Goal: Task Accomplishment & Management: Use online tool/utility

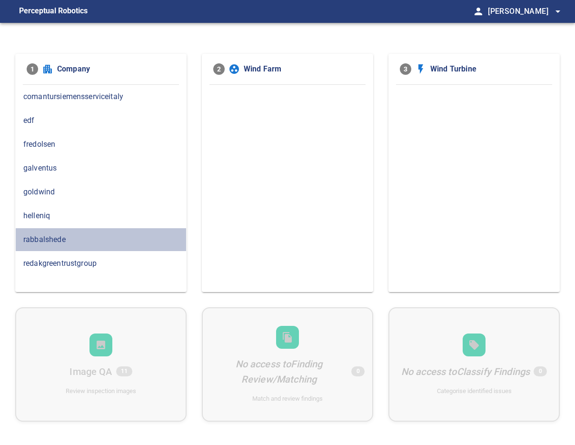
click at [59, 238] on span "rabbalshede" at bounding box center [100, 239] width 155 height 11
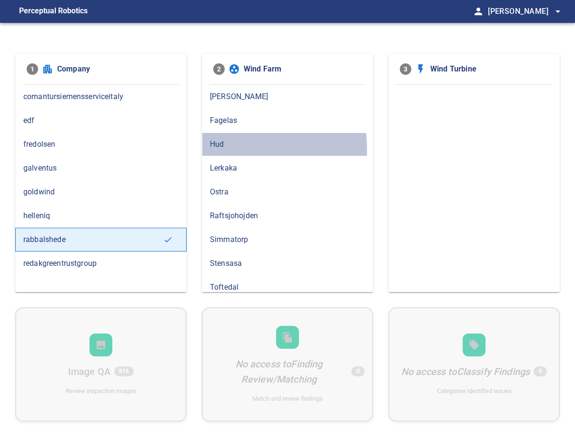
click at [212, 149] on span "Hud" at bounding box center [287, 144] width 155 height 11
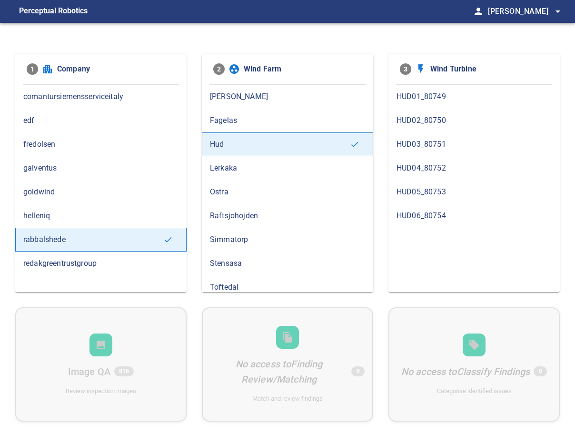
click at [420, 211] on span "HUD06_80754" at bounding box center [474, 215] width 155 height 11
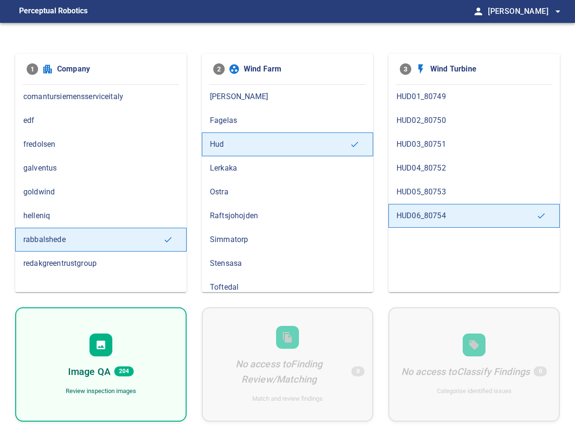
click at [110, 351] on div at bounding box center [101, 344] width 23 height 23
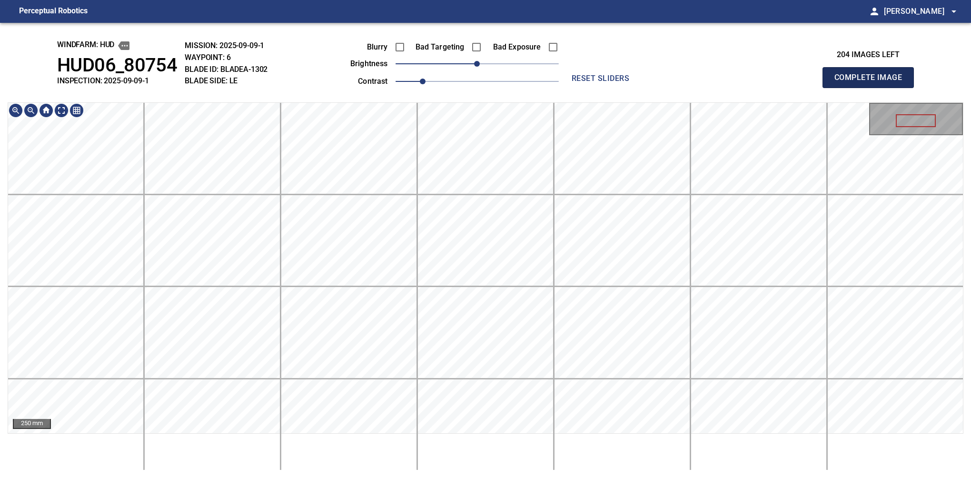
click at [575, 88] on button "Complete Image" at bounding box center [868, 77] width 91 height 21
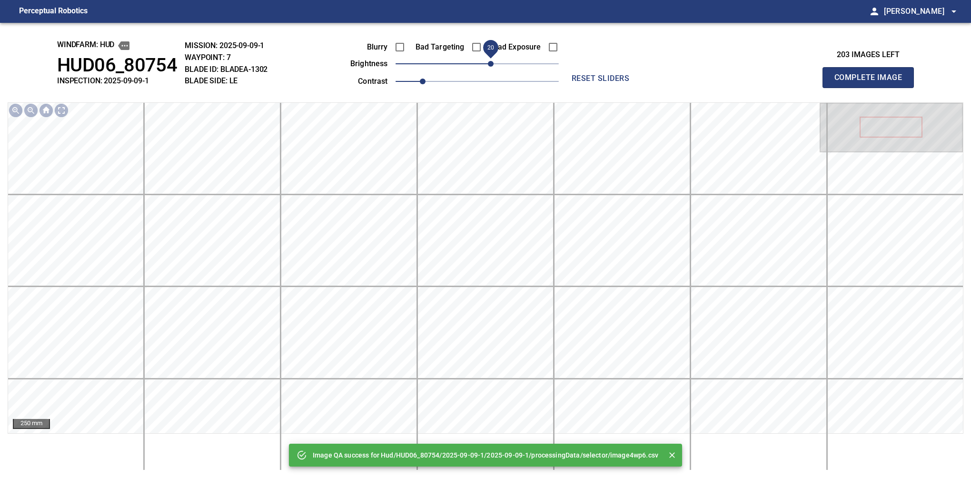
click at [493, 67] on span "20" at bounding box center [491, 64] width 6 height 6
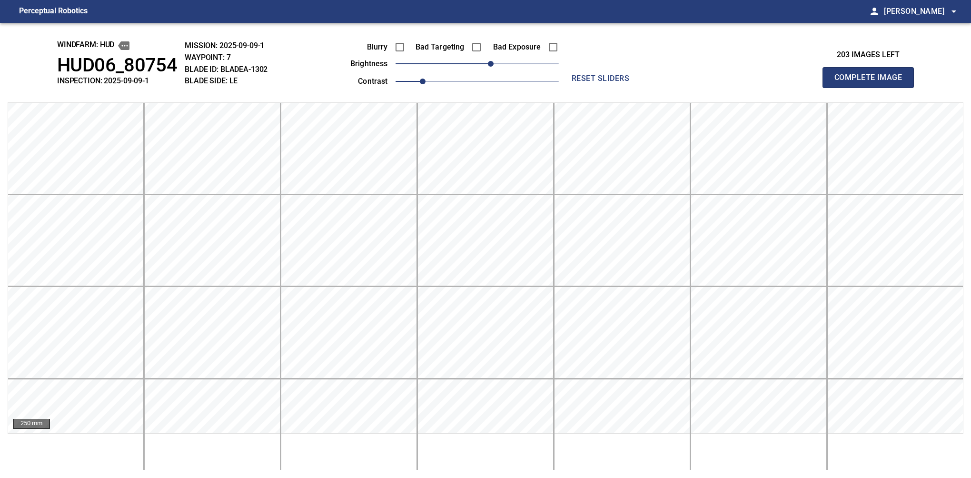
click at [575, 88] on button "Complete Image" at bounding box center [868, 77] width 91 height 21
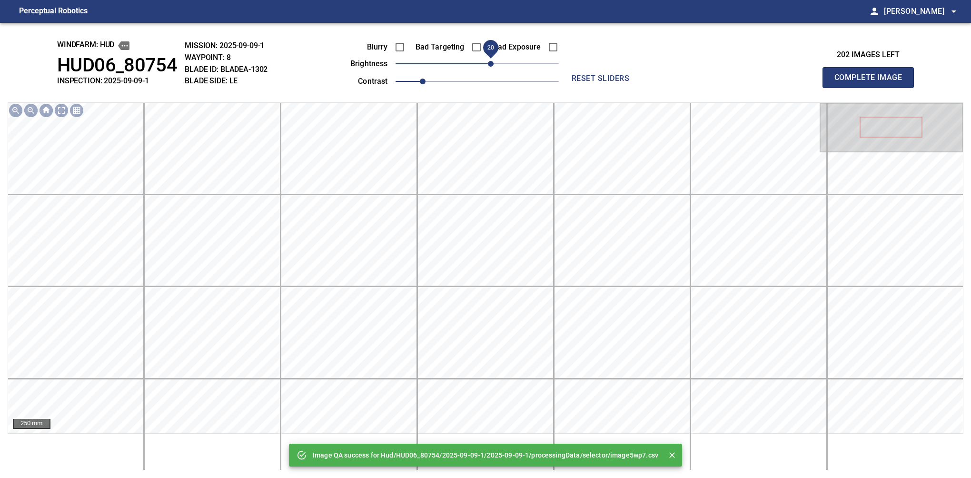
drag, startPoint x: 483, startPoint y: 65, endPoint x: 489, endPoint y: 63, distance: 6.5
click at [489, 63] on span "20" at bounding box center [491, 64] width 6 height 6
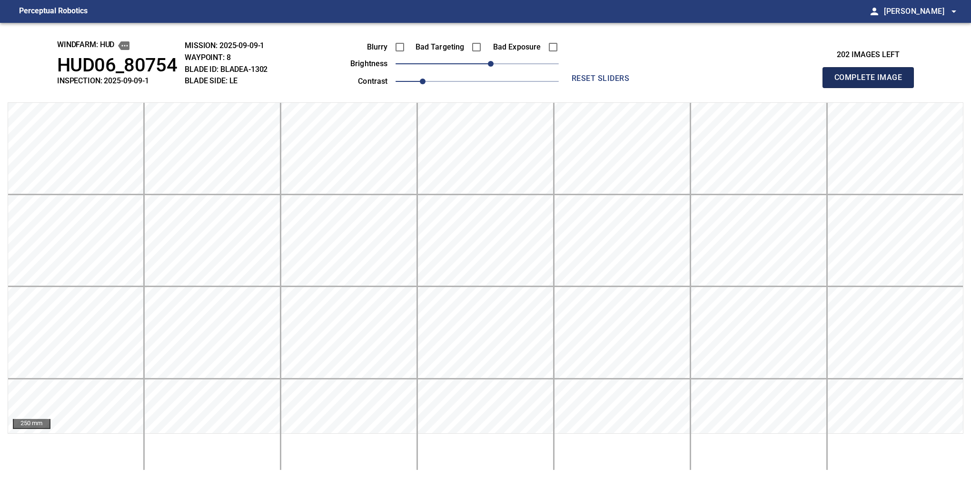
click at [575, 88] on button "Complete Image" at bounding box center [868, 77] width 91 height 21
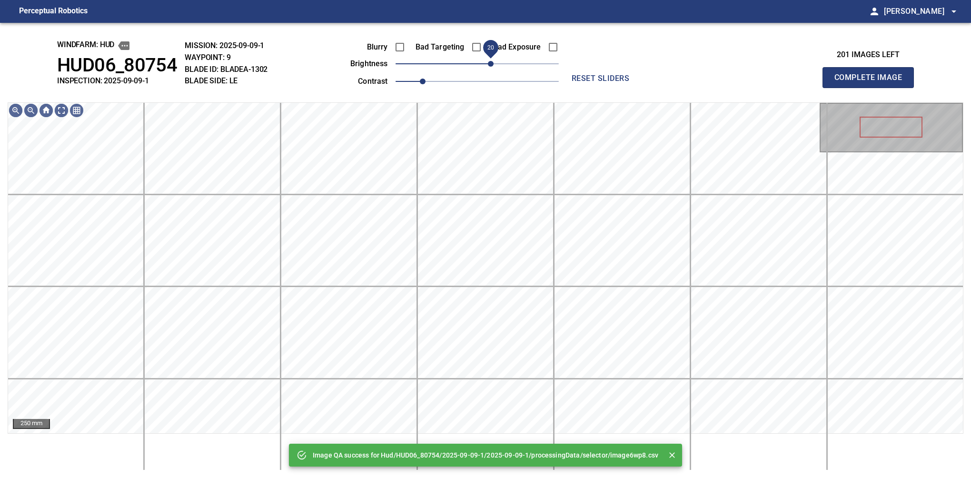
drag, startPoint x: 479, startPoint y: 66, endPoint x: 490, endPoint y: 64, distance: 11.6
click at [490, 64] on span "20" at bounding box center [491, 64] width 6 height 6
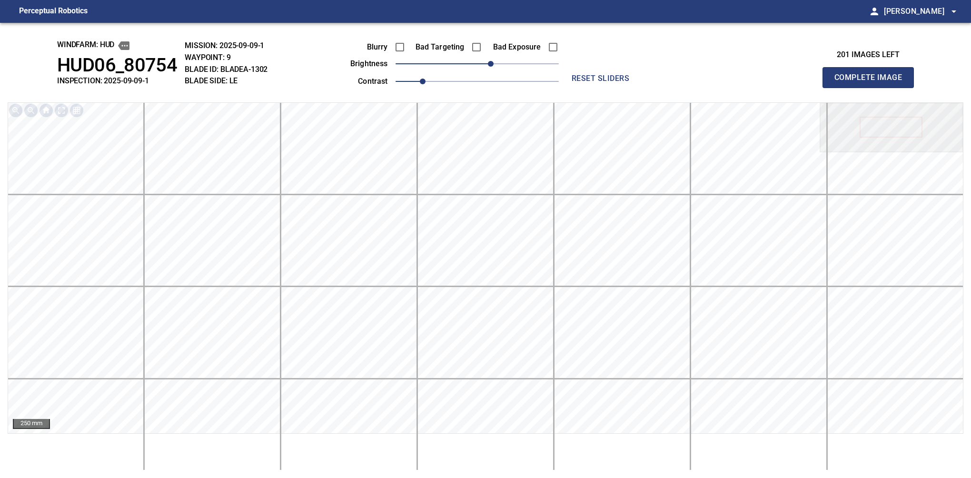
click at [575, 88] on button "Complete Image" at bounding box center [868, 77] width 91 height 21
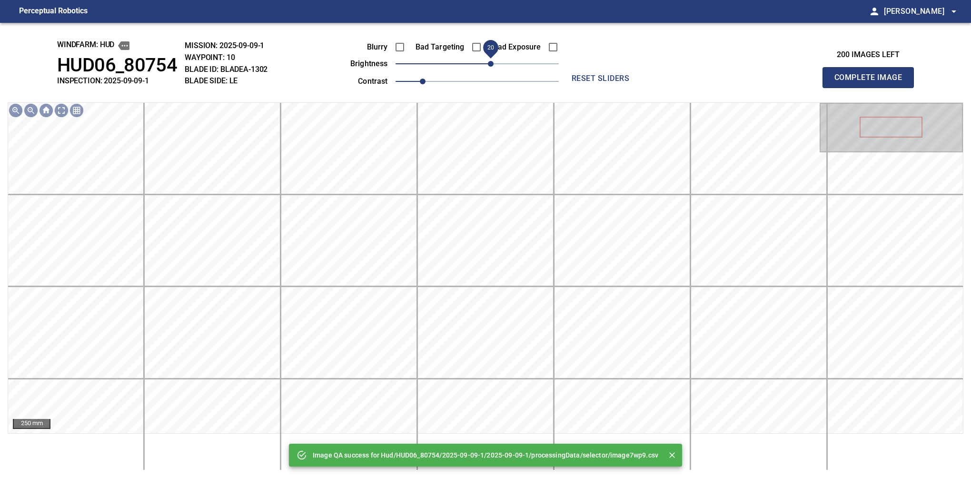
click at [488, 62] on span "20" at bounding box center [491, 64] width 6 height 6
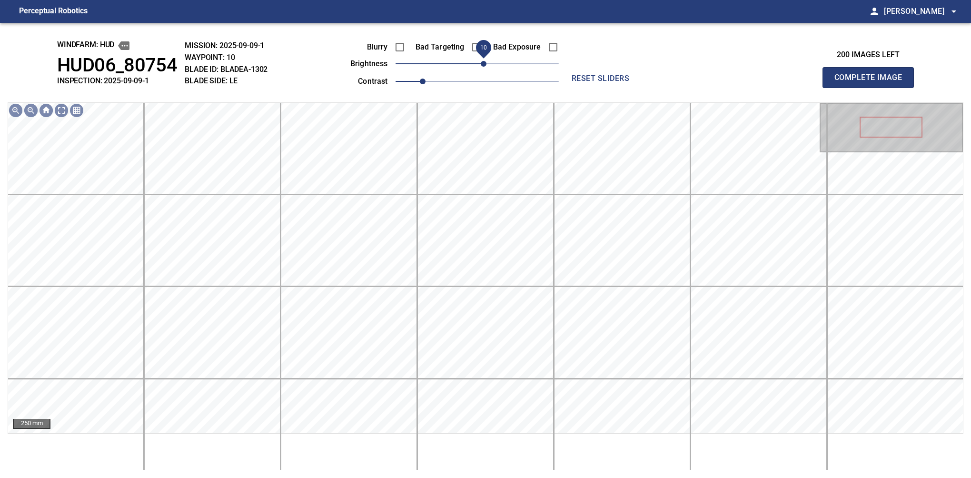
click at [485, 62] on span "10" at bounding box center [484, 64] width 6 height 6
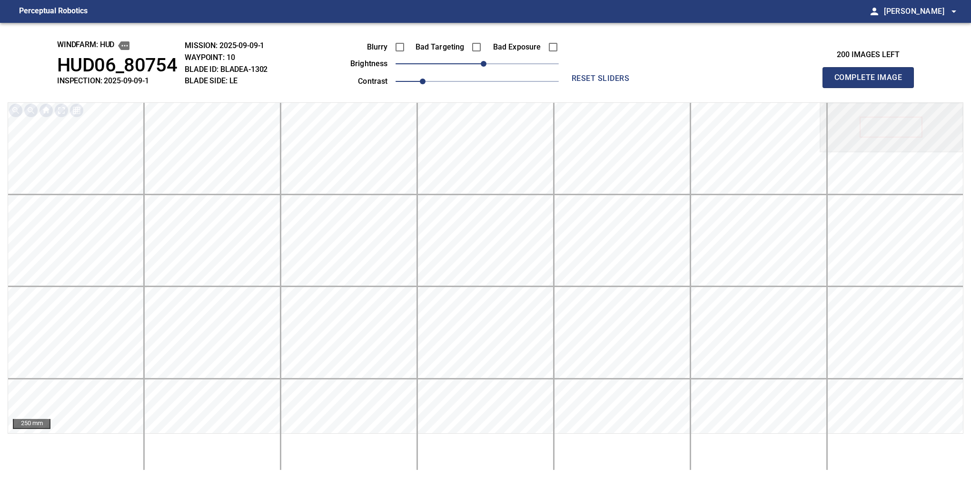
click at [575, 88] on button "Complete Image" at bounding box center [868, 77] width 91 height 21
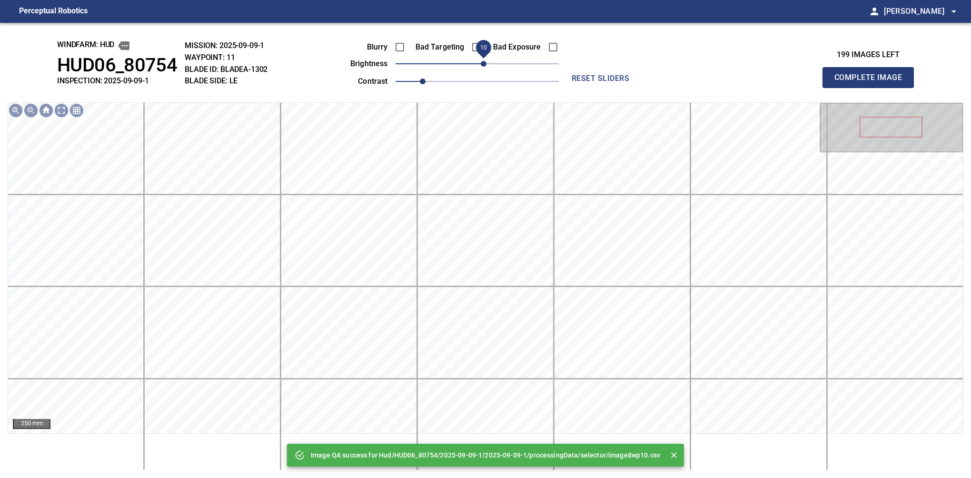
drag, startPoint x: 480, startPoint y: 65, endPoint x: 486, endPoint y: 65, distance: 5.7
click at [486, 65] on span "10" at bounding box center [484, 64] width 6 height 6
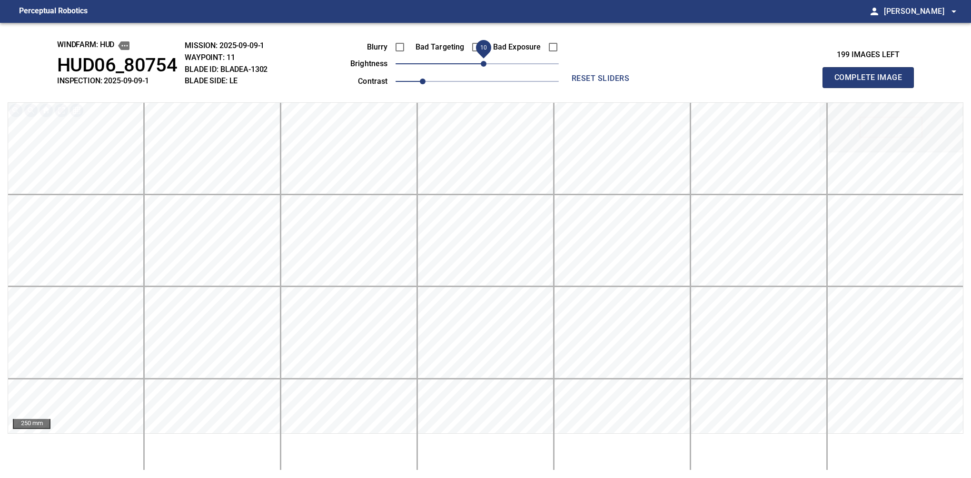
click at [575, 88] on button "Complete Image" at bounding box center [868, 77] width 91 height 21
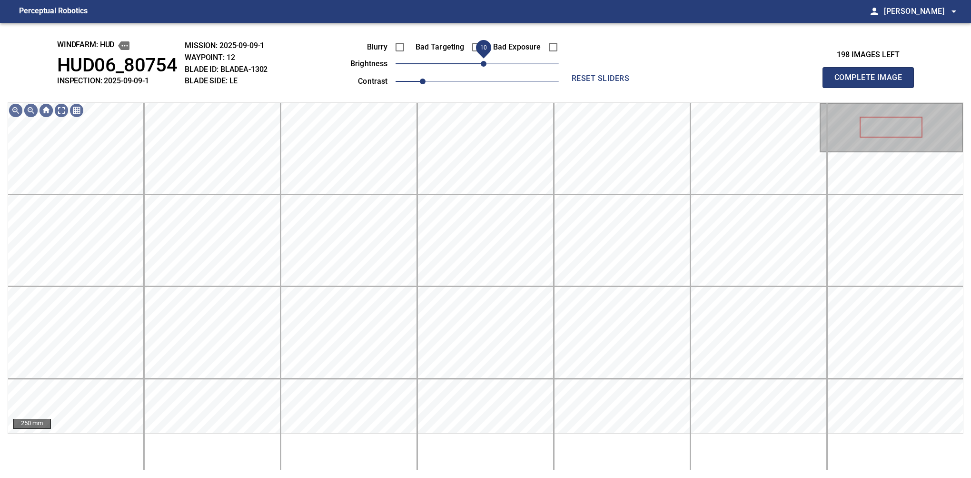
click at [482, 64] on span "10" at bounding box center [484, 64] width 6 height 6
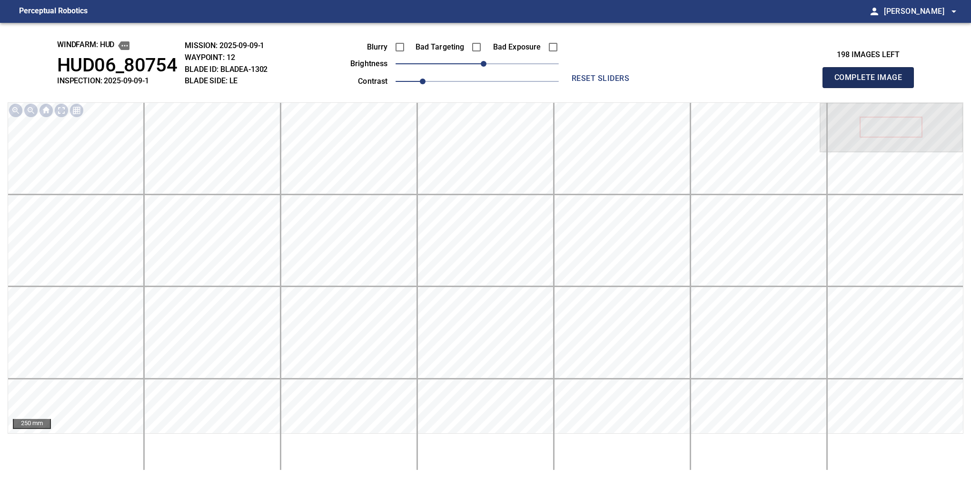
click at [575, 88] on button "Complete Image" at bounding box center [868, 77] width 91 height 21
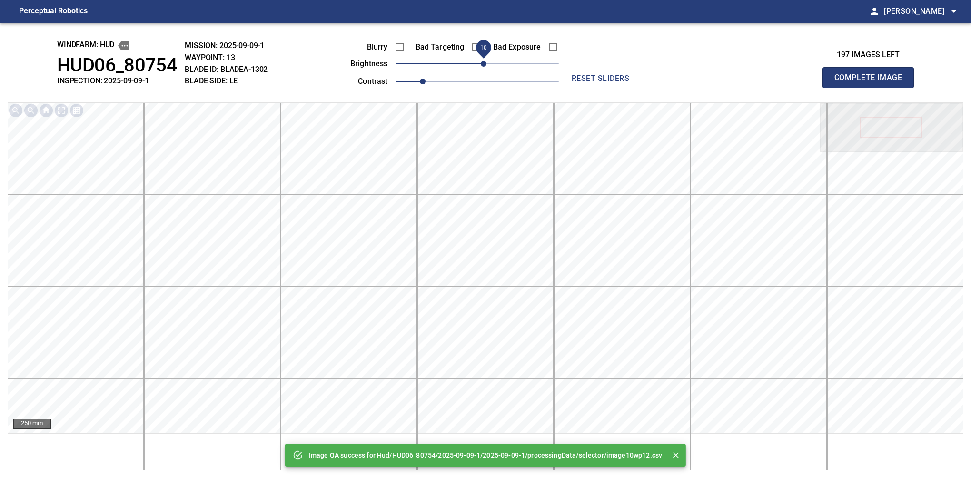
click at [482, 64] on span "10" at bounding box center [484, 64] width 6 height 6
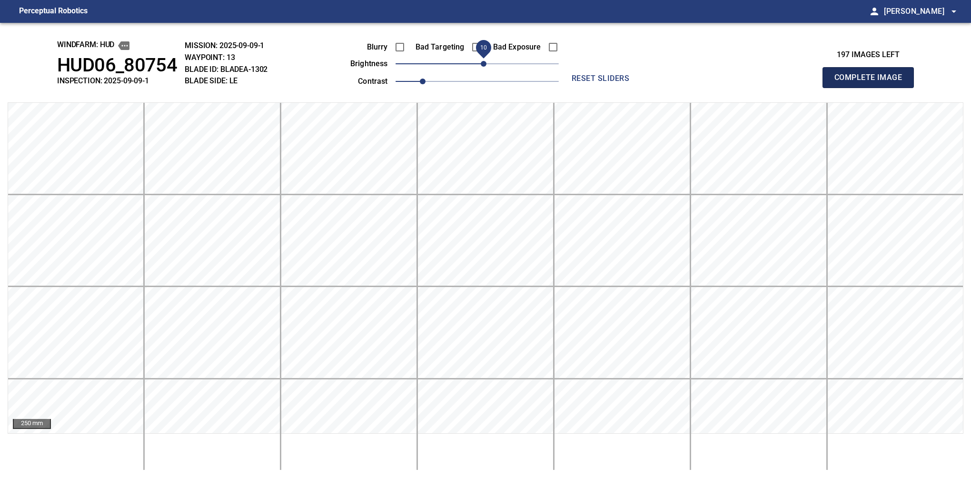
click at [575, 88] on button "Complete Image" at bounding box center [868, 77] width 91 height 21
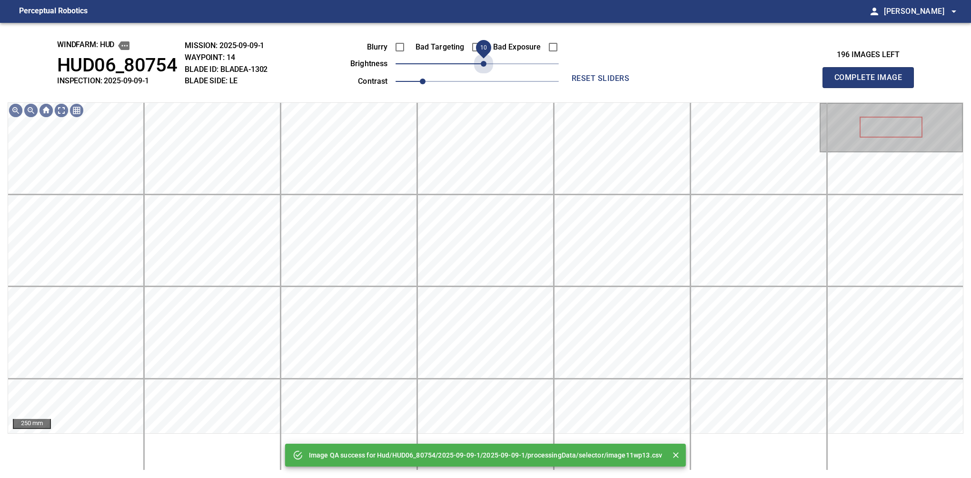
click at [482, 64] on span "10" at bounding box center [484, 64] width 6 height 6
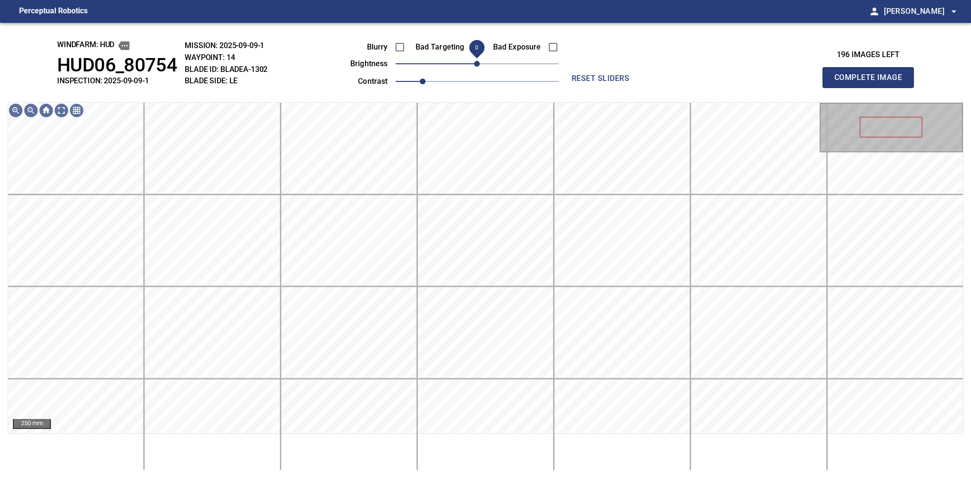
click at [480, 65] on span "0" at bounding box center [477, 64] width 6 height 6
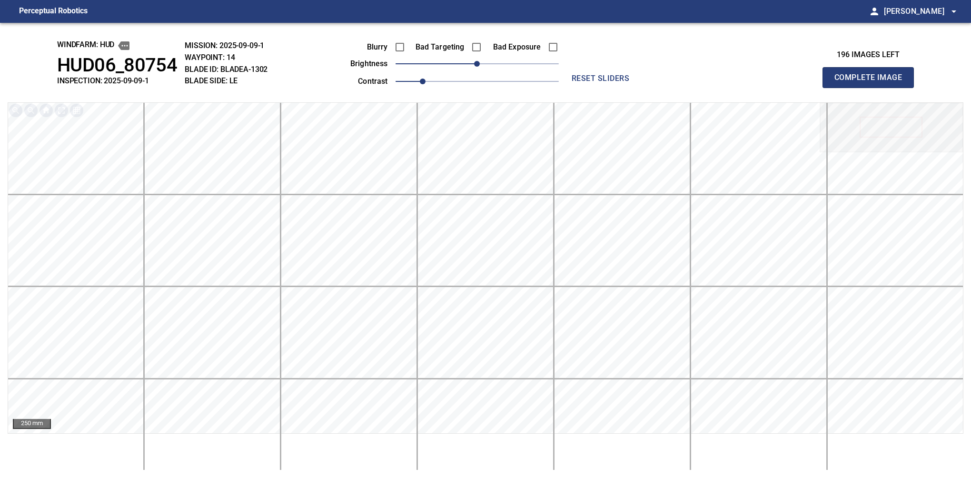
click at [575, 88] on button "Complete Image" at bounding box center [868, 77] width 91 height 21
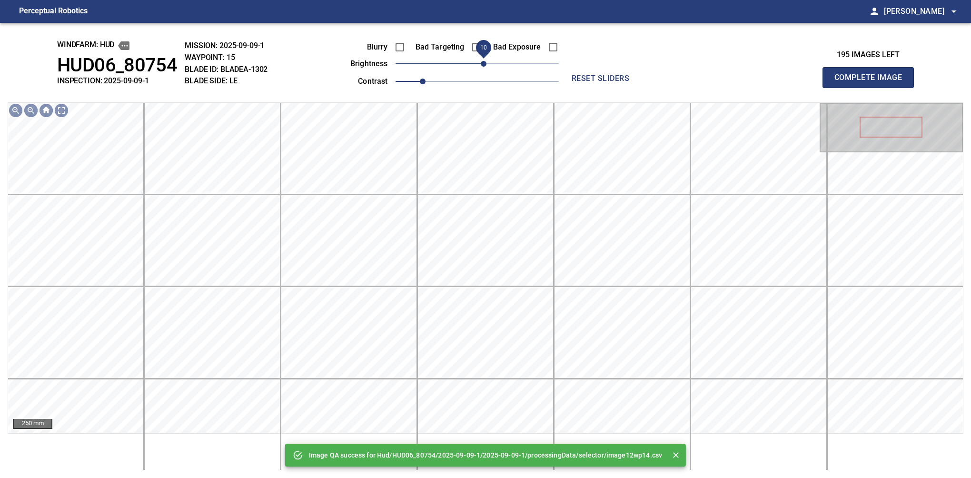
click at [482, 63] on span "10" at bounding box center [484, 64] width 6 height 6
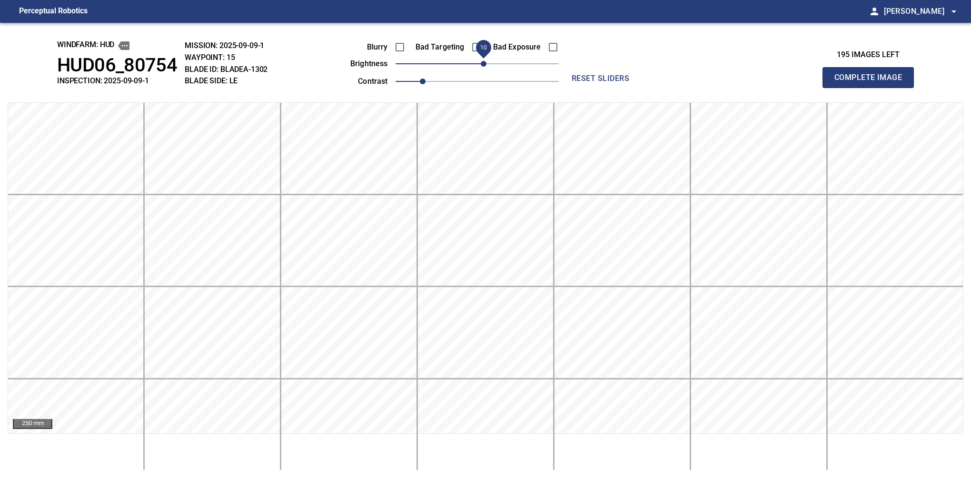
click at [575, 88] on button "Complete Image" at bounding box center [868, 77] width 91 height 21
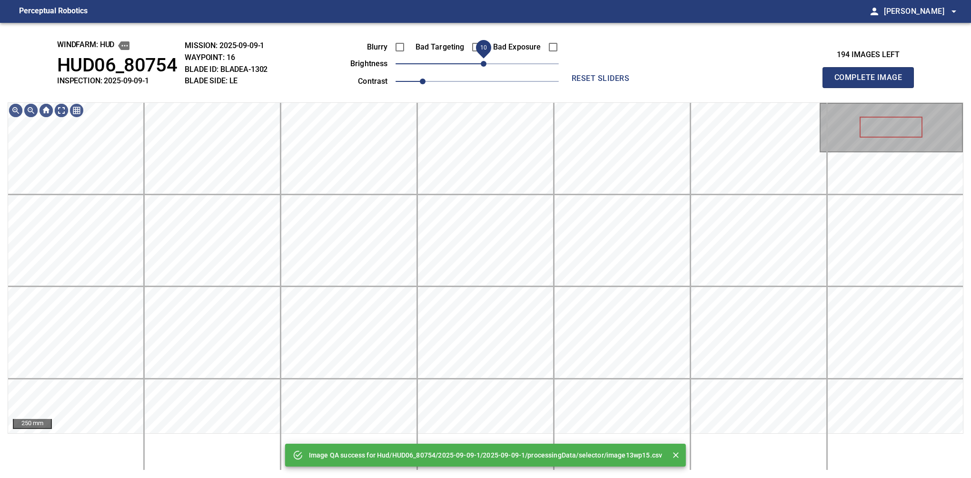
click at [483, 63] on span "10" at bounding box center [484, 64] width 6 height 6
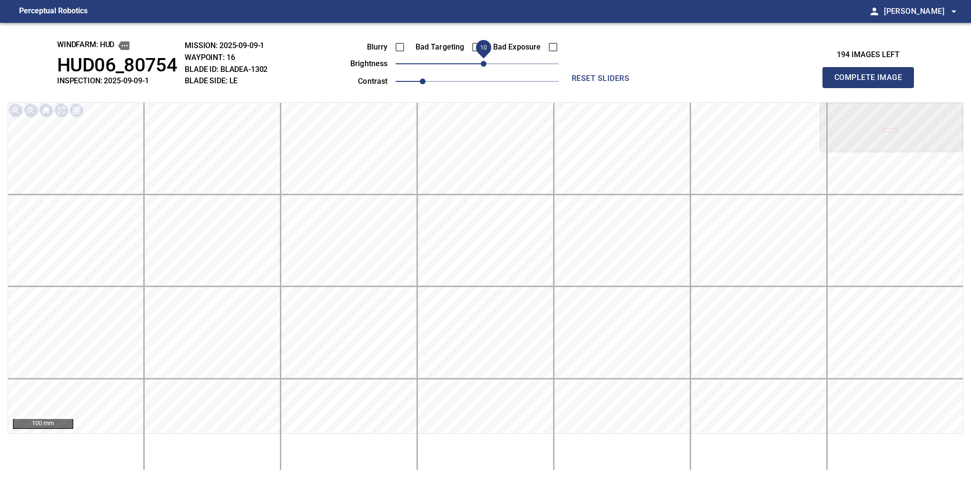
click at [575, 88] on button "Complete Image" at bounding box center [868, 77] width 91 height 21
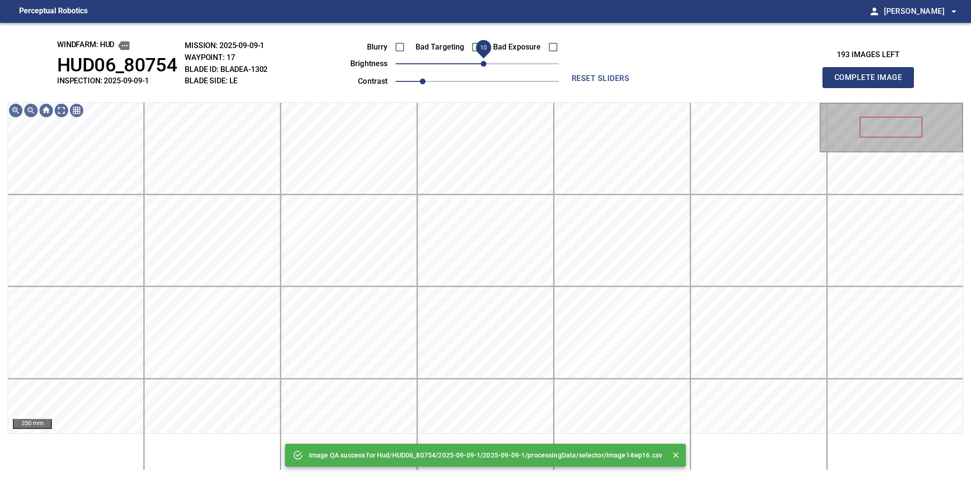
click at [484, 63] on span "10" at bounding box center [484, 64] width 6 height 6
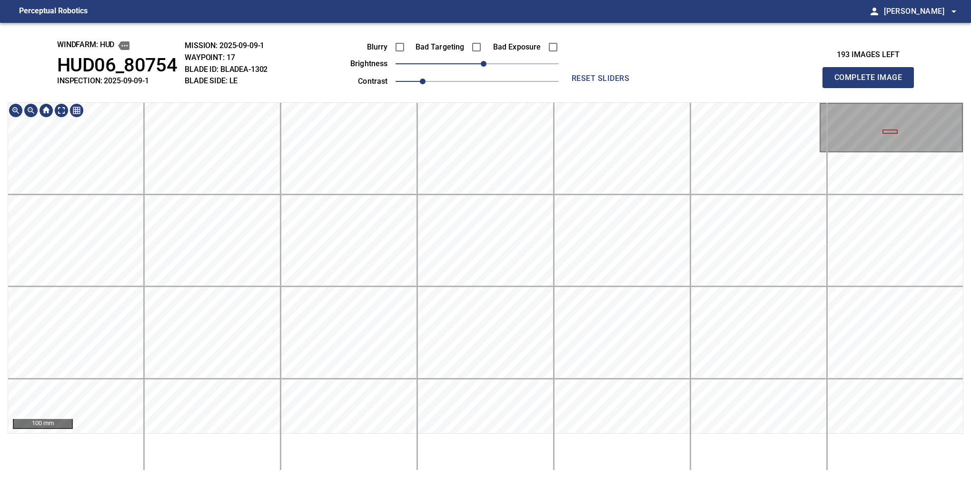
click at [575, 88] on button "Complete Image" at bounding box center [868, 77] width 91 height 21
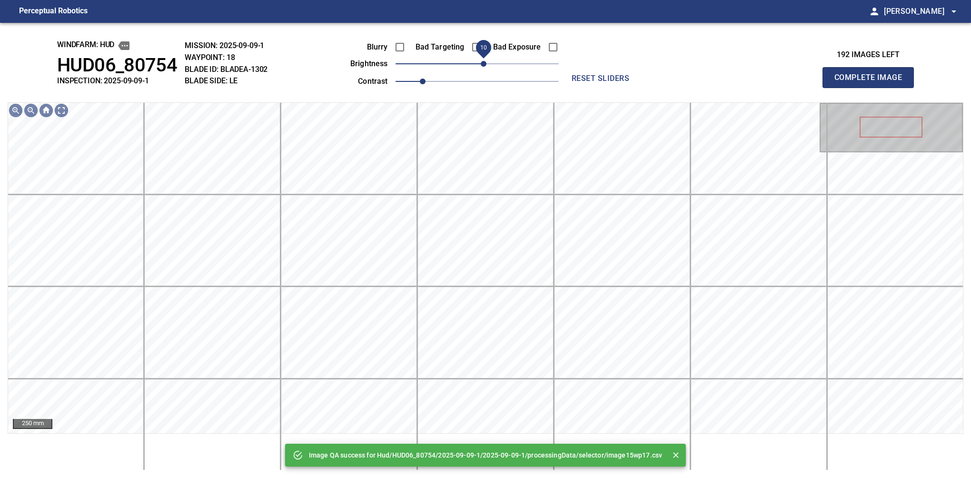
click at [482, 63] on span "10" at bounding box center [484, 64] width 6 height 6
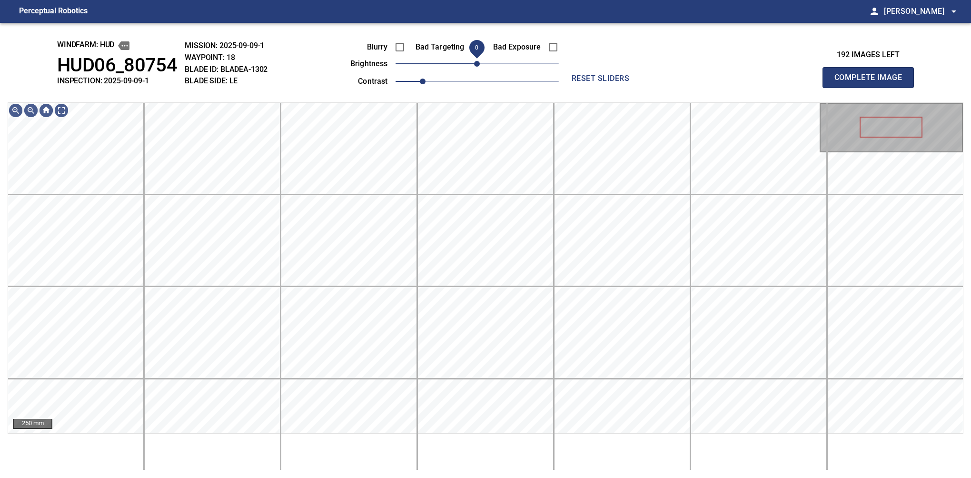
click at [477, 64] on span "0" at bounding box center [477, 64] width 6 height 6
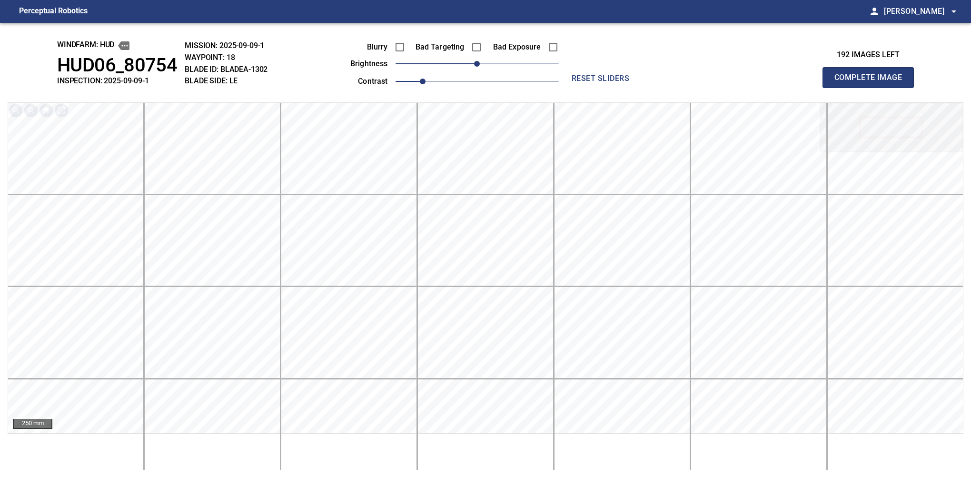
click at [575, 88] on button "Complete Image" at bounding box center [868, 77] width 91 height 21
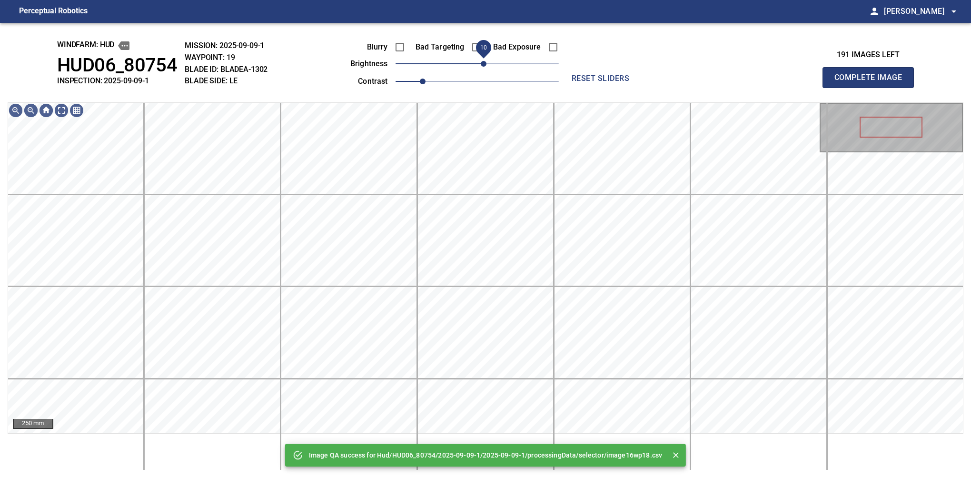
drag, startPoint x: 476, startPoint y: 64, endPoint x: 483, endPoint y: 64, distance: 6.7
click at [483, 64] on span "10" at bounding box center [484, 64] width 6 height 6
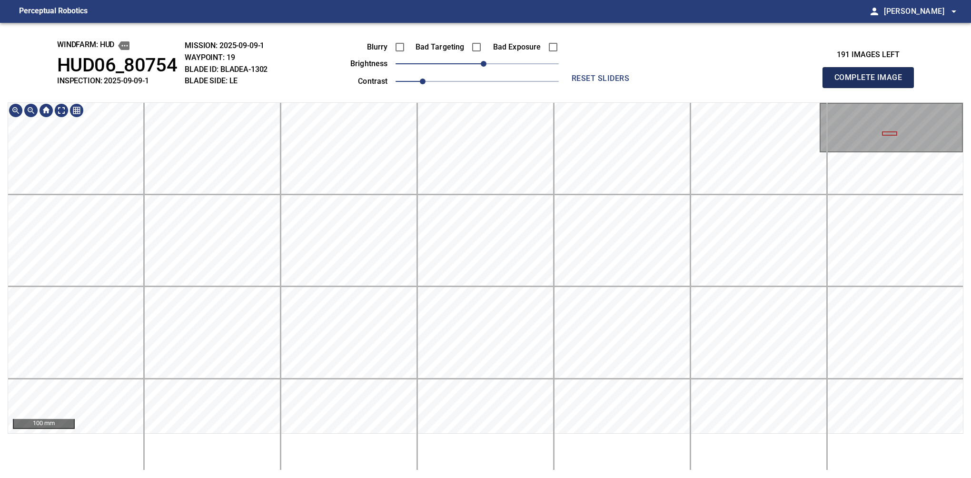
click at [575, 88] on button "Complete Image" at bounding box center [868, 77] width 91 height 21
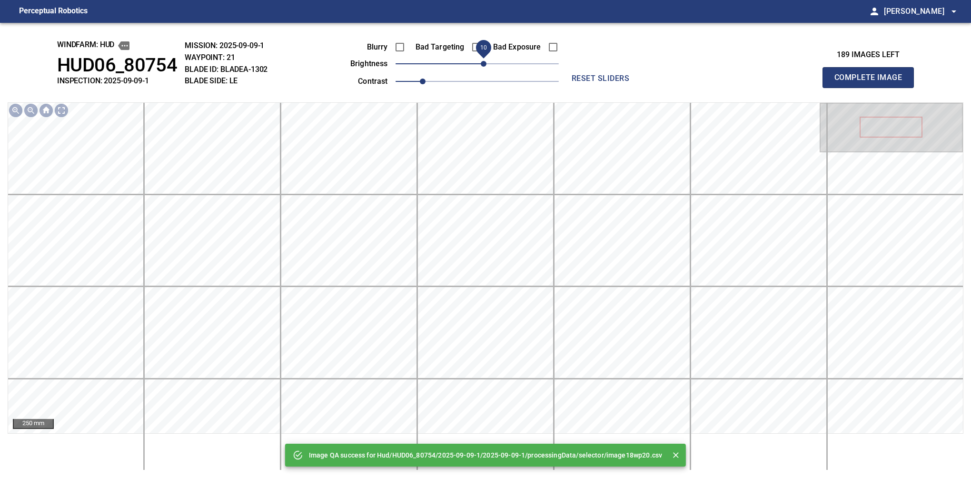
click at [483, 65] on span "10" at bounding box center [484, 64] width 6 height 6
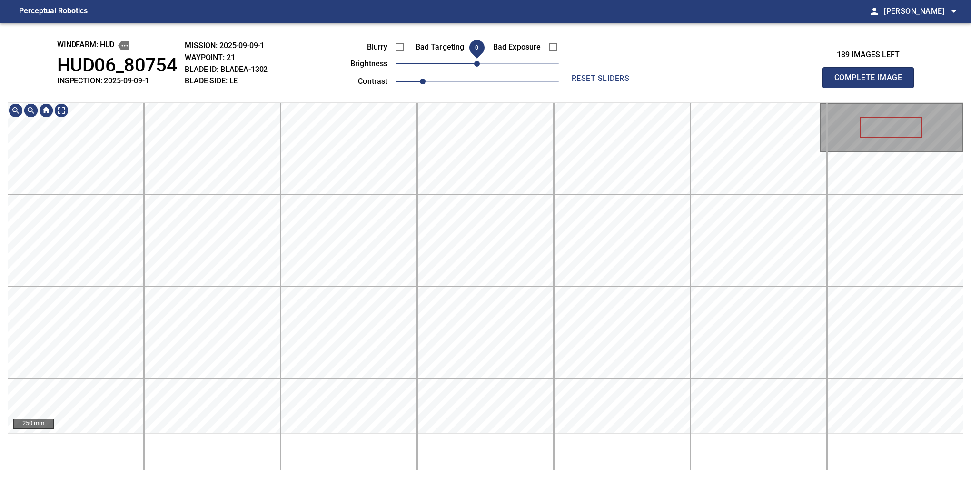
click at [480, 65] on span "0" at bounding box center [477, 64] width 6 height 6
click at [483, 74] on div "windfarm: Hud HUD06_80754 INSPECTION: 2025-09-09-1 MISSION: 2025-09-09-1 WAYPOI…" at bounding box center [485, 250] width 971 height 455
click at [575, 88] on button "Complete Image" at bounding box center [868, 77] width 91 height 21
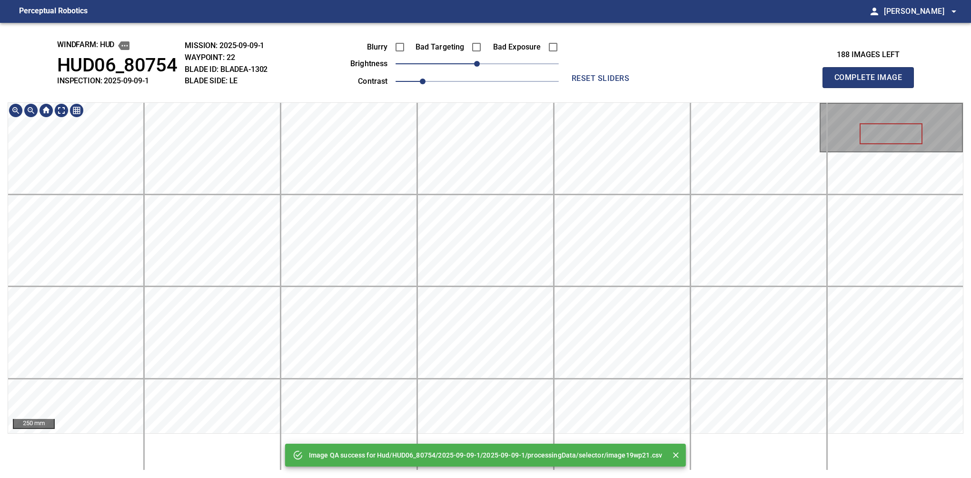
click at [468, 101] on div "Image QA success for Hud/HUD06_80754/2025-09-09-1/2025-09-09-1/processingData/s…" at bounding box center [485, 250] width 971 height 455
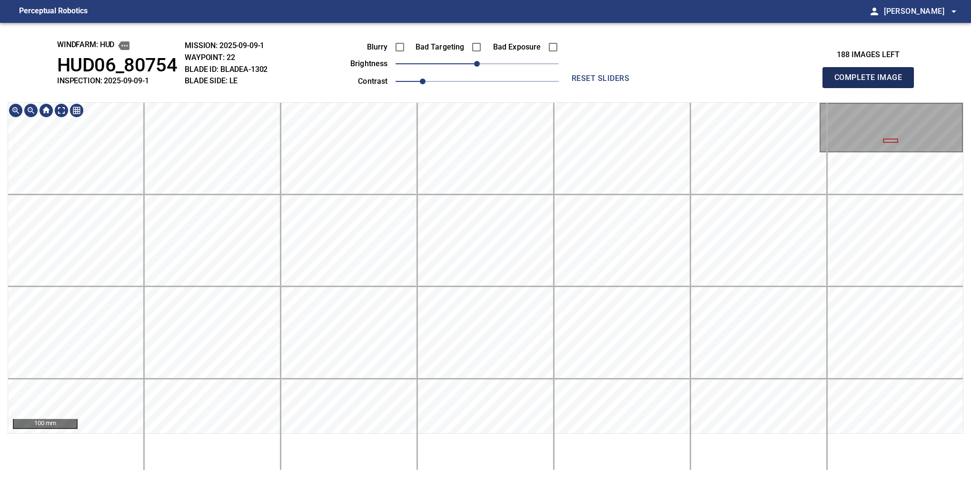
click at [575, 88] on button "Complete Image" at bounding box center [868, 77] width 91 height 21
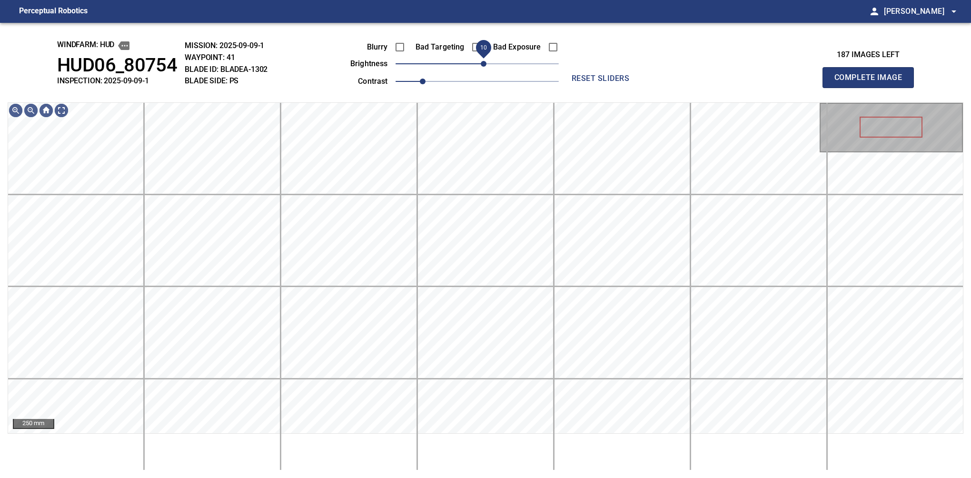
click at [482, 65] on span "10" at bounding box center [484, 64] width 6 height 6
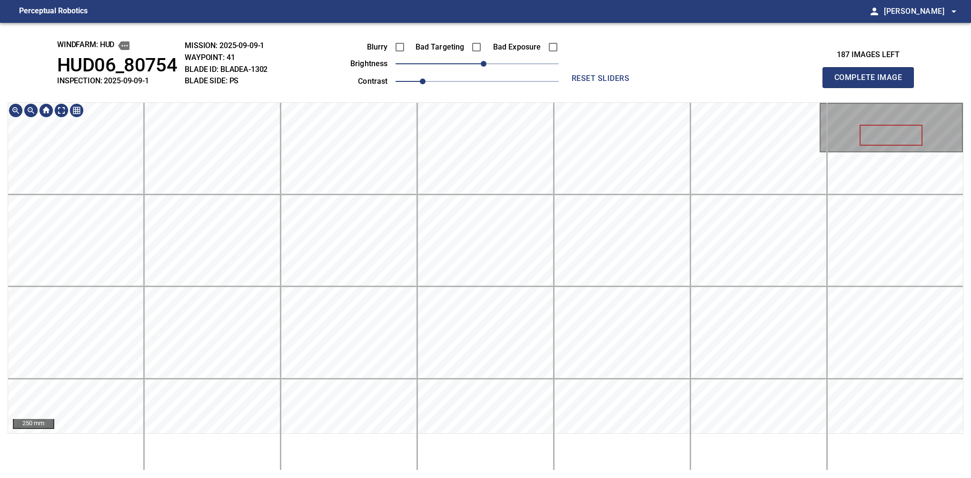
click at [523, 101] on div "windfarm: Hud HUD06_80754 INSPECTION: 2025-09-09-1 MISSION: 2025-09-09-1 WAYPOI…" at bounding box center [485, 250] width 971 height 455
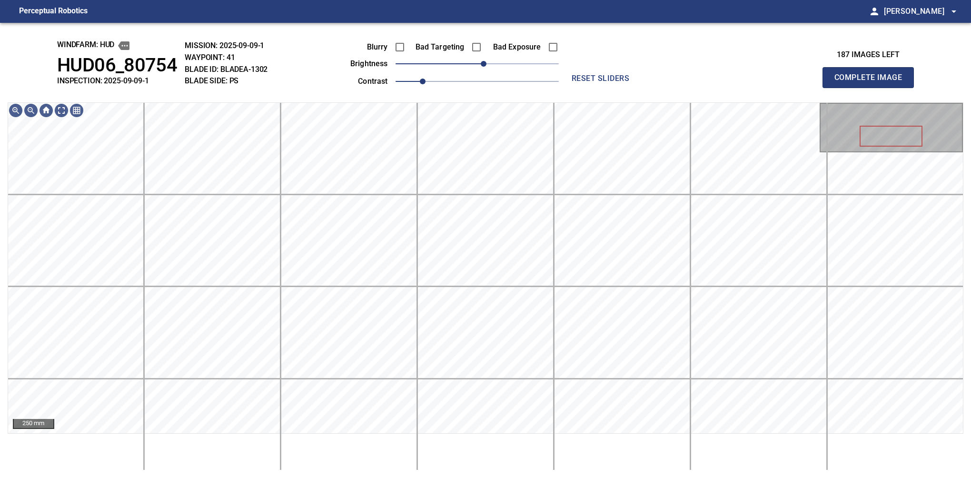
click at [575, 88] on button "Complete Image" at bounding box center [868, 77] width 91 height 21
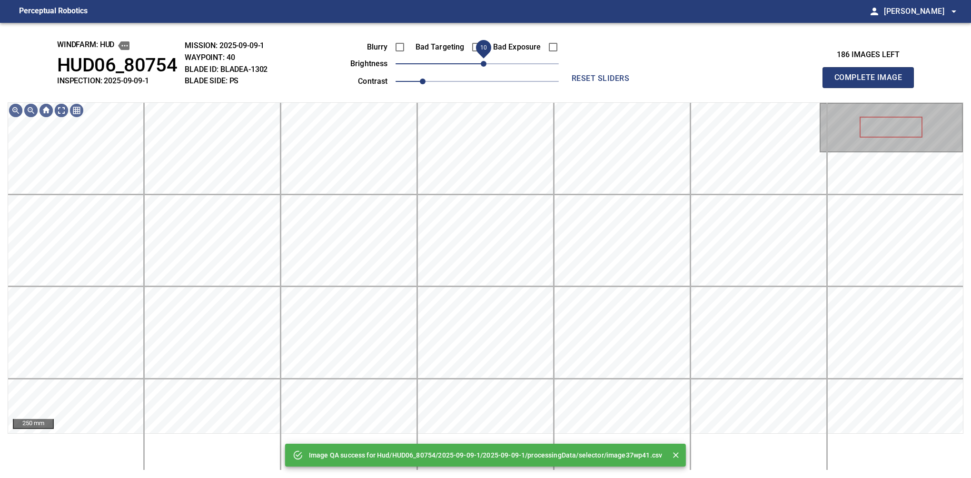
drag, startPoint x: 474, startPoint y: 65, endPoint x: 482, endPoint y: 65, distance: 8.1
click at [482, 65] on span "10" at bounding box center [484, 64] width 6 height 6
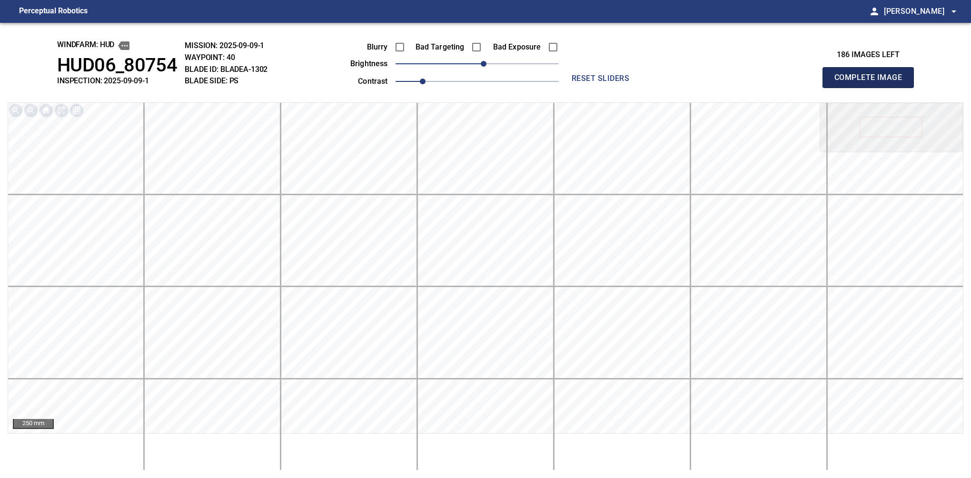
click at [575, 88] on button "Complete Image" at bounding box center [868, 77] width 91 height 21
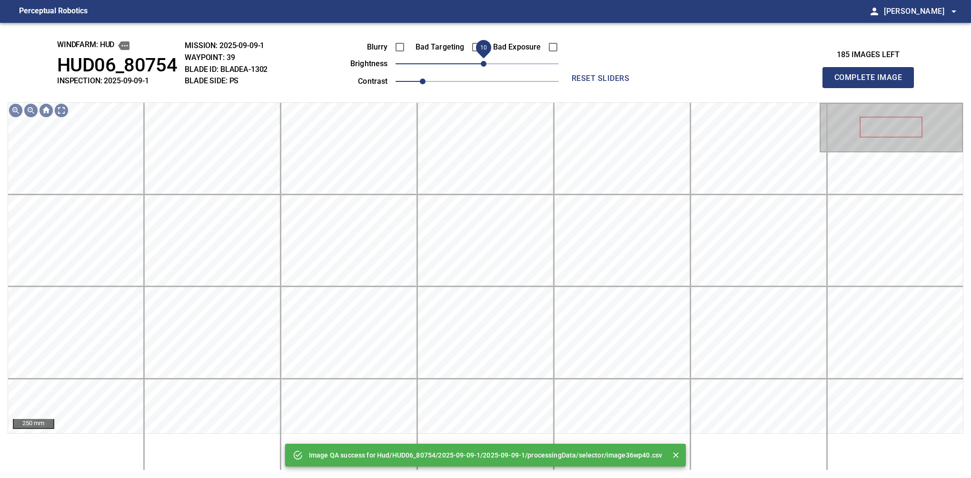
click at [481, 61] on span "10" at bounding box center [484, 64] width 6 height 6
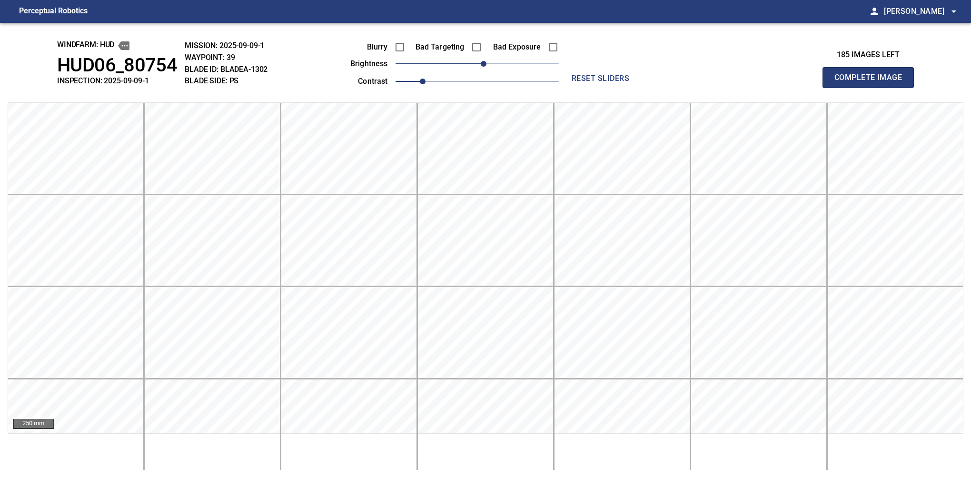
click at [575, 88] on button "Complete Image" at bounding box center [868, 77] width 91 height 21
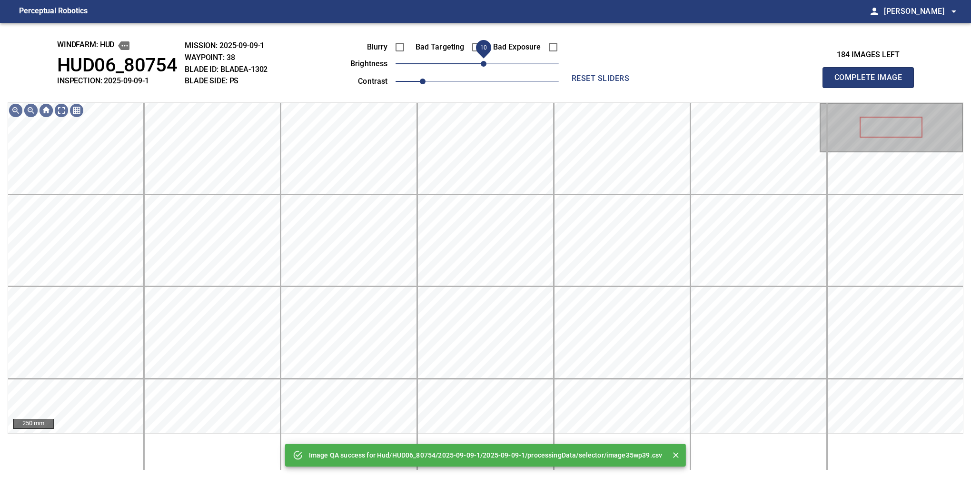
drag, startPoint x: 476, startPoint y: 63, endPoint x: 481, endPoint y: 64, distance: 4.8
click at [481, 64] on span "10" at bounding box center [484, 64] width 6 height 6
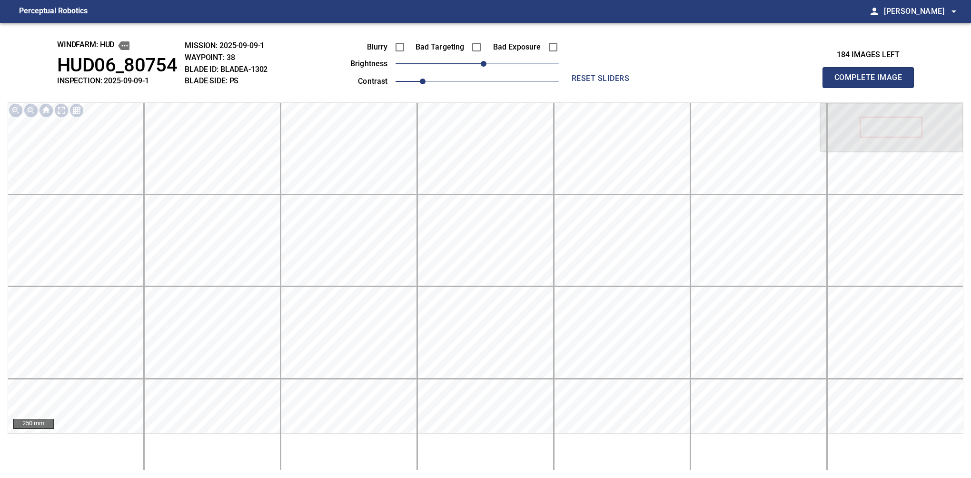
click at [575, 88] on button "Complete Image" at bounding box center [868, 77] width 91 height 21
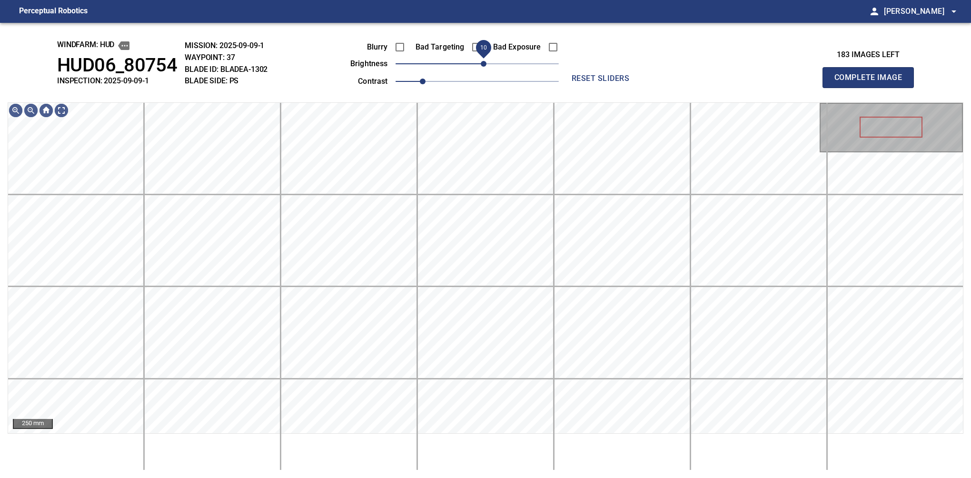
click at [481, 65] on span "10" at bounding box center [484, 64] width 6 height 6
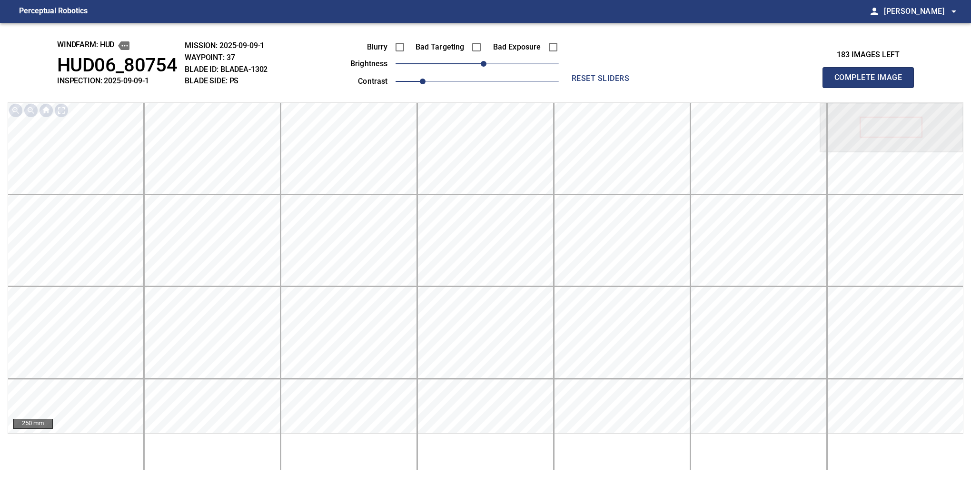
click at [575, 88] on button "Complete Image" at bounding box center [868, 77] width 91 height 21
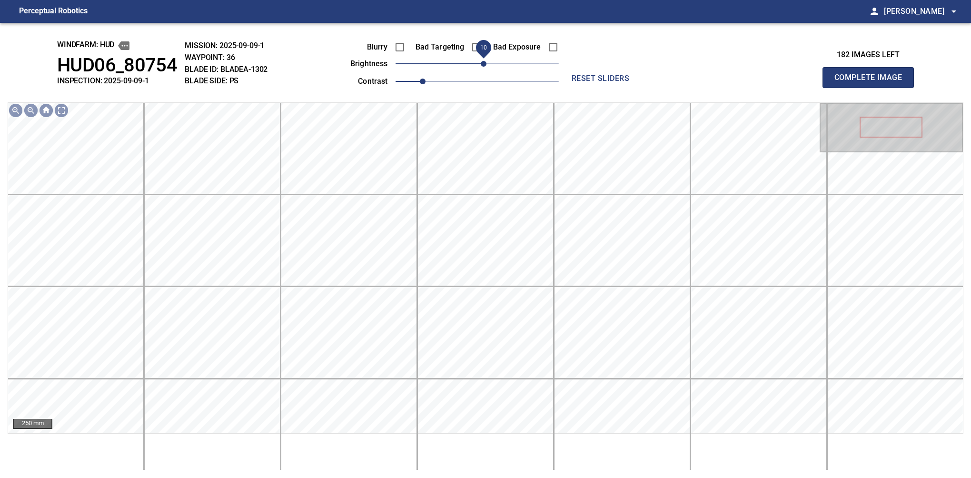
click at [481, 61] on span "10" at bounding box center [484, 64] width 6 height 6
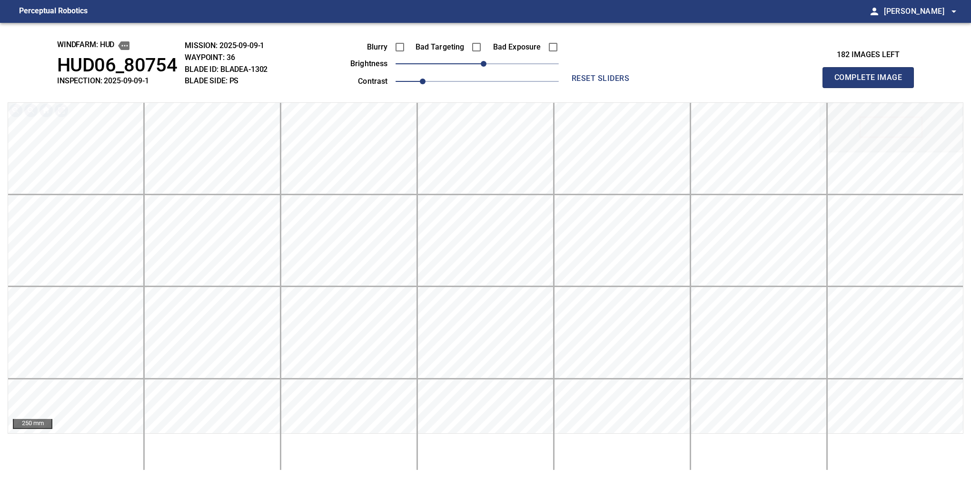
click at [575, 88] on button "Complete Image" at bounding box center [868, 77] width 91 height 21
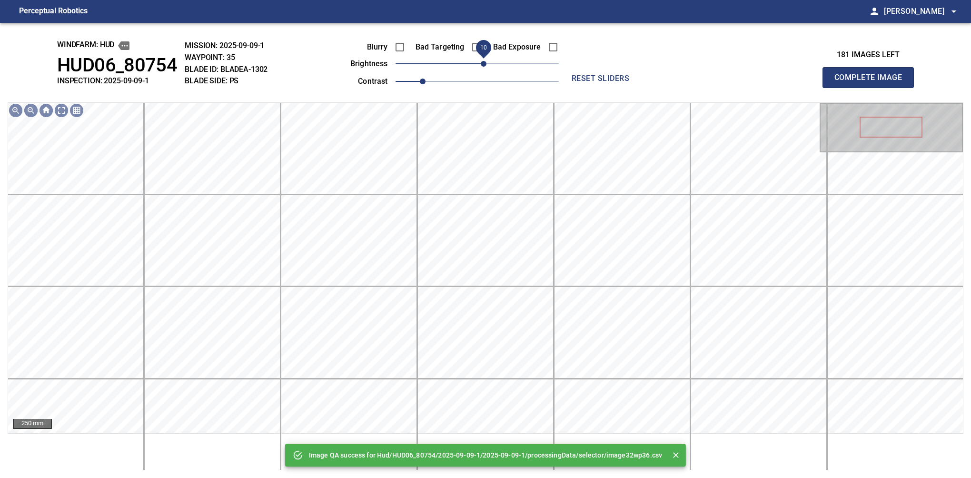
click at [482, 65] on span "10" at bounding box center [484, 64] width 6 height 6
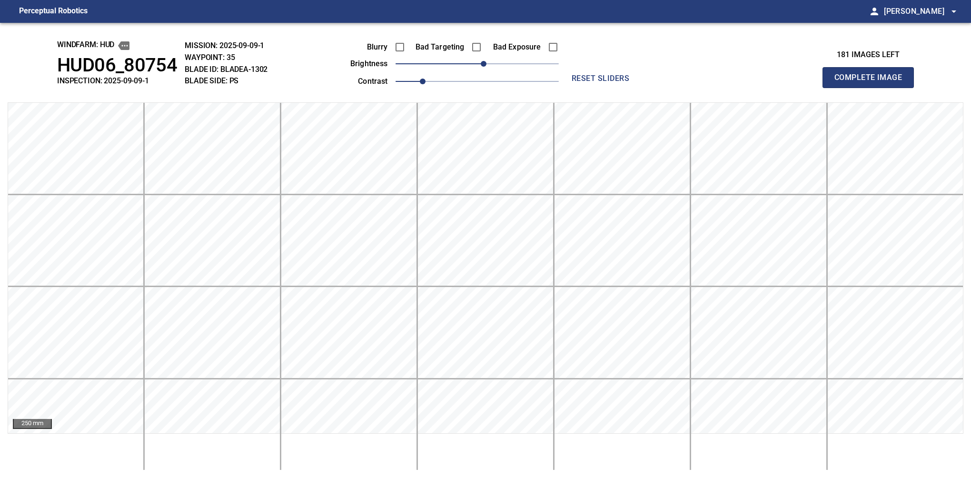
click at [575, 88] on button "Complete Image" at bounding box center [868, 77] width 91 height 21
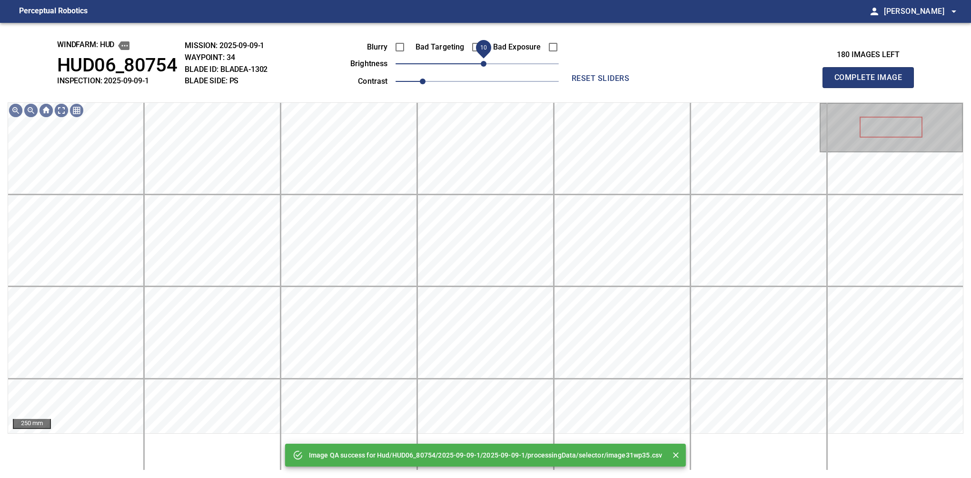
click at [482, 62] on span "10" at bounding box center [484, 64] width 6 height 6
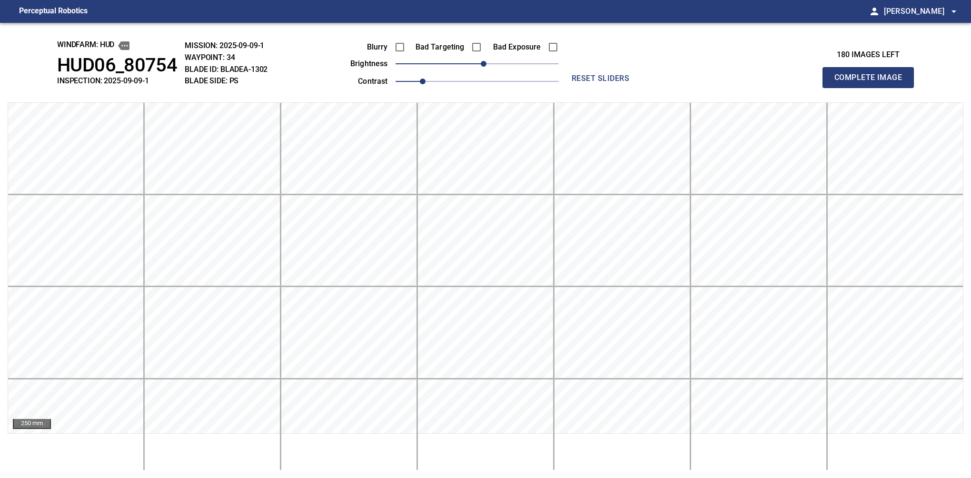
click at [575, 88] on button "Complete Image" at bounding box center [868, 77] width 91 height 21
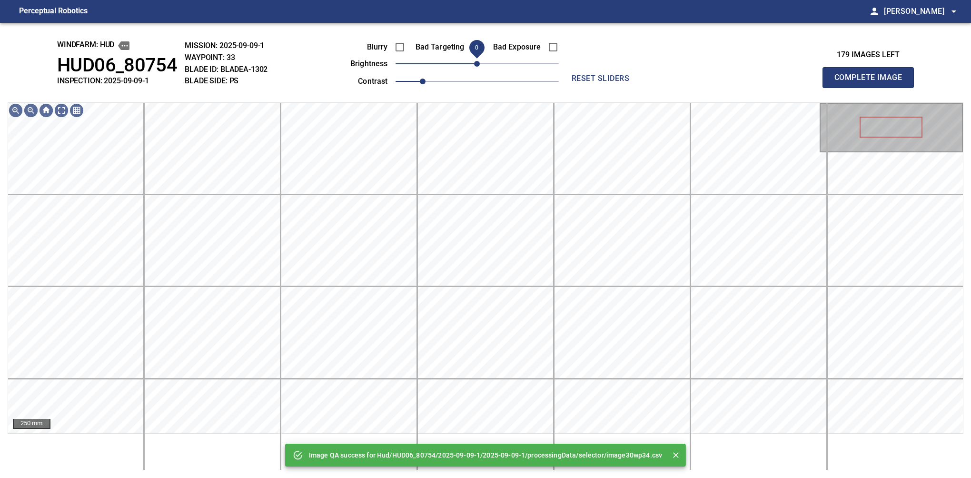
click at [478, 64] on span "0" at bounding box center [477, 64] width 6 height 6
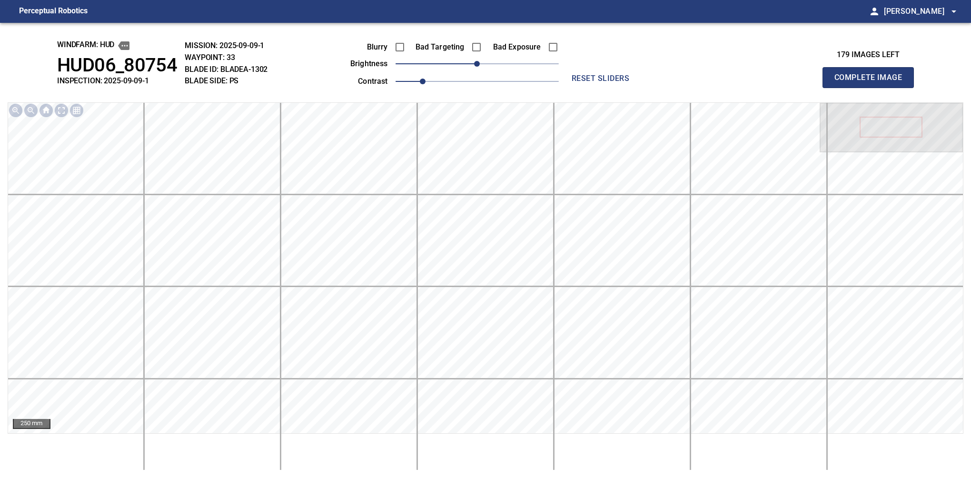
click at [575, 88] on button "Complete Image" at bounding box center [868, 77] width 91 height 21
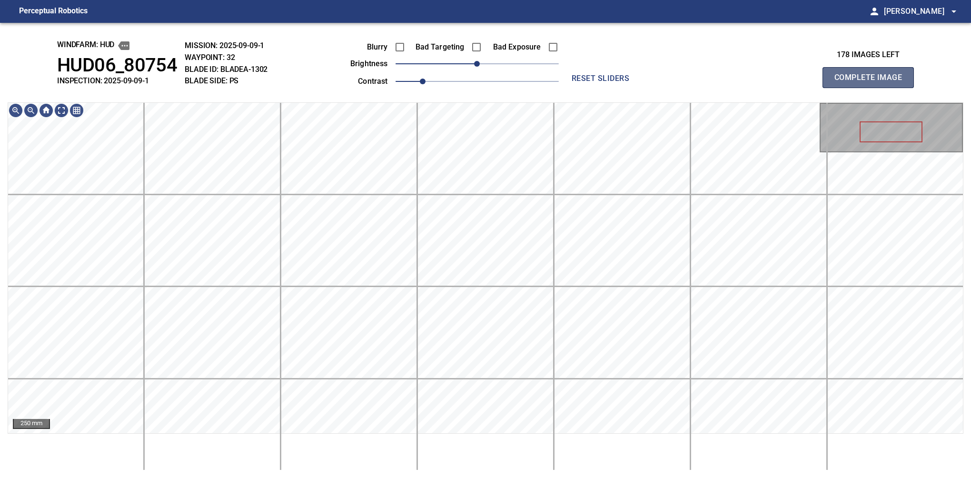
click at [575, 88] on button "Complete Image" at bounding box center [868, 77] width 91 height 21
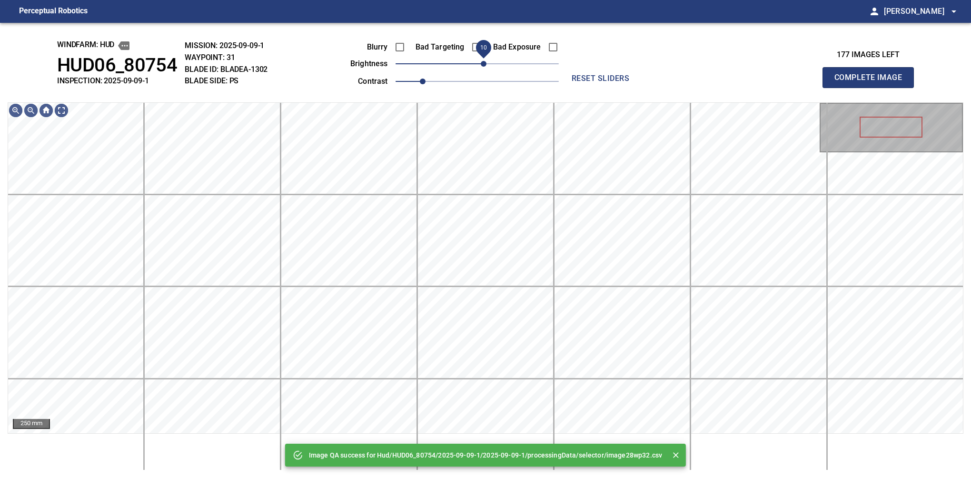
click at [483, 65] on span "10" at bounding box center [484, 64] width 6 height 6
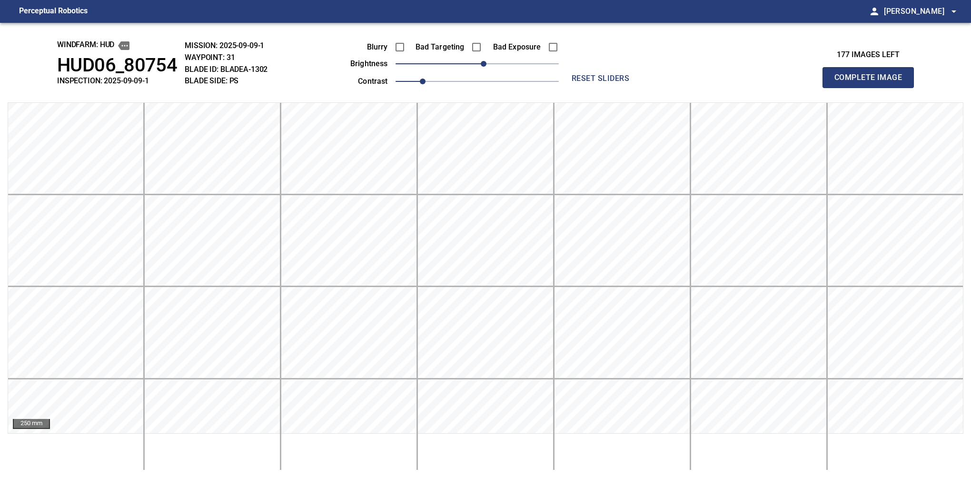
click at [575, 88] on button "Complete Image" at bounding box center [868, 77] width 91 height 21
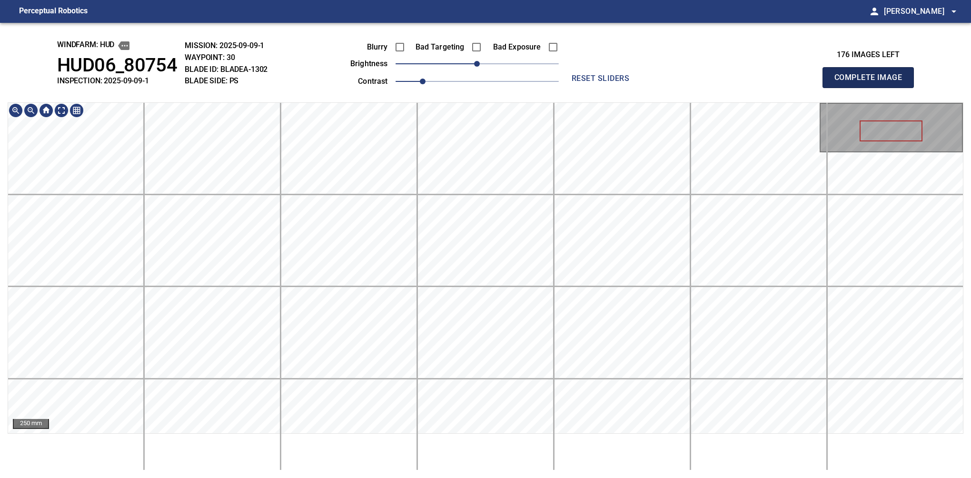
click at [575, 88] on button "Complete Image" at bounding box center [868, 77] width 91 height 21
drag, startPoint x: 882, startPoint y: 89, endPoint x: 887, endPoint y: 89, distance: 5.2
click at [575, 88] on button "Complete Image" at bounding box center [868, 77] width 91 height 21
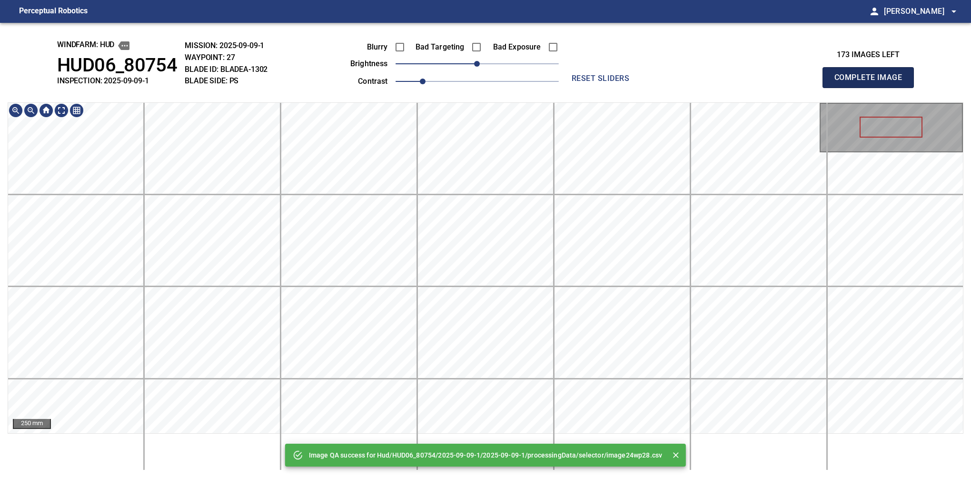
click at [575, 88] on button "Complete Image" at bounding box center [868, 77] width 91 height 21
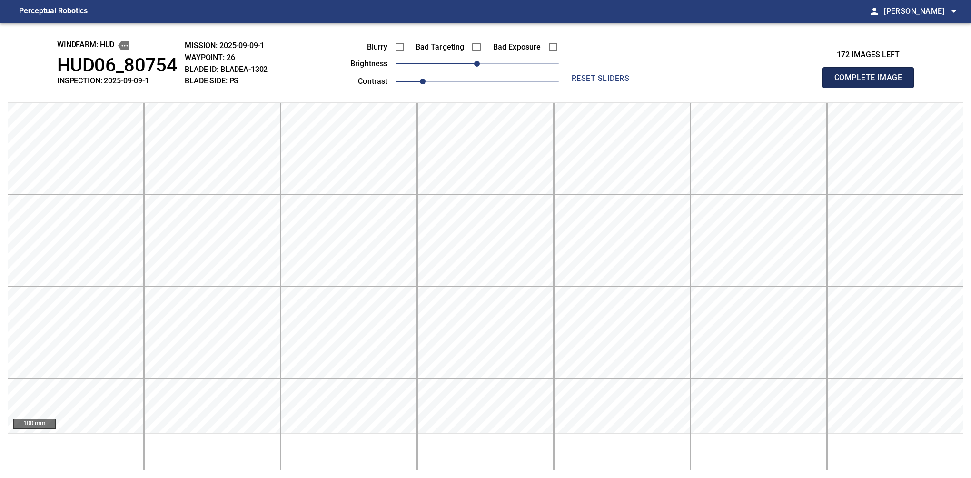
click at [575, 88] on button "Complete Image" at bounding box center [868, 77] width 91 height 21
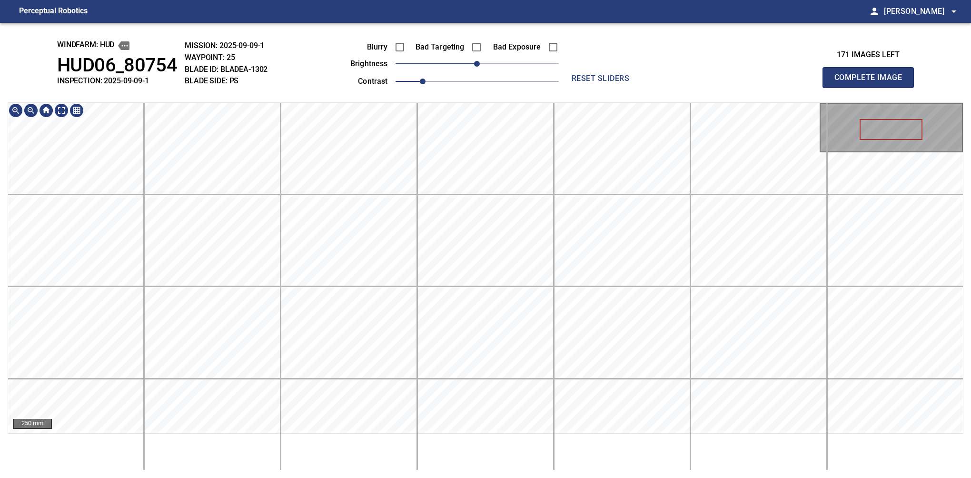
click at [474, 97] on div "windfarm: Hud HUD06_80754 INSPECTION: 2025-09-09-1 MISSION: 2025-09-09-1 WAYPOI…" at bounding box center [485, 250] width 971 height 455
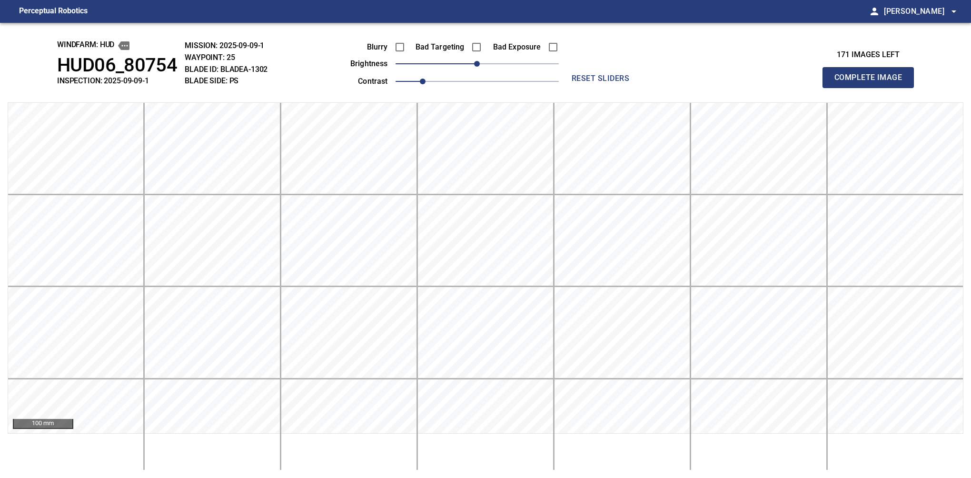
click at [575, 88] on button "Complete Image" at bounding box center [868, 77] width 91 height 21
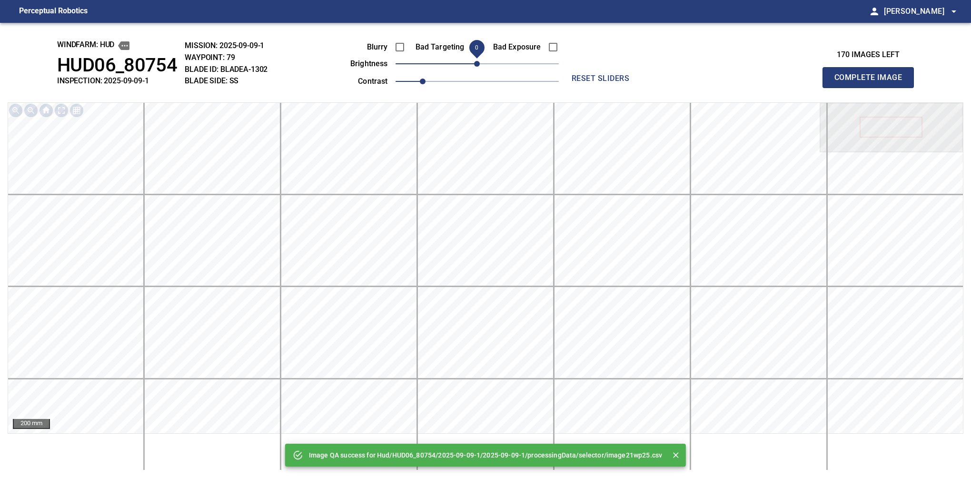
click at [575, 88] on button "Complete Image" at bounding box center [868, 77] width 91 height 21
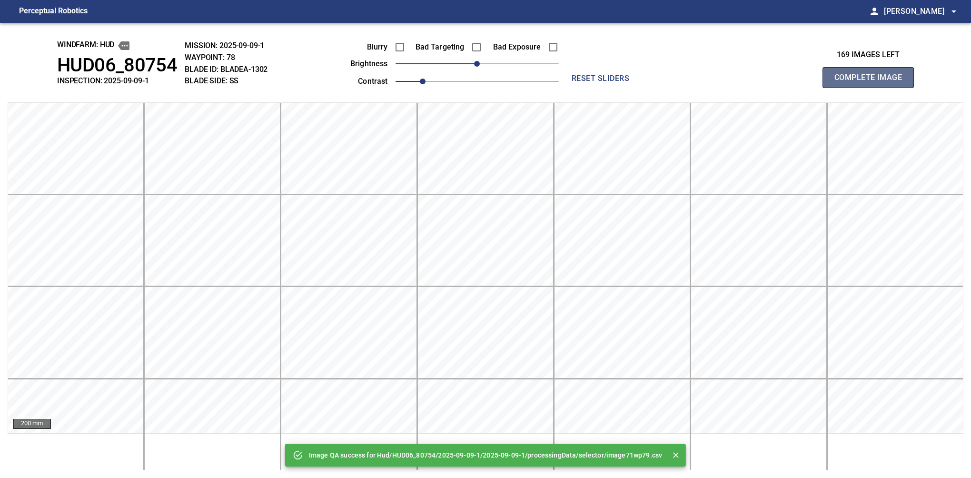
click at [575, 88] on button "Complete Image" at bounding box center [868, 77] width 91 height 21
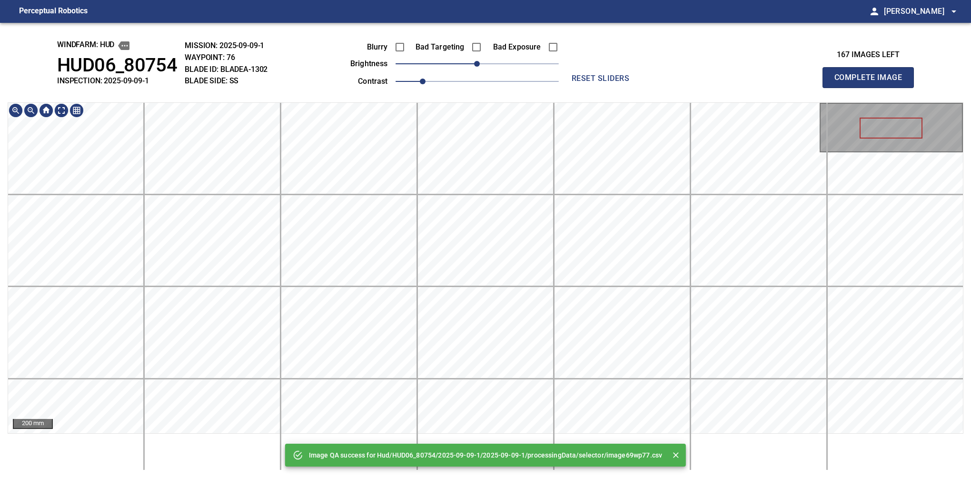
click at [512, 75] on div "Image QA success for Hud/HUD06_80754/2025-09-09-1/2025-09-09-1/processingData/s…" at bounding box center [485, 250] width 971 height 455
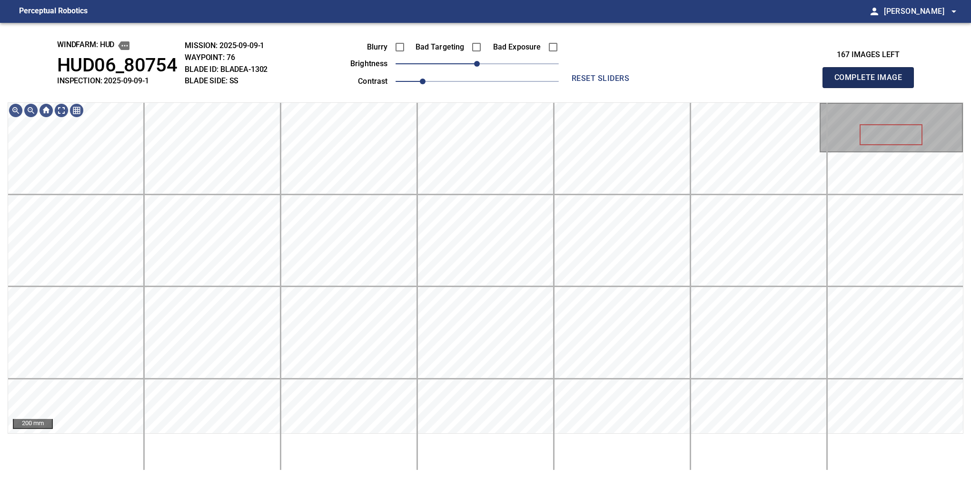
click at [575, 88] on button "Complete Image" at bounding box center [868, 77] width 91 height 21
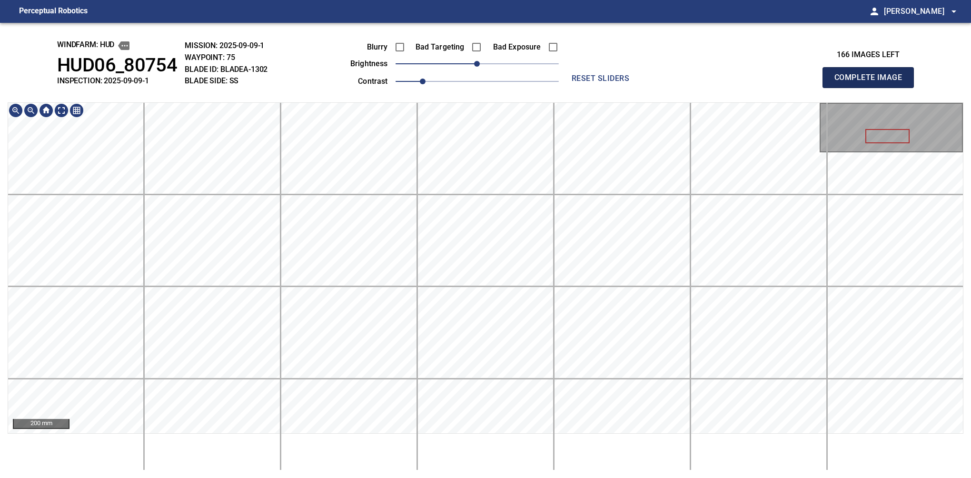
click at [575, 88] on button "Complete Image" at bounding box center [868, 77] width 91 height 21
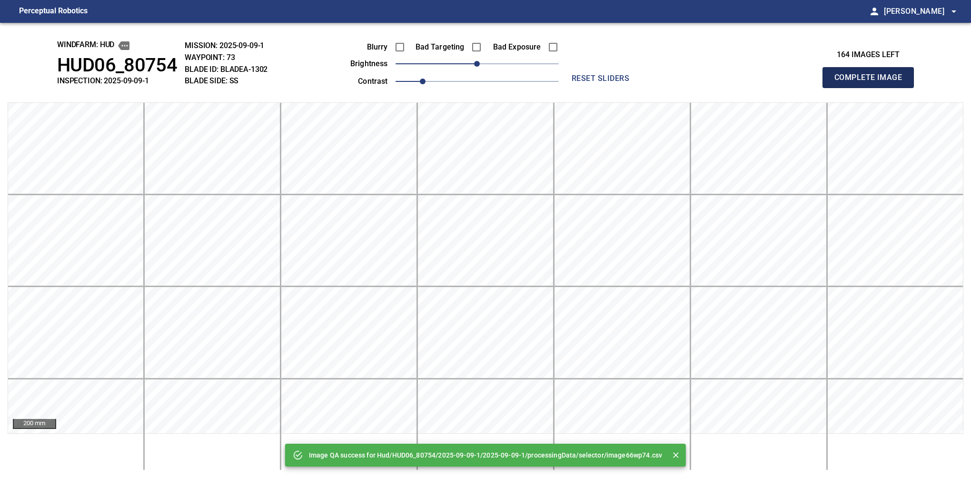
click at [575, 88] on button "Complete Image" at bounding box center [868, 77] width 91 height 21
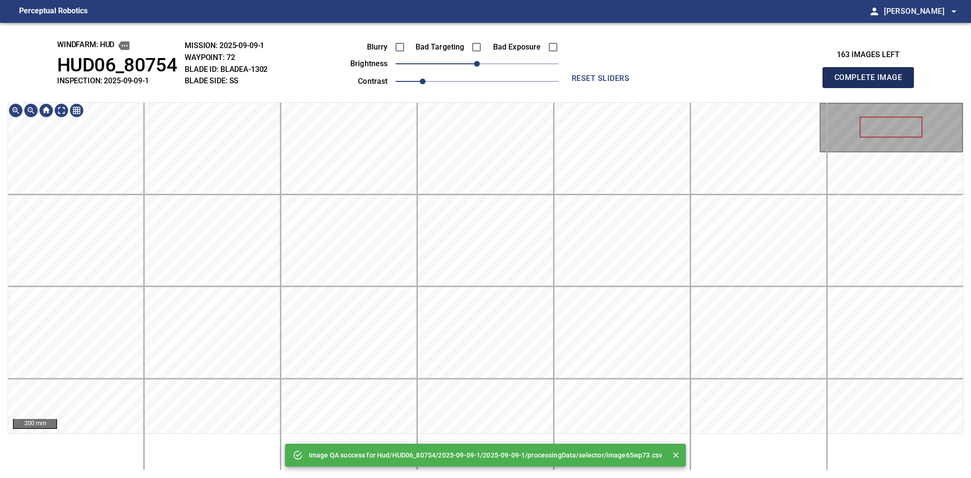
click at [575, 88] on button "Complete Image" at bounding box center [868, 77] width 91 height 21
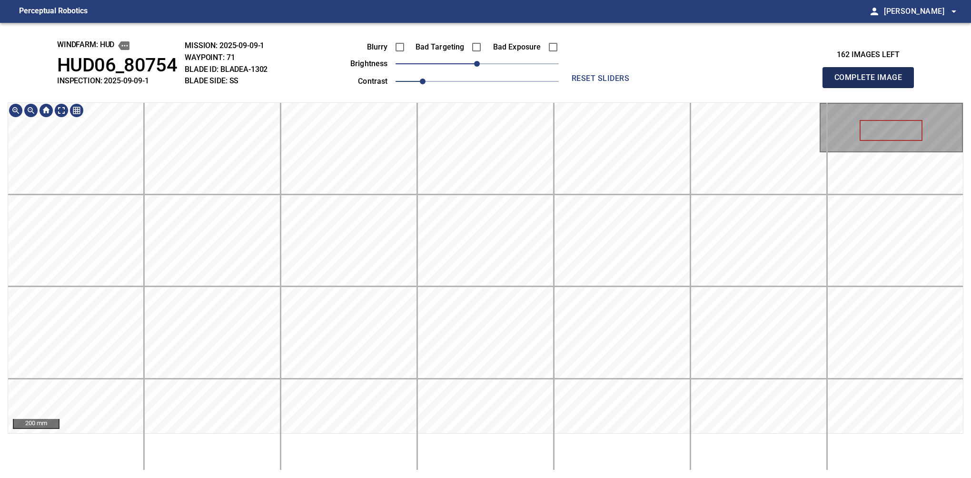
click at [575, 88] on button "Complete Image" at bounding box center [868, 77] width 91 height 21
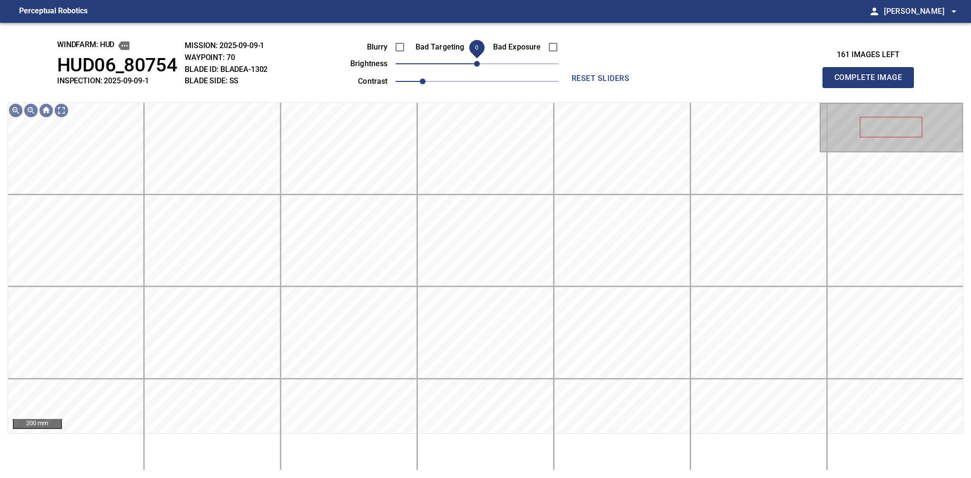
click at [478, 62] on span "0" at bounding box center [477, 64] width 6 height 6
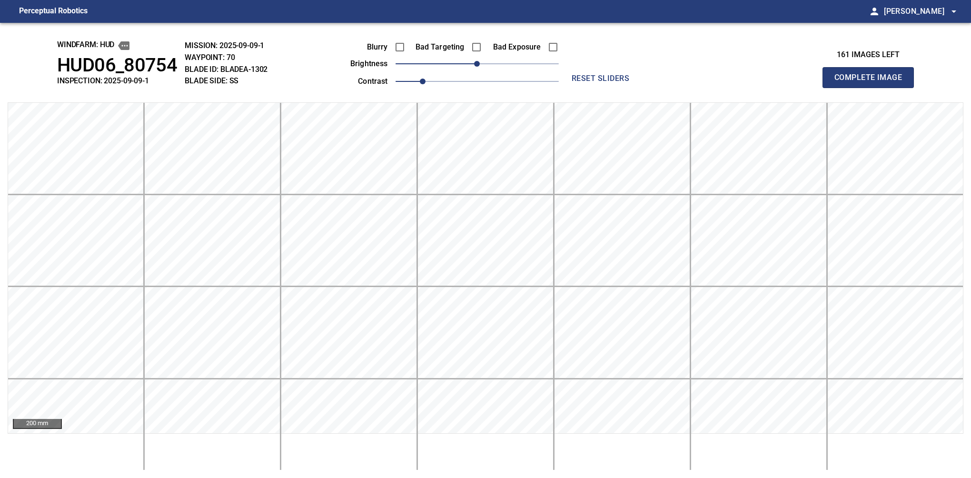
click at [575, 88] on button "Complete Image" at bounding box center [868, 77] width 91 height 21
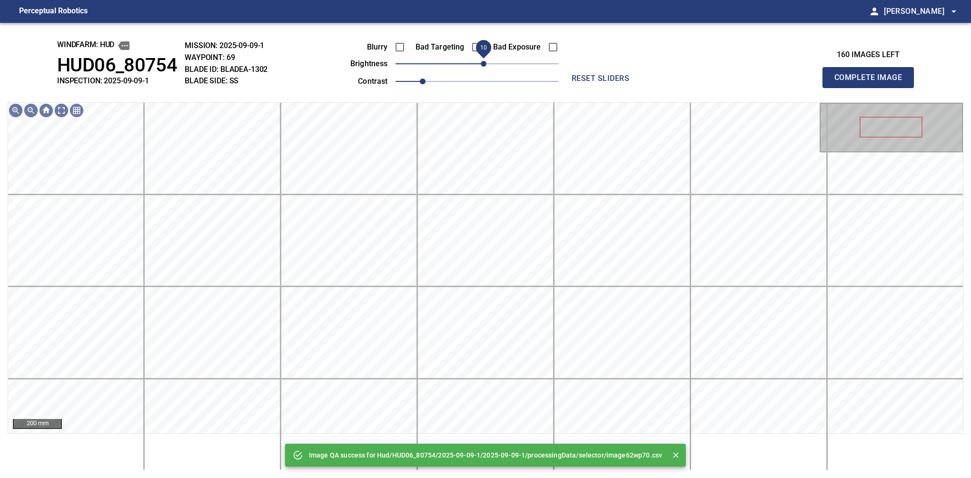
drag, startPoint x: 478, startPoint y: 62, endPoint x: 483, endPoint y: 64, distance: 5.0
click at [483, 64] on span "10" at bounding box center [484, 64] width 6 height 6
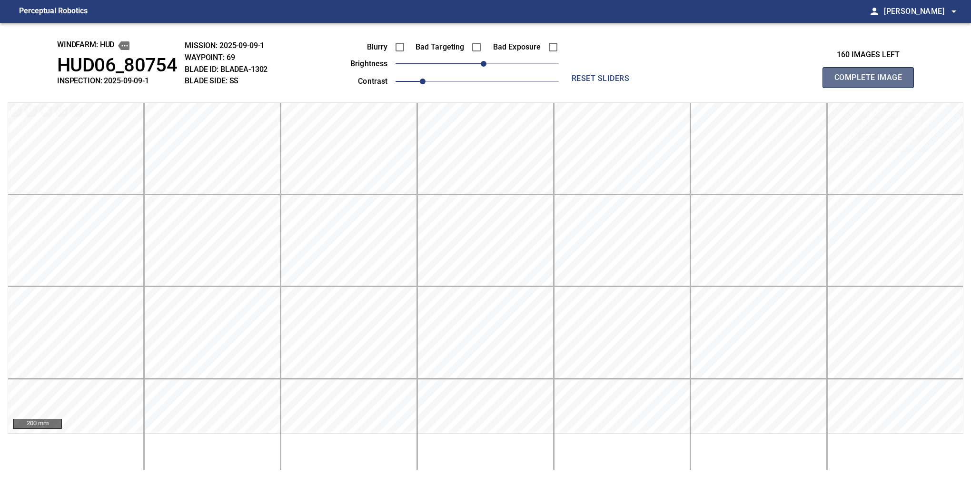
click at [575, 88] on button "Complete Image" at bounding box center [868, 77] width 91 height 21
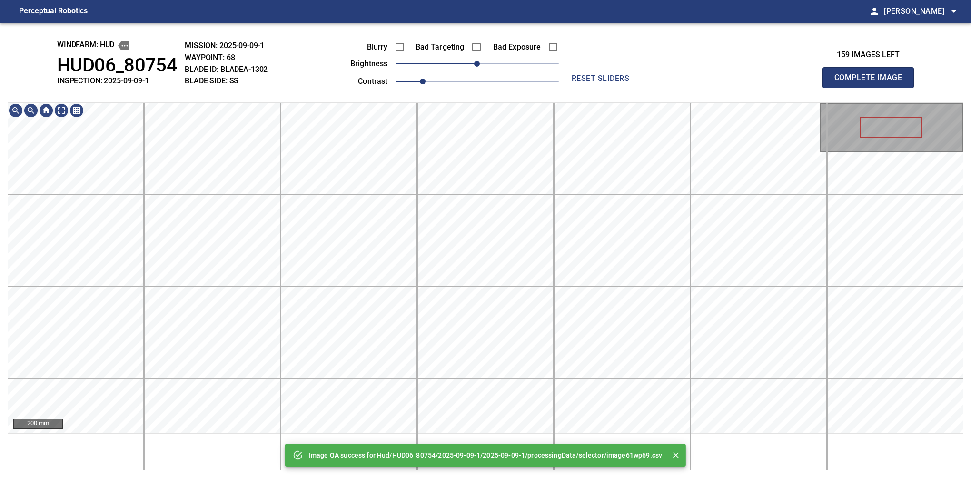
click at [575, 88] on button "Complete Image" at bounding box center [868, 77] width 91 height 21
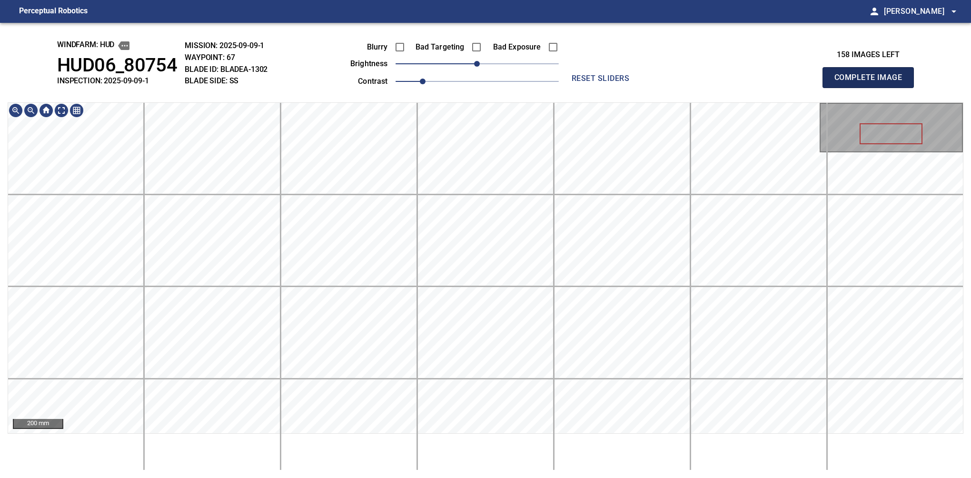
click at [575, 88] on button "Complete Image" at bounding box center [868, 77] width 91 height 21
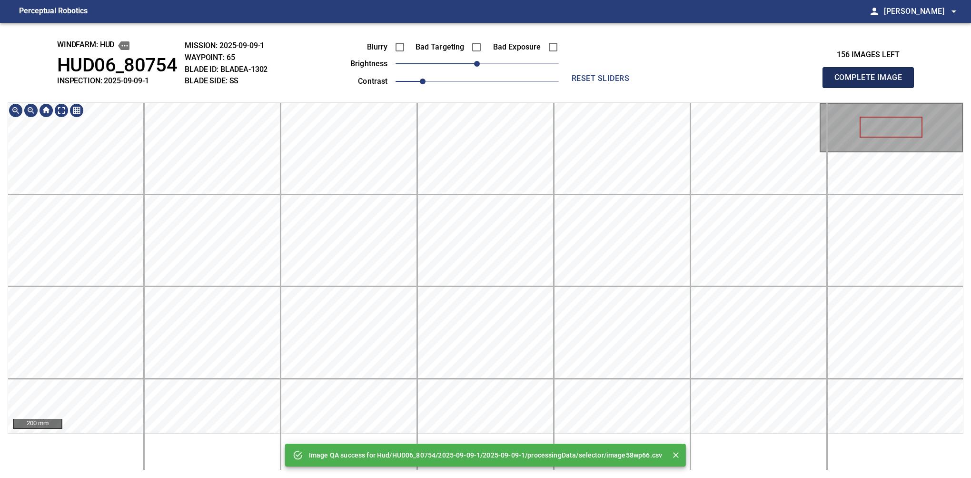
click at [575, 88] on button "Complete Image" at bounding box center [868, 77] width 91 height 21
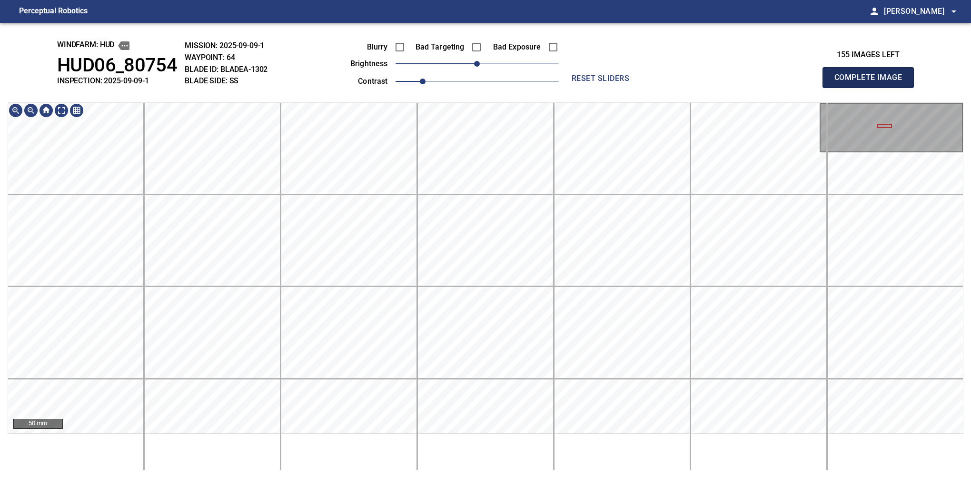
click at [575, 88] on button "Complete Image" at bounding box center [868, 77] width 91 height 21
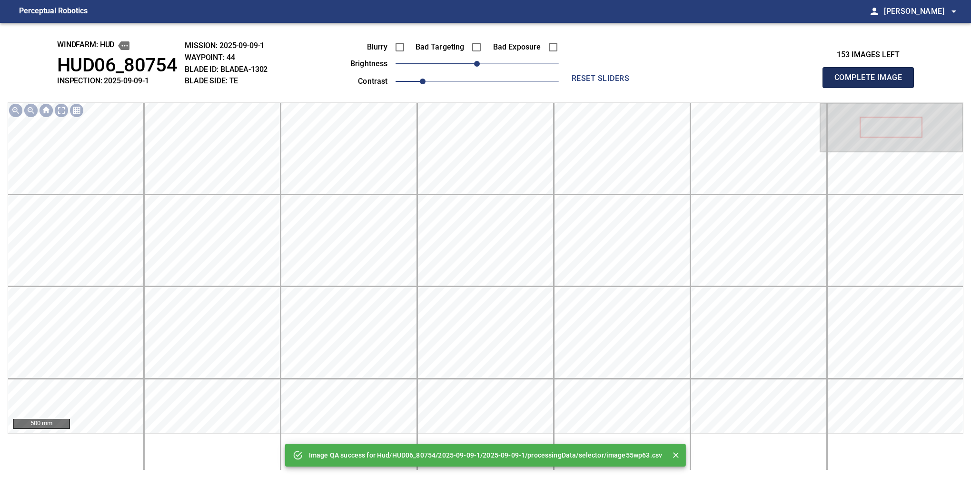
click at [575, 88] on button "Complete Image" at bounding box center [868, 77] width 91 height 21
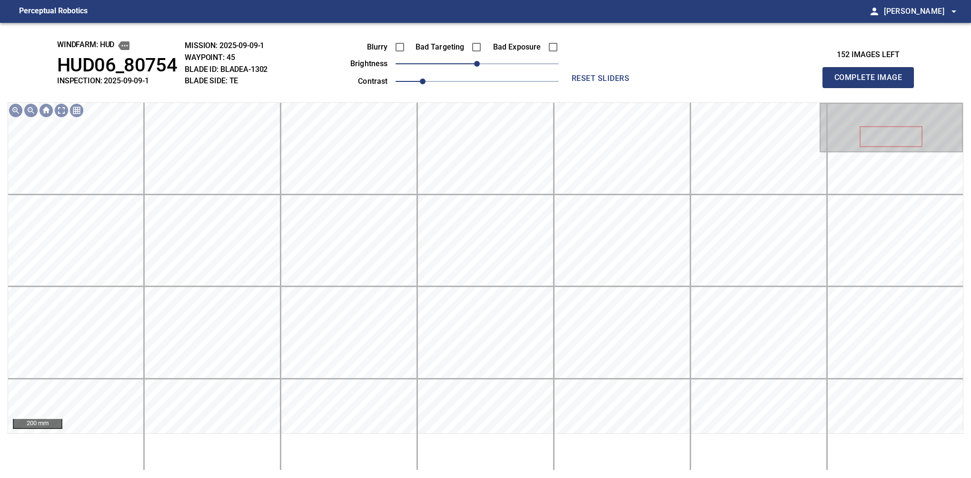
click at [575, 88] on button "Complete Image" at bounding box center [868, 77] width 91 height 21
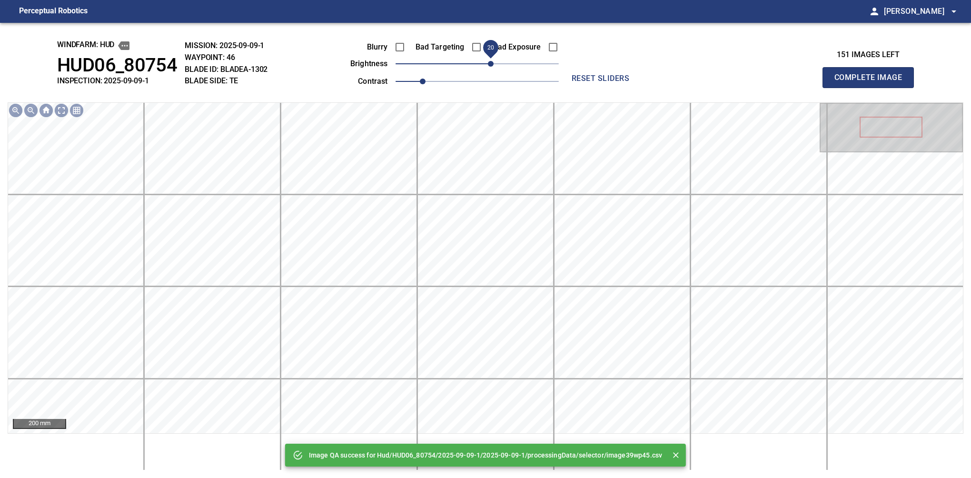
click at [493, 66] on span "20" at bounding box center [491, 64] width 6 height 6
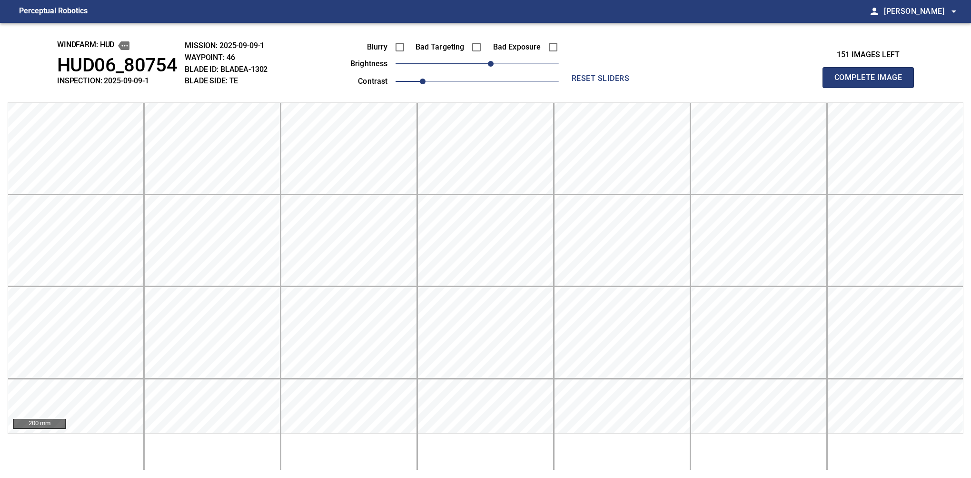
click at [575, 88] on button "Complete Image" at bounding box center [868, 77] width 91 height 21
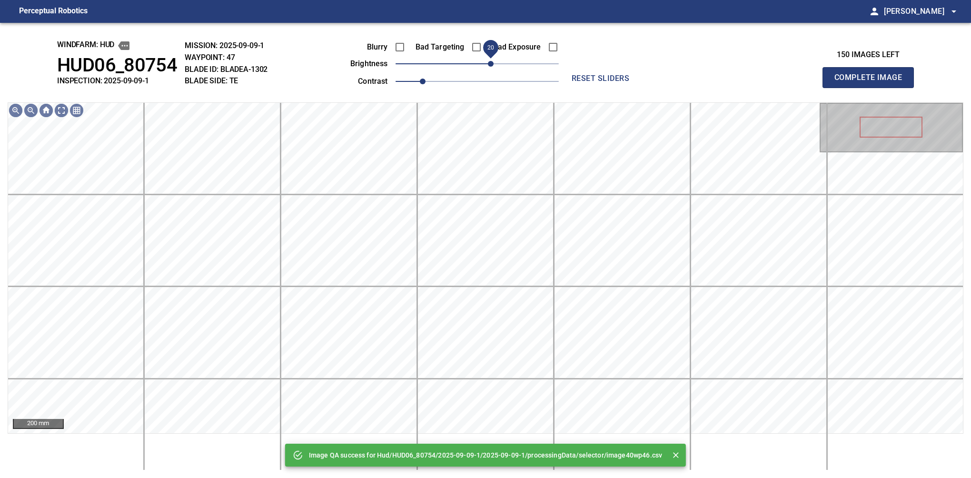
click at [493, 67] on span "20" at bounding box center [491, 64] width 6 height 6
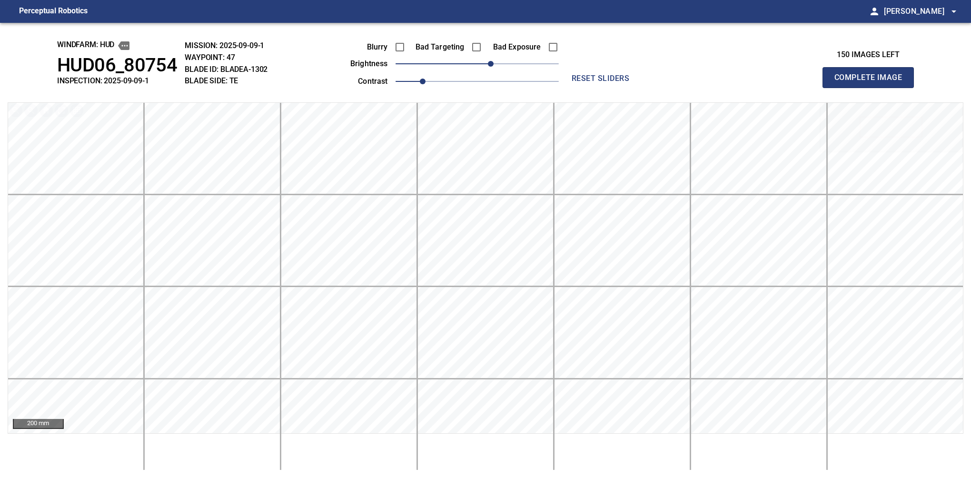
click at [575, 88] on button "Complete Image" at bounding box center [868, 77] width 91 height 21
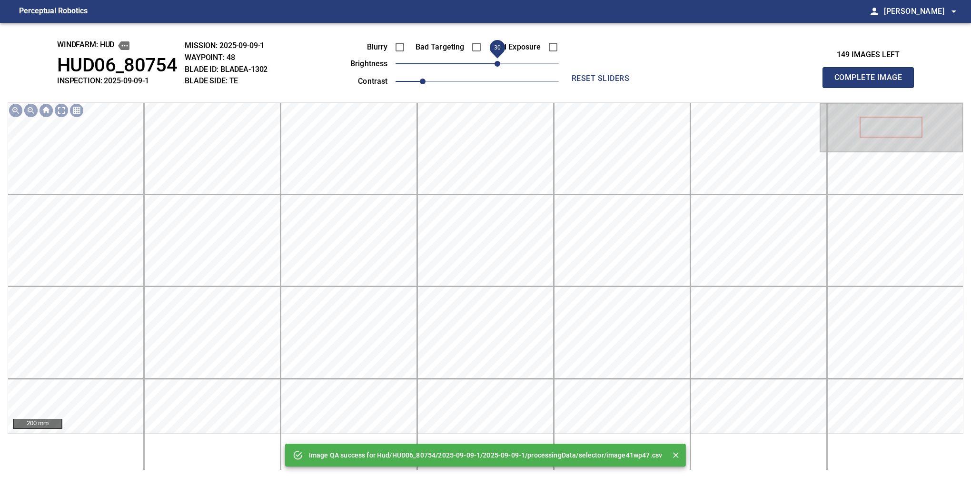
drag, startPoint x: 485, startPoint y: 67, endPoint x: 495, endPoint y: 67, distance: 9.5
click at [495, 67] on span "30" at bounding box center [498, 64] width 6 height 6
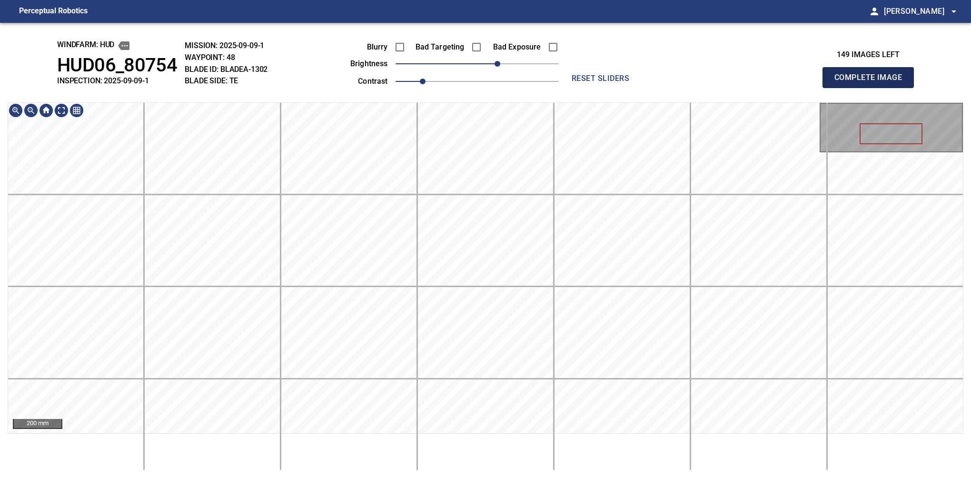
click at [575, 88] on button "Complete Image" at bounding box center [868, 77] width 91 height 21
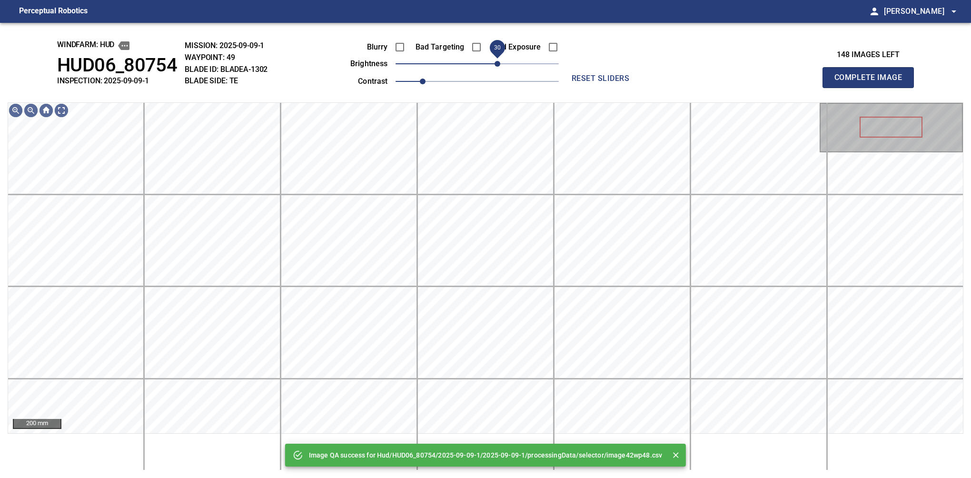
drag, startPoint x: 511, startPoint y: 60, endPoint x: 498, endPoint y: 62, distance: 12.9
click at [498, 62] on span "30" at bounding box center [477, 63] width 163 height 13
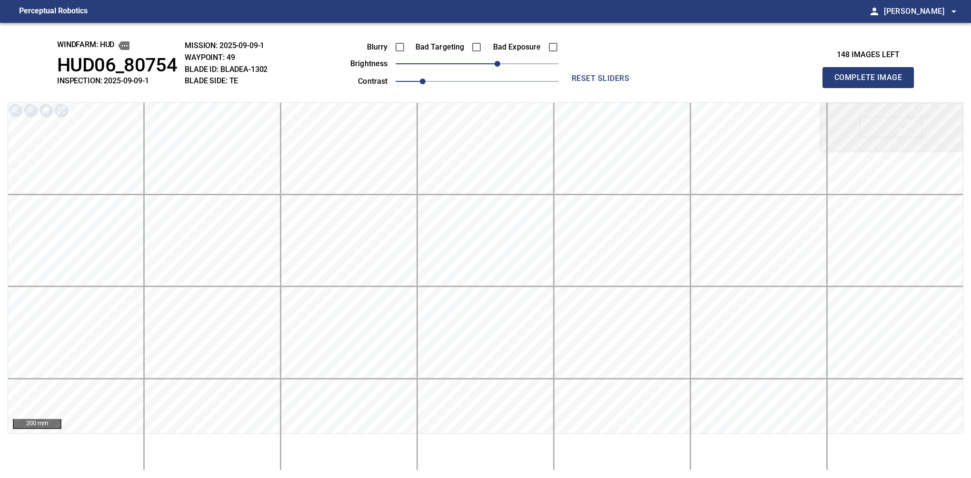
click at [575, 88] on button "Complete Image" at bounding box center [868, 77] width 91 height 21
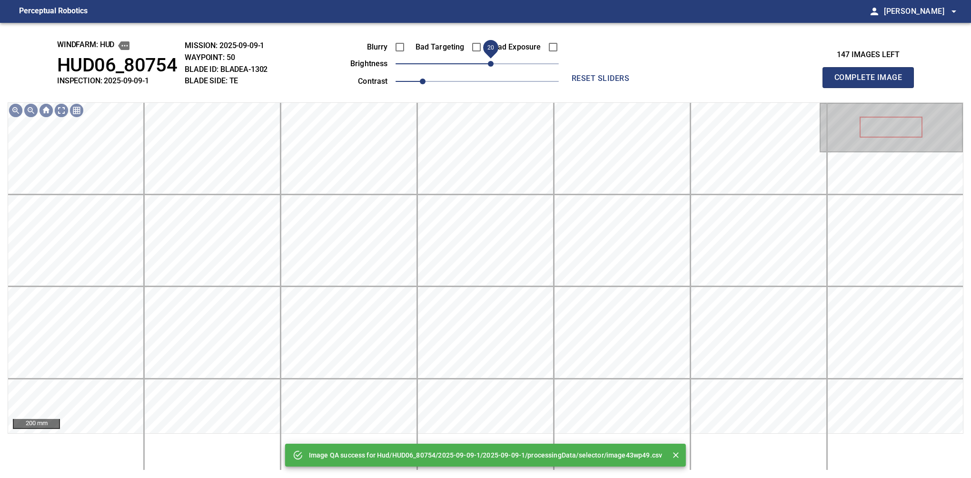
click at [493, 63] on span "20" at bounding box center [491, 64] width 6 height 6
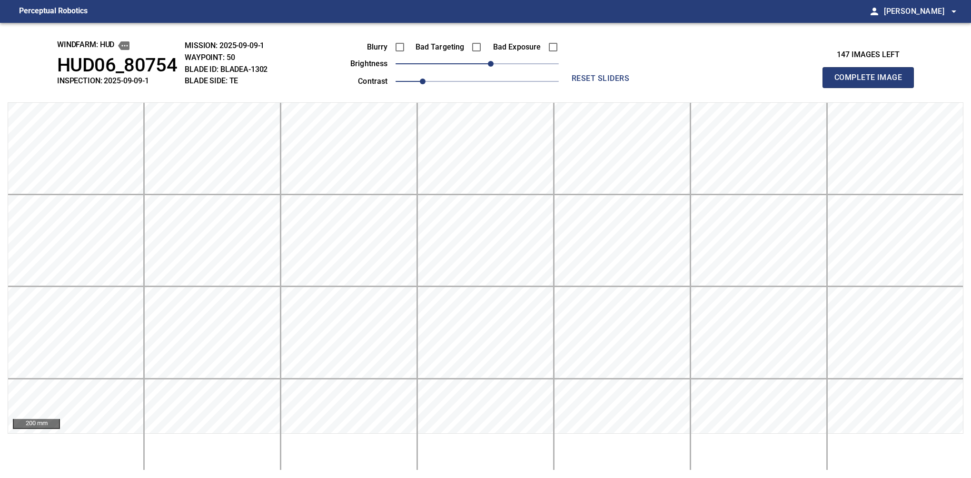
click at [575, 88] on button "Complete Image" at bounding box center [868, 77] width 91 height 21
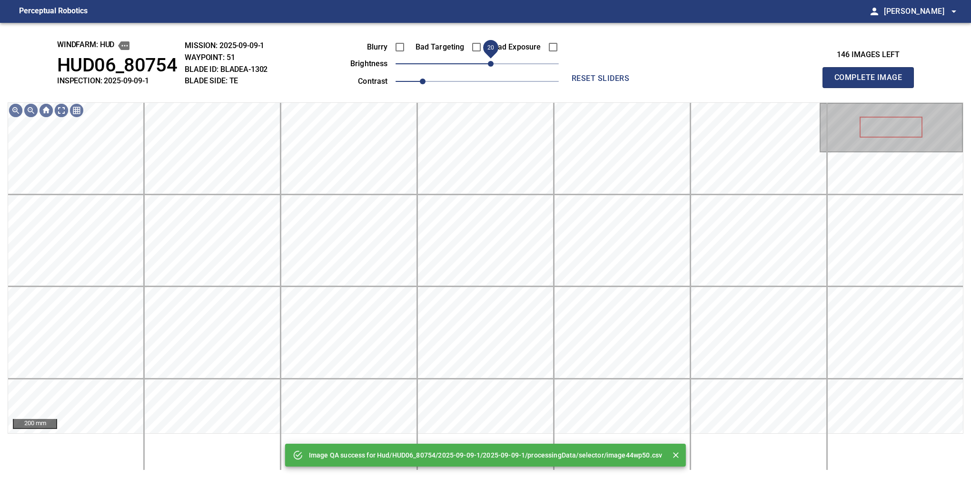
drag, startPoint x: 484, startPoint y: 67, endPoint x: 489, endPoint y: 65, distance: 5.4
click at [489, 65] on span "20" at bounding box center [491, 64] width 6 height 6
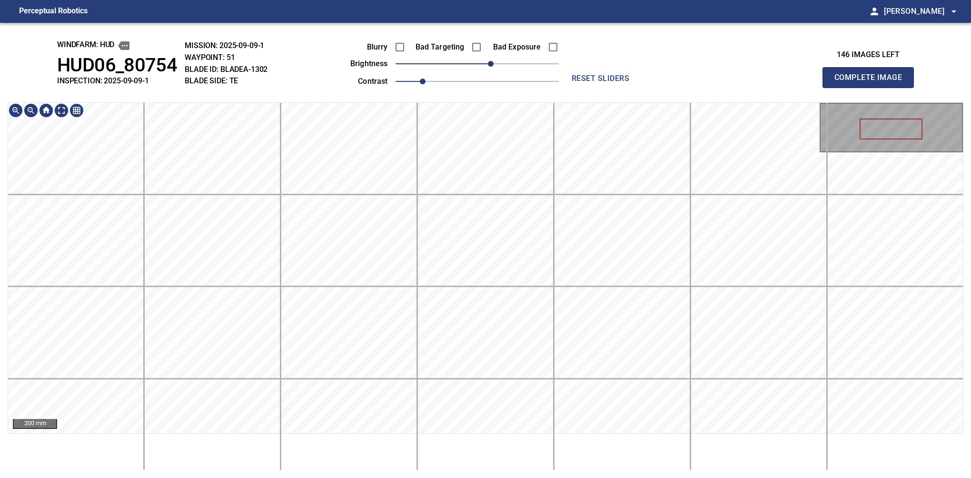
click at [491, 55] on div "windfarm: Hud HUD06_80754 INSPECTION: 2025-09-09-1 MISSION: 2025-09-09-1 WAYPOI…" at bounding box center [485, 250] width 971 height 455
click at [575, 88] on button "Complete Image" at bounding box center [868, 77] width 91 height 21
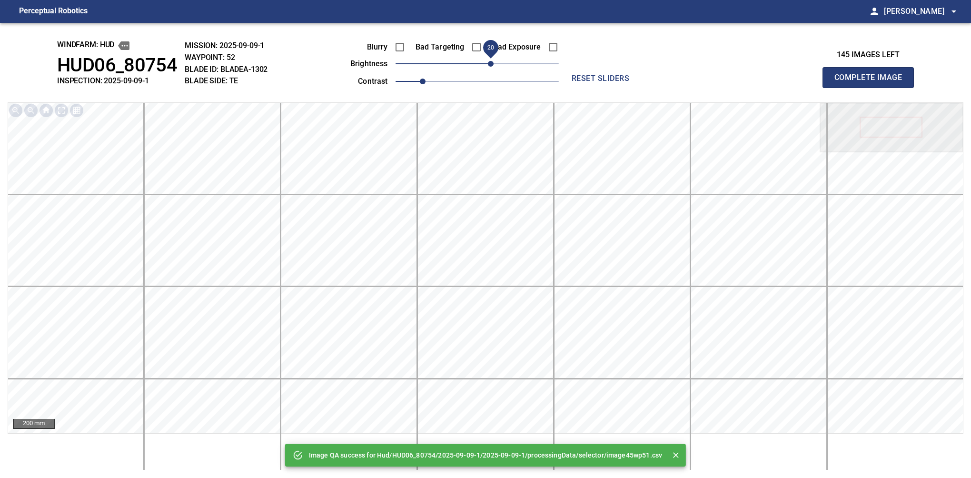
click at [489, 63] on span "20" at bounding box center [477, 63] width 163 height 13
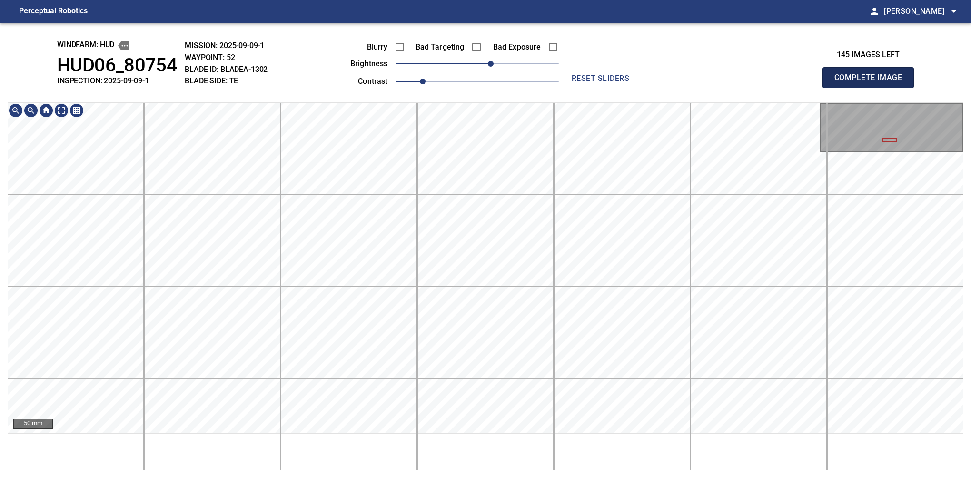
click at [575, 88] on button "Complete Image" at bounding box center [868, 77] width 91 height 21
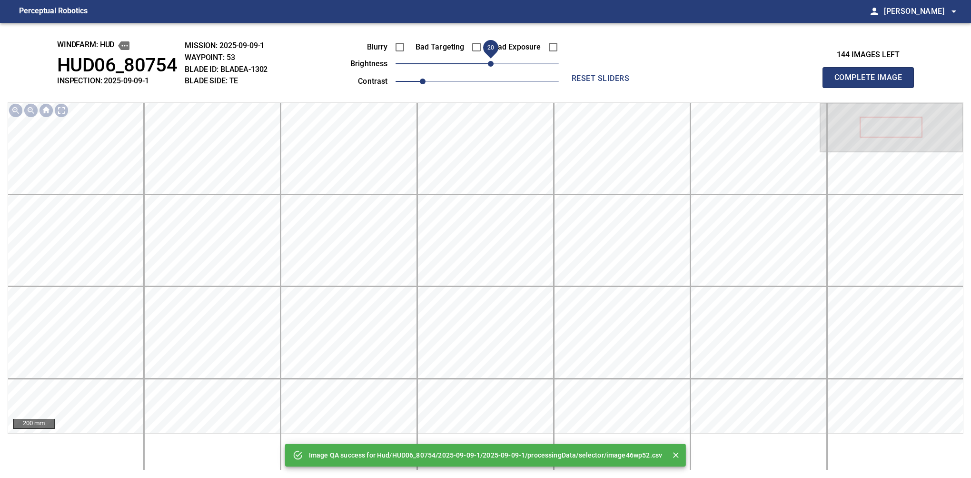
drag, startPoint x: 477, startPoint y: 67, endPoint x: 488, endPoint y: 64, distance: 11.8
click at [488, 64] on span "20" at bounding box center [491, 64] width 6 height 6
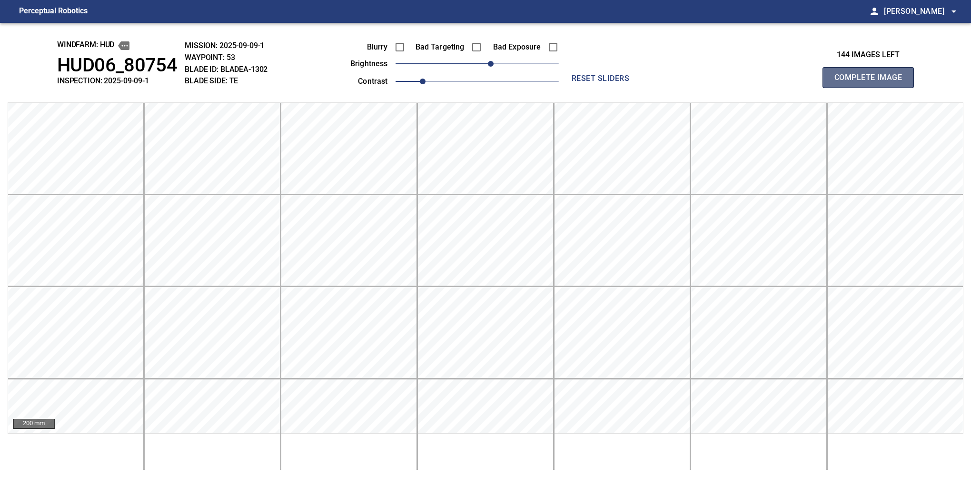
click at [575, 88] on button "Complete Image" at bounding box center [868, 77] width 91 height 21
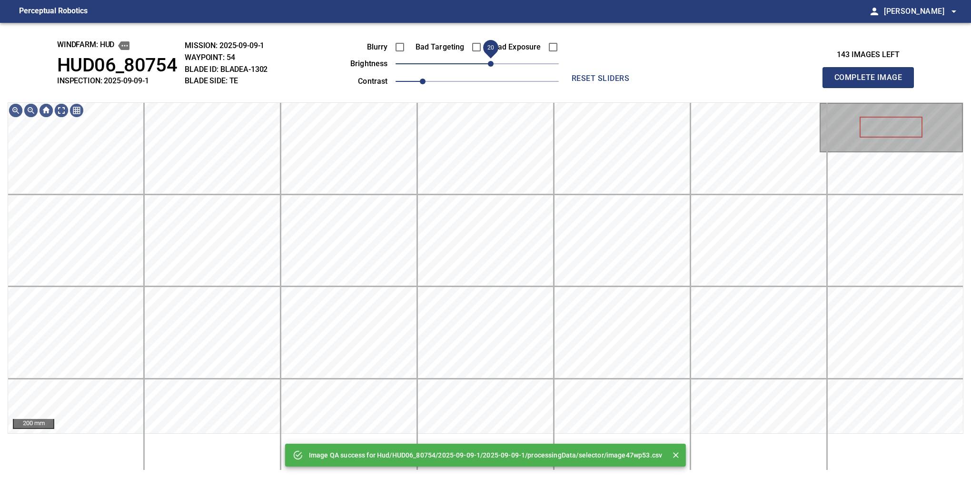
click at [488, 64] on span "20" at bounding box center [491, 64] width 6 height 6
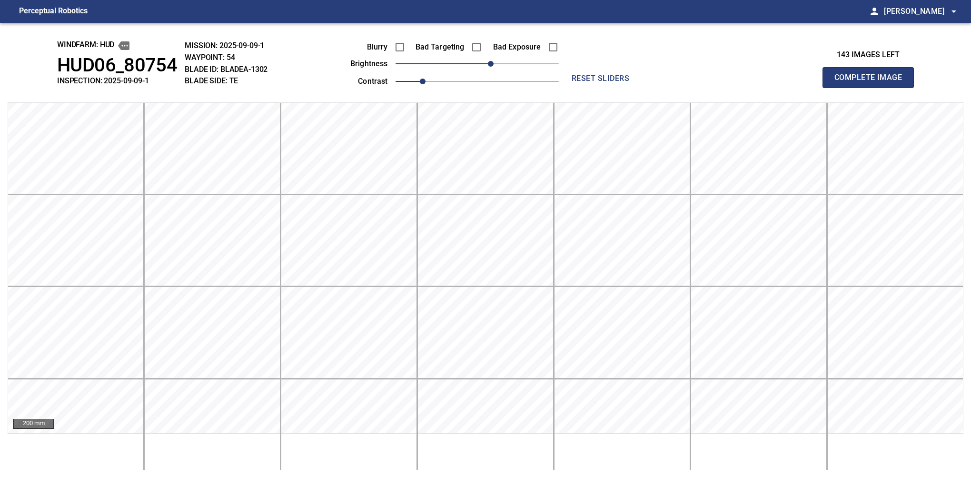
click at [575, 88] on button "Complete Image" at bounding box center [868, 77] width 91 height 21
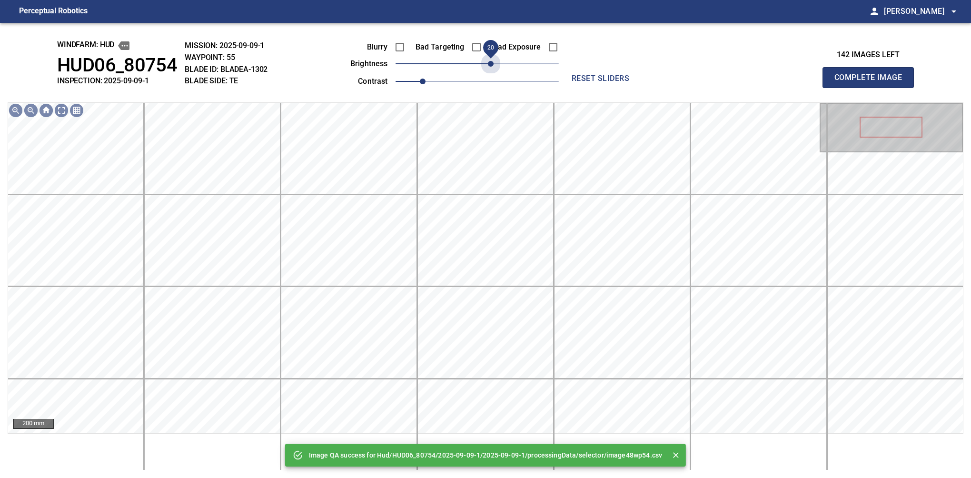
click at [488, 64] on span "20" at bounding box center [477, 63] width 163 height 13
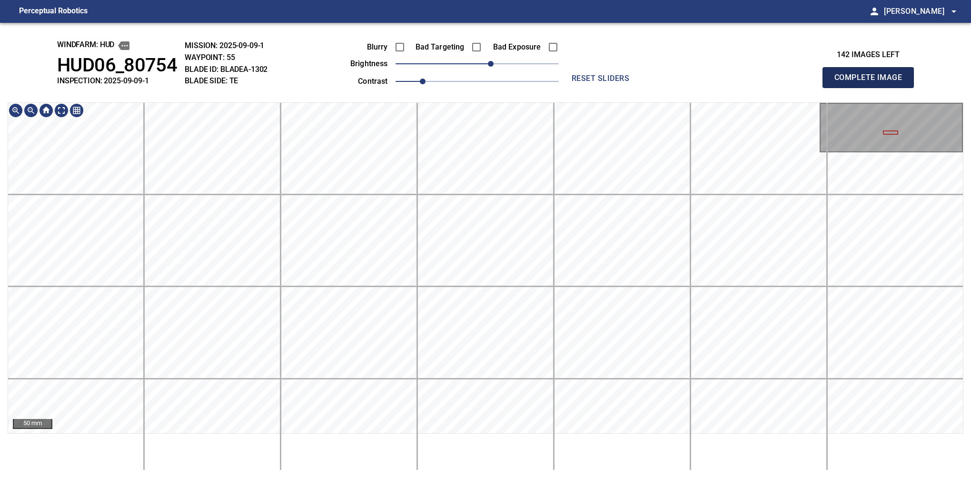
click at [575, 88] on button "Complete Image" at bounding box center [868, 77] width 91 height 21
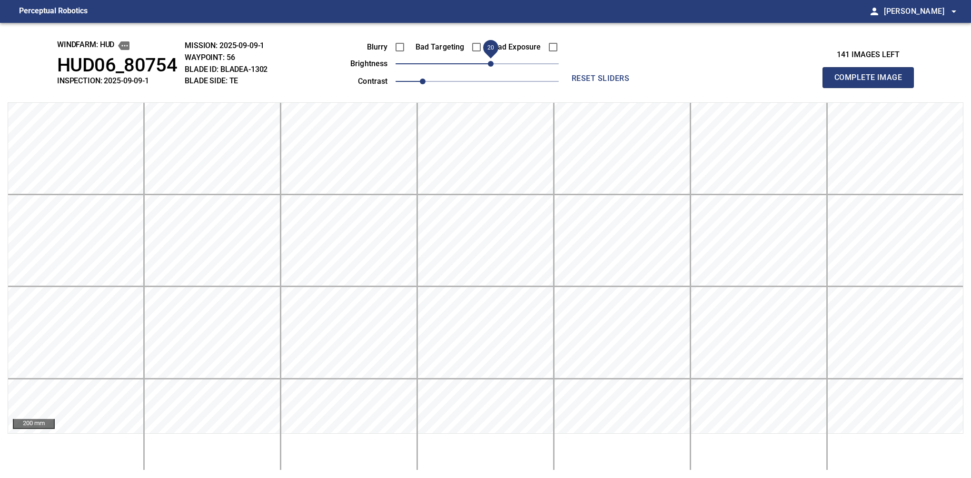
click at [490, 65] on span "20" at bounding box center [477, 63] width 163 height 13
click at [575, 88] on button "Complete Image" at bounding box center [868, 77] width 91 height 21
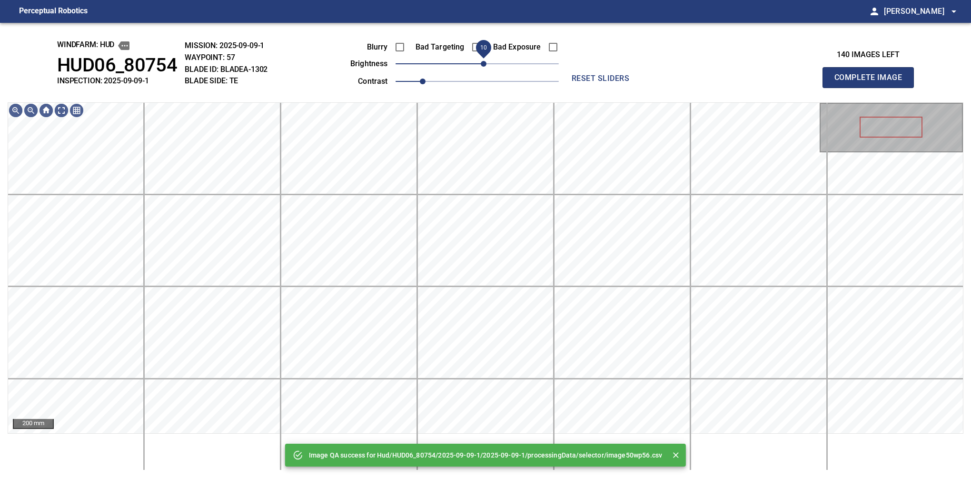
drag, startPoint x: 493, startPoint y: 62, endPoint x: 485, endPoint y: 65, distance: 8.6
click at [485, 65] on span "10" at bounding box center [477, 63] width 163 height 13
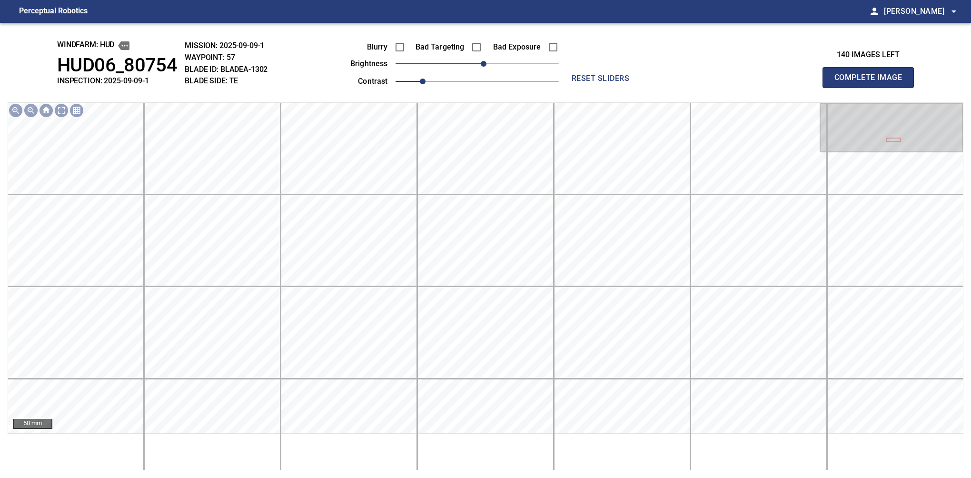
click at [575, 88] on button "Complete Image" at bounding box center [868, 77] width 91 height 21
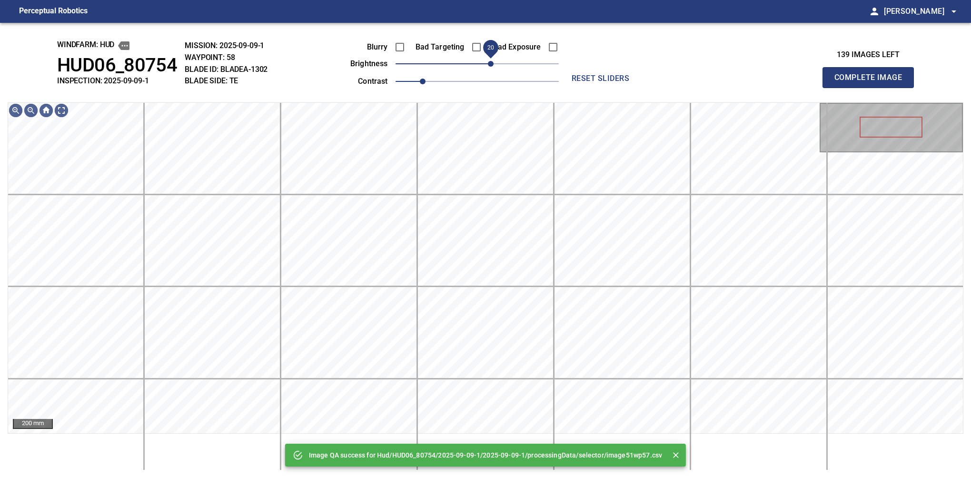
click at [488, 61] on span "20" at bounding box center [491, 64] width 6 height 6
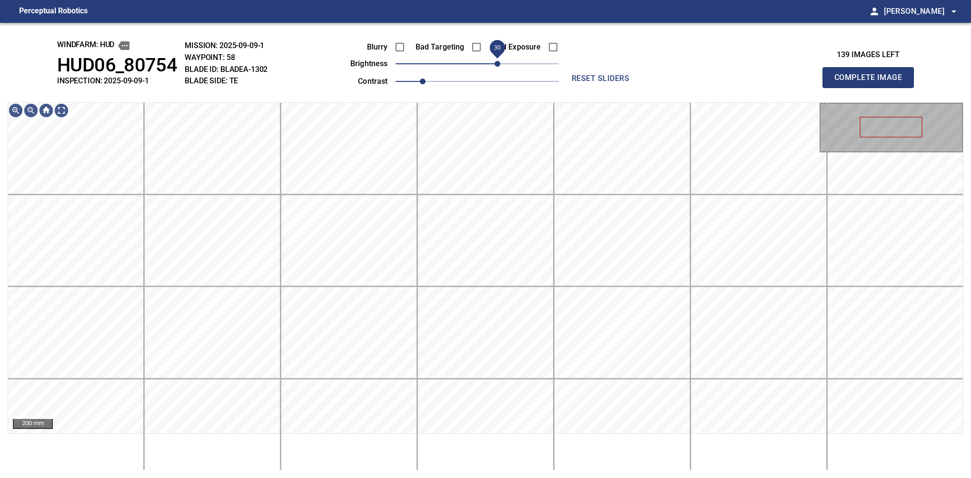
click at [500, 65] on span "30" at bounding box center [498, 64] width 6 height 6
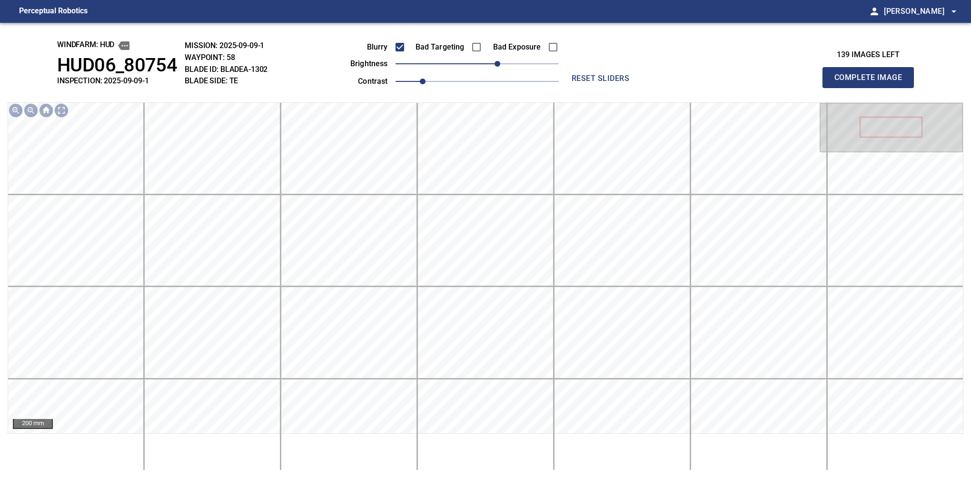
click at [575, 88] on button "Complete Image" at bounding box center [868, 77] width 91 height 21
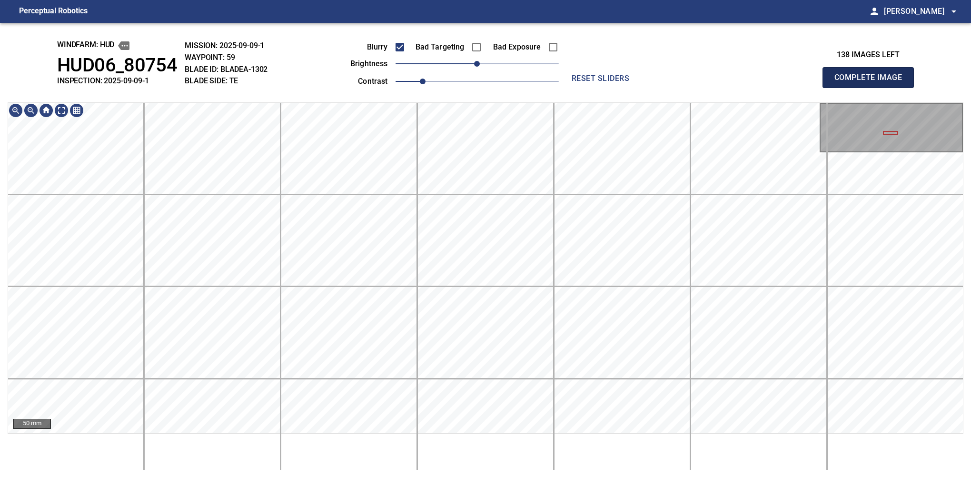
click at [575, 88] on button "Complete Image" at bounding box center [868, 77] width 91 height 21
click at [457, 444] on html "Perceptual Robotics person Alex Semenov arrow_drop_down windfarm: Hud HUD06_807…" at bounding box center [485, 239] width 971 height 478
click at [575, 88] on button "Complete Image" at bounding box center [868, 77] width 91 height 21
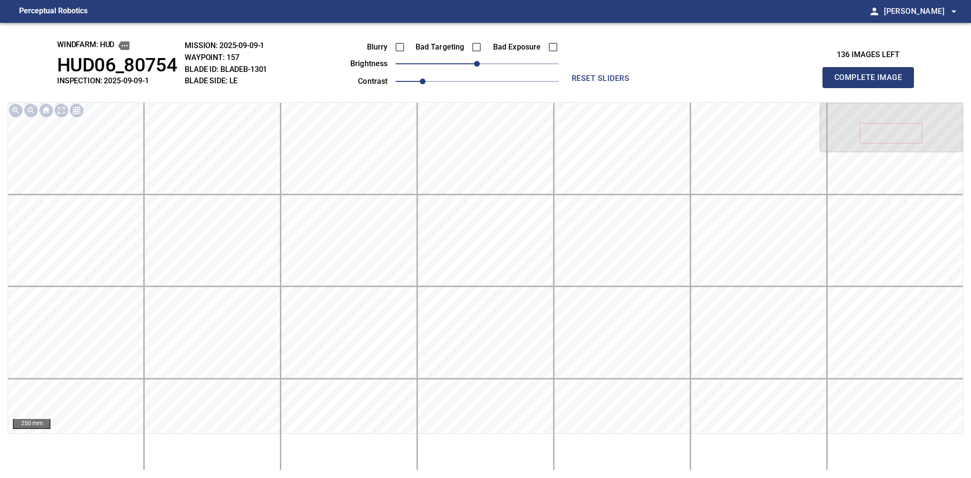
click at [575, 88] on button "Complete Image" at bounding box center [868, 77] width 91 height 21
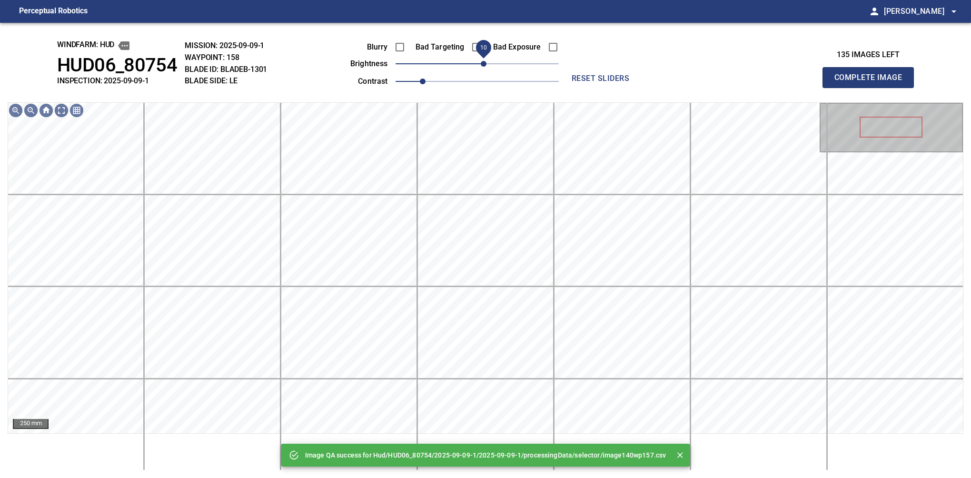
drag, startPoint x: 478, startPoint y: 64, endPoint x: 486, endPoint y: 64, distance: 8.1
click at [486, 64] on span "10" at bounding box center [484, 64] width 6 height 6
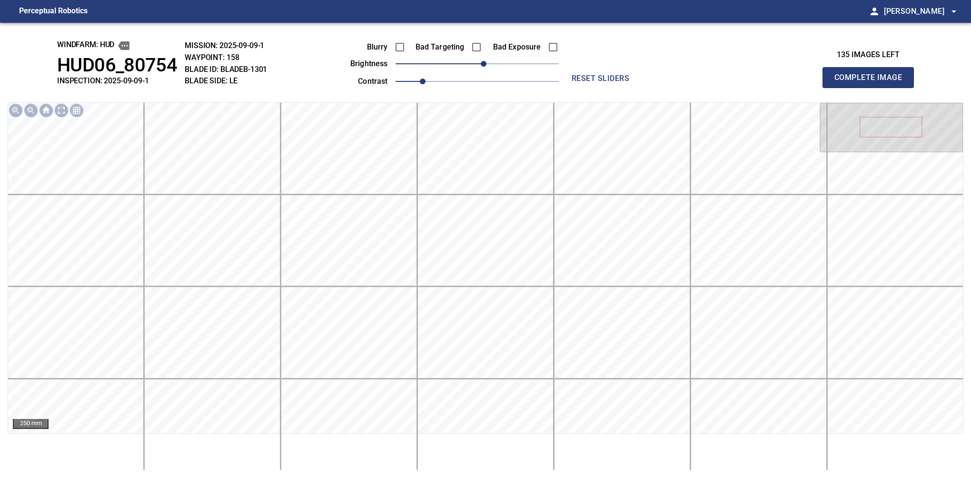
click at [575, 88] on button "Complete Image" at bounding box center [868, 77] width 91 height 21
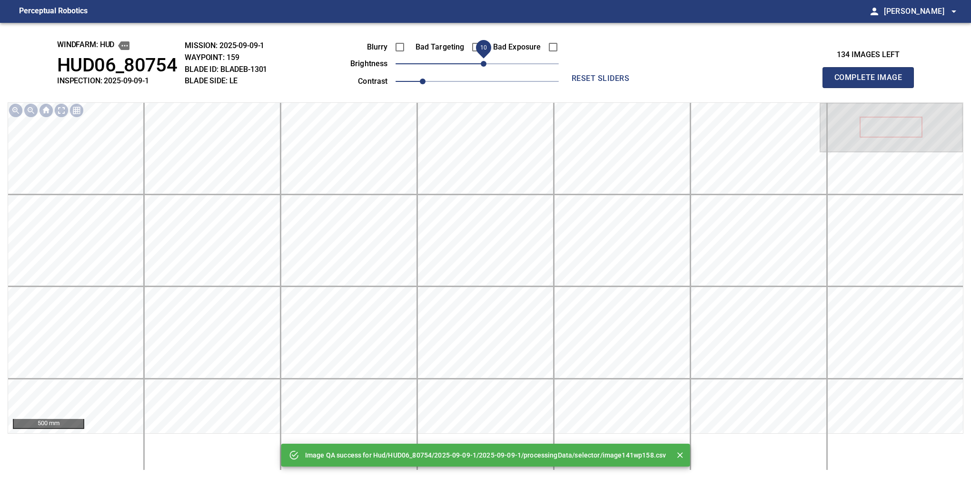
click at [484, 59] on div "Blurry Bad Targeting Bad Exposure brightness 10 contrast 1" at bounding box center [444, 62] width 230 height 51
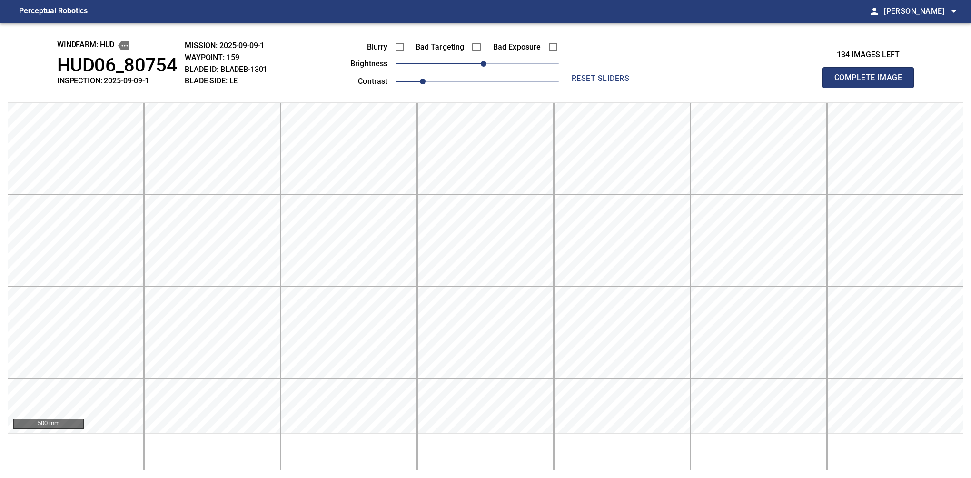
click at [575, 88] on button "Complete Image" at bounding box center [868, 77] width 91 height 21
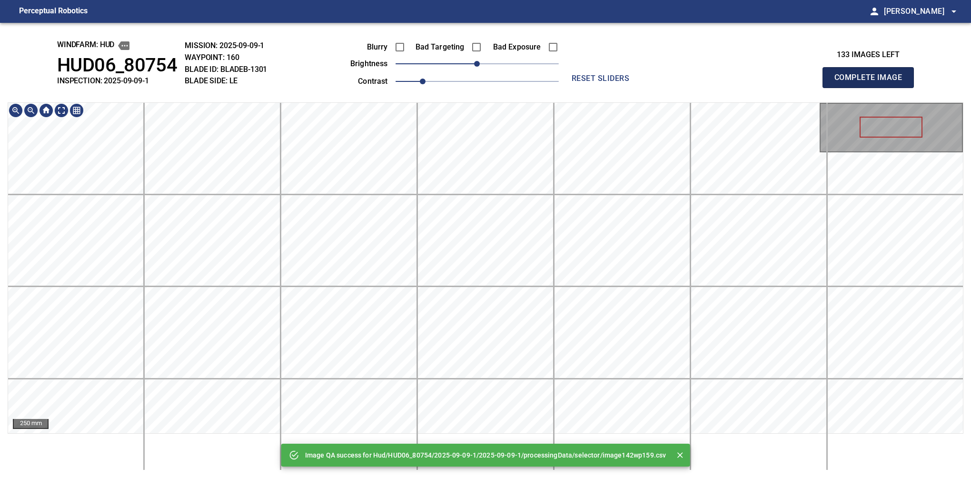
click at [575, 88] on button "Complete Image" at bounding box center [868, 77] width 91 height 21
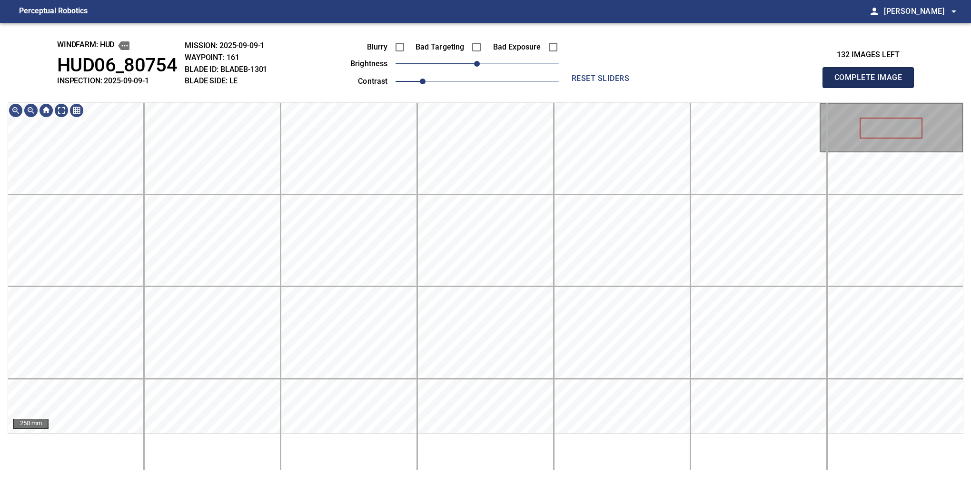
click at [575, 88] on button "Complete Image" at bounding box center [868, 77] width 91 height 21
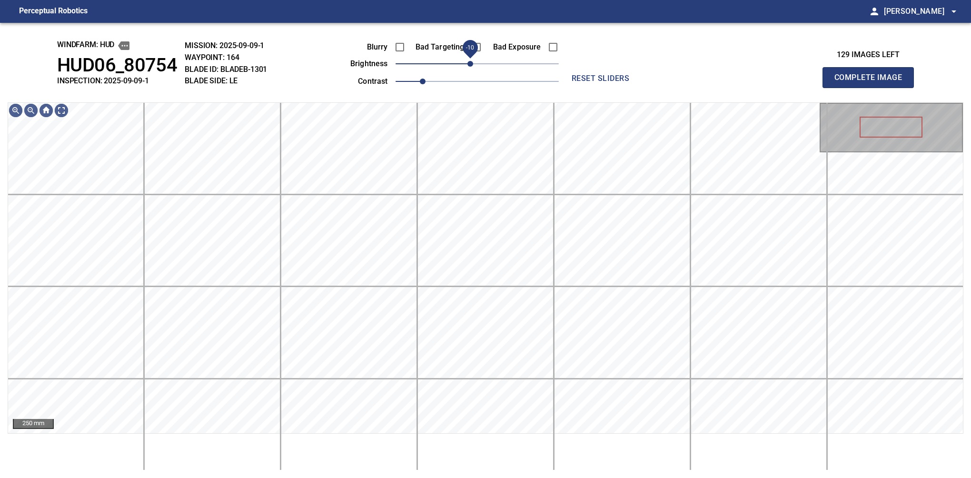
drag, startPoint x: 474, startPoint y: 66, endPoint x: 467, endPoint y: 69, distance: 7.9
click at [468, 67] on span "-10" at bounding box center [471, 64] width 6 height 6
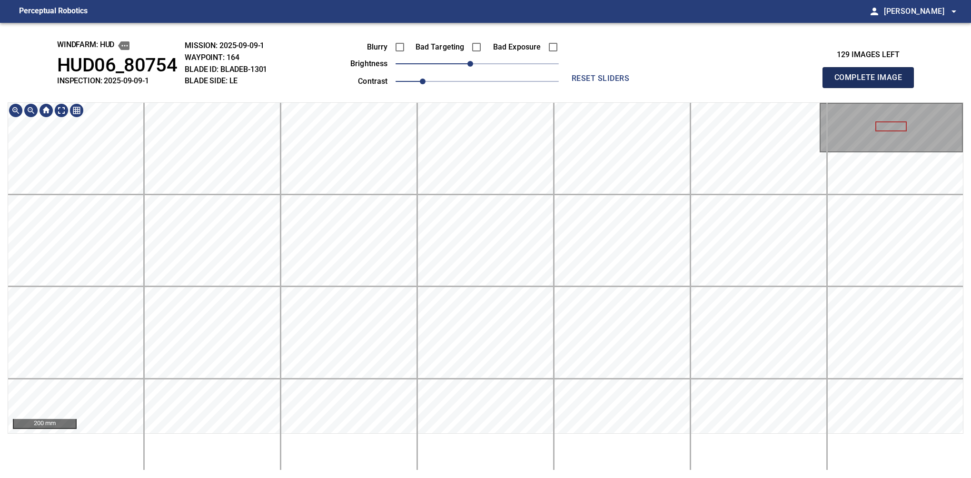
click at [575, 88] on button "Complete Image" at bounding box center [868, 77] width 91 height 21
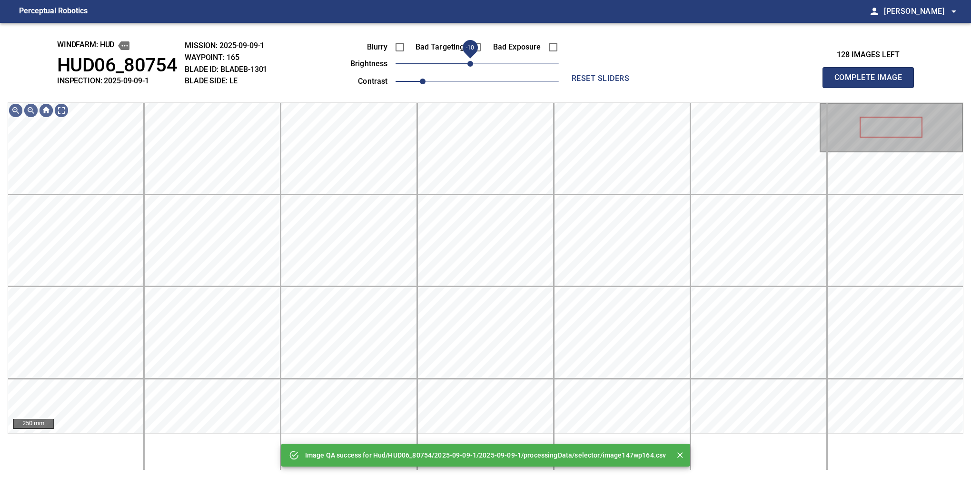
click at [472, 67] on span "-10" at bounding box center [471, 64] width 6 height 6
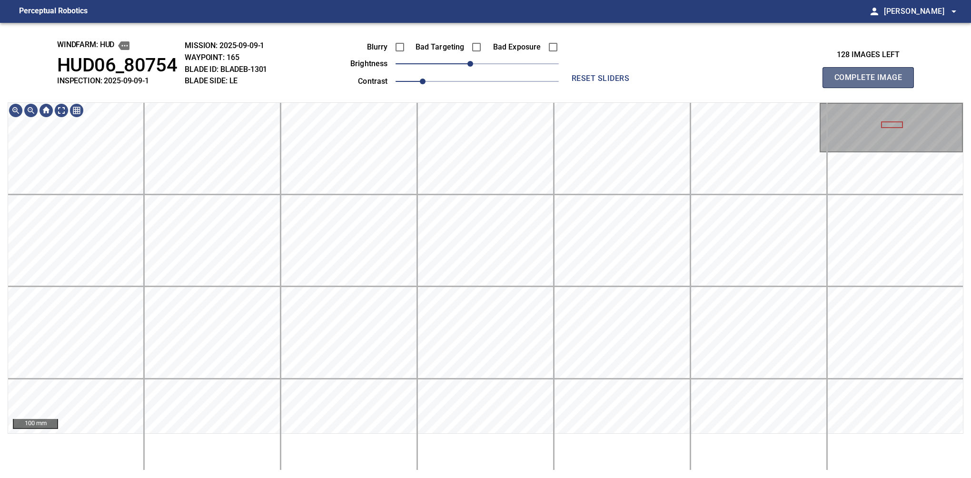
click at [575, 88] on button "Complete Image" at bounding box center [868, 77] width 91 height 21
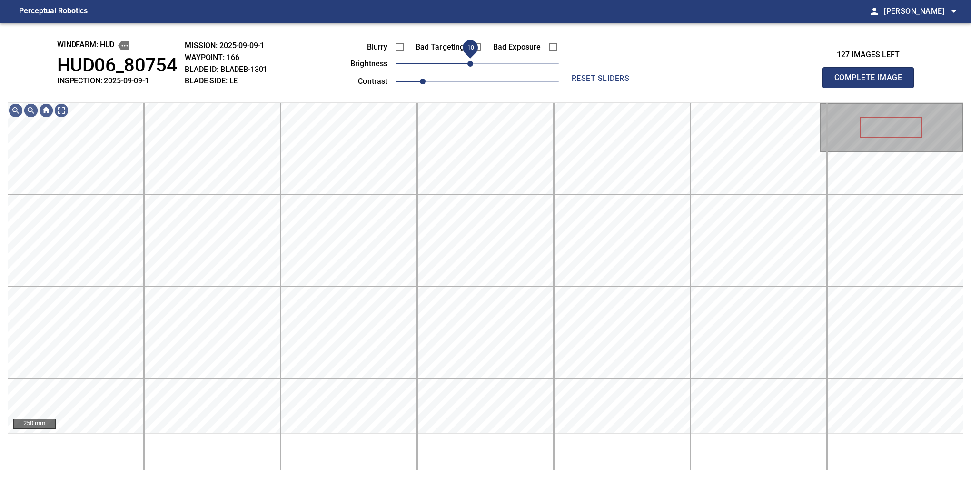
click at [472, 66] on span "-10" at bounding box center [471, 64] width 6 height 6
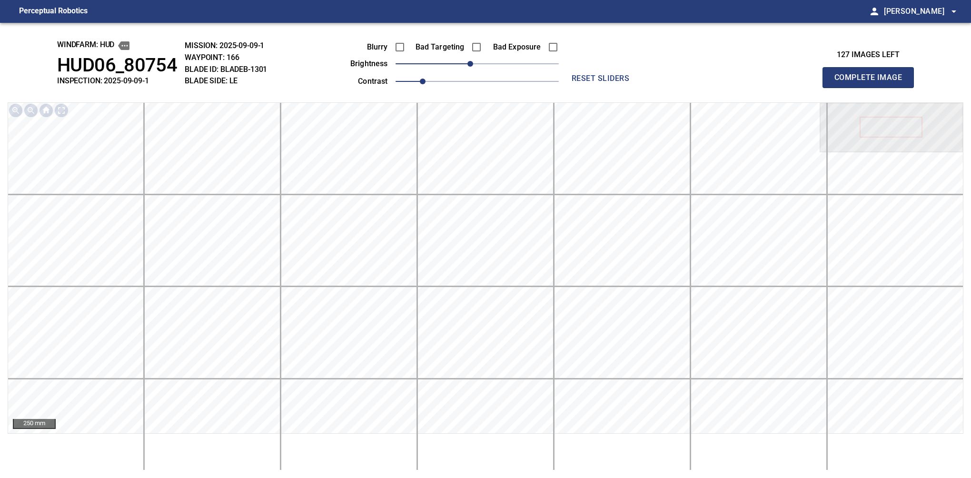
click at [575, 88] on button "Complete Image" at bounding box center [868, 77] width 91 height 21
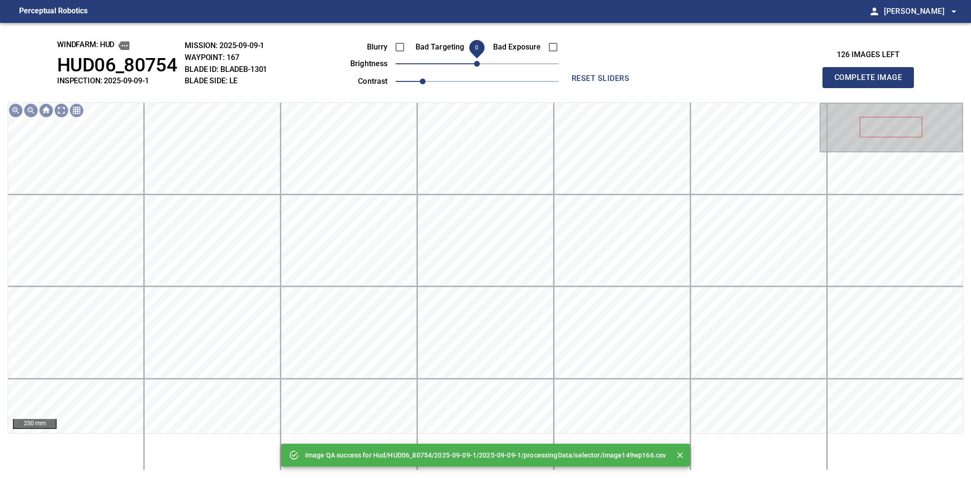
click at [474, 61] on span "0" at bounding box center [477, 64] width 6 height 6
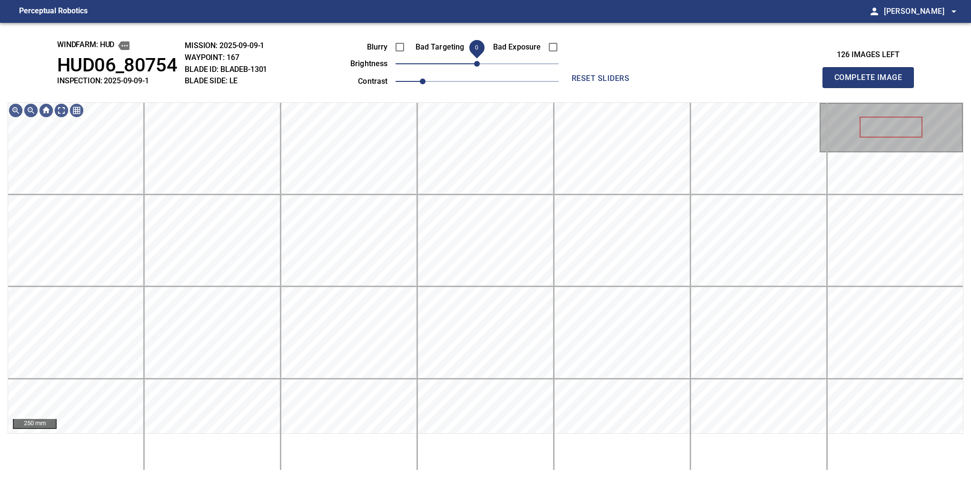
click at [475, 61] on span "0" at bounding box center [477, 64] width 6 height 6
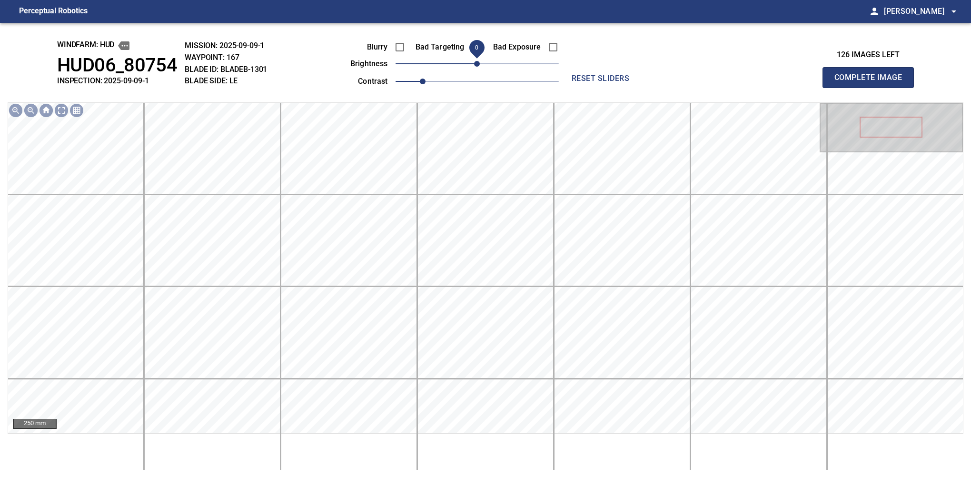
click at [575, 88] on button "Complete Image" at bounding box center [868, 77] width 91 height 21
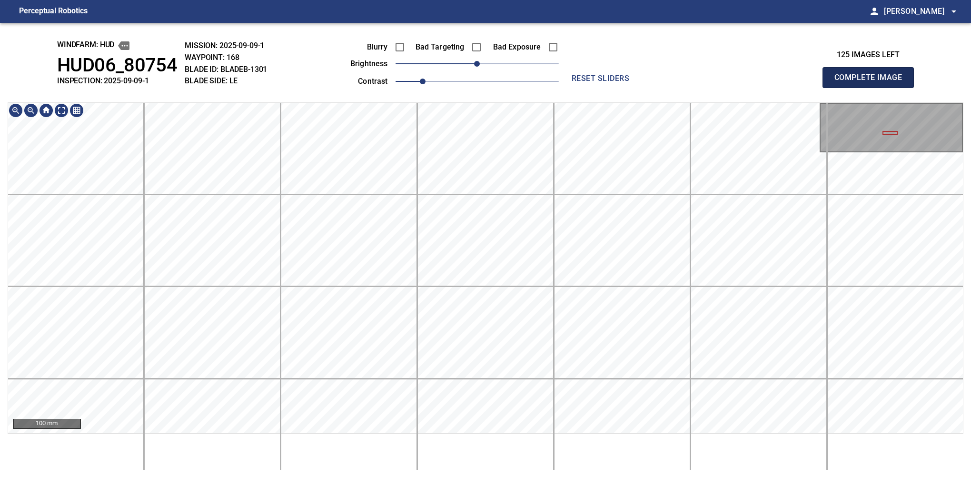
click at [575, 88] on button "Complete Image" at bounding box center [868, 77] width 91 height 21
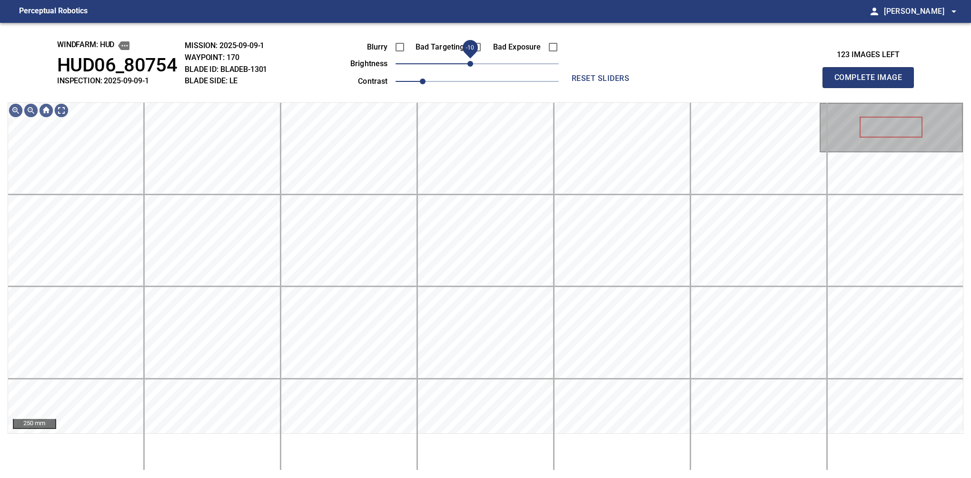
click at [472, 65] on span "-10" at bounding box center [471, 64] width 6 height 6
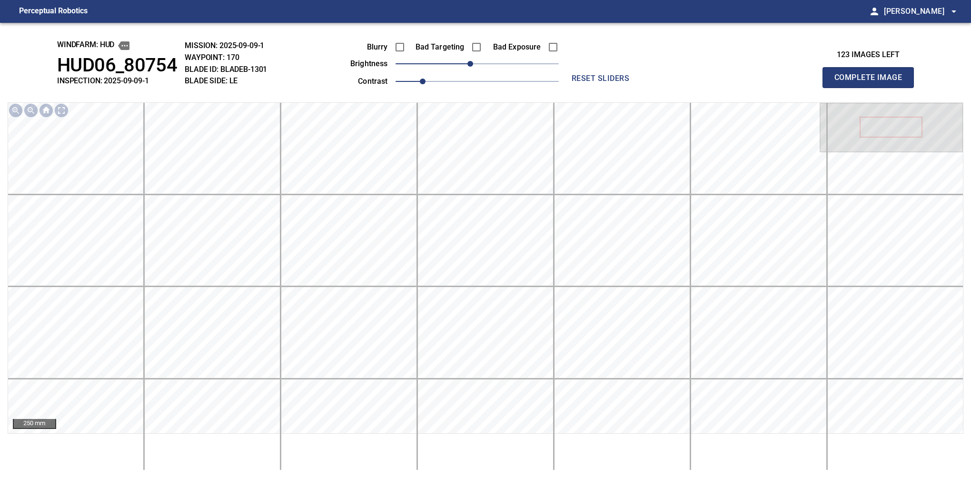
click at [575, 88] on button "Complete Image" at bounding box center [868, 77] width 91 height 21
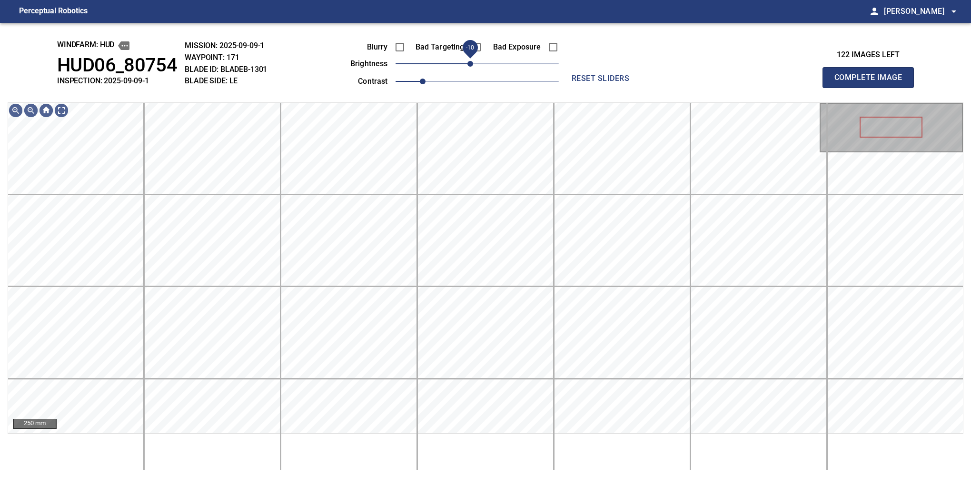
click at [472, 67] on span "-10" at bounding box center [471, 64] width 6 height 6
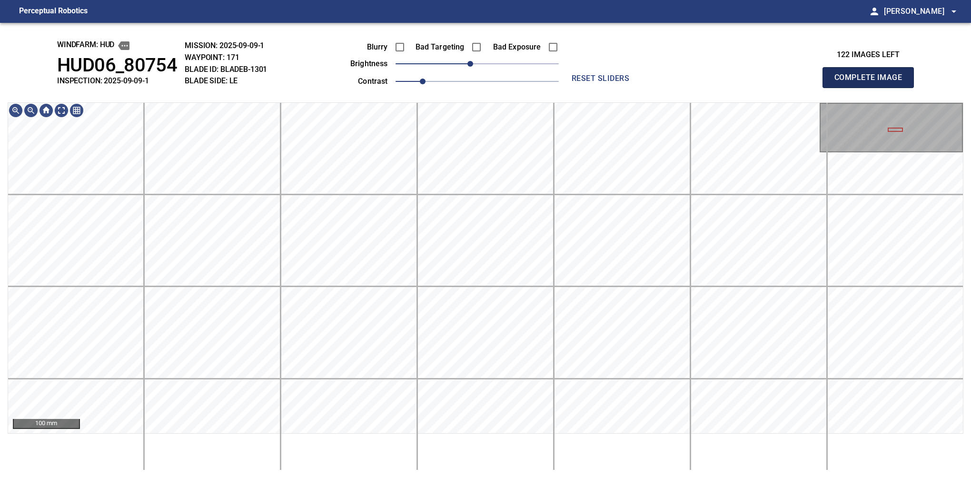
click at [575, 88] on button "Complete Image" at bounding box center [868, 77] width 91 height 21
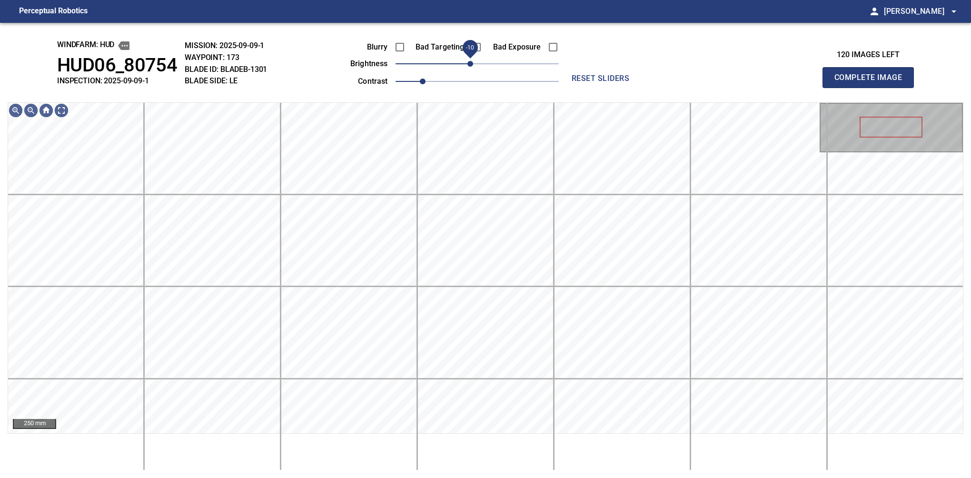
click at [472, 62] on span "-10" at bounding box center [471, 64] width 6 height 6
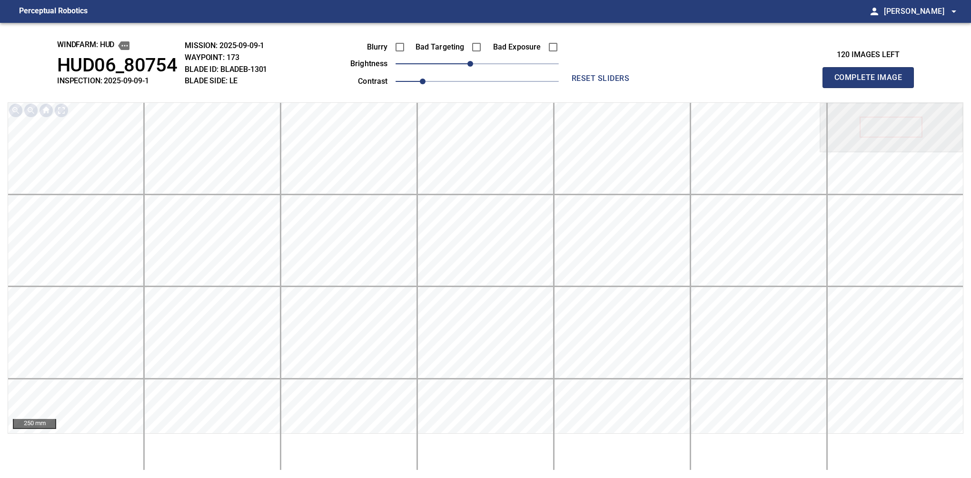
click at [575, 88] on button "Complete Image" at bounding box center [868, 77] width 91 height 21
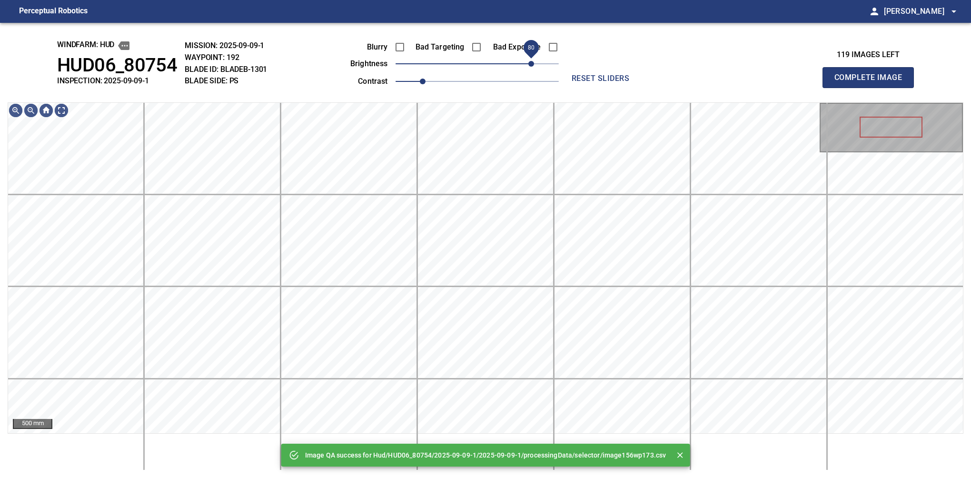
drag, startPoint x: 487, startPoint y: 62, endPoint x: 530, endPoint y: 54, distance: 44.1
click at [530, 61] on span "80" at bounding box center [531, 64] width 6 height 6
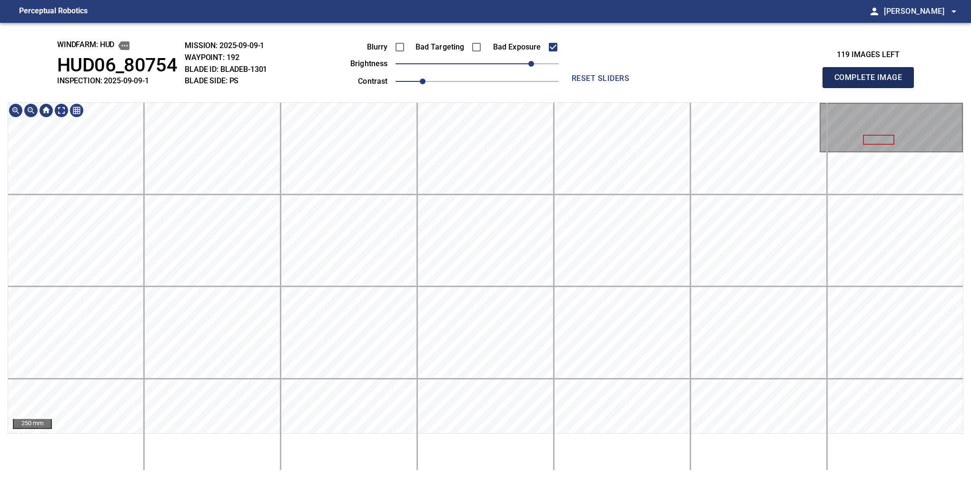
click at [575, 88] on button "Complete Image" at bounding box center [868, 77] width 91 height 21
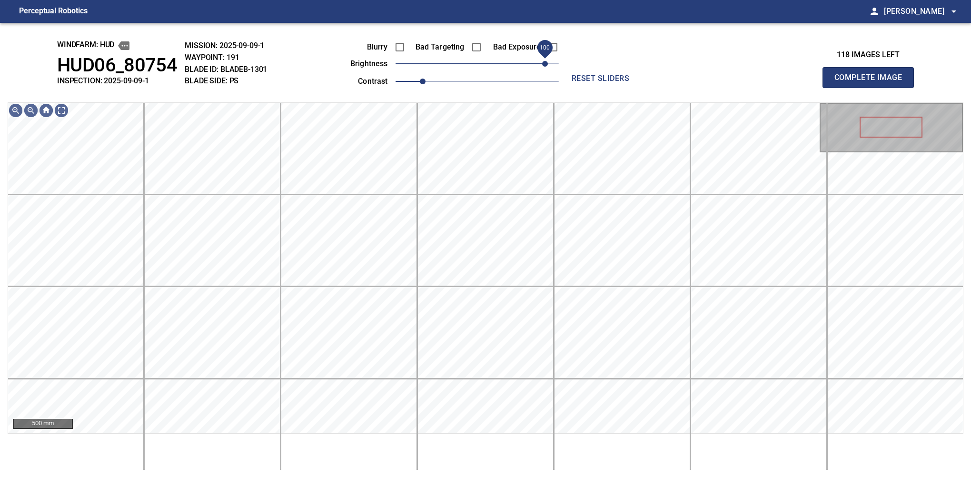
drag, startPoint x: 491, startPoint y: 64, endPoint x: 545, endPoint y: 60, distance: 53.4
click at [545, 60] on span "100" at bounding box center [477, 63] width 163 height 13
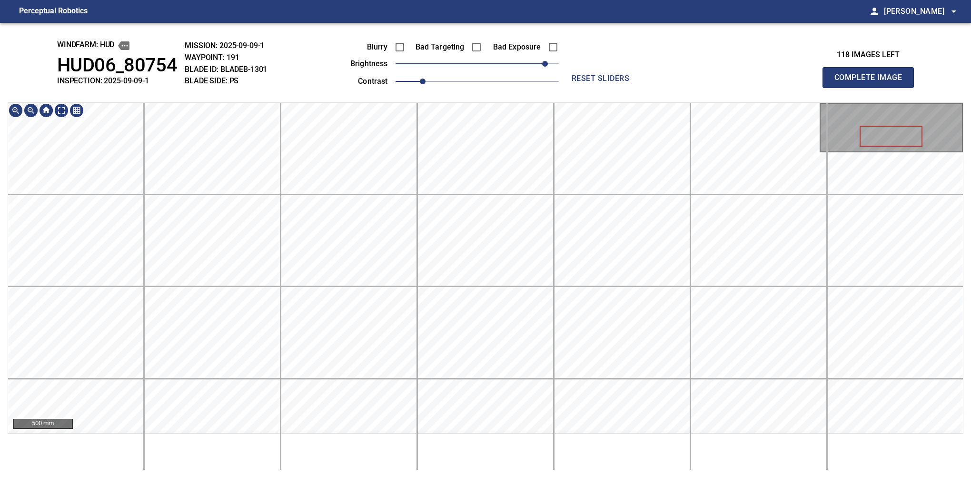
click at [476, 89] on div "windfarm: Hud HUD06_80754 INSPECTION: 2025-09-09-1 MISSION: 2025-09-09-1 WAYPOI…" at bounding box center [485, 250] width 971 height 455
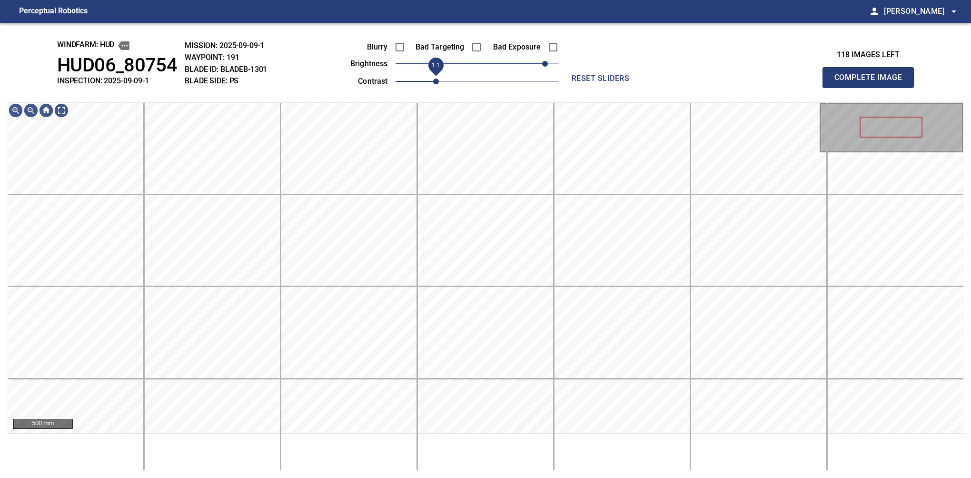
drag, startPoint x: 430, startPoint y: 77, endPoint x: 436, endPoint y: 77, distance: 6.2
click at [436, 79] on span "1.1" at bounding box center [436, 82] width 6 height 6
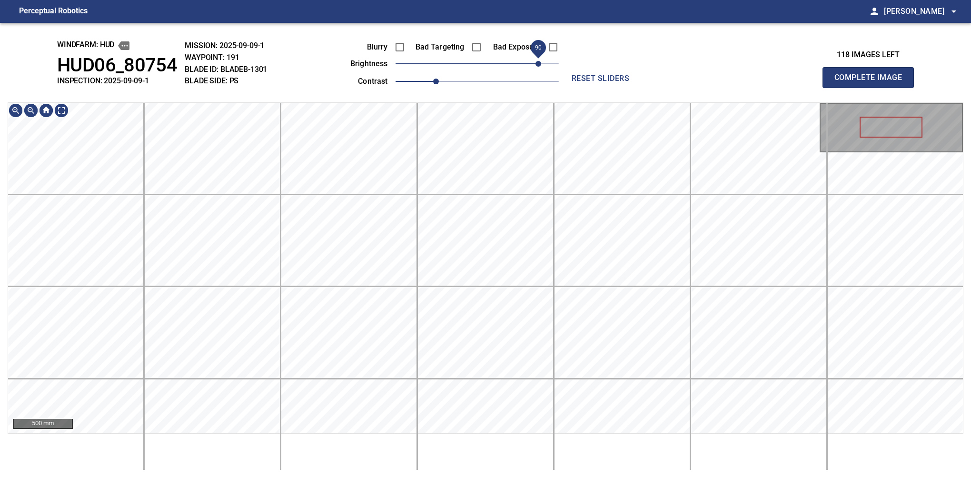
click at [538, 61] on span "90" at bounding box center [539, 64] width 6 height 6
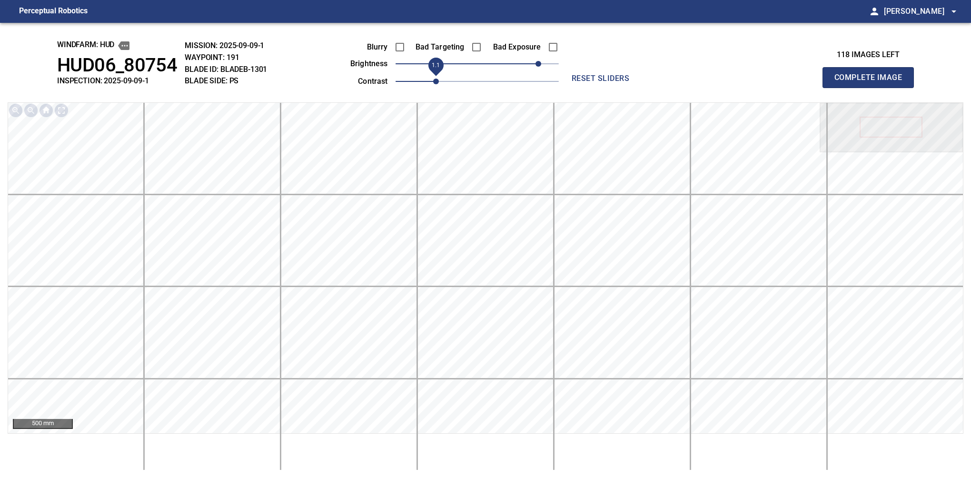
click at [439, 80] on span "1.1" at bounding box center [436, 82] width 6 height 6
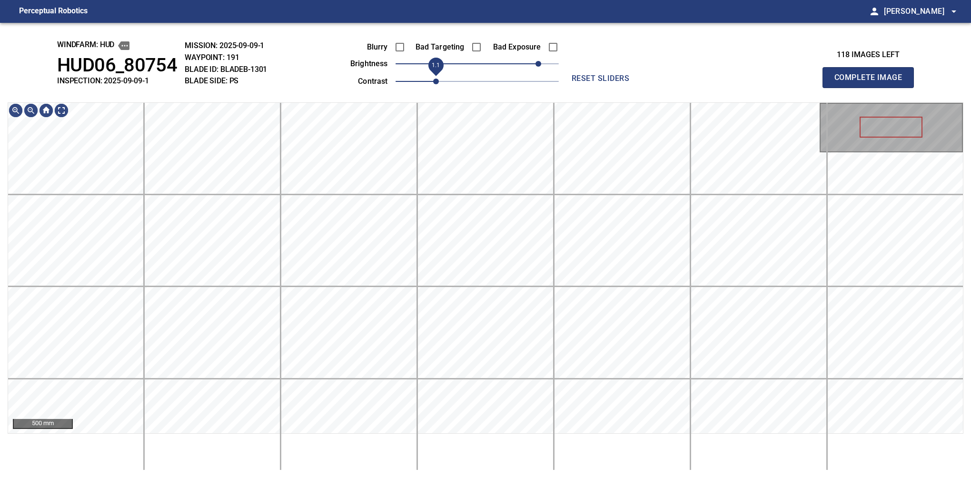
drag, startPoint x: 445, startPoint y: 80, endPoint x: 435, endPoint y: 80, distance: 9.5
click at [435, 80] on span "1.1" at bounding box center [436, 82] width 6 height 6
click at [543, 62] on span "100" at bounding box center [545, 64] width 6 height 6
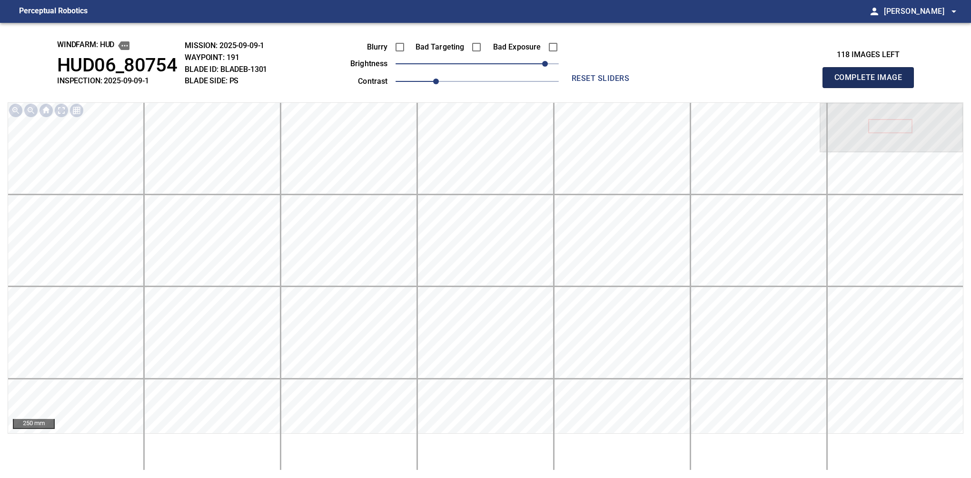
click at [575, 88] on button "Complete Image" at bounding box center [868, 77] width 91 height 21
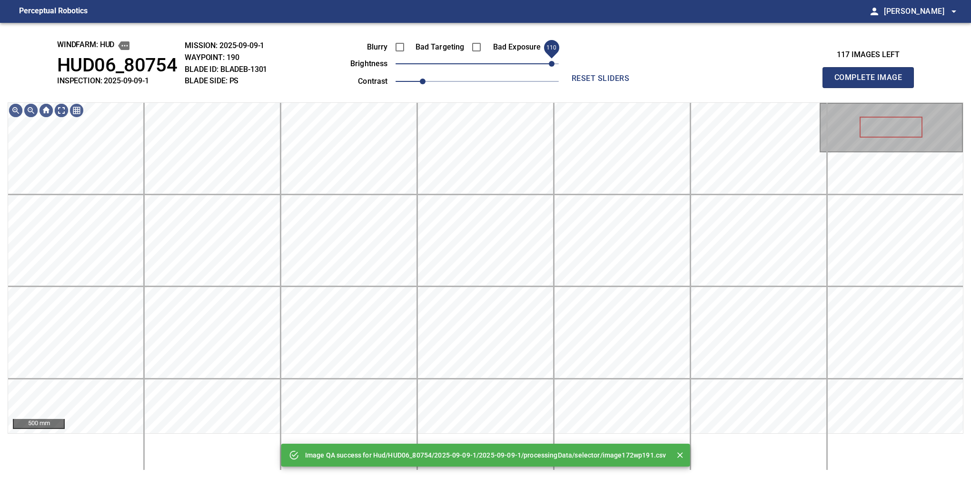
click at [552, 59] on div "Blurry Bad Targeting Bad Exposure brightness 110 contrast 1" at bounding box center [444, 62] width 230 height 51
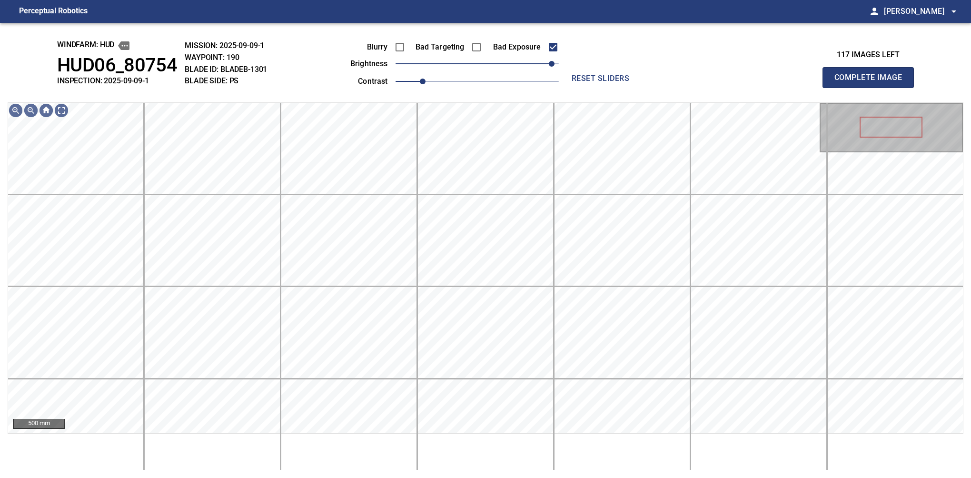
click at [575, 88] on button "Complete Image" at bounding box center [868, 77] width 91 height 21
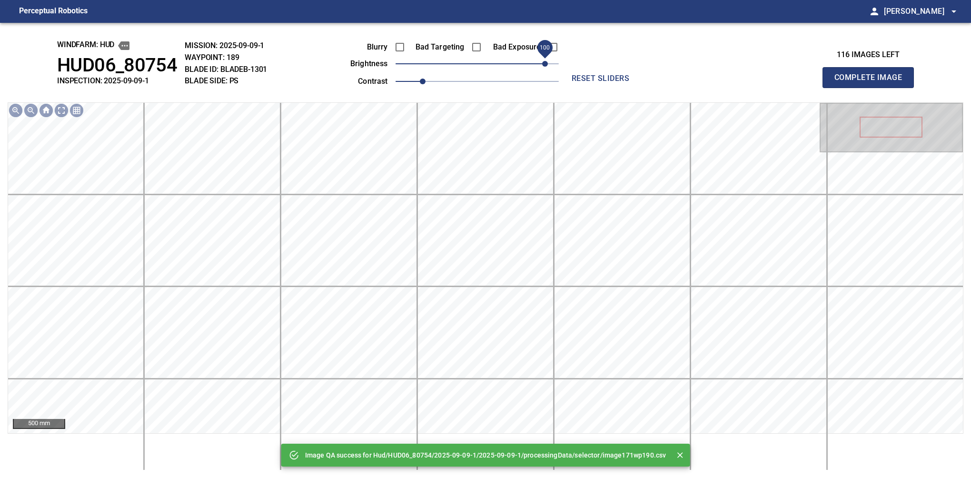
click at [546, 62] on span "100" at bounding box center [477, 63] width 163 height 13
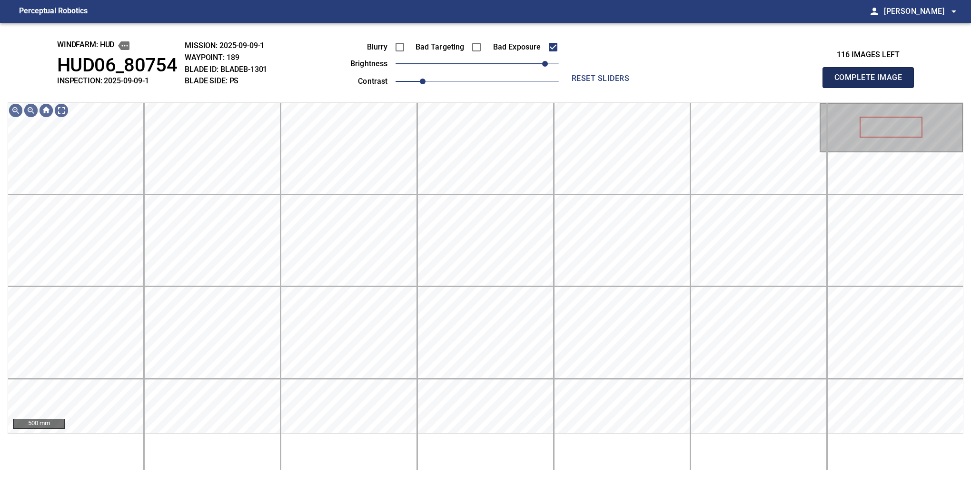
click at [575, 88] on button "Complete Image" at bounding box center [868, 77] width 91 height 21
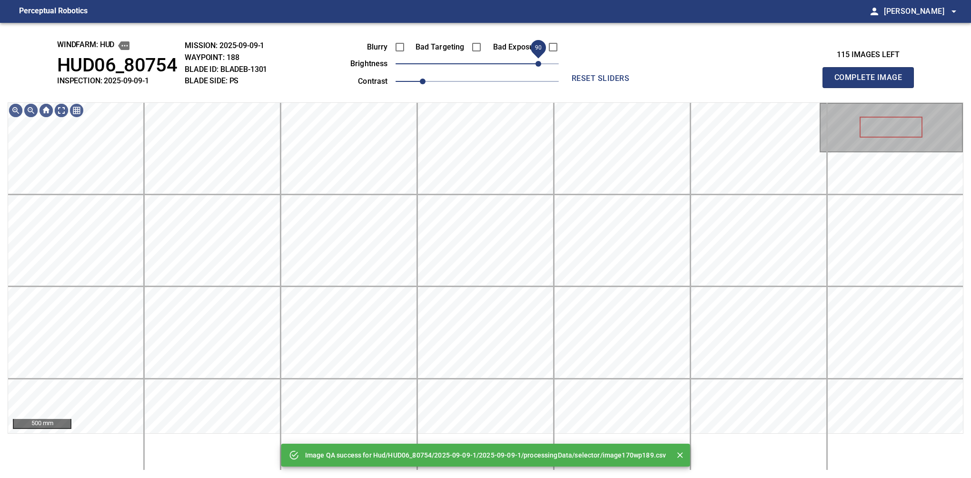
drag, startPoint x: 521, startPoint y: 62, endPoint x: 537, endPoint y: 61, distance: 16.3
click at [537, 61] on span "90" at bounding box center [477, 63] width 163 height 13
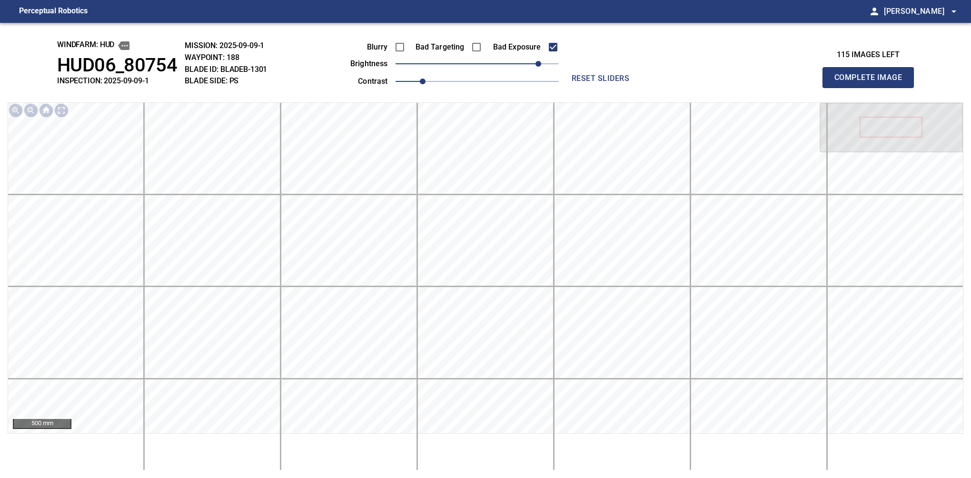
click at [575, 88] on button "Complete Image" at bounding box center [868, 77] width 91 height 21
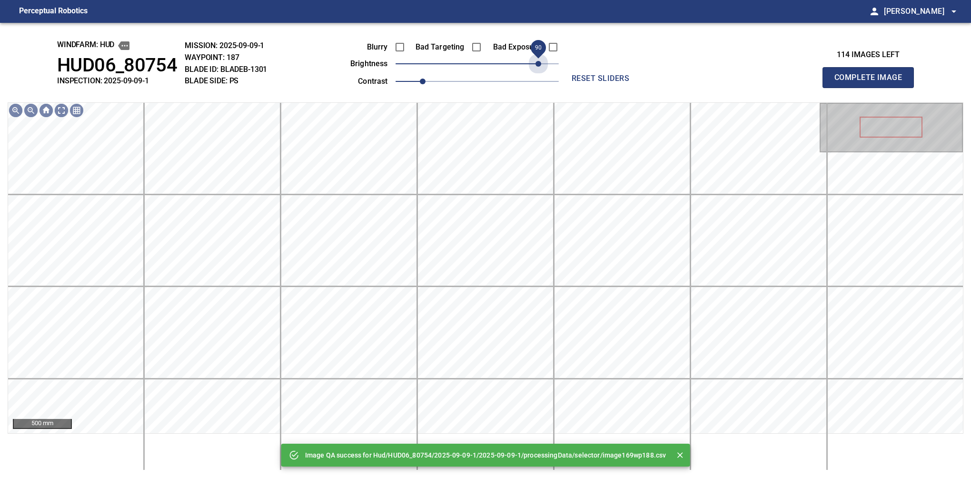
click at [539, 64] on span "90" at bounding box center [477, 63] width 163 height 13
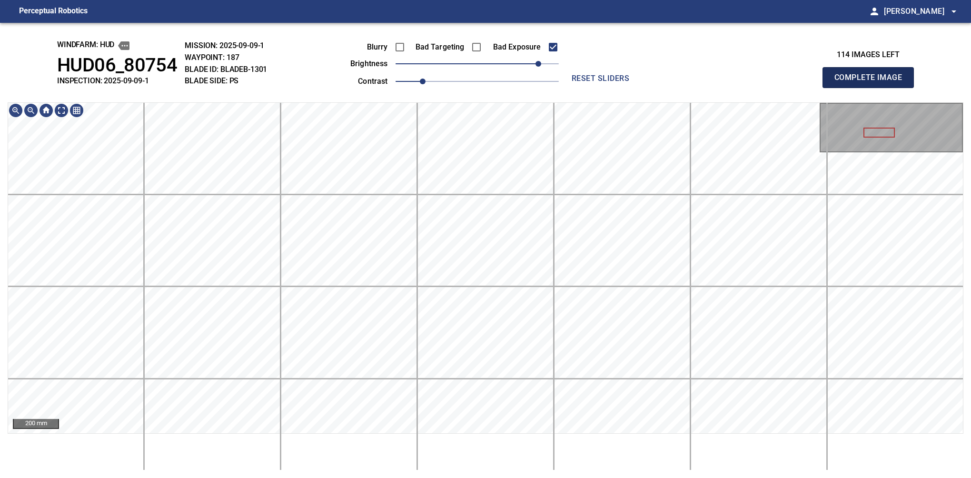
click at [575, 88] on button "Complete Image" at bounding box center [868, 77] width 91 height 21
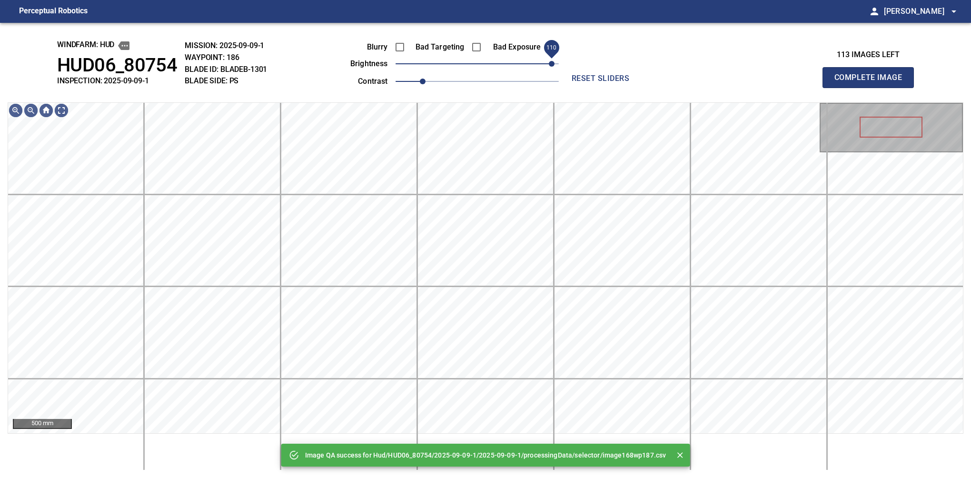
drag, startPoint x: 519, startPoint y: 61, endPoint x: 552, endPoint y: 64, distance: 33.4
click at [552, 64] on span "110" at bounding box center [477, 63] width 163 height 13
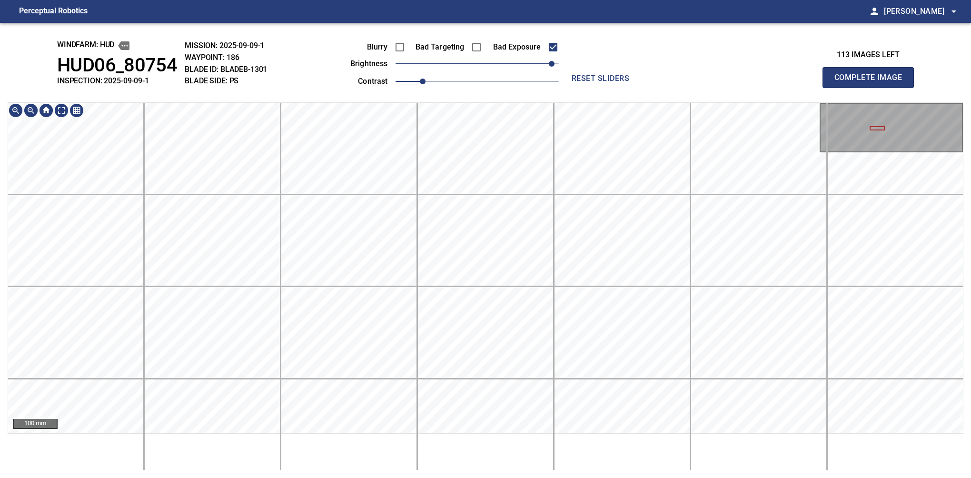
click at [381, 0] on html "Perceptual Robotics person Alex Semenov arrow_drop_down windfarm: Hud HUD06_807…" at bounding box center [485, 239] width 971 height 478
click at [575, 88] on button "Complete Image" at bounding box center [868, 77] width 91 height 21
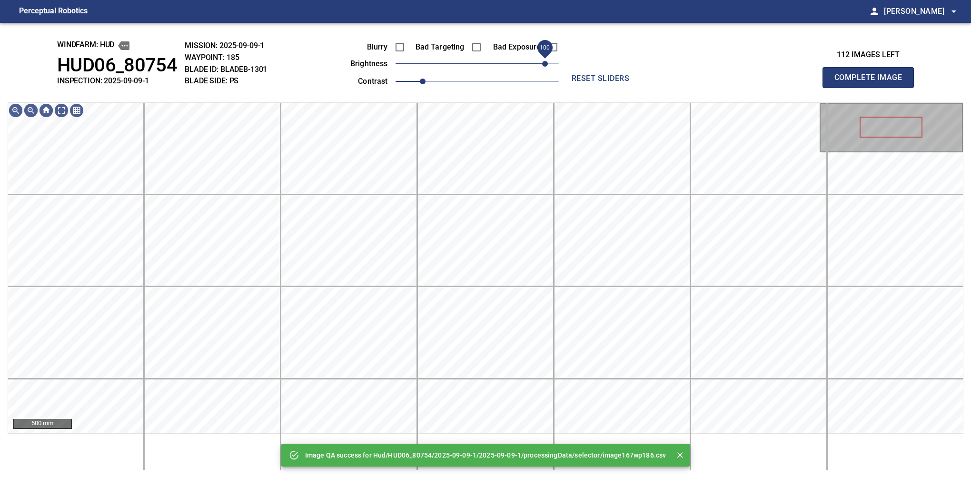
drag, startPoint x: 501, startPoint y: 67, endPoint x: 543, endPoint y: 67, distance: 41.9
click at [543, 67] on span "100" at bounding box center [477, 63] width 163 height 13
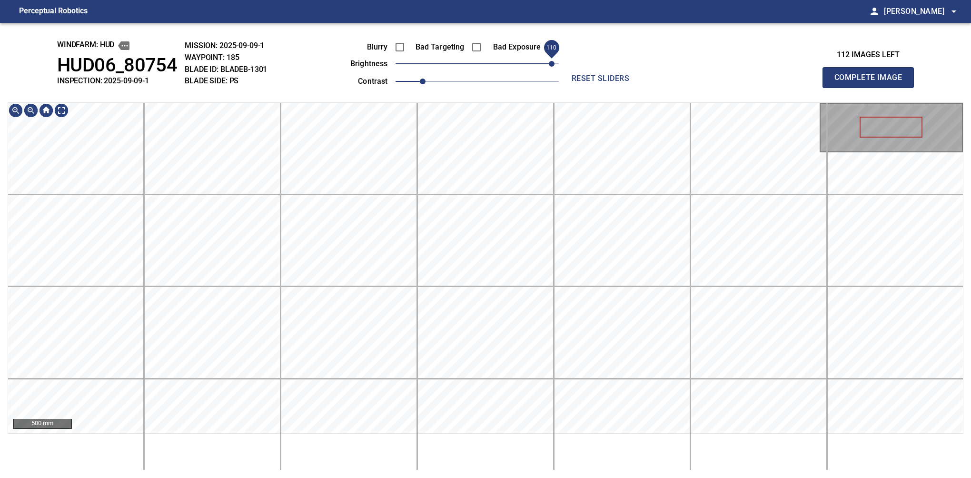
click at [554, 65] on span "110" at bounding box center [552, 64] width 6 height 6
click at [575, 88] on button "Complete Image" at bounding box center [868, 77] width 91 height 21
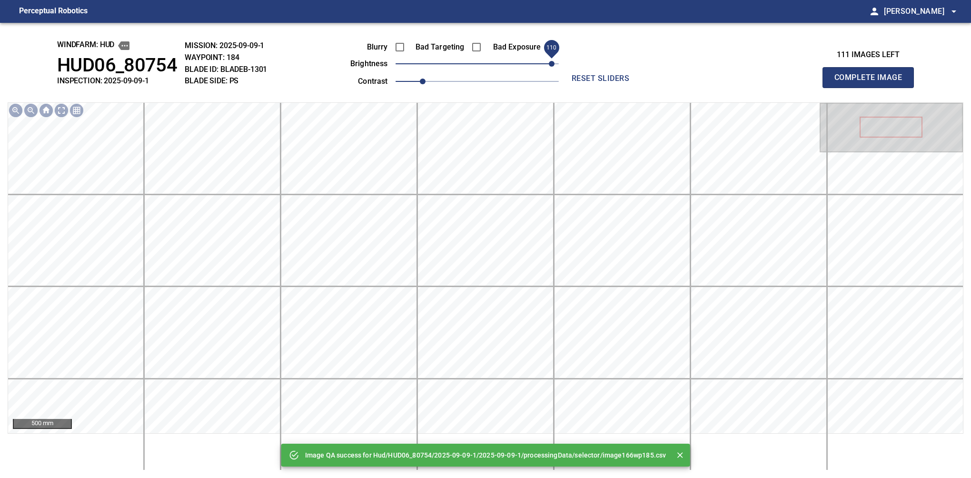
drag, startPoint x: 543, startPoint y: 67, endPoint x: 552, endPoint y: 67, distance: 9.5
click at [552, 67] on span "110" at bounding box center [477, 63] width 163 height 13
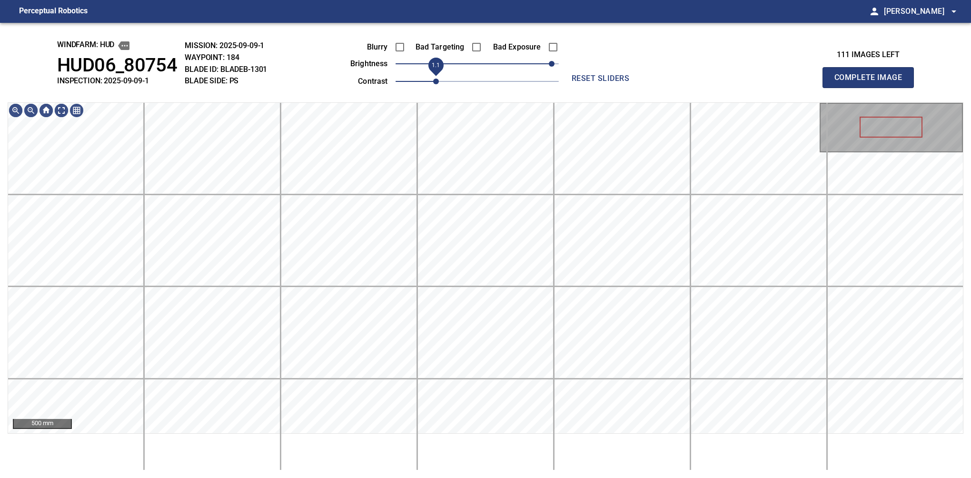
click at [433, 84] on span "1.1" at bounding box center [436, 82] width 6 height 6
click at [545, 67] on span "100" at bounding box center [545, 64] width 6 height 6
click at [575, 88] on button "Complete Image" at bounding box center [868, 77] width 91 height 21
click at [546, 58] on div "Blurry Bad Targeting Bad Exposure brightness 100 contrast 1" at bounding box center [444, 62] width 230 height 51
click at [426, 80] on span "1" at bounding box center [423, 82] width 6 height 6
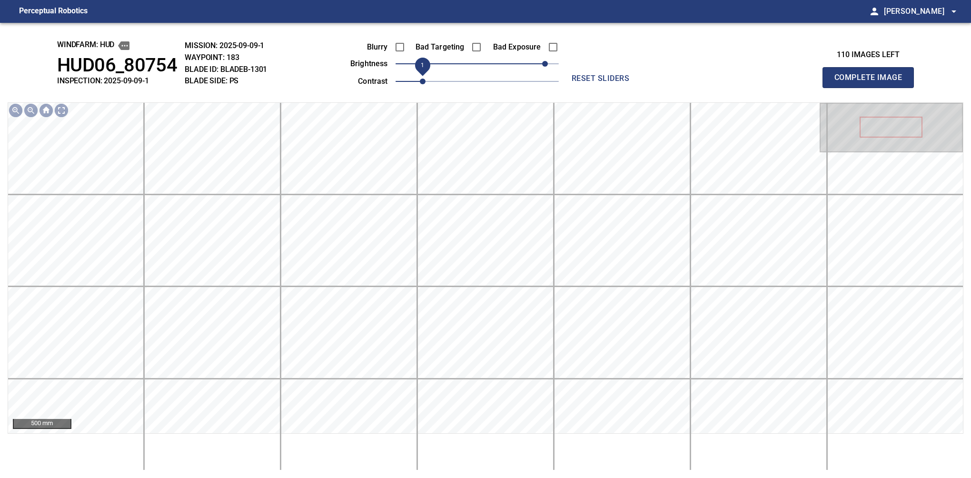
click at [426, 81] on span "1" at bounding box center [423, 82] width 6 height 6
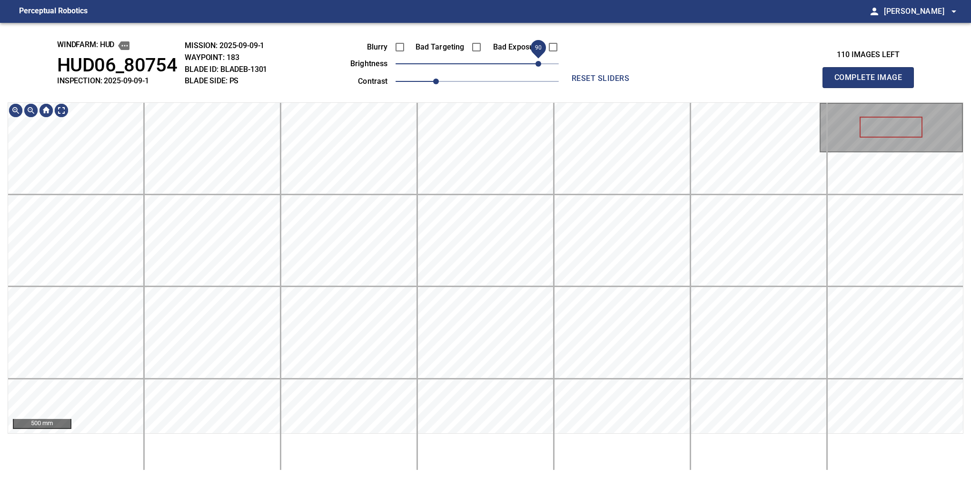
click at [541, 61] on span "90" at bounding box center [539, 64] width 6 height 6
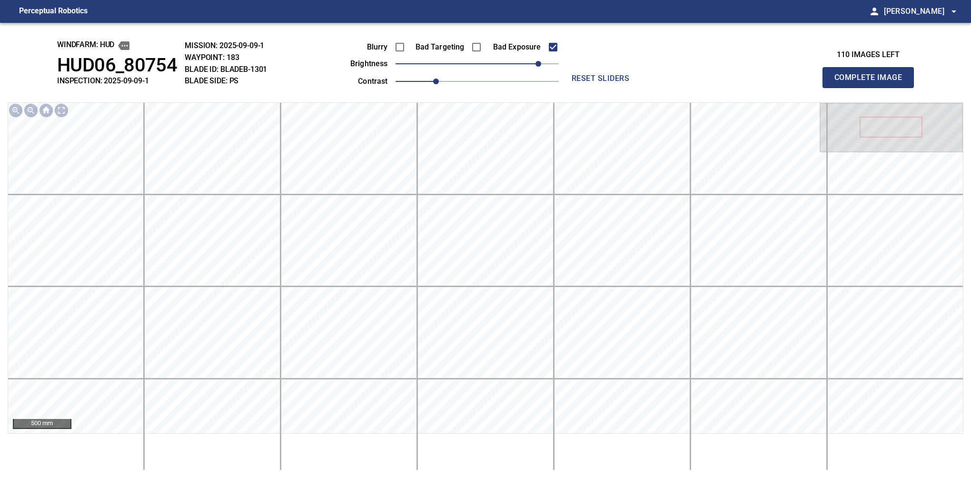
click at [575, 88] on button "Complete Image" at bounding box center [868, 77] width 91 height 21
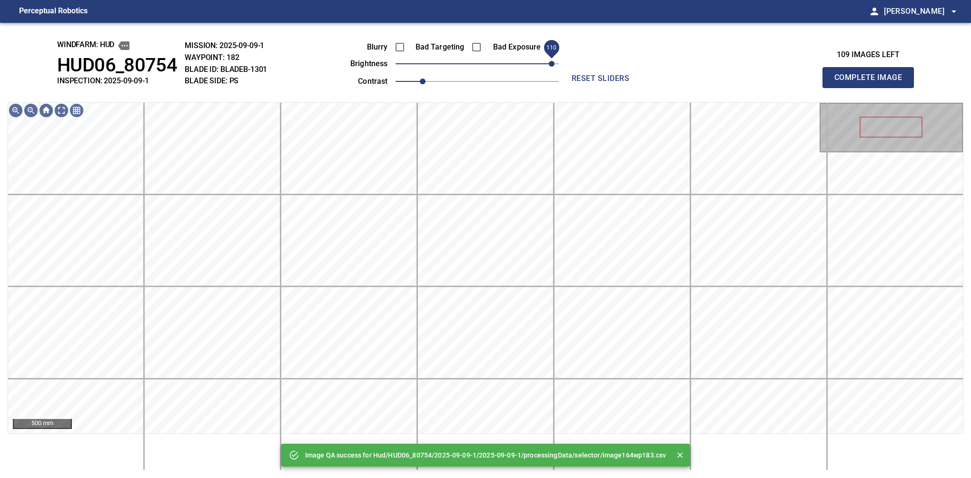
drag, startPoint x: 526, startPoint y: 68, endPoint x: 554, endPoint y: 66, distance: 28.1
click at [554, 66] on span "110" at bounding box center [477, 63] width 163 height 13
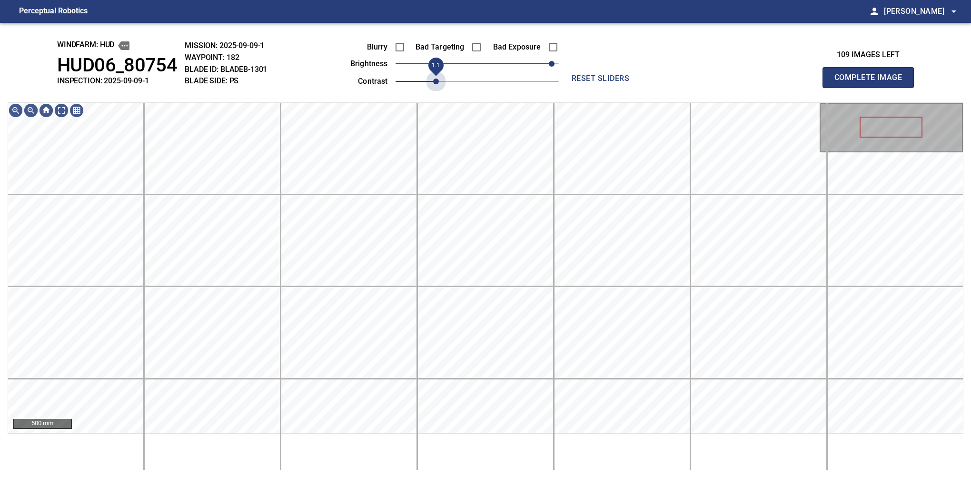
drag, startPoint x: 425, startPoint y: 82, endPoint x: 466, endPoint y: 78, distance: 41.6
click at [433, 81] on span "1.1" at bounding box center [436, 82] width 6 height 6
click at [546, 61] on span "100" at bounding box center [545, 64] width 6 height 6
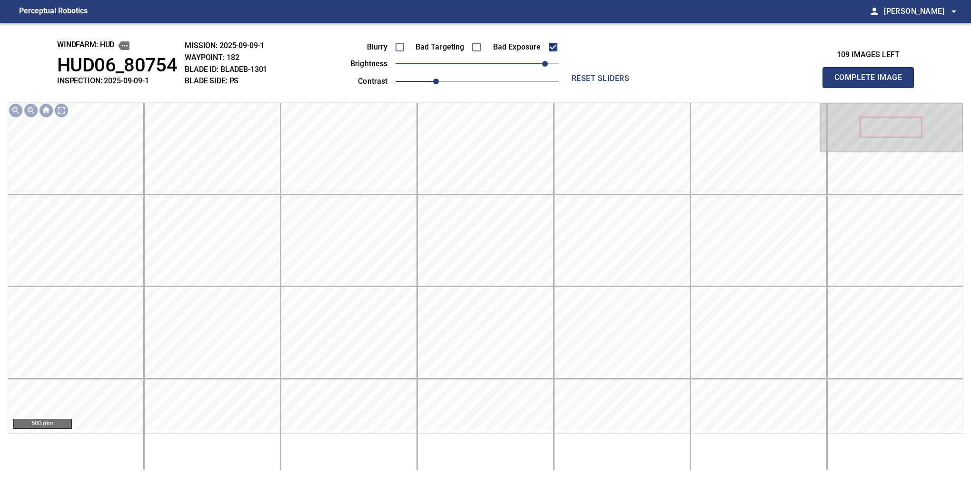
click at [575, 88] on button "Complete Image" at bounding box center [868, 77] width 91 height 21
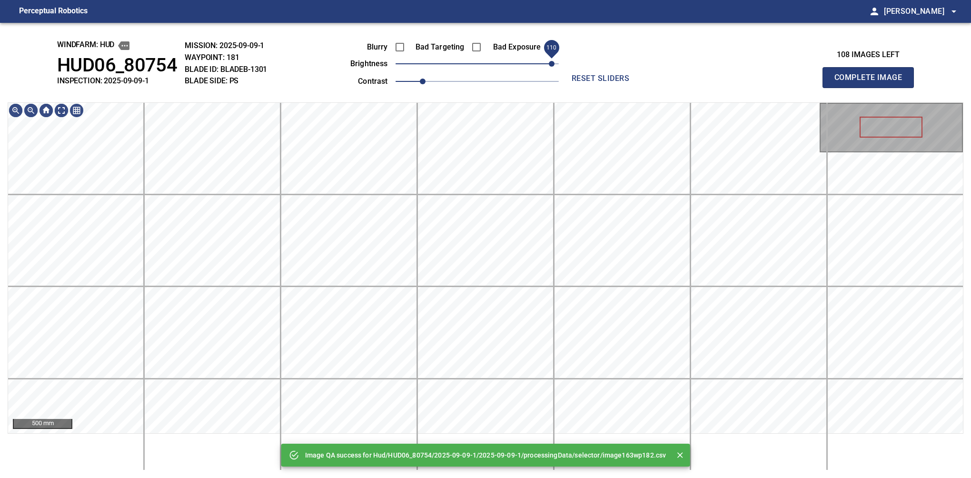
drag, startPoint x: 501, startPoint y: 67, endPoint x: 551, endPoint y: 59, distance: 50.6
click at [551, 59] on span "110" at bounding box center [477, 63] width 163 height 13
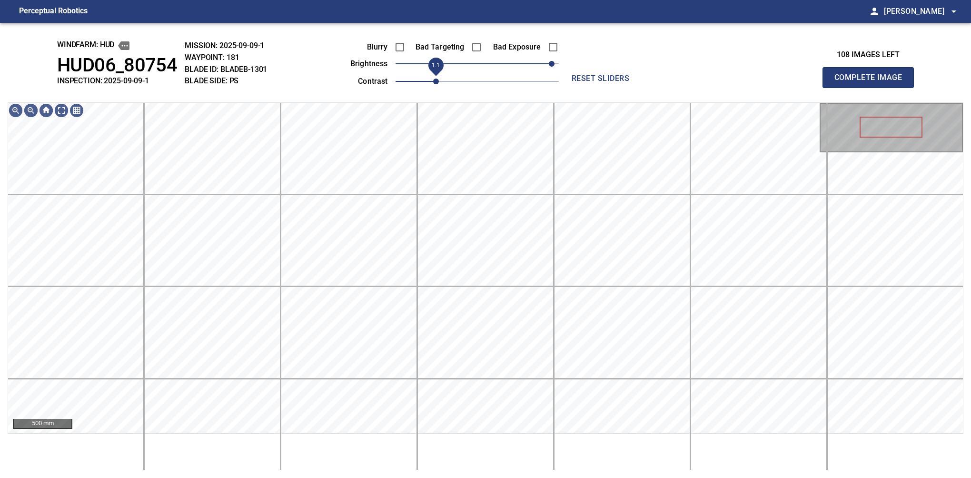
drag, startPoint x: 429, startPoint y: 80, endPoint x: 436, endPoint y: 80, distance: 6.7
click at [436, 80] on span "1.1" at bounding box center [436, 82] width 6 height 6
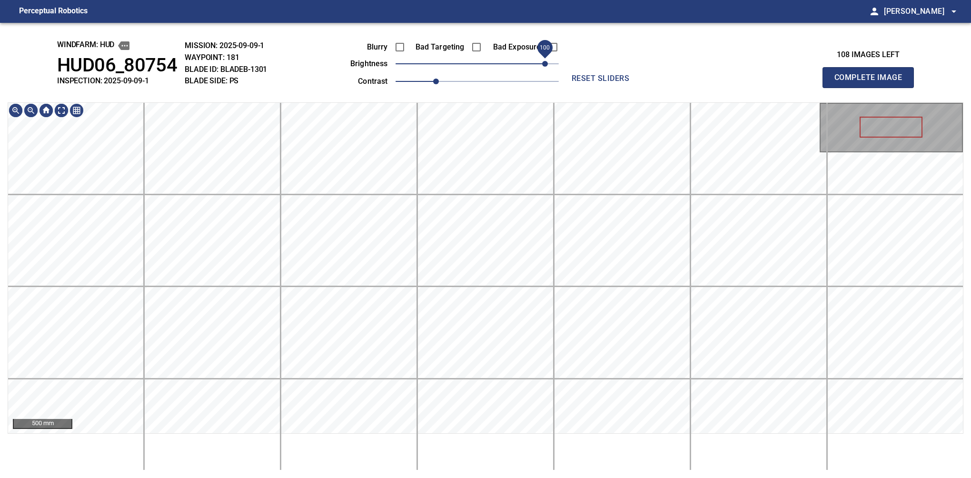
click at [545, 66] on span "100" at bounding box center [545, 64] width 6 height 6
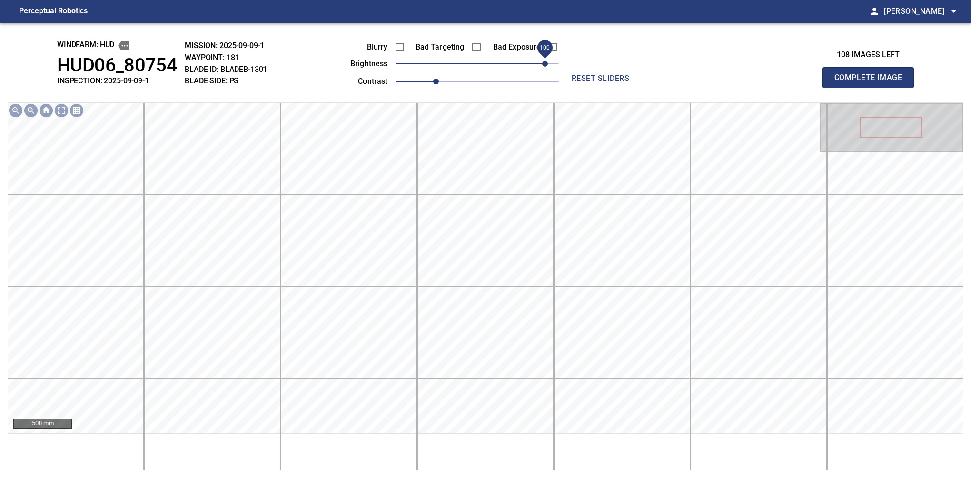
click at [552, 48] on span "100" at bounding box center [544, 47] width 21 height 21
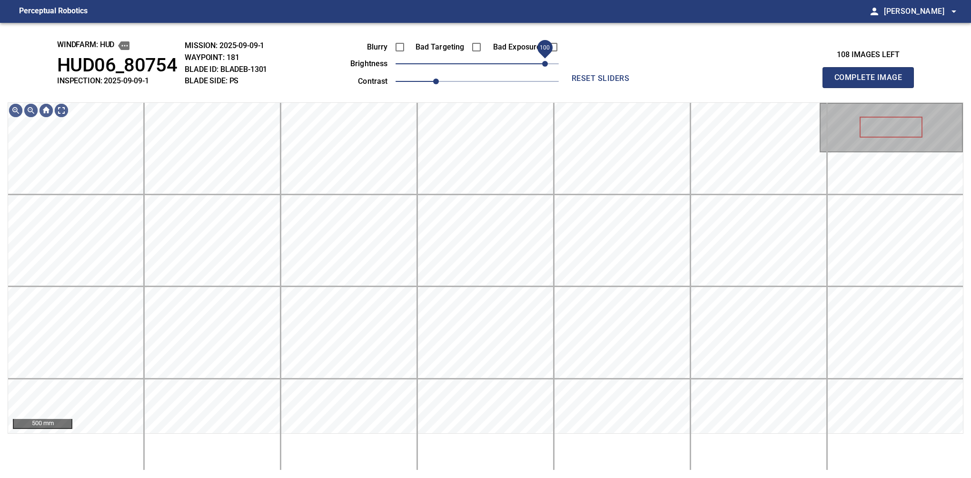
click at [547, 65] on span "100" at bounding box center [545, 64] width 6 height 6
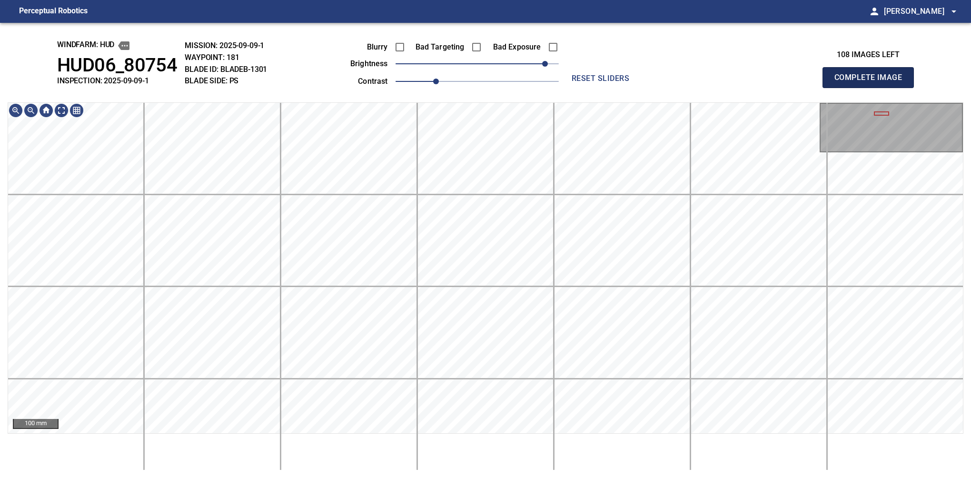
click at [575, 88] on button "Complete Image" at bounding box center [868, 77] width 91 height 21
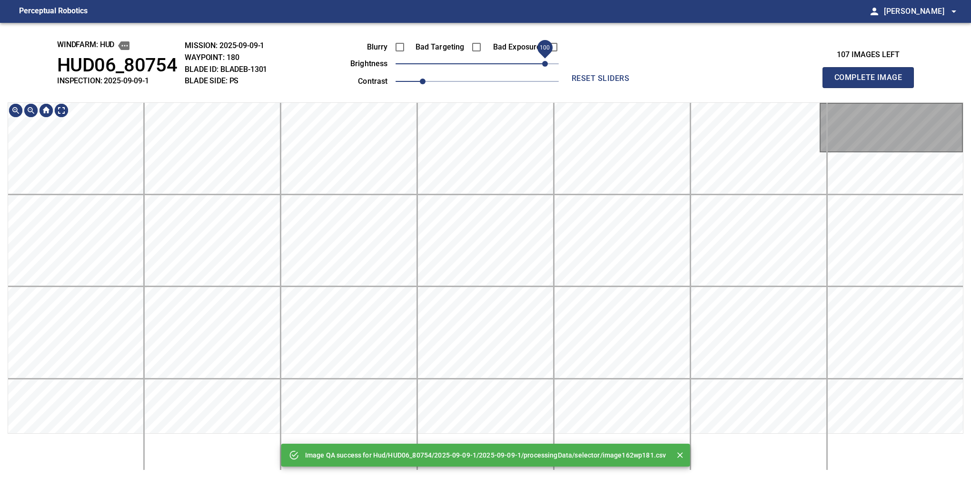
drag, startPoint x: 509, startPoint y: 66, endPoint x: 546, endPoint y: 61, distance: 37.0
click at [546, 61] on span "100" at bounding box center [545, 64] width 6 height 6
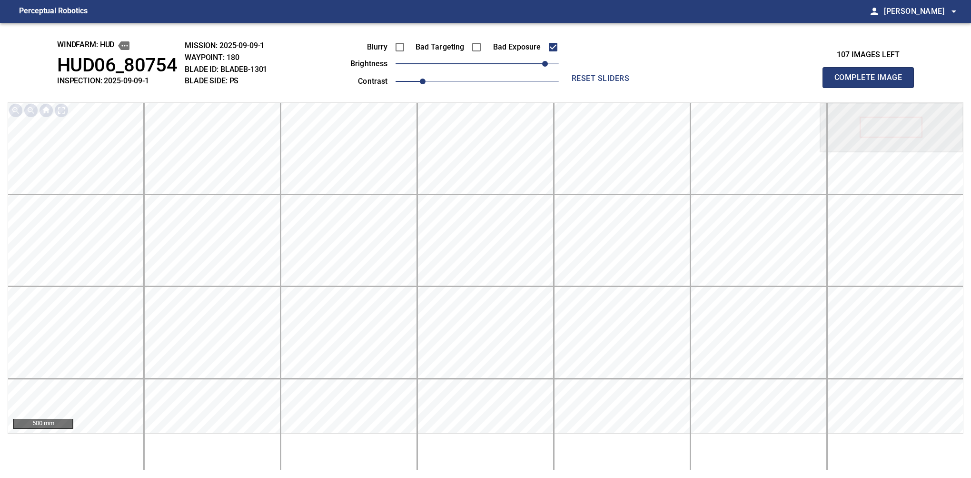
drag, startPoint x: 436, startPoint y: 74, endPoint x: 441, endPoint y: 71, distance: 6.2
click at [441, 71] on div "Blurry Bad Targeting Bad Exposure brightness 100 contrast 1" at bounding box center [444, 62] width 230 height 51
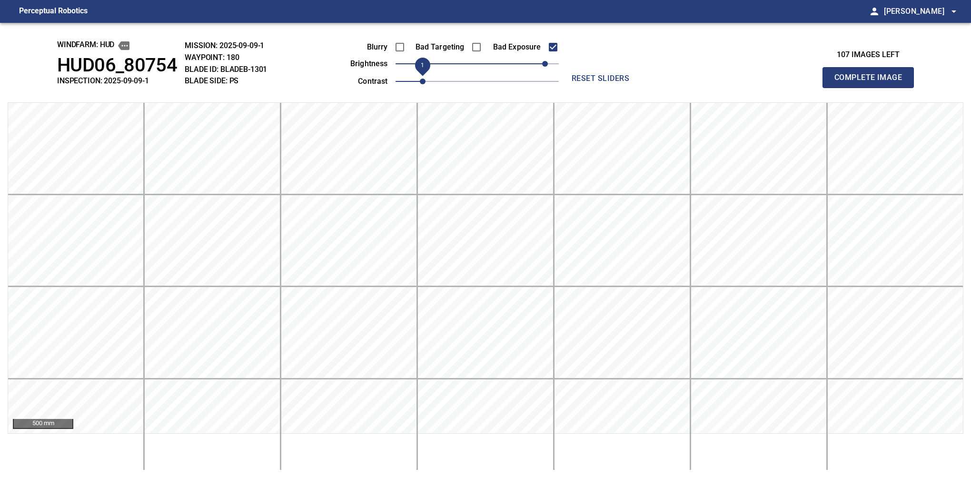
drag, startPoint x: 426, startPoint y: 84, endPoint x: 433, endPoint y: 83, distance: 6.7
click at [426, 83] on span "1" at bounding box center [423, 82] width 6 height 6
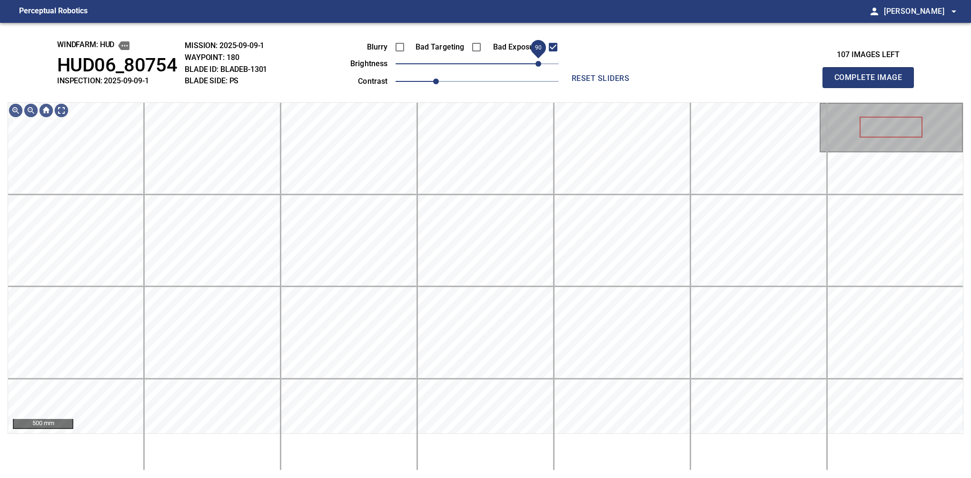
drag, startPoint x: 543, startPoint y: 68, endPoint x: 538, endPoint y: 68, distance: 5.2
click at [538, 67] on span "90" at bounding box center [539, 64] width 6 height 6
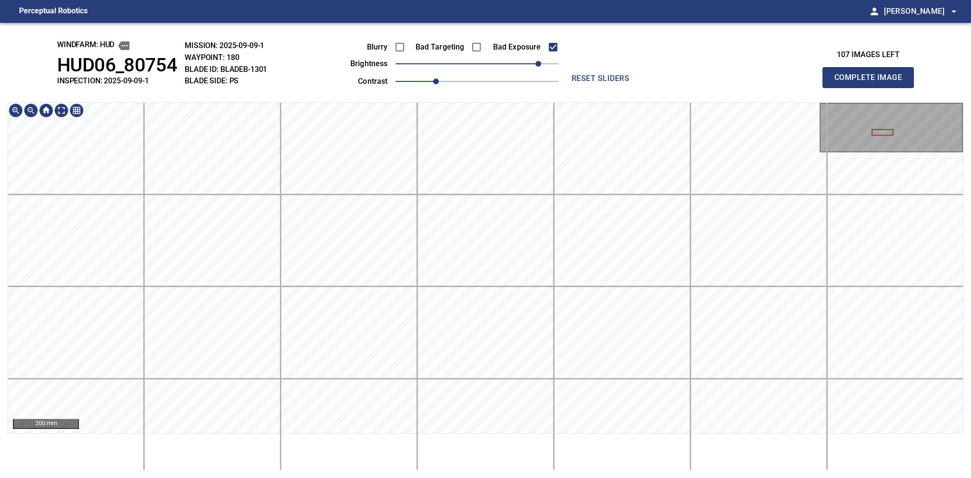
click at [575, 88] on button "Complete Image" at bounding box center [868, 77] width 91 height 21
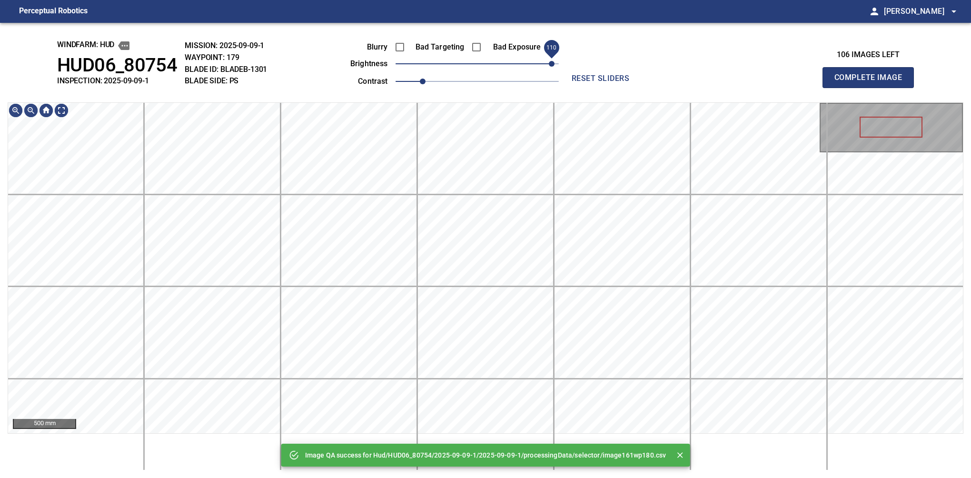
click at [549, 57] on div "Blurry Bad Targeting Bad Exposure brightness 110 contrast 1" at bounding box center [444, 62] width 230 height 51
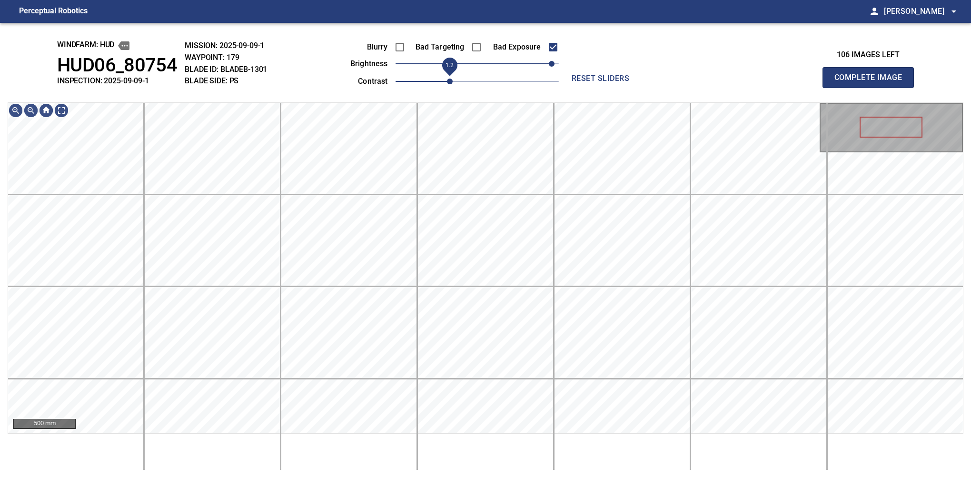
drag, startPoint x: 436, startPoint y: 81, endPoint x: 448, endPoint y: 75, distance: 13.2
click at [448, 79] on span "1.2" at bounding box center [450, 82] width 6 height 6
click at [575, 88] on button "Complete Image" at bounding box center [868, 77] width 91 height 21
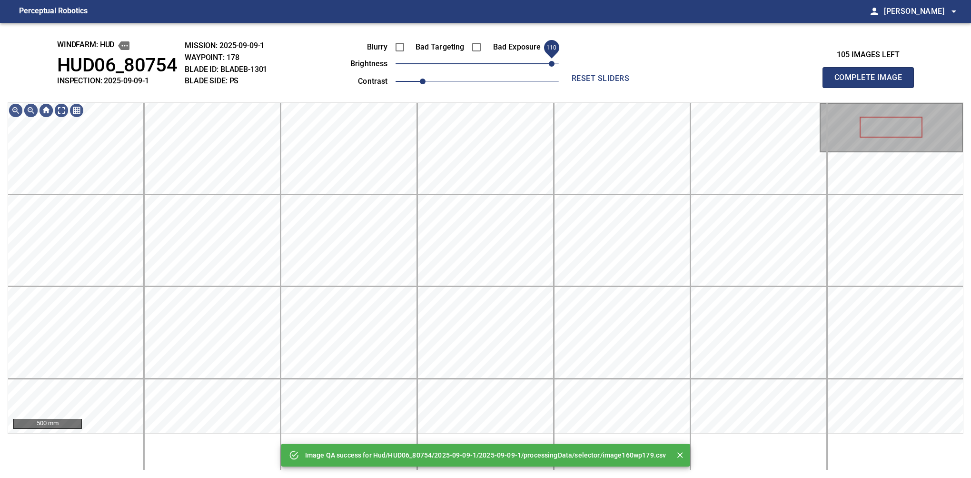
drag, startPoint x: 503, startPoint y: 63, endPoint x: 554, endPoint y: 53, distance: 52.4
click at [554, 57] on span "110" at bounding box center [477, 63] width 163 height 13
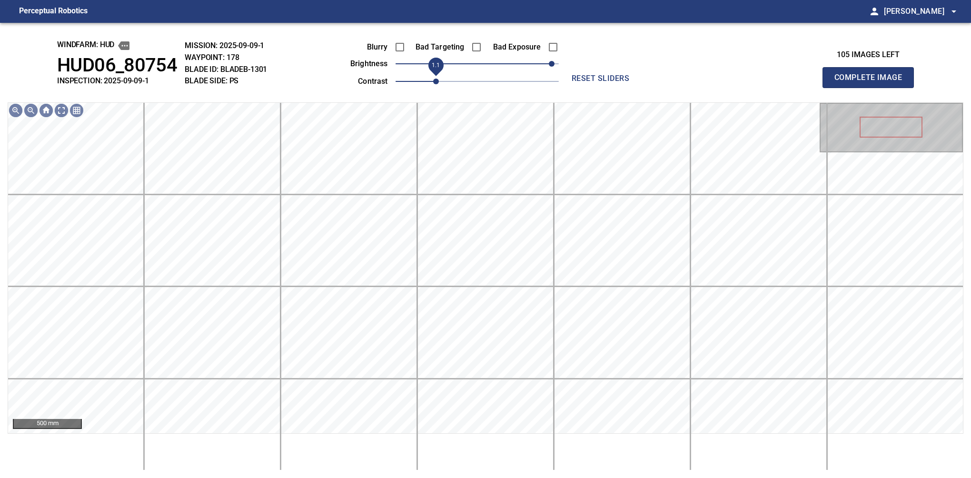
click at [434, 80] on span "1.1" at bounding box center [436, 82] width 6 height 6
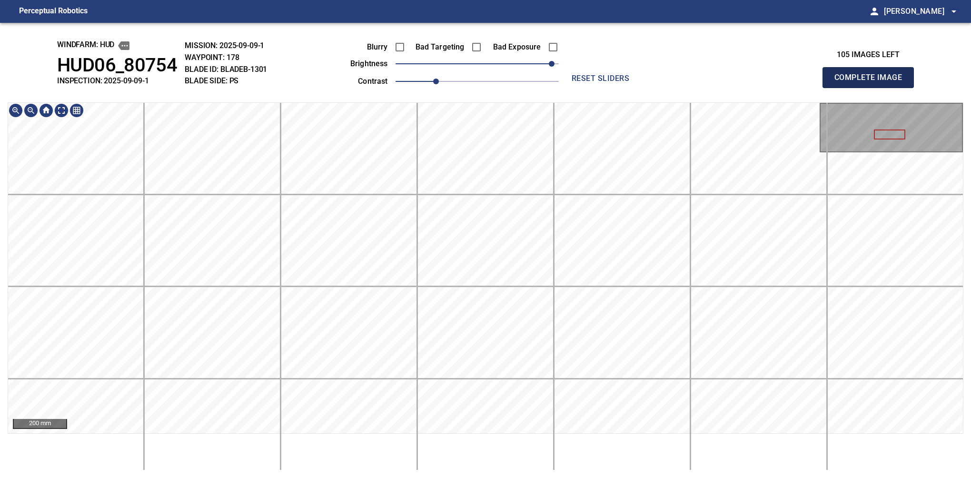
click at [575, 88] on button "Complete Image" at bounding box center [868, 77] width 91 height 21
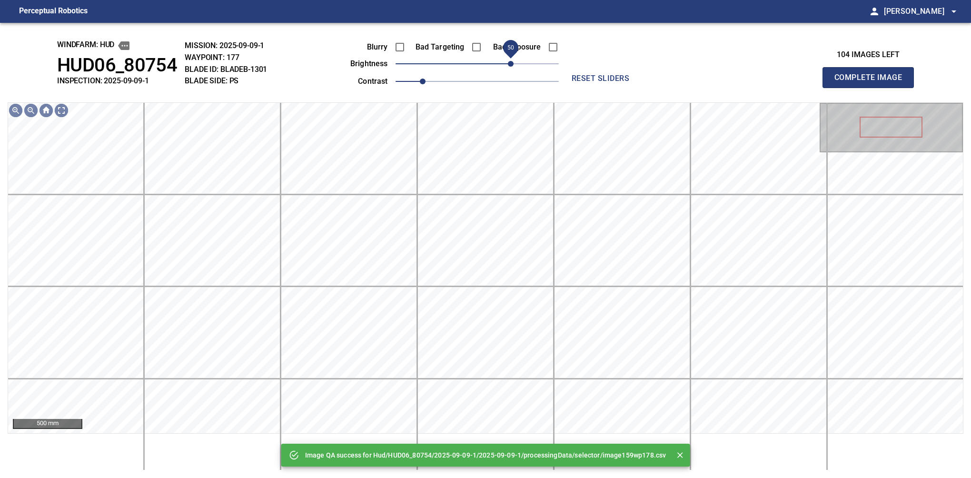
drag, startPoint x: 533, startPoint y: 66, endPoint x: 512, endPoint y: 71, distance: 21.9
click at [512, 70] on span "50" at bounding box center [477, 63] width 163 height 13
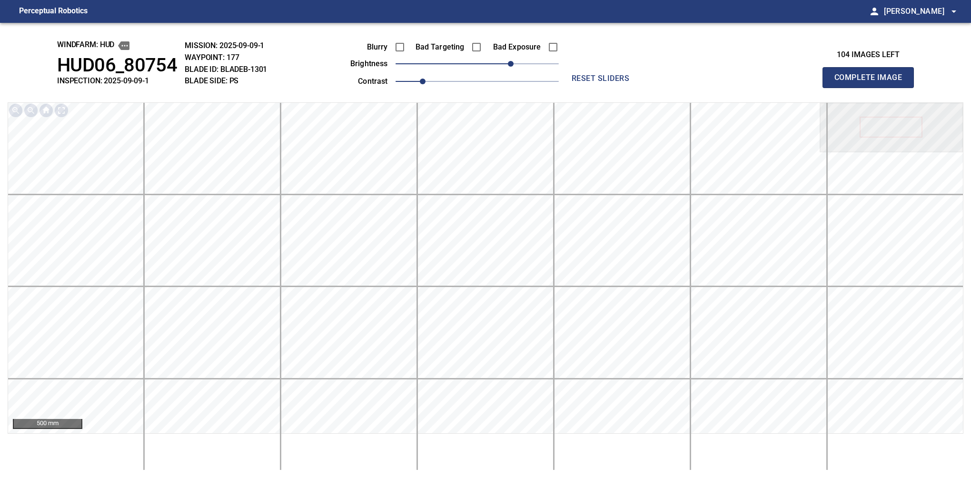
click at [575, 88] on button "Complete Image" at bounding box center [868, 77] width 91 height 21
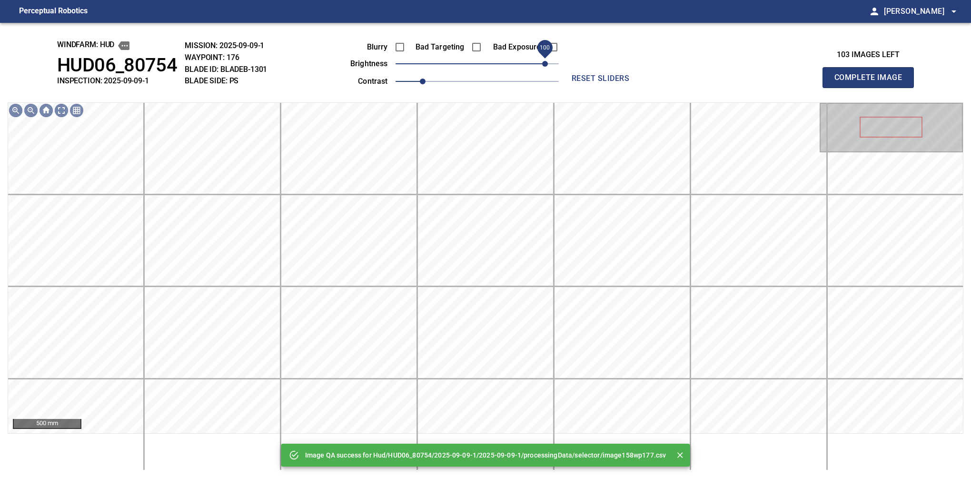
click at [548, 58] on div "Blurry Bad Targeting Bad Exposure brightness 100 contrast 1" at bounding box center [444, 62] width 230 height 51
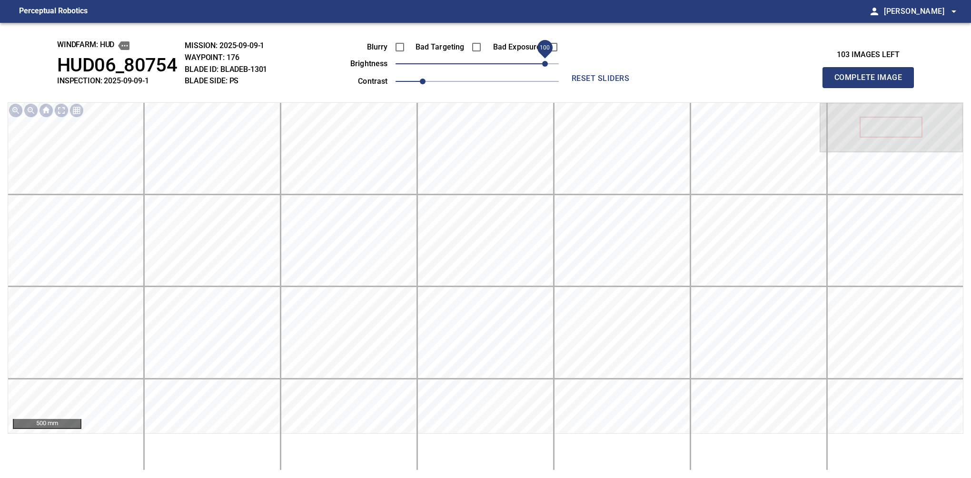
click at [545, 41] on span "100" at bounding box center [544, 47] width 21 height 21
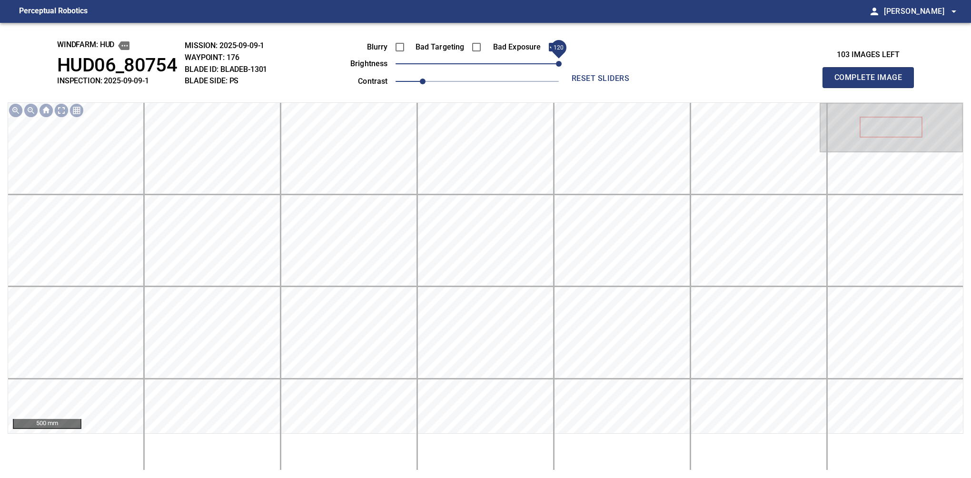
click at [557, 66] on span "120" at bounding box center [559, 64] width 6 height 6
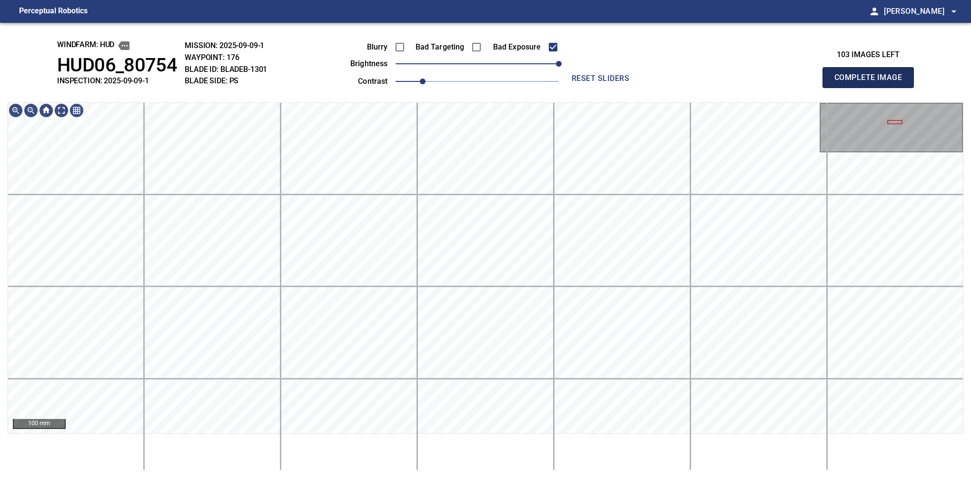
click at [575, 88] on button "Complete Image" at bounding box center [868, 77] width 91 height 21
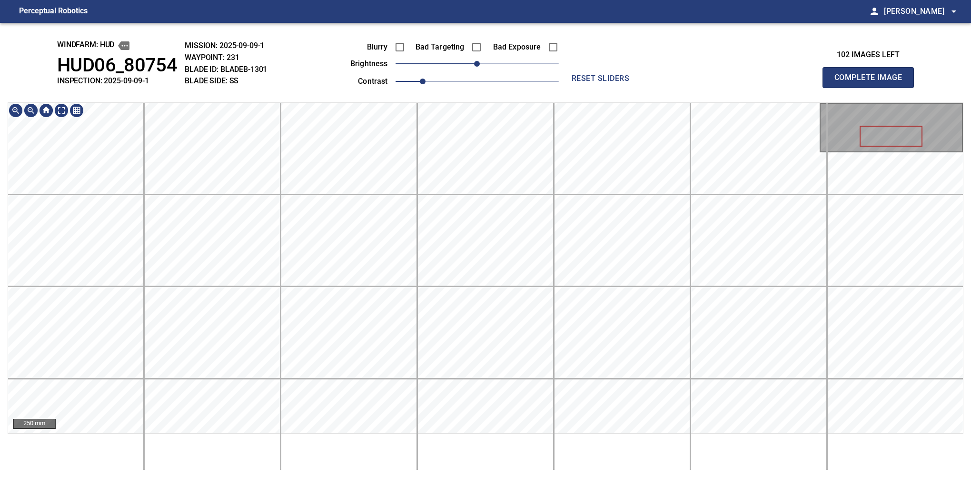
click at [575, 88] on button "Complete Image" at bounding box center [868, 77] width 91 height 21
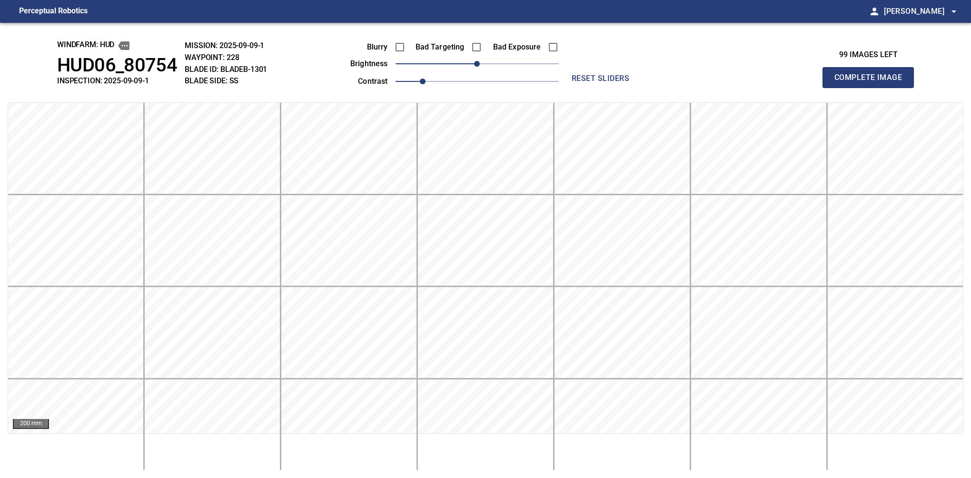
click at [575, 88] on button "Complete Image" at bounding box center [868, 77] width 91 height 21
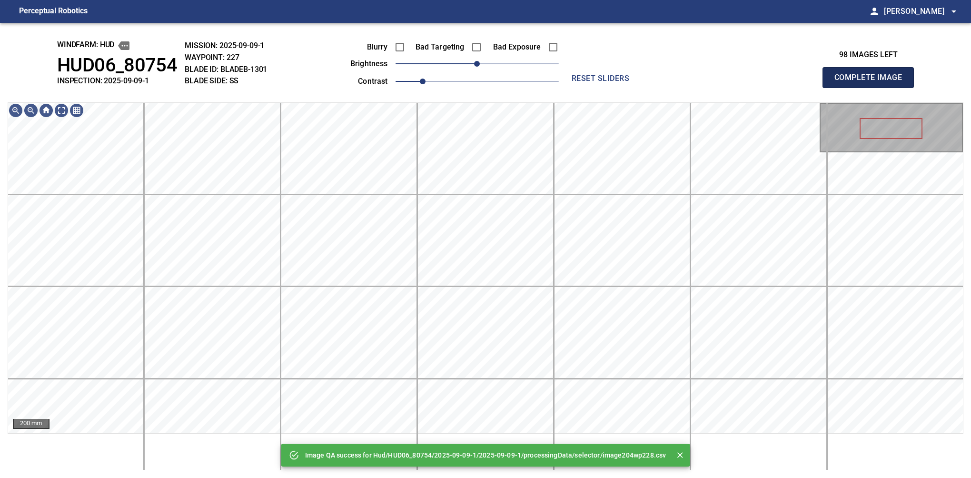
click at [575, 88] on button "Complete Image" at bounding box center [868, 77] width 91 height 21
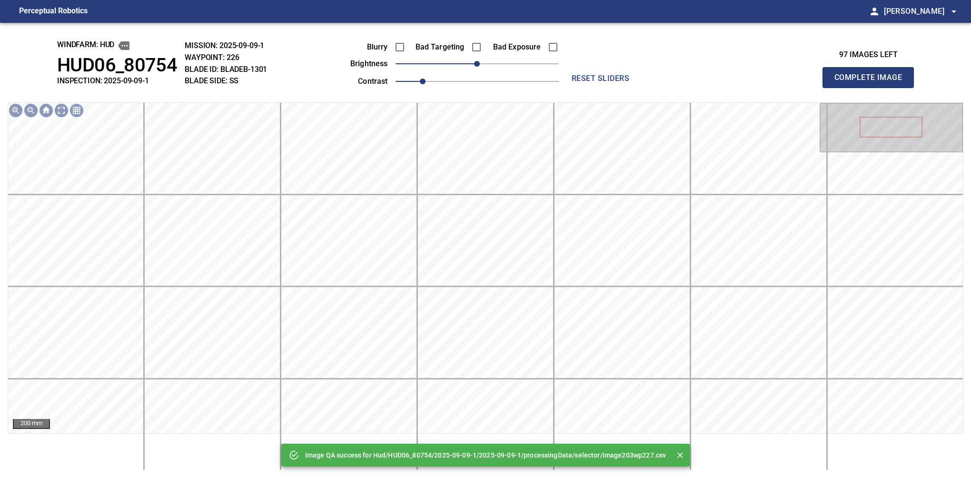
click at [575, 88] on button "Complete Image" at bounding box center [868, 77] width 91 height 21
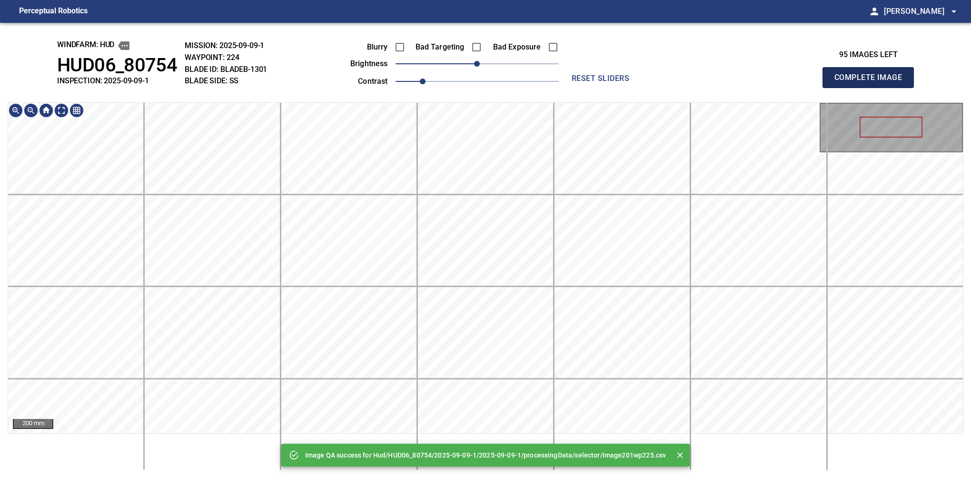
click at [575, 88] on button "Complete Image" at bounding box center [868, 77] width 91 height 21
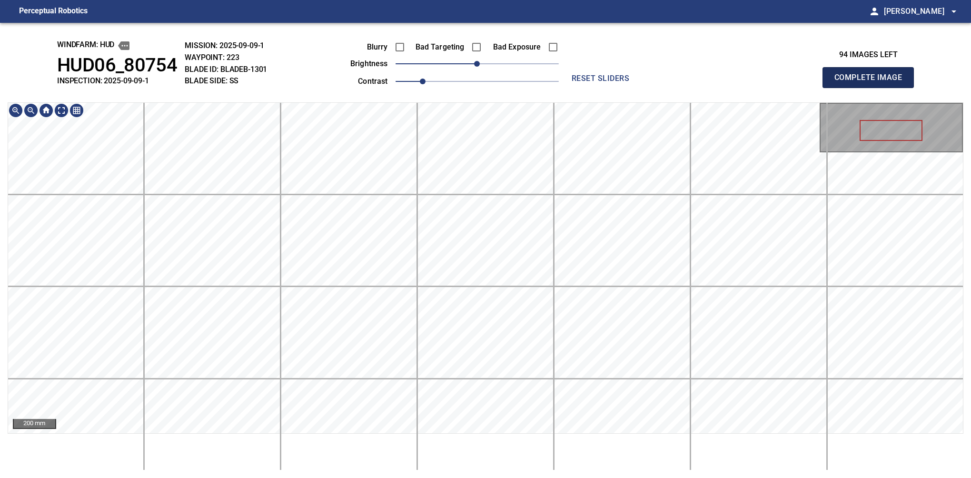
click at [575, 88] on button "Complete Image" at bounding box center [868, 77] width 91 height 21
click at [471, 67] on span "-10" at bounding box center [471, 64] width 6 height 6
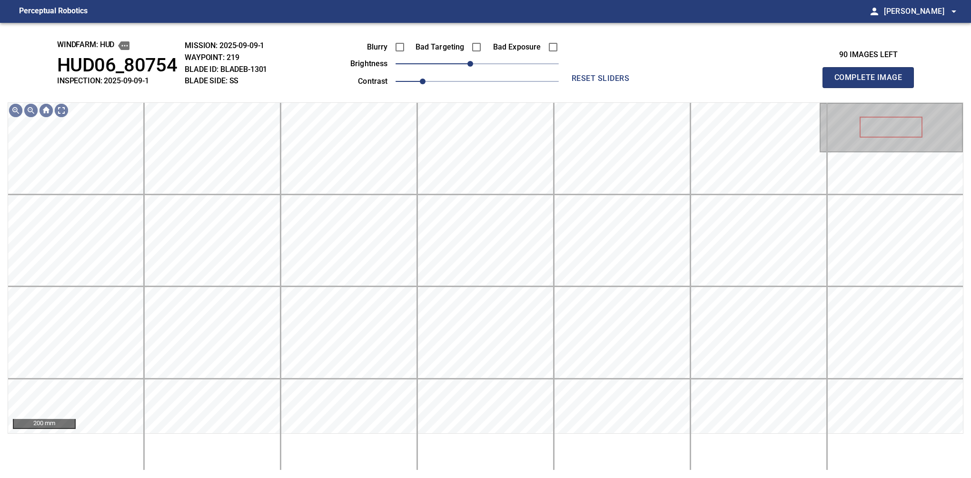
click at [575, 88] on button "Complete Image" at bounding box center [868, 77] width 91 height 21
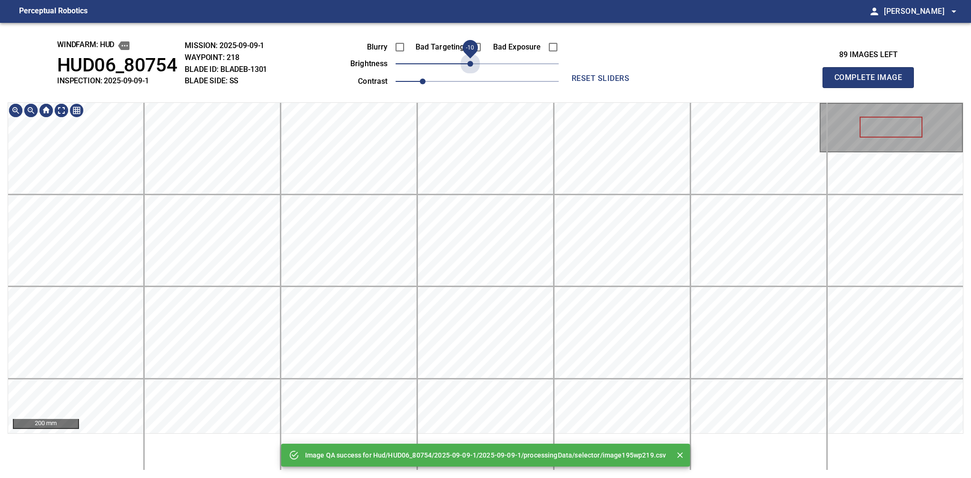
click at [471, 67] on span "-10" at bounding box center [471, 64] width 6 height 6
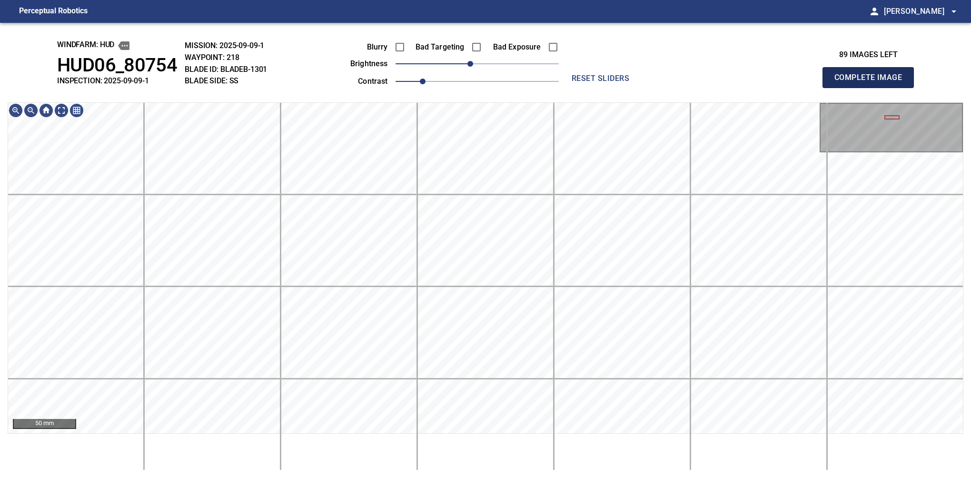
click at [575, 88] on button "Complete Image" at bounding box center [868, 77] width 91 height 21
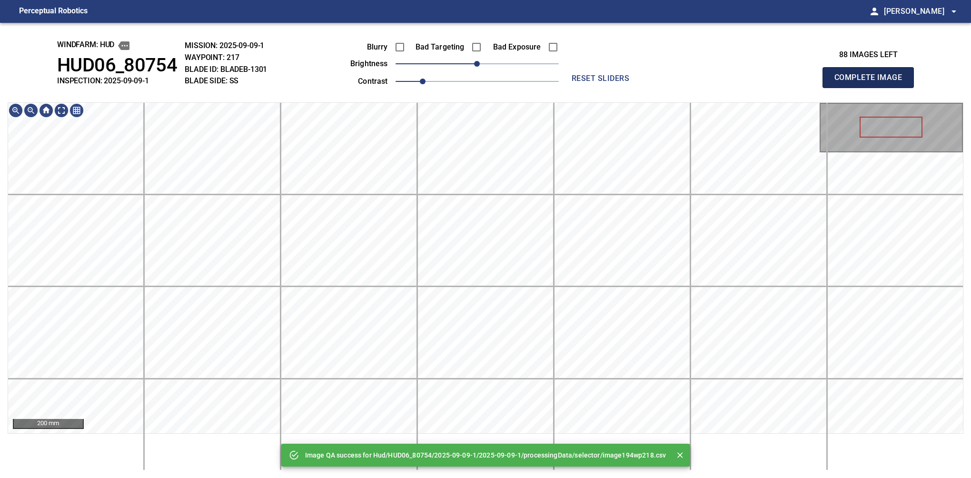
click at [575, 88] on button "Complete Image" at bounding box center [868, 77] width 91 height 21
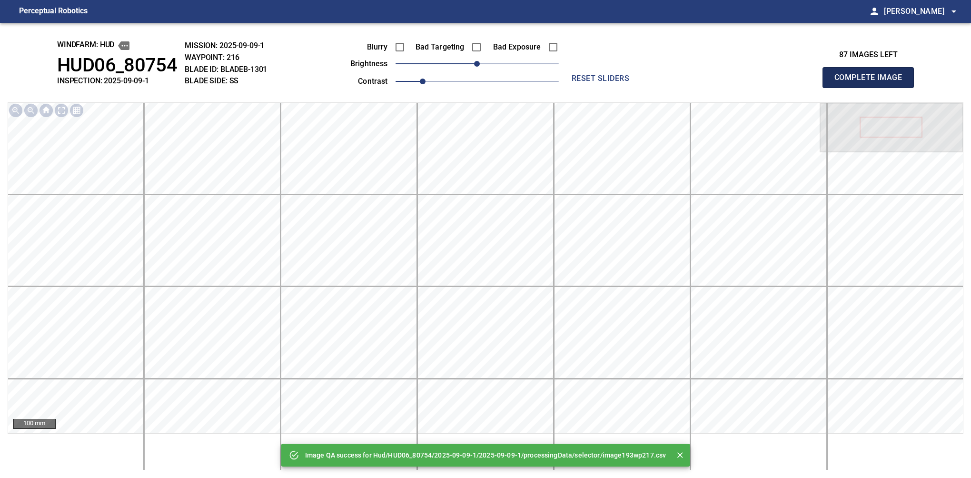
click at [575, 88] on button "Complete Image" at bounding box center [868, 77] width 91 height 21
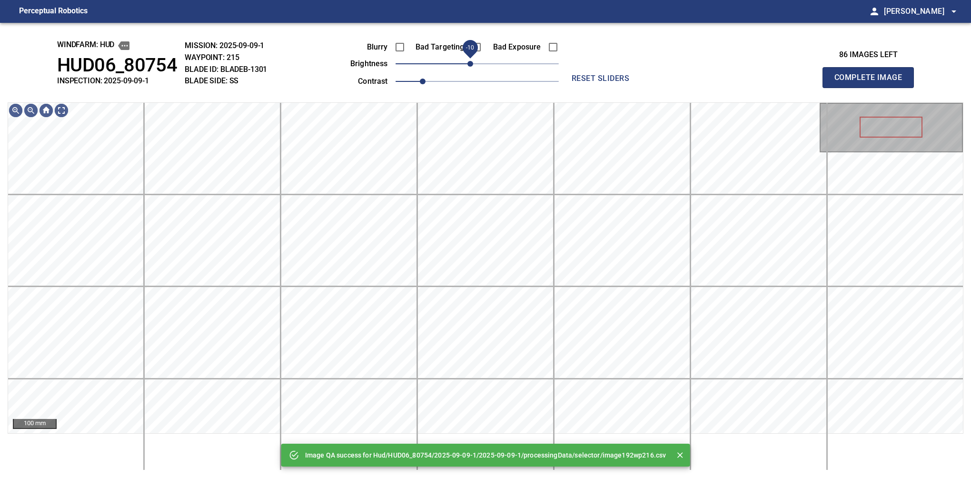
click at [468, 63] on span "-10" at bounding box center [471, 64] width 6 height 6
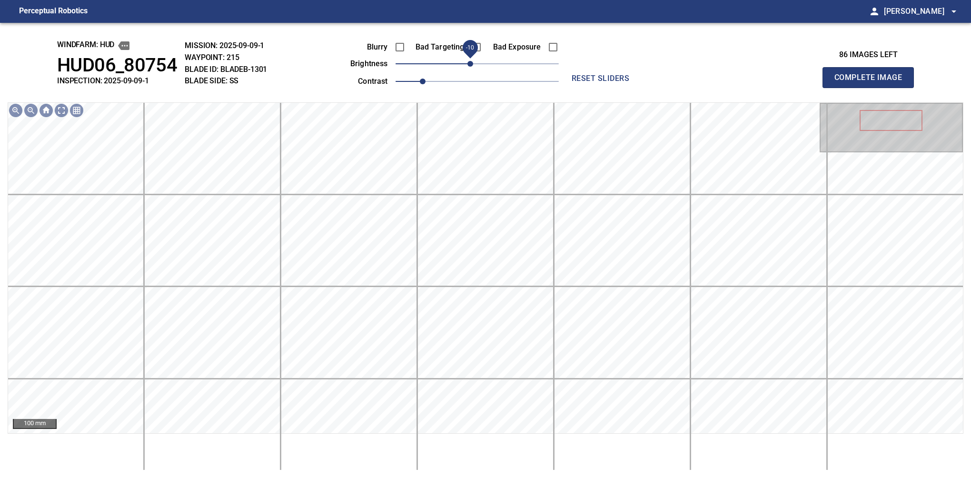
click at [468, 67] on span "-10" at bounding box center [471, 64] width 6 height 6
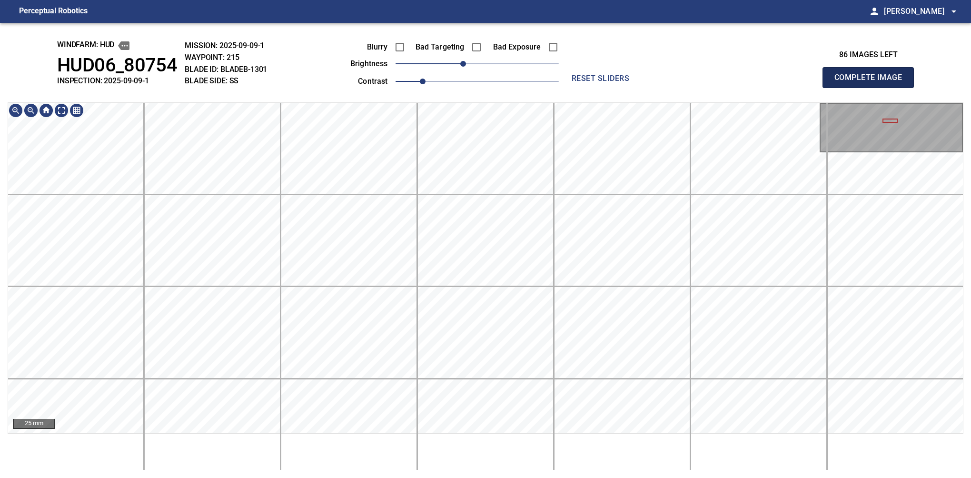
click at [575, 88] on button "Complete Image" at bounding box center [868, 77] width 91 height 21
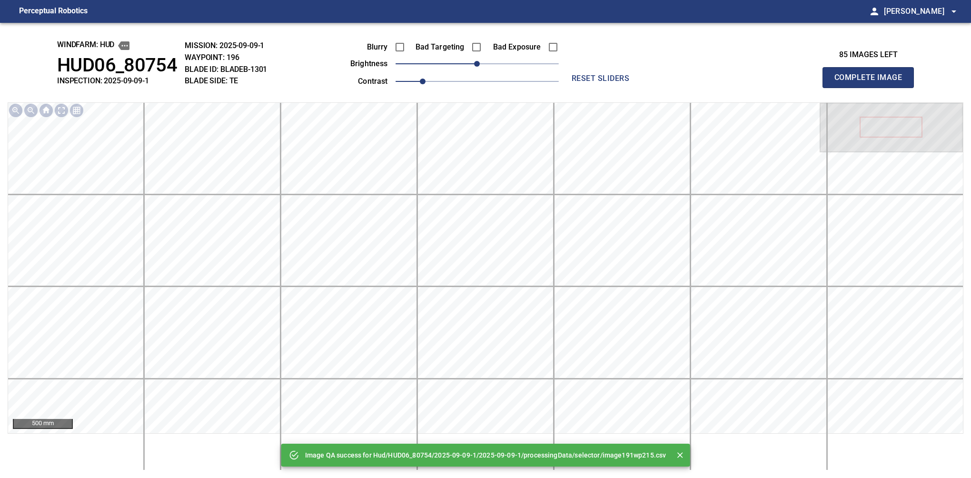
click at [575, 88] on button "Complete Image" at bounding box center [868, 77] width 91 height 21
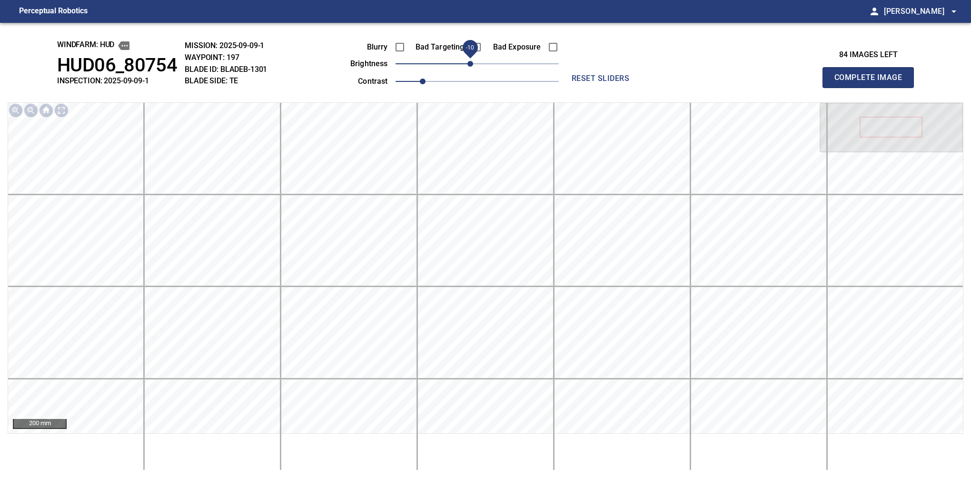
click at [473, 65] on span "-10" at bounding box center [471, 64] width 6 height 6
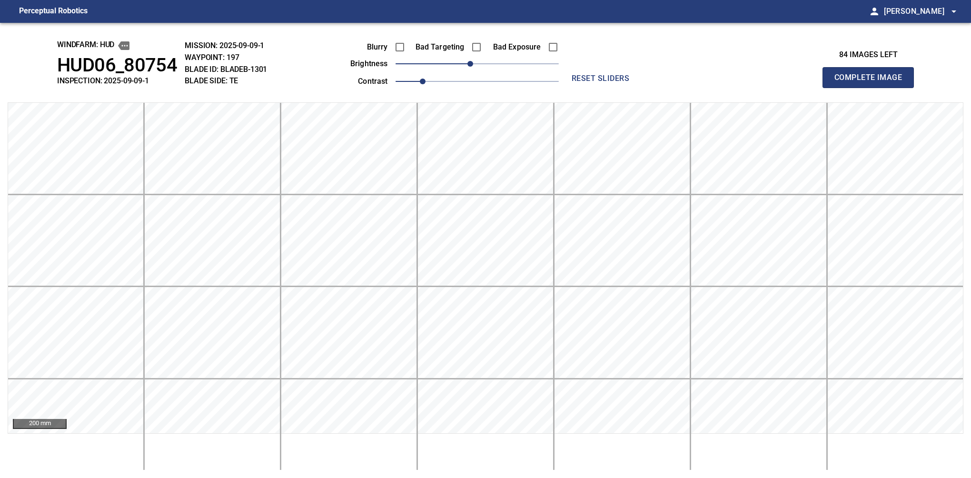
click at [575, 88] on button "Complete Image" at bounding box center [868, 77] width 91 height 21
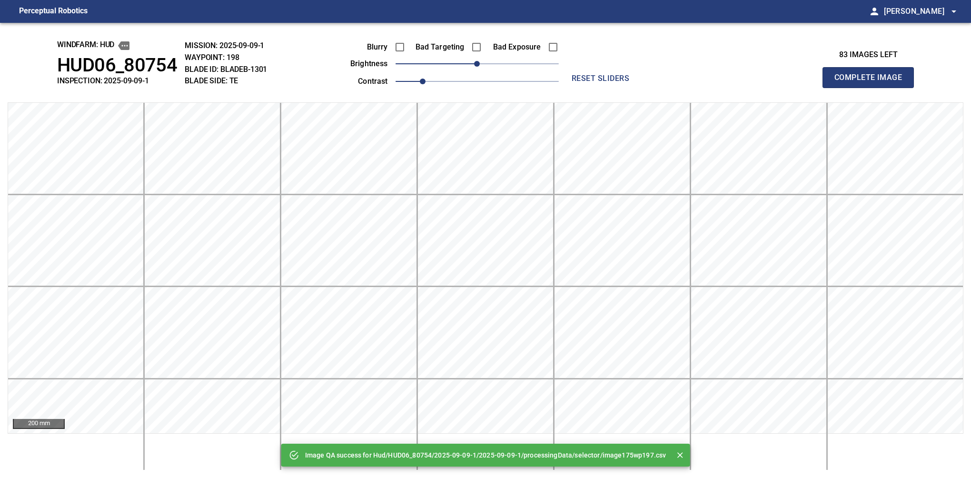
click at [575, 88] on button "Complete Image" at bounding box center [868, 77] width 91 height 21
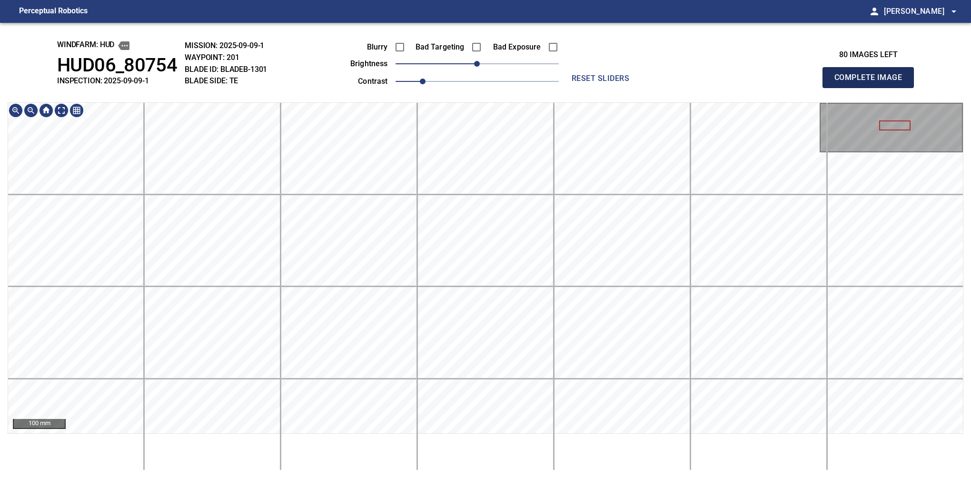
click at [575, 88] on button "Complete Image" at bounding box center [868, 77] width 91 height 21
click at [359, 68] on div "windfarm: Hud HUD06_80754 INSPECTION: 2025-09-09-1 MISSION: 2025-09-09-1 WAYPOI…" at bounding box center [485, 250] width 971 height 455
click at [575, 88] on button "Complete Image" at bounding box center [868, 77] width 91 height 21
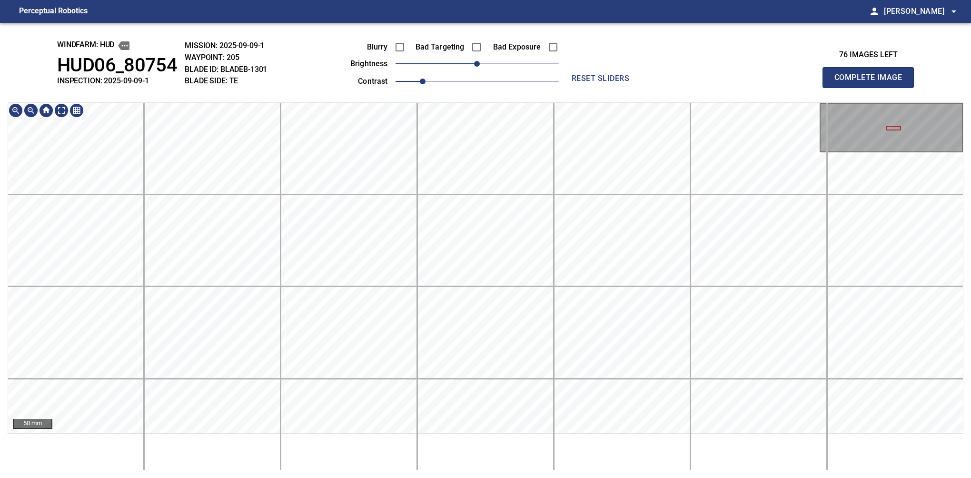
click at [438, 91] on div "windfarm: Hud HUD06_80754 INSPECTION: 2025-09-09-1 MISSION: 2025-09-09-1 WAYPOI…" at bounding box center [485, 250] width 971 height 455
click at [575, 88] on button "Complete Image" at bounding box center [868, 77] width 91 height 21
click at [378, 61] on div "windfarm: Hud HUD06_80754 INSPECTION: 2025-09-09-1 MISSION: 2025-09-09-1 WAYPOI…" at bounding box center [485, 250] width 971 height 455
click at [575, 88] on button "Complete Image" at bounding box center [868, 77] width 91 height 21
click at [368, 82] on div "windfarm: Hud HUD06_80754 INSPECTION: 2025-09-09-1 MISSION: 2025-09-09-1 WAYPOI…" at bounding box center [485, 250] width 971 height 455
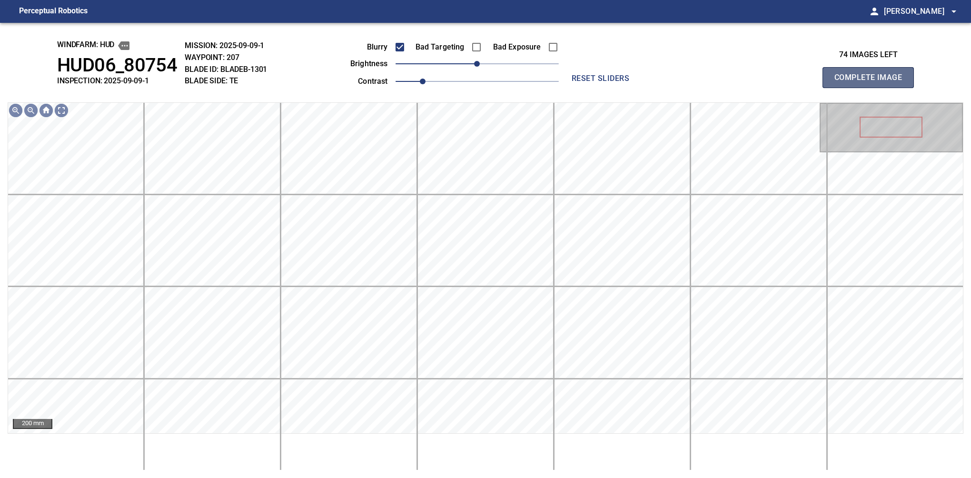
click at [575, 88] on button "Complete Image" at bounding box center [868, 77] width 91 height 21
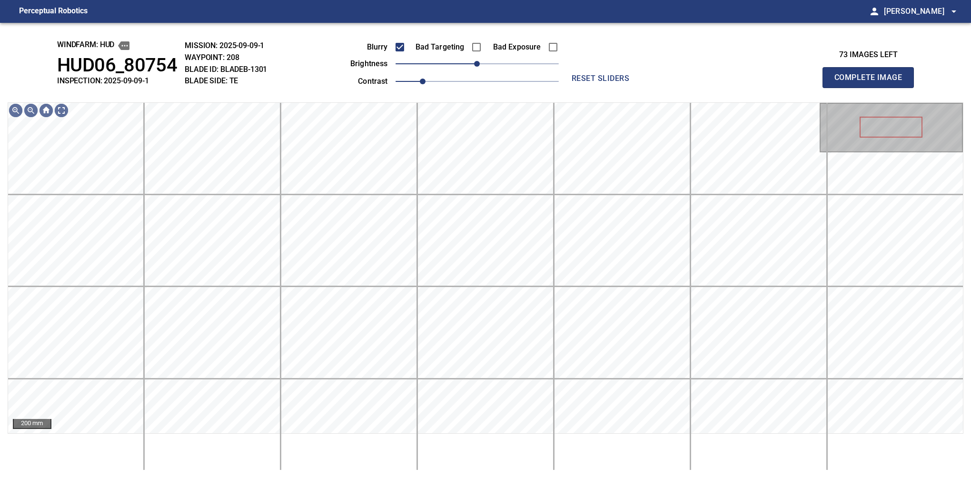
drag, startPoint x: 872, startPoint y: 88, endPoint x: 412, endPoint y: 44, distance: 462.4
click at [575, 88] on button "Complete Image" at bounding box center [868, 77] width 91 height 21
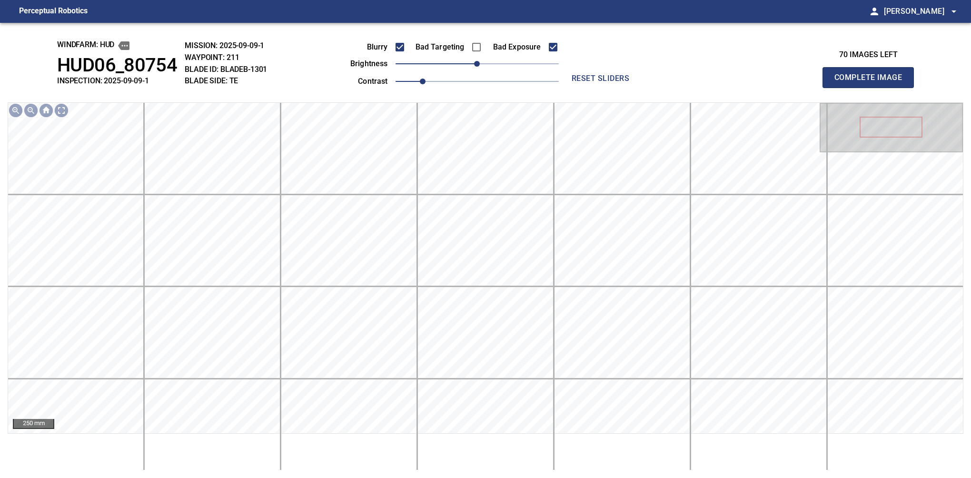
click at [575, 88] on button "Complete Image" at bounding box center [868, 77] width 91 height 21
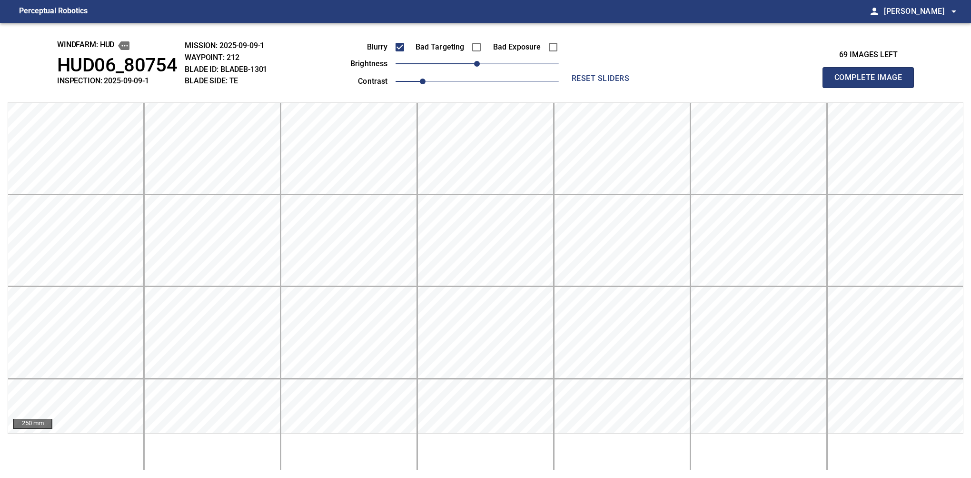
click at [575, 88] on button "Complete Image" at bounding box center [868, 77] width 91 height 21
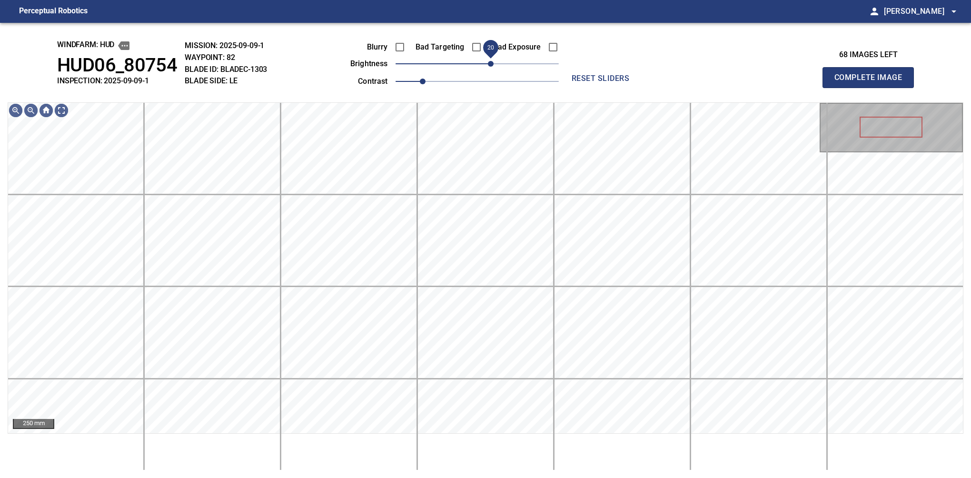
drag, startPoint x: 484, startPoint y: 65, endPoint x: 488, endPoint y: 60, distance: 5.8
click at [488, 61] on span "20" at bounding box center [491, 64] width 6 height 6
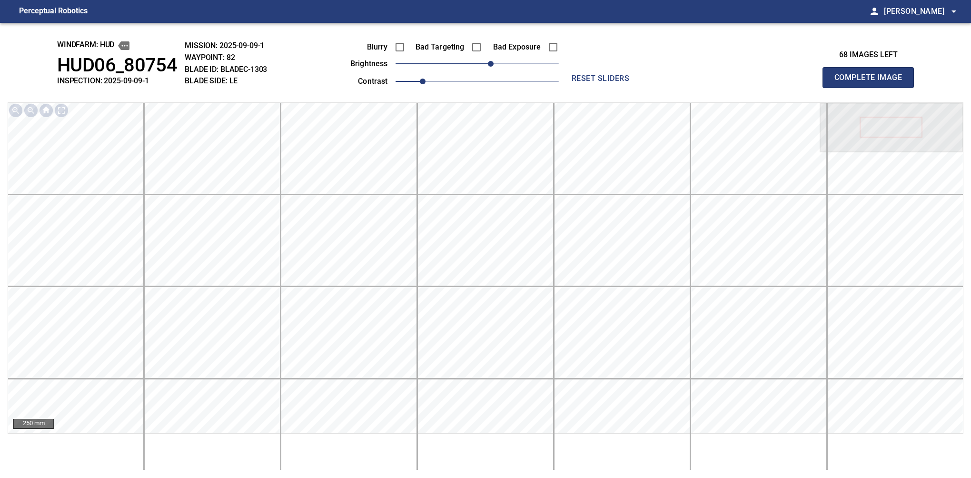
click at [575, 88] on button "Complete Image" at bounding box center [868, 77] width 91 height 21
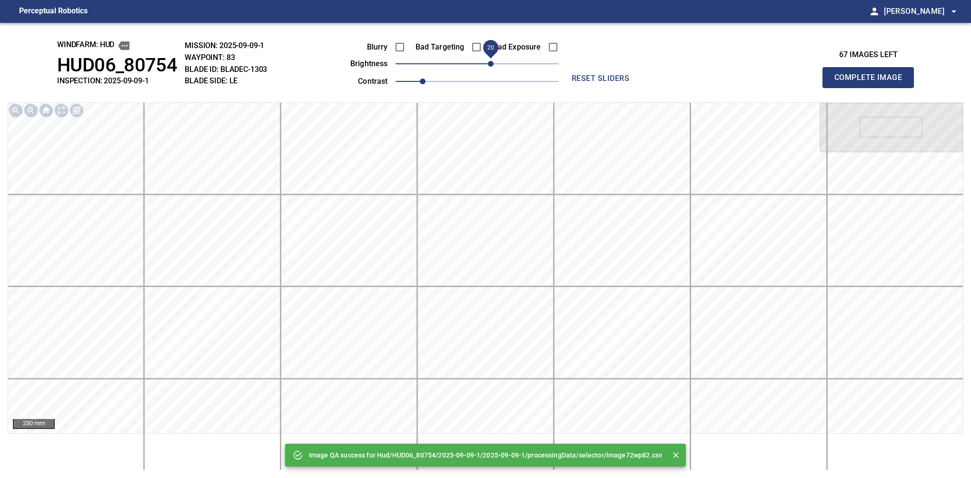
click at [490, 63] on span "20" at bounding box center [491, 64] width 6 height 6
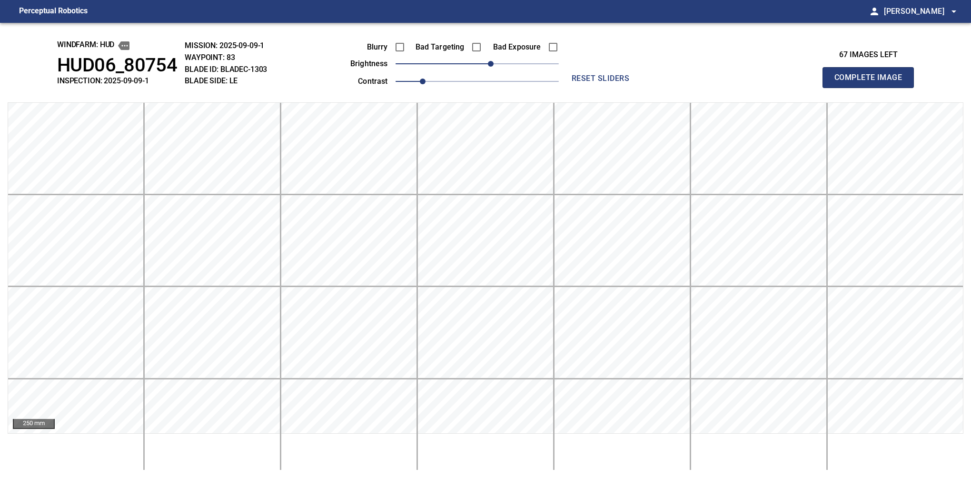
click at [575, 88] on button "Complete Image" at bounding box center [868, 77] width 91 height 21
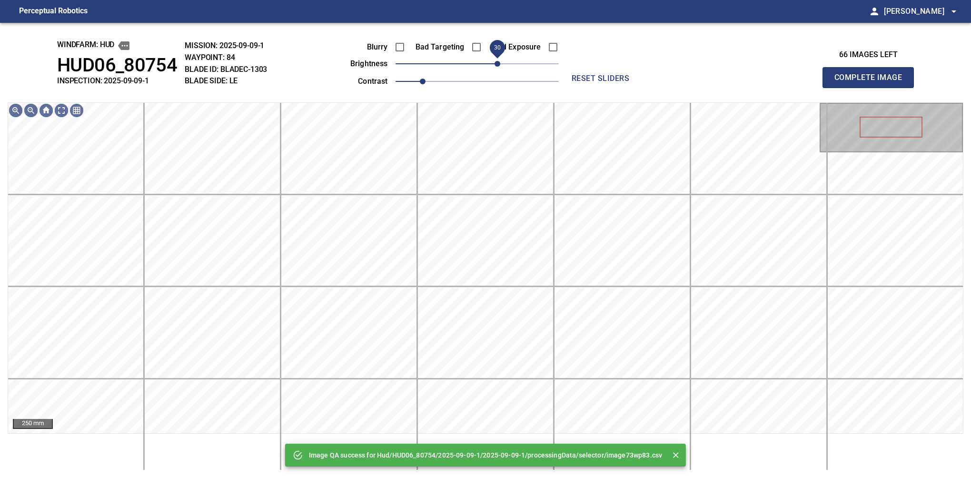
drag, startPoint x: 490, startPoint y: 63, endPoint x: 495, endPoint y: 65, distance: 5.0
click at [495, 65] on span "30" at bounding box center [477, 63] width 163 height 13
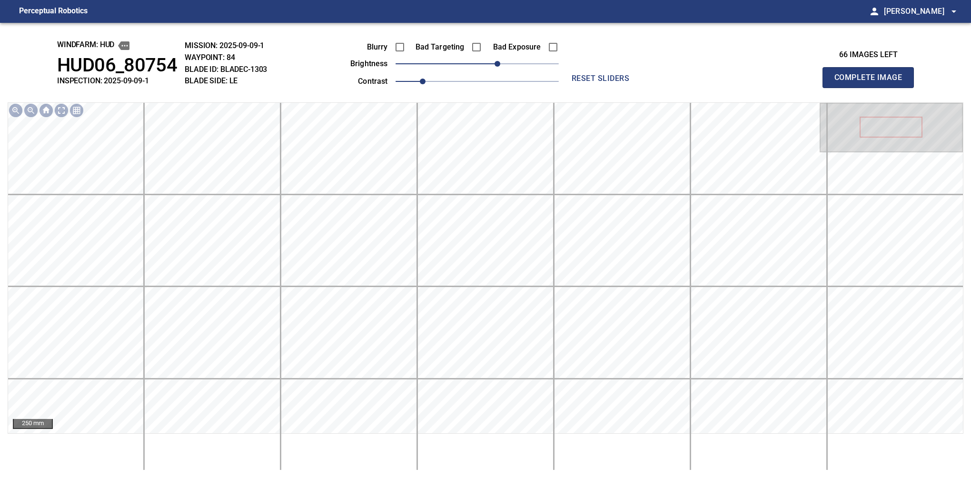
click at [575, 88] on button "Complete Image" at bounding box center [868, 77] width 91 height 21
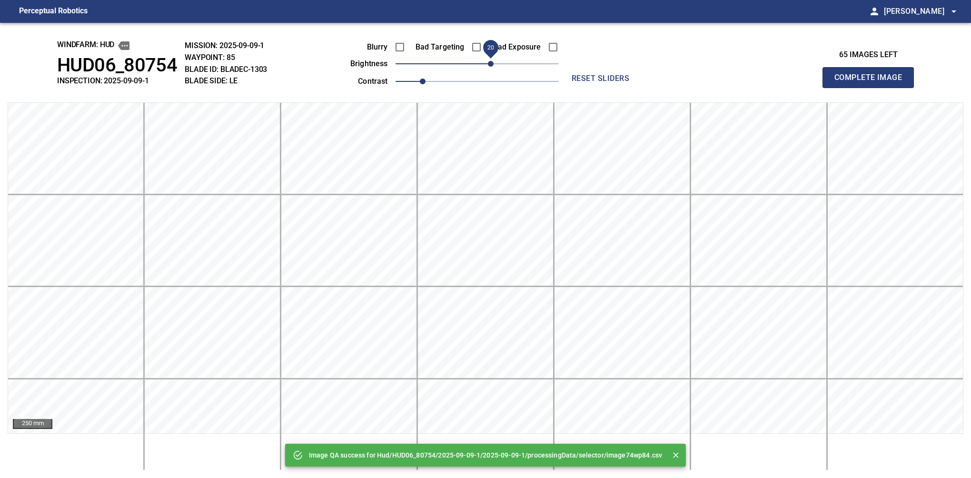
drag, startPoint x: 495, startPoint y: 65, endPoint x: 490, endPoint y: 68, distance: 5.8
click at [490, 68] on span "20" at bounding box center [477, 63] width 163 height 13
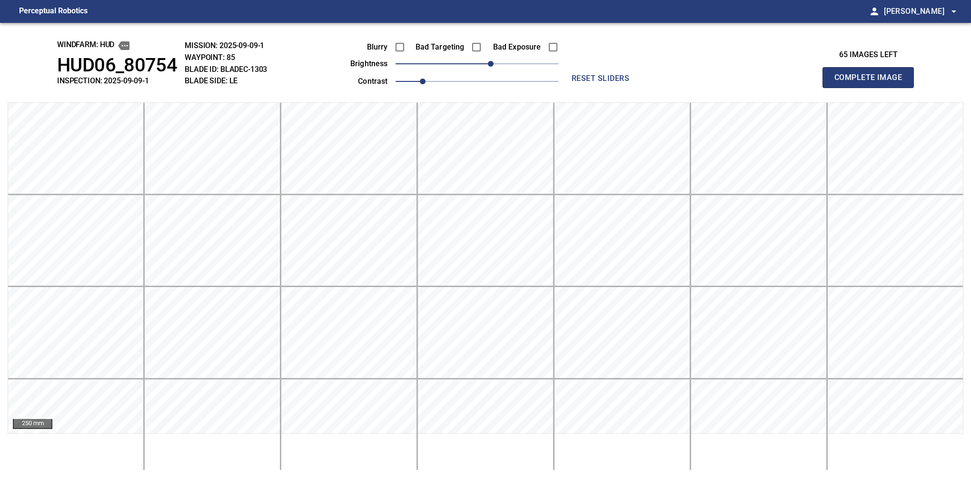
click at [575, 88] on button "Complete Image" at bounding box center [868, 77] width 91 height 21
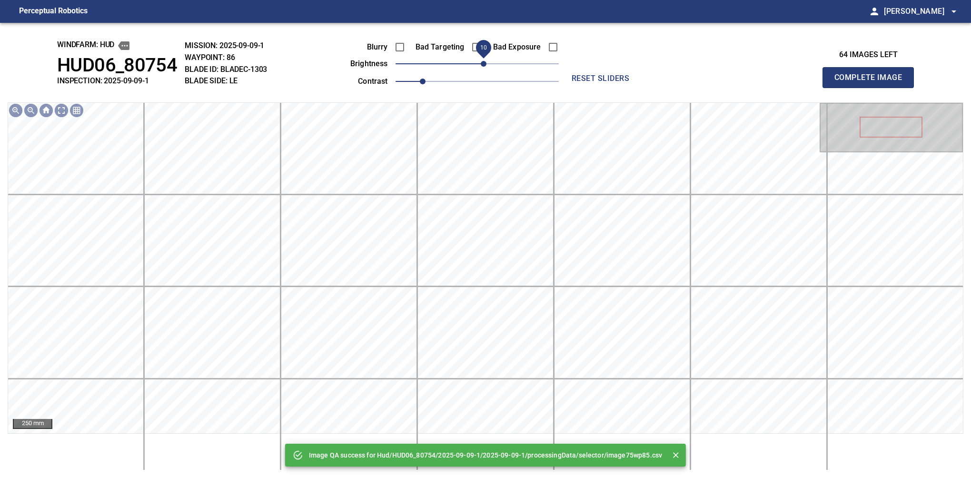
drag, startPoint x: 490, startPoint y: 68, endPoint x: 484, endPoint y: 71, distance: 7.3
click at [484, 70] on span "10" at bounding box center [477, 63] width 163 height 13
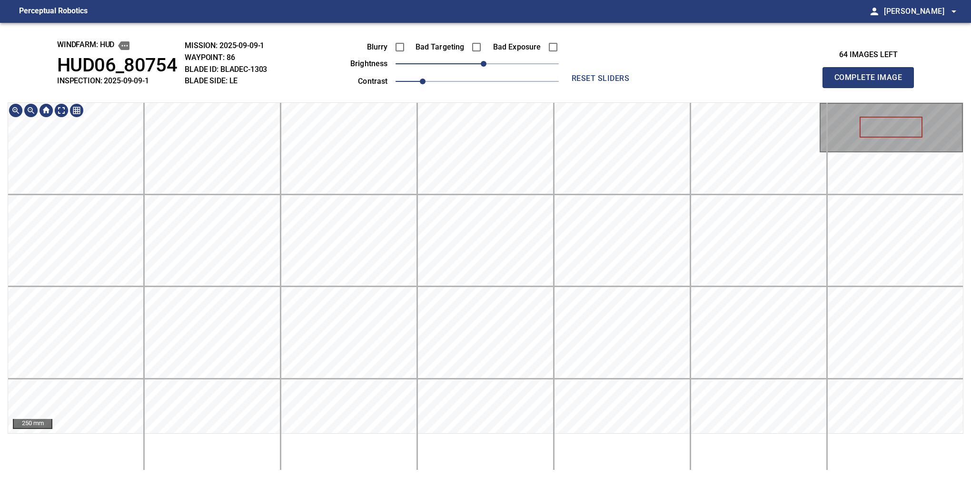
drag, startPoint x: 870, startPoint y: 110, endPoint x: 473, endPoint y: 95, distance: 397.4
click at [575, 88] on button "Complete Image" at bounding box center [868, 77] width 91 height 21
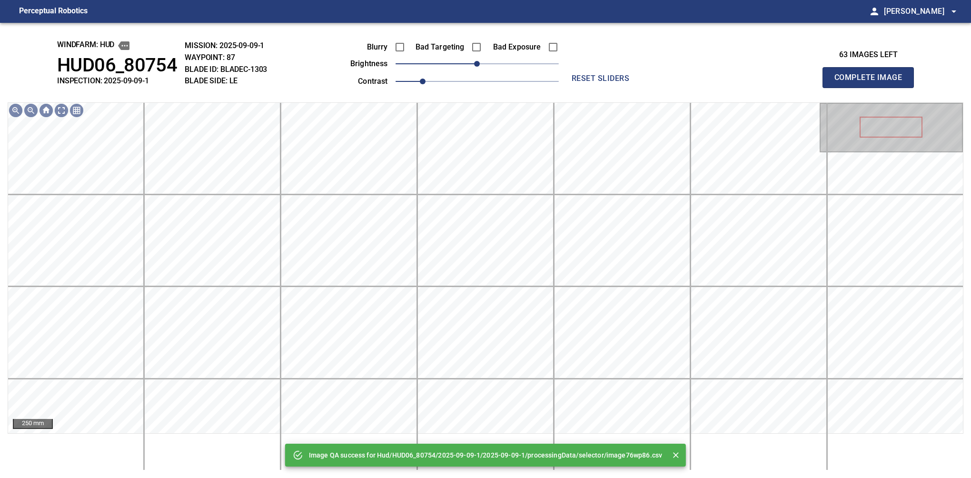
click at [575, 88] on button "Complete Image" at bounding box center [868, 77] width 91 height 21
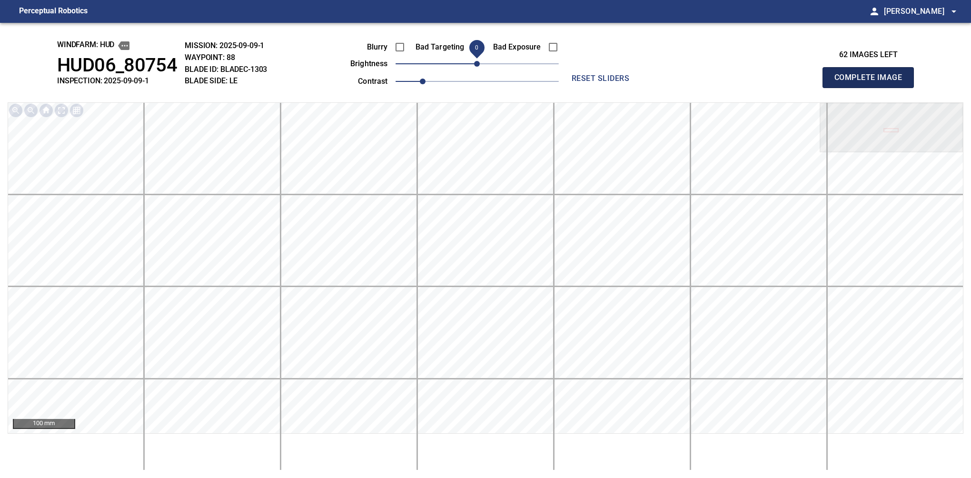
click at [575, 88] on button "Complete Image" at bounding box center [868, 77] width 91 height 21
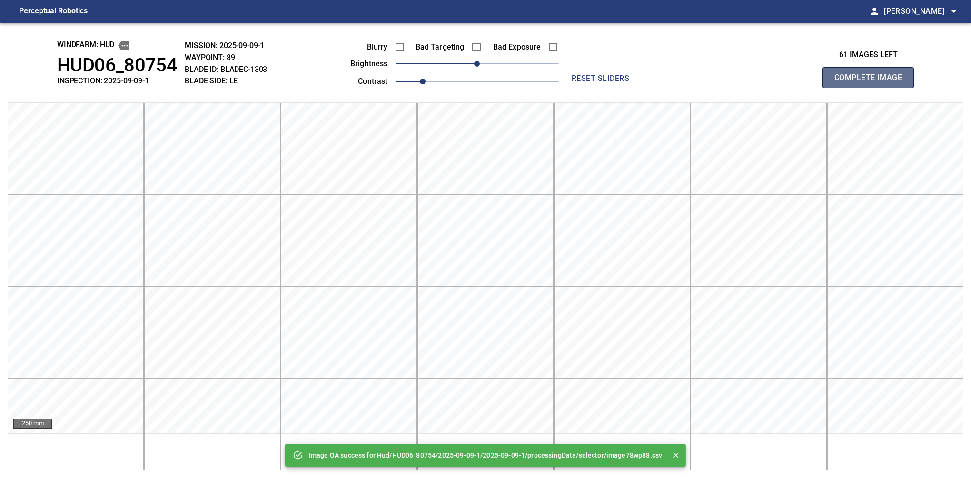
click at [575, 88] on button "Complete Image" at bounding box center [868, 77] width 91 height 21
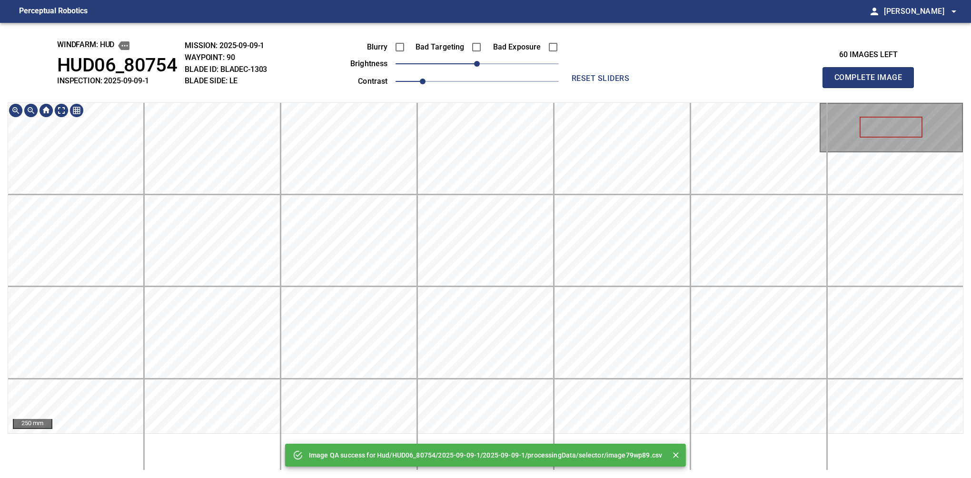
click at [575, 88] on button "Complete Image" at bounding box center [868, 77] width 91 height 21
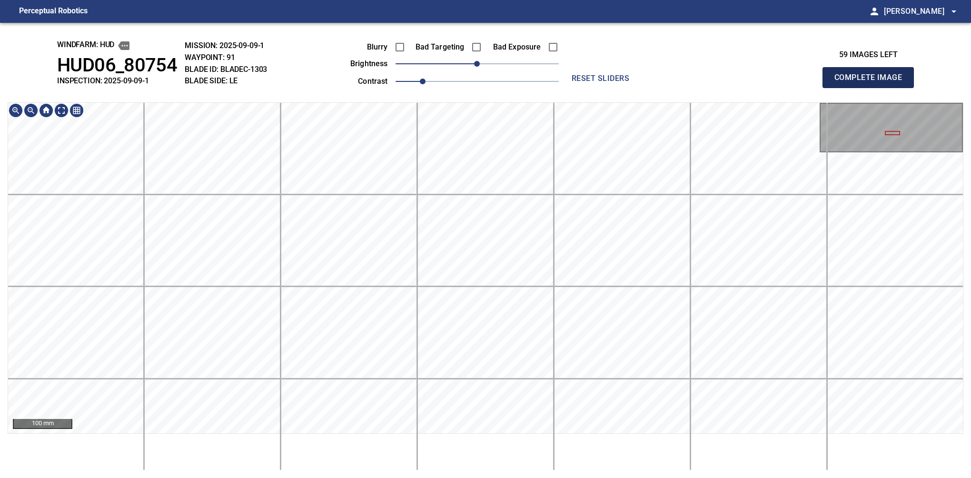
click at [575, 88] on button "Complete Image" at bounding box center [868, 77] width 91 height 21
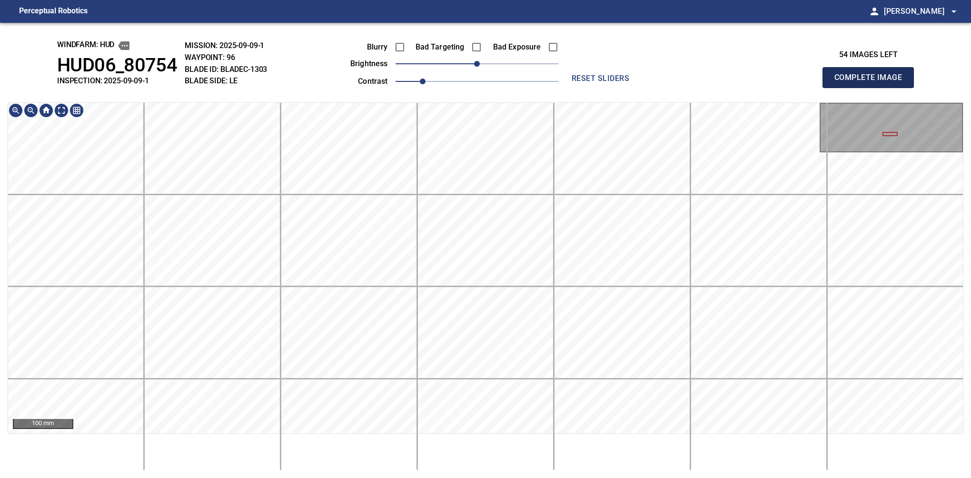
click at [575, 88] on button "Complete Image" at bounding box center [868, 77] width 91 height 21
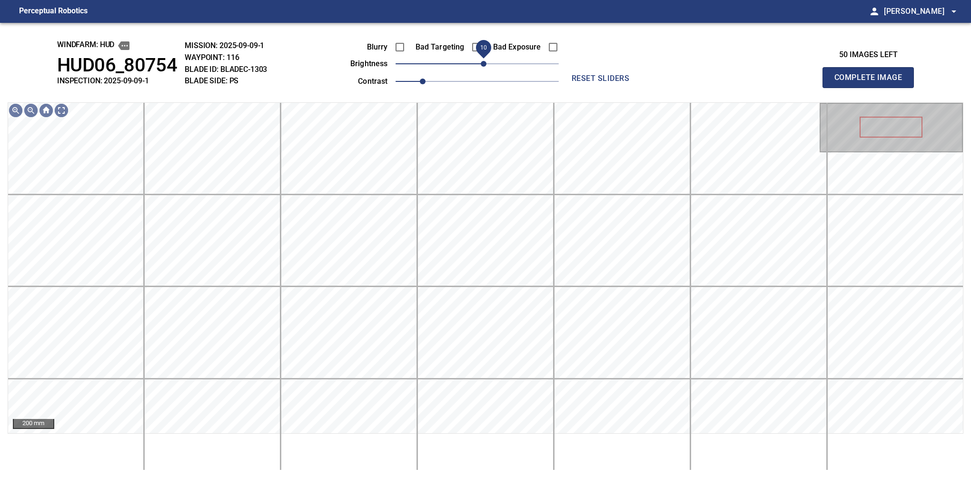
click at [482, 65] on span "10" at bounding box center [484, 64] width 6 height 6
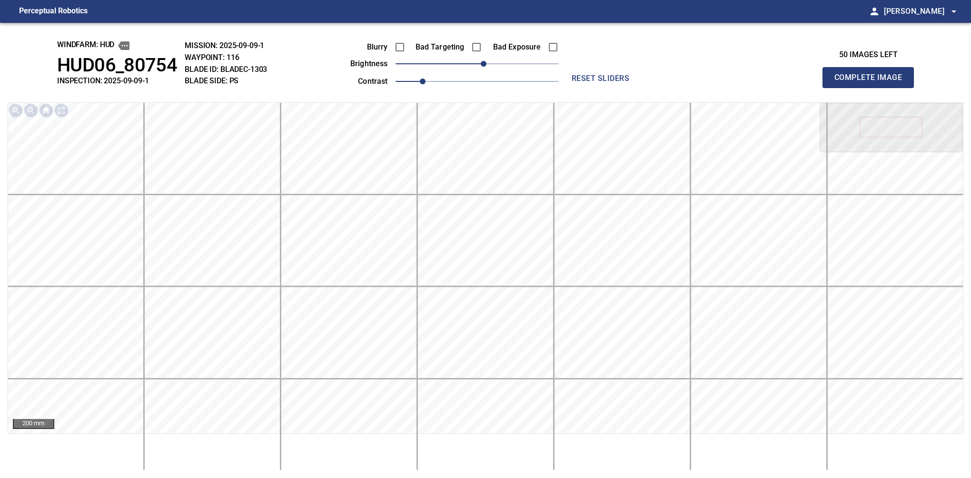
click at [575, 88] on button "Complete Image" at bounding box center [868, 77] width 91 height 21
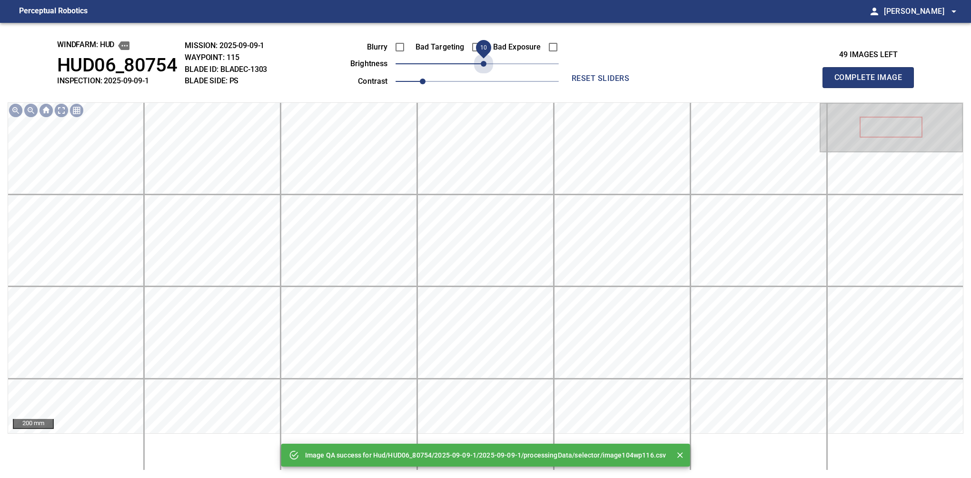
click at [482, 65] on span "10" at bounding box center [484, 64] width 6 height 6
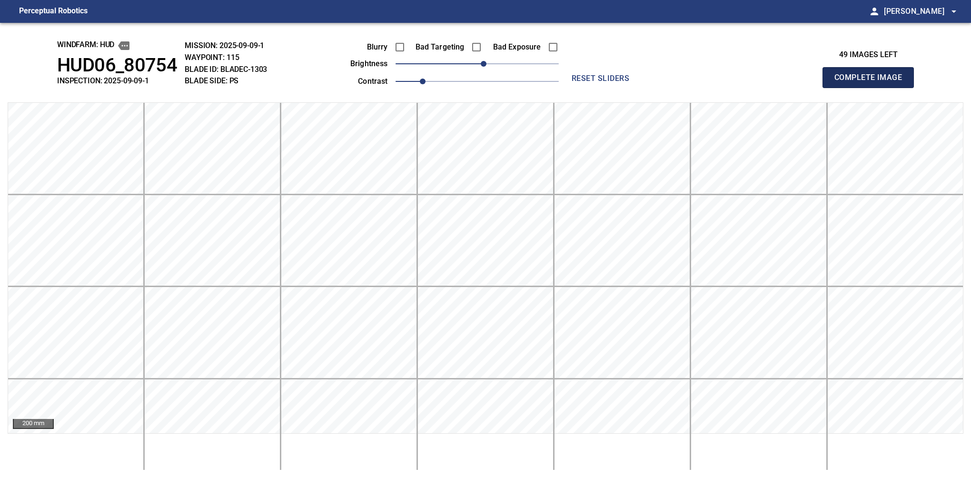
click at [575, 88] on button "Complete Image" at bounding box center [868, 77] width 91 height 21
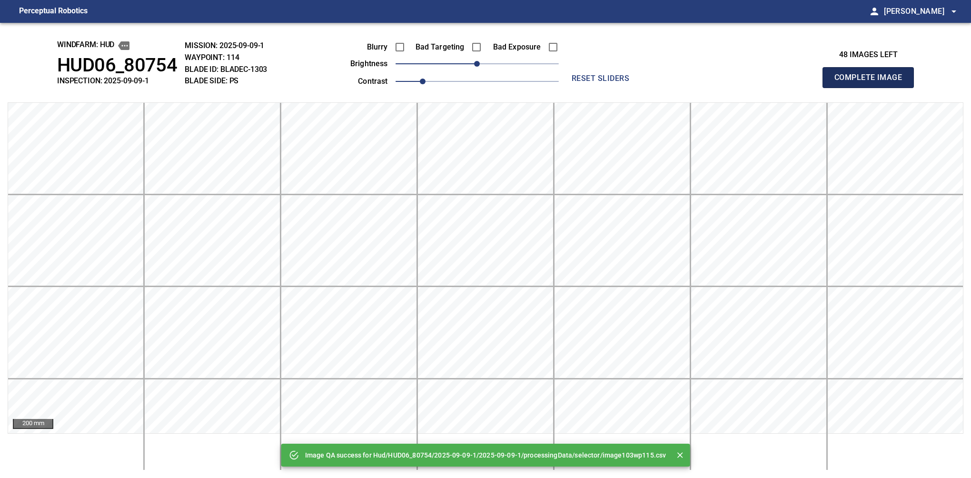
click at [575, 88] on button "Complete Image" at bounding box center [868, 77] width 91 height 21
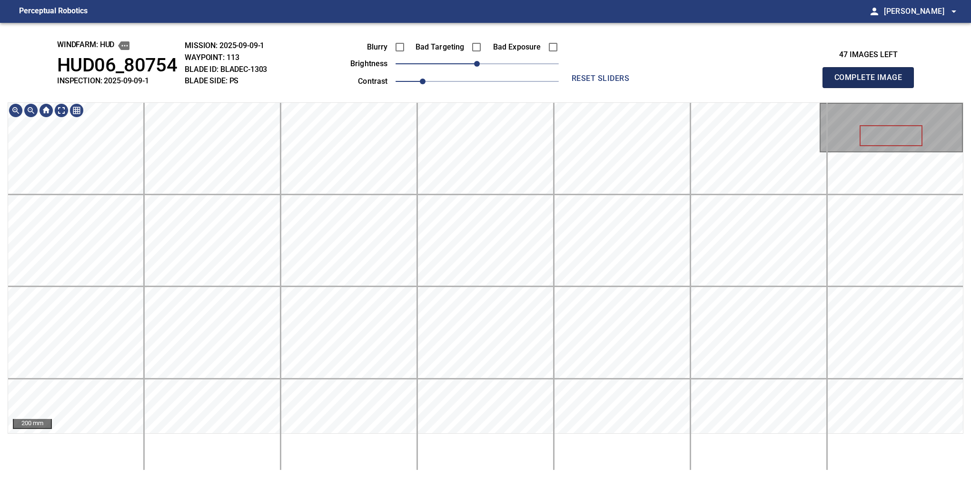
click at [575, 88] on button "Complete Image" at bounding box center [868, 77] width 91 height 21
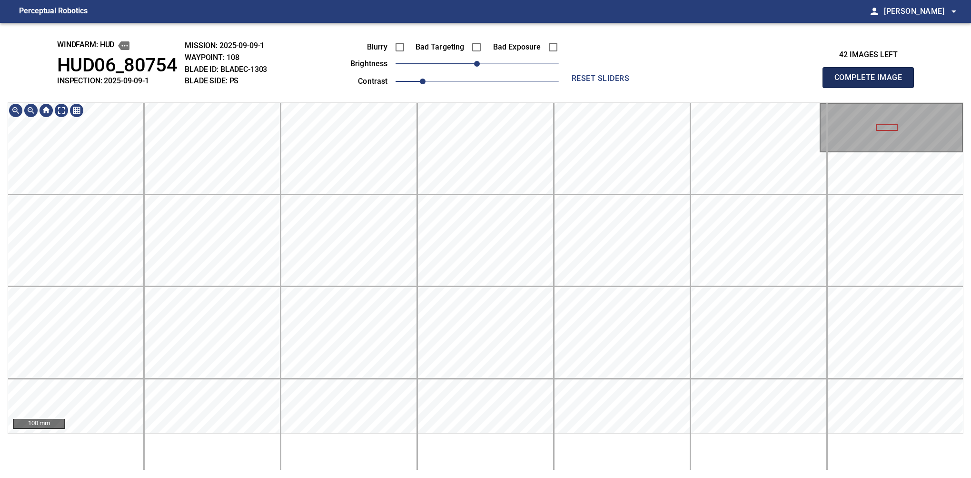
click at [575, 88] on button "Complete Image" at bounding box center [868, 77] width 91 height 21
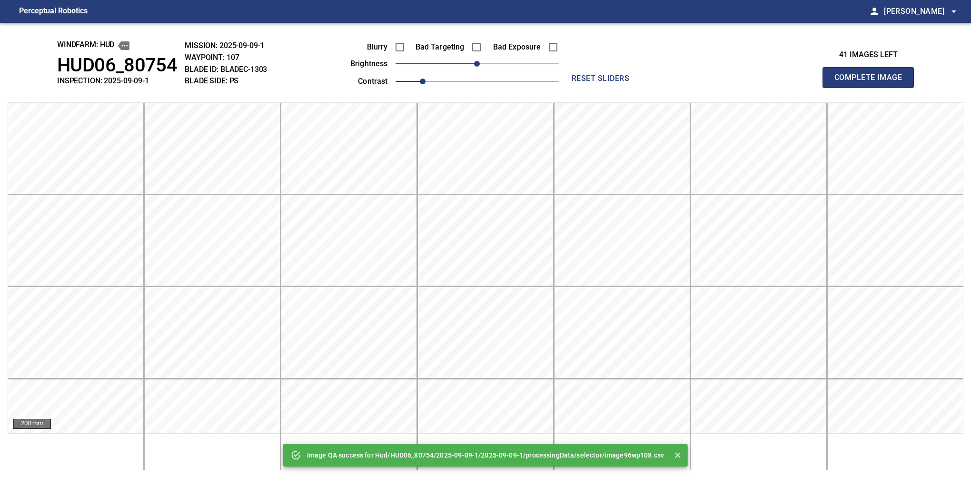
click at [575, 88] on button "Complete Image" at bounding box center [868, 77] width 91 height 21
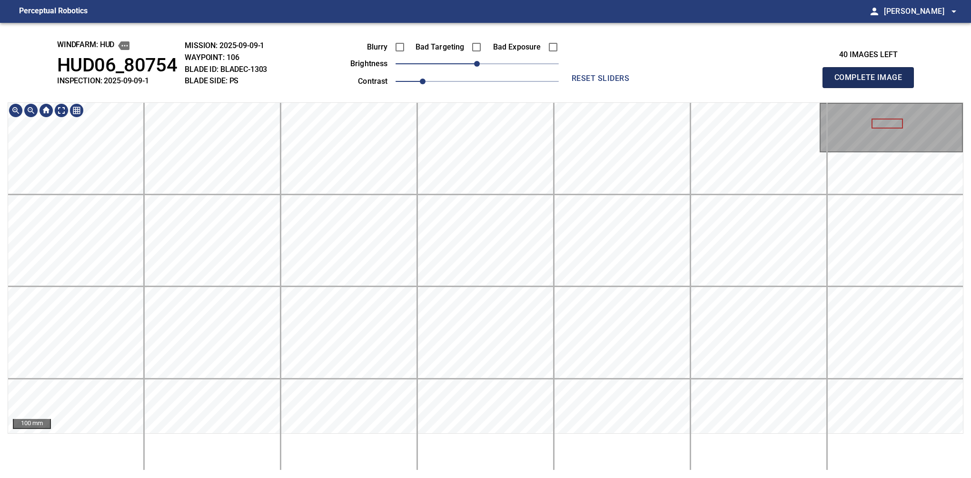
click at [575, 88] on button "Complete Image" at bounding box center [868, 77] width 91 height 21
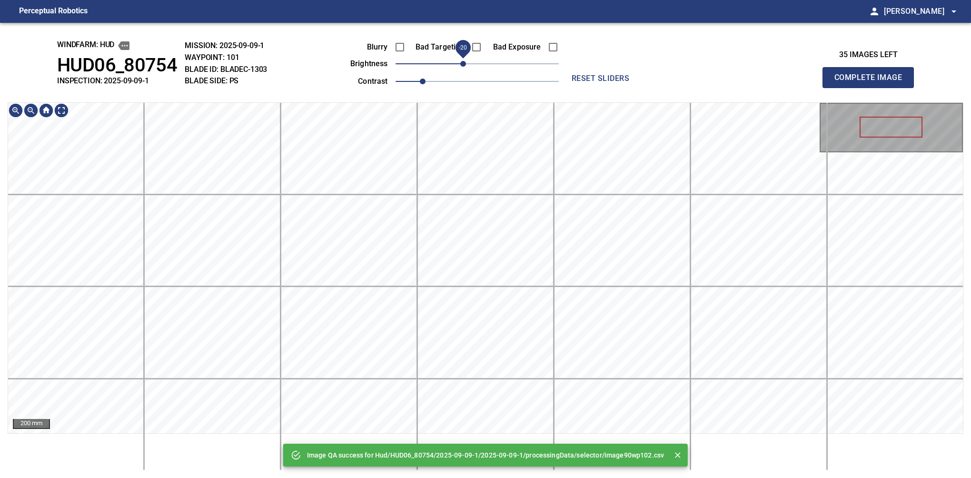
drag, startPoint x: 472, startPoint y: 64, endPoint x: 465, endPoint y: 65, distance: 7.3
click at [465, 65] on span "-20" at bounding box center [463, 64] width 6 height 6
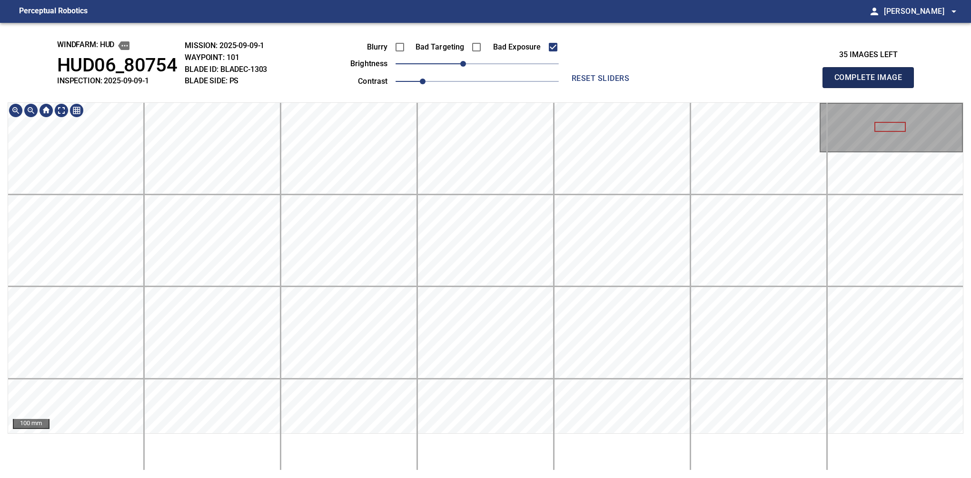
click at [575, 88] on button "Complete Image" at bounding box center [868, 77] width 91 height 21
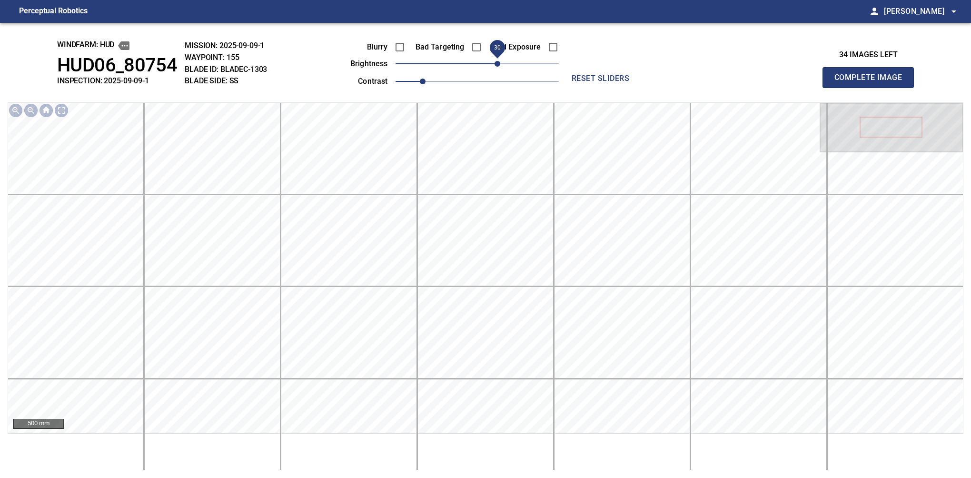
drag, startPoint x: 493, startPoint y: 69, endPoint x: 495, endPoint y: 61, distance: 7.4
click at [495, 61] on span "30" at bounding box center [498, 64] width 6 height 6
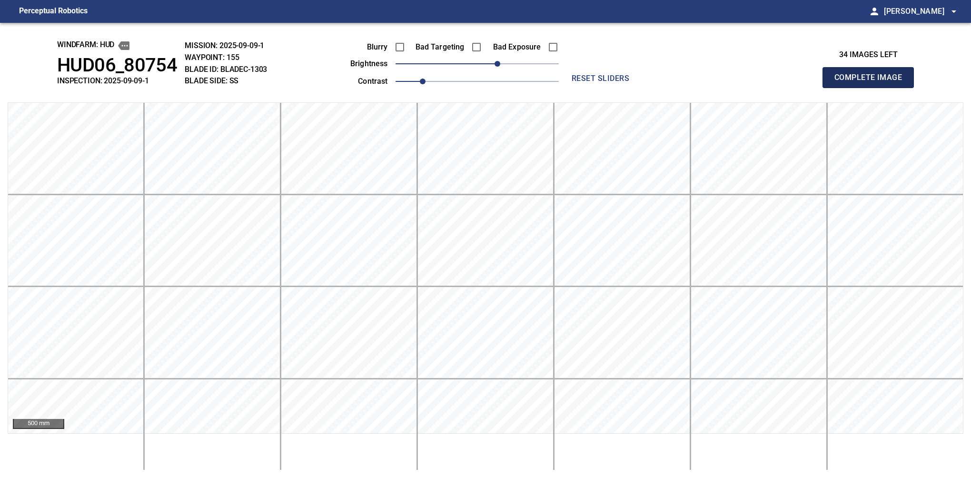
click at [575, 88] on button "Complete Image" at bounding box center [868, 77] width 91 height 21
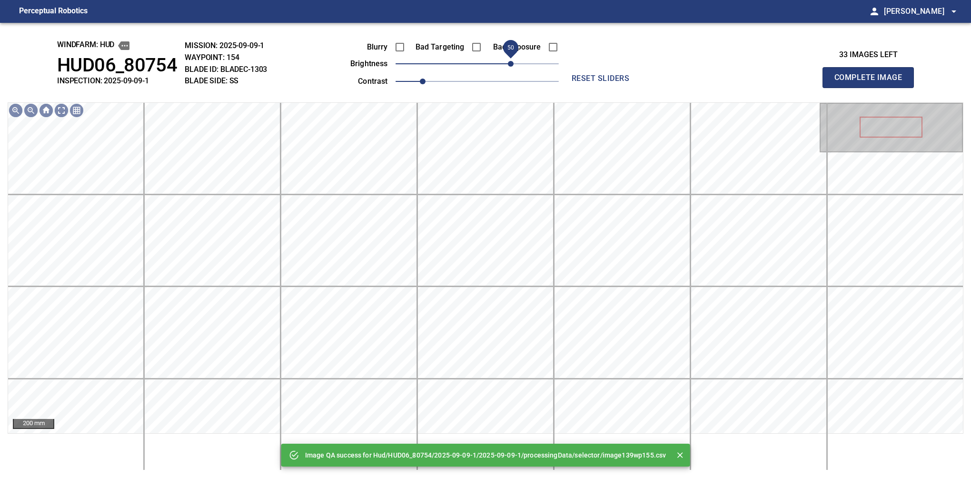
drag, startPoint x: 495, startPoint y: 61, endPoint x: 513, endPoint y: 61, distance: 18.1
click at [513, 61] on span "50" at bounding box center [477, 63] width 163 height 13
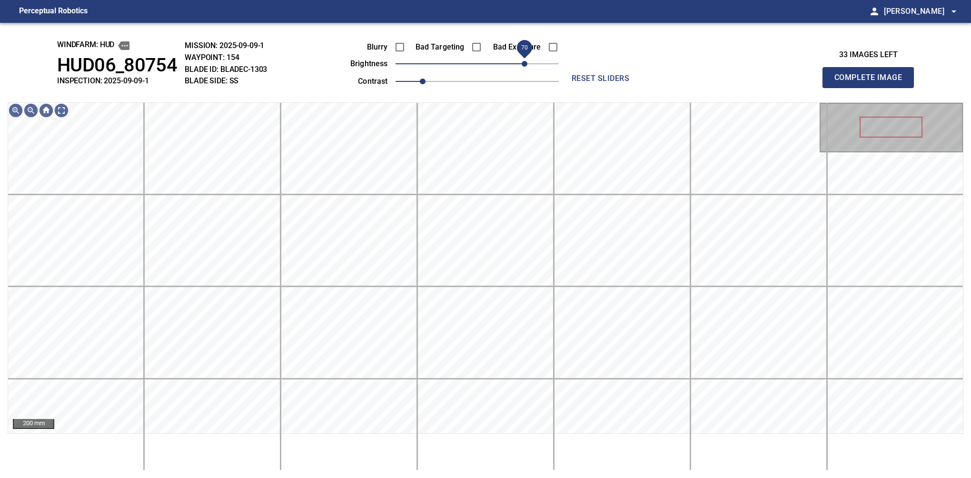
drag, startPoint x: 516, startPoint y: 67, endPoint x: 523, endPoint y: 62, distance: 8.2
click at [523, 62] on span "70" at bounding box center [525, 64] width 6 height 6
click at [425, 82] on span "1" at bounding box center [423, 82] width 6 height 6
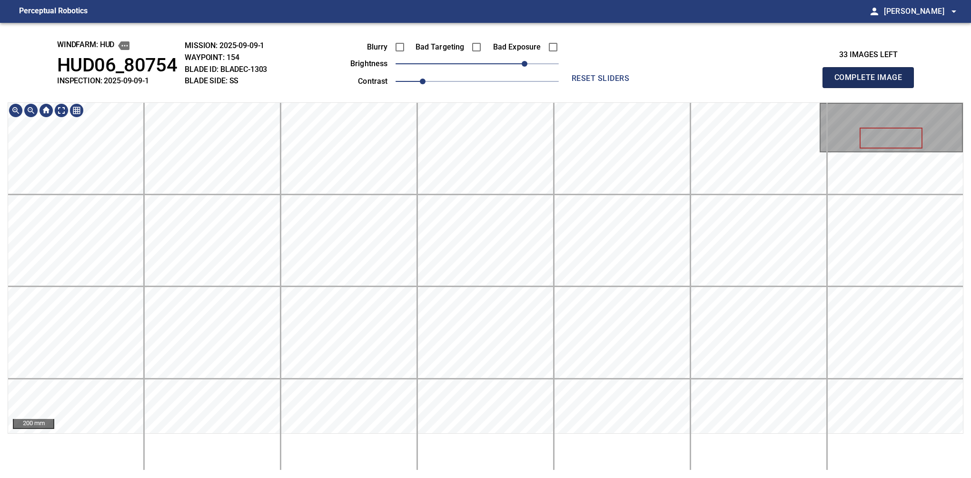
click at [575, 88] on button "Complete Image" at bounding box center [868, 77] width 91 height 21
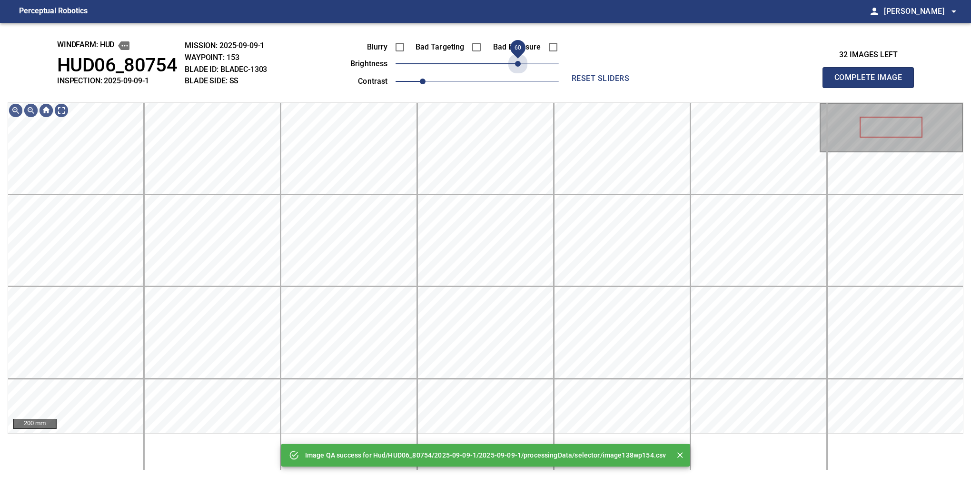
drag, startPoint x: 487, startPoint y: 65, endPoint x: 515, endPoint y: 76, distance: 30.1
click at [515, 76] on div "Blurry Bad Targeting Bad Exposure brightness 60 contrast 1" at bounding box center [444, 62] width 230 height 51
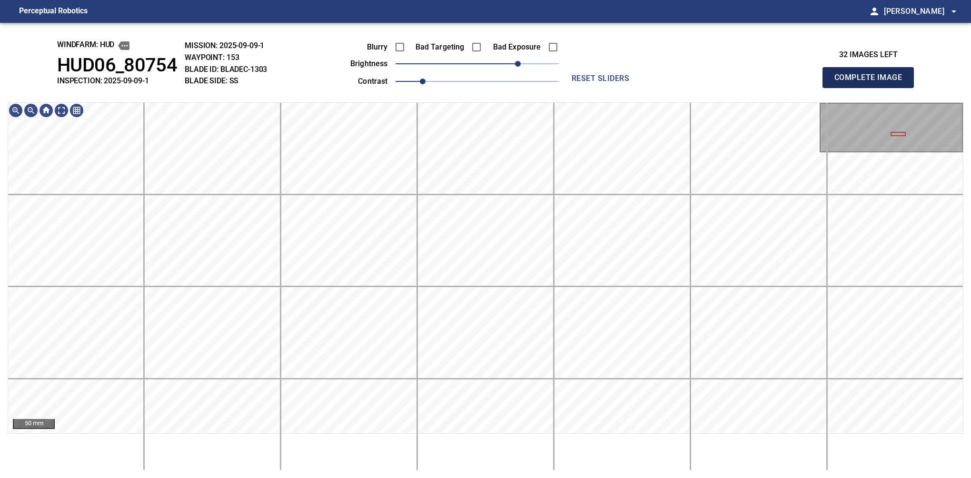
click at [575, 88] on button "Complete Image" at bounding box center [868, 77] width 91 height 21
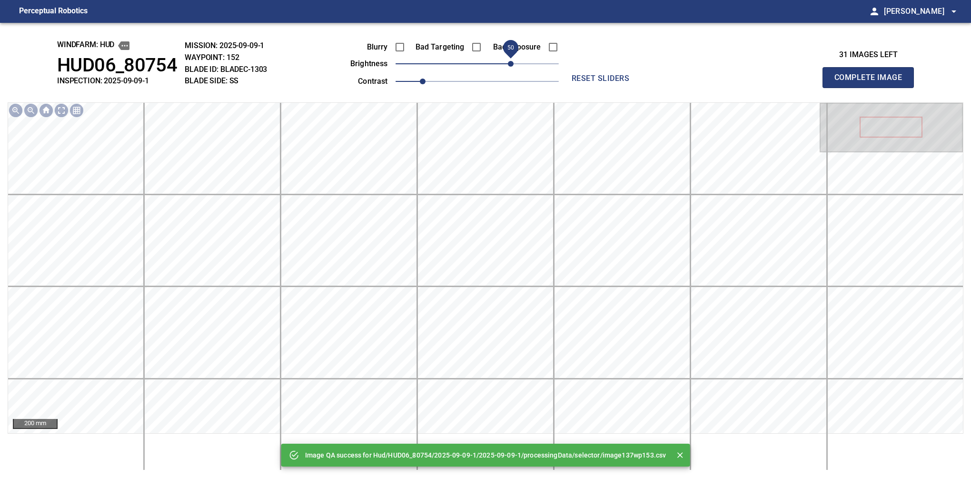
drag, startPoint x: 491, startPoint y: 65, endPoint x: 511, endPoint y: 65, distance: 20.0
click at [511, 65] on span "50" at bounding box center [511, 64] width 6 height 6
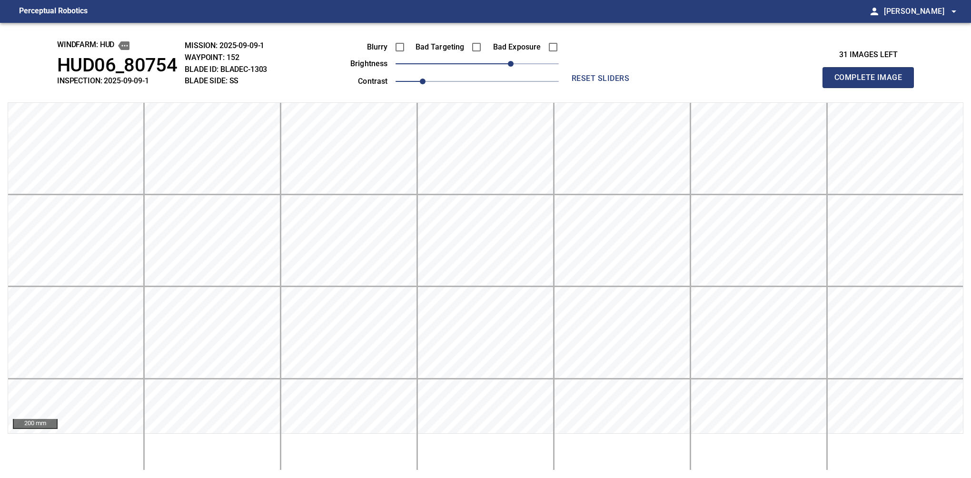
click at [575, 88] on button "Complete Image" at bounding box center [868, 77] width 91 height 21
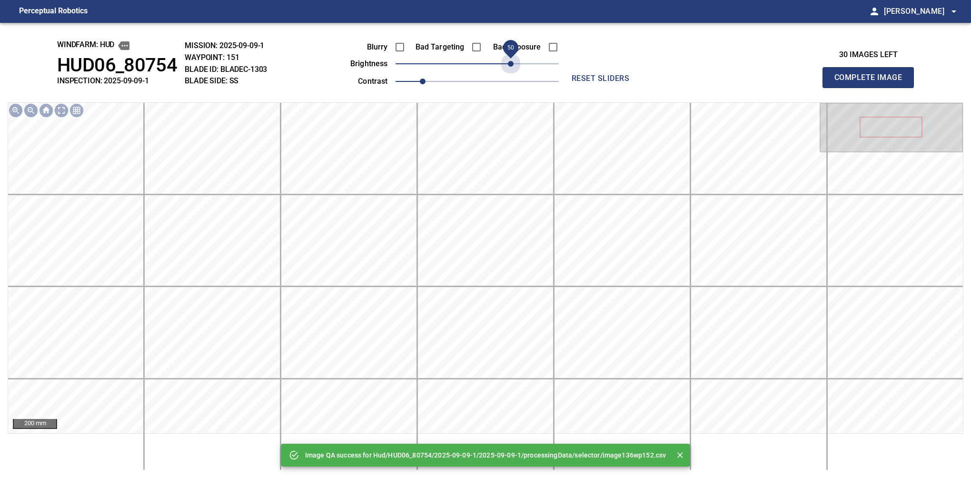
click at [511, 65] on span "50" at bounding box center [477, 63] width 163 height 13
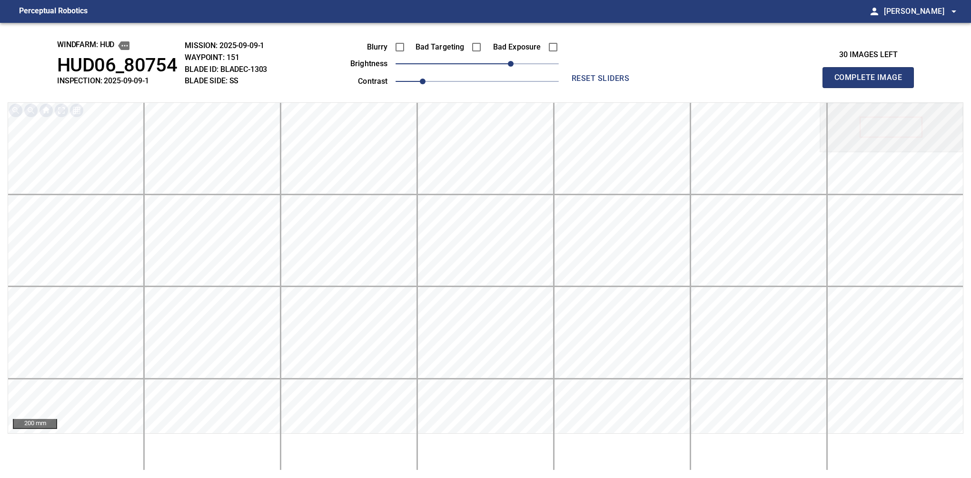
click at [575, 88] on button "Complete Image" at bounding box center [868, 77] width 91 height 21
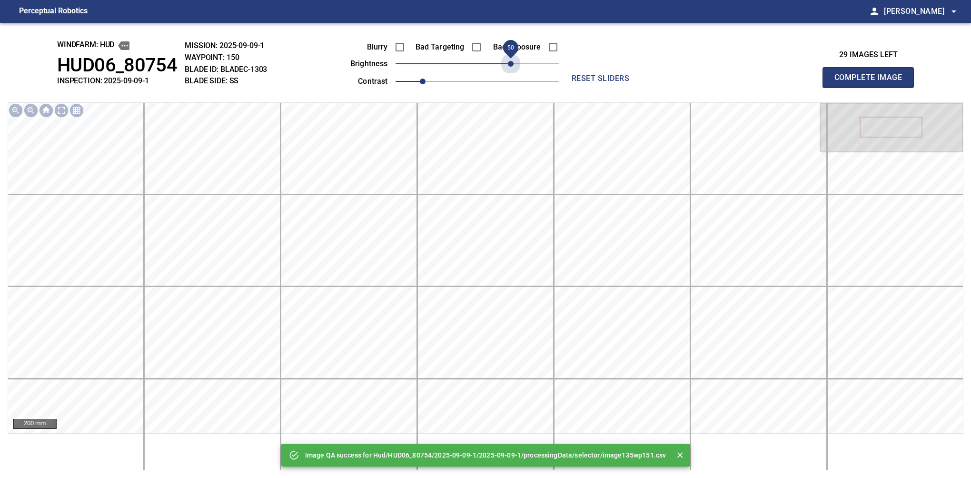
click at [511, 65] on span "50" at bounding box center [477, 63] width 163 height 13
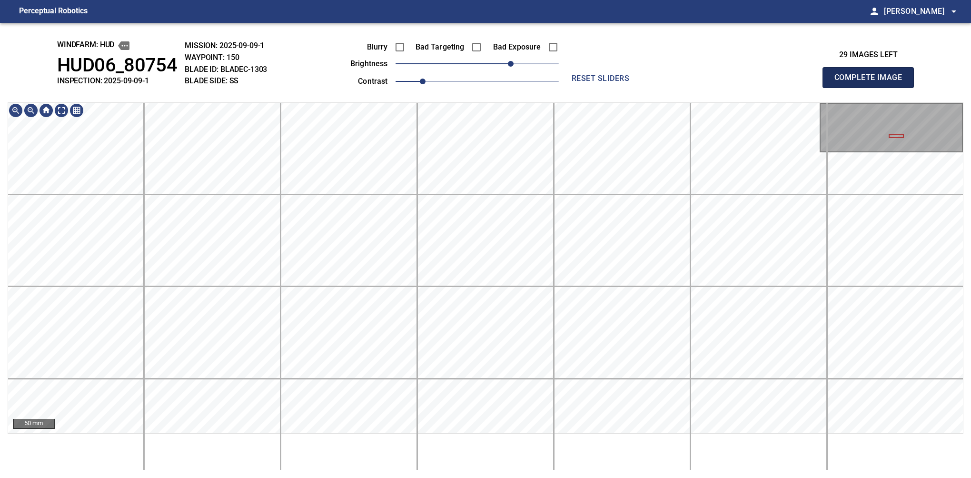
click at [575, 88] on button "Complete Image" at bounding box center [868, 77] width 91 height 21
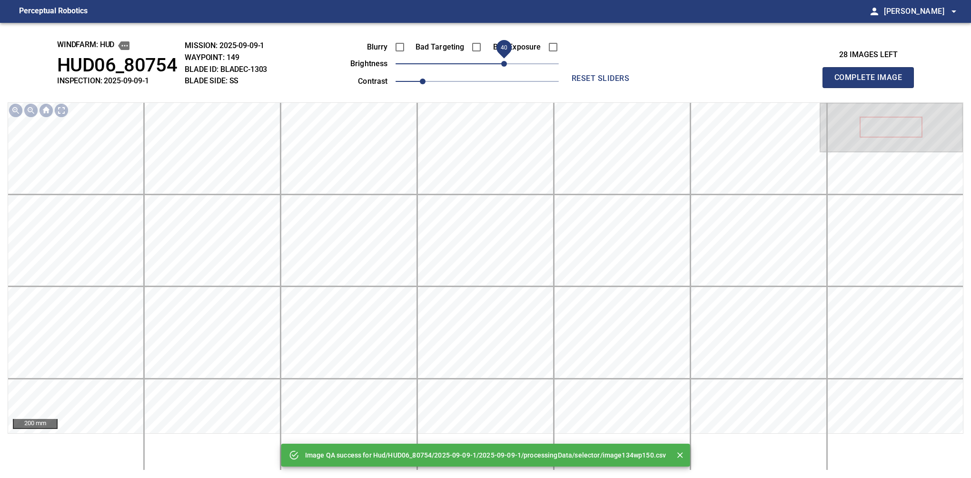
drag, startPoint x: 484, startPoint y: 69, endPoint x: 508, endPoint y: 72, distance: 23.6
click at [507, 67] on span "40" at bounding box center [504, 64] width 6 height 6
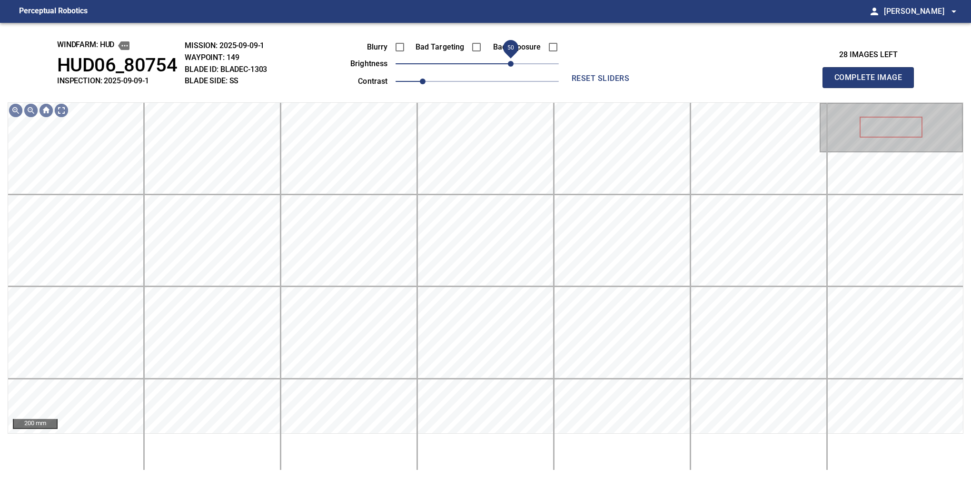
drag, startPoint x: 505, startPoint y: 62, endPoint x: 511, endPoint y: 57, distance: 8.1
click at [511, 61] on span "50" at bounding box center [511, 64] width 6 height 6
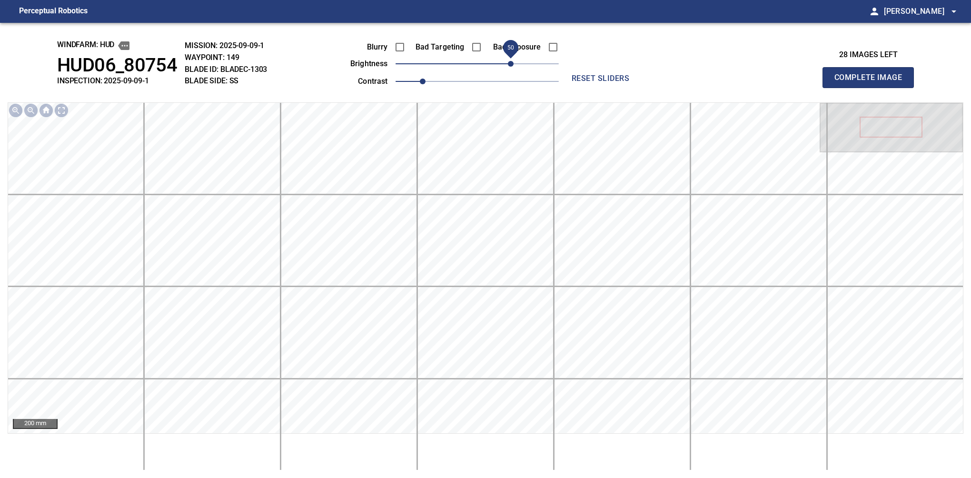
click at [575, 88] on button "Complete Image" at bounding box center [868, 77] width 91 height 21
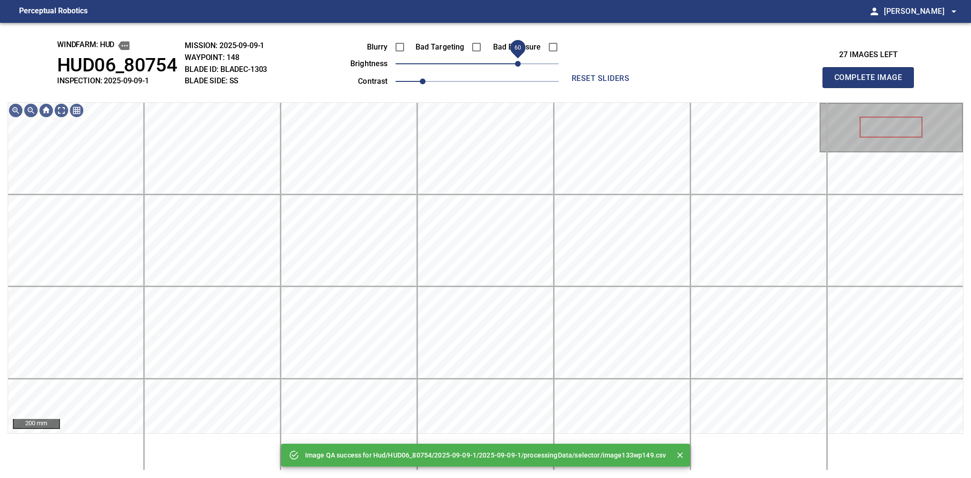
drag, startPoint x: 511, startPoint y: 60, endPoint x: 516, endPoint y: 62, distance: 5.6
click at [516, 62] on span "60" at bounding box center [477, 63] width 163 height 13
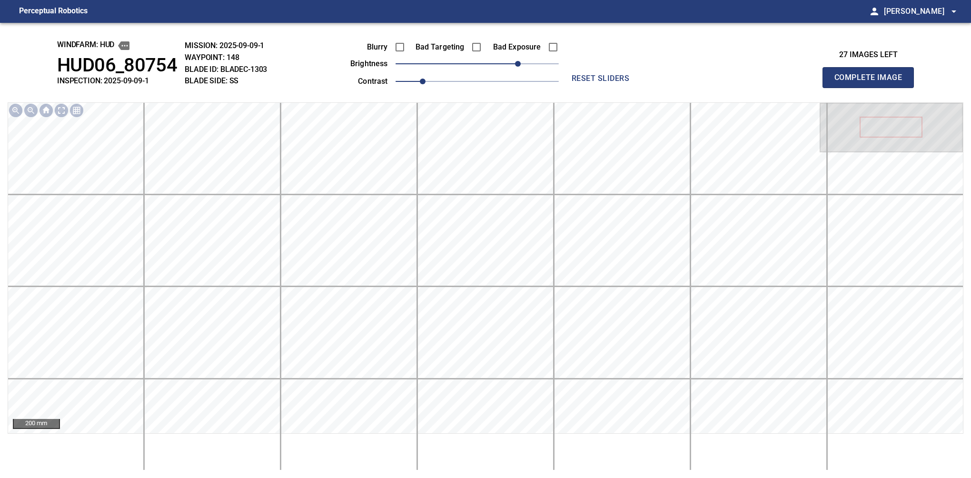
click at [575, 88] on button "Complete Image" at bounding box center [868, 77] width 91 height 21
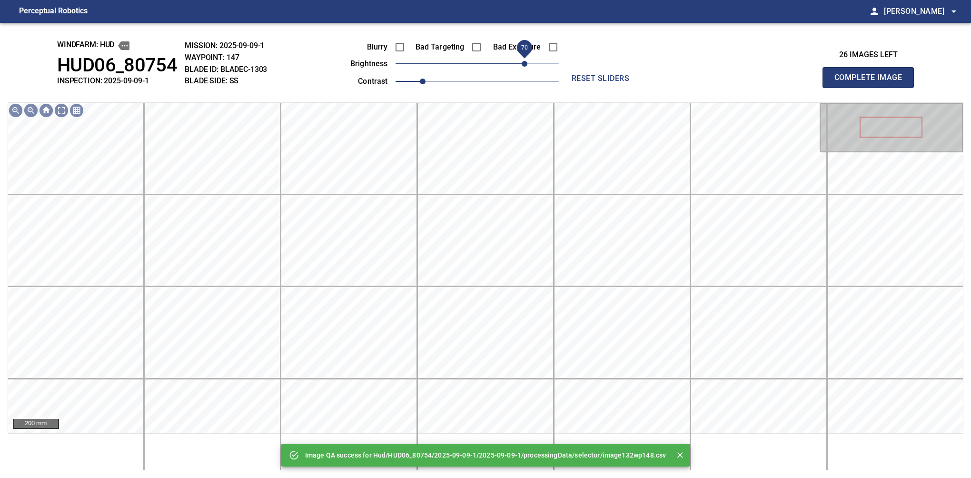
drag, startPoint x: 516, startPoint y: 62, endPoint x: 526, endPoint y: 62, distance: 9.5
click at [526, 62] on span "70" at bounding box center [477, 63] width 163 height 13
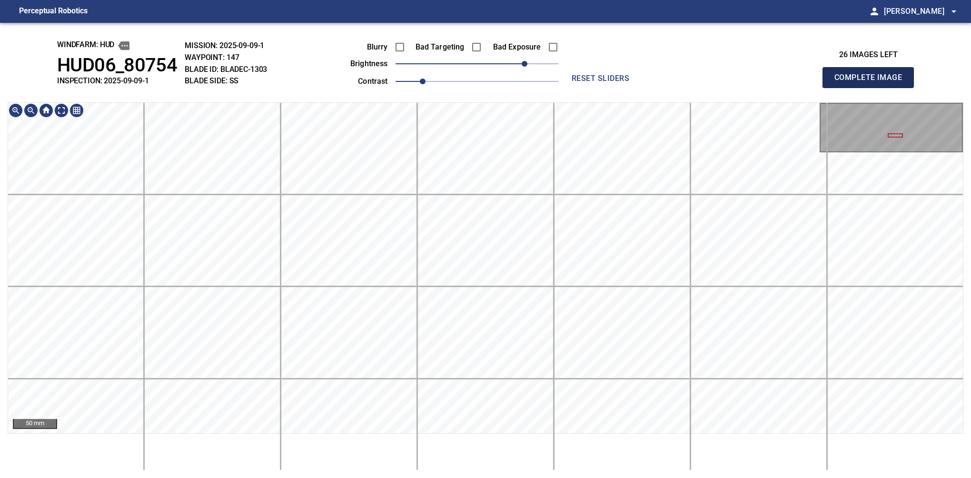
click at [872, 88] on button "Complete Image" at bounding box center [868, 77] width 91 height 21
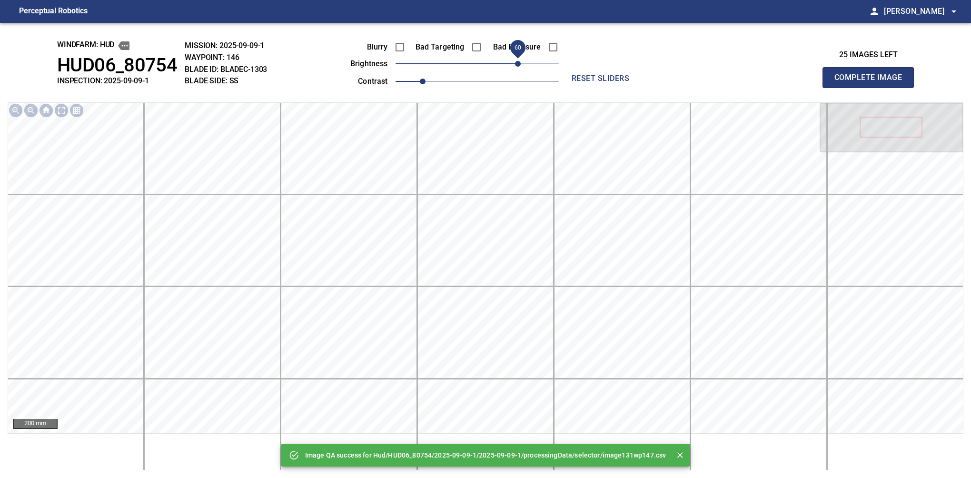
click at [521, 59] on span "60" at bounding box center [477, 63] width 163 height 13
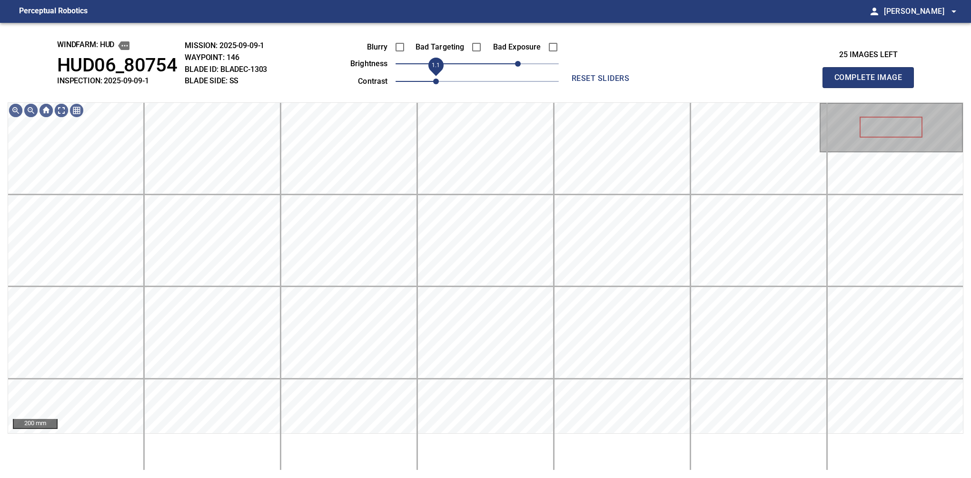
drag, startPoint x: 424, startPoint y: 85, endPoint x: 434, endPoint y: 80, distance: 11.1
click at [434, 80] on span "1.1" at bounding box center [436, 82] width 6 height 6
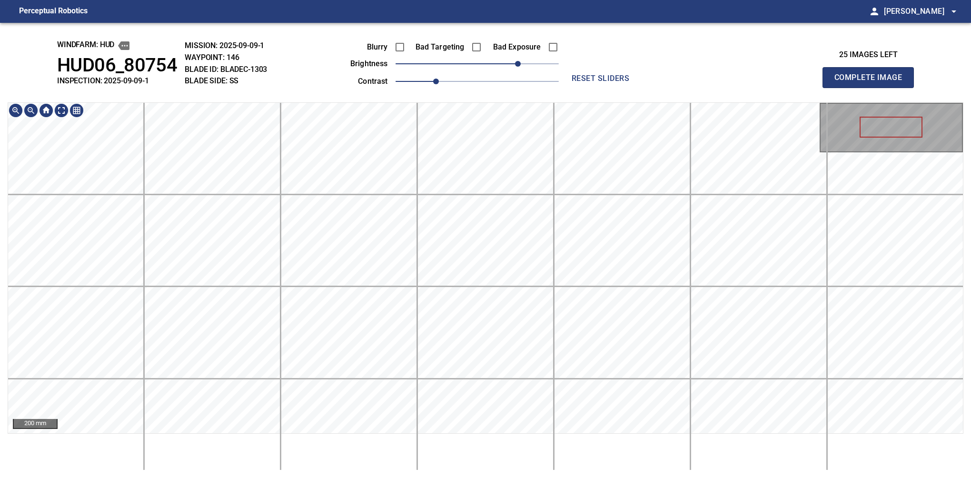
click at [528, 94] on div "windfarm: Hud HUD06_80754 INSPECTION: 2025-09-09-1 MISSION: 2025-09-09-1 WAYPOI…" at bounding box center [485, 250] width 971 height 455
click at [872, 88] on button "Complete Image" at bounding box center [868, 77] width 91 height 21
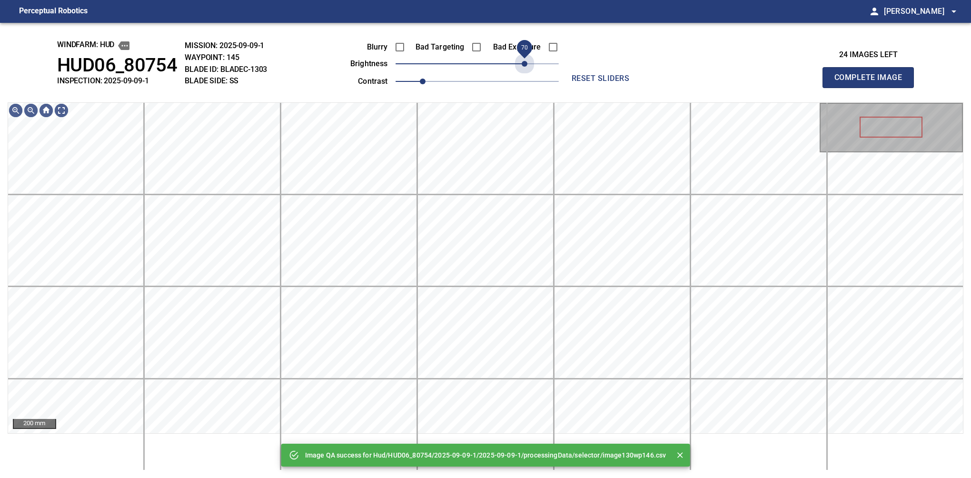
drag, startPoint x: 514, startPoint y: 69, endPoint x: 528, endPoint y: 67, distance: 13.5
click at [528, 67] on span "70" at bounding box center [477, 63] width 163 height 13
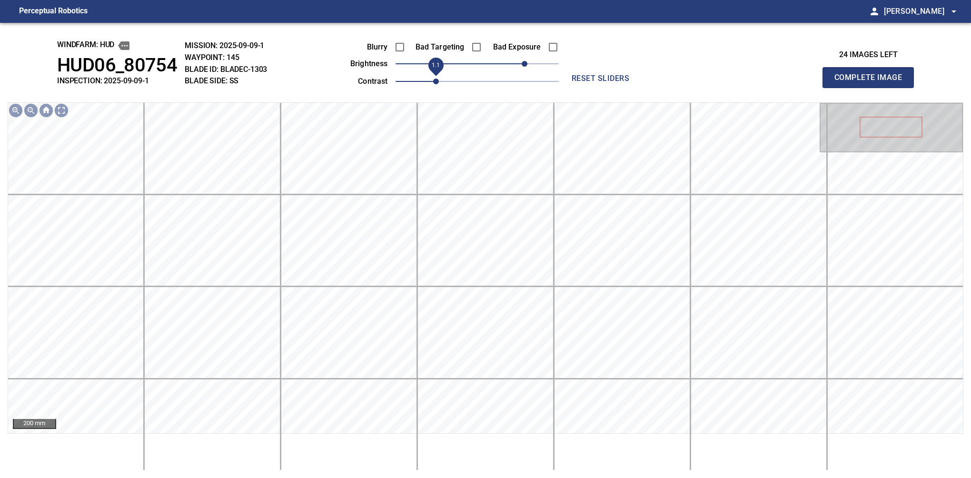
drag, startPoint x: 423, startPoint y: 80, endPoint x: 431, endPoint y: 77, distance: 9.2
click at [433, 79] on span "1.1" at bounding box center [436, 82] width 6 height 6
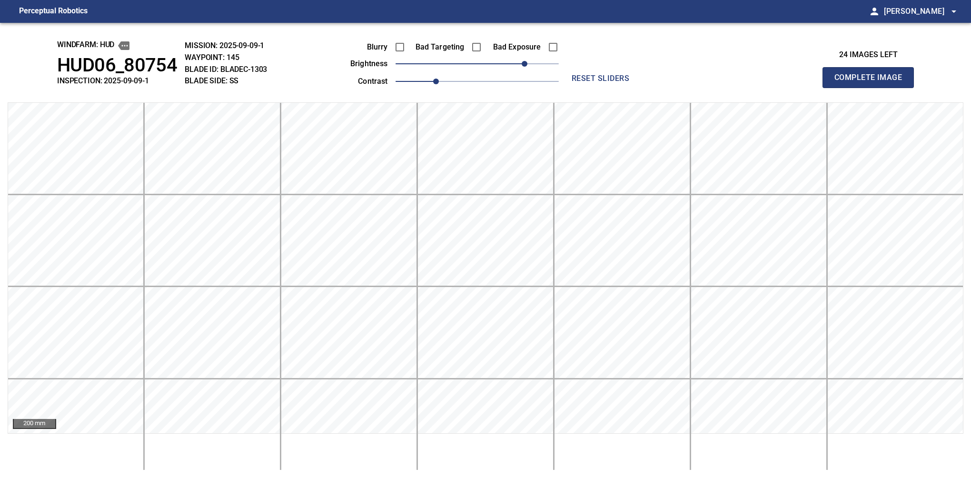
click at [872, 88] on button "Complete Image" at bounding box center [868, 77] width 91 height 21
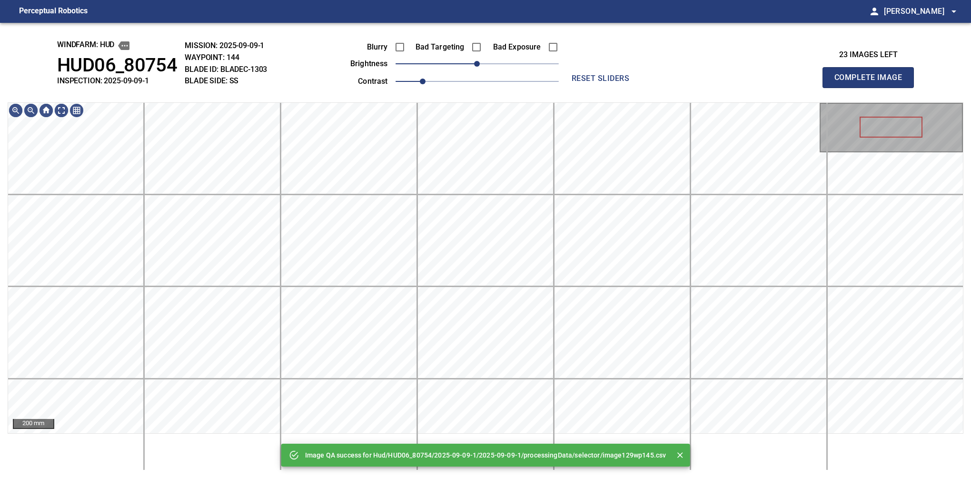
click at [521, 62] on span "0" at bounding box center [477, 63] width 163 height 13
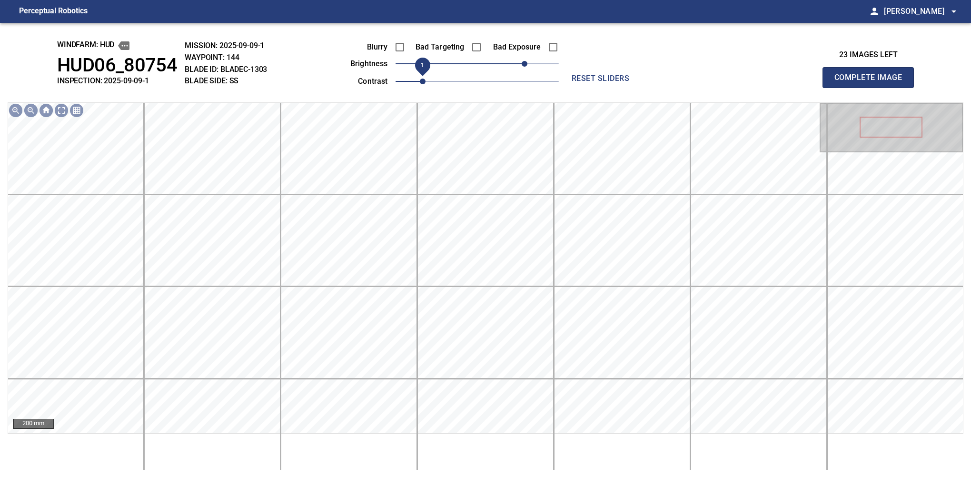
click at [426, 79] on span "1" at bounding box center [423, 82] width 6 height 6
drag, startPoint x: 438, startPoint y: 84, endPoint x: 445, endPoint y: 82, distance: 6.9
click at [447, 82] on span "1.2" at bounding box center [450, 82] width 6 height 6
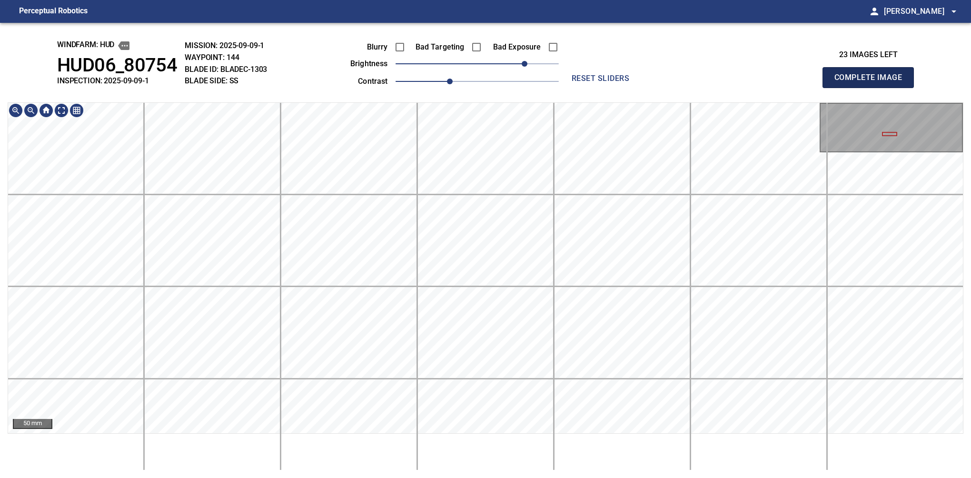
click at [872, 88] on button "Complete Image" at bounding box center [868, 77] width 91 height 21
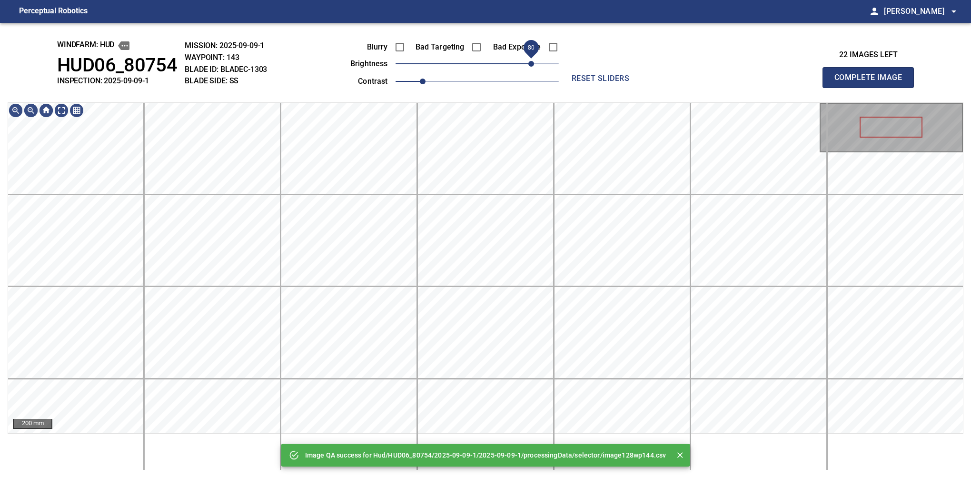
drag, startPoint x: 511, startPoint y: 62, endPoint x: 531, endPoint y: 59, distance: 20.7
click at [531, 59] on span "80" at bounding box center [477, 63] width 163 height 13
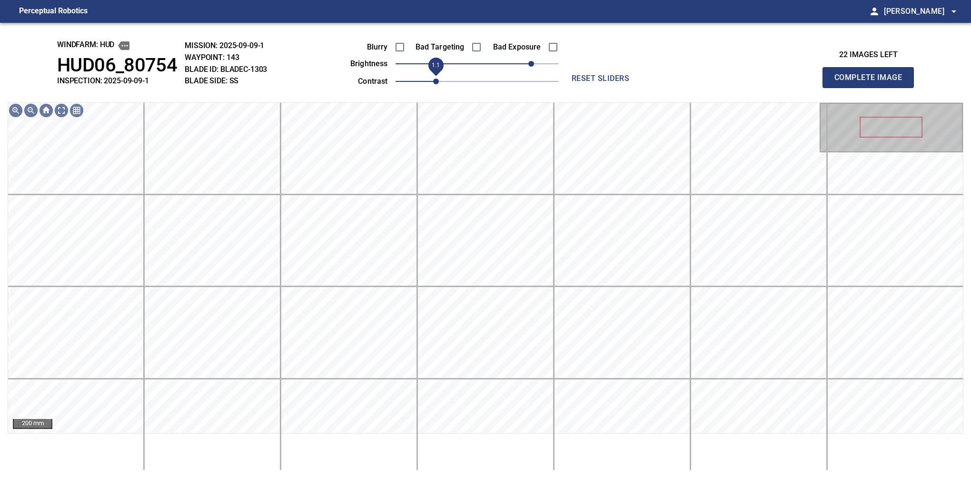
drag, startPoint x: 421, startPoint y: 79, endPoint x: 441, endPoint y: 80, distance: 20.1
click at [439, 80] on span "1.1" at bounding box center [436, 82] width 6 height 6
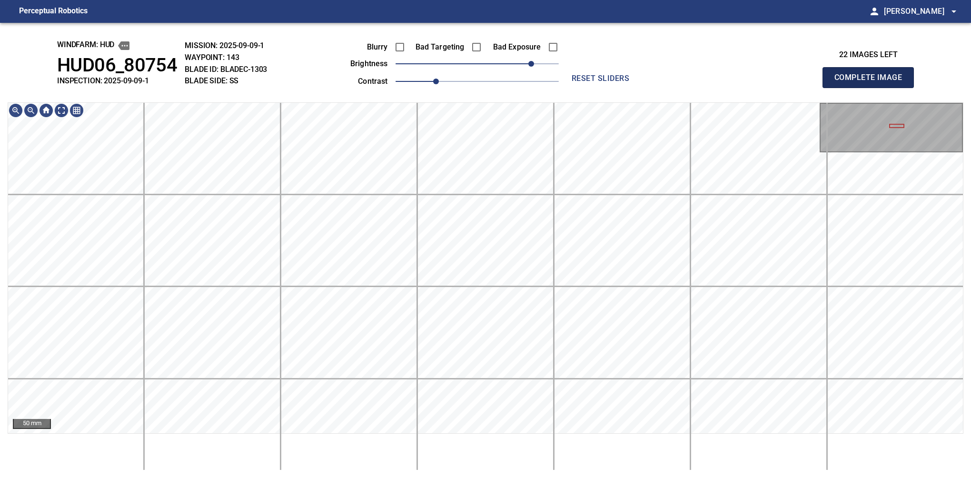
click at [872, 88] on button "Complete Image" at bounding box center [868, 77] width 91 height 21
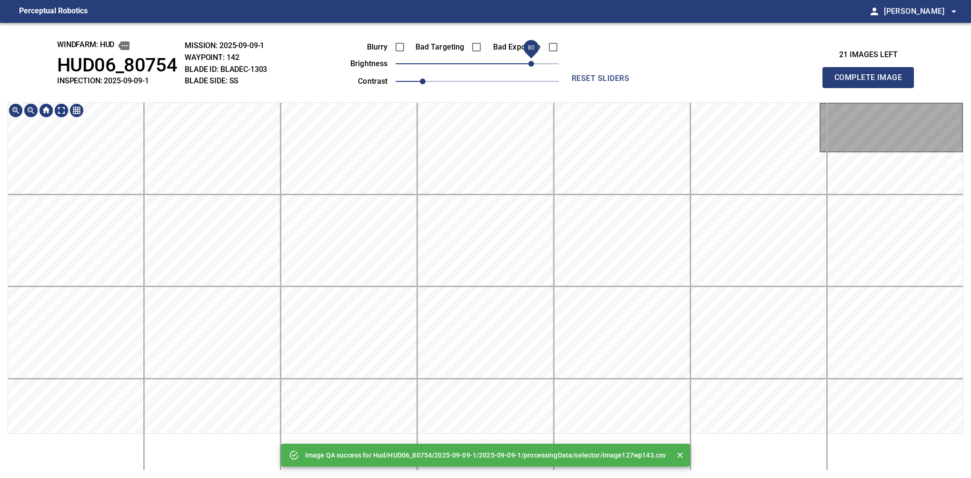
drag, startPoint x: 506, startPoint y: 58, endPoint x: 531, endPoint y: 60, distance: 25.4
click at [531, 60] on span "80" at bounding box center [477, 63] width 163 height 13
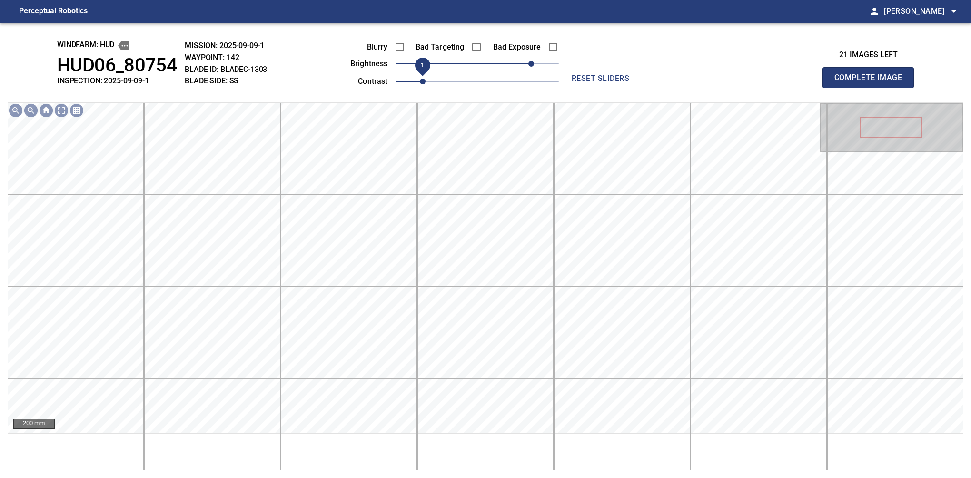
drag, startPoint x: 431, startPoint y: 78, endPoint x: 439, endPoint y: 79, distance: 8.2
click at [426, 79] on span "1" at bounding box center [423, 82] width 6 height 6
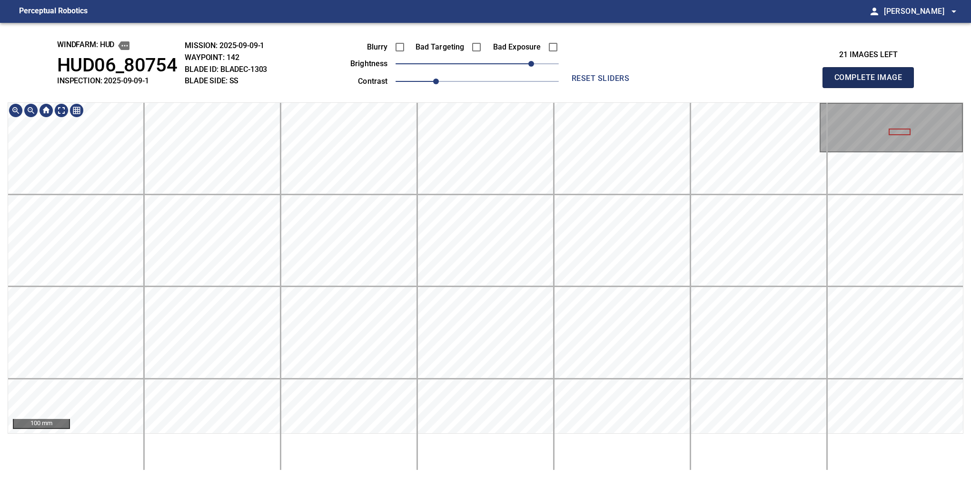
click at [872, 88] on button "Complete Image" at bounding box center [868, 77] width 91 height 21
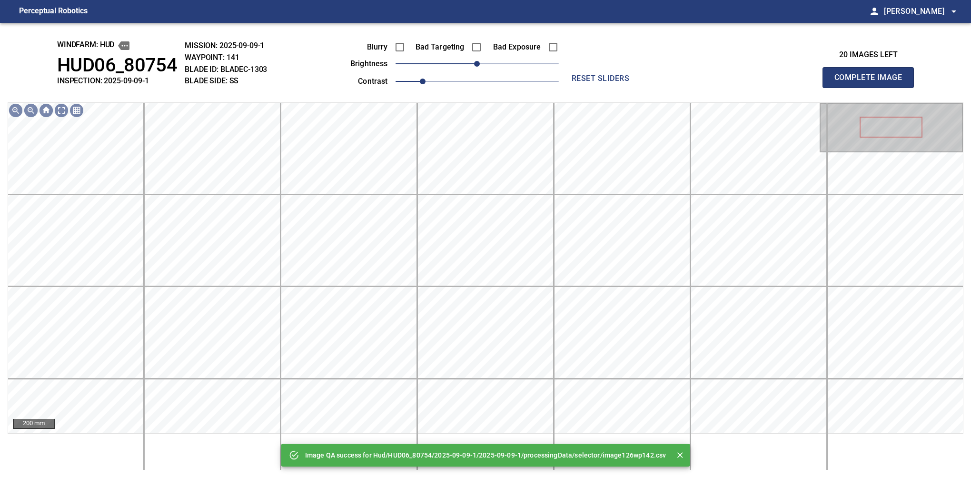
click at [536, 61] on span "0" at bounding box center [477, 63] width 163 height 13
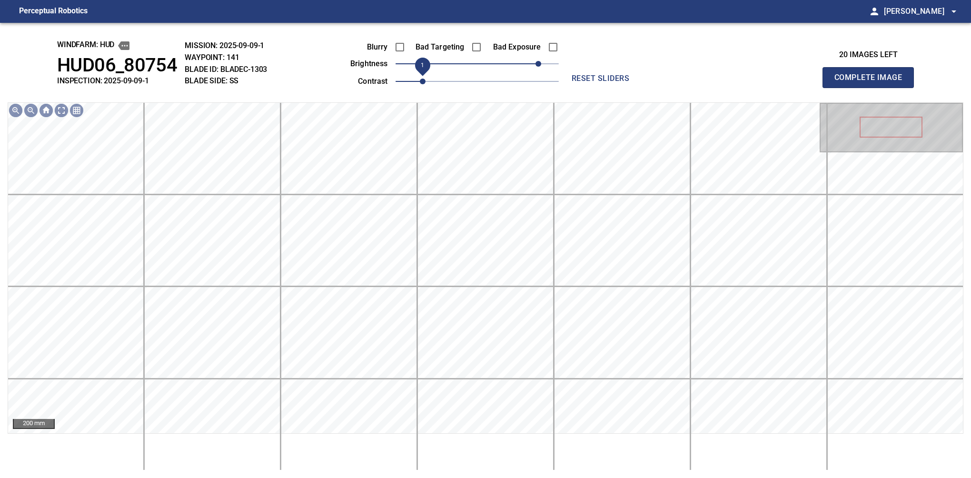
click at [426, 79] on span "1" at bounding box center [423, 82] width 6 height 6
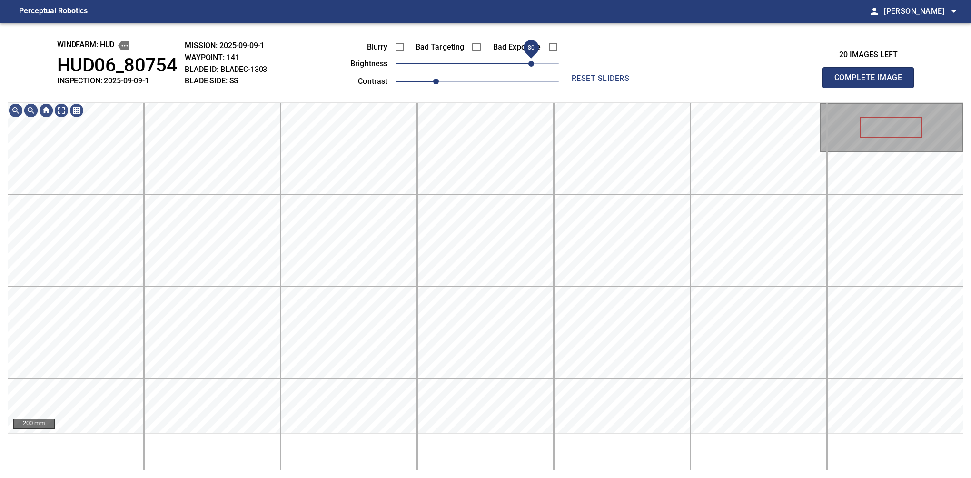
drag, startPoint x: 528, startPoint y: 59, endPoint x: 533, endPoint y: 59, distance: 5.2
click at [533, 59] on span "80" at bounding box center [477, 63] width 163 height 13
click at [872, 88] on button "Complete Image" at bounding box center [868, 77] width 91 height 21
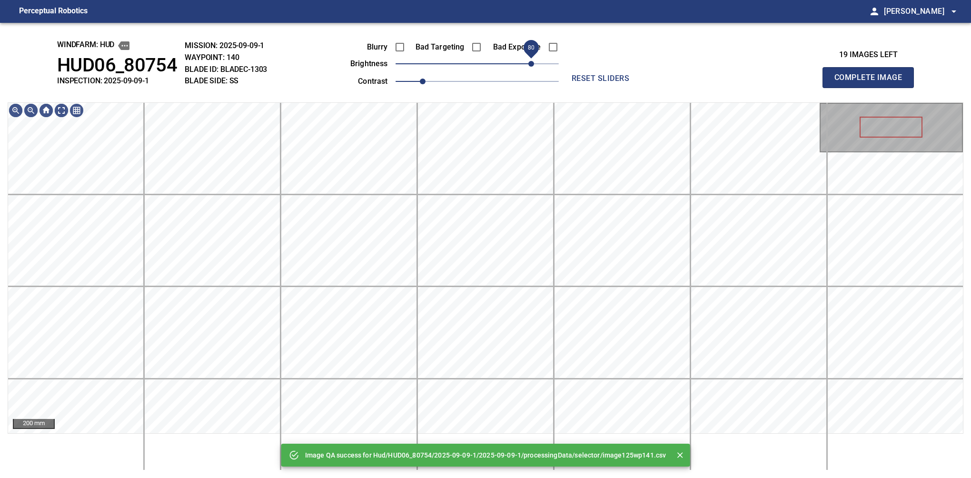
click at [534, 69] on span "80" at bounding box center [477, 63] width 163 height 13
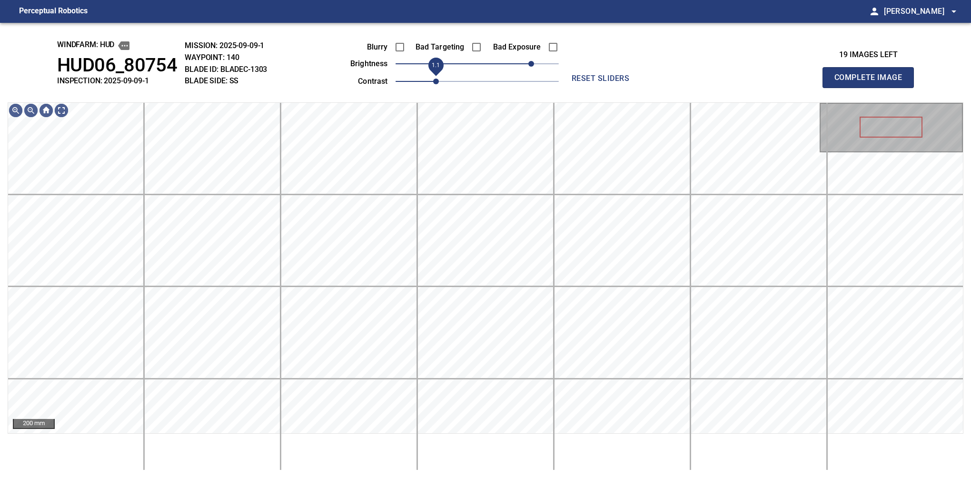
click at [433, 82] on span "1.1" at bounding box center [436, 82] width 6 height 6
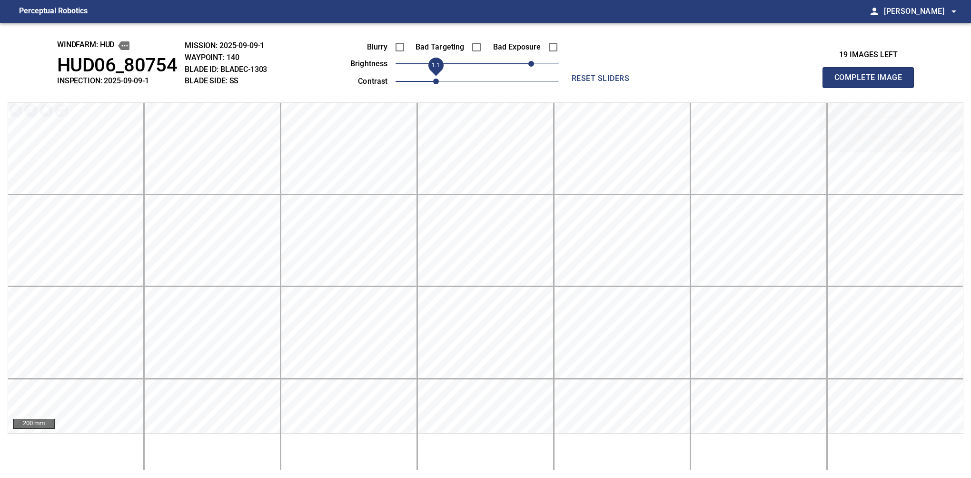
drag, startPoint x: 436, startPoint y: 86, endPoint x: 426, endPoint y: 90, distance: 11.1
click at [433, 84] on span "1.1" at bounding box center [436, 82] width 6 height 6
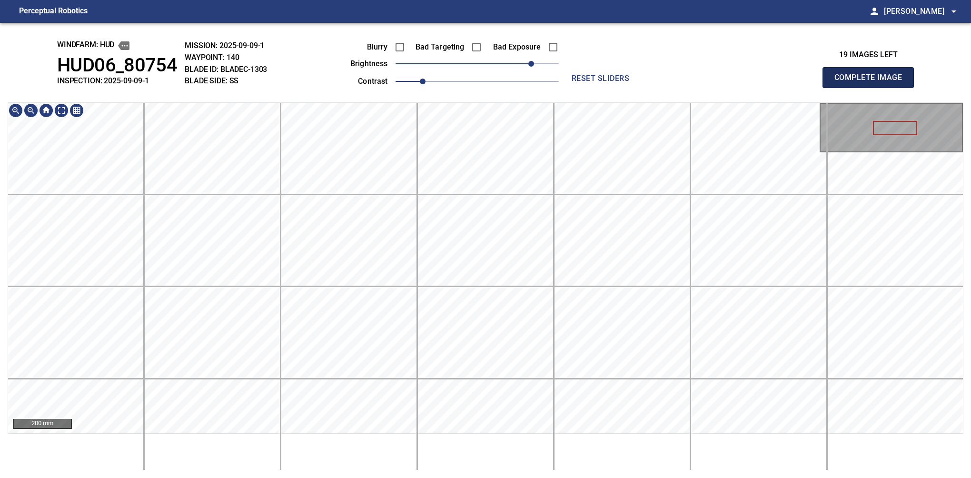
click at [872, 88] on button "Complete Image" at bounding box center [868, 77] width 91 height 21
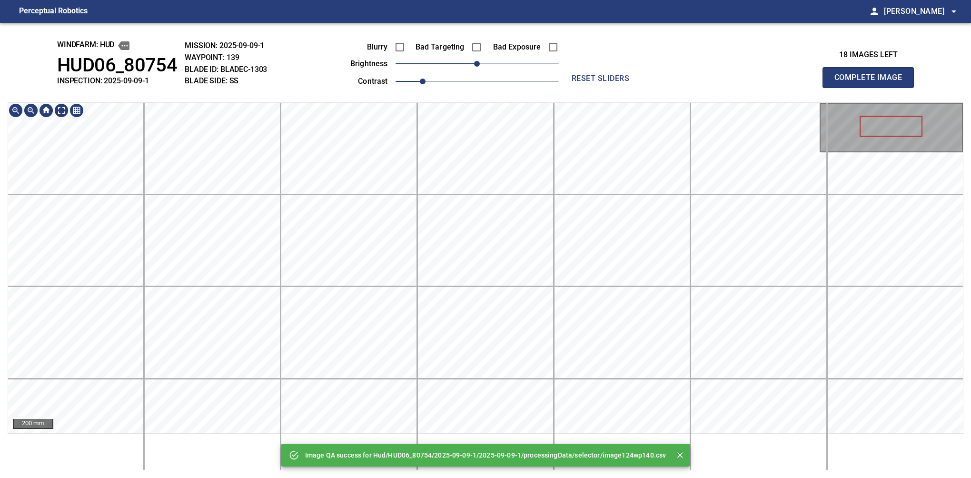
click at [556, 478] on html "Perceptual Robotics person Alex Semenov arrow_drop_down Image QA success for Hu…" at bounding box center [485, 239] width 971 height 478
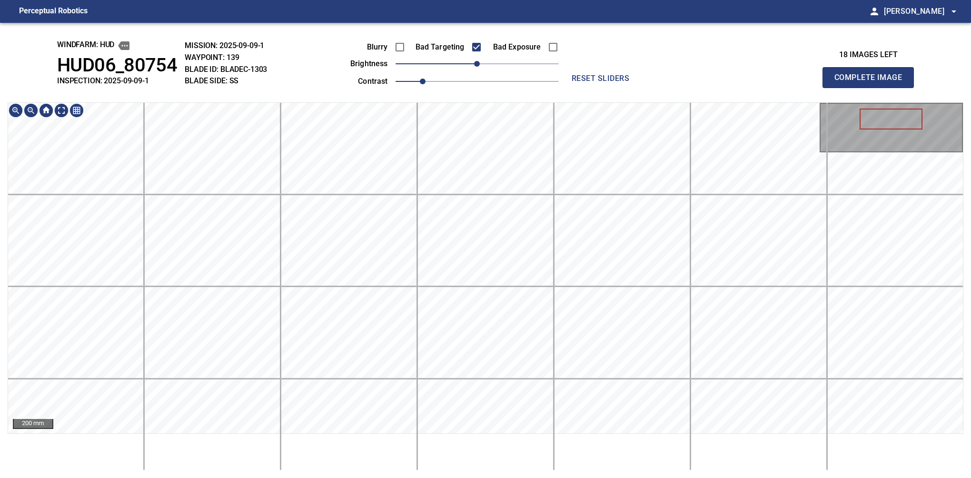
click at [544, 478] on html "Perceptual Robotics person Alex Semenov arrow_drop_down windfarm: Hud HUD06_807…" at bounding box center [485, 239] width 971 height 478
drag, startPoint x: 512, startPoint y: 70, endPoint x: 521, endPoint y: 70, distance: 8.6
click at [521, 67] on span "60" at bounding box center [518, 64] width 6 height 6
click at [558, 478] on html "Perceptual Robotics person Alex Semenov arrow_drop_down windfarm: Hud HUD06_807…" at bounding box center [485, 239] width 971 height 478
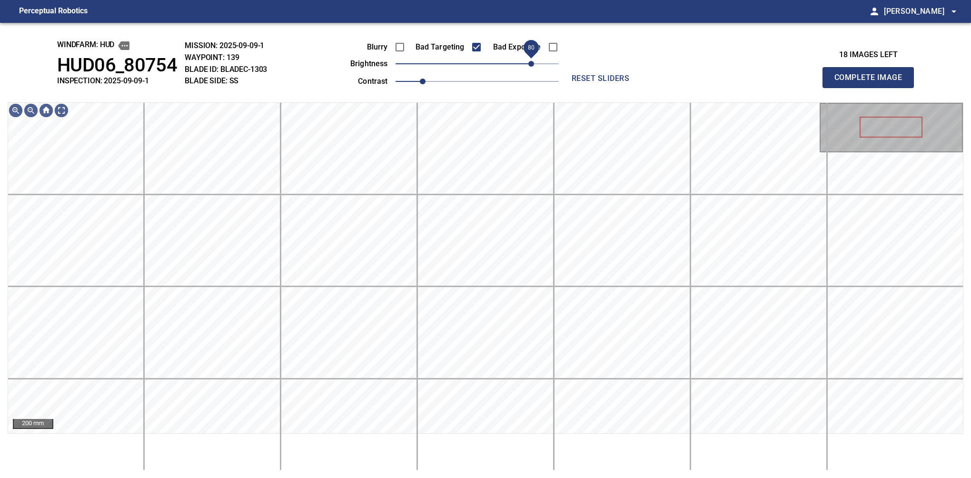
drag, startPoint x: 529, startPoint y: 67, endPoint x: 536, endPoint y: 64, distance: 7.0
click at [536, 64] on span "80" at bounding box center [477, 63] width 163 height 13
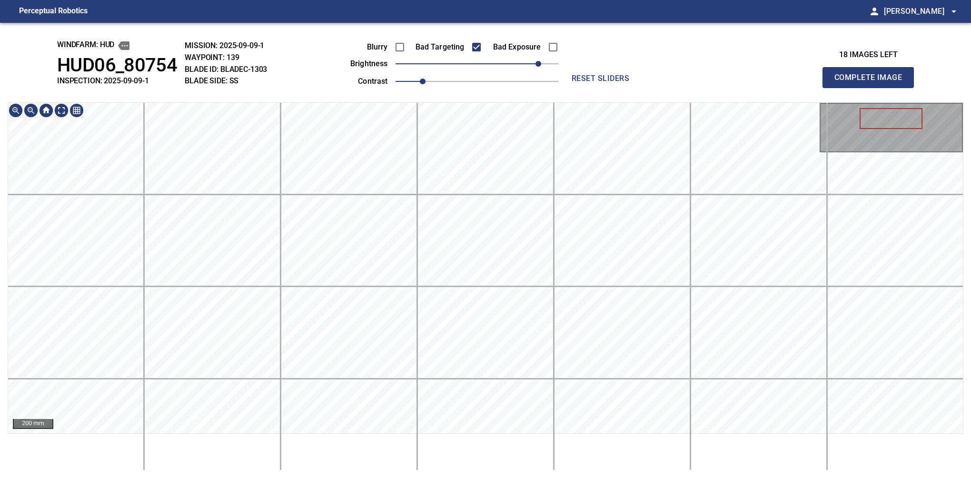
click at [553, 478] on html "Perceptual Robotics person Alex Semenov arrow_drop_down windfarm: Hud HUD06_807…" at bounding box center [485, 239] width 971 height 478
click at [872, 88] on button "Complete Image" at bounding box center [868, 77] width 91 height 21
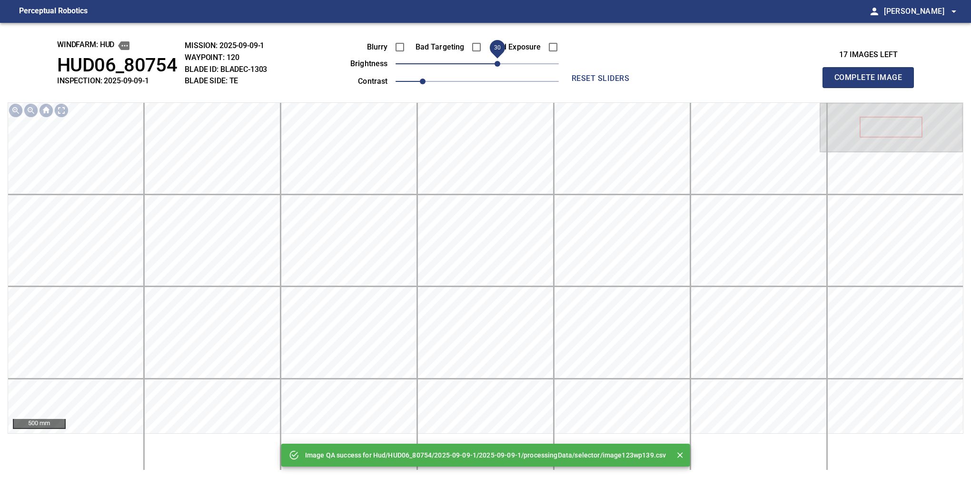
drag, startPoint x: 484, startPoint y: 64, endPoint x: 495, endPoint y: 64, distance: 10.5
click at [495, 64] on span "30" at bounding box center [498, 64] width 6 height 6
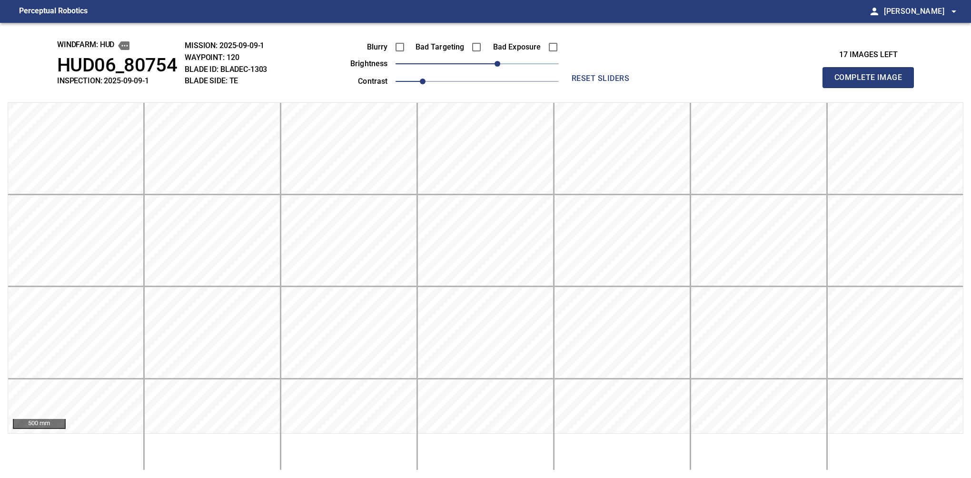
click at [872, 88] on button "Complete Image" at bounding box center [868, 77] width 91 height 21
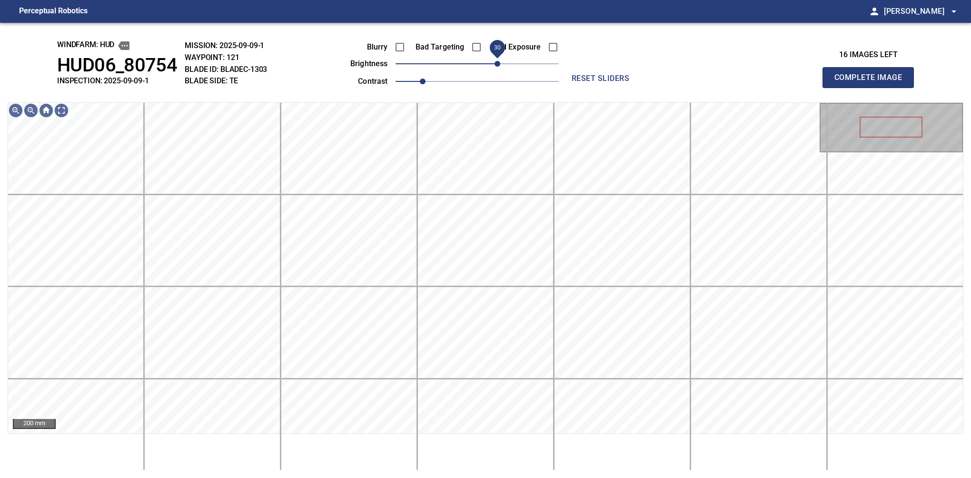
drag, startPoint x: 476, startPoint y: 60, endPoint x: 500, endPoint y: 57, distance: 24.0
click at [500, 61] on span "30" at bounding box center [498, 64] width 6 height 6
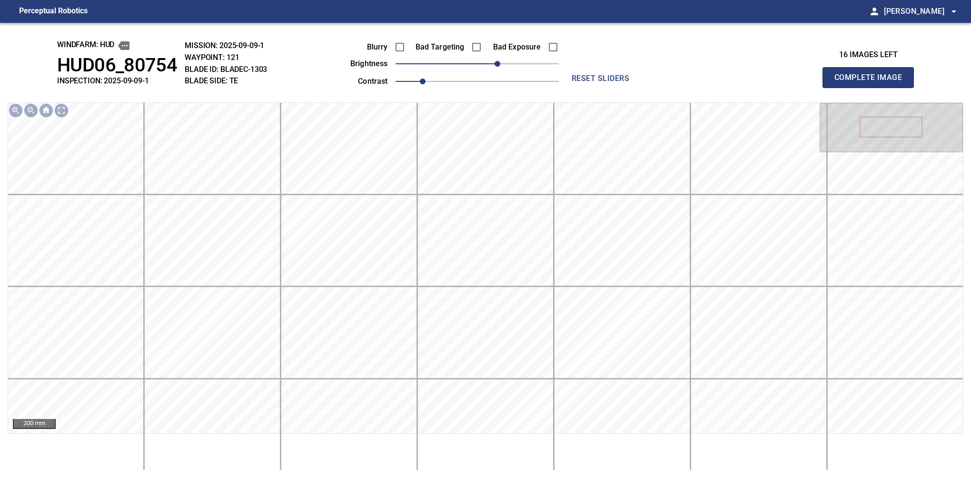
click at [872, 88] on button "Complete Image" at bounding box center [868, 77] width 91 height 21
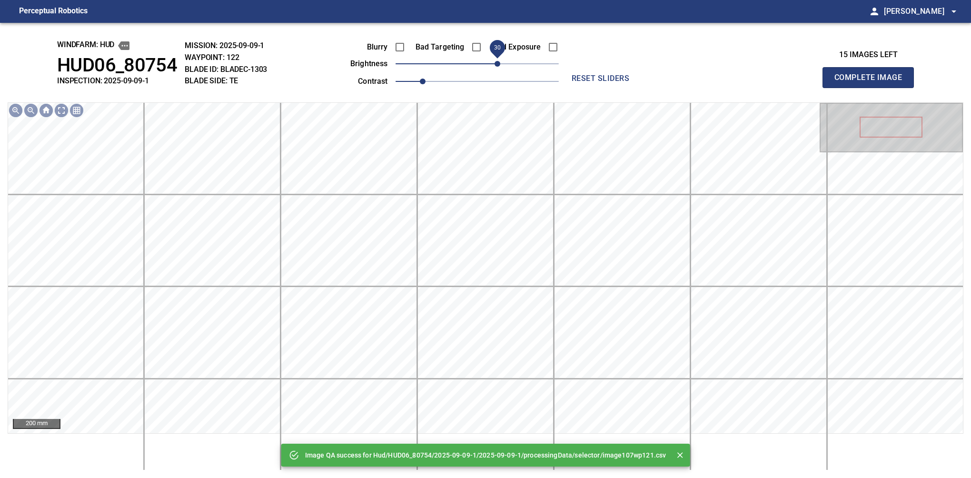
click at [500, 62] on span "30" at bounding box center [477, 63] width 163 height 13
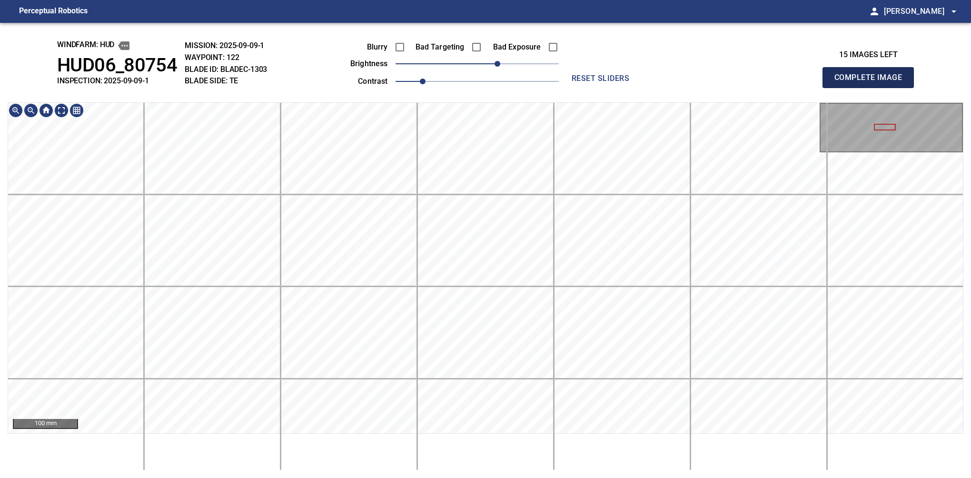
click at [872, 88] on button "Complete Image" at bounding box center [868, 77] width 91 height 21
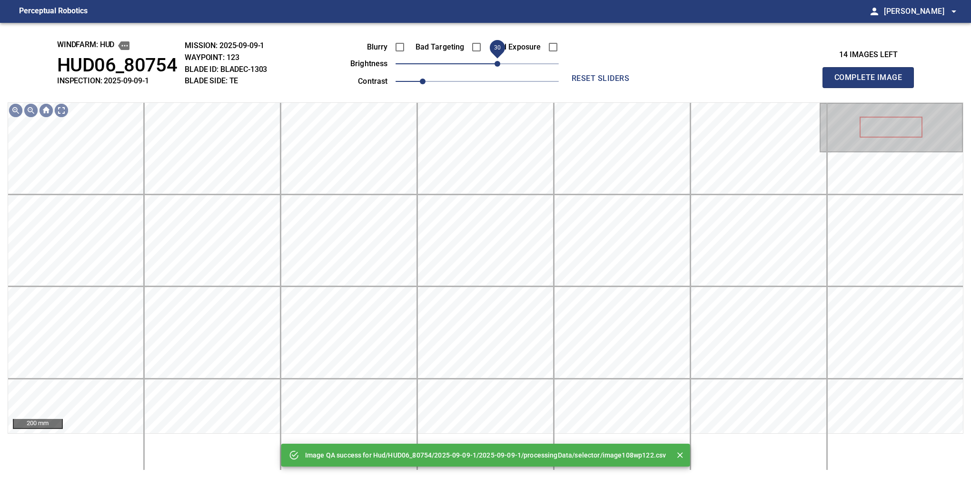
drag, startPoint x: 488, startPoint y: 69, endPoint x: 495, endPoint y: 65, distance: 7.9
click at [495, 65] on span "30" at bounding box center [498, 64] width 6 height 6
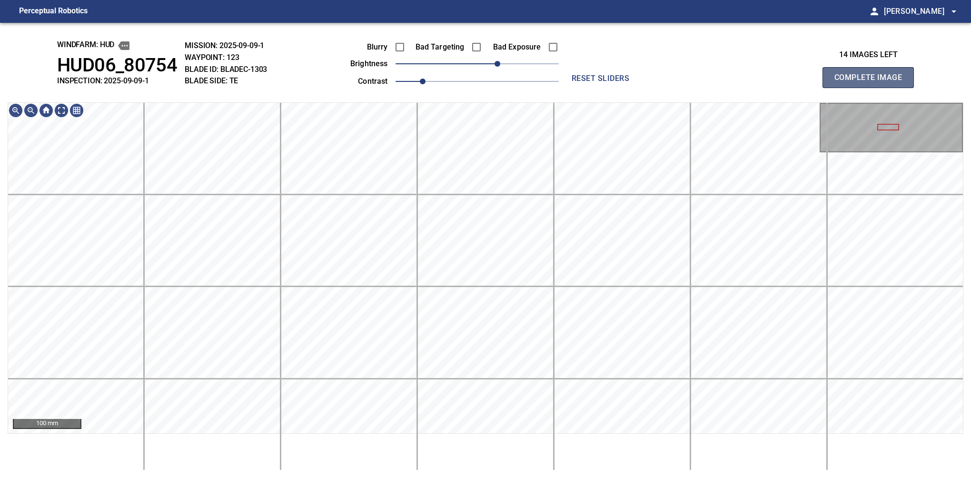
click at [872, 88] on button "Complete Image" at bounding box center [868, 77] width 91 height 21
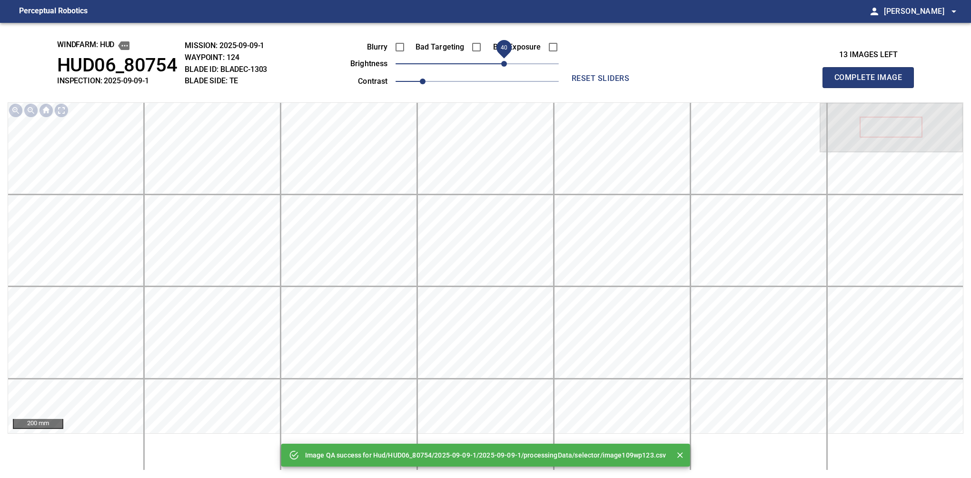
drag, startPoint x: 480, startPoint y: 62, endPoint x: 501, endPoint y: 64, distance: 21.5
click at [501, 64] on span "40" at bounding box center [504, 64] width 6 height 6
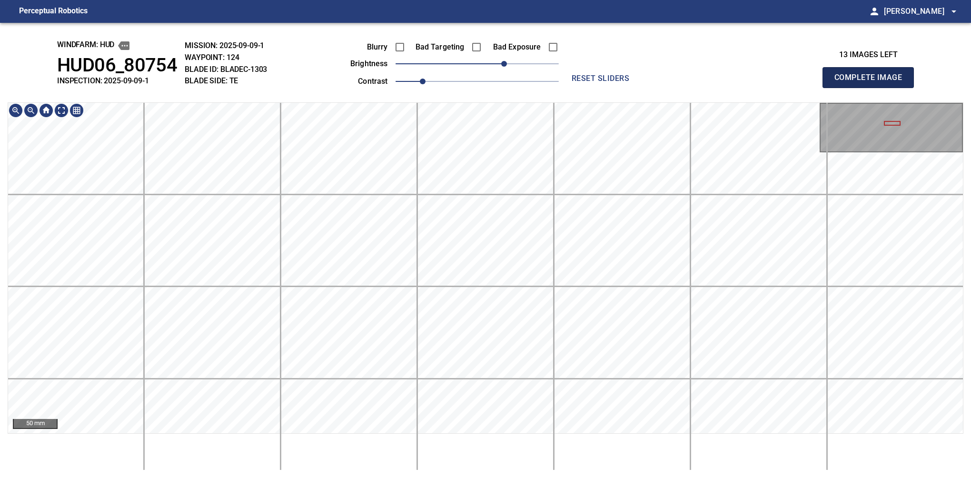
click at [872, 88] on button "Complete Image" at bounding box center [868, 77] width 91 height 21
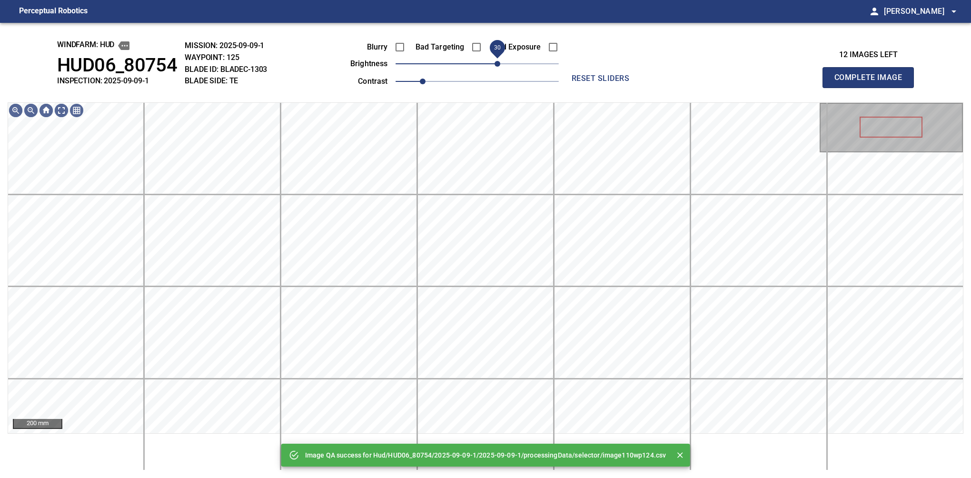
drag, startPoint x: 475, startPoint y: 65, endPoint x: 500, endPoint y: 61, distance: 25.0
click at [500, 61] on span "30" at bounding box center [498, 64] width 6 height 6
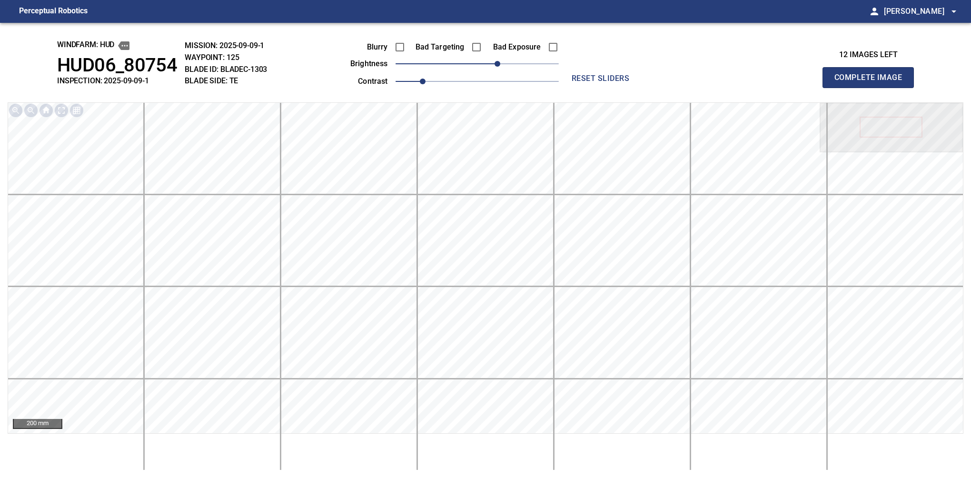
click at [872, 88] on button "Complete Image" at bounding box center [868, 77] width 91 height 21
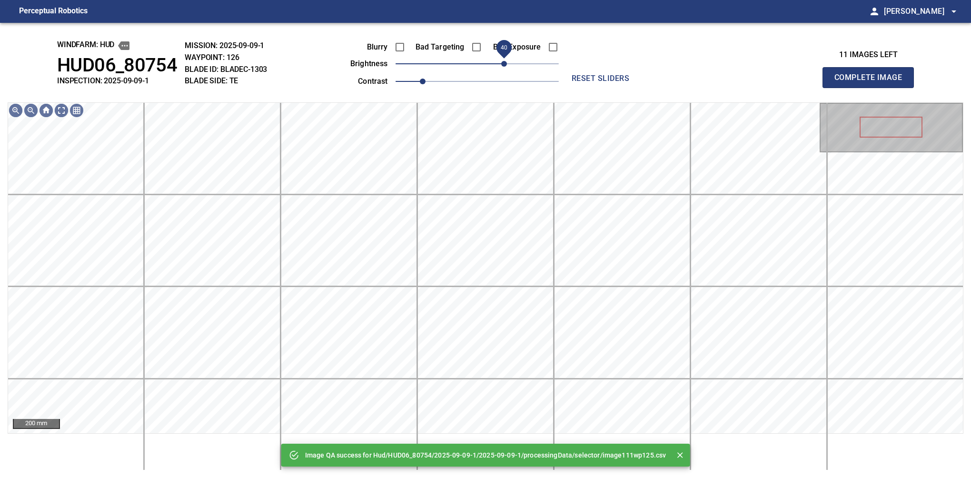
click at [503, 61] on span "40" at bounding box center [477, 63] width 163 height 13
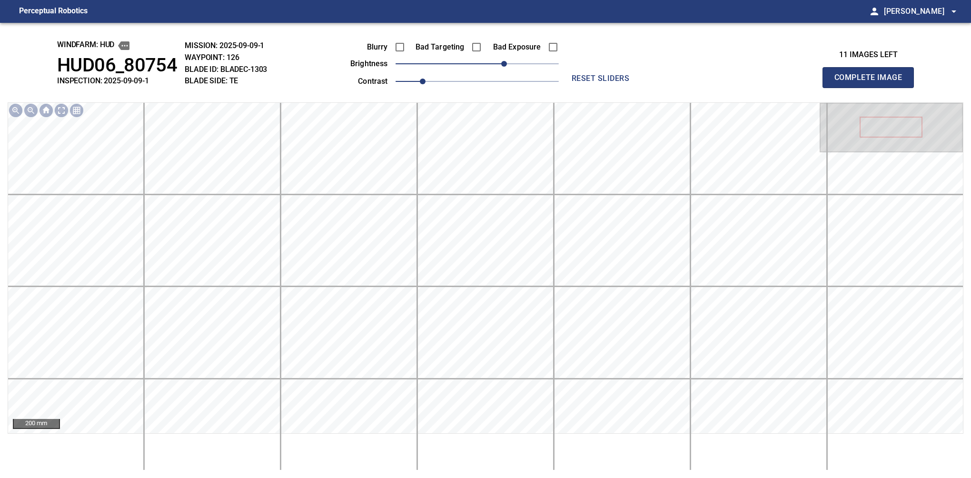
click at [872, 88] on button "Complete Image" at bounding box center [868, 77] width 91 height 21
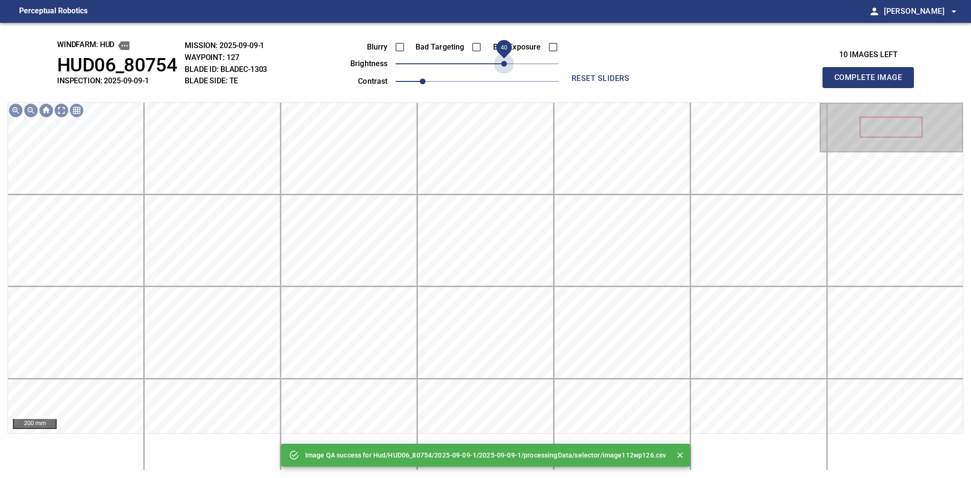
click at [503, 61] on span "40" at bounding box center [477, 63] width 163 height 13
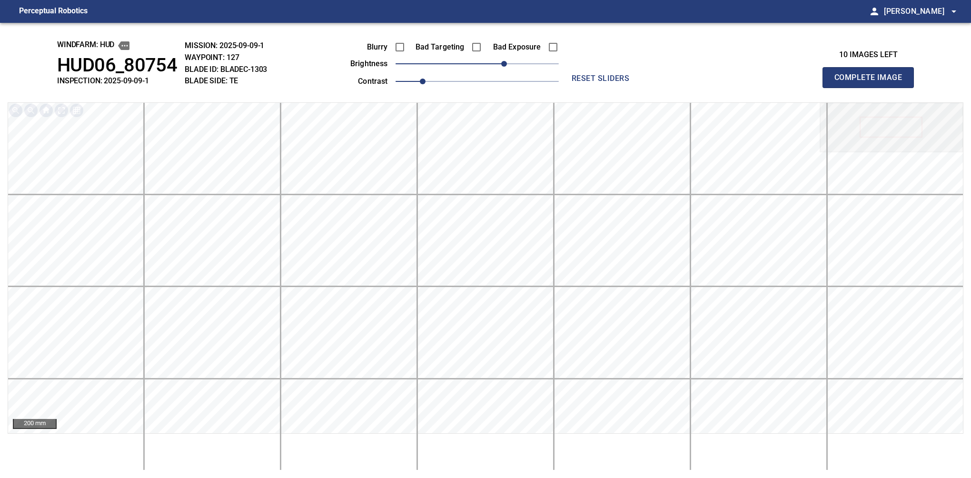
click at [872, 88] on button "Complete Image" at bounding box center [868, 77] width 91 height 21
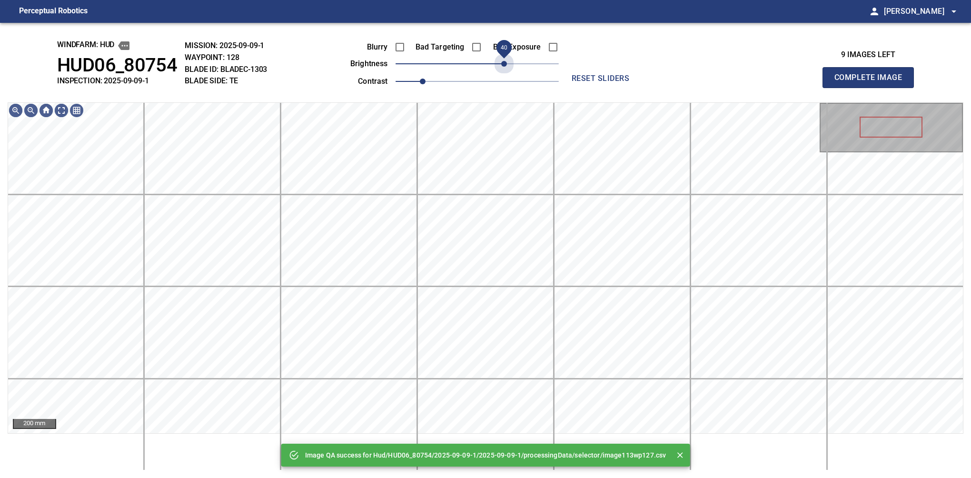
click at [503, 61] on span "40" at bounding box center [477, 63] width 163 height 13
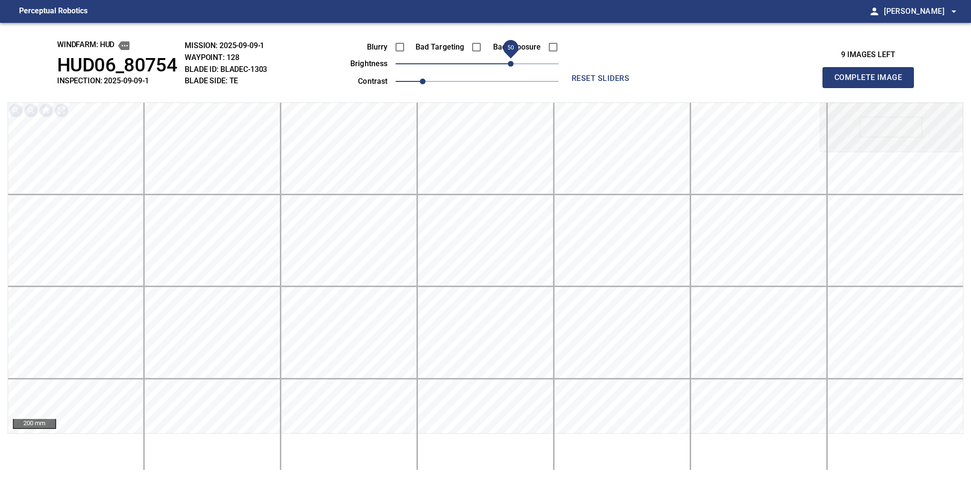
click at [514, 62] on span "50" at bounding box center [511, 64] width 6 height 6
click at [872, 88] on button "Complete Image" at bounding box center [868, 77] width 91 height 21
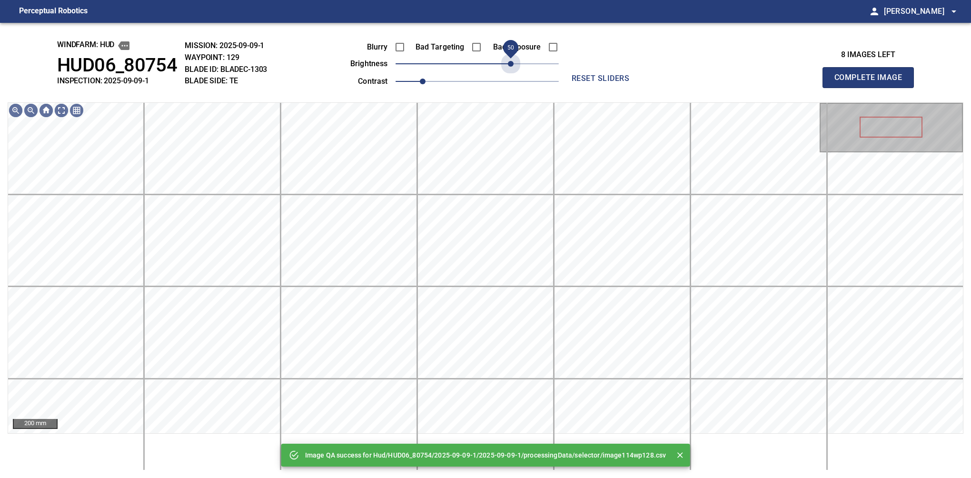
click at [514, 62] on span "50" at bounding box center [477, 63] width 163 height 13
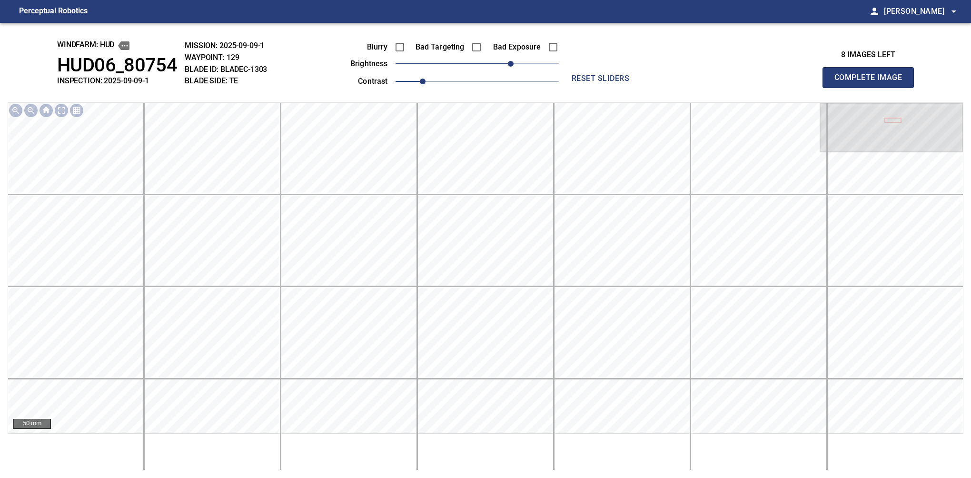
click at [872, 88] on button "Complete Image" at bounding box center [868, 77] width 91 height 21
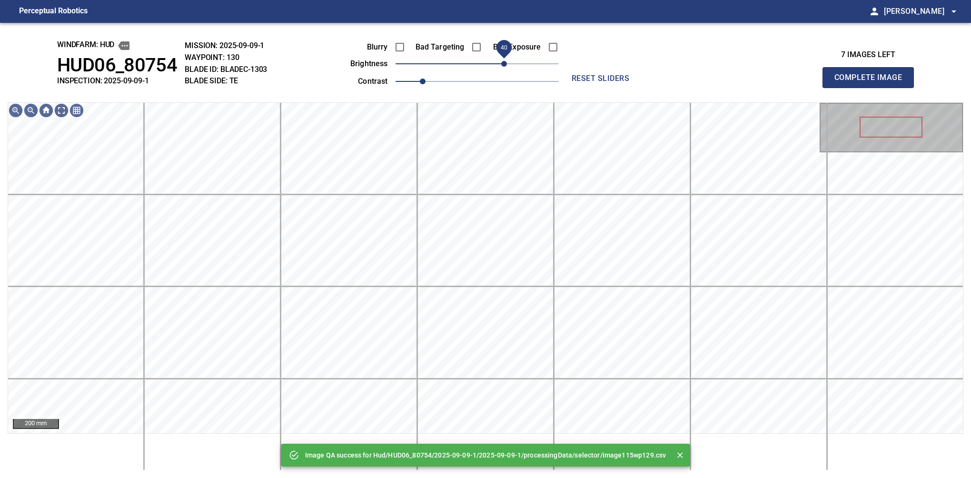
drag, startPoint x: 493, startPoint y: 64, endPoint x: 506, endPoint y: 59, distance: 14.3
click at [506, 59] on span "40" at bounding box center [477, 63] width 163 height 13
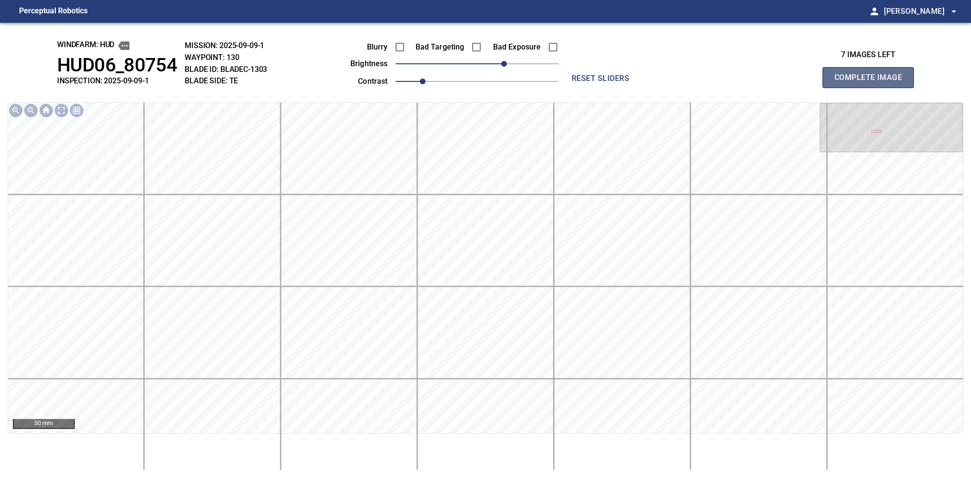
click at [872, 88] on button "Complete Image" at bounding box center [868, 77] width 91 height 21
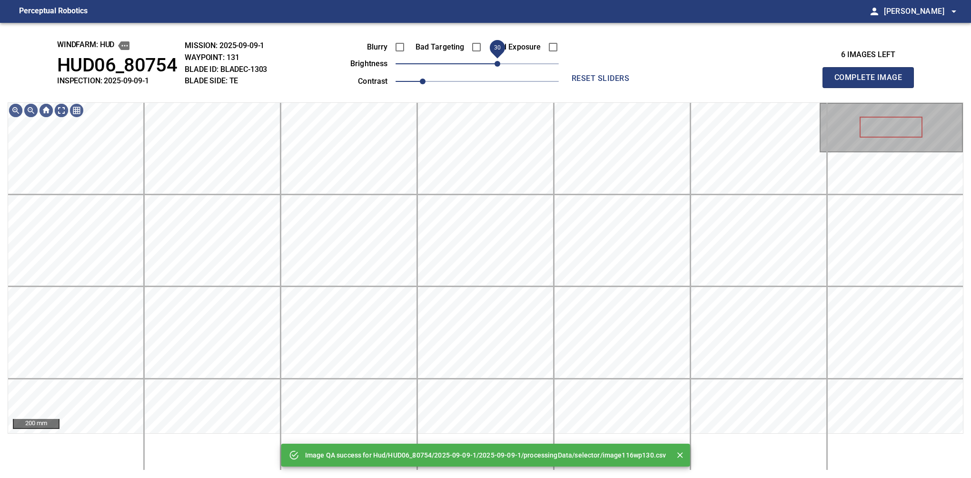
click at [501, 58] on span "30" at bounding box center [477, 63] width 163 height 13
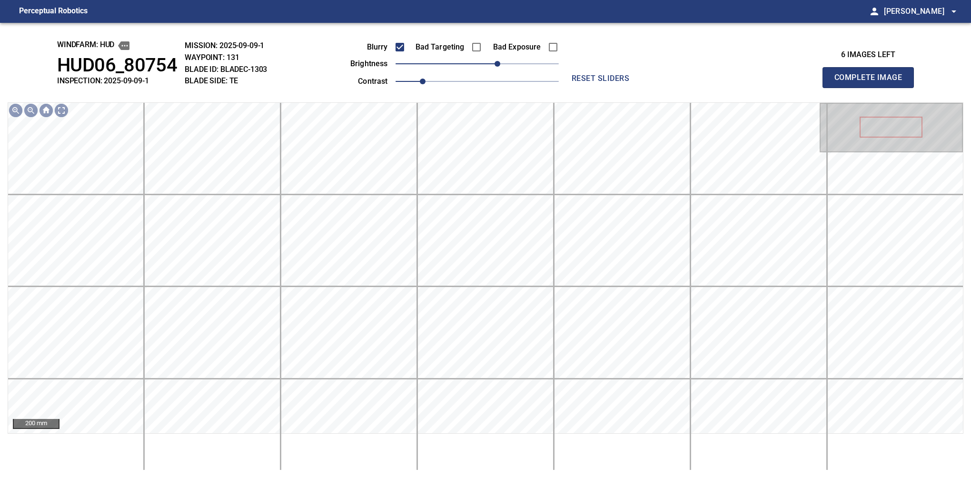
click at [872, 88] on button "Complete Image" at bounding box center [868, 77] width 91 height 21
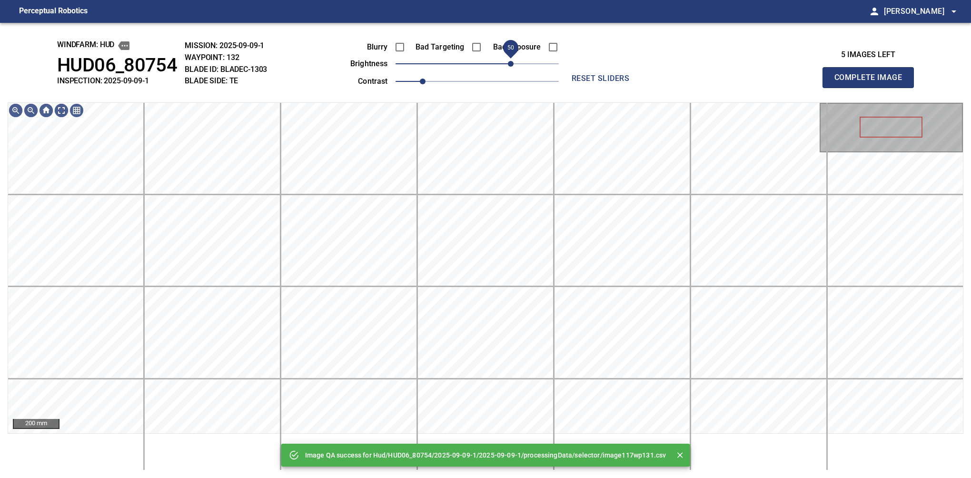
click at [514, 68] on span "50" at bounding box center [477, 63] width 163 height 13
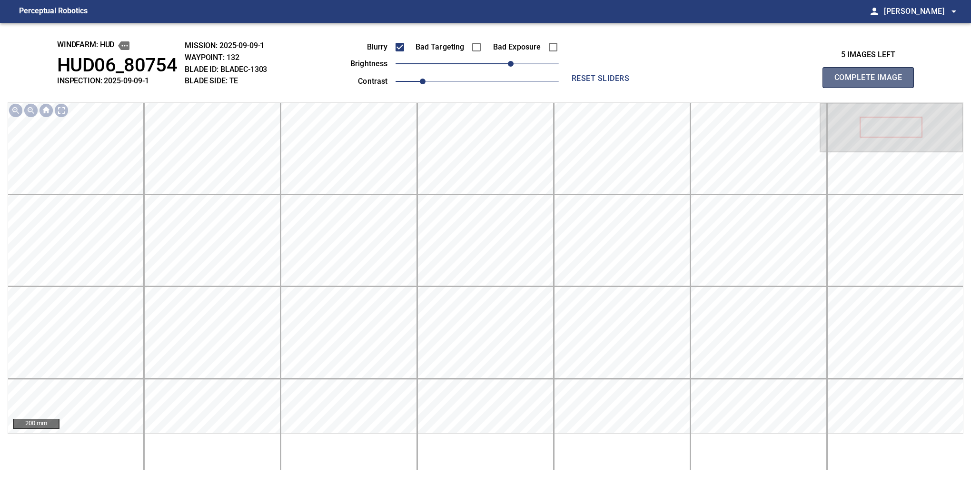
click at [872, 88] on button "Complete Image" at bounding box center [868, 77] width 91 height 21
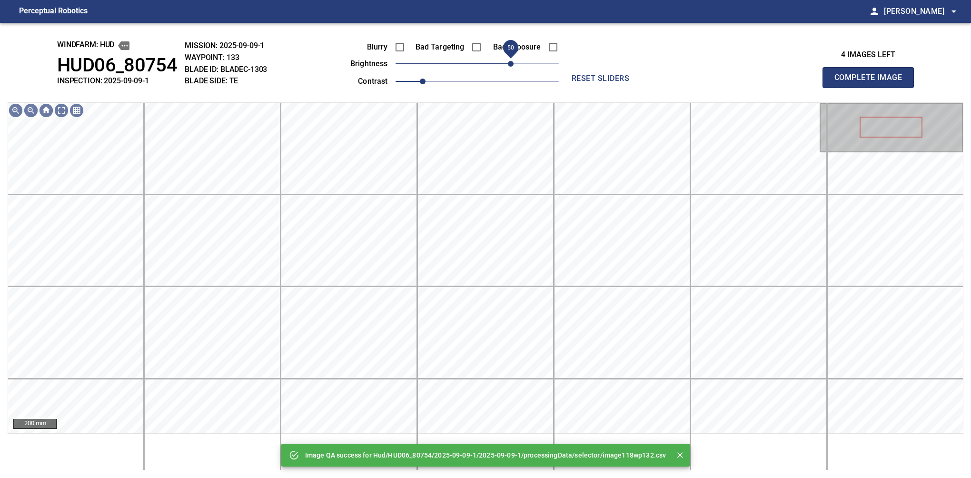
drag, startPoint x: 488, startPoint y: 66, endPoint x: 508, endPoint y: 66, distance: 20.5
click at [508, 66] on span "50" at bounding box center [477, 63] width 163 height 13
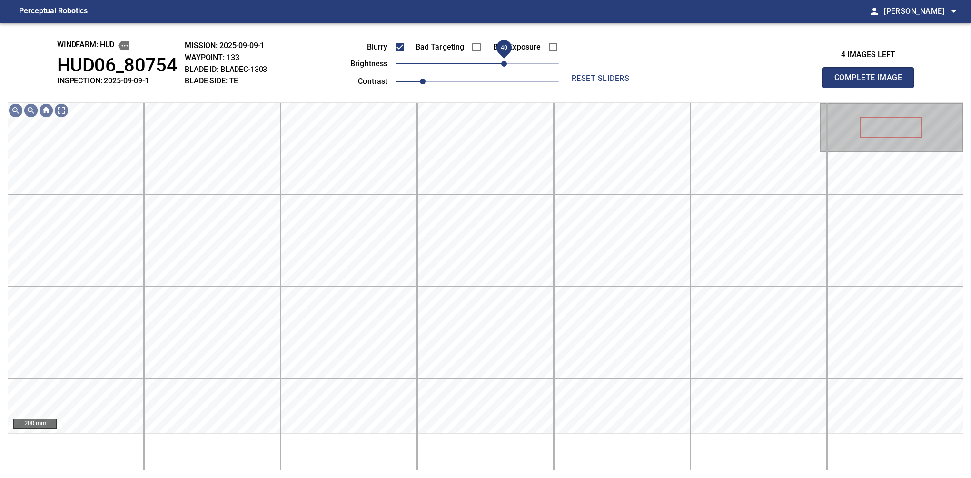
click at [507, 61] on span "40" at bounding box center [504, 64] width 6 height 6
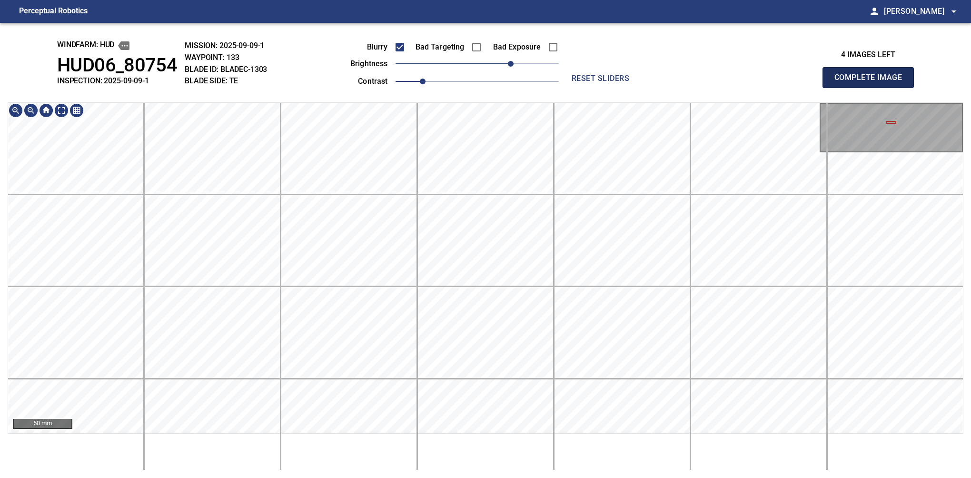
click at [872, 88] on button "Complete Image" at bounding box center [868, 77] width 91 height 21
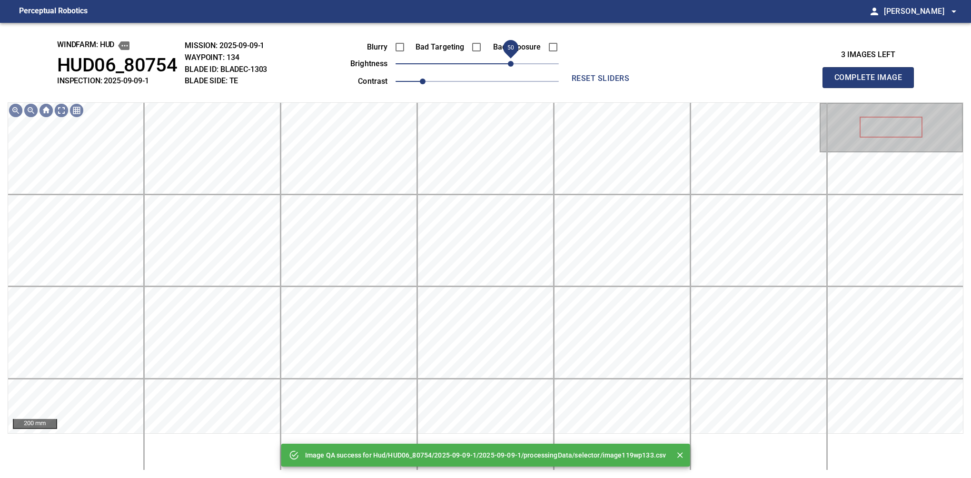
click at [511, 66] on span "50" at bounding box center [477, 63] width 163 height 13
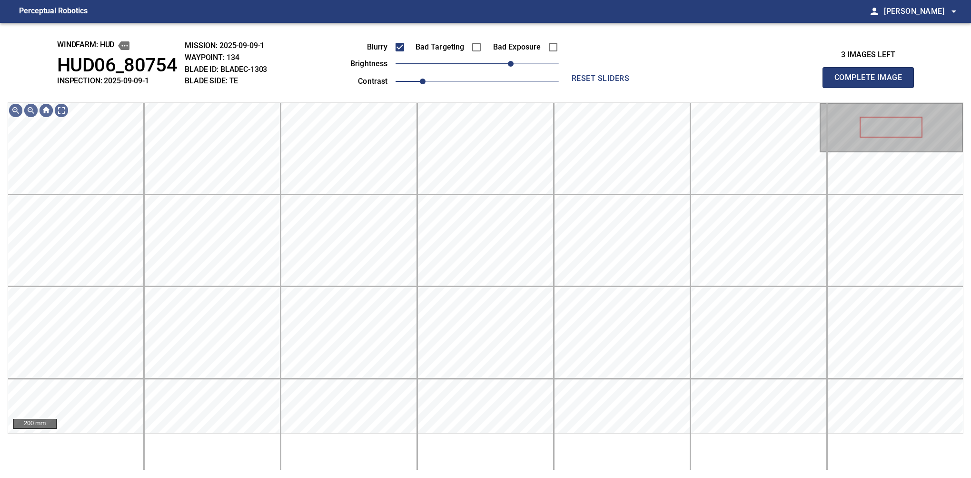
click at [872, 88] on button "Complete Image" at bounding box center [868, 77] width 91 height 21
drag, startPoint x: 488, startPoint y: 61, endPoint x: 505, endPoint y: 61, distance: 16.2
click at [505, 61] on span "40" at bounding box center [477, 63] width 163 height 13
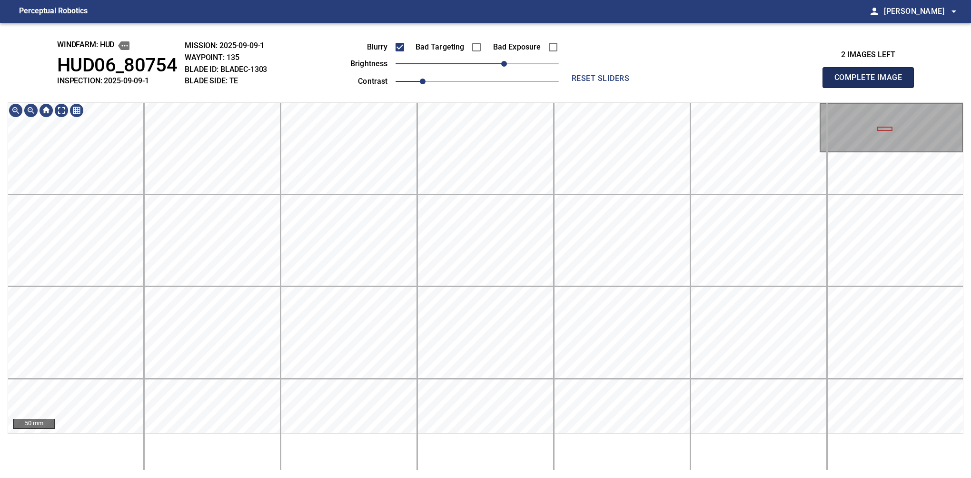
click at [872, 88] on button "Complete Image" at bounding box center [868, 77] width 91 height 21
drag, startPoint x: 503, startPoint y: 61, endPoint x: 508, endPoint y: 60, distance: 5.4
click at [508, 61] on span "50" at bounding box center [511, 64] width 6 height 6
click at [872, 88] on button "Complete Image" at bounding box center [868, 77] width 91 height 21
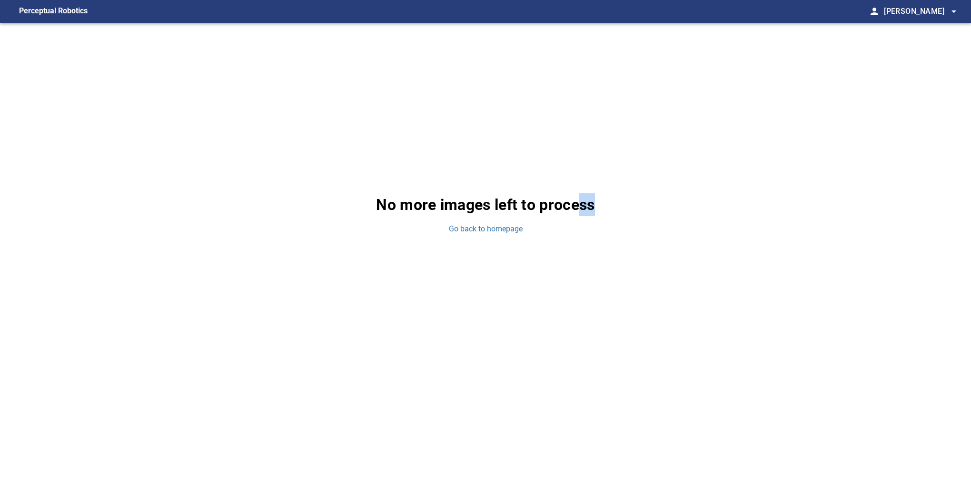
drag, startPoint x: 590, startPoint y: 342, endPoint x: 570, endPoint y: 300, distance: 46.6
click at [575, 302] on div "No more images left to process Go back to homepage" at bounding box center [485, 214] width 971 height 382
click at [497, 232] on link "Go back to homepage" at bounding box center [486, 229] width 74 height 11
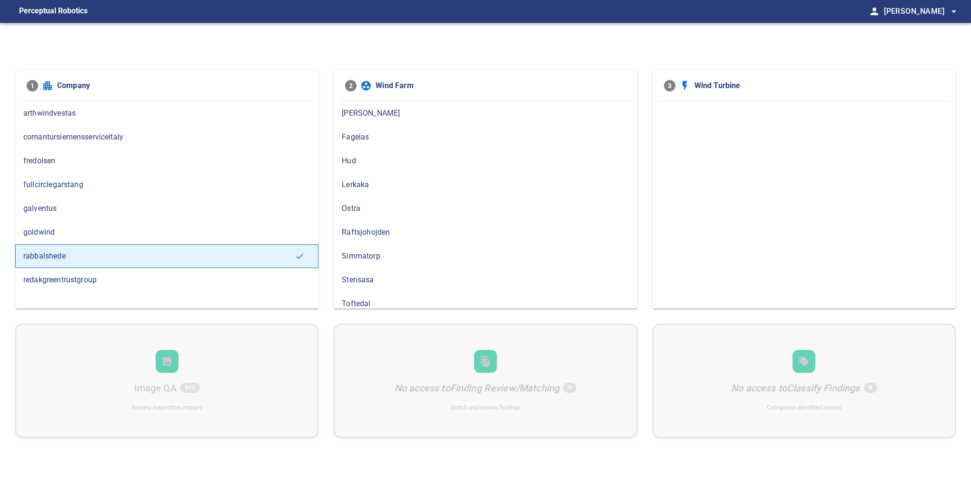
click at [354, 164] on span "Hud" at bounding box center [485, 160] width 287 height 11
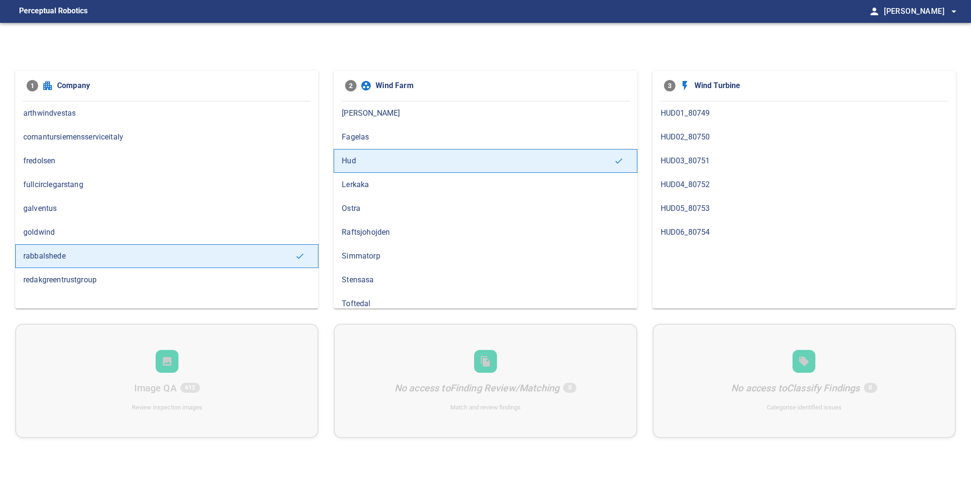
click at [687, 213] on div "HUD05_80753" at bounding box center [804, 209] width 303 height 24
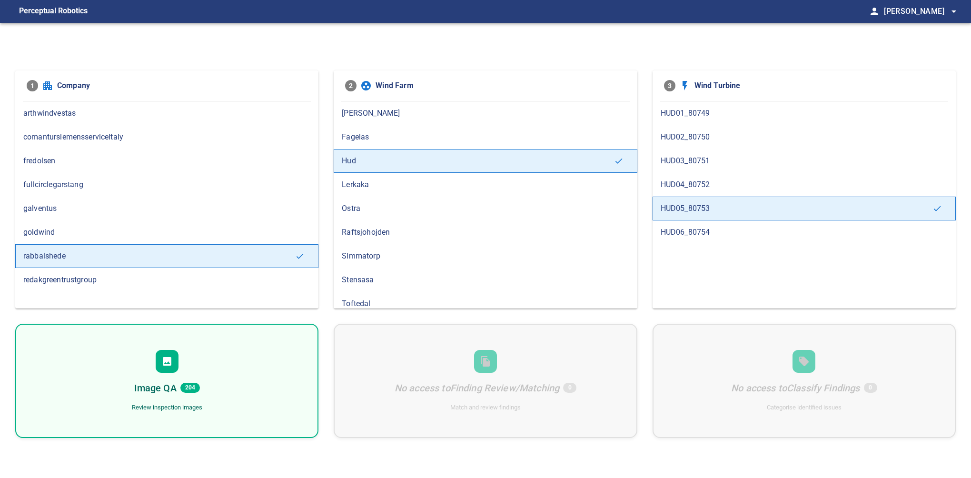
click at [164, 380] on h6 "Image QA" at bounding box center [155, 387] width 42 height 15
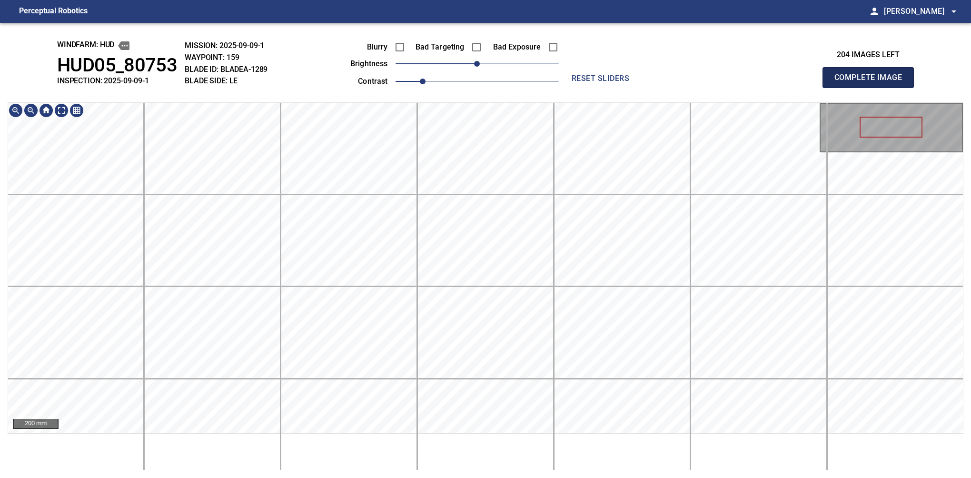
click at [872, 88] on button "Complete Image" at bounding box center [868, 77] width 91 height 21
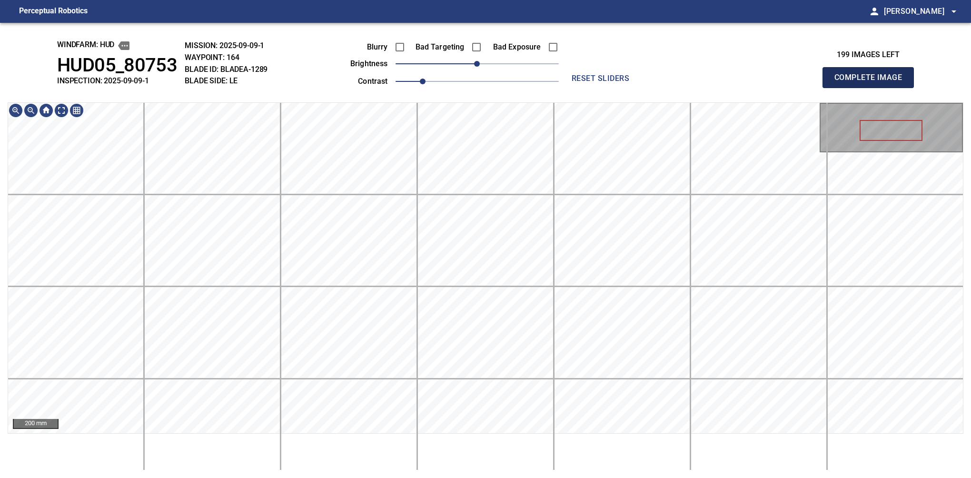
click at [872, 88] on button "Complete Image" at bounding box center [868, 77] width 91 height 21
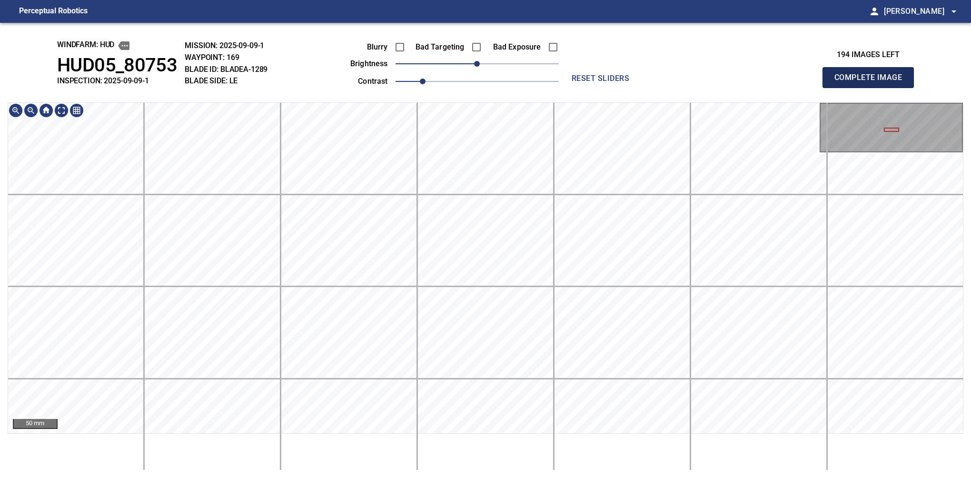
click at [872, 88] on button "Complete Image" at bounding box center [868, 77] width 91 height 21
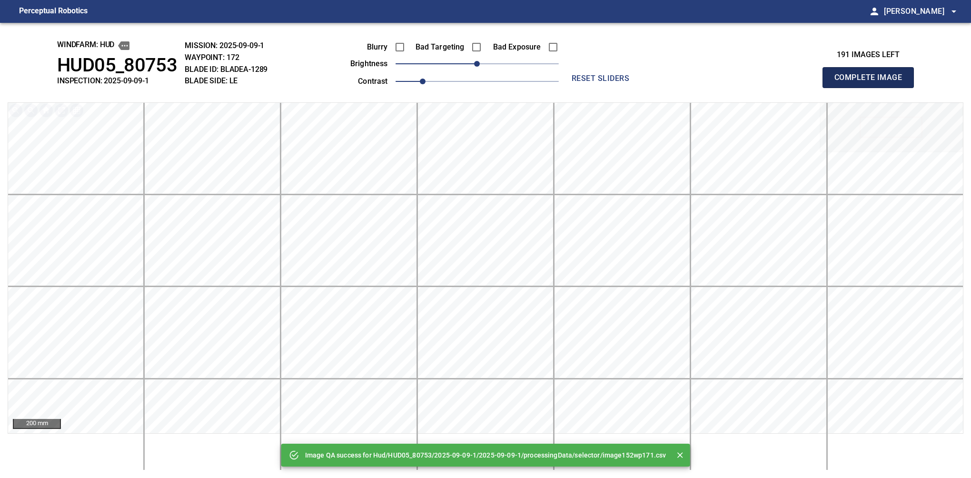
click at [872, 88] on button "Complete Image" at bounding box center [868, 77] width 91 height 21
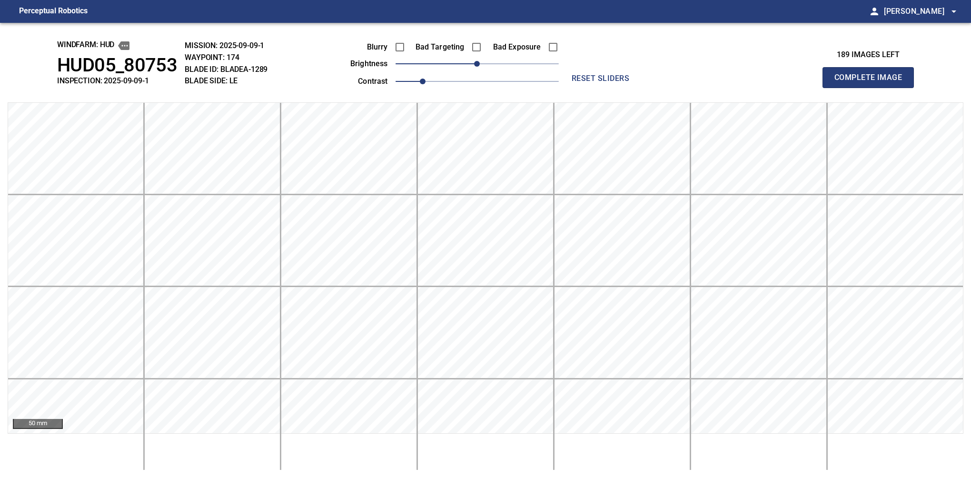
click at [872, 88] on button "Complete Image" at bounding box center [868, 77] width 91 height 21
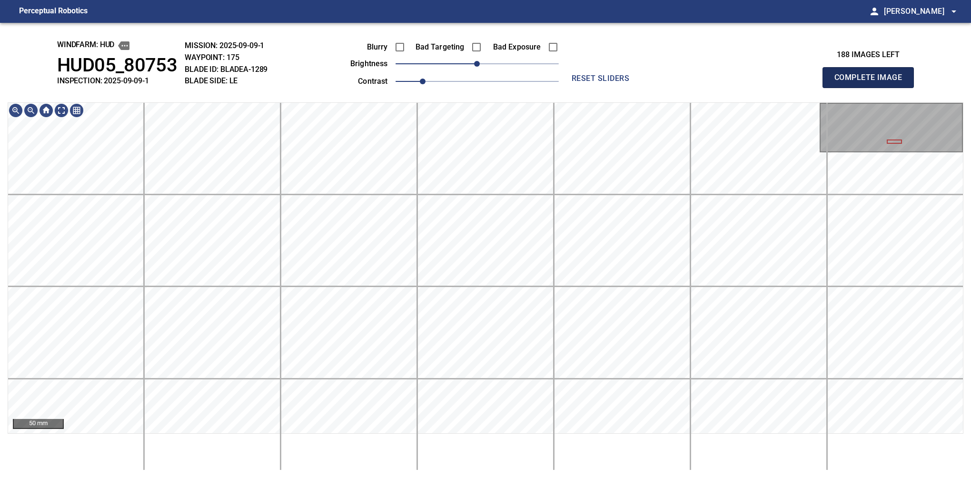
click at [872, 88] on button "Complete Image" at bounding box center [868, 77] width 91 height 21
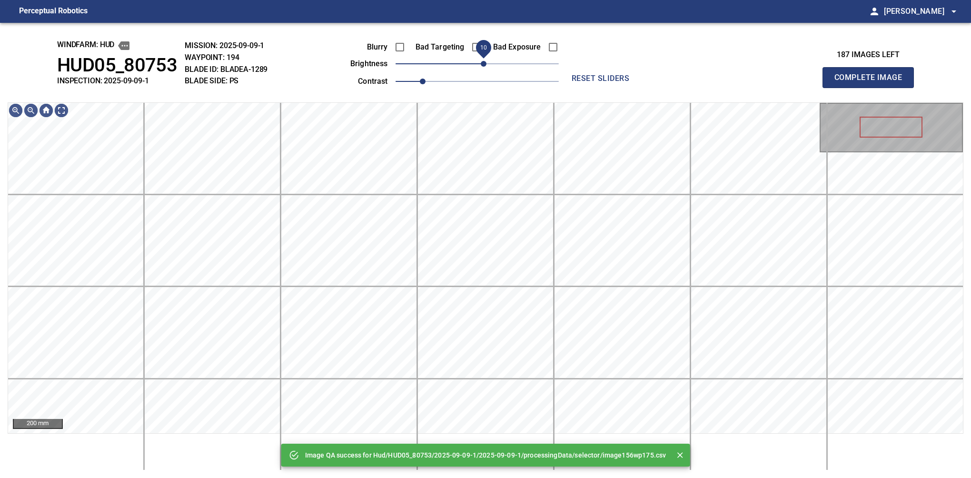
click at [481, 67] on span "10" at bounding box center [484, 64] width 6 height 6
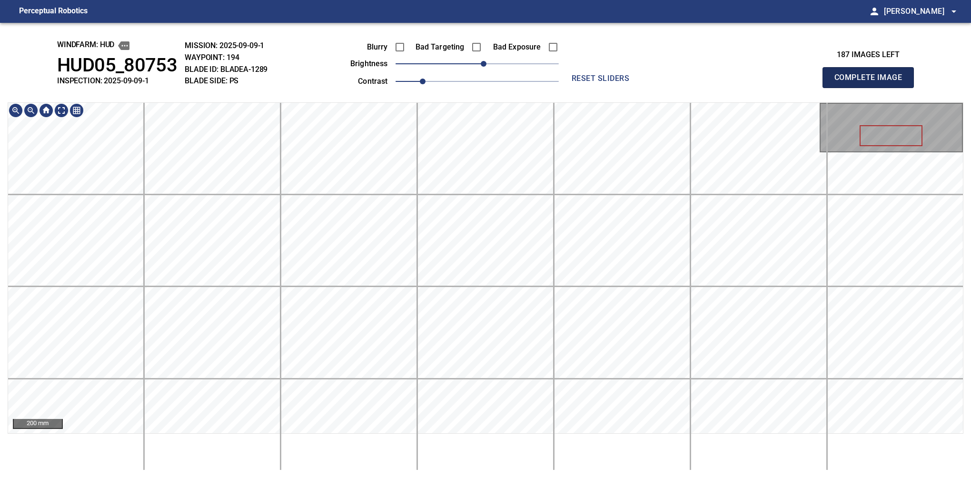
click at [872, 88] on button "Complete Image" at bounding box center [868, 77] width 91 height 21
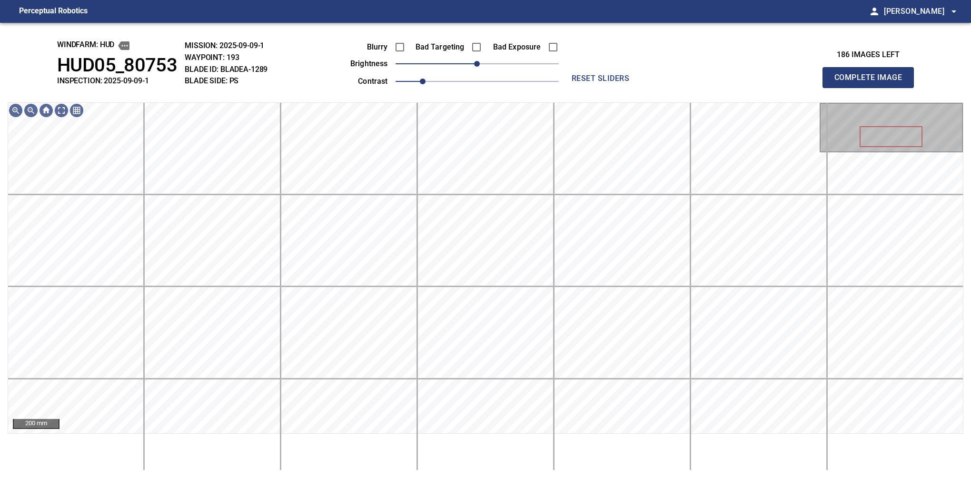
click at [872, 88] on button "Complete Image" at bounding box center [868, 77] width 91 height 21
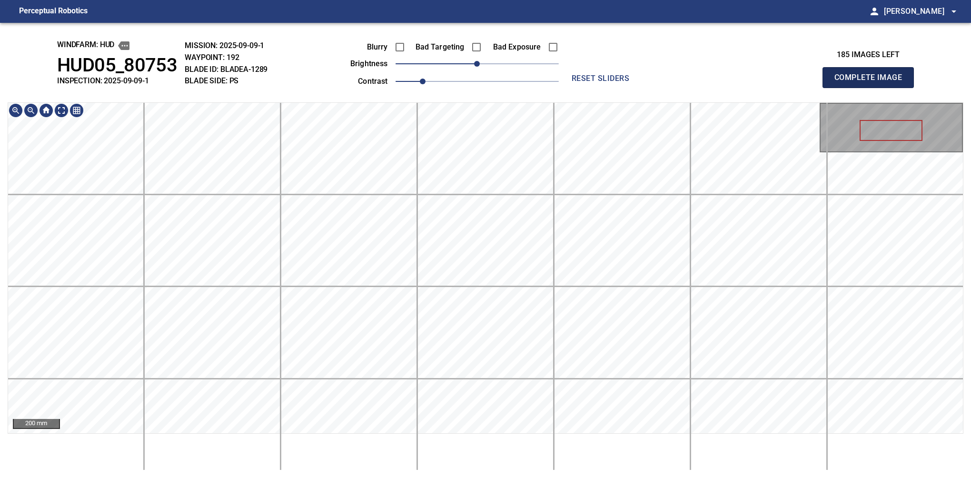
click at [872, 88] on button "Complete Image" at bounding box center [868, 77] width 91 height 21
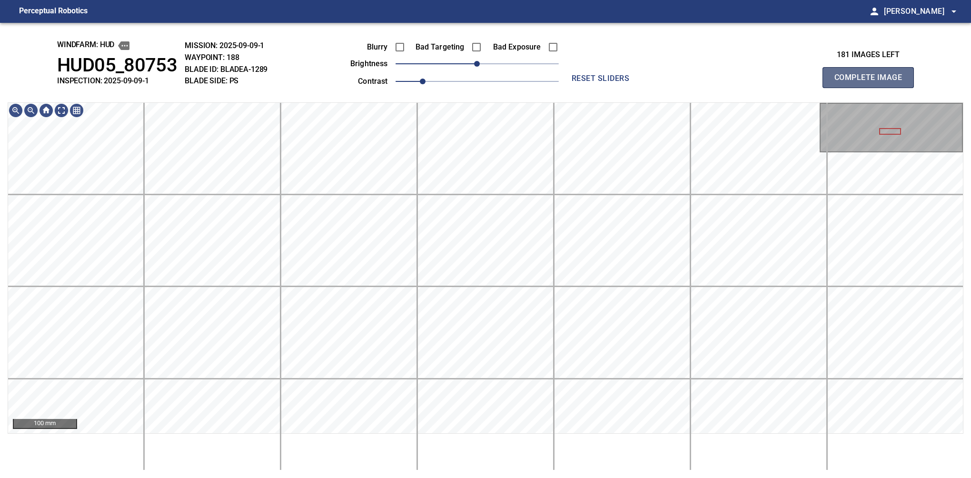
click at [872, 88] on button "Complete Image" at bounding box center [868, 77] width 91 height 21
drag, startPoint x: 479, startPoint y: 65, endPoint x: 472, endPoint y: 69, distance: 7.5
click at [472, 67] on span "-10" at bounding box center [471, 64] width 6 height 6
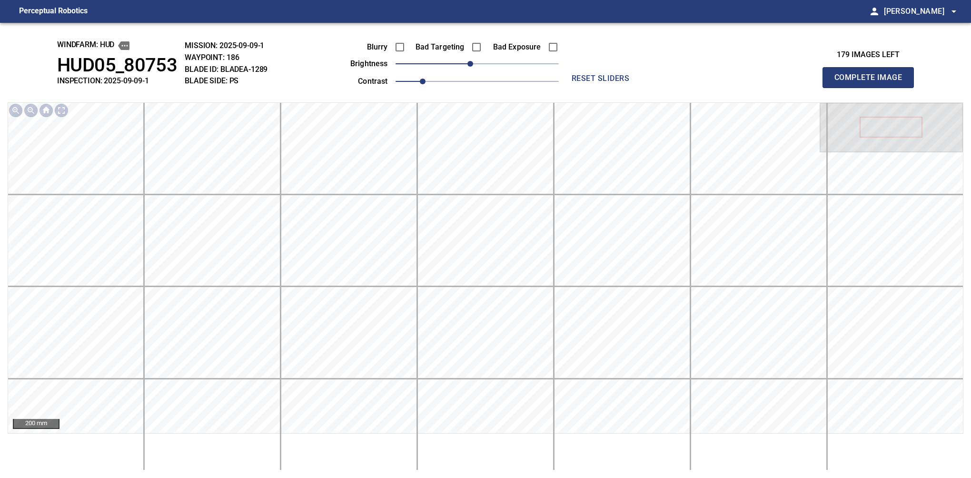
click at [872, 88] on button "Complete Image" at bounding box center [868, 77] width 91 height 21
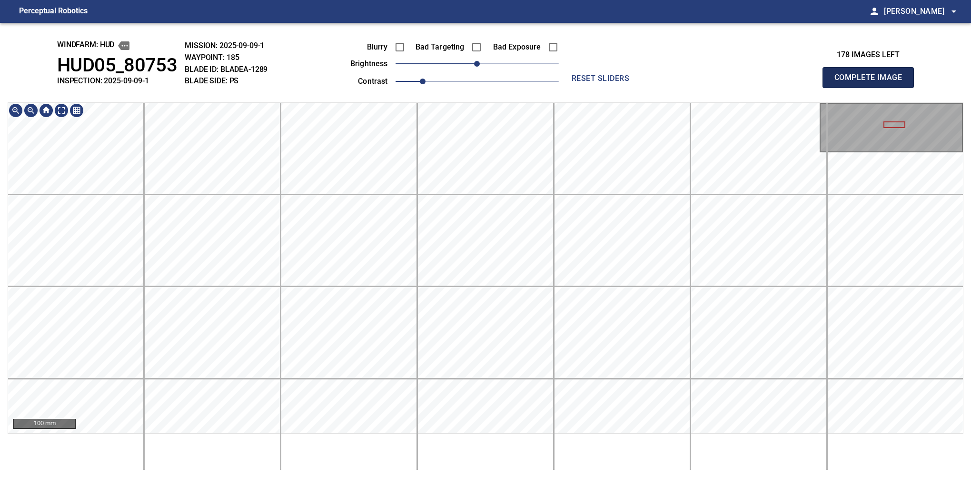
click at [872, 88] on button "Complete Image" at bounding box center [868, 77] width 91 height 21
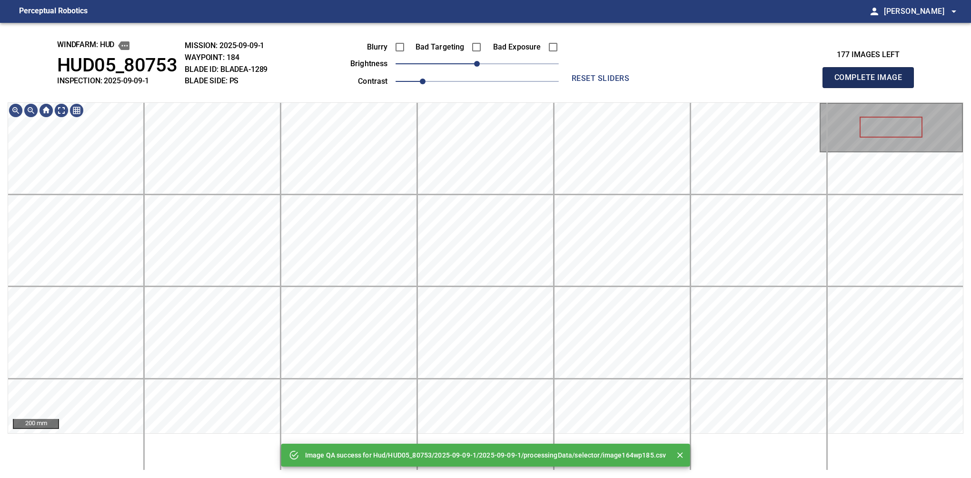
click at [872, 88] on button "Complete Image" at bounding box center [868, 77] width 91 height 21
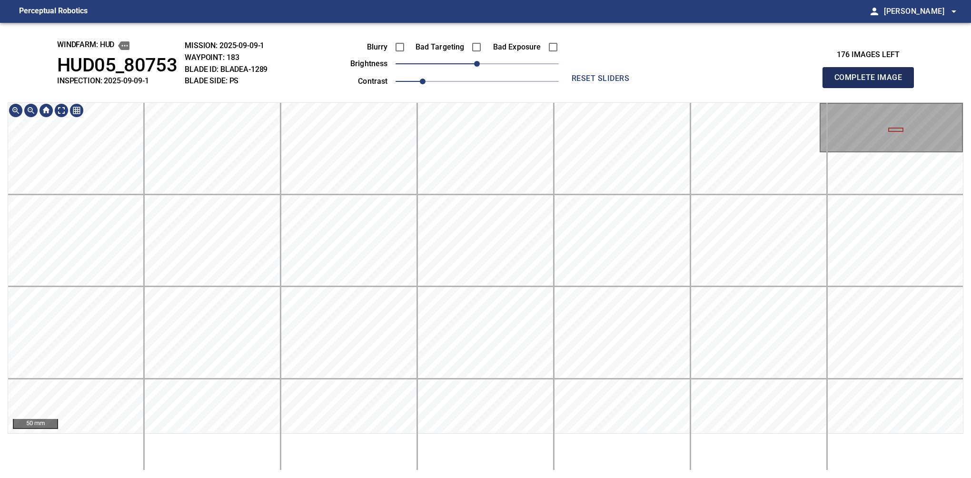
click at [872, 88] on button "Complete Image" at bounding box center [868, 77] width 91 height 21
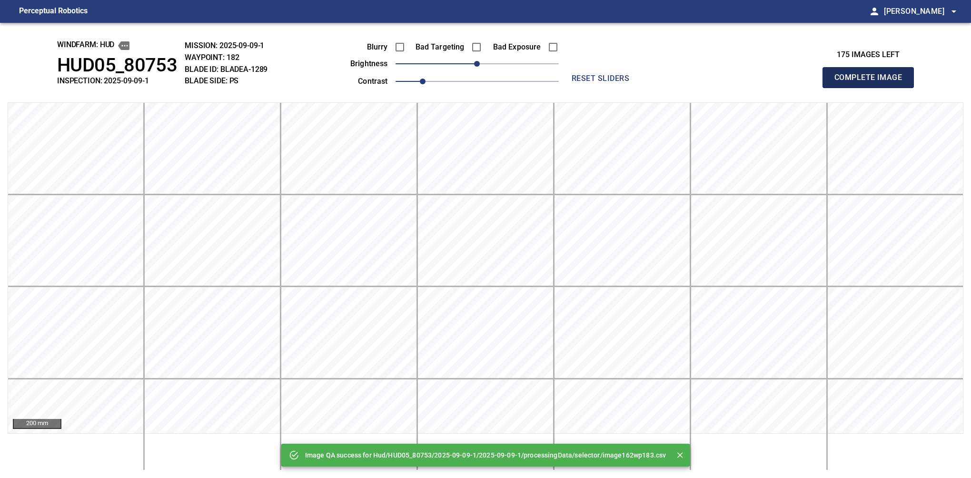
click at [872, 88] on button "Complete Image" at bounding box center [868, 77] width 91 height 21
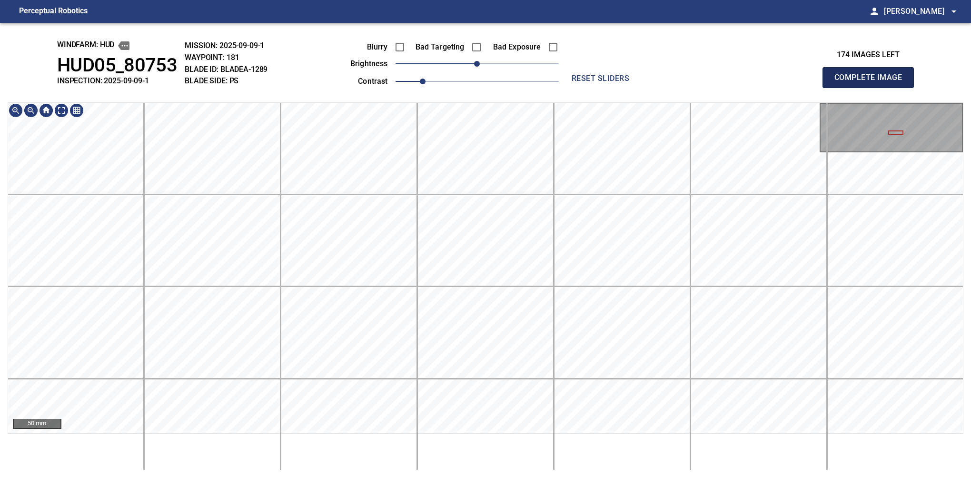
click at [872, 88] on button "Complete Image" at bounding box center [868, 77] width 91 height 21
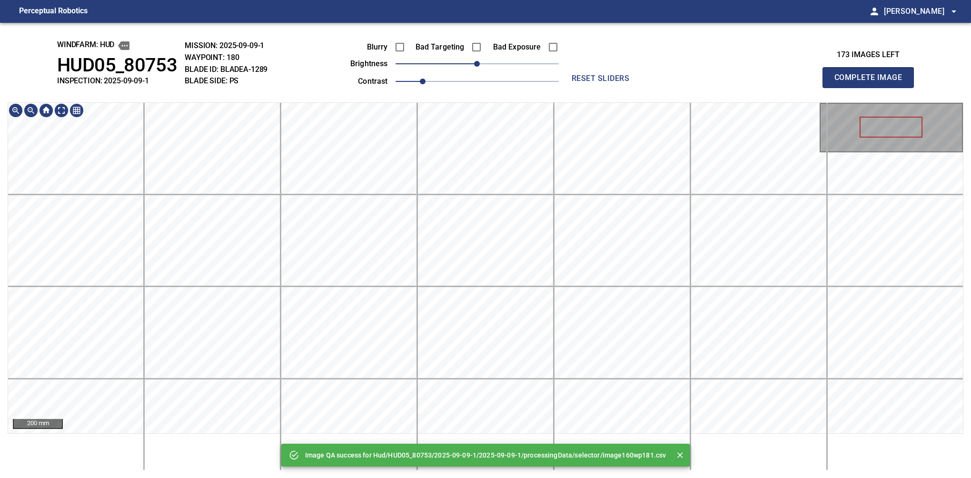
click at [872, 88] on button "Complete Image" at bounding box center [868, 77] width 91 height 21
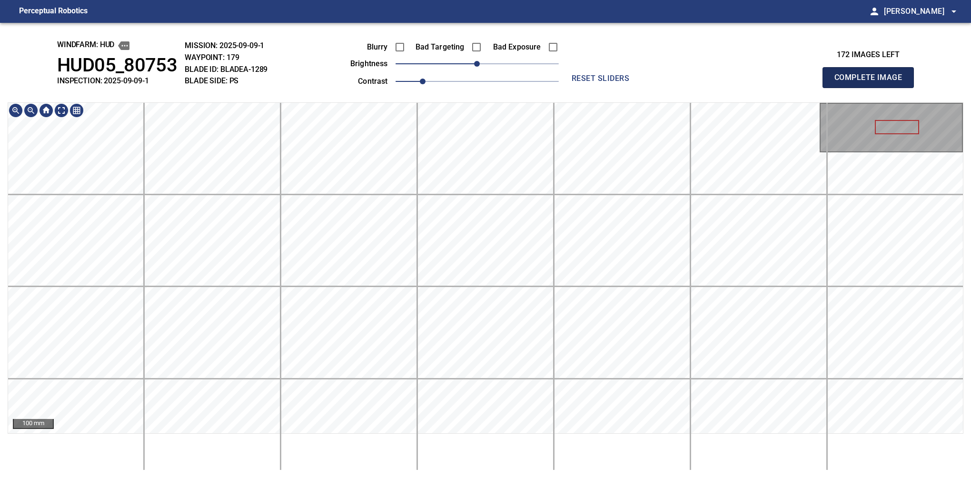
click at [872, 88] on button "Complete Image" at bounding box center [868, 77] width 91 height 21
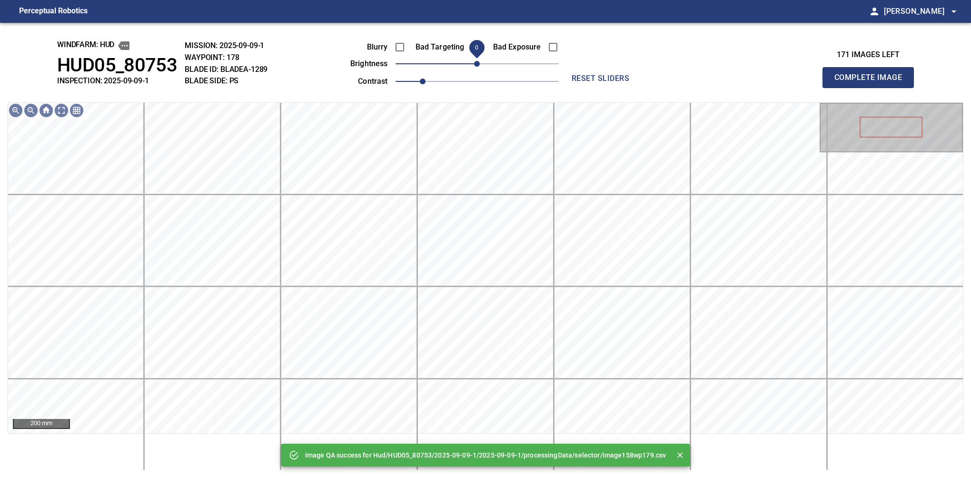
click at [474, 66] on span "0" at bounding box center [477, 64] width 6 height 6
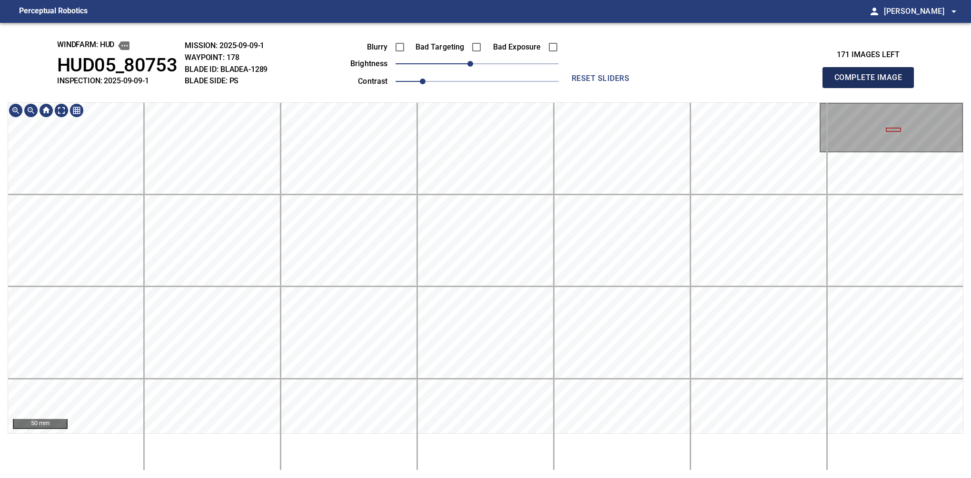
click at [872, 88] on button "Complete Image" at bounding box center [868, 77] width 91 height 21
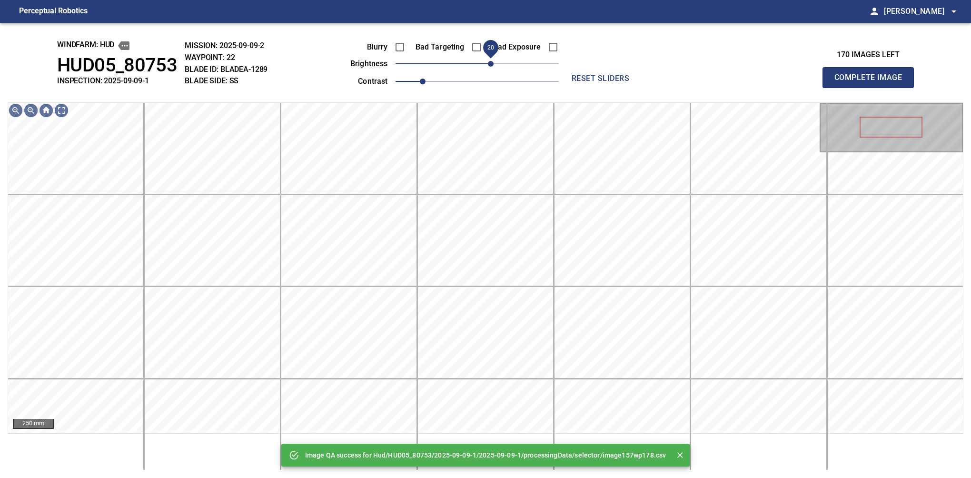
drag, startPoint x: 483, startPoint y: 67, endPoint x: 491, endPoint y: 62, distance: 9.4
click at [491, 62] on span "20" at bounding box center [491, 64] width 6 height 6
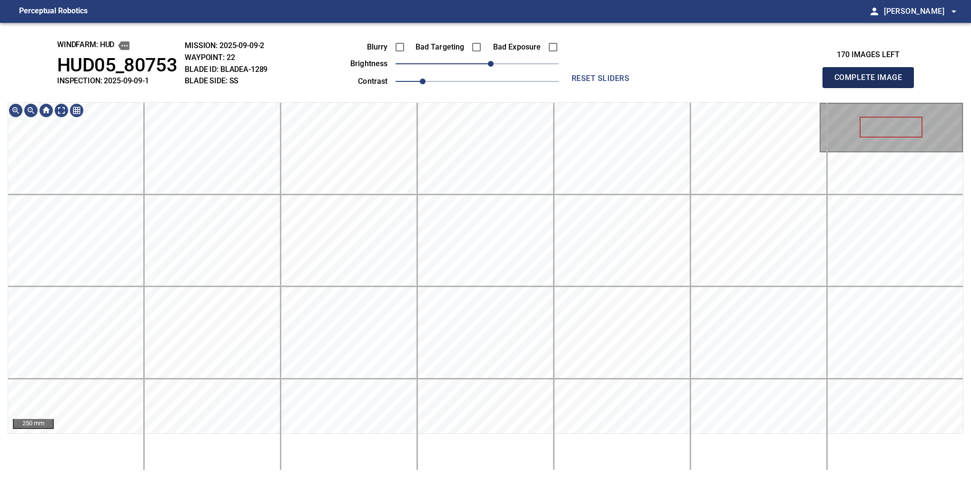
click at [872, 88] on button "Complete Image" at bounding box center [868, 77] width 91 height 21
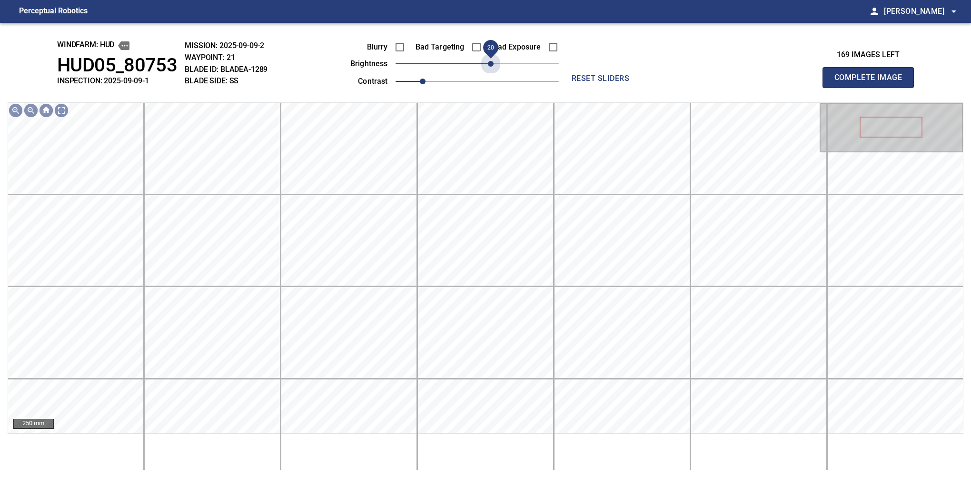
click at [488, 67] on span "20" at bounding box center [477, 63] width 163 height 13
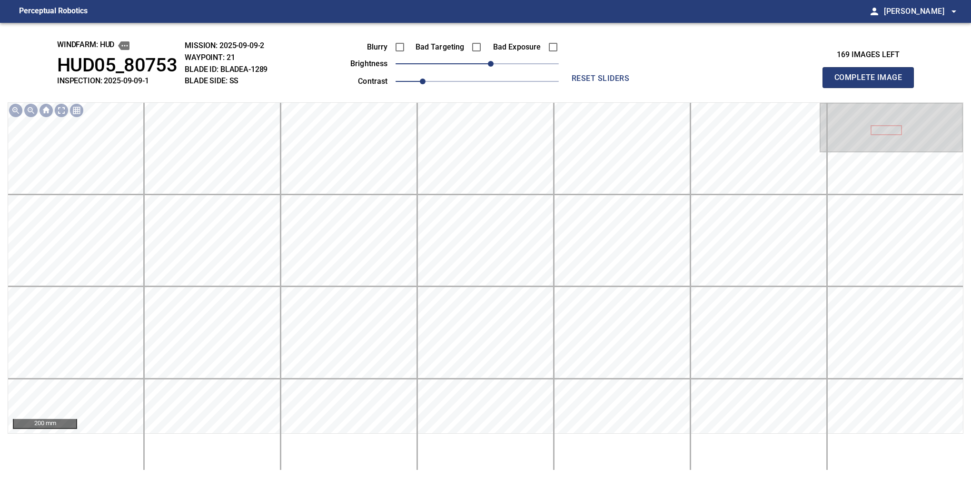
click at [872, 88] on button "Complete Image" at bounding box center [868, 77] width 91 height 21
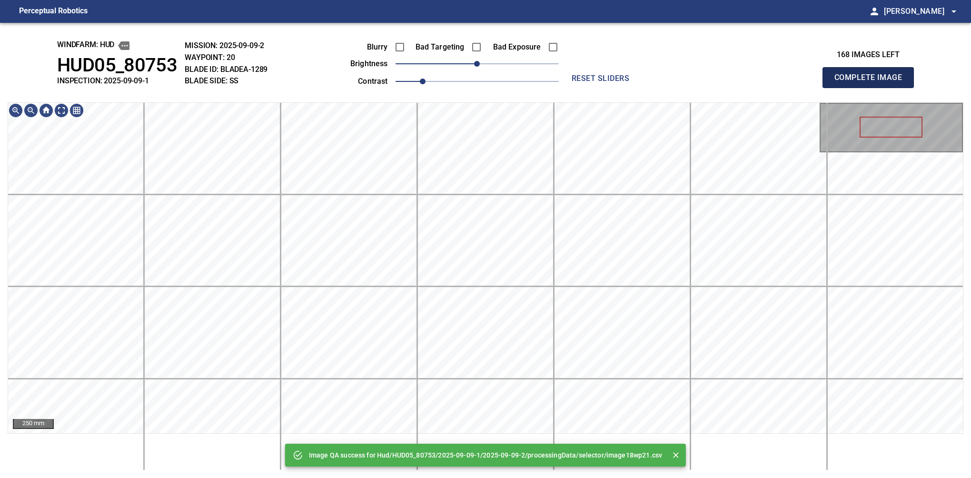
click at [872, 88] on button "Complete Image" at bounding box center [868, 77] width 91 height 21
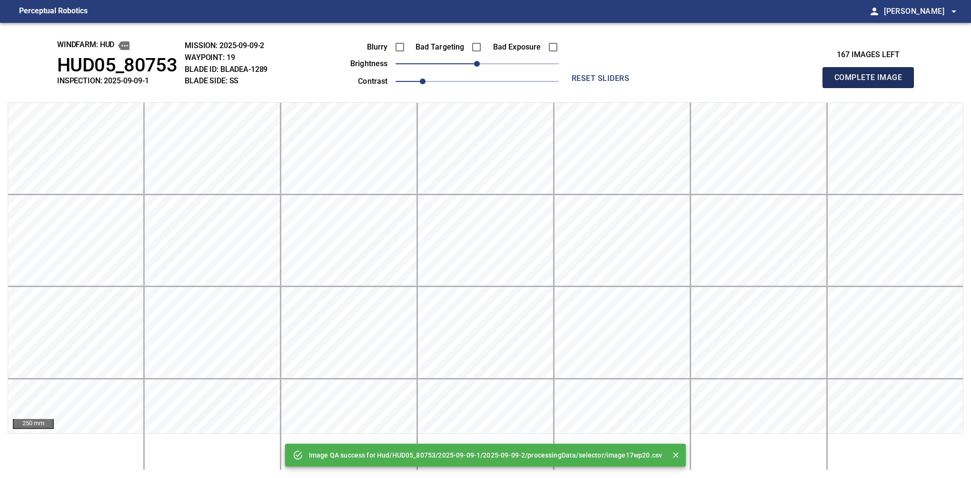
drag, startPoint x: 882, startPoint y: 84, endPoint x: 903, endPoint y: 84, distance: 21.4
click at [872, 88] on button "Complete Image" at bounding box center [868, 77] width 91 height 21
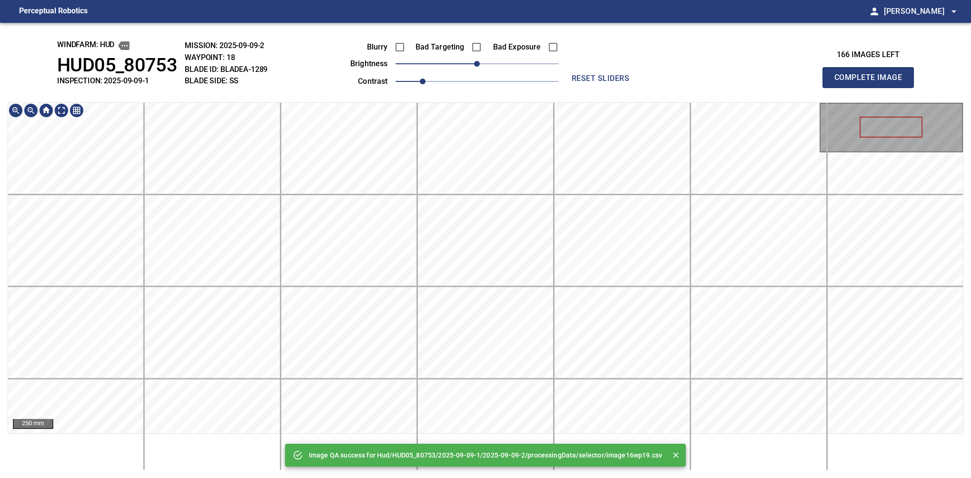
click at [872, 88] on button "Complete Image" at bounding box center [868, 77] width 91 height 21
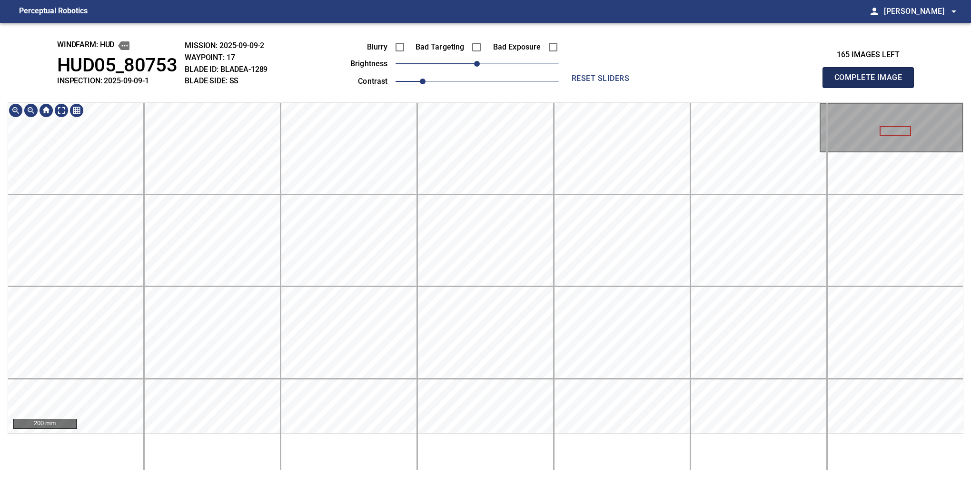
click at [872, 88] on button "Complete Image" at bounding box center [868, 77] width 91 height 21
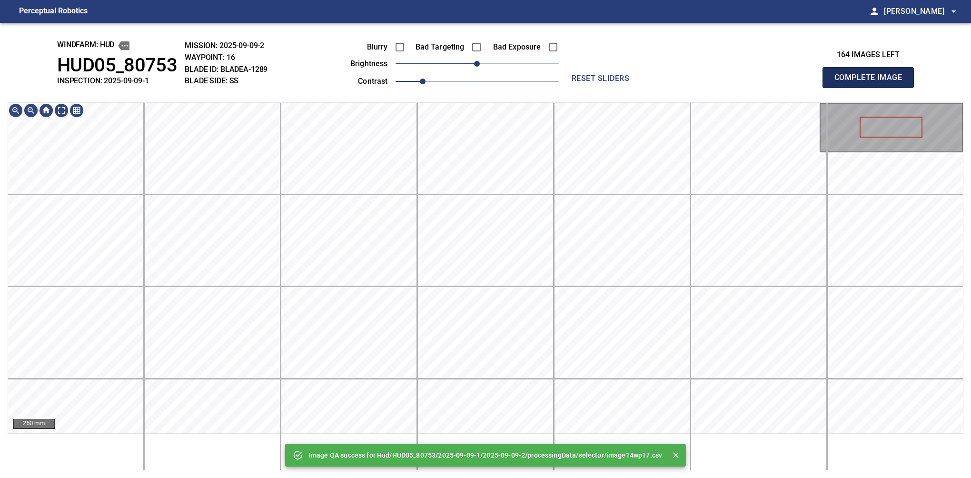
click at [872, 88] on button "Complete Image" at bounding box center [868, 77] width 91 height 21
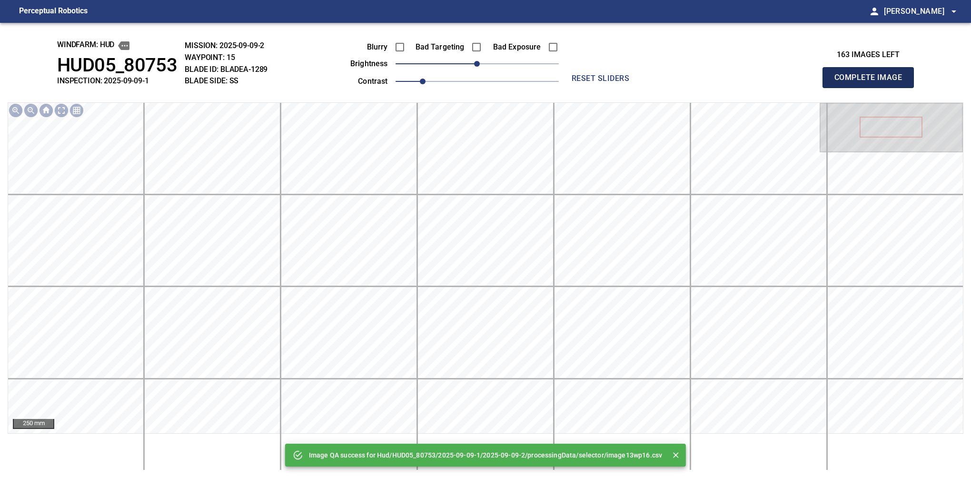
click at [872, 88] on button "Complete Image" at bounding box center [868, 77] width 91 height 21
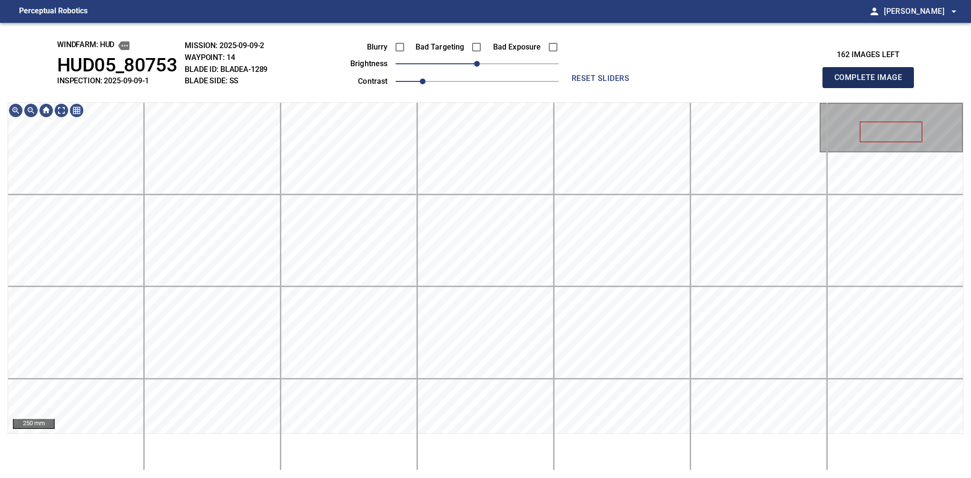
click at [872, 88] on button "Complete Image" at bounding box center [868, 77] width 91 height 21
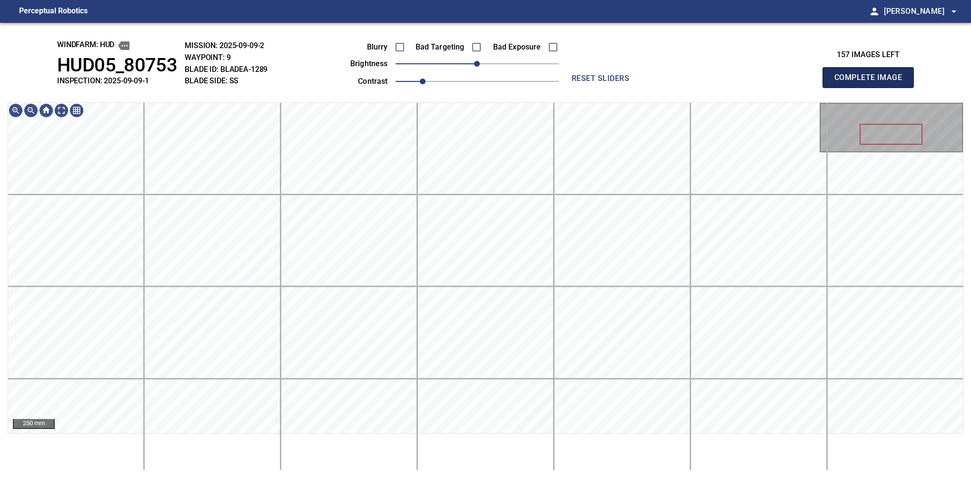
click at [872, 88] on button "Complete Image" at bounding box center [868, 77] width 91 height 21
click at [494, 97] on div "windfarm: Hud HUD05_80753 INSPECTION: 2025-09-09-1 MISSION: 2025-09-09-1 WAYPOI…" at bounding box center [485, 250] width 971 height 455
click at [486, 0] on html "Perceptual Robotics person Alex Semenov arrow_drop_down windfarm: Hud HUD05_807…" at bounding box center [485, 239] width 971 height 478
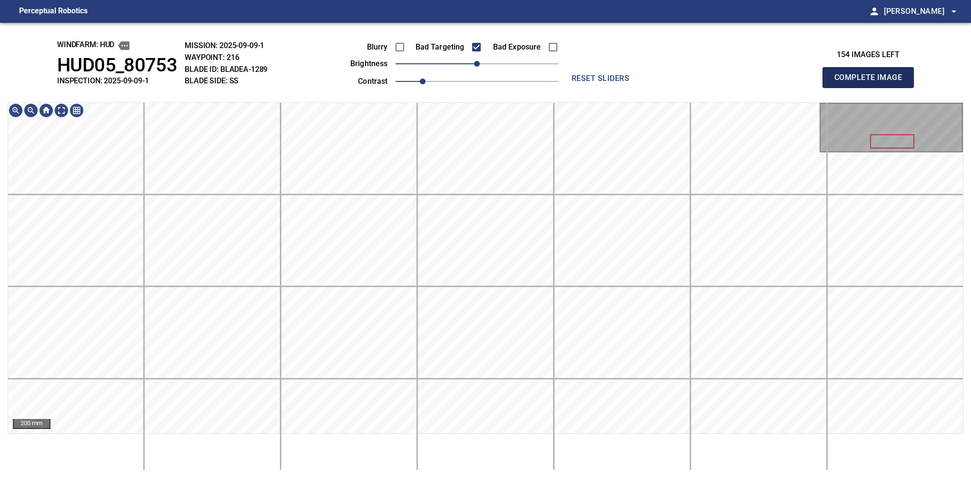
click at [872, 88] on button "Complete Image" at bounding box center [868, 77] width 91 height 21
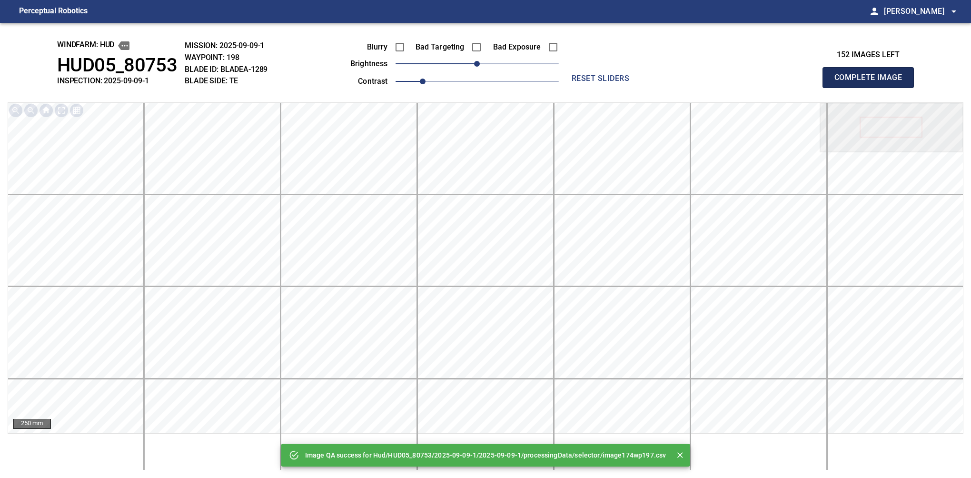
click at [872, 88] on button "Complete Image" at bounding box center [868, 77] width 91 height 21
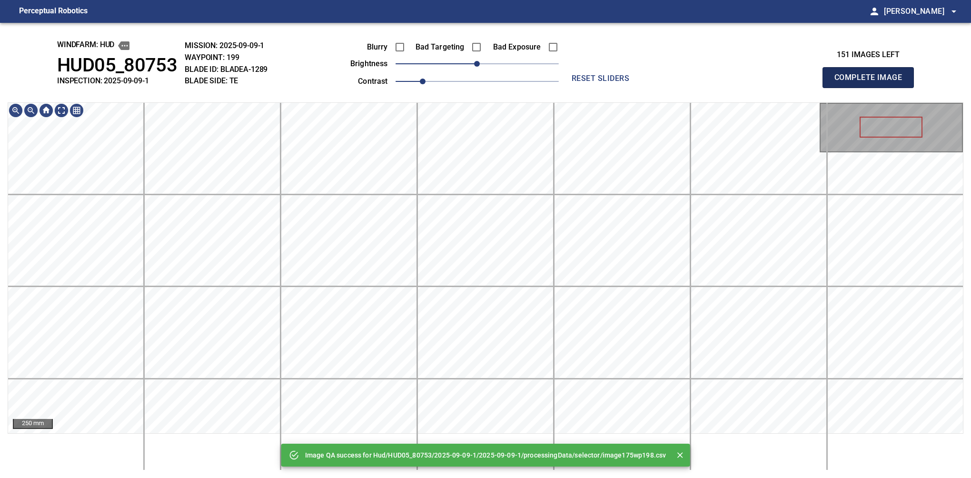
click at [872, 88] on button "Complete Image" at bounding box center [868, 77] width 91 height 21
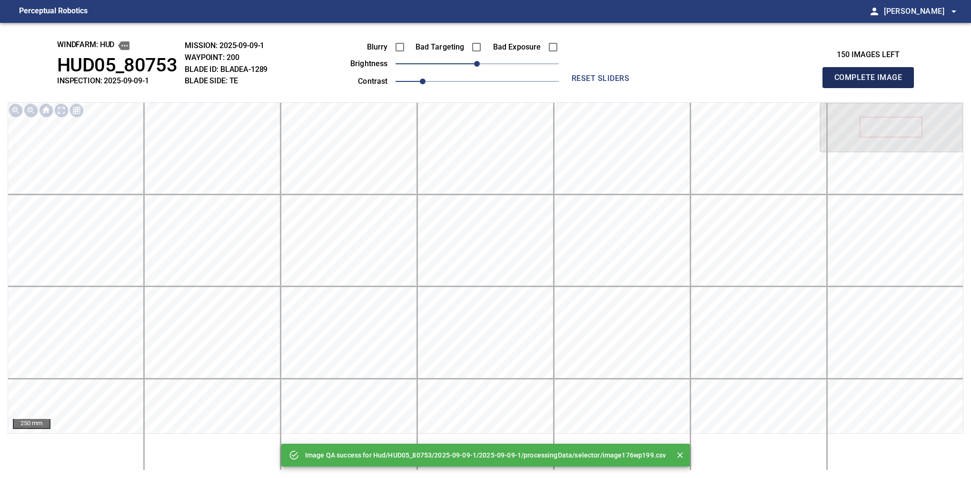
click at [872, 88] on button "Complete Image" at bounding box center [868, 77] width 91 height 21
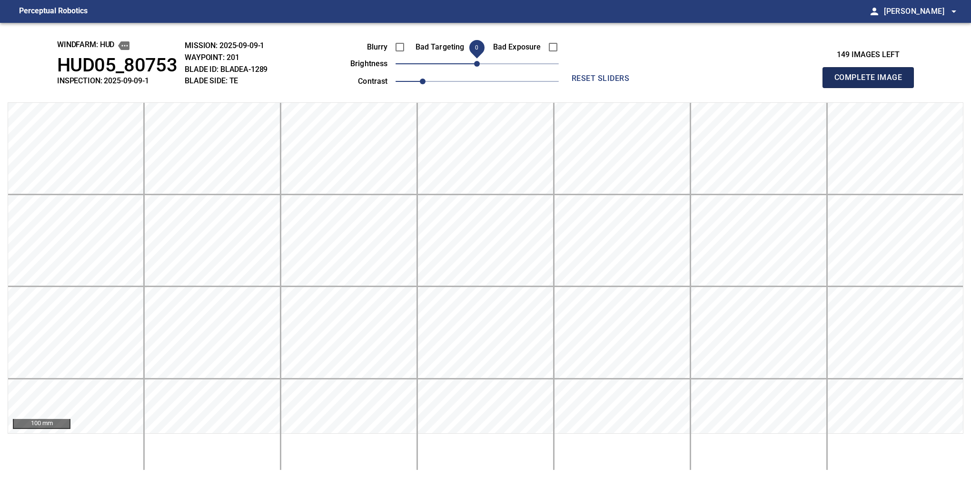
click at [872, 88] on button "Complete Image" at bounding box center [868, 77] width 91 height 21
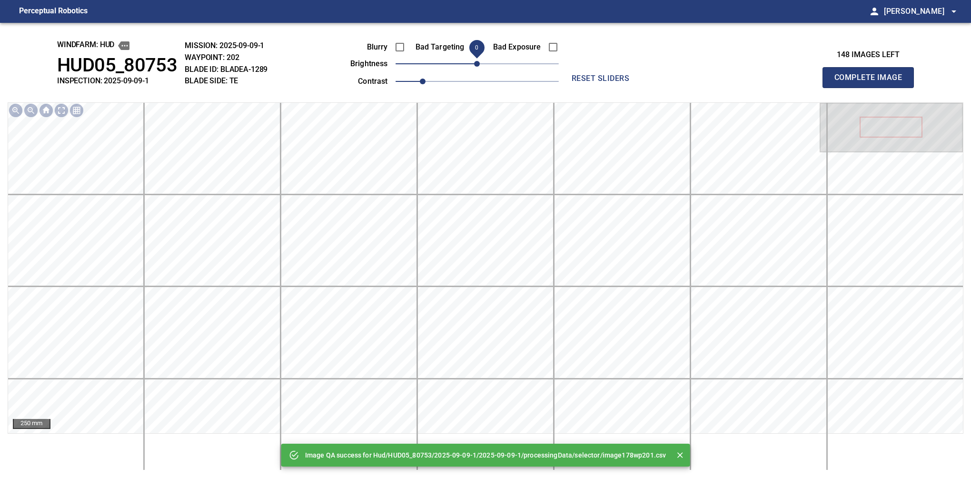
click at [872, 88] on button "Complete Image" at bounding box center [868, 77] width 91 height 21
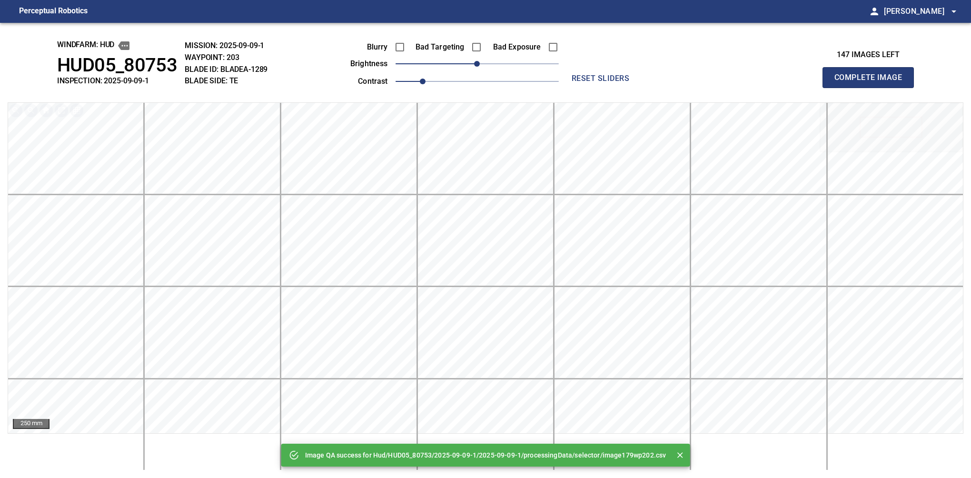
click at [872, 88] on button "Complete Image" at bounding box center [868, 77] width 91 height 21
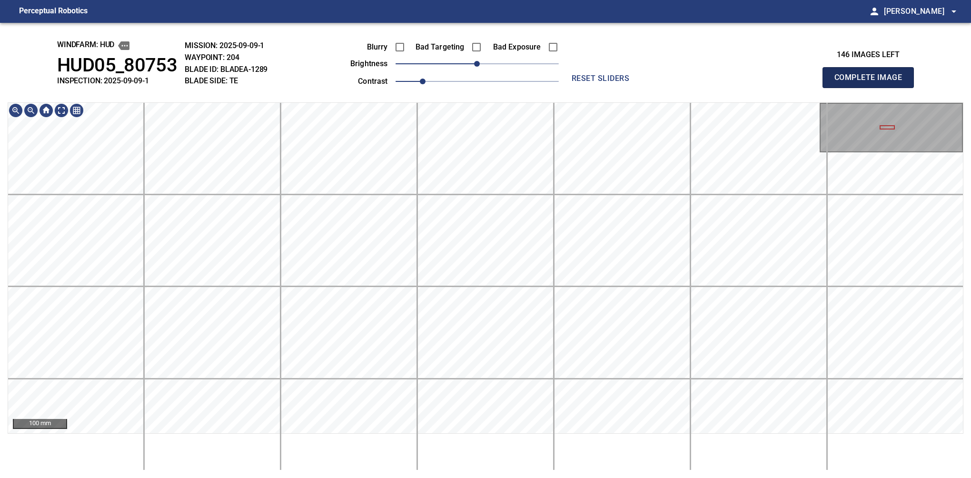
click at [872, 88] on button "Complete Image" at bounding box center [868, 77] width 91 height 21
click at [472, 442] on div "100 mm" at bounding box center [486, 286] width 956 height 368
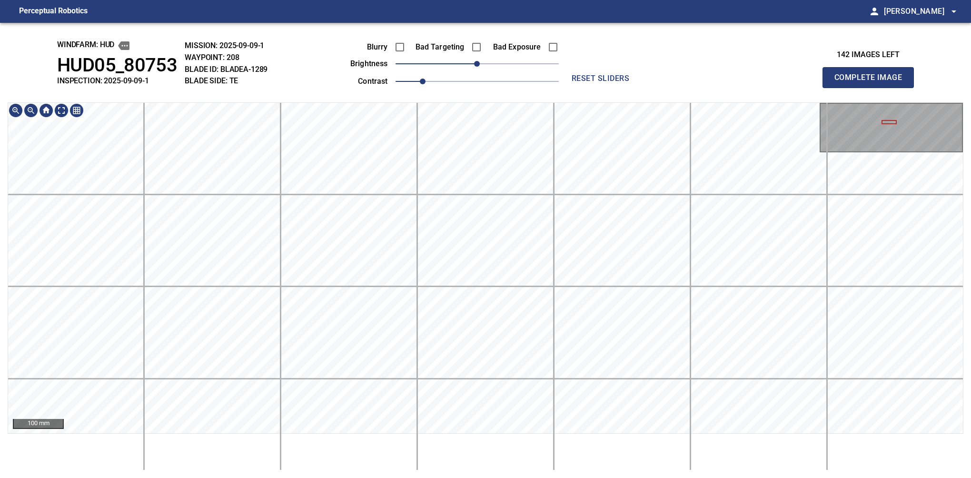
click at [504, 478] on html "Perceptual Robotics person Alex Semenov arrow_drop_down windfarm: Hud HUD05_807…" at bounding box center [485, 239] width 971 height 478
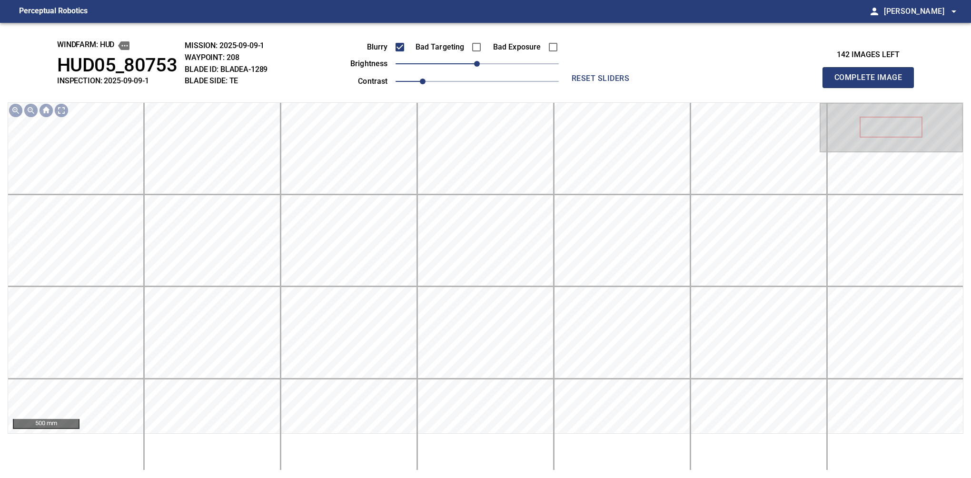
click at [872, 88] on button "Complete Image" at bounding box center [868, 77] width 91 height 21
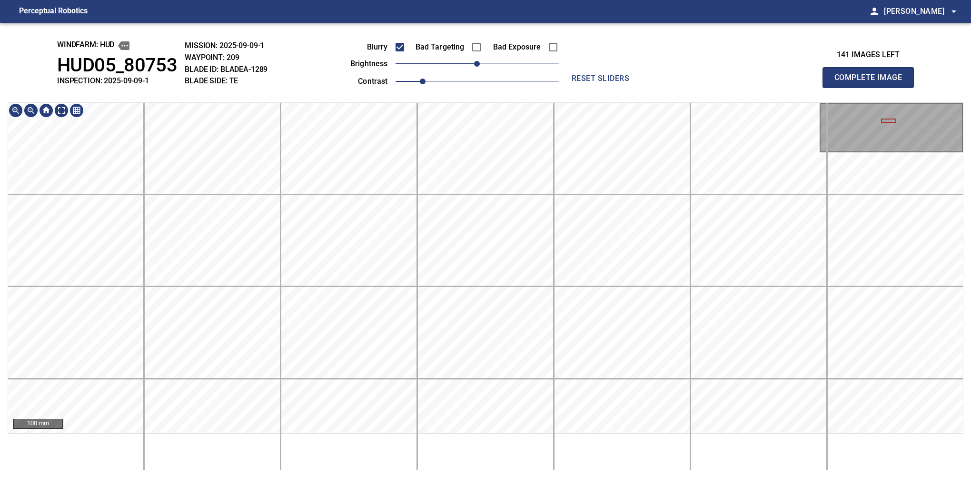
click at [509, 39] on div "windfarm: Hud HUD05_80753 INSPECTION: 2025-09-09-1 MISSION: 2025-09-09-1 WAYPOI…" at bounding box center [485, 250] width 971 height 455
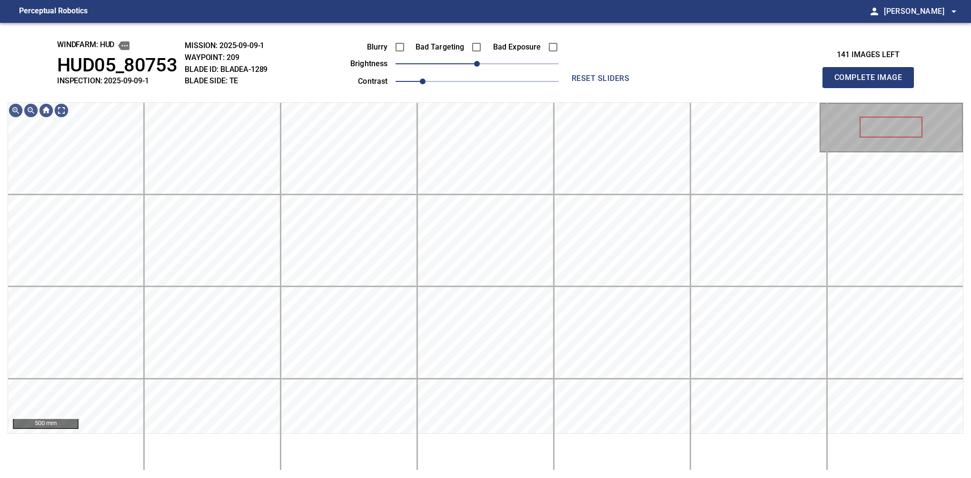
click at [872, 88] on button "Complete Image" at bounding box center [868, 77] width 91 height 21
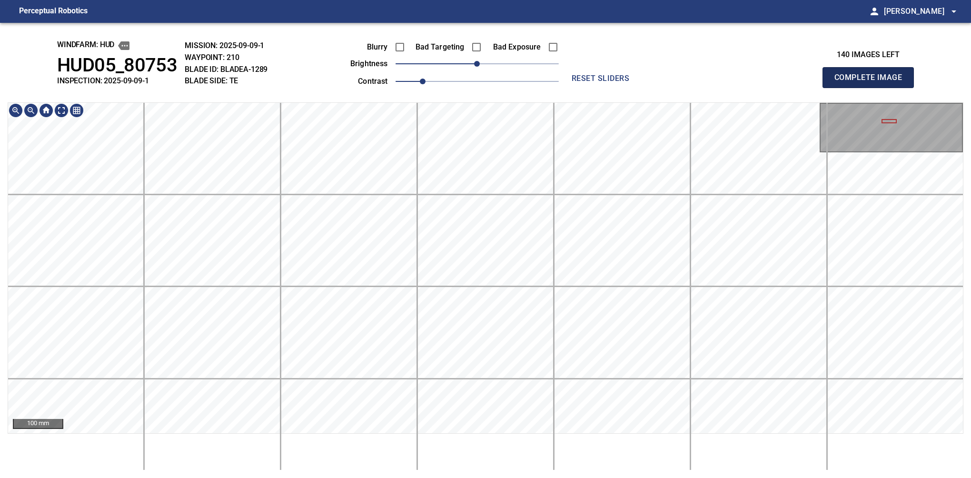
click at [872, 88] on button "Complete Image" at bounding box center [868, 77] width 91 height 21
click at [459, 478] on html "Perceptual Robotics person Alex Semenov arrow_drop_down windfarm: Hud HUD05_807…" at bounding box center [485, 239] width 971 height 478
click at [480, 455] on div "100 mm" at bounding box center [486, 286] width 956 height 368
click at [872, 88] on button "Complete Image" at bounding box center [868, 77] width 91 height 21
click at [468, 478] on html "Perceptual Robotics person Alex Semenov arrow_drop_down windfarm: Hud HUD05_807…" at bounding box center [485, 239] width 971 height 478
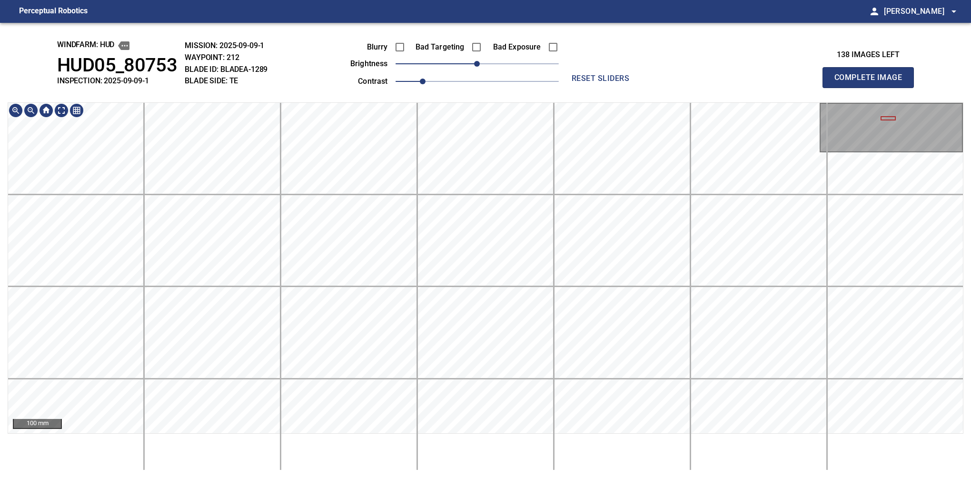
click at [445, 434] on div "100 mm" at bounding box center [486, 286] width 956 height 368
click at [533, 34] on div "windfarm: Hud HUD05_80753 INSPECTION: 2025-09-09-1 MISSION: 2025-09-09-1 WAYPOI…" at bounding box center [485, 250] width 971 height 455
click at [872, 88] on button "Complete Image" at bounding box center [868, 77] width 91 height 21
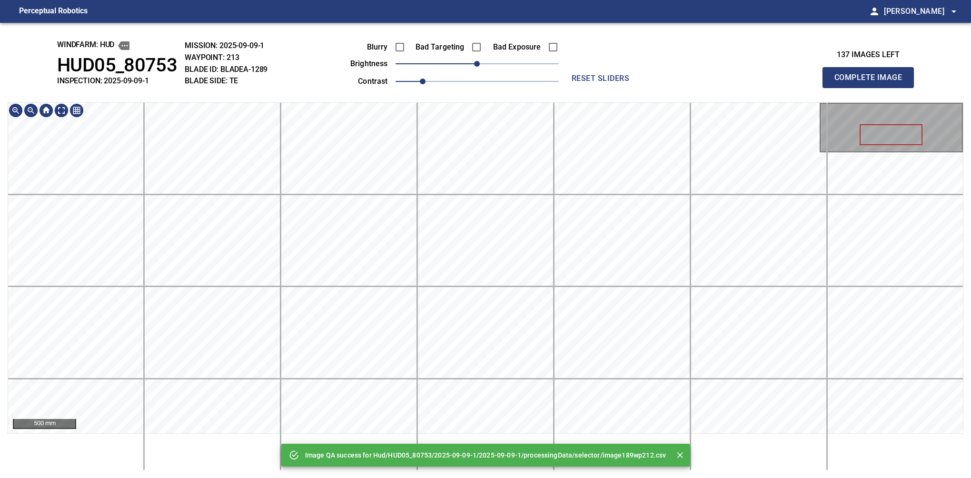
click at [518, 49] on div "Image QA success for Hud/HUD05_80753/2025-09-09-1/2025-09-09-1/processingData/s…" at bounding box center [485, 250] width 971 height 455
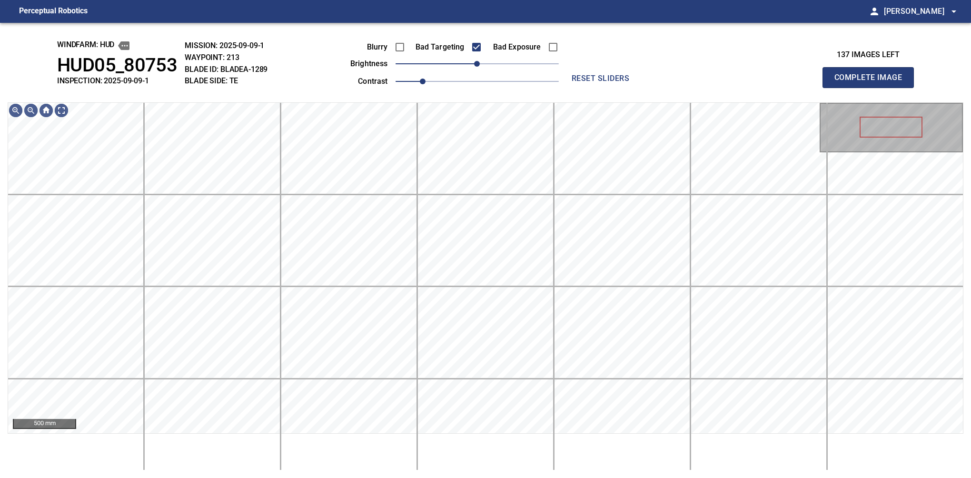
click at [474, 61] on span "0" at bounding box center [477, 64] width 6 height 6
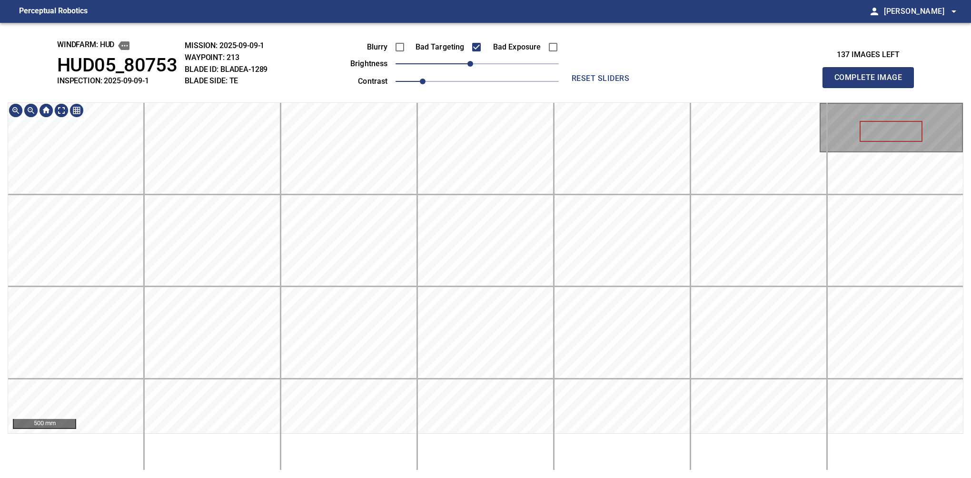
click at [411, 0] on html "Perceptual Robotics person Alex Semenov arrow_drop_down windfarm: Hud HUD05_807…" at bounding box center [485, 239] width 971 height 478
click at [489, 92] on div "windfarm: Hud HUD05_80753 INSPECTION: 2025-09-09-1 MISSION: 2025-09-09-1 WAYPOI…" at bounding box center [485, 250] width 971 height 455
click at [492, 99] on div "windfarm: Hud HUD05_80753 INSPECTION: 2025-09-09-1 MISSION: 2025-09-09-1 WAYPOI…" at bounding box center [485, 250] width 971 height 455
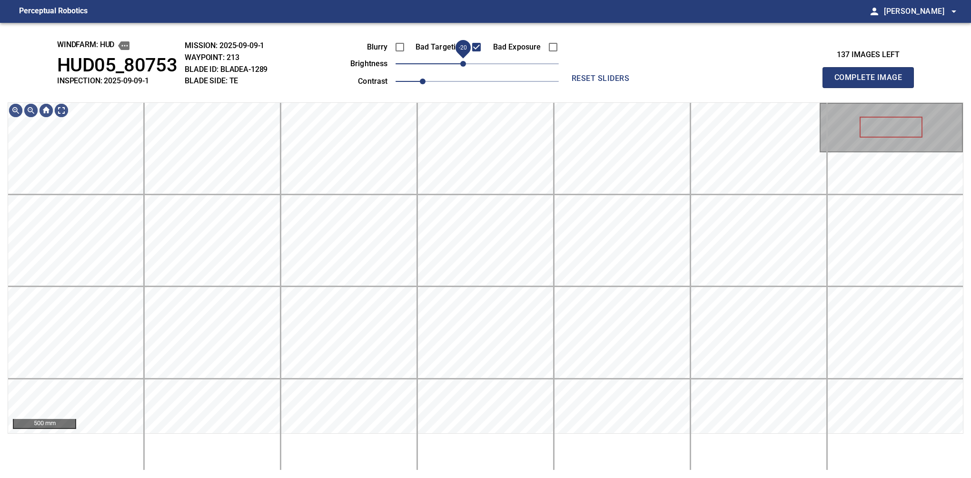
click at [466, 65] on span "-20" at bounding box center [463, 64] width 6 height 6
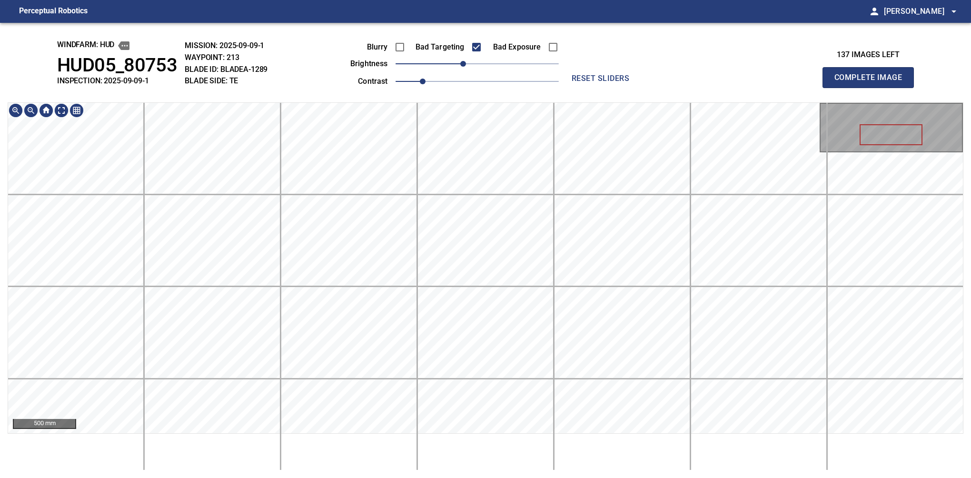
click at [501, 0] on html "Perceptual Robotics person Alex Semenov arrow_drop_down windfarm: Hud HUD05_807…" at bounding box center [485, 239] width 971 height 478
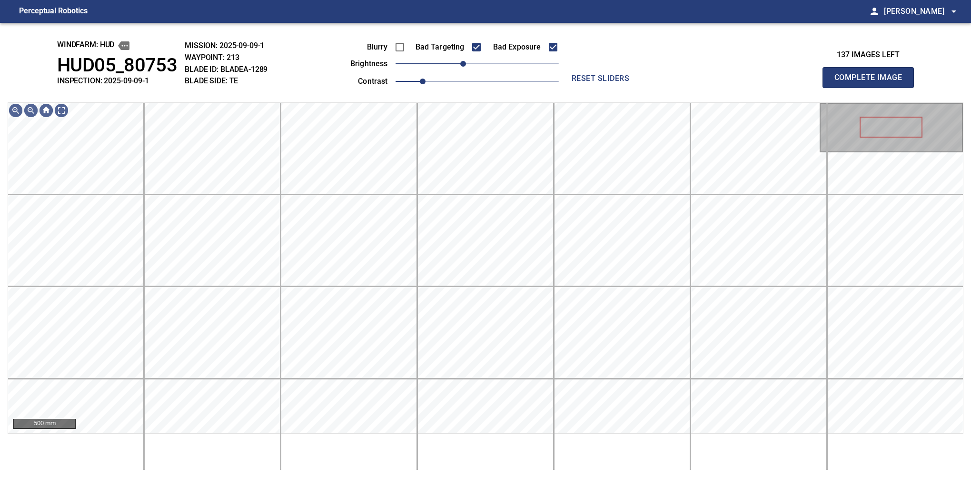
click at [872, 88] on button "Complete Image" at bounding box center [868, 77] width 91 height 21
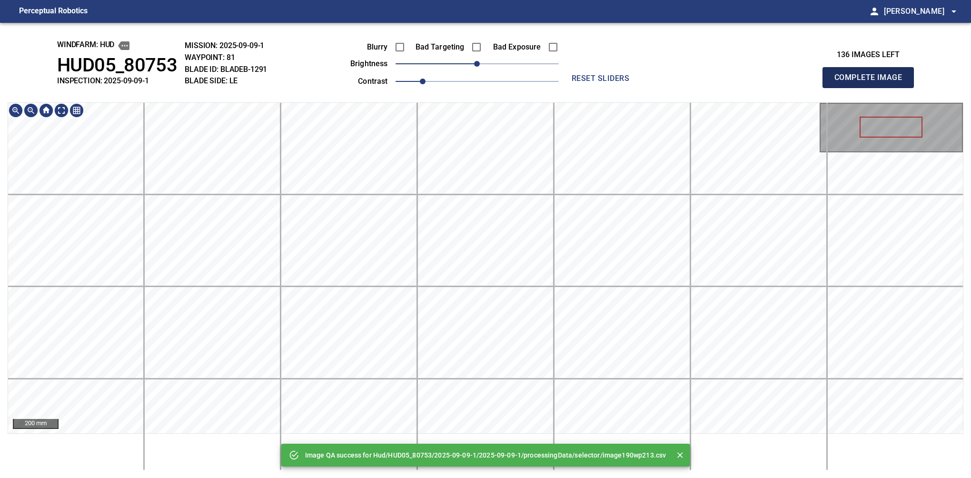
click at [872, 88] on button "Complete Image" at bounding box center [868, 77] width 91 height 21
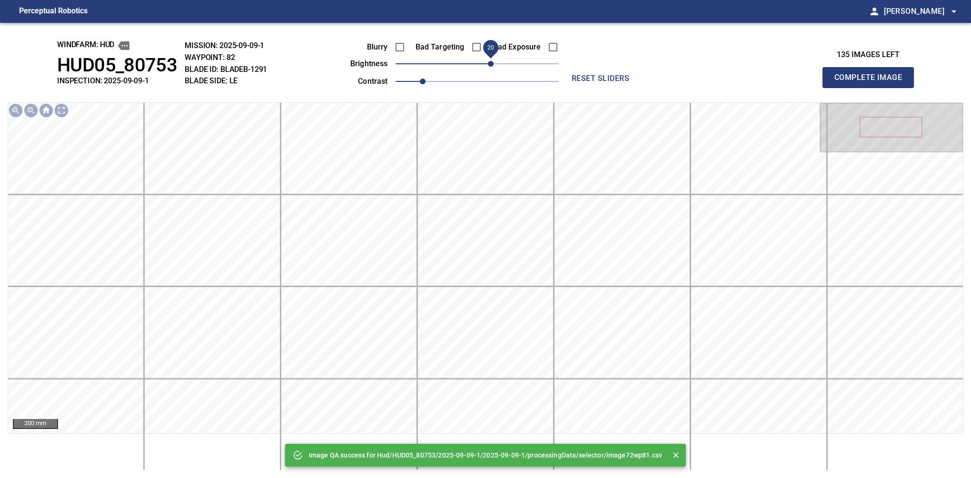
drag, startPoint x: 478, startPoint y: 65, endPoint x: 488, endPoint y: 65, distance: 10.5
click at [488, 65] on span "20" at bounding box center [491, 64] width 6 height 6
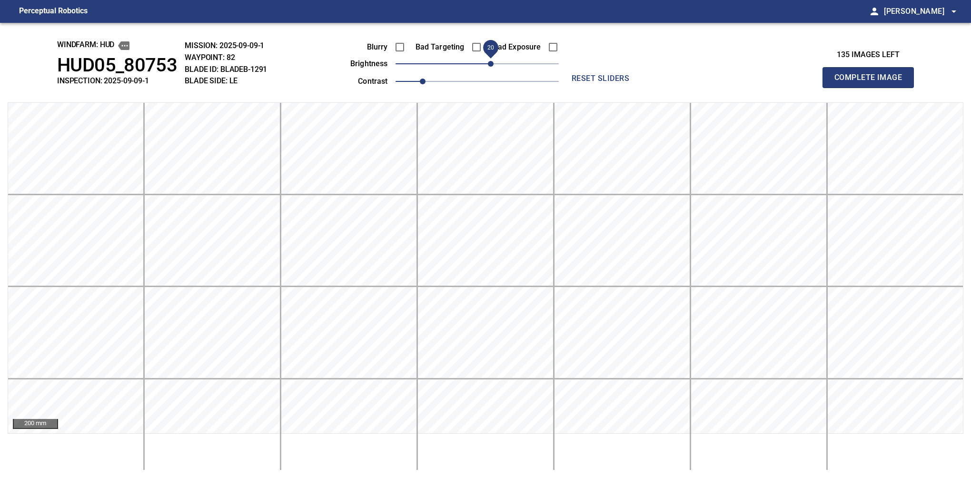
click at [872, 88] on button "Complete Image" at bounding box center [868, 77] width 91 height 21
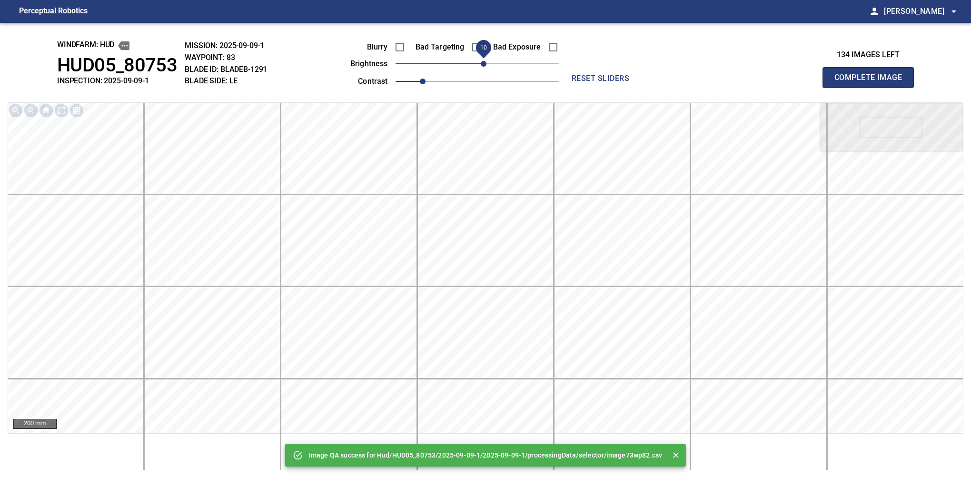
drag, startPoint x: 477, startPoint y: 64, endPoint x: 483, endPoint y: 62, distance: 6.4
click at [483, 62] on span "10" at bounding box center [484, 64] width 6 height 6
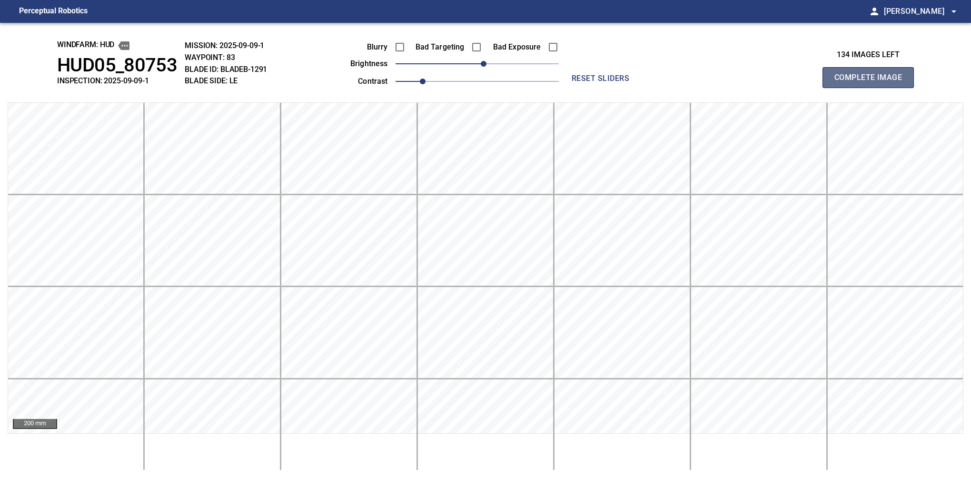
click at [872, 88] on button "Complete Image" at bounding box center [868, 77] width 91 height 21
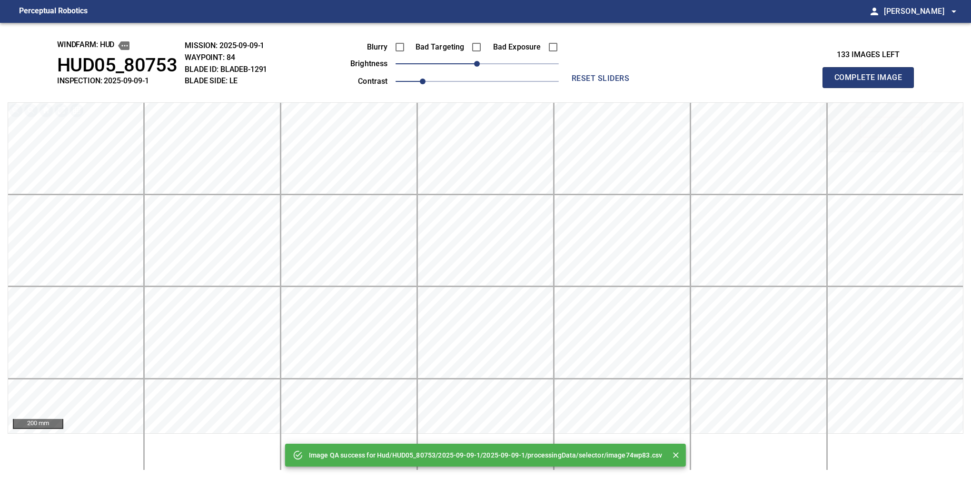
click at [872, 88] on button "Complete Image" at bounding box center [868, 77] width 91 height 21
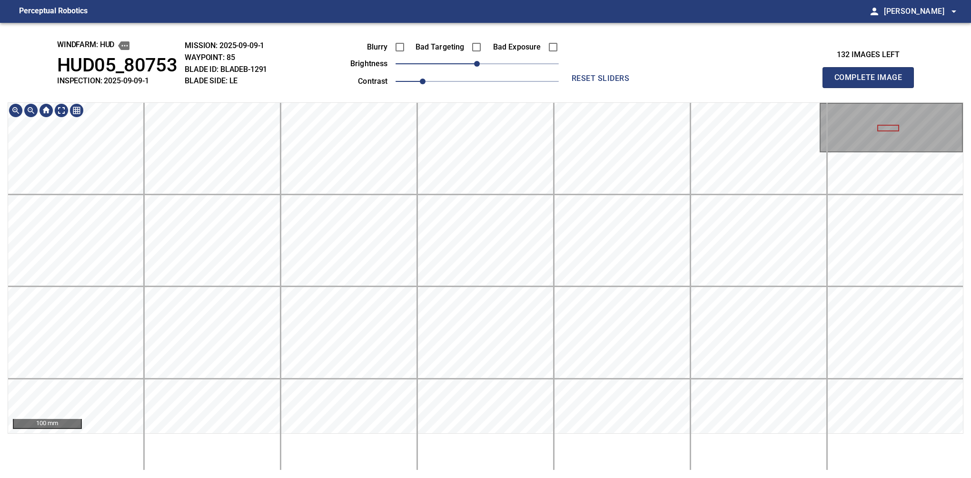
drag, startPoint x: 872, startPoint y: 88, endPoint x: 886, endPoint y: 97, distance: 16.4
click at [872, 88] on button "Complete Image" at bounding box center [868, 77] width 91 height 21
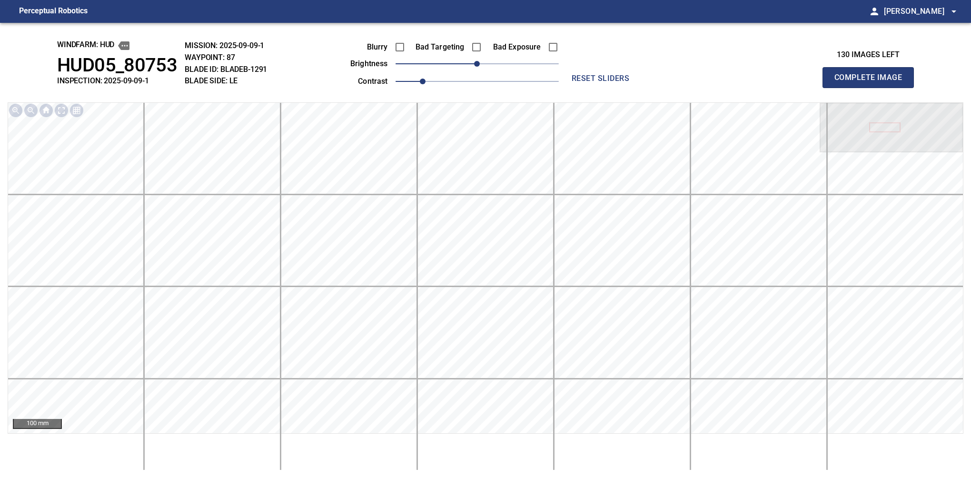
click at [872, 88] on button "Complete Image" at bounding box center [868, 77] width 91 height 21
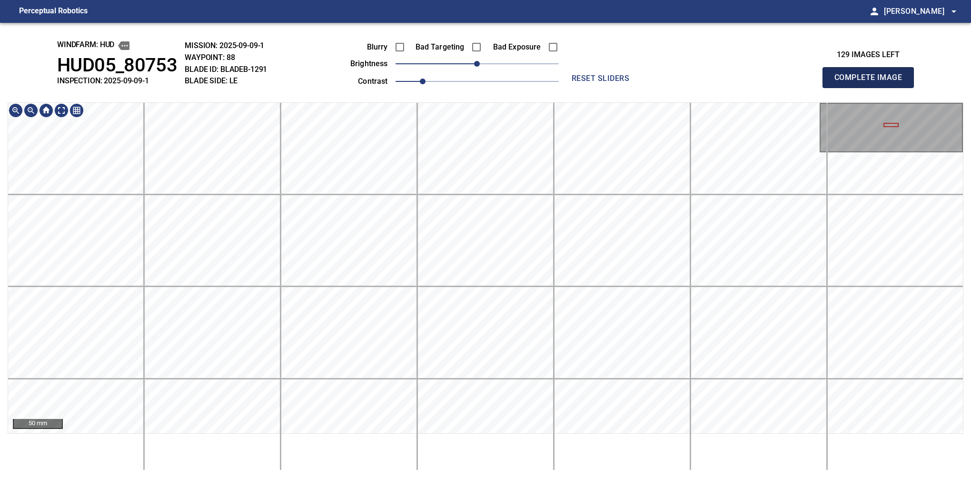
click at [872, 88] on button "Complete Image" at bounding box center [868, 77] width 91 height 21
drag, startPoint x: 904, startPoint y: 124, endPoint x: 890, endPoint y: 102, distance: 25.2
click at [872, 88] on button "Complete Image" at bounding box center [868, 77] width 91 height 21
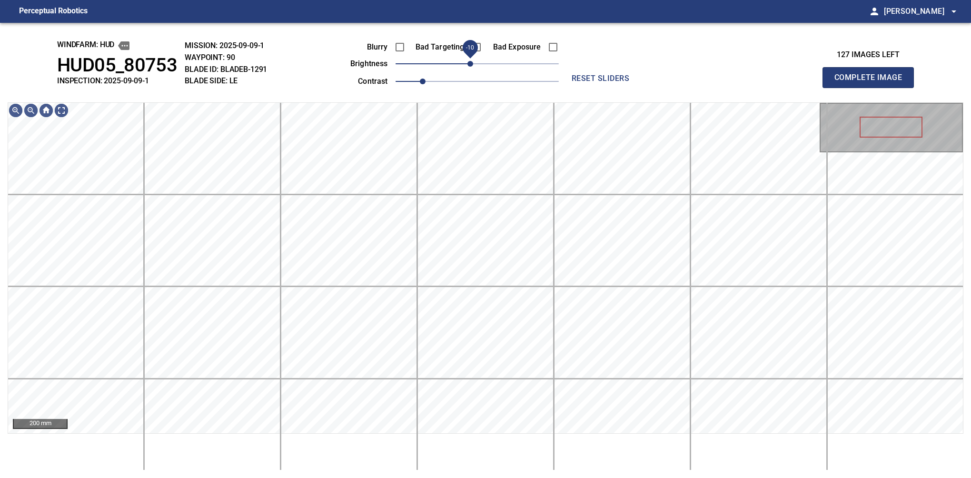
click at [471, 67] on span "-10" at bounding box center [471, 64] width 6 height 6
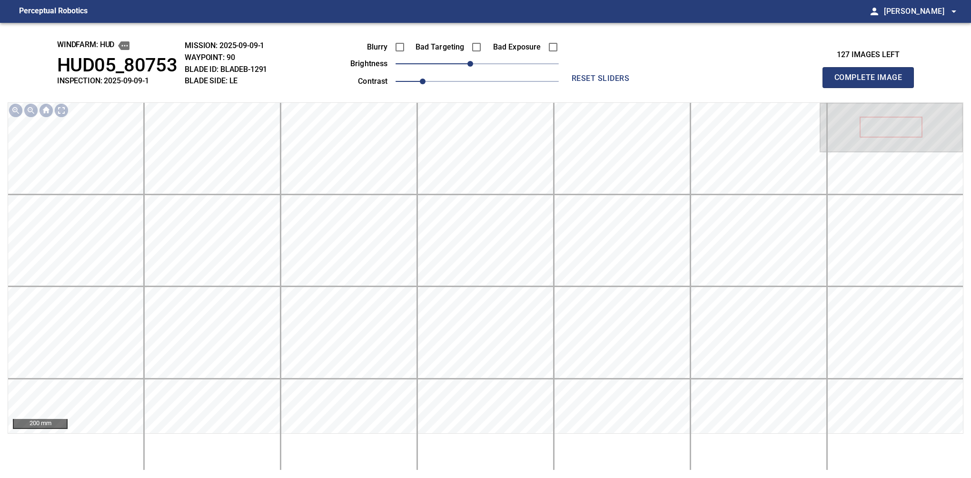
click at [872, 88] on button "Complete Image" at bounding box center [868, 77] width 91 height 21
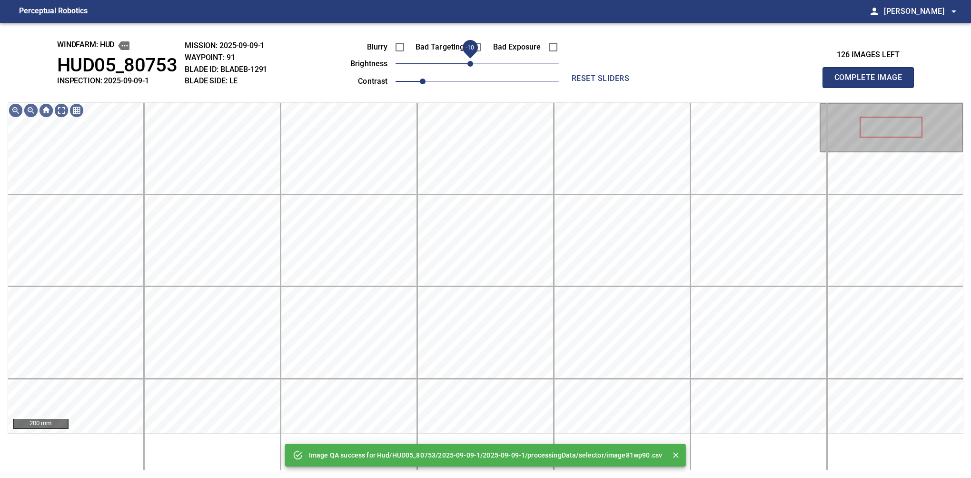
click at [470, 65] on span "-10" at bounding box center [471, 64] width 6 height 6
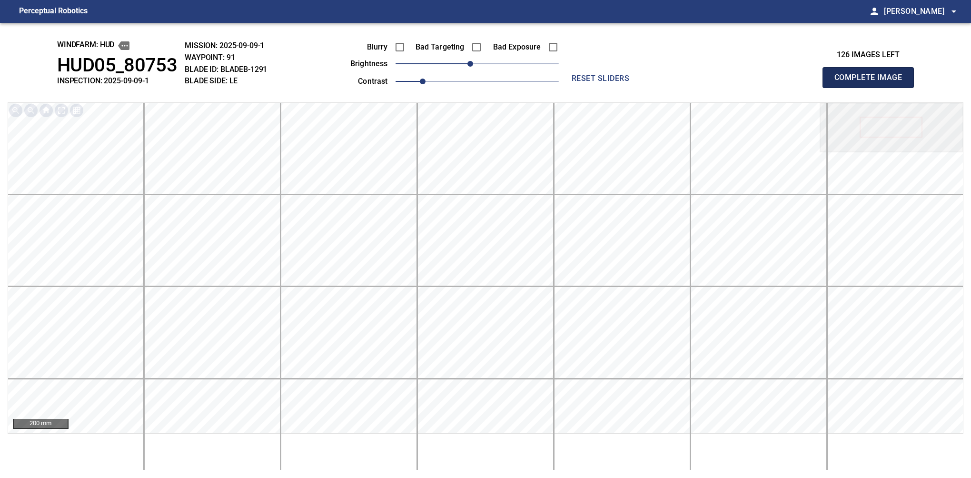
click at [872, 88] on button "Complete Image" at bounding box center [868, 77] width 91 height 21
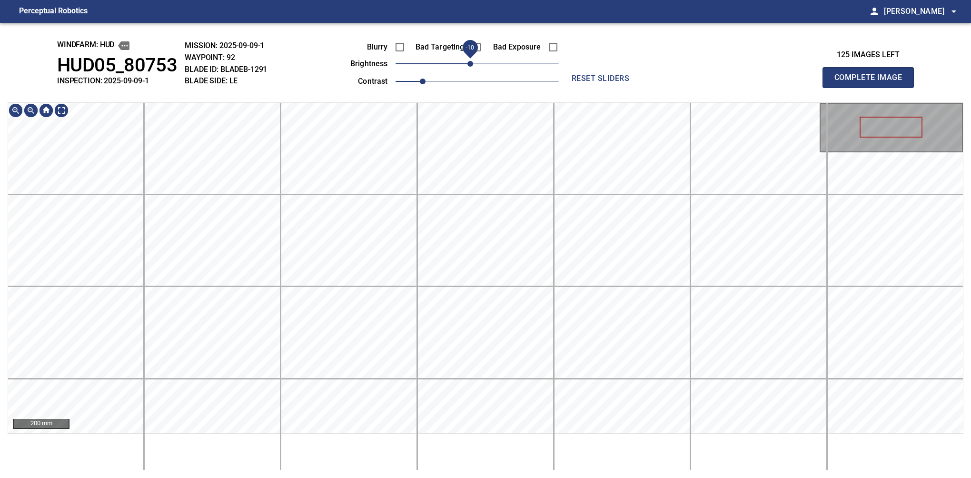
click at [468, 67] on span "-10" at bounding box center [471, 64] width 6 height 6
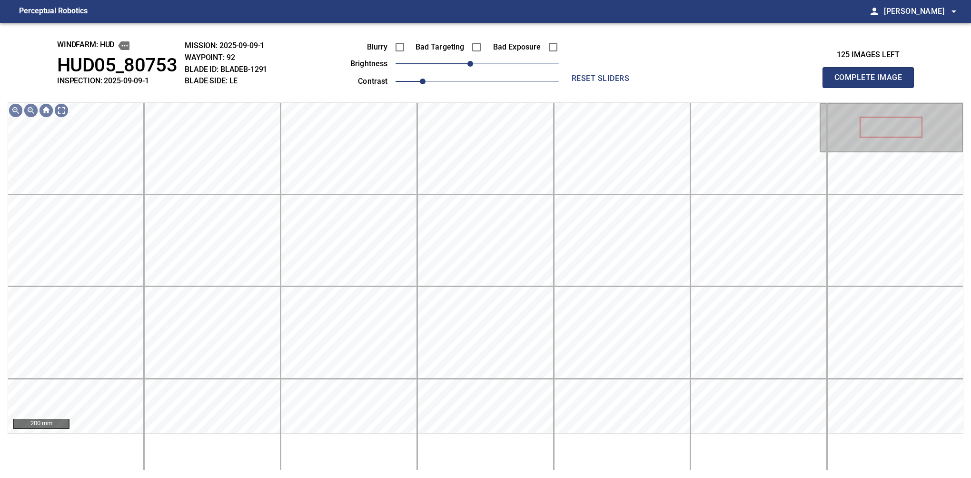
click at [872, 88] on button "Complete Image" at bounding box center [868, 77] width 91 height 21
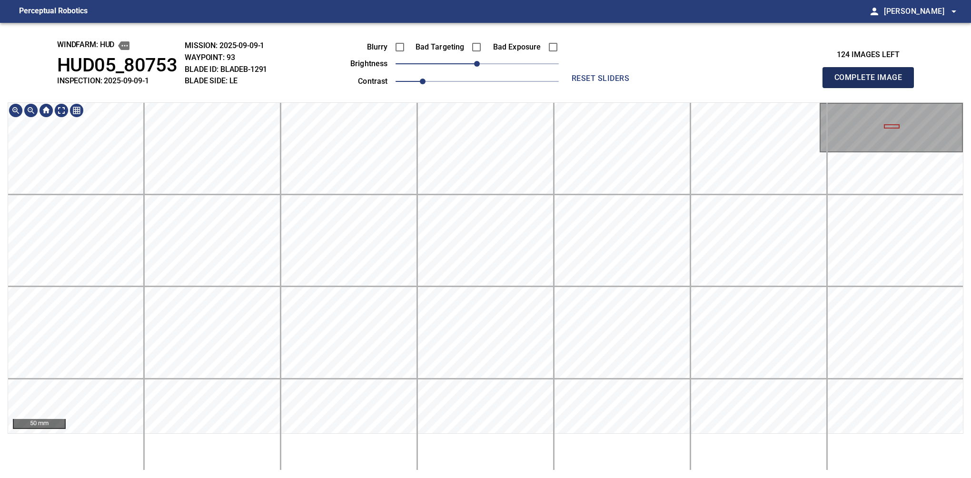
click at [872, 88] on button "Complete Image" at bounding box center [868, 77] width 91 height 21
click at [644, 101] on div "windfarm: Hud HUD05_80753 INSPECTION: 2025-09-09-1 MISSION: 2025-09-09-1 WAYPOI…" at bounding box center [485, 250] width 971 height 455
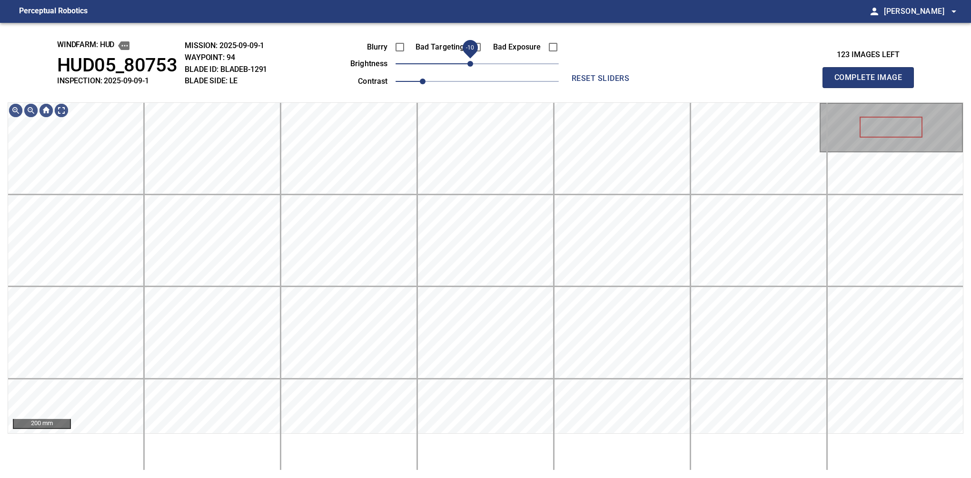
click at [473, 64] on span "-10" at bounding box center [471, 64] width 6 height 6
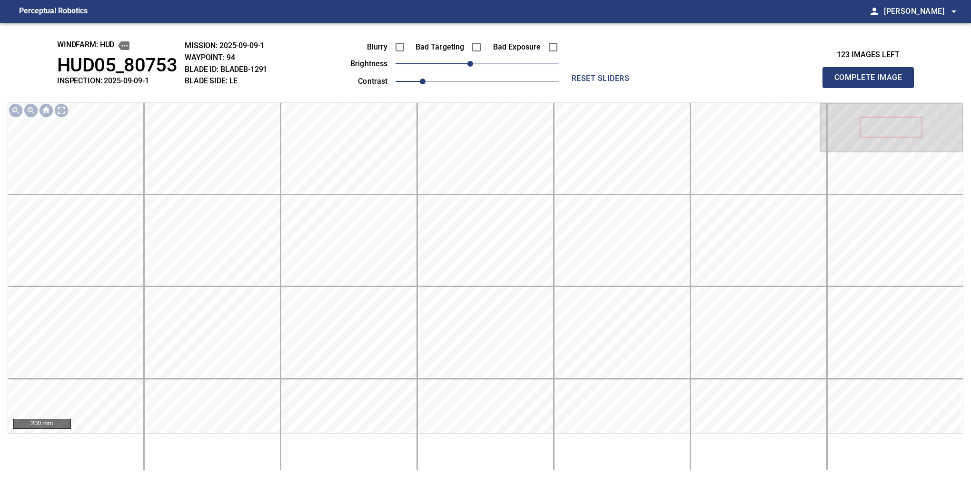
click at [872, 88] on button "Complete Image" at bounding box center [868, 77] width 91 height 21
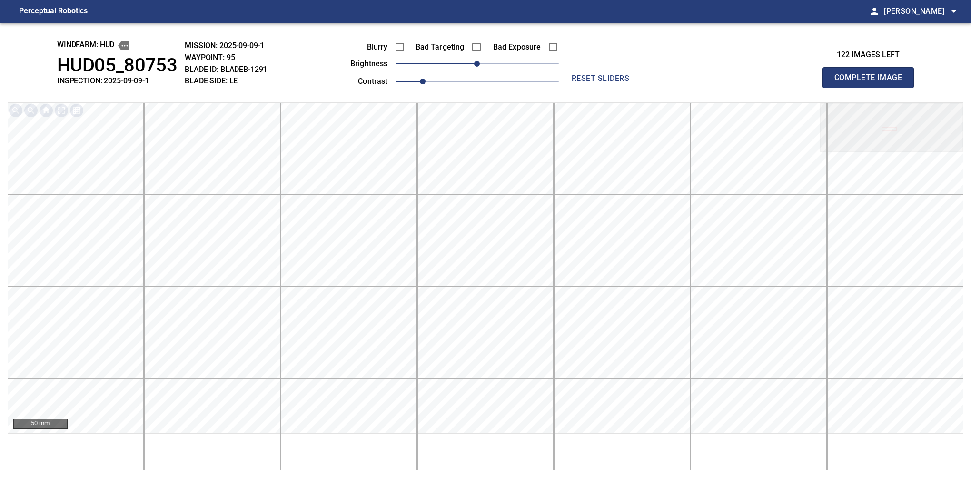
click at [872, 88] on button "Complete Image" at bounding box center [868, 77] width 91 height 21
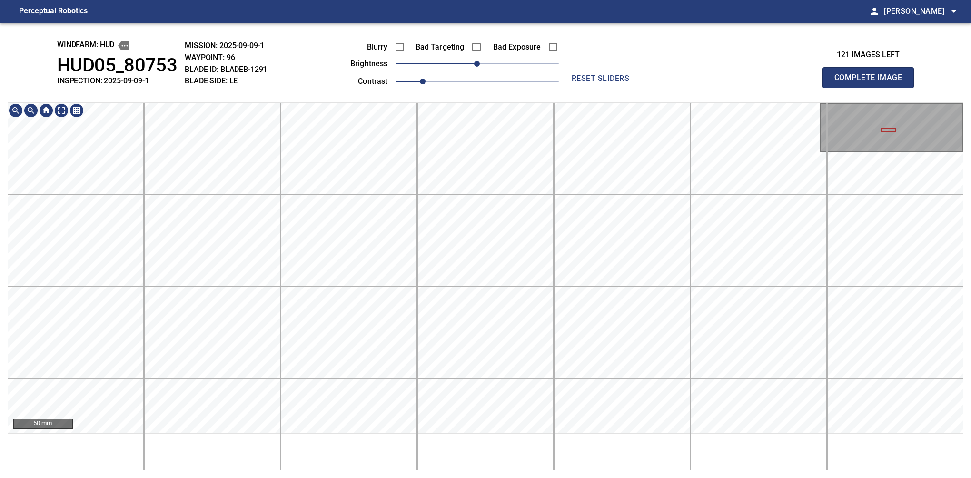
click at [872, 88] on button "Complete Image" at bounding box center [868, 77] width 91 height 21
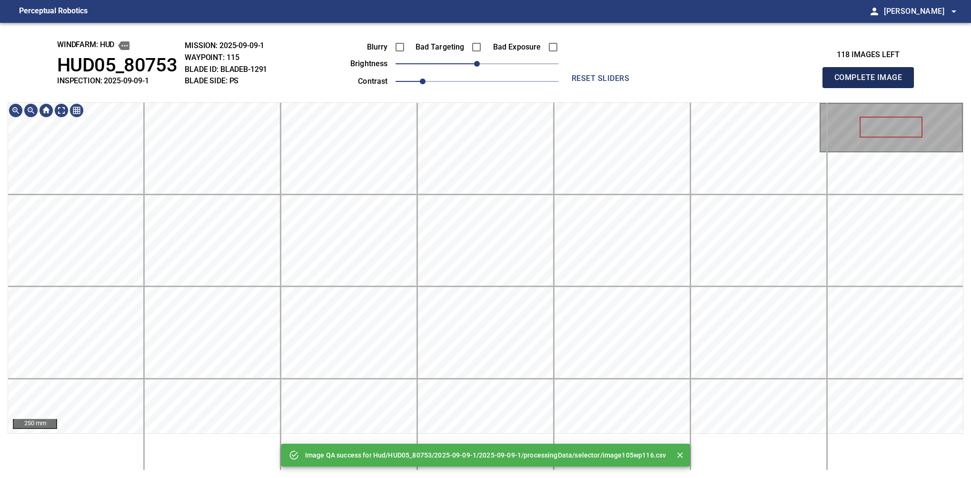
click at [872, 88] on button "Complete Image" at bounding box center [868, 77] width 91 height 21
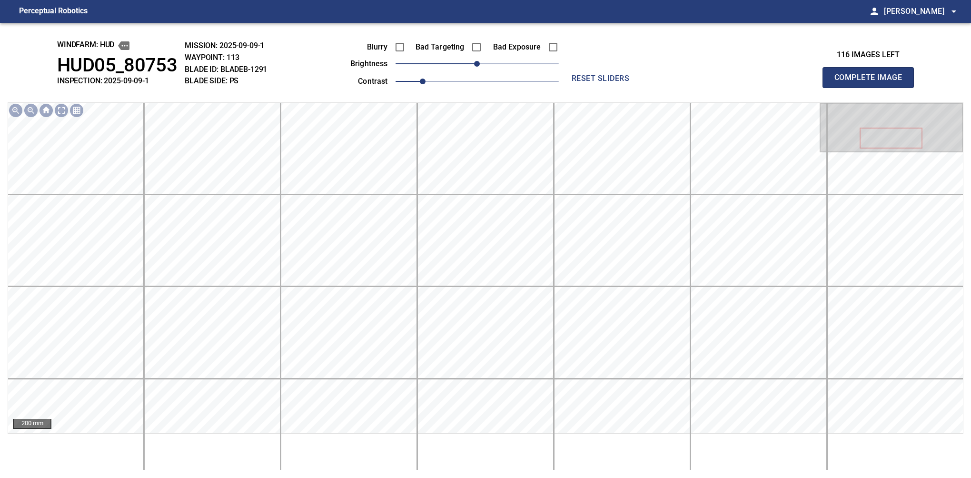
click at [872, 88] on button "Complete Image" at bounding box center [868, 77] width 91 height 21
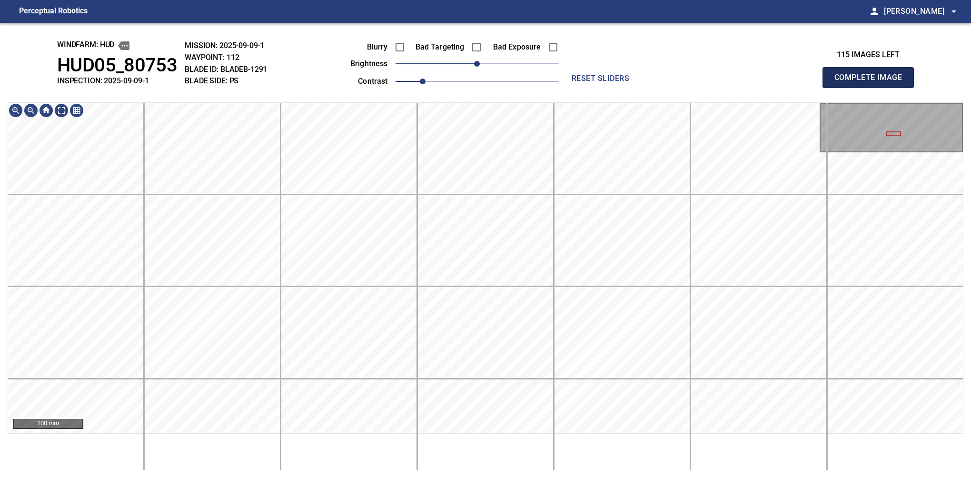
click at [872, 88] on button "Complete Image" at bounding box center [868, 77] width 91 height 21
click at [600, 0] on html "Perceptual Robotics person Alex Semenov arrow_drop_down windfarm: Hud HUD05_807…" at bounding box center [485, 239] width 971 height 478
click at [872, 88] on button "Complete Image" at bounding box center [868, 77] width 91 height 21
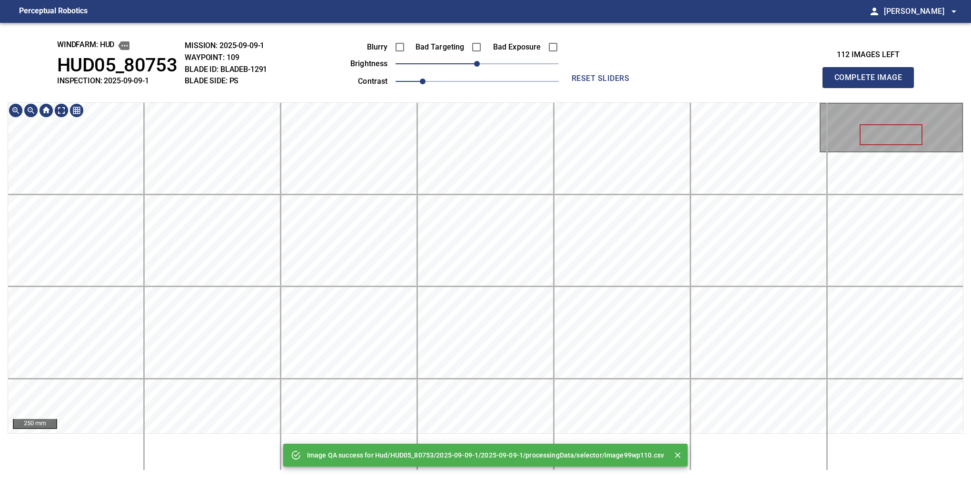
click at [439, 72] on div "Image QA success for Hud/HUD05_80753/2025-09-09-1/2025-09-09-1/processingData/s…" at bounding box center [485, 250] width 971 height 455
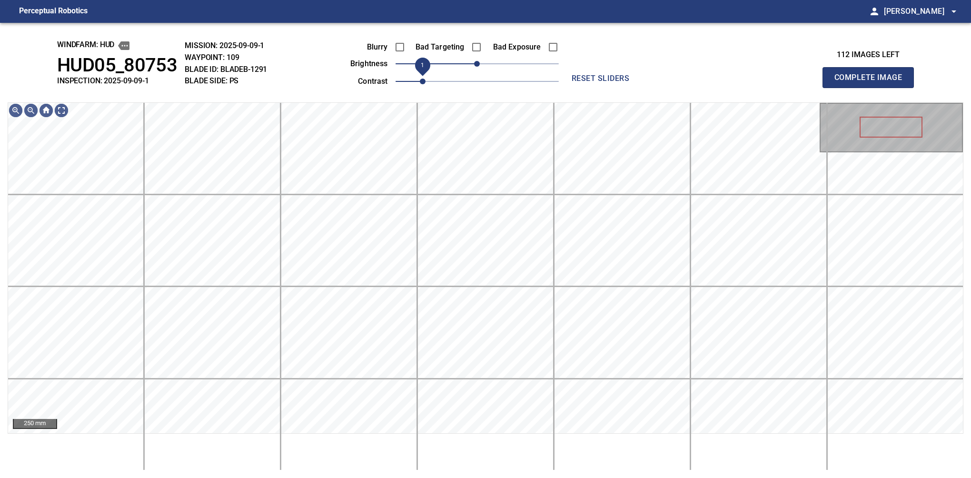
click at [426, 81] on span "1" at bounding box center [423, 82] width 6 height 6
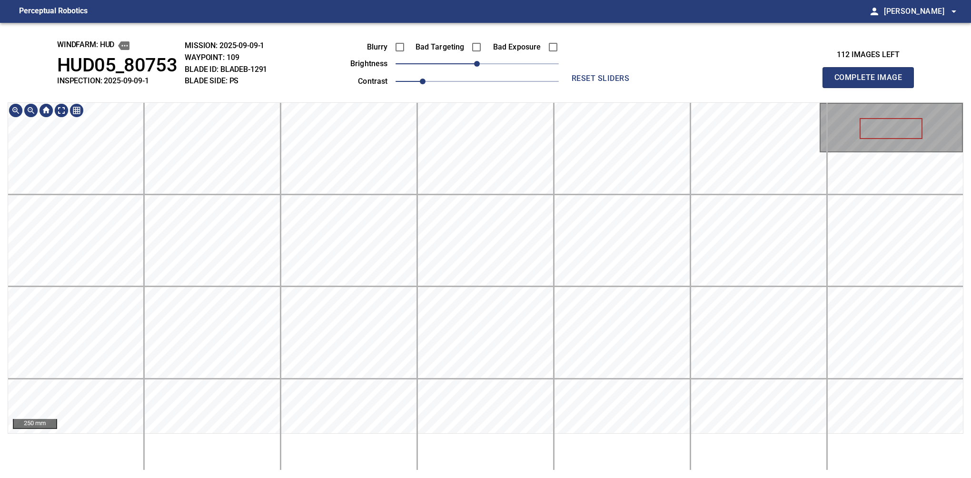
click at [444, 42] on div "windfarm: Hud HUD05_80753 INSPECTION: 2025-09-09-1 MISSION: 2025-09-09-1 WAYPOI…" at bounding box center [485, 250] width 971 height 455
click at [872, 88] on button "Complete Image" at bounding box center [868, 77] width 91 height 21
click at [434, 99] on div "windfarm: Hud HUD05_80753 INSPECTION: 2025-09-09-1 MISSION: 2025-09-09-1 WAYPOI…" at bounding box center [485, 250] width 971 height 455
click at [872, 88] on button "Complete Image" at bounding box center [868, 77] width 91 height 21
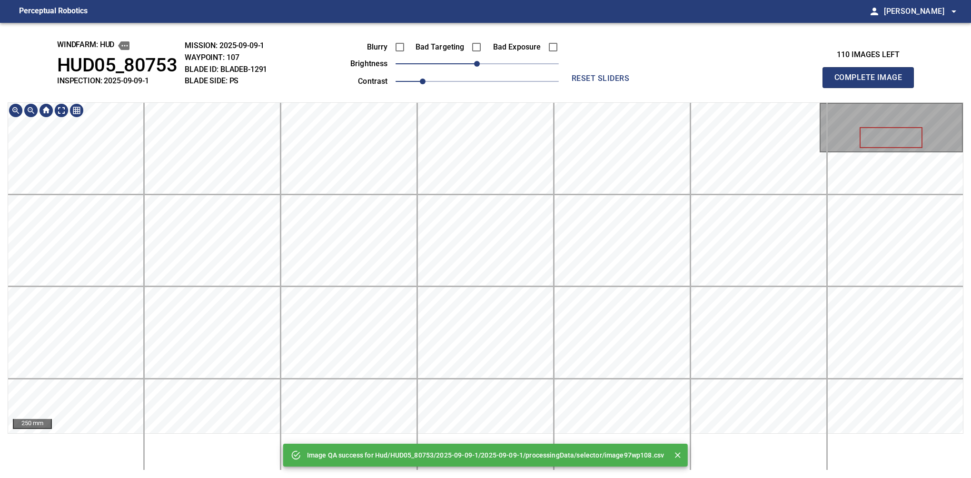
click at [373, 76] on div "Image QA success for Hud/HUD05_80753/2025-09-09-1/2025-09-09-1/processingData/s…" at bounding box center [485, 250] width 971 height 455
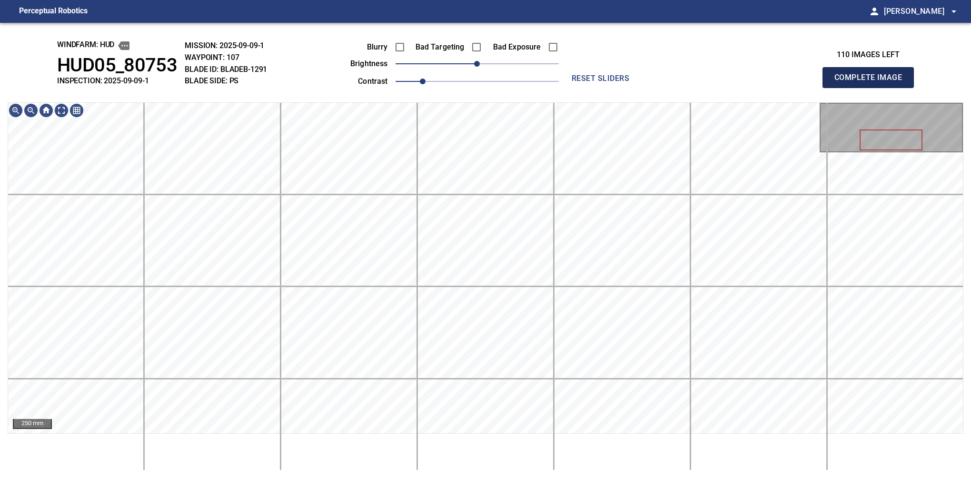
click at [872, 88] on button "Complete Image" at bounding box center [868, 77] width 91 height 21
click at [433, 84] on span "1.1" at bounding box center [436, 82] width 6 height 6
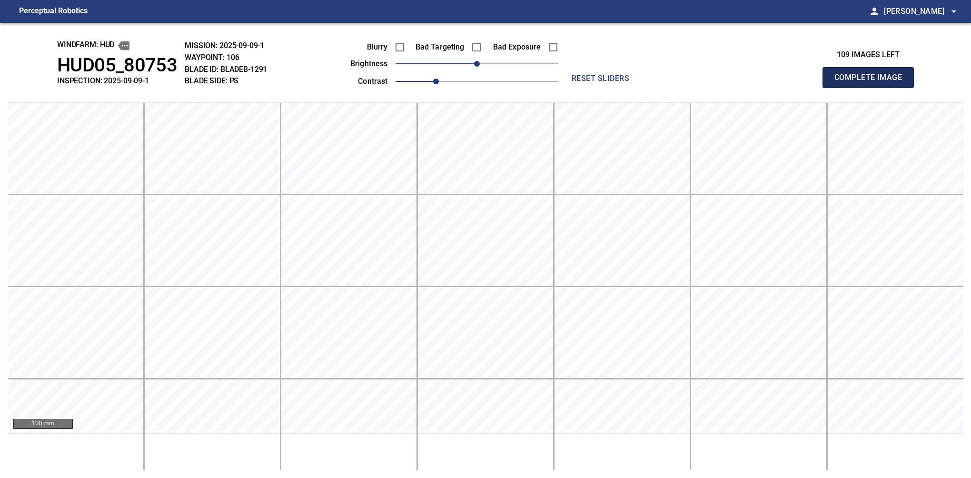
click at [872, 88] on button "Complete Image" at bounding box center [868, 77] width 91 height 21
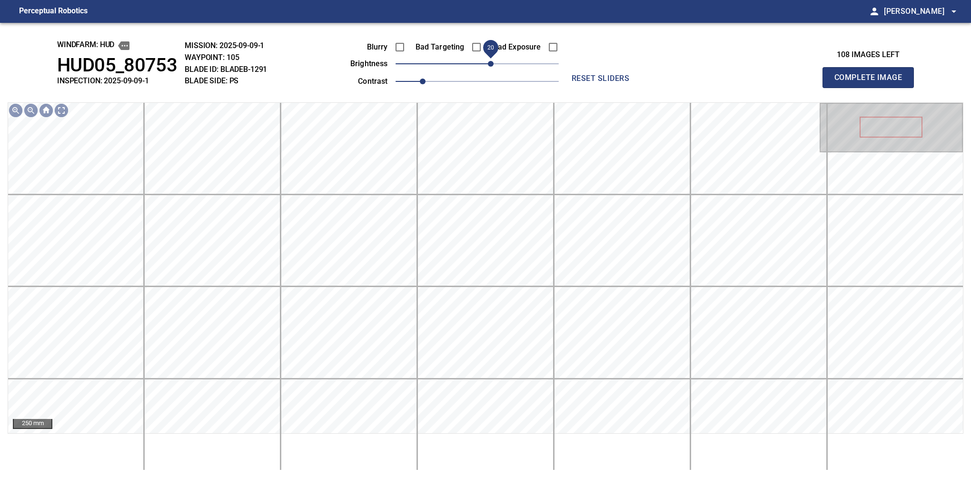
drag, startPoint x: 486, startPoint y: 66, endPoint x: 493, endPoint y: 66, distance: 7.1
click at [493, 66] on span "20" at bounding box center [491, 64] width 6 height 6
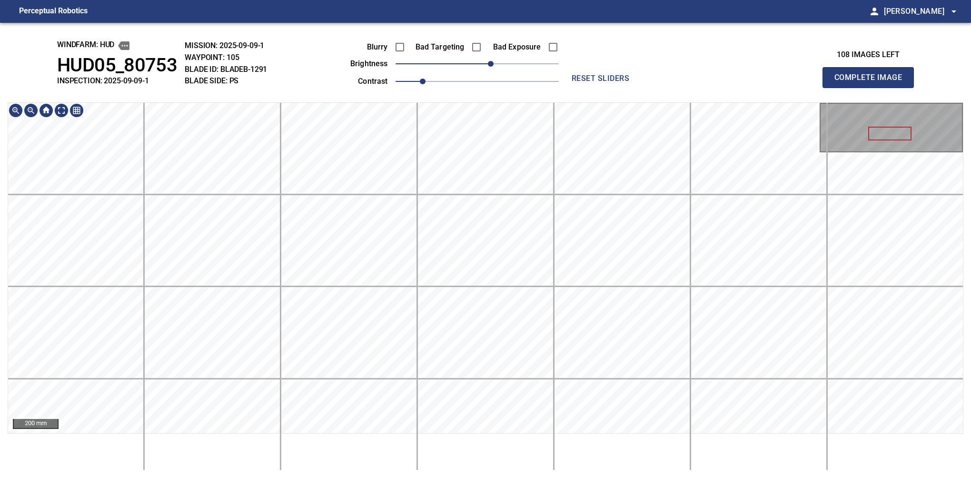
click at [453, 478] on html "Perceptual Robotics person Alex Semenov arrow_drop_down windfarm: Hud HUD05_807…" at bounding box center [485, 239] width 971 height 478
click at [458, 435] on div "200 mm" at bounding box center [486, 286] width 956 height 368
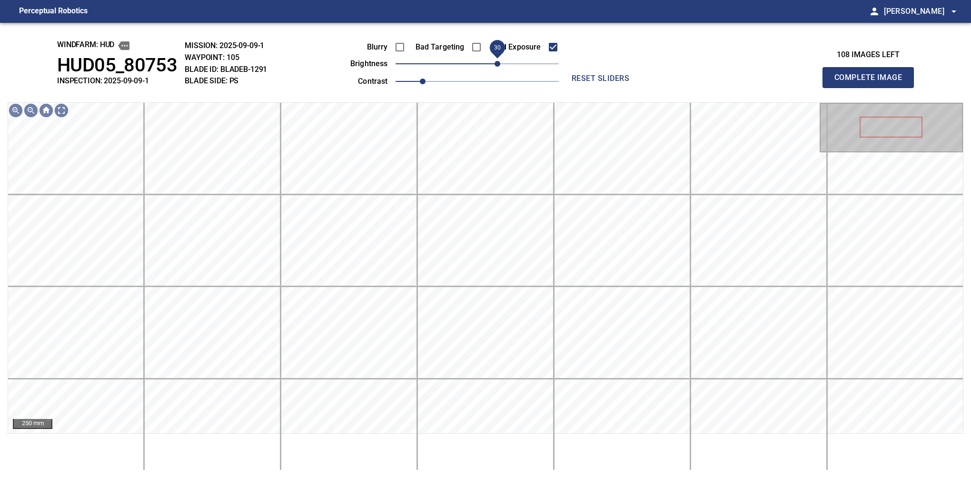
click at [498, 67] on span "30" at bounding box center [498, 64] width 6 height 6
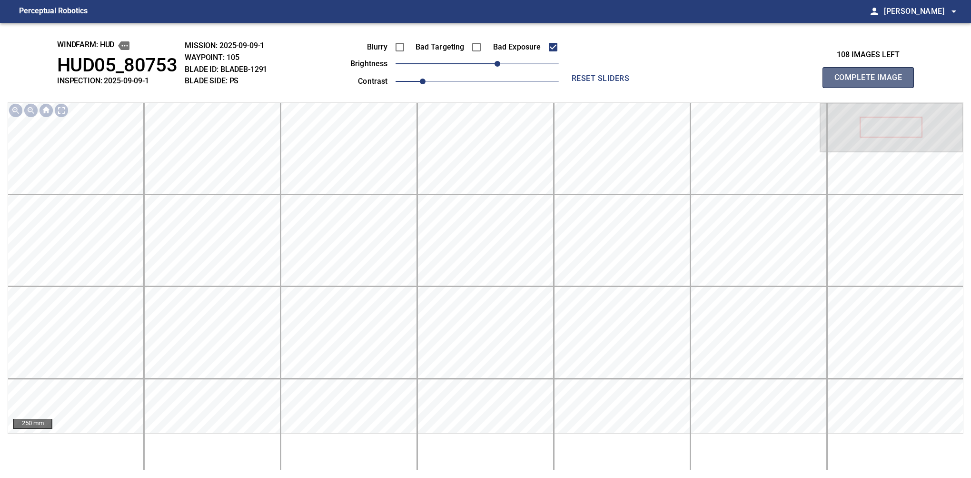
click at [872, 88] on button "Complete Image" at bounding box center [868, 77] width 91 height 21
click at [490, 67] on span "20" at bounding box center [491, 64] width 6 height 6
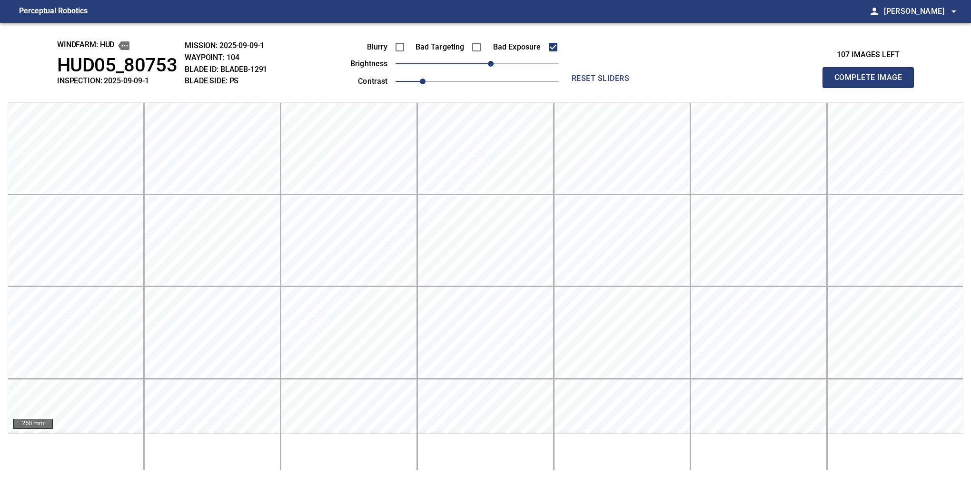
click at [872, 88] on button "Complete Image" at bounding box center [868, 77] width 91 height 21
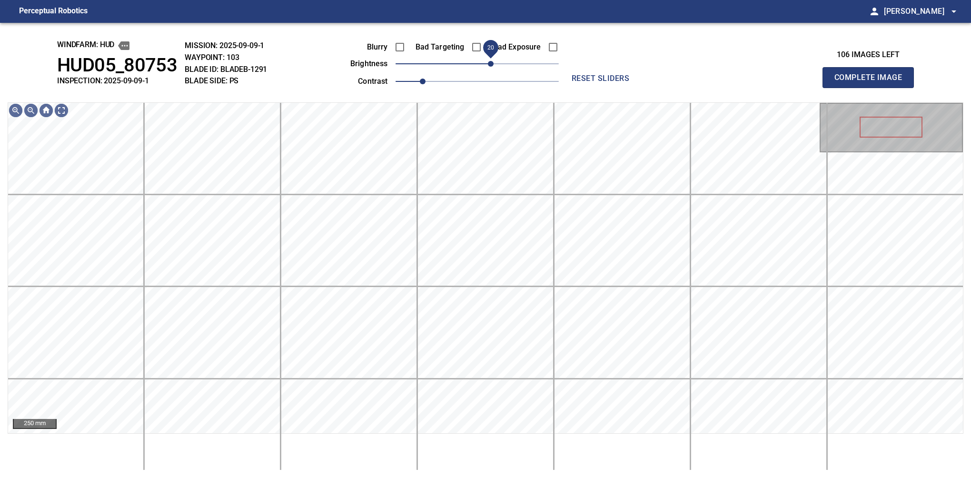
drag, startPoint x: 487, startPoint y: 68, endPoint x: 493, endPoint y: 65, distance: 7.5
click at [493, 65] on span "20" at bounding box center [491, 64] width 6 height 6
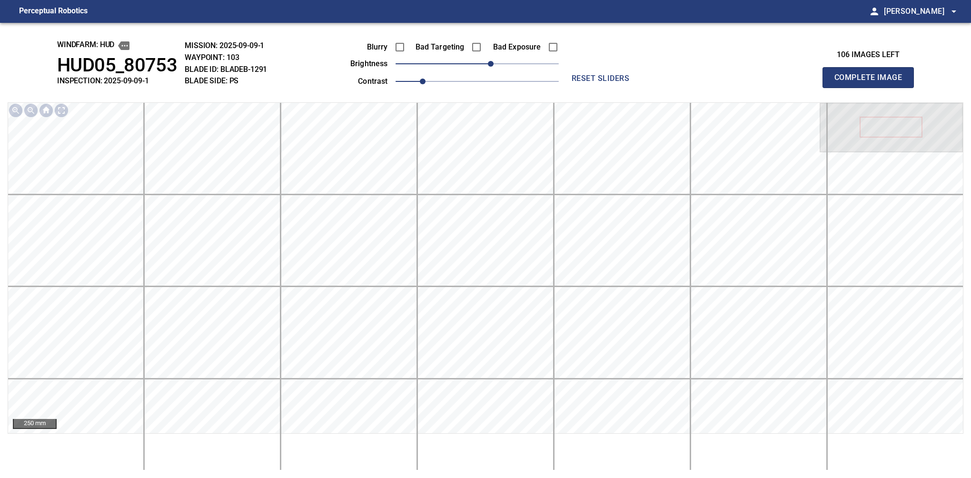
click at [872, 88] on button "Complete Image" at bounding box center [868, 77] width 91 height 21
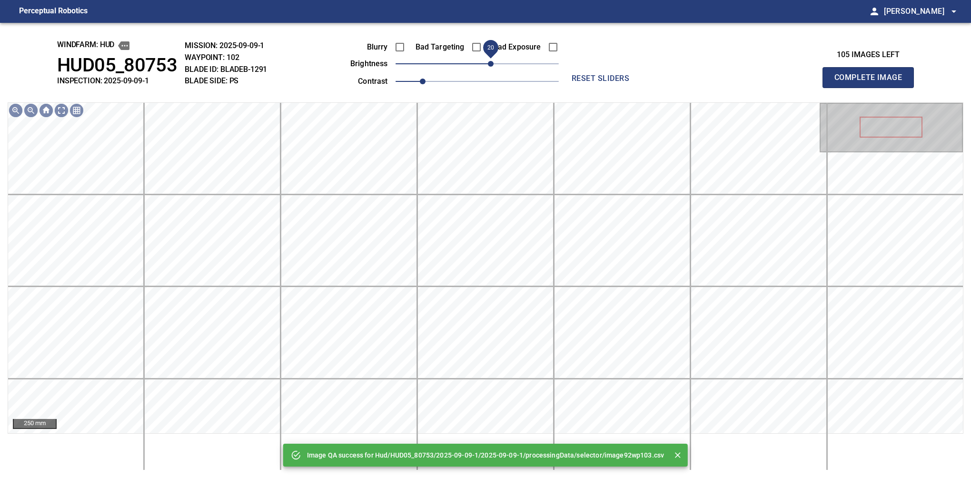
click at [489, 65] on span "20" at bounding box center [491, 64] width 6 height 6
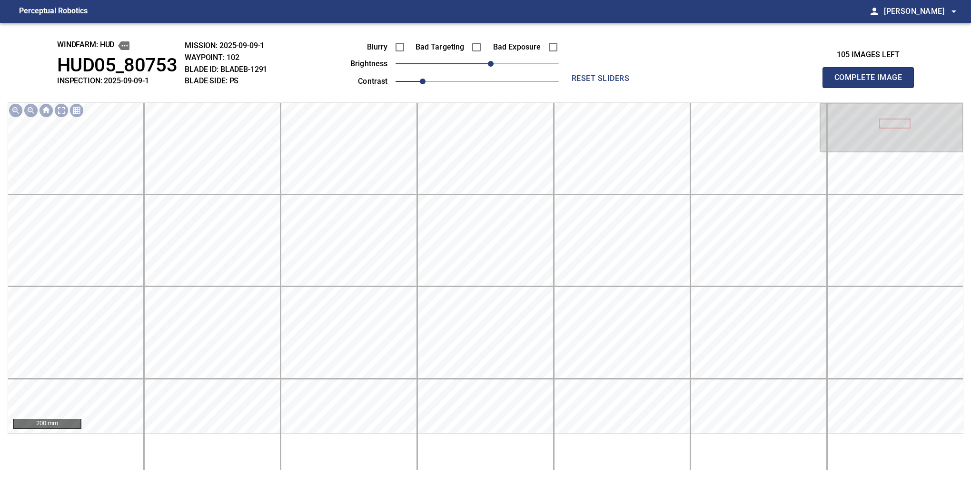
click at [872, 88] on button "Complete Image" at bounding box center [868, 77] width 91 height 21
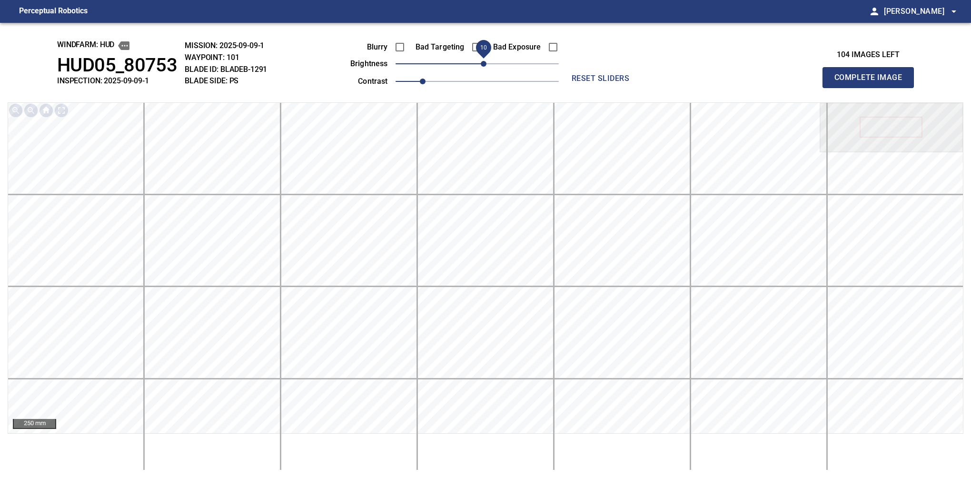
drag, startPoint x: 476, startPoint y: 67, endPoint x: 483, endPoint y: 66, distance: 6.8
click at [483, 66] on span "10" at bounding box center [484, 64] width 6 height 6
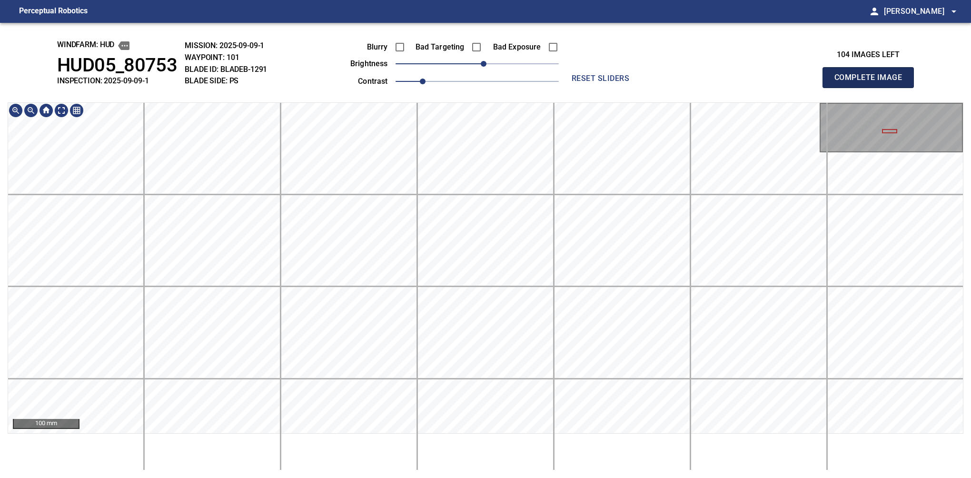
click at [872, 88] on button "Complete Image" at bounding box center [868, 77] width 91 height 21
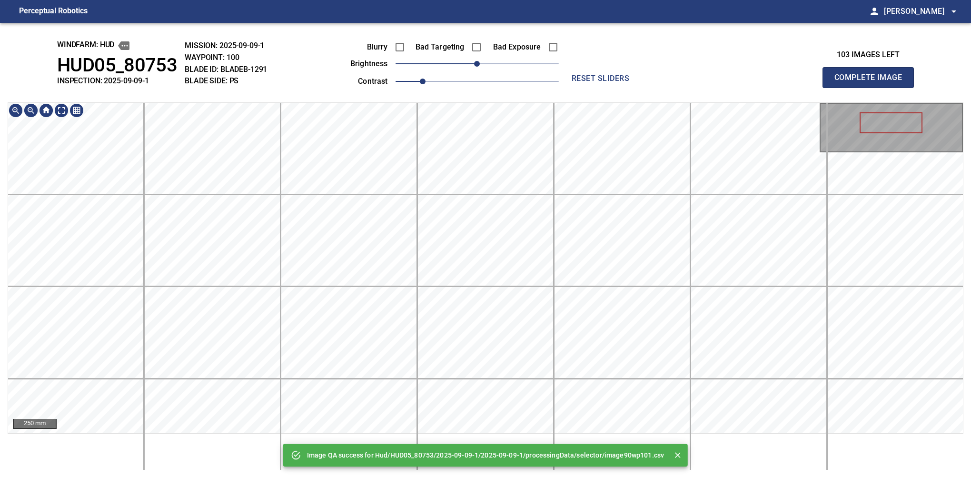
click at [475, 478] on html "Perceptual Robotics person Alex Semenov arrow_drop_down Image QA success for Hu…" at bounding box center [485, 239] width 971 height 478
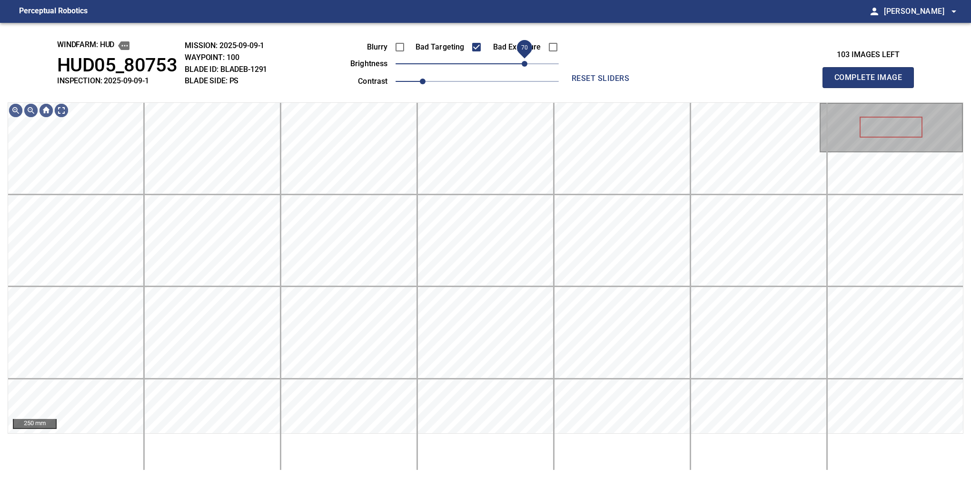
drag, startPoint x: 508, startPoint y: 62, endPoint x: 528, endPoint y: 64, distance: 20.0
click at [528, 64] on span "70" at bounding box center [477, 63] width 163 height 13
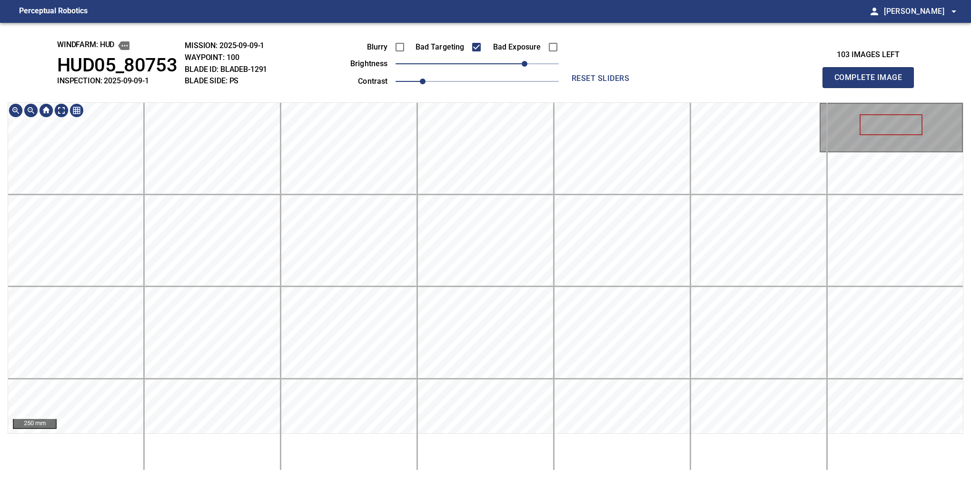
click at [518, 478] on html "Perceptual Robotics person Alex Semenov arrow_drop_down windfarm: Hud HUD05_807…" at bounding box center [485, 239] width 971 height 478
drag, startPoint x: 538, startPoint y: 59, endPoint x: 558, endPoint y: 62, distance: 20.2
click at [541, 62] on span "90" at bounding box center [539, 64] width 6 height 6
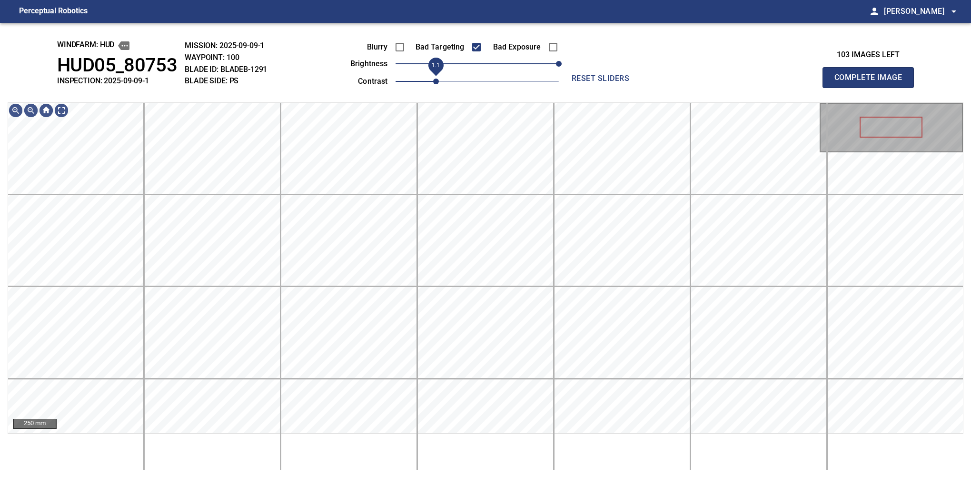
drag, startPoint x: 430, startPoint y: 82, endPoint x: 446, endPoint y: 76, distance: 17.3
click at [439, 79] on span "1.1" at bounding box center [436, 82] width 6 height 6
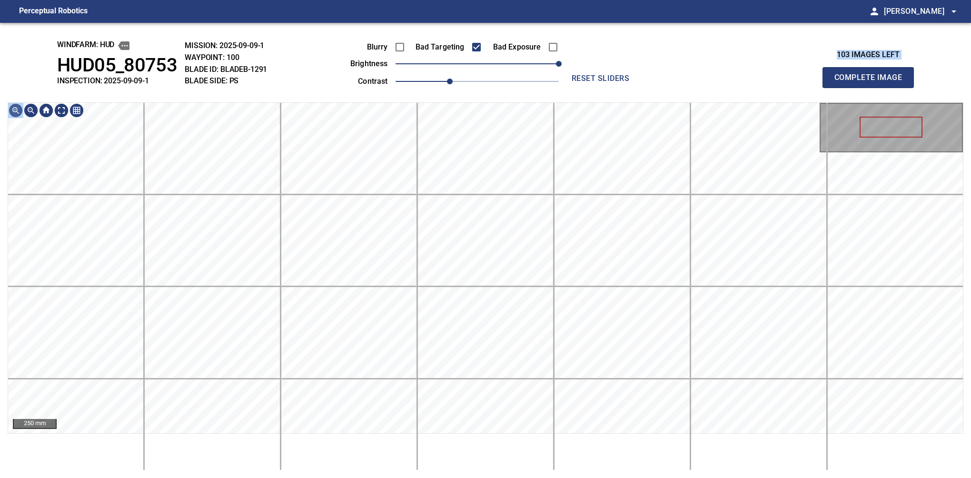
click at [533, 430] on div "windfarm: Hud HUD05_80753 INSPECTION: 2025-09-09-1 MISSION: 2025-09-09-1 WAYPOI…" at bounding box center [485, 250] width 971 height 455
click at [512, 444] on div "250 mm" at bounding box center [486, 286] width 956 height 368
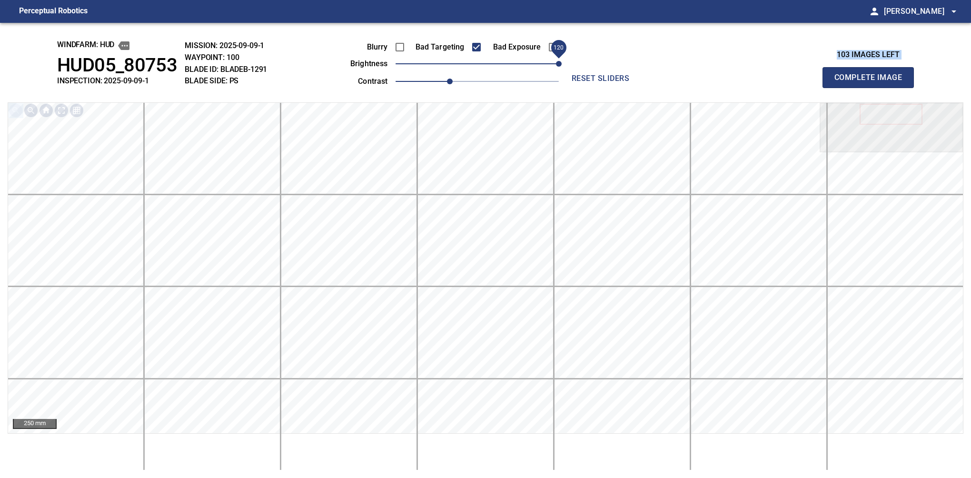
drag, startPoint x: 523, startPoint y: 95, endPoint x: 550, endPoint y: 62, distance: 43.0
click at [550, 62] on div "Blurry Bad Targeting Bad Exposure brightness 120 contrast 1.2" at bounding box center [444, 62] width 230 height 51
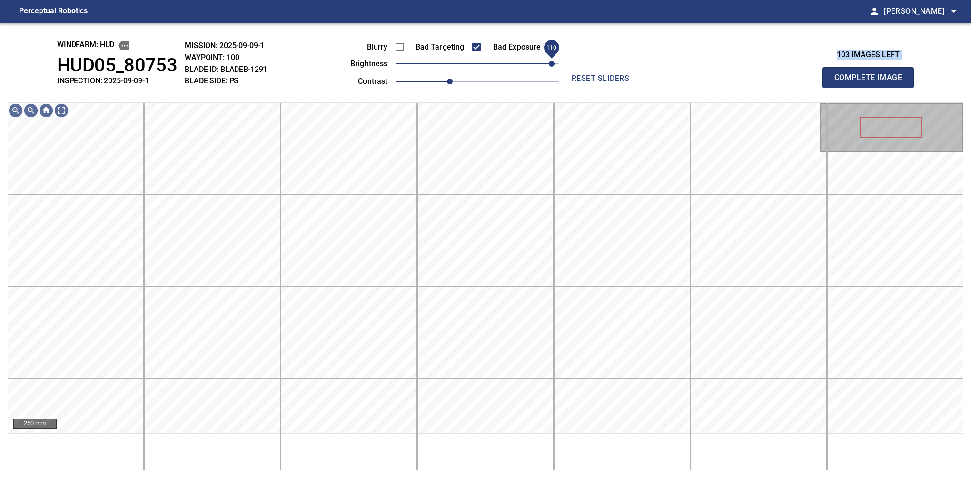
drag, startPoint x: 558, startPoint y: 62, endPoint x: 545, endPoint y: 69, distance: 14.7
click at [549, 67] on span "110" at bounding box center [552, 64] width 6 height 6
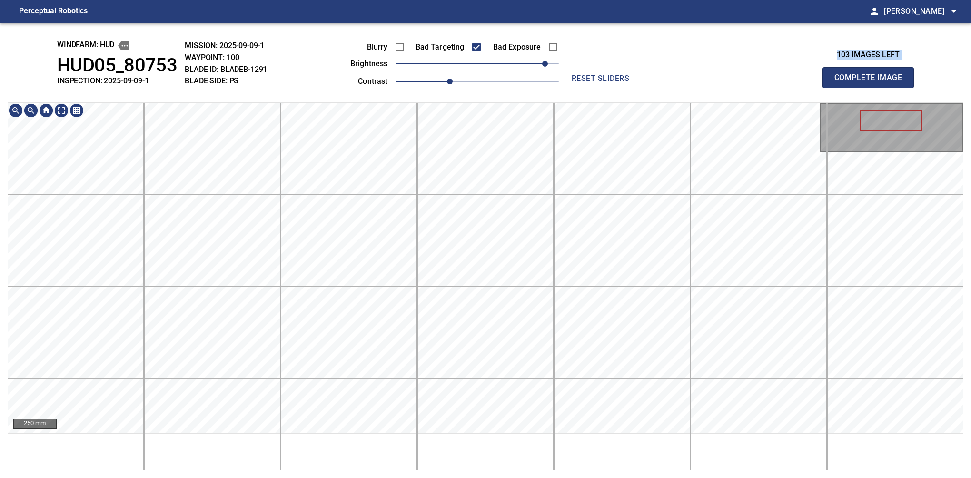
click at [501, 478] on html "Perceptual Robotics person Alex Semenov arrow_drop_down windfarm: Hud HUD05_807…" at bounding box center [485, 239] width 971 height 478
click at [872, 88] on button "Complete Image" at bounding box center [868, 77] width 91 height 21
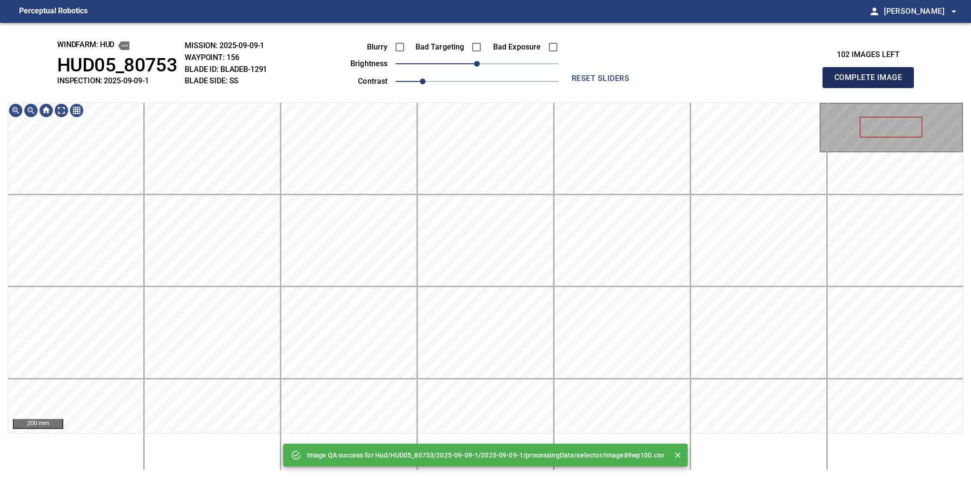
click at [872, 88] on button "Complete Image" at bounding box center [868, 77] width 91 height 21
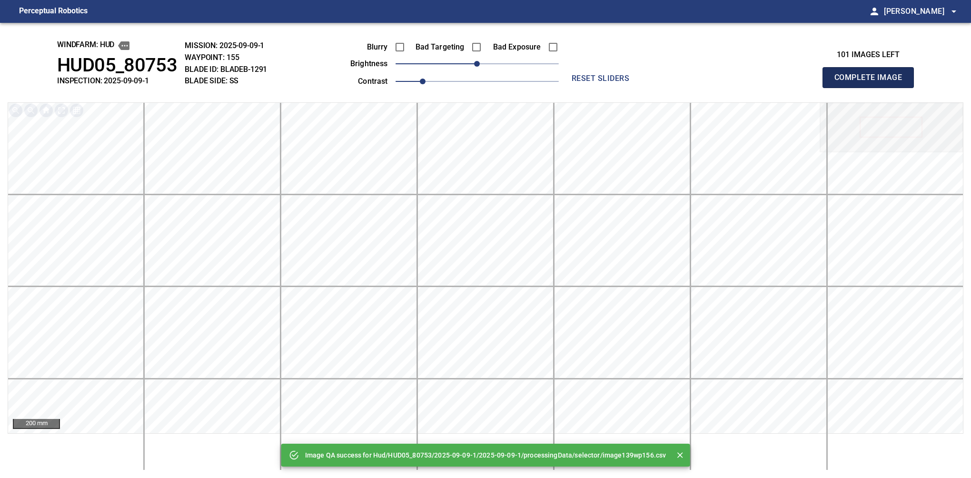
click at [872, 88] on button "Complete Image" at bounding box center [868, 77] width 91 height 21
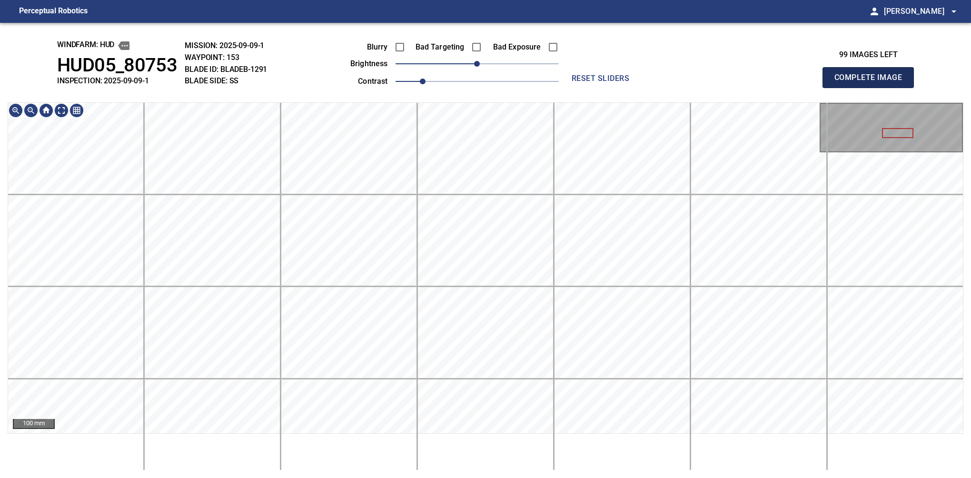
click at [872, 88] on button "Complete Image" at bounding box center [868, 77] width 91 height 21
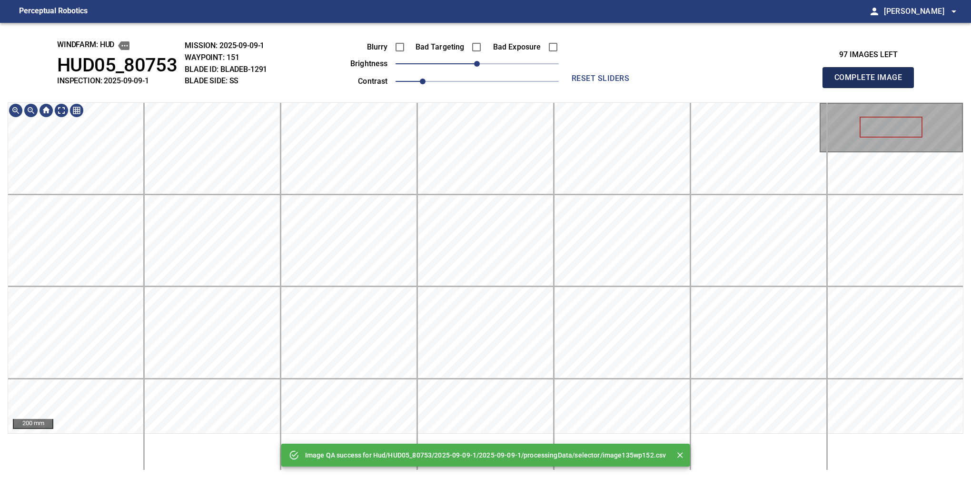
click at [872, 88] on button "Complete Image" at bounding box center [868, 77] width 91 height 21
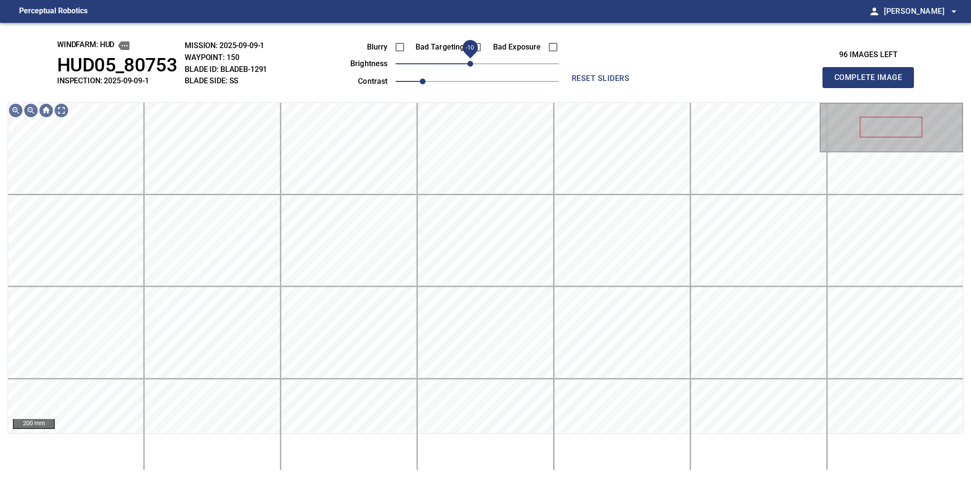
click at [473, 67] on span "-10" at bounding box center [471, 64] width 6 height 6
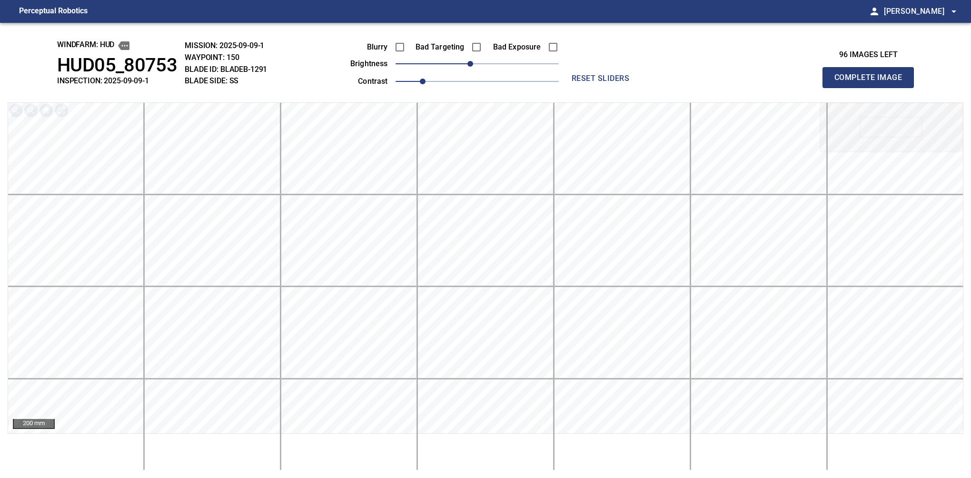
click at [872, 88] on button "Complete Image" at bounding box center [868, 77] width 91 height 21
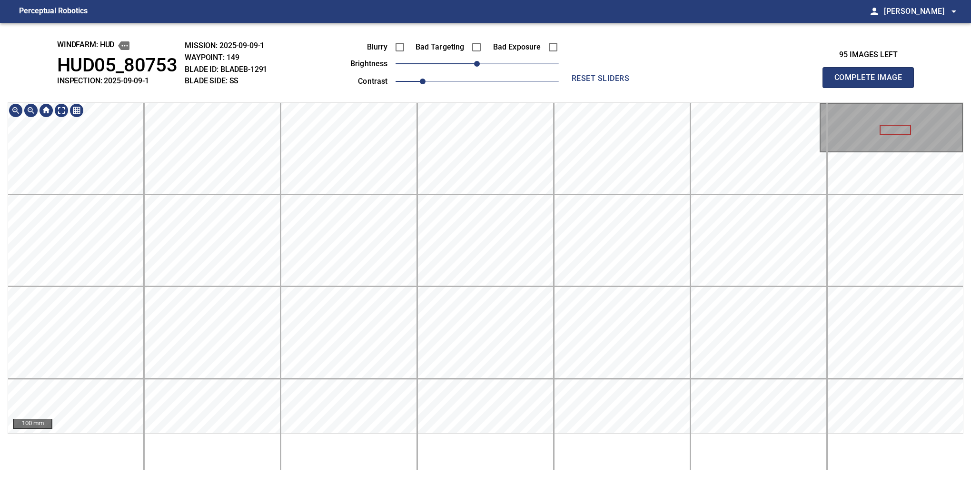
click at [872, 88] on button "Complete Image" at bounding box center [868, 77] width 91 height 21
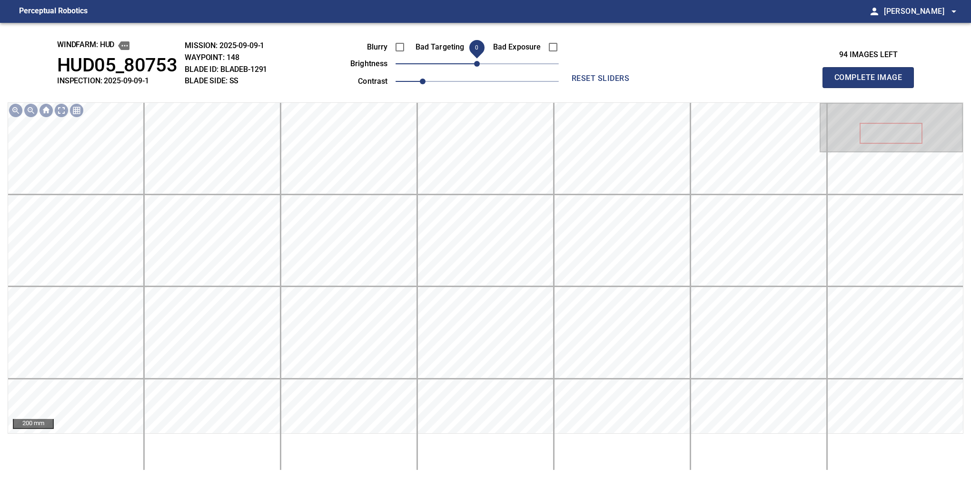
click at [474, 65] on span "0" at bounding box center [477, 64] width 6 height 6
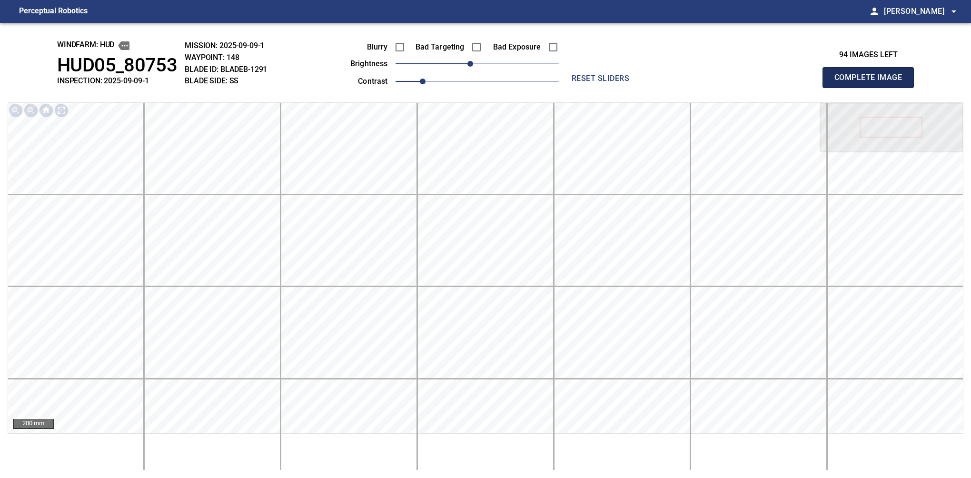
click at [872, 88] on button "Complete Image" at bounding box center [868, 77] width 91 height 21
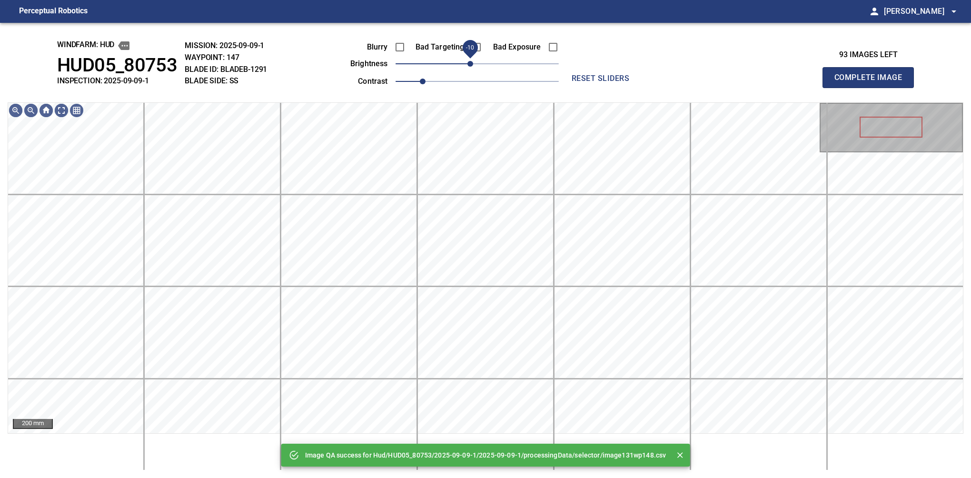
click at [468, 65] on span "-10" at bounding box center [471, 64] width 6 height 6
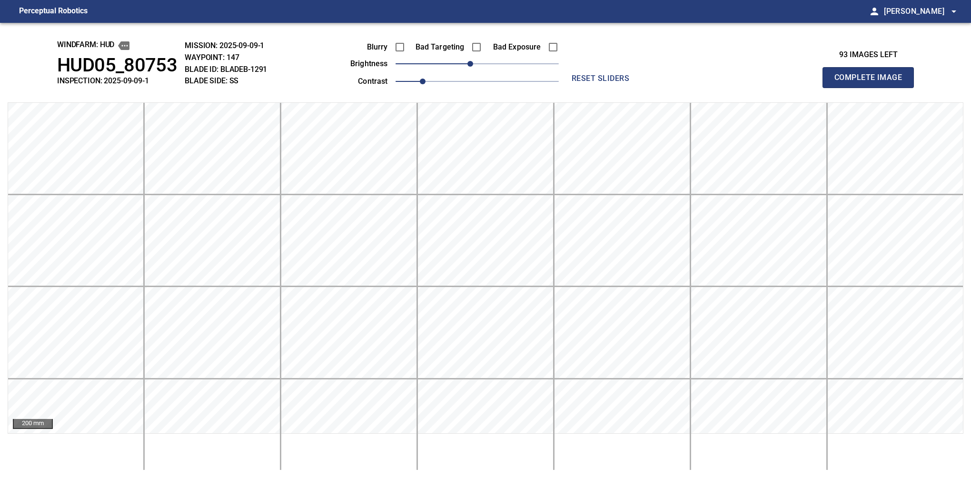
click at [872, 88] on button "Complete Image" at bounding box center [868, 77] width 91 height 21
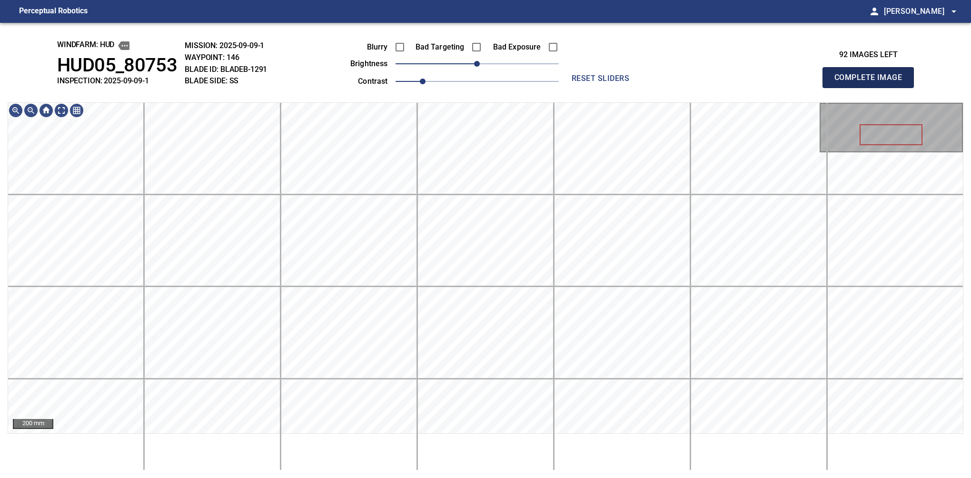
click at [872, 88] on button "Complete Image" at bounding box center [868, 77] width 91 height 21
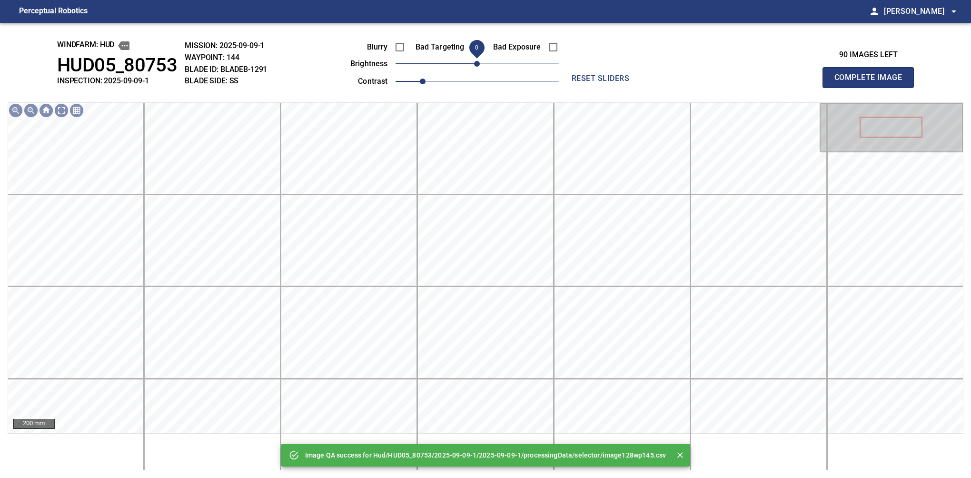
click at [474, 63] on span "0" at bounding box center [477, 64] width 6 height 6
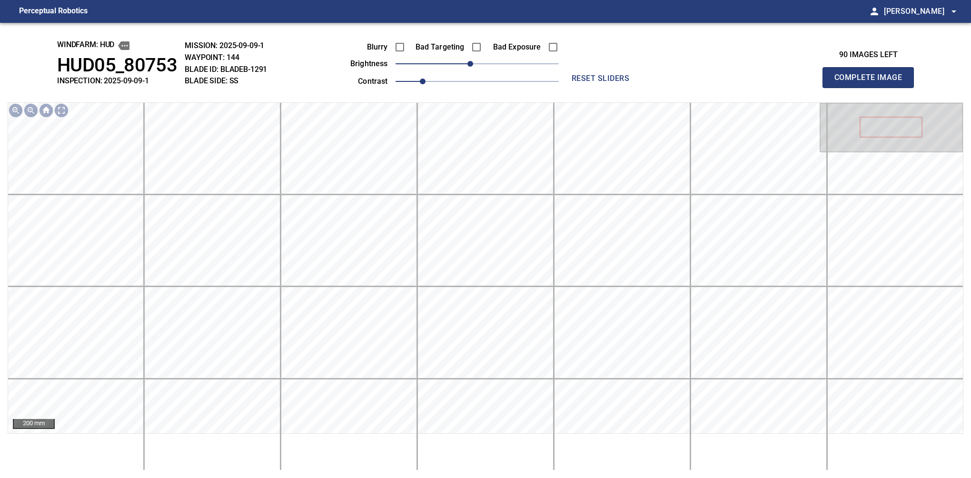
click at [872, 88] on button "Complete Image" at bounding box center [868, 77] width 91 height 21
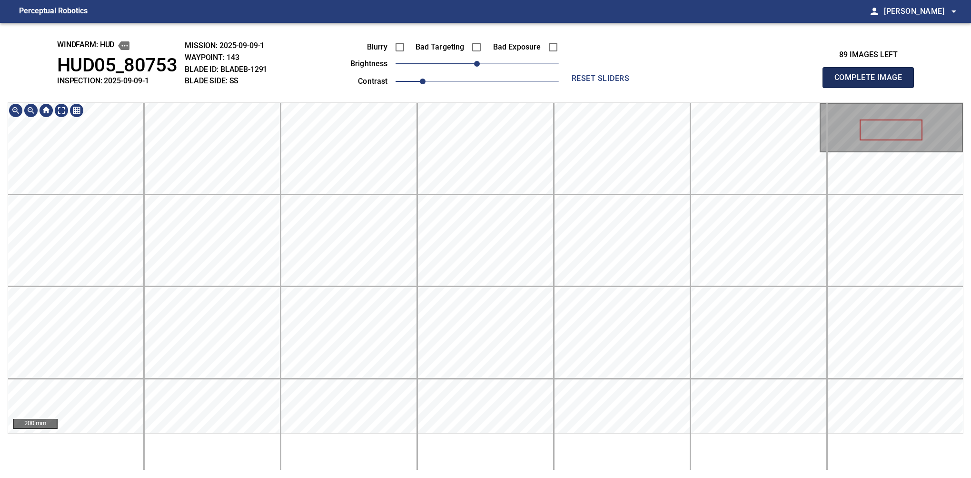
click at [872, 88] on button "Complete Image" at bounding box center [868, 77] width 91 height 21
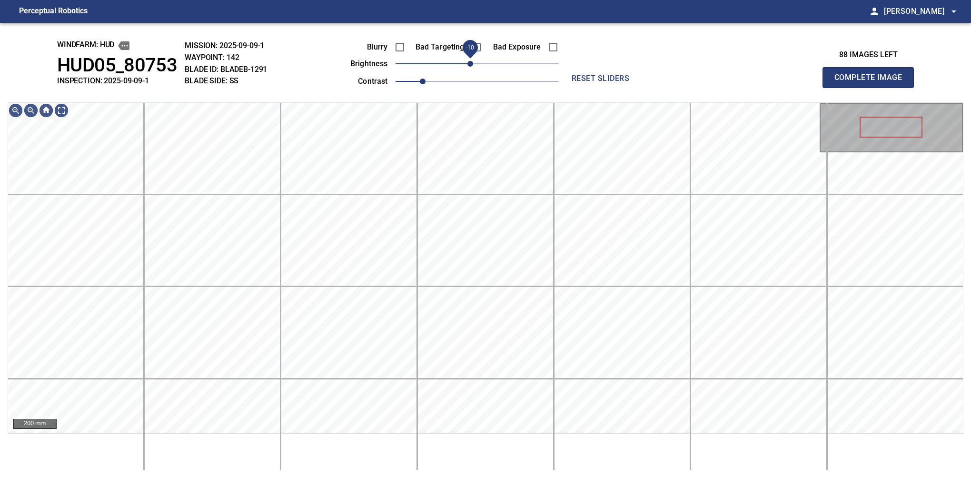
click at [471, 67] on span "-10" at bounding box center [471, 64] width 6 height 6
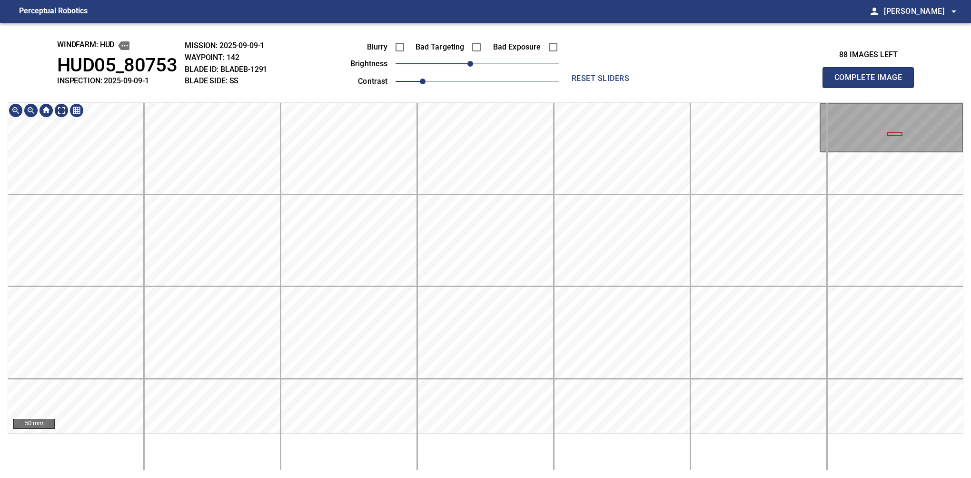
click at [872, 88] on button "Complete Image" at bounding box center [868, 77] width 91 height 21
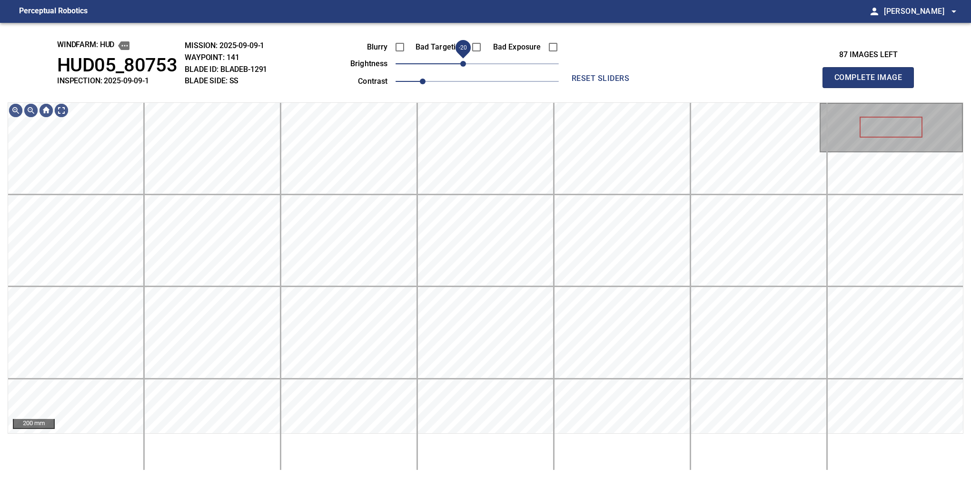
drag, startPoint x: 476, startPoint y: 64, endPoint x: 463, endPoint y: 69, distance: 14.2
click at [463, 67] on span "-20" at bounding box center [463, 64] width 6 height 6
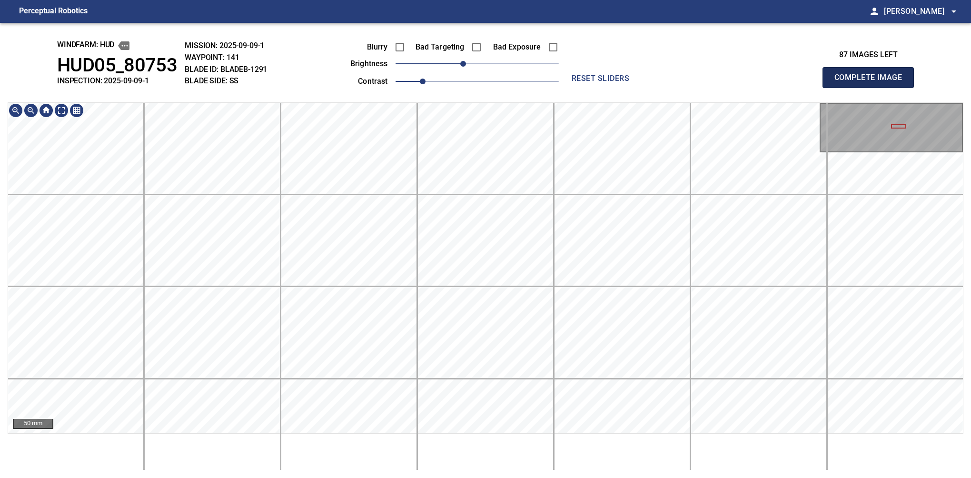
click at [872, 88] on button "Complete Image" at bounding box center [868, 77] width 91 height 21
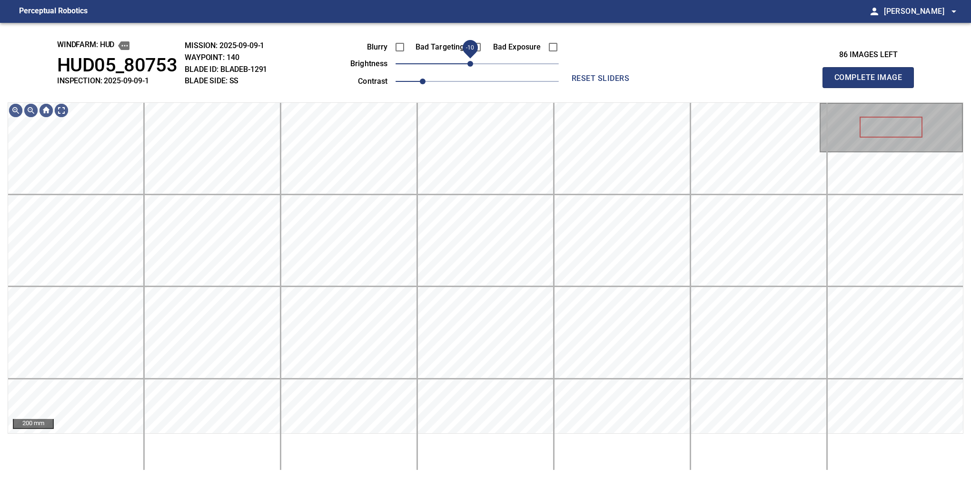
drag, startPoint x: 478, startPoint y: 65, endPoint x: 471, endPoint y: 67, distance: 6.9
click at [471, 67] on span "-10" at bounding box center [471, 64] width 6 height 6
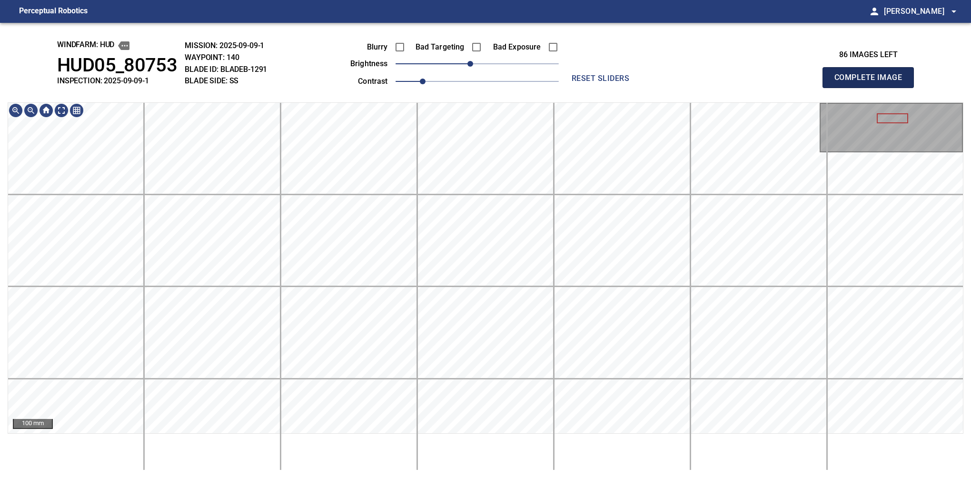
click at [872, 88] on button "Complete Image" at bounding box center [868, 77] width 91 height 21
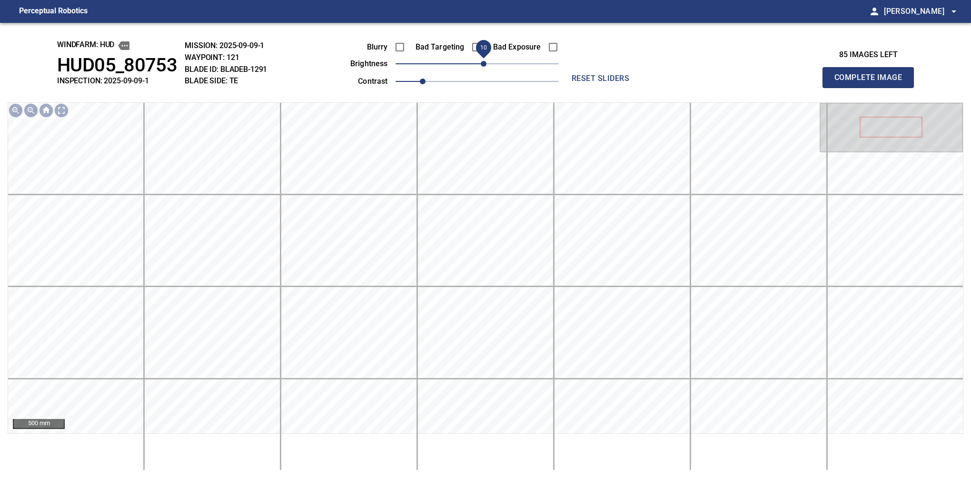
drag, startPoint x: 475, startPoint y: 71, endPoint x: 483, endPoint y: 71, distance: 8.1
click at [483, 67] on span "10" at bounding box center [484, 64] width 6 height 6
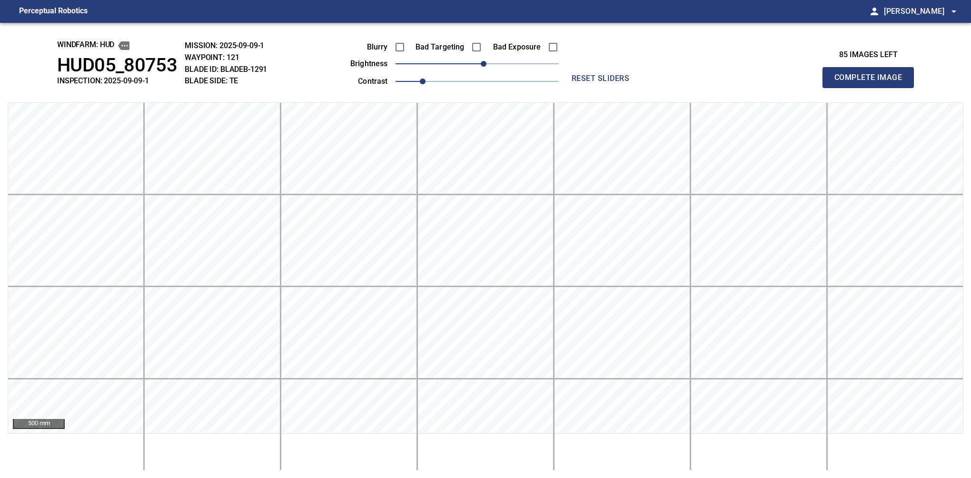
click at [872, 88] on button "Complete Image" at bounding box center [868, 77] width 91 height 21
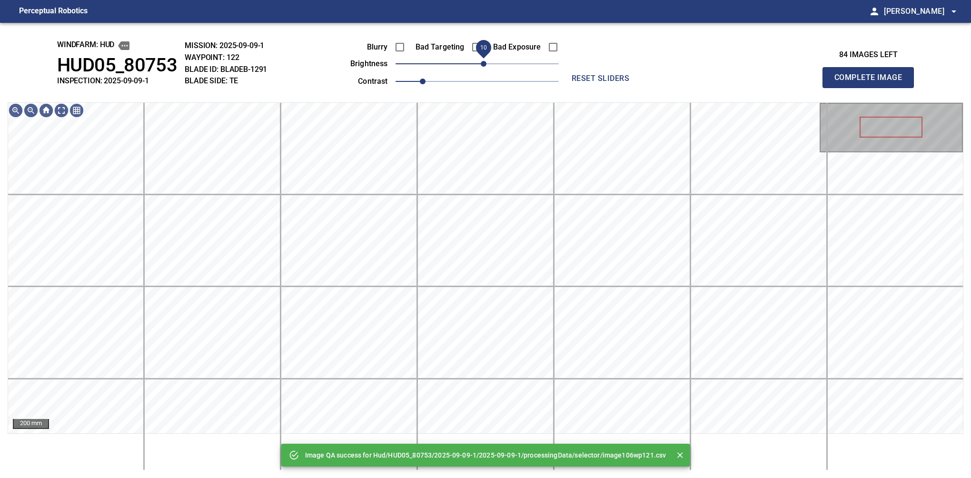
click at [486, 63] on span "10" at bounding box center [484, 64] width 6 height 6
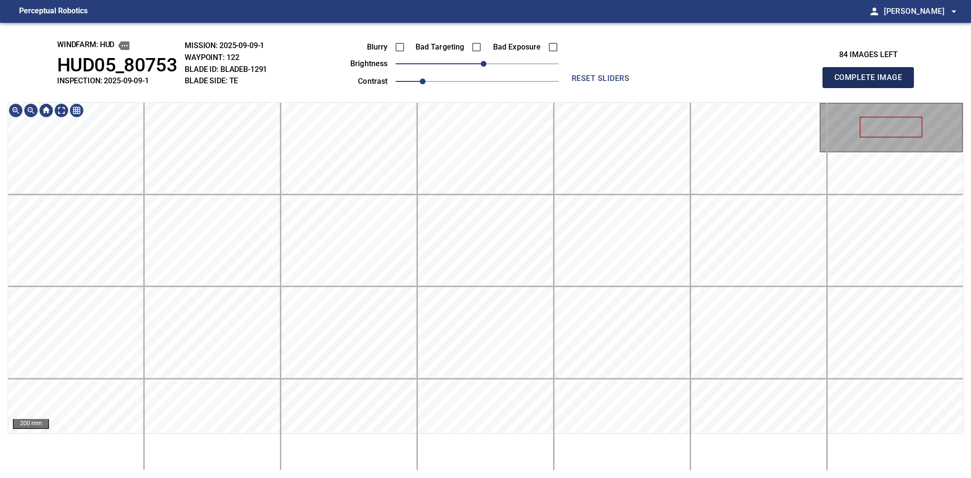
click at [872, 88] on button "Complete Image" at bounding box center [868, 77] width 91 height 21
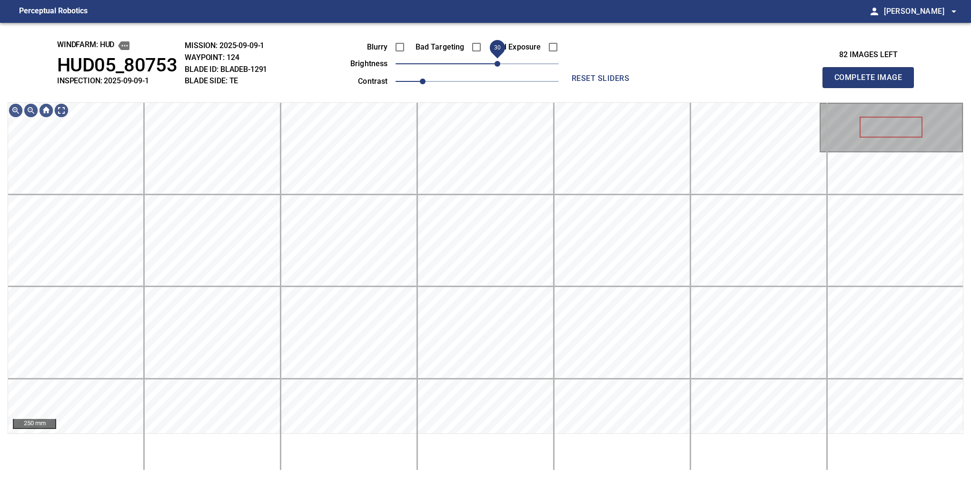
drag, startPoint x: 484, startPoint y: 67, endPoint x: 496, endPoint y: 63, distance: 12.4
click at [496, 63] on span "30" at bounding box center [498, 64] width 6 height 6
drag, startPoint x: 872, startPoint y: 88, endPoint x: 836, endPoint y: 136, distance: 60.2
click at [872, 88] on button "Complete Image" at bounding box center [868, 77] width 91 height 21
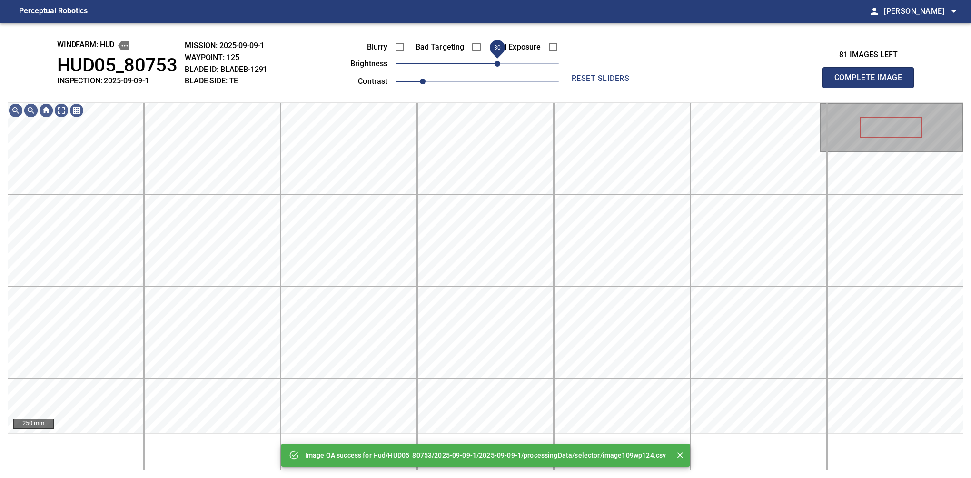
drag, startPoint x: 480, startPoint y: 63, endPoint x: 497, endPoint y: 57, distance: 17.9
click at [497, 61] on span "30" at bounding box center [498, 64] width 6 height 6
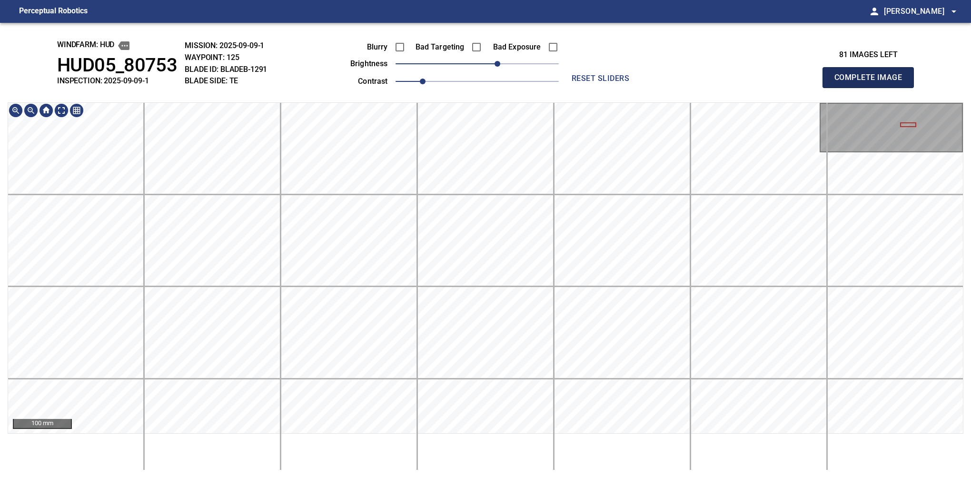
click at [872, 88] on button "Complete Image" at bounding box center [868, 77] width 91 height 21
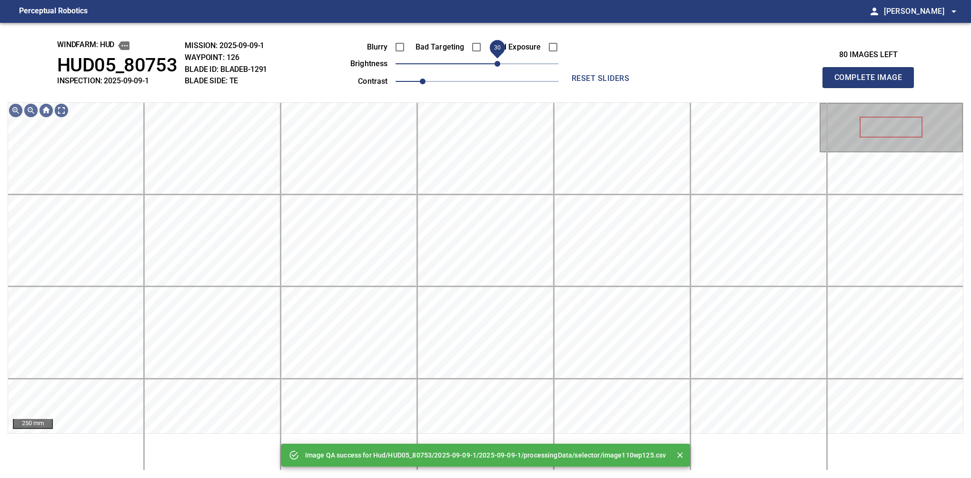
drag, startPoint x: 487, startPoint y: 63, endPoint x: 500, endPoint y: 60, distance: 13.7
click at [500, 61] on span "30" at bounding box center [498, 64] width 6 height 6
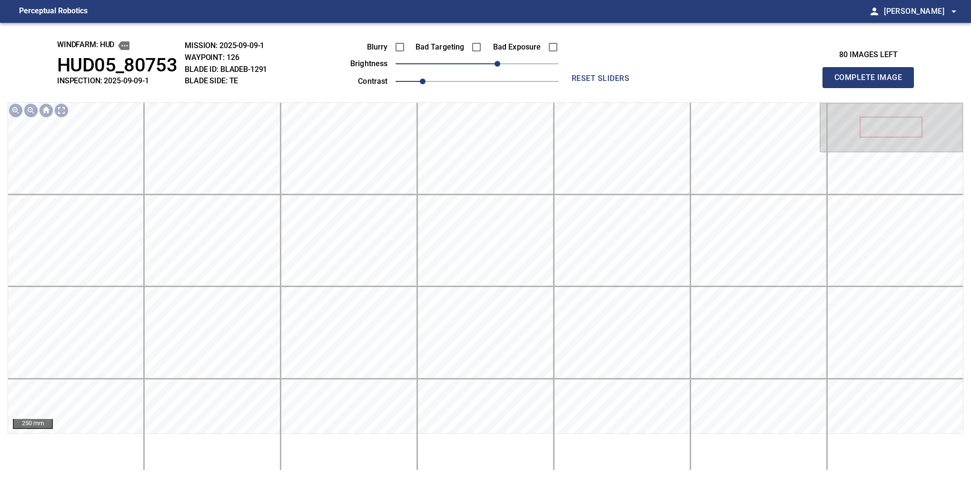
click at [872, 88] on button "Complete Image" at bounding box center [868, 77] width 91 height 21
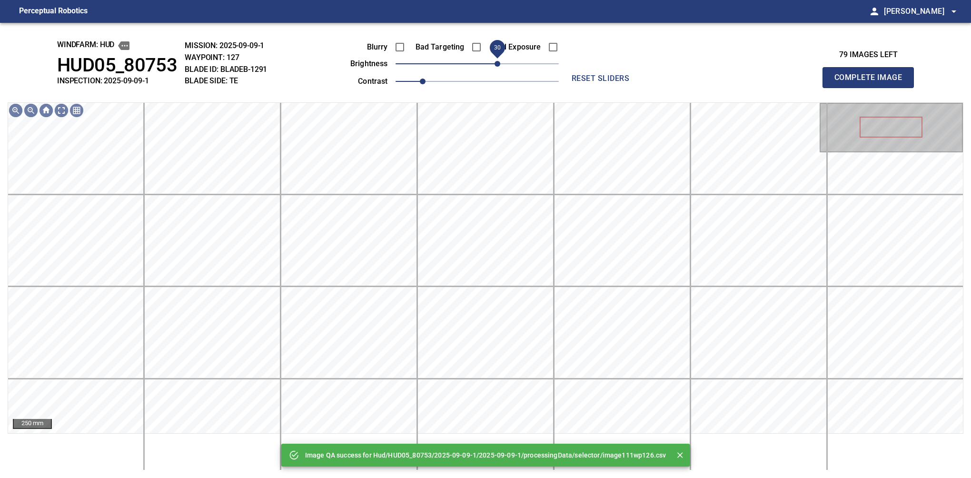
drag, startPoint x: 493, startPoint y: 61, endPoint x: 498, endPoint y: 65, distance: 5.8
click at [498, 65] on span "30" at bounding box center [477, 63] width 163 height 13
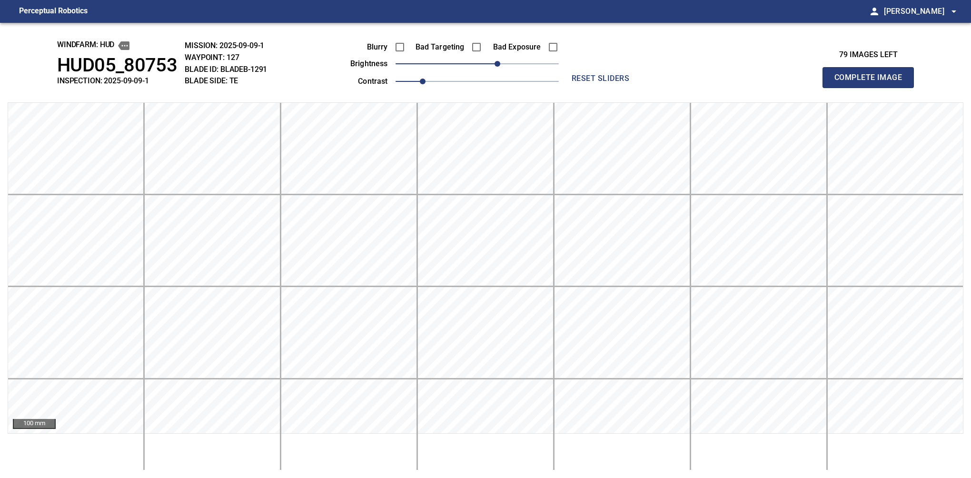
click at [872, 88] on button "Complete Image" at bounding box center [868, 77] width 91 height 21
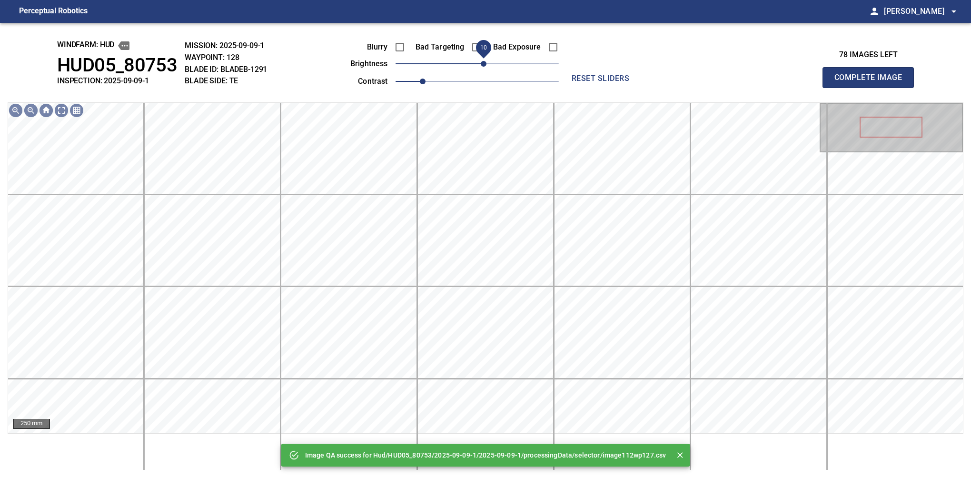
click at [485, 67] on span "10" at bounding box center [484, 64] width 6 height 6
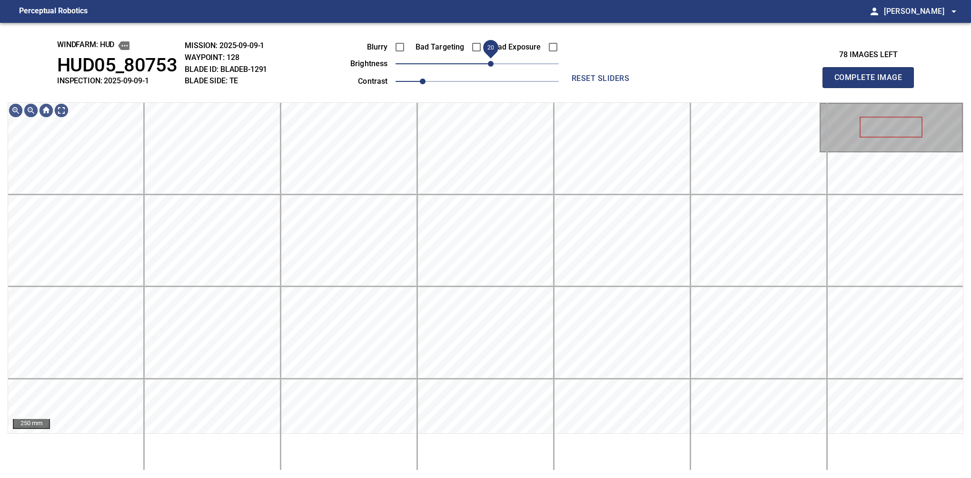
click at [493, 65] on span "20" at bounding box center [491, 64] width 6 height 6
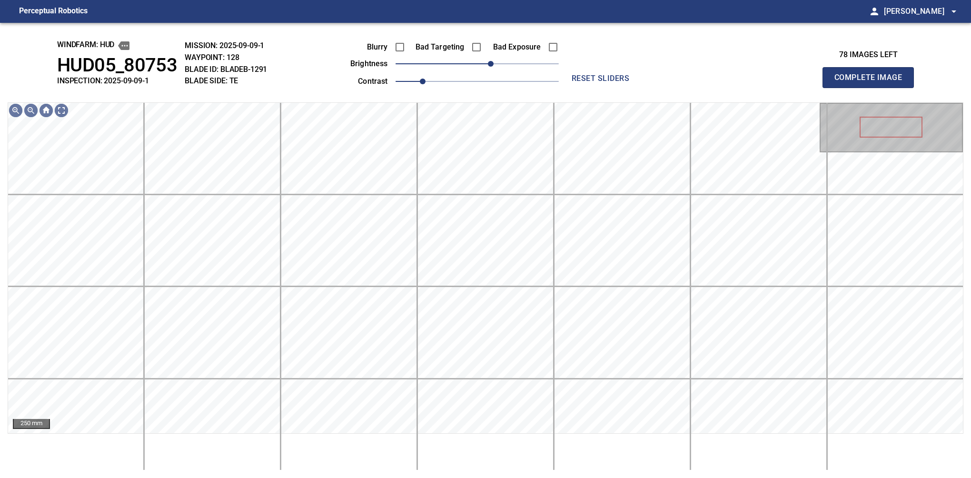
click at [872, 88] on button "Complete Image" at bounding box center [868, 77] width 91 height 21
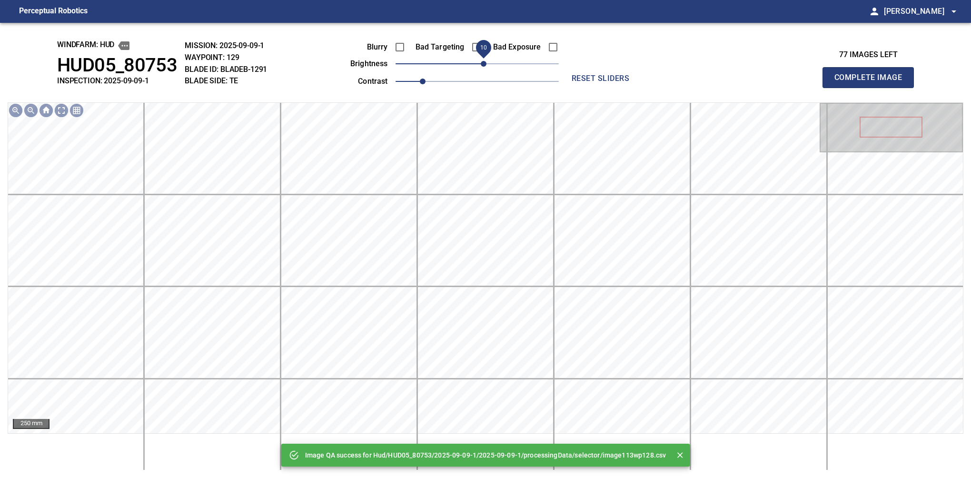
click at [486, 61] on span "10" at bounding box center [484, 64] width 6 height 6
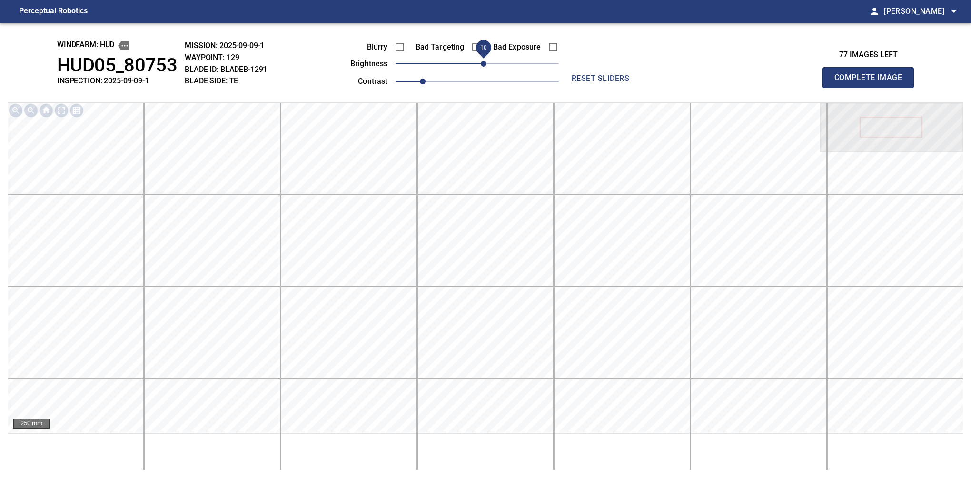
click at [872, 88] on button "Complete Image" at bounding box center [868, 77] width 91 height 21
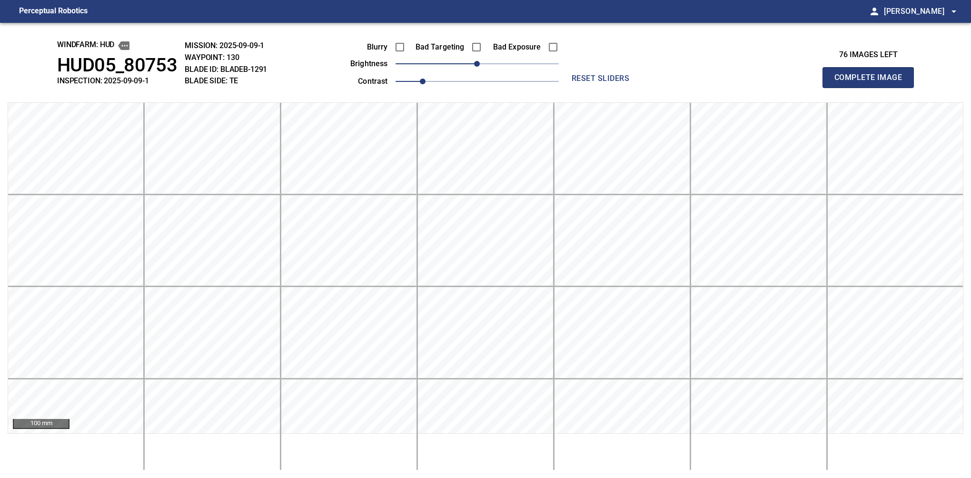
click at [872, 88] on button "Complete Image" at bounding box center [868, 77] width 91 height 21
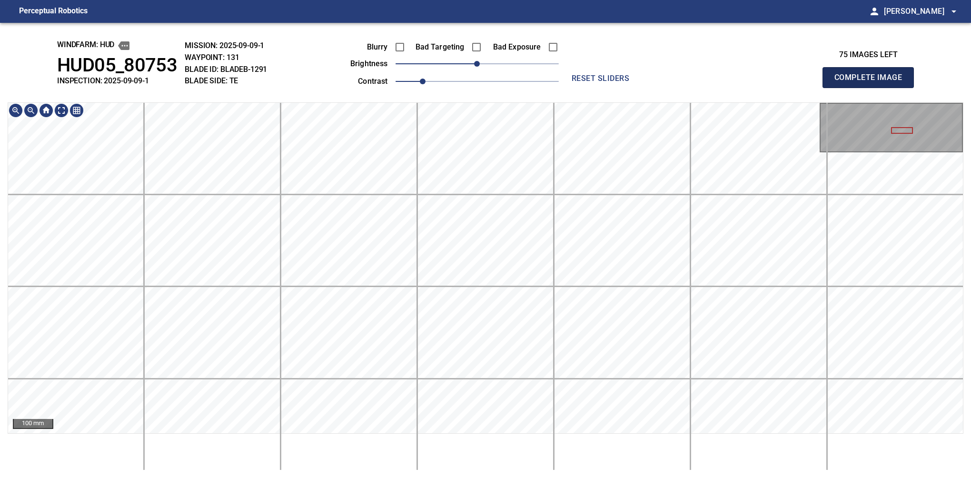
click at [872, 88] on button "Complete Image" at bounding box center [868, 77] width 91 height 21
click at [662, 445] on div "100 mm" at bounding box center [486, 286] width 956 height 368
click at [872, 88] on button "Complete Image" at bounding box center [868, 77] width 91 height 21
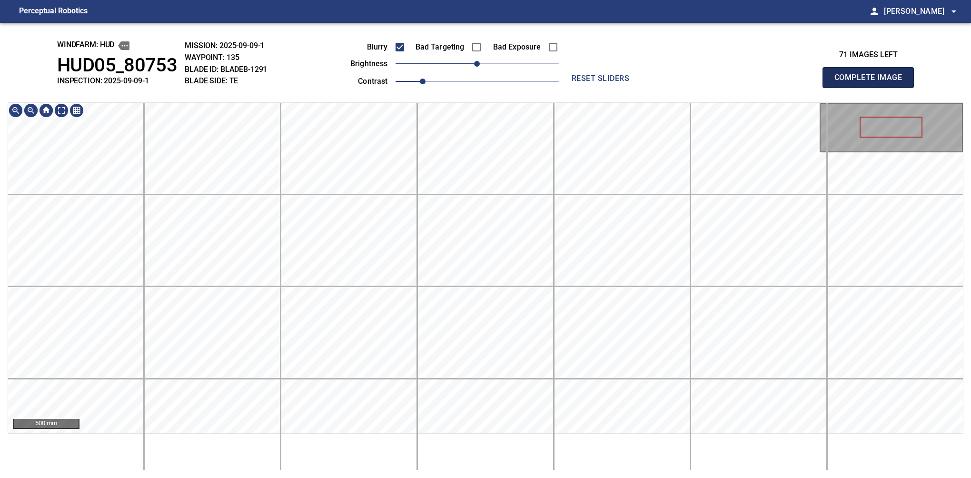
click at [872, 88] on button "Complete Image" at bounding box center [868, 77] width 91 height 21
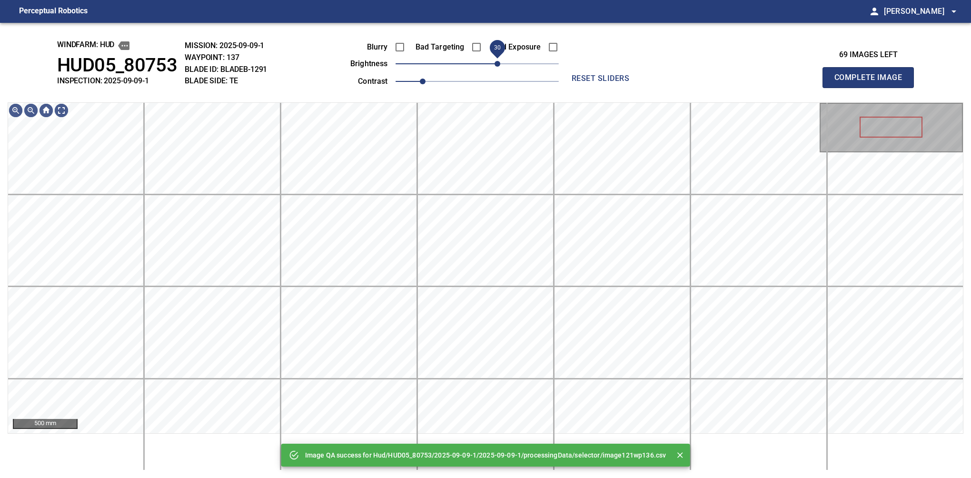
drag, startPoint x: 489, startPoint y: 68, endPoint x: 497, endPoint y: 66, distance: 8.2
click at [497, 66] on span "30" at bounding box center [498, 64] width 6 height 6
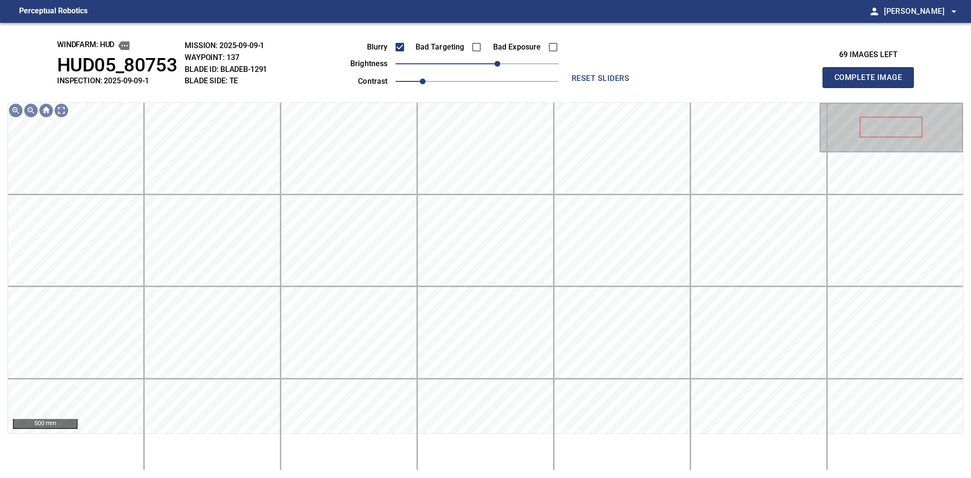
click at [872, 88] on button "Complete Image" at bounding box center [868, 77] width 91 height 21
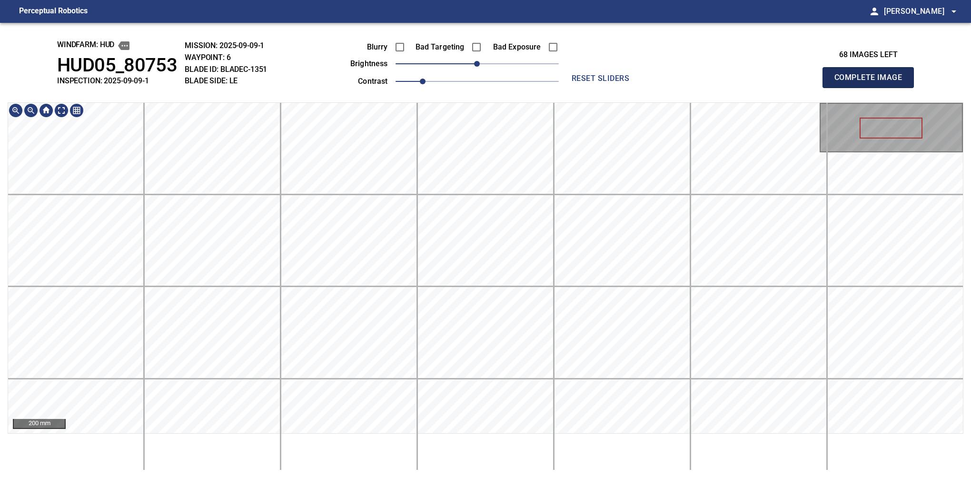
click at [872, 88] on button "Complete Image" at bounding box center [868, 77] width 91 height 21
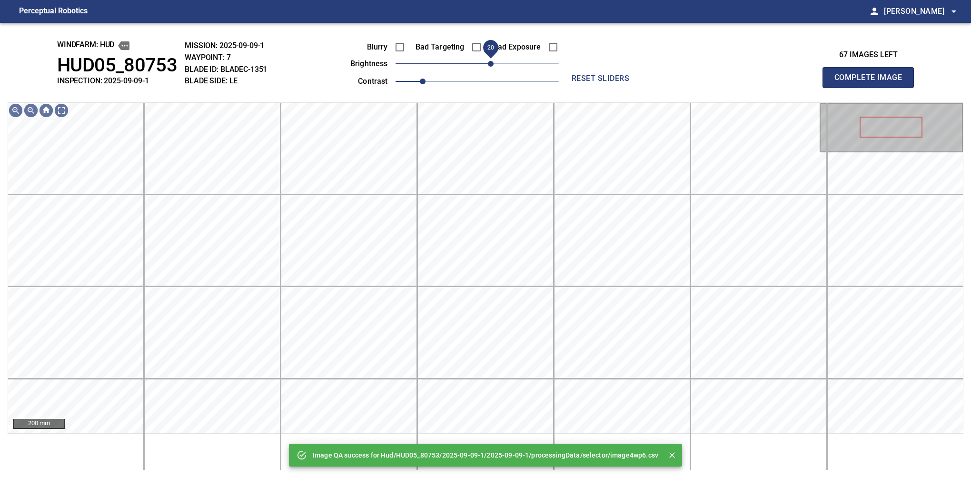
click at [488, 64] on span "20" at bounding box center [491, 64] width 6 height 6
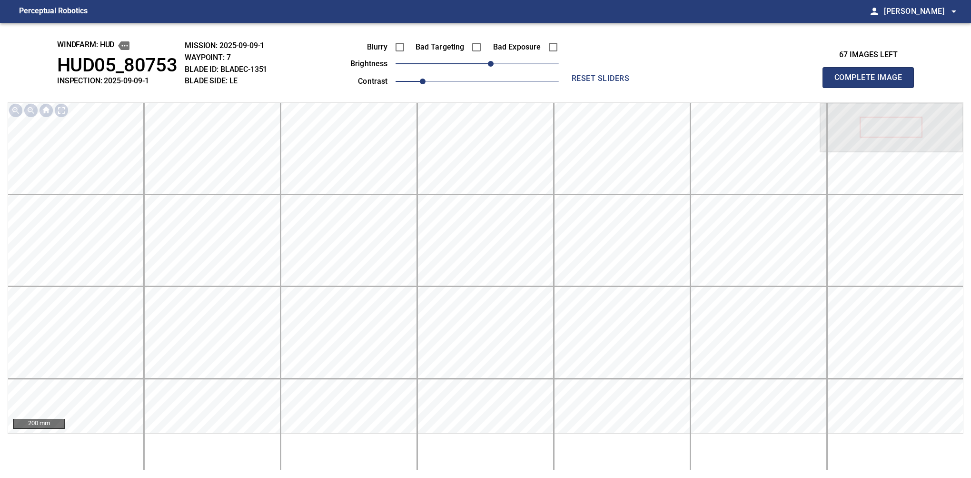
click at [872, 88] on button "Complete Image" at bounding box center [868, 77] width 91 height 21
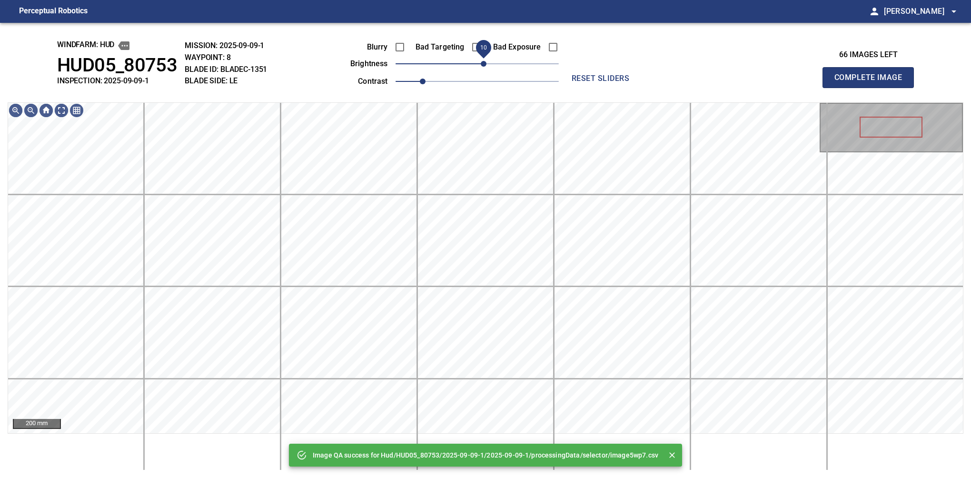
drag, startPoint x: 480, startPoint y: 64, endPoint x: 486, endPoint y: 61, distance: 6.2
click at [486, 61] on span "10" at bounding box center [484, 64] width 6 height 6
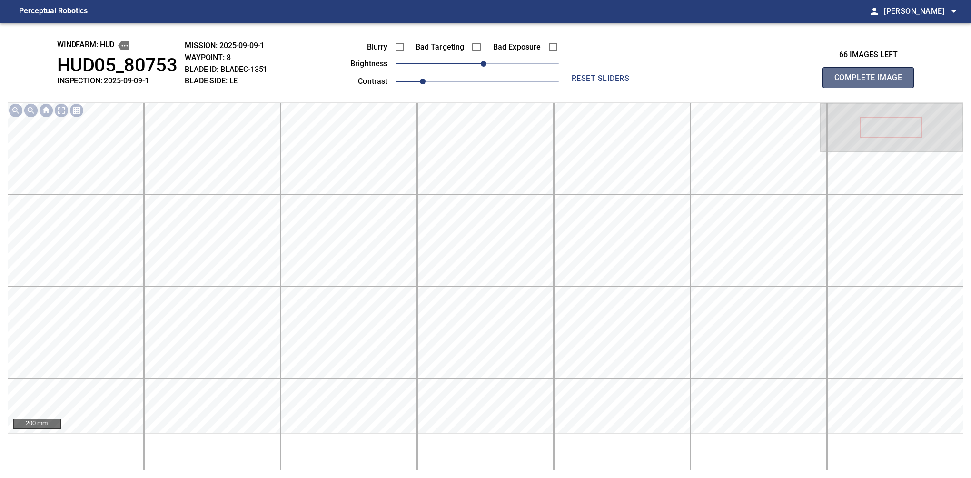
click at [872, 88] on button "Complete Image" at bounding box center [868, 77] width 91 height 21
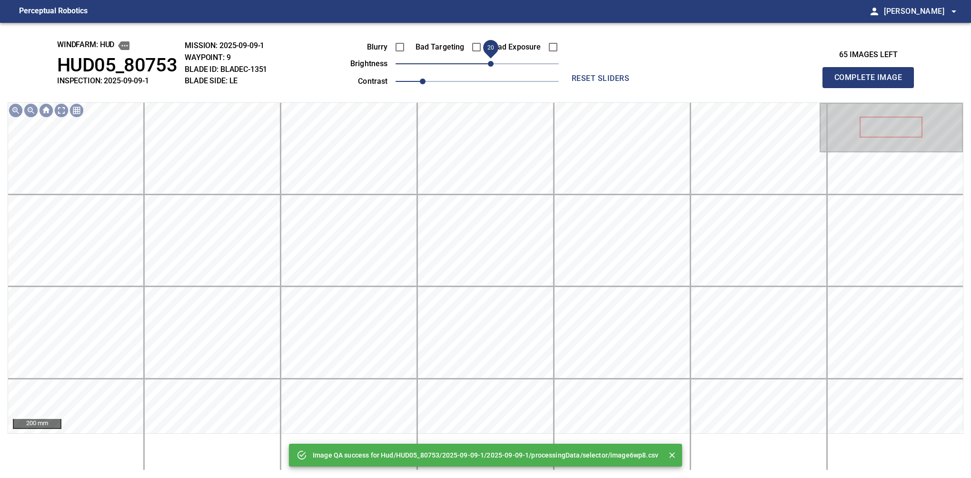
click at [489, 63] on span "20" at bounding box center [491, 64] width 6 height 6
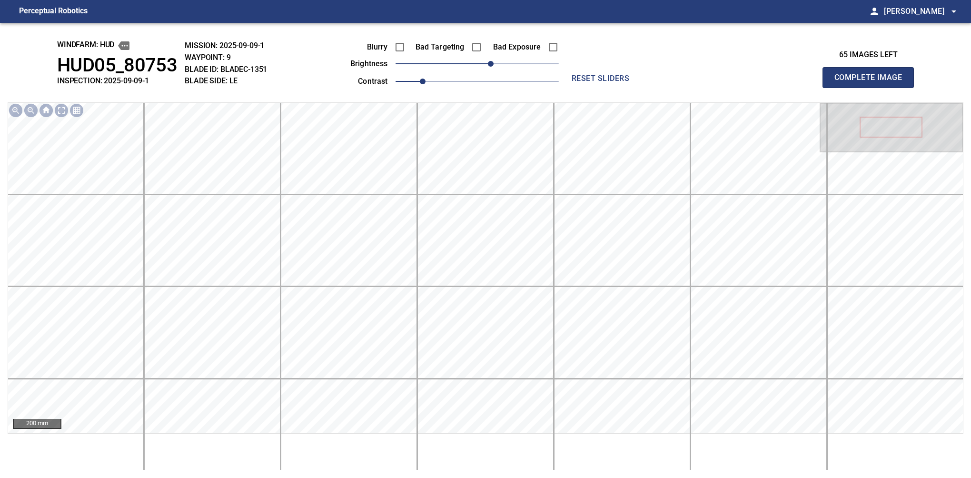
click at [872, 88] on button "Complete Image" at bounding box center [868, 77] width 91 height 21
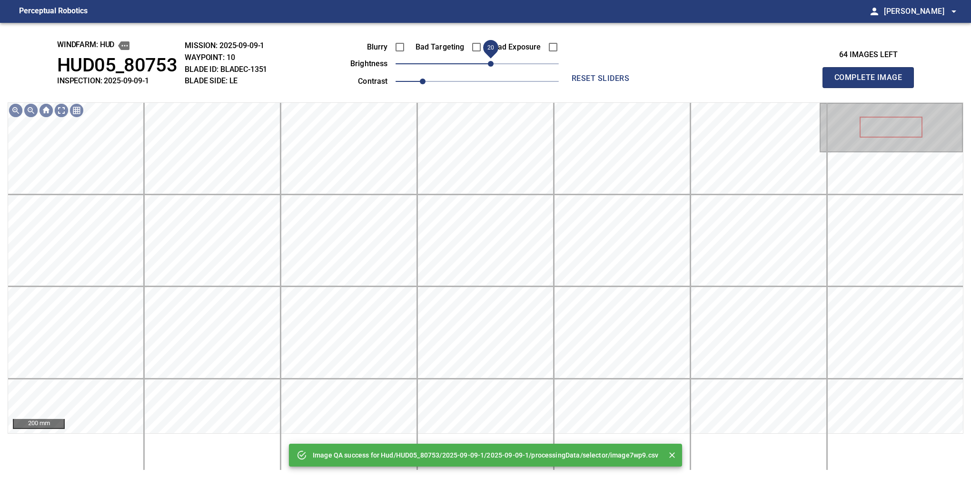
click at [492, 61] on span "20" at bounding box center [491, 64] width 6 height 6
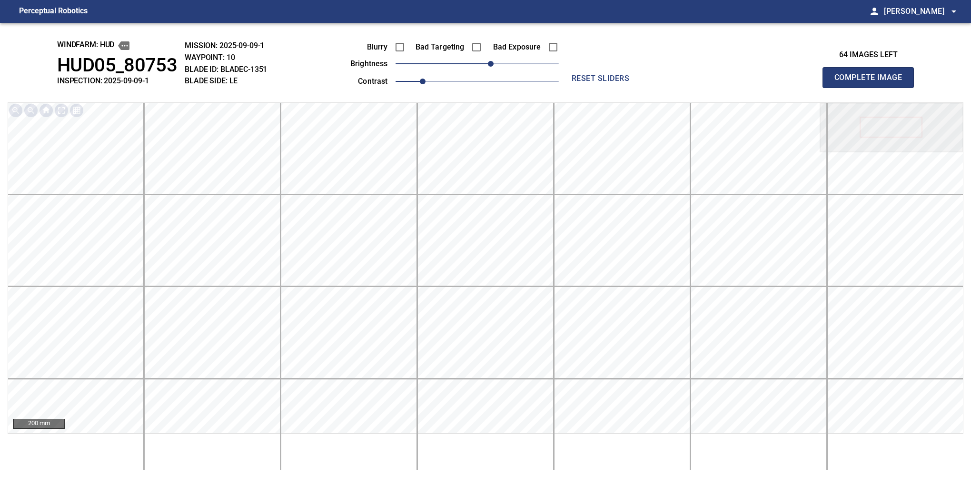
click at [872, 88] on button "Complete Image" at bounding box center [868, 77] width 91 height 21
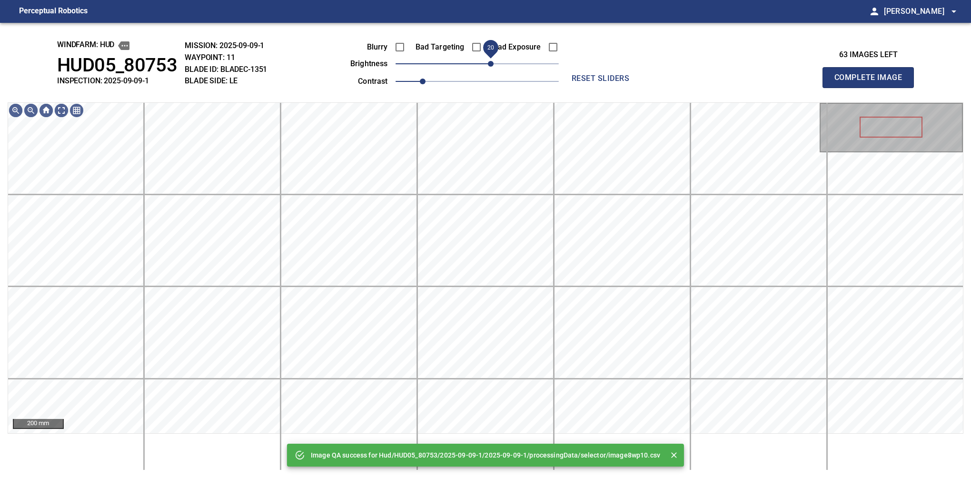
drag, startPoint x: 482, startPoint y: 65, endPoint x: 490, endPoint y: 65, distance: 8.1
click at [490, 65] on span "20" at bounding box center [491, 64] width 6 height 6
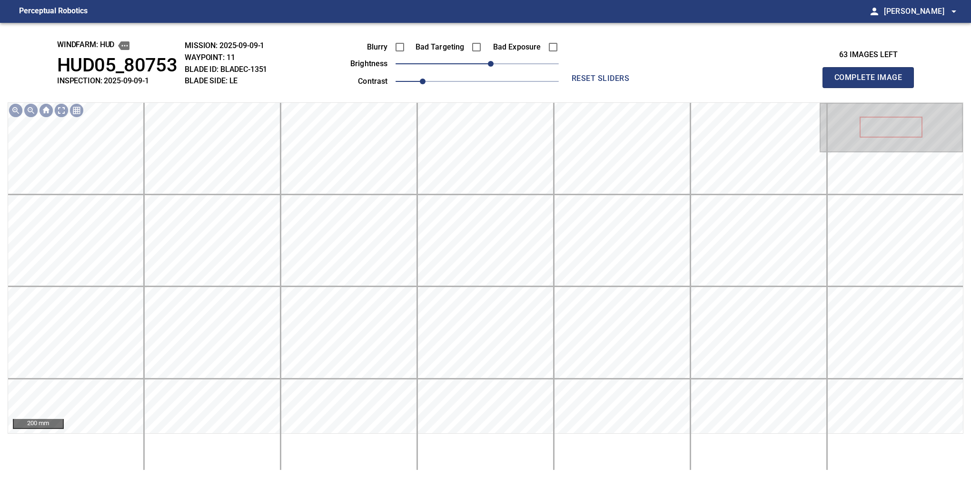
click at [872, 88] on button "Complete Image" at bounding box center [868, 77] width 91 height 21
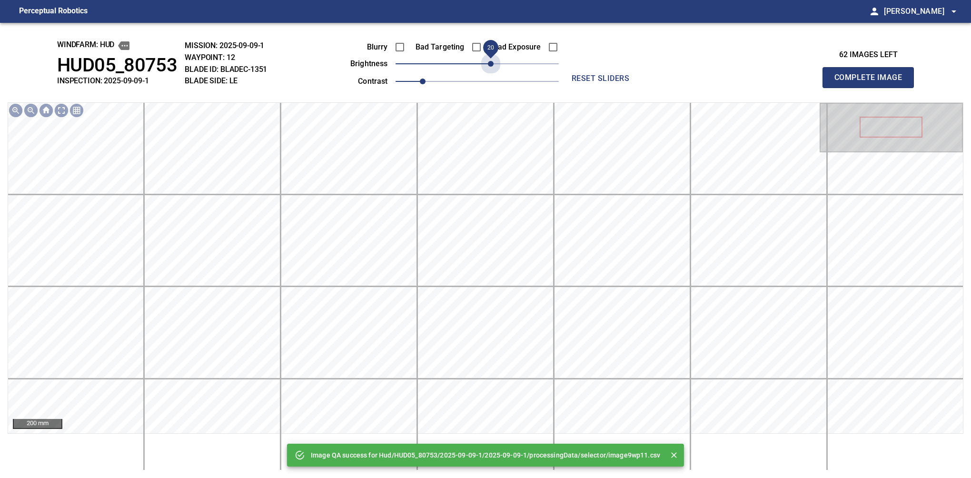
click at [490, 65] on span "20" at bounding box center [477, 63] width 163 height 13
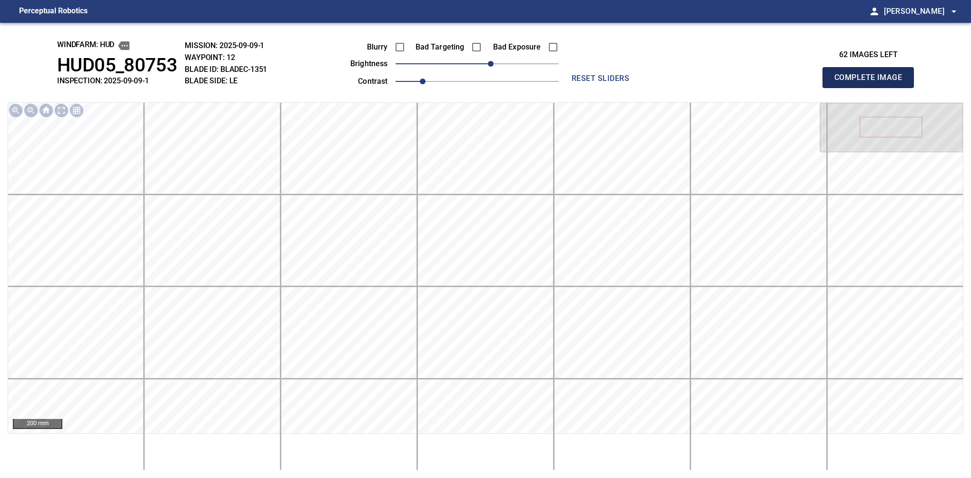
click at [872, 88] on button "Complete Image" at bounding box center [868, 77] width 91 height 21
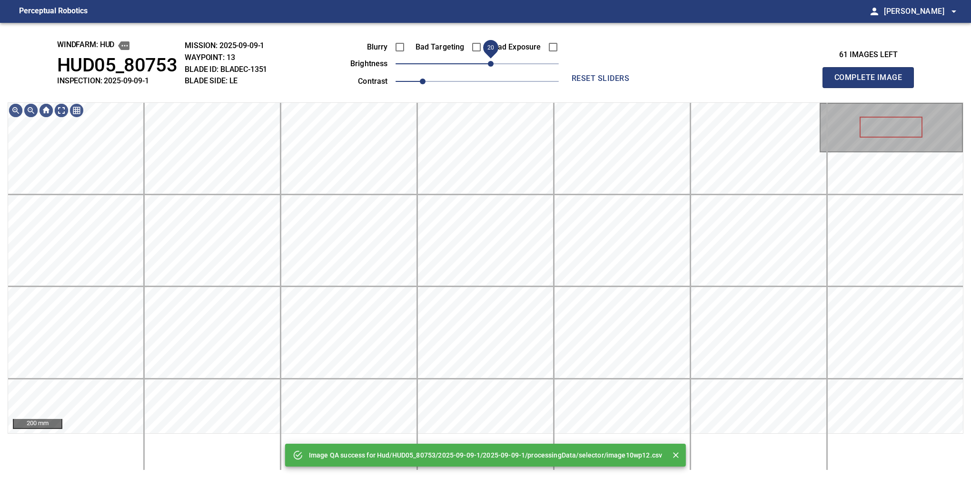
click at [488, 66] on span "20" at bounding box center [477, 63] width 163 height 13
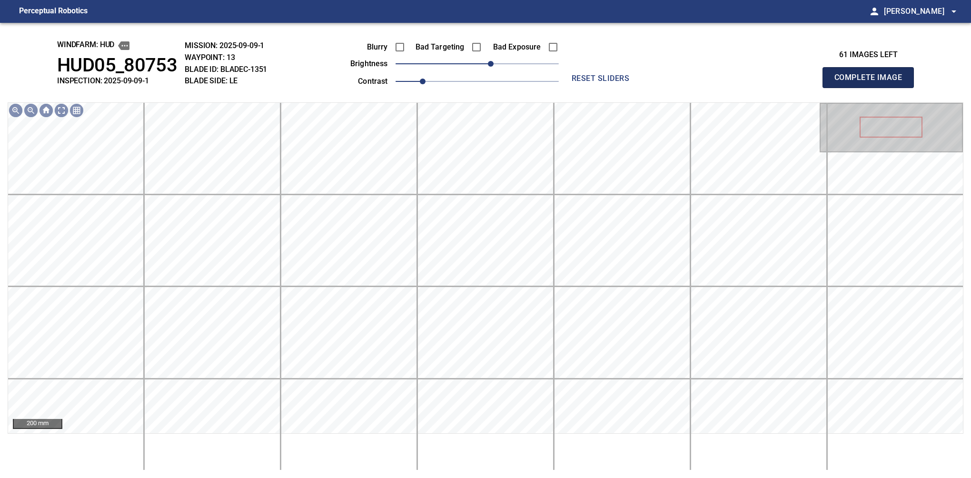
click at [872, 88] on button "Complete Image" at bounding box center [868, 77] width 91 height 21
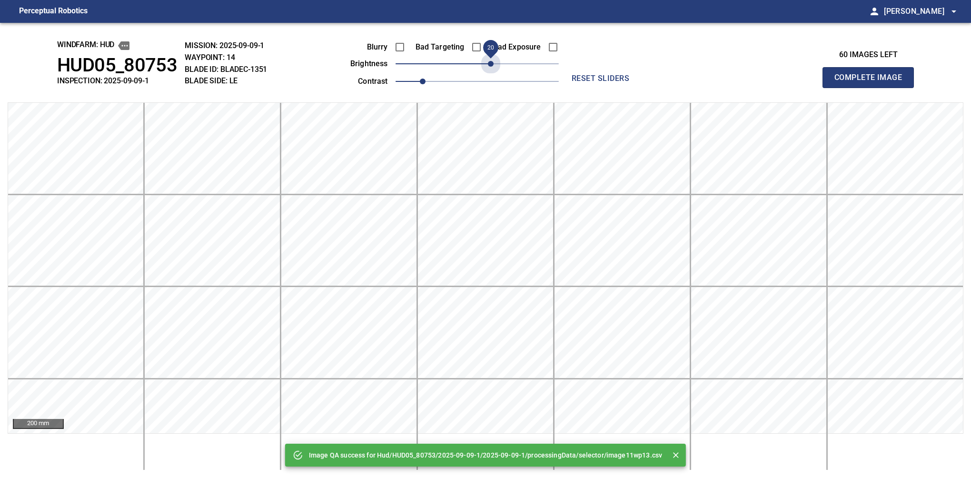
click at [488, 66] on span "20" at bounding box center [477, 63] width 163 height 13
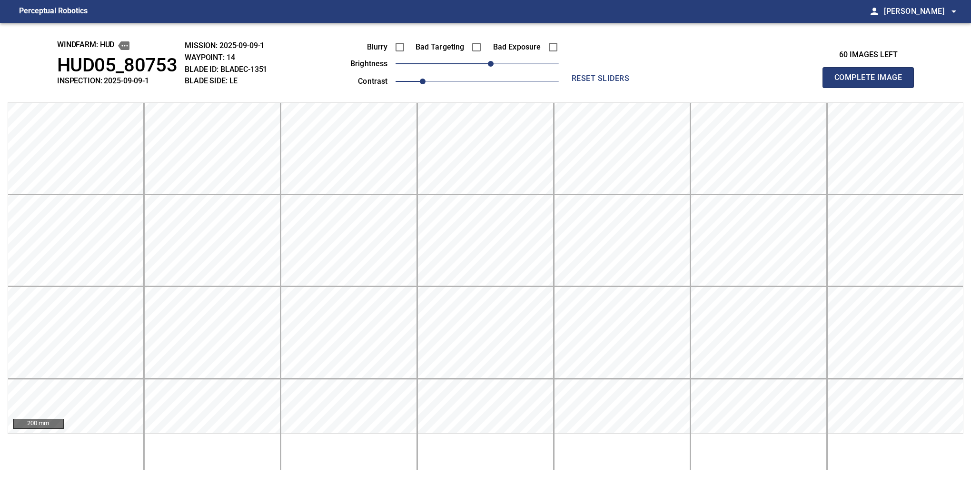
click at [872, 88] on button "Complete Image" at bounding box center [868, 77] width 91 height 21
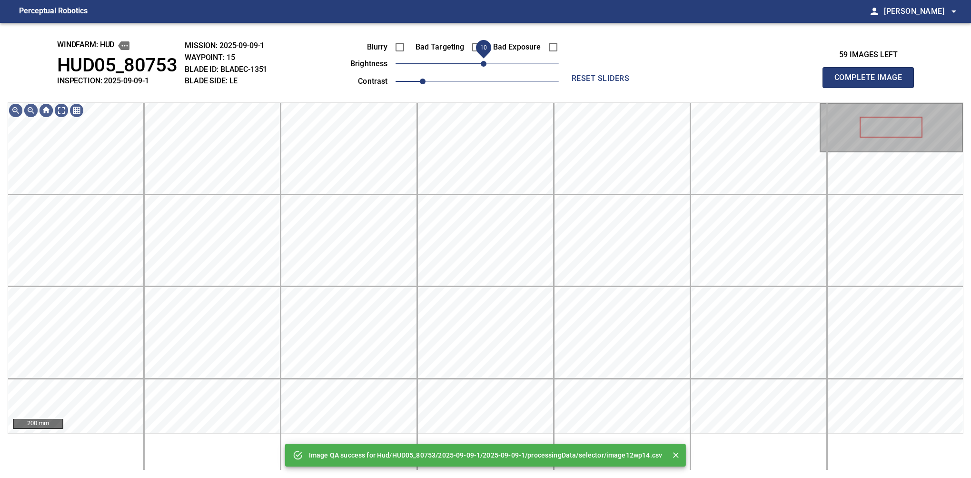
click at [487, 66] on span "10" at bounding box center [477, 63] width 163 height 13
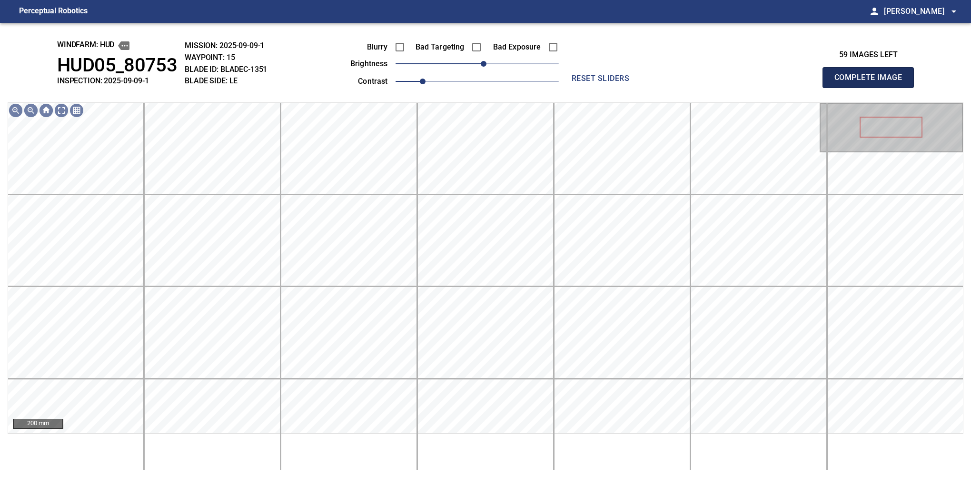
click at [872, 88] on button "Complete Image" at bounding box center [868, 77] width 91 height 21
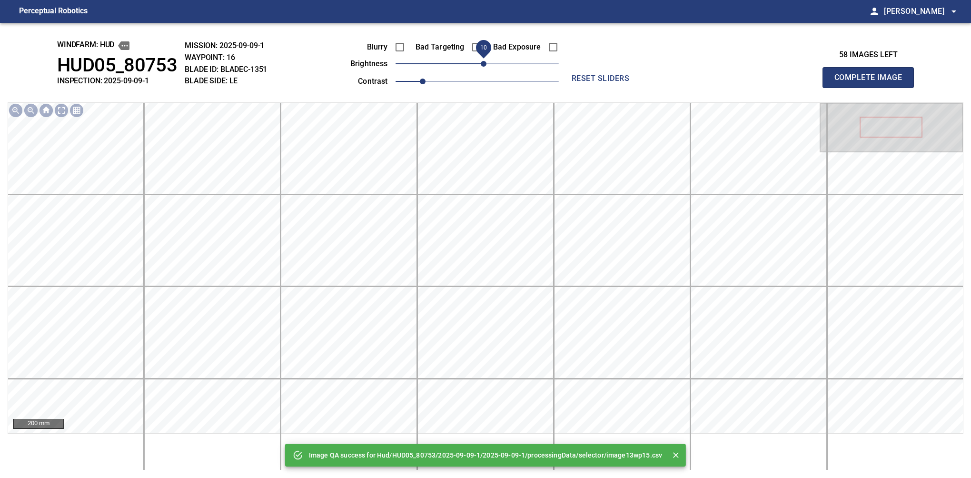
click at [487, 63] on span "10" at bounding box center [484, 64] width 6 height 6
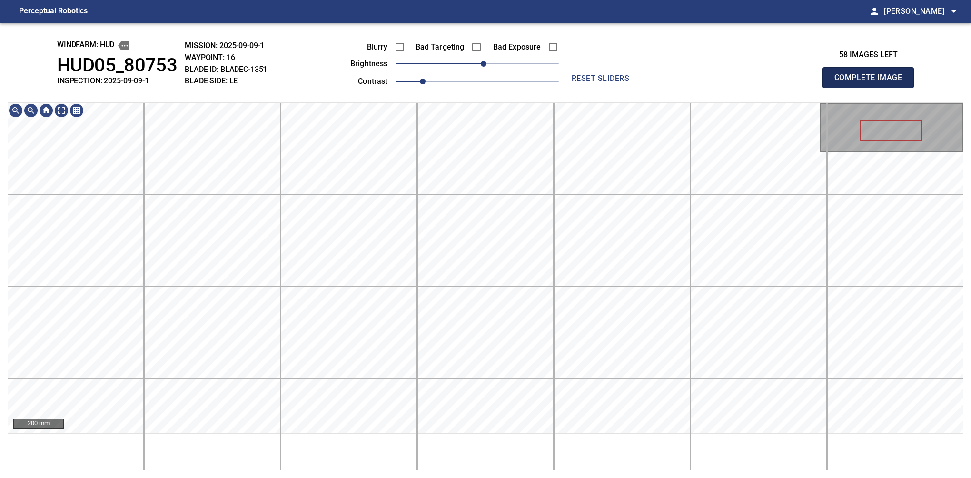
click at [872, 88] on button "Complete Image" at bounding box center [868, 77] width 91 height 21
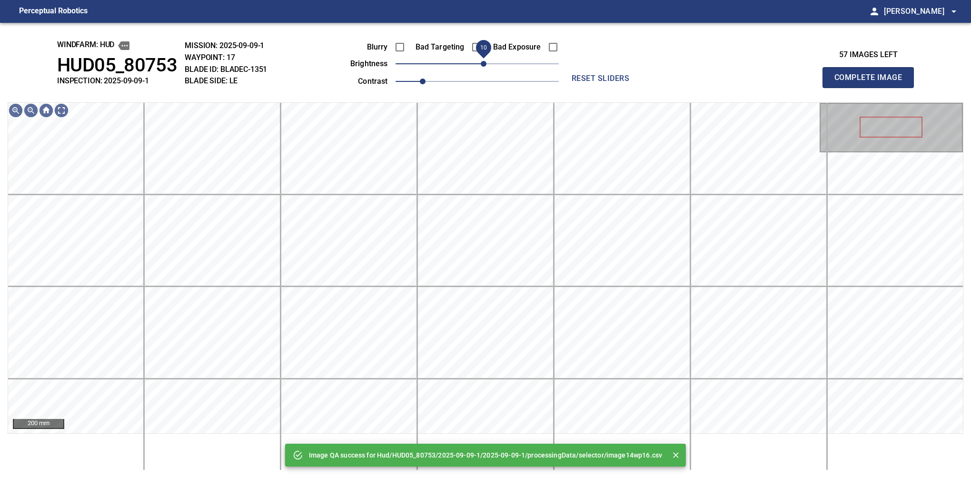
drag, startPoint x: 478, startPoint y: 67, endPoint x: 485, endPoint y: 64, distance: 7.5
click at [485, 64] on span "10" at bounding box center [484, 64] width 6 height 6
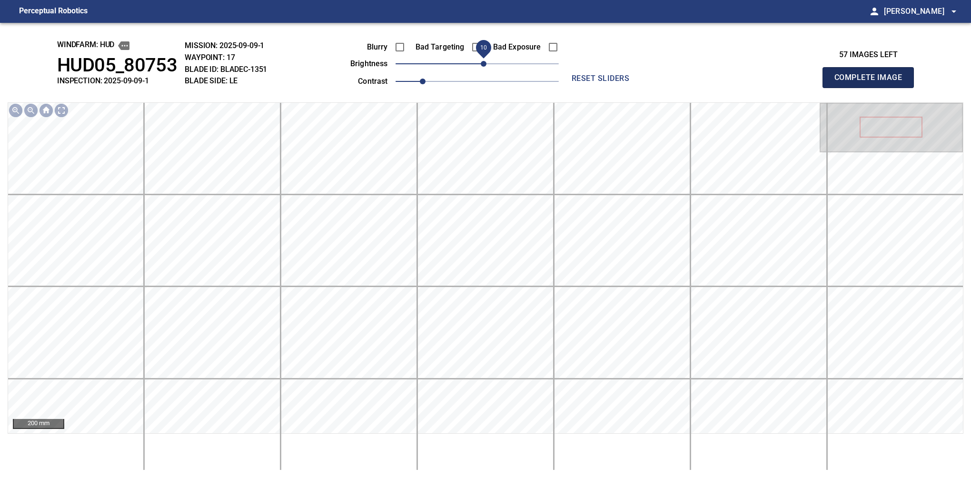
click at [872, 88] on button "Complete Image" at bounding box center [868, 77] width 91 height 21
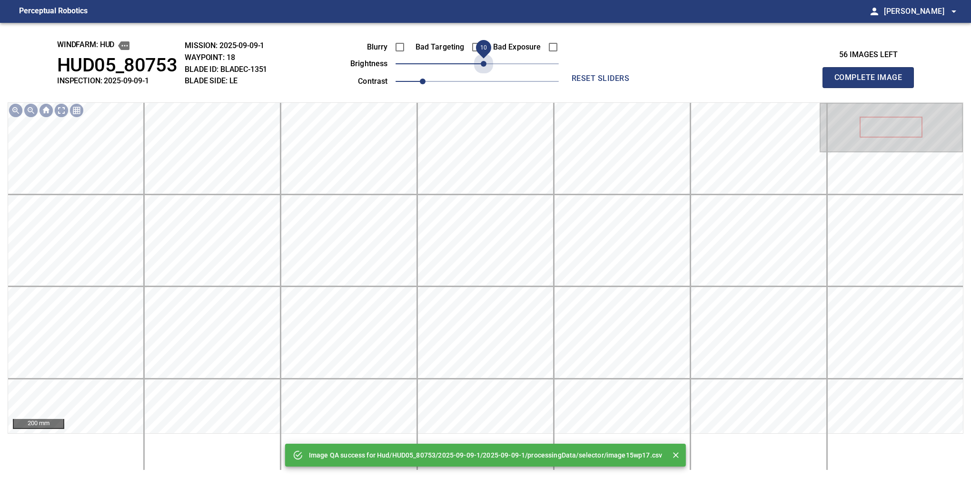
click at [485, 64] on span "10" at bounding box center [484, 64] width 6 height 6
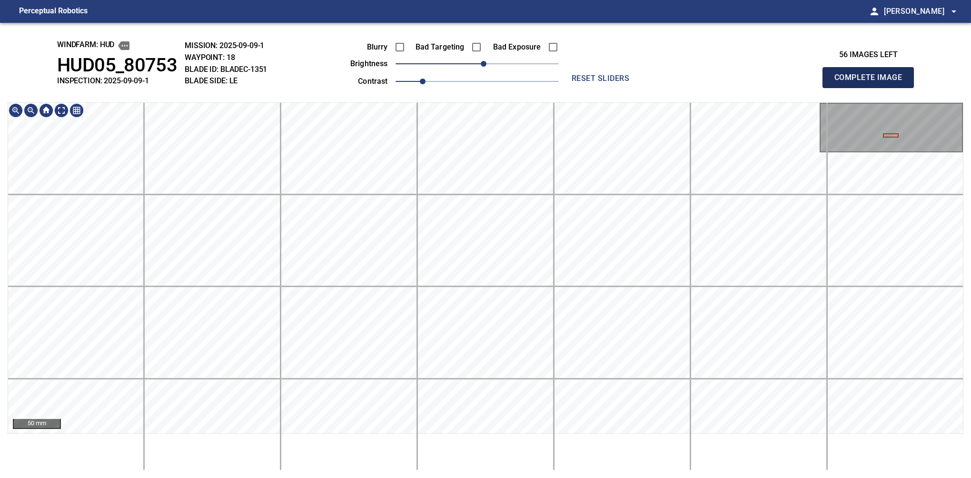
click at [872, 88] on button "Complete Image" at bounding box center [868, 77] width 91 height 21
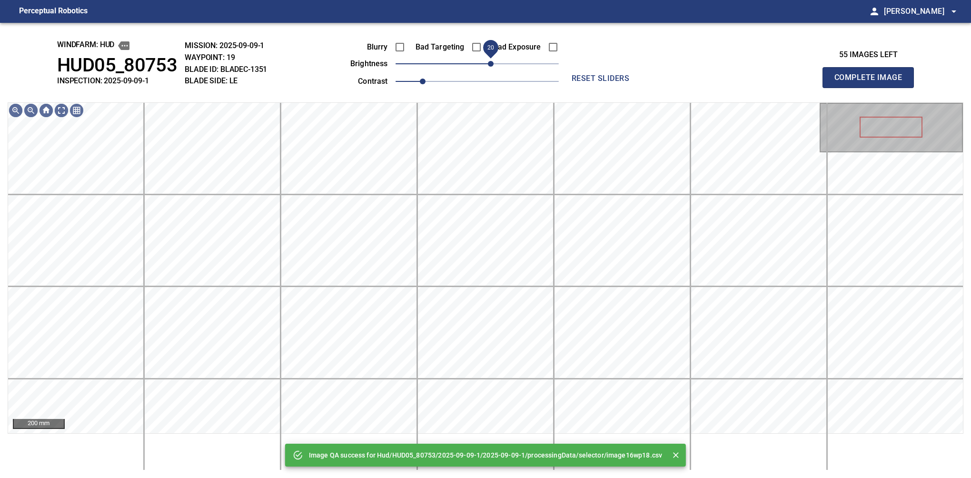
click at [488, 63] on span "20" at bounding box center [491, 64] width 6 height 6
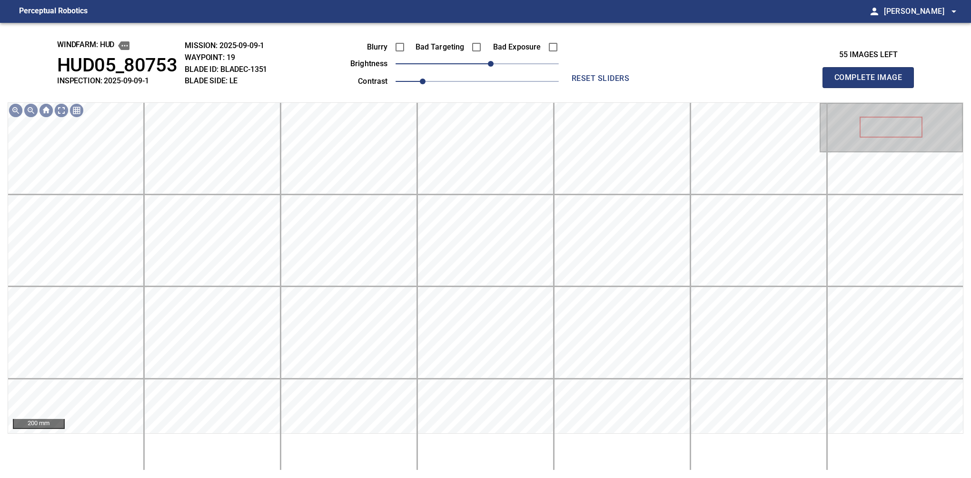
click at [872, 88] on button "Complete Image" at bounding box center [868, 77] width 91 height 21
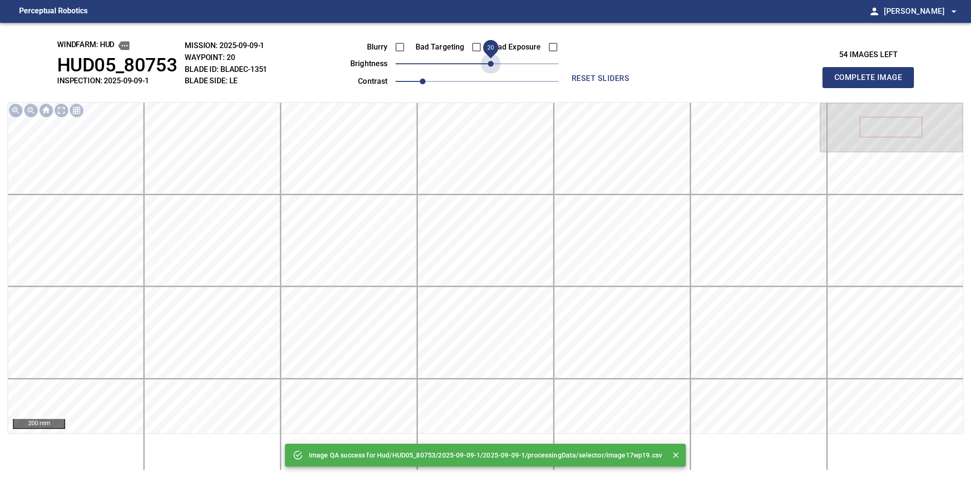
click at [488, 63] on span "20" at bounding box center [477, 63] width 163 height 13
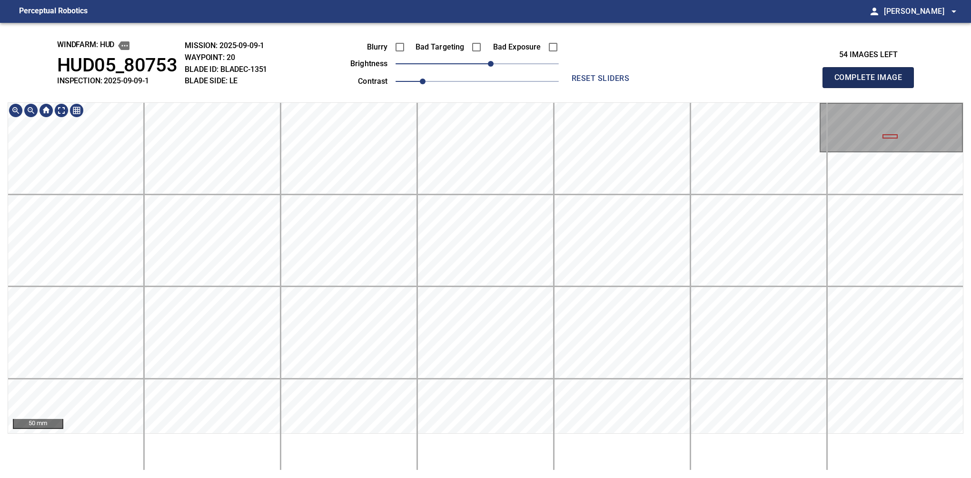
click at [872, 88] on button "Complete Image" at bounding box center [868, 77] width 91 height 21
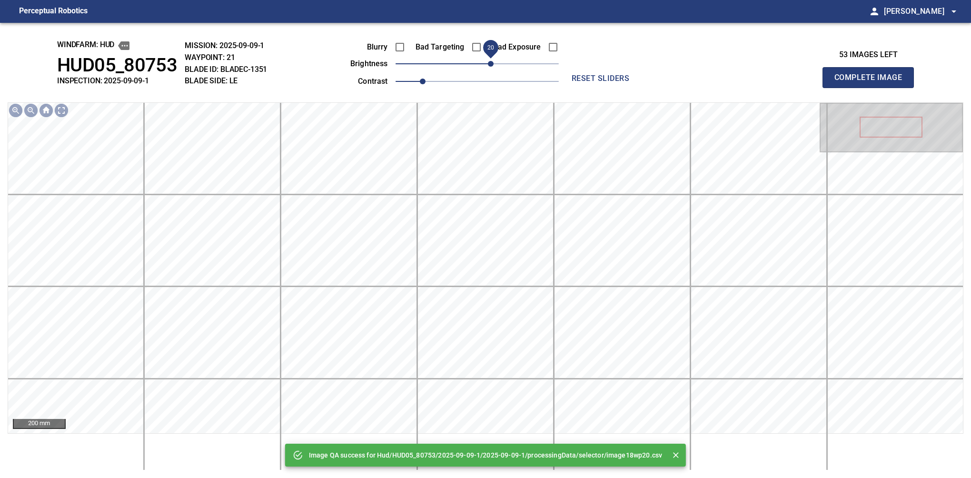
drag, startPoint x: 483, startPoint y: 67, endPoint x: 489, endPoint y: 61, distance: 8.1
click at [489, 61] on span "20" at bounding box center [491, 64] width 6 height 6
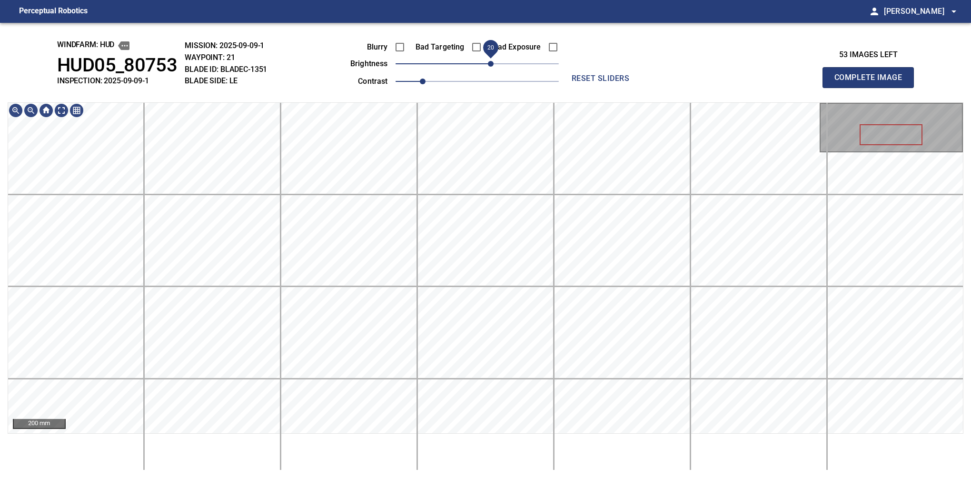
click at [488, 65] on span "20" at bounding box center [491, 64] width 6 height 6
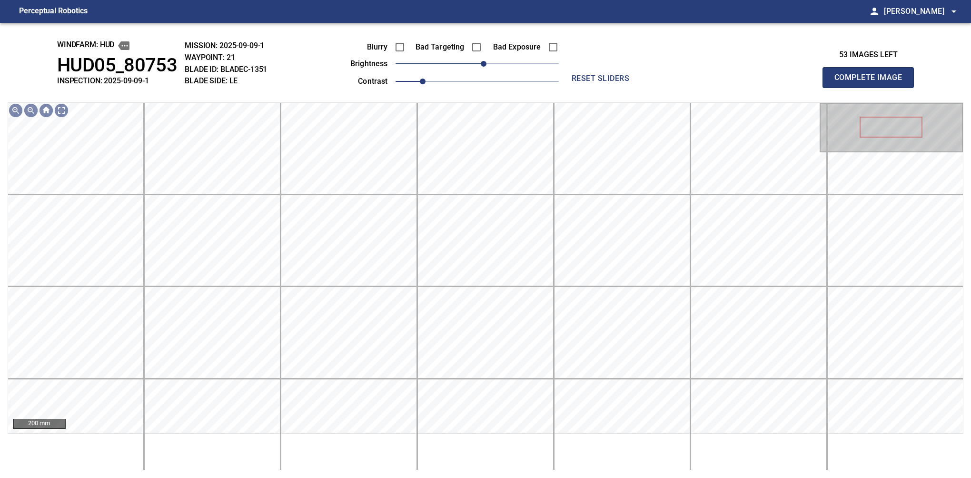
click at [872, 88] on button "Complete Image" at bounding box center [868, 77] width 91 height 21
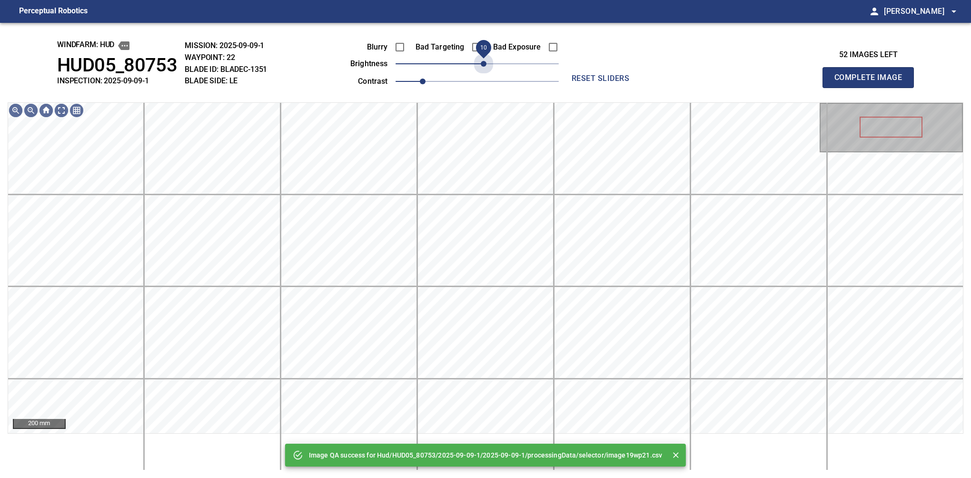
click at [485, 65] on span "10" at bounding box center [484, 64] width 6 height 6
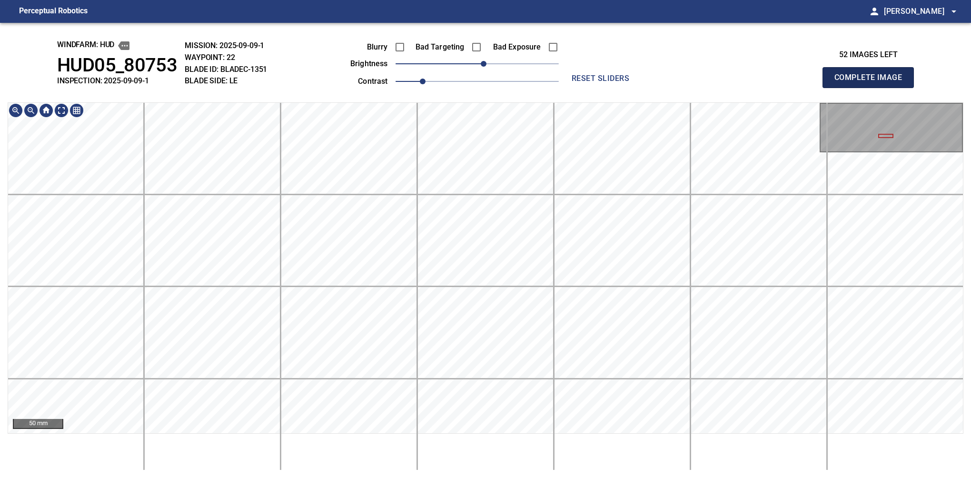
click at [872, 88] on button "Complete Image" at bounding box center [868, 77] width 91 height 21
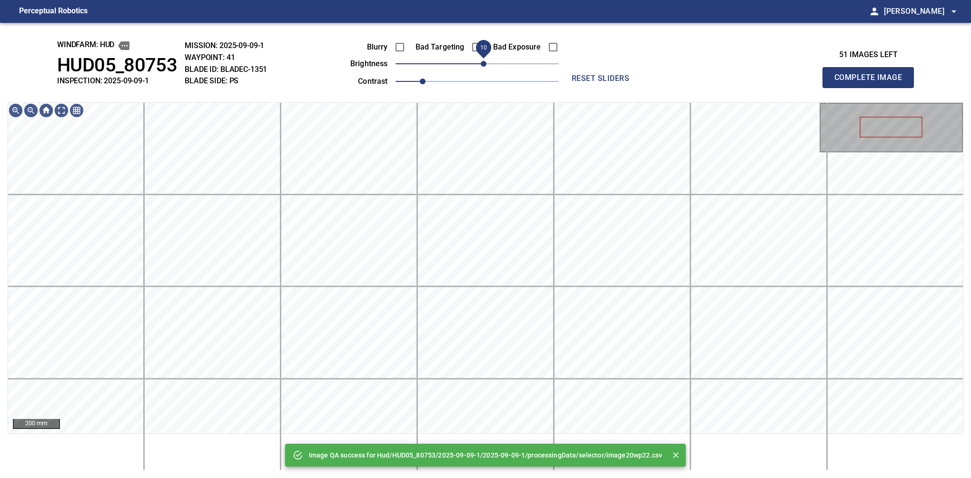
click at [481, 67] on span "10" at bounding box center [484, 64] width 6 height 6
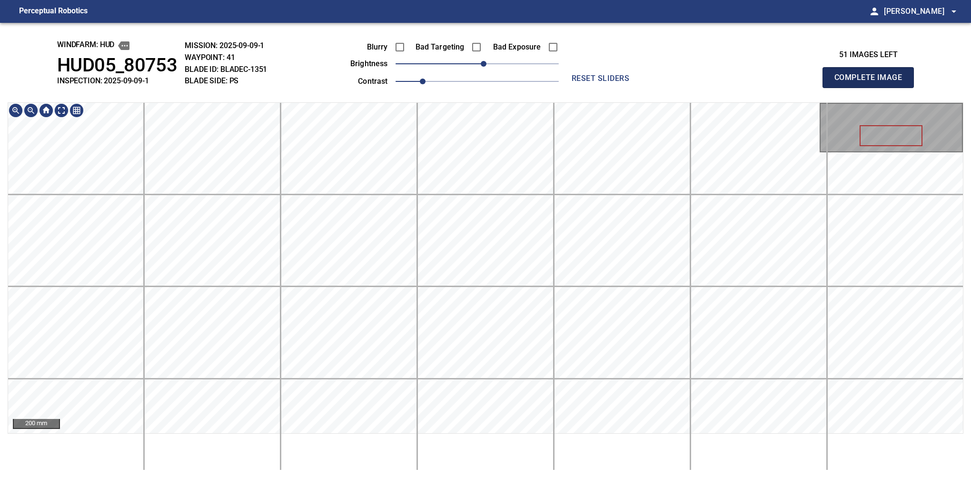
click at [872, 88] on button "Complete Image" at bounding box center [868, 77] width 91 height 21
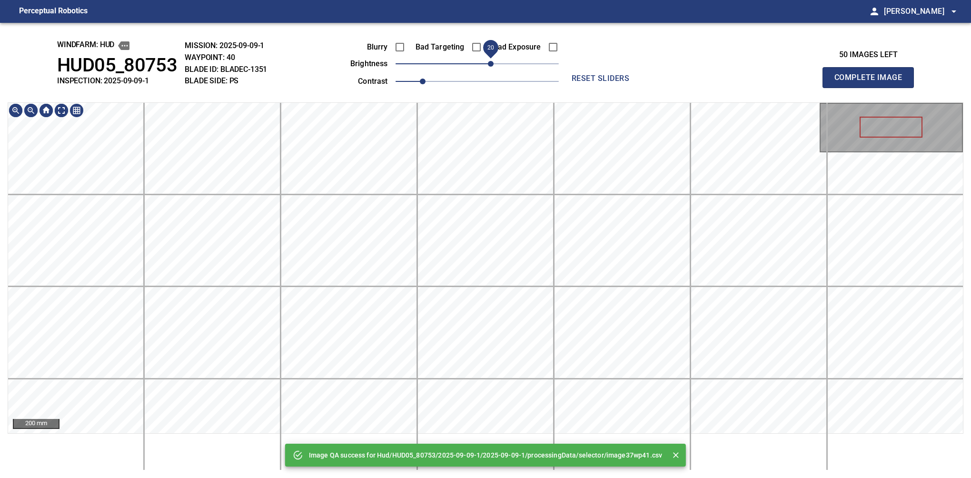
drag, startPoint x: 485, startPoint y: 64, endPoint x: 490, endPoint y: 62, distance: 5.6
click at [490, 62] on span "20" at bounding box center [491, 64] width 6 height 6
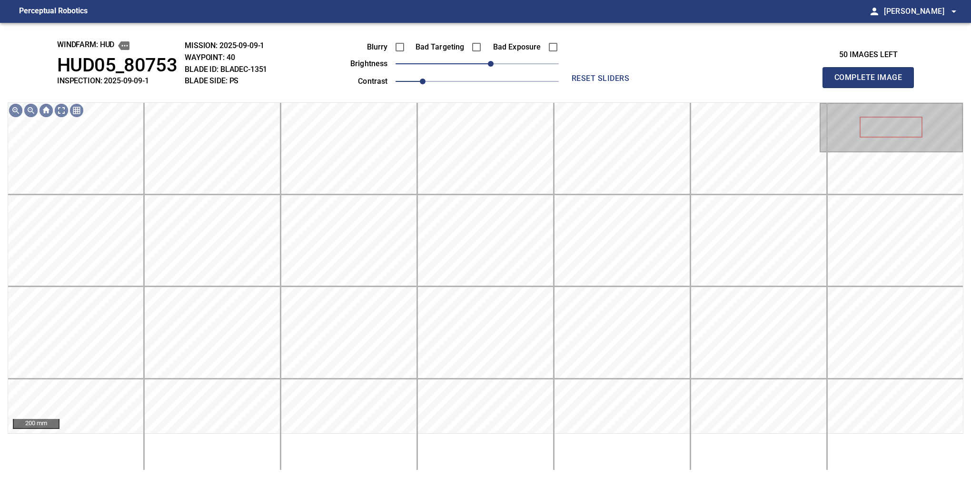
click at [872, 88] on button "Complete Image" at bounding box center [868, 77] width 91 height 21
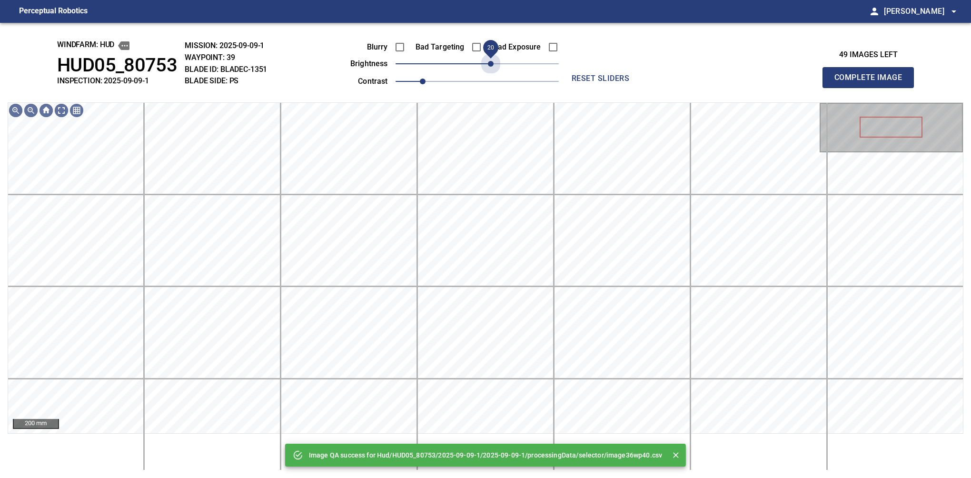
click at [488, 63] on span "20" at bounding box center [477, 63] width 163 height 13
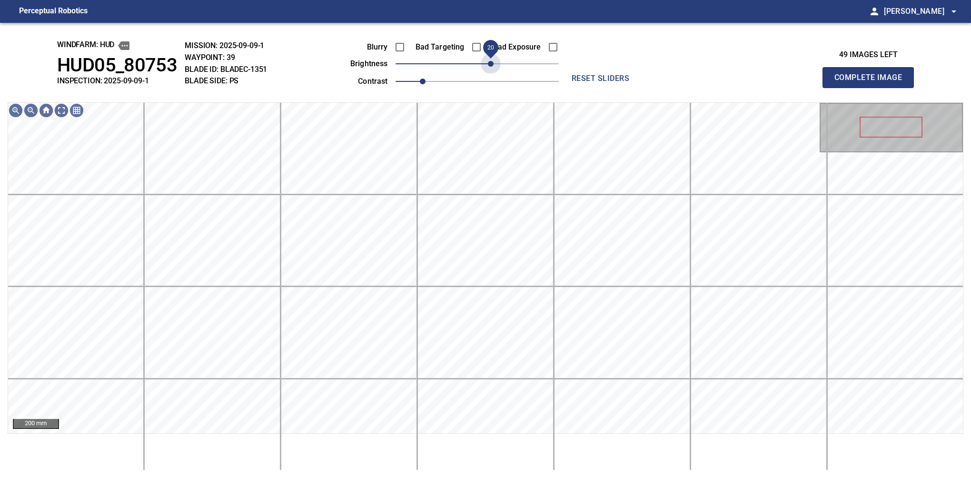
click at [488, 63] on span "20" at bounding box center [491, 64] width 6 height 6
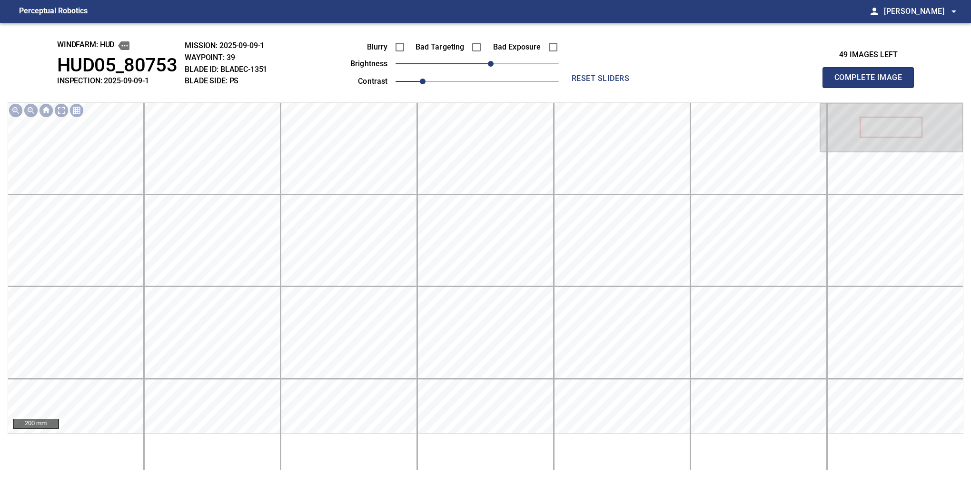
click at [872, 88] on button "Complete Image" at bounding box center [868, 77] width 91 height 21
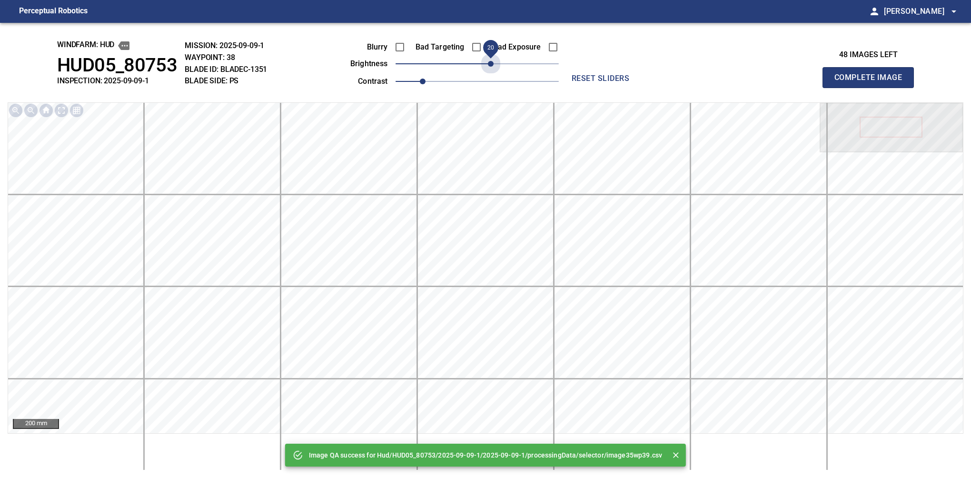
click at [488, 63] on span "20" at bounding box center [477, 63] width 163 height 13
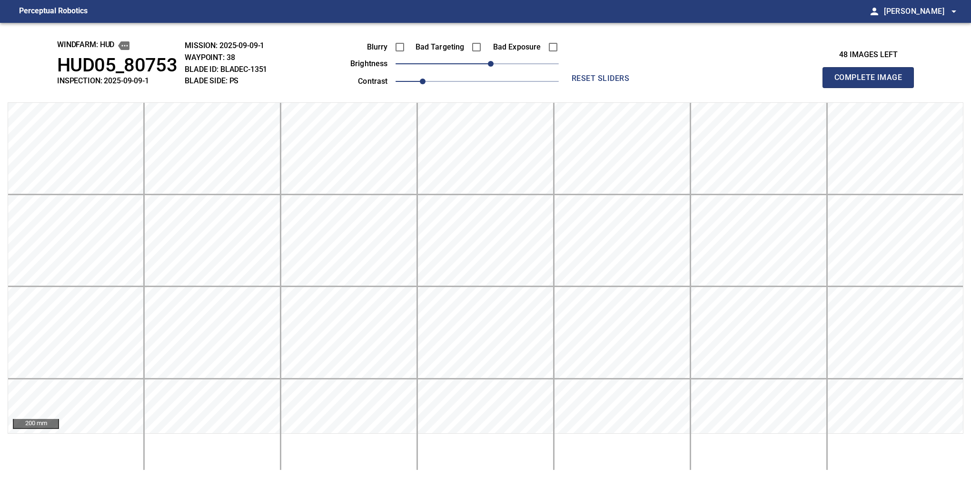
click at [872, 88] on button "Complete Image" at bounding box center [868, 77] width 91 height 21
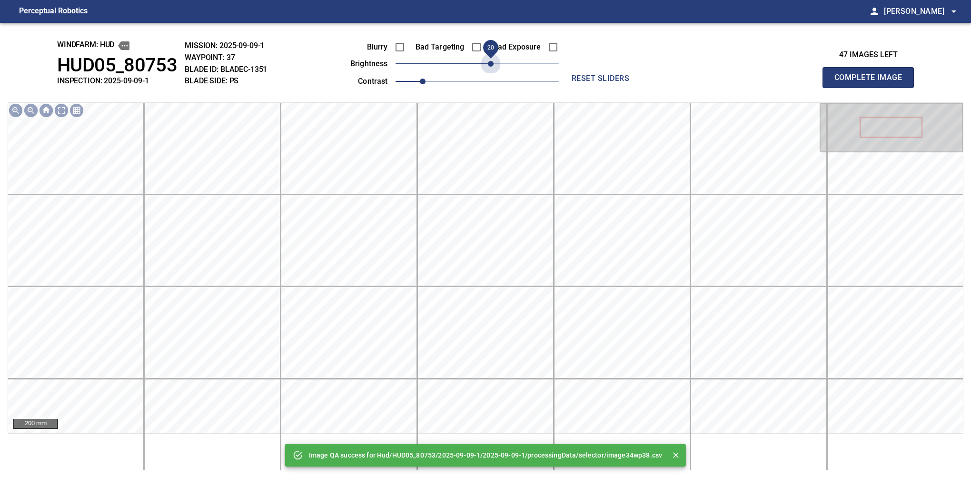
click at [488, 63] on span "20" at bounding box center [477, 63] width 163 height 13
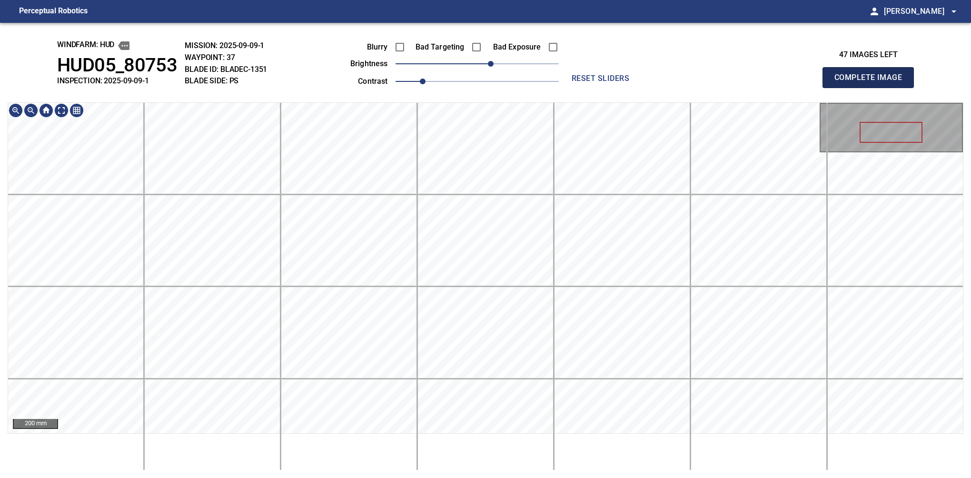
click at [872, 88] on button "Complete Image" at bounding box center [868, 77] width 91 height 21
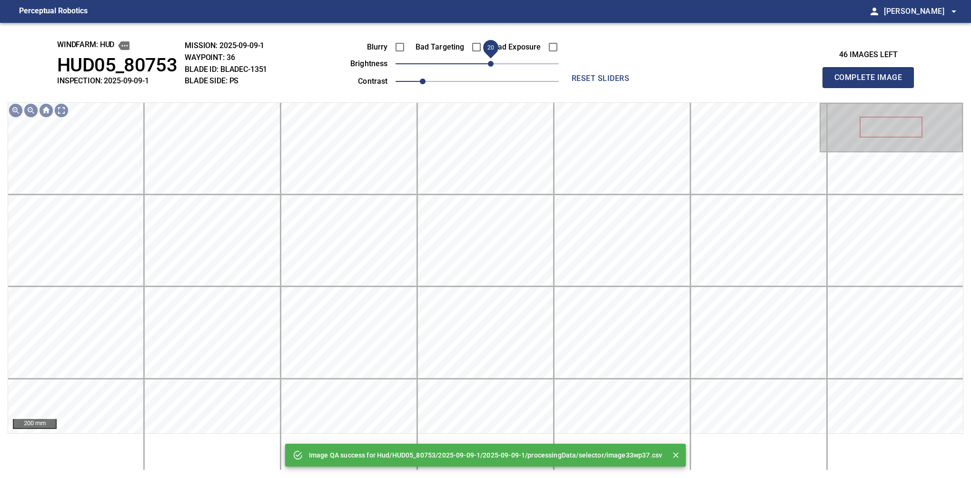
click at [489, 65] on span "20" at bounding box center [491, 64] width 6 height 6
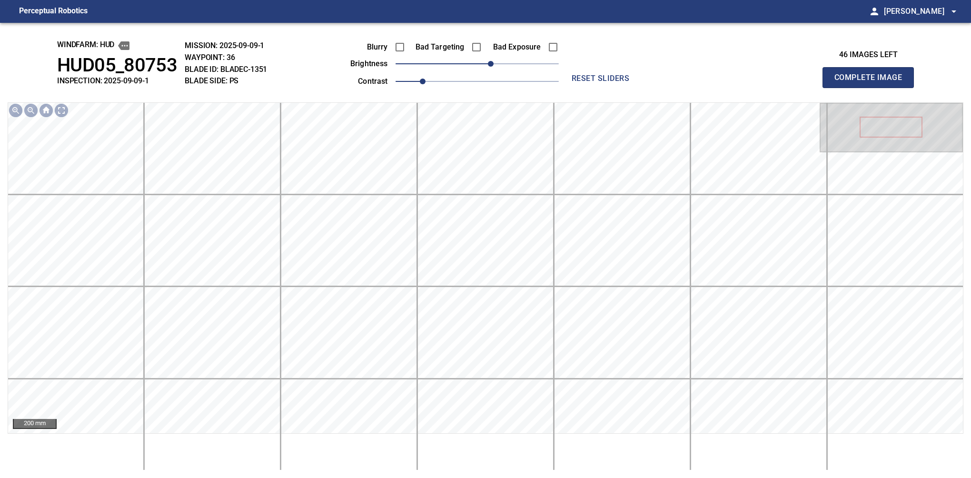
click at [872, 88] on button "Complete Image" at bounding box center [868, 77] width 91 height 21
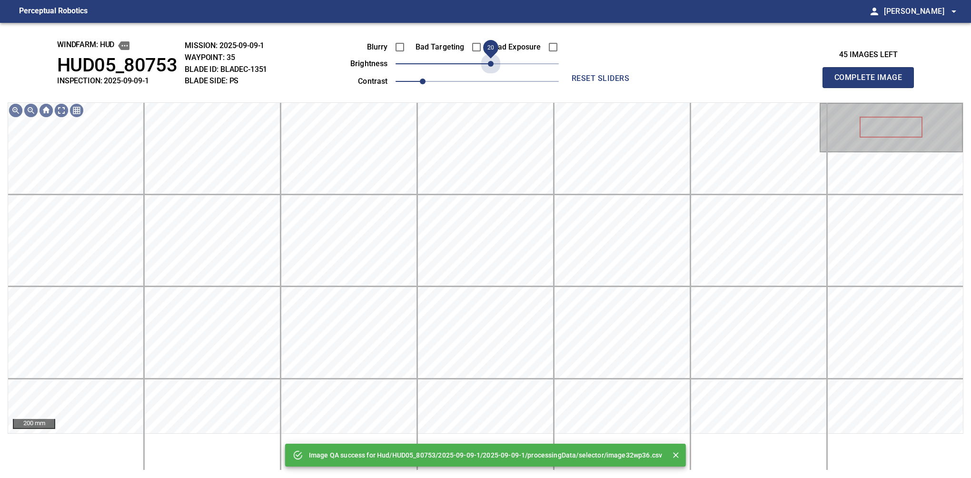
click at [489, 65] on span "20" at bounding box center [477, 63] width 163 height 13
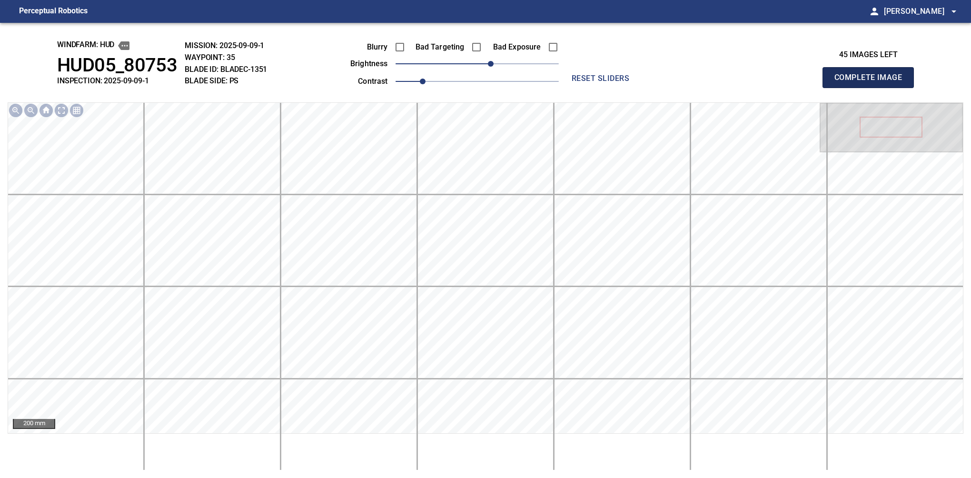
click at [872, 88] on button "Complete Image" at bounding box center [868, 77] width 91 height 21
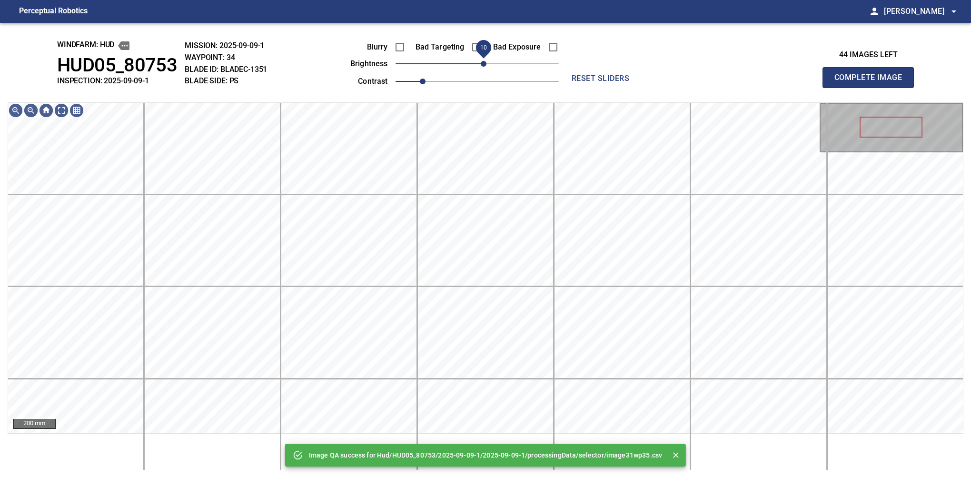
click at [485, 65] on span "10" at bounding box center [477, 63] width 163 height 13
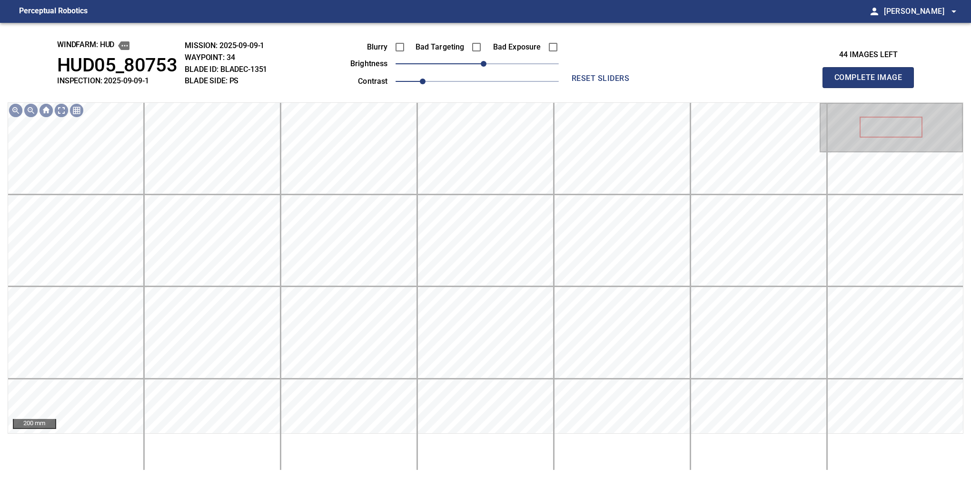
click at [872, 88] on button "Complete Image" at bounding box center [868, 77] width 91 height 21
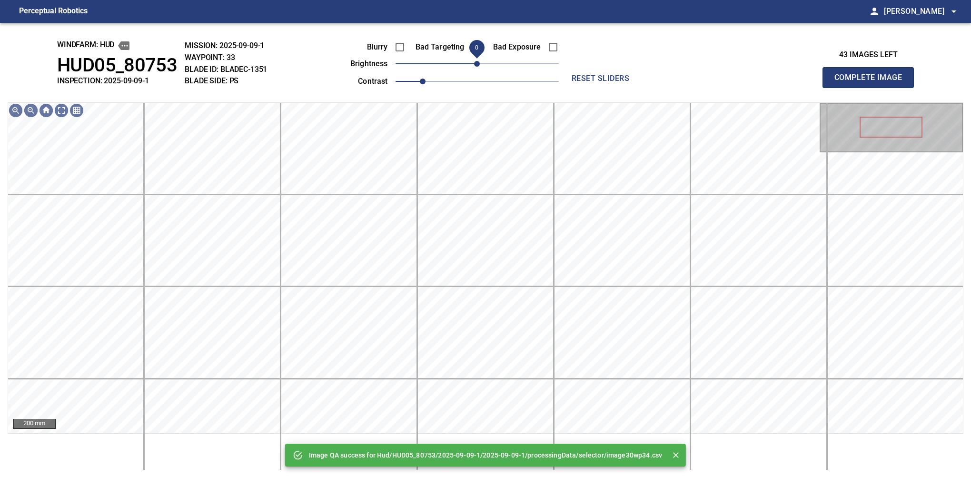
click at [480, 65] on span "0" at bounding box center [477, 64] width 6 height 6
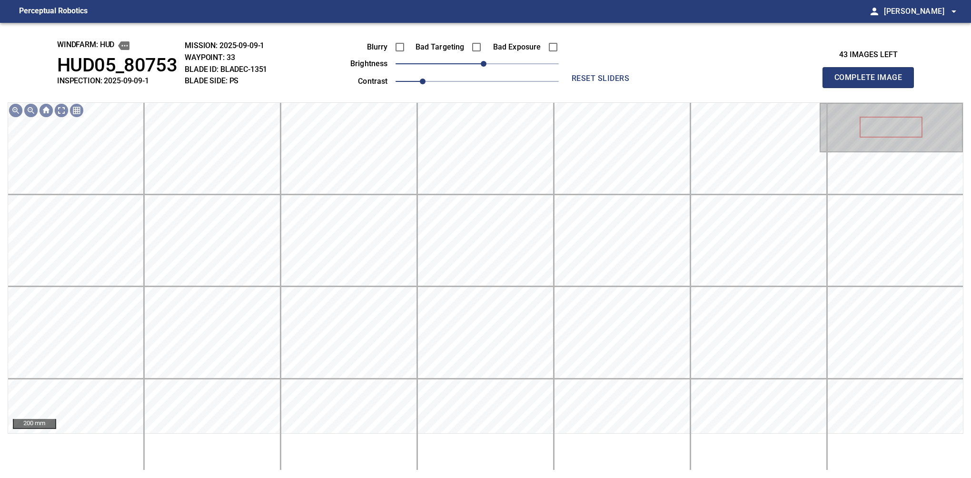
click at [872, 88] on button "Complete Image" at bounding box center [868, 77] width 91 height 21
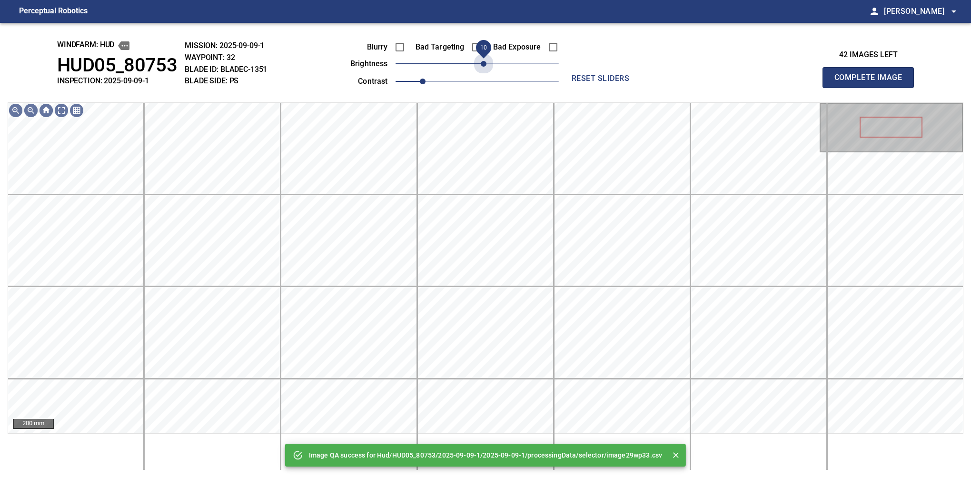
click at [485, 65] on span "10" at bounding box center [484, 64] width 6 height 6
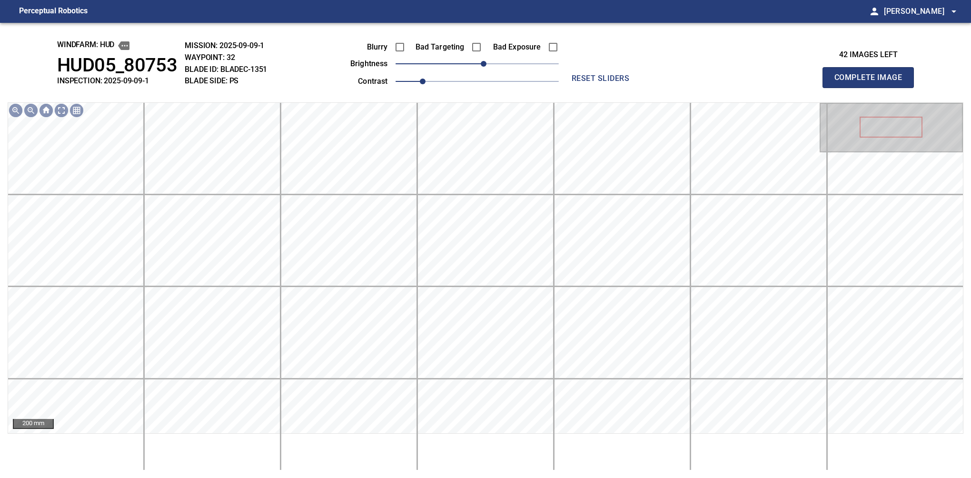
click at [872, 88] on button "Complete Image" at bounding box center [868, 77] width 91 height 21
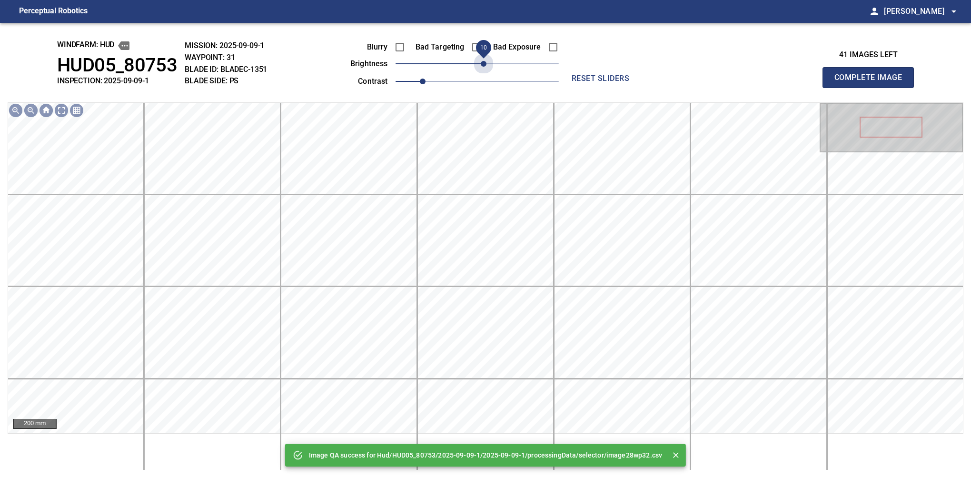
click at [485, 65] on span "10" at bounding box center [484, 64] width 6 height 6
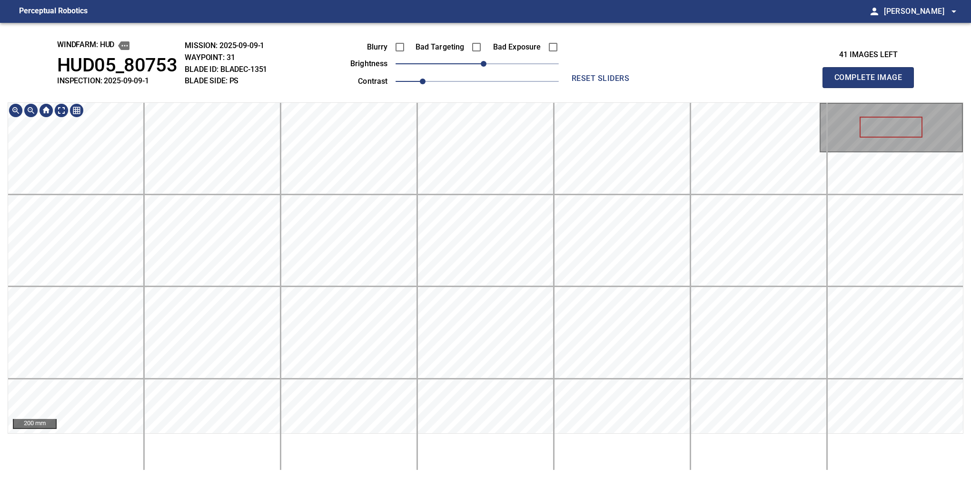
click at [430, 84] on div "windfarm: Hud HUD05_80753 INSPECTION: 2025-09-09-1 MISSION: 2025-09-09-1 WAYPOI…" at bounding box center [485, 250] width 971 height 455
click at [872, 88] on button "Complete Image" at bounding box center [868, 77] width 91 height 21
drag, startPoint x: 877, startPoint y: 90, endPoint x: 899, endPoint y: 110, distance: 29.7
click at [872, 88] on button "Complete Image" at bounding box center [868, 77] width 91 height 21
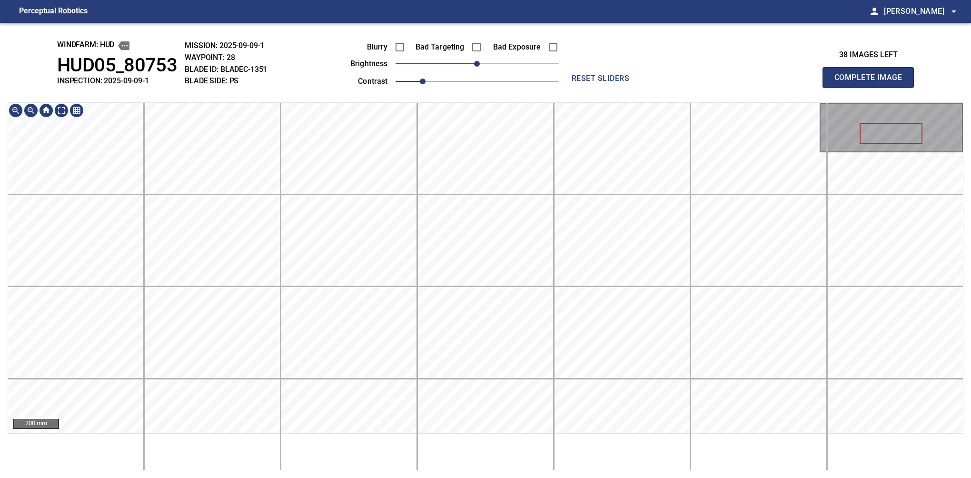
click at [351, 95] on div "windfarm: Hud HUD05_80753 INSPECTION: 2025-09-09-1 MISSION: 2025-09-09-1 WAYPOI…" at bounding box center [485, 250] width 971 height 455
click at [354, 95] on div "windfarm: Hud HUD05_80753 INSPECTION: 2025-09-09-1 MISSION: 2025-09-09-1 WAYPOI…" at bounding box center [485, 250] width 971 height 455
click at [369, 103] on div "windfarm: Hud HUD05_80753 INSPECTION: 2025-09-09-1 MISSION: 2025-09-09-1 WAYPOI…" at bounding box center [485, 250] width 971 height 455
click at [872, 88] on button "Complete Image" at bounding box center [868, 77] width 91 height 21
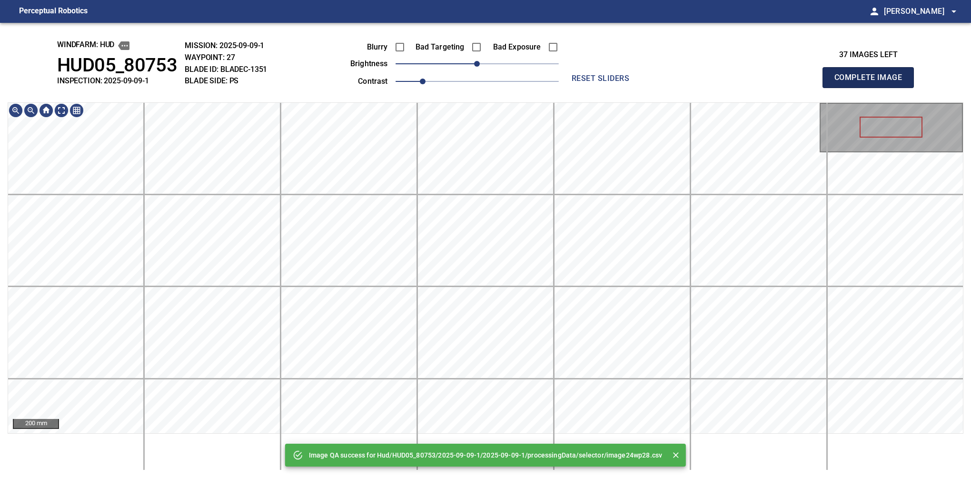
click at [872, 88] on button "Complete Image" at bounding box center [868, 77] width 91 height 21
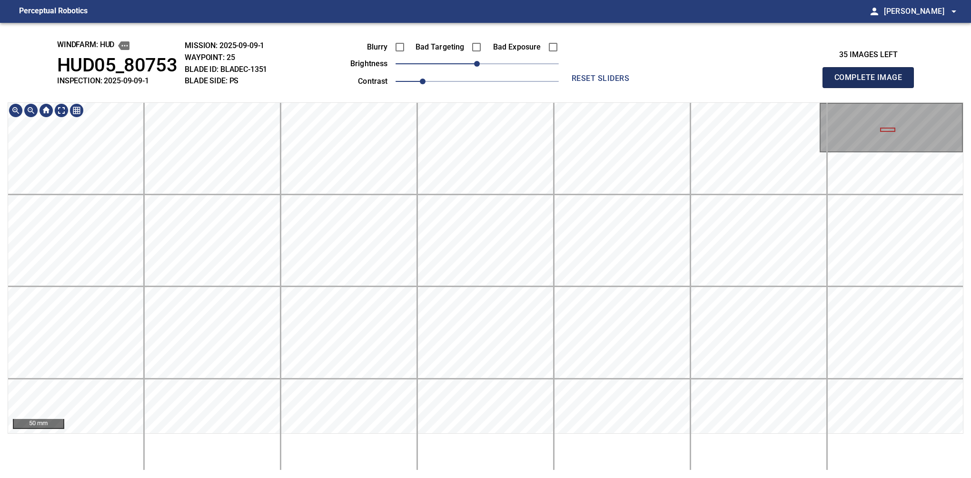
click at [872, 88] on button "Complete Image" at bounding box center [868, 77] width 91 height 21
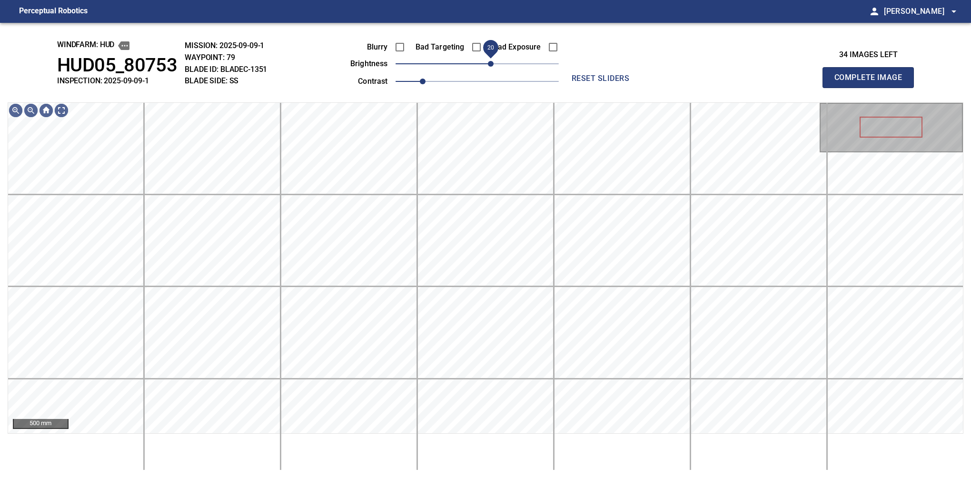
drag, startPoint x: 477, startPoint y: 65, endPoint x: 491, endPoint y: 64, distance: 14.8
click at [491, 64] on span "20" at bounding box center [491, 64] width 6 height 6
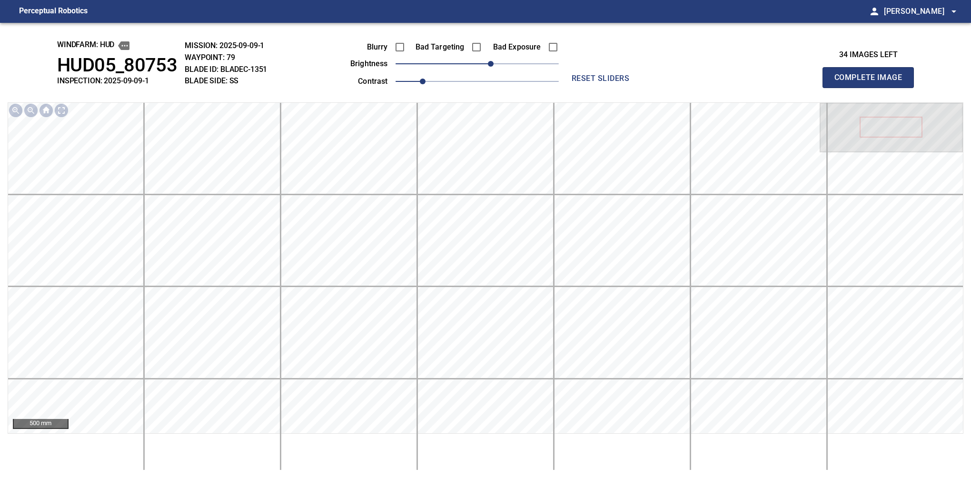
click at [872, 88] on button "Complete Image" at bounding box center [868, 77] width 91 height 21
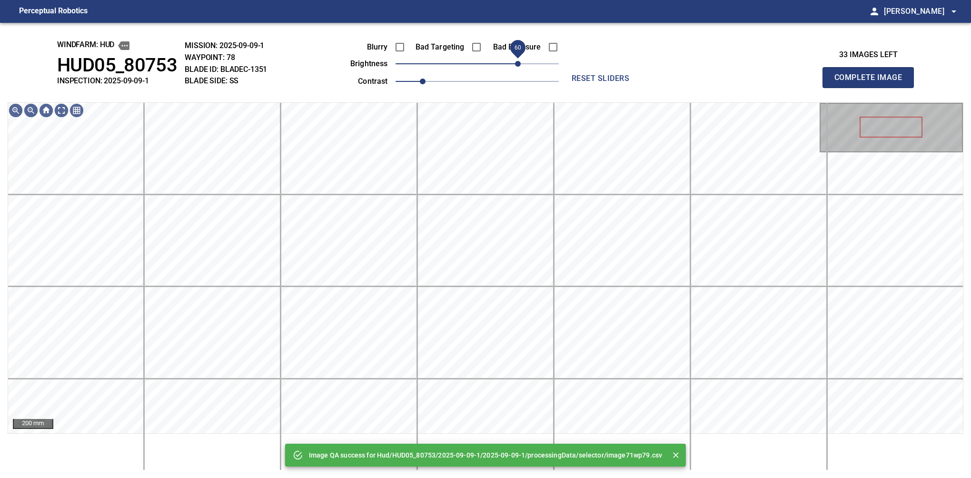
drag, startPoint x: 491, startPoint y: 64, endPoint x: 516, endPoint y: 57, distance: 25.6
click at [516, 57] on span "60" at bounding box center [477, 63] width 163 height 13
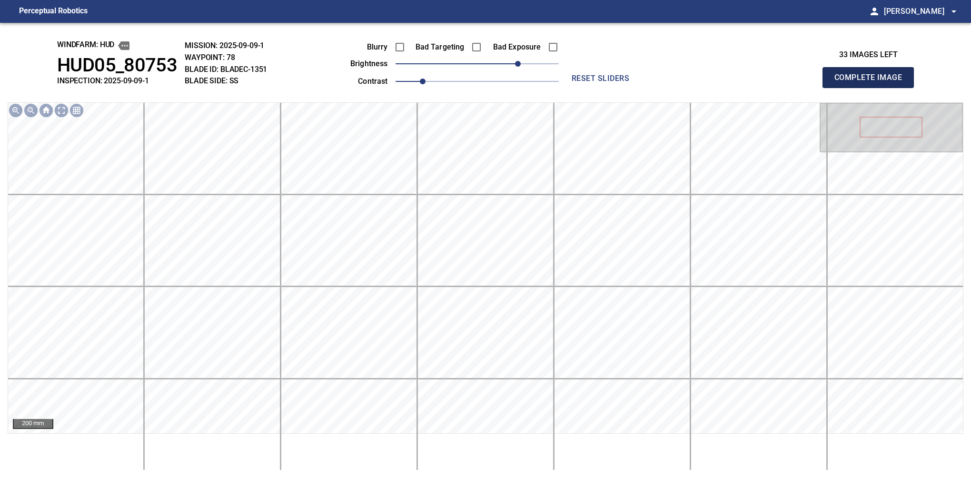
click at [872, 88] on button "Complete Image" at bounding box center [868, 77] width 91 height 21
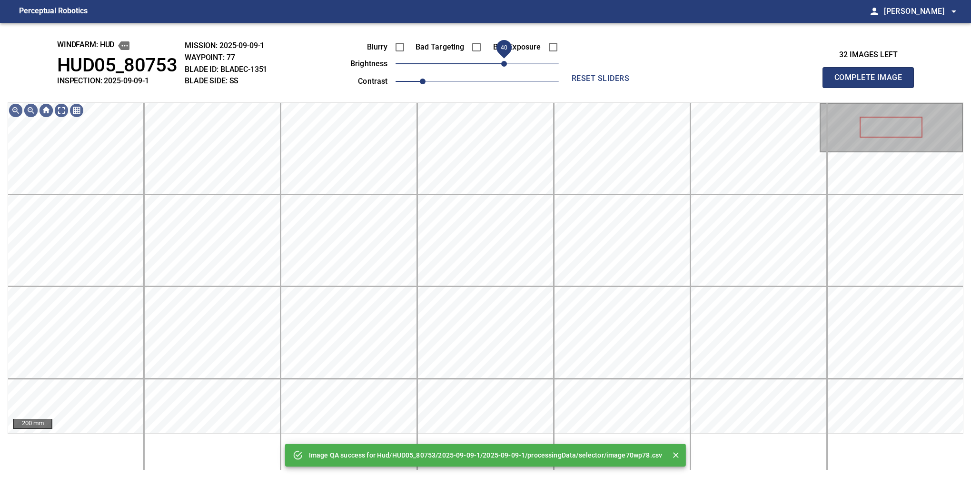
drag, startPoint x: 481, startPoint y: 64, endPoint x: 506, endPoint y: 56, distance: 26.0
click at [506, 61] on span "40" at bounding box center [504, 64] width 6 height 6
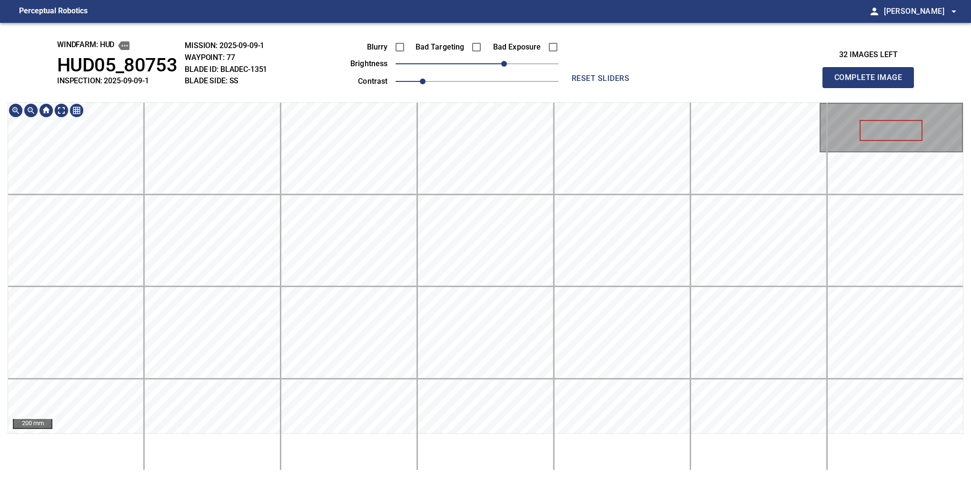
click at [448, 86] on div "windfarm: Hud HUD05_80753 INSPECTION: 2025-09-09-1 MISSION: 2025-09-09-1 WAYPOI…" at bounding box center [485, 250] width 971 height 455
click at [872, 88] on button "Complete Image" at bounding box center [868, 77] width 91 height 21
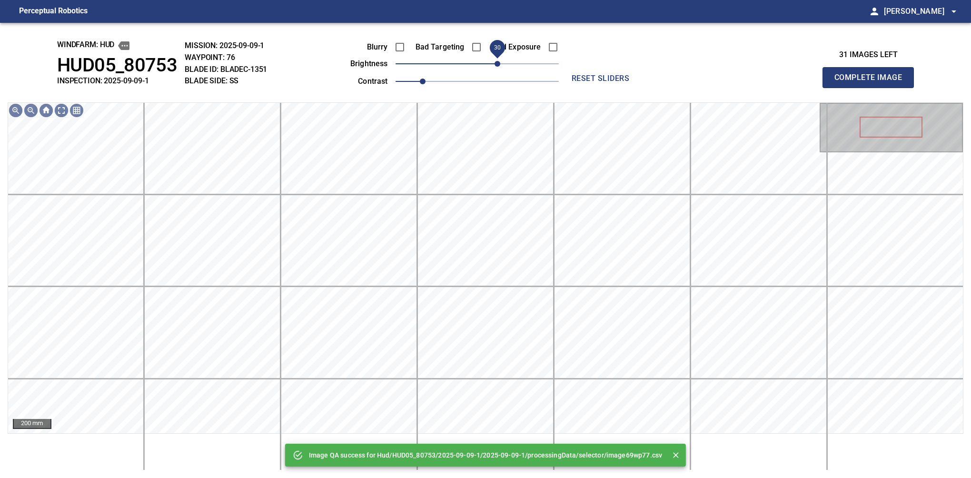
drag, startPoint x: 481, startPoint y: 63, endPoint x: 494, endPoint y: 58, distance: 14.3
click at [495, 61] on span "30" at bounding box center [498, 64] width 6 height 6
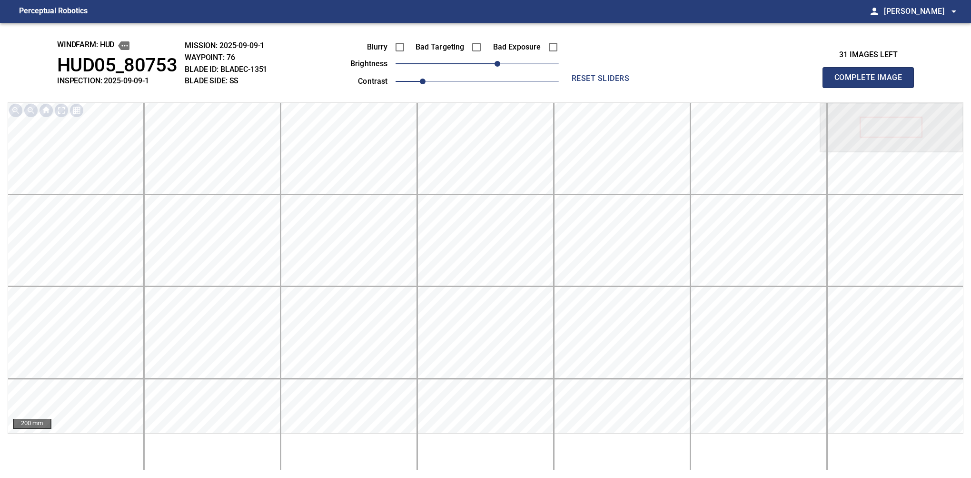
click at [872, 88] on button "Complete Image" at bounding box center [868, 77] width 91 height 21
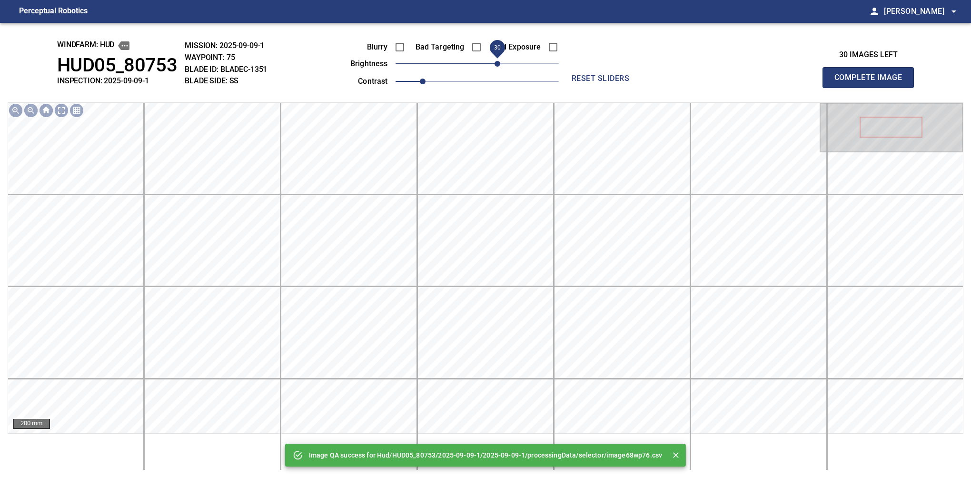
drag, startPoint x: 491, startPoint y: 66, endPoint x: 497, endPoint y: 66, distance: 6.2
click at [497, 66] on span "30" at bounding box center [498, 64] width 6 height 6
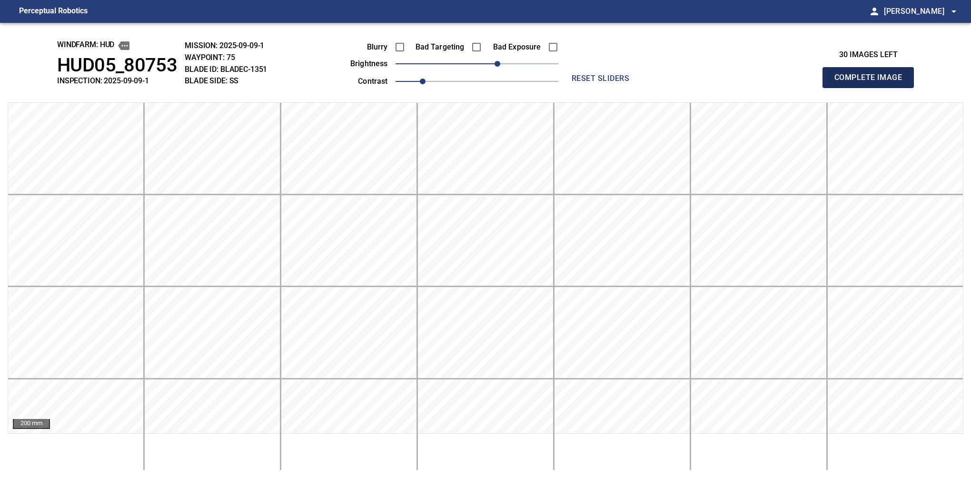
click at [872, 88] on button "Complete Image" at bounding box center [868, 77] width 91 height 21
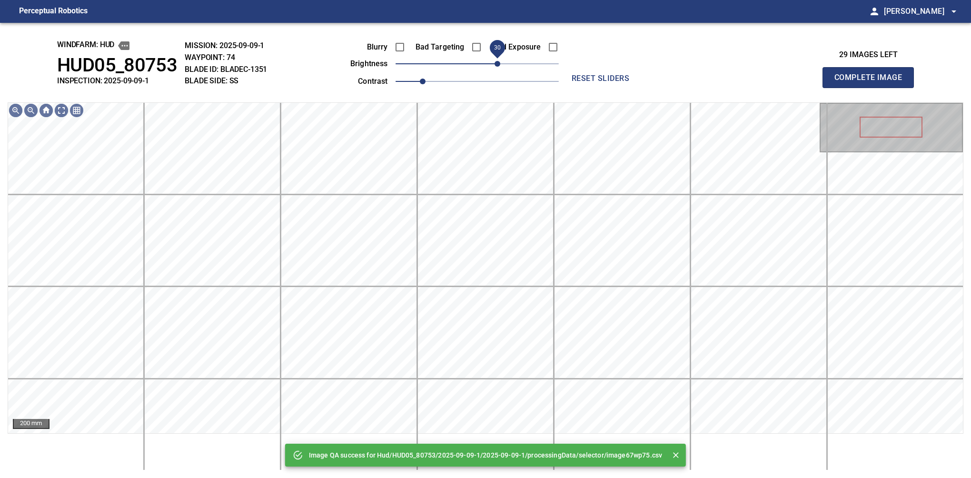
drag, startPoint x: 482, startPoint y: 66, endPoint x: 495, endPoint y: 61, distance: 13.7
click at [495, 61] on span "30" at bounding box center [498, 64] width 6 height 6
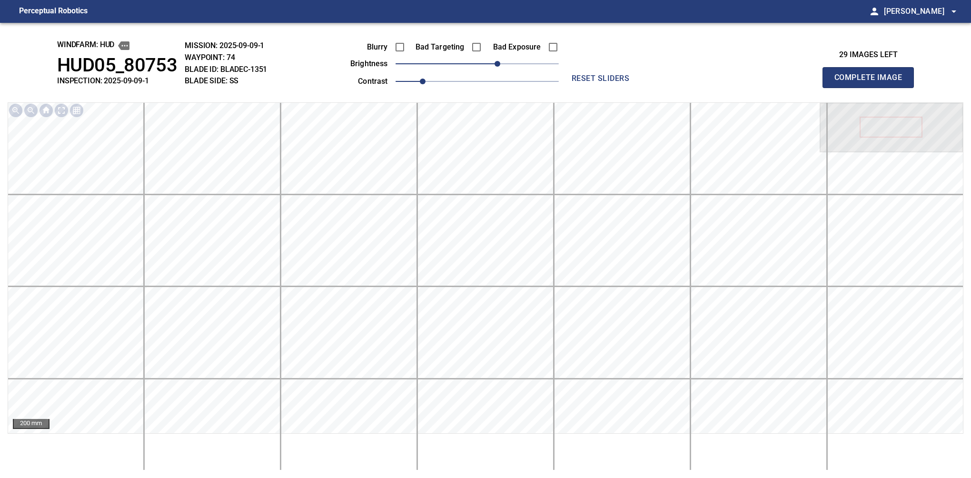
click at [872, 88] on button "Complete Image" at bounding box center [868, 77] width 91 height 21
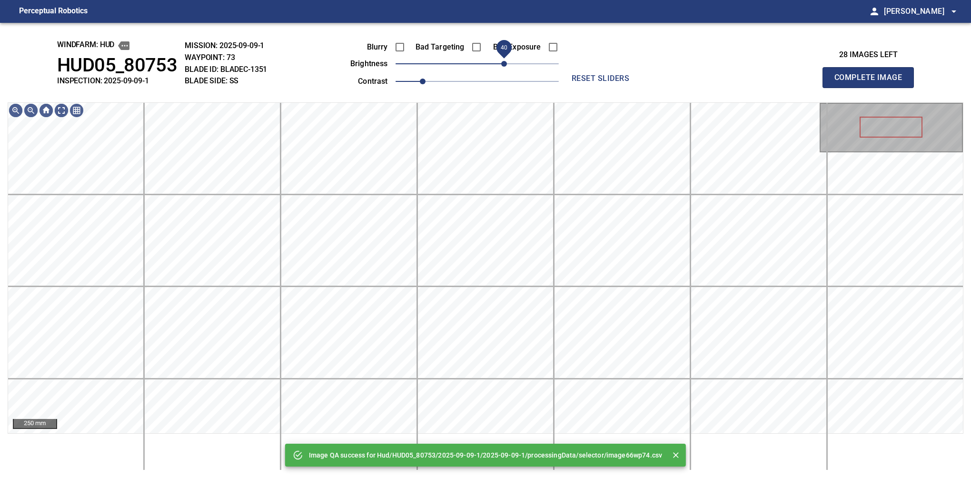
drag, startPoint x: 487, startPoint y: 62, endPoint x: 505, endPoint y: 59, distance: 18.4
click at [505, 59] on span "40" at bounding box center [477, 63] width 163 height 13
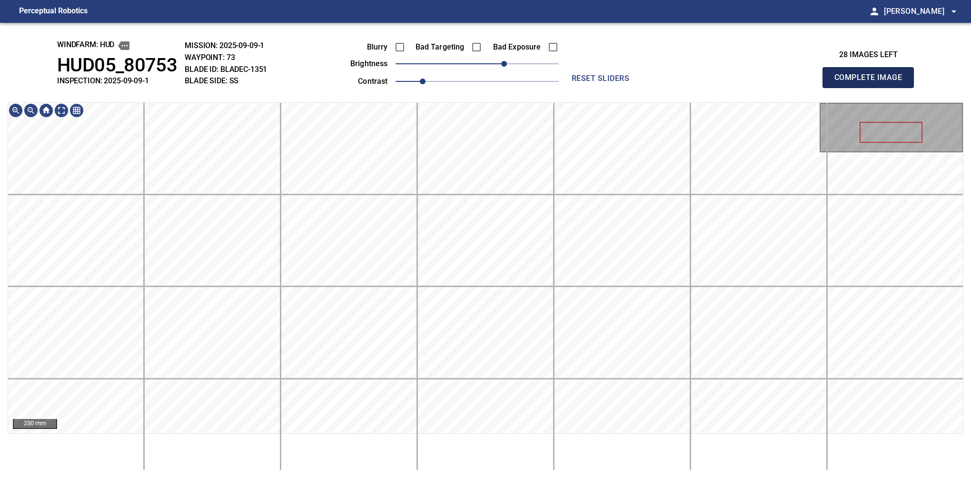
click at [872, 88] on button "Complete Image" at bounding box center [868, 77] width 91 height 21
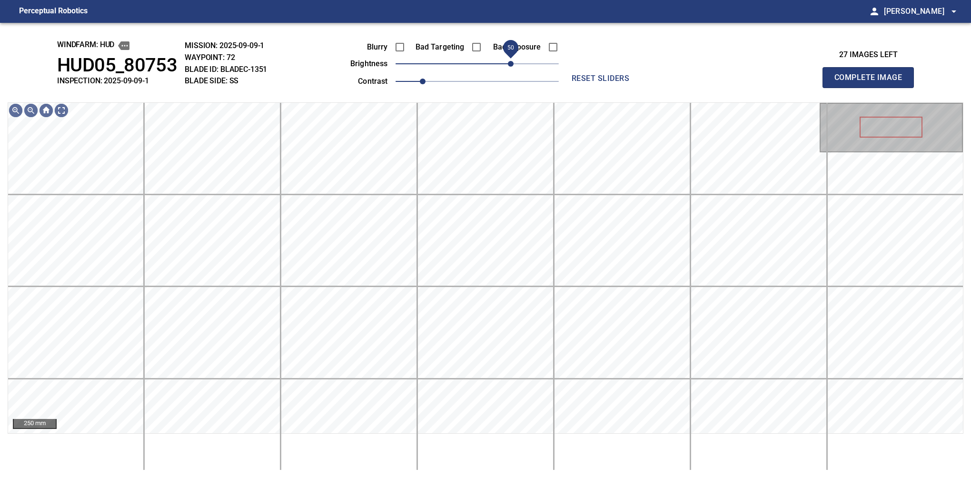
drag, startPoint x: 471, startPoint y: 67, endPoint x: 513, endPoint y: 65, distance: 42.0
click at [513, 65] on span "50" at bounding box center [511, 64] width 6 height 6
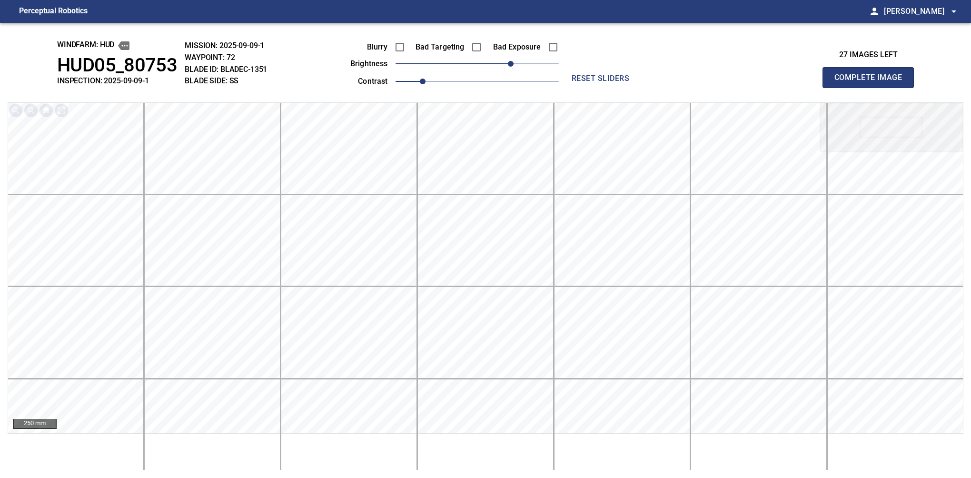
click at [872, 88] on button "Complete Image" at bounding box center [868, 77] width 91 height 21
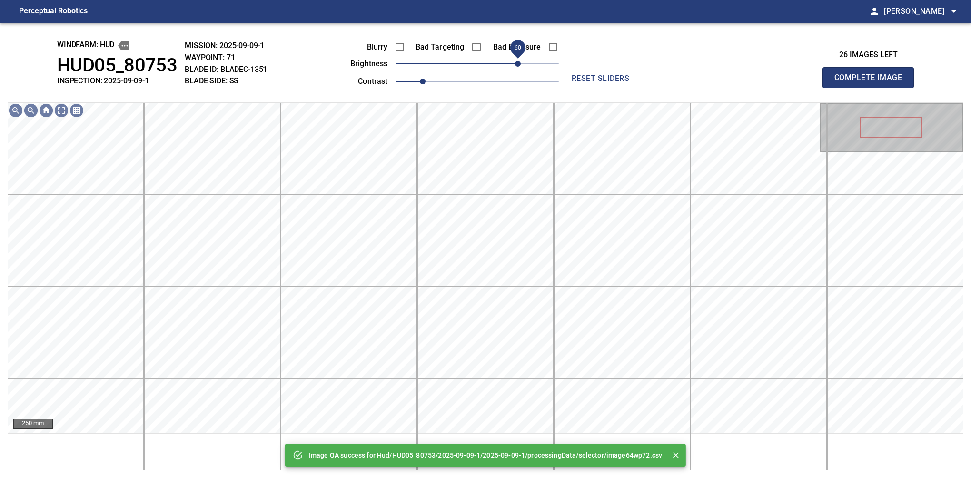
drag, startPoint x: 484, startPoint y: 62, endPoint x: 520, endPoint y: 63, distance: 36.2
click at [520, 63] on span "60" at bounding box center [518, 64] width 6 height 6
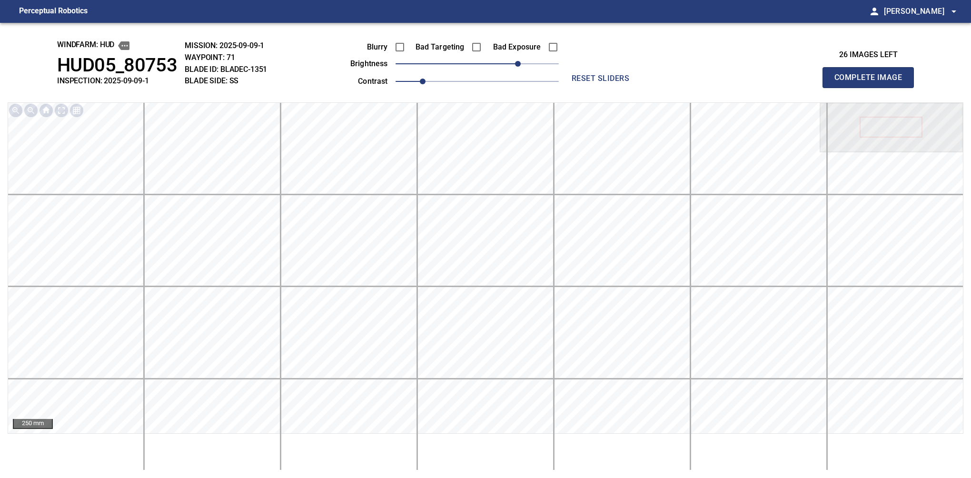
click at [872, 88] on button "Complete Image" at bounding box center [868, 77] width 91 height 21
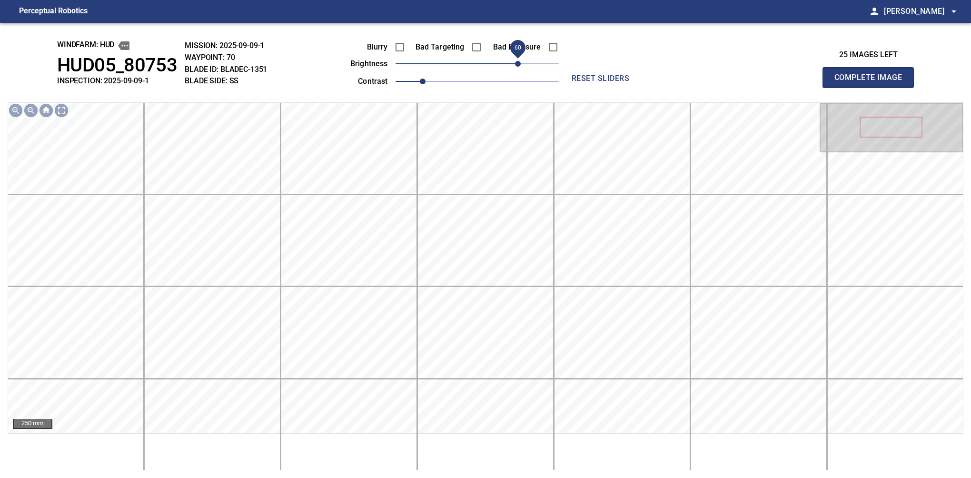
drag, startPoint x: 483, startPoint y: 62, endPoint x: 516, endPoint y: 69, distance: 34.0
click at [516, 67] on span "60" at bounding box center [518, 64] width 6 height 6
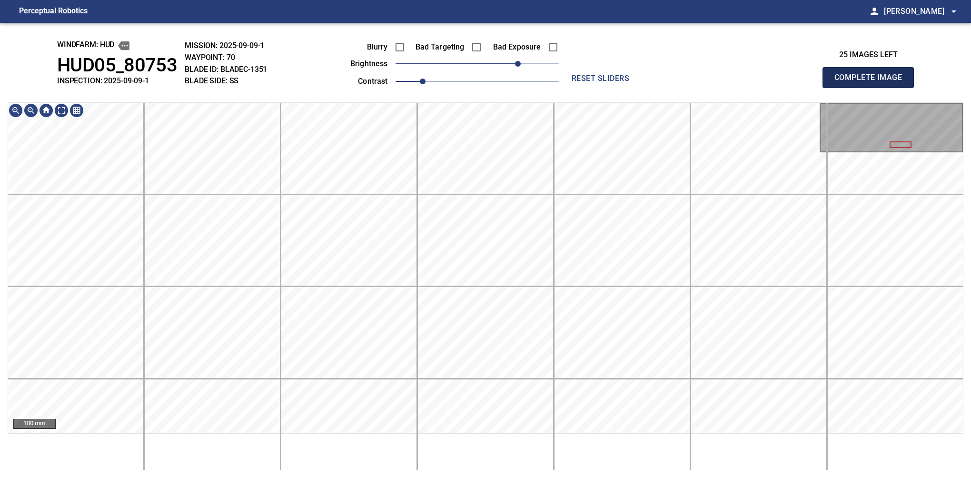
click at [872, 88] on button "Complete Image" at bounding box center [868, 77] width 91 height 21
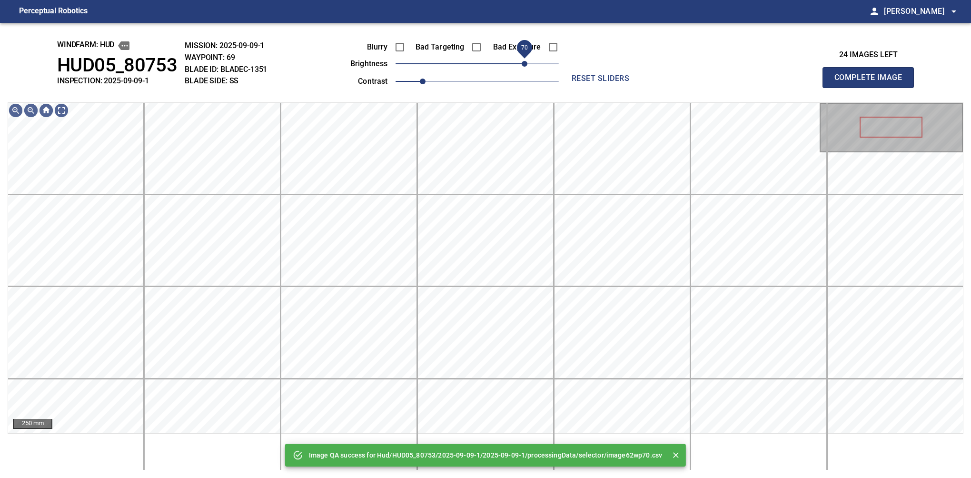
drag, startPoint x: 488, startPoint y: 67, endPoint x: 526, endPoint y: 60, distance: 38.6
click at [526, 60] on span "70" at bounding box center [477, 63] width 163 height 13
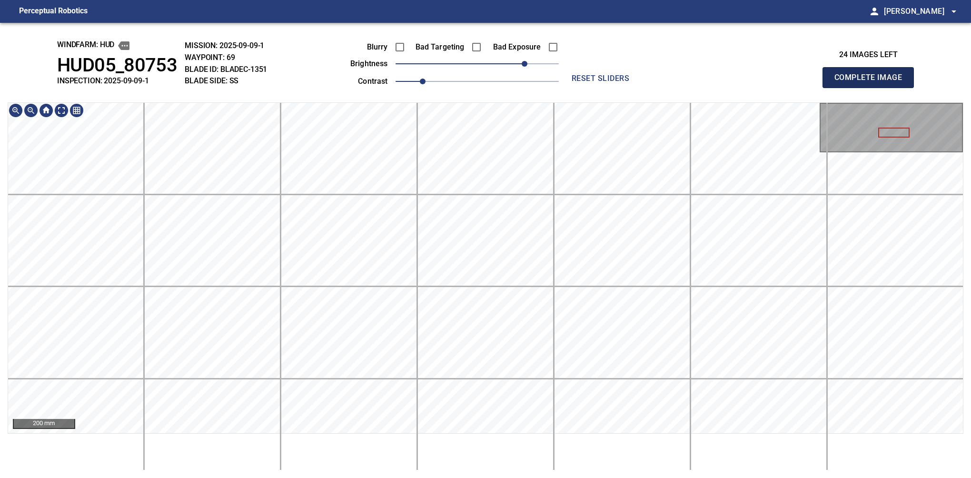
click at [872, 88] on button "Complete Image" at bounding box center [868, 77] width 91 height 21
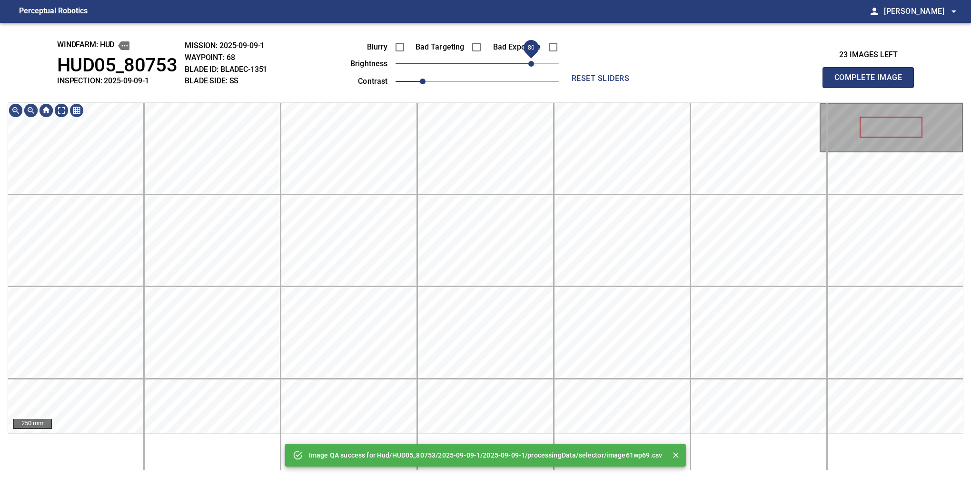
drag, startPoint x: 514, startPoint y: 58, endPoint x: 529, endPoint y: 53, distance: 15.5
click at [529, 57] on span "80" at bounding box center [477, 63] width 163 height 13
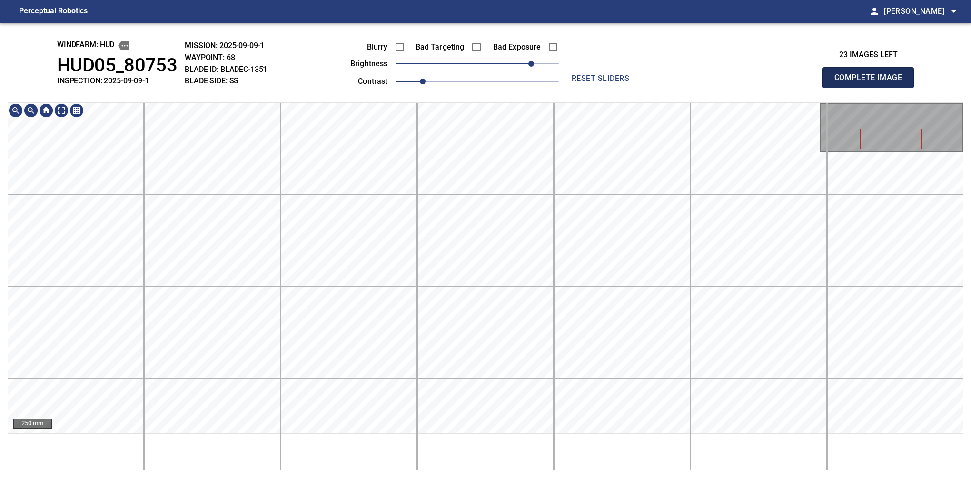
click at [872, 88] on button "Complete Image" at bounding box center [868, 77] width 91 height 21
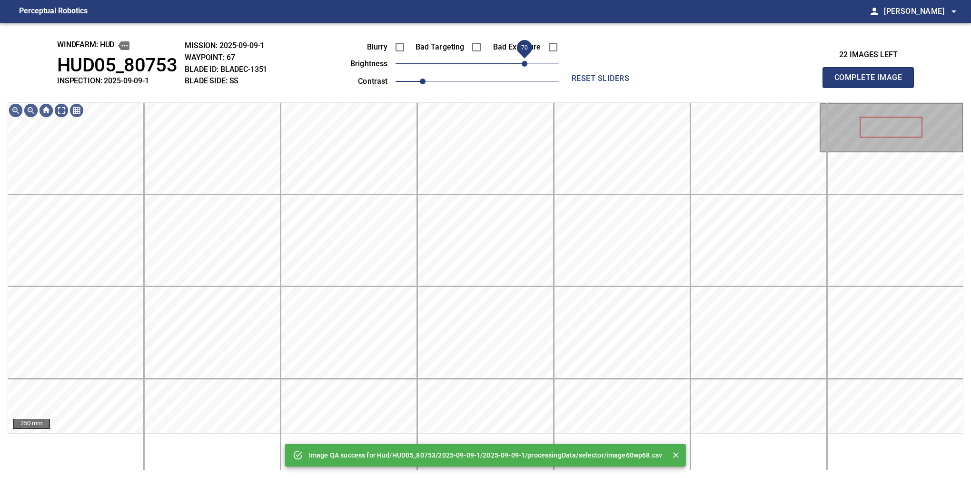
drag, startPoint x: 504, startPoint y: 63, endPoint x: 528, endPoint y: 58, distance: 23.8
click at [528, 58] on span "70" at bounding box center [477, 63] width 163 height 13
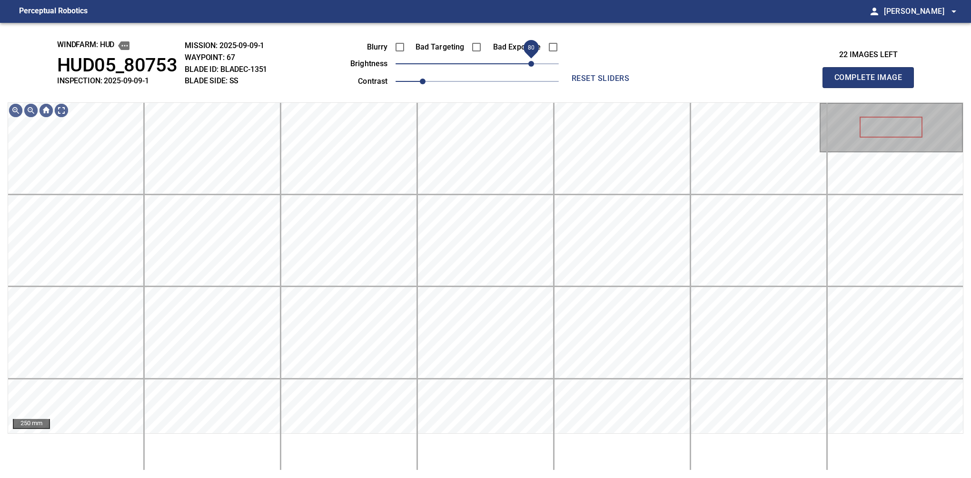
drag, startPoint x: 523, startPoint y: 63, endPoint x: 531, endPoint y: 56, distance: 10.5
click at [531, 61] on span "80" at bounding box center [531, 64] width 6 height 6
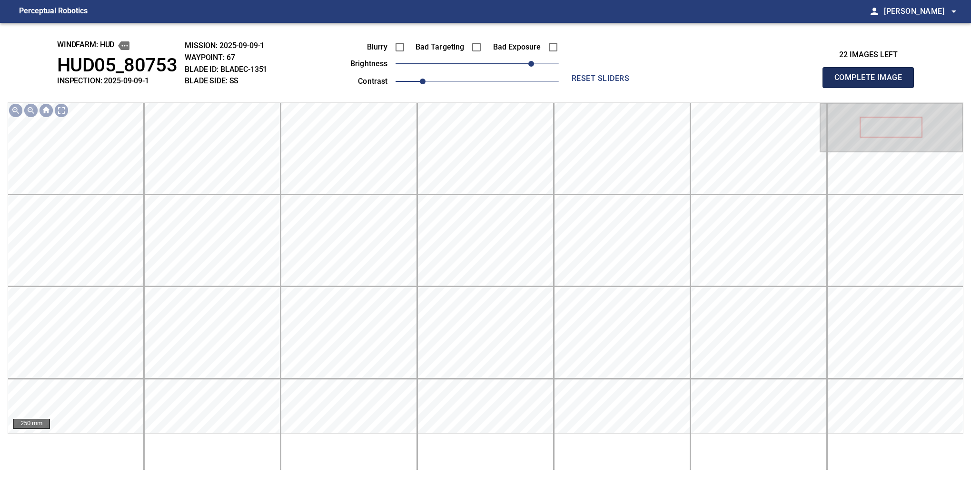
click at [872, 88] on button "Complete Image" at bounding box center [868, 77] width 91 height 21
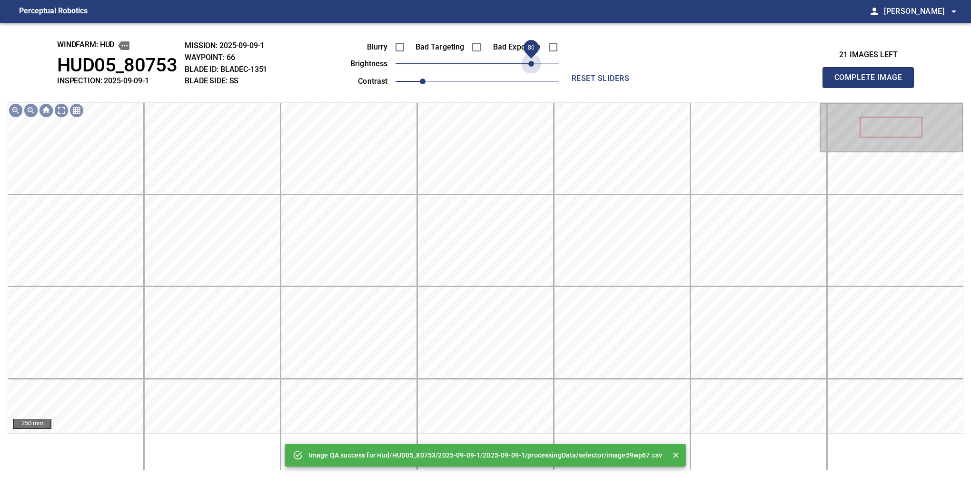
click at [529, 59] on span "80" at bounding box center [477, 63] width 163 height 13
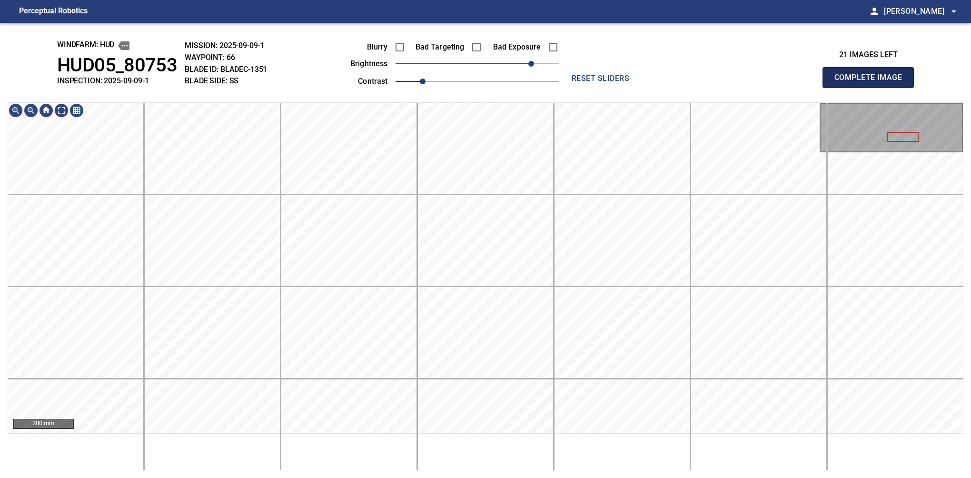
click at [872, 88] on button "Complete Image" at bounding box center [868, 77] width 91 height 21
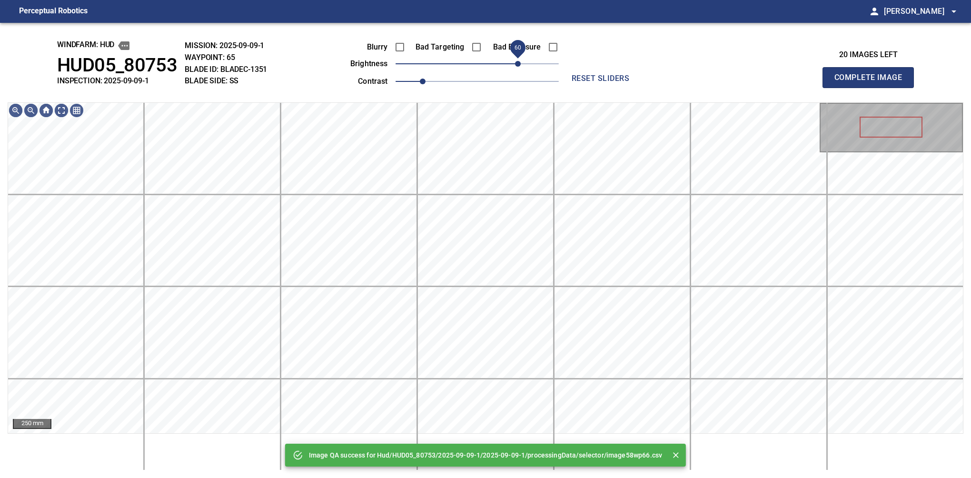
click at [521, 61] on span "60" at bounding box center [477, 63] width 163 height 13
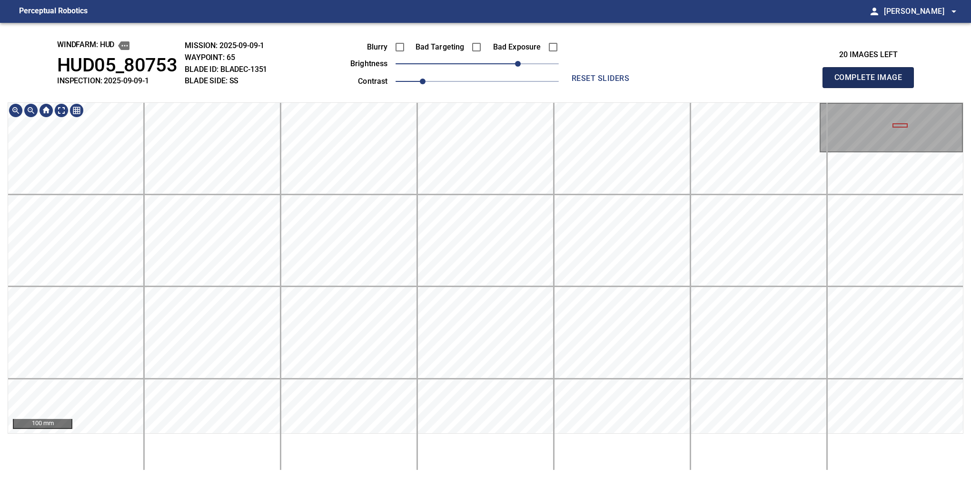
click at [872, 88] on button "Complete Image" at bounding box center [868, 77] width 91 height 21
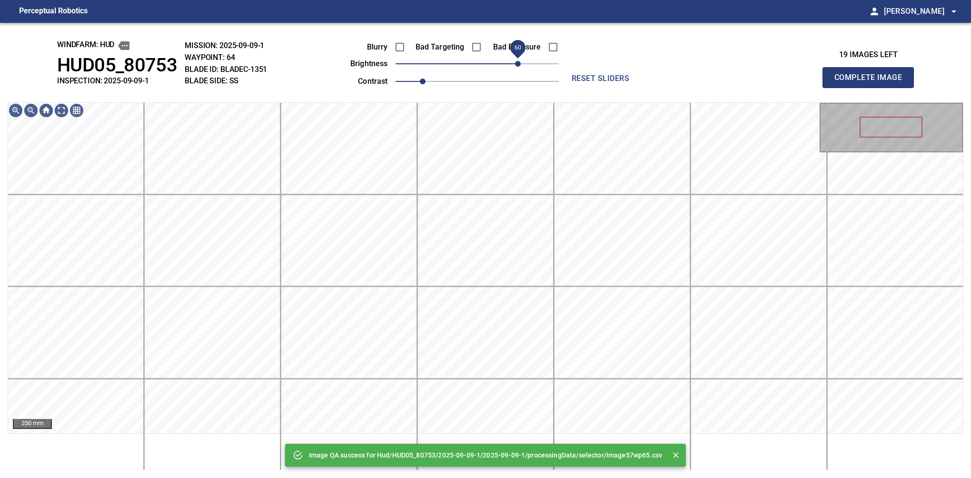
drag, startPoint x: 506, startPoint y: 64, endPoint x: 519, endPoint y: 59, distance: 14.3
click at [519, 59] on span "60" at bounding box center [477, 63] width 163 height 13
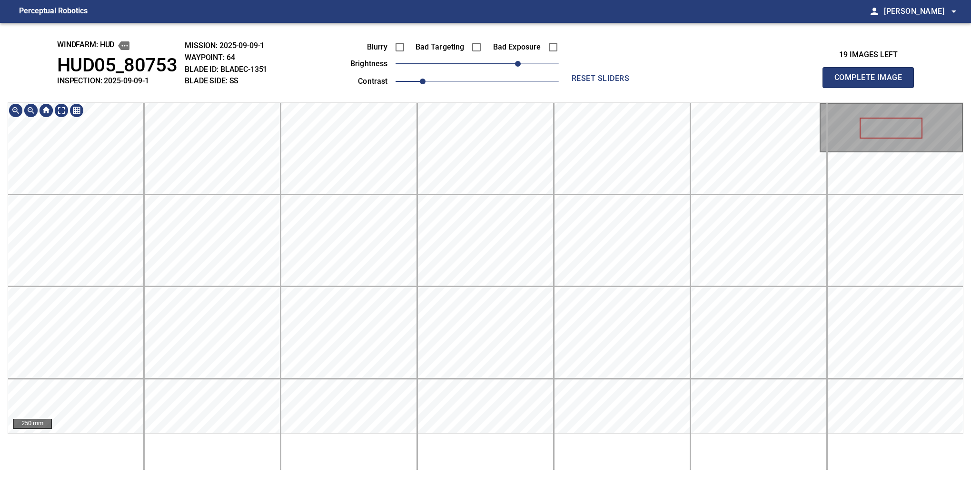
click at [558, 76] on div "windfarm: Hud HUD05_80753 INSPECTION: 2025-09-09-1 MISSION: 2025-09-09-1 WAYPOI…" at bounding box center [485, 250] width 971 height 455
click at [872, 88] on button "Complete Image" at bounding box center [868, 77] width 91 height 21
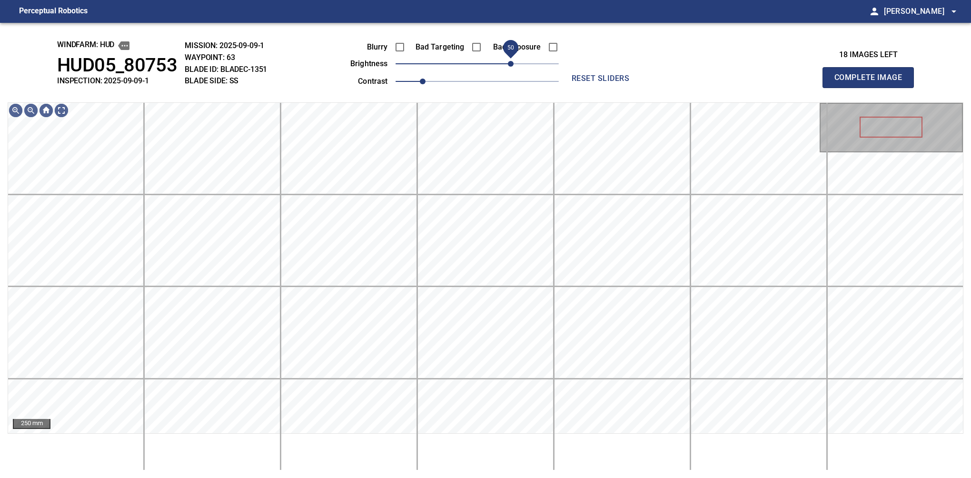
drag, startPoint x: 497, startPoint y: 67, endPoint x: 510, endPoint y: 69, distance: 13.5
click at [510, 69] on span "50" at bounding box center [477, 63] width 163 height 13
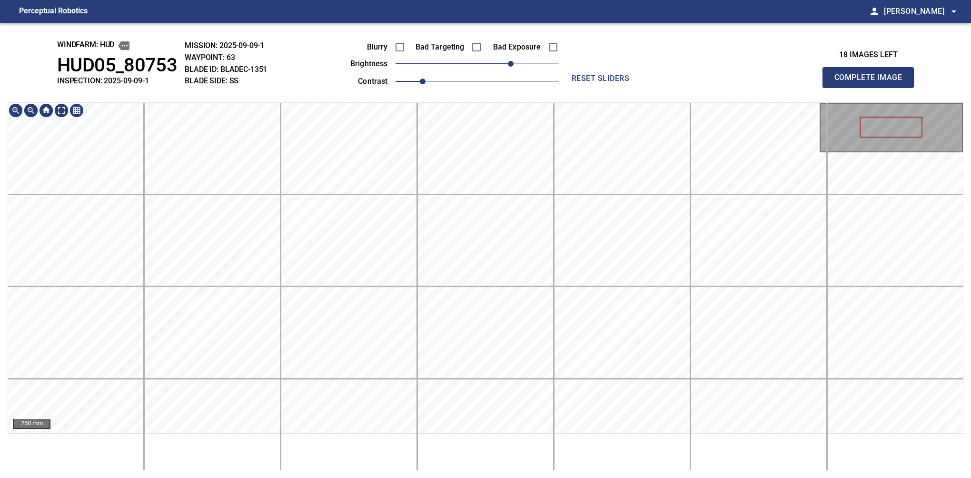
click at [566, 478] on html "Perceptual Robotics person Alex Semenov arrow_drop_down windfarm: Hud HUD05_807…" at bounding box center [485, 239] width 971 height 478
drag, startPoint x: 514, startPoint y: 68, endPoint x: 519, endPoint y: 64, distance: 5.8
click at [519, 64] on span "60" at bounding box center [518, 64] width 6 height 6
click at [558, 469] on div "250 mm" at bounding box center [486, 286] width 956 height 368
click at [872, 88] on button "Complete Image" at bounding box center [868, 77] width 91 height 21
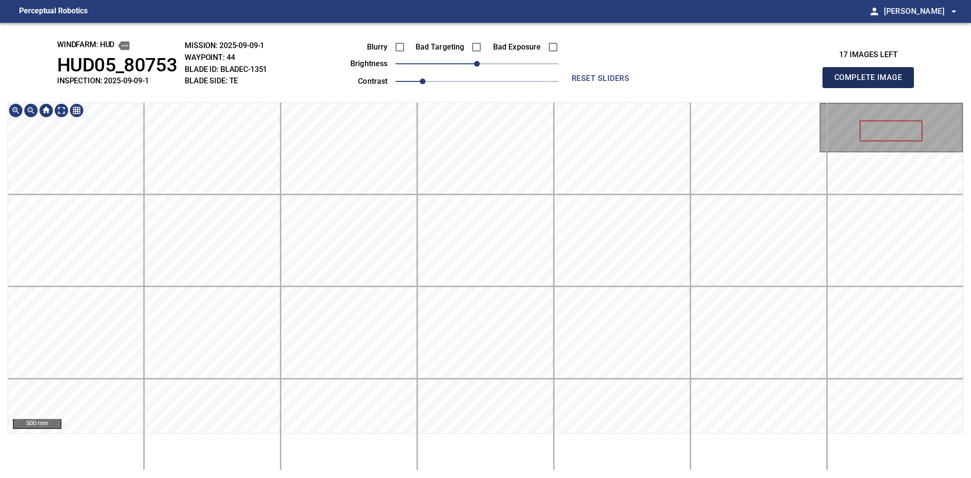
click at [872, 88] on button "Complete Image" at bounding box center [868, 77] width 91 height 21
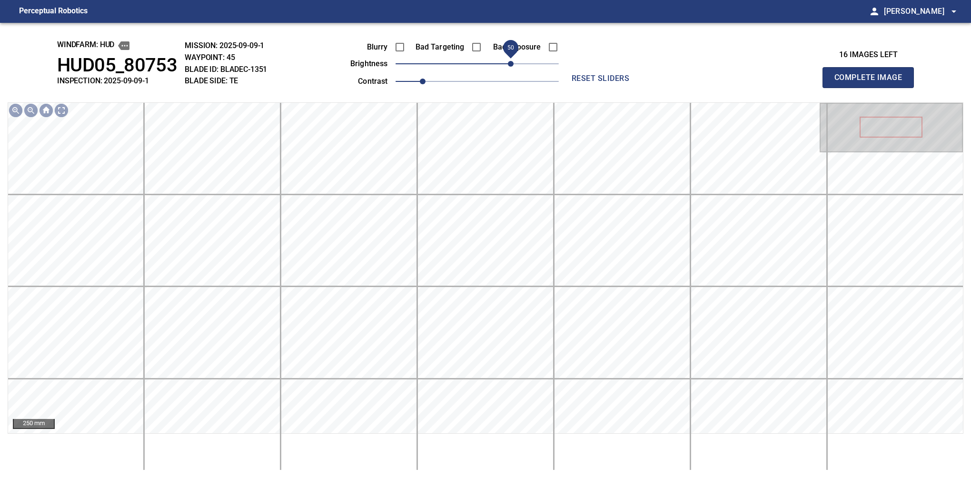
click at [511, 67] on span "50" at bounding box center [511, 64] width 6 height 6
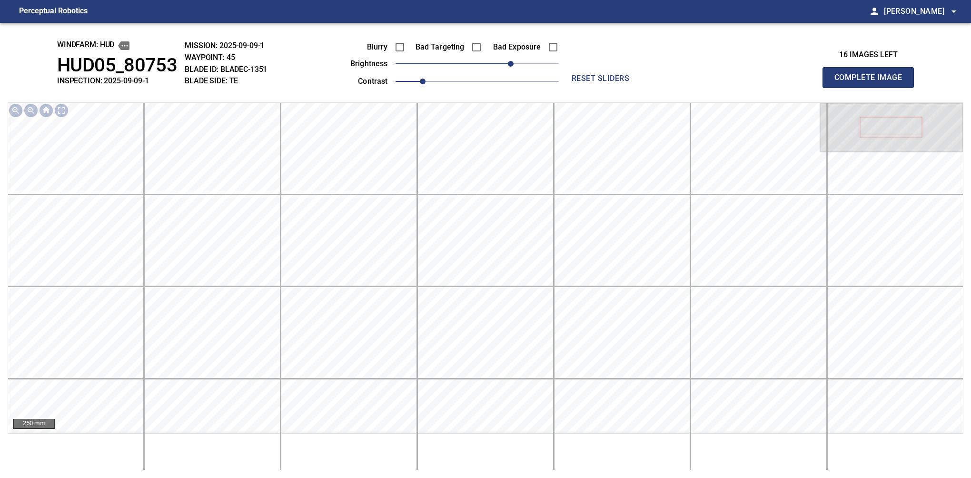
click at [872, 88] on button "Complete Image" at bounding box center [868, 77] width 91 height 21
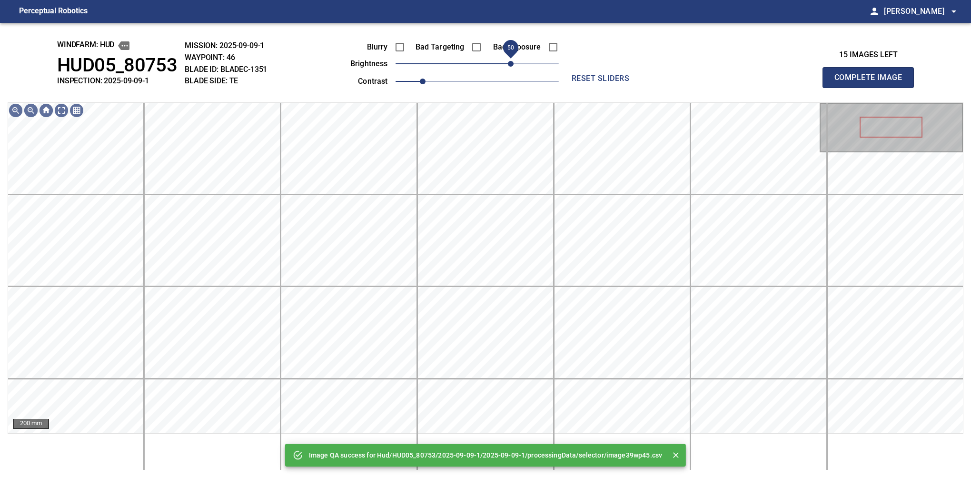
click at [508, 69] on span "50" at bounding box center [477, 63] width 163 height 13
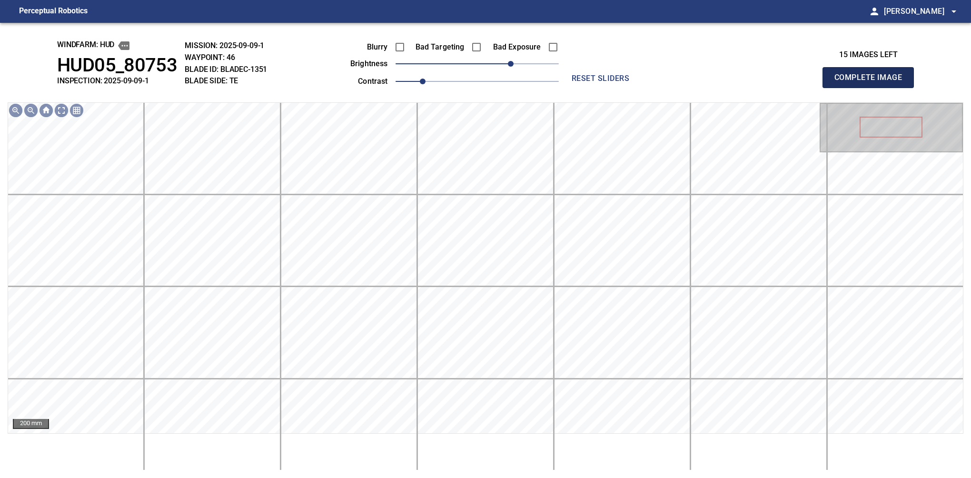
click at [872, 88] on button "Complete Image" at bounding box center [868, 77] width 91 height 21
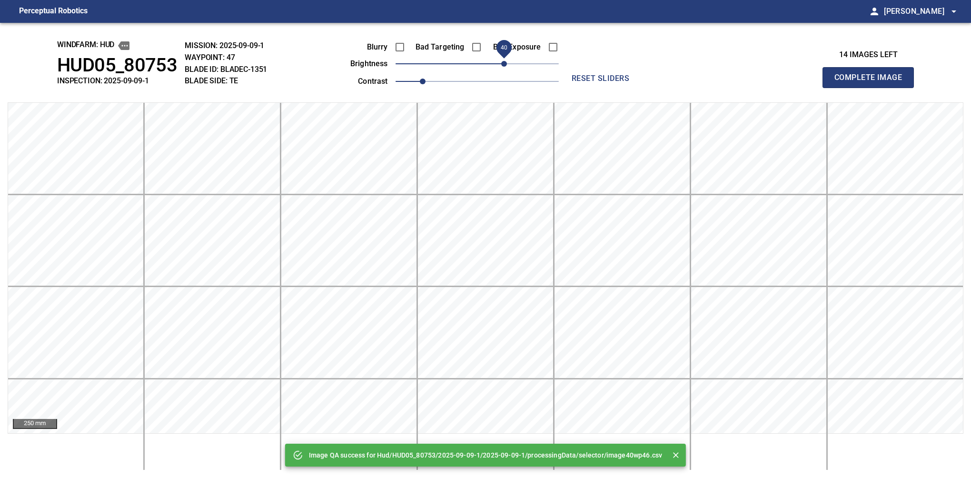
click at [503, 64] on span "40" at bounding box center [477, 63] width 163 height 13
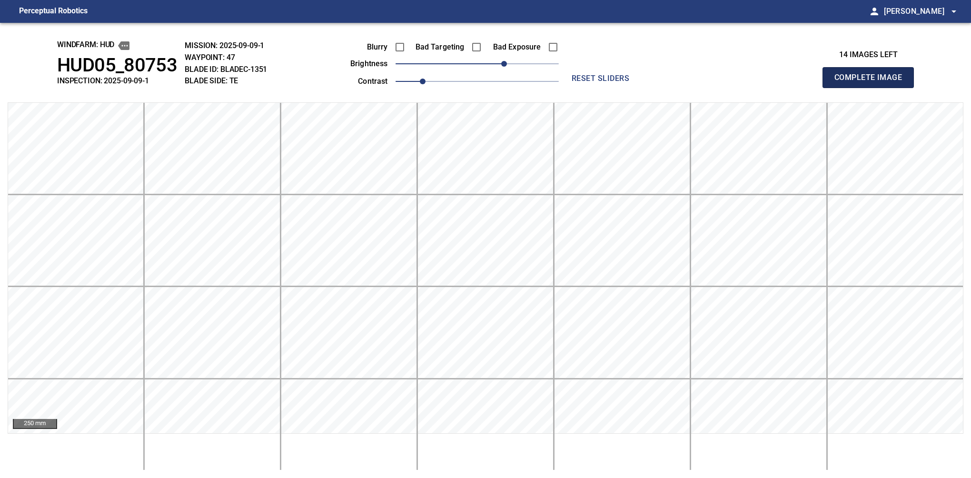
click at [872, 88] on button "Complete Image" at bounding box center [868, 77] width 91 height 21
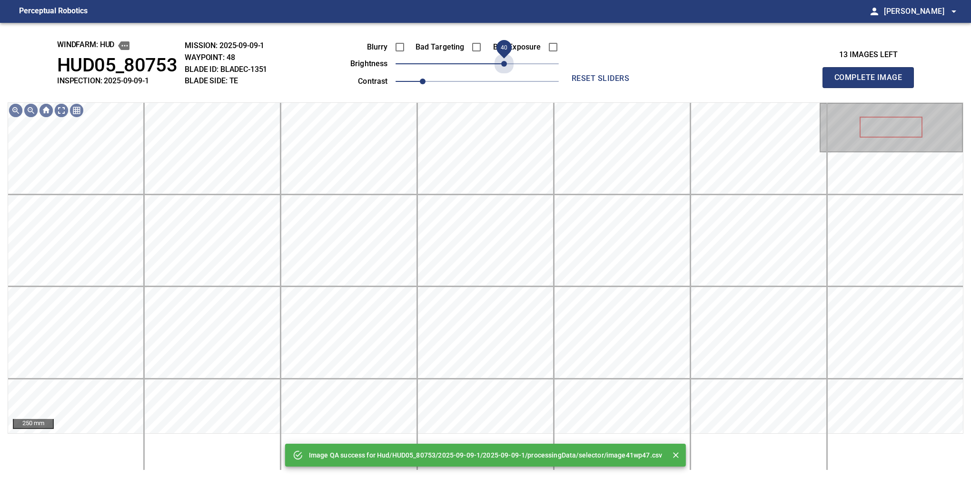
click at [503, 64] on span "40" at bounding box center [477, 63] width 163 height 13
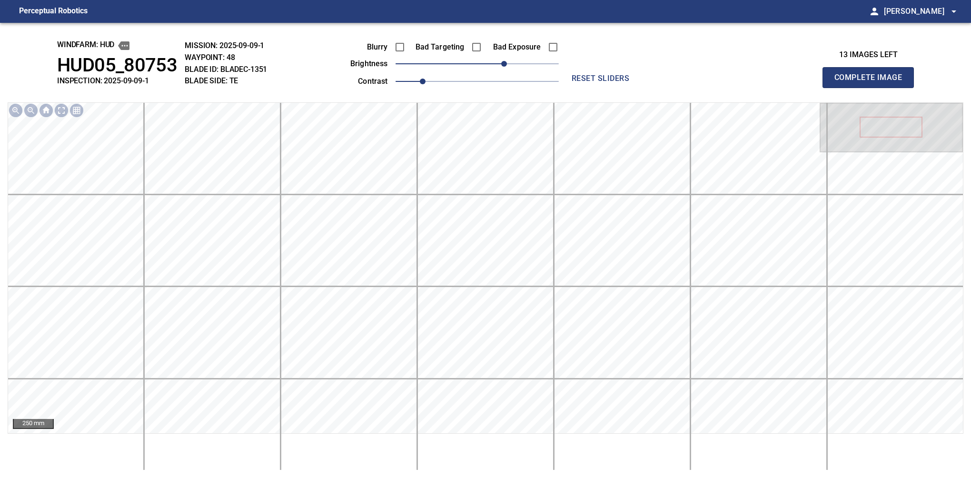
click at [872, 88] on button "Complete Image" at bounding box center [868, 77] width 91 height 21
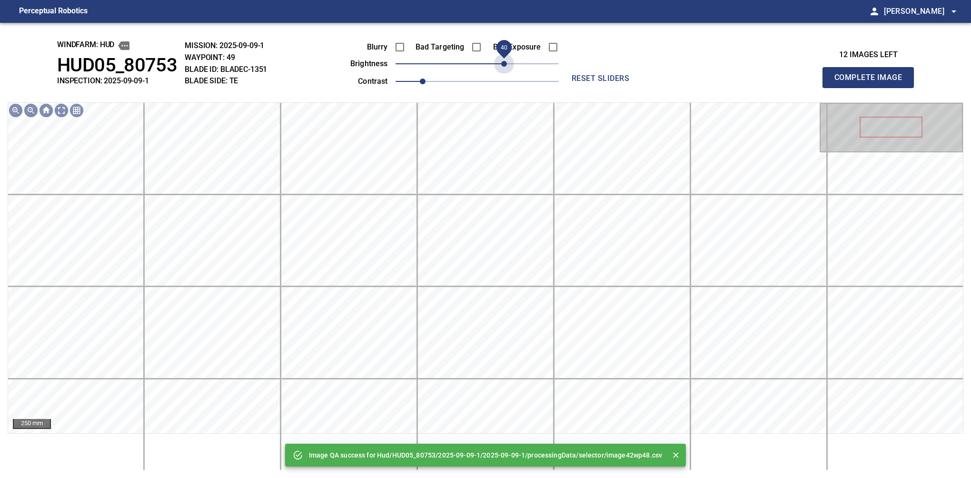
click at [503, 64] on span "40" at bounding box center [477, 63] width 163 height 13
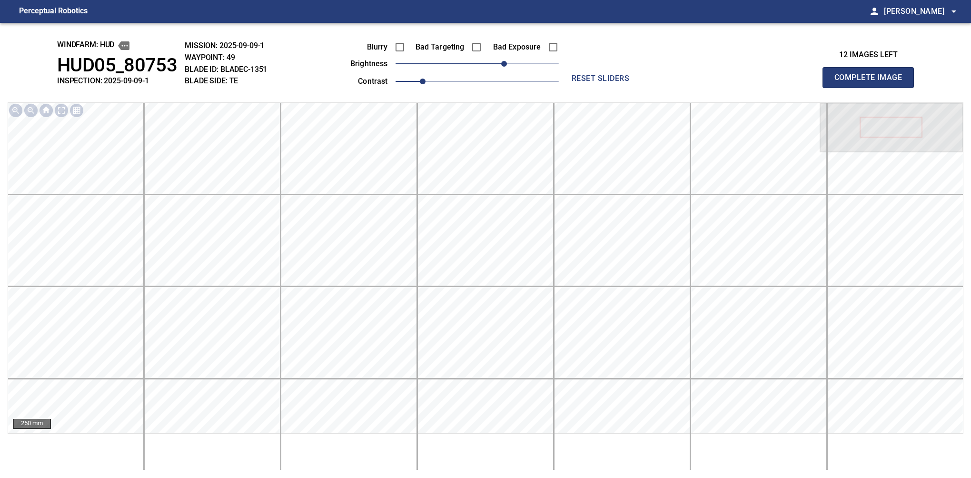
click at [872, 88] on button "Complete Image" at bounding box center [868, 77] width 91 height 21
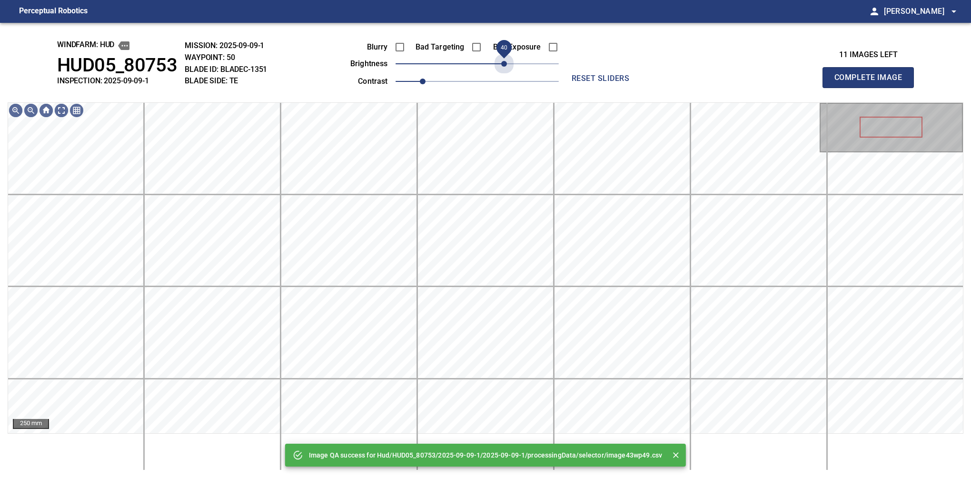
click at [503, 64] on span "40" at bounding box center [477, 63] width 163 height 13
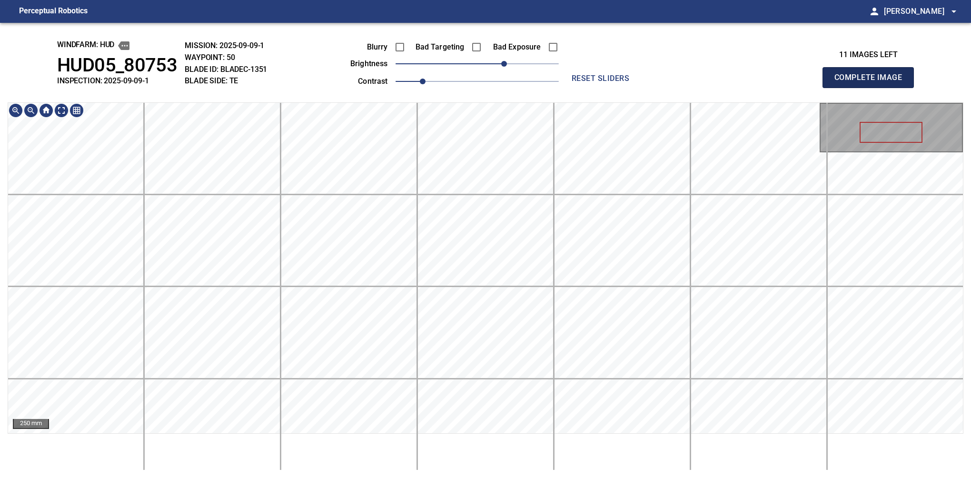
click at [872, 88] on button "Complete Image" at bounding box center [868, 77] width 91 height 21
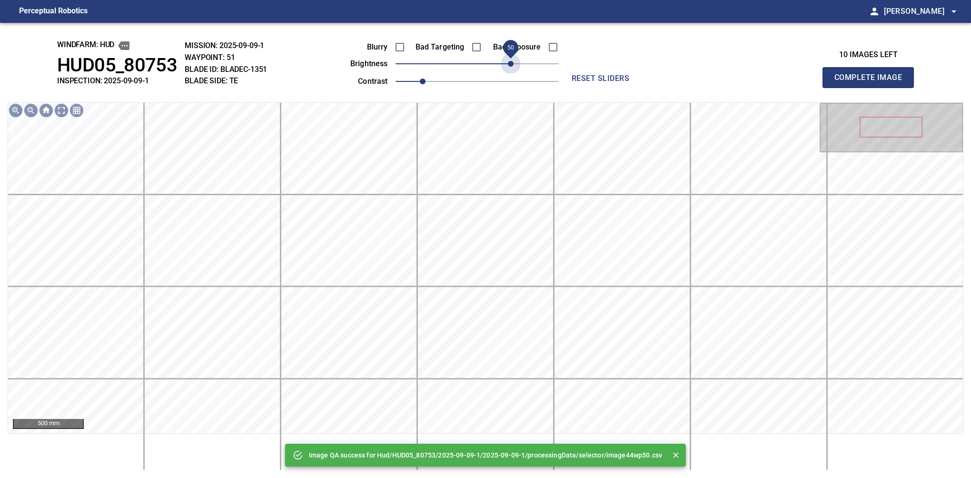
click at [512, 59] on span "50" at bounding box center [477, 63] width 163 height 13
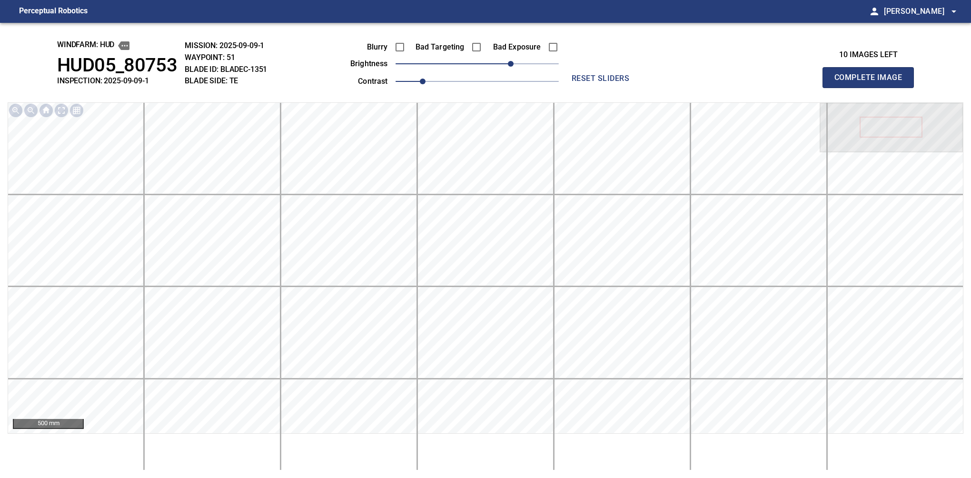
click at [872, 88] on button "Complete Image" at bounding box center [868, 77] width 91 height 21
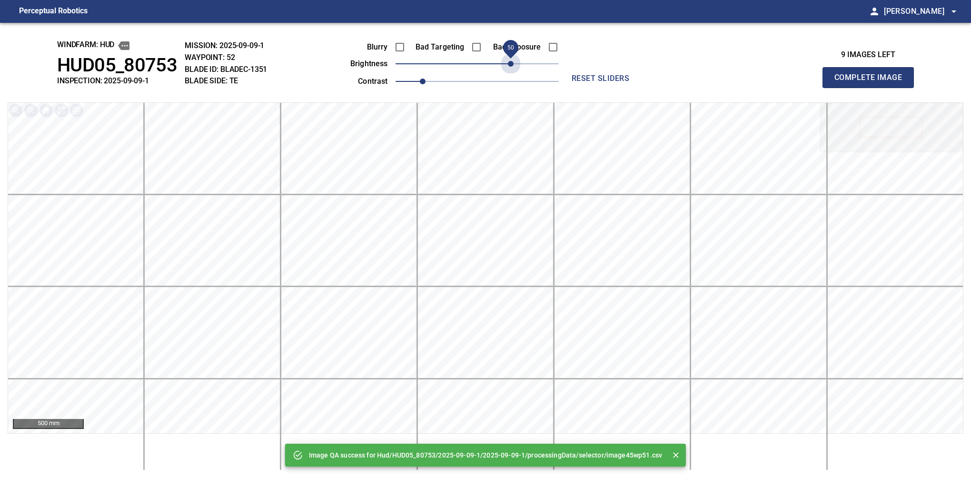
click at [512, 59] on span "50" at bounding box center [477, 63] width 163 height 13
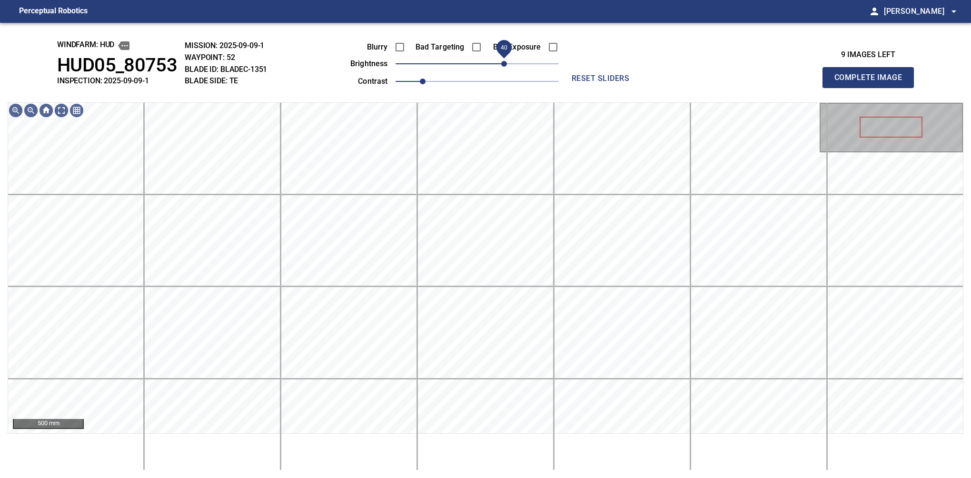
drag, startPoint x: 512, startPoint y: 59, endPoint x: 506, endPoint y: 67, distance: 10.2
click at [506, 67] on span "40" at bounding box center [504, 64] width 6 height 6
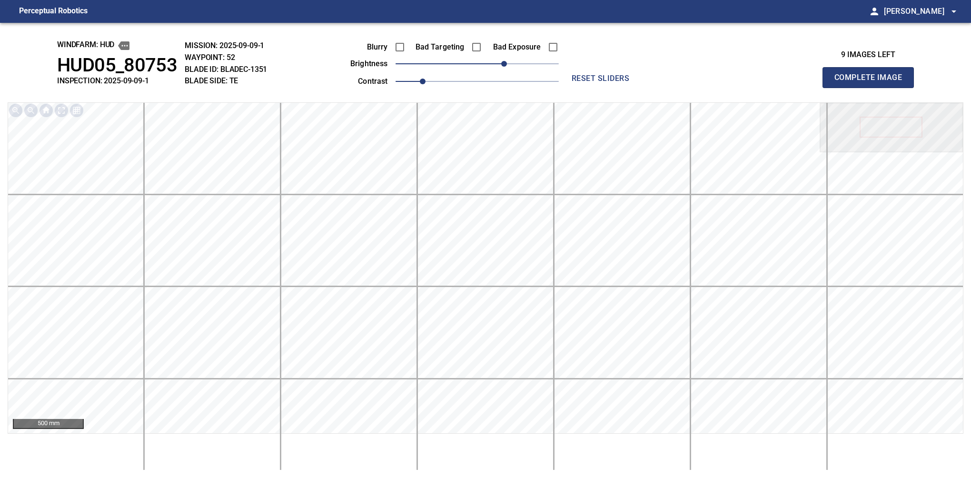
click at [872, 88] on button "Complete Image" at bounding box center [868, 77] width 91 height 21
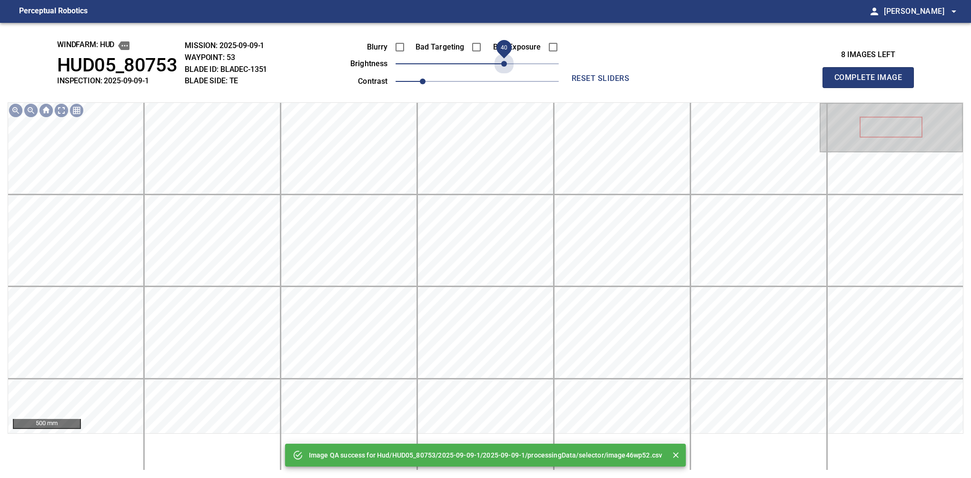
click at [506, 67] on span "40" at bounding box center [477, 63] width 163 height 13
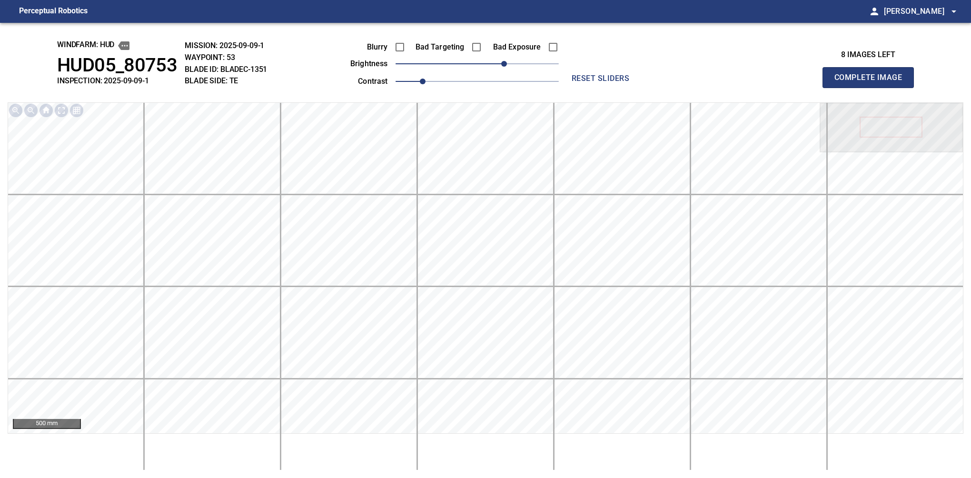
click at [872, 88] on button "Complete Image" at bounding box center [868, 77] width 91 height 21
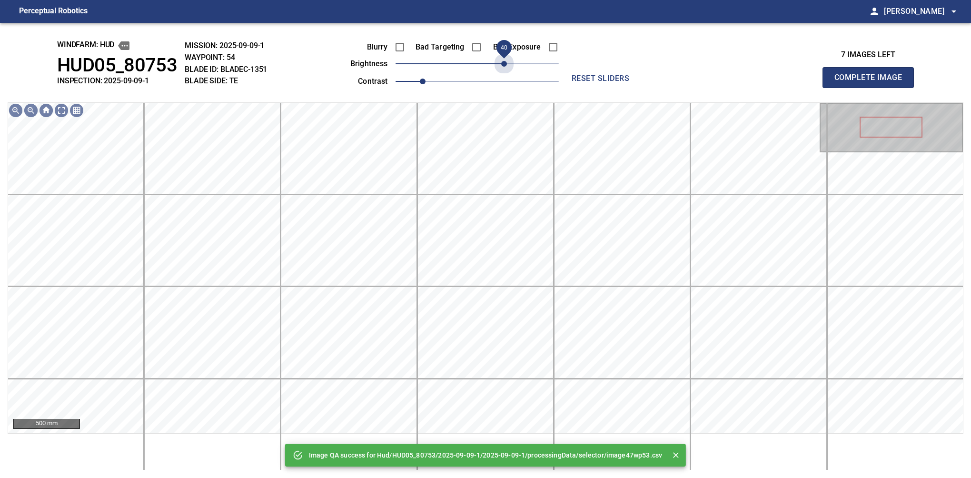
click at [506, 67] on span "40" at bounding box center [477, 63] width 163 height 13
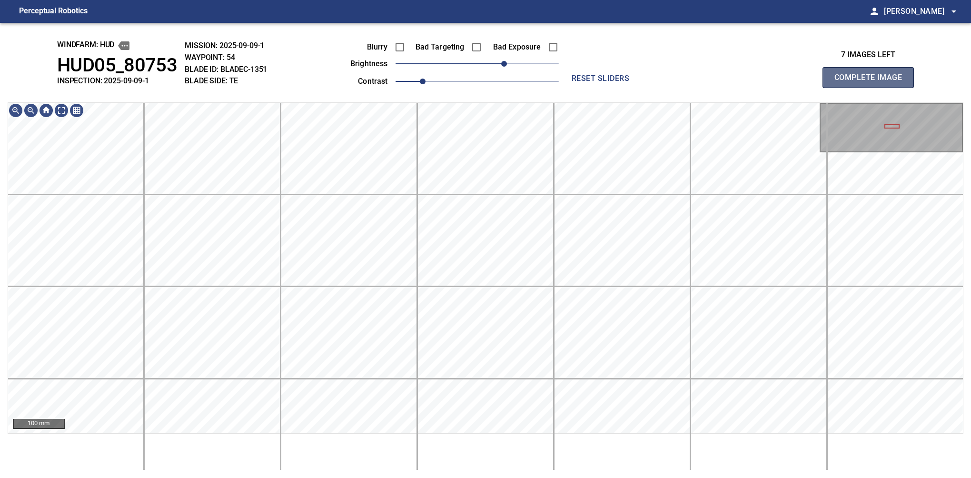
click at [872, 88] on button "Complete Image" at bounding box center [868, 77] width 91 height 21
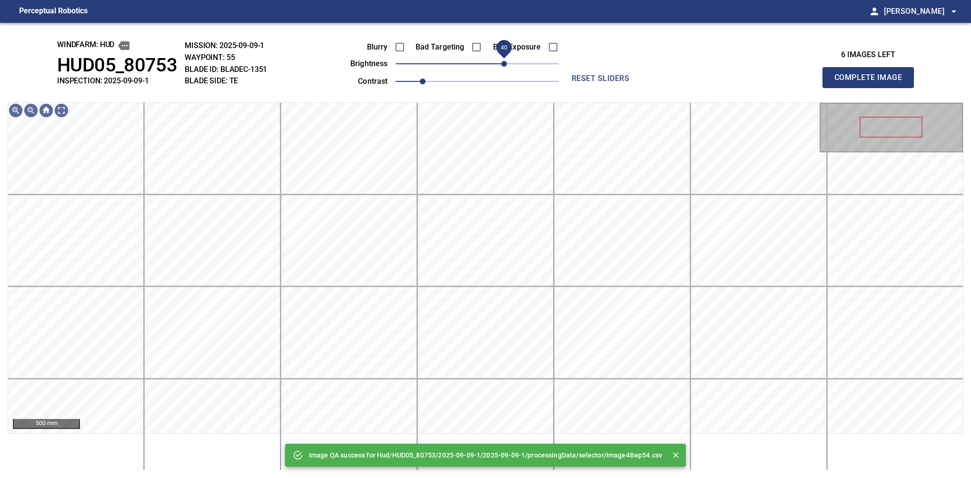
drag, startPoint x: 512, startPoint y: 61, endPoint x: 506, endPoint y: 65, distance: 7.5
click at [506, 65] on span "40" at bounding box center [477, 63] width 163 height 13
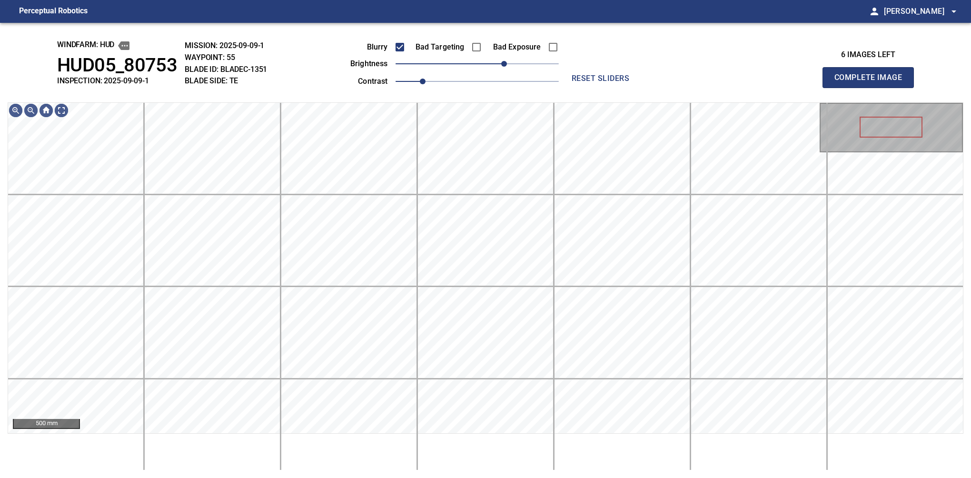
drag, startPoint x: 877, startPoint y: 89, endPoint x: 872, endPoint y: 88, distance: 5.0
click at [872, 88] on button "Complete Image" at bounding box center [868, 77] width 91 height 21
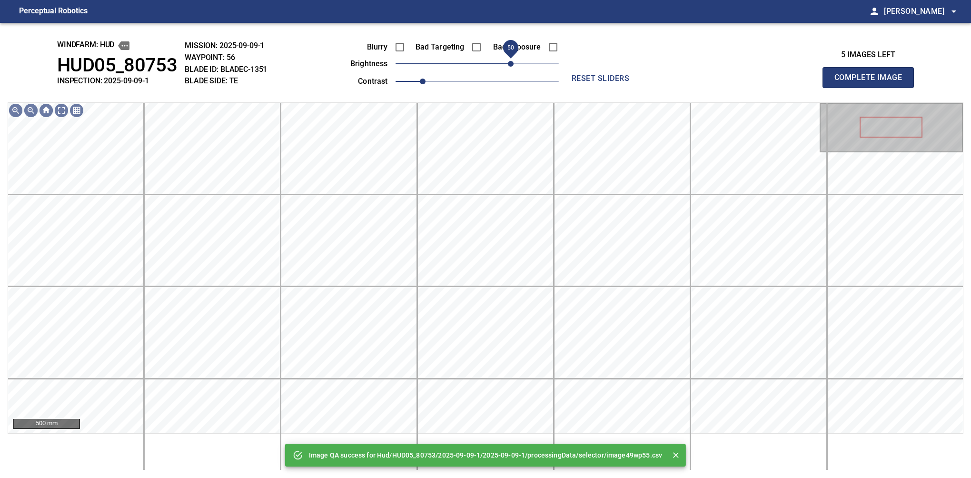
drag, startPoint x: 502, startPoint y: 66, endPoint x: 510, endPoint y: 63, distance: 8.6
click at [510, 63] on span "50" at bounding box center [477, 63] width 163 height 13
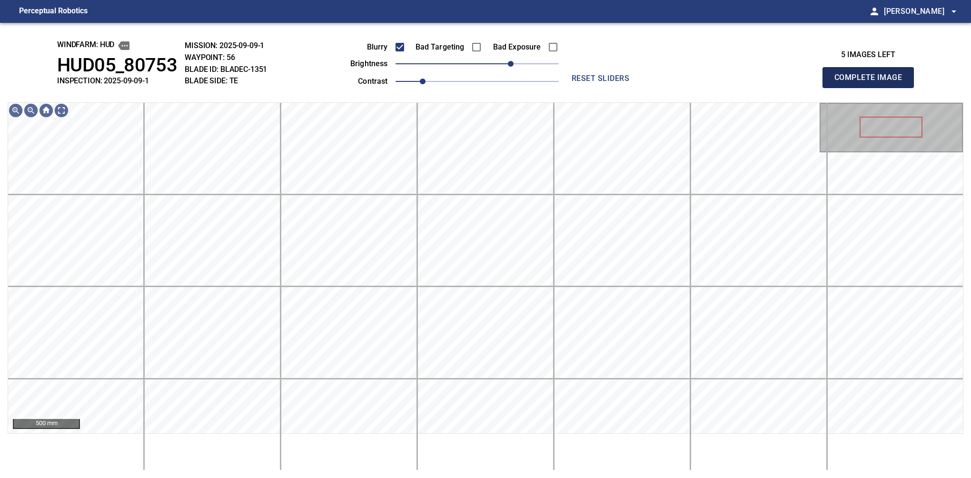
click at [872, 88] on button "Complete Image" at bounding box center [868, 77] width 91 height 21
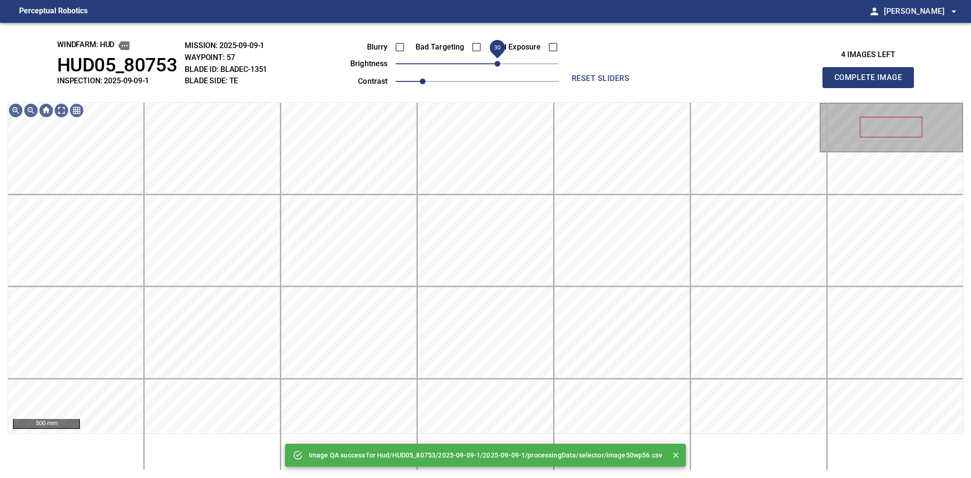
click at [501, 63] on span "30" at bounding box center [477, 63] width 163 height 13
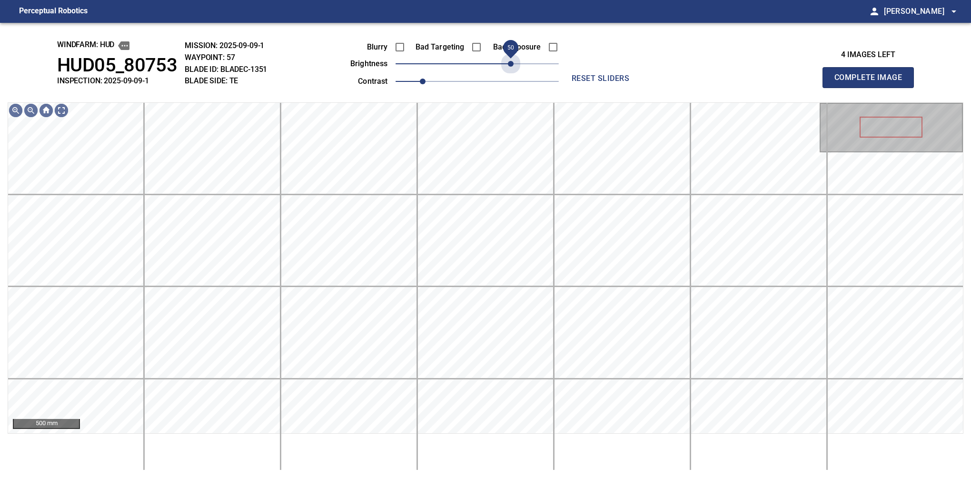
click at [509, 63] on span "50" at bounding box center [477, 63] width 163 height 13
click at [872, 88] on button "Complete Image" at bounding box center [868, 77] width 91 height 21
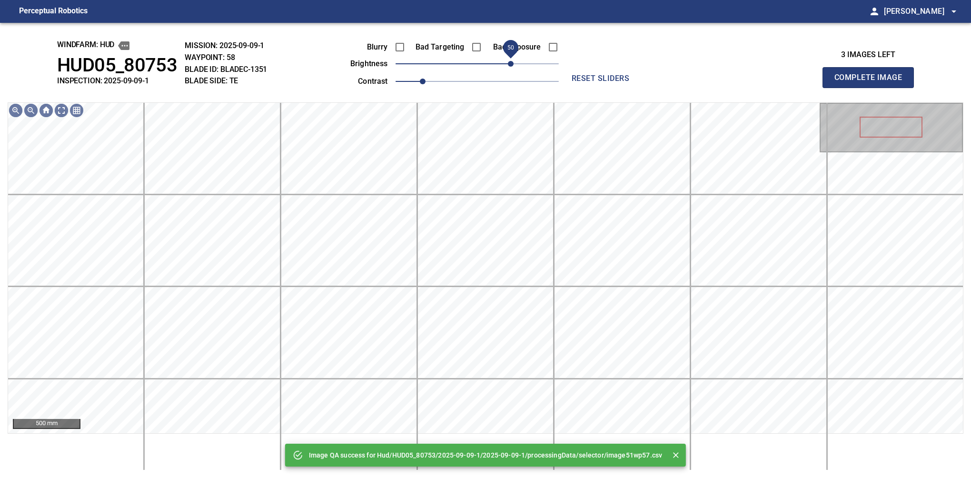
click at [511, 64] on span "50" at bounding box center [477, 63] width 163 height 13
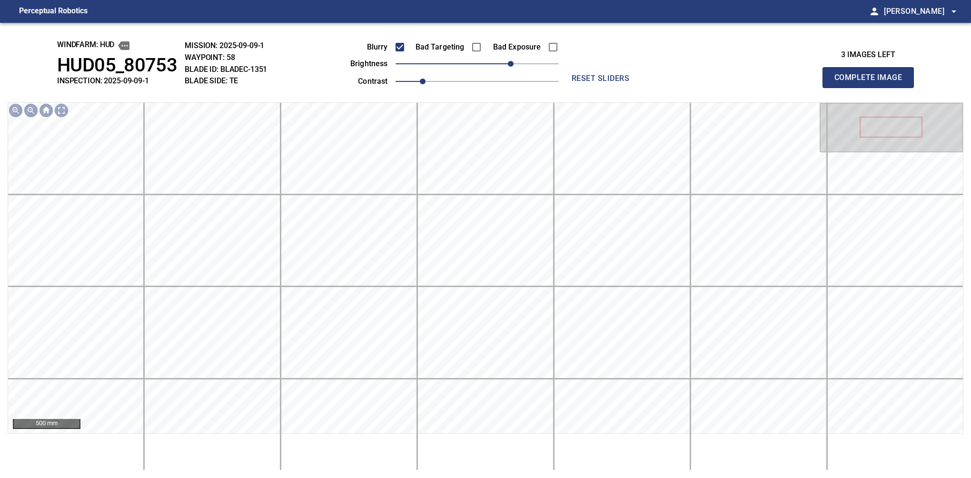
click at [872, 88] on button "Complete Image" at bounding box center [868, 77] width 91 height 21
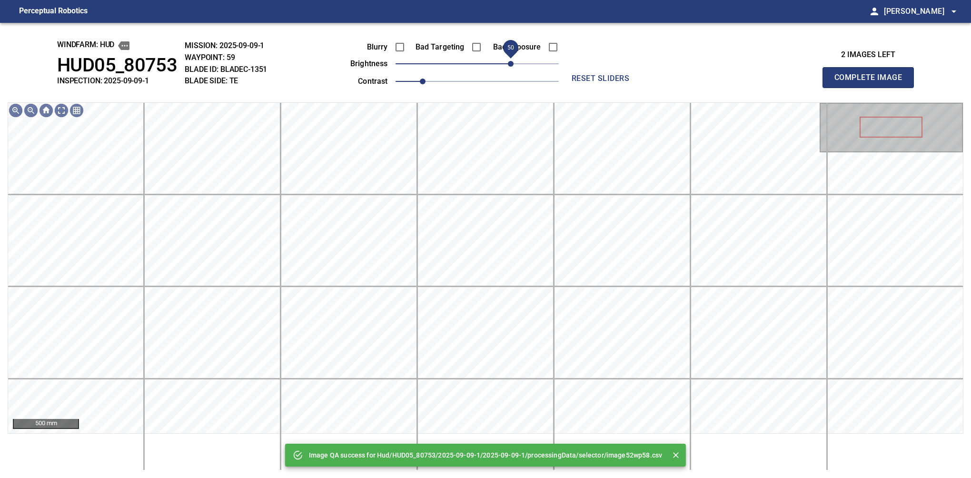
click at [509, 66] on span "50" at bounding box center [477, 63] width 163 height 13
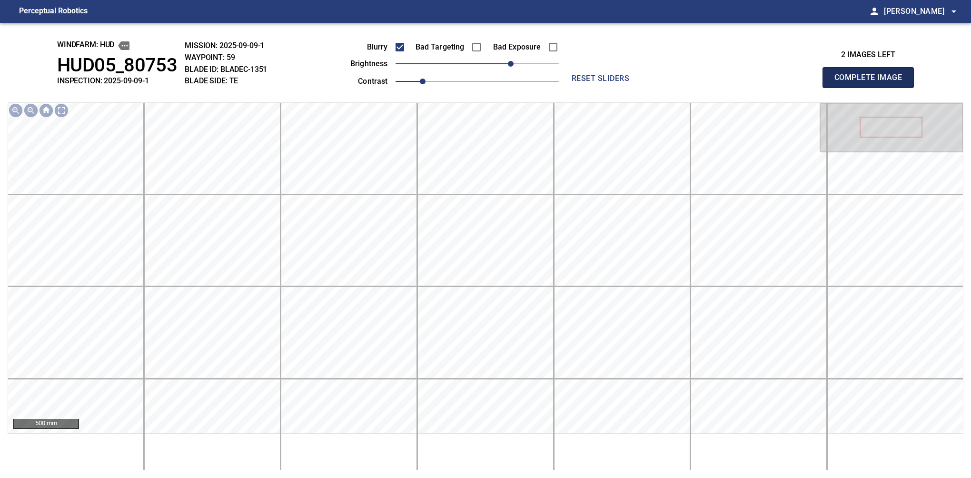
click at [872, 88] on button "Complete Image" at bounding box center [868, 77] width 91 height 21
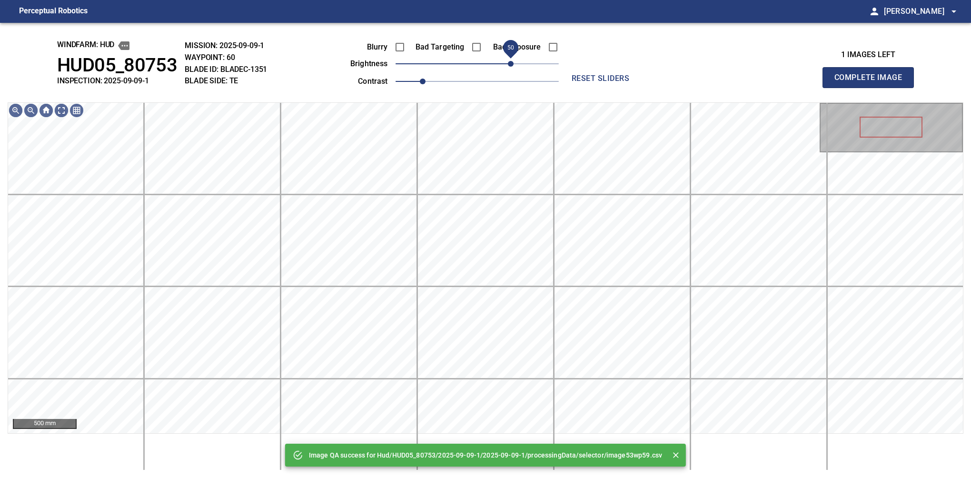
drag, startPoint x: 503, startPoint y: 61, endPoint x: 508, endPoint y: 62, distance: 5.4
click at [508, 62] on span "50" at bounding box center [477, 63] width 163 height 13
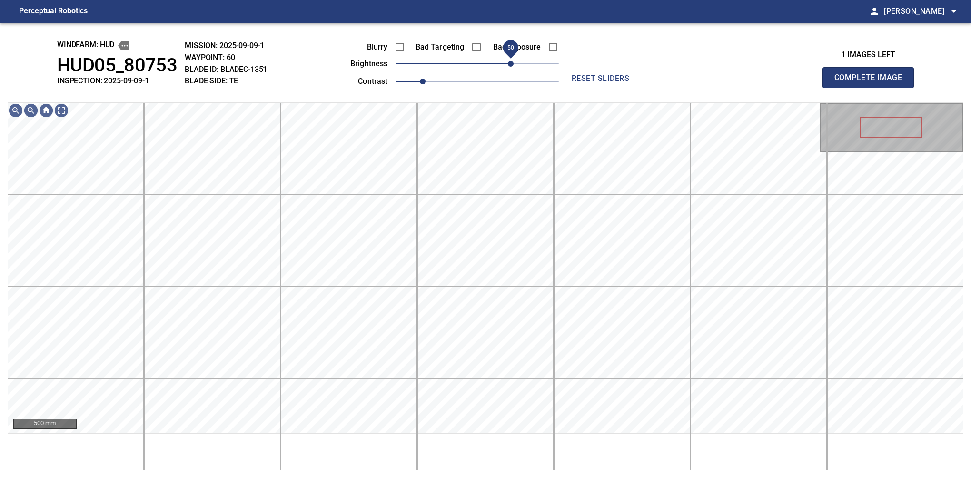
drag, startPoint x: 525, startPoint y: 65, endPoint x: 512, endPoint y: 65, distance: 12.9
click at [512, 65] on span "50" at bounding box center [477, 63] width 163 height 13
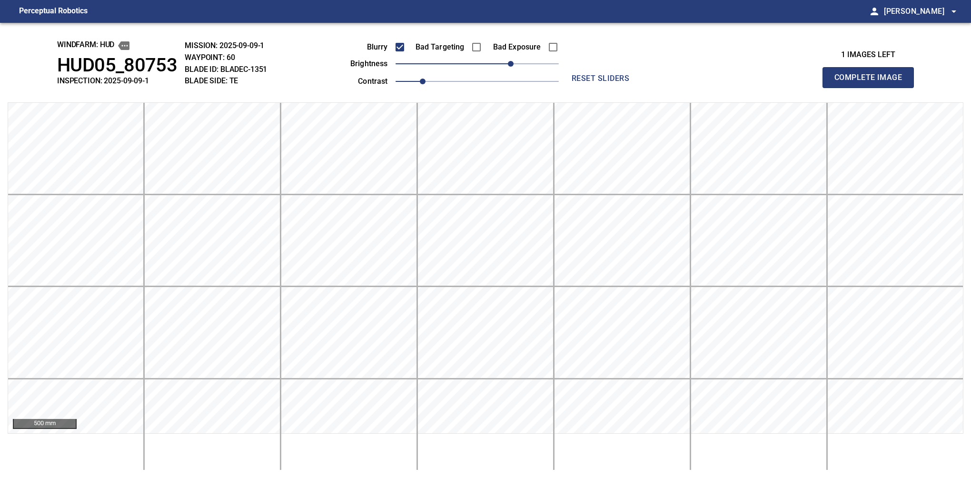
click at [872, 88] on button "Complete Image" at bounding box center [868, 77] width 91 height 21
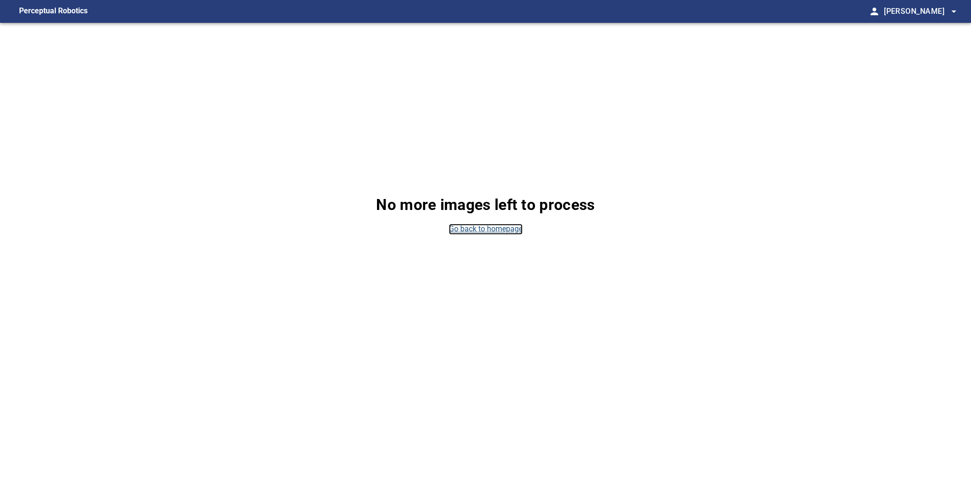
click at [457, 231] on link "Go back to homepage" at bounding box center [486, 229] width 74 height 11
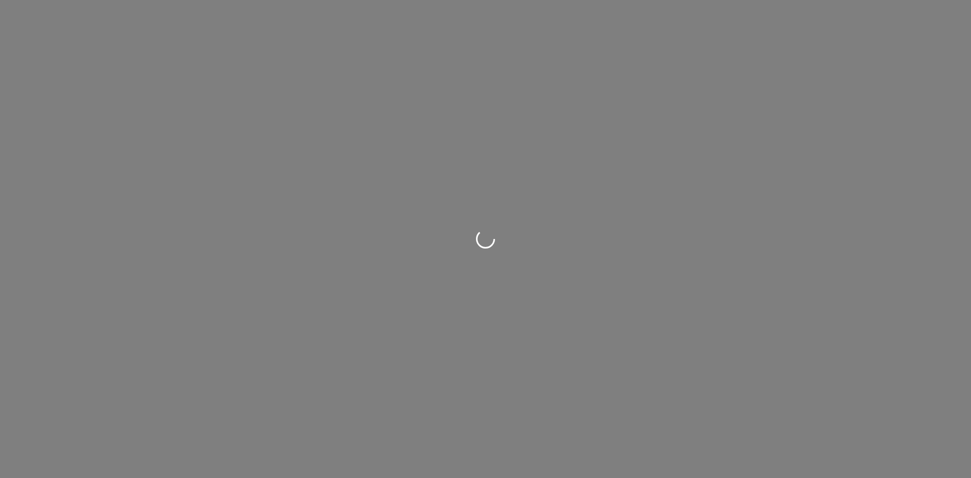
click at [488, 297] on div at bounding box center [485, 239] width 971 height 478
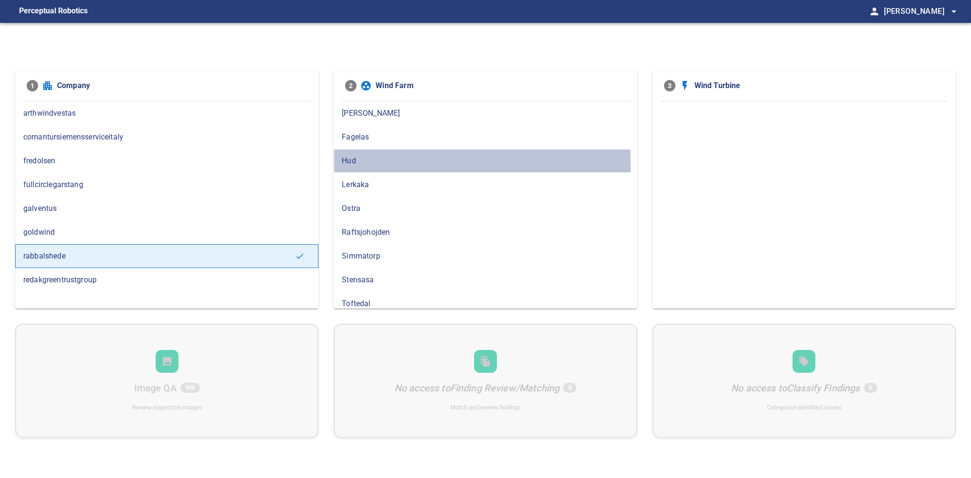
click at [355, 164] on span "Hud" at bounding box center [485, 160] width 287 height 11
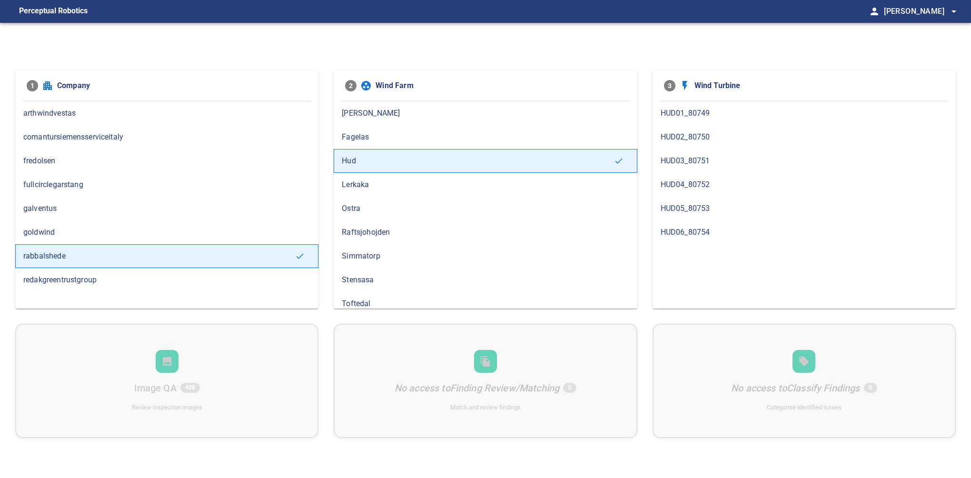
click at [686, 187] on span "HUD04_80752" at bounding box center [804, 184] width 287 height 11
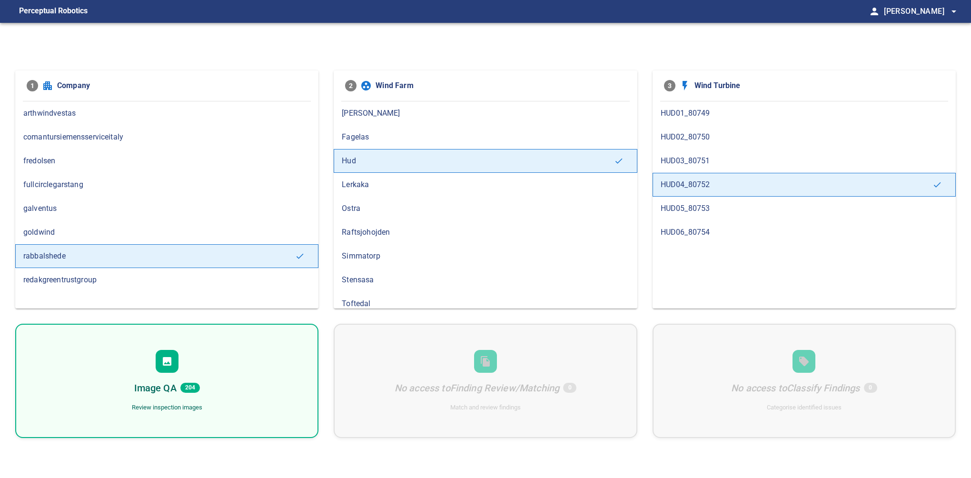
click at [223, 373] on div "Image QA 204 Review inspection images" at bounding box center [166, 381] width 303 height 114
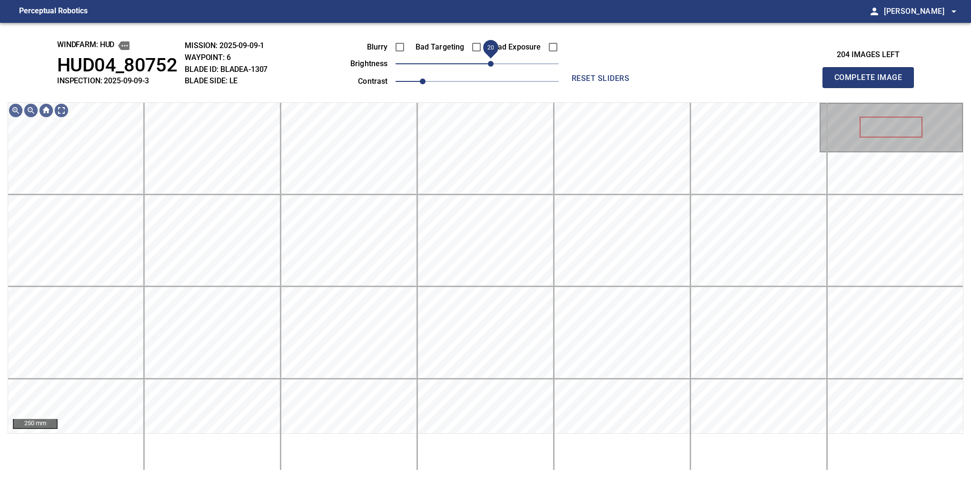
drag, startPoint x: 493, startPoint y: 65, endPoint x: 491, endPoint y: 70, distance: 5.6
click at [491, 67] on span "20" at bounding box center [491, 64] width 6 height 6
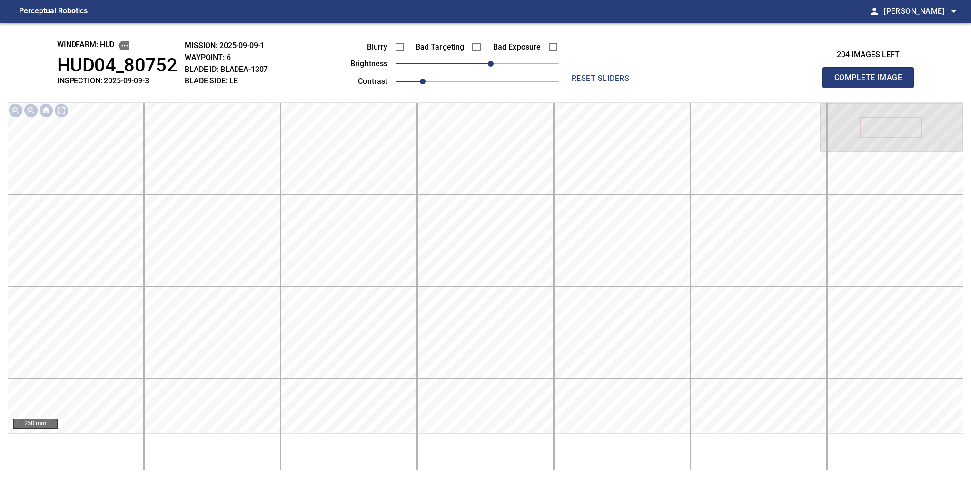
click at [872, 88] on button "Complete Image" at bounding box center [868, 77] width 91 height 21
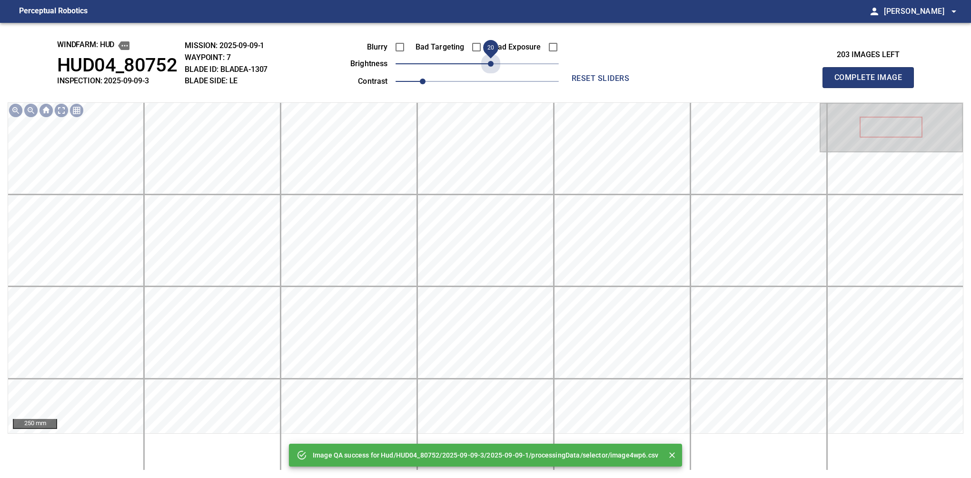
click at [493, 65] on span "20" at bounding box center [477, 63] width 163 height 13
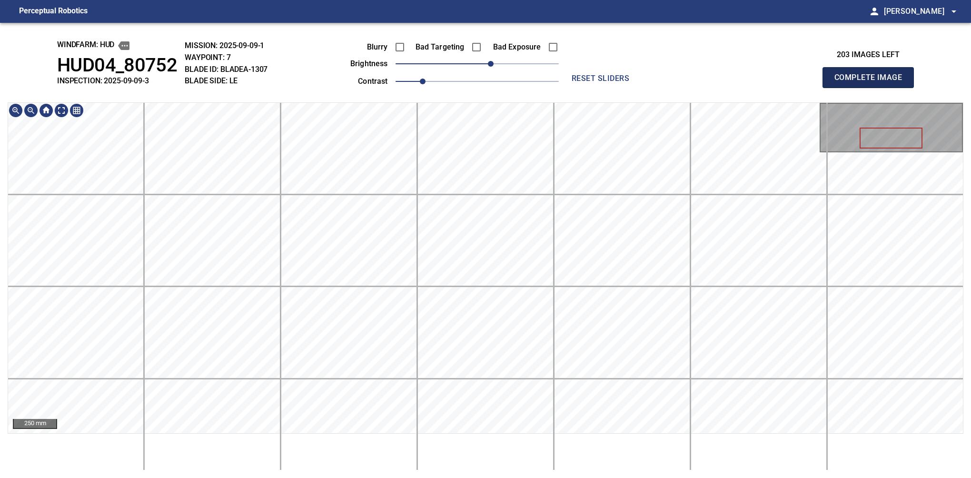
click at [872, 88] on button "Complete Image" at bounding box center [868, 77] width 91 height 21
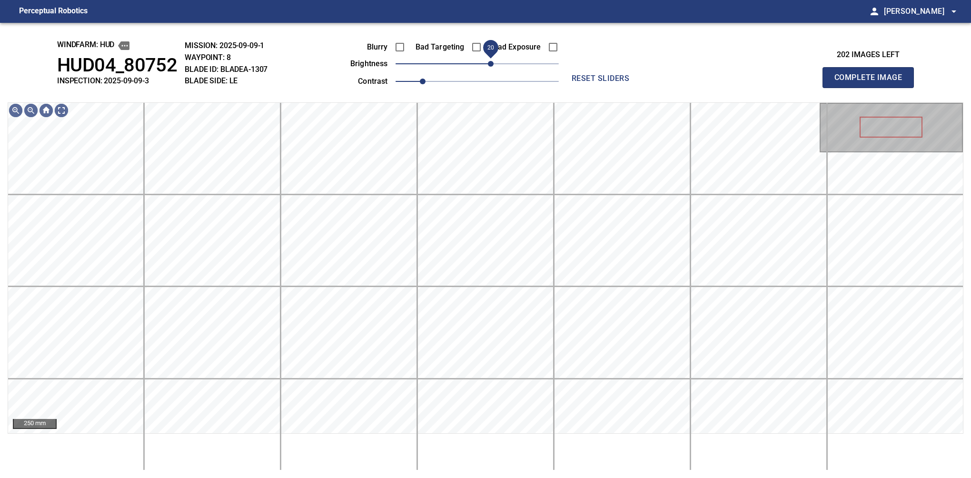
drag, startPoint x: 480, startPoint y: 65, endPoint x: 490, endPoint y: 62, distance: 10.4
click at [490, 62] on span "20" at bounding box center [491, 64] width 6 height 6
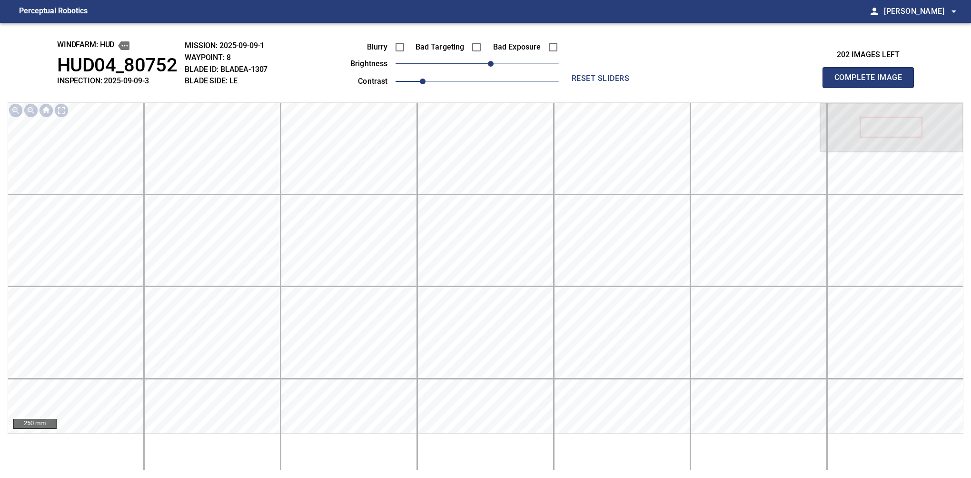
click at [872, 88] on button "Complete Image" at bounding box center [868, 77] width 91 height 21
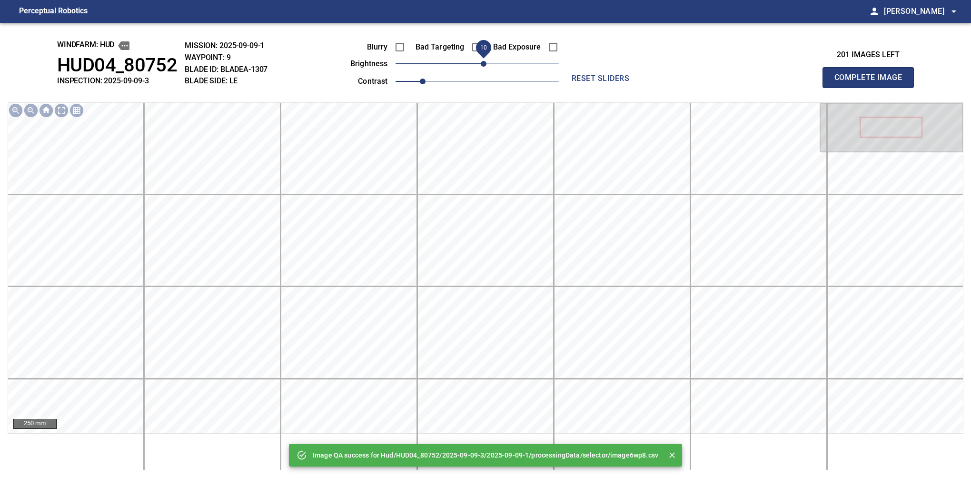
click at [482, 62] on span "10" at bounding box center [484, 64] width 6 height 6
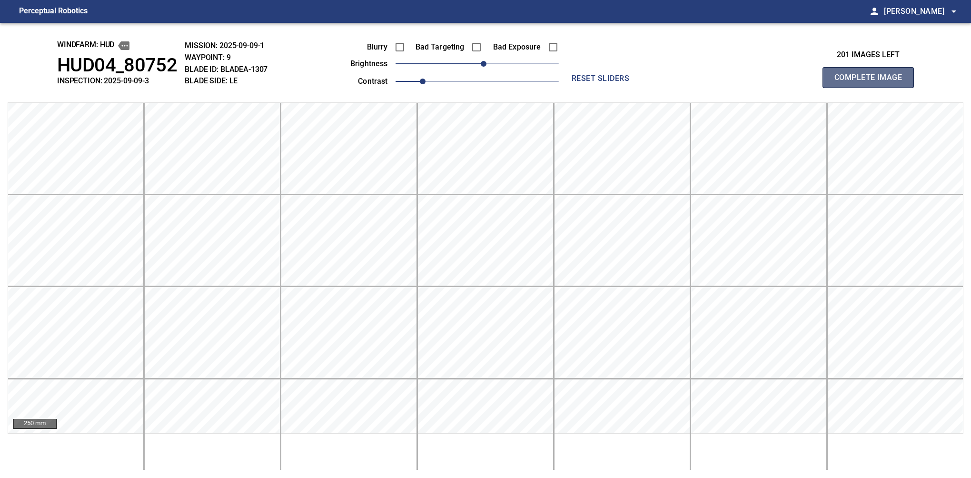
click at [872, 88] on button "Complete Image" at bounding box center [868, 77] width 91 height 21
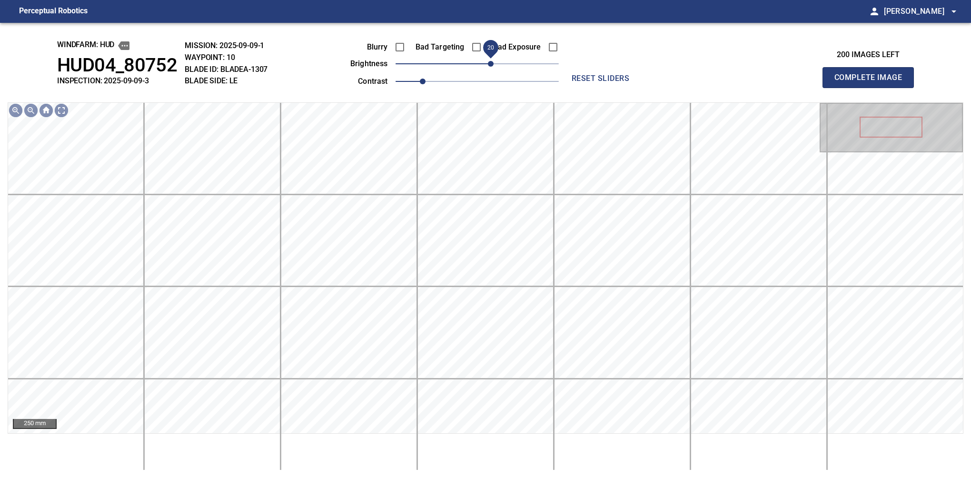
drag, startPoint x: 482, startPoint y: 62, endPoint x: 489, endPoint y: 60, distance: 7.8
click at [489, 61] on span "20" at bounding box center [491, 64] width 6 height 6
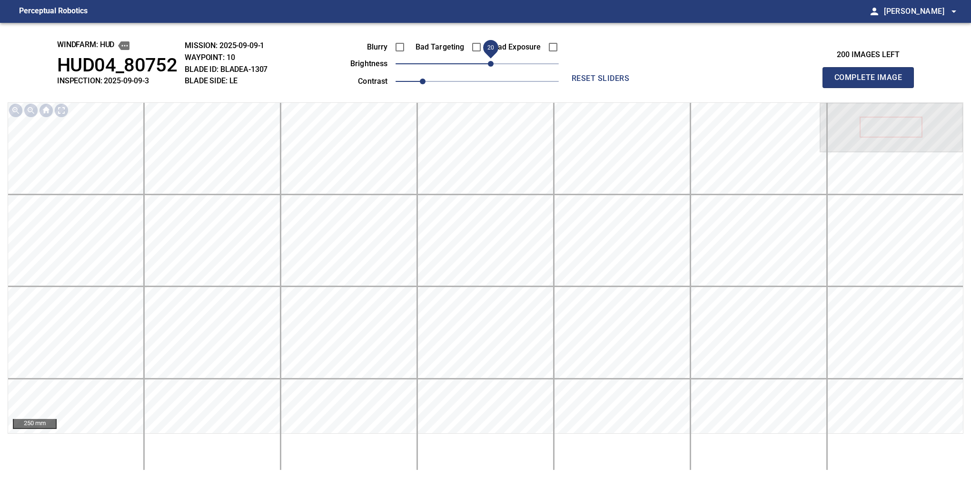
click at [872, 88] on button "Complete Image" at bounding box center [868, 77] width 91 height 21
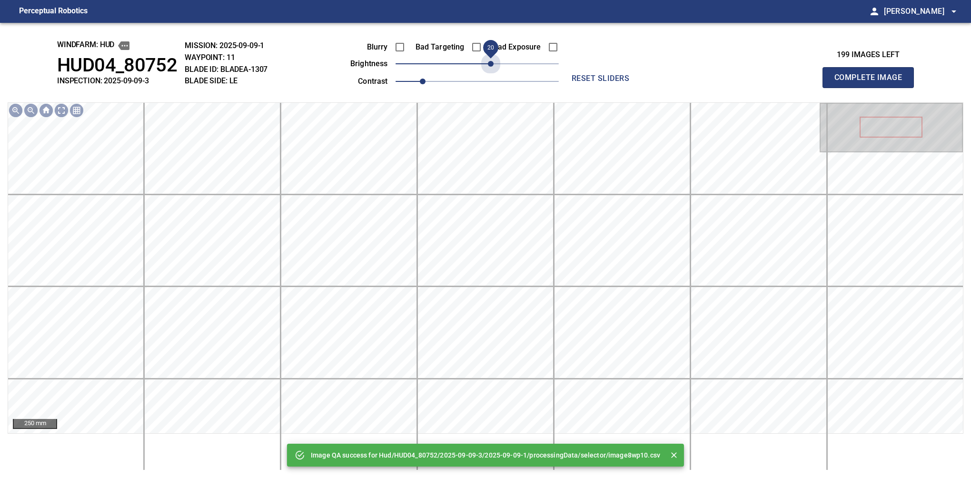
click at [491, 62] on span "20" at bounding box center [477, 63] width 163 height 13
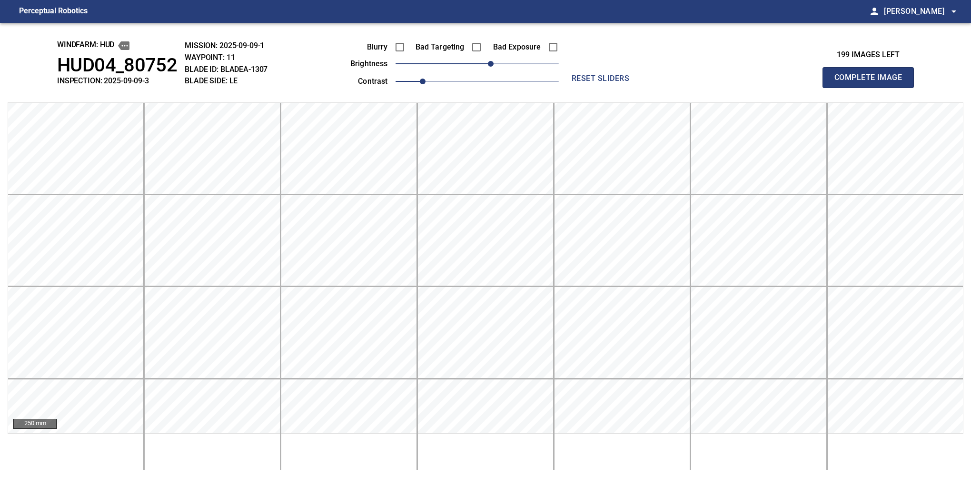
click at [872, 88] on button "Complete Image" at bounding box center [868, 77] width 91 height 21
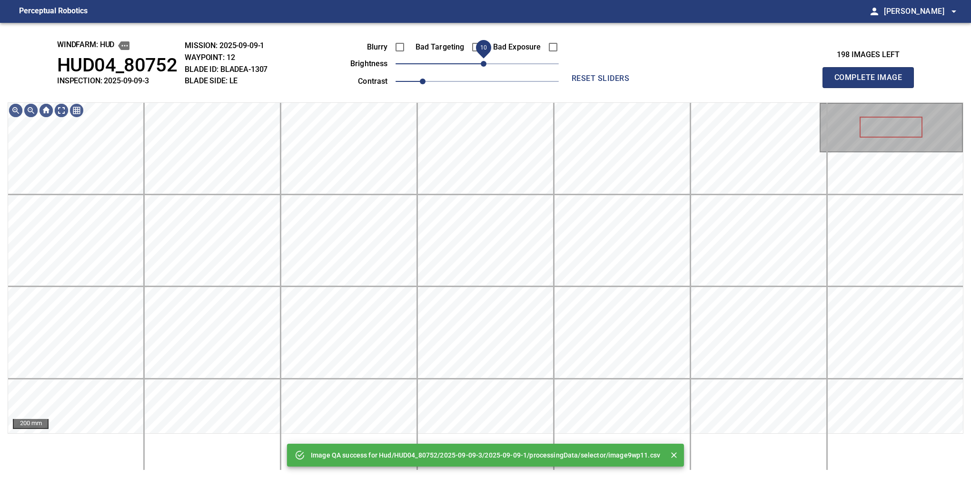
drag, startPoint x: 491, startPoint y: 62, endPoint x: 485, endPoint y: 67, distance: 8.2
click at [485, 67] on span "10" at bounding box center [477, 63] width 163 height 13
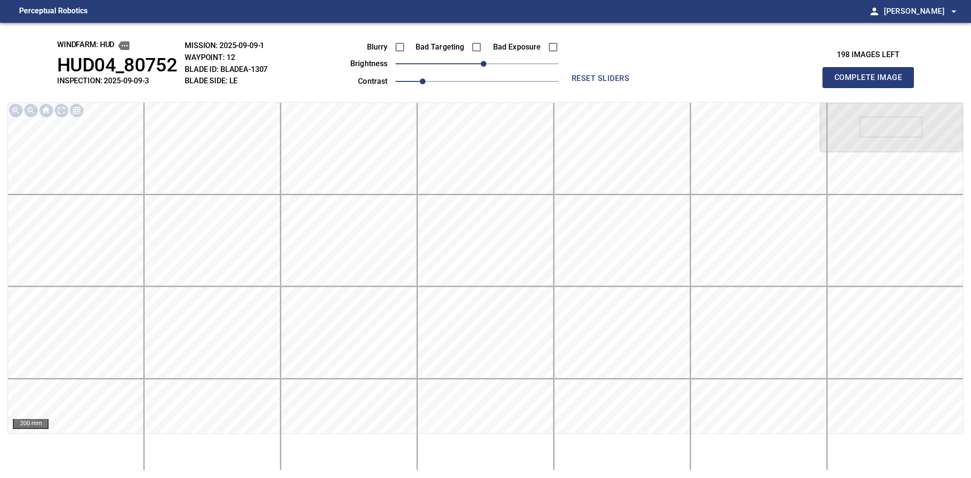
click at [872, 88] on button "Complete Image" at bounding box center [868, 77] width 91 height 21
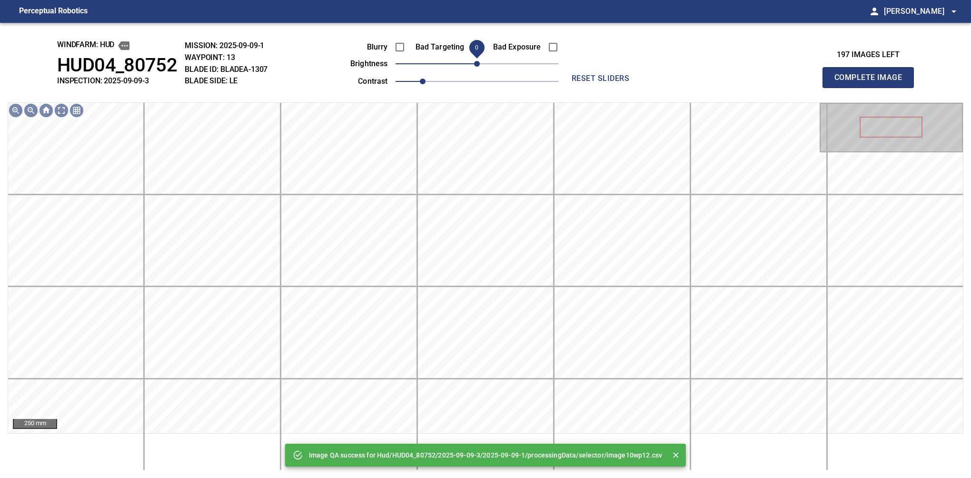
click at [480, 64] on span "0" at bounding box center [477, 64] width 6 height 6
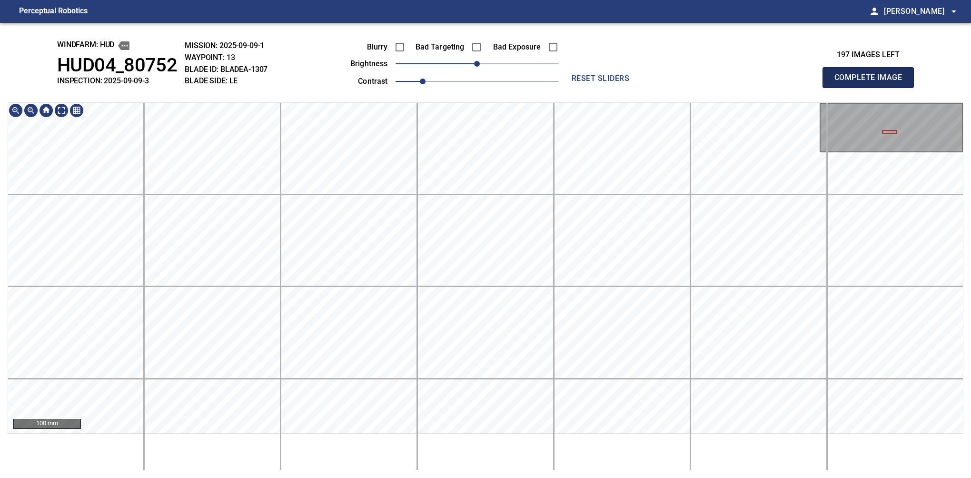
click at [872, 88] on button "Complete Image" at bounding box center [868, 77] width 91 height 21
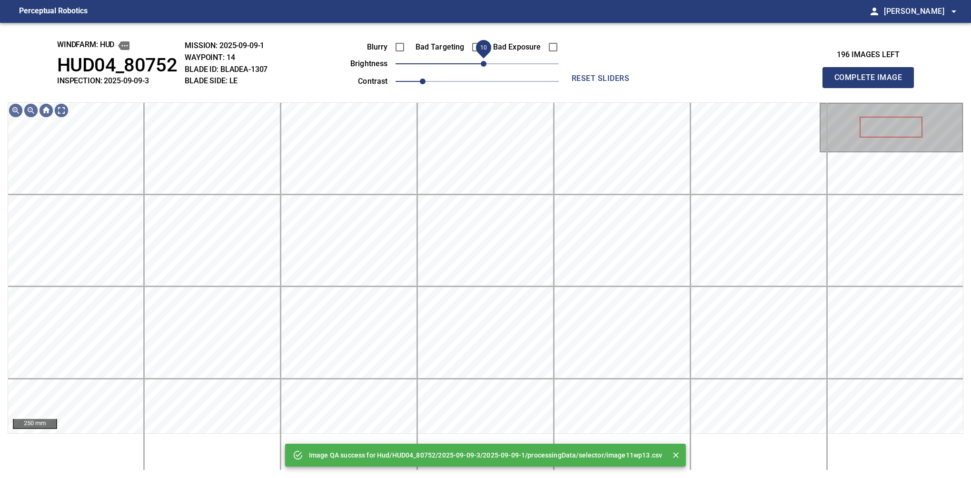
click at [481, 63] on span "10" at bounding box center [484, 64] width 6 height 6
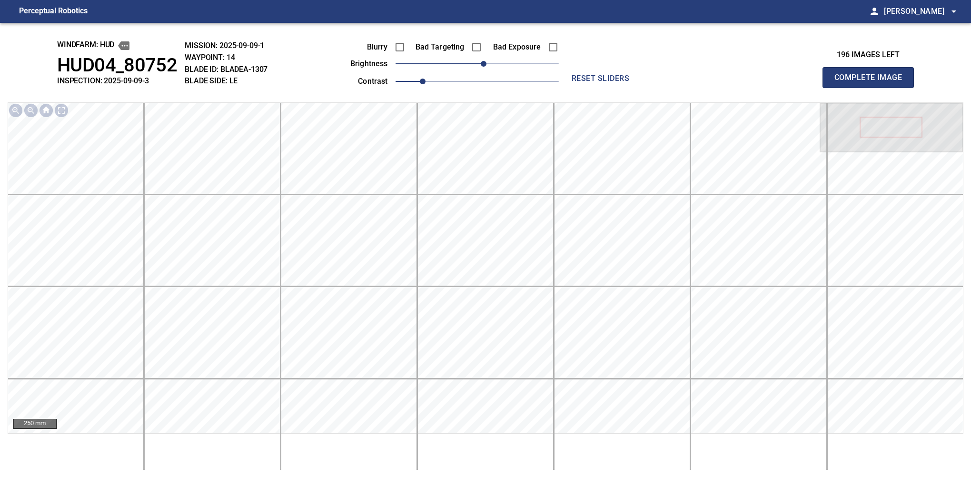
click at [872, 88] on button "Complete Image" at bounding box center [868, 77] width 91 height 21
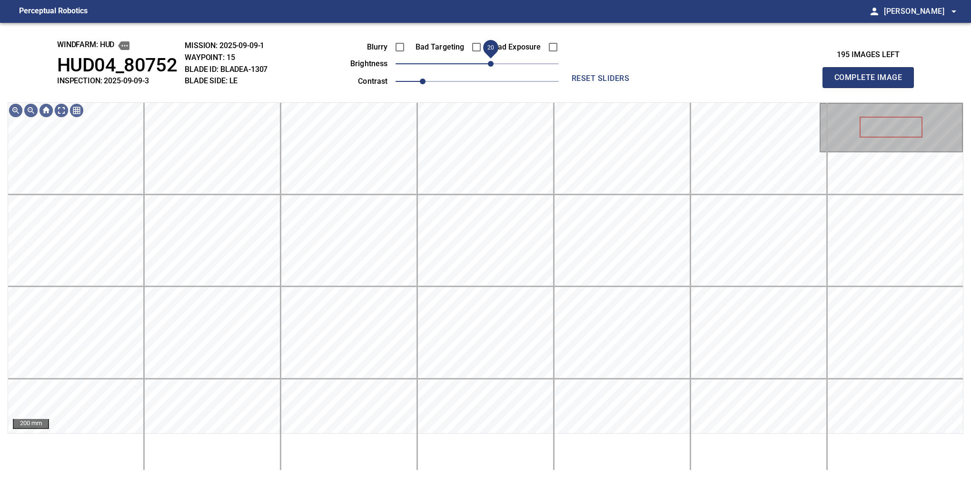
drag, startPoint x: 481, startPoint y: 63, endPoint x: 492, endPoint y: 63, distance: 11.4
click at [492, 63] on span "20" at bounding box center [491, 64] width 6 height 6
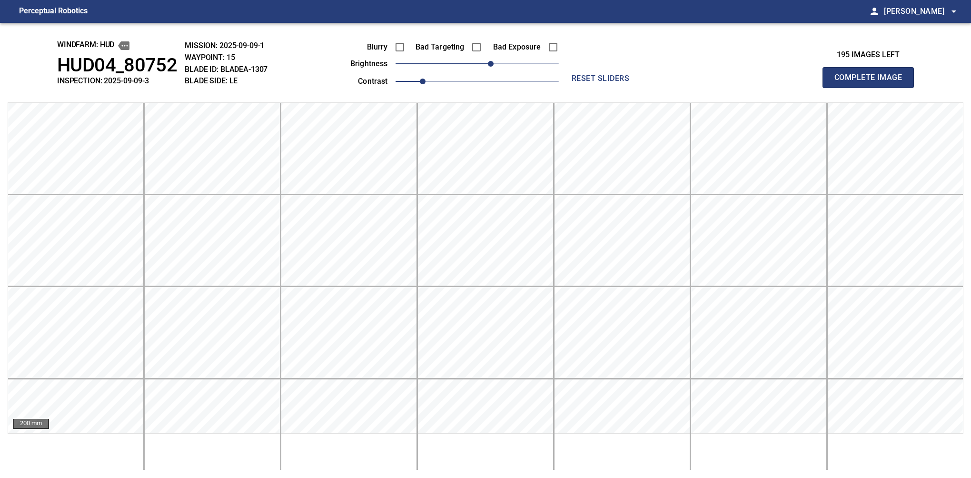
click at [872, 88] on button "Complete Image" at bounding box center [868, 77] width 91 height 21
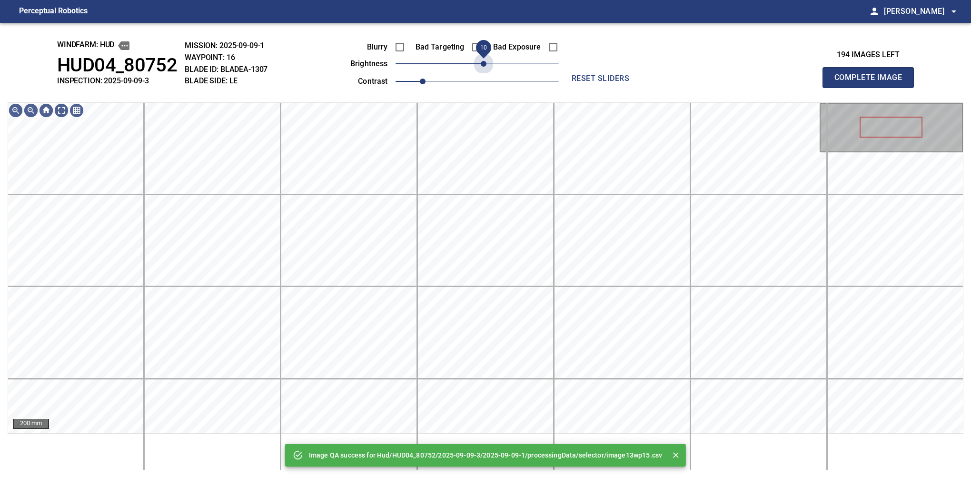
drag, startPoint x: 491, startPoint y: 63, endPoint x: 486, endPoint y: 75, distance: 12.6
click at [486, 75] on div "Blurry Bad Targeting Bad Exposure brightness 10 contrast 1" at bounding box center [444, 62] width 230 height 51
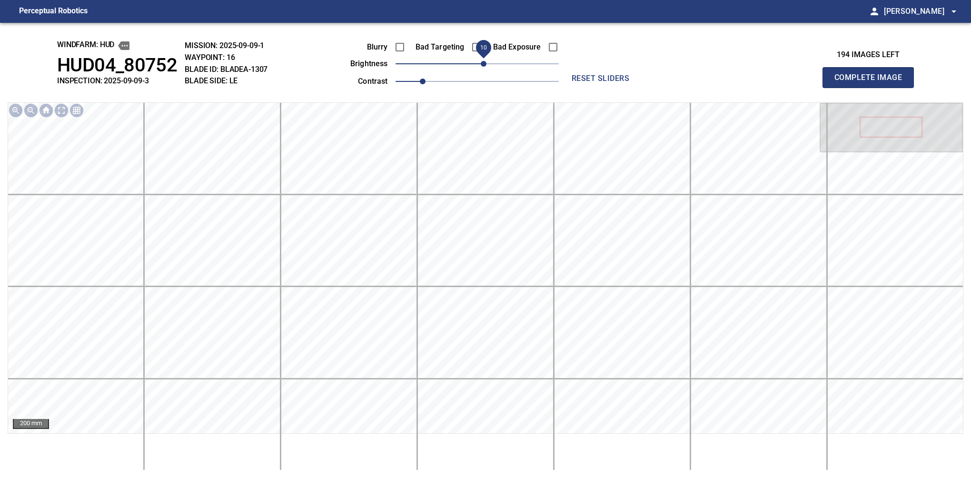
click at [872, 88] on button "Complete Image" at bounding box center [868, 77] width 91 height 21
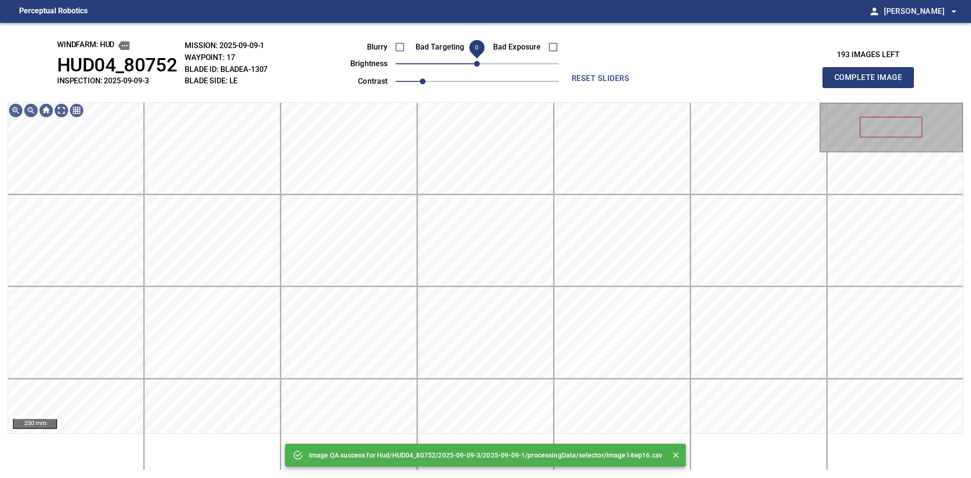
drag, startPoint x: 486, startPoint y: 65, endPoint x: 479, endPoint y: 70, distance: 7.8
click at [479, 67] on span "0" at bounding box center [477, 64] width 6 height 6
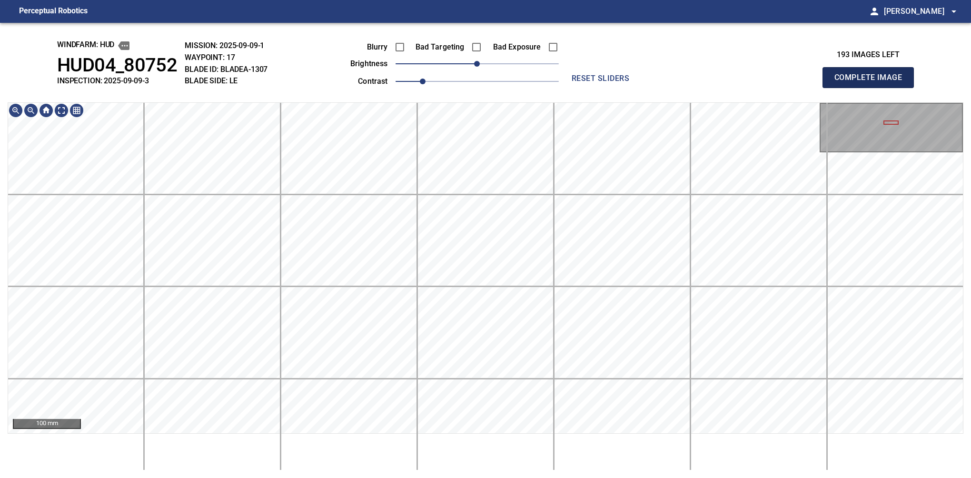
click at [872, 88] on button "Complete Image" at bounding box center [868, 77] width 91 height 21
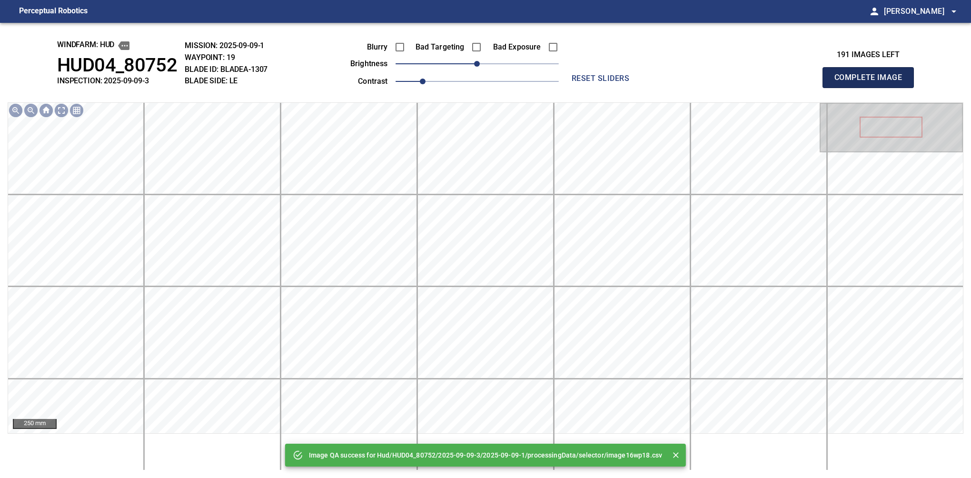
click at [872, 88] on button "Complete Image" at bounding box center [868, 77] width 91 height 21
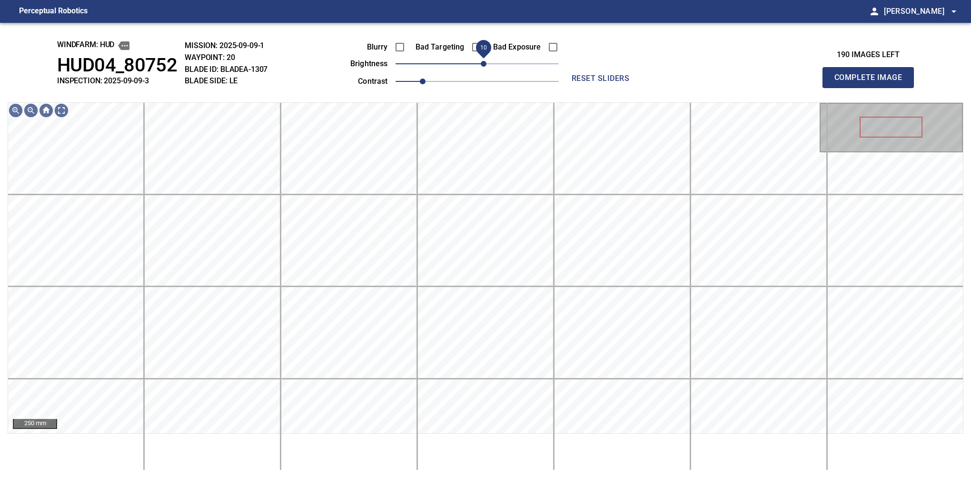
drag, startPoint x: 477, startPoint y: 61, endPoint x: 484, endPoint y: 63, distance: 7.4
click at [484, 63] on span "10" at bounding box center [484, 64] width 6 height 6
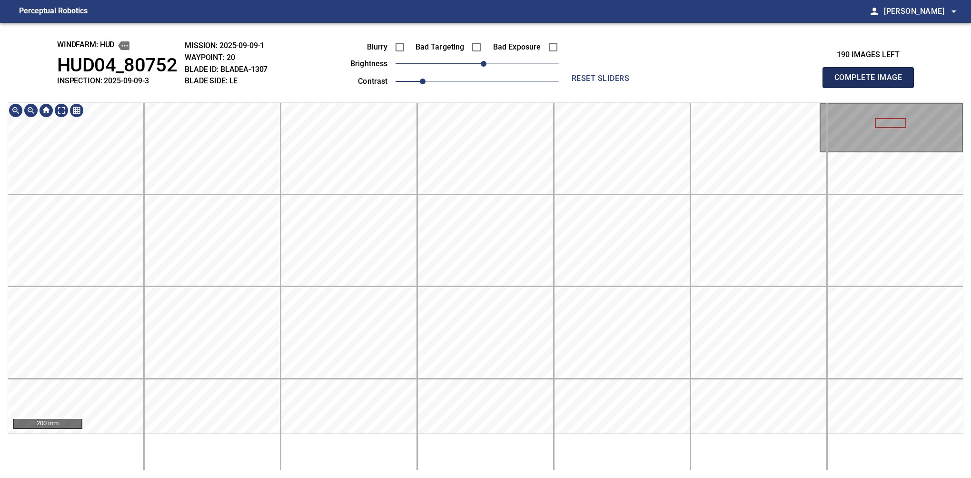
click at [872, 88] on button "Complete Image" at bounding box center [868, 77] width 91 height 21
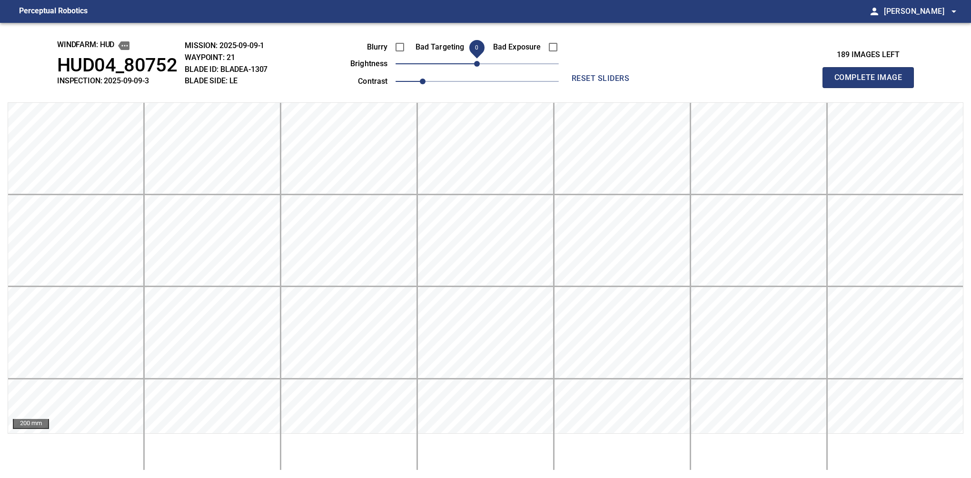
click at [480, 64] on span "0" at bounding box center [477, 64] width 6 height 6
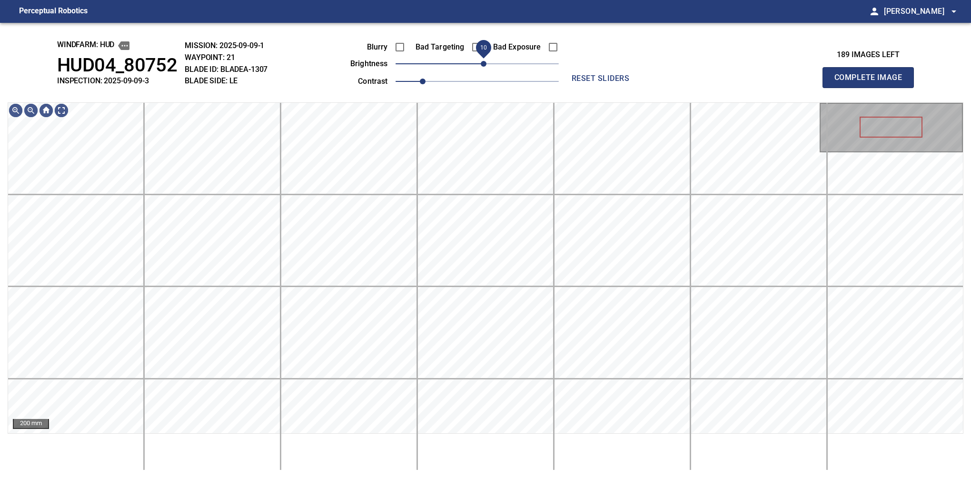
click at [482, 67] on span "10" at bounding box center [484, 64] width 6 height 6
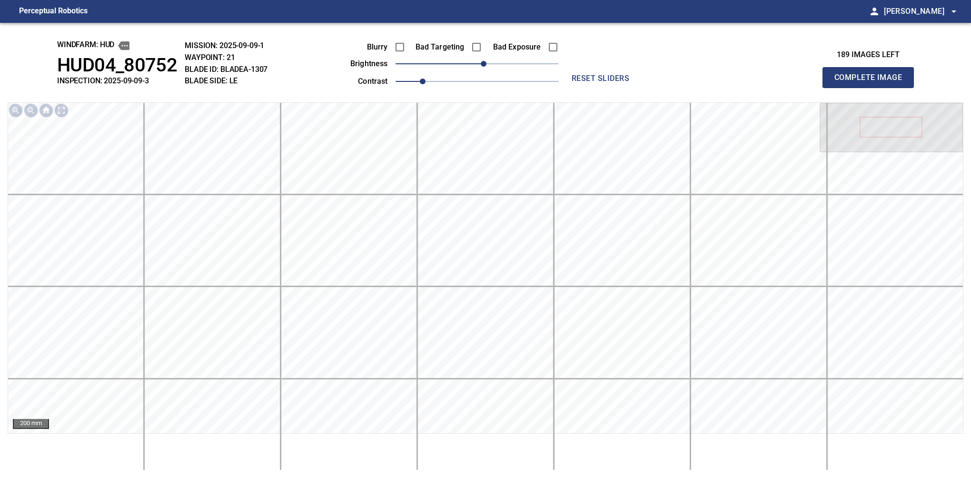
click at [872, 88] on button "Complete Image" at bounding box center [868, 77] width 91 height 21
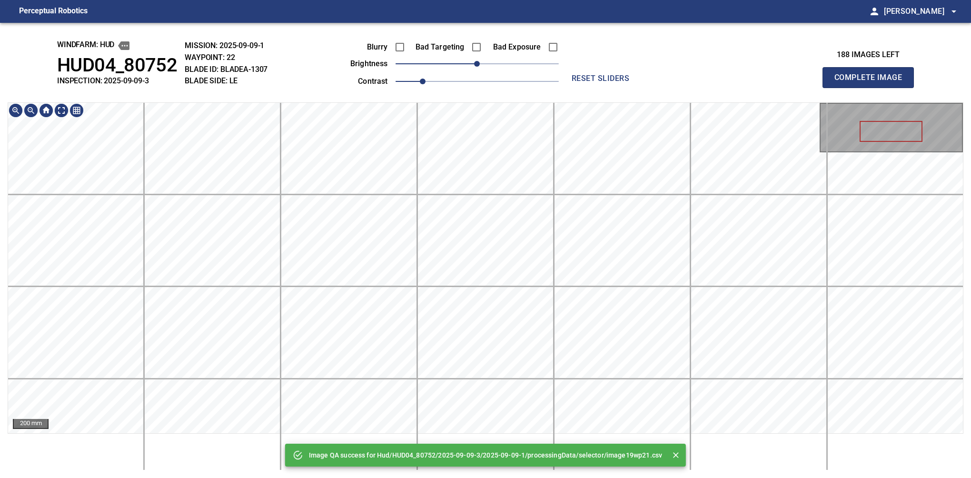
click at [487, 72] on div "Image QA success for Hud/HUD04_80752/2025-09-09-3/2025-09-09-1/processingData/s…" at bounding box center [485, 250] width 971 height 455
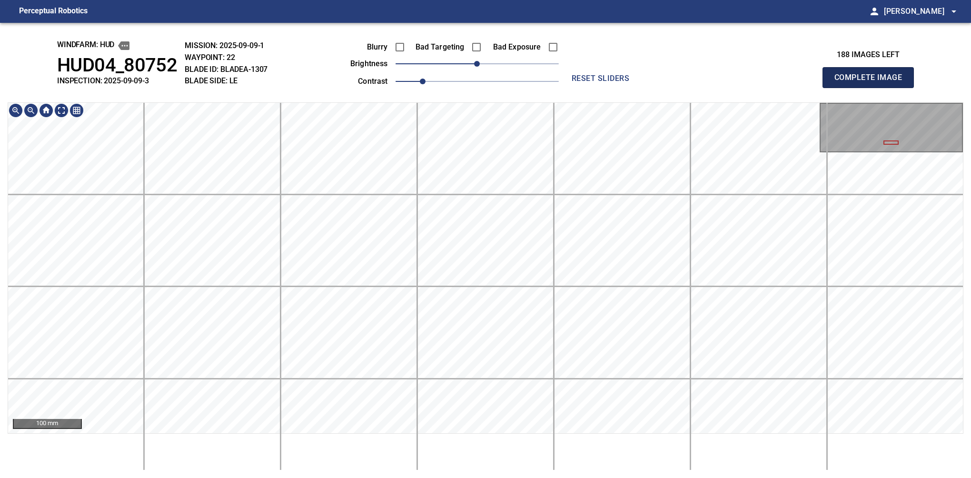
click at [872, 88] on button "Complete Image" at bounding box center [868, 77] width 91 height 21
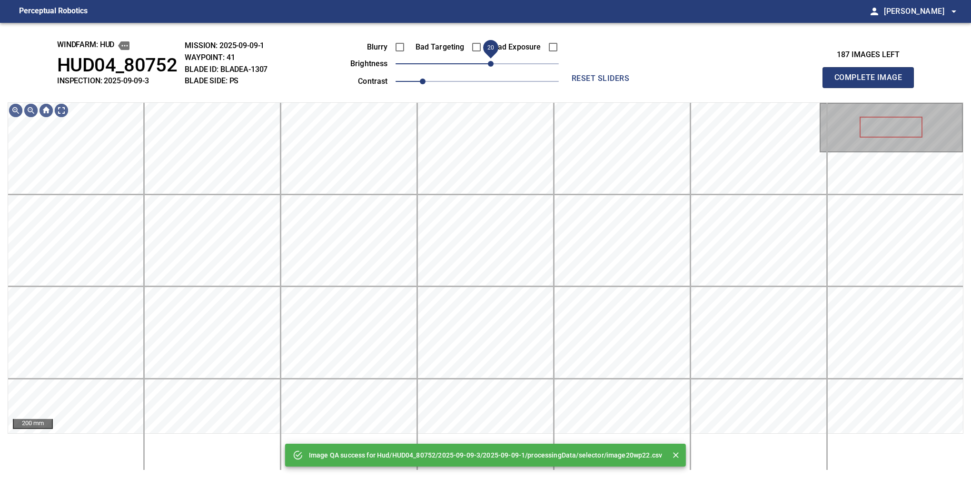
click at [491, 67] on span "20" at bounding box center [491, 64] width 6 height 6
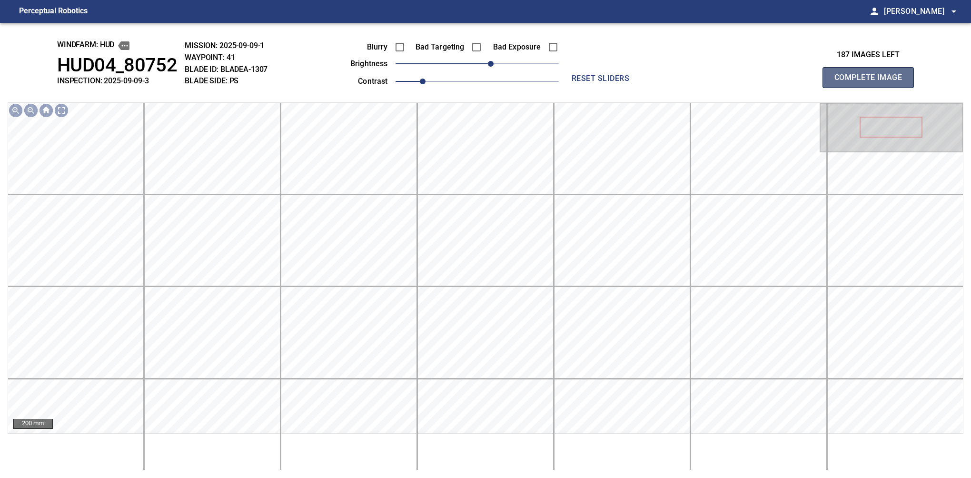
click at [872, 88] on button "Complete Image" at bounding box center [868, 77] width 91 height 21
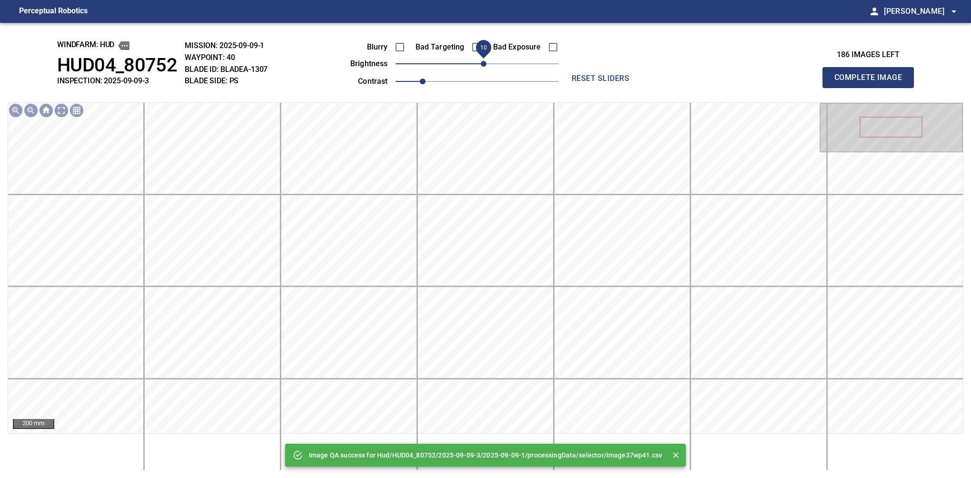
drag, startPoint x: 491, startPoint y: 67, endPoint x: 483, endPoint y: 64, distance: 8.6
click at [483, 64] on span "10" at bounding box center [484, 64] width 6 height 6
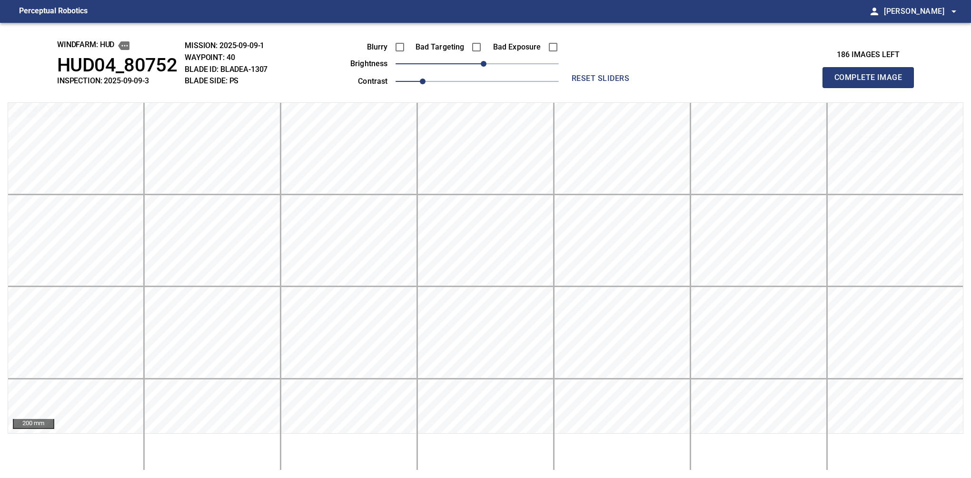
click at [872, 88] on button "Complete Image" at bounding box center [868, 77] width 91 height 21
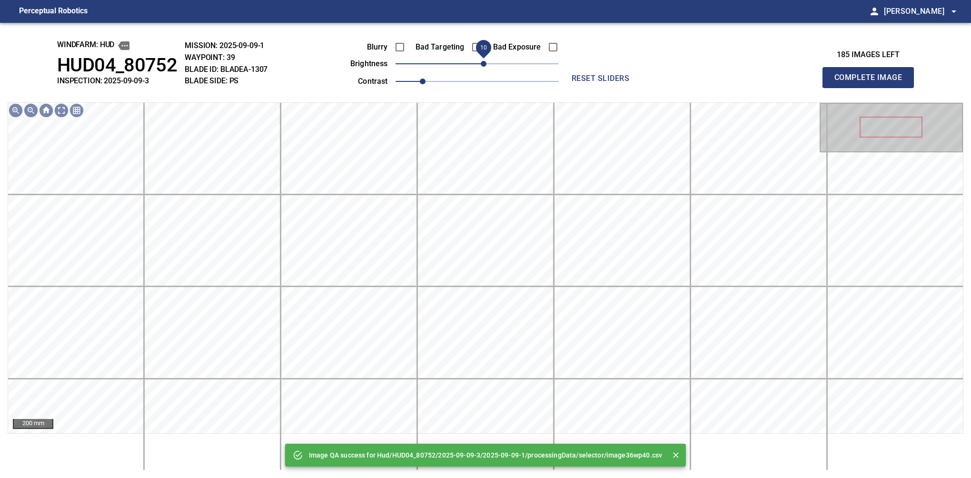
drag, startPoint x: 478, startPoint y: 62, endPoint x: 483, endPoint y: 62, distance: 5.2
click at [483, 62] on span "10" at bounding box center [484, 64] width 6 height 6
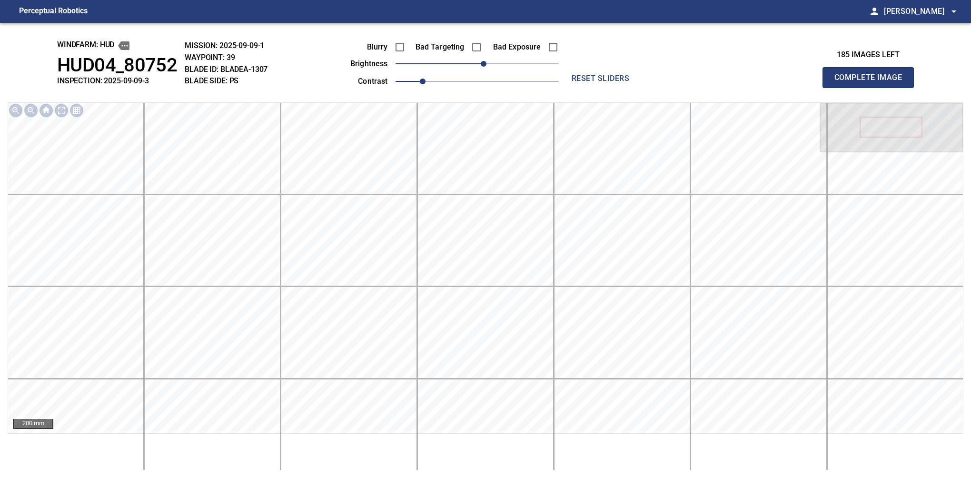
click at [872, 88] on button "Complete Image" at bounding box center [868, 77] width 91 height 21
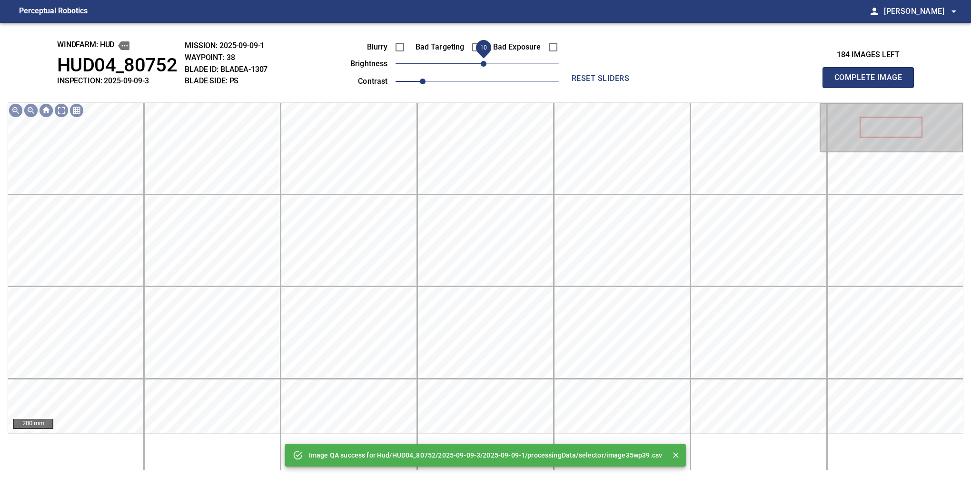
click at [481, 64] on span "10" at bounding box center [484, 64] width 6 height 6
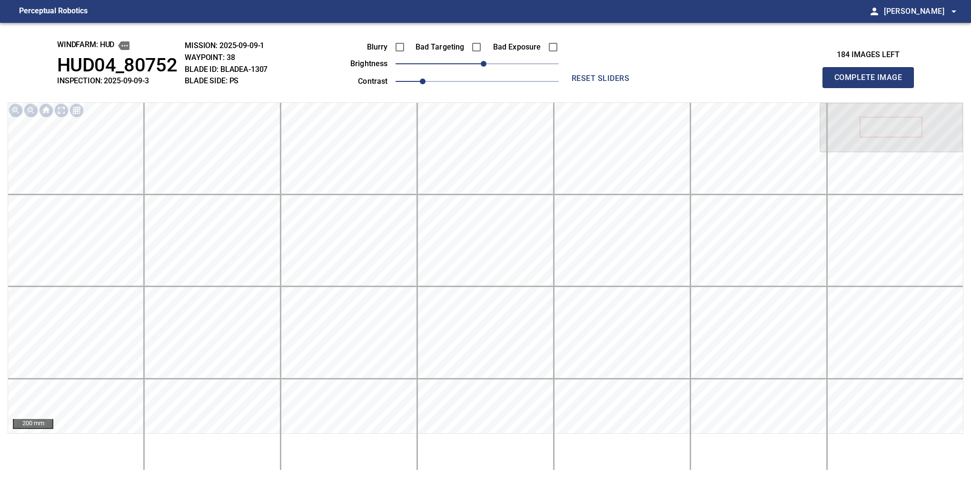
click at [872, 88] on button "Complete Image" at bounding box center [868, 77] width 91 height 21
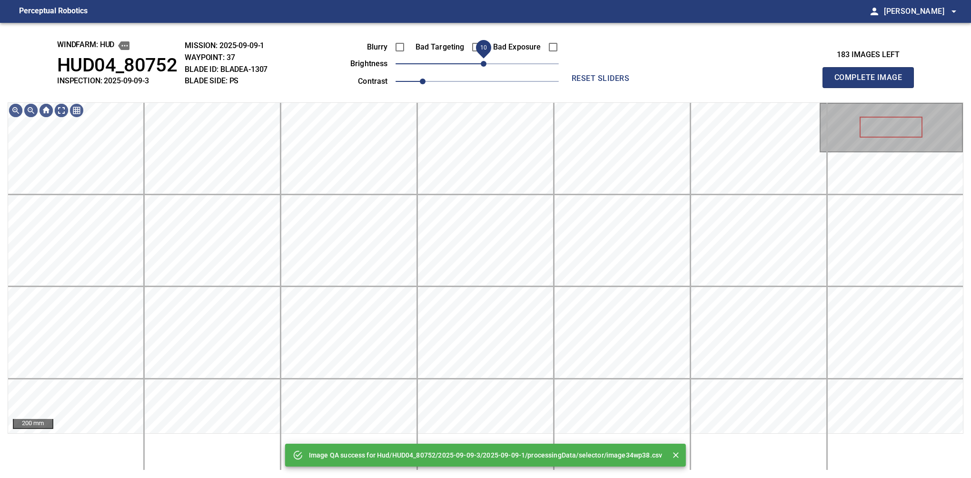
click at [484, 64] on span "10" at bounding box center [484, 64] width 6 height 6
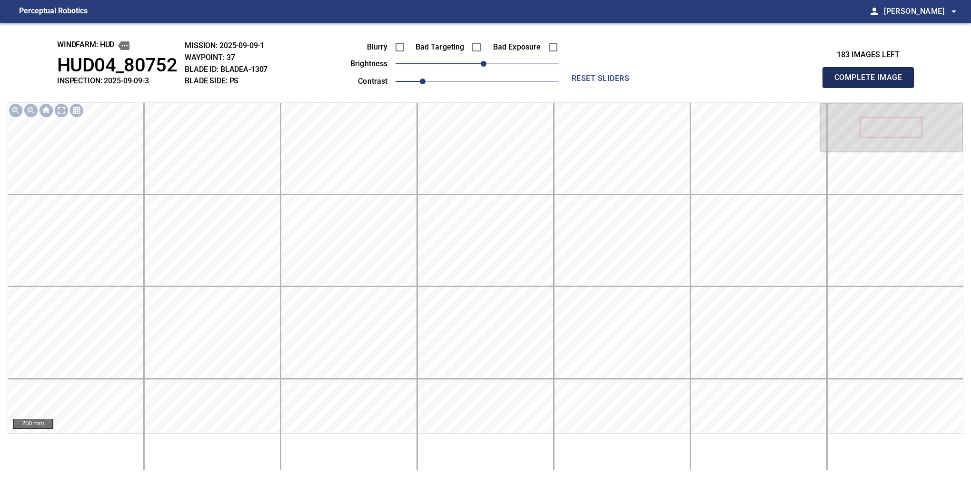
click at [872, 88] on button "Complete Image" at bounding box center [868, 77] width 91 height 21
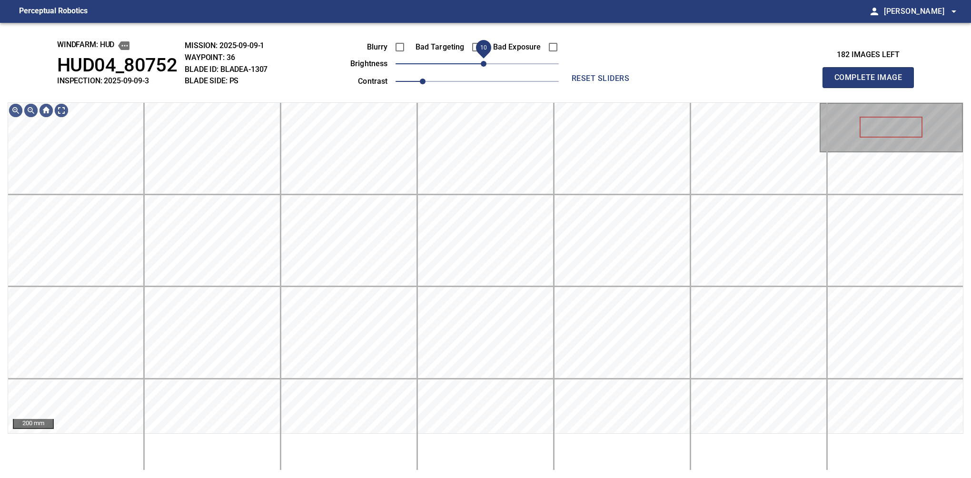
click at [481, 64] on span "10" at bounding box center [484, 64] width 6 height 6
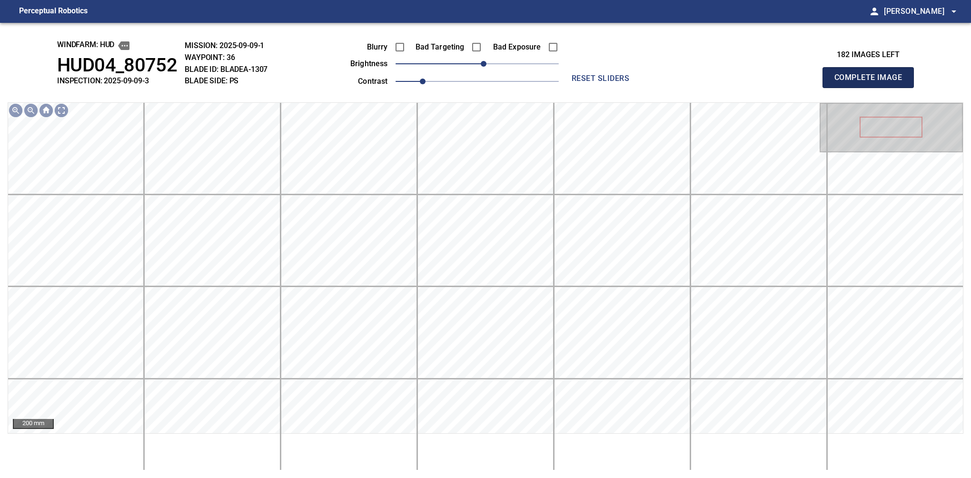
click at [872, 88] on button "Complete Image" at bounding box center [868, 77] width 91 height 21
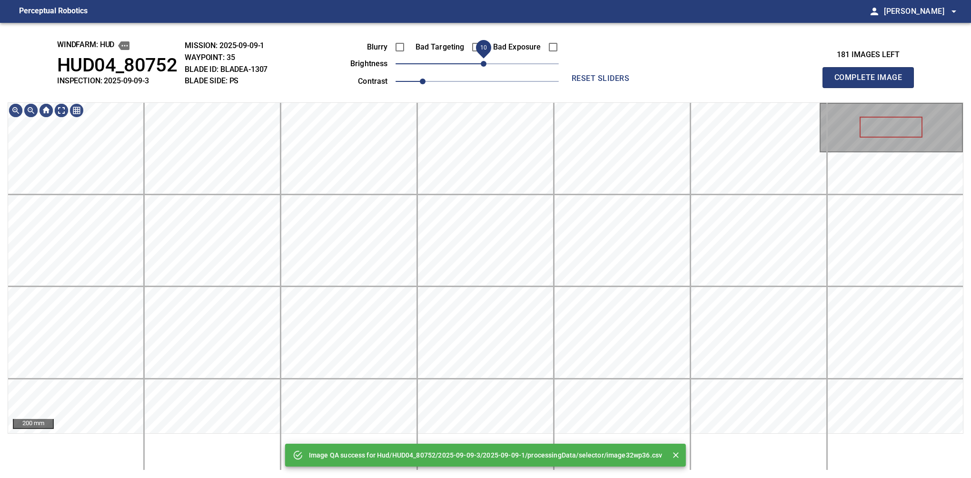
click at [481, 66] on span "10" at bounding box center [484, 64] width 6 height 6
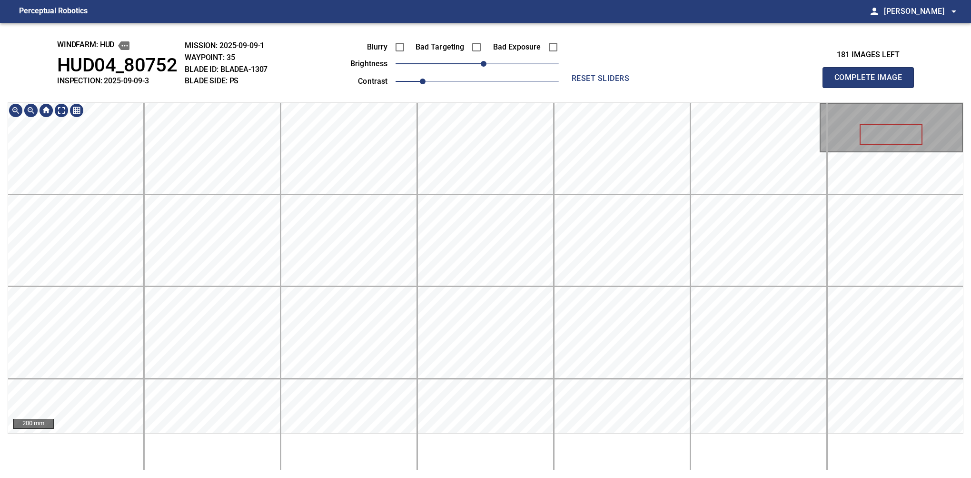
click at [872, 88] on button "Complete Image" at bounding box center [868, 77] width 91 height 21
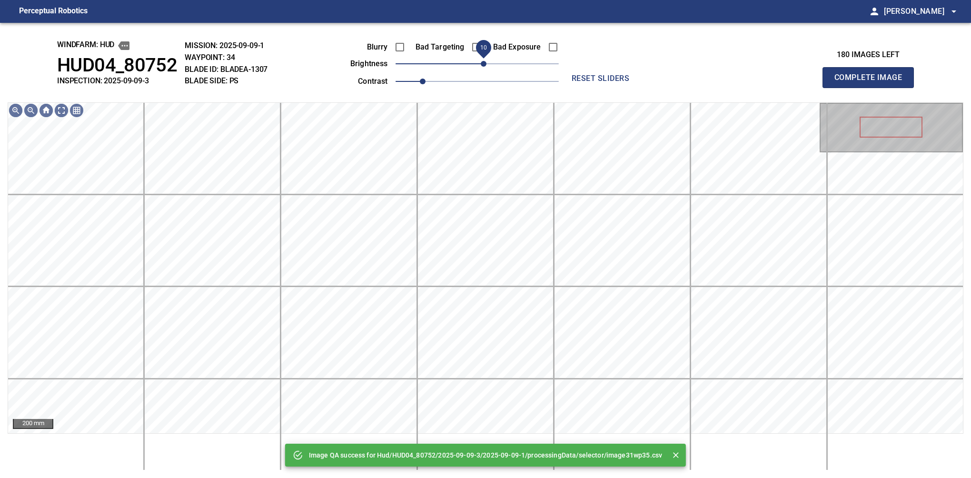
click at [481, 64] on span "10" at bounding box center [484, 64] width 6 height 6
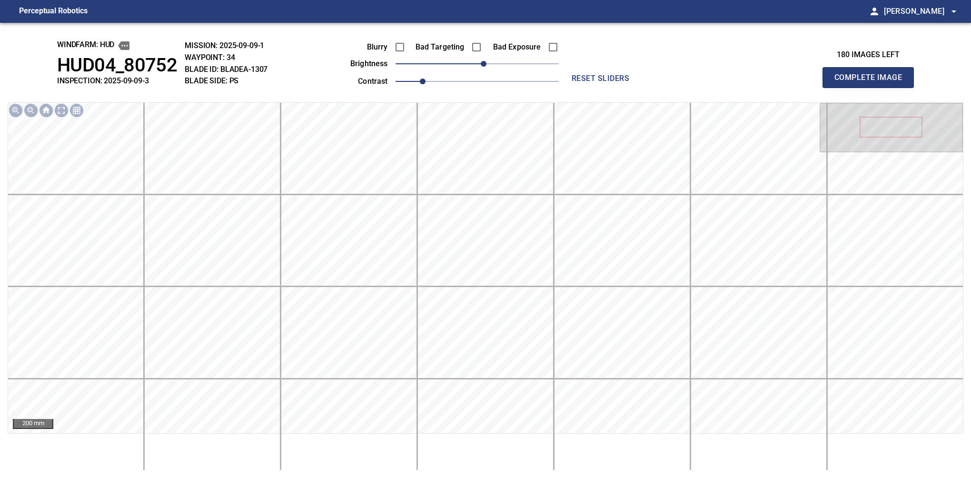
click at [872, 88] on button "Complete Image" at bounding box center [868, 77] width 91 height 21
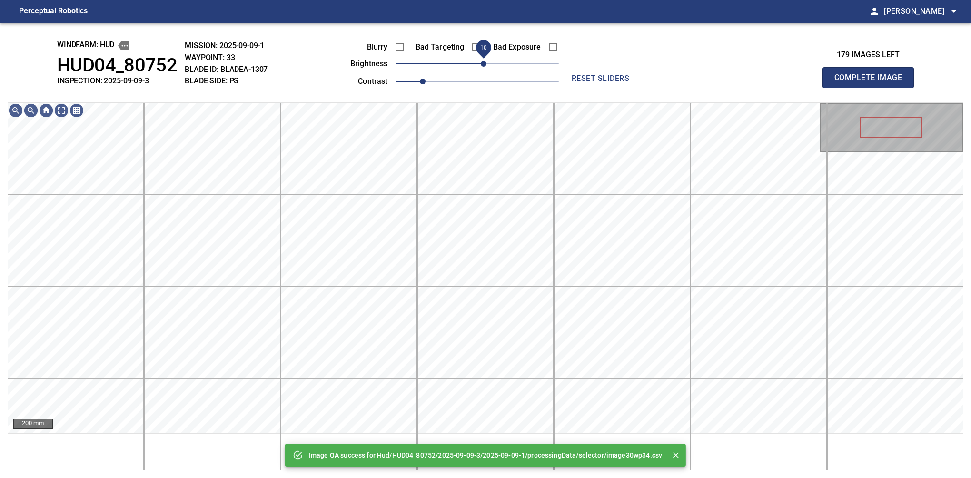
click at [482, 64] on span "10" at bounding box center [484, 64] width 6 height 6
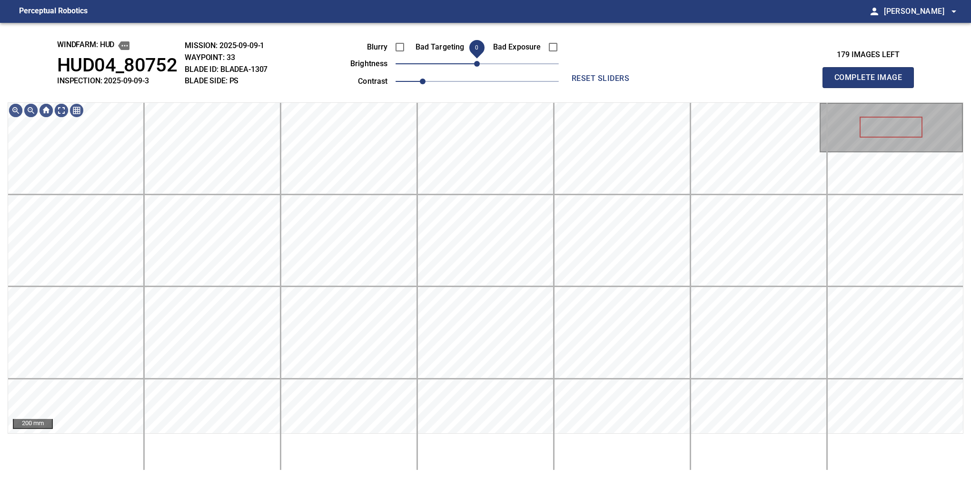
click at [479, 67] on span "0" at bounding box center [477, 64] width 6 height 6
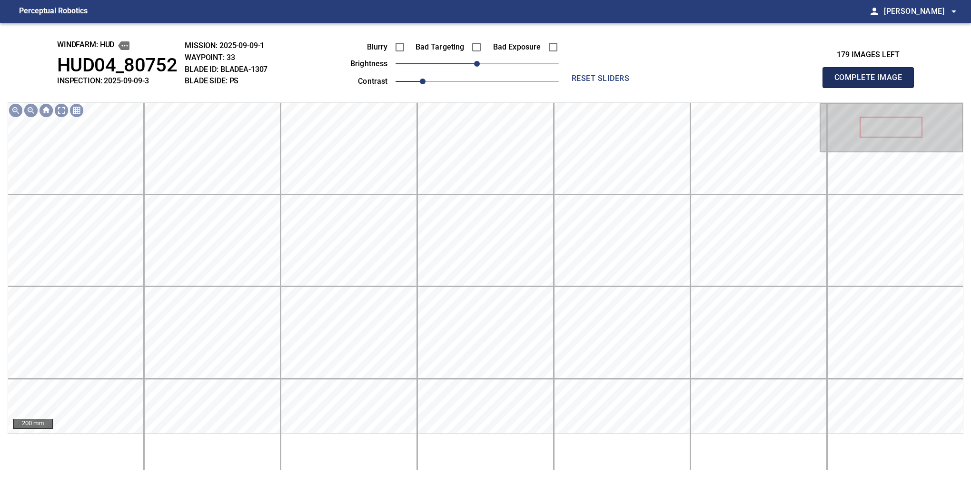
click at [872, 88] on button "Complete Image" at bounding box center [868, 77] width 91 height 21
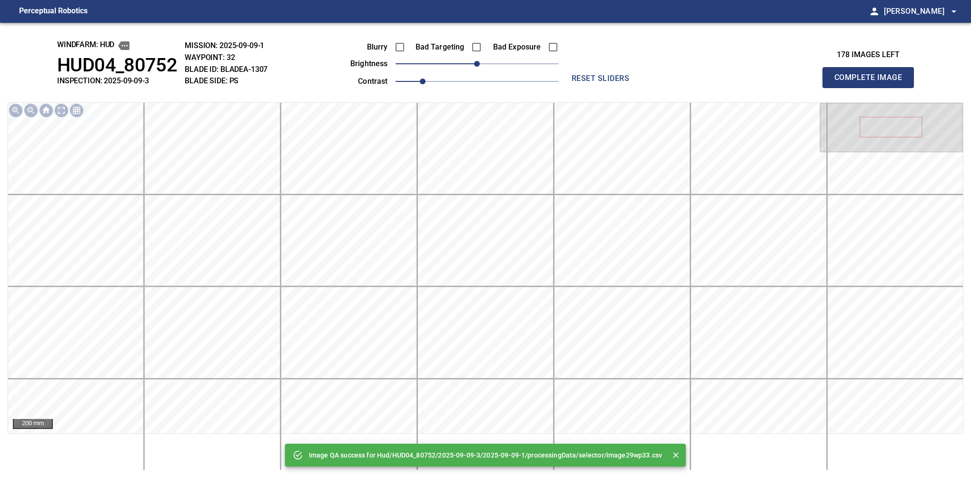
click at [872, 88] on button "Complete Image" at bounding box center [868, 77] width 91 height 21
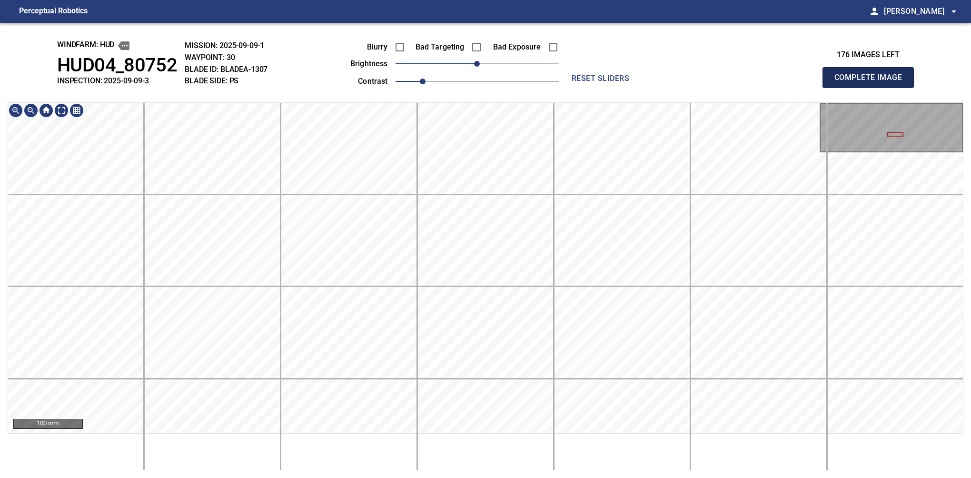
click at [872, 88] on button "Complete Image" at bounding box center [868, 77] width 91 height 21
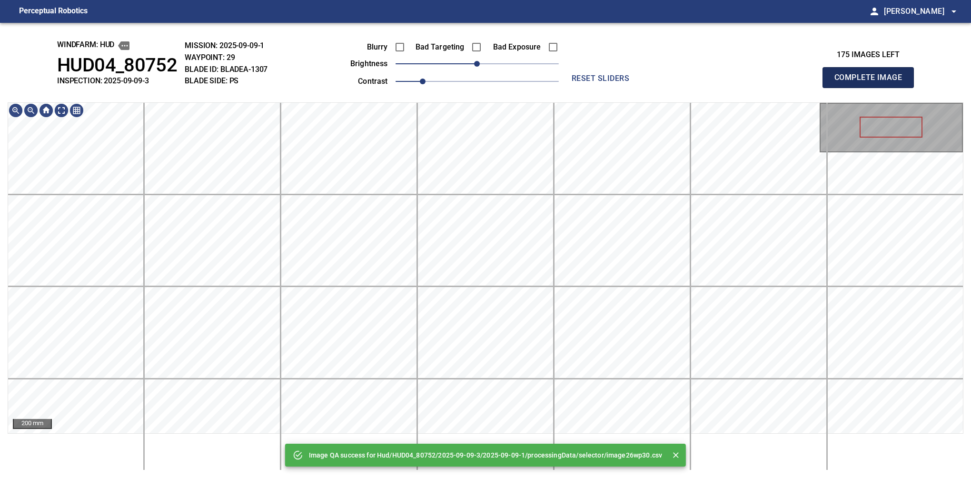
click at [872, 88] on button "Complete Image" at bounding box center [868, 77] width 91 height 21
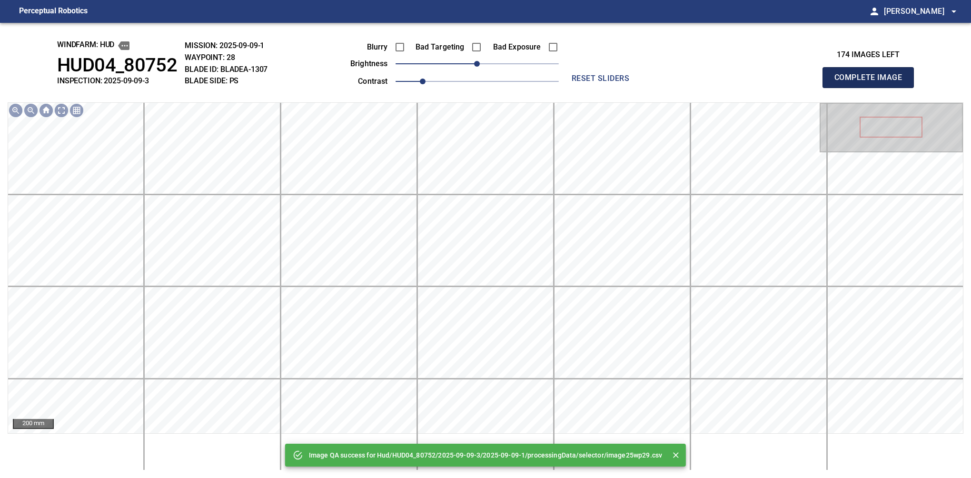
click at [872, 88] on button "Complete Image" at bounding box center [868, 77] width 91 height 21
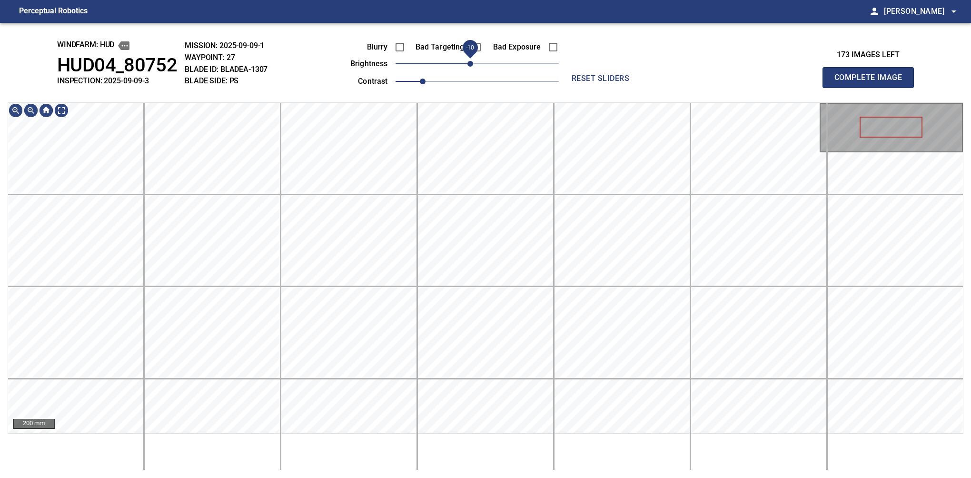
click at [473, 61] on span "-10" at bounding box center [471, 64] width 6 height 6
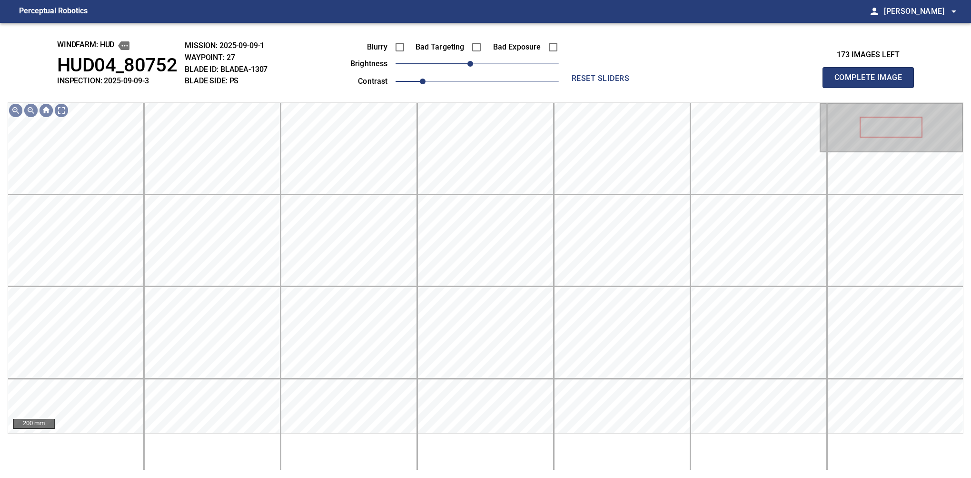
click at [872, 88] on button "Complete Image" at bounding box center [868, 77] width 91 height 21
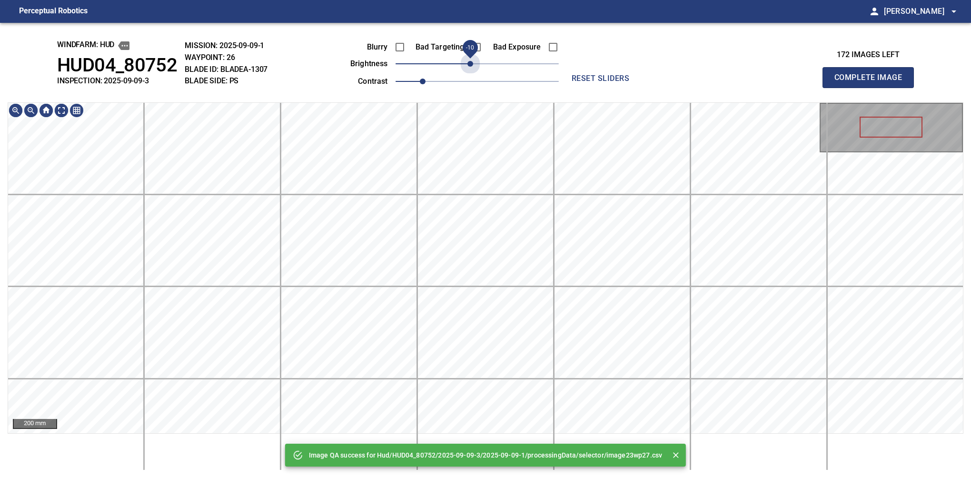
click at [473, 61] on span "-10" at bounding box center [471, 64] width 6 height 6
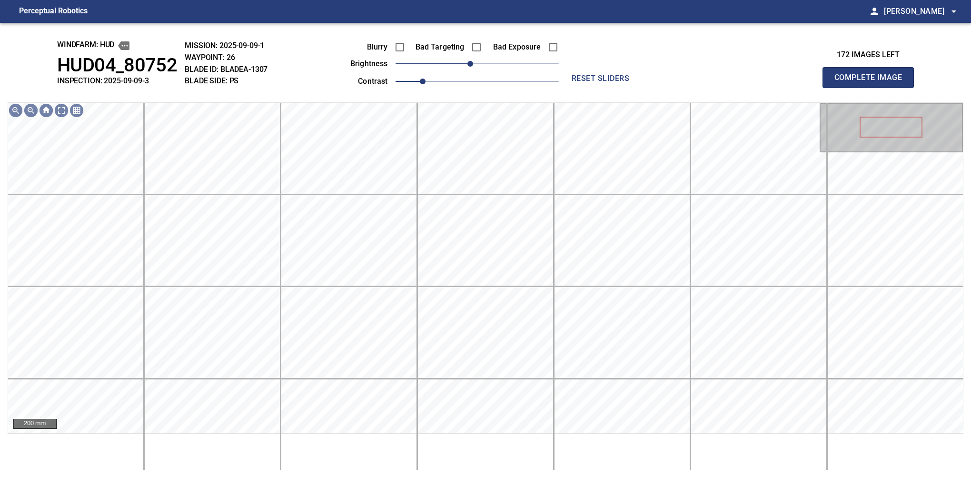
click at [872, 88] on button "Complete Image" at bounding box center [868, 77] width 91 height 21
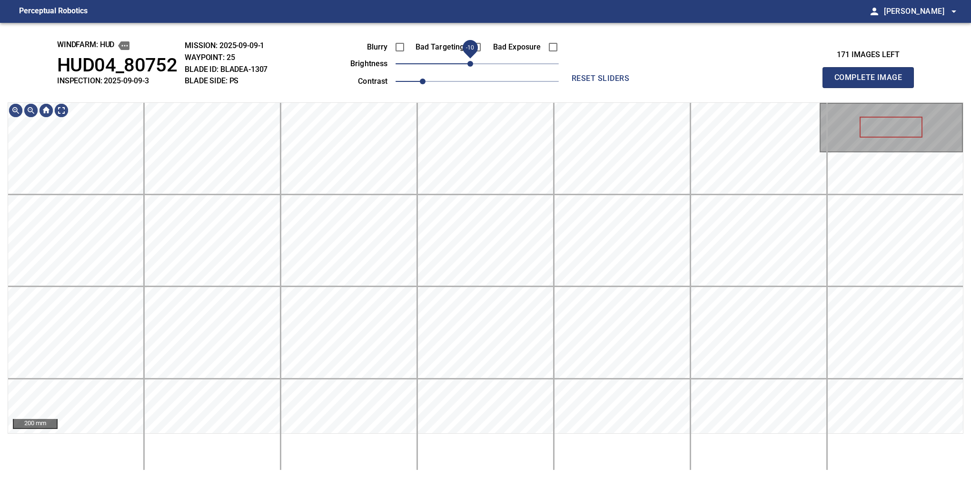
drag, startPoint x: 478, startPoint y: 63, endPoint x: 473, endPoint y: 63, distance: 5.2
click at [473, 63] on span "-10" at bounding box center [471, 64] width 6 height 6
click at [872, 88] on button "Complete Image" at bounding box center [868, 77] width 91 height 21
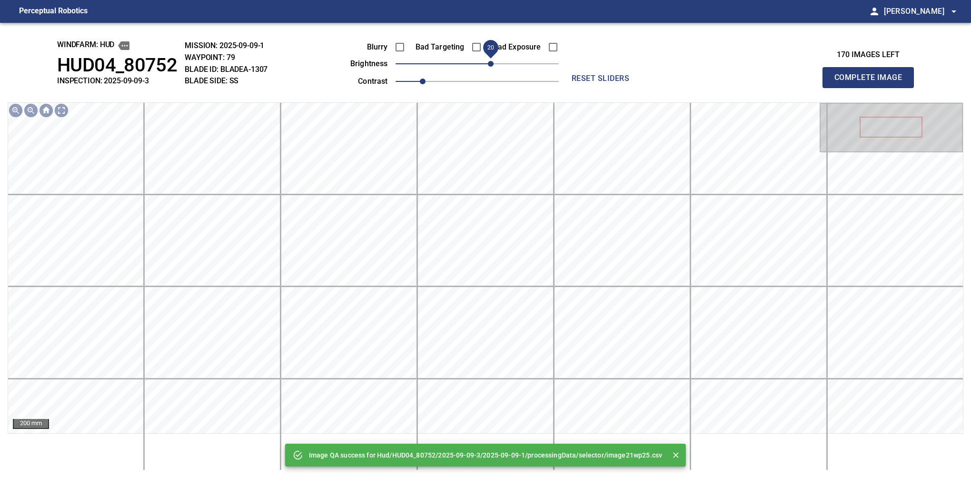
click at [493, 61] on span "20" at bounding box center [491, 64] width 6 height 6
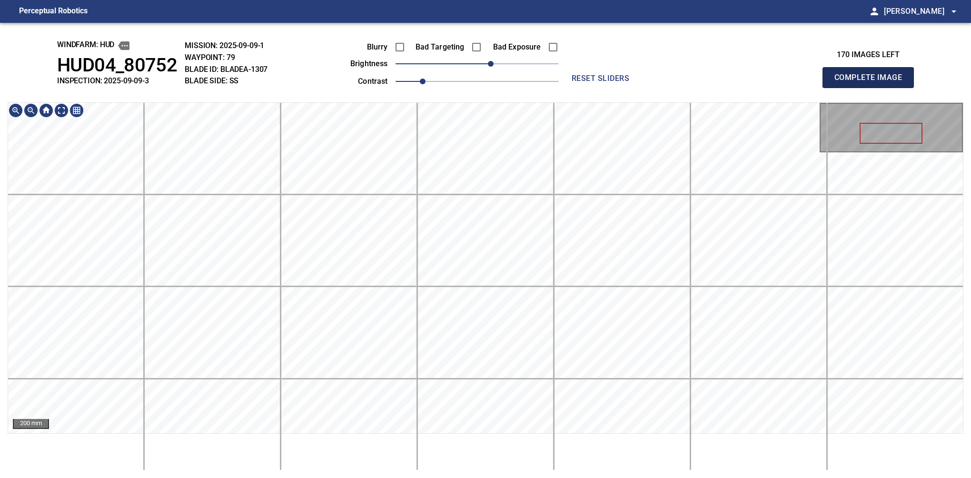
click at [872, 88] on button "Complete Image" at bounding box center [868, 77] width 91 height 21
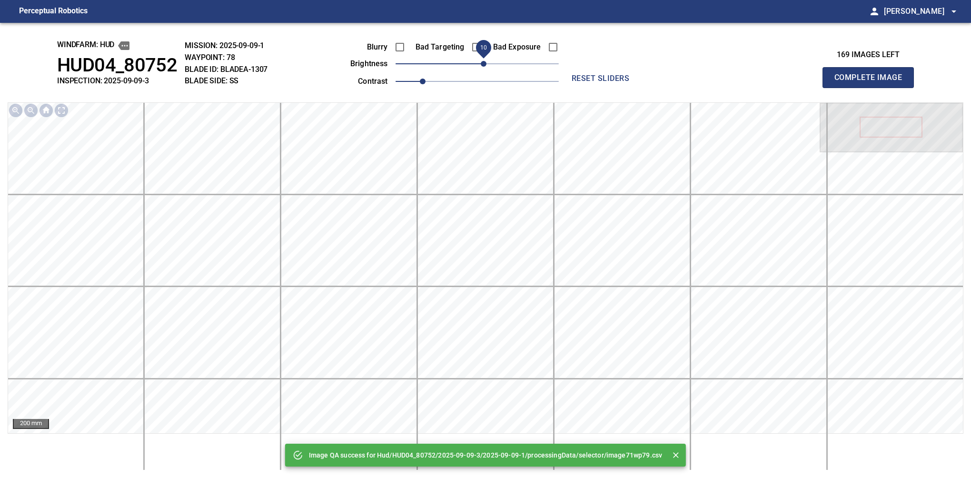
click at [484, 63] on span "10" at bounding box center [484, 64] width 6 height 6
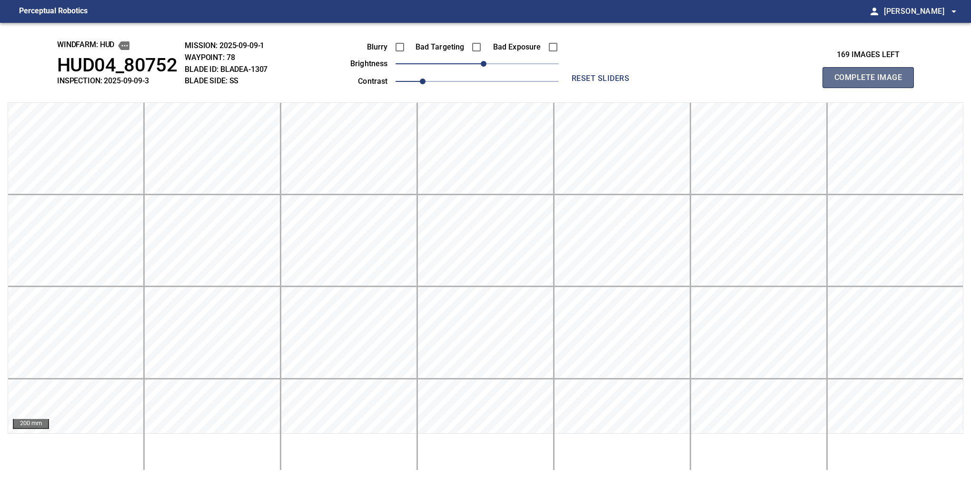
click at [872, 88] on button "Complete Image" at bounding box center [868, 77] width 91 height 21
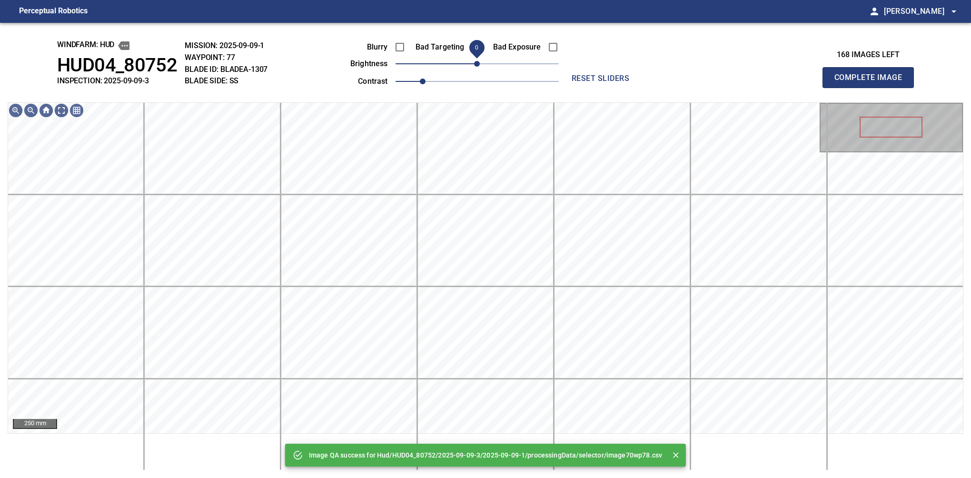
click at [479, 66] on span "0" at bounding box center [477, 64] width 6 height 6
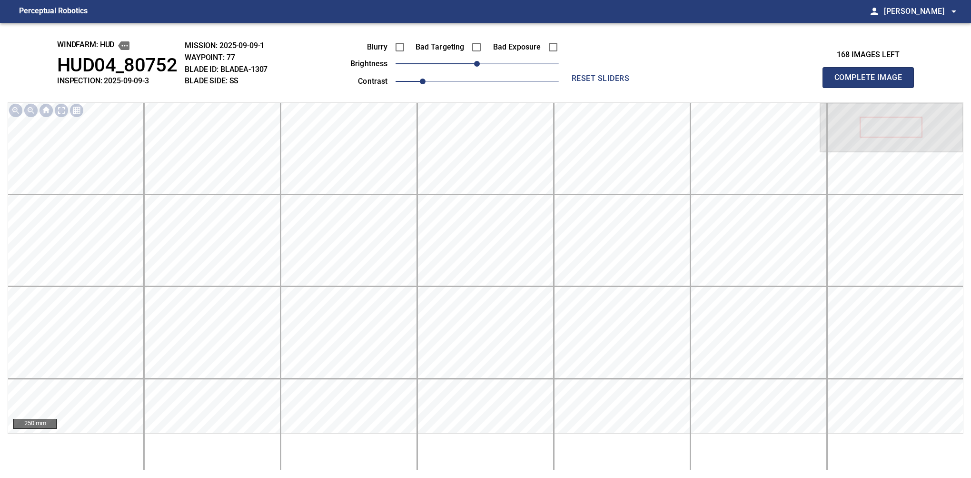
click at [872, 88] on button "Complete Image" at bounding box center [868, 77] width 91 height 21
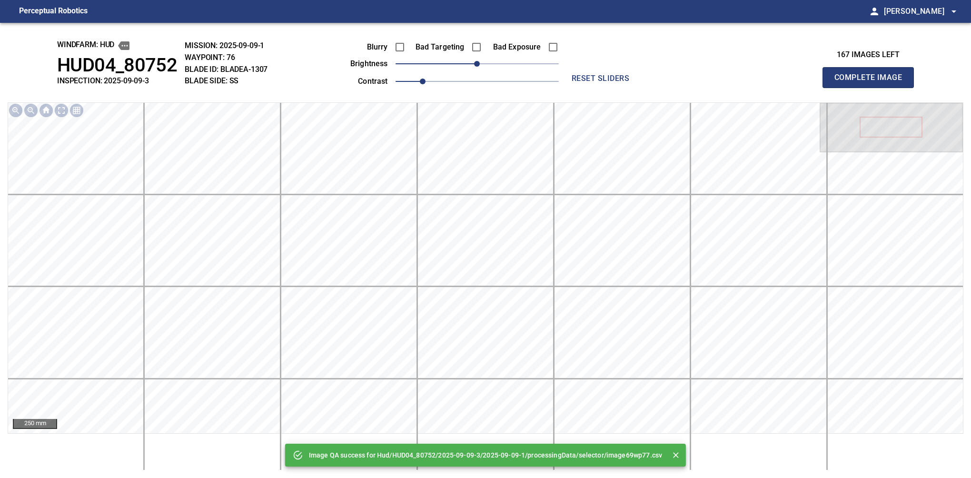
click at [872, 88] on button "Complete Image" at bounding box center [868, 77] width 91 height 21
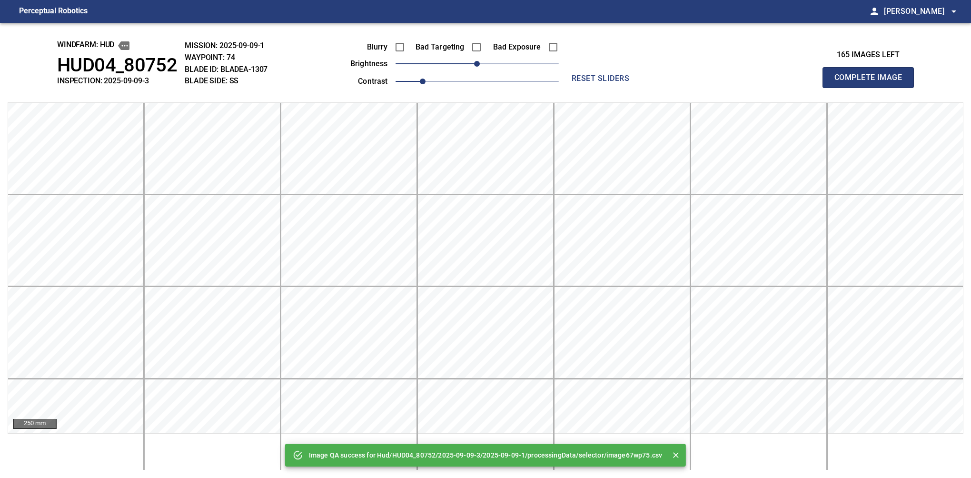
click at [872, 88] on button "Complete Image" at bounding box center [868, 77] width 91 height 21
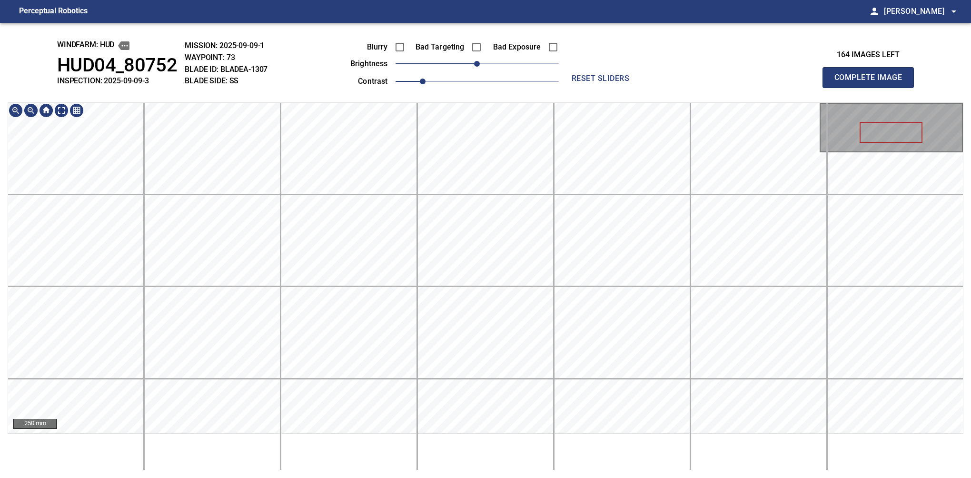
click at [872, 88] on button "Complete Image" at bounding box center [868, 77] width 91 height 21
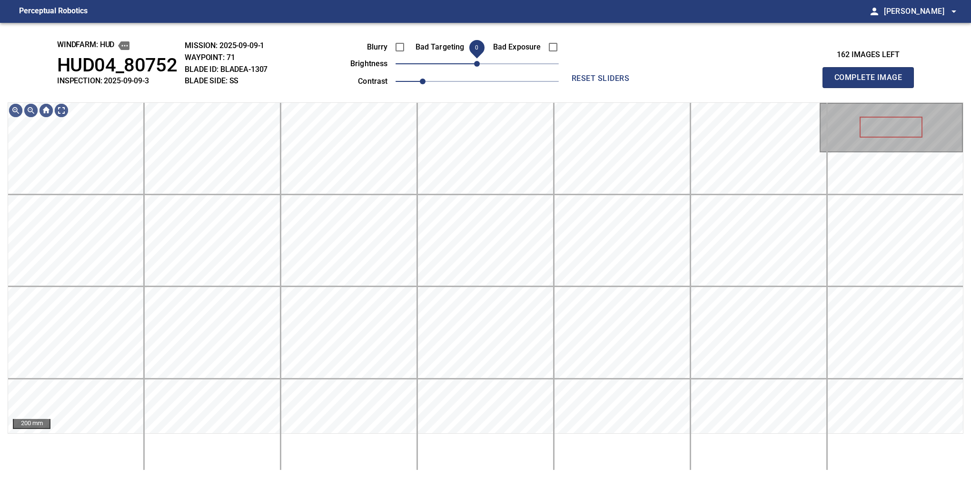
click at [480, 64] on span "0" at bounding box center [477, 64] width 6 height 6
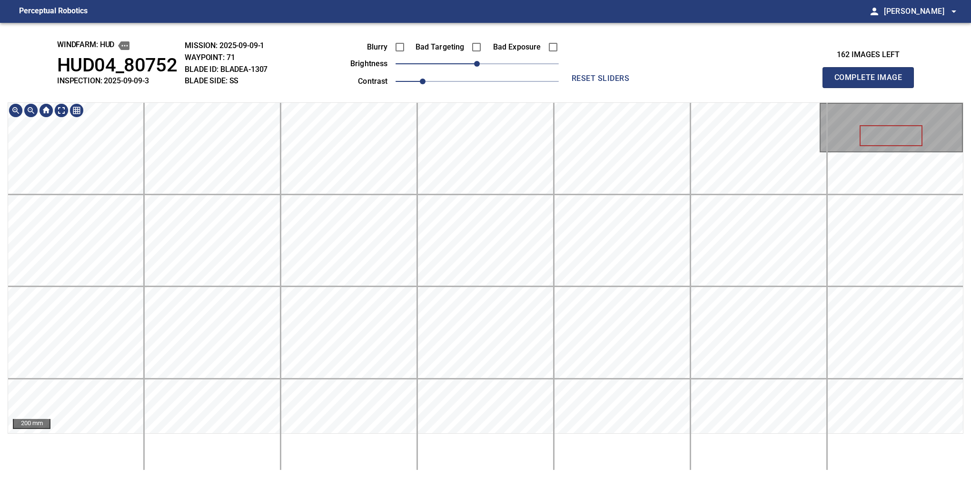
click at [366, 71] on div "windfarm: Hud HUD04_80752 INSPECTION: 2025-09-09-3 MISSION: 2025-09-09-1 WAYPOI…" at bounding box center [485, 250] width 971 height 455
click at [872, 88] on button "Complete Image" at bounding box center [868, 77] width 91 height 21
click at [427, 69] on div "windfarm: Hud HUD04_80752 INSPECTION: 2025-09-09-3 MISSION: 2025-09-09-1 WAYPOI…" at bounding box center [485, 250] width 971 height 455
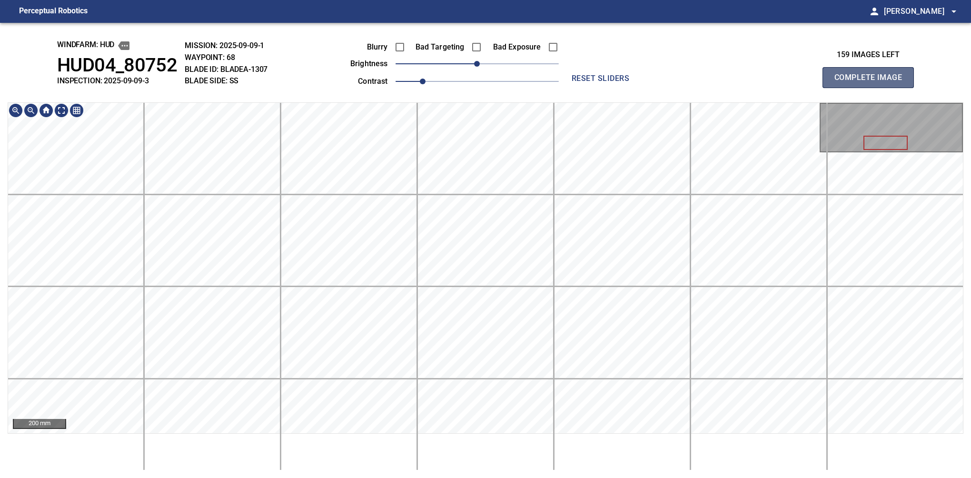
click at [872, 88] on button "Complete Image" at bounding box center [868, 77] width 91 height 21
click at [877, 89] on div "windfarm: Hud HUD04_80752 INSPECTION: 2025-09-09-3 MISSION: 2025-09-09-1 WAYPOI…" at bounding box center [485, 250] width 971 height 455
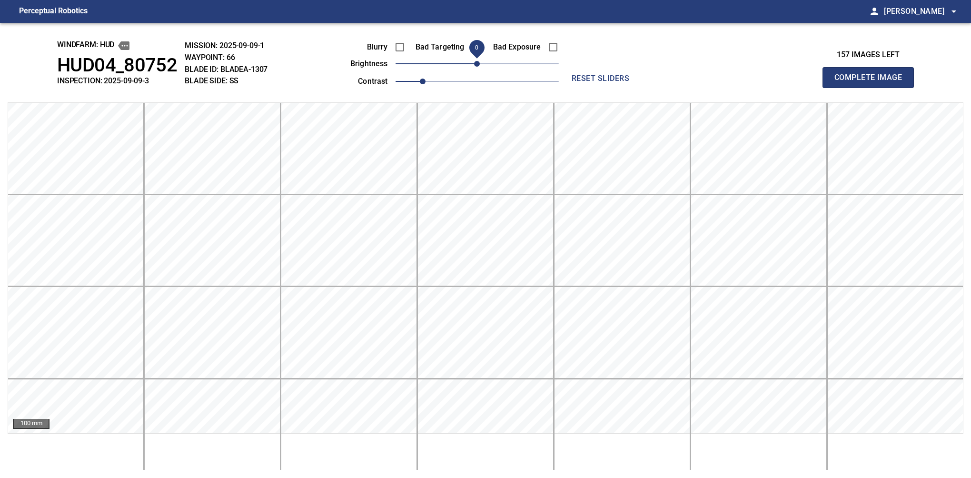
click at [872, 88] on button "Complete Image" at bounding box center [868, 77] width 91 height 21
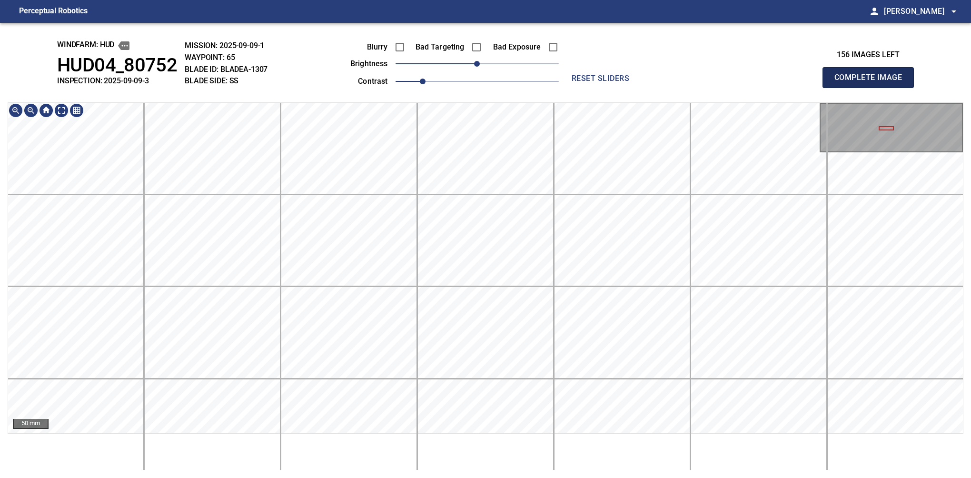
click at [872, 88] on button "Complete Image" at bounding box center [868, 77] width 91 height 21
click at [470, 88] on div "windfarm: Hud HUD04_80752 INSPECTION: 2025-09-09-3 MISSION: 2025-09-09-1 WAYPOI…" at bounding box center [485, 250] width 971 height 455
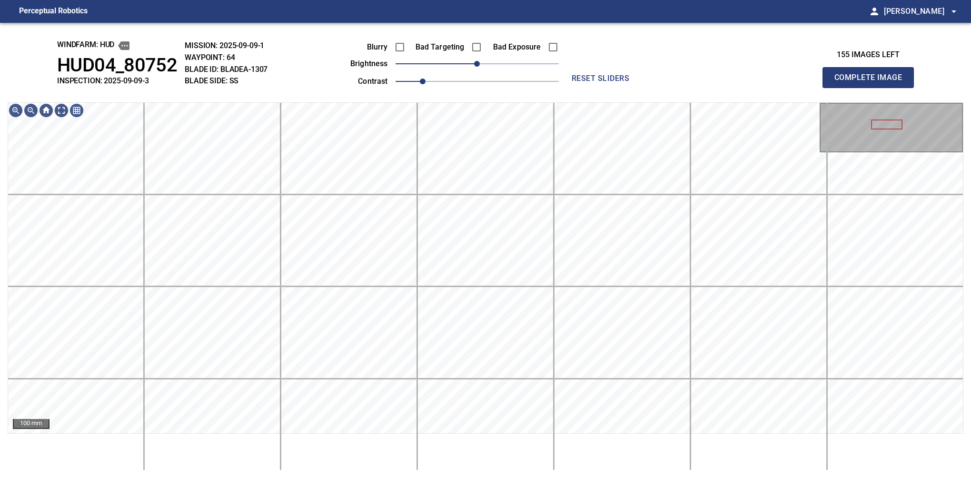
click at [872, 88] on button "Complete Image" at bounding box center [868, 77] width 91 height 21
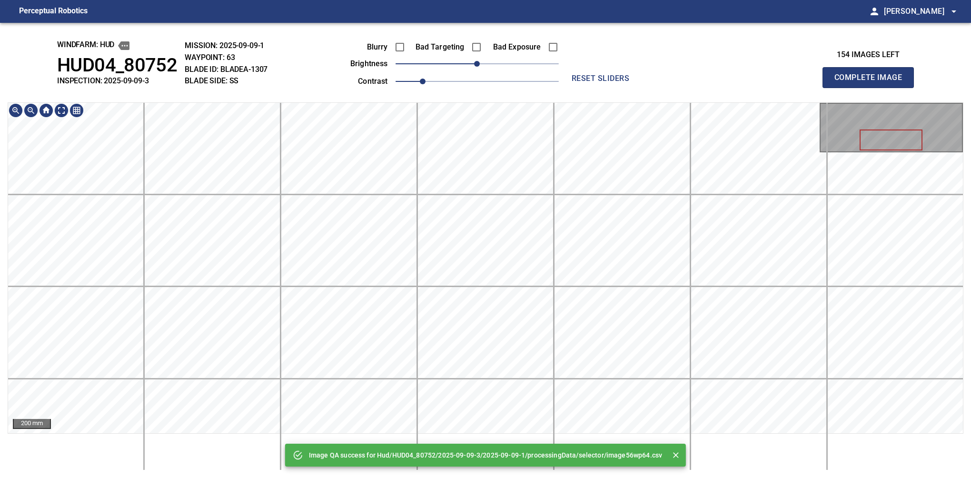
click at [477, 78] on div "Image QA success for Hud/HUD04_80752/2025-09-09-3/2025-09-09-1/processingData/s…" at bounding box center [485, 250] width 971 height 455
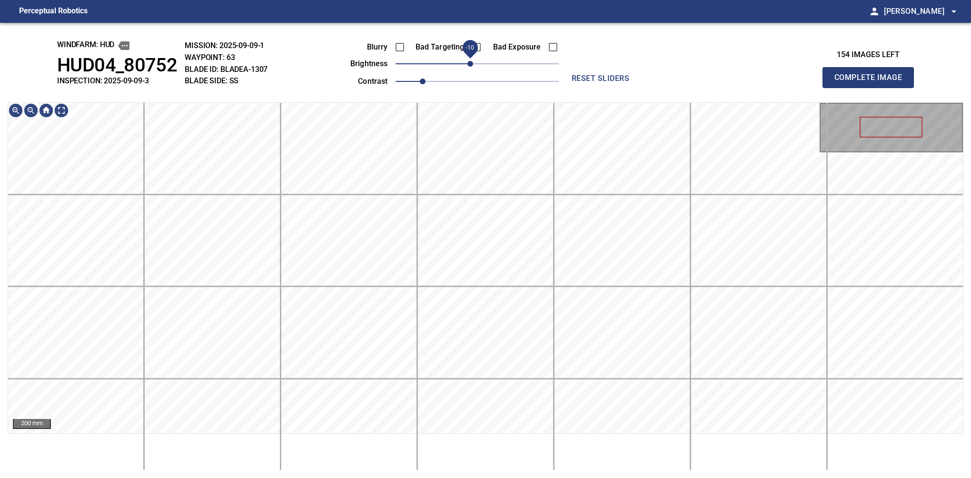
click at [470, 67] on span "-10" at bounding box center [471, 64] width 6 height 6
click at [462, 0] on html "Perceptual Robotics person [PERSON_NAME] arrow_drop_down windfarm: Hud HUD04_80…" at bounding box center [485, 239] width 971 height 478
click at [457, 35] on div "windfarm: Hud HUD04_80752 INSPECTION: 2025-09-09-3 MISSION: 2025-09-09-1 WAYPOI…" at bounding box center [485, 250] width 971 height 455
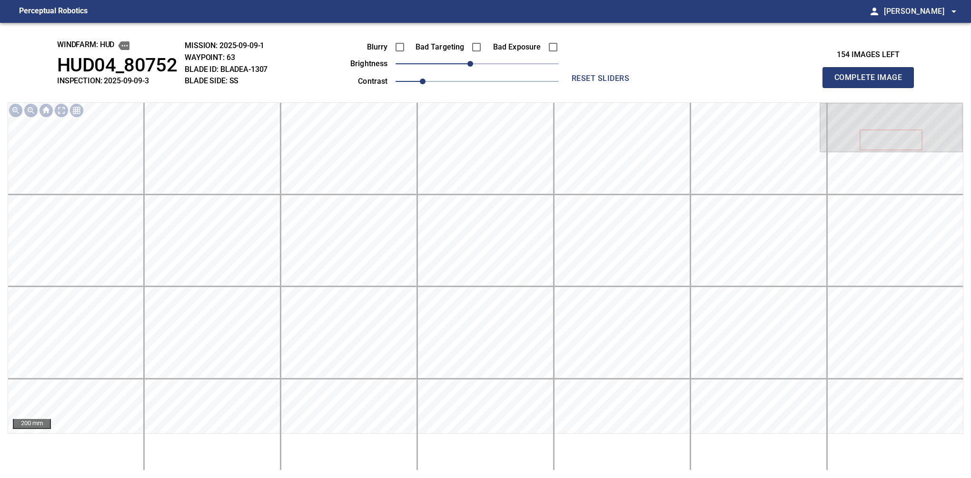
click at [872, 88] on button "Complete Image" at bounding box center [868, 77] width 91 height 21
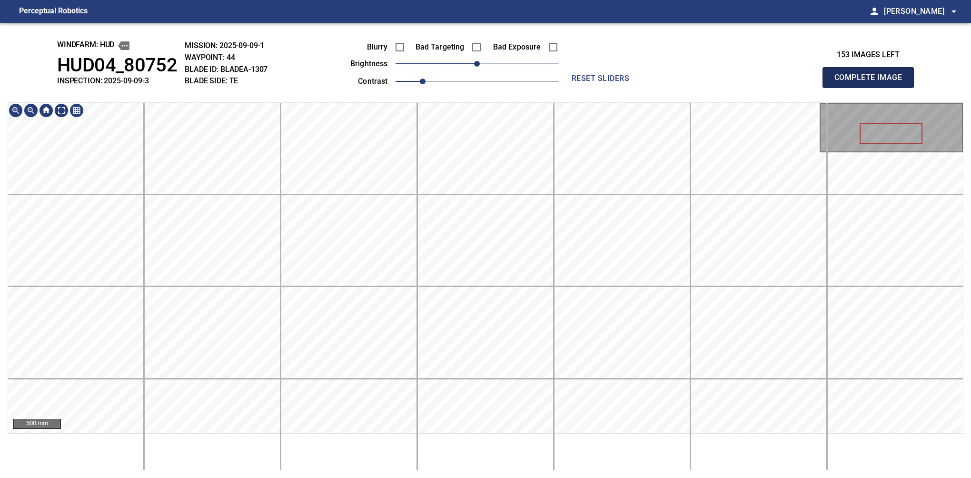
click at [872, 88] on button "Complete Image" at bounding box center [868, 77] width 91 height 21
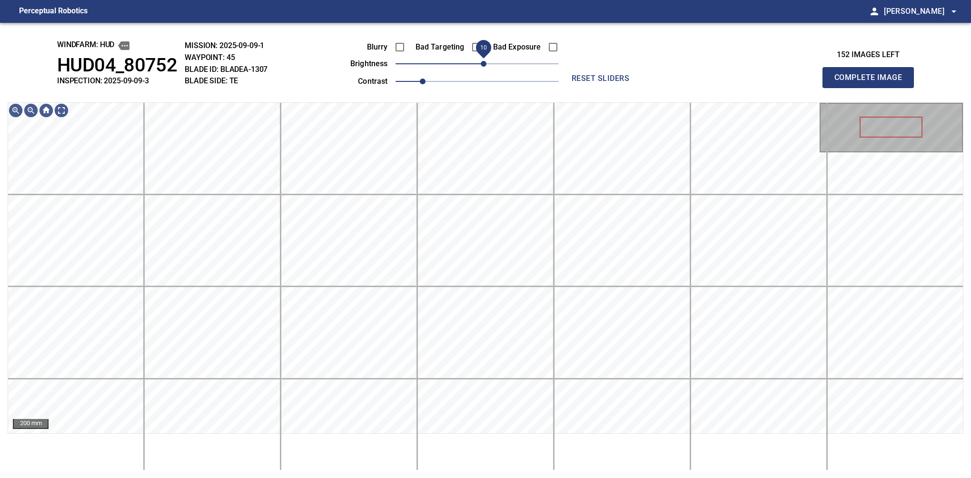
drag, startPoint x: 477, startPoint y: 67, endPoint x: 484, endPoint y: 64, distance: 7.7
click at [484, 64] on span "10" at bounding box center [484, 64] width 6 height 6
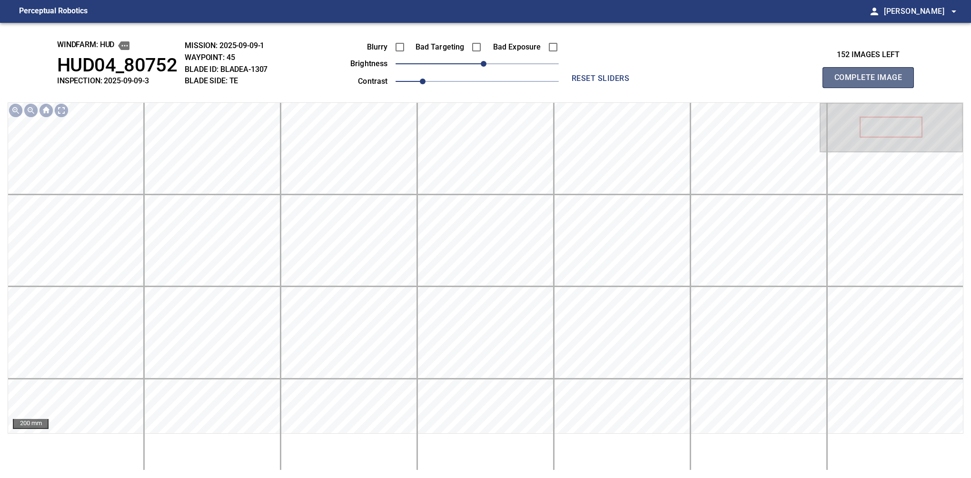
click at [872, 88] on button "Complete Image" at bounding box center [868, 77] width 91 height 21
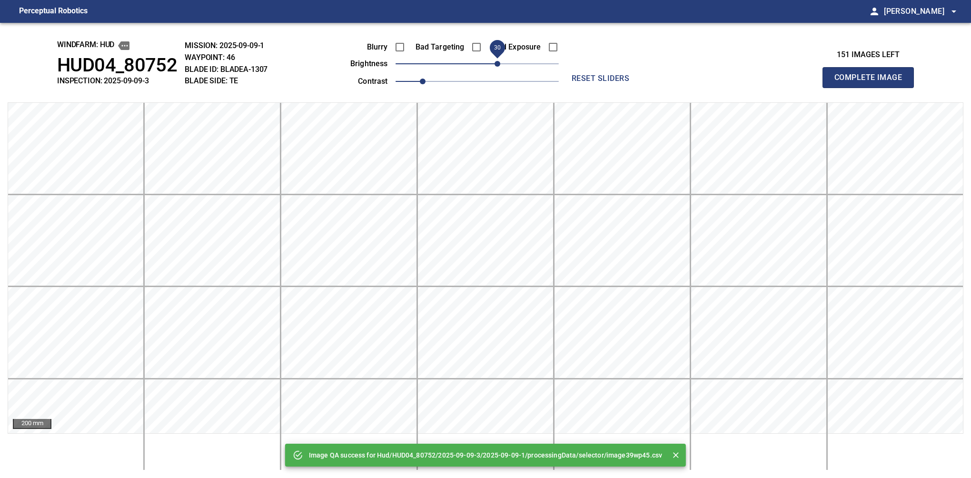
drag, startPoint x: 485, startPoint y: 62, endPoint x: 497, endPoint y: 59, distance: 12.5
click at [497, 61] on span "30" at bounding box center [498, 64] width 6 height 6
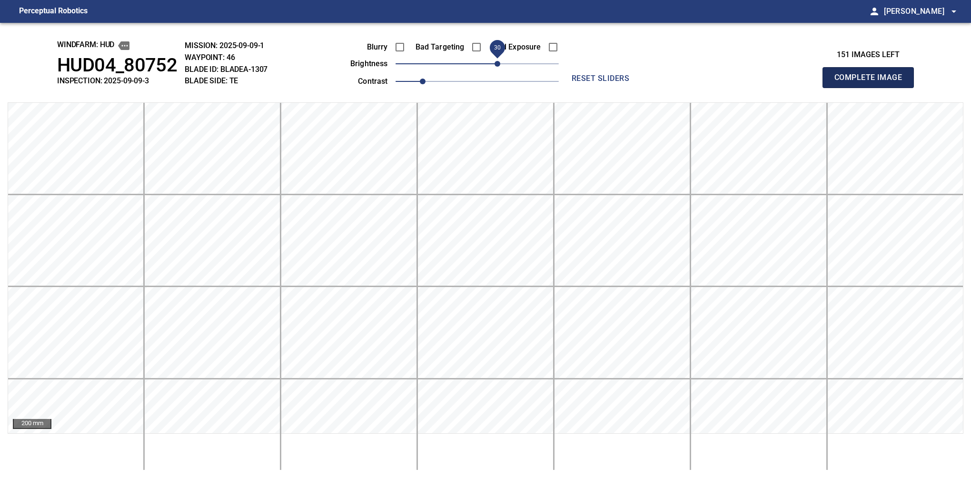
click at [872, 88] on button "Complete Image" at bounding box center [868, 77] width 91 height 21
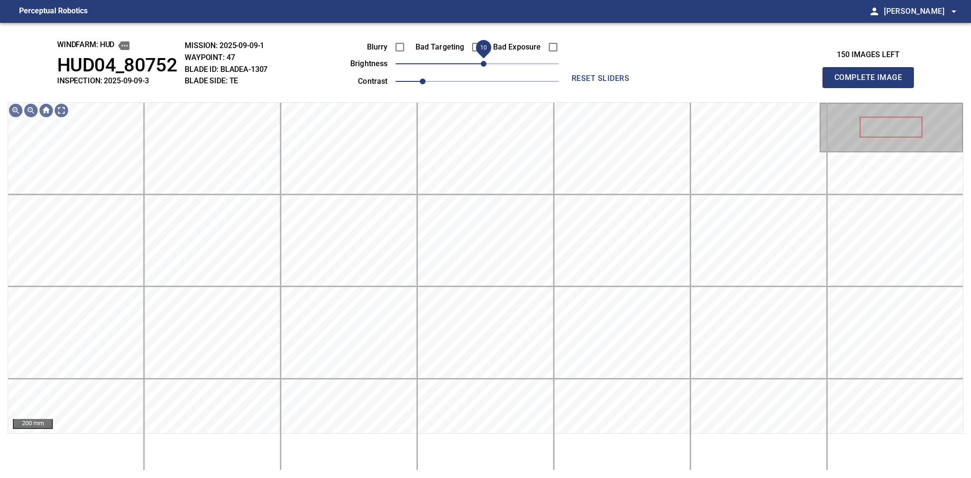
click at [487, 62] on span "10" at bounding box center [484, 64] width 6 height 6
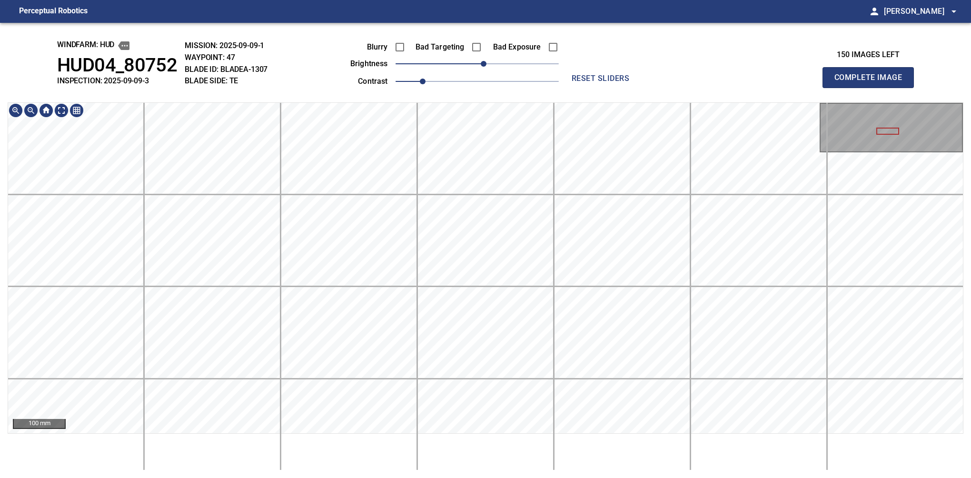
click at [394, 76] on div "windfarm: Hud HUD04_80752 INSPECTION: 2025-09-09-3 MISSION: 2025-09-09-1 WAYPOI…" at bounding box center [485, 250] width 971 height 455
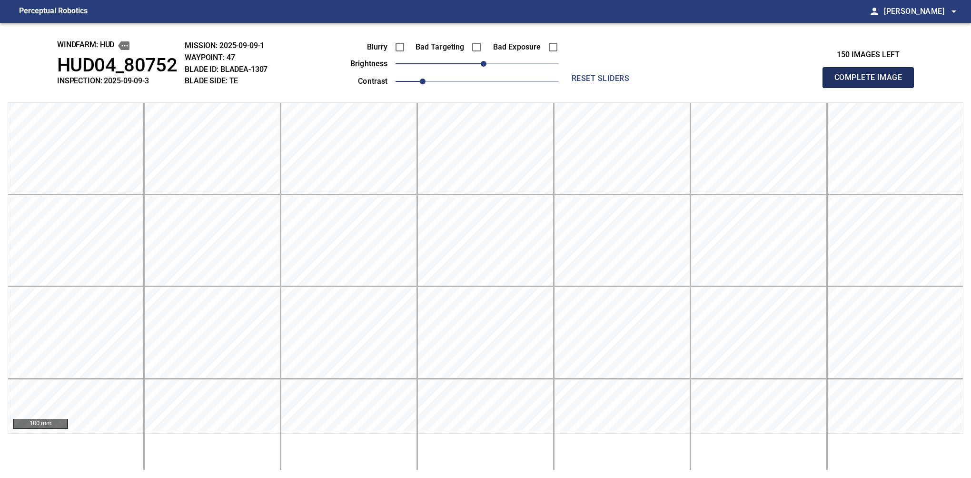
click at [872, 88] on button "Complete Image" at bounding box center [868, 77] width 91 height 21
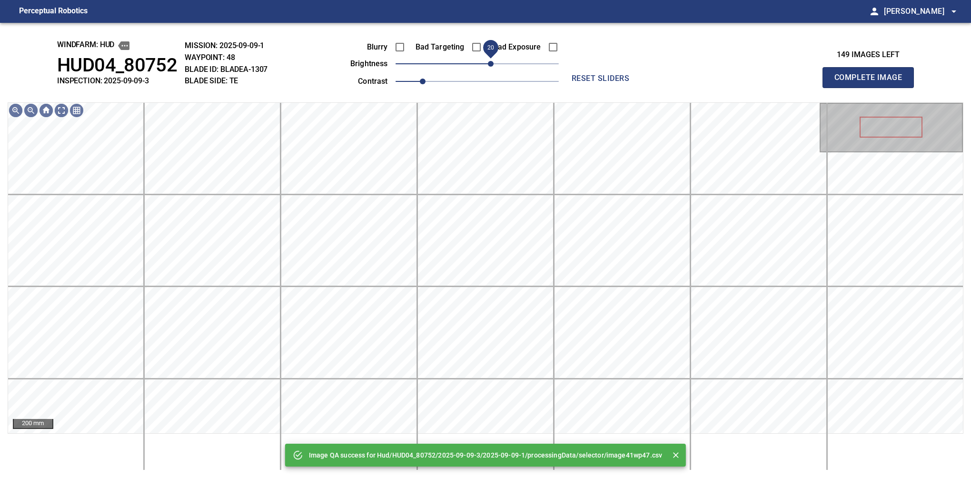
drag, startPoint x: 480, startPoint y: 67, endPoint x: 490, endPoint y: 62, distance: 11.1
click at [490, 62] on span "20" at bounding box center [491, 64] width 6 height 6
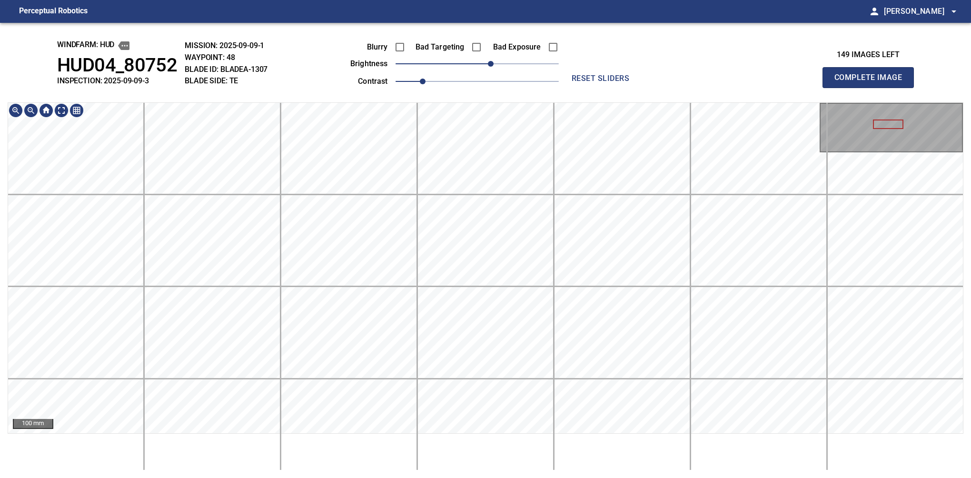
click at [520, 64] on div "windfarm: Hud HUD04_80752 INSPECTION: 2025-09-09-3 MISSION: 2025-09-09-1 WAYPOI…" at bounding box center [485, 250] width 971 height 455
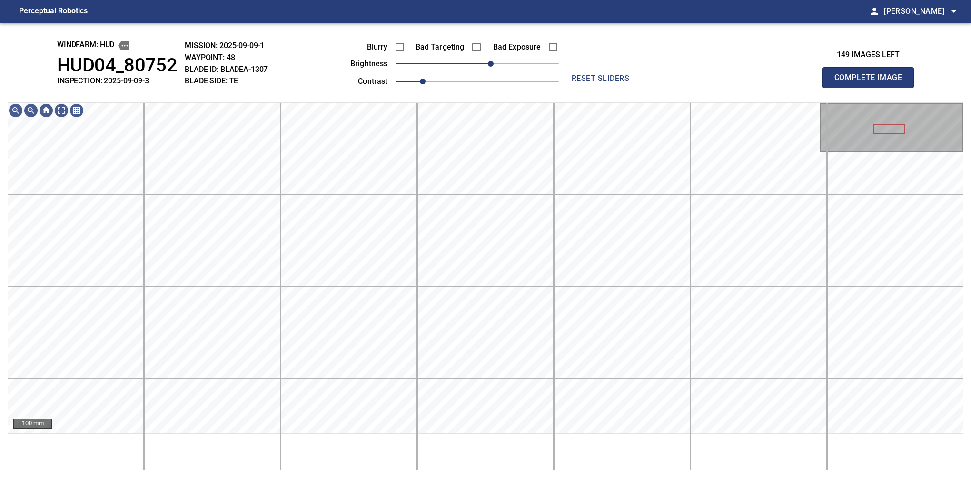
click at [872, 88] on button "Complete Image" at bounding box center [868, 77] width 91 height 21
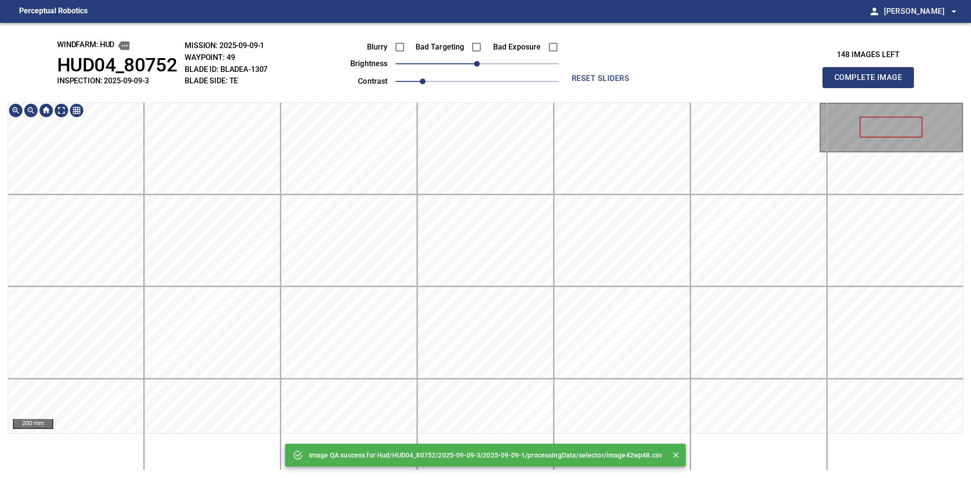
click at [426, 23] on div "Image QA success for Hud/HUD04_80752/2025-09-09-3/2025-09-09-1/processingData/s…" at bounding box center [485, 250] width 971 height 455
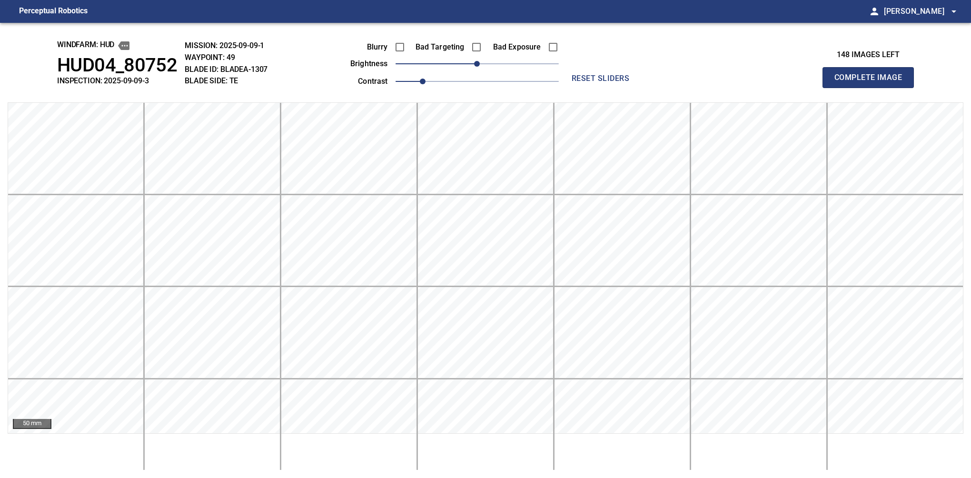
click at [872, 88] on button "Complete Image" at bounding box center [868, 77] width 91 height 21
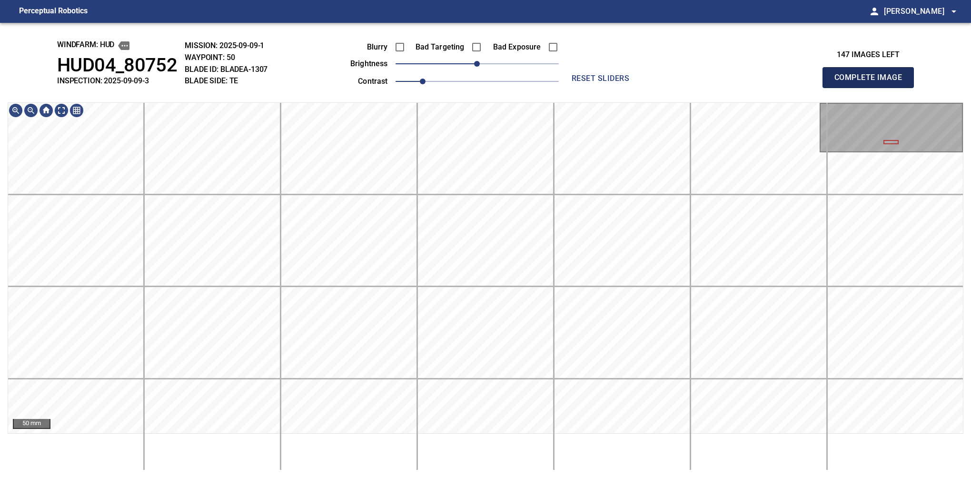
click at [872, 88] on button "Complete Image" at bounding box center [868, 77] width 91 height 21
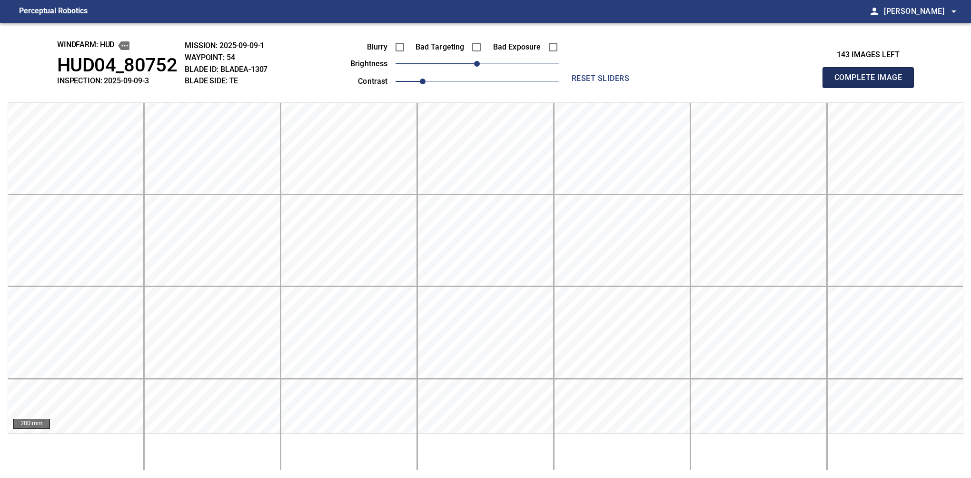
click at [872, 88] on button "Complete Image" at bounding box center [868, 77] width 91 height 21
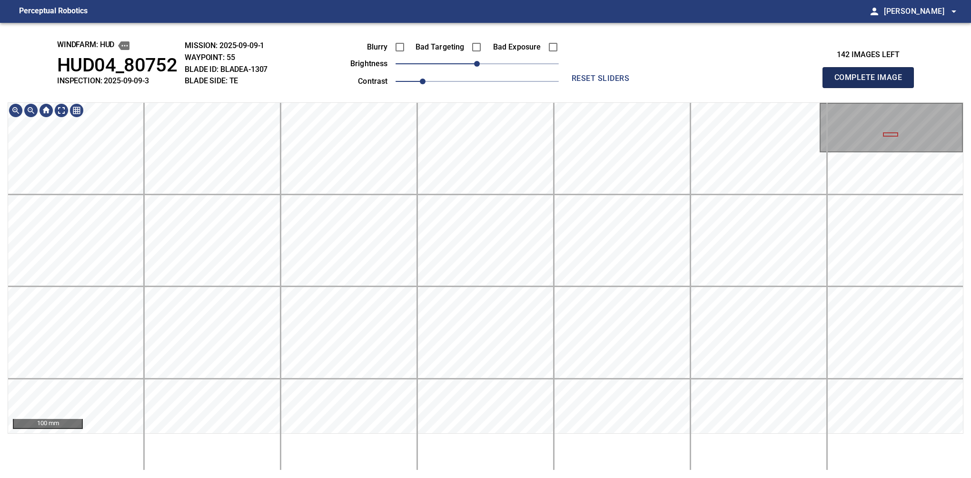
click at [872, 88] on button "Complete Image" at bounding box center [868, 77] width 91 height 21
click at [520, 46] on div "windfarm: Hud HUD04_80752 INSPECTION: 2025-09-09-3 MISSION: 2025-09-09-1 WAYPOI…" at bounding box center [485, 250] width 971 height 455
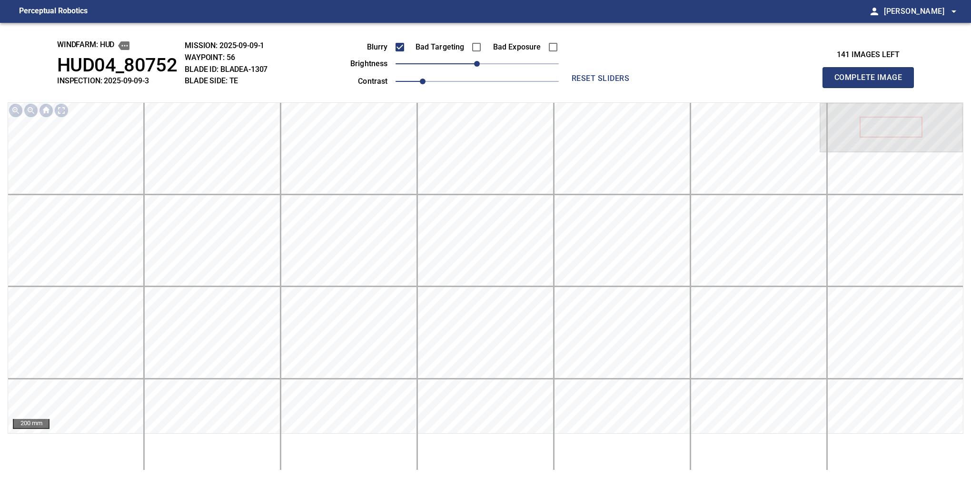
click at [872, 88] on button "Complete Image" at bounding box center [868, 77] width 91 height 21
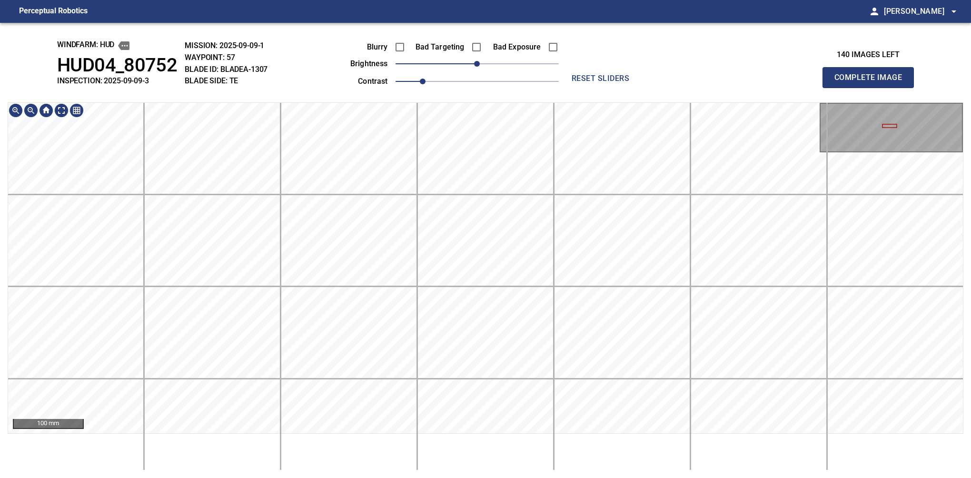
click at [456, 467] on div "100 mm" at bounding box center [486, 286] width 956 height 368
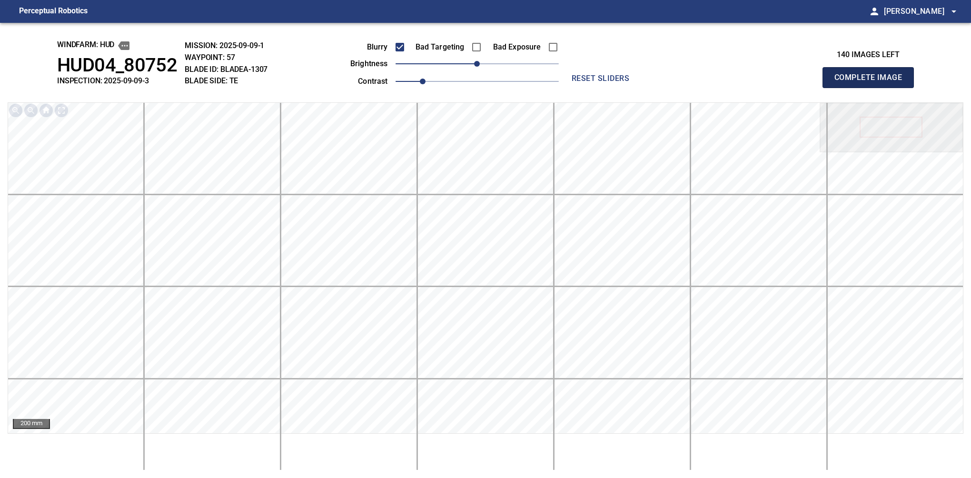
click at [872, 88] on button "Complete Image" at bounding box center [868, 77] width 91 height 21
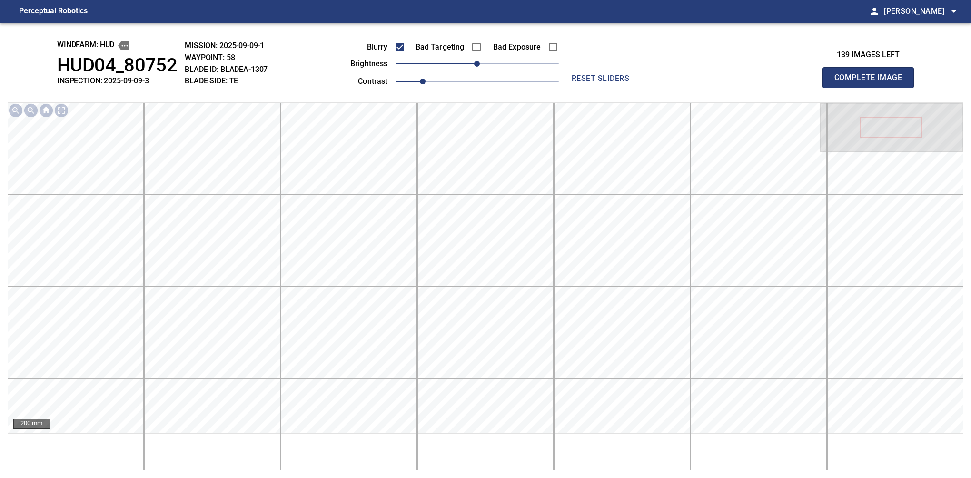
click at [872, 88] on button "Complete Image" at bounding box center [868, 77] width 91 height 21
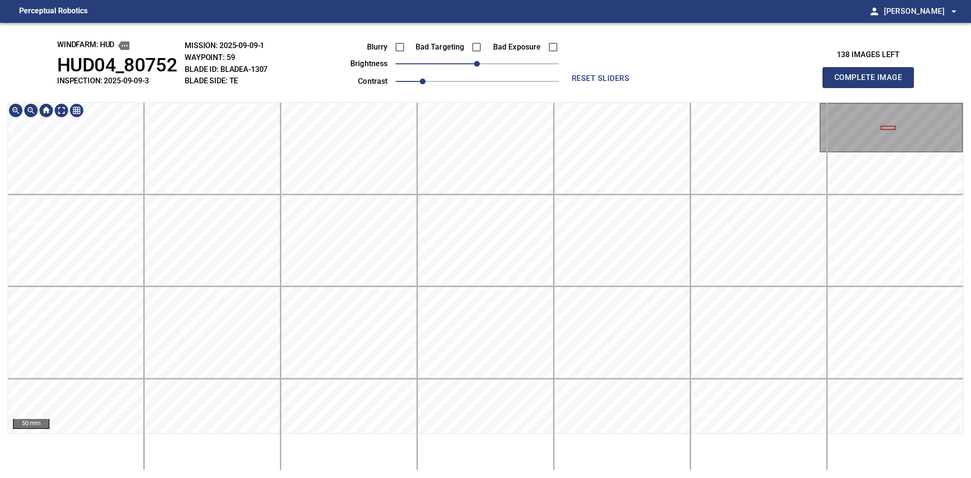
click at [499, 471] on div "windfarm: Hud HUD04_80752 INSPECTION: 2025-09-09-3 MISSION: 2025-09-09-1 WAYPOI…" at bounding box center [485, 250] width 971 height 455
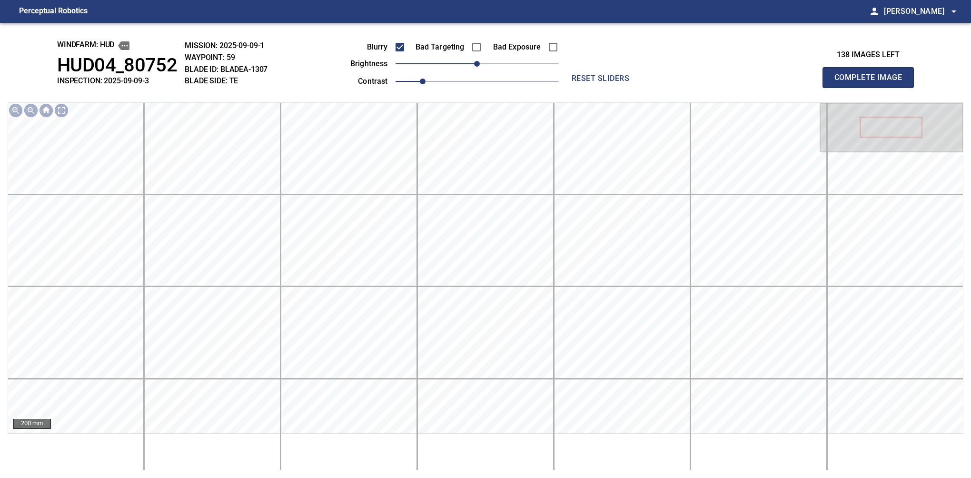
click at [872, 88] on button "Complete Image" at bounding box center [868, 77] width 91 height 21
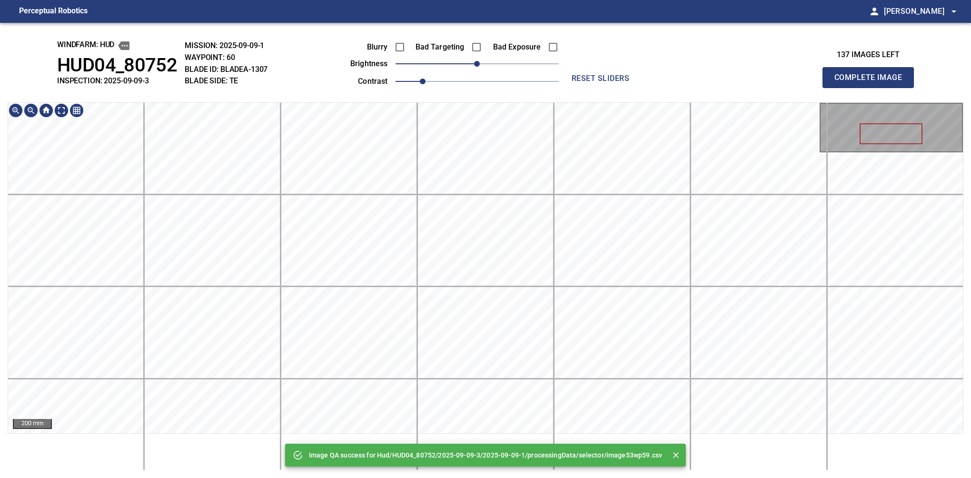
click at [476, 0] on html "Perceptual Robotics person Alex Semenov arrow_drop_down Image QA success for Hu…" at bounding box center [485, 239] width 971 height 478
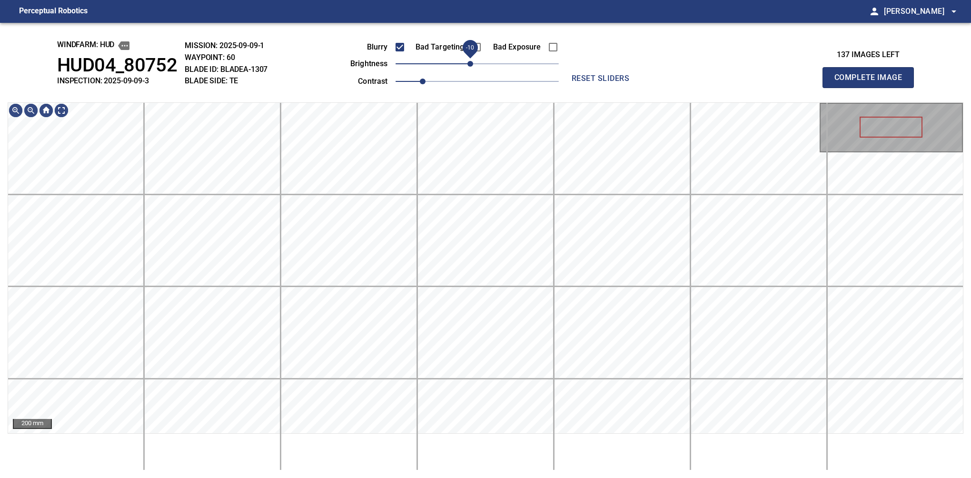
click at [468, 61] on span "-10" at bounding box center [471, 64] width 6 height 6
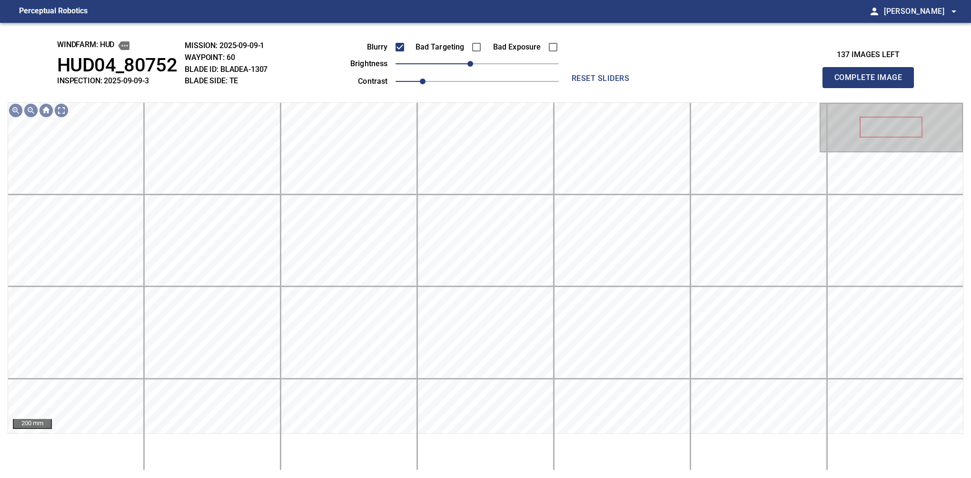
click at [872, 88] on button "Complete Image" at bounding box center [868, 77] width 91 height 21
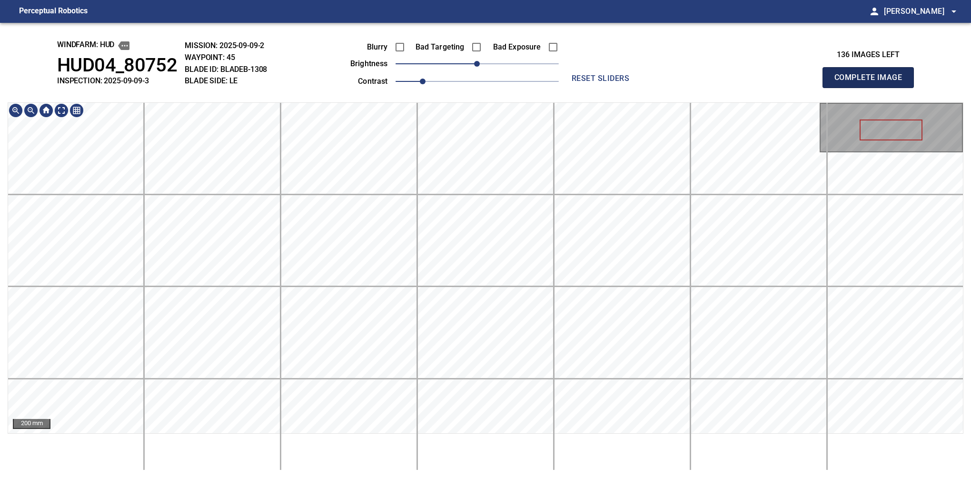
click at [872, 88] on button "Complete Image" at bounding box center [868, 77] width 91 height 21
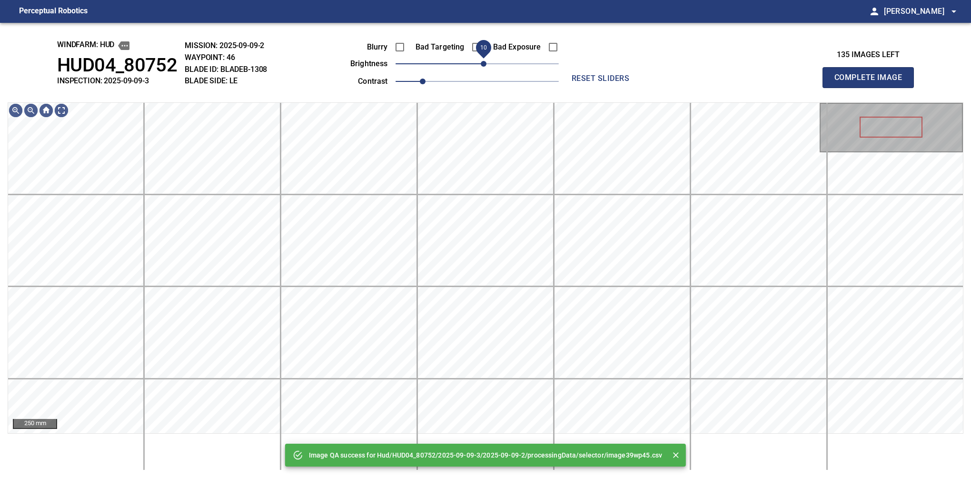
drag, startPoint x: 478, startPoint y: 61, endPoint x: 485, endPoint y: 63, distance: 6.8
click at [485, 63] on span "10" at bounding box center [484, 64] width 6 height 6
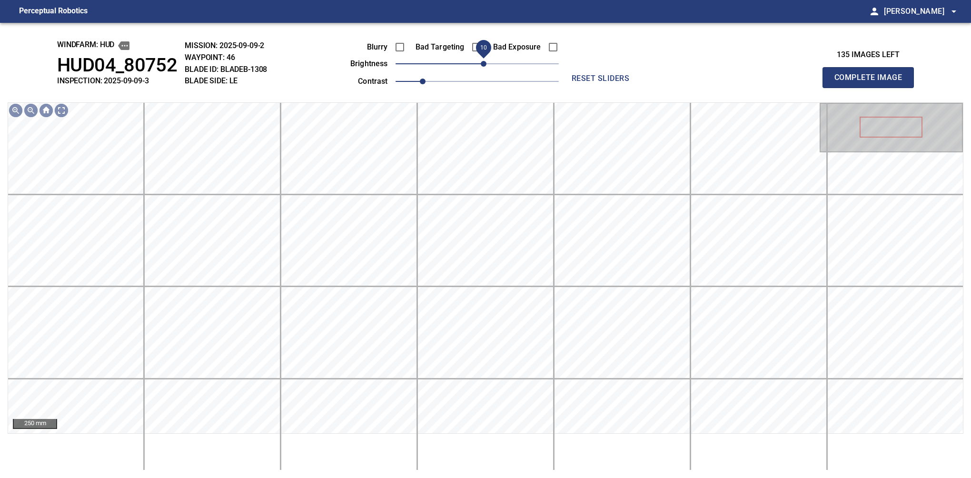
click at [872, 88] on button "Complete Image" at bounding box center [868, 77] width 91 height 21
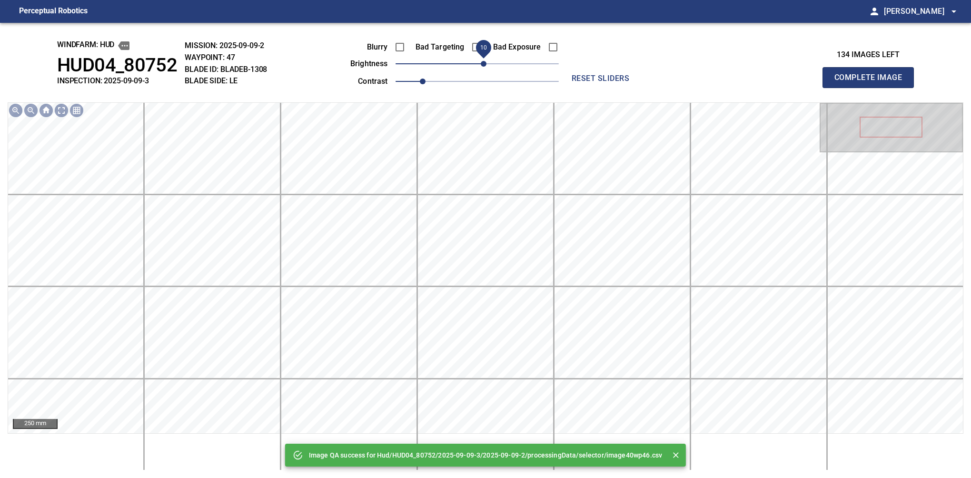
drag, startPoint x: 480, startPoint y: 65, endPoint x: 487, endPoint y: 65, distance: 6.7
click at [487, 65] on span "10" at bounding box center [484, 64] width 6 height 6
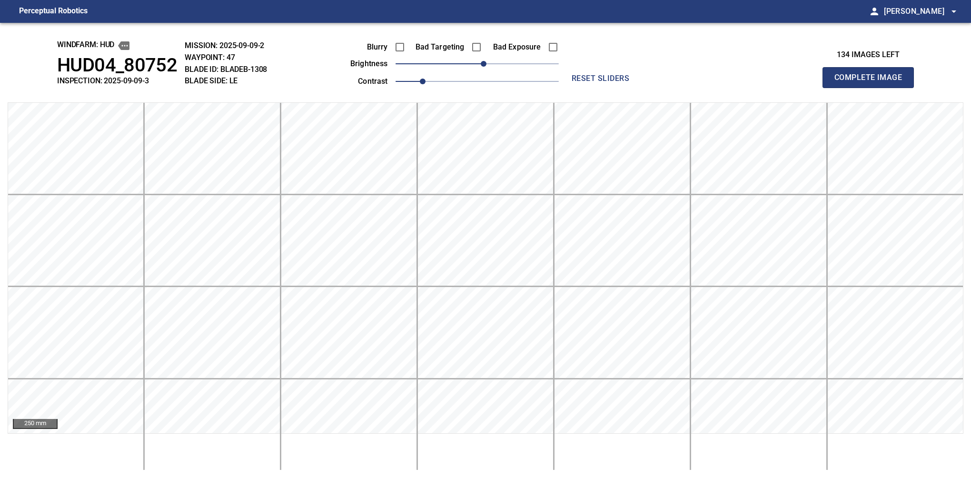
click at [872, 88] on button "Complete Image" at bounding box center [868, 77] width 91 height 21
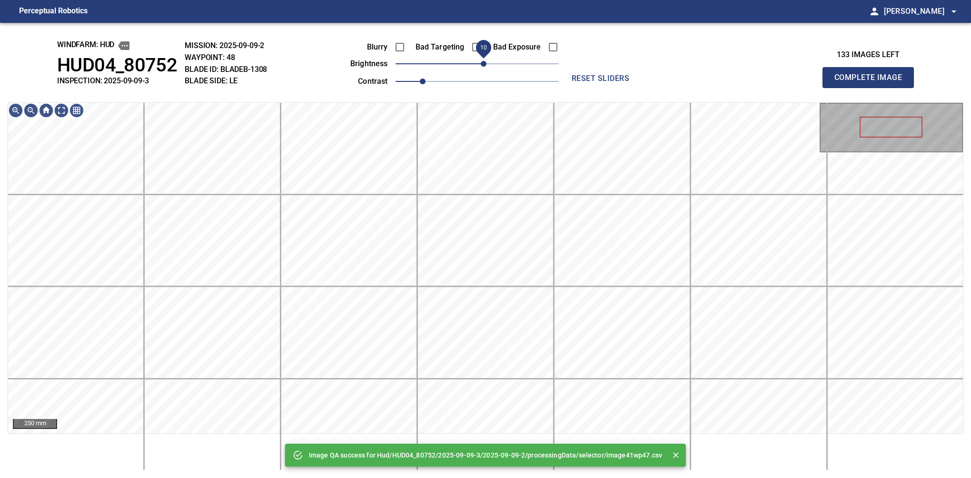
drag, startPoint x: 480, startPoint y: 65, endPoint x: 487, endPoint y: 57, distance: 10.5
click at [487, 61] on span "10" at bounding box center [484, 64] width 6 height 6
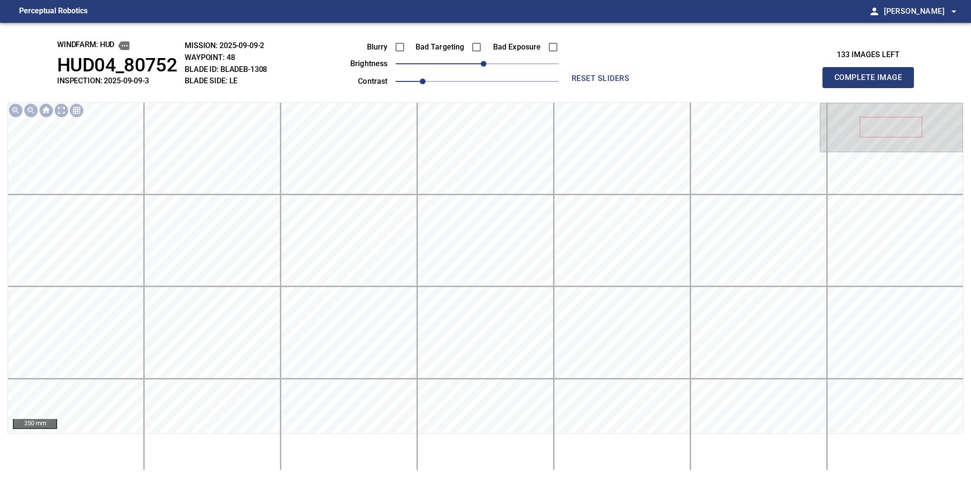
click at [872, 88] on button "Complete Image" at bounding box center [868, 77] width 91 height 21
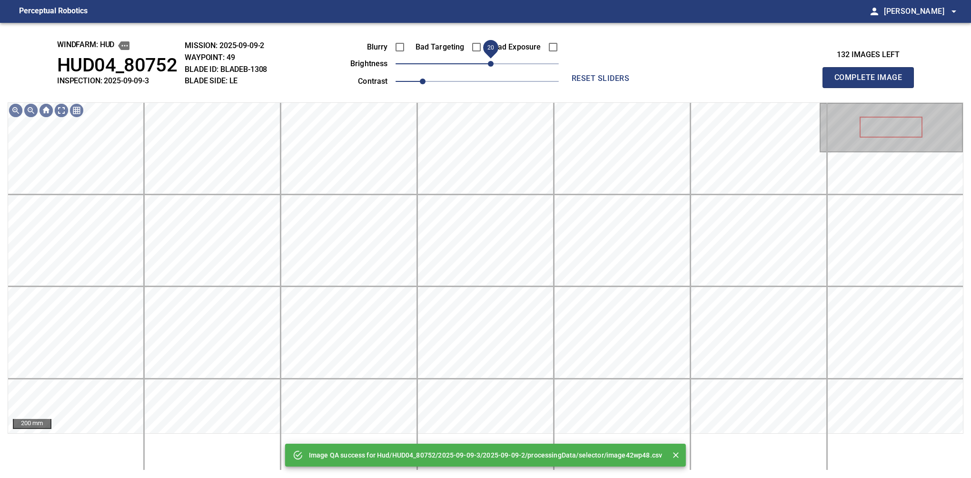
click at [488, 65] on span "20" at bounding box center [491, 64] width 6 height 6
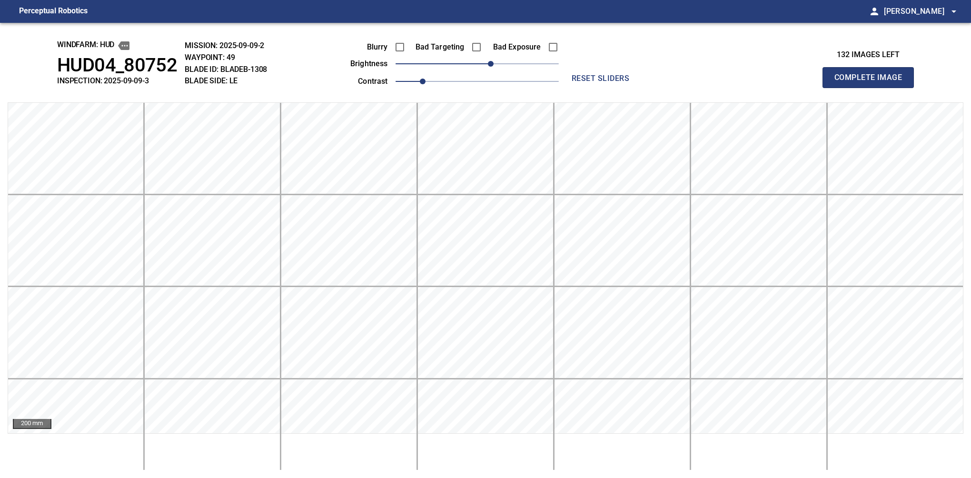
click at [872, 88] on button "Complete Image" at bounding box center [868, 77] width 91 height 21
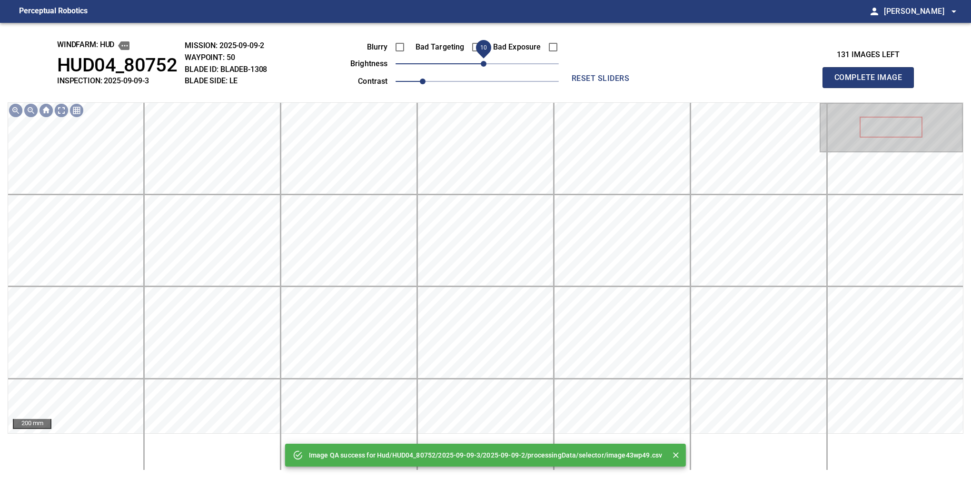
click at [486, 65] on span "10" at bounding box center [484, 64] width 6 height 6
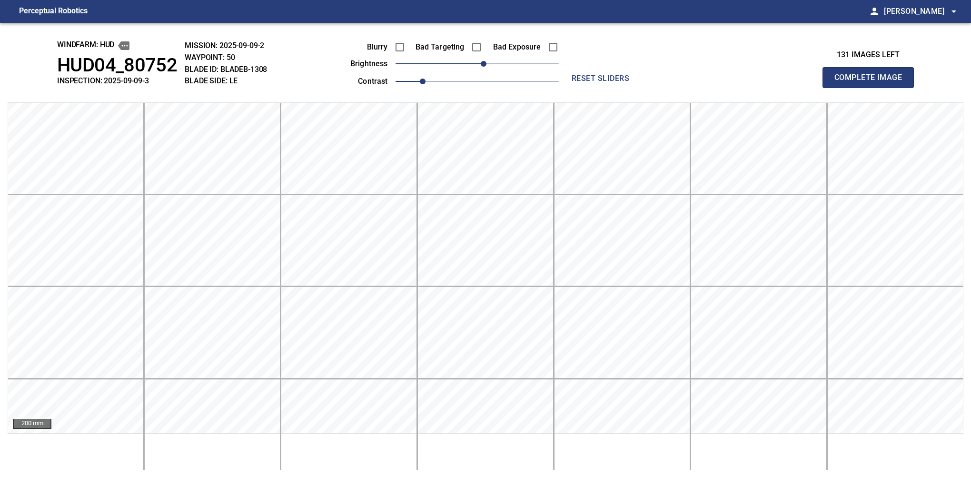
click at [872, 88] on button "Complete Image" at bounding box center [868, 77] width 91 height 21
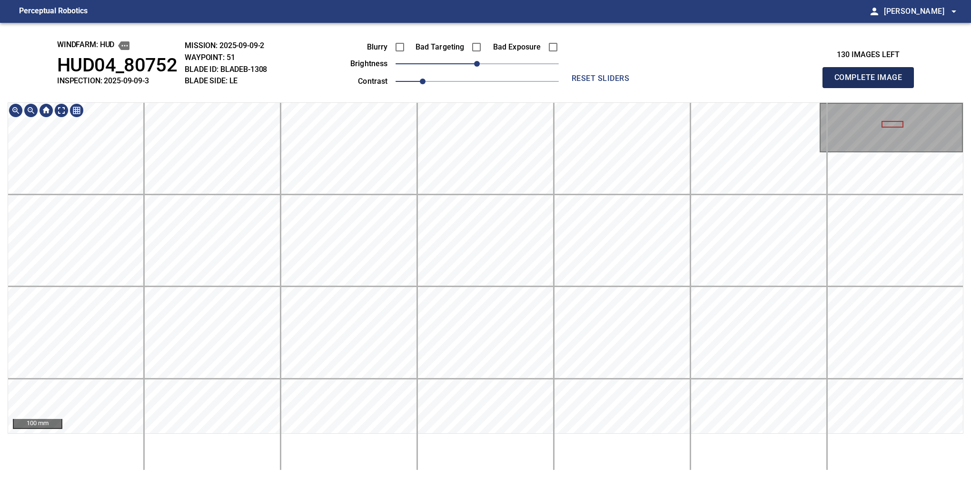
click at [872, 88] on button "Complete Image" at bounding box center [868, 77] width 91 height 21
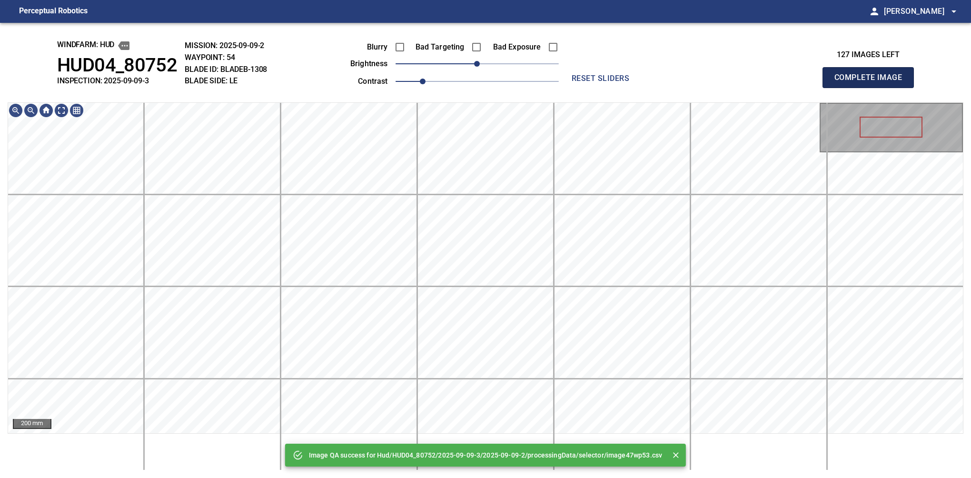
click at [872, 88] on button "Complete Image" at bounding box center [868, 77] width 91 height 21
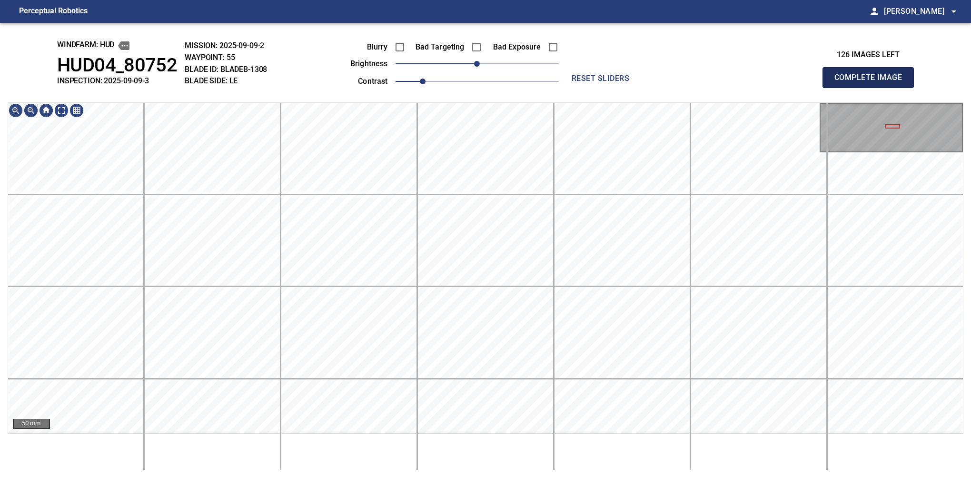
click at [872, 88] on button "Complete Image" at bounding box center [868, 77] width 91 height 21
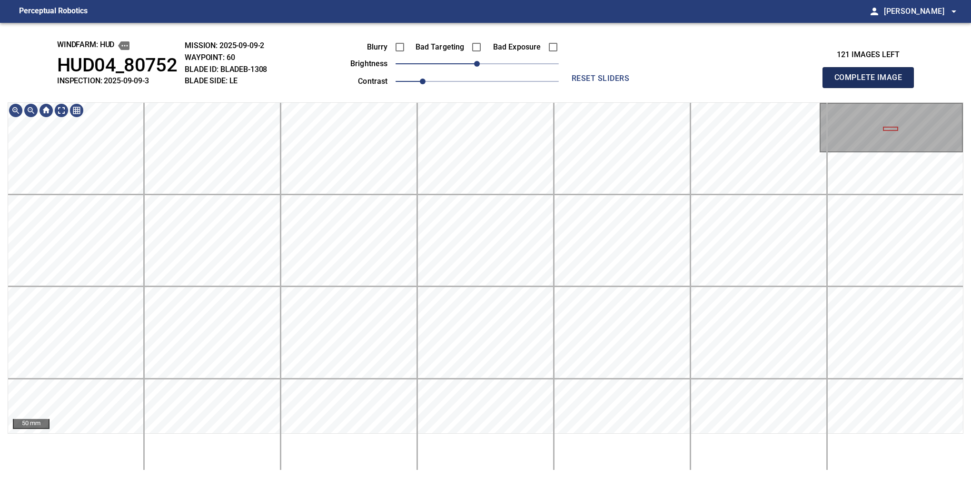
click at [872, 88] on button "Complete Image" at bounding box center [868, 77] width 91 height 21
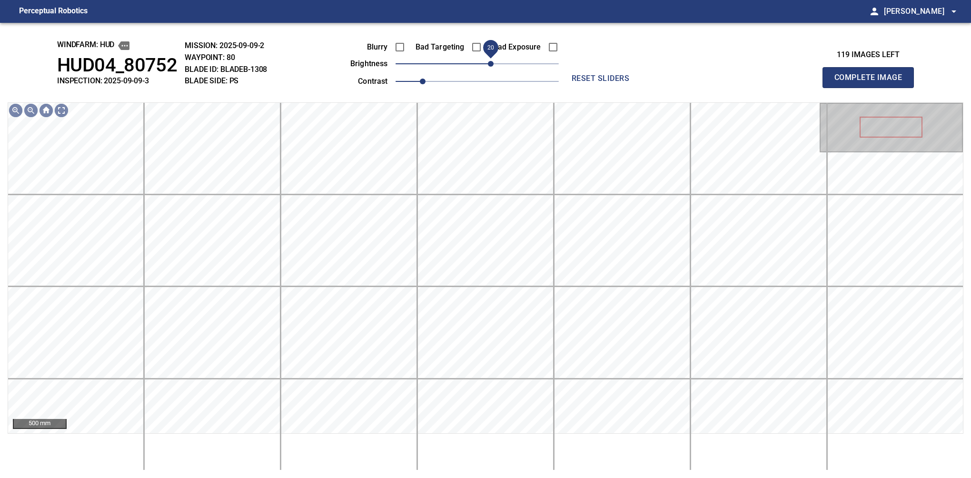
drag, startPoint x: 478, startPoint y: 69, endPoint x: 490, endPoint y: 59, distance: 15.5
click at [490, 61] on span "20" at bounding box center [491, 64] width 6 height 6
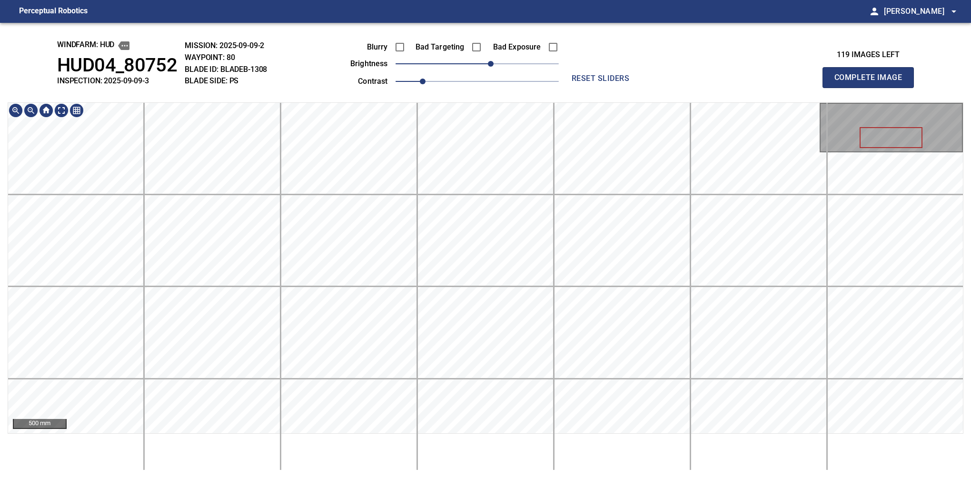
click at [392, 88] on div "windfarm: Hud HUD04_80752 INSPECTION: 2025-09-09-3 MISSION: 2025-09-09-2 WAYPOI…" at bounding box center [485, 250] width 971 height 455
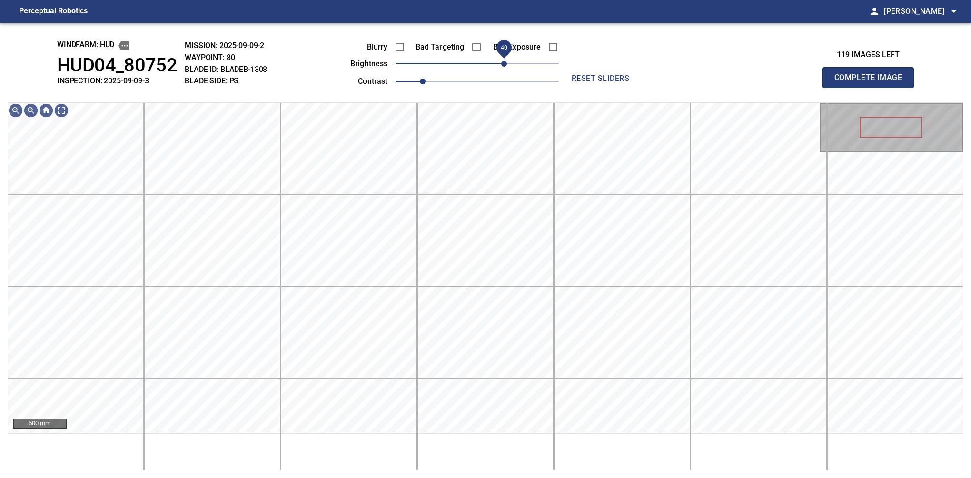
drag, startPoint x: 485, startPoint y: 67, endPoint x: 506, endPoint y: 62, distance: 21.9
click at [506, 62] on span "40" at bounding box center [504, 64] width 6 height 6
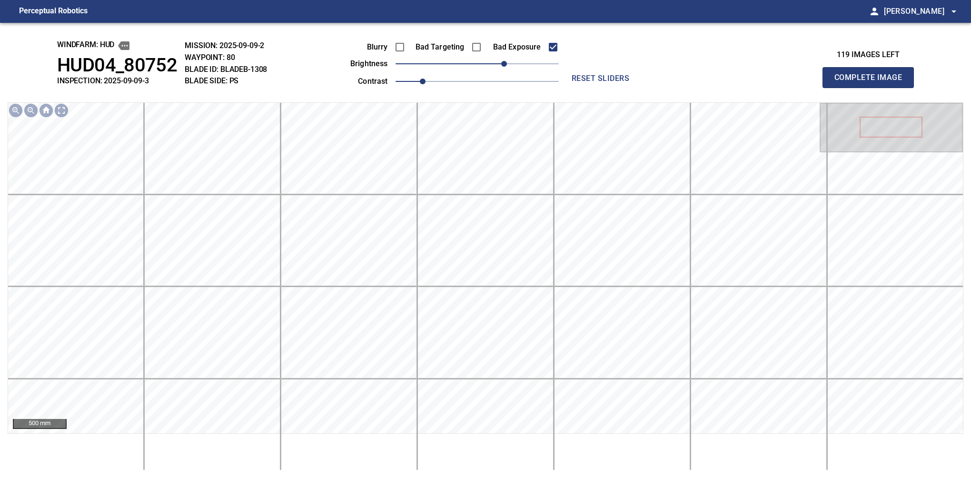
click at [872, 88] on button "Complete Image" at bounding box center [868, 77] width 91 height 21
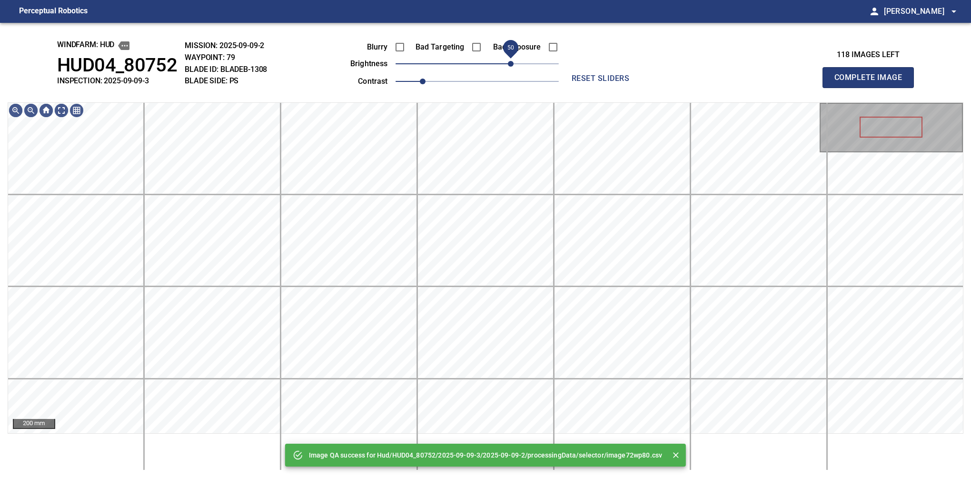
drag, startPoint x: 481, startPoint y: 63, endPoint x: 511, endPoint y: 60, distance: 30.1
click at [511, 61] on span "50" at bounding box center [511, 64] width 6 height 6
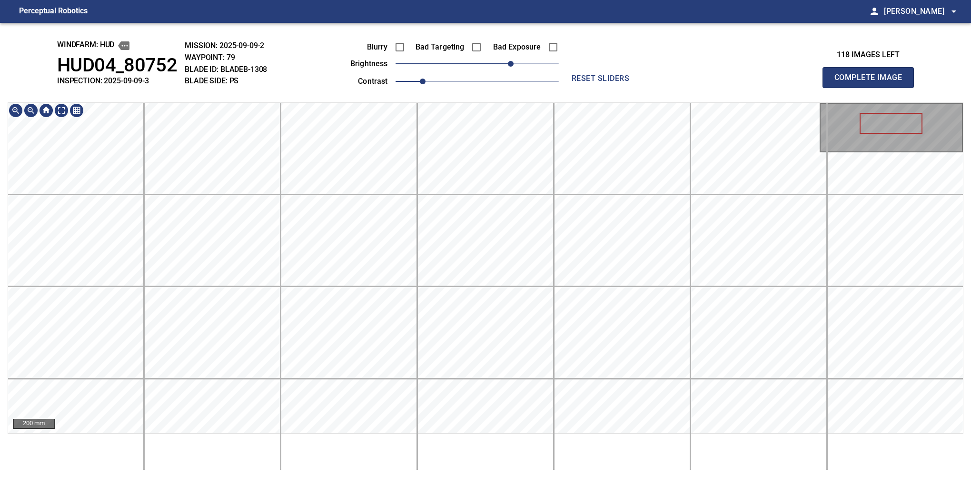
click at [528, 478] on html "Perceptual Robotics person Alex Semenov arrow_drop_down windfarm: Hud HUD04_807…" at bounding box center [485, 239] width 971 height 478
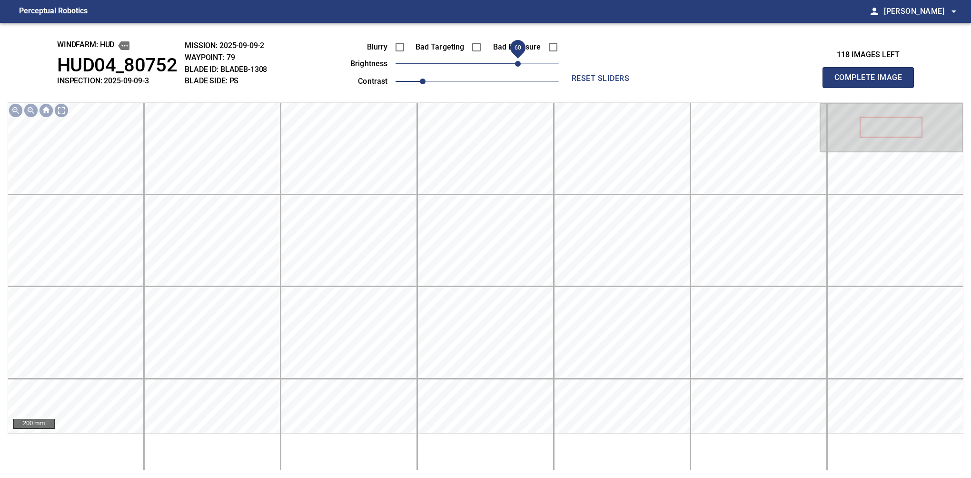
click at [518, 61] on span "60" at bounding box center [518, 64] width 6 height 6
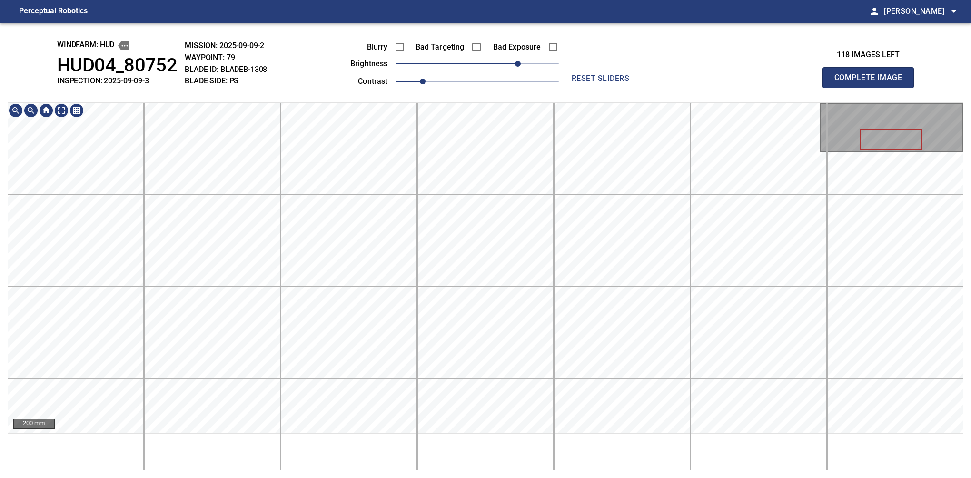
click at [385, 0] on html "Perceptual Robotics person Alex Semenov arrow_drop_down windfarm: Hud HUD04_807…" at bounding box center [485, 239] width 971 height 478
click at [586, 32] on div "windfarm: Hud HUD04_80752 INSPECTION: 2025-09-09-3 MISSION: 2025-09-09-2 WAYPOI…" at bounding box center [485, 250] width 971 height 455
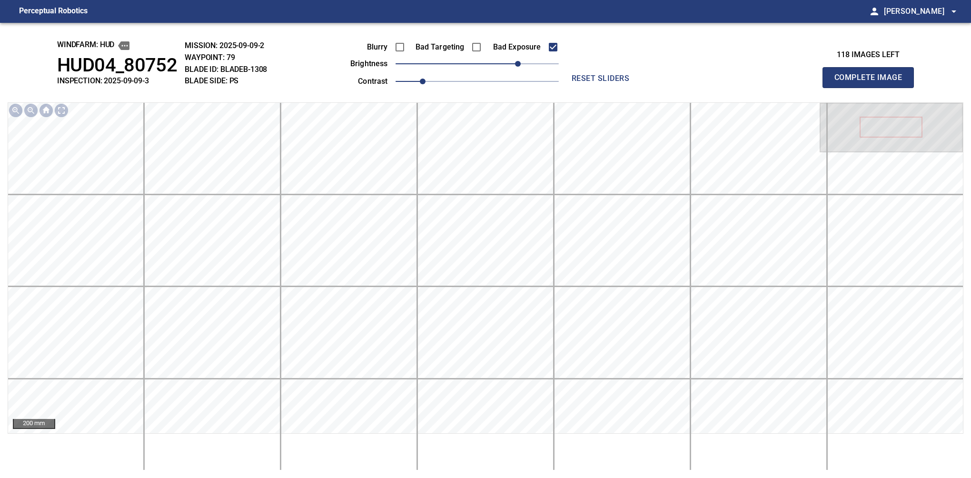
click at [872, 88] on button "Complete Image" at bounding box center [868, 77] width 91 height 21
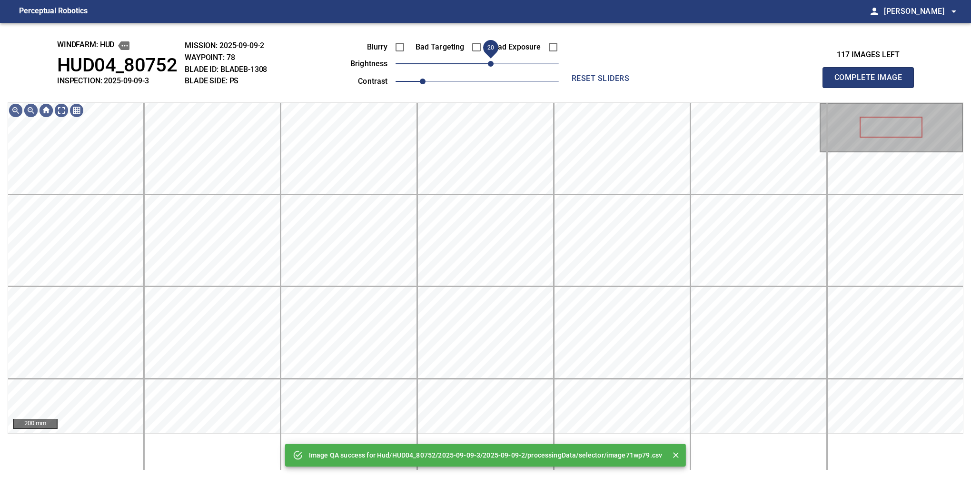
drag, startPoint x: 484, startPoint y: 66, endPoint x: 493, endPoint y: 64, distance: 9.2
click at [493, 64] on span "20" at bounding box center [491, 64] width 6 height 6
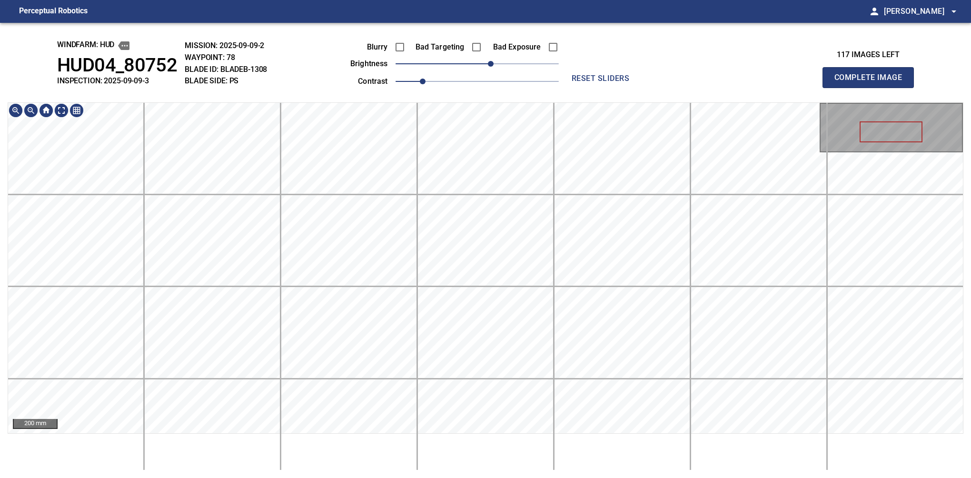
click at [436, 14] on main "Perceptual Robotics person Alex Semenov arrow_drop_down windfarm: Hud HUD04_807…" at bounding box center [485, 239] width 971 height 478
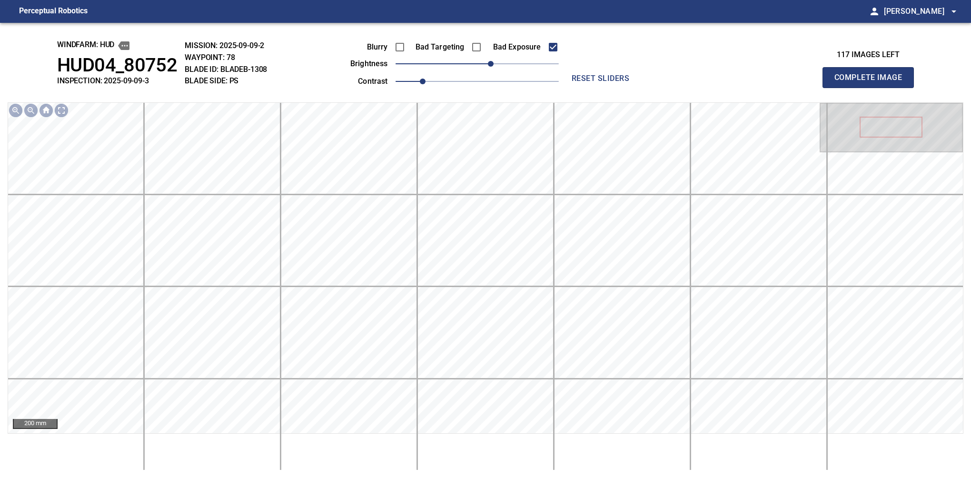
click at [872, 88] on button "Complete Image" at bounding box center [868, 77] width 91 height 21
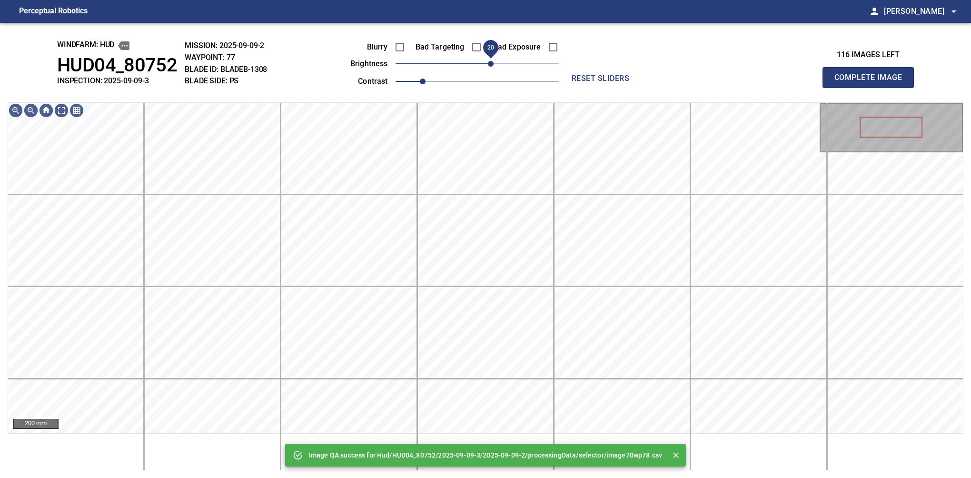
click at [488, 62] on span "20" at bounding box center [491, 64] width 6 height 6
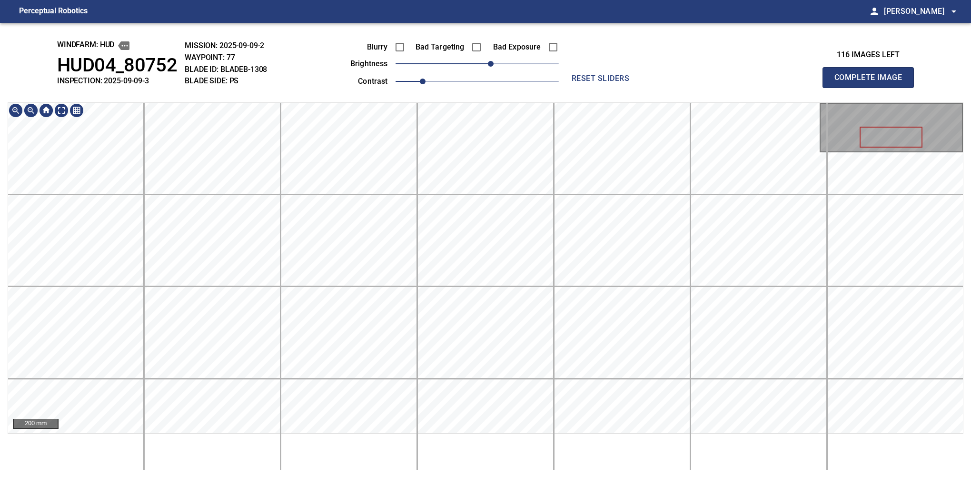
click at [433, 0] on html "Perceptual Robotics person Alex Semenov arrow_drop_down windfarm: Hud HUD04_807…" at bounding box center [485, 239] width 971 height 478
click at [498, 0] on html "Perceptual Robotics person Alex Semenov arrow_drop_down windfarm: Hud HUD04_807…" at bounding box center [485, 239] width 971 height 478
click at [872, 88] on button "Complete Image" at bounding box center [868, 77] width 91 height 21
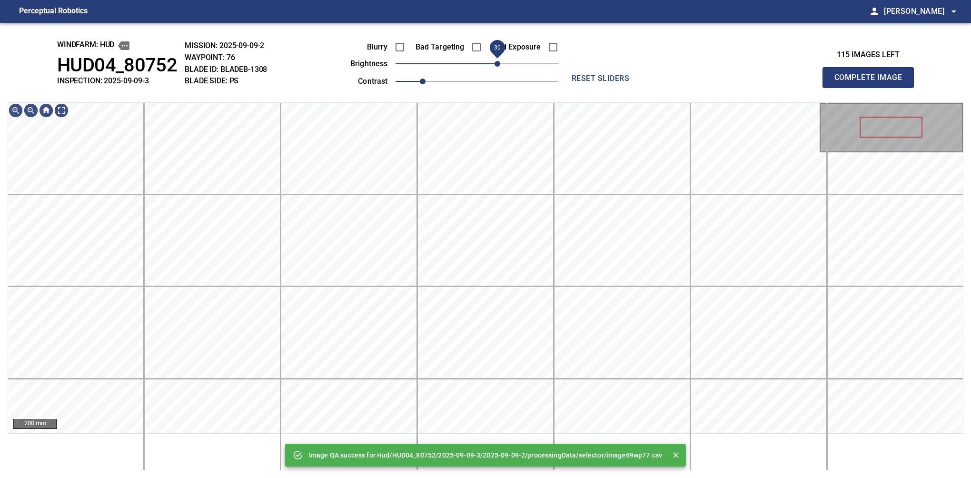
drag, startPoint x: 486, startPoint y: 62, endPoint x: 498, endPoint y: 57, distance: 12.8
click at [498, 61] on span "30" at bounding box center [498, 64] width 6 height 6
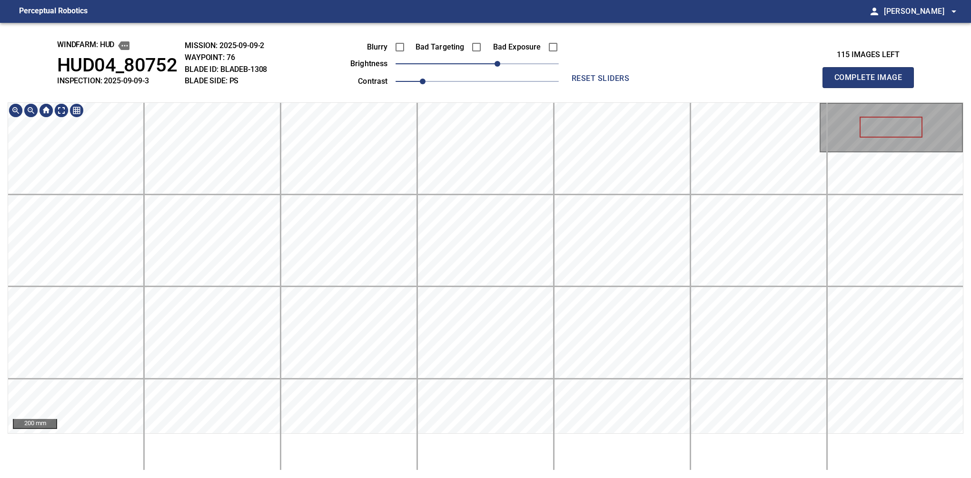
click at [490, 70] on div "windfarm: Hud HUD04_80752 INSPECTION: 2025-09-09-3 MISSION: 2025-09-09-2 WAYPOI…" at bounding box center [485, 250] width 971 height 455
click at [872, 88] on button "Complete Image" at bounding box center [868, 77] width 91 height 21
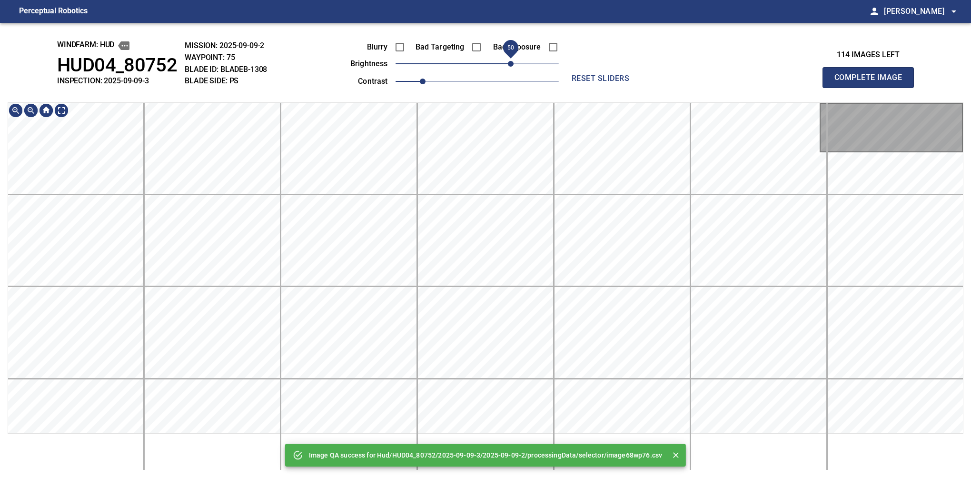
drag, startPoint x: 488, startPoint y: 65, endPoint x: 508, endPoint y: 65, distance: 20.0
click at [508, 65] on span "50" at bounding box center [477, 63] width 163 height 13
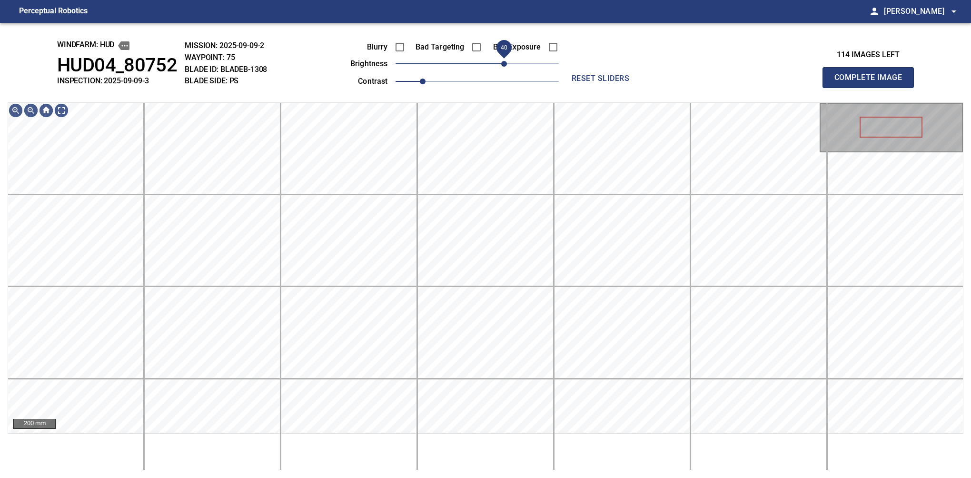
click at [507, 62] on span "40" at bounding box center [504, 64] width 6 height 6
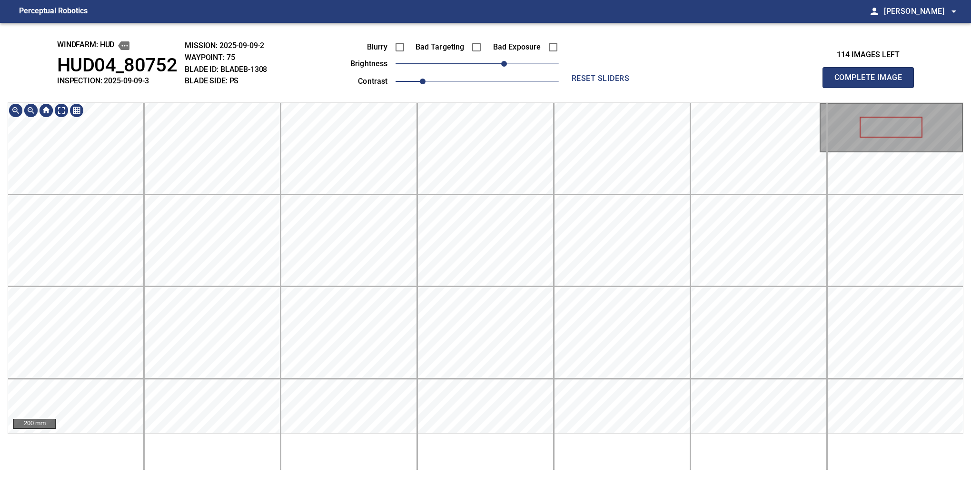
click at [500, 62] on div "windfarm: Hud HUD04_80752 INSPECTION: 2025-09-09-3 MISSION: 2025-09-09-2 WAYPOI…" at bounding box center [485, 250] width 971 height 455
click at [872, 88] on button "Complete Image" at bounding box center [868, 77] width 91 height 21
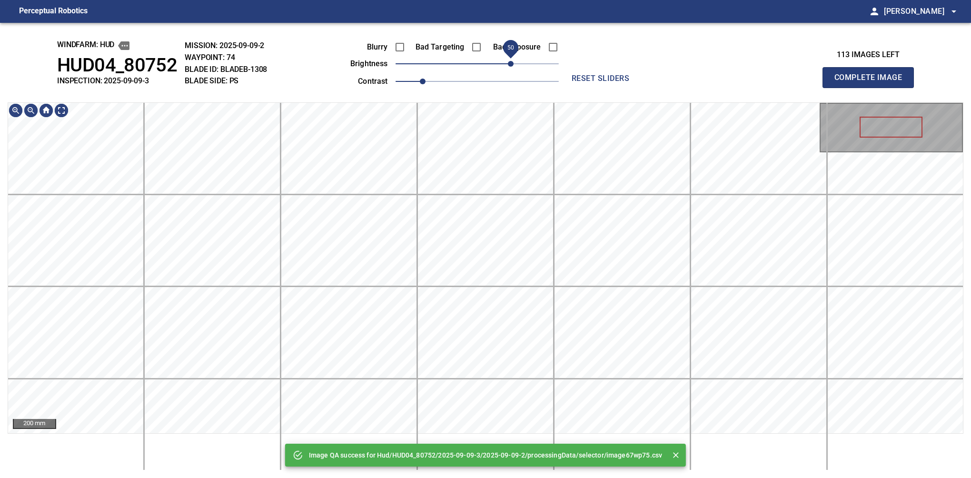
drag, startPoint x: 503, startPoint y: 63, endPoint x: 510, endPoint y: 60, distance: 7.7
click at [510, 60] on span "50" at bounding box center [477, 63] width 163 height 13
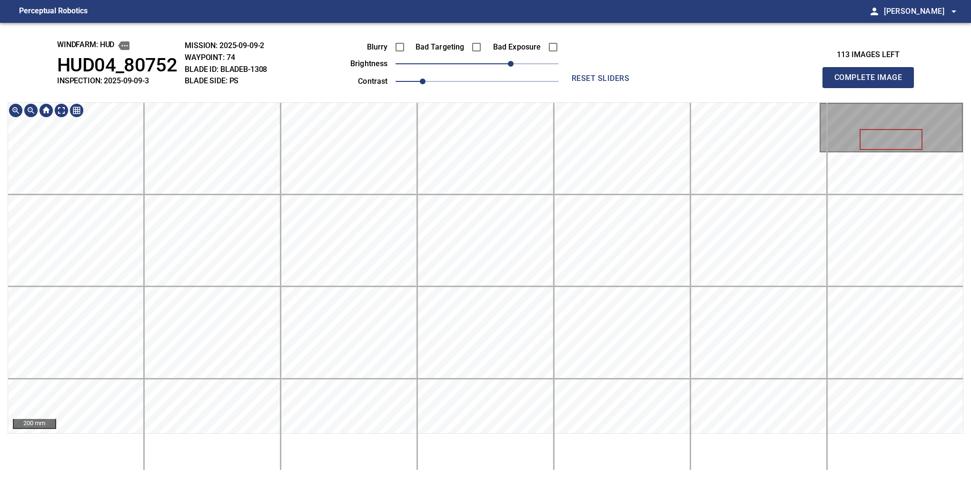
click at [383, 72] on div "windfarm: Hud HUD04_80752 INSPECTION: 2025-09-09-3 MISSION: 2025-09-09-2 WAYPOI…" at bounding box center [485, 250] width 971 height 455
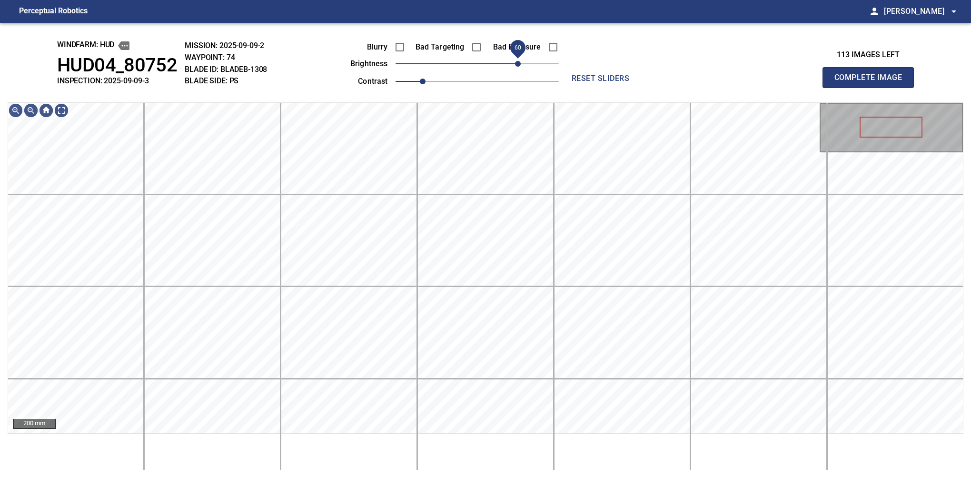
click at [516, 61] on span "60" at bounding box center [518, 64] width 6 height 6
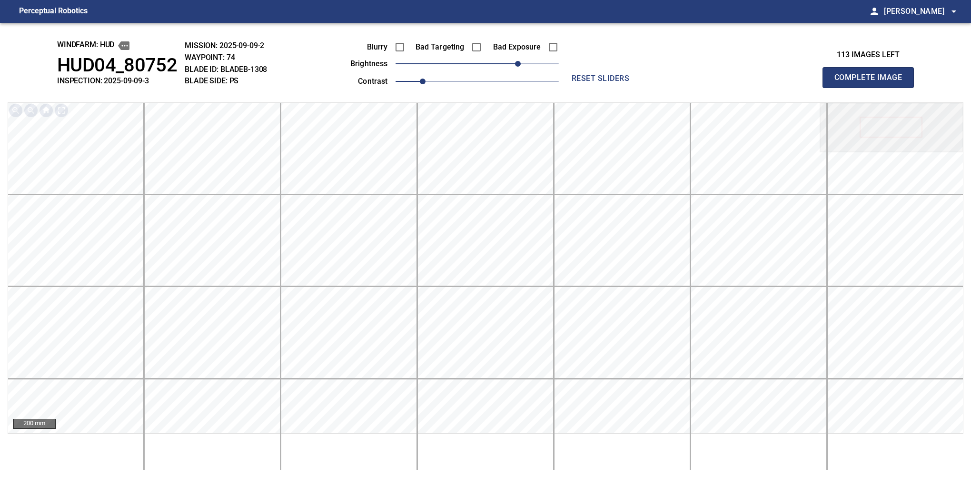
click at [872, 88] on button "Complete Image" at bounding box center [868, 77] width 91 height 21
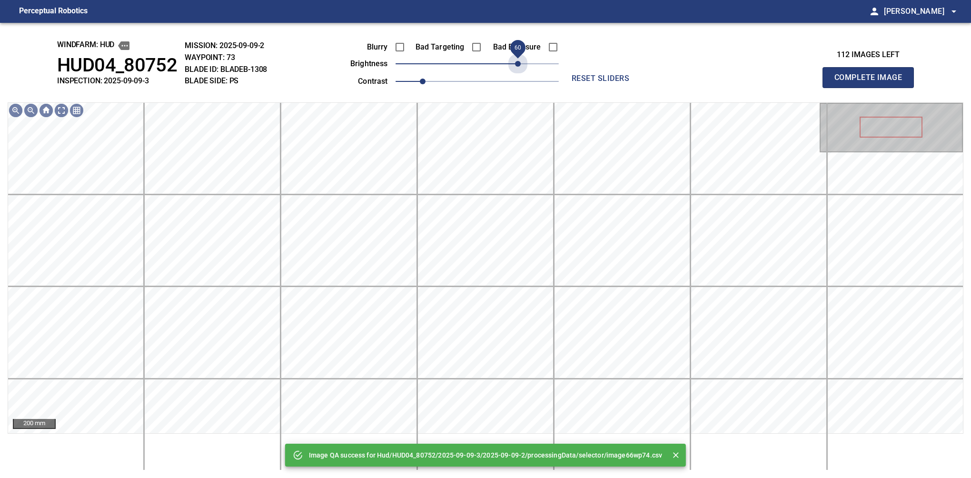
click at [516, 60] on span "60" at bounding box center [477, 63] width 163 height 13
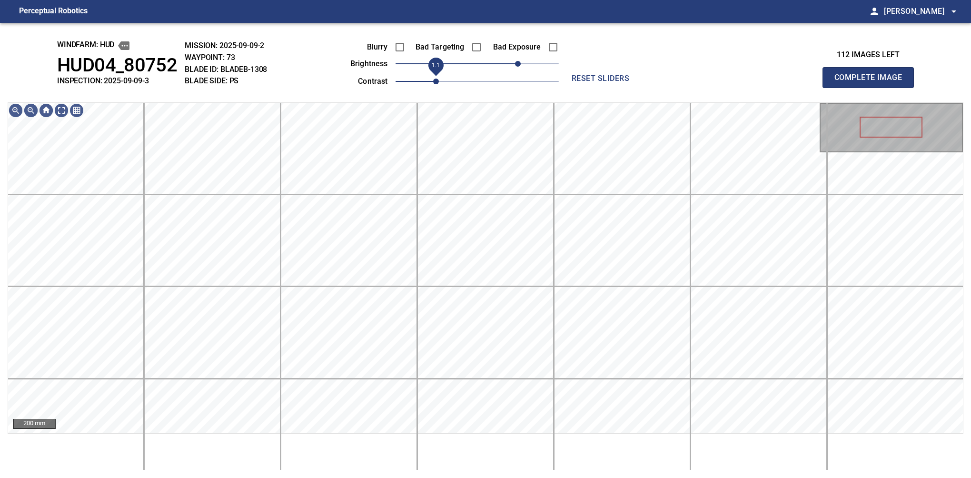
drag, startPoint x: 425, startPoint y: 79, endPoint x: 429, endPoint y: 76, distance: 5.6
click at [433, 79] on span "1.1" at bounding box center [436, 82] width 6 height 6
click at [516, 61] on span "60" at bounding box center [518, 64] width 6 height 6
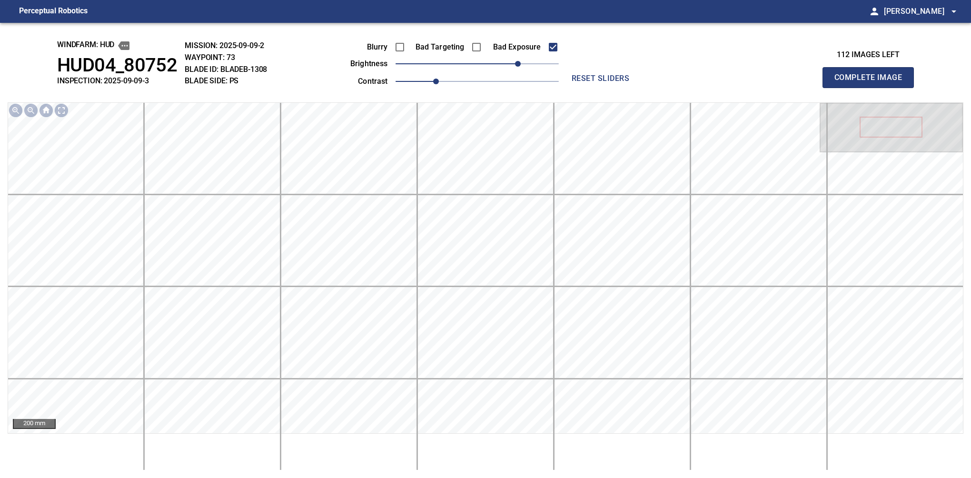
drag, startPoint x: 872, startPoint y: 88, endPoint x: 566, endPoint y: 51, distance: 308.7
click at [872, 88] on button "Complete Image" at bounding box center [868, 77] width 91 height 21
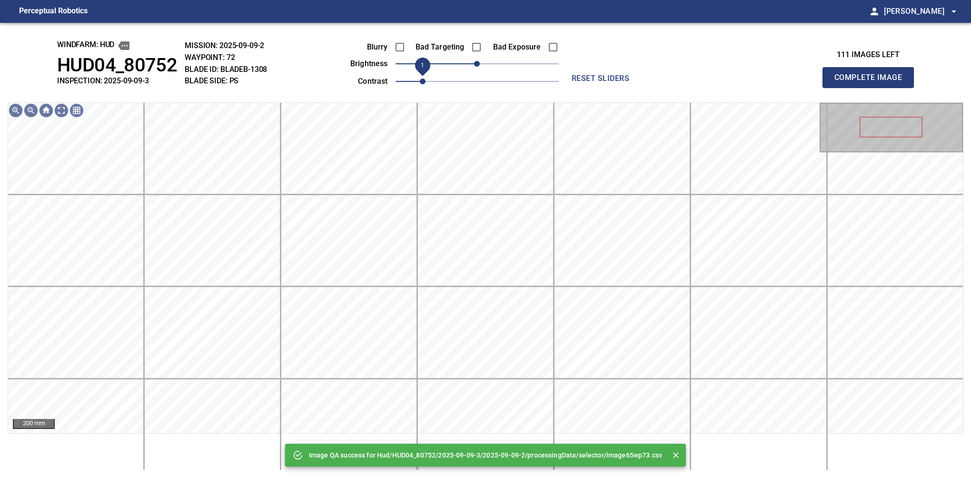
click at [426, 79] on span "1" at bounding box center [423, 82] width 6 height 6
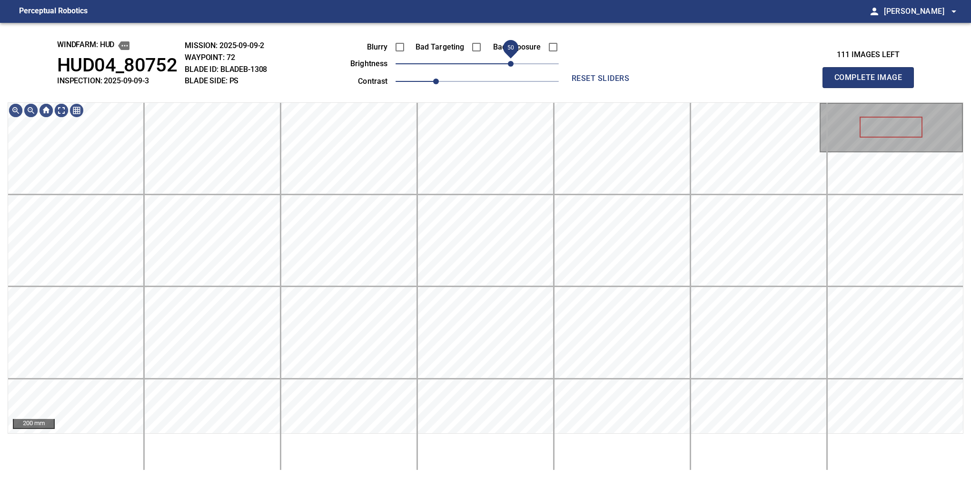
drag, startPoint x: 498, startPoint y: 67, endPoint x: 511, endPoint y: 66, distance: 13.4
click at [511, 66] on span "50" at bounding box center [477, 63] width 163 height 13
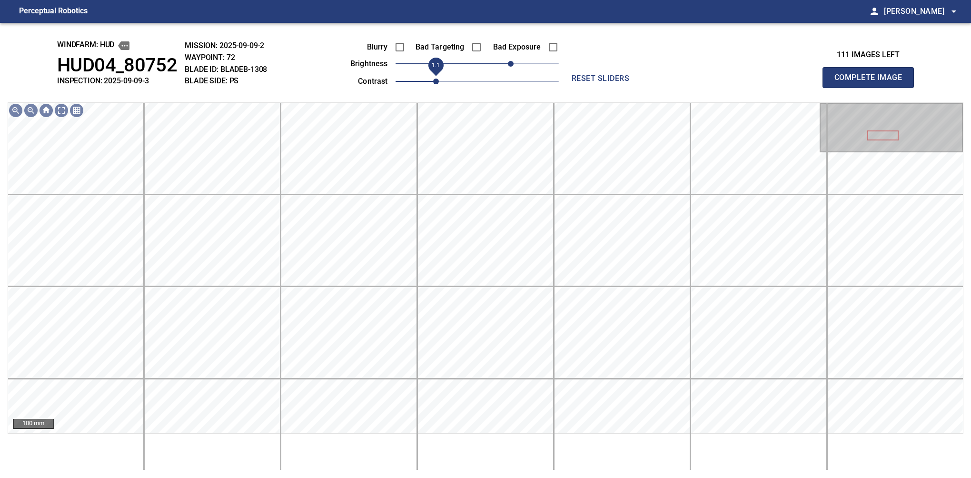
drag, startPoint x: 443, startPoint y: 82, endPoint x: 449, endPoint y: 77, distance: 8.5
click at [439, 79] on span "1.1" at bounding box center [436, 82] width 6 height 6
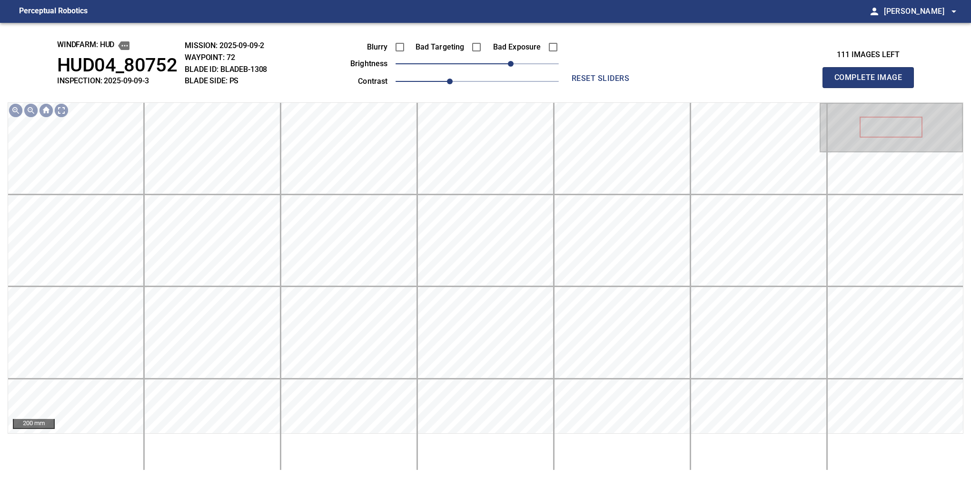
click at [872, 88] on button "Complete Image" at bounding box center [868, 77] width 91 height 21
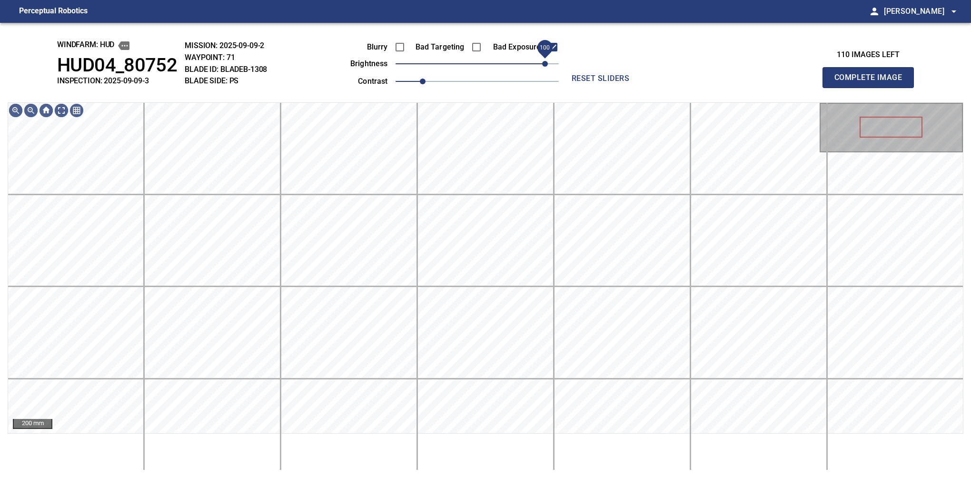
click at [554, 56] on div "Blurry Bad Targeting Bad Exposure brightness 100 contrast 1" at bounding box center [444, 62] width 230 height 51
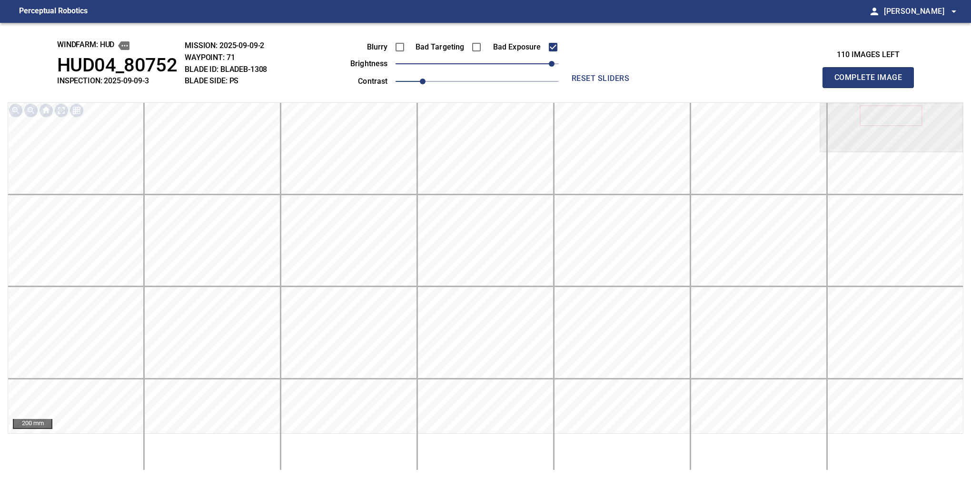
click at [872, 88] on button "Complete Image" at bounding box center [868, 77] width 91 height 21
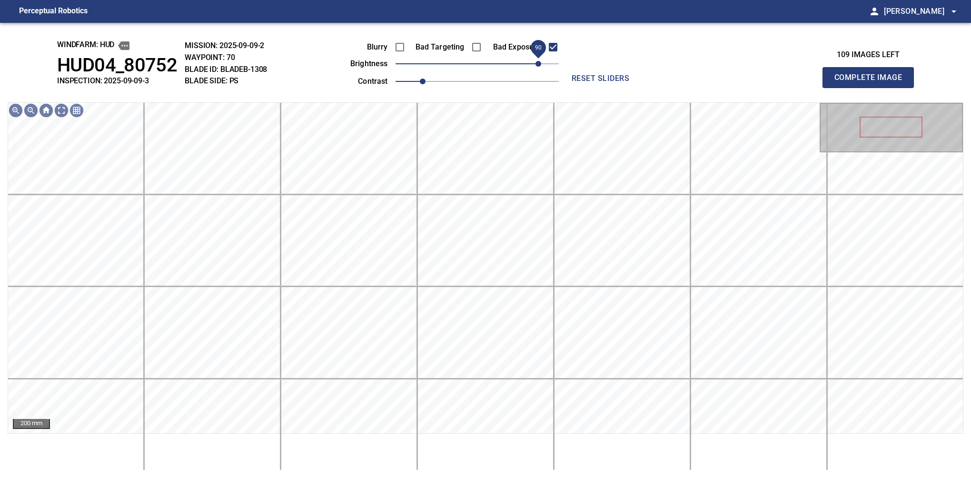
click at [539, 63] on span "90" at bounding box center [477, 63] width 163 height 13
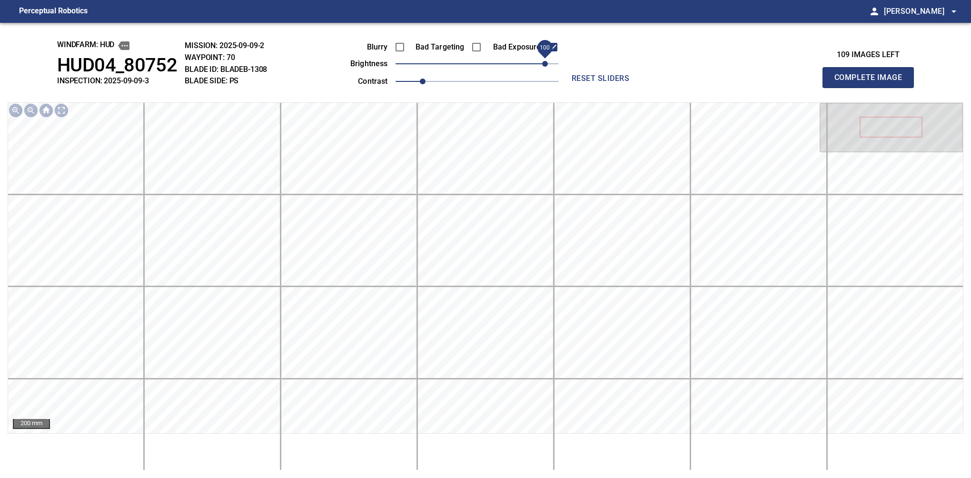
click at [546, 61] on span "100" at bounding box center [545, 64] width 6 height 6
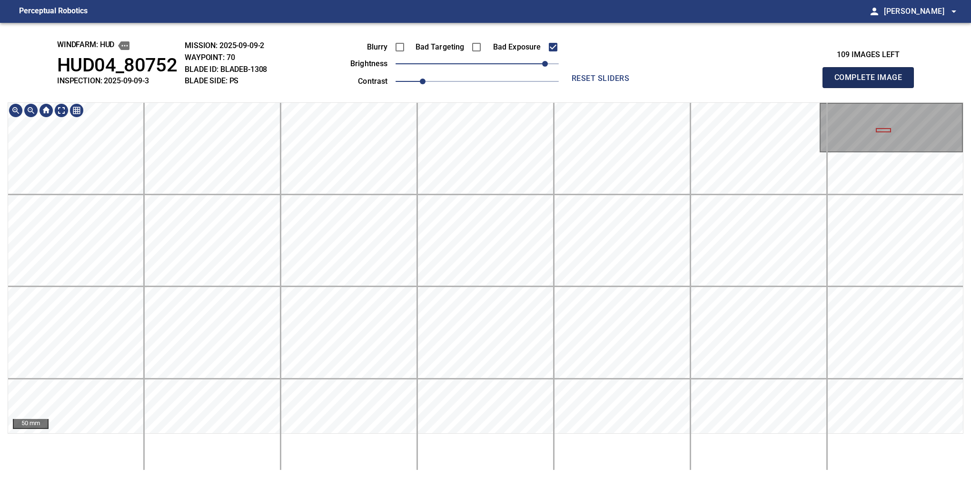
click at [872, 88] on button "Complete Image" at bounding box center [868, 77] width 91 height 21
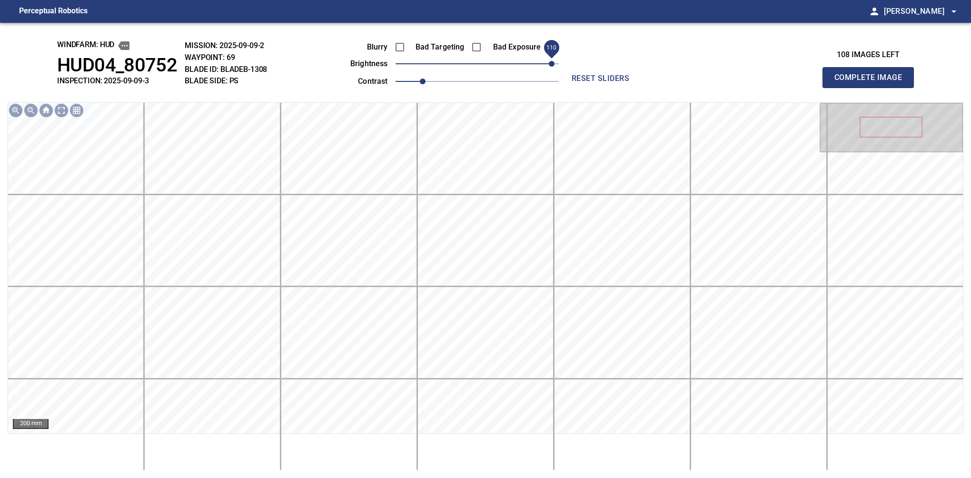
drag, startPoint x: 520, startPoint y: 64, endPoint x: 554, endPoint y: 63, distance: 33.8
click at [554, 63] on span "110" at bounding box center [477, 63] width 163 height 13
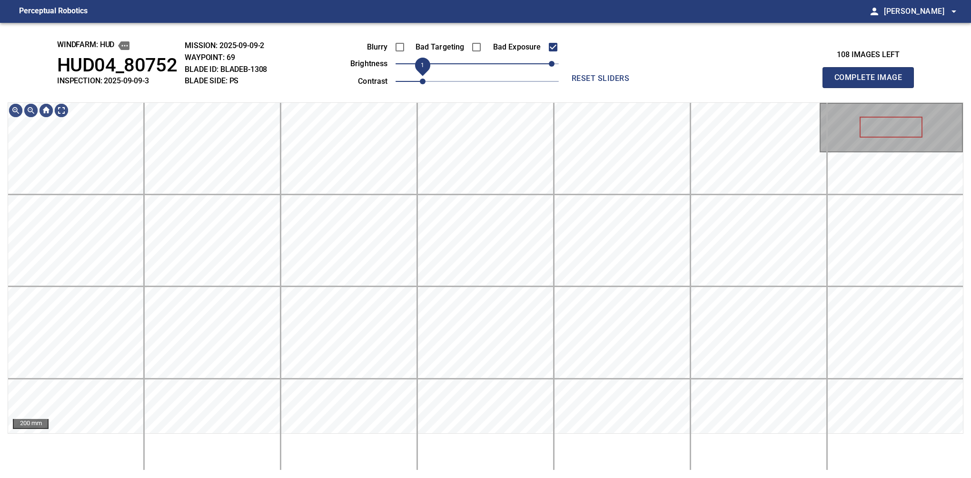
click at [426, 79] on span "1" at bounding box center [423, 82] width 6 height 6
click at [429, 456] on div "200 mm" at bounding box center [486, 286] width 956 height 368
click at [872, 88] on button "Complete Image" at bounding box center [868, 77] width 91 height 21
drag, startPoint x: 536, startPoint y: 62, endPoint x: 546, endPoint y: 61, distance: 10.1
click at [546, 61] on span "100" at bounding box center [477, 63] width 163 height 13
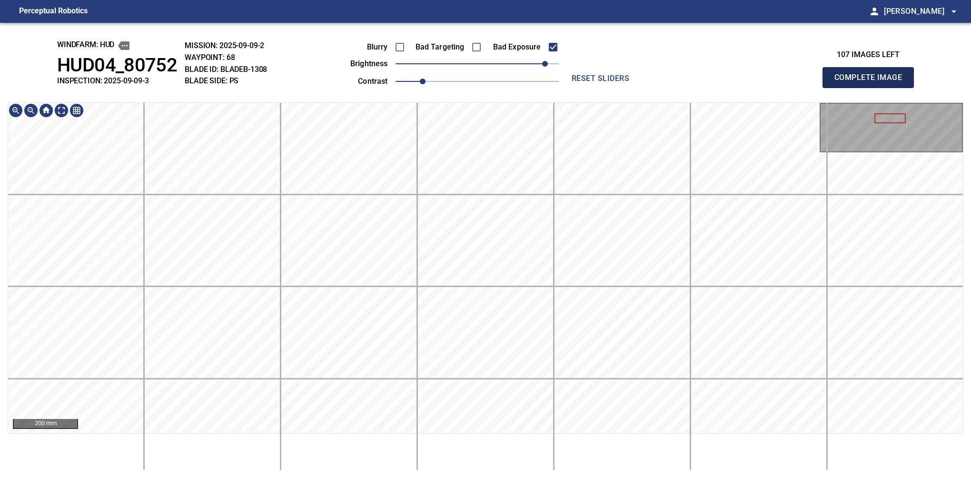
click at [872, 88] on button "Complete Image" at bounding box center [868, 77] width 91 height 21
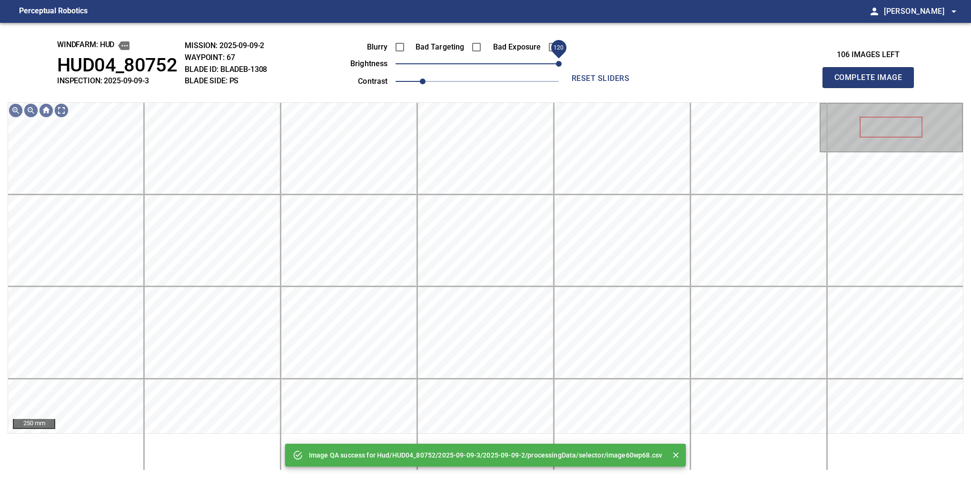
drag, startPoint x: 532, startPoint y: 61, endPoint x: 564, endPoint y: 61, distance: 31.9
click at [559, 60] on span "120" at bounding box center [477, 63] width 163 height 13
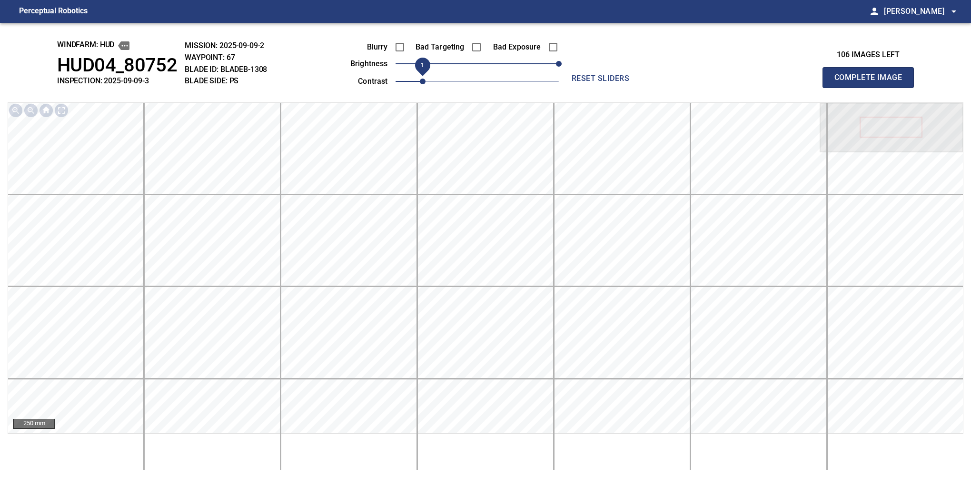
drag, startPoint x: 425, startPoint y: 83, endPoint x: 434, endPoint y: 80, distance: 9.2
click at [426, 80] on span "1" at bounding box center [423, 82] width 6 height 6
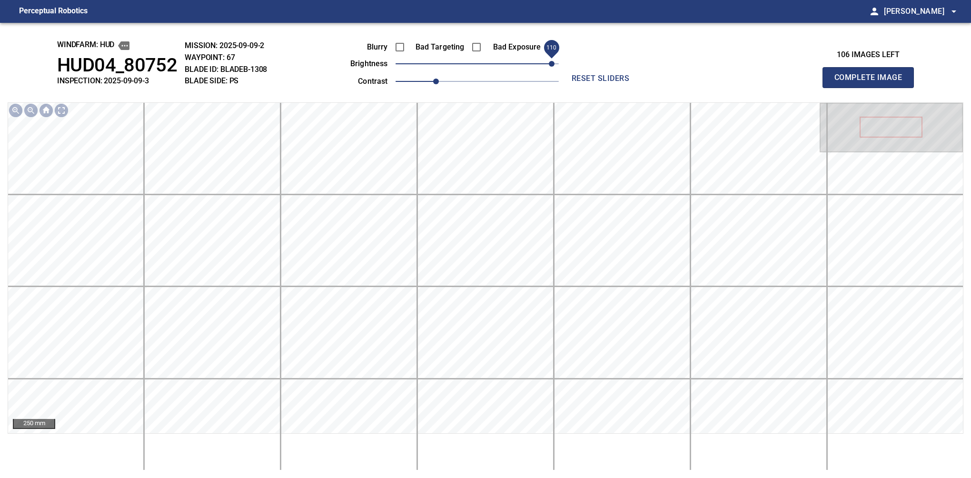
click at [552, 65] on span "110" at bounding box center [552, 64] width 6 height 6
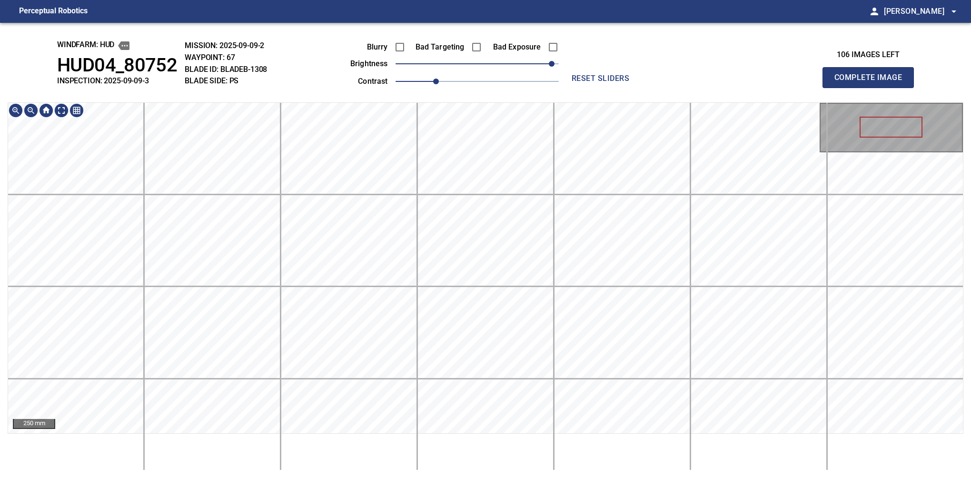
click at [469, 90] on div "windfarm: Hud HUD04_80752 INSPECTION: 2025-09-09-3 MISSION: 2025-09-09-2 WAYPOI…" at bounding box center [485, 250] width 971 height 455
click at [872, 88] on button "Complete Image" at bounding box center [868, 77] width 91 height 21
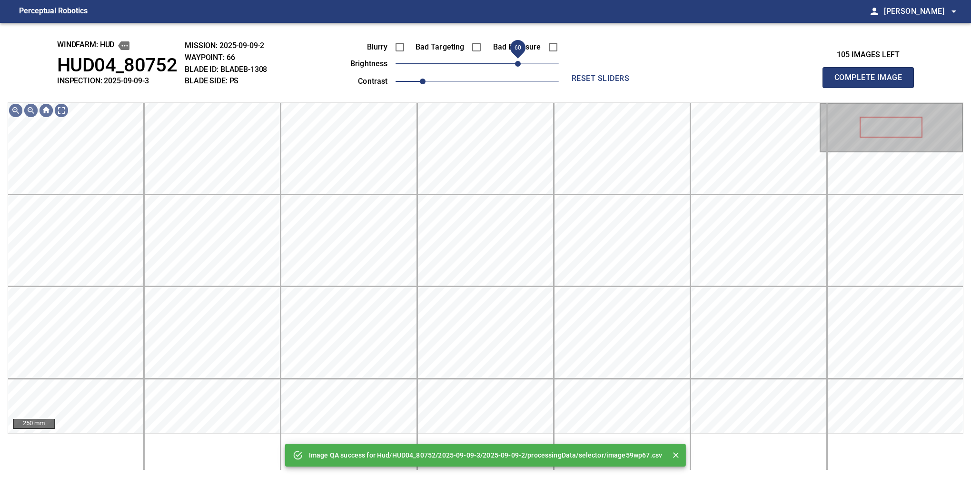
drag, startPoint x: 528, startPoint y: 61, endPoint x: 519, endPoint y: 65, distance: 10.1
click at [519, 65] on span "60" at bounding box center [477, 63] width 163 height 13
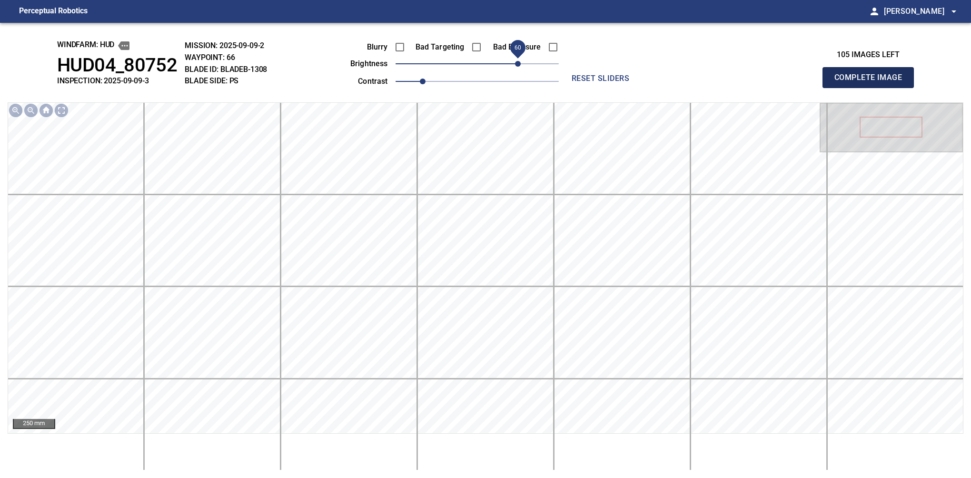
click at [872, 88] on button "Complete Image" at bounding box center [868, 77] width 91 height 21
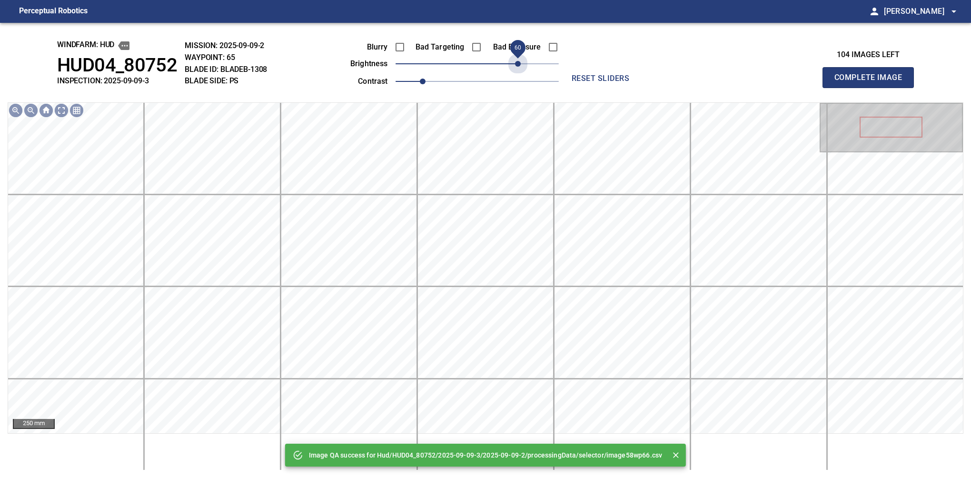
click at [519, 65] on span "60" at bounding box center [477, 63] width 163 height 13
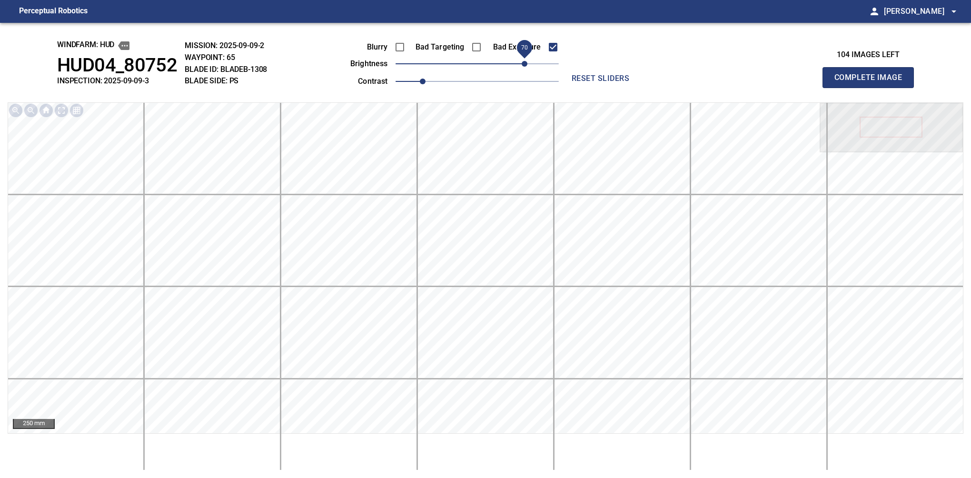
click at [526, 61] on span "70" at bounding box center [525, 64] width 6 height 6
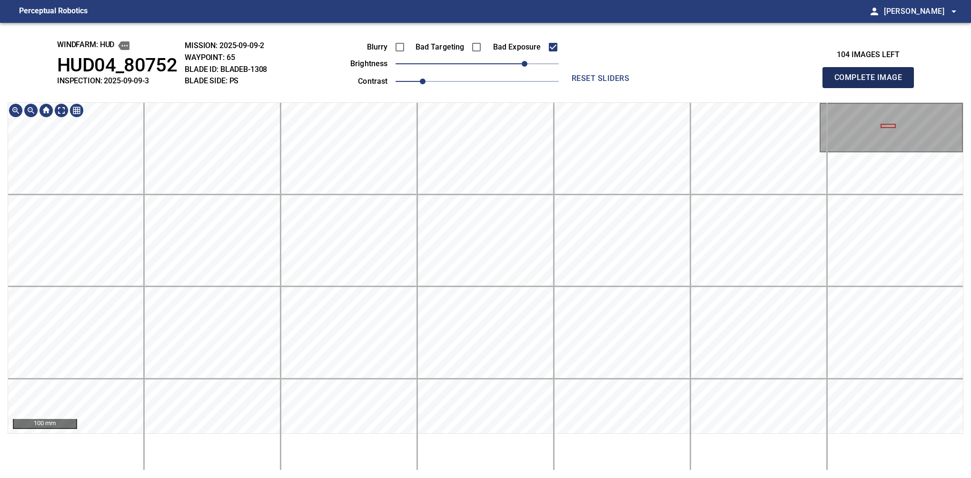
click at [872, 88] on button "Complete Image" at bounding box center [868, 77] width 91 height 21
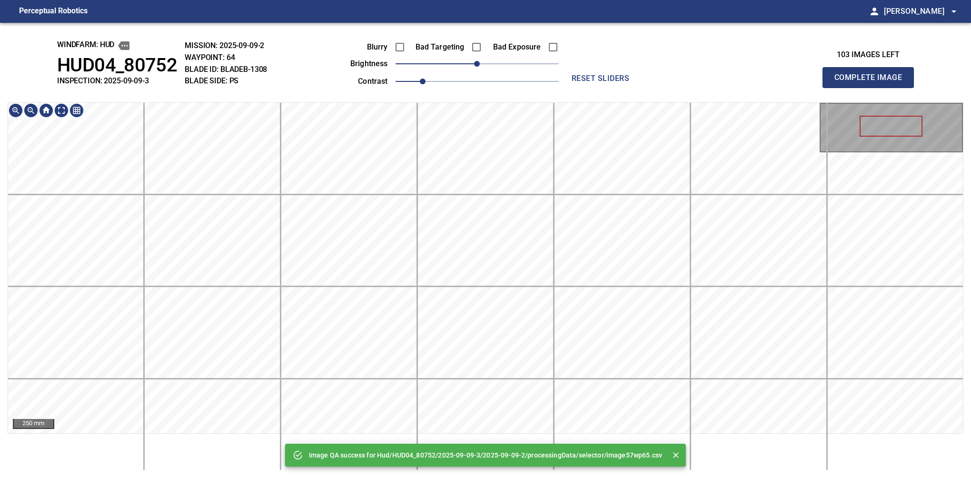
click at [509, 473] on div "Image QA success for Hud/HUD04_80752/2025-09-09-3/2025-09-09-2/processingData/s…" at bounding box center [485, 250] width 971 height 455
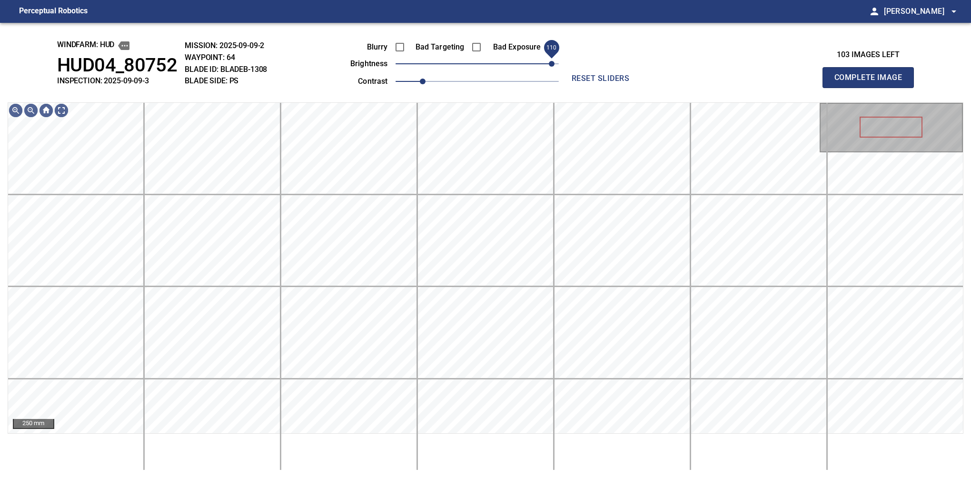
drag, startPoint x: 503, startPoint y: 65, endPoint x: 552, endPoint y: 62, distance: 49.6
click at [552, 62] on span "110" at bounding box center [477, 63] width 163 height 13
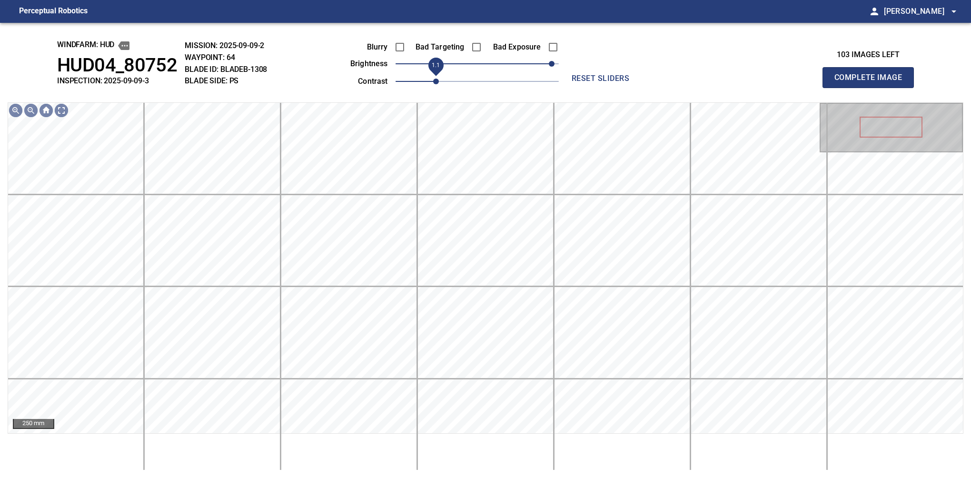
drag, startPoint x: 434, startPoint y: 82, endPoint x: 446, endPoint y: 79, distance: 11.9
click at [439, 79] on span "1.1" at bounding box center [436, 82] width 6 height 6
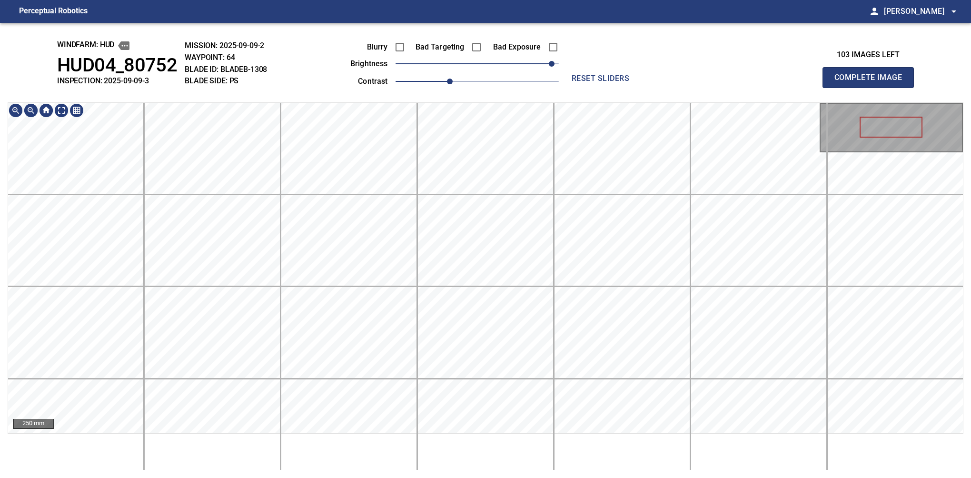
click at [549, 478] on html "Perceptual Robotics person Alex Semenov arrow_drop_down windfarm: Hud HUD04_807…" at bounding box center [485, 239] width 971 height 478
click at [548, 65] on span "100" at bounding box center [545, 64] width 6 height 6
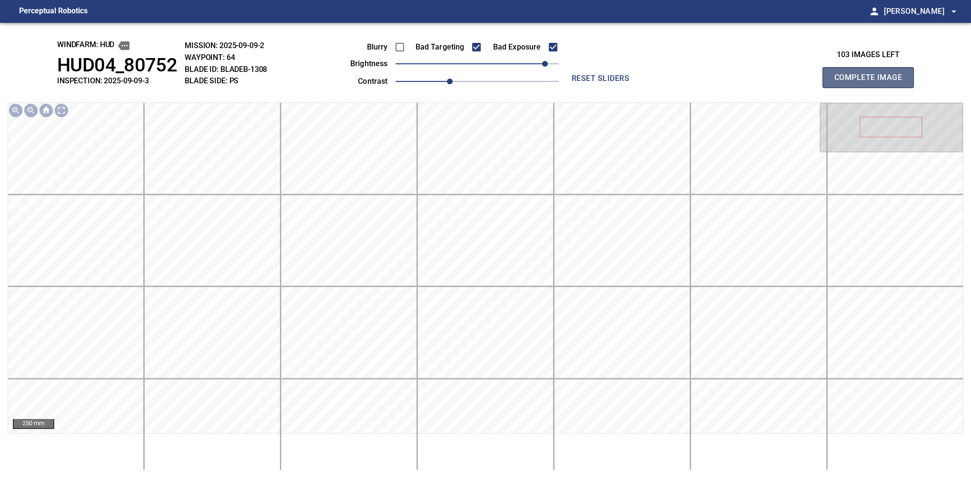
click at [872, 88] on button "Complete Image" at bounding box center [868, 77] width 91 height 21
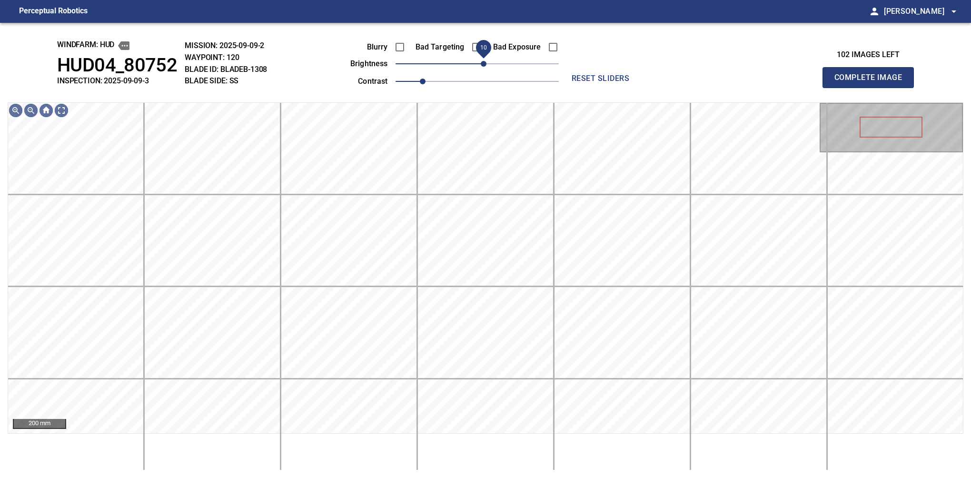
drag, startPoint x: 476, startPoint y: 62, endPoint x: 483, endPoint y: 60, distance: 6.9
click at [483, 61] on span "10" at bounding box center [484, 64] width 6 height 6
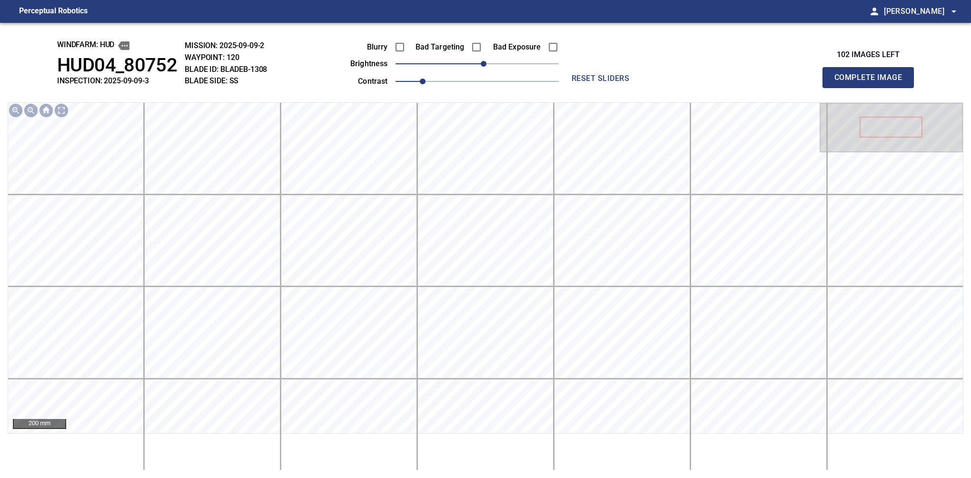
click at [872, 88] on button "Complete Image" at bounding box center [868, 77] width 91 height 21
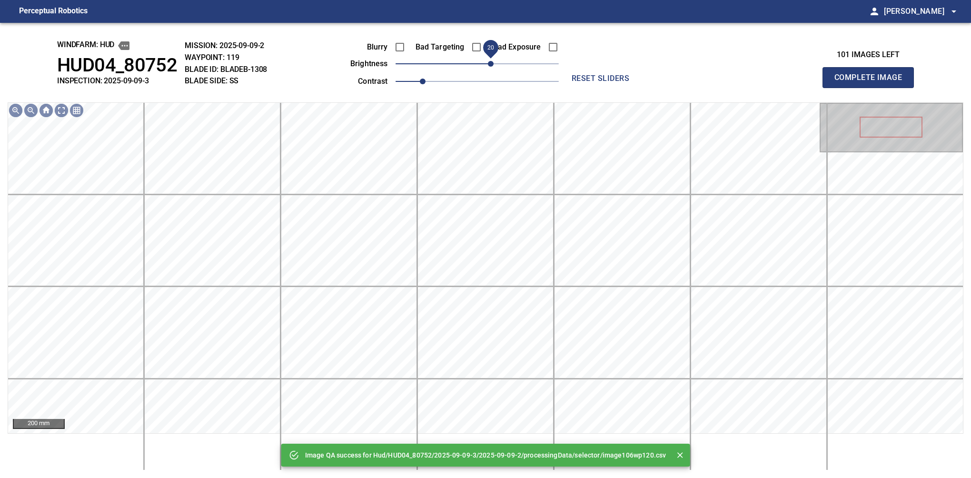
drag, startPoint x: 480, startPoint y: 63, endPoint x: 488, endPoint y: 65, distance: 7.9
click at [488, 65] on span "20" at bounding box center [491, 64] width 6 height 6
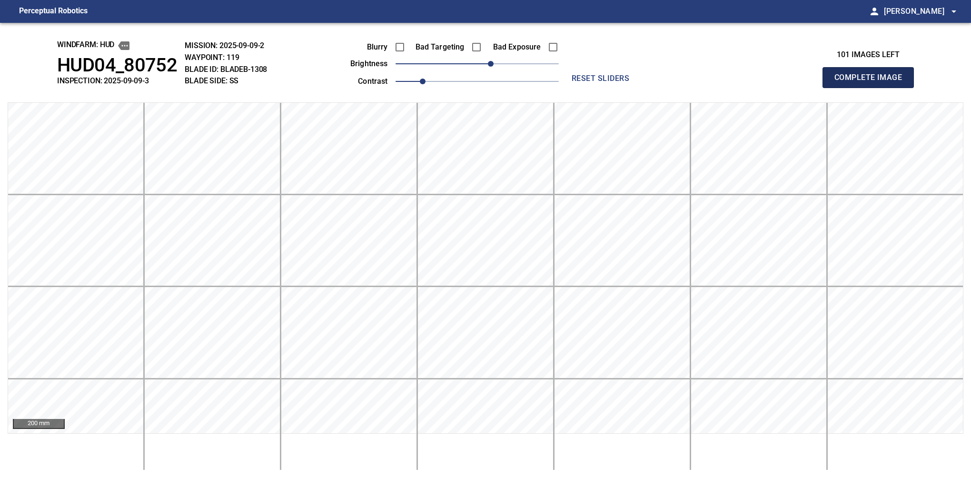
click at [872, 88] on button "Complete Image" at bounding box center [868, 77] width 91 height 21
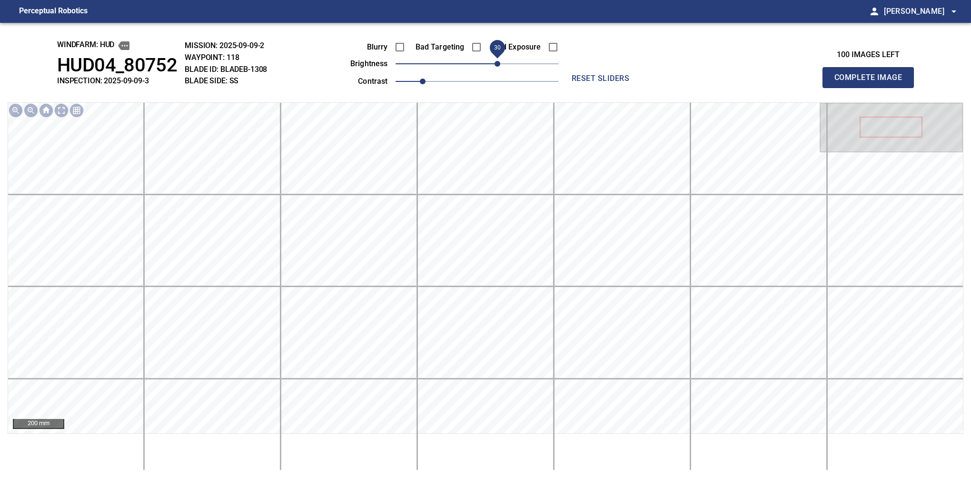
drag, startPoint x: 474, startPoint y: 67, endPoint x: 498, endPoint y: 68, distance: 23.4
click at [498, 67] on span "30" at bounding box center [498, 64] width 6 height 6
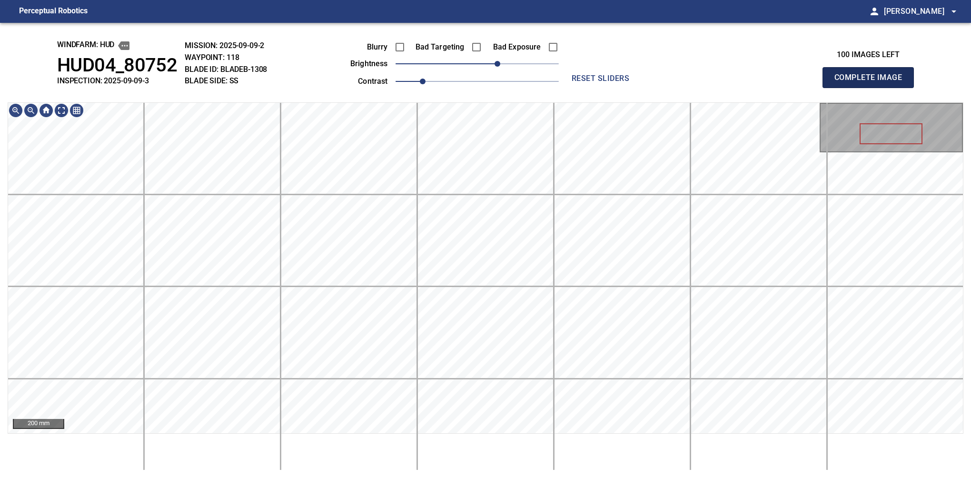
click at [872, 88] on button "Complete Image" at bounding box center [868, 77] width 91 height 21
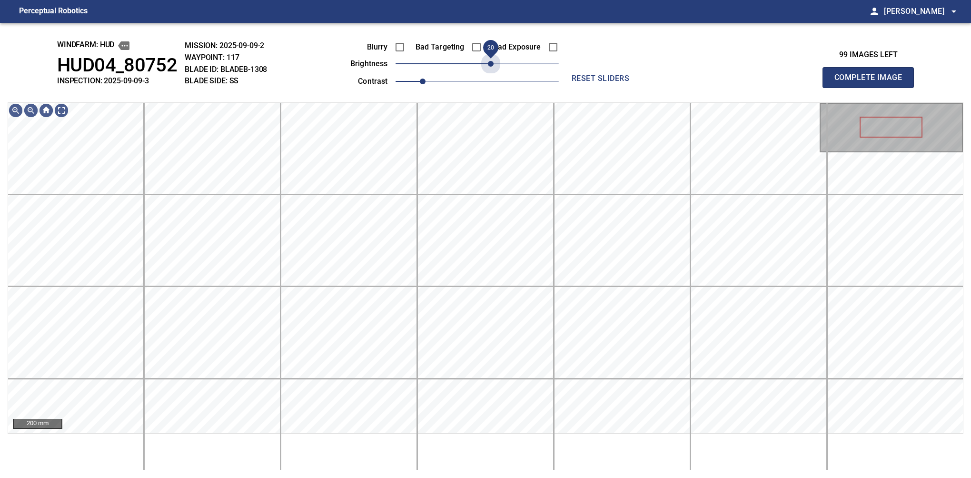
drag, startPoint x: 501, startPoint y: 69, endPoint x: 493, endPoint y: 76, distance: 10.8
click at [493, 76] on div "Blurry Bad Targeting Bad Exposure brightness 20 contrast 1" at bounding box center [444, 62] width 230 height 51
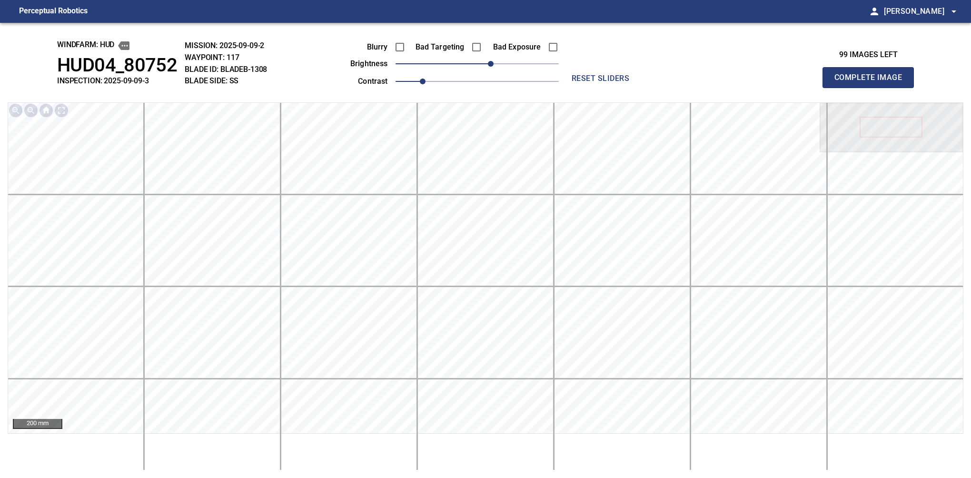
click at [872, 88] on button "Complete Image" at bounding box center [868, 77] width 91 height 21
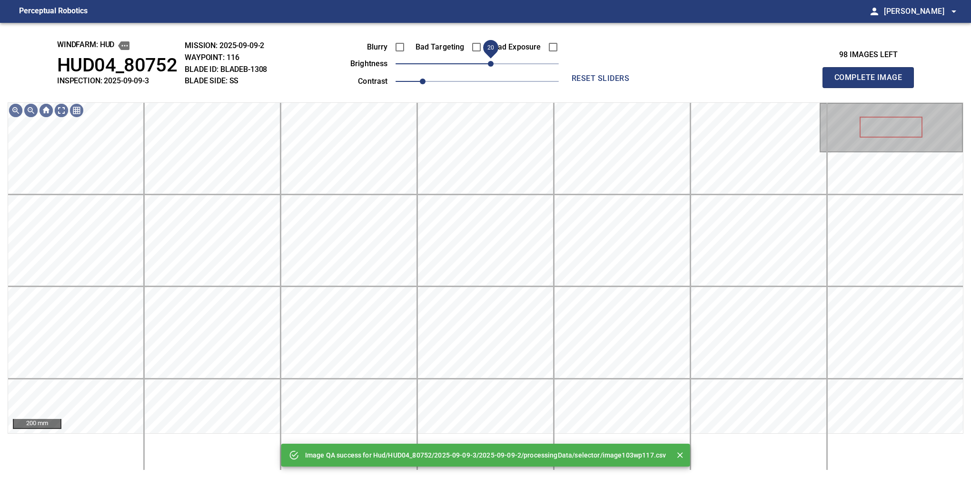
drag, startPoint x: 486, startPoint y: 65, endPoint x: 491, endPoint y: 66, distance: 5.4
click at [491, 66] on span "20" at bounding box center [491, 64] width 6 height 6
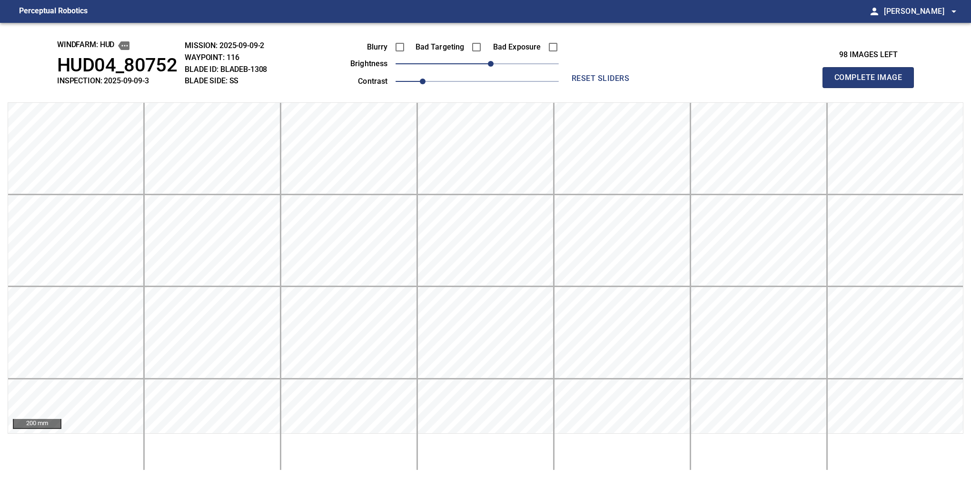
click at [872, 88] on button "Complete Image" at bounding box center [868, 77] width 91 height 21
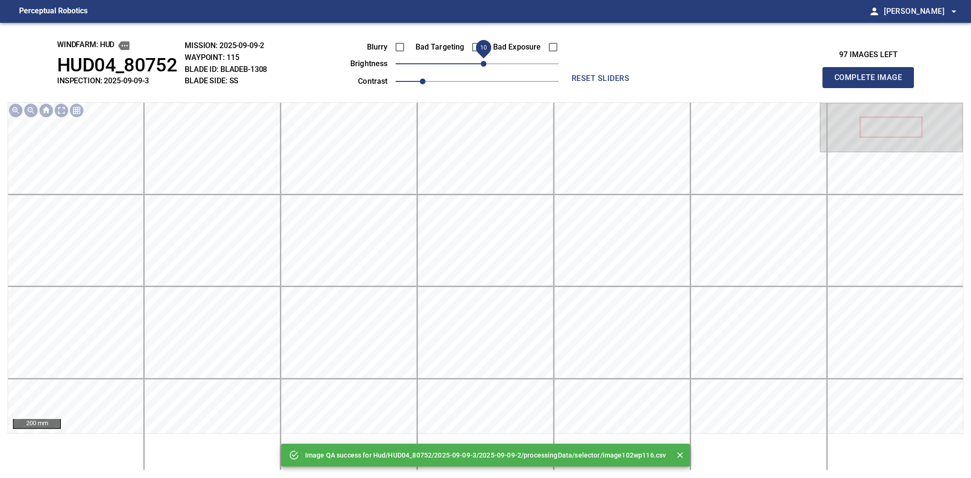
click at [485, 66] on span "10" at bounding box center [484, 64] width 6 height 6
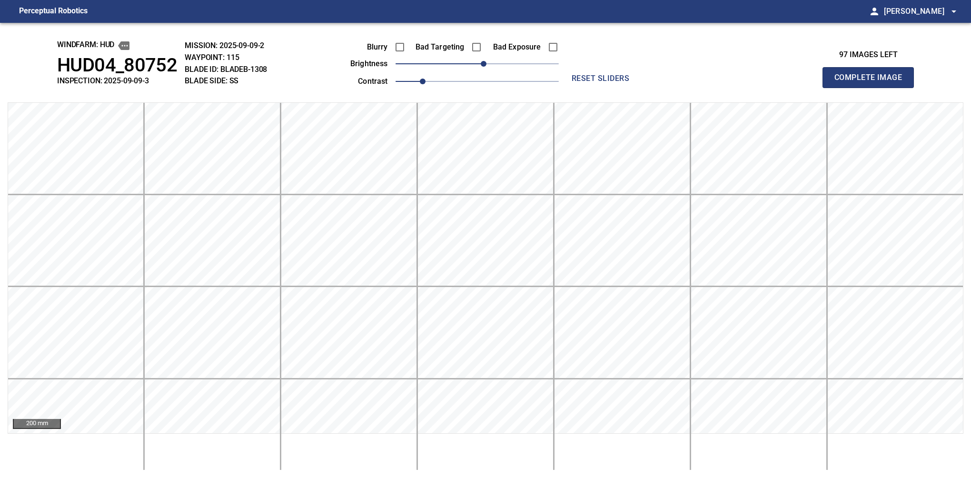
click at [872, 88] on button "Complete Image" at bounding box center [868, 77] width 91 height 21
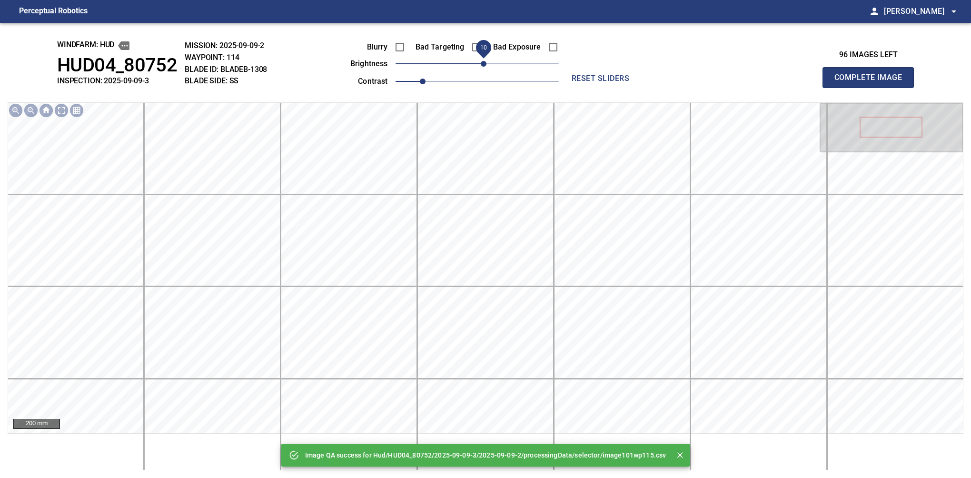
click at [483, 63] on span "10" at bounding box center [484, 64] width 6 height 6
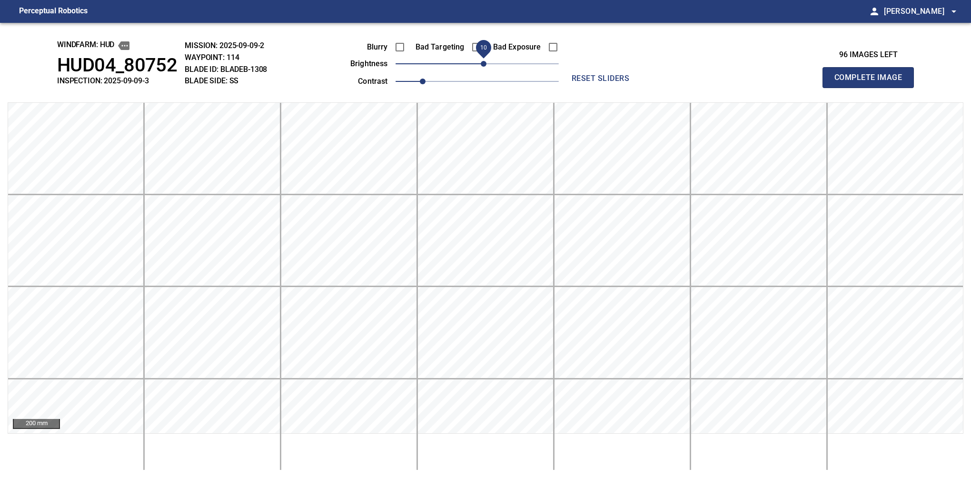
click at [872, 88] on button "Complete Image" at bounding box center [868, 77] width 91 height 21
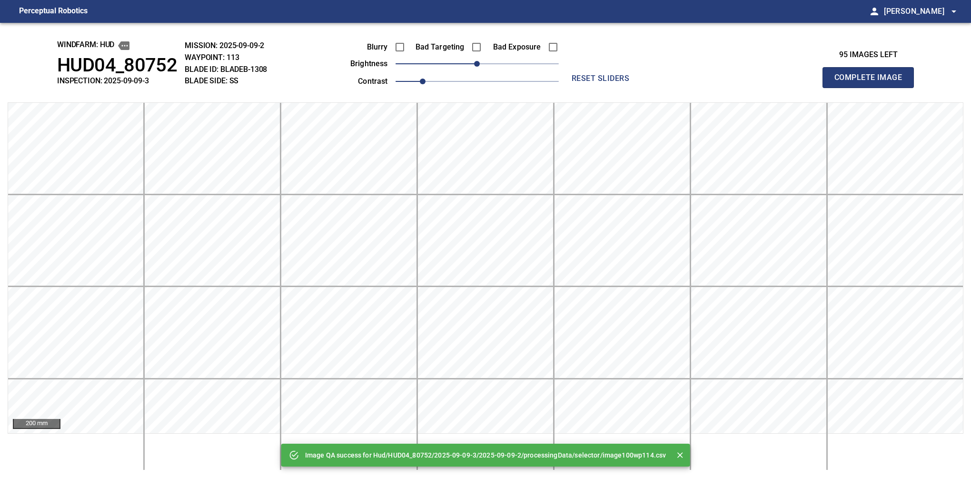
click at [872, 88] on button "Complete Image" at bounding box center [868, 77] width 91 height 21
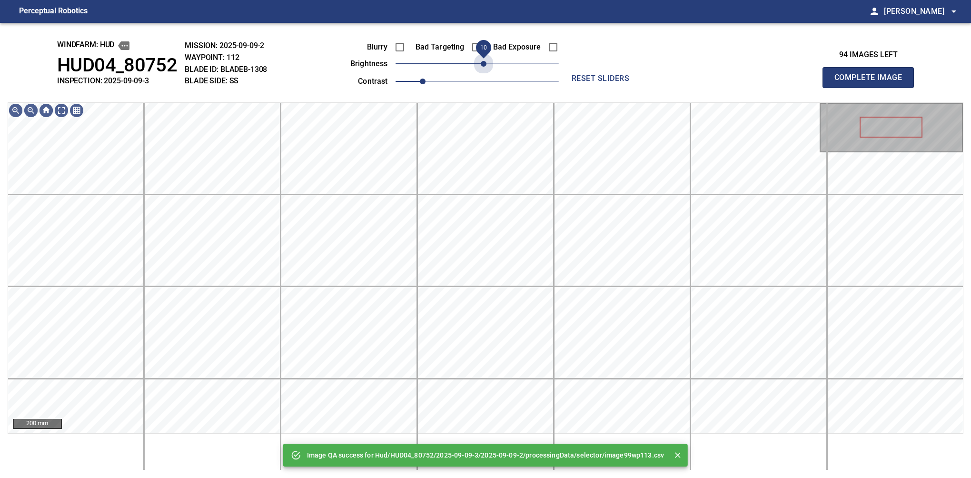
click at [483, 63] on span "10" at bounding box center [484, 64] width 6 height 6
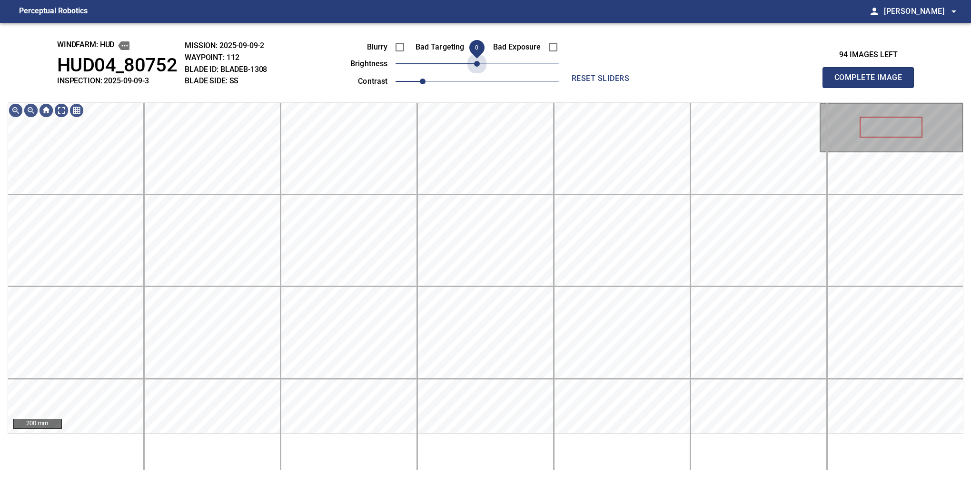
drag, startPoint x: 483, startPoint y: 63, endPoint x: 478, endPoint y: 74, distance: 12.4
click at [478, 74] on div "Blurry Bad Targeting Bad Exposure brightness 0 contrast 1" at bounding box center [444, 62] width 230 height 51
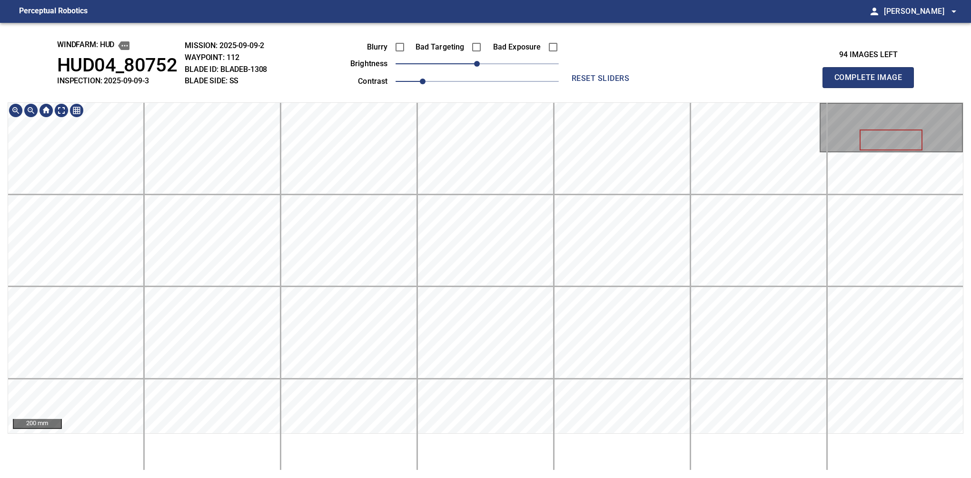
click at [872, 88] on button "Complete Image" at bounding box center [868, 77] width 91 height 21
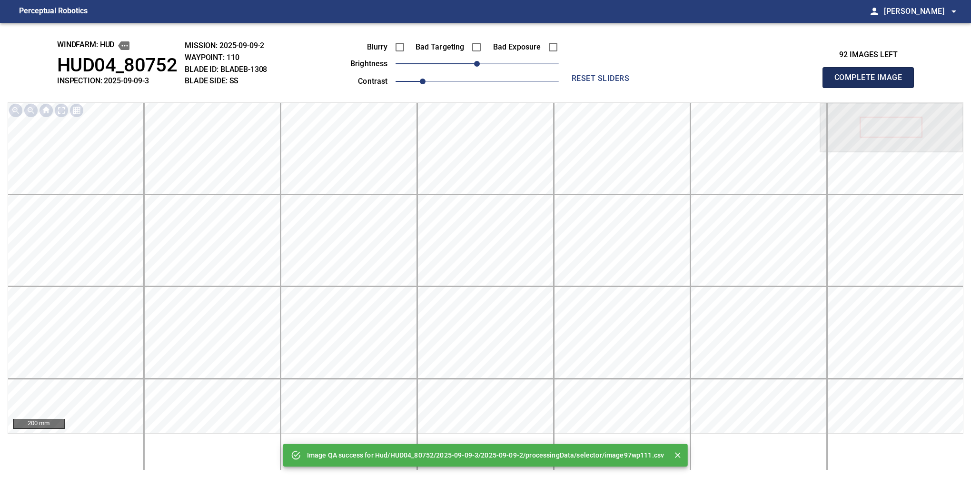
click at [872, 88] on button "Complete Image" at bounding box center [868, 77] width 91 height 21
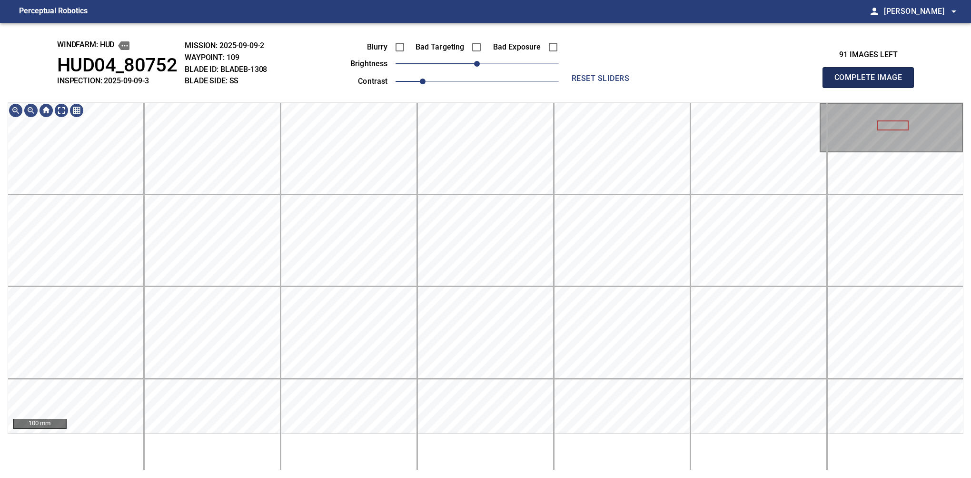
click at [872, 88] on button "Complete Image" at bounding box center [868, 77] width 91 height 21
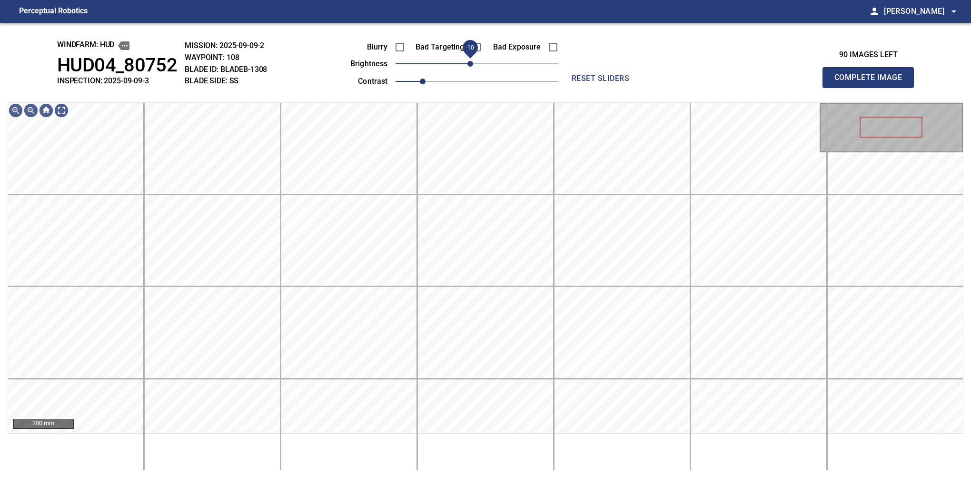
drag, startPoint x: 476, startPoint y: 66, endPoint x: 469, endPoint y: 66, distance: 6.7
click at [469, 66] on span "-10" at bounding box center [471, 64] width 6 height 6
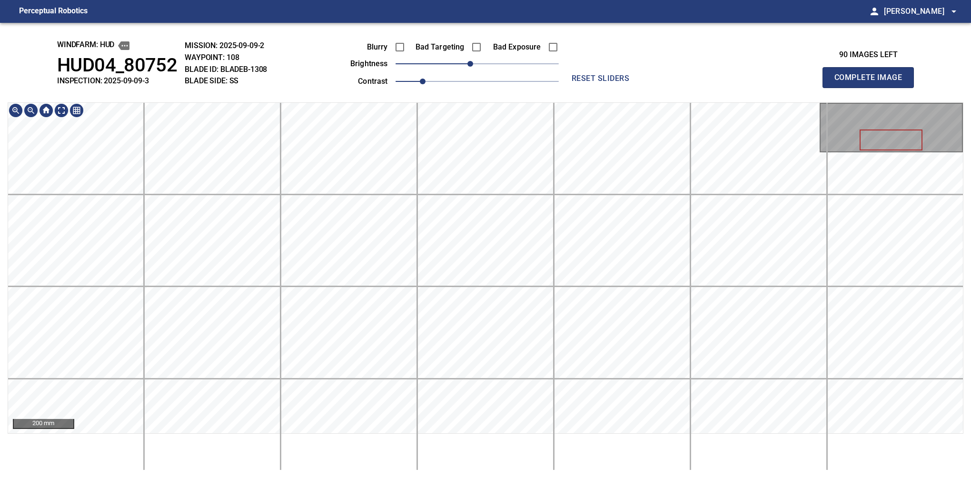
click at [458, 13] on main "Perceptual Robotics person Alex Semenov arrow_drop_down windfarm: Hud HUD04_807…" at bounding box center [485, 239] width 971 height 478
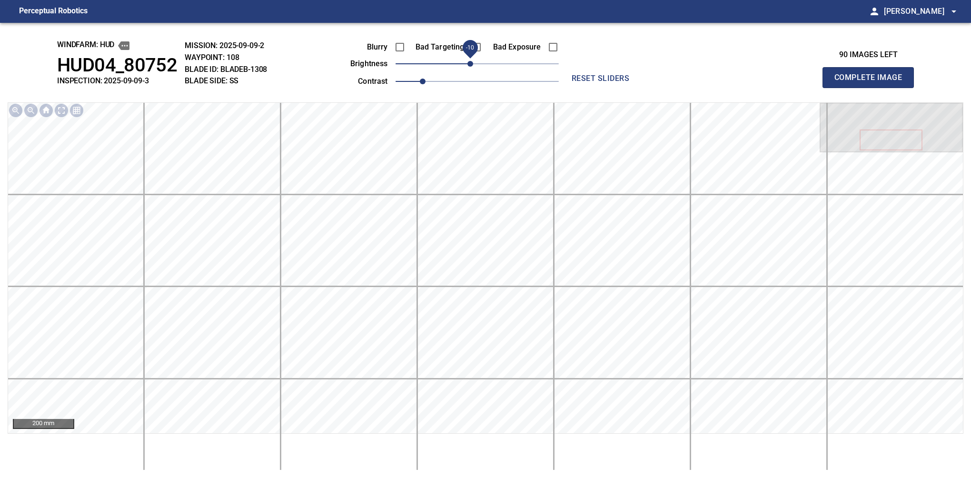
click at [468, 65] on span "-10" at bounding box center [471, 64] width 6 height 6
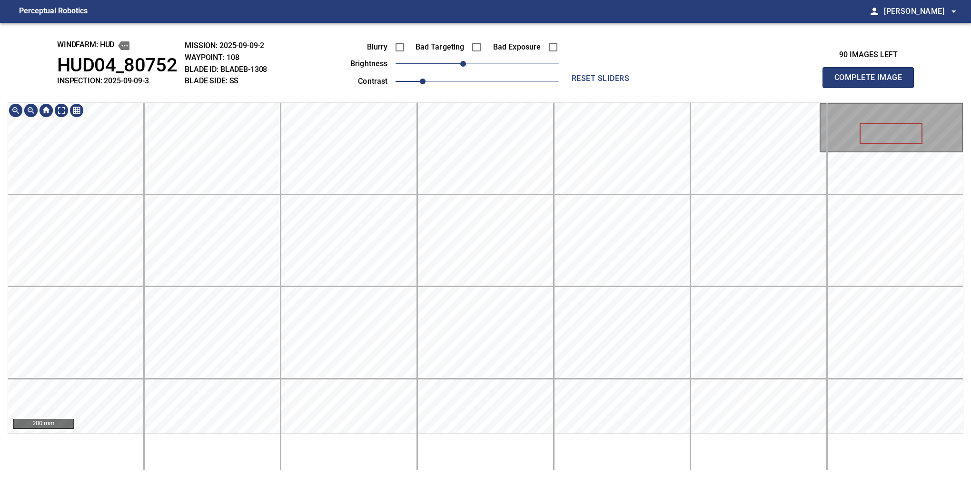
click at [481, 0] on html "Perceptual Robotics person Alex Semenov arrow_drop_down windfarm: Hud HUD04_807…" at bounding box center [485, 239] width 971 height 478
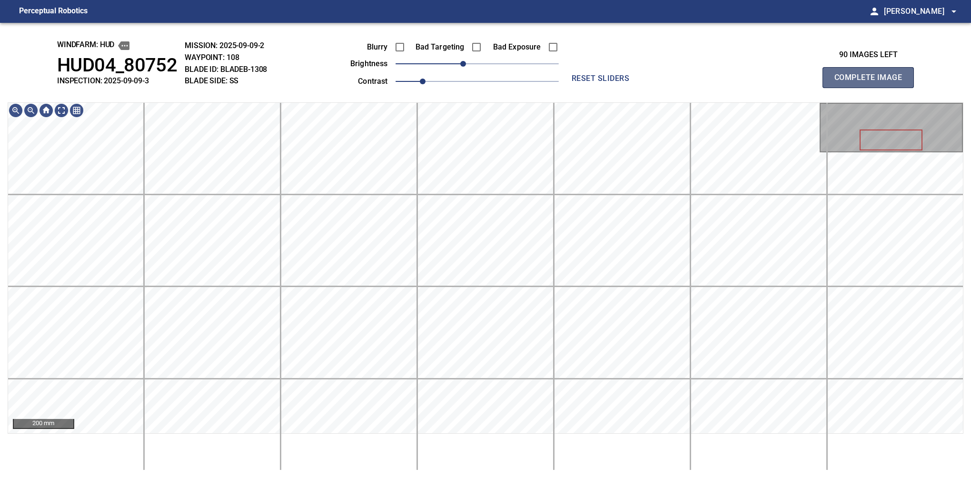
click at [872, 88] on button "Complete Image" at bounding box center [868, 77] width 91 height 21
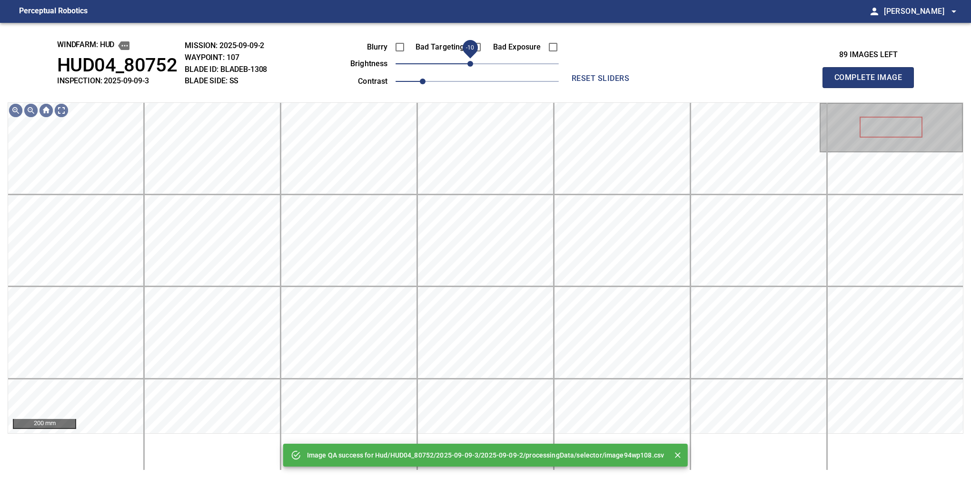
click at [468, 63] on span "-10" at bounding box center [471, 64] width 6 height 6
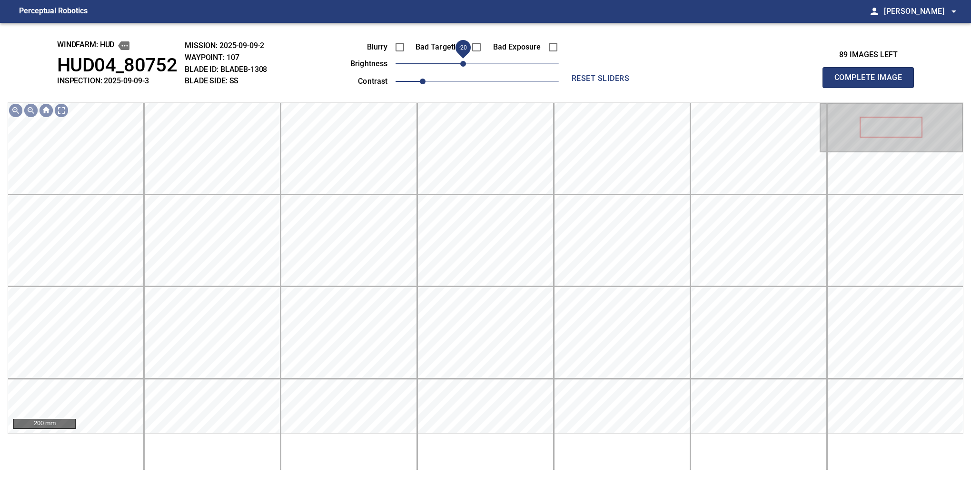
drag, startPoint x: 471, startPoint y: 63, endPoint x: 466, endPoint y: 67, distance: 6.1
click at [466, 67] on span "-20" at bounding box center [463, 64] width 6 height 6
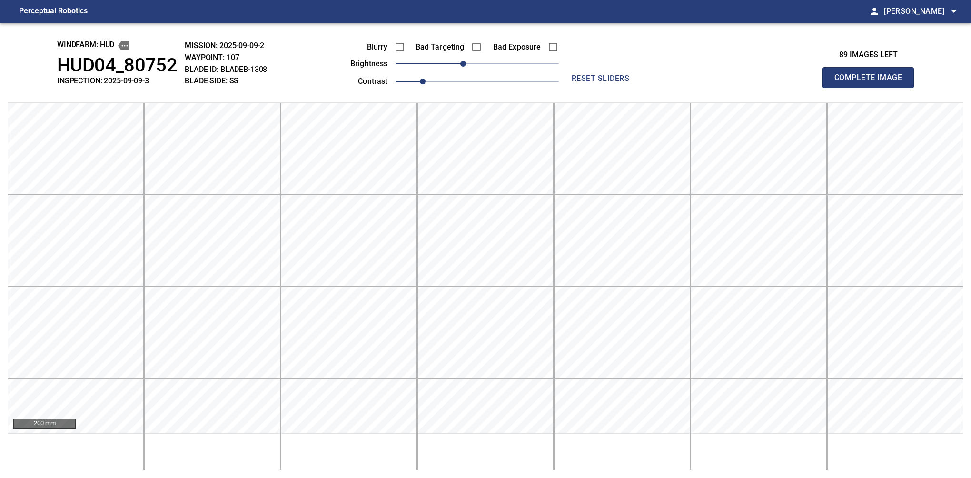
click at [872, 88] on button "Complete Image" at bounding box center [868, 77] width 91 height 21
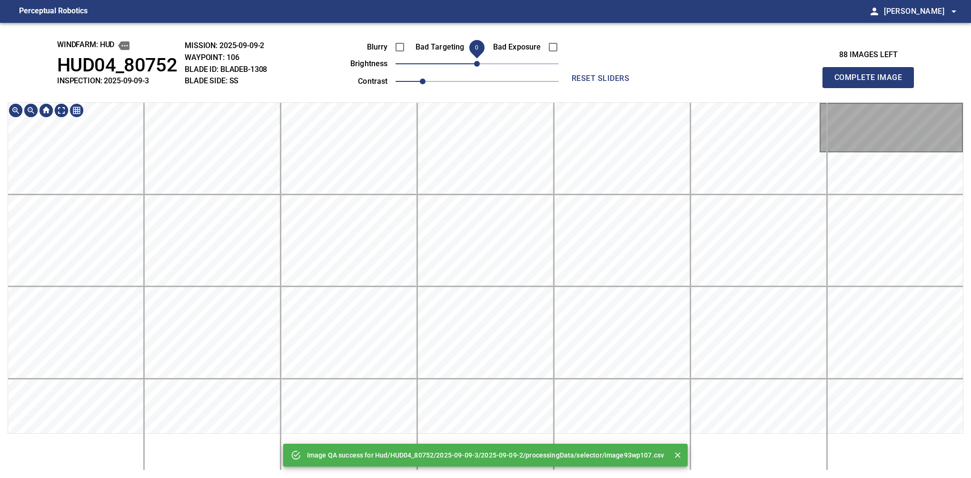
click at [474, 67] on span "0" at bounding box center [477, 64] width 6 height 6
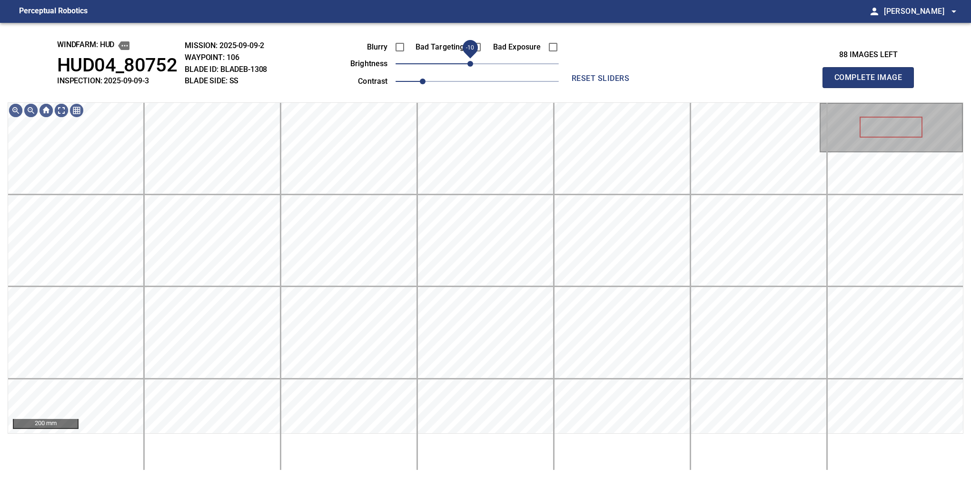
click at [471, 67] on span "-10" at bounding box center [471, 64] width 6 height 6
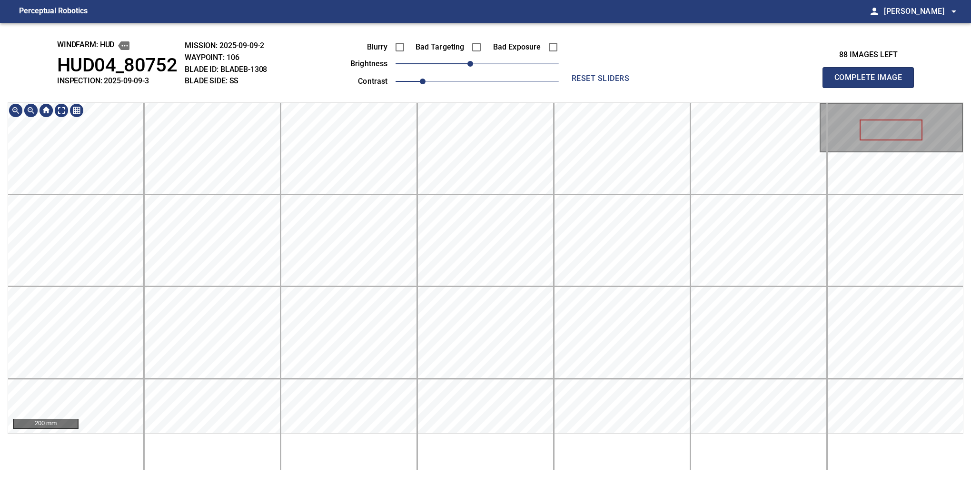
click at [506, 78] on div "windfarm: Hud HUD04_80752 INSPECTION: 2025-09-09-3 MISSION: 2025-09-09-2 WAYPOI…" at bounding box center [485, 250] width 971 height 455
click at [872, 88] on button "Complete Image" at bounding box center [868, 77] width 91 height 21
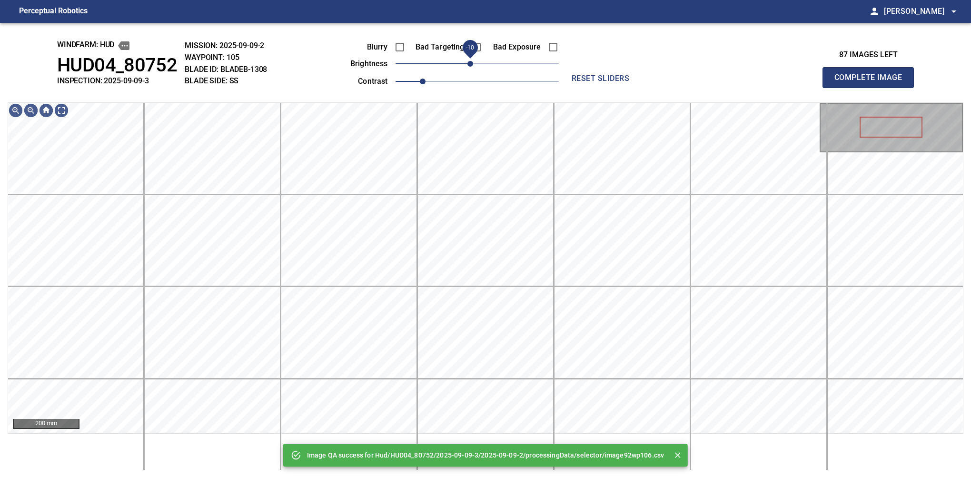
click at [468, 67] on span "-10" at bounding box center [471, 64] width 6 height 6
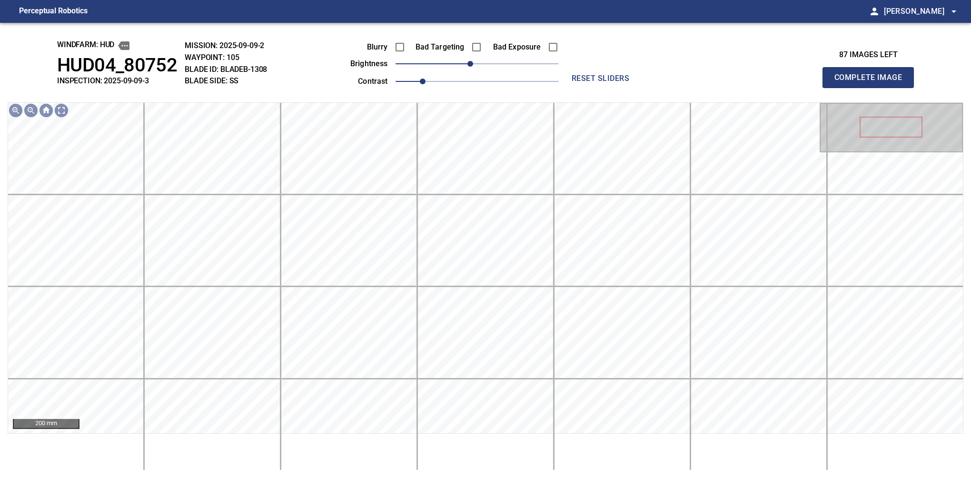
click at [872, 88] on button "Complete Image" at bounding box center [868, 77] width 91 height 21
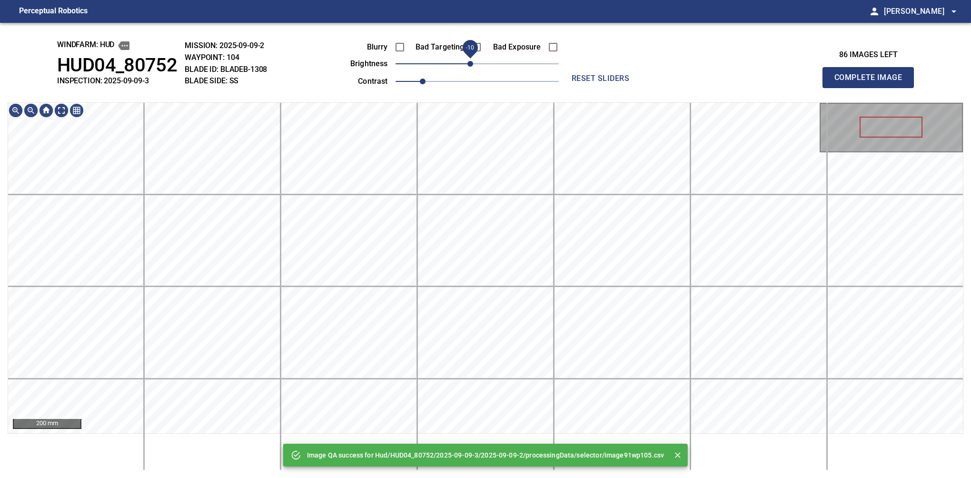
click at [468, 67] on span "-10" at bounding box center [471, 64] width 6 height 6
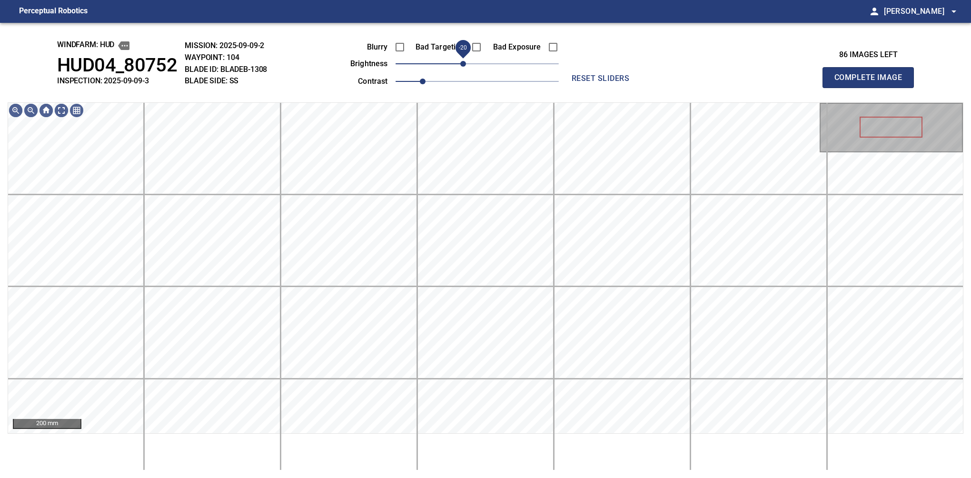
drag, startPoint x: 468, startPoint y: 67, endPoint x: 463, endPoint y: 70, distance: 6.0
click at [463, 67] on span "-20" at bounding box center [463, 64] width 6 height 6
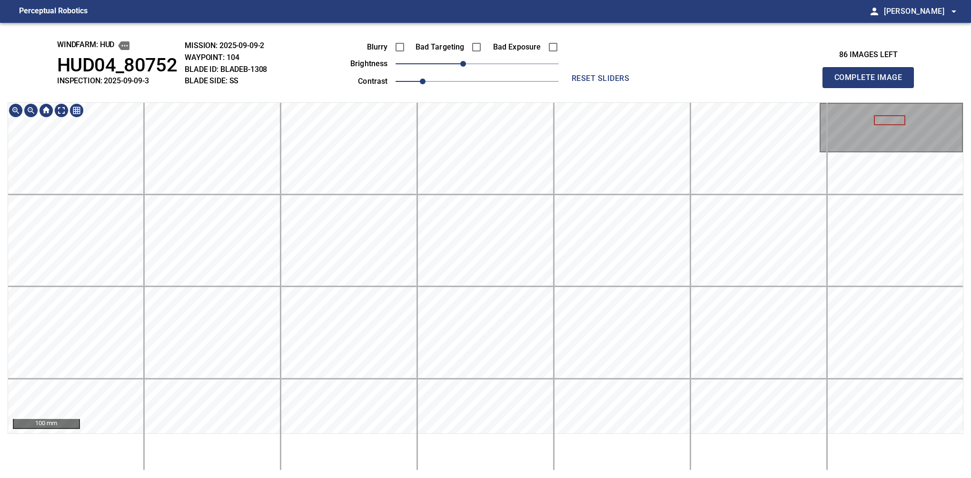
click at [578, 78] on span "reset sliders" at bounding box center [601, 78] width 69 height 13
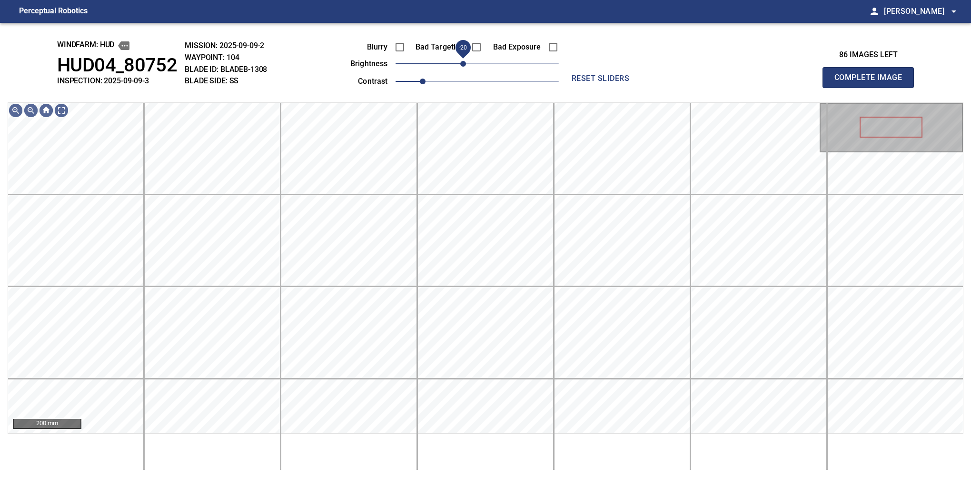
drag, startPoint x: 465, startPoint y: 61, endPoint x: 460, endPoint y: 63, distance: 5.0
click at [460, 63] on span "-20" at bounding box center [463, 64] width 6 height 6
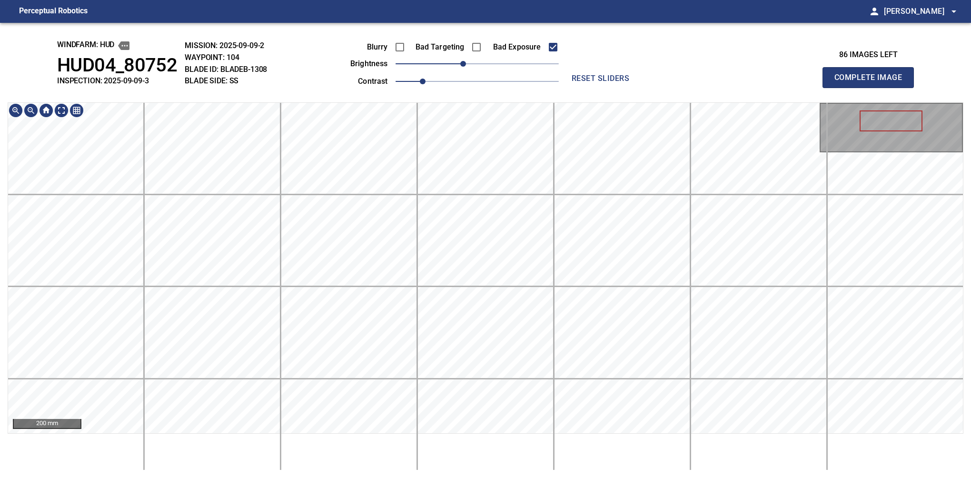
click at [457, 458] on div "200 mm" at bounding box center [486, 286] width 956 height 368
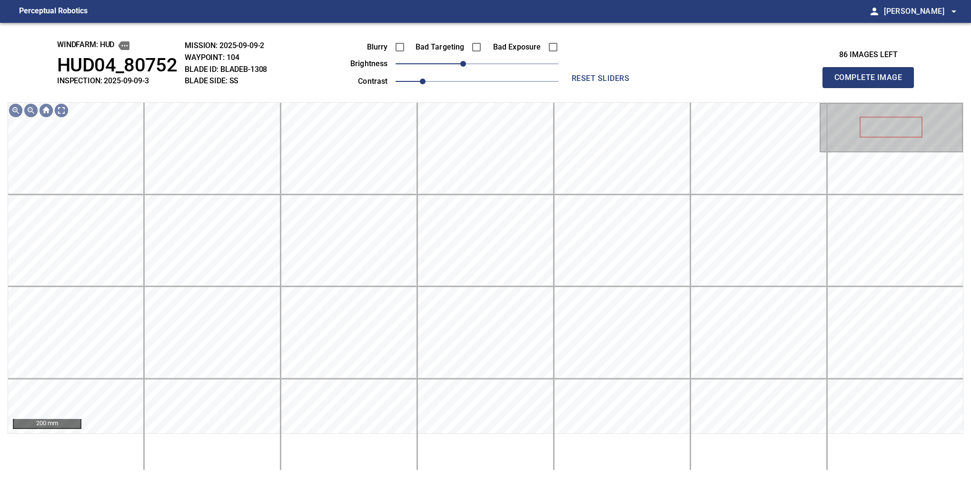
click at [872, 88] on button "Complete Image" at bounding box center [868, 77] width 91 height 21
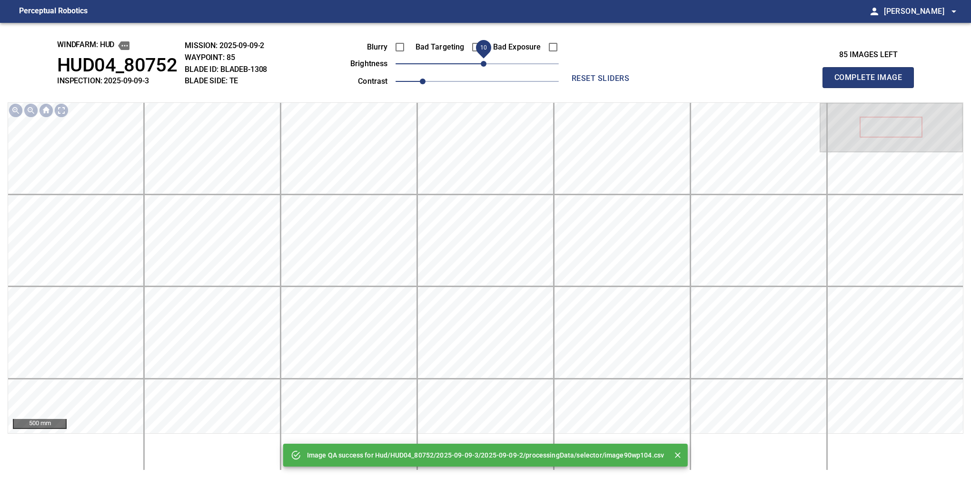
drag, startPoint x: 477, startPoint y: 69, endPoint x: 485, endPoint y: 65, distance: 9.4
click at [485, 65] on span "10" at bounding box center [484, 64] width 6 height 6
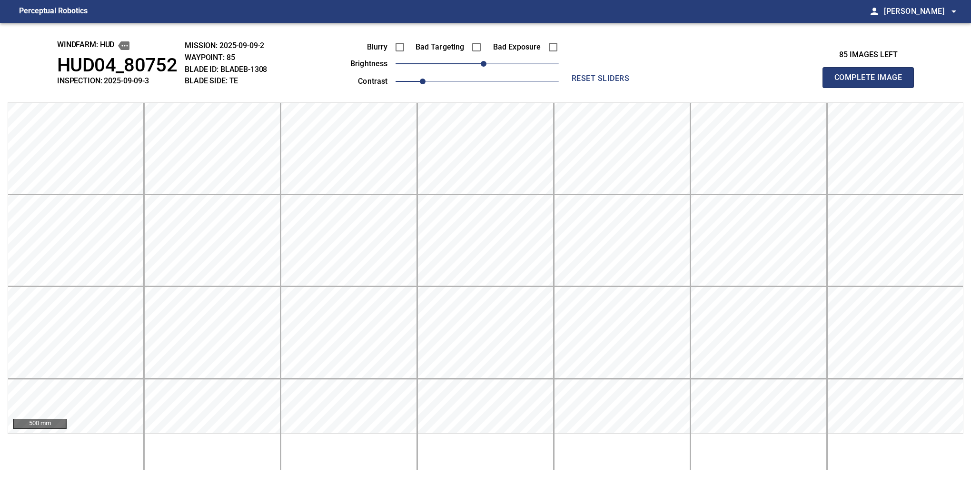
click at [872, 88] on button "Complete Image" at bounding box center [868, 77] width 91 height 21
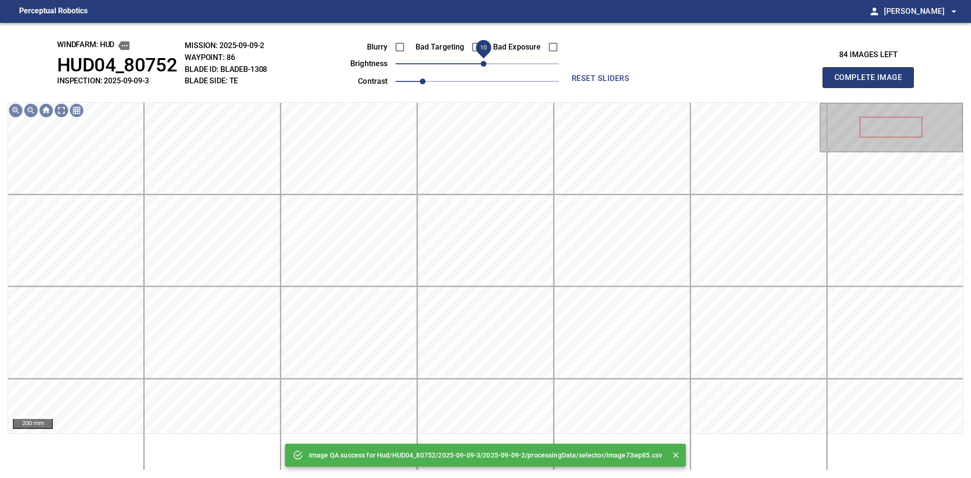
click at [483, 62] on span "10" at bounding box center [484, 64] width 6 height 6
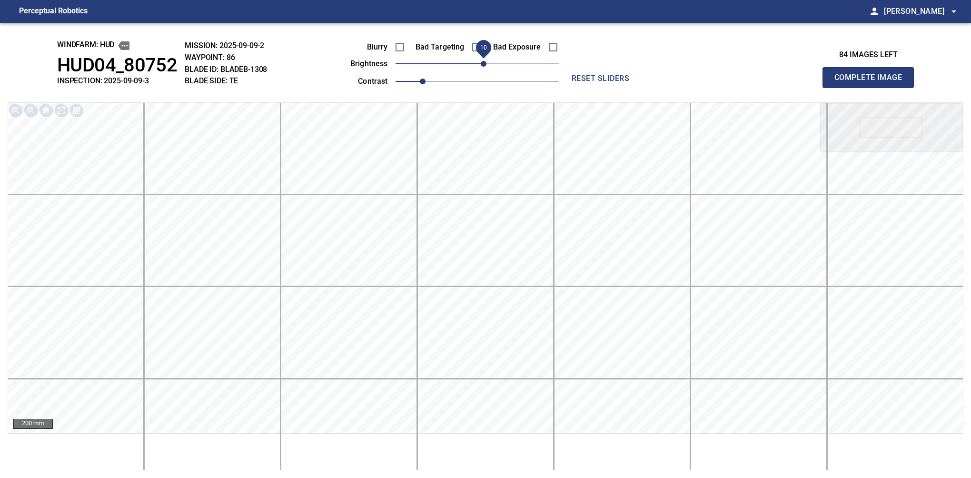
click at [872, 88] on button "Complete Image" at bounding box center [868, 77] width 91 height 21
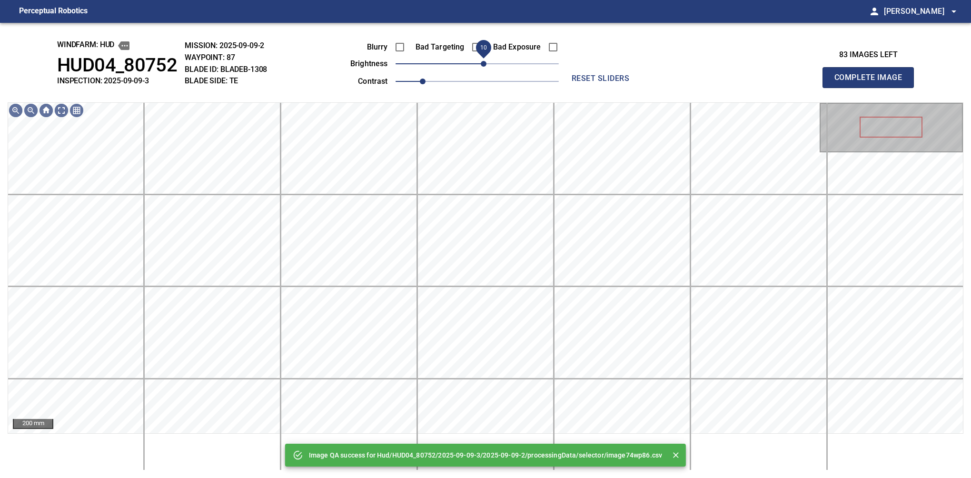
drag, startPoint x: 477, startPoint y: 63, endPoint x: 483, endPoint y: 63, distance: 6.7
click at [483, 63] on span "10" at bounding box center [484, 64] width 6 height 6
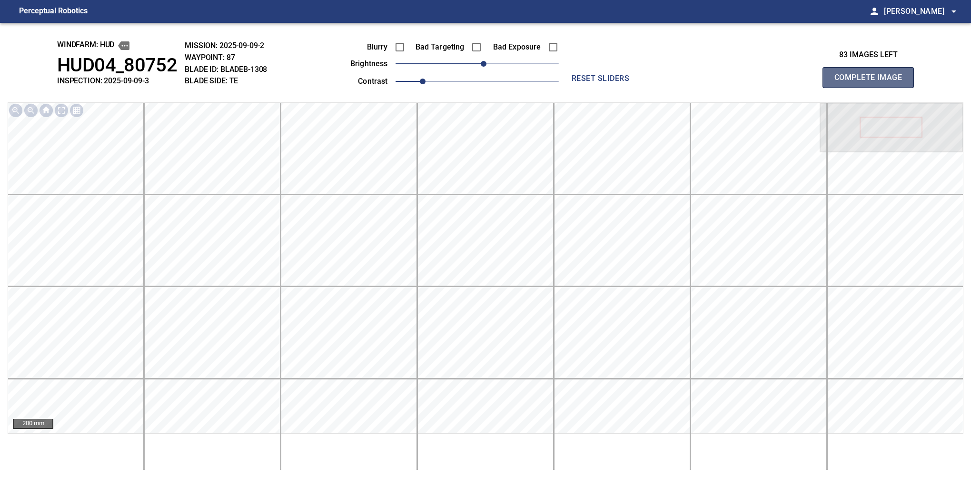
click at [872, 88] on button "Complete Image" at bounding box center [868, 77] width 91 height 21
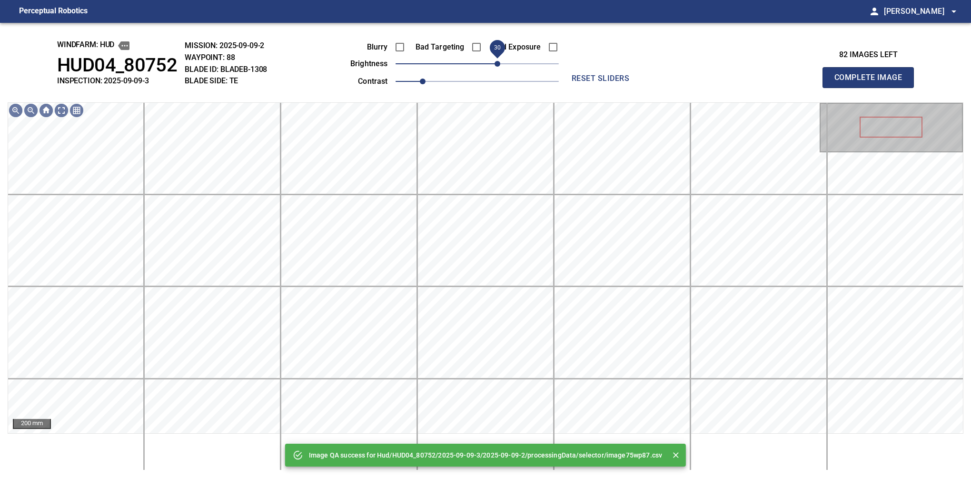
drag, startPoint x: 477, startPoint y: 60, endPoint x: 498, endPoint y: 55, distance: 22.5
click at [498, 61] on span "30" at bounding box center [498, 64] width 6 height 6
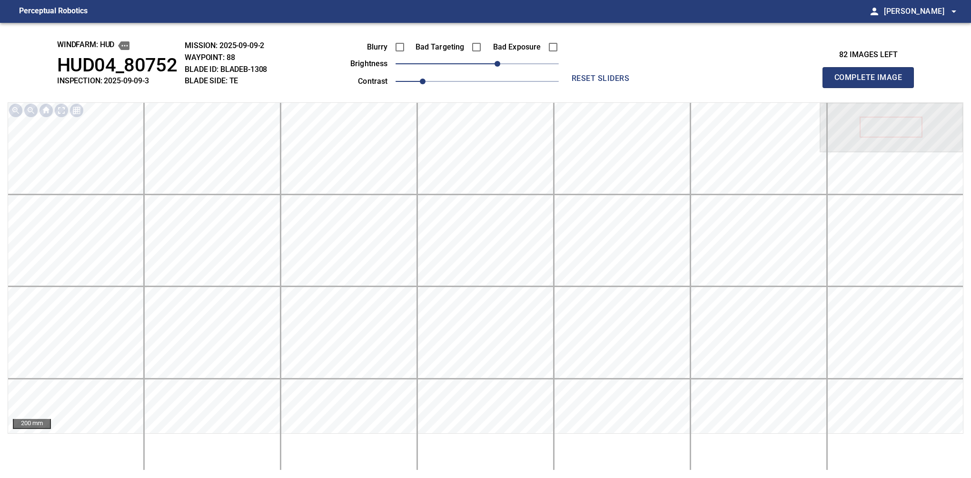
click at [872, 88] on button "Complete Image" at bounding box center [868, 77] width 91 height 21
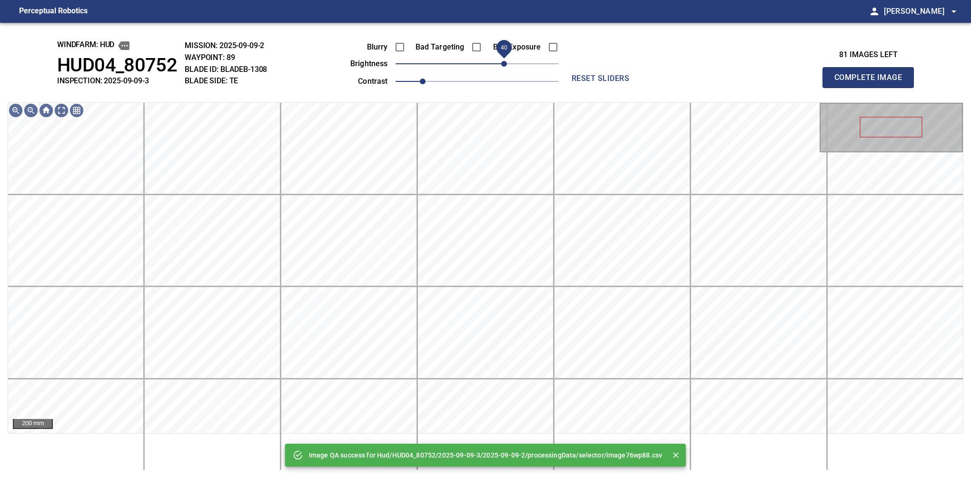
drag, startPoint x: 495, startPoint y: 62, endPoint x: 505, endPoint y: 59, distance: 10.4
click at [505, 61] on span "40" at bounding box center [504, 64] width 6 height 6
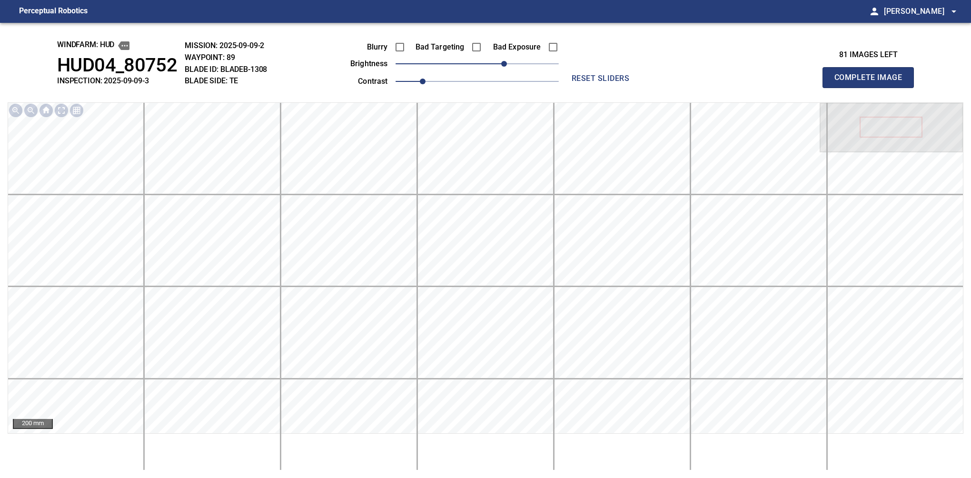
click at [872, 88] on button "Complete Image" at bounding box center [868, 77] width 91 height 21
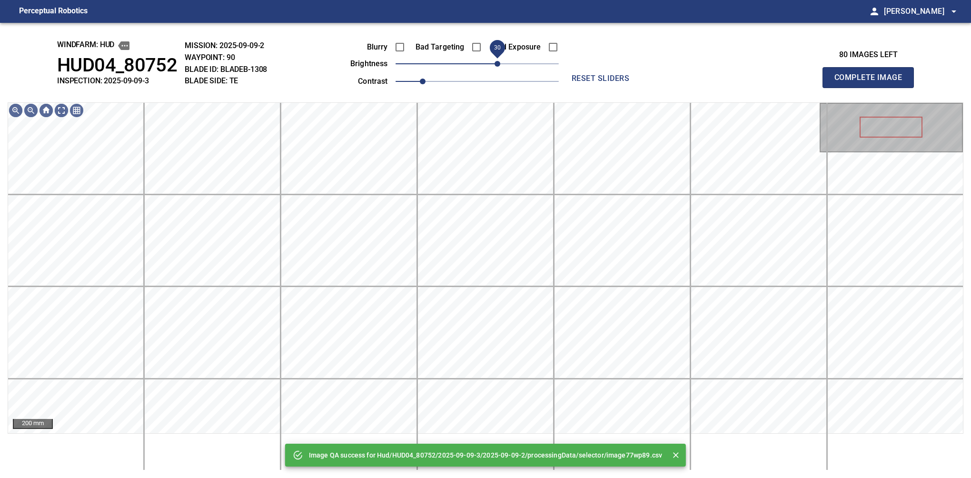
drag, startPoint x: 505, startPoint y: 59, endPoint x: 497, endPoint y: 62, distance: 8.6
click at [497, 62] on span "30" at bounding box center [477, 63] width 163 height 13
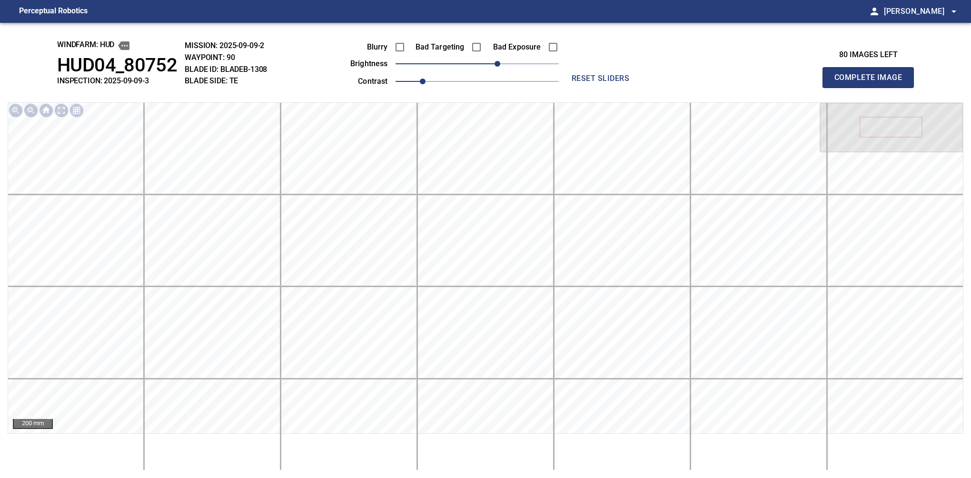
click at [872, 88] on button "Complete Image" at bounding box center [868, 77] width 91 height 21
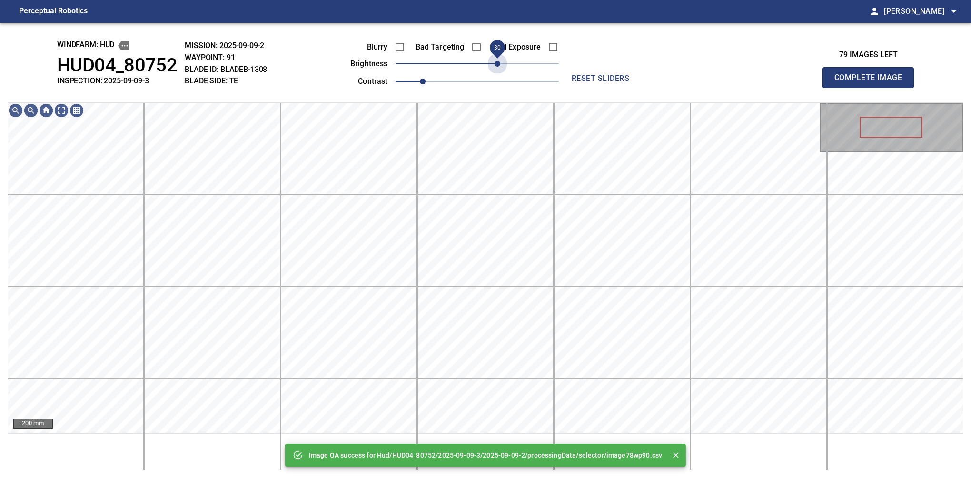
click at [497, 62] on span "30" at bounding box center [477, 63] width 163 height 13
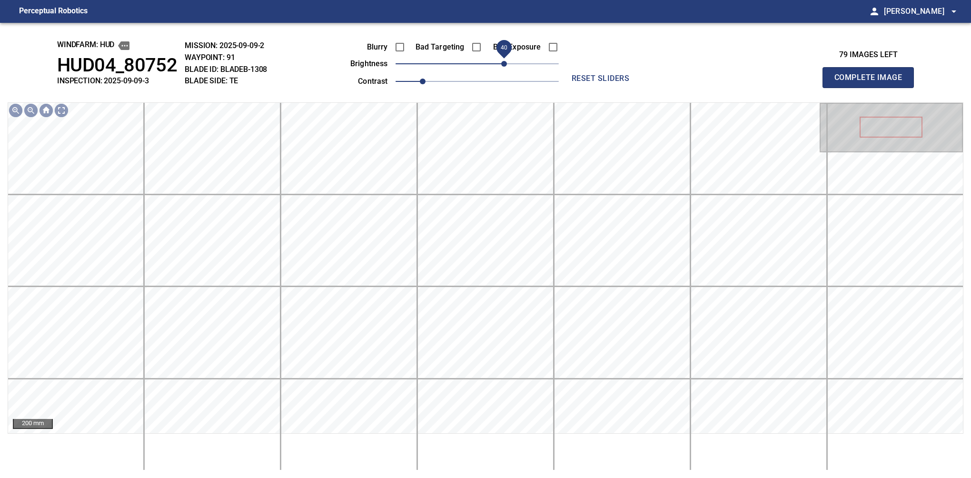
click at [503, 61] on span "40" at bounding box center [504, 64] width 6 height 6
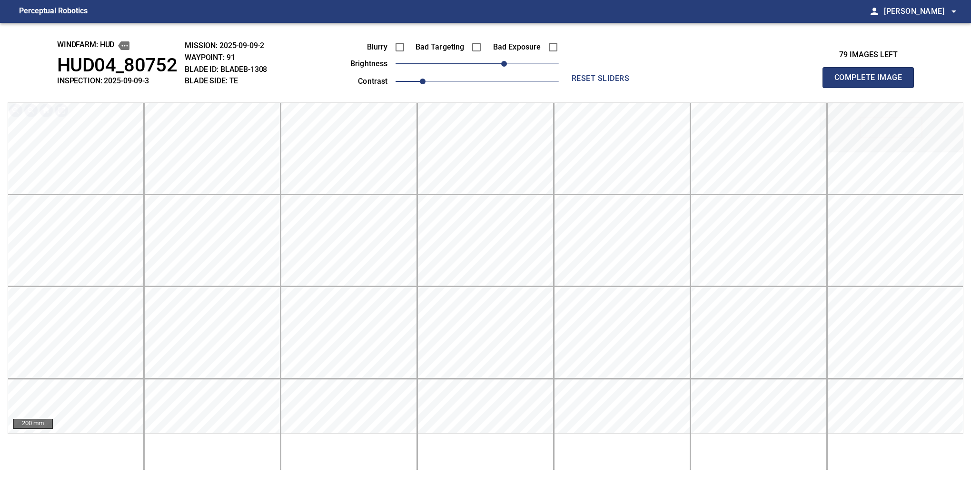
click at [872, 88] on button "Complete Image" at bounding box center [868, 77] width 91 height 21
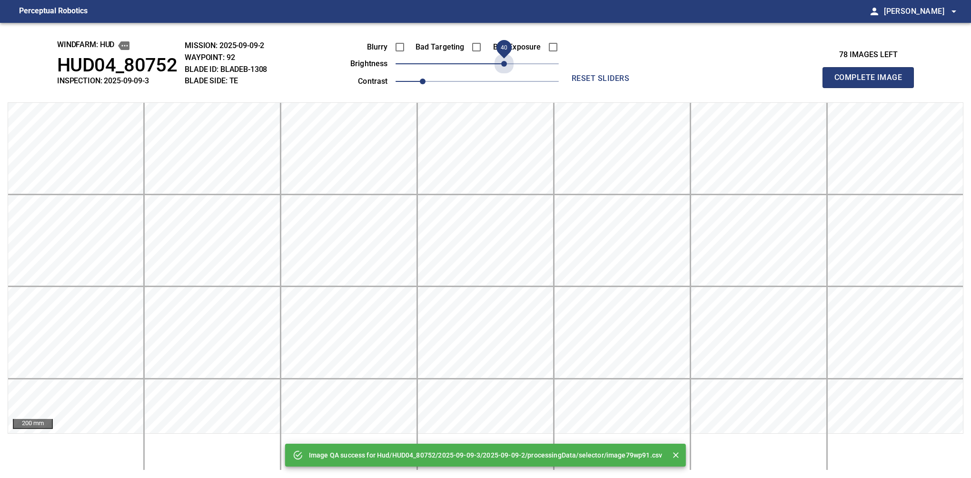
click at [503, 60] on span "40" at bounding box center [477, 63] width 163 height 13
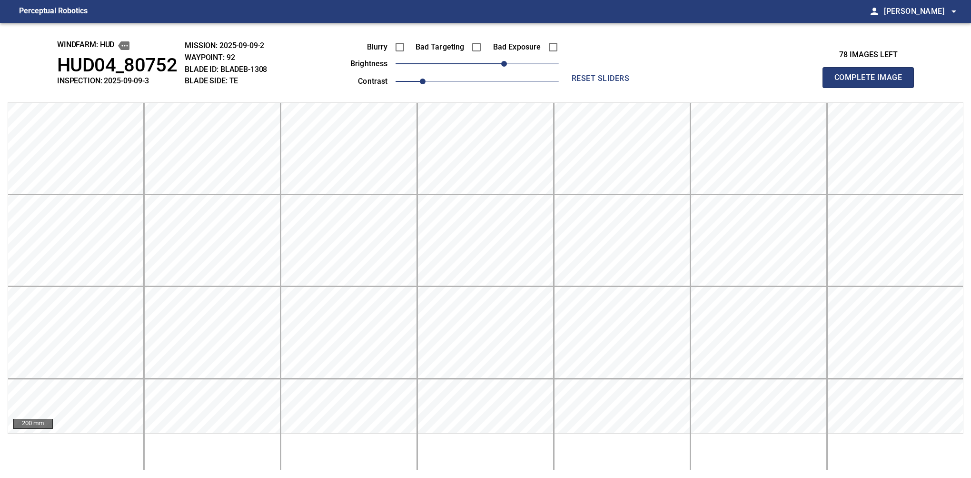
click at [872, 88] on button "Complete Image" at bounding box center [868, 77] width 91 height 21
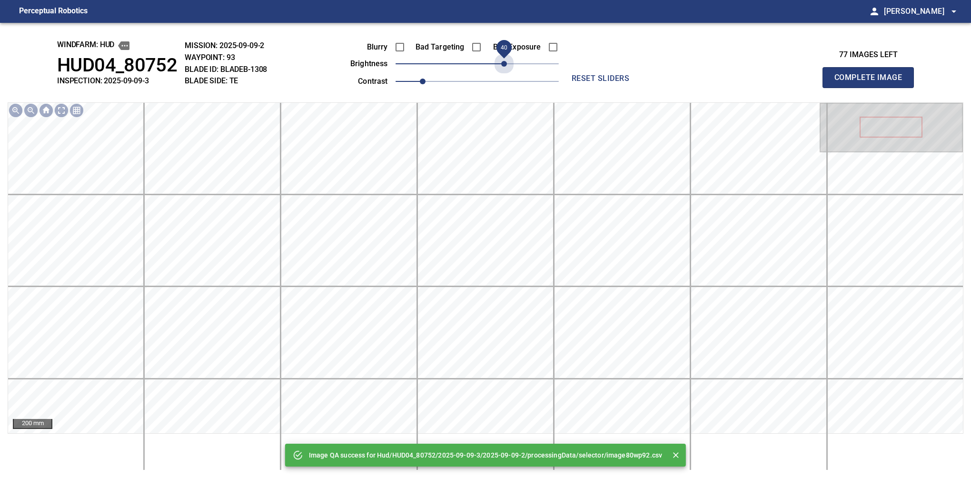
click at [503, 60] on span "40" at bounding box center [477, 63] width 163 height 13
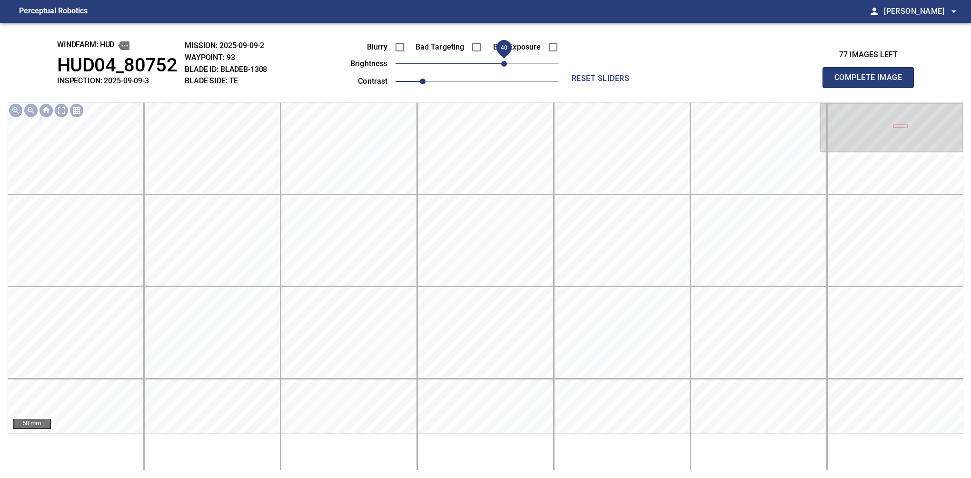
click at [872, 88] on button "Complete Image" at bounding box center [868, 77] width 91 height 21
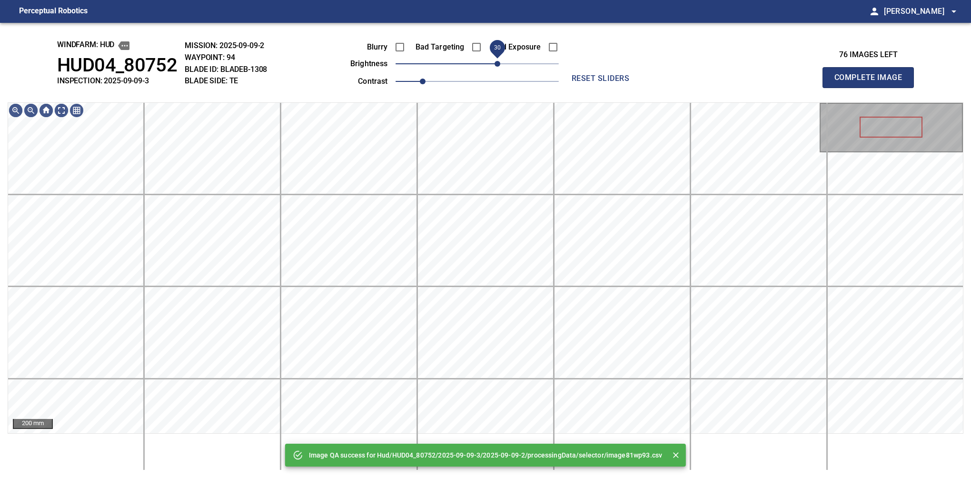
drag, startPoint x: 511, startPoint y: 63, endPoint x: 499, endPoint y: 69, distance: 12.6
click at [499, 69] on span "30" at bounding box center [477, 63] width 163 height 13
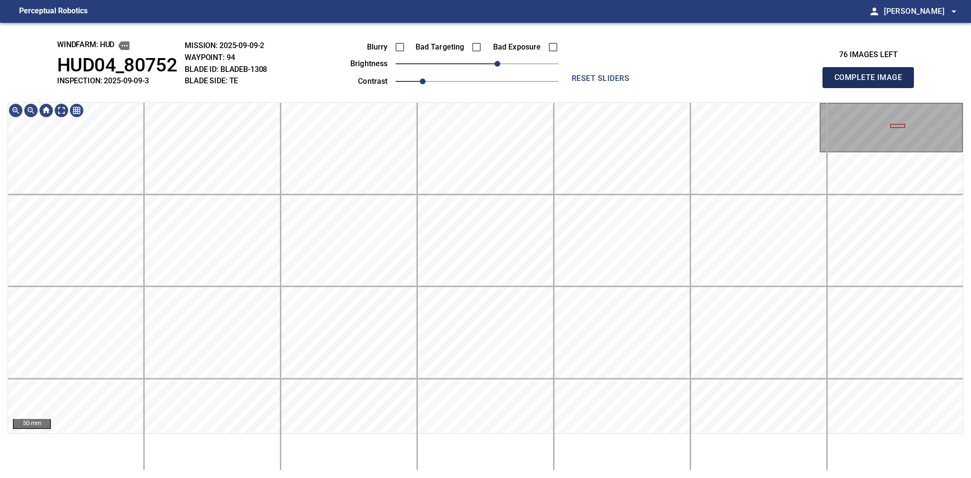
click at [872, 88] on button "Complete Image" at bounding box center [868, 77] width 91 height 21
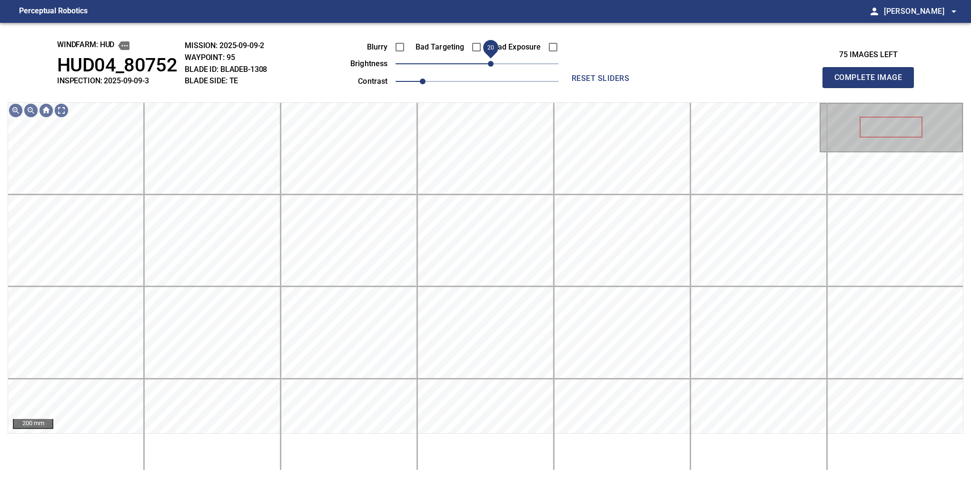
drag, startPoint x: 497, startPoint y: 61, endPoint x: 491, endPoint y: 69, distance: 9.1
click at [491, 69] on span "20" at bounding box center [477, 63] width 163 height 13
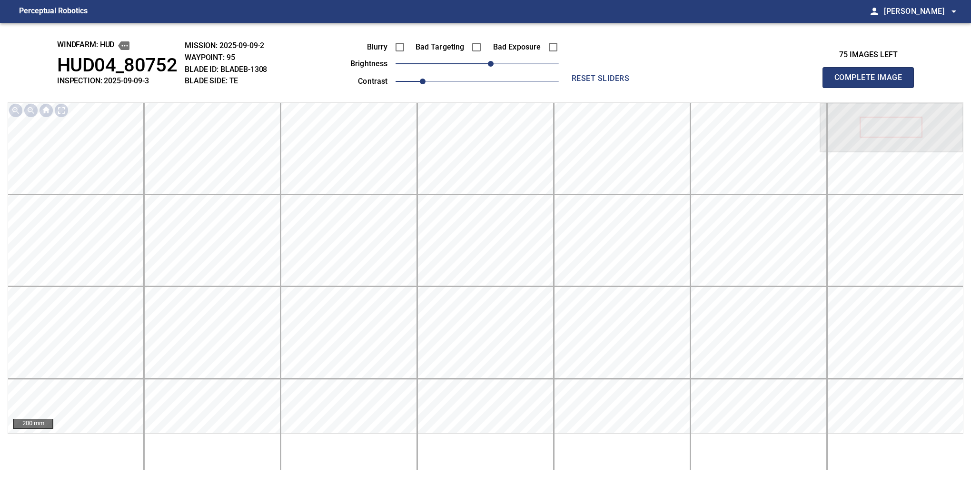
click at [872, 88] on button "Complete Image" at bounding box center [868, 77] width 91 height 21
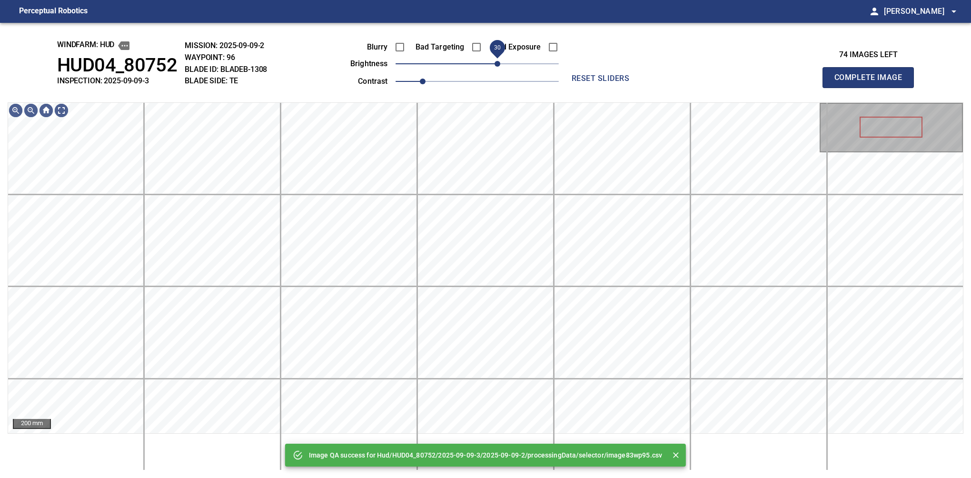
drag, startPoint x: 481, startPoint y: 61, endPoint x: 496, endPoint y: 62, distance: 15.2
click at [496, 62] on span "30" at bounding box center [498, 64] width 6 height 6
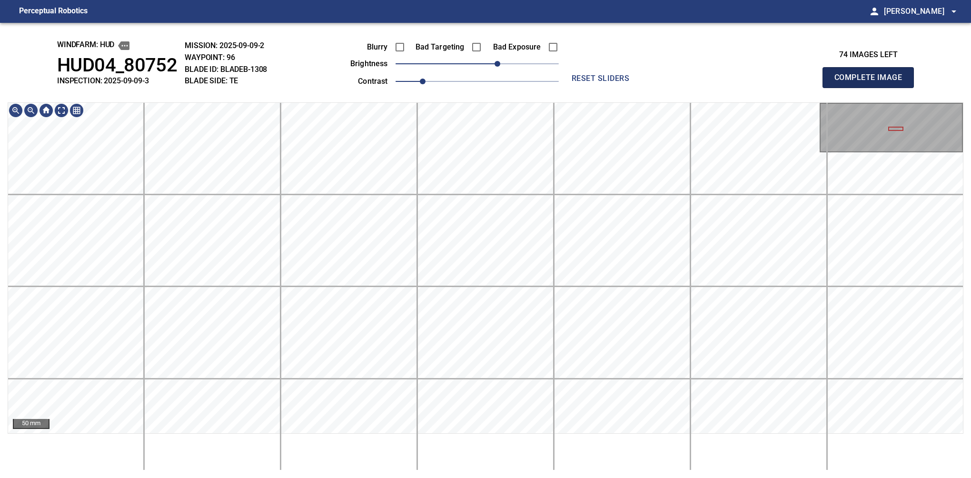
click at [872, 88] on button "Complete Image" at bounding box center [868, 77] width 91 height 21
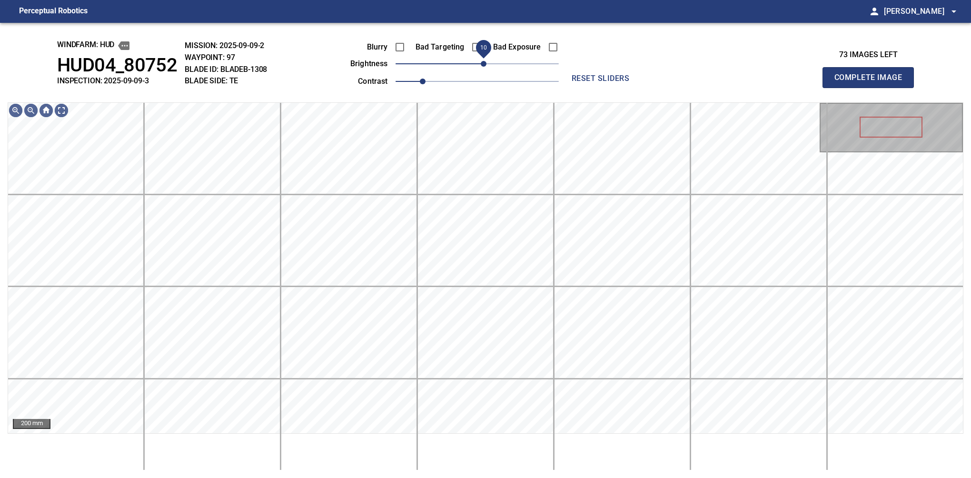
drag, startPoint x: 478, startPoint y: 63, endPoint x: 483, endPoint y: 63, distance: 5.2
click at [483, 63] on span "10" at bounding box center [484, 64] width 6 height 6
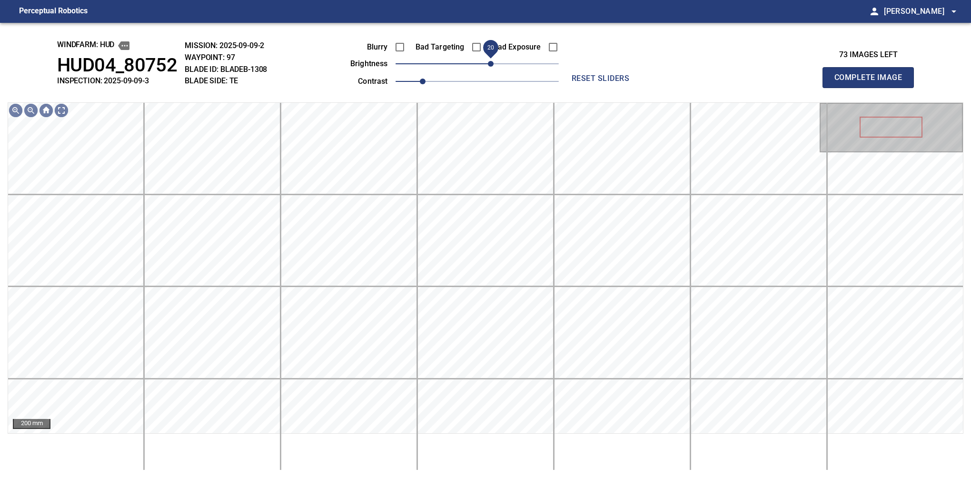
click at [489, 63] on span "20" at bounding box center [491, 64] width 6 height 6
drag, startPoint x: 489, startPoint y: 63, endPoint x: 496, endPoint y: 63, distance: 6.7
click at [496, 63] on span "30" at bounding box center [498, 64] width 6 height 6
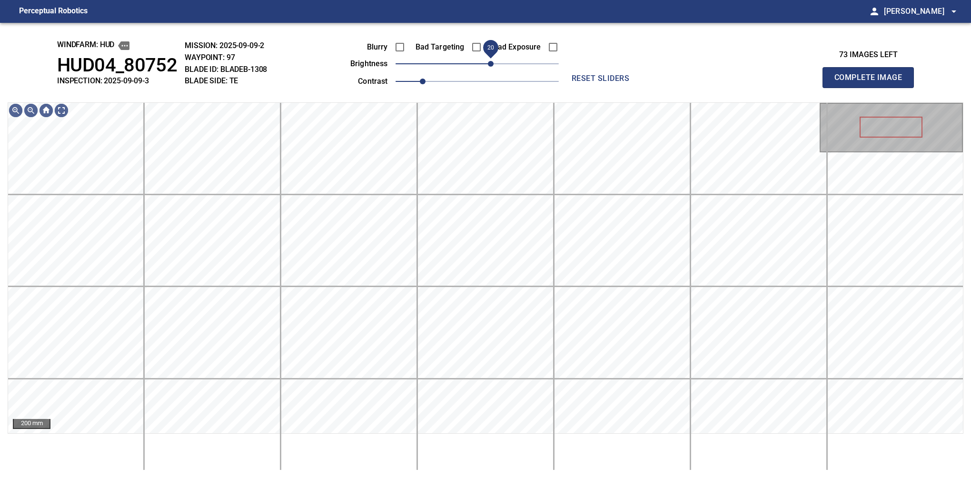
click at [493, 63] on span "20" at bounding box center [491, 64] width 6 height 6
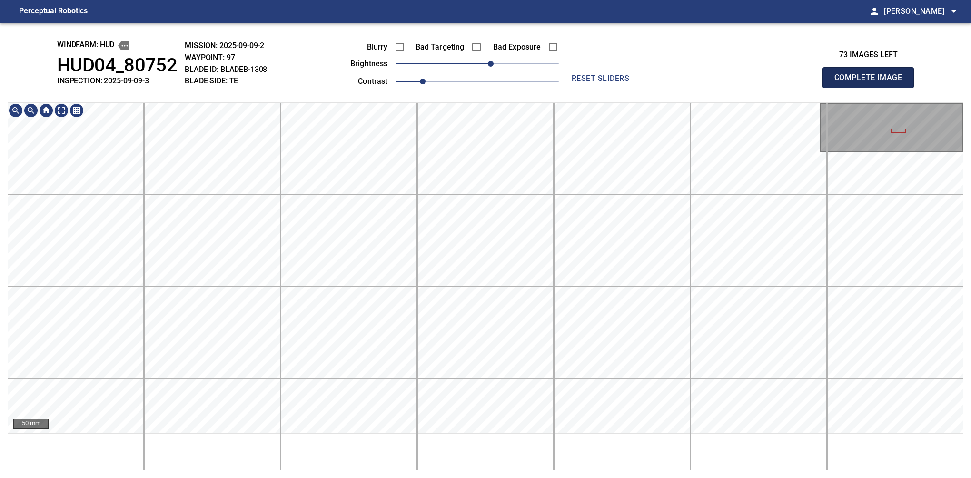
drag, startPoint x: 872, startPoint y: 86, endPoint x: 878, endPoint y: 86, distance: 6.2
click at [872, 88] on button "Complete Image" at bounding box center [868, 77] width 91 height 21
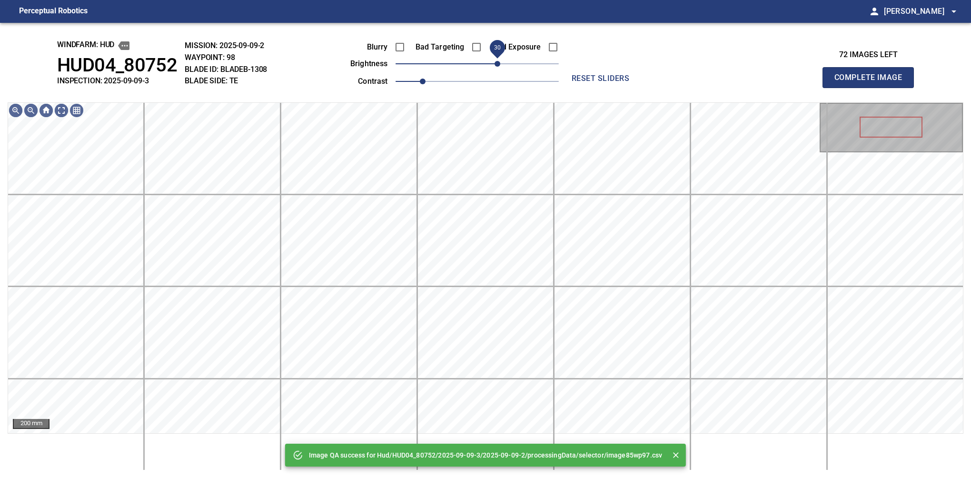
drag, startPoint x: 505, startPoint y: 62, endPoint x: 500, endPoint y: 60, distance: 5.0
click at [500, 60] on span "30" at bounding box center [477, 63] width 163 height 13
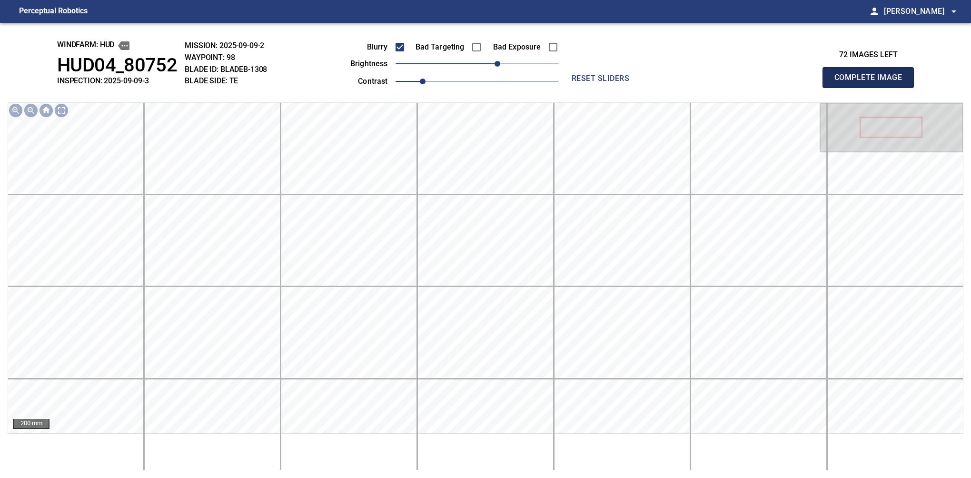
drag, startPoint x: 872, startPoint y: 88, endPoint x: 414, endPoint y: 46, distance: 459.9
click at [872, 88] on button "Complete Image" at bounding box center [868, 77] width 91 height 21
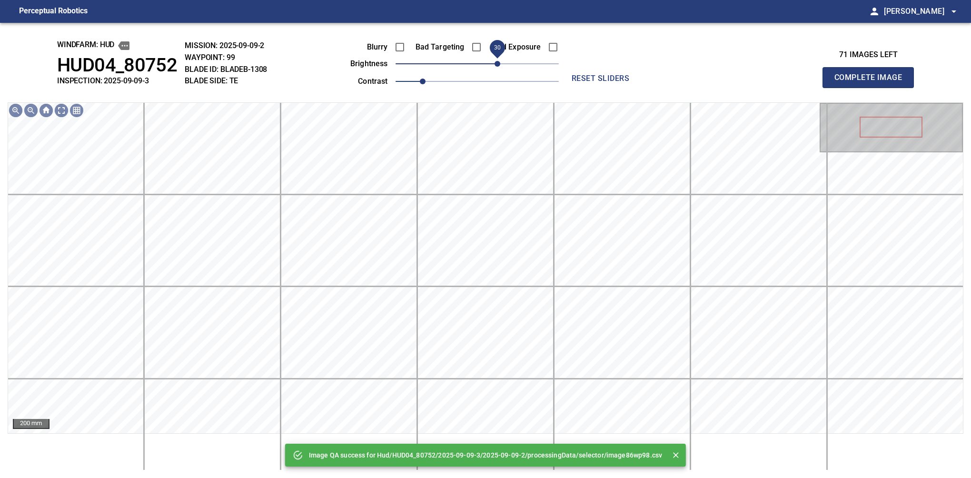
click at [499, 65] on span "30" at bounding box center [477, 63] width 163 height 13
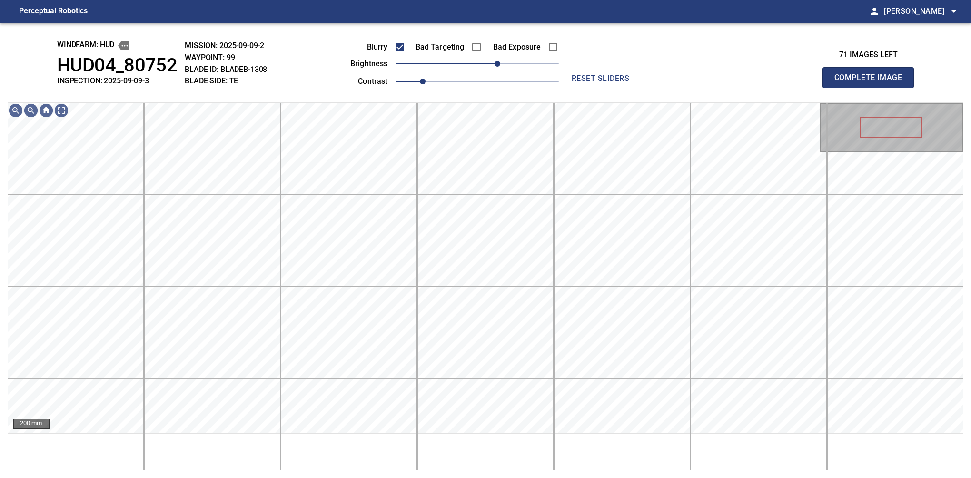
click at [872, 88] on button "Complete Image" at bounding box center [868, 77] width 91 height 21
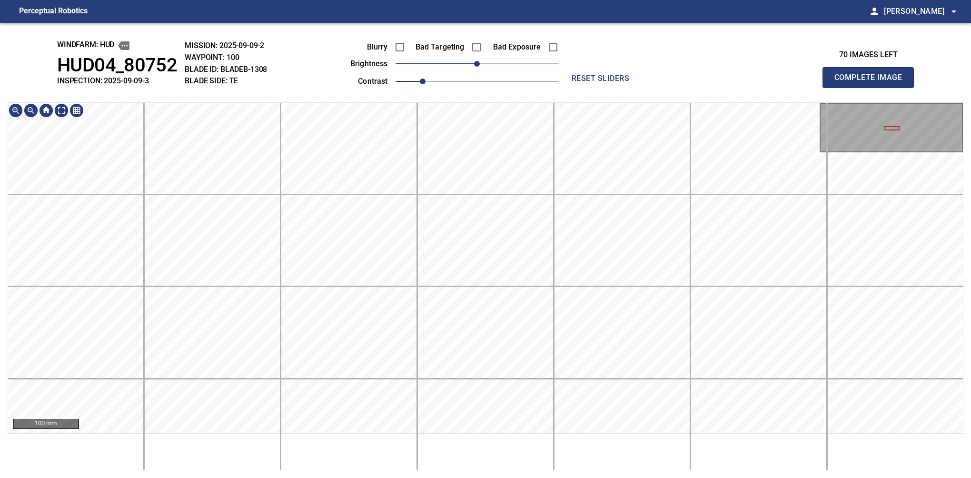
click at [379, 98] on div "windfarm: Hud HUD04_80752 INSPECTION: 2025-09-09-3 MISSION: 2025-09-09-2 WAYPOI…" at bounding box center [485, 250] width 971 height 455
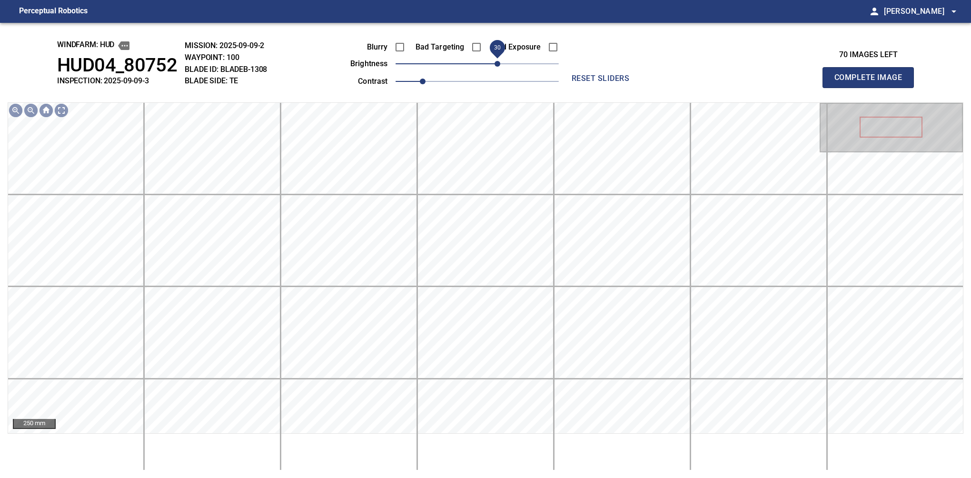
drag, startPoint x: 487, startPoint y: 66, endPoint x: 500, endPoint y: 64, distance: 13.0
click at [500, 64] on span "30" at bounding box center [477, 63] width 163 height 13
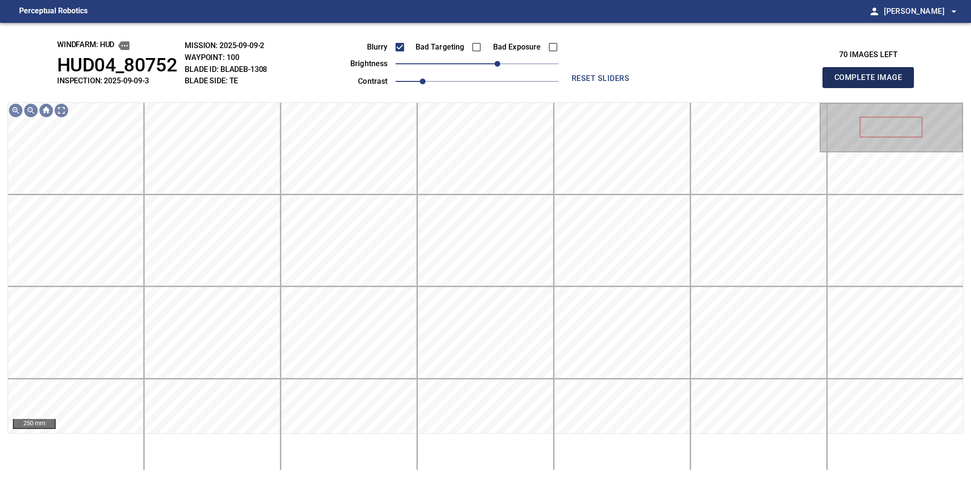
click at [872, 88] on button "Complete Image" at bounding box center [868, 77] width 91 height 21
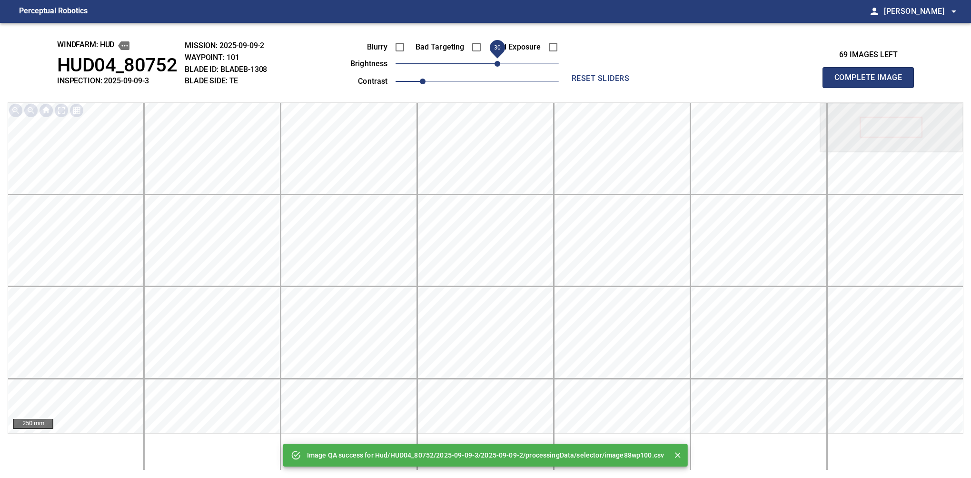
drag, startPoint x: 498, startPoint y: 65, endPoint x: 507, endPoint y: 63, distance: 8.8
click at [507, 63] on span "30" at bounding box center [477, 63] width 163 height 13
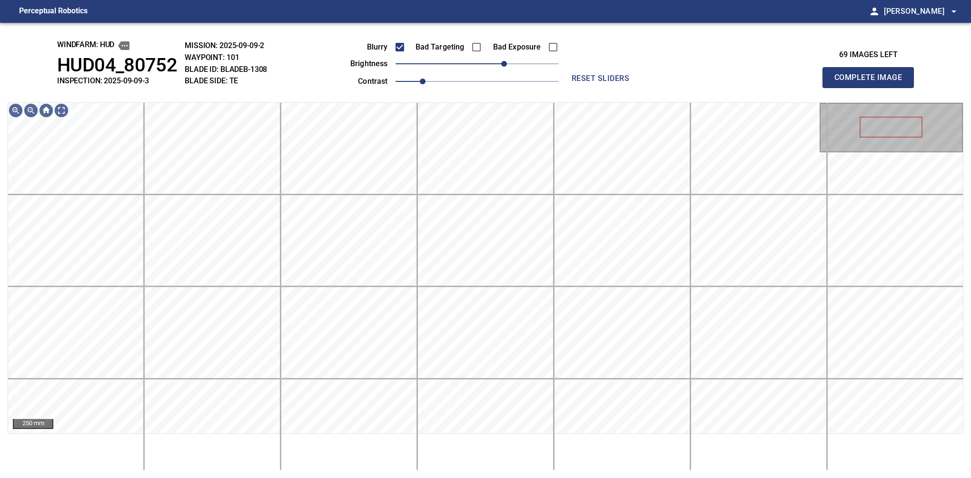
click at [872, 88] on button "Complete Image" at bounding box center [868, 77] width 91 height 21
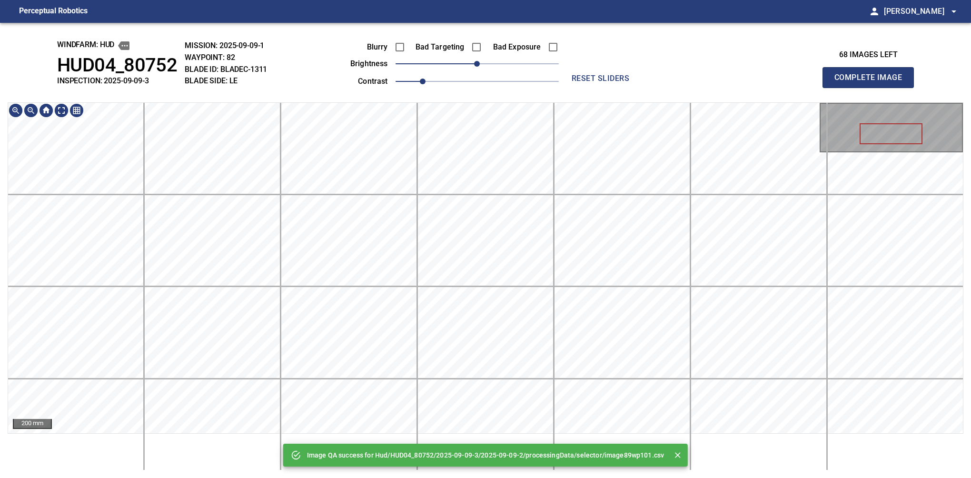
click at [477, 10] on main "Perceptual Robotics person Alex Semenov arrow_drop_down Image QA success for Hu…" at bounding box center [485, 239] width 971 height 478
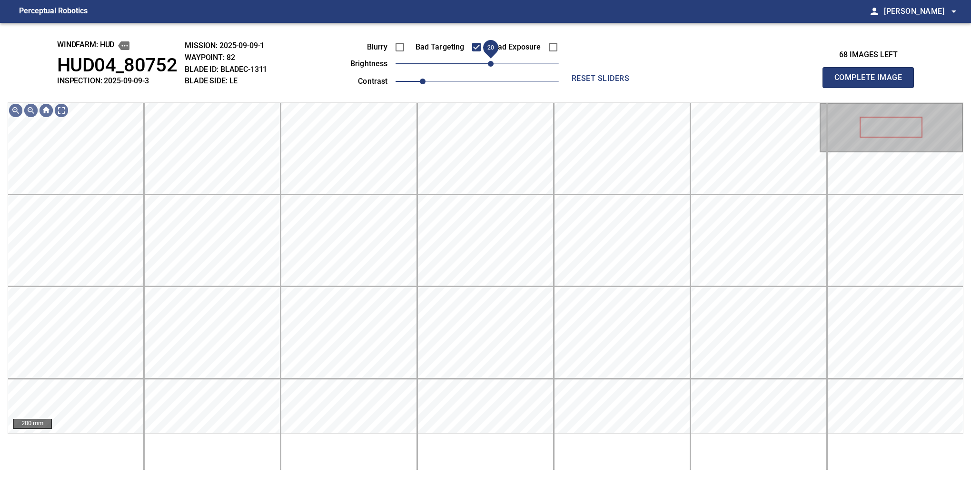
drag, startPoint x: 483, startPoint y: 68, endPoint x: 493, endPoint y: 63, distance: 11.3
click at [493, 63] on span "20" at bounding box center [491, 64] width 6 height 6
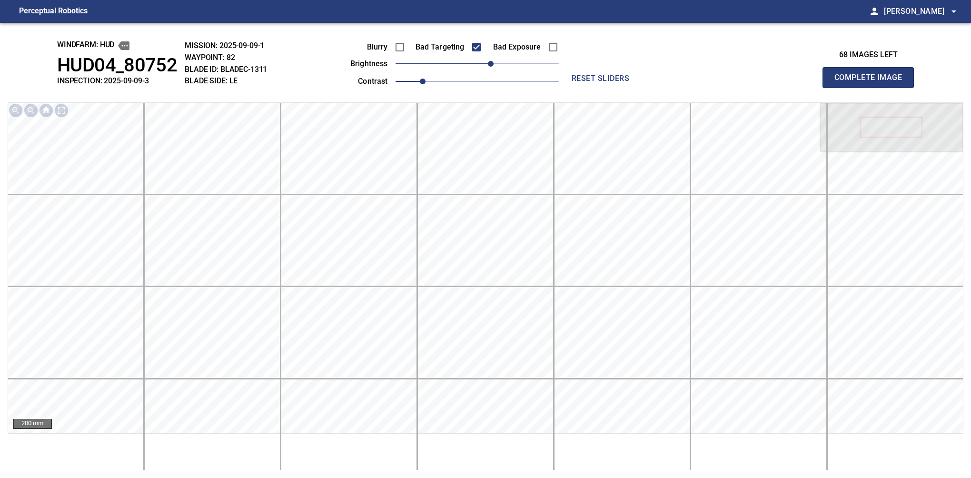
click at [872, 88] on button "Complete Image" at bounding box center [868, 77] width 91 height 21
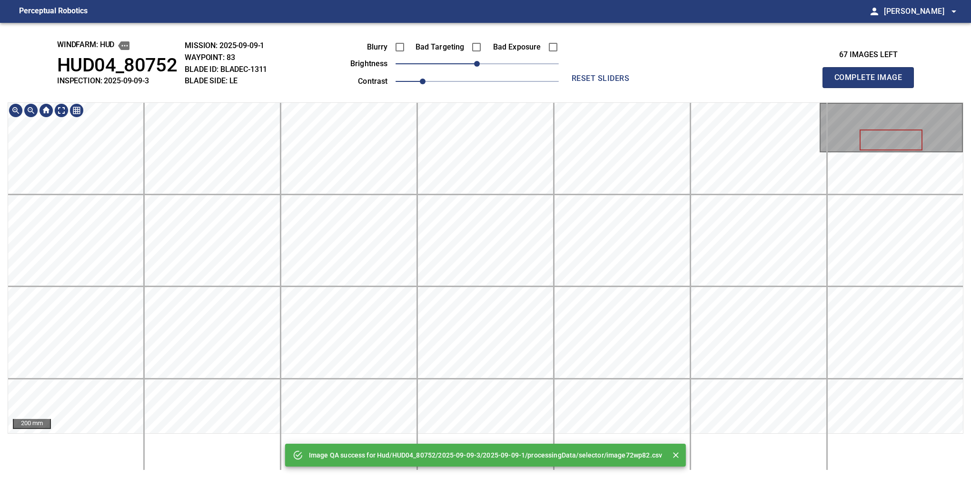
click at [531, 53] on div "Image QA success for Hud/HUD04_80752/2025-09-09-3/2025-09-09-1/processingData/s…" at bounding box center [485, 250] width 971 height 455
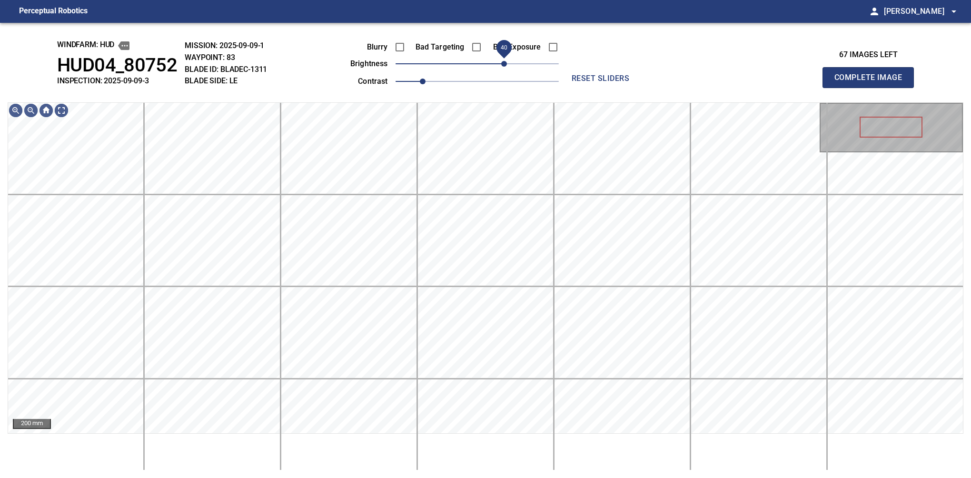
drag, startPoint x: 478, startPoint y: 69, endPoint x: 507, endPoint y: 60, distance: 29.8
click at [507, 61] on span "40" at bounding box center [504, 64] width 6 height 6
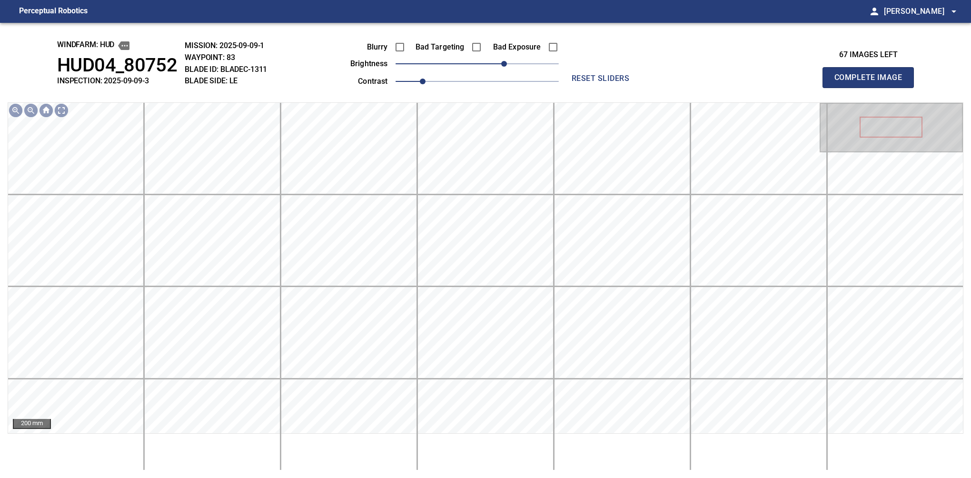
click at [872, 88] on button "Complete Image" at bounding box center [868, 77] width 91 height 21
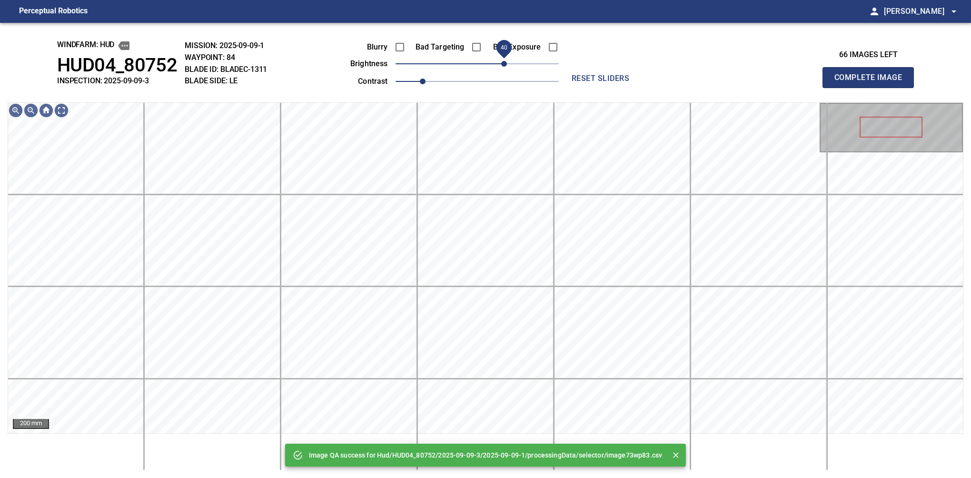
drag, startPoint x: 486, startPoint y: 61, endPoint x: 505, endPoint y: 63, distance: 18.6
click at [505, 63] on span "40" at bounding box center [504, 64] width 6 height 6
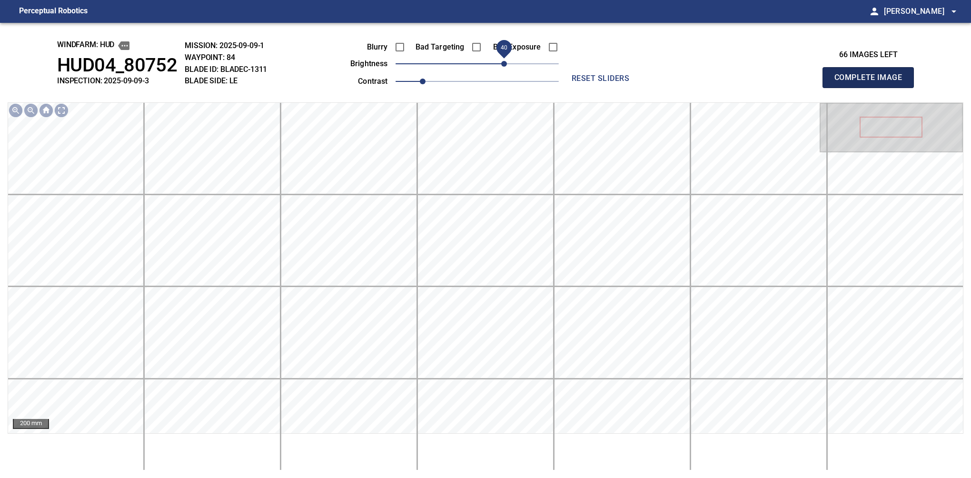
click at [872, 88] on button "Complete Image" at bounding box center [868, 77] width 91 height 21
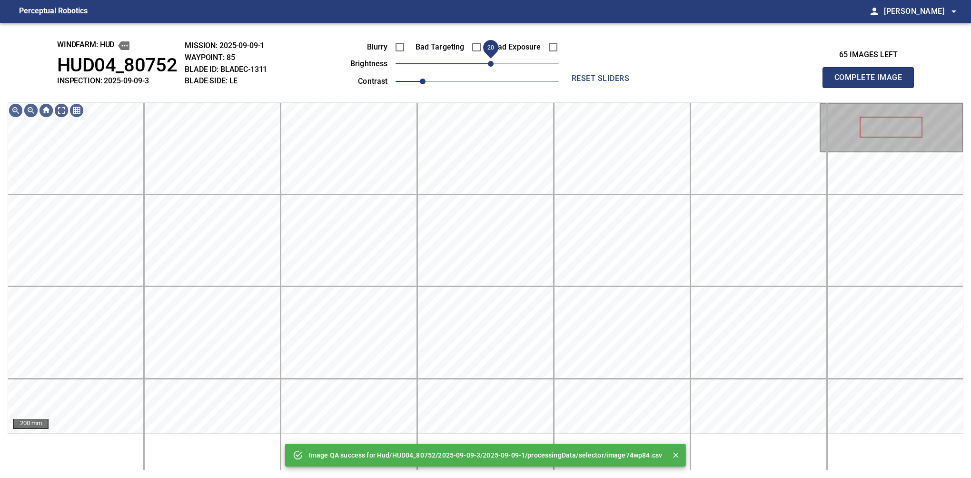
drag, startPoint x: 489, startPoint y: 63, endPoint x: 489, endPoint y: 70, distance: 6.7
click at [489, 67] on span "20" at bounding box center [491, 64] width 6 height 6
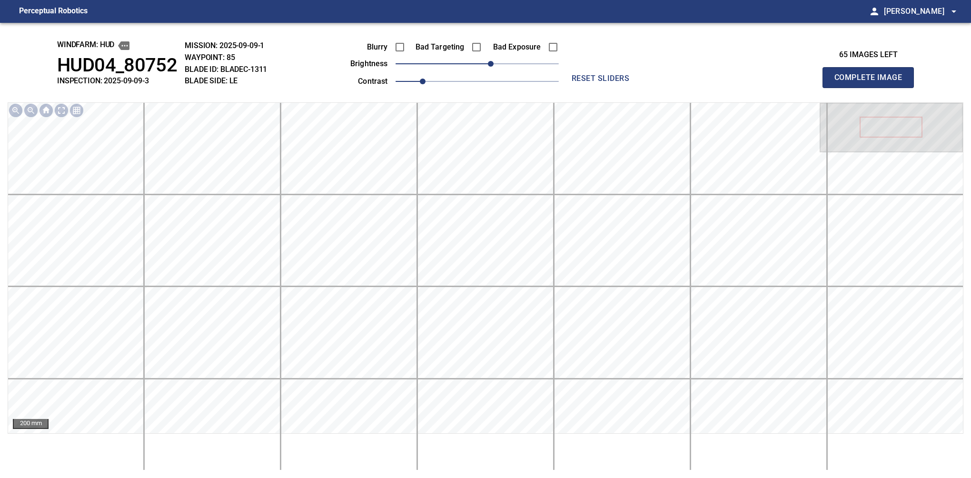
click at [872, 88] on button "Complete Image" at bounding box center [868, 77] width 91 height 21
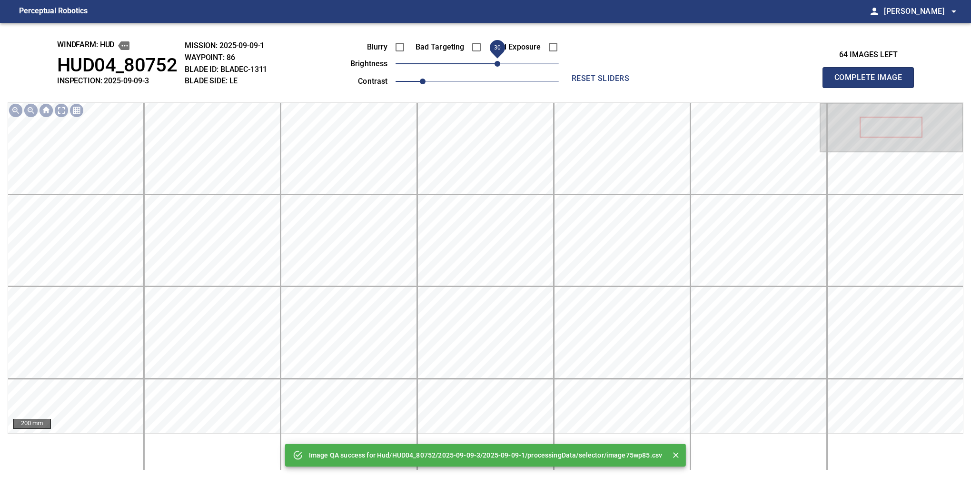
drag, startPoint x: 484, startPoint y: 61, endPoint x: 495, endPoint y: 60, distance: 10.6
click at [495, 61] on span "30" at bounding box center [498, 64] width 6 height 6
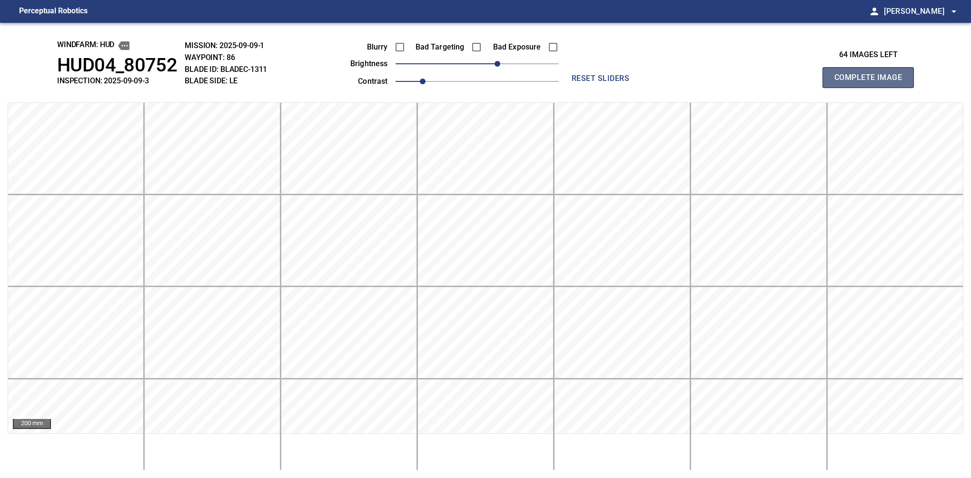
click at [872, 88] on button "Complete Image" at bounding box center [868, 77] width 91 height 21
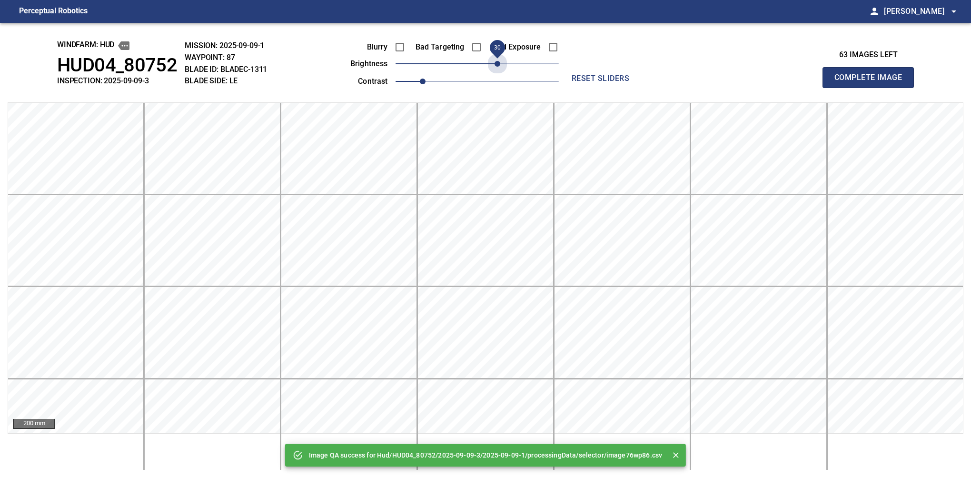
click at [495, 60] on span "30" at bounding box center [477, 63] width 163 height 13
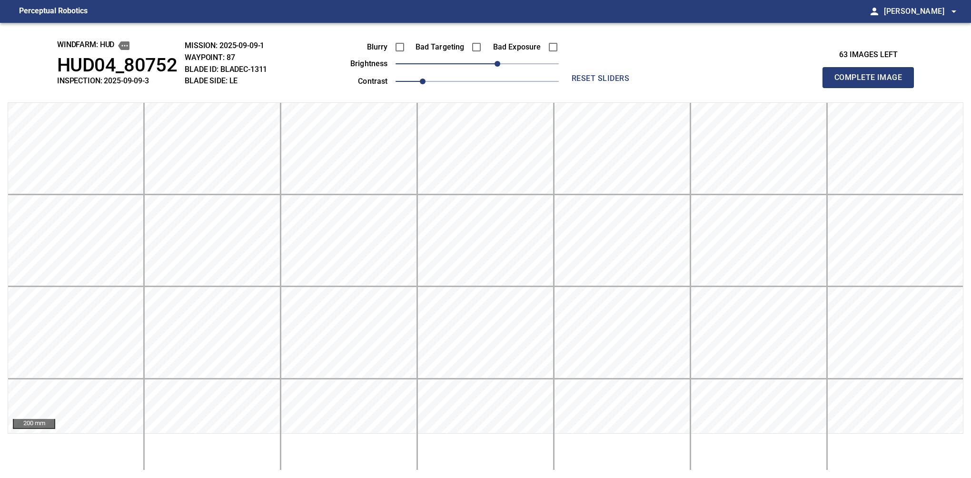
click at [872, 88] on button "Complete Image" at bounding box center [868, 77] width 91 height 21
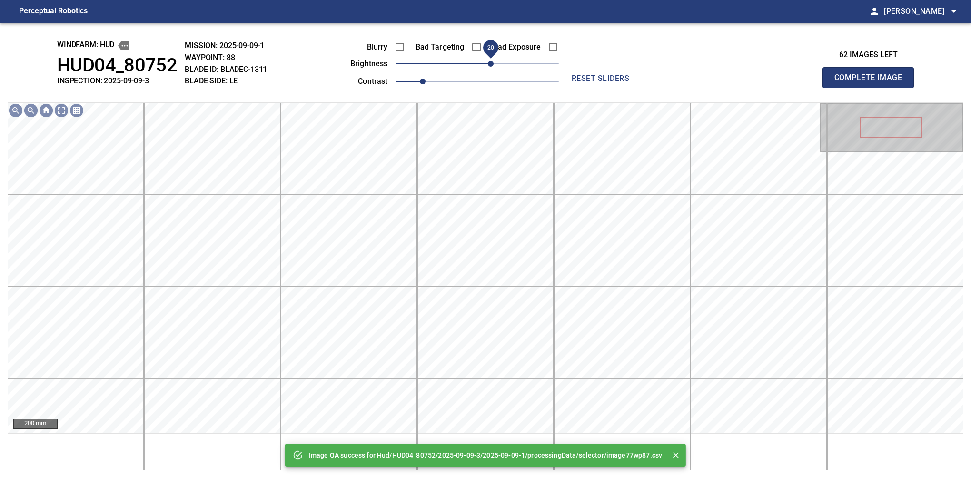
click at [493, 61] on span "20" at bounding box center [477, 63] width 163 height 13
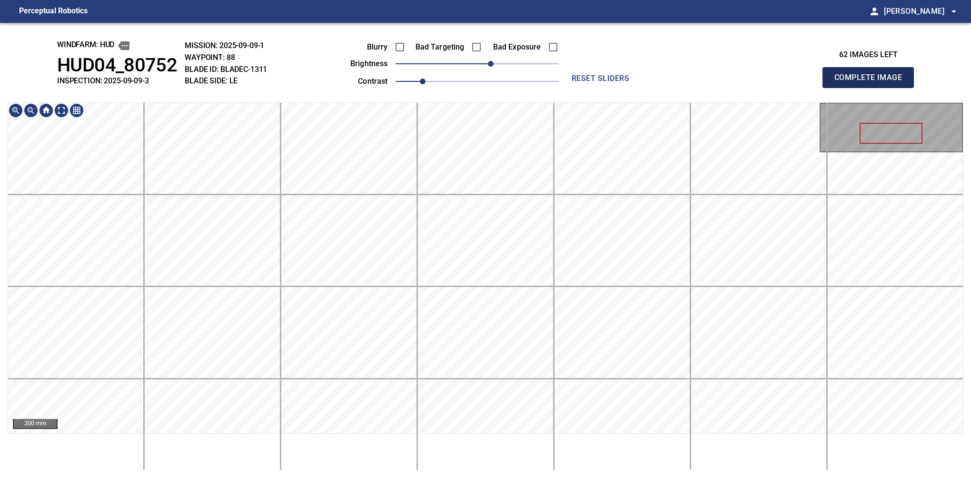
click at [872, 88] on button "Complete Image" at bounding box center [868, 77] width 91 height 21
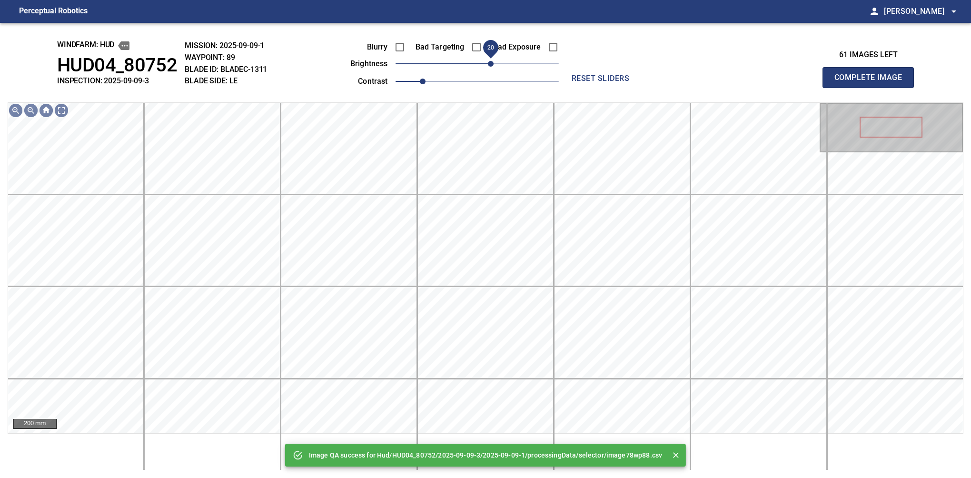
drag, startPoint x: 508, startPoint y: 65, endPoint x: 489, endPoint y: 70, distance: 19.2
click at [489, 70] on span "20" at bounding box center [477, 63] width 163 height 13
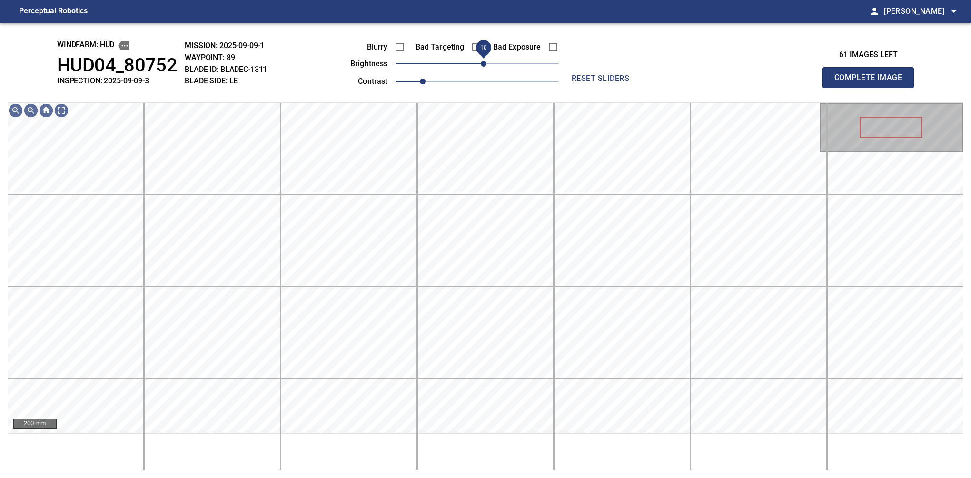
click at [487, 63] on span "10" at bounding box center [484, 64] width 6 height 6
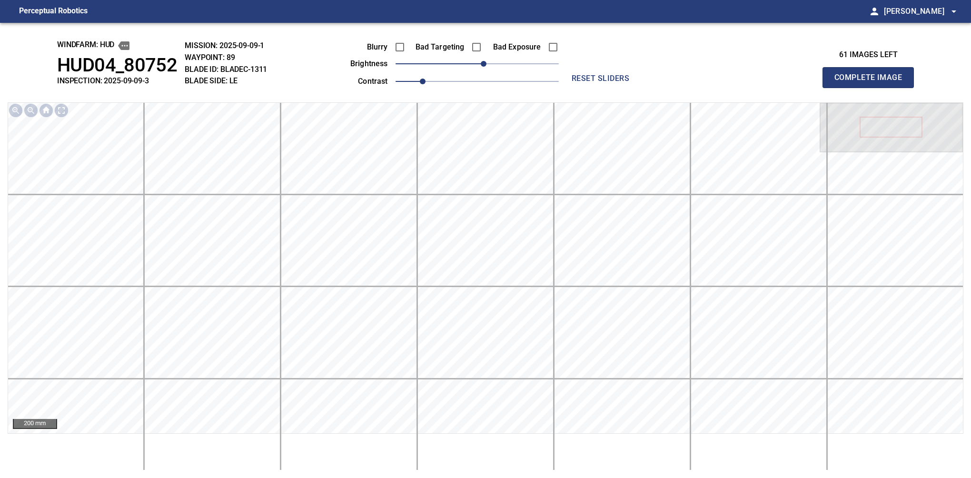
click at [872, 88] on button "Complete Image" at bounding box center [868, 77] width 91 height 21
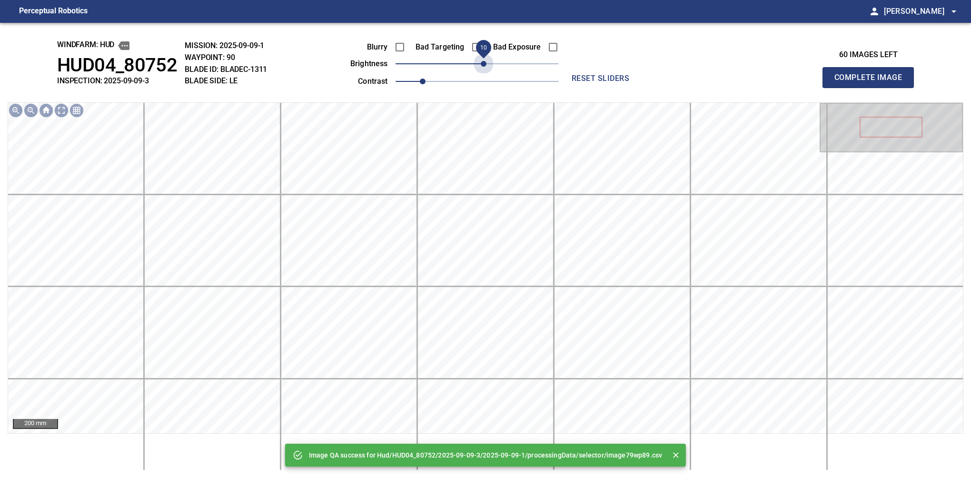
click at [487, 63] on span "10" at bounding box center [484, 64] width 6 height 6
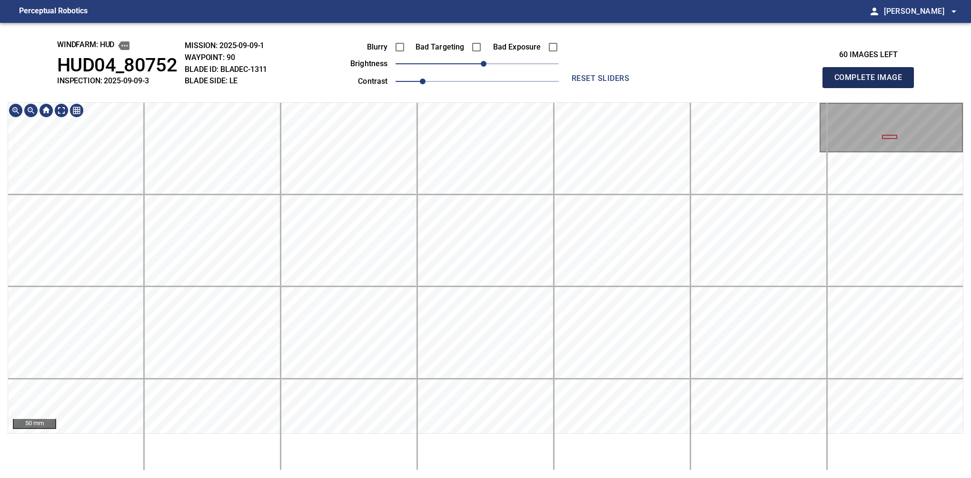
click at [872, 88] on button "Complete Image" at bounding box center [868, 77] width 91 height 21
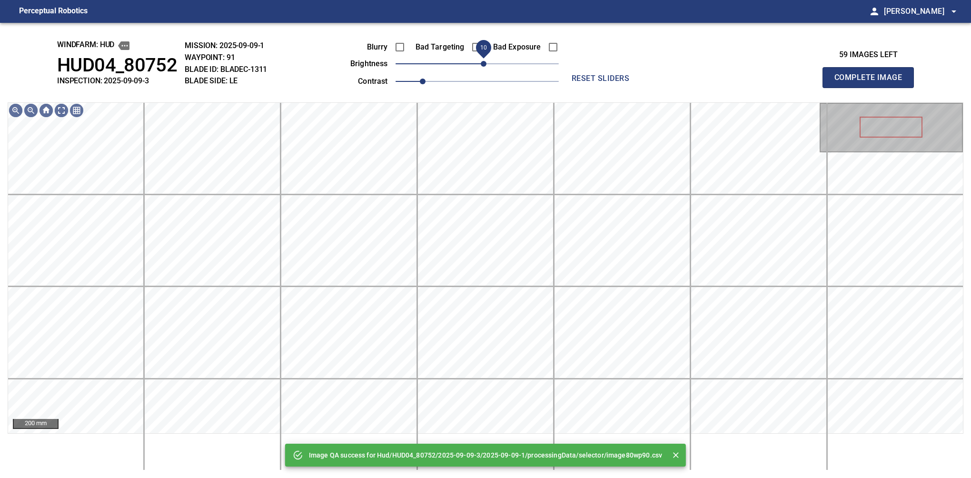
drag, startPoint x: 491, startPoint y: 65, endPoint x: 483, endPoint y: 66, distance: 8.2
click at [483, 66] on span "10" at bounding box center [477, 63] width 163 height 13
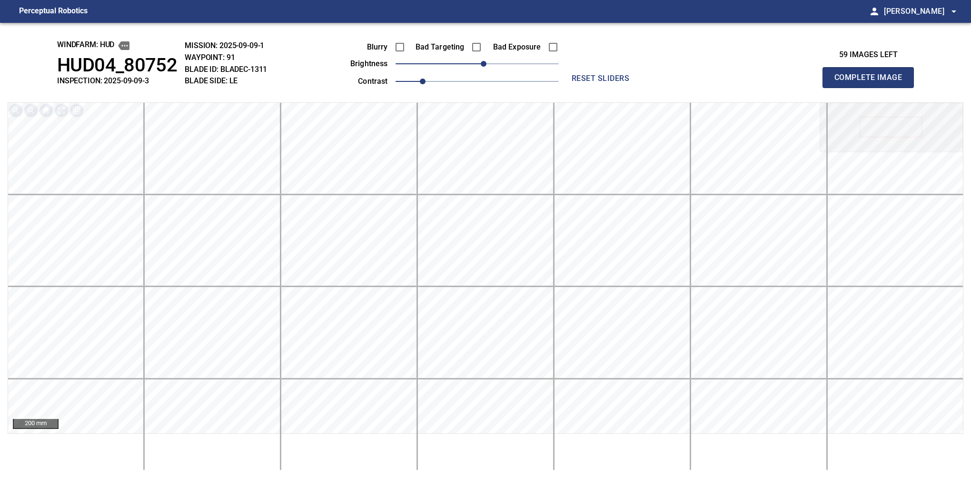
click at [872, 88] on button "Complete Image" at bounding box center [868, 77] width 91 height 21
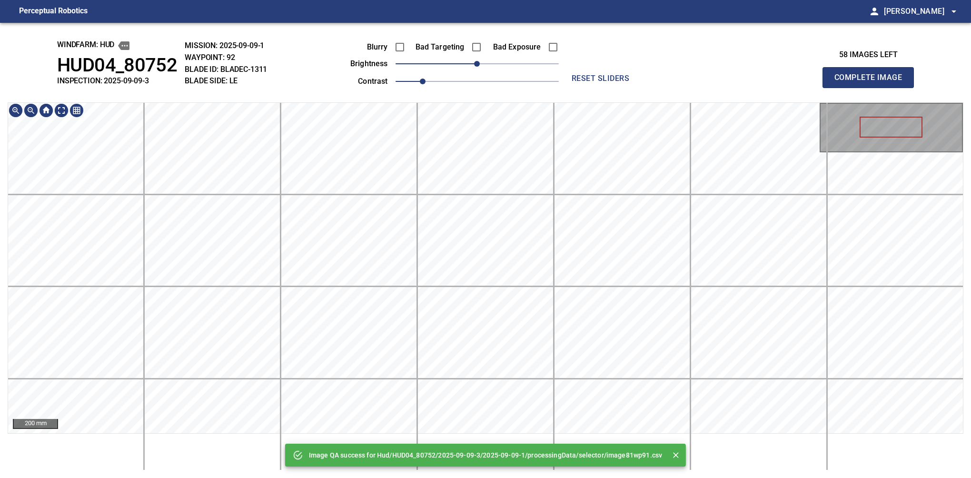
click at [473, 56] on div "Image QA success for Hud/HUD04_80752/2025-09-09-3/2025-09-09-1/processingData/s…" at bounding box center [485, 250] width 971 height 455
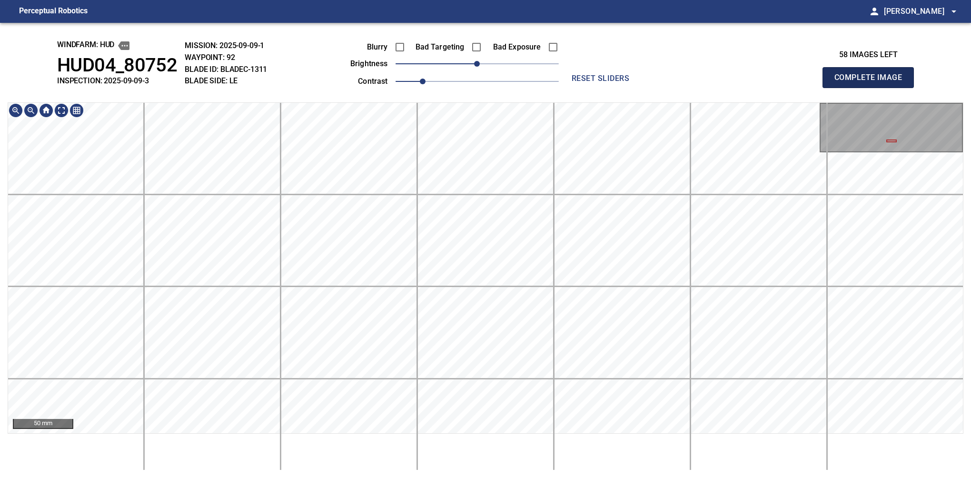
click at [872, 88] on button "Complete Image" at bounding box center [868, 77] width 91 height 21
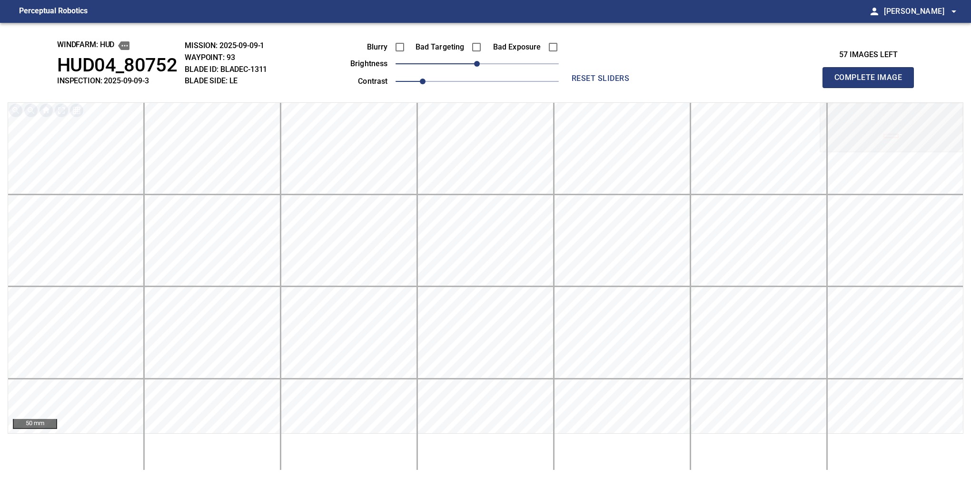
click at [872, 88] on button "Complete Image" at bounding box center [868, 77] width 91 height 21
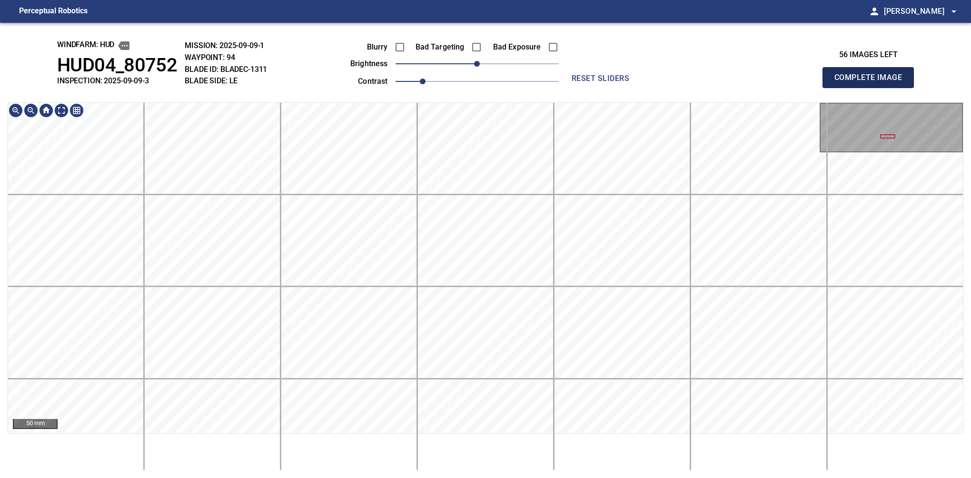
click at [872, 88] on button "Complete Image" at bounding box center [868, 77] width 91 height 21
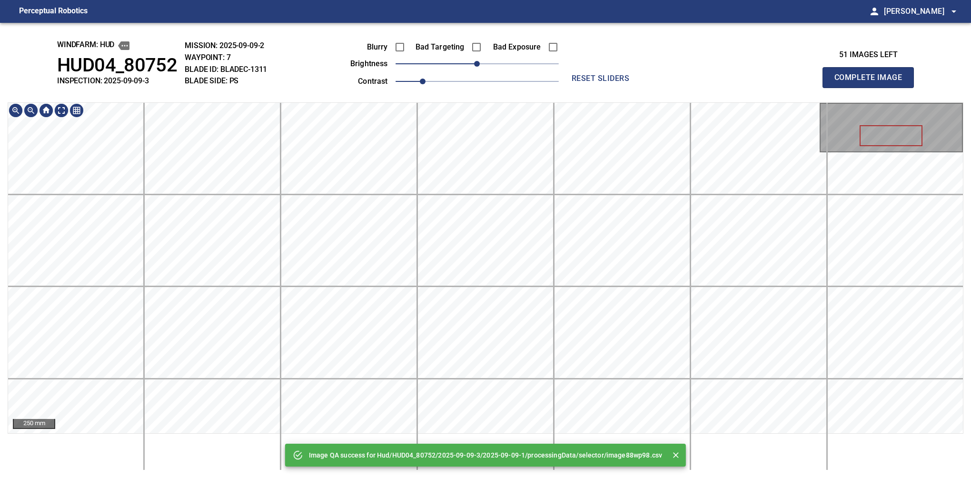
click at [409, 74] on div "Image QA success for Hud/HUD04_80752/2025-09-09-3/2025-09-09-1/processingData/s…" at bounding box center [485, 250] width 971 height 455
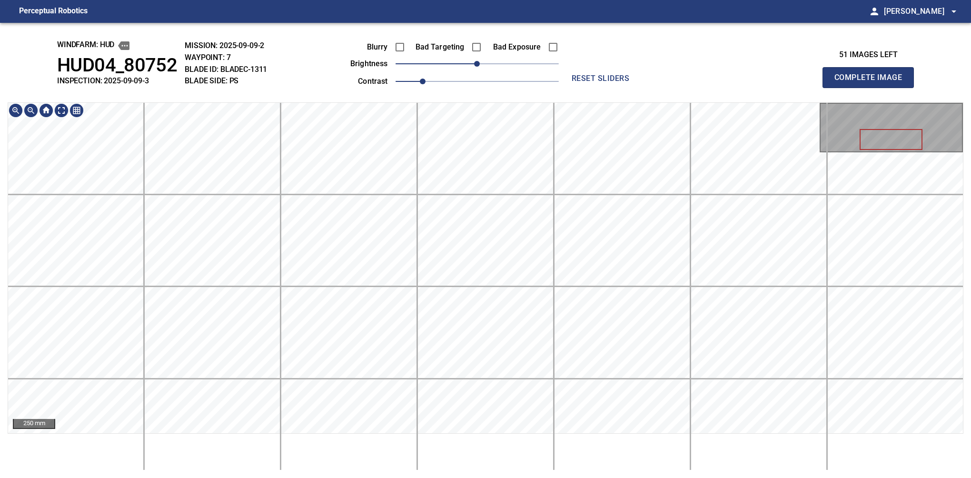
click at [872, 88] on button "Complete Image" at bounding box center [868, 77] width 91 height 21
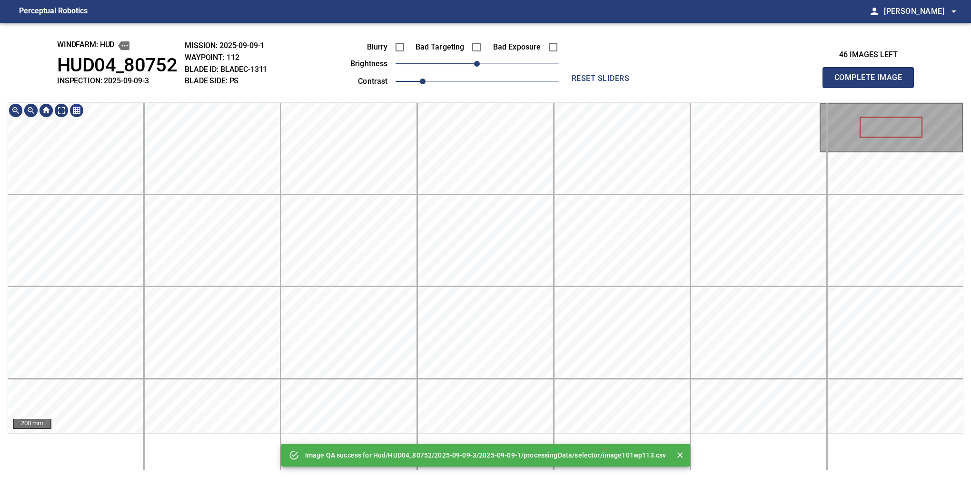
click at [455, 79] on div "Image QA success for Hud/HUD04_80752/2025-09-09-3/2025-09-09-1/processingData/s…" at bounding box center [485, 250] width 971 height 455
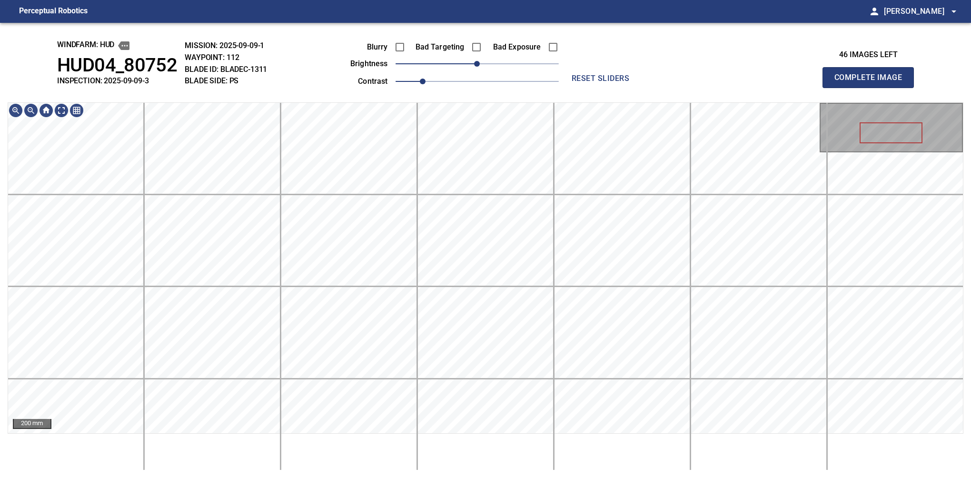
click at [872, 88] on button "Complete Image" at bounding box center [868, 77] width 91 height 21
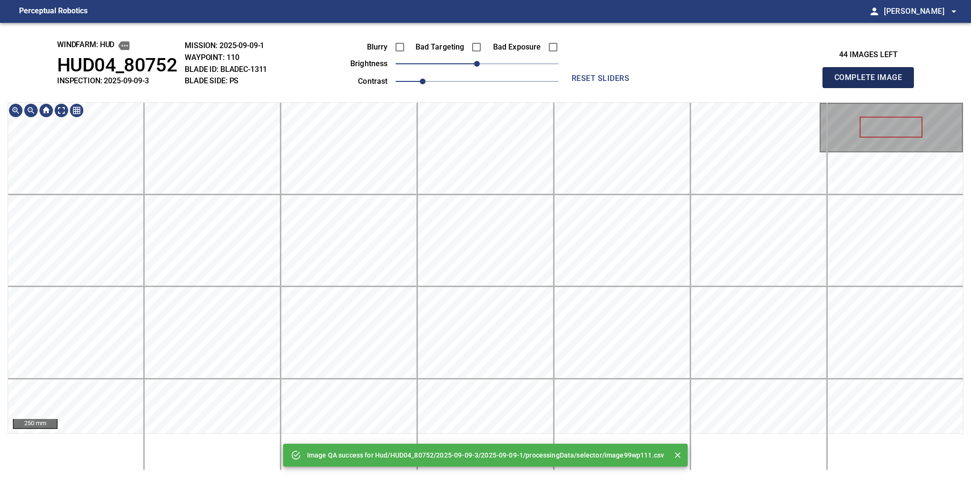
click at [872, 88] on button "Complete Image" at bounding box center [868, 77] width 91 height 21
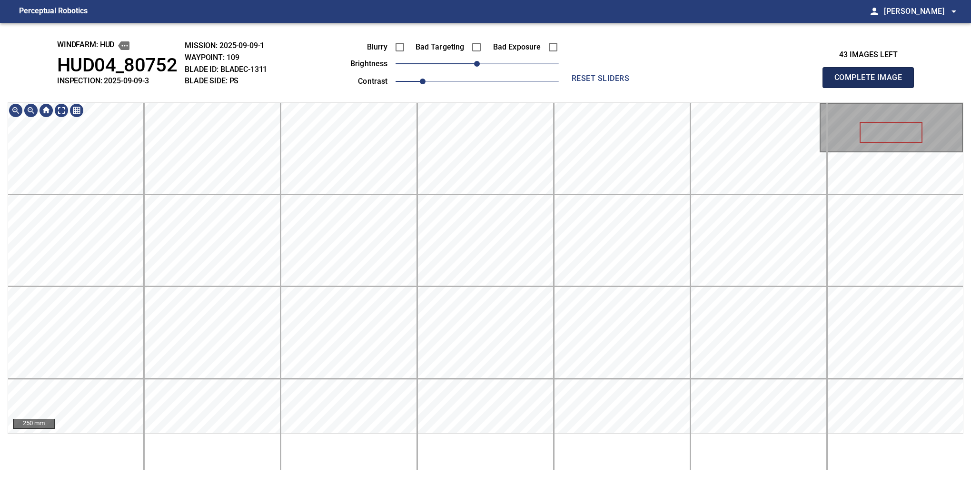
click at [872, 88] on button "Complete Image" at bounding box center [868, 77] width 91 height 21
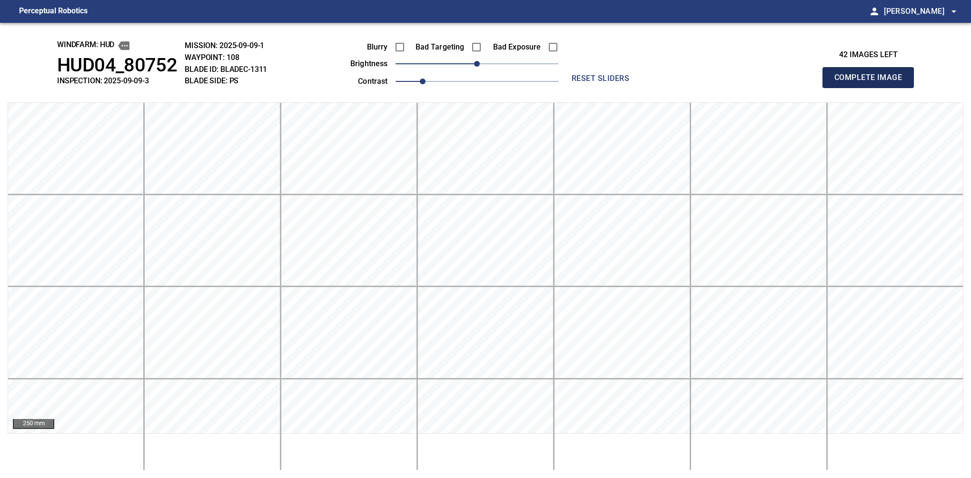
click at [872, 88] on button "Complete Image" at bounding box center [868, 77] width 91 height 21
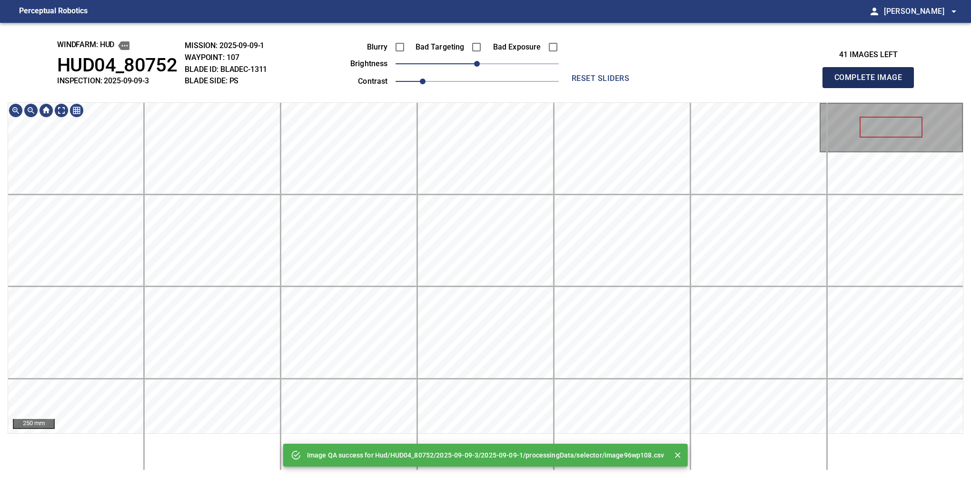
click at [872, 88] on button "Complete Image" at bounding box center [868, 77] width 91 height 21
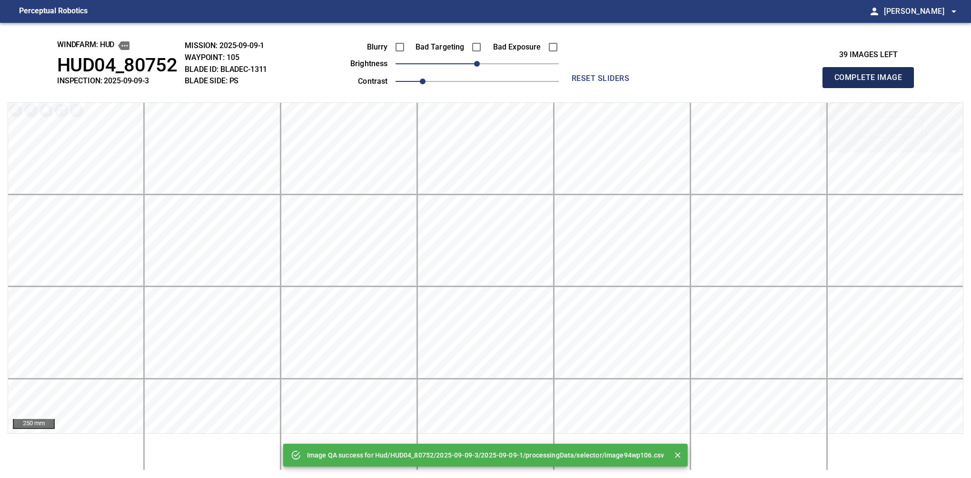
click at [872, 88] on button "Complete Image" at bounding box center [868, 77] width 91 height 21
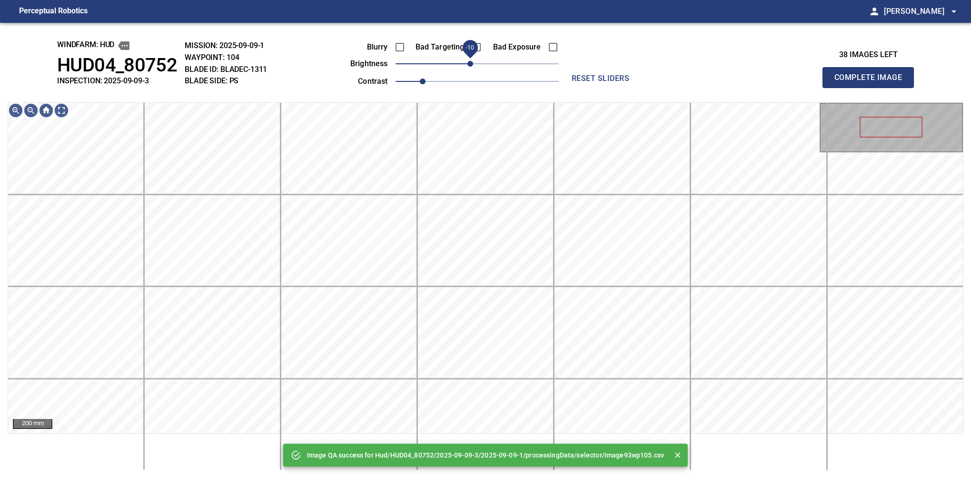
click at [472, 67] on span "-10" at bounding box center [471, 64] width 6 height 6
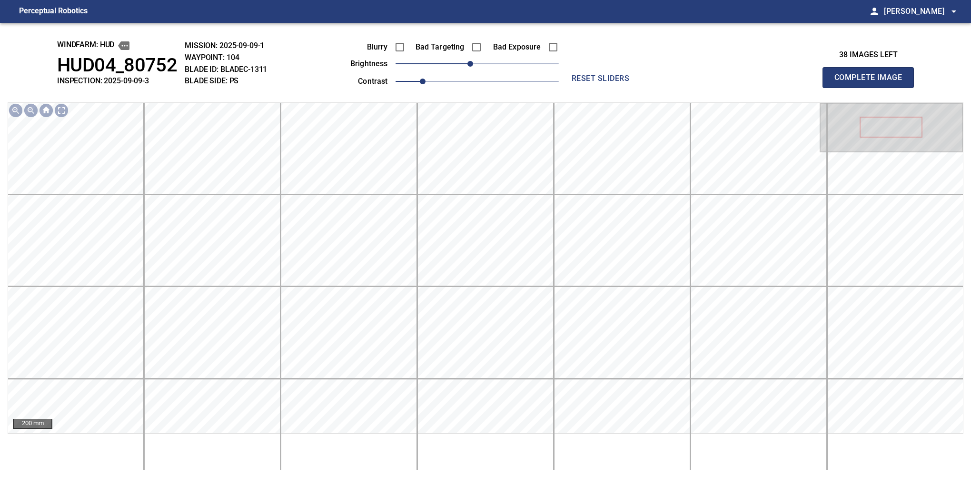
click at [872, 88] on button "Complete Image" at bounding box center [868, 77] width 91 height 21
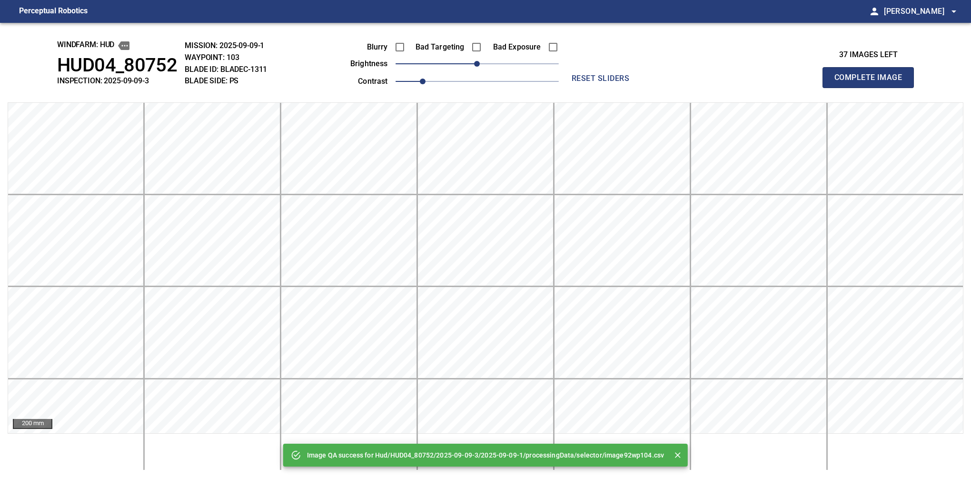
click at [872, 88] on button "Complete Image" at bounding box center [868, 77] width 91 height 21
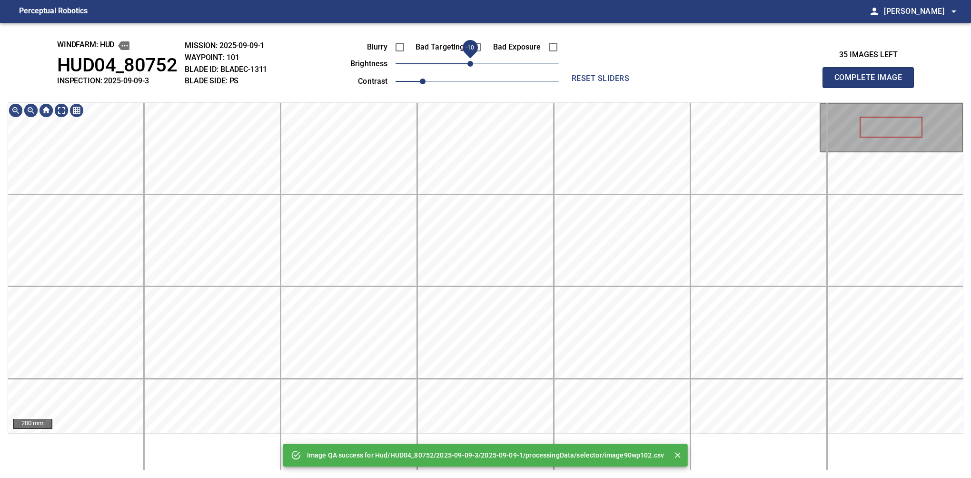
click at [469, 63] on span "-10" at bounding box center [471, 64] width 6 height 6
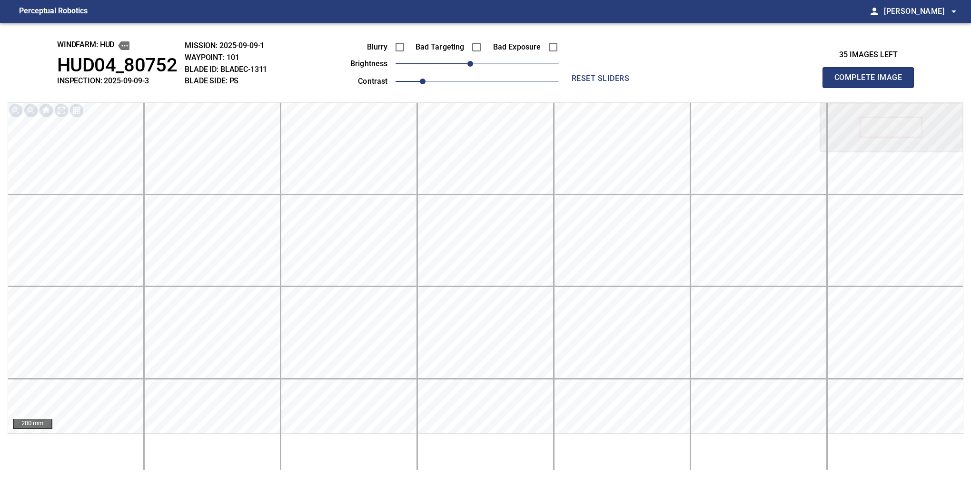
click at [872, 88] on button "Complete Image" at bounding box center [868, 77] width 91 height 21
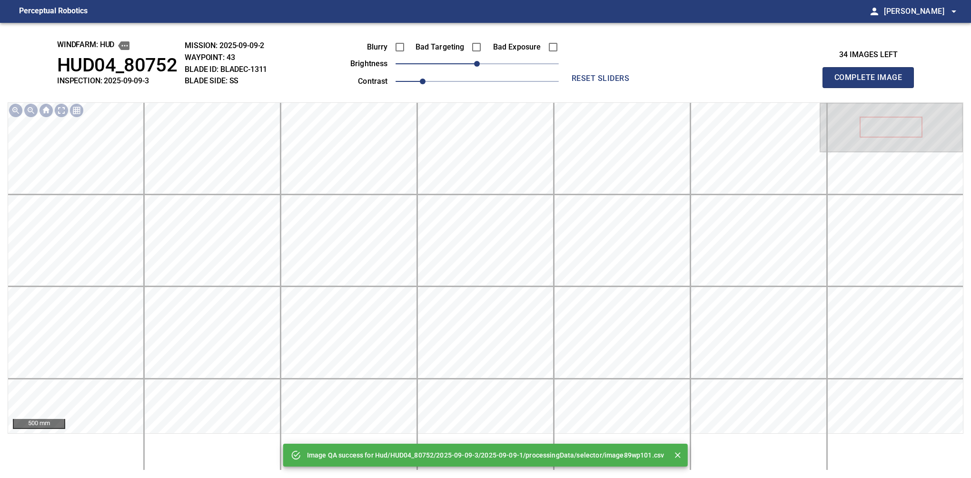
click at [508, 65] on div "Blurry Bad Targeting Bad Exposure brightness 0 contrast 1" at bounding box center [444, 62] width 230 height 51
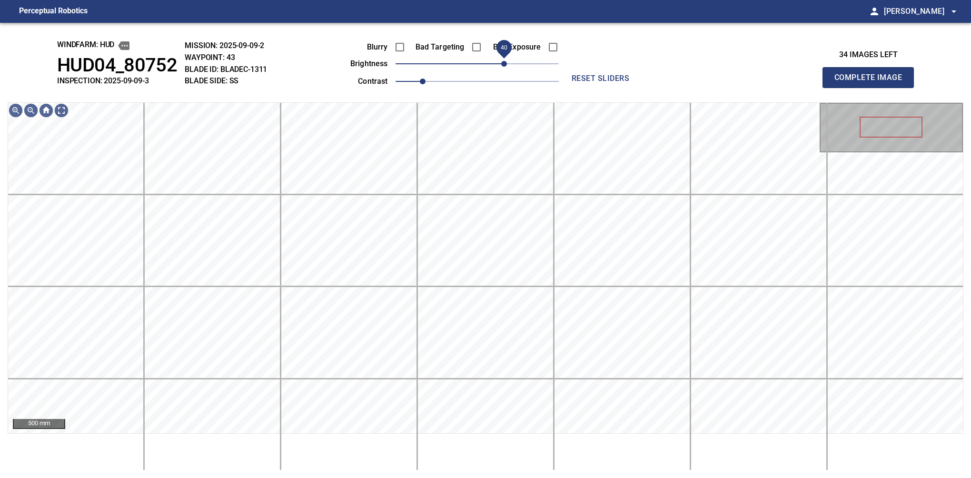
click at [507, 65] on span "40" at bounding box center [477, 63] width 163 height 13
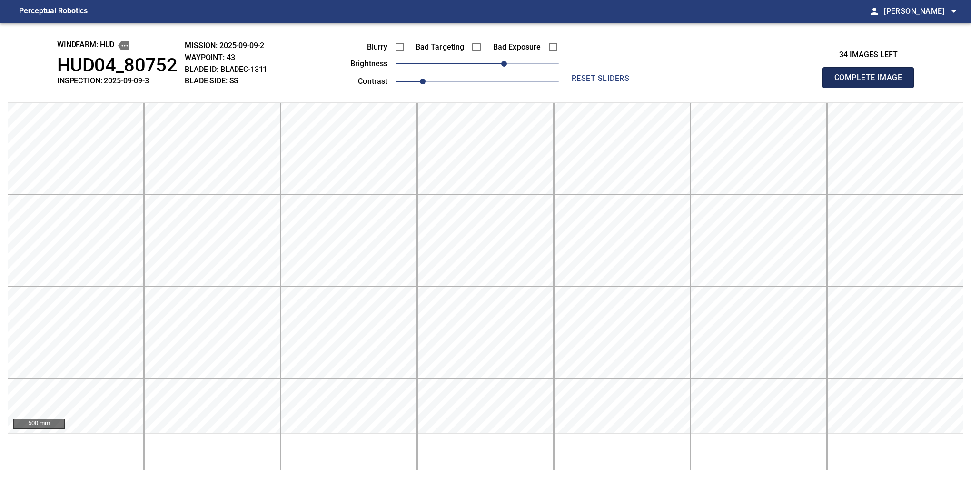
click at [872, 88] on button "Complete Image" at bounding box center [868, 77] width 91 height 21
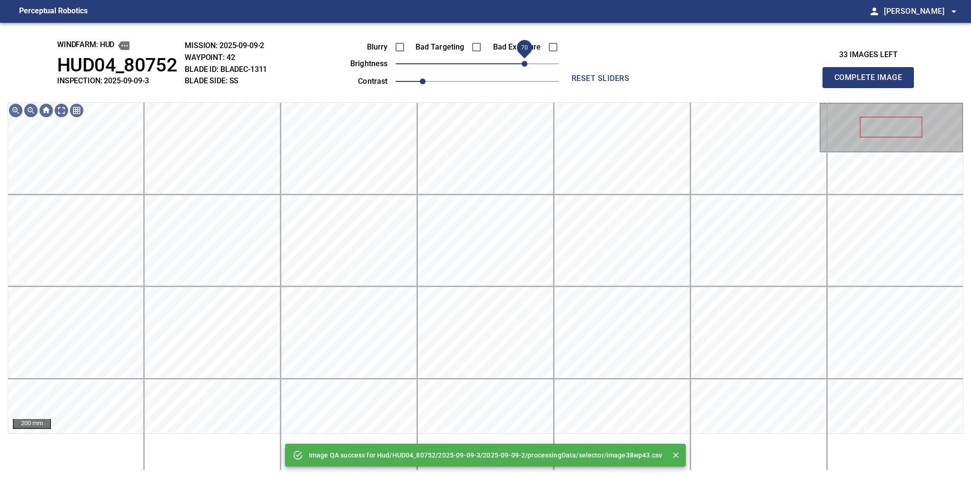
drag, startPoint x: 507, startPoint y: 65, endPoint x: 521, endPoint y: 62, distance: 15.0
click at [521, 62] on span "70" at bounding box center [477, 63] width 163 height 13
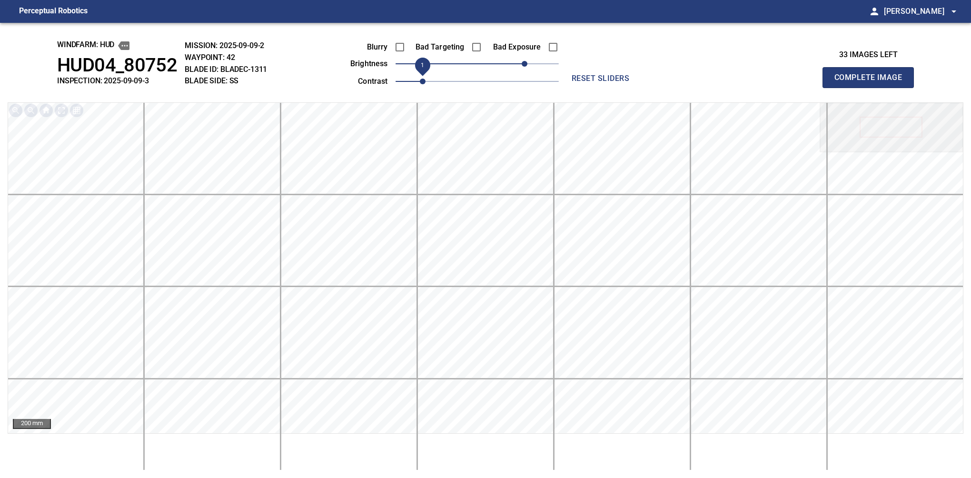
drag, startPoint x: 427, startPoint y: 80, endPoint x: 434, endPoint y: 77, distance: 8.3
click at [426, 79] on span "1" at bounding box center [423, 82] width 6 height 6
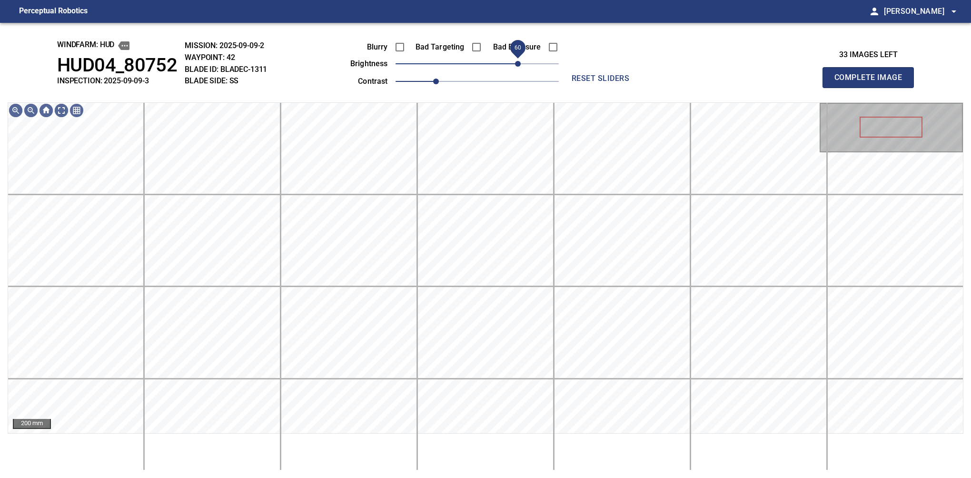
drag, startPoint x: 521, startPoint y: 60, endPoint x: 517, endPoint y: 62, distance: 5.1
click at [517, 62] on span "60" at bounding box center [518, 64] width 6 height 6
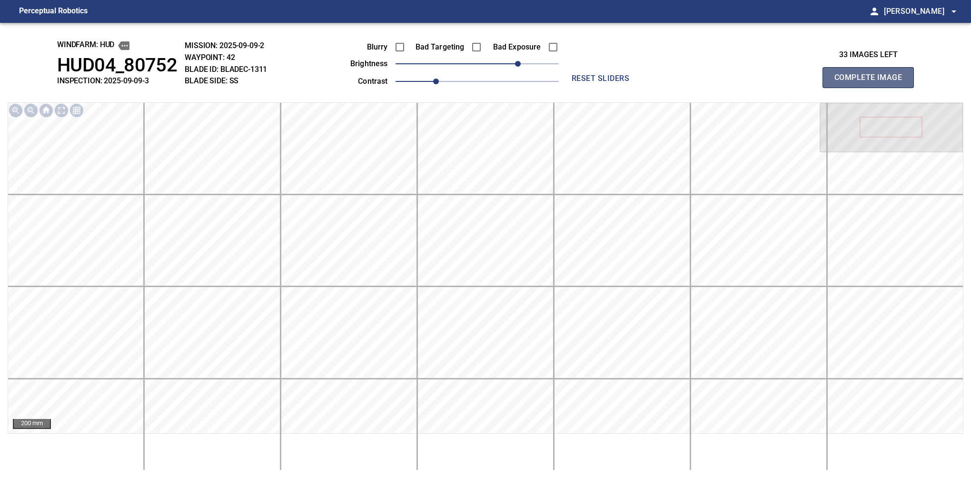
click at [872, 88] on button "Complete Image" at bounding box center [868, 77] width 91 height 21
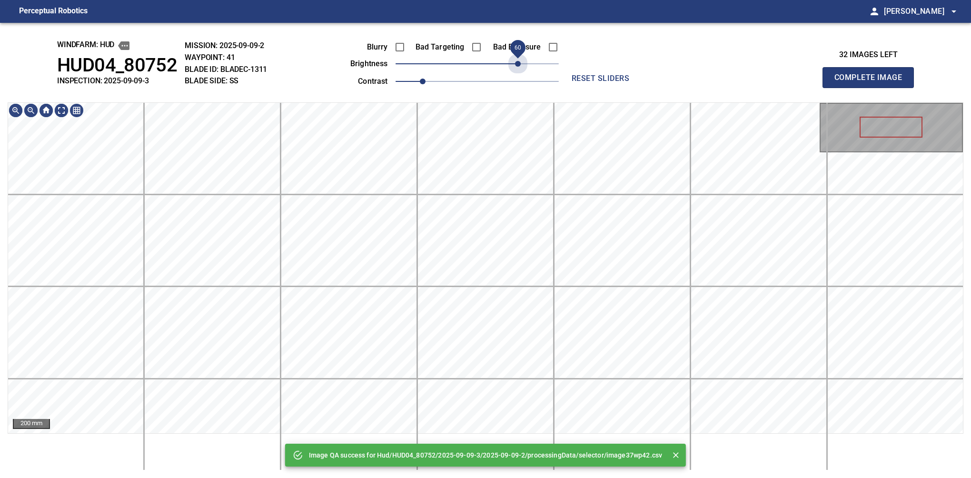
click at [517, 62] on span "60" at bounding box center [477, 63] width 163 height 13
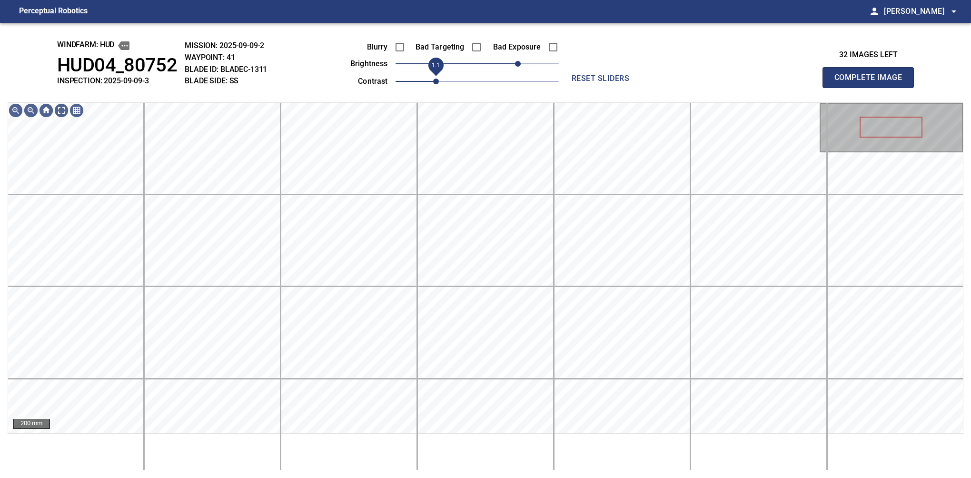
drag, startPoint x: 427, startPoint y: 82, endPoint x: 435, endPoint y: 79, distance: 8.8
click at [435, 79] on span "1.1" at bounding box center [436, 82] width 6 height 6
click at [527, 64] on span "70" at bounding box center [525, 64] width 6 height 6
drag, startPoint x: 448, startPoint y: 80, endPoint x: 455, endPoint y: 78, distance: 7.4
click at [455, 78] on span "1.2" at bounding box center [477, 81] width 163 height 13
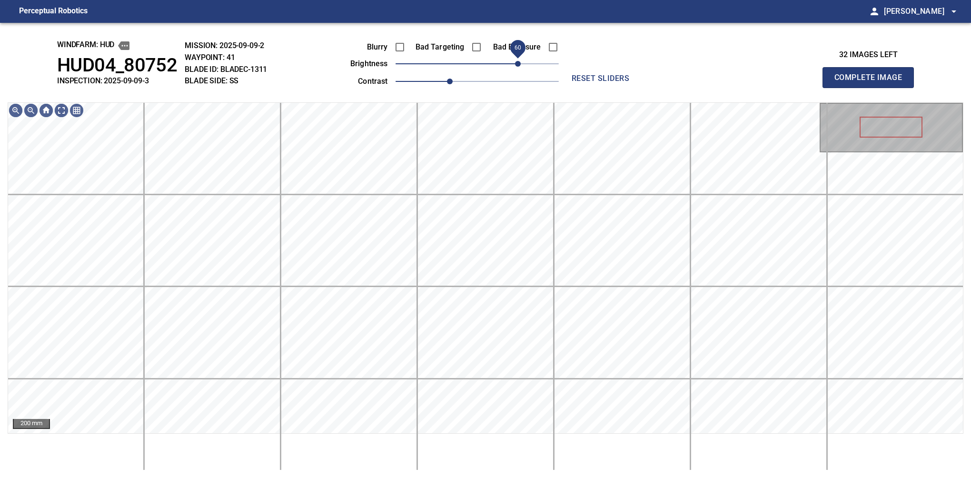
click at [518, 67] on span "60" at bounding box center [518, 64] width 6 height 6
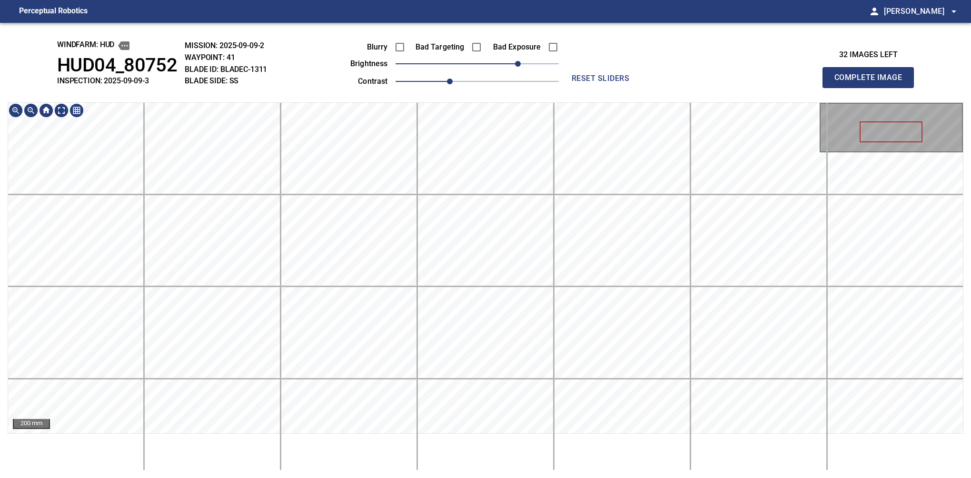
click at [503, 25] on div "windfarm: Hud HUD04_80752 INSPECTION: 2025-09-09-3 MISSION: 2025-09-09-2 WAYPOI…" at bounding box center [485, 250] width 971 height 455
click at [872, 88] on button "Complete Image" at bounding box center [868, 77] width 91 height 21
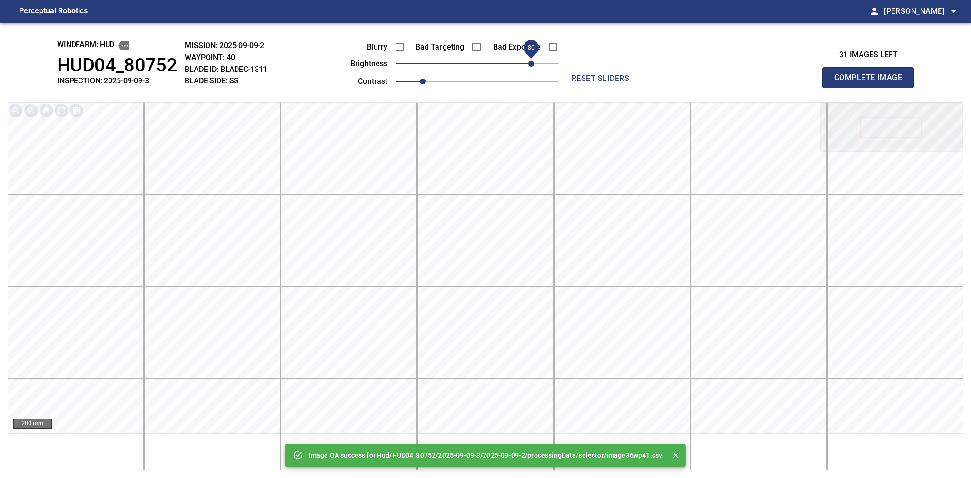
drag, startPoint x: 493, startPoint y: 65, endPoint x: 531, endPoint y: 60, distance: 38.4
click at [531, 60] on span "80" at bounding box center [477, 63] width 163 height 13
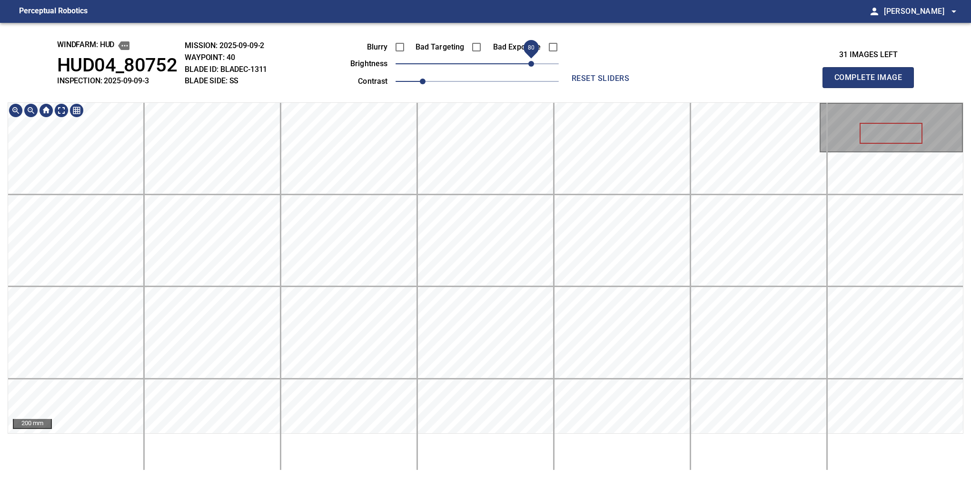
click at [532, 57] on div "windfarm: Hud HUD04_80752 INSPECTION: 2025-09-09-3 MISSION: 2025-09-09-2 WAYPOI…" at bounding box center [485, 250] width 971 height 455
click at [872, 88] on button "Complete Image" at bounding box center [868, 77] width 91 height 21
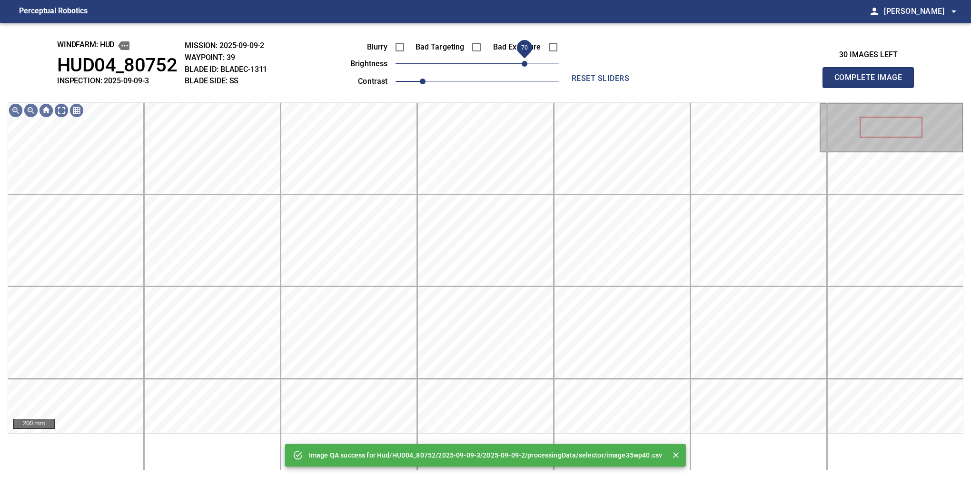
click at [525, 69] on span "70" at bounding box center [477, 63] width 163 height 13
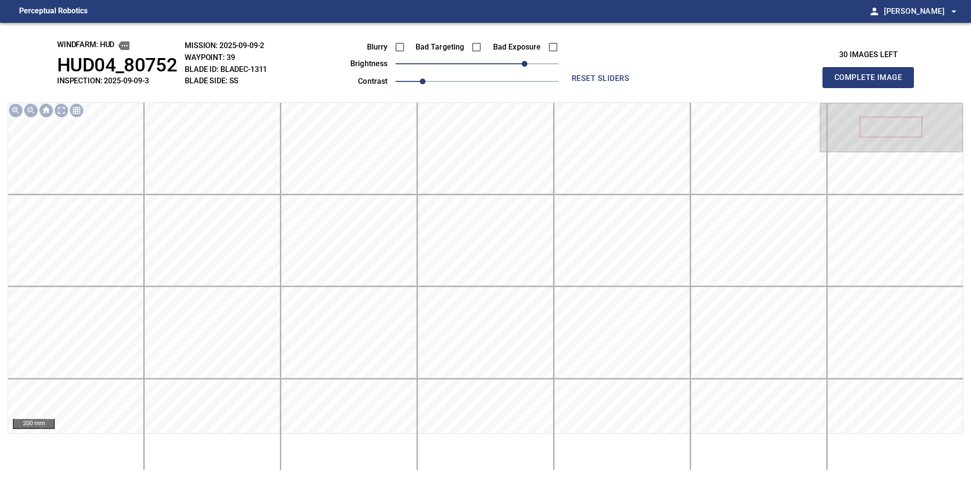
click at [872, 88] on button "Complete Image" at bounding box center [868, 77] width 91 height 21
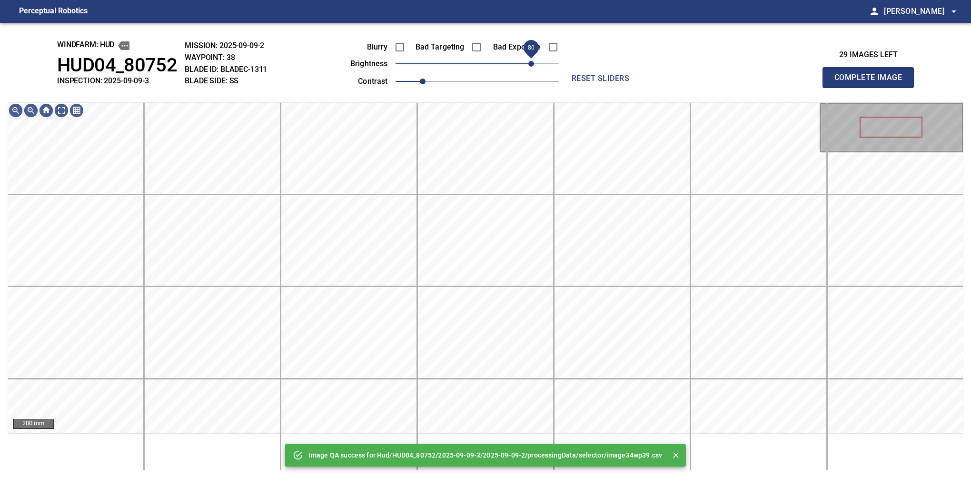
drag, startPoint x: 525, startPoint y: 69, endPoint x: 530, endPoint y: 66, distance: 5.6
click at [530, 66] on span "80" at bounding box center [477, 63] width 163 height 13
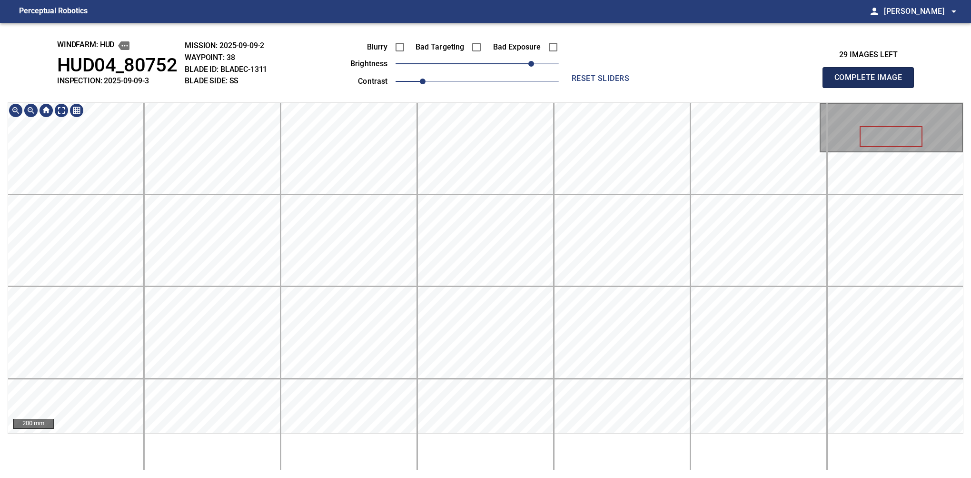
click at [872, 88] on button "Complete Image" at bounding box center [868, 77] width 91 height 21
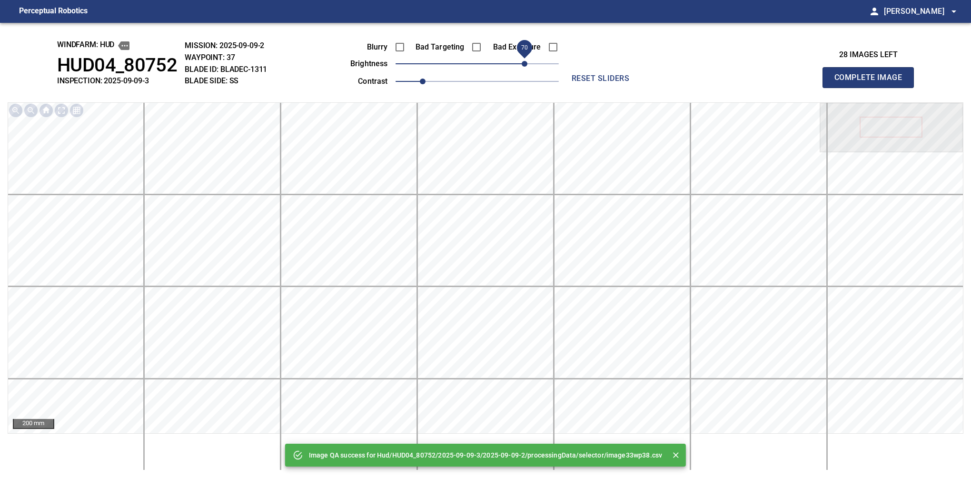
drag, startPoint x: 513, startPoint y: 64, endPoint x: 528, endPoint y: 63, distance: 14.8
click at [528, 63] on span "70" at bounding box center [477, 63] width 163 height 13
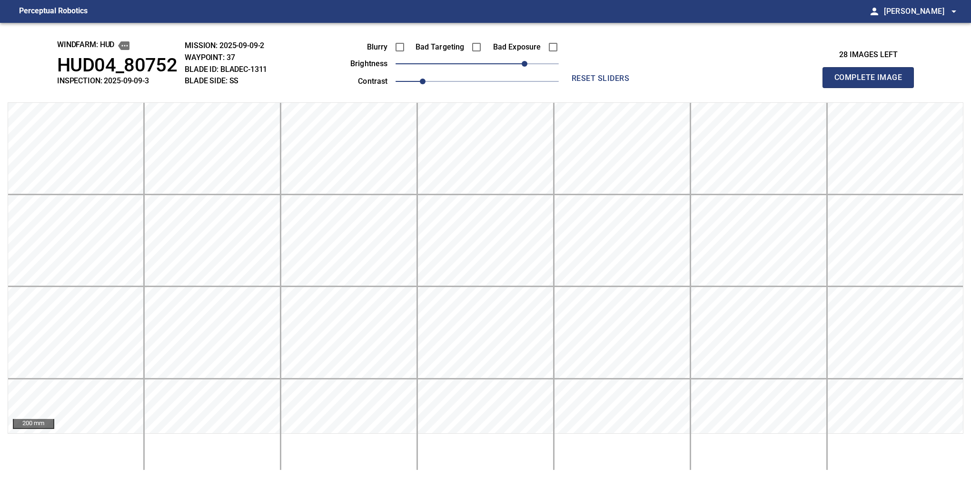
click at [872, 88] on button "Complete Image" at bounding box center [868, 77] width 91 height 21
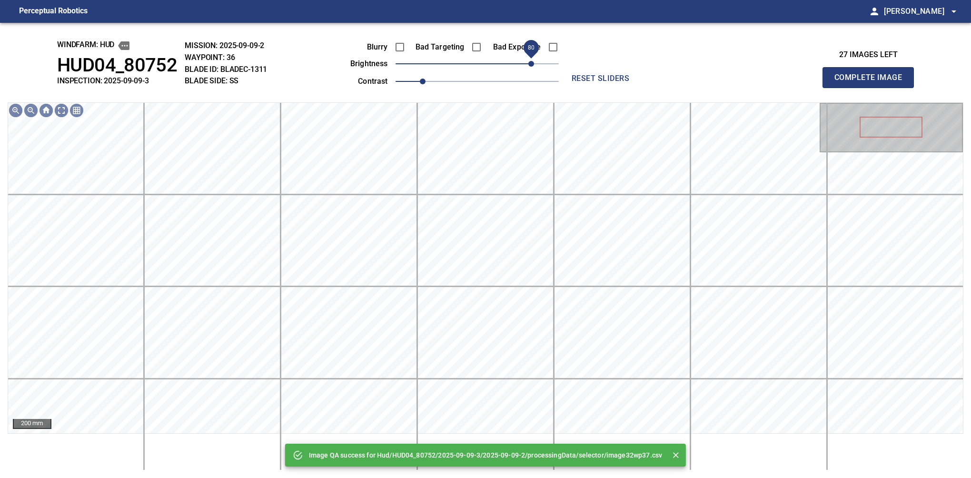
click at [531, 61] on span "80" at bounding box center [477, 63] width 163 height 13
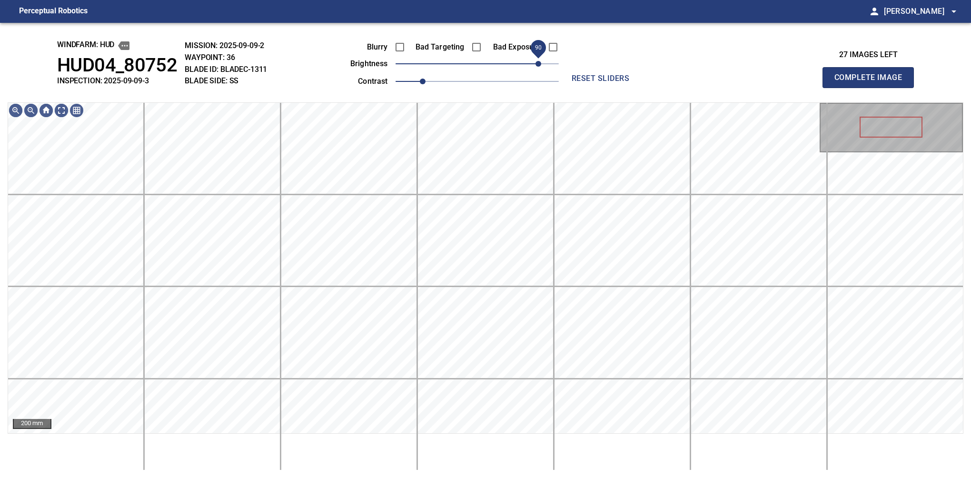
drag, startPoint x: 531, startPoint y: 61, endPoint x: 538, endPoint y: 61, distance: 6.7
click at [538, 61] on span "90" at bounding box center [539, 64] width 6 height 6
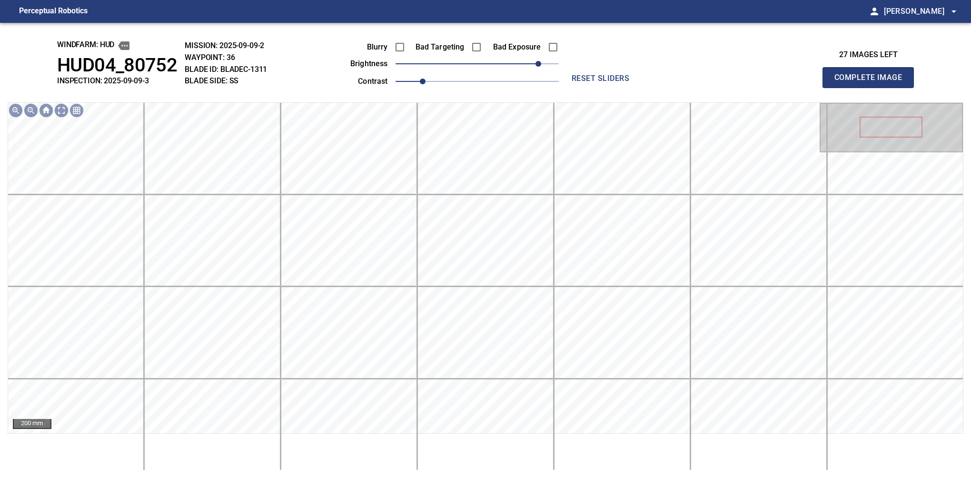
click at [872, 88] on button "Complete Image" at bounding box center [868, 77] width 91 height 21
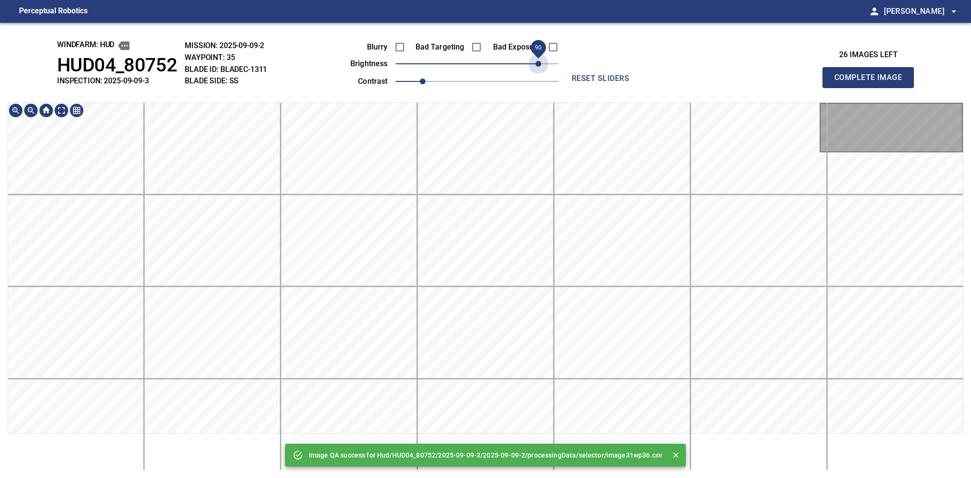
click at [538, 61] on span "90" at bounding box center [477, 63] width 163 height 13
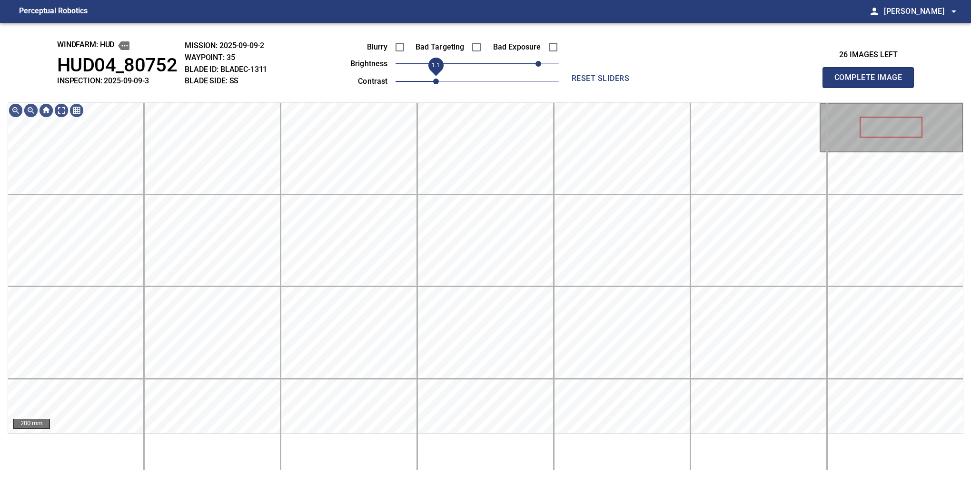
click at [433, 80] on span "1.1" at bounding box center [436, 82] width 6 height 6
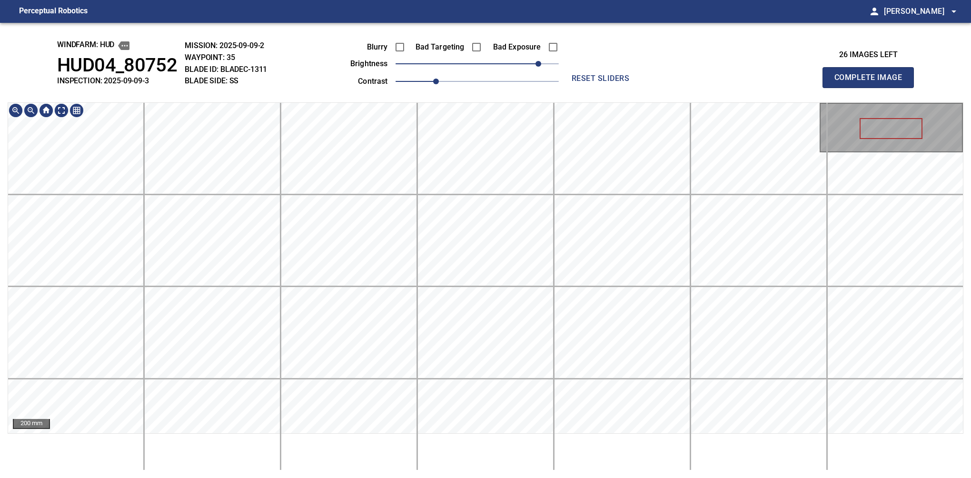
click at [563, 43] on div "windfarm: Hud HUD04_80752 INSPECTION: 2025-09-09-3 MISSION: 2025-09-09-2 WAYPOI…" at bounding box center [485, 250] width 971 height 455
click at [872, 88] on button "Complete Image" at bounding box center [868, 77] width 91 height 21
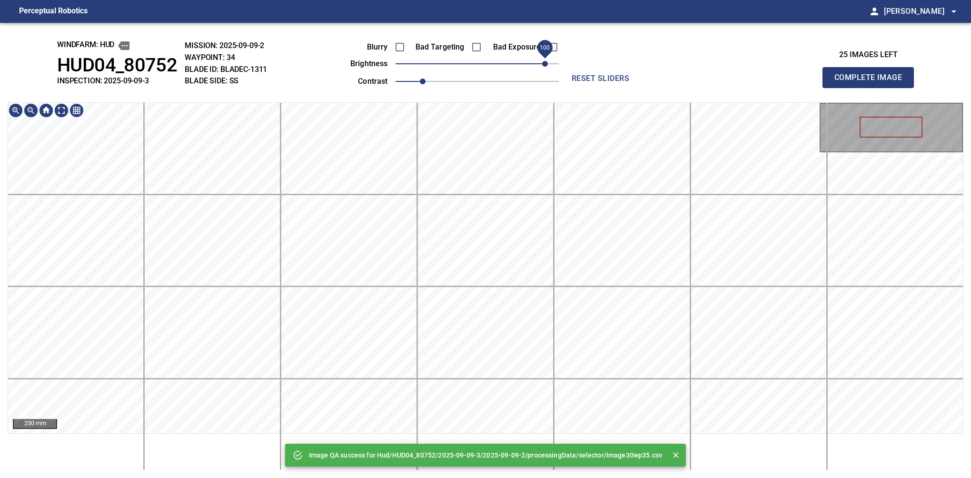
drag, startPoint x: 526, startPoint y: 63, endPoint x: 543, endPoint y: 64, distance: 17.2
click at [543, 64] on span "100" at bounding box center [477, 63] width 163 height 13
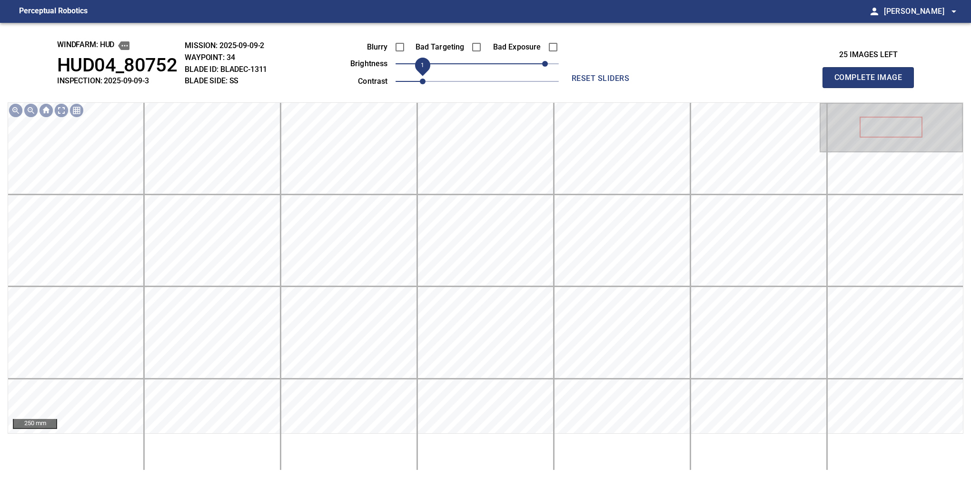
click at [426, 81] on span "1" at bounding box center [423, 82] width 6 height 6
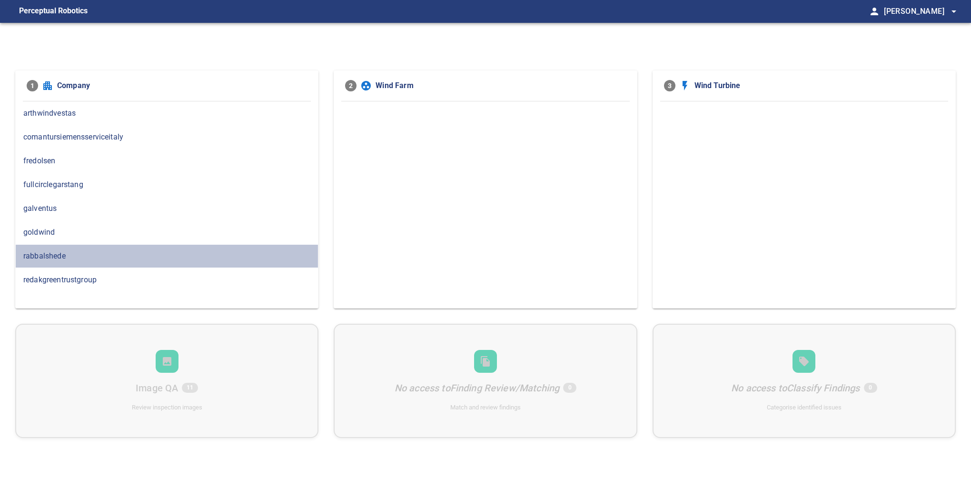
click at [61, 253] on span "rabbalshede" at bounding box center [166, 255] width 287 height 11
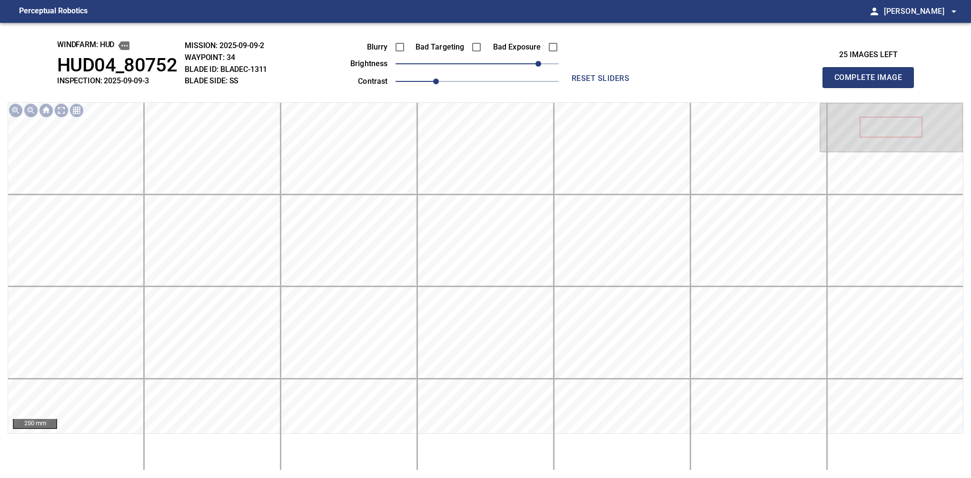
click at [872, 88] on button "Complete Image" at bounding box center [868, 77] width 91 height 21
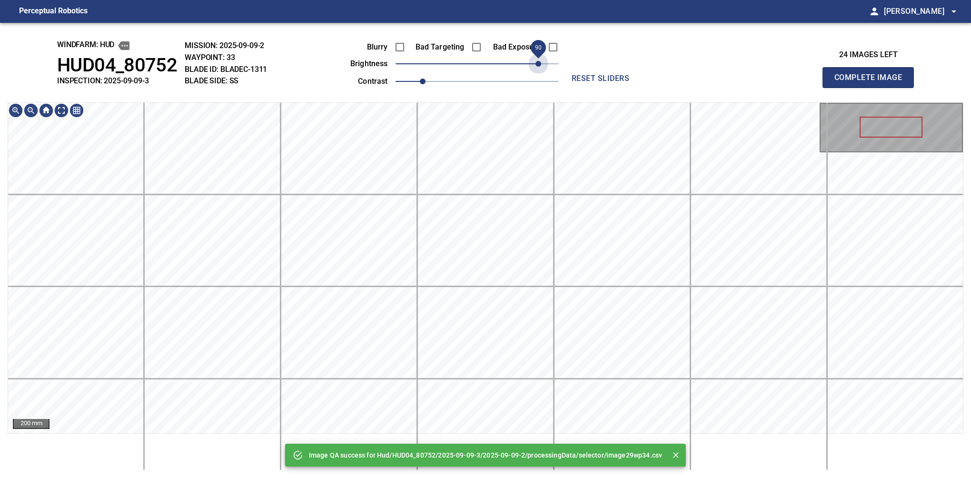
click at [537, 65] on span "90" at bounding box center [477, 63] width 163 height 13
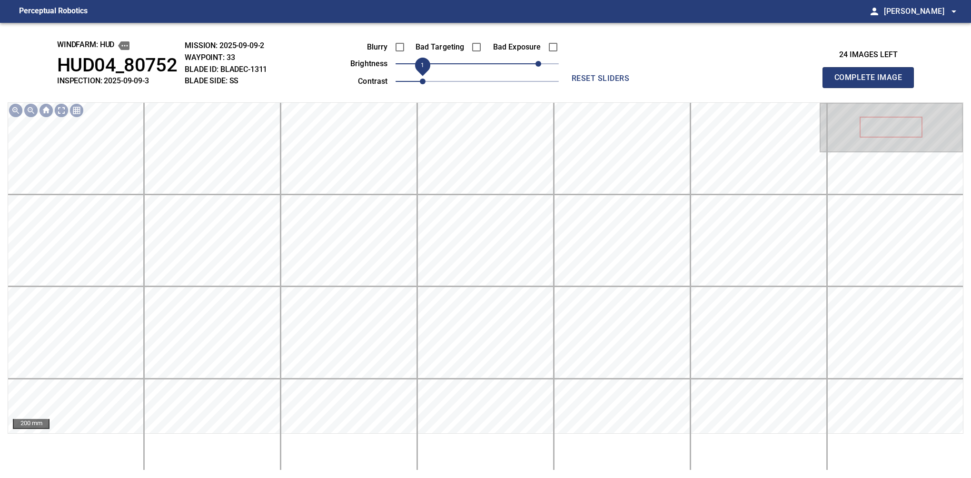
click at [426, 83] on span "1" at bounding box center [423, 82] width 6 height 6
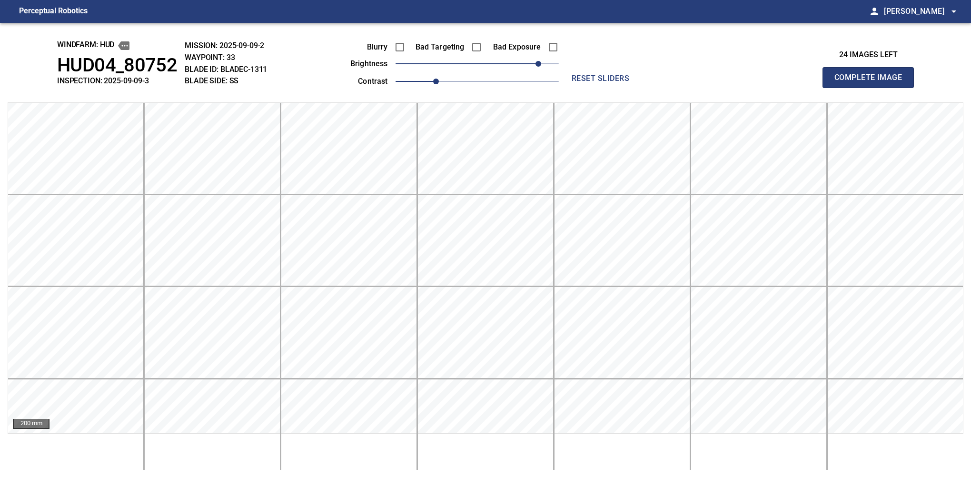
click at [872, 88] on button "Complete Image" at bounding box center [868, 77] width 91 height 21
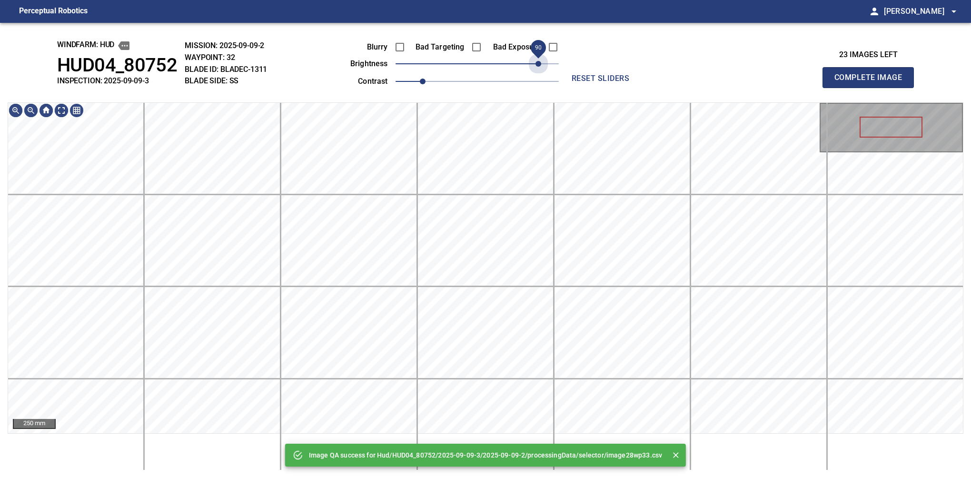
click at [540, 63] on span "90" at bounding box center [477, 63] width 163 height 13
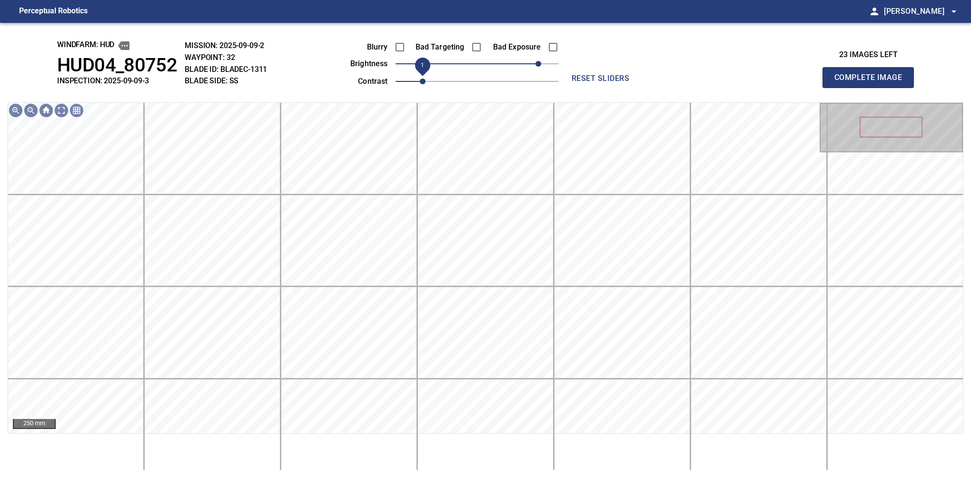
click at [426, 80] on span "1" at bounding box center [423, 82] width 6 height 6
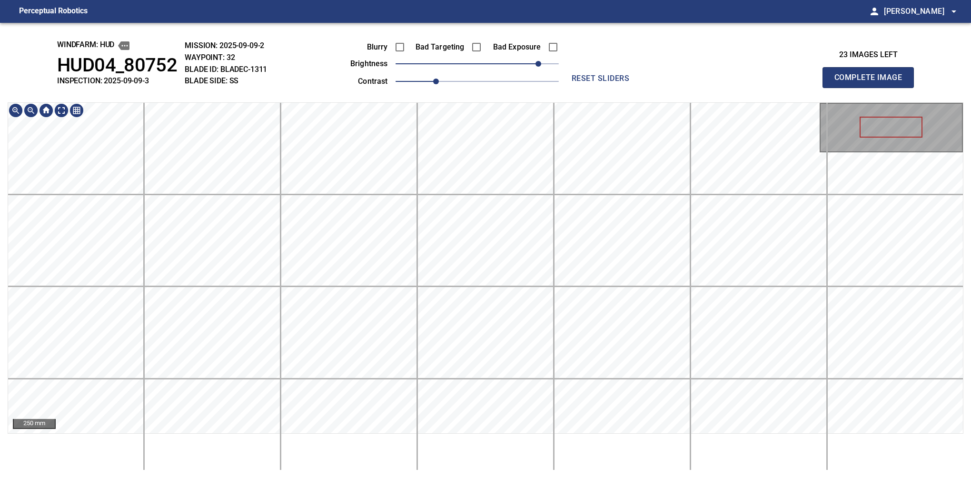
click at [558, 82] on div "windfarm: Hud HUD04_80752 INSPECTION: 2025-09-09-3 MISSION: 2025-09-09-2 WAYPOI…" at bounding box center [485, 250] width 971 height 455
click at [872, 88] on button "Complete Image" at bounding box center [868, 77] width 91 height 21
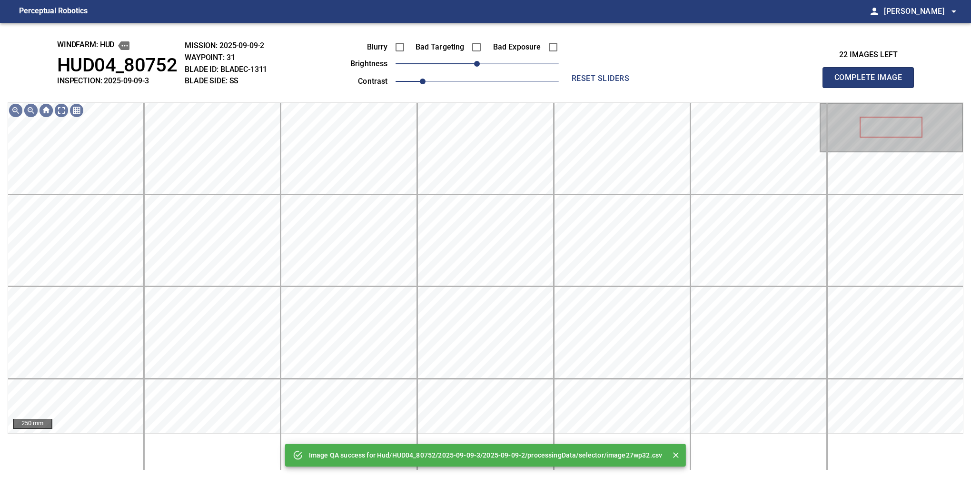
click at [543, 67] on span "0" at bounding box center [477, 63] width 163 height 13
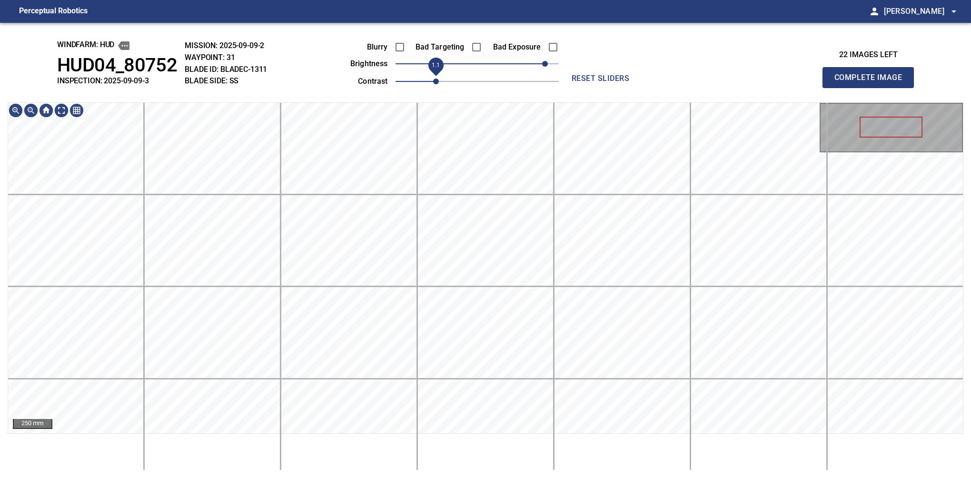
click at [438, 79] on span "1.1" at bounding box center [436, 82] width 6 height 6
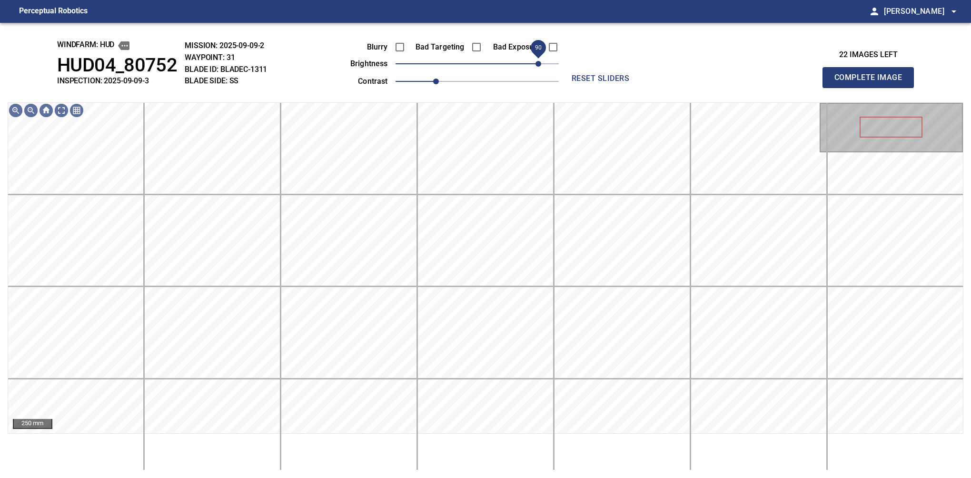
click at [540, 62] on span "90" at bounding box center [539, 64] width 6 height 6
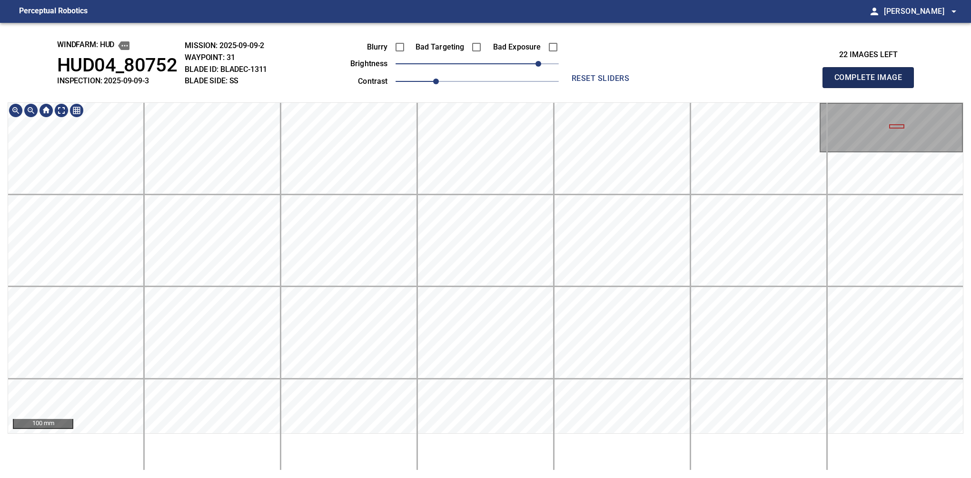
click at [872, 88] on button "Complete Image" at bounding box center [868, 77] width 91 height 21
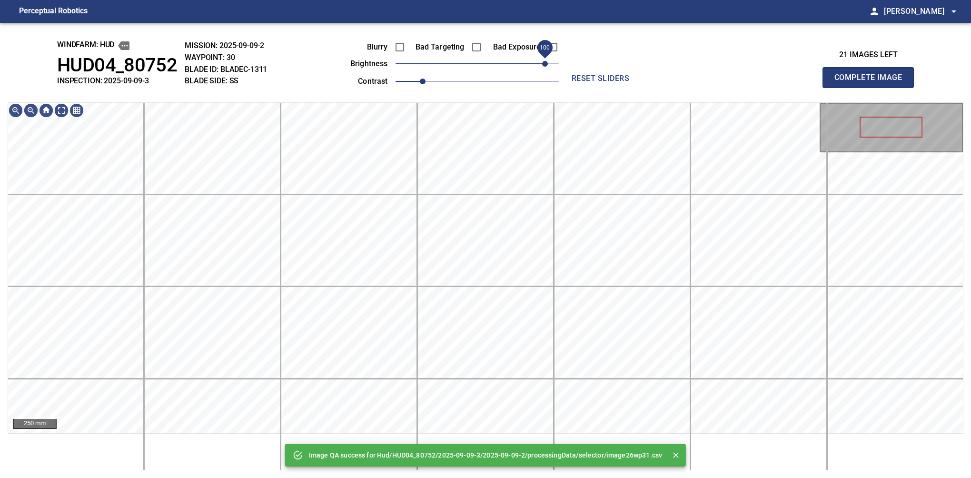
drag, startPoint x: 539, startPoint y: 62, endPoint x: 545, endPoint y: 62, distance: 5.2
click at [545, 62] on span "100" at bounding box center [477, 63] width 163 height 13
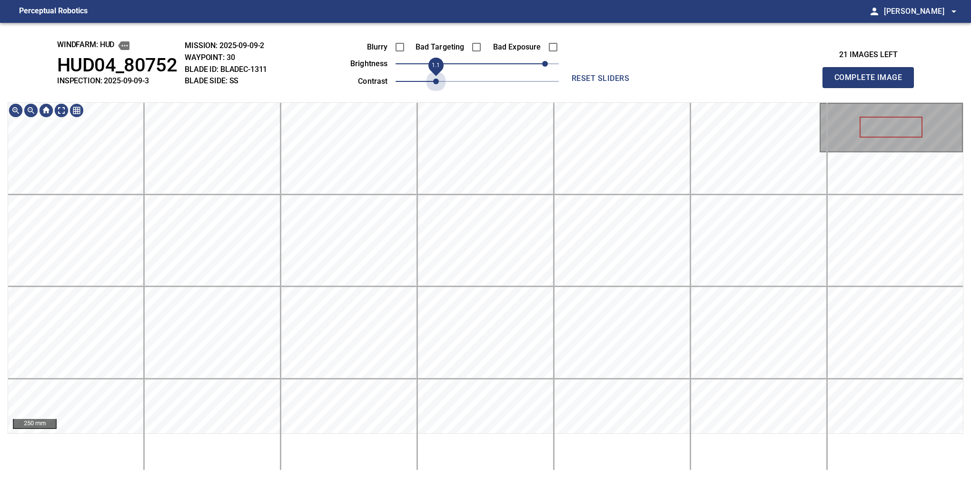
click at [433, 80] on span "1.1" at bounding box center [477, 81] width 163 height 13
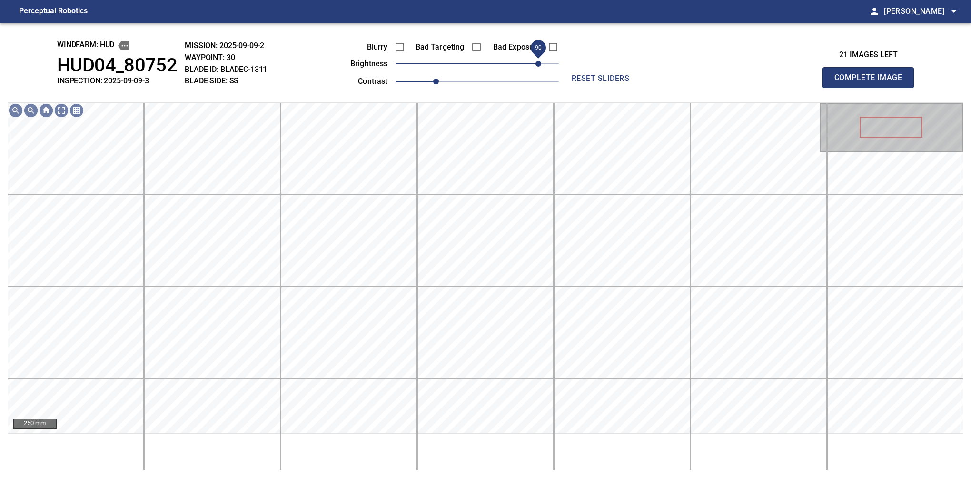
click at [536, 63] on span "90" at bounding box center [539, 64] width 6 height 6
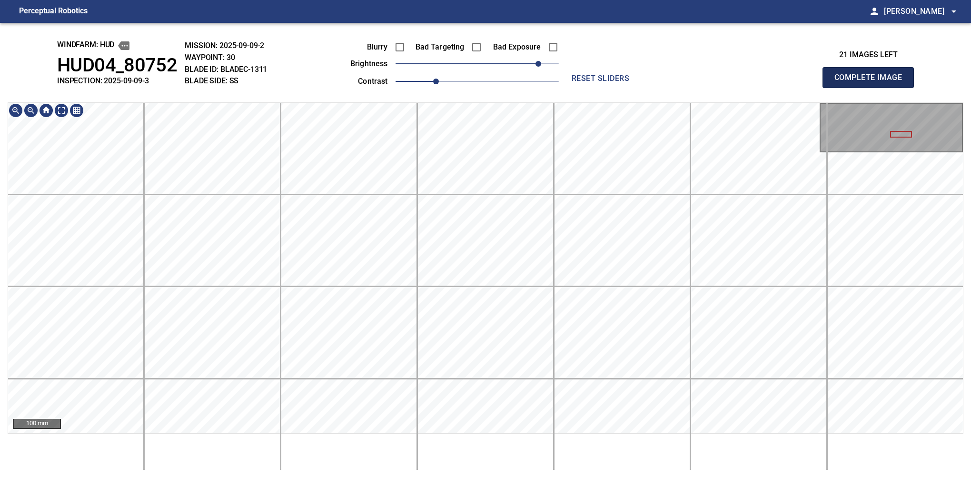
click at [872, 88] on button "Complete Image" at bounding box center [868, 77] width 91 height 21
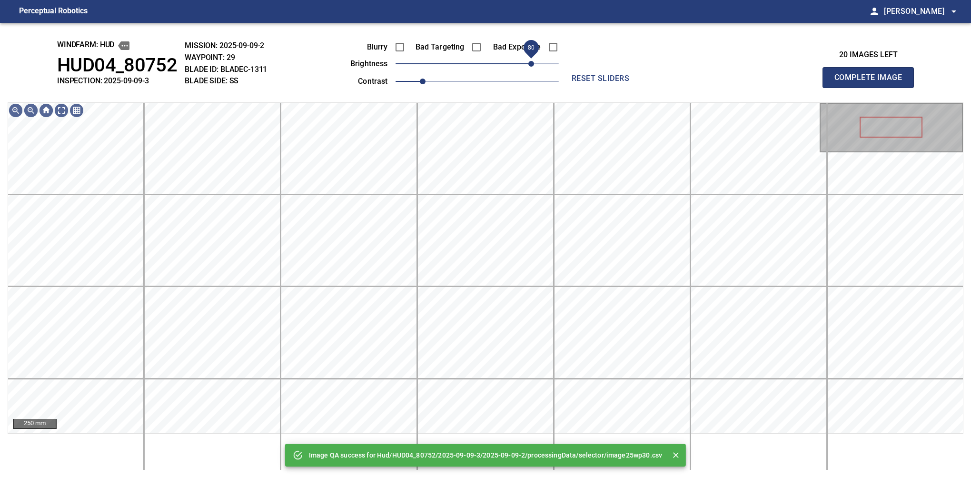
click at [534, 61] on span "80" at bounding box center [477, 63] width 163 height 13
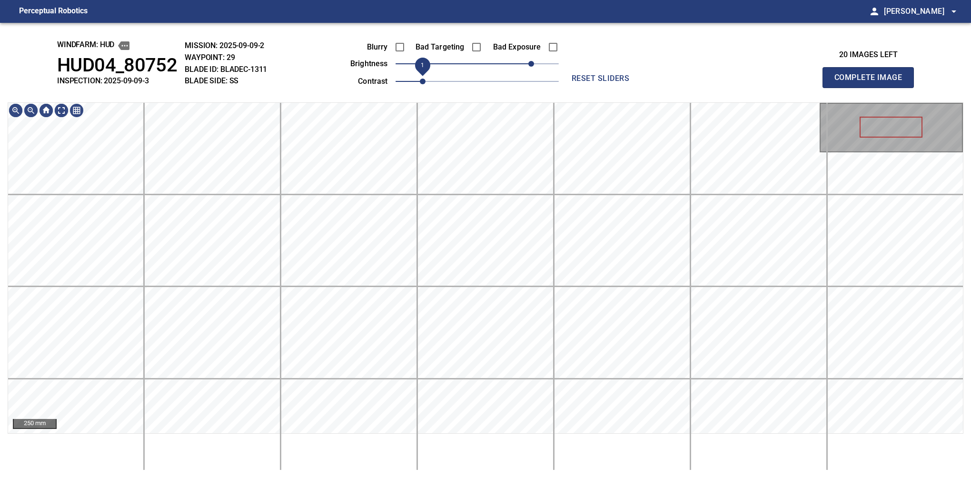
drag, startPoint x: 430, startPoint y: 80, endPoint x: 425, endPoint y: 80, distance: 5.2
click at [425, 80] on span "1" at bounding box center [423, 82] width 6 height 6
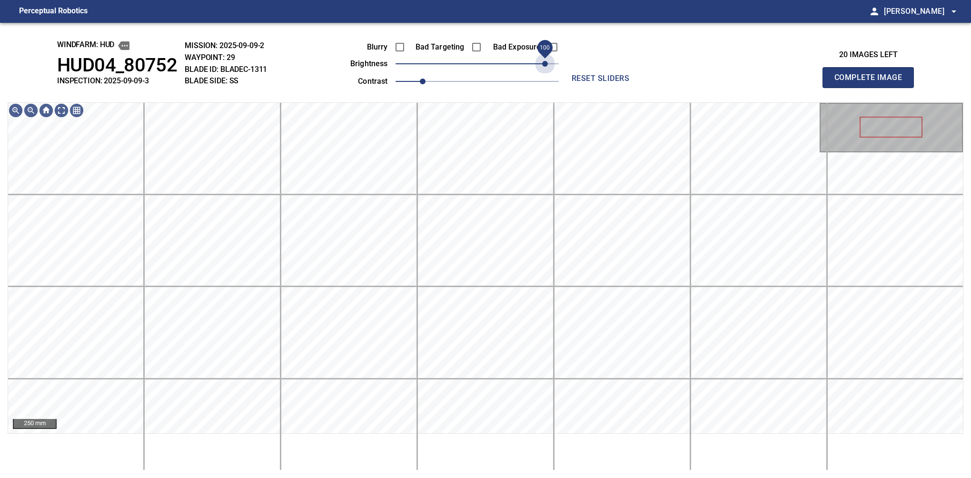
drag, startPoint x: 526, startPoint y: 71, endPoint x: 545, endPoint y: 72, distance: 18.6
click at [545, 67] on span "100" at bounding box center [545, 64] width 6 height 6
click at [547, 61] on span "100" at bounding box center [545, 64] width 6 height 6
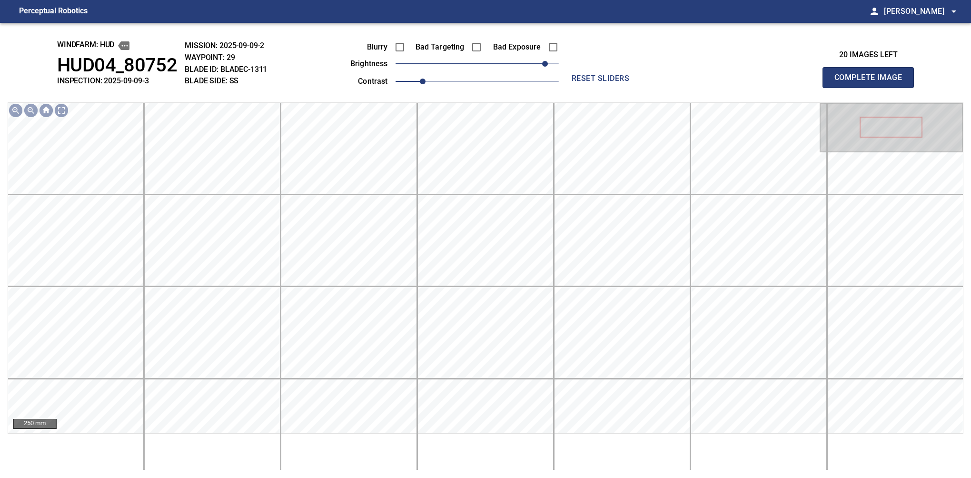
click at [872, 88] on button "Complete Image" at bounding box center [868, 77] width 91 height 21
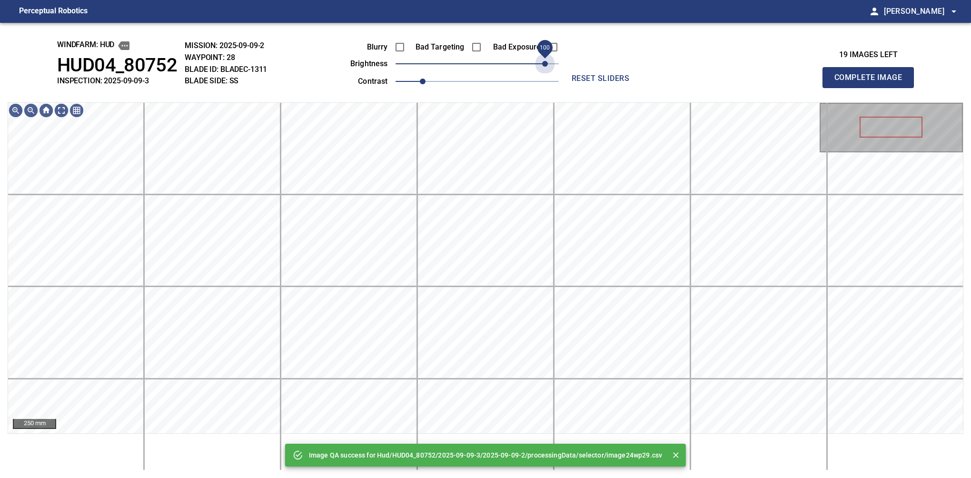
click at [547, 60] on span "100" at bounding box center [477, 63] width 163 height 13
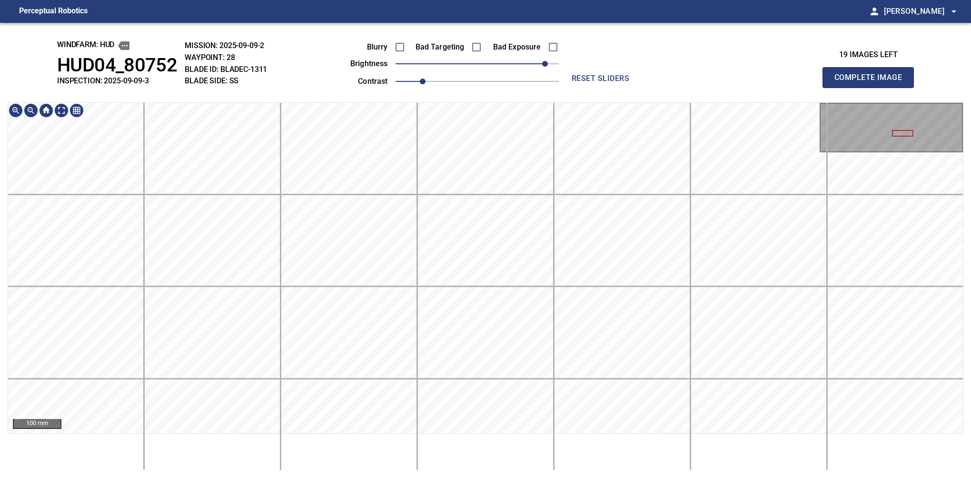
click at [522, 447] on div "100 mm" at bounding box center [486, 286] width 956 height 368
click at [872, 88] on button "Complete Image" at bounding box center [868, 77] width 91 height 21
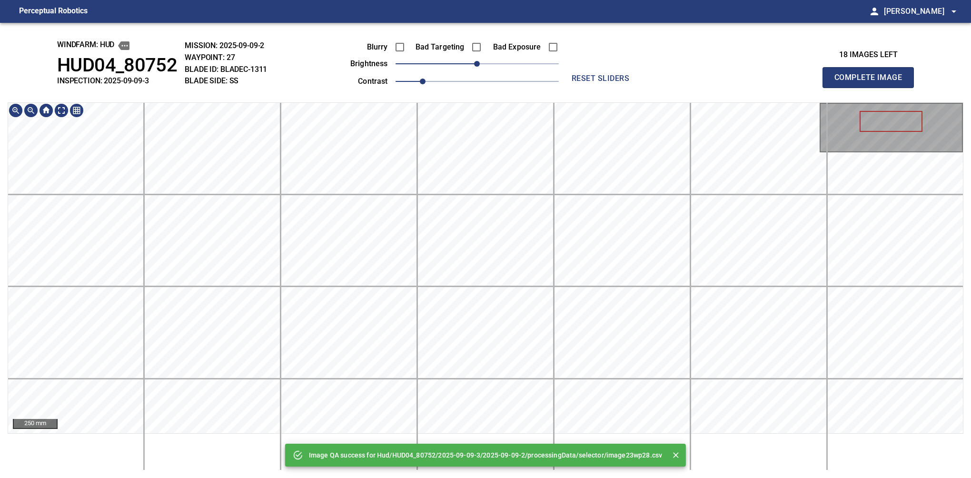
click at [530, 478] on html "Perceptual Robotics person [PERSON_NAME] arrow_drop_down Image QA success for H…" at bounding box center [485, 239] width 971 height 478
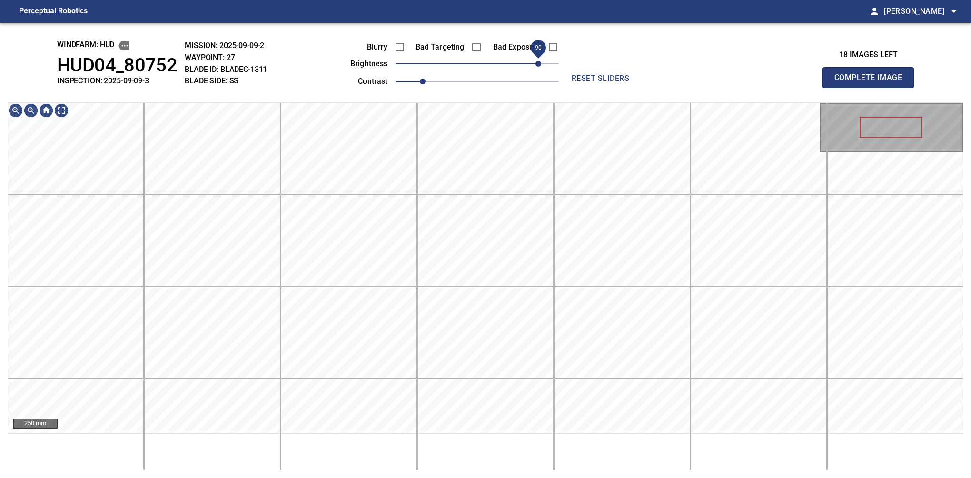
drag, startPoint x: 546, startPoint y: 67, endPoint x: 541, endPoint y: 69, distance: 5.1
click at [541, 69] on span "90" at bounding box center [477, 63] width 163 height 13
click at [500, 478] on html "Perceptual Robotics person [PERSON_NAME] arrow_drop_down windfarm: Hud HUD04_80…" at bounding box center [485, 239] width 971 height 478
drag, startPoint x: 539, startPoint y: 66, endPoint x: 541, endPoint y: 70, distance: 5.1
click at [546, 62] on span "100" at bounding box center [545, 64] width 6 height 6
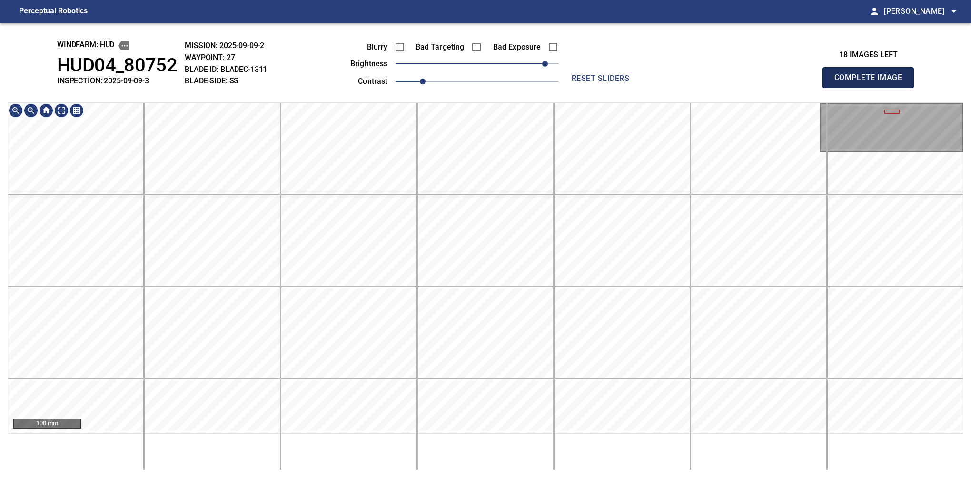
click at [872, 88] on button "Complete Image" at bounding box center [868, 77] width 91 height 21
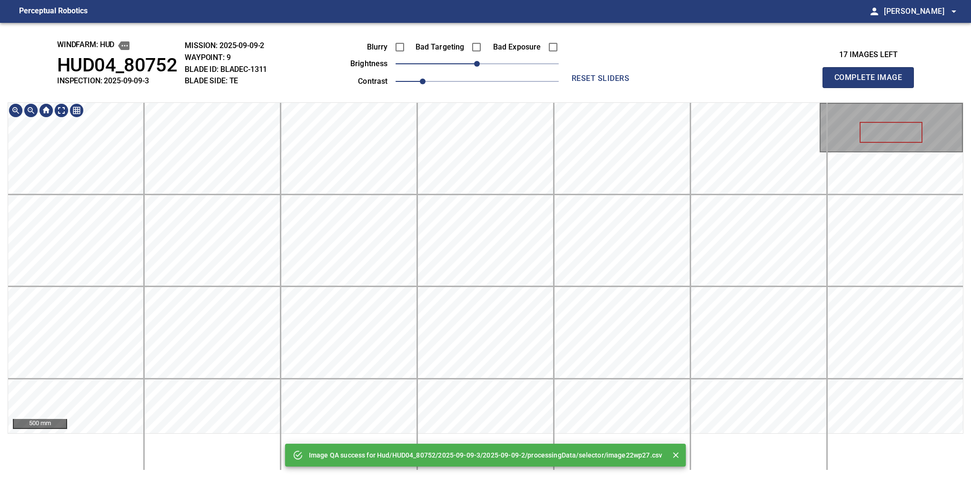
click at [507, 82] on div "Image QA success for Hud/HUD04_80752/2025-09-09-3/2025-09-09-2/processingData/s…" at bounding box center [485, 250] width 971 height 455
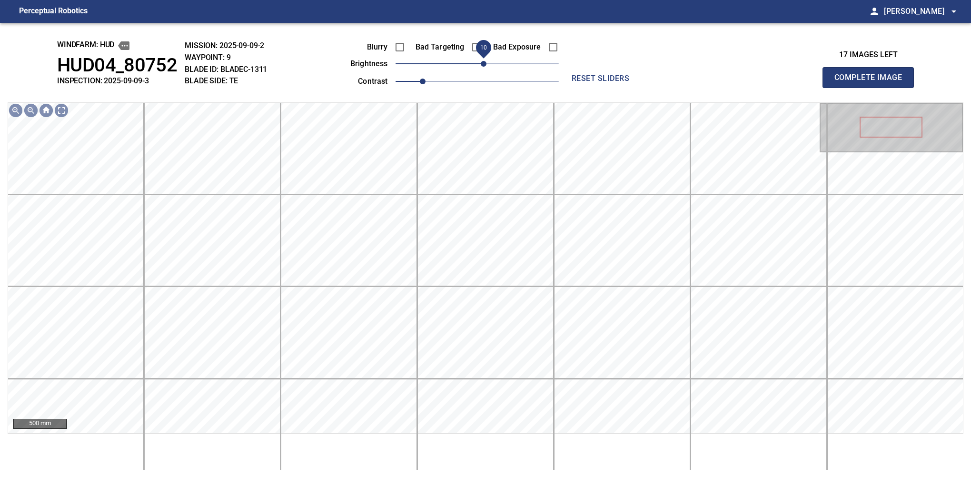
click at [482, 67] on span "10" at bounding box center [484, 64] width 6 height 6
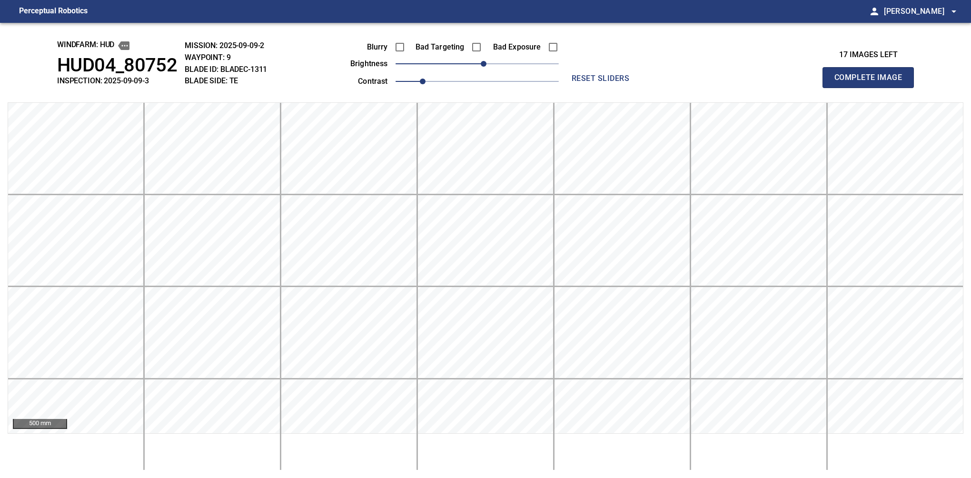
click at [872, 88] on button "Complete Image" at bounding box center [868, 77] width 91 height 21
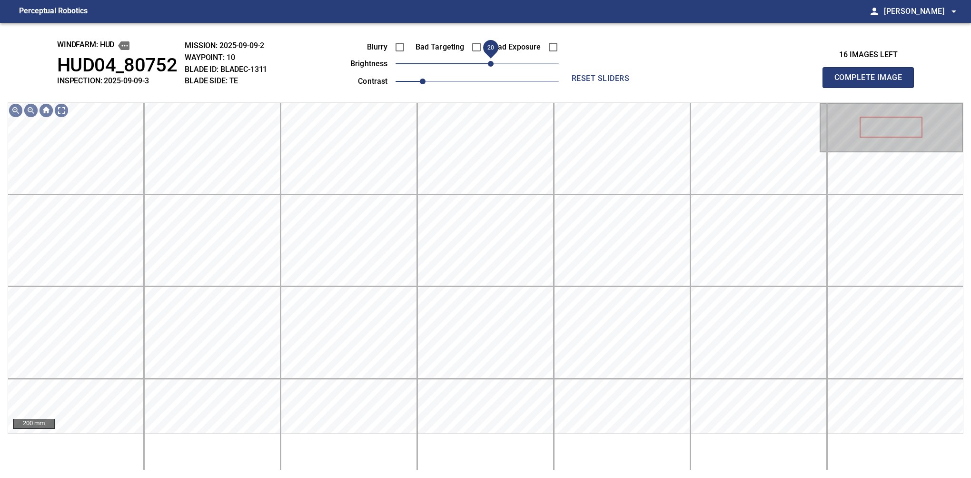
drag, startPoint x: 483, startPoint y: 64, endPoint x: 491, endPoint y: 60, distance: 8.8
click at [491, 61] on span "20" at bounding box center [491, 64] width 6 height 6
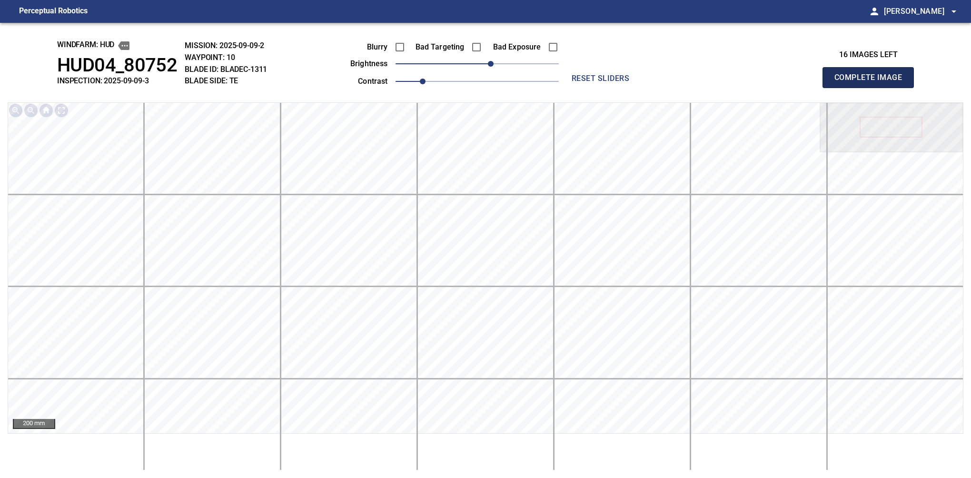
click at [872, 88] on button "Complete Image" at bounding box center [868, 77] width 91 height 21
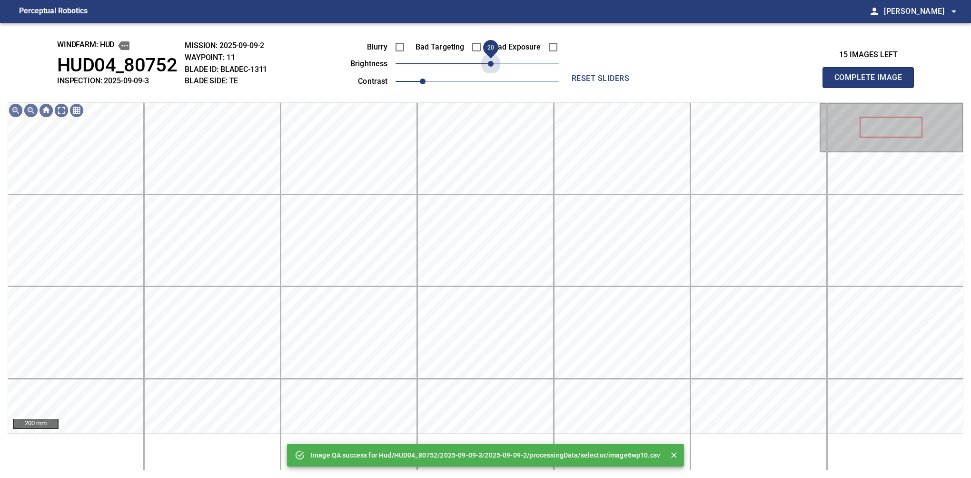
click at [491, 60] on span "20" at bounding box center [477, 63] width 163 height 13
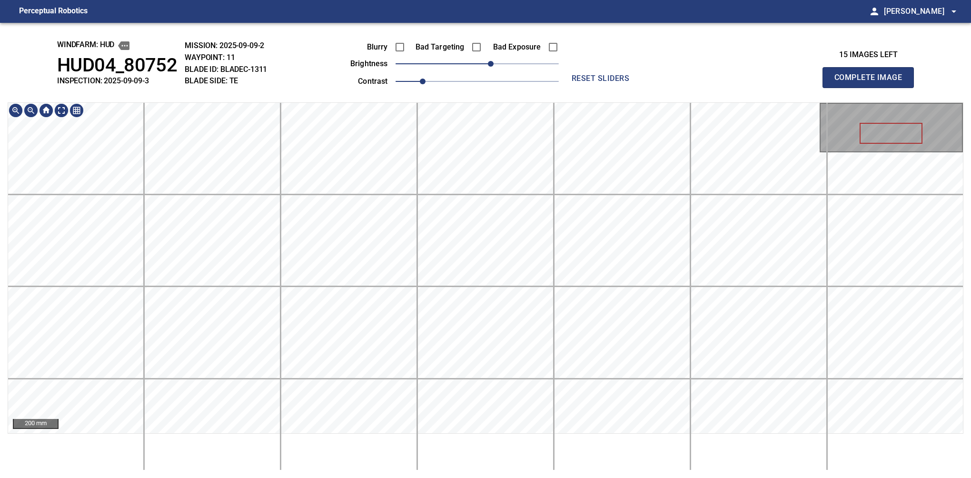
click at [587, 66] on div "windfarm: Hud HUD04_80752 INSPECTION: 2025-09-09-3 MISSION: 2025-09-09-2 WAYPOI…" at bounding box center [485, 250] width 971 height 455
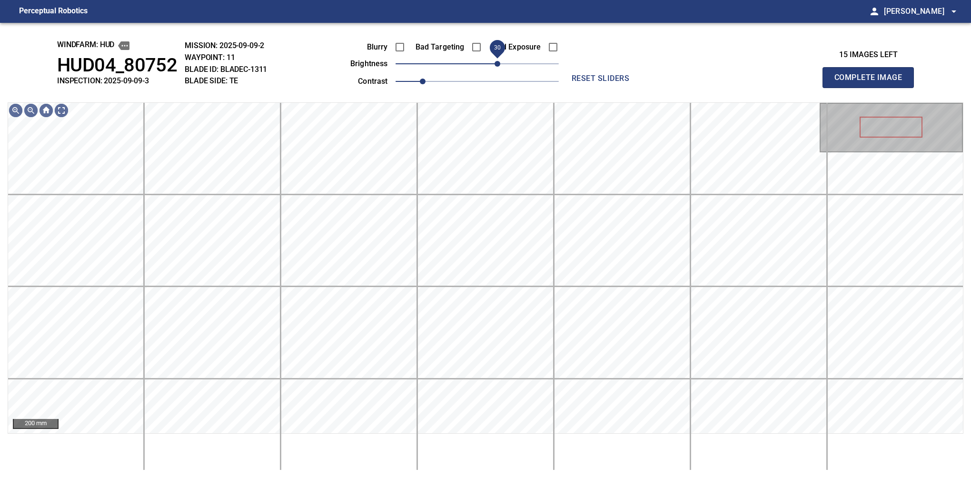
click at [498, 62] on span "30" at bounding box center [498, 64] width 6 height 6
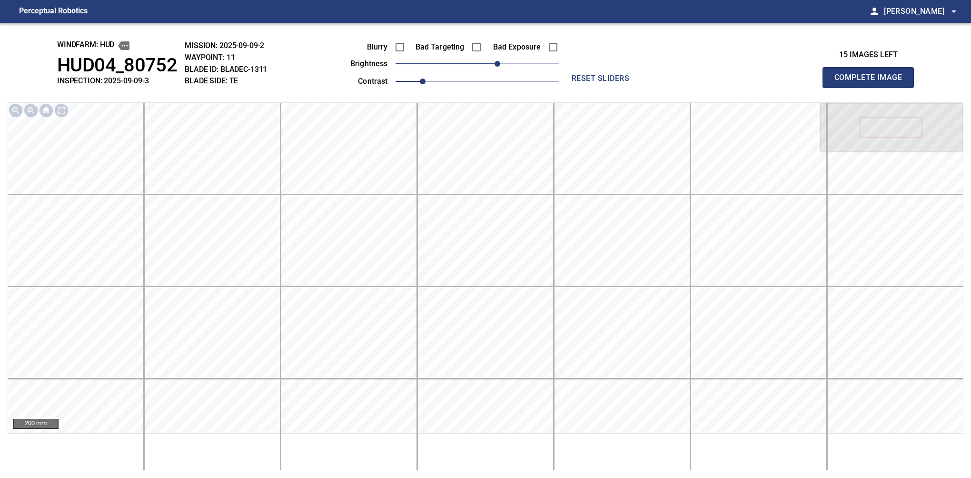
click at [872, 88] on button "Complete Image" at bounding box center [868, 77] width 91 height 21
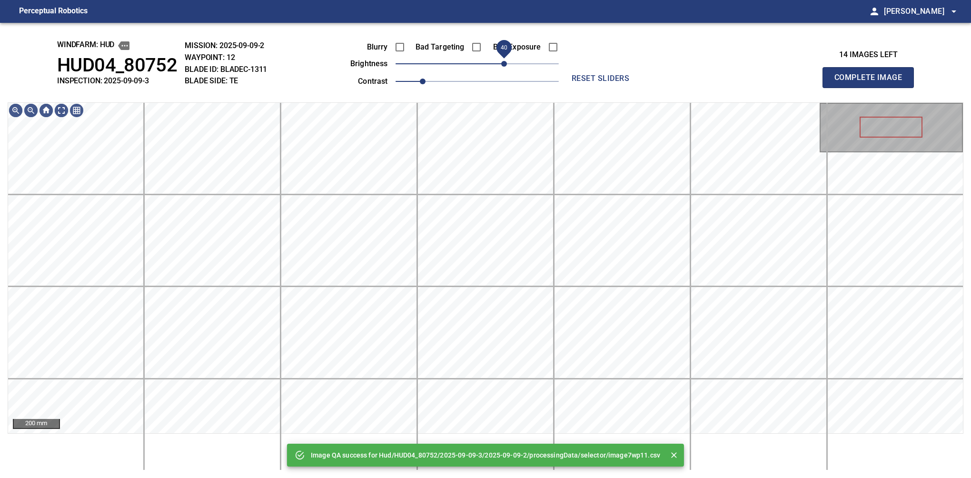
drag, startPoint x: 486, startPoint y: 67, endPoint x: 505, endPoint y: 65, distance: 18.6
click at [505, 65] on span "40" at bounding box center [504, 64] width 6 height 6
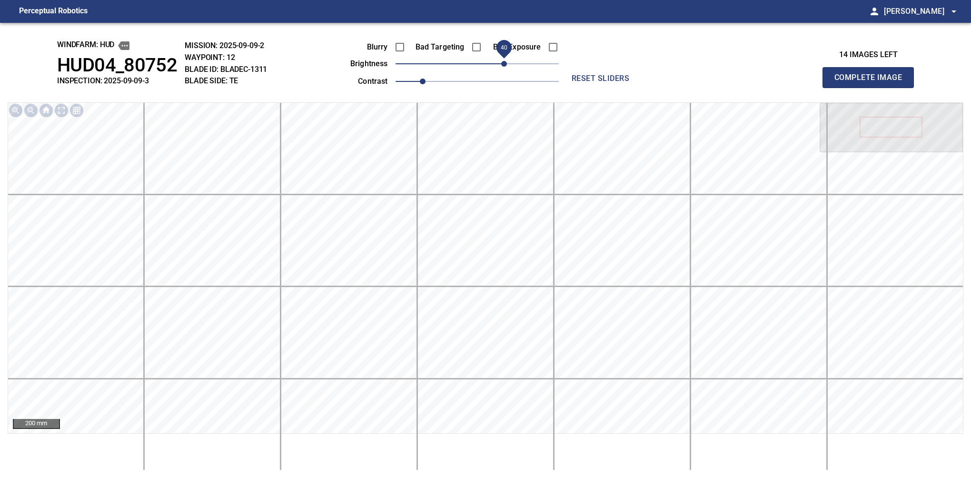
click at [872, 88] on button "Complete Image" at bounding box center [868, 77] width 91 height 21
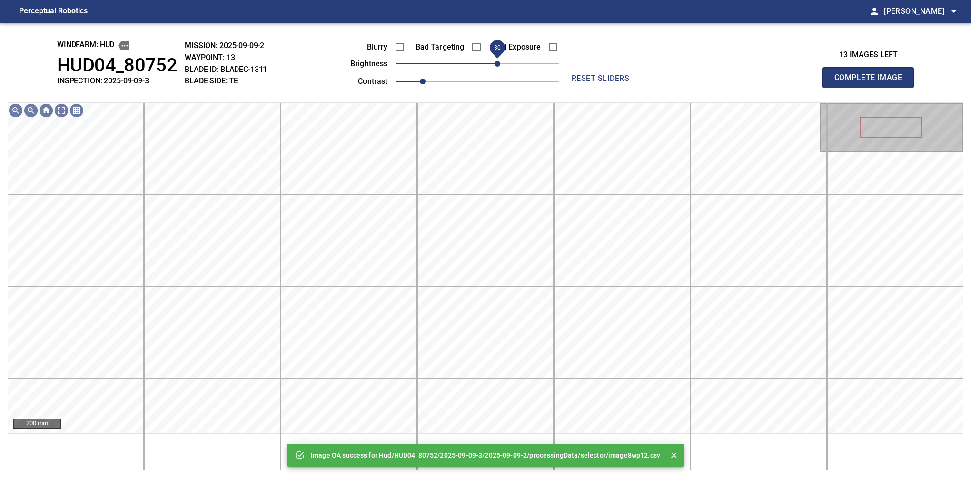
click at [500, 64] on span "30" at bounding box center [498, 64] width 6 height 6
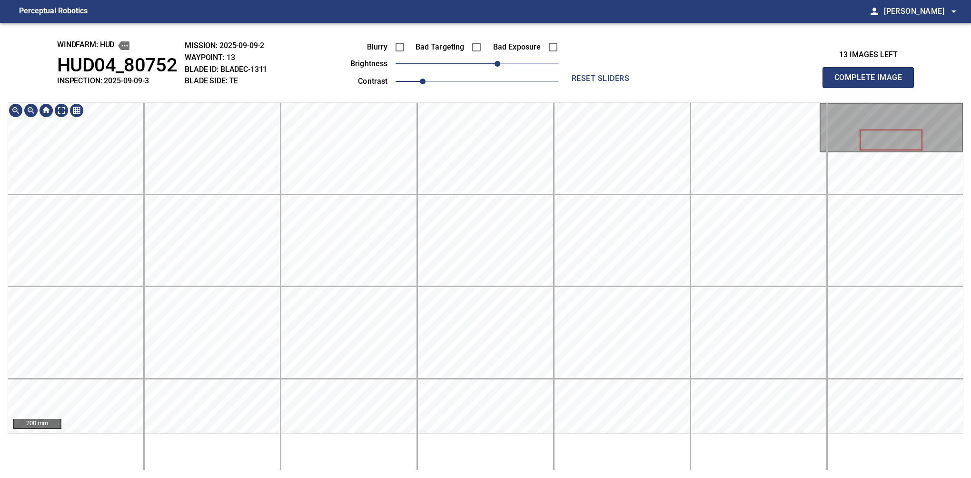
click at [872, 88] on button "Complete Image" at bounding box center [868, 77] width 91 height 21
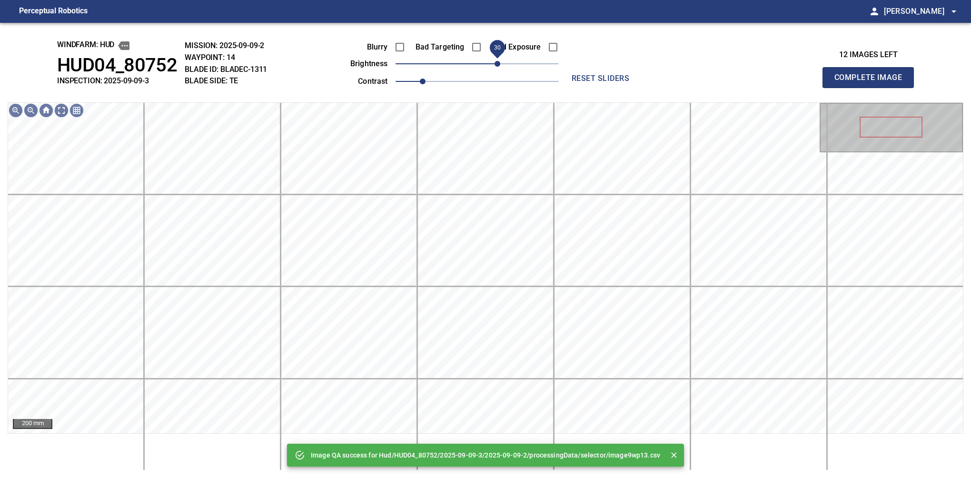
drag, startPoint x: 496, startPoint y: 62, endPoint x: 501, endPoint y: 60, distance: 5.1
click at [501, 60] on span "30" at bounding box center [477, 63] width 163 height 13
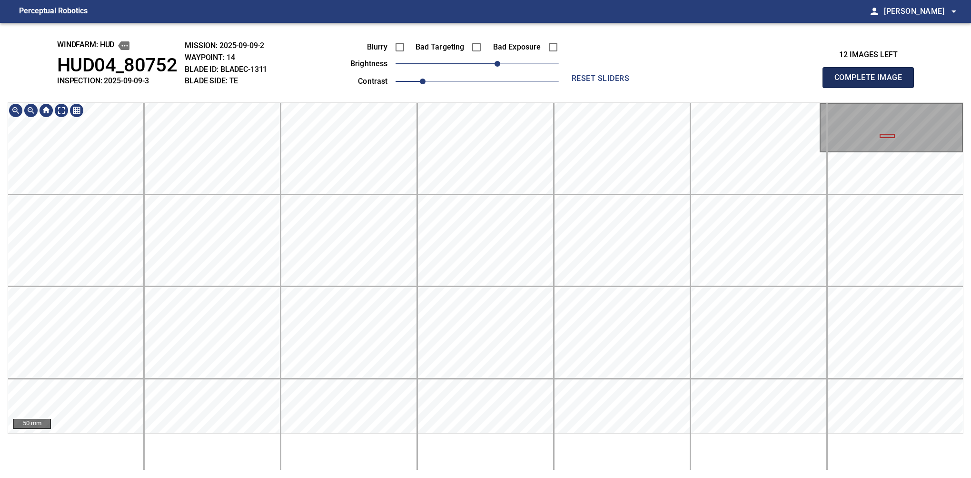
click at [872, 88] on button "Complete Image" at bounding box center [868, 77] width 91 height 21
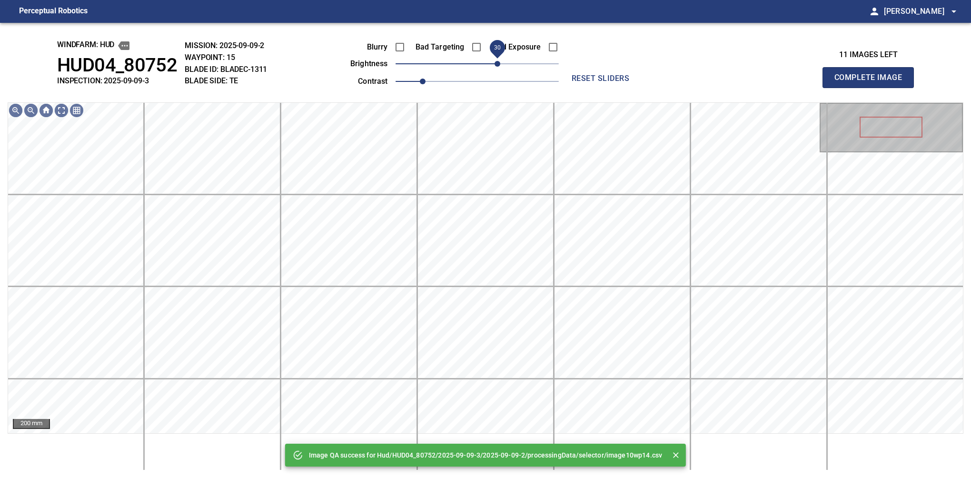
click at [495, 62] on span "30" at bounding box center [498, 64] width 6 height 6
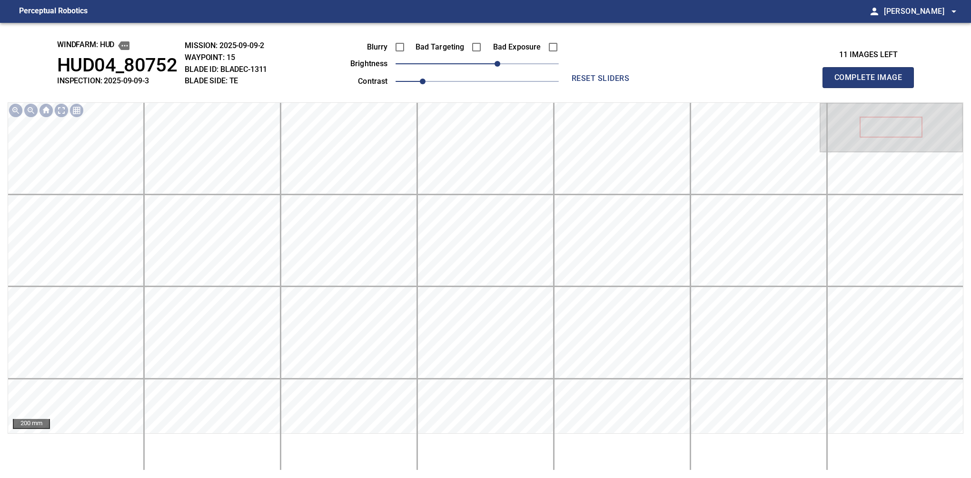
click at [872, 88] on button "Complete Image" at bounding box center [868, 77] width 91 height 21
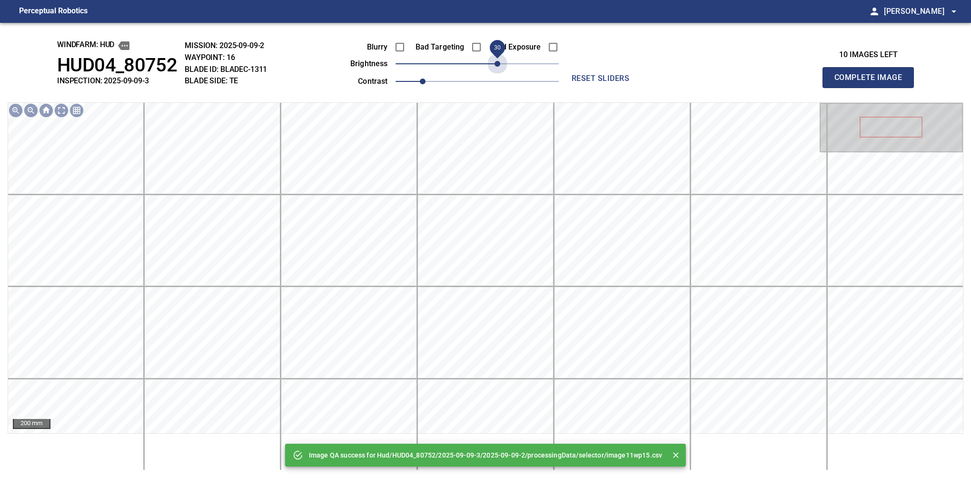
click at [494, 62] on span "30" at bounding box center [477, 63] width 163 height 13
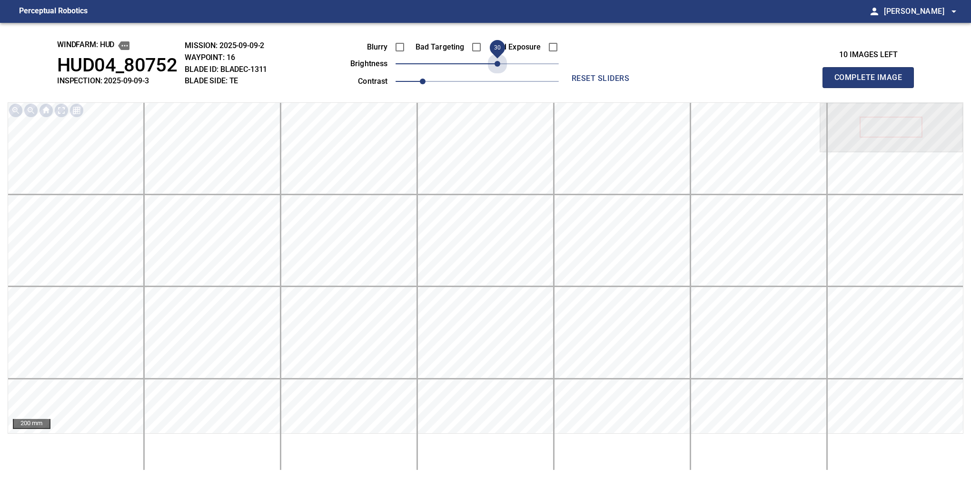
click at [495, 62] on span "30" at bounding box center [498, 64] width 6 height 6
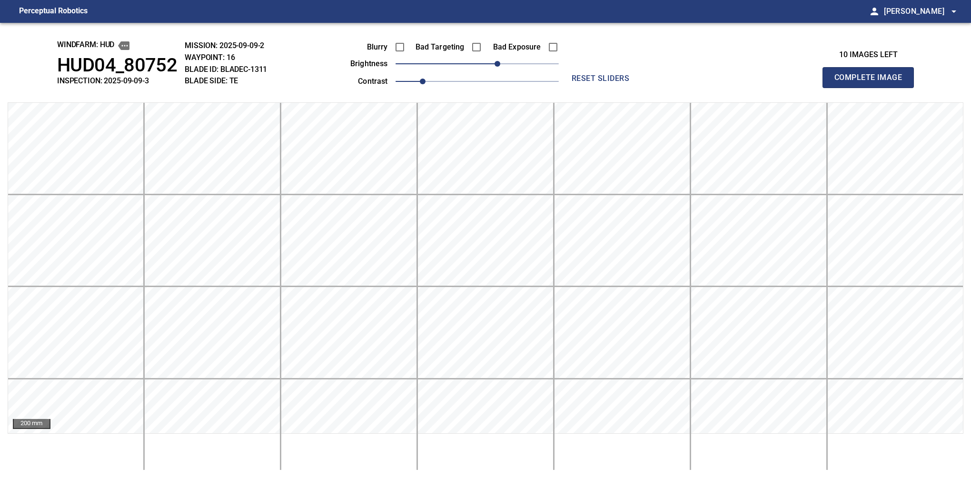
click at [872, 88] on button "Complete Image" at bounding box center [868, 77] width 91 height 21
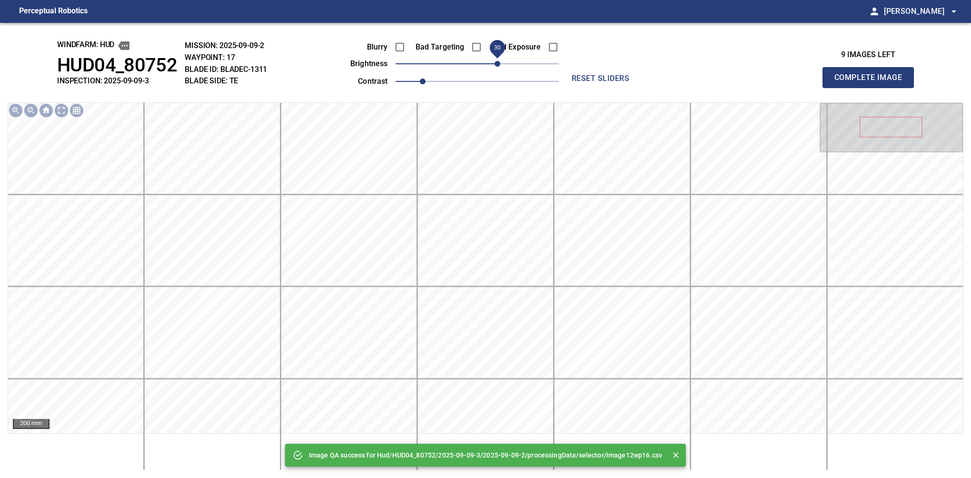
click at [497, 62] on span "30" at bounding box center [477, 63] width 163 height 13
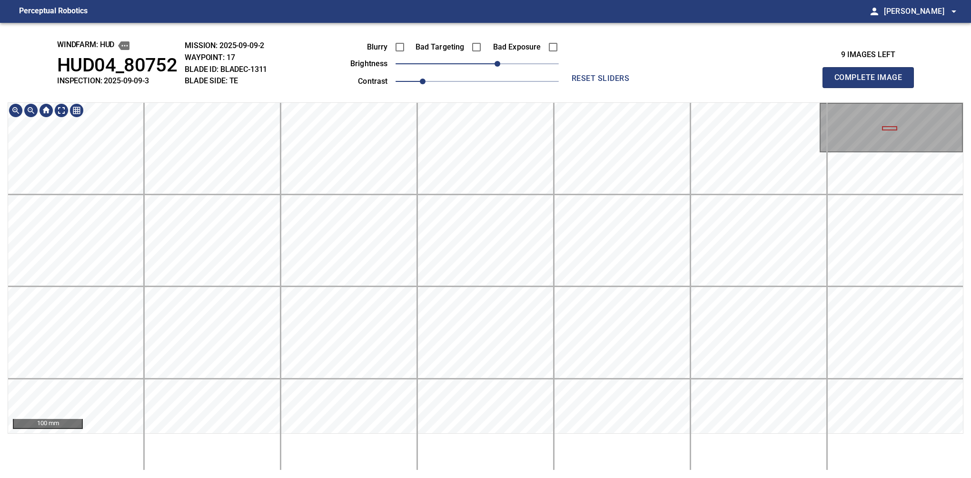
drag, startPoint x: 872, startPoint y: 94, endPoint x: 874, endPoint y: 101, distance: 7.3
click at [872, 88] on button "Complete Image" at bounding box center [868, 77] width 91 height 21
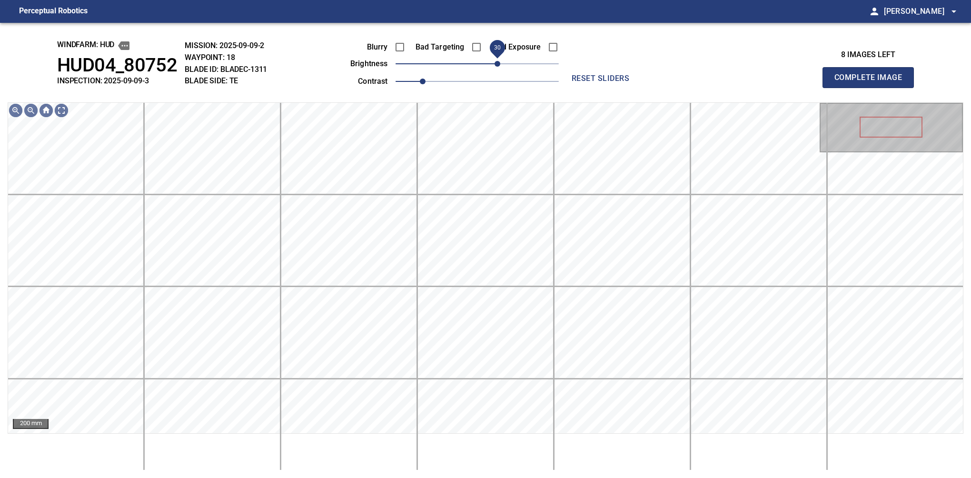
drag, startPoint x: 493, startPoint y: 67, endPoint x: 499, endPoint y: 62, distance: 8.2
click at [499, 62] on span "30" at bounding box center [498, 64] width 6 height 6
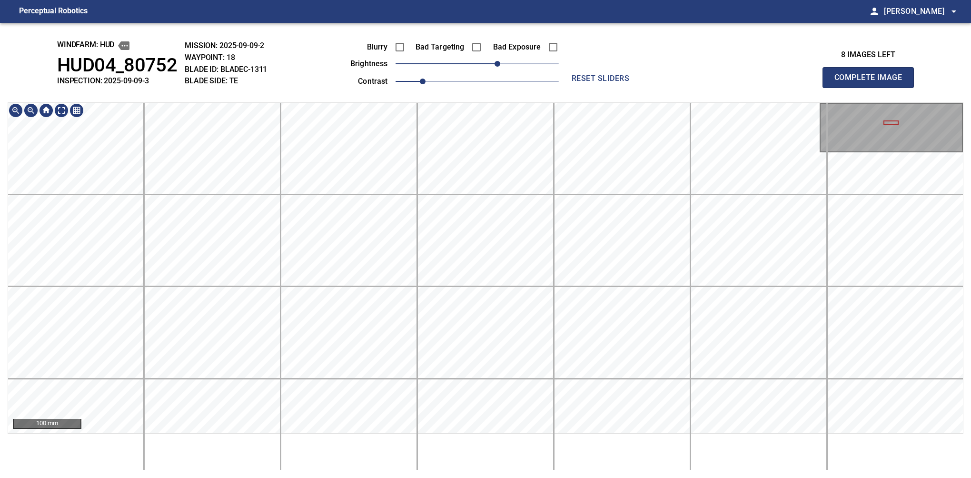
click at [872, 88] on button "Complete Image" at bounding box center [868, 77] width 91 height 21
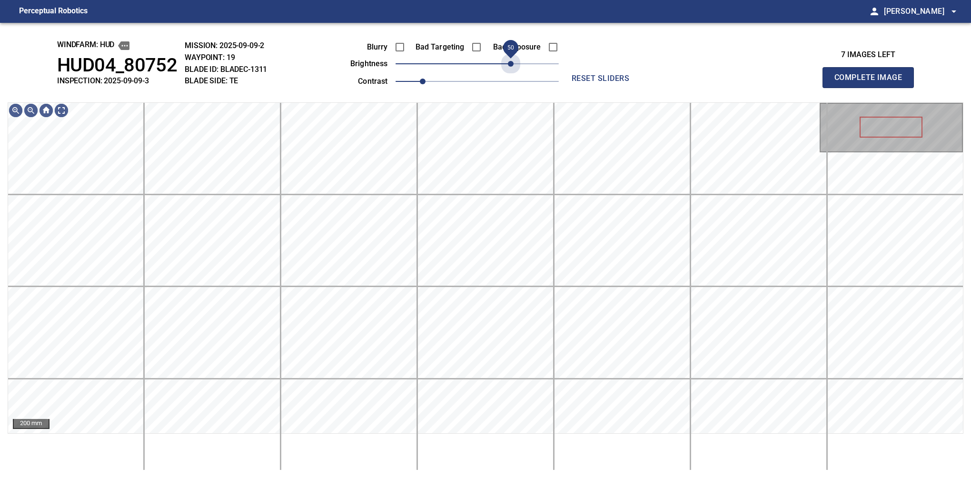
drag, startPoint x: 493, startPoint y: 60, endPoint x: 512, endPoint y: 55, distance: 20.2
click at [512, 61] on span "50" at bounding box center [511, 64] width 6 height 6
drag, startPoint x: 507, startPoint y: 60, endPoint x: 512, endPoint y: 55, distance: 7.8
click at [512, 61] on span "50" at bounding box center [511, 64] width 6 height 6
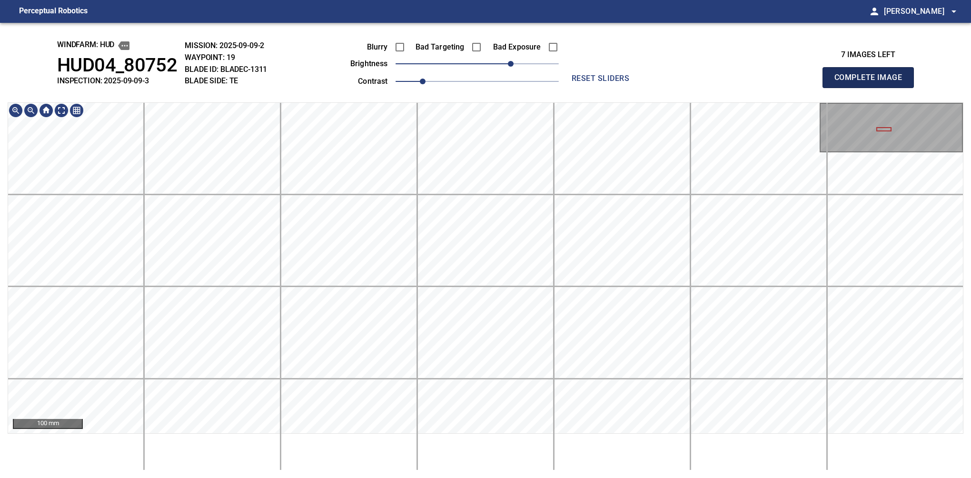
click at [872, 88] on button "Complete Image" at bounding box center [868, 77] width 91 height 21
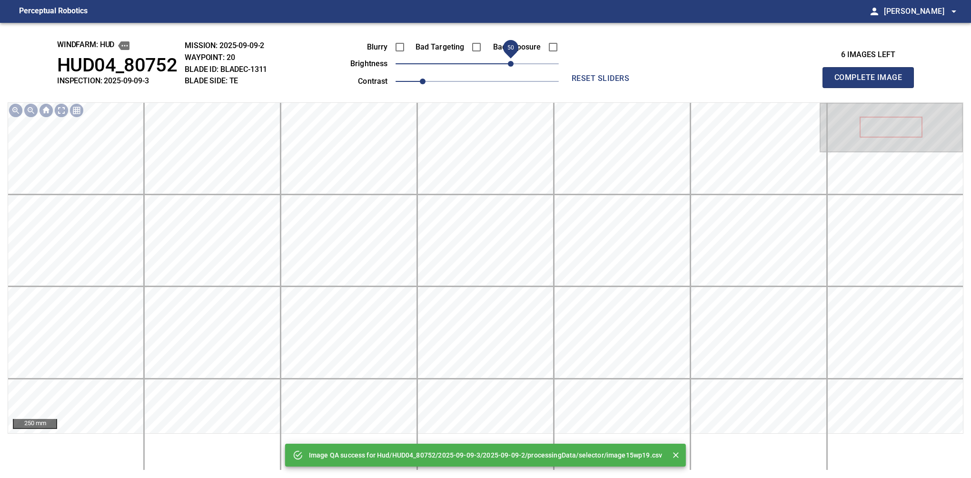
drag, startPoint x: 506, startPoint y: 57, endPoint x: 510, endPoint y: 56, distance: 5.0
click at [510, 57] on span "50" at bounding box center [477, 63] width 163 height 13
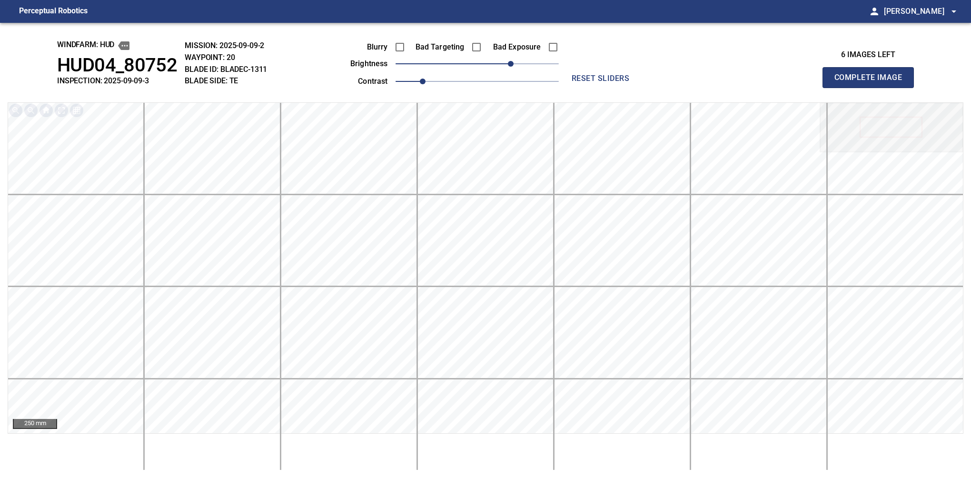
click at [872, 88] on button "Complete Image" at bounding box center [868, 77] width 91 height 21
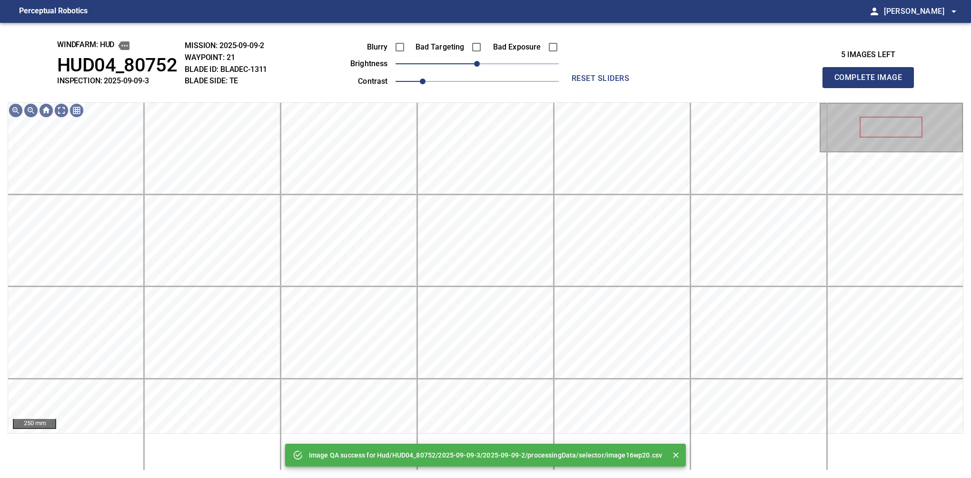
click at [510, 56] on div "Bad Exposure" at bounding box center [520, 47] width 77 height 20
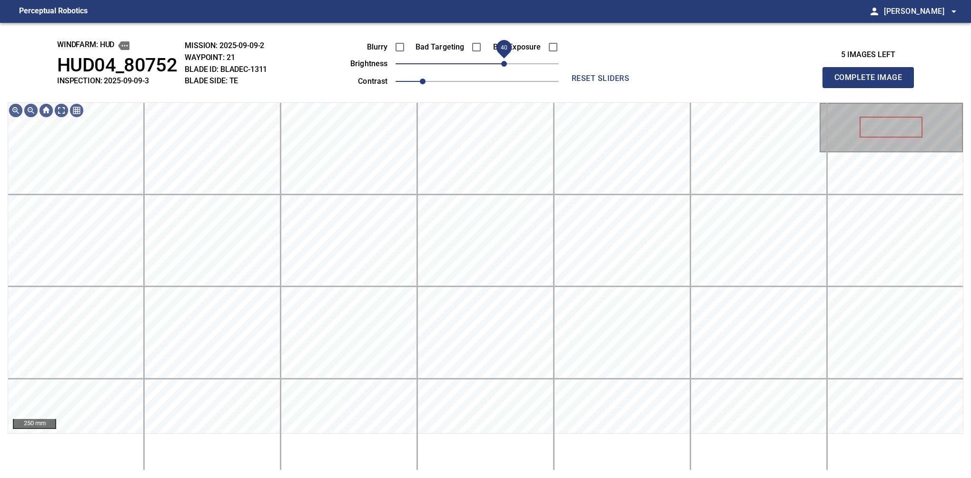
drag, startPoint x: 512, startPoint y: 59, endPoint x: 504, endPoint y: 66, distance: 10.5
click at [504, 66] on span "40" at bounding box center [477, 63] width 163 height 13
click at [872, 88] on button "Complete Image" at bounding box center [868, 77] width 91 height 21
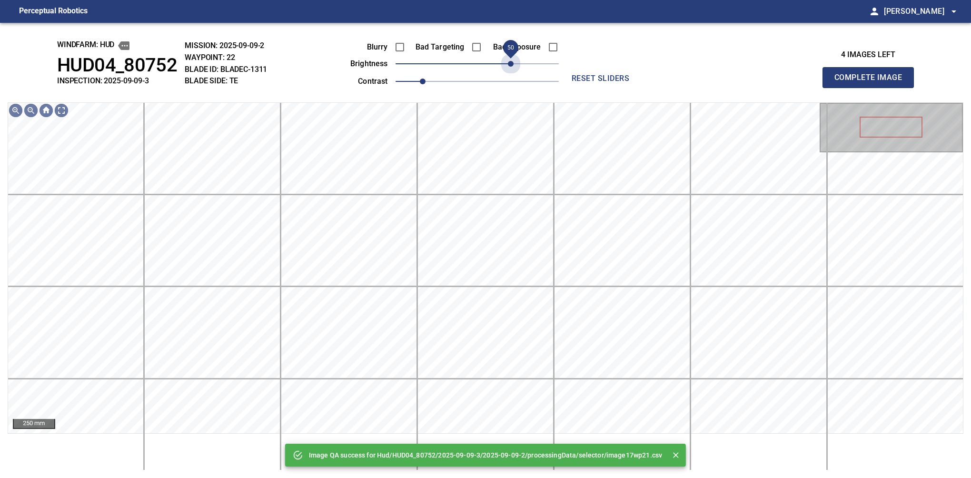
click at [508, 60] on span "50" at bounding box center [477, 63] width 163 height 13
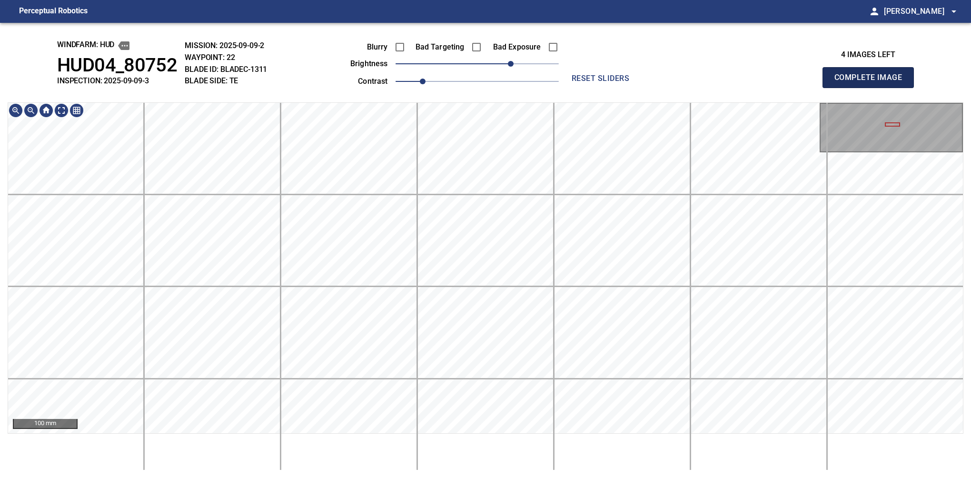
click at [872, 88] on button "Complete Image" at bounding box center [868, 77] width 91 height 21
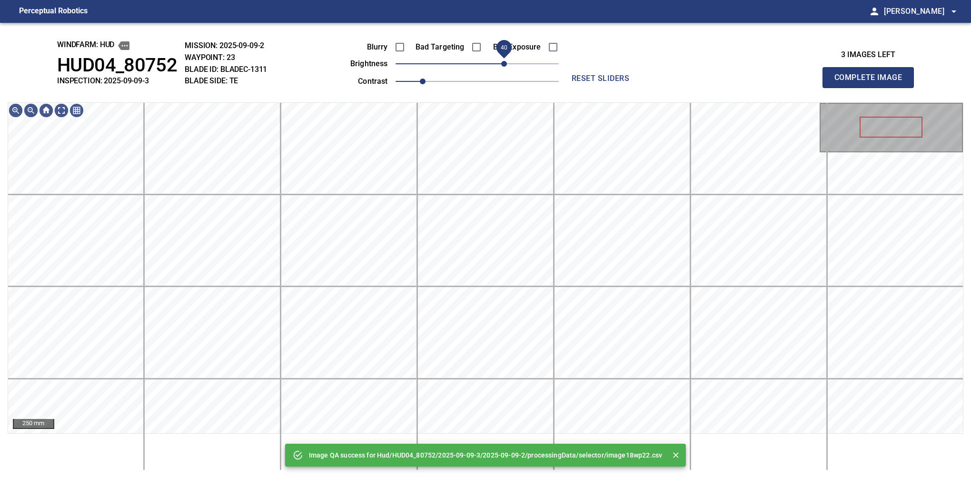
drag, startPoint x: 502, startPoint y: 59, endPoint x: 507, endPoint y: 55, distance: 6.8
click at [507, 57] on span "40" at bounding box center [477, 63] width 163 height 13
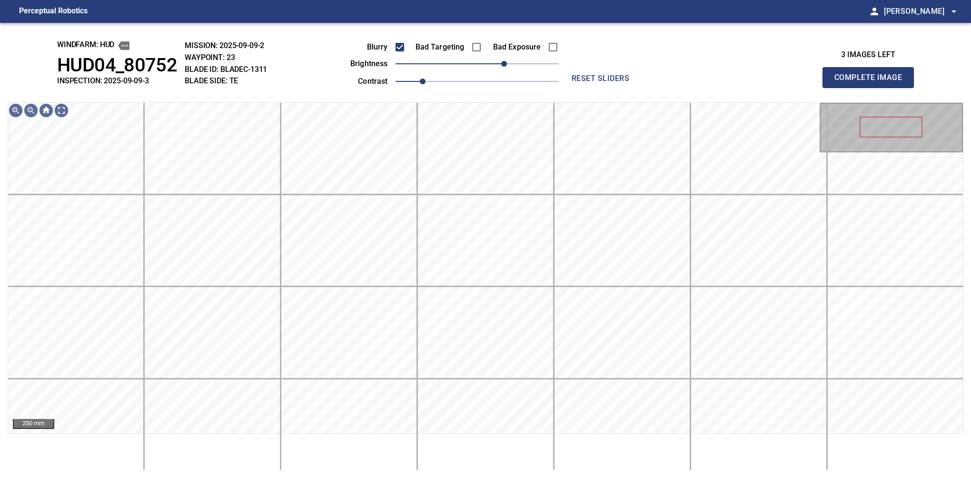
click at [872, 88] on button "Complete Image" at bounding box center [868, 77] width 91 height 21
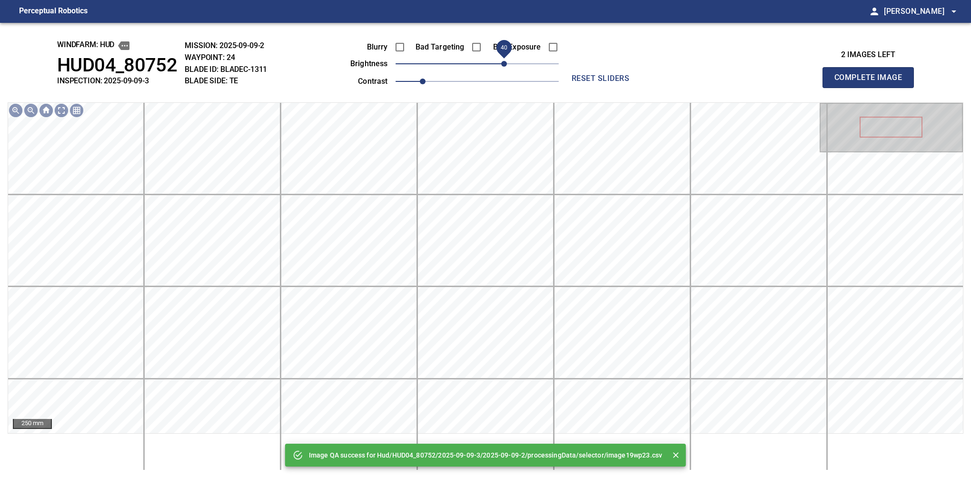
click at [502, 61] on span "40" at bounding box center [477, 63] width 163 height 13
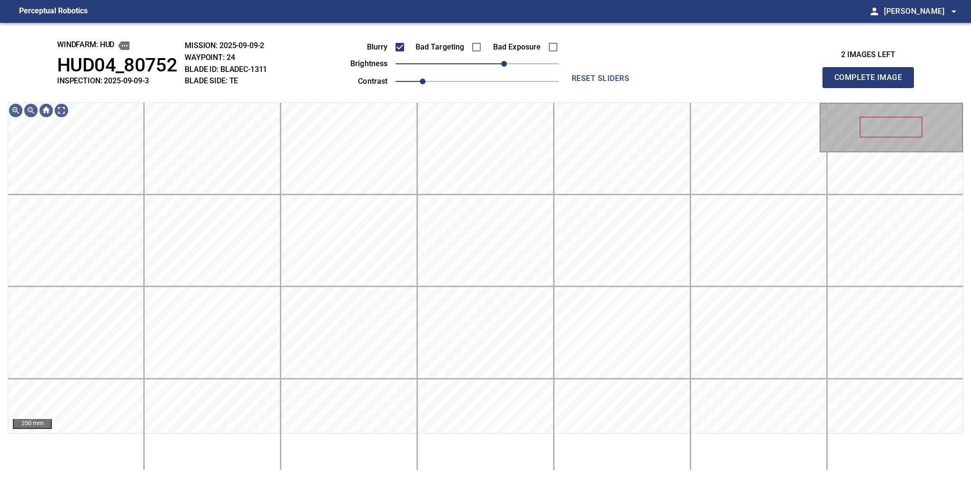
click at [872, 88] on button "Complete Image" at bounding box center [868, 77] width 91 height 21
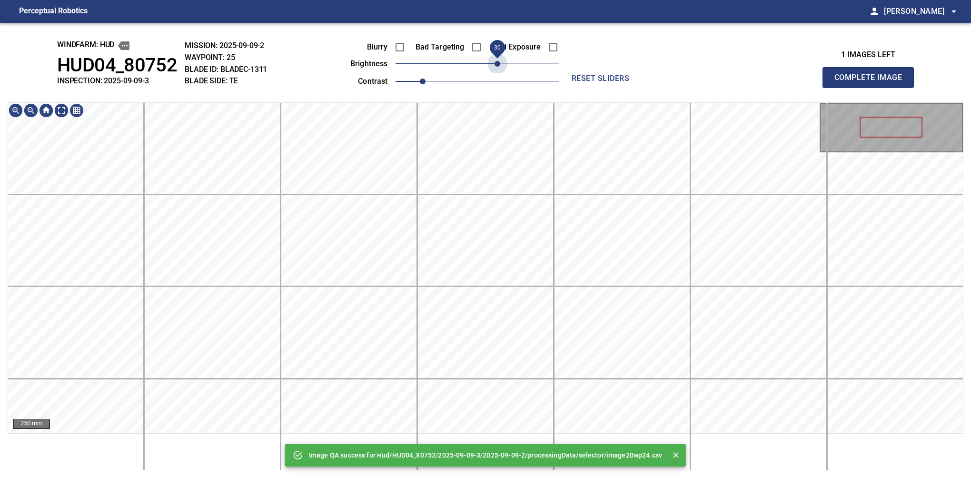
click at [499, 67] on span "30" at bounding box center [477, 63] width 163 height 13
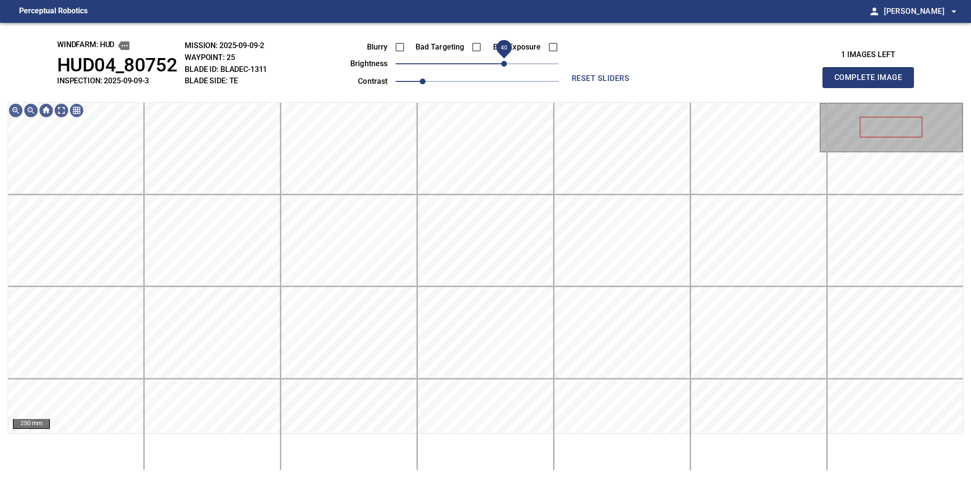
click at [504, 65] on span "40" at bounding box center [504, 64] width 6 height 6
click at [872, 88] on button "Complete Image" at bounding box center [868, 77] width 91 height 21
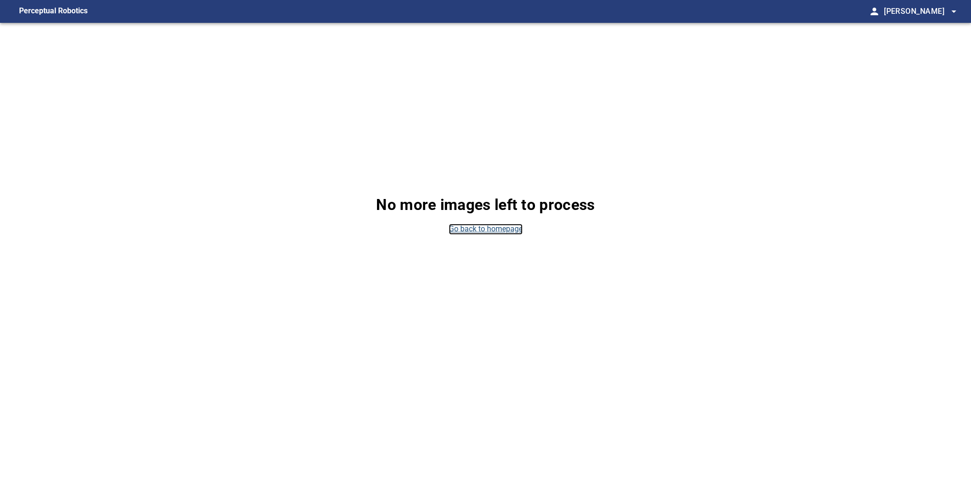
click at [478, 229] on link "Go back to homepage" at bounding box center [486, 229] width 74 height 11
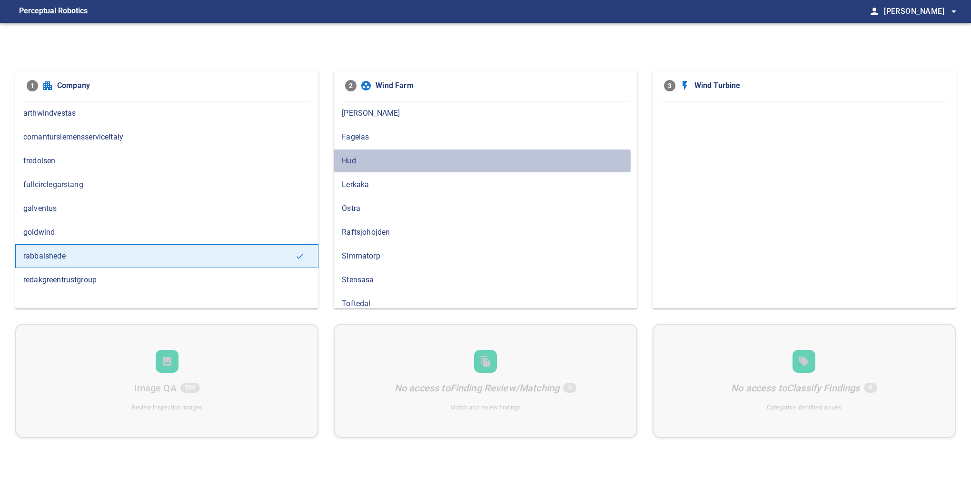
click at [348, 159] on span "Hud" at bounding box center [485, 160] width 287 height 11
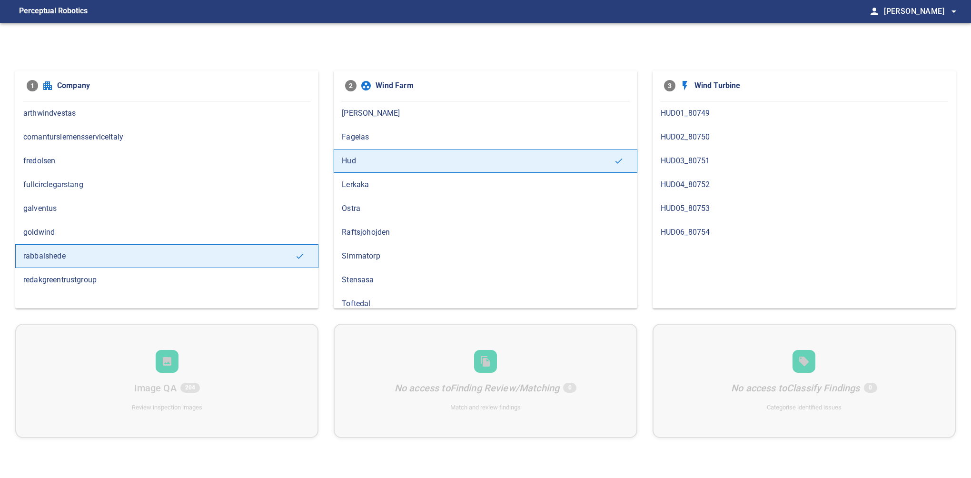
click at [669, 160] on span "HUD03_80751" at bounding box center [804, 160] width 287 height 11
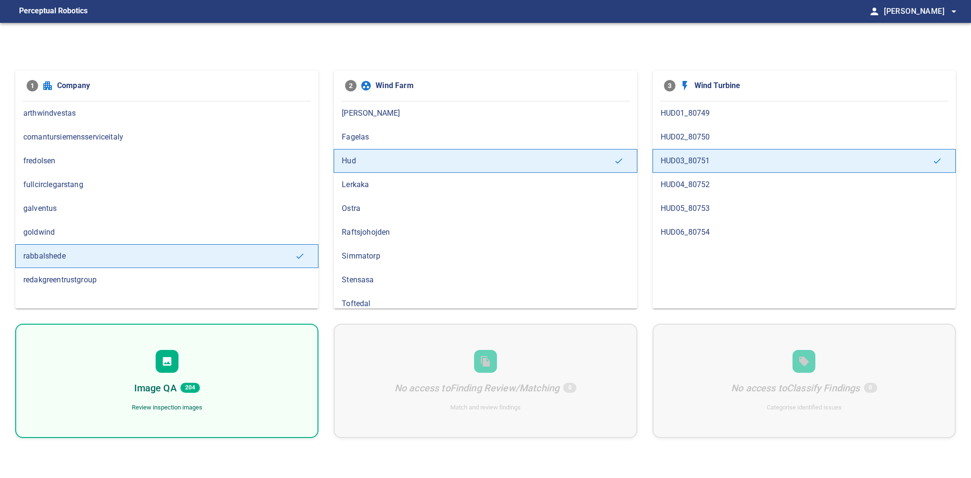
click at [206, 385] on div "Image QA 204 Review inspection images" at bounding box center [166, 381] width 303 height 114
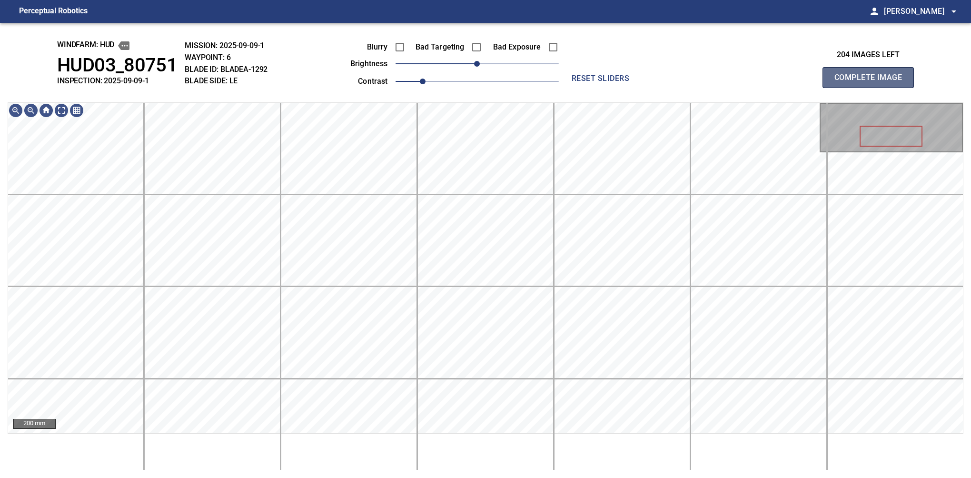
click at [872, 88] on button "Complete Image" at bounding box center [868, 77] width 91 height 21
drag, startPoint x: 870, startPoint y: 84, endPoint x: 453, endPoint y: 87, distance: 417.1
click at [872, 88] on button "Complete Image" at bounding box center [868, 77] width 91 height 21
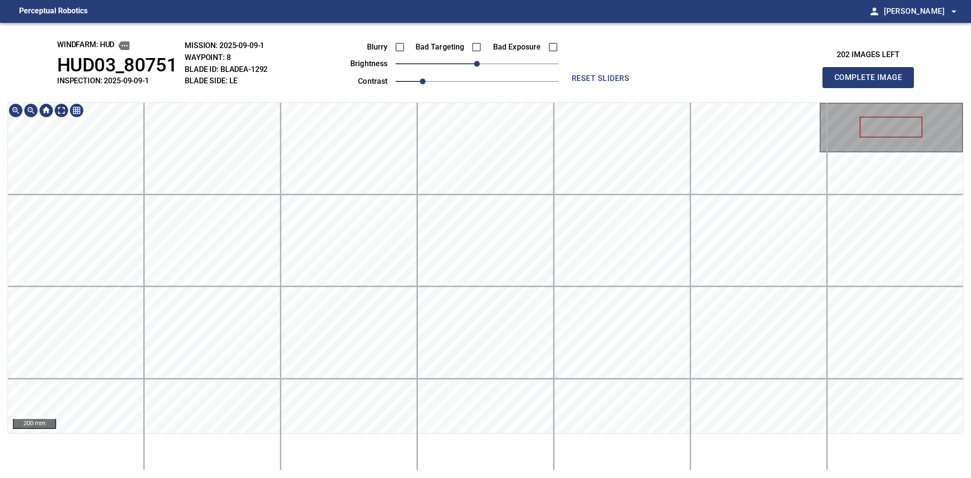
click at [448, 70] on div "windfarm: Hud HUD03_80751 INSPECTION: 2025-09-09-1 MISSION: 2025-09-09-1 WAYPOI…" at bounding box center [485, 250] width 971 height 455
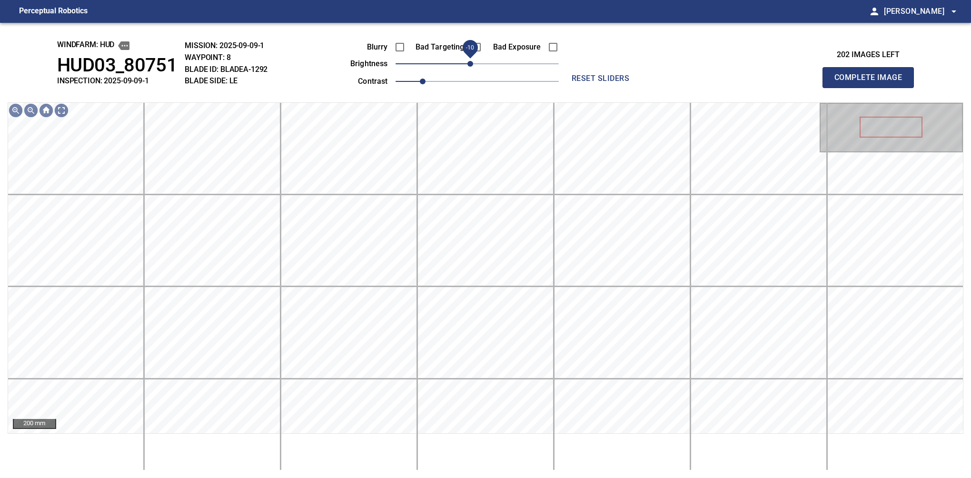
click at [472, 63] on span "-10" at bounding box center [471, 64] width 6 height 6
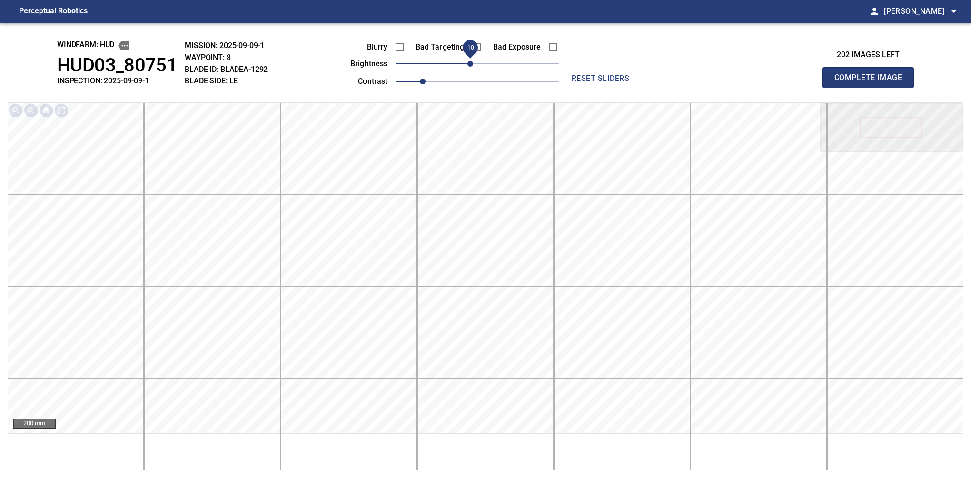
click at [872, 88] on button "Complete Image" at bounding box center [868, 77] width 91 height 21
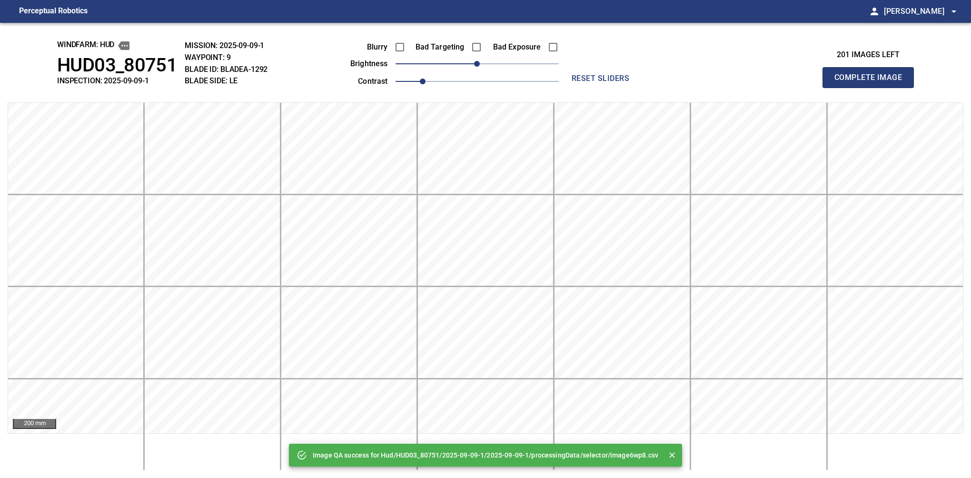
click at [872, 88] on button "Complete Image" at bounding box center [868, 77] width 91 height 21
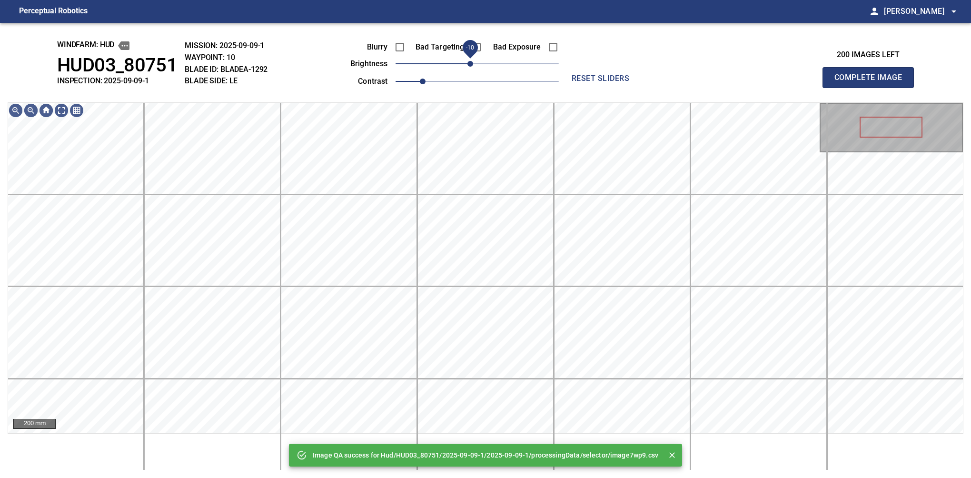
click at [472, 61] on span "-10" at bounding box center [471, 64] width 6 height 6
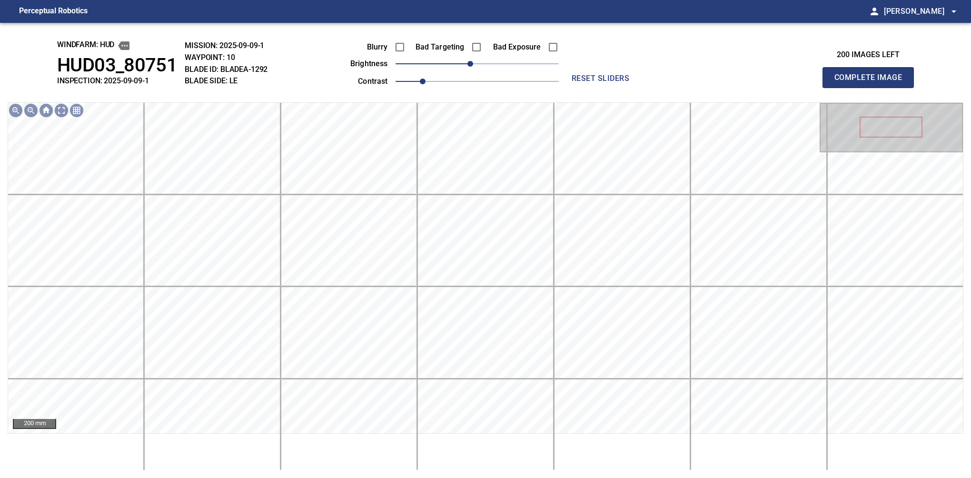
click at [872, 88] on button "Complete Image" at bounding box center [868, 77] width 91 height 21
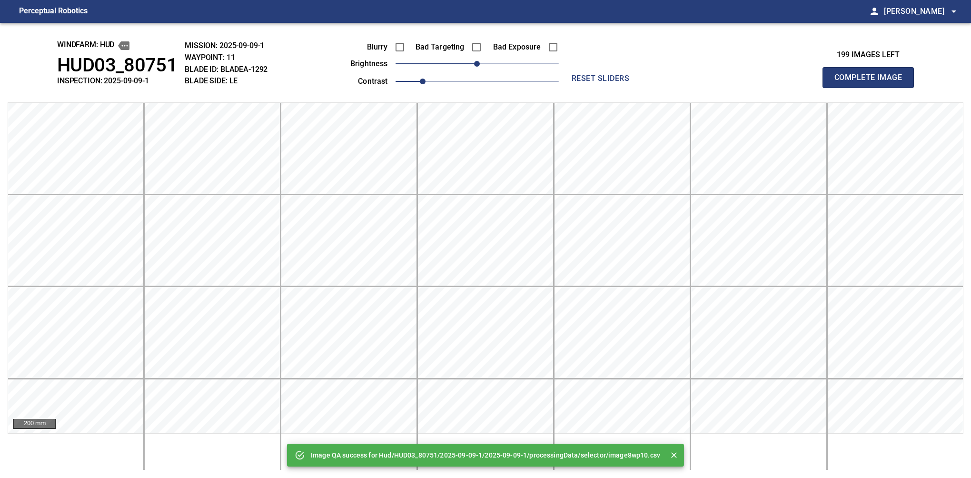
click at [872, 88] on button "Complete Image" at bounding box center [868, 77] width 91 height 21
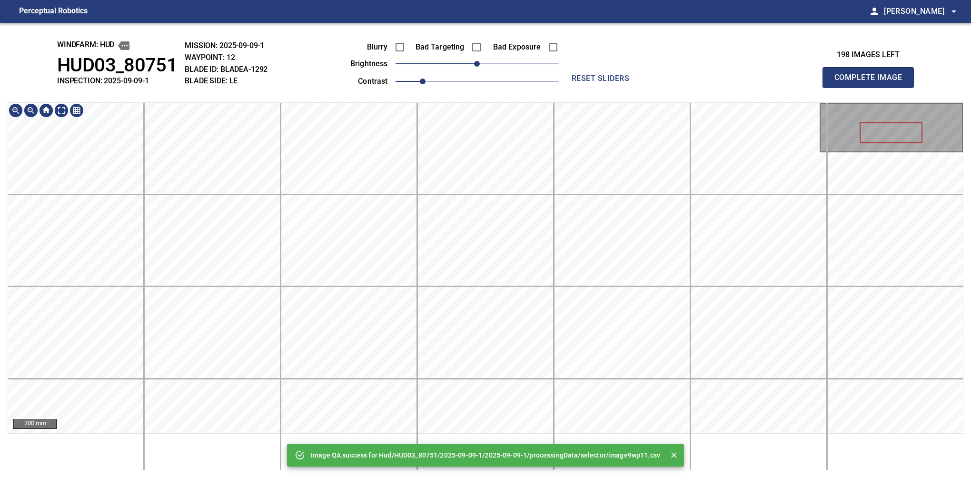
click at [468, 65] on div "Image QA success for Hud/HUD03_80751/2025-09-09-1/2025-09-09-1/processingData/s…" at bounding box center [485, 250] width 971 height 455
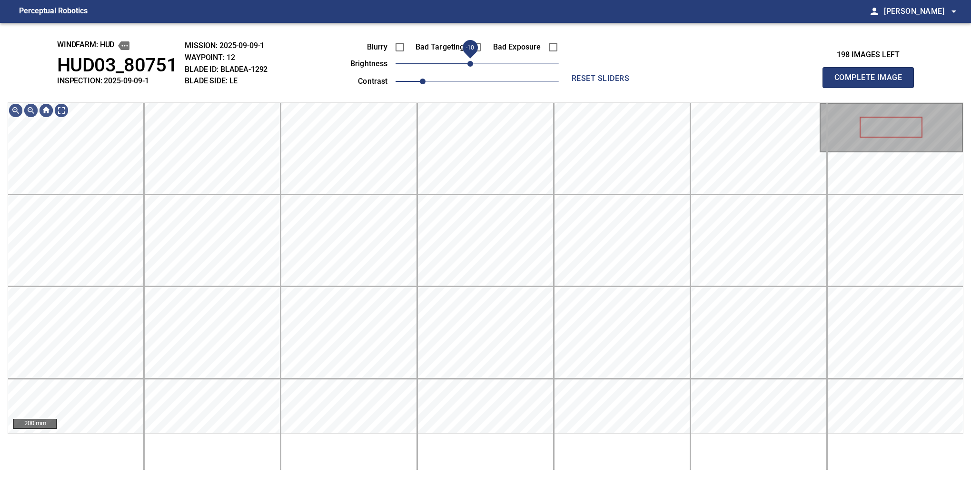
click at [472, 62] on span "-10" at bounding box center [471, 64] width 6 height 6
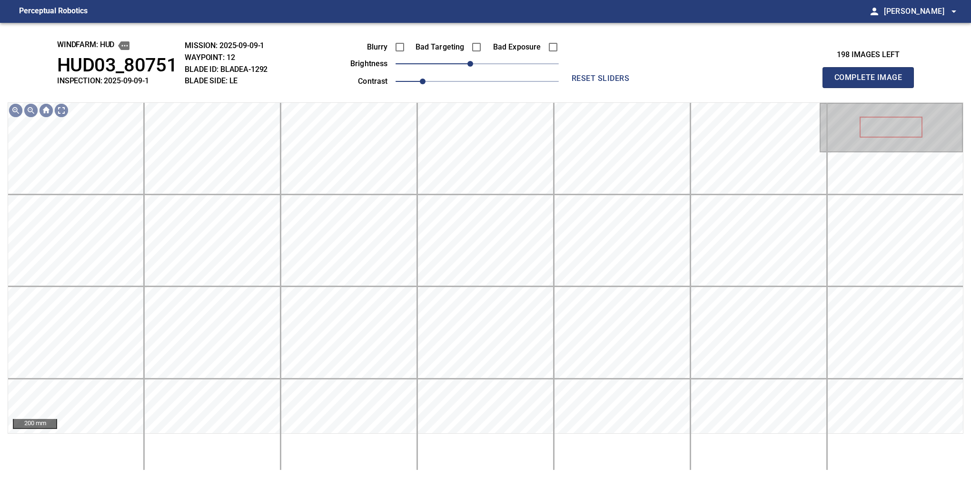
click at [872, 88] on button "Complete Image" at bounding box center [868, 77] width 91 height 21
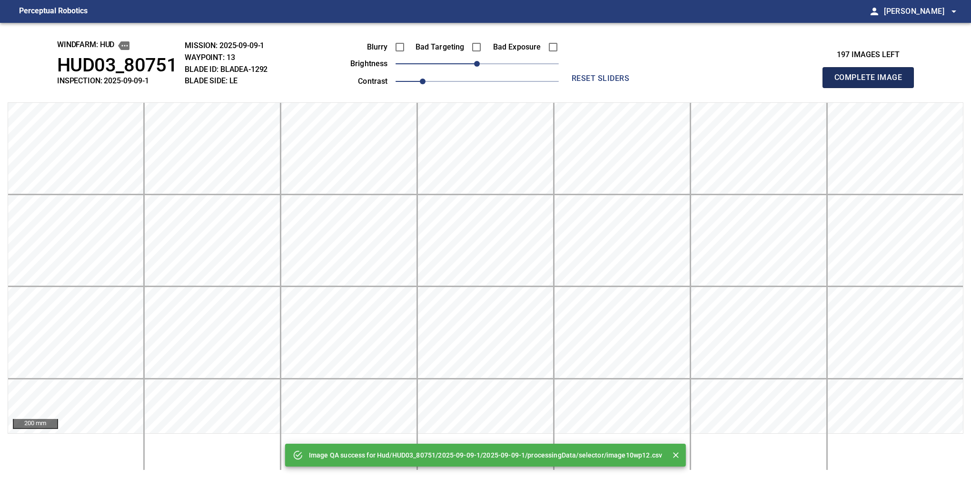
click at [872, 88] on button "Complete Image" at bounding box center [868, 77] width 91 height 21
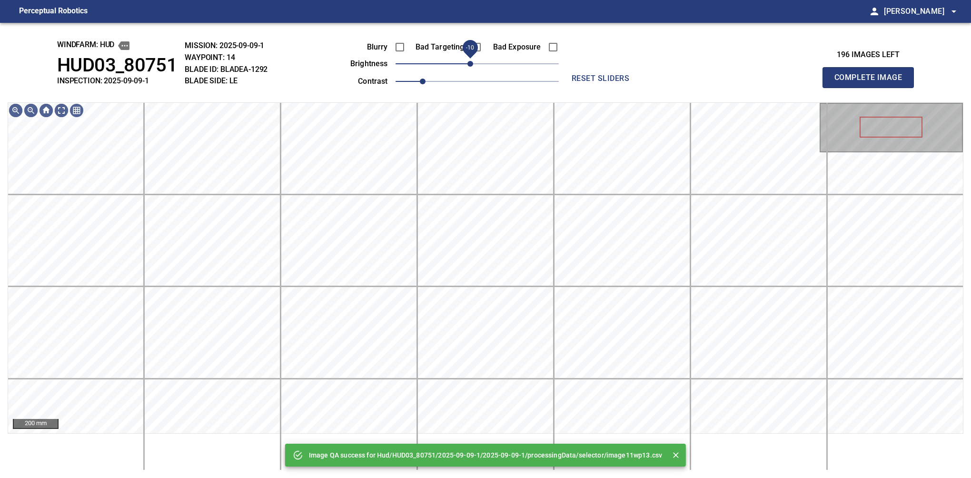
click at [473, 65] on span "-10" at bounding box center [471, 64] width 6 height 6
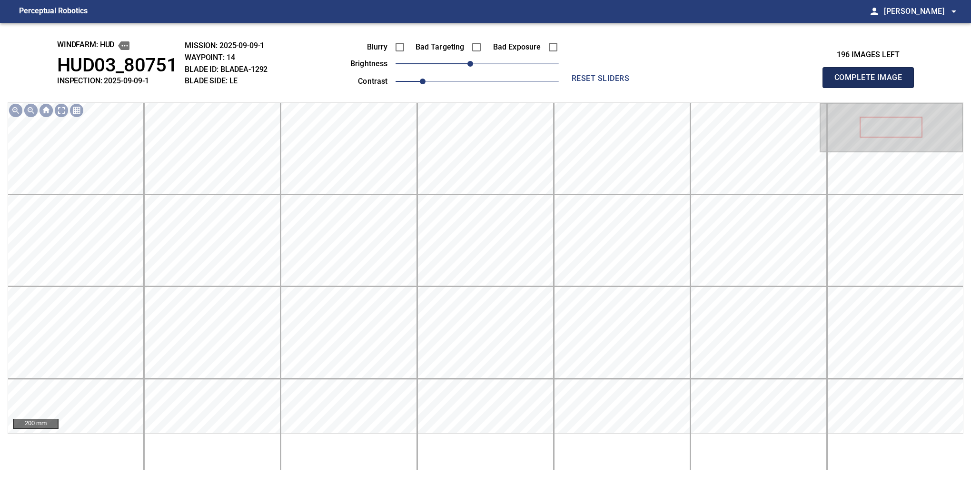
click at [872, 88] on button "Complete Image" at bounding box center [868, 77] width 91 height 21
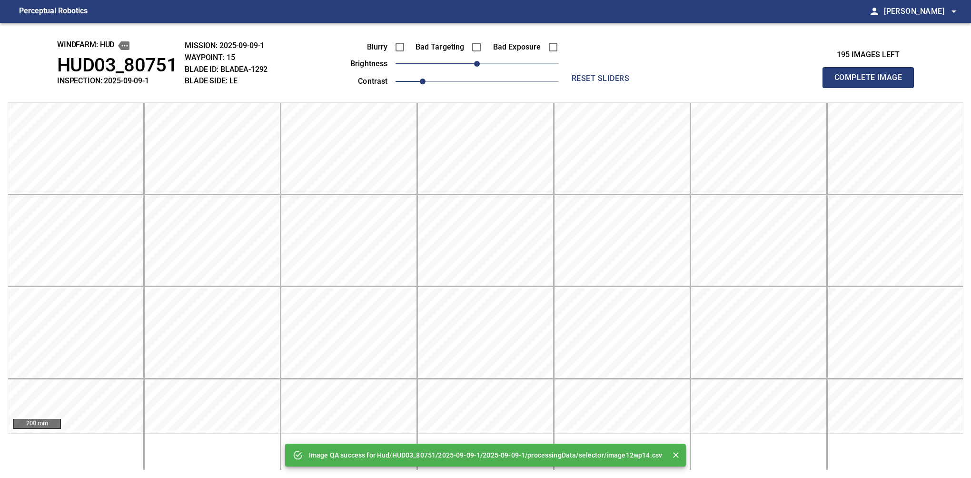
click at [872, 88] on button "Complete Image" at bounding box center [868, 77] width 91 height 21
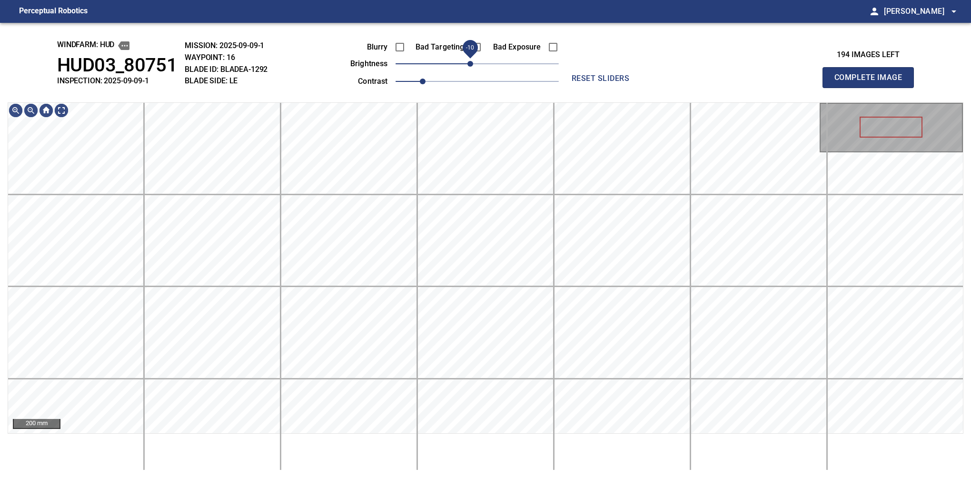
click at [472, 65] on span "-10" at bounding box center [471, 64] width 6 height 6
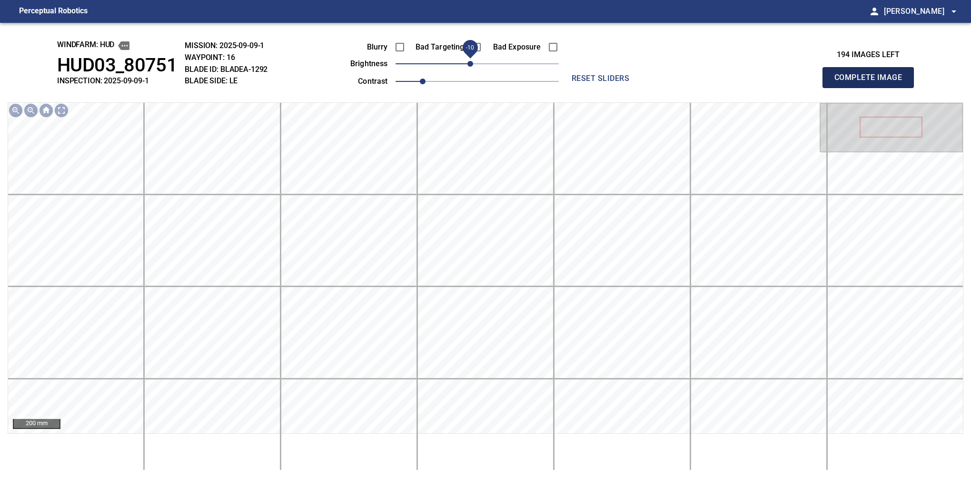
click at [872, 88] on button "Complete Image" at bounding box center [868, 77] width 91 height 21
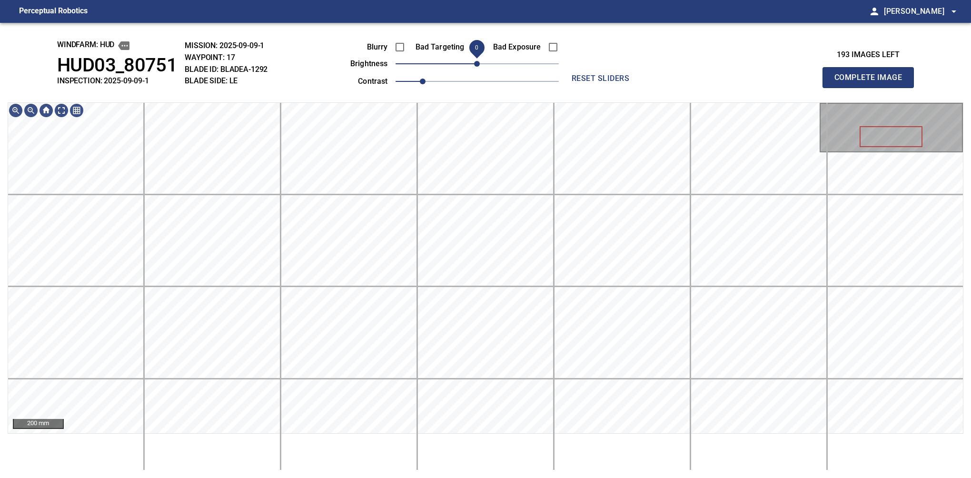
click at [474, 65] on span "0" at bounding box center [477, 64] width 6 height 6
click at [448, 72] on div "windfarm: Hud HUD03_80751 INSPECTION: 2025-09-09-1 MISSION: 2025-09-09-1 WAYPOI…" at bounding box center [485, 250] width 971 height 455
drag, startPoint x: 874, startPoint y: 89, endPoint x: 667, endPoint y: 89, distance: 206.2
click at [872, 88] on button "Complete Image" at bounding box center [868, 77] width 91 height 21
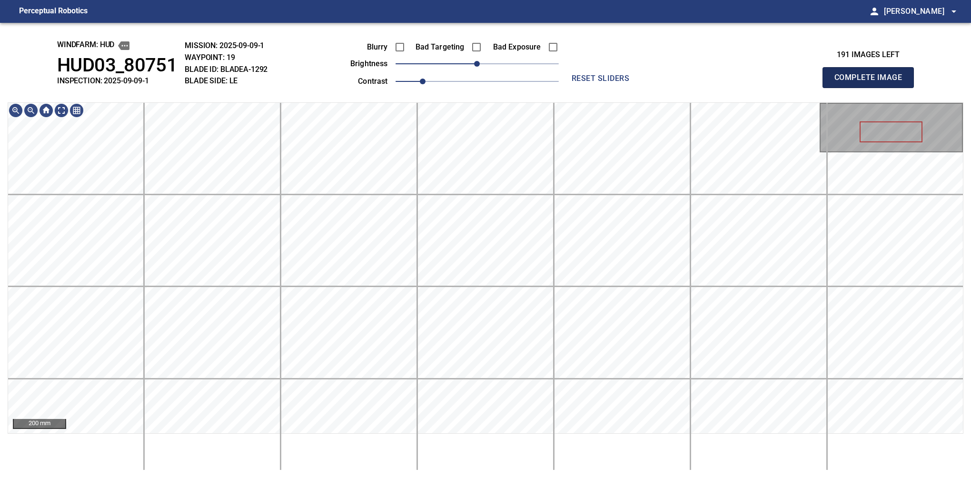
click at [872, 88] on button "Complete Image" at bounding box center [868, 77] width 91 height 21
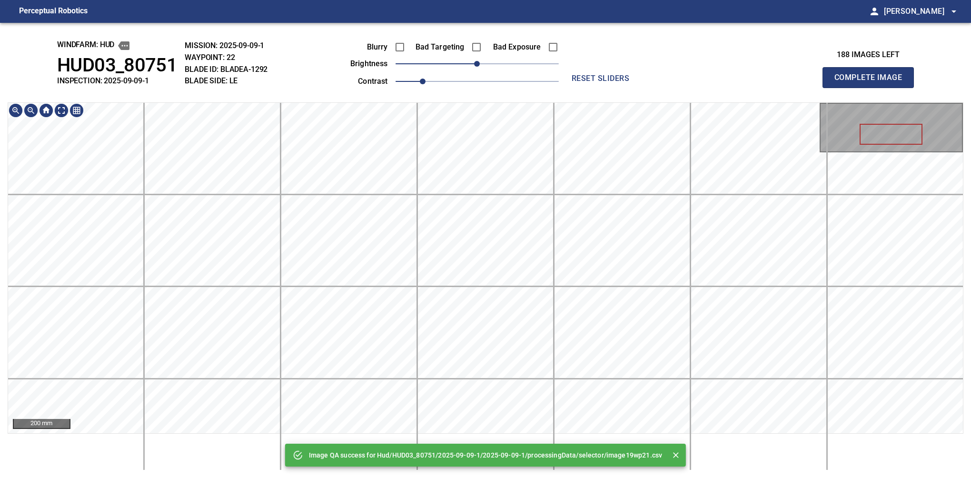
click at [474, 0] on html "Perceptual Robotics person [PERSON_NAME] arrow_drop_down Image QA success for H…" at bounding box center [485, 239] width 971 height 478
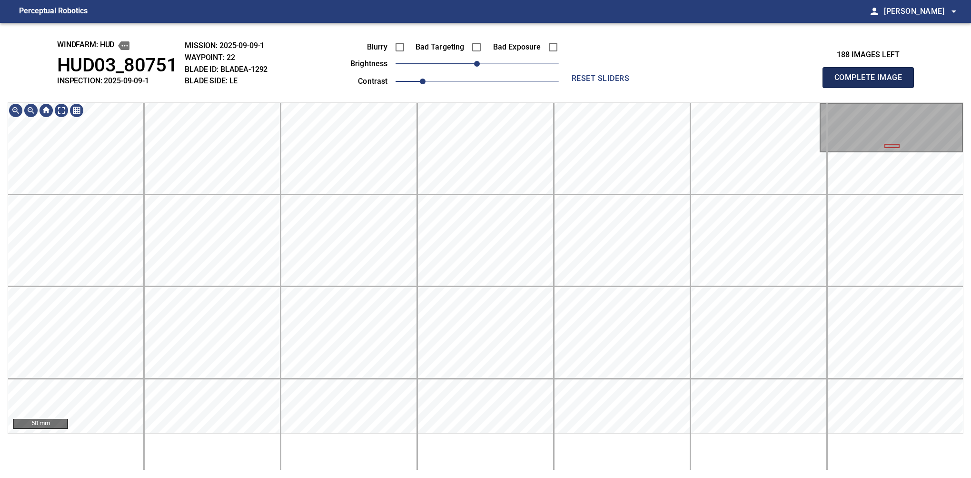
click at [872, 88] on button "Complete Image" at bounding box center [868, 77] width 91 height 21
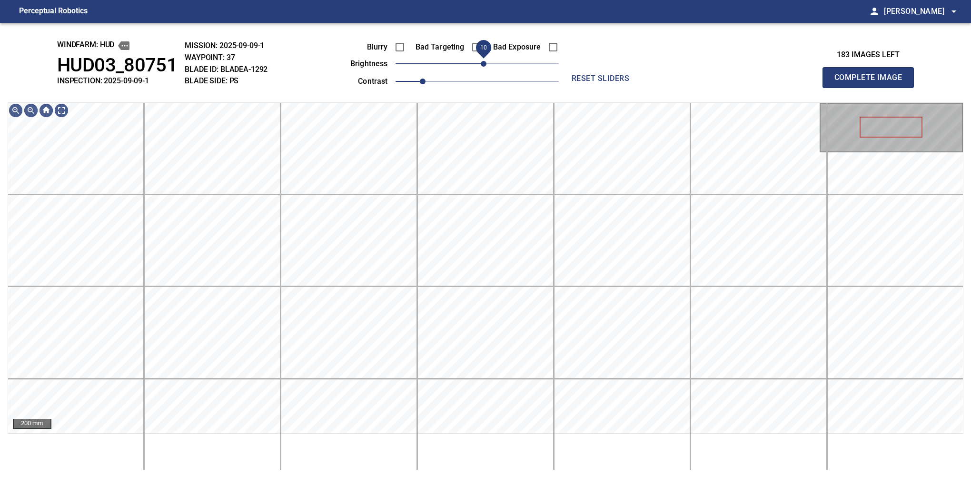
click at [482, 63] on span "10" at bounding box center [484, 64] width 6 height 6
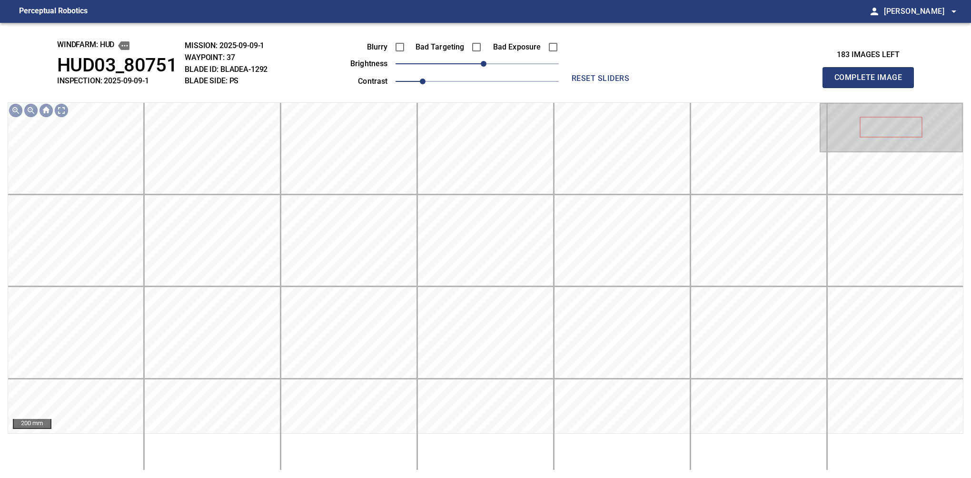
click at [872, 88] on button "Complete Image" at bounding box center [868, 77] width 91 height 21
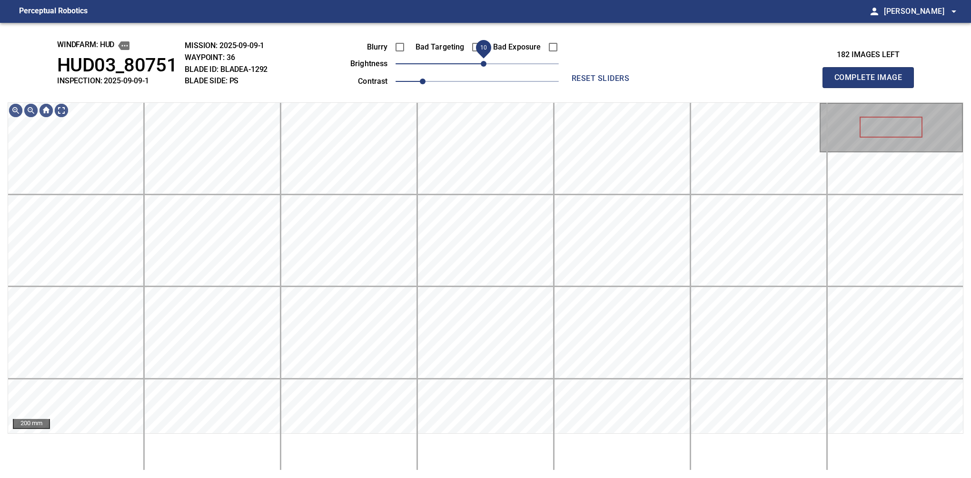
click at [482, 67] on span "10" at bounding box center [484, 64] width 6 height 6
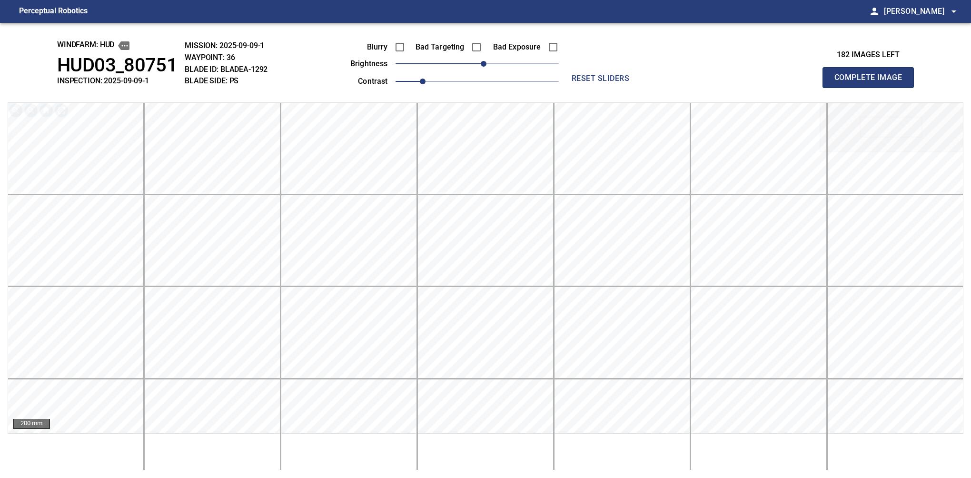
click at [872, 88] on button "Complete Image" at bounding box center [868, 77] width 91 height 21
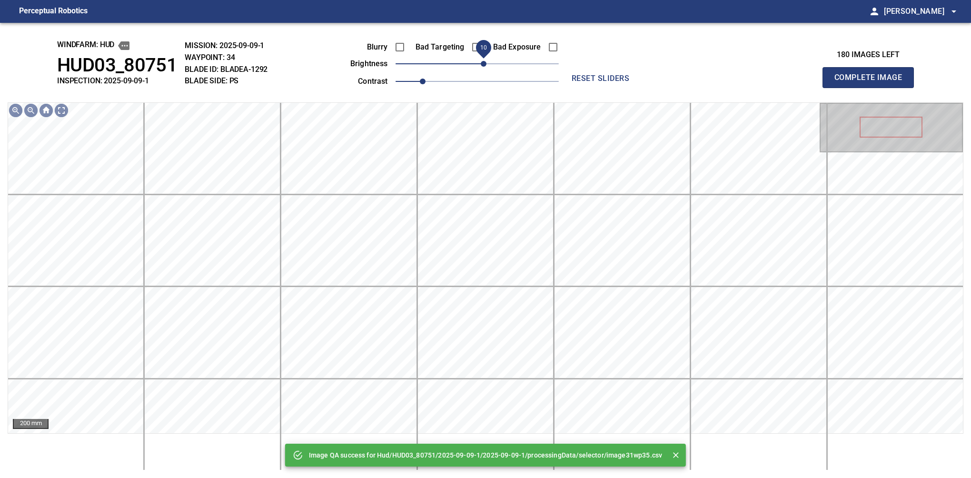
drag, startPoint x: 478, startPoint y: 68, endPoint x: 485, endPoint y: 63, distance: 8.9
click at [485, 63] on span "10" at bounding box center [484, 64] width 6 height 6
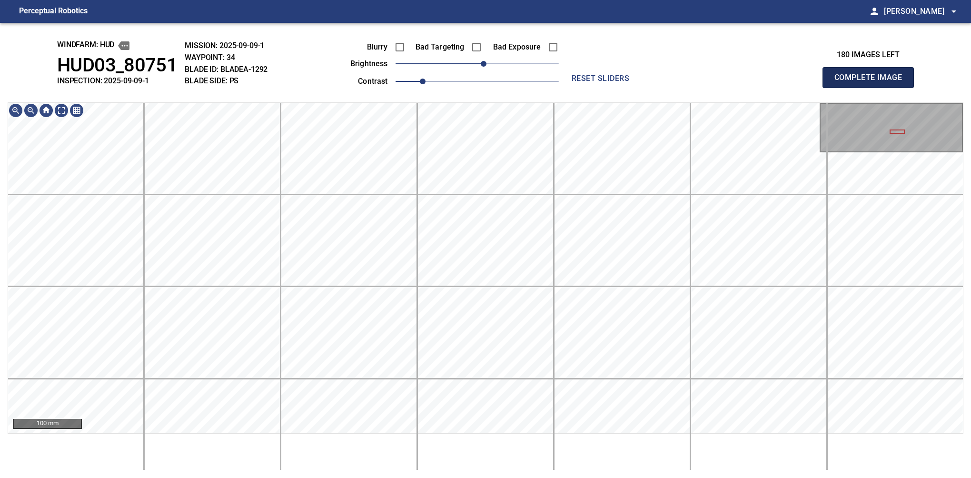
click at [872, 88] on button "Complete Image" at bounding box center [868, 77] width 91 height 21
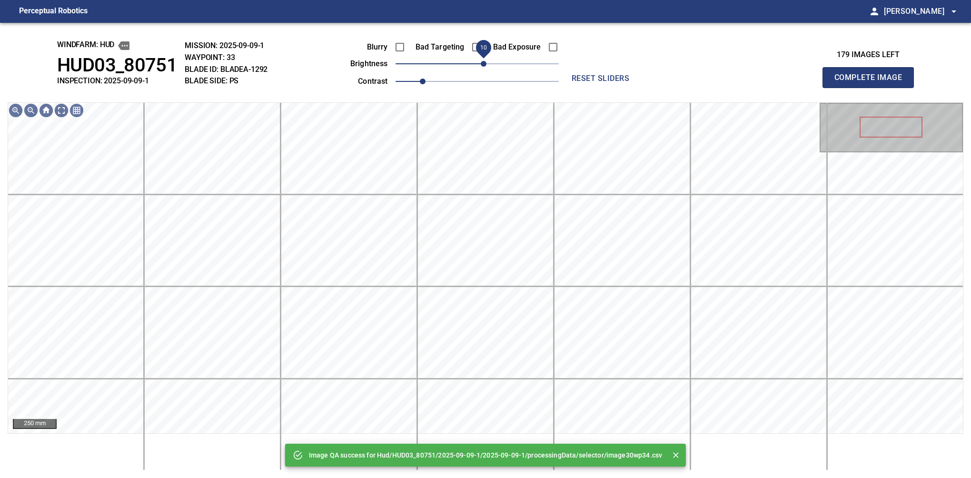
click at [482, 65] on span "10" at bounding box center [484, 64] width 6 height 6
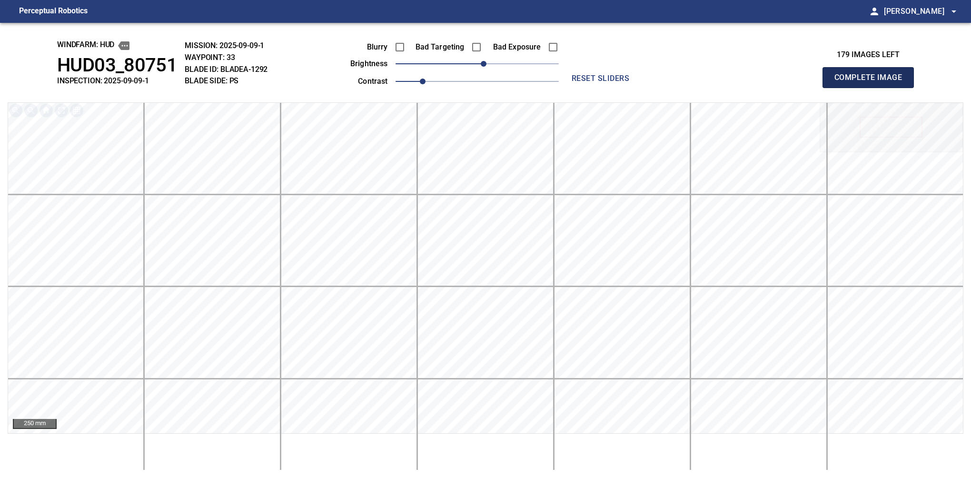
click at [872, 88] on button "Complete Image" at bounding box center [868, 77] width 91 height 21
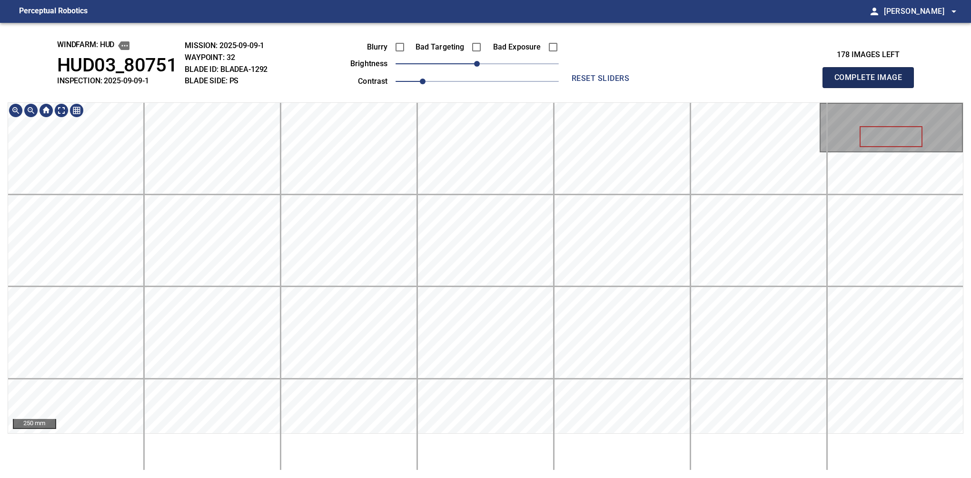
click at [872, 88] on button "Complete Image" at bounding box center [868, 77] width 91 height 21
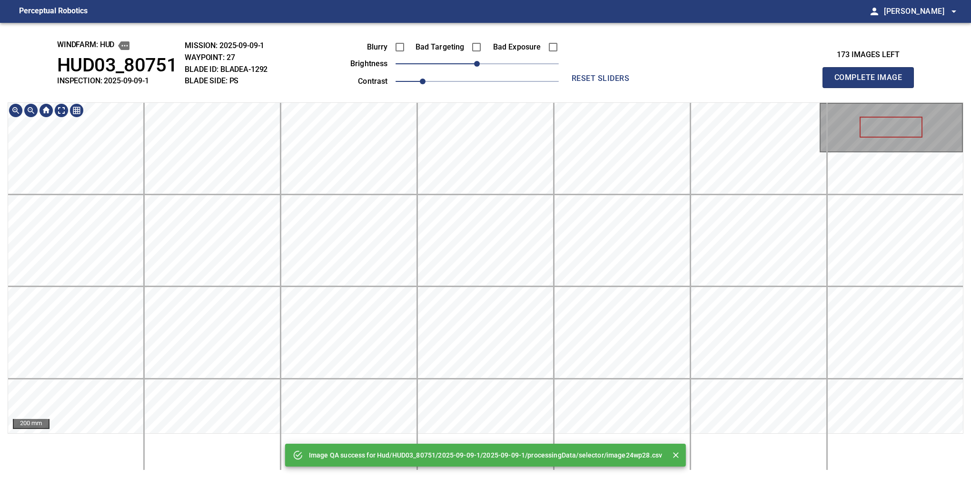
click at [872, 88] on button "Complete Image" at bounding box center [868, 77] width 91 height 21
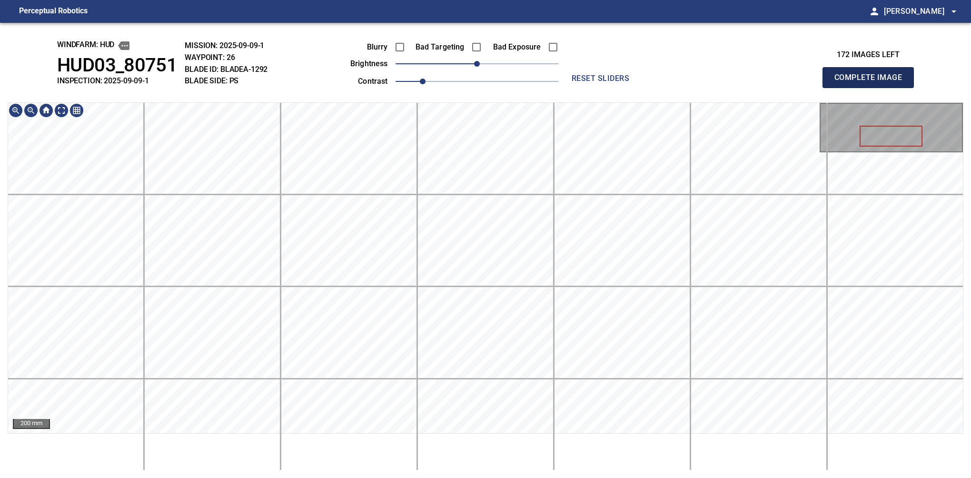
click at [872, 88] on button "Complete Image" at bounding box center [868, 77] width 91 height 21
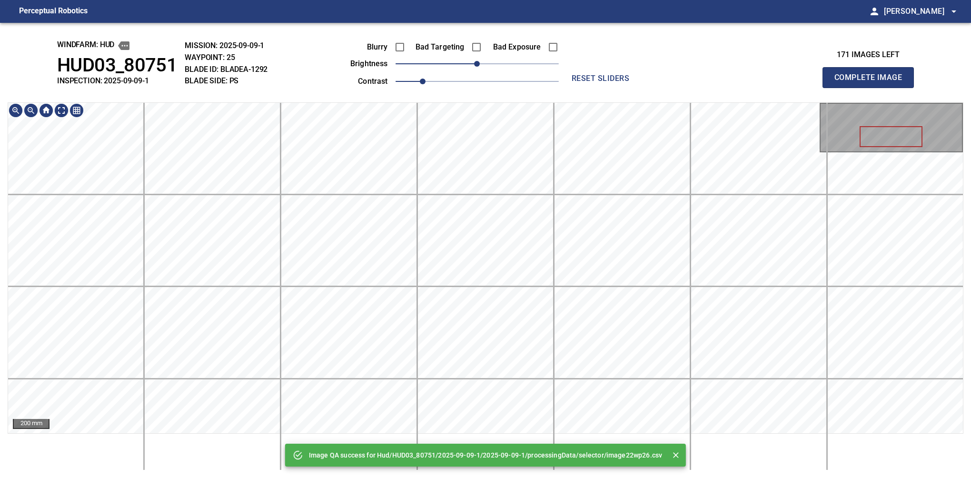
click at [461, 0] on html "Perceptual Robotics person Alex Semenov arrow_drop_down Image QA success for Hu…" at bounding box center [485, 239] width 971 height 478
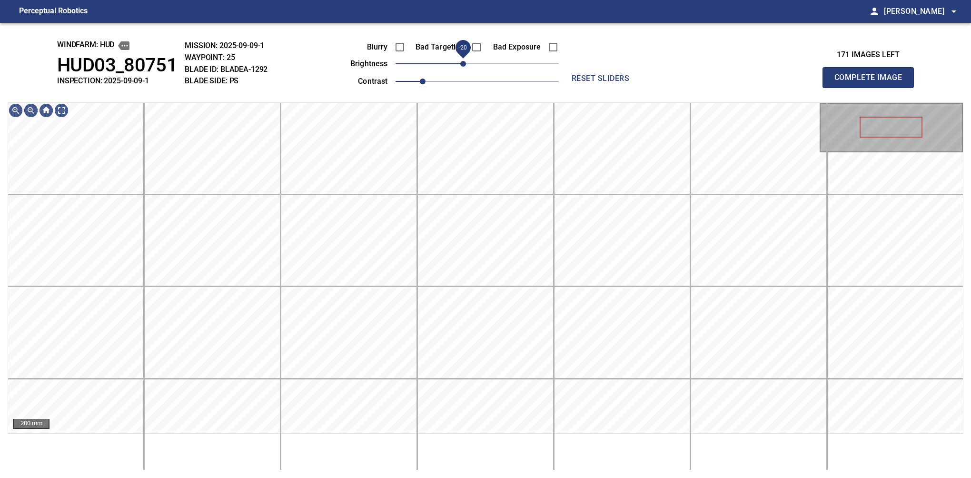
drag, startPoint x: 472, startPoint y: 63, endPoint x: 462, endPoint y: 67, distance: 10.5
click at [462, 67] on span "-20" at bounding box center [463, 64] width 6 height 6
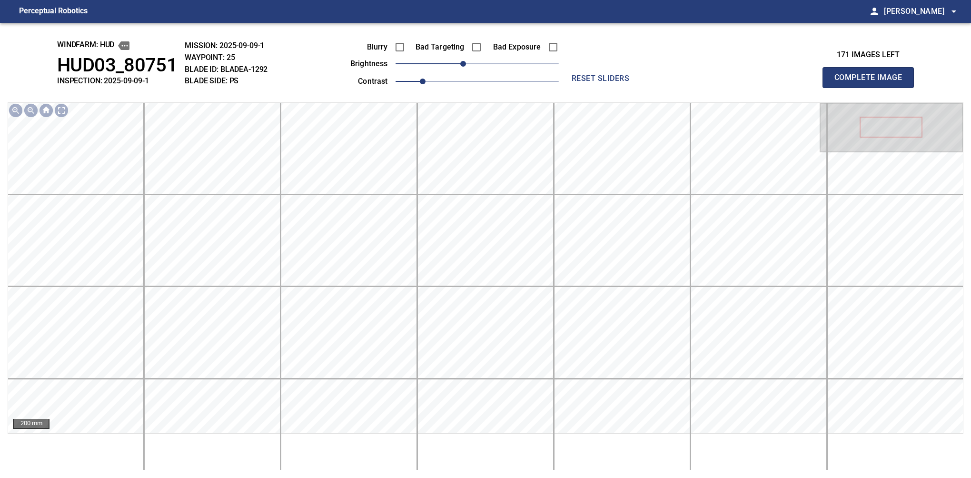
click at [872, 88] on button "Complete Image" at bounding box center [868, 77] width 91 height 21
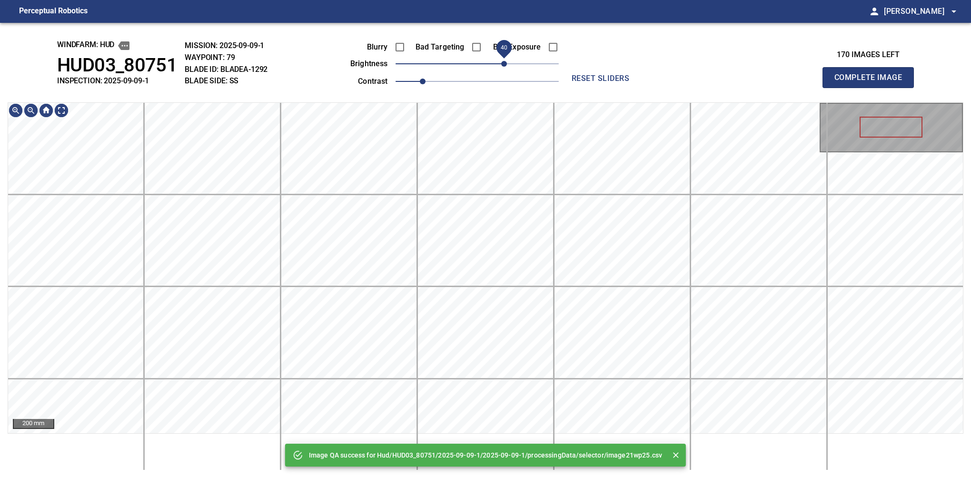
drag, startPoint x: 484, startPoint y: 64, endPoint x: 508, endPoint y: 67, distance: 24.0
click at [507, 67] on span "40" at bounding box center [504, 64] width 6 height 6
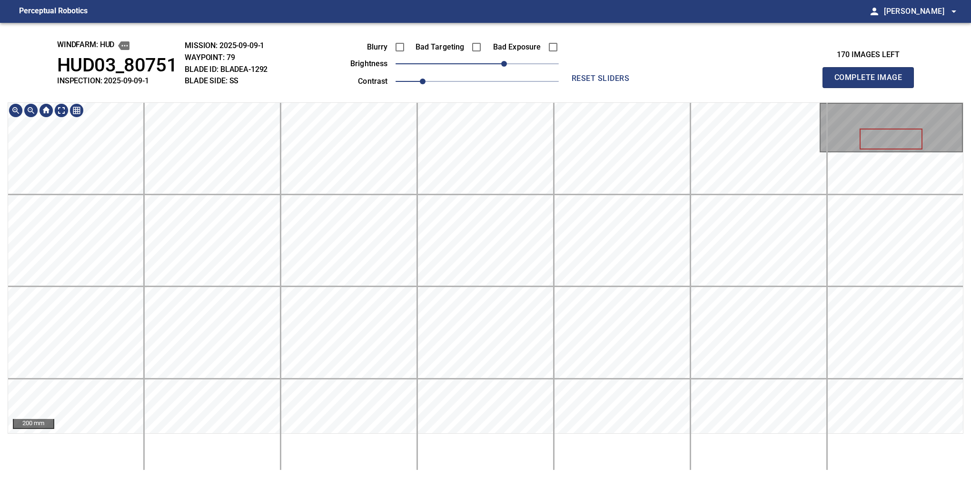
click at [484, 95] on div "windfarm: Hud HUD03_80751 INSPECTION: 2025-09-09-1 MISSION: 2025-09-09-1 WAYPOI…" at bounding box center [485, 250] width 971 height 455
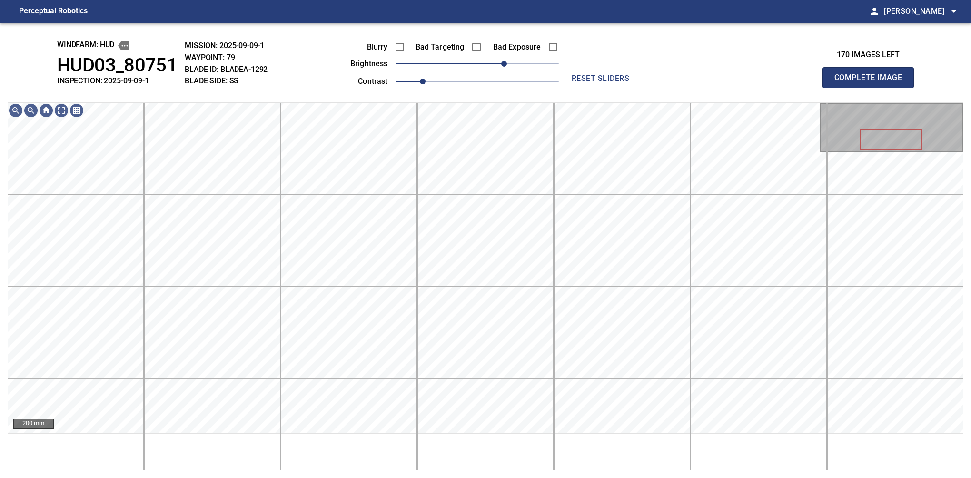
click at [872, 88] on button "Complete Image" at bounding box center [868, 77] width 91 height 21
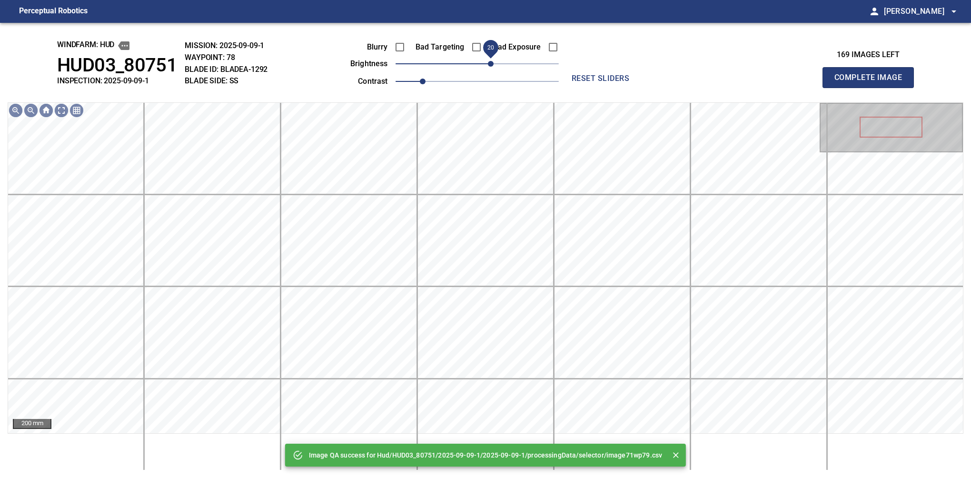
drag, startPoint x: 477, startPoint y: 62, endPoint x: 492, endPoint y: 61, distance: 14.8
click at [492, 61] on span "20" at bounding box center [491, 64] width 6 height 6
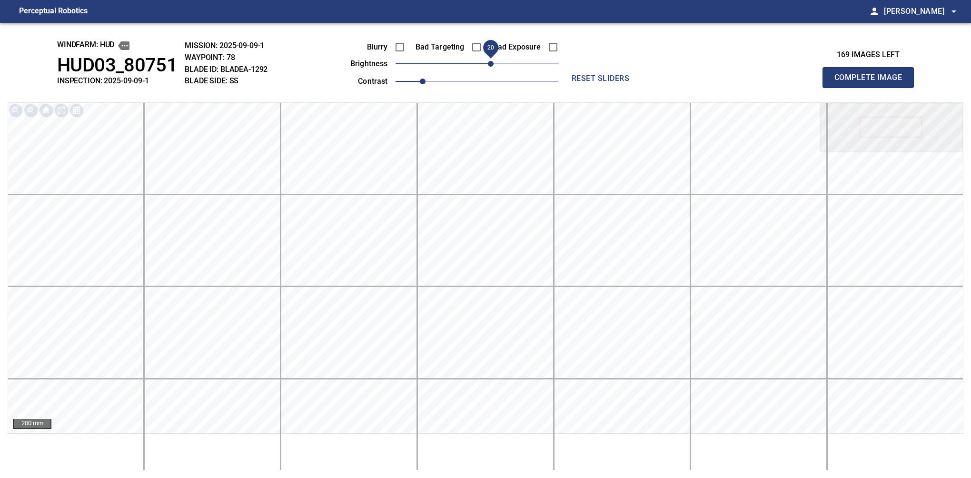
click at [872, 88] on button "Complete Image" at bounding box center [868, 77] width 91 height 21
drag, startPoint x: 482, startPoint y: 67, endPoint x: 487, endPoint y: 60, distance: 8.5
click at [487, 61] on span "10" at bounding box center [484, 64] width 6 height 6
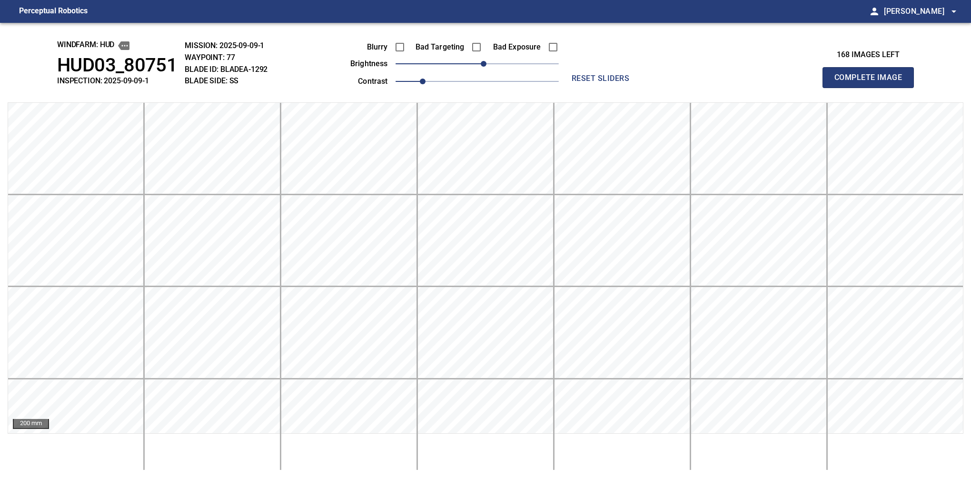
click at [872, 88] on button "Complete Image" at bounding box center [868, 77] width 91 height 21
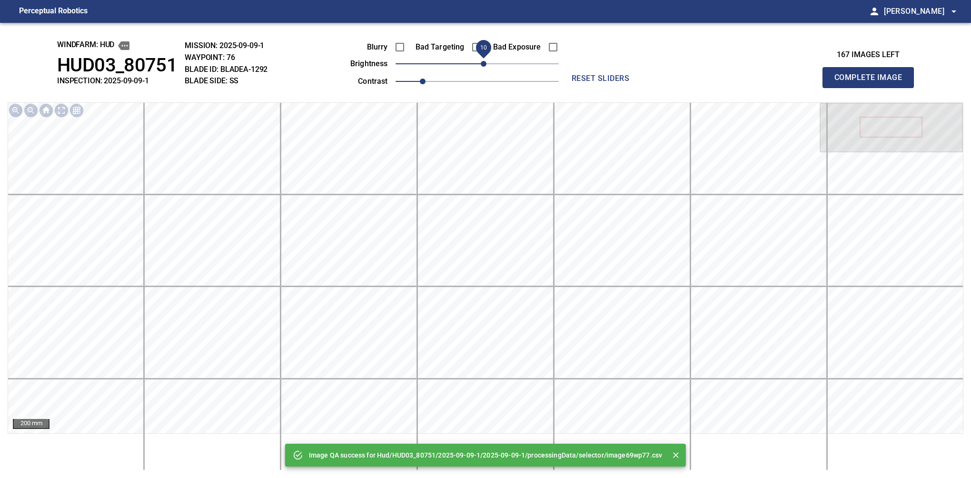
click at [482, 64] on span "10" at bounding box center [484, 64] width 6 height 6
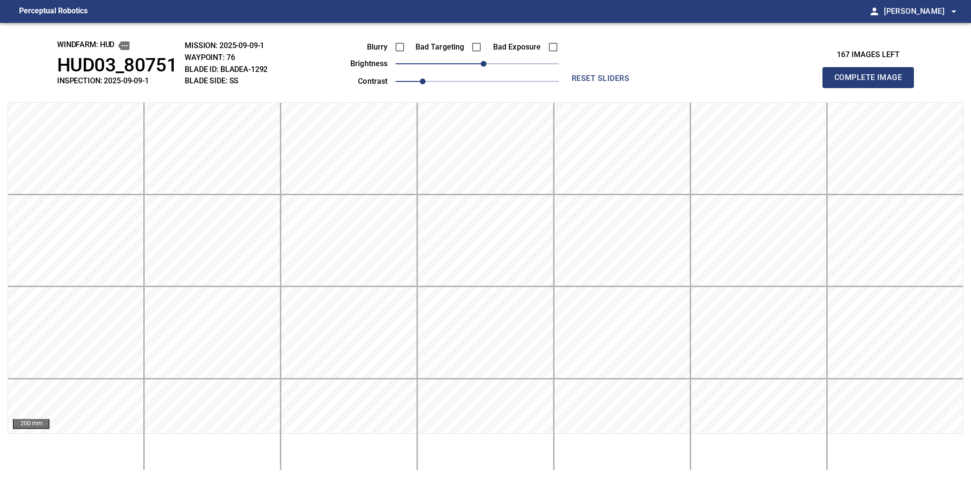
click at [872, 88] on button "Complete Image" at bounding box center [868, 77] width 91 height 21
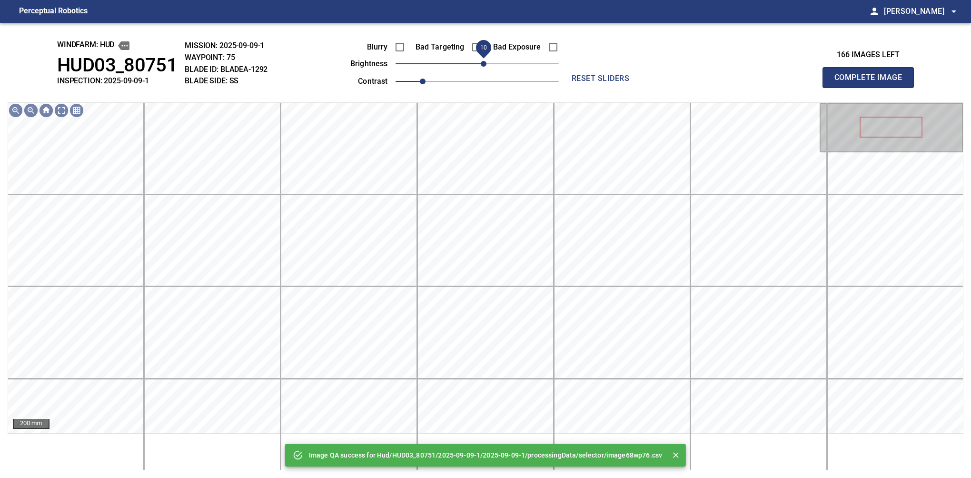
click at [485, 65] on span "10" at bounding box center [484, 64] width 6 height 6
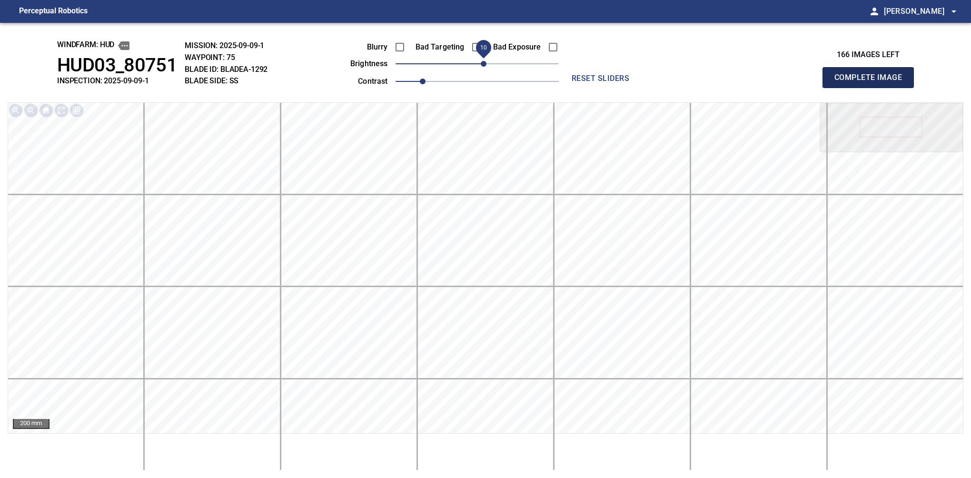
click at [872, 88] on button "Complete Image" at bounding box center [868, 77] width 91 height 21
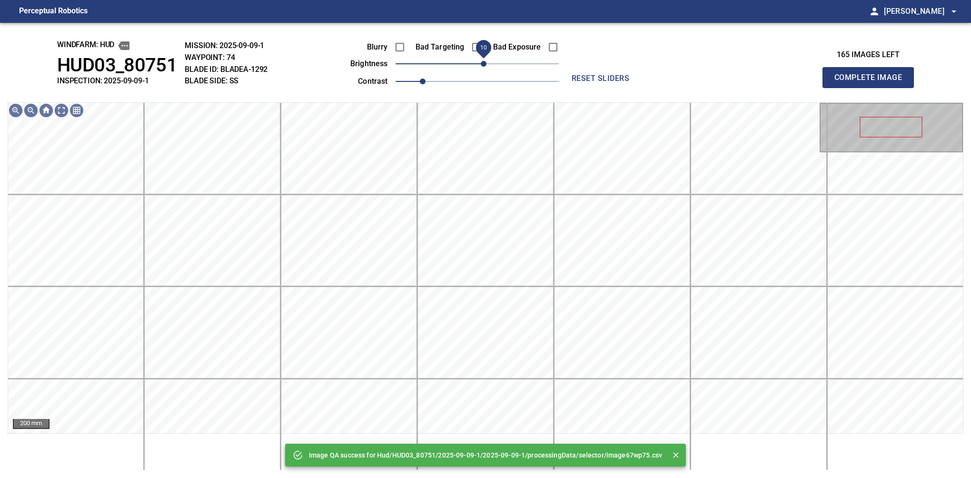
click at [482, 67] on span "10" at bounding box center [484, 64] width 6 height 6
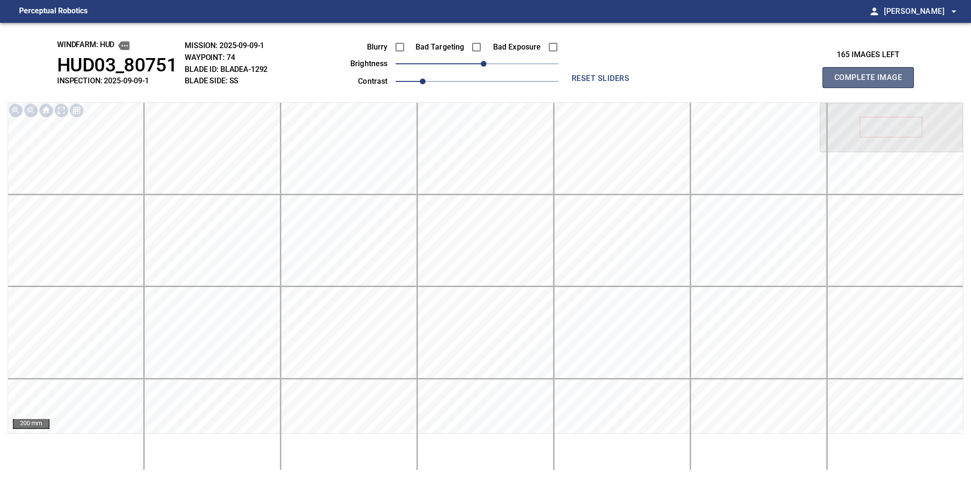
click at [872, 88] on button "Complete Image" at bounding box center [868, 77] width 91 height 21
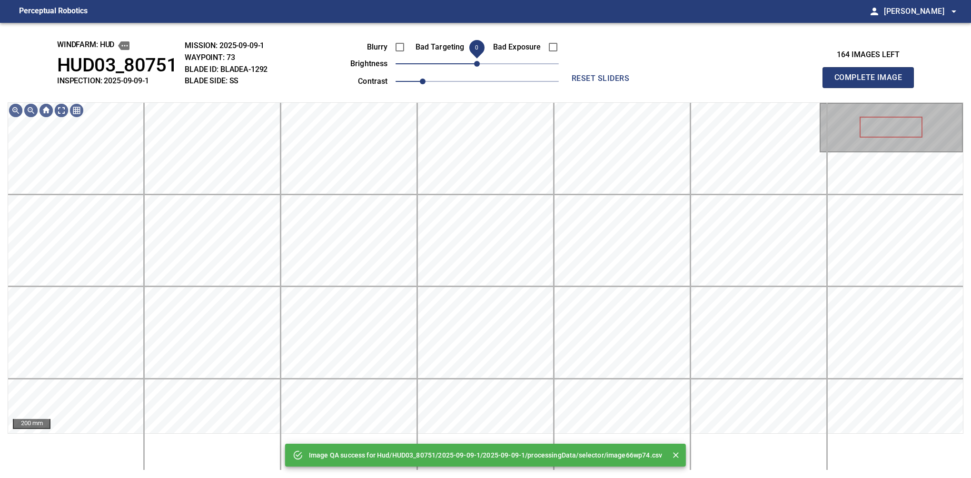
click at [478, 67] on span "0" at bounding box center [477, 64] width 6 height 6
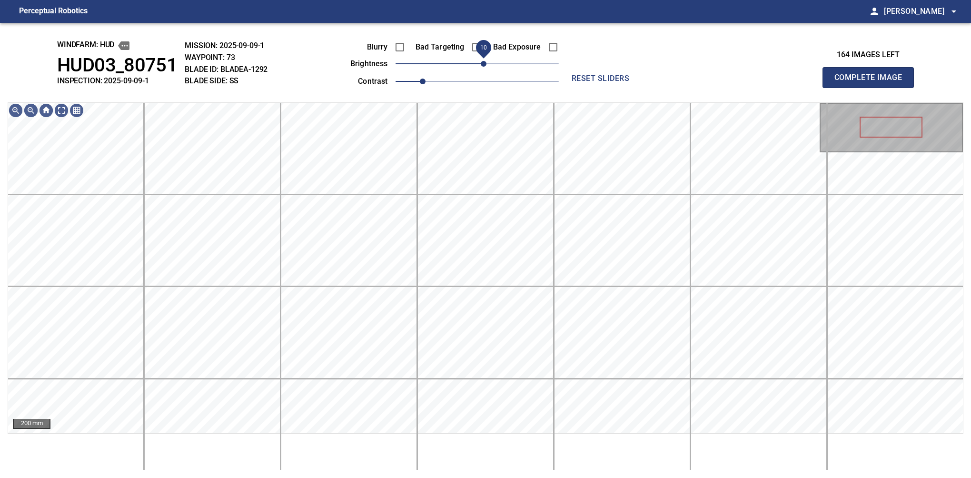
click at [482, 64] on span "10" at bounding box center [484, 64] width 6 height 6
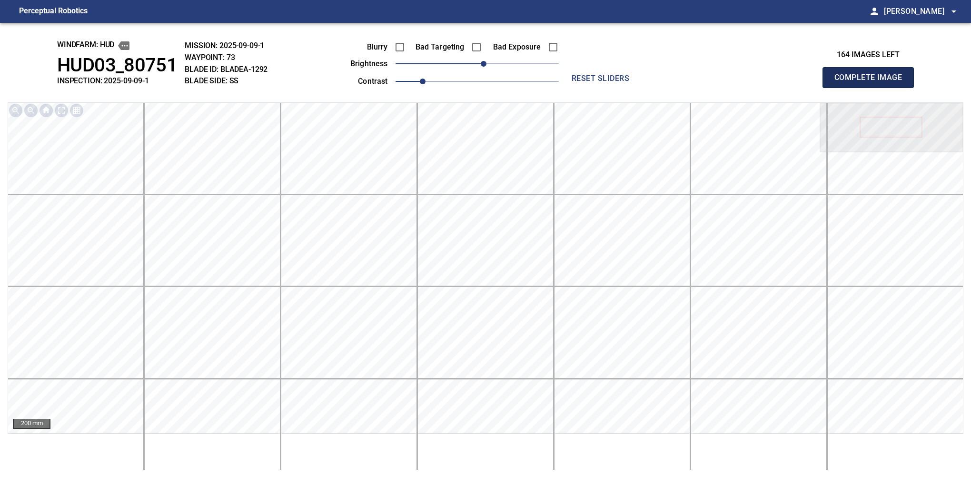
click at [872, 88] on button "Complete Image" at bounding box center [868, 77] width 91 height 21
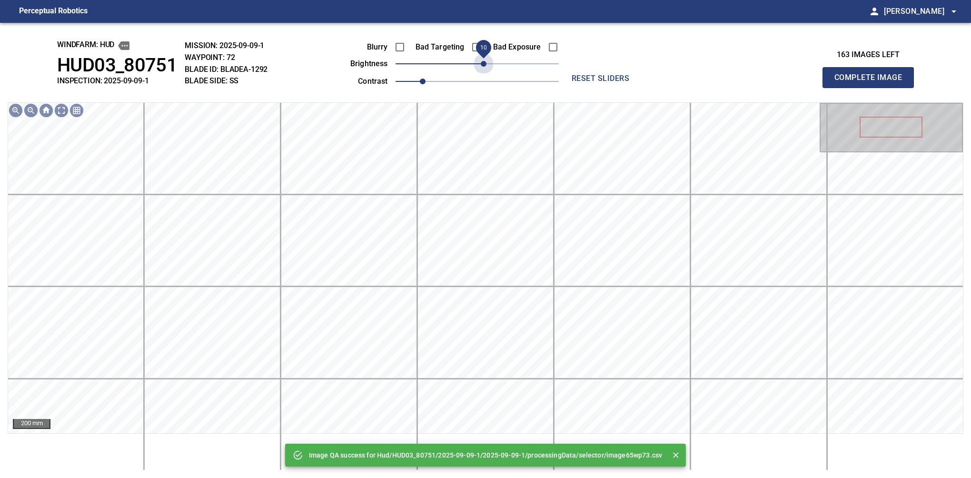
click at [482, 64] on span "10" at bounding box center [484, 64] width 6 height 6
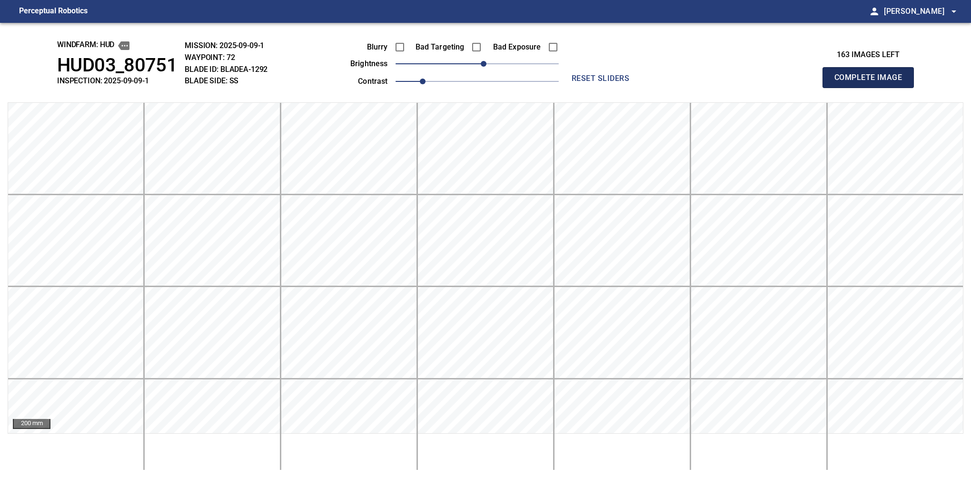
click at [872, 88] on button "Complete Image" at bounding box center [868, 77] width 91 height 21
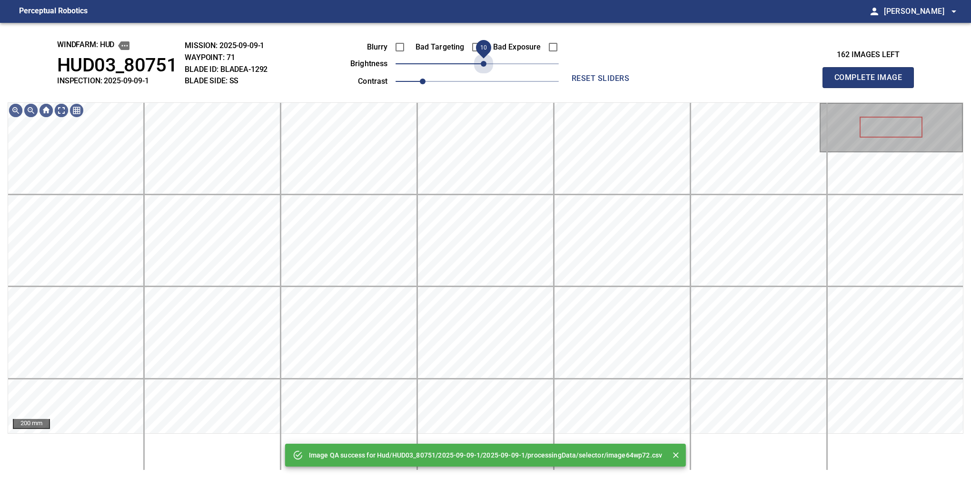
click at [482, 64] on span "10" at bounding box center [484, 64] width 6 height 6
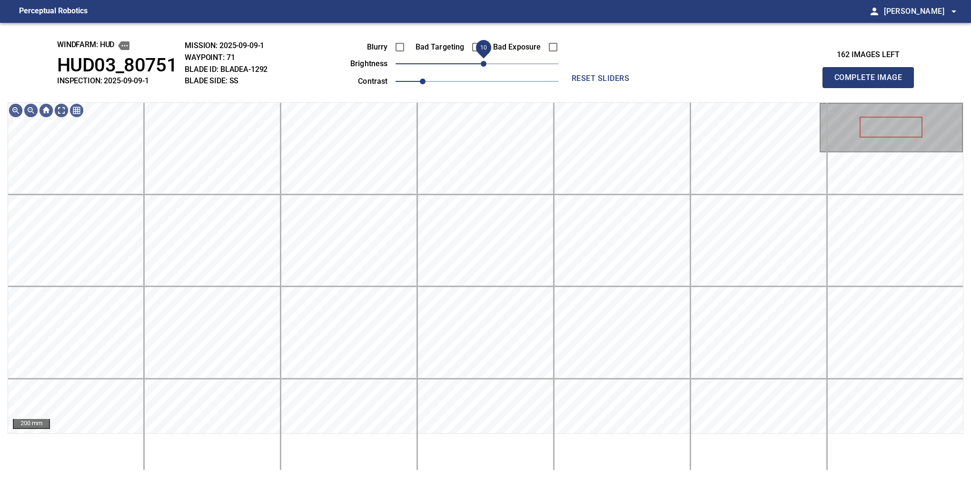
click at [482, 65] on span "10" at bounding box center [484, 64] width 6 height 6
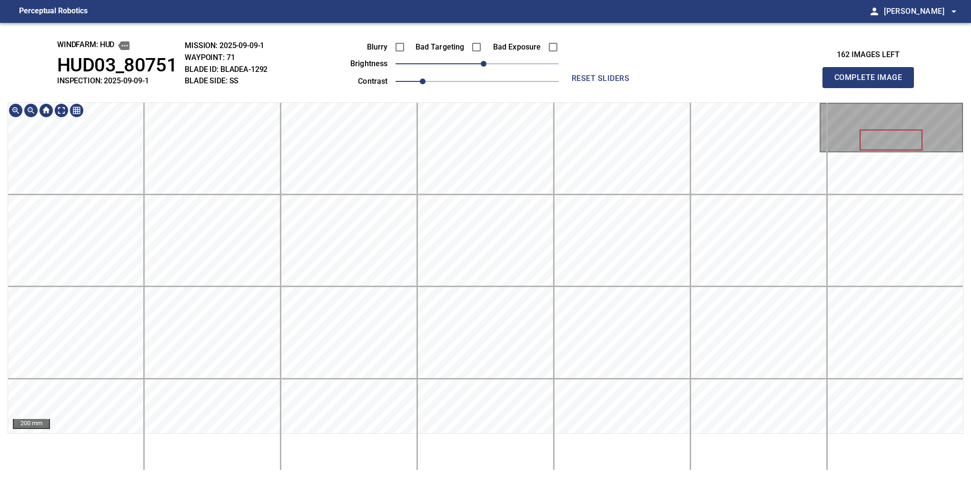
click at [872, 88] on button "Complete Image" at bounding box center [868, 77] width 91 height 21
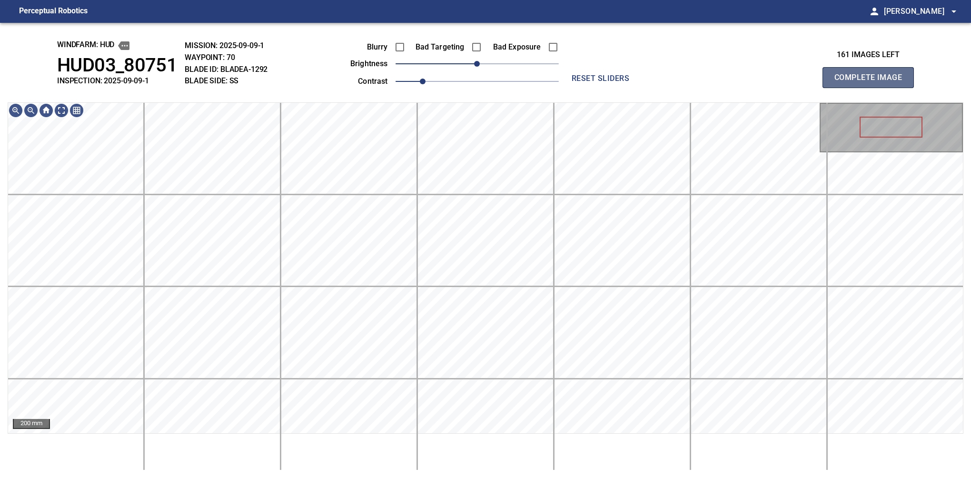
click at [872, 88] on button "Complete Image" at bounding box center [868, 77] width 91 height 21
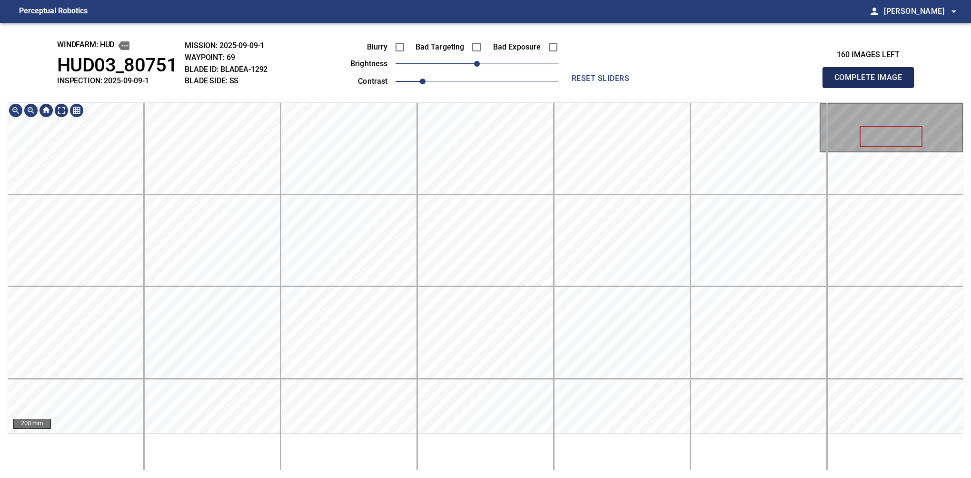
click at [872, 88] on button "Complete Image" at bounding box center [868, 77] width 91 height 21
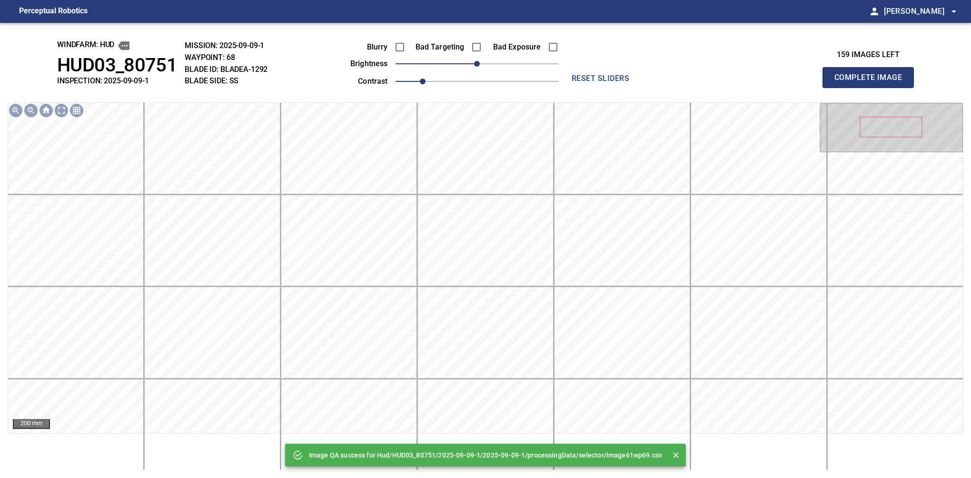
click at [872, 88] on button "Complete Image" at bounding box center [868, 77] width 91 height 21
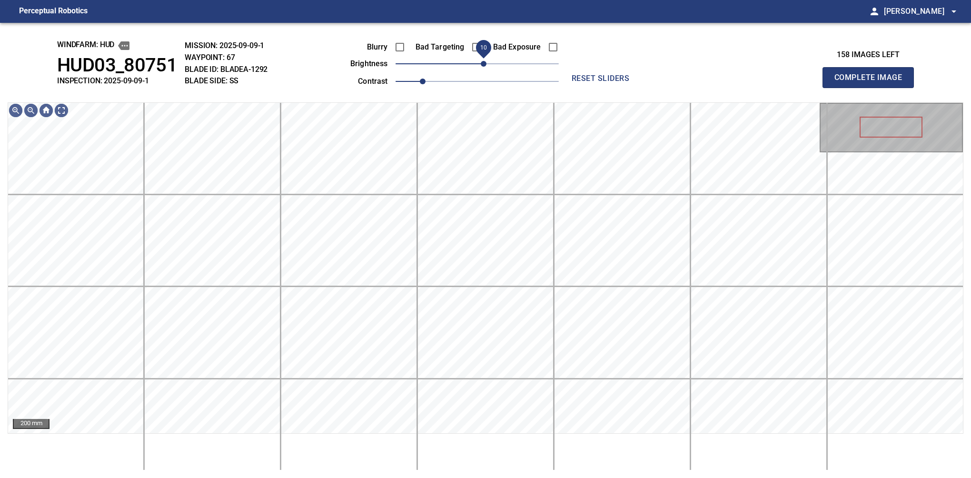
click at [484, 67] on span "10" at bounding box center [484, 64] width 6 height 6
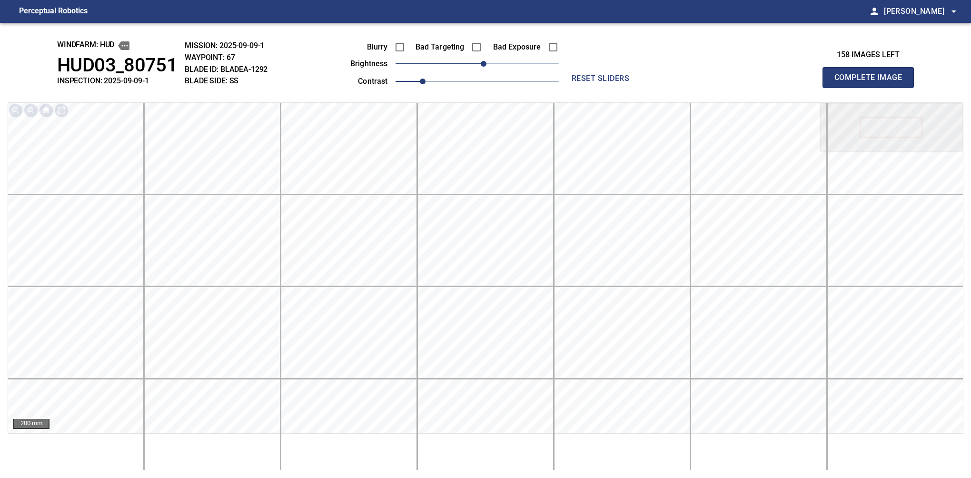
click at [872, 88] on button "Complete Image" at bounding box center [868, 77] width 91 height 21
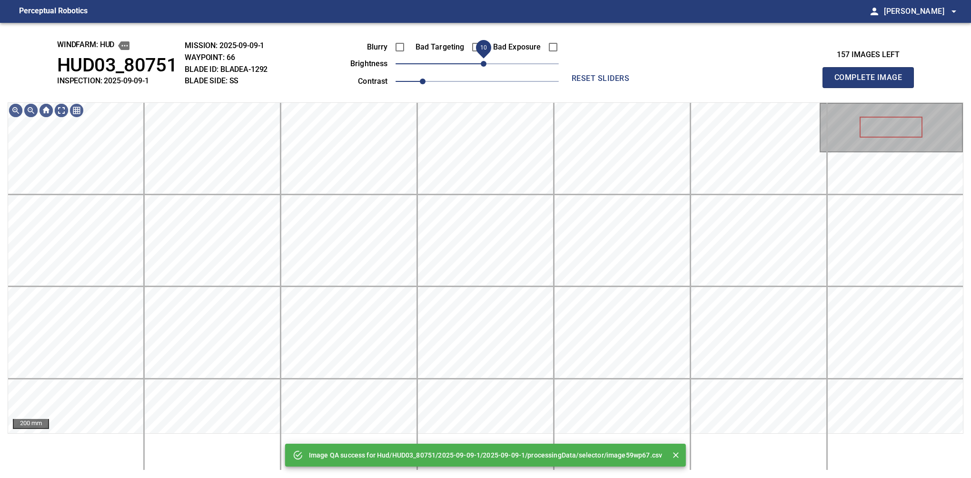
drag, startPoint x: 478, startPoint y: 69, endPoint x: 486, endPoint y: 63, distance: 9.6
click at [486, 63] on span "10" at bounding box center [484, 64] width 6 height 6
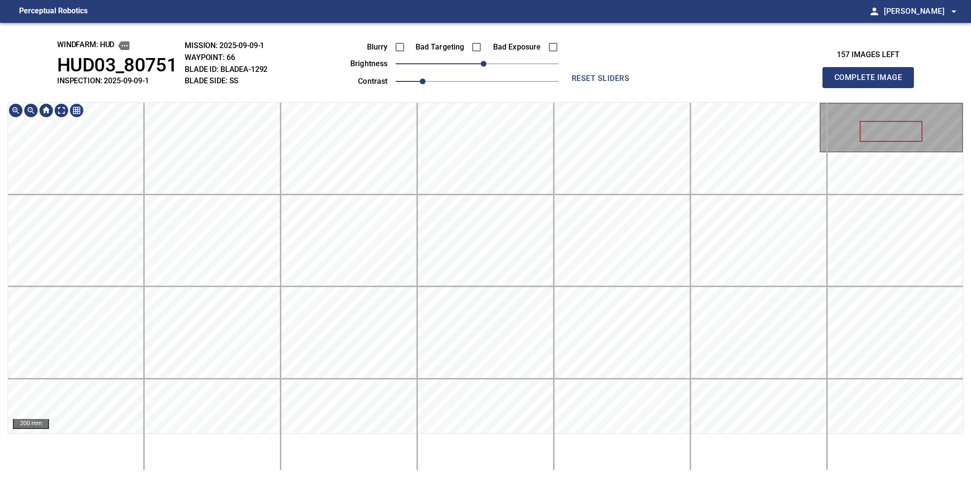
click at [468, 73] on div "windfarm: Hud HUD03_80751 INSPECTION: 2025-09-09-1 MISSION: 2025-09-09-1 WAYPOI…" at bounding box center [485, 250] width 971 height 455
click at [872, 88] on button "Complete Image" at bounding box center [868, 77] width 91 height 21
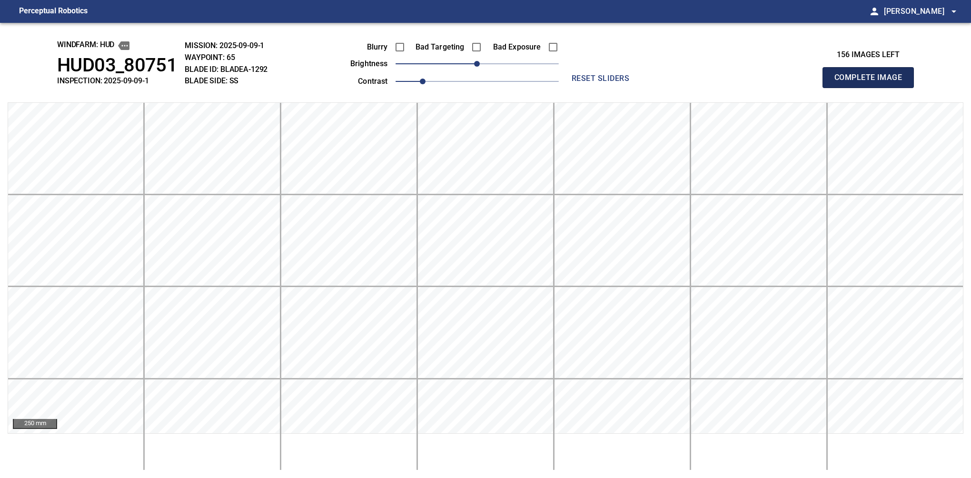
click at [872, 88] on button "Complete Image" at bounding box center [868, 77] width 91 height 21
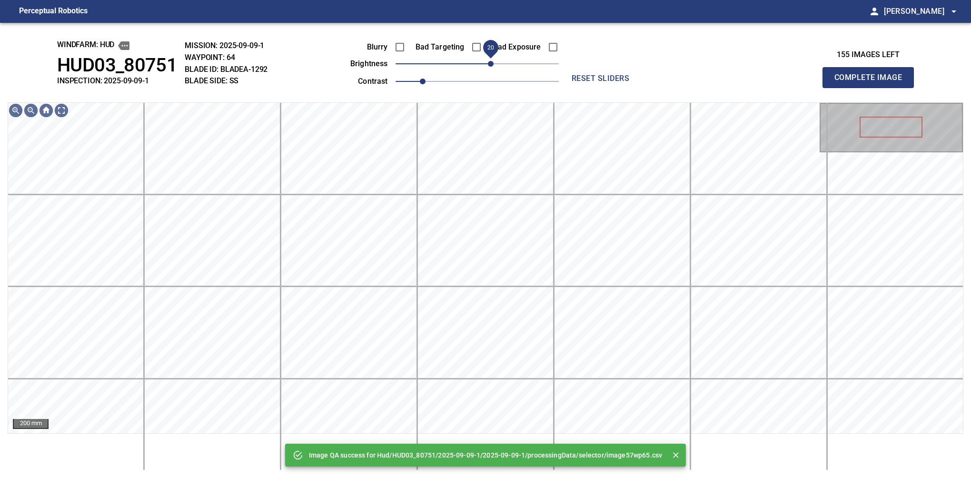
drag, startPoint x: 484, startPoint y: 63, endPoint x: 490, endPoint y: 60, distance: 7.5
click at [490, 61] on span "20" at bounding box center [491, 64] width 6 height 6
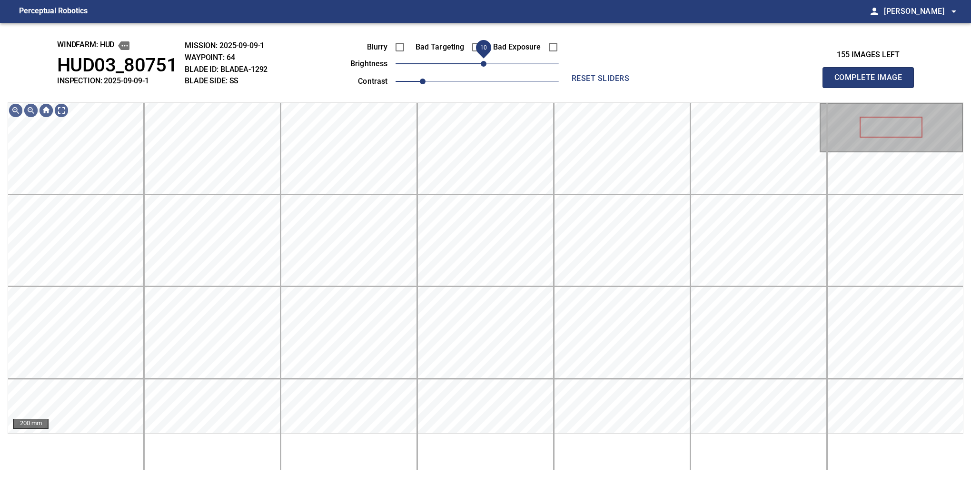
drag, startPoint x: 490, startPoint y: 60, endPoint x: 486, endPoint y: 63, distance: 5.6
click at [486, 63] on span "10" at bounding box center [484, 64] width 6 height 6
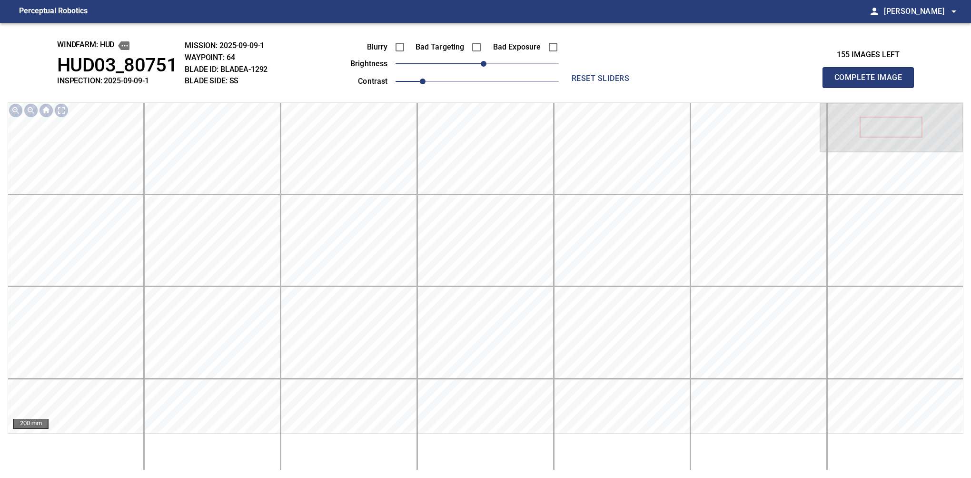
click at [872, 88] on button "Complete Image" at bounding box center [868, 77] width 91 height 21
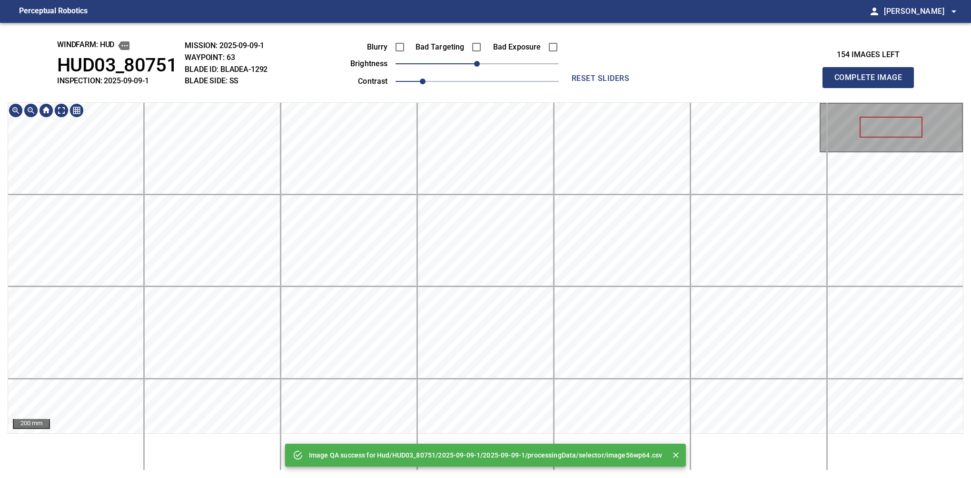
click at [454, 95] on div "Image QA success for Hud/HUD03_80751/2025-09-09-1/2025-09-09-1/processingData/s…" at bounding box center [485, 250] width 971 height 455
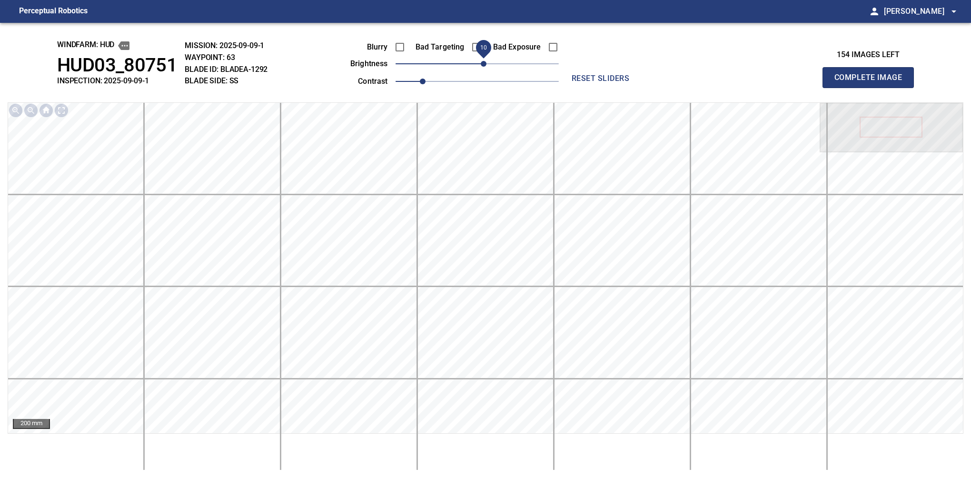
click at [482, 65] on span "10" at bounding box center [484, 64] width 6 height 6
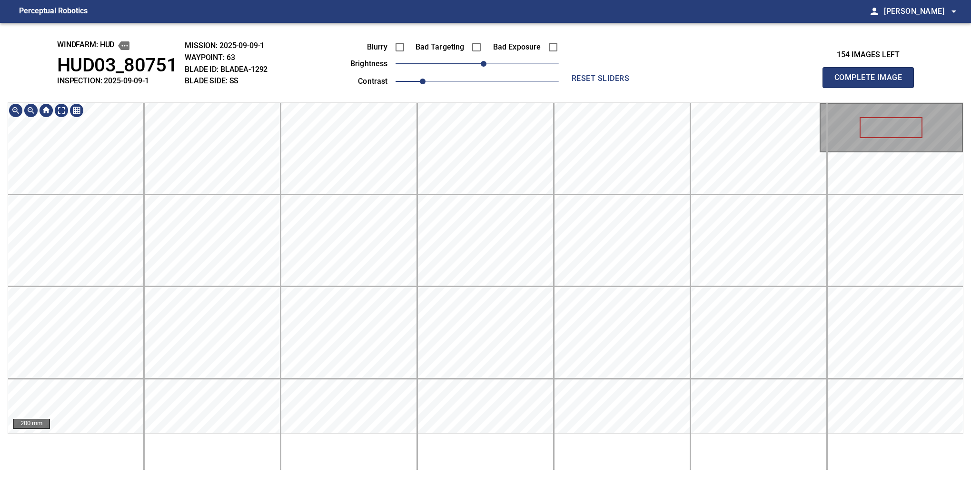
click at [496, 58] on div "windfarm: Hud HUD03_80751 INSPECTION: 2025-09-09-1 MISSION: 2025-09-09-1 WAYPOI…" at bounding box center [485, 250] width 971 height 455
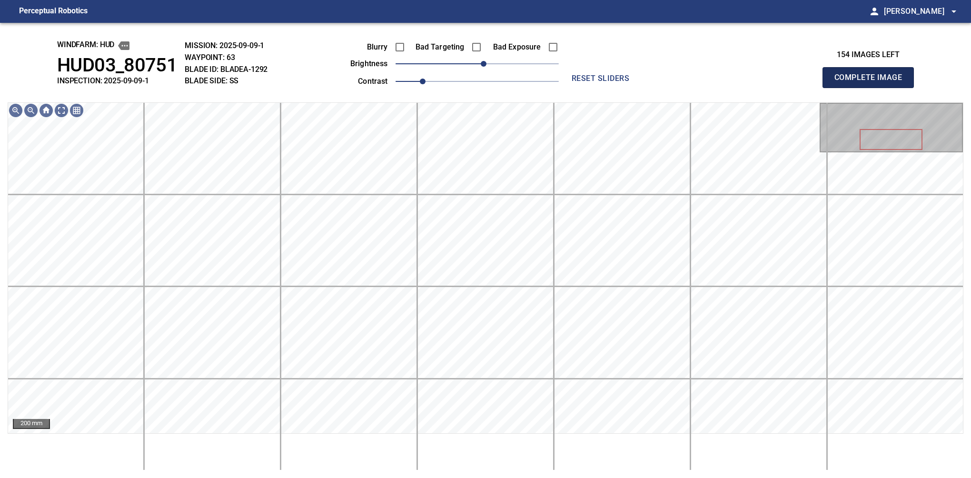
click at [872, 88] on button "Complete Image" at bounding box center [868, 77] width 91 height 21
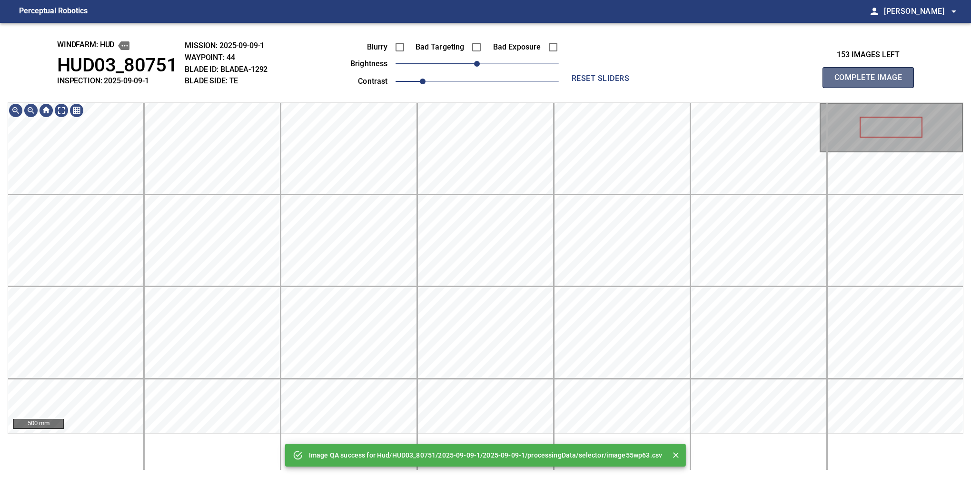
click at [872, 88] on button "Complete Image" at bounding box center [868, 77] width 91 height 21
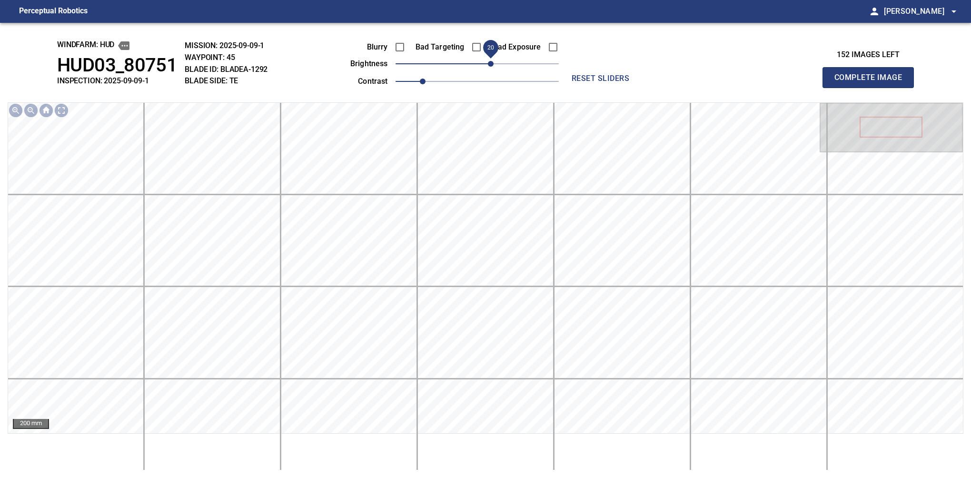
click at [493, 63] on span "20" at bounding box center [491, 64] width 6 height 6
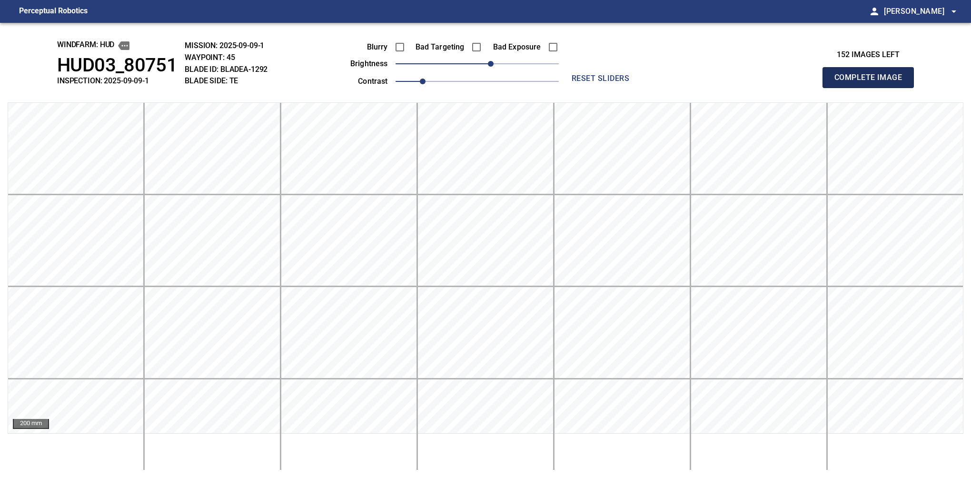
click at [872, 88] on button "Complete Image" at bounding box center [868, 77] width 91 height 21
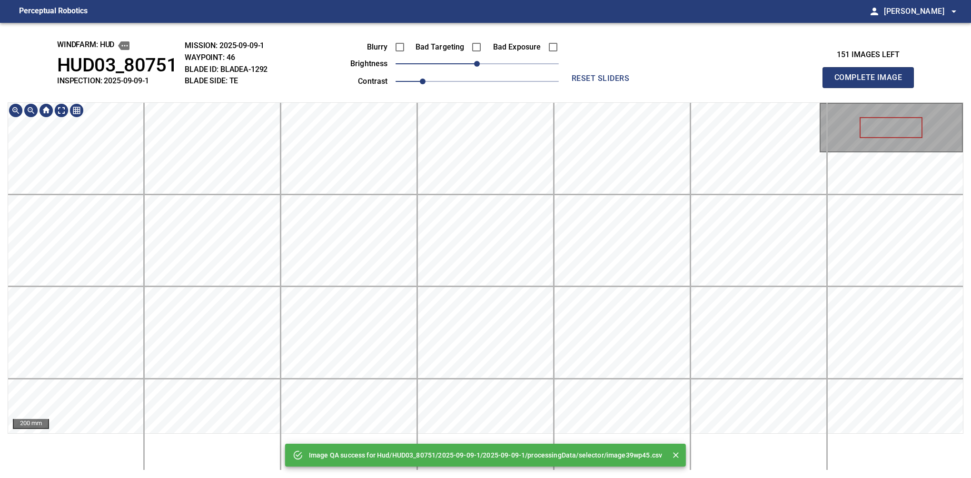
click at [459, 60] on div "Image QA success for Hud/HUD03_80751/2025-09-09-1/2025-09-09-1/processingData/s…" at bounding box center [485, 250] width 971 height 455
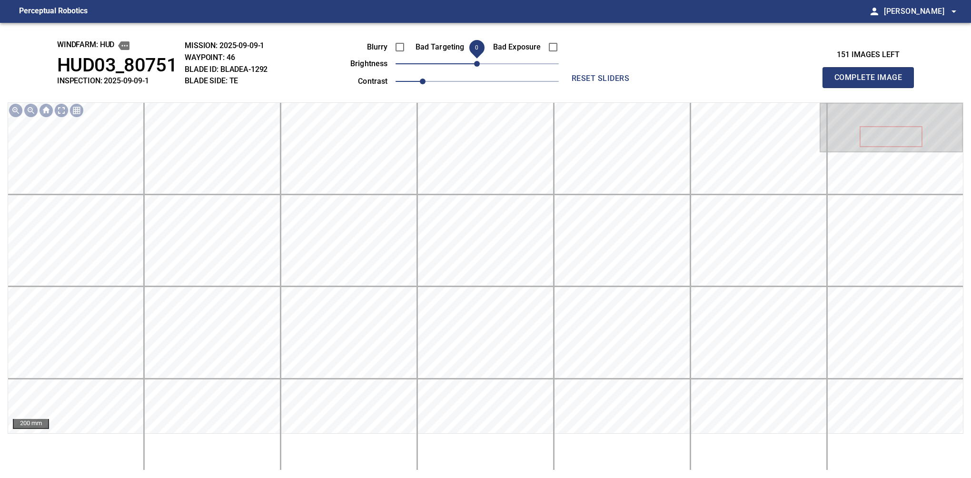
click at [474, 67] on span "0" at bounding box center [477, 64] width 6 height 6
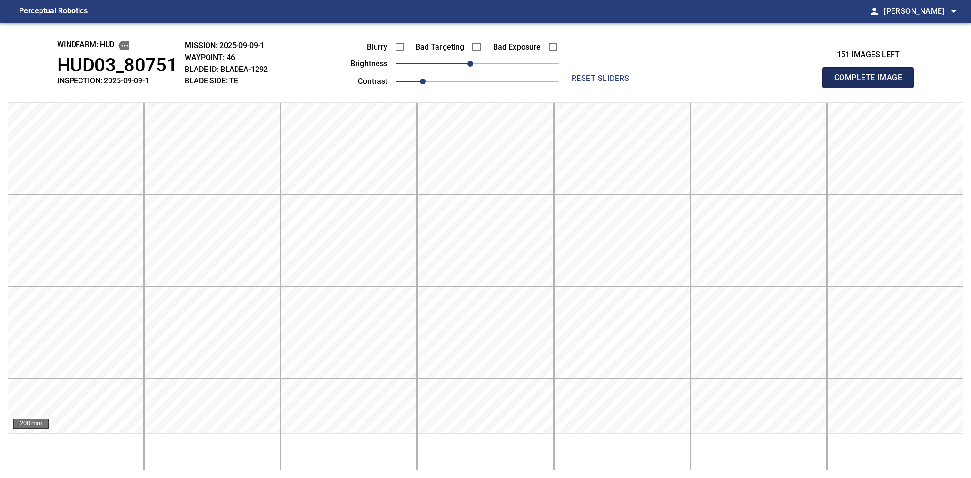
click at [872, 88] on button "Complete Image" at bounding box center [868, 77] width 91 height 21
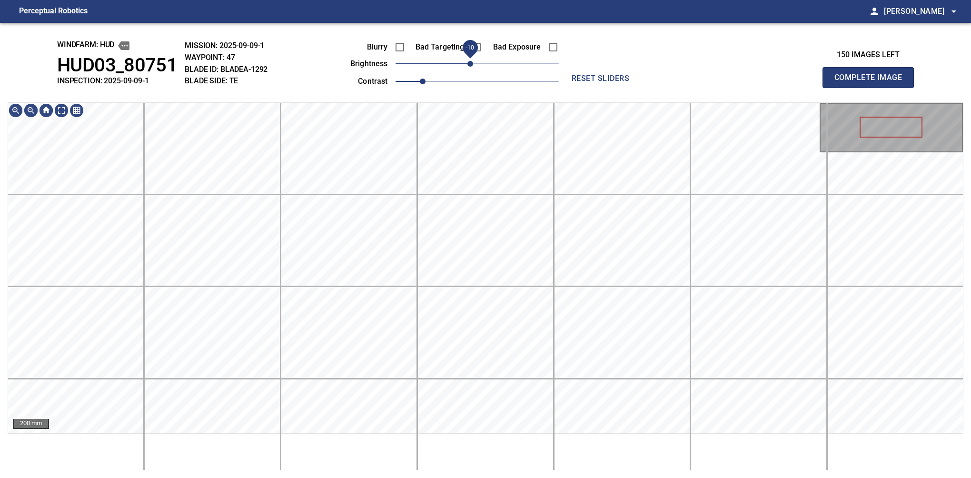
click at [473, 64] on span "-10" at bounding box center [471, 64] width 6 height 6
click at [488, 80] on div "windfarm: Hud HUD03_80751 INSPECTION: 2025-09-09-1 MISSION: 2025-09-09-1 WAYPOI…" at bounding box center [485, 250] width 971 height 455
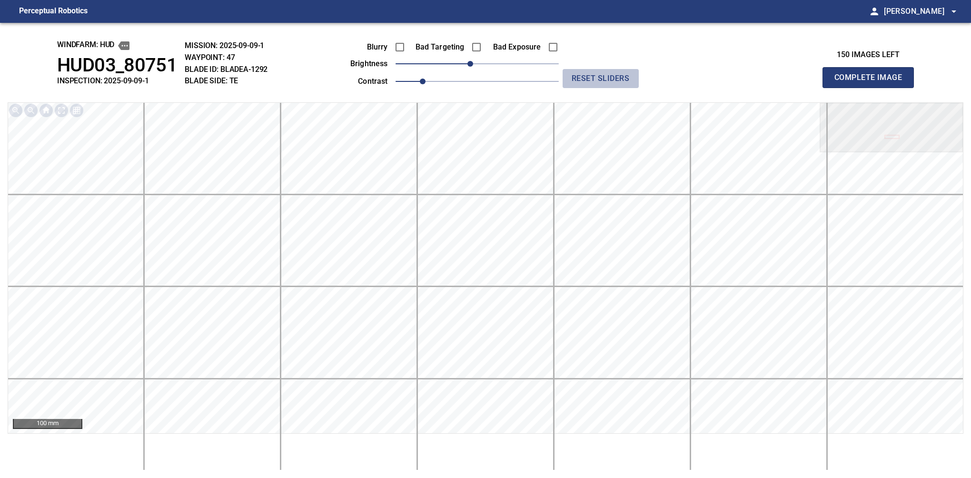
click at [609, 81] on span "reset sliders" at bounding box center [601, 78] width 69 height 13
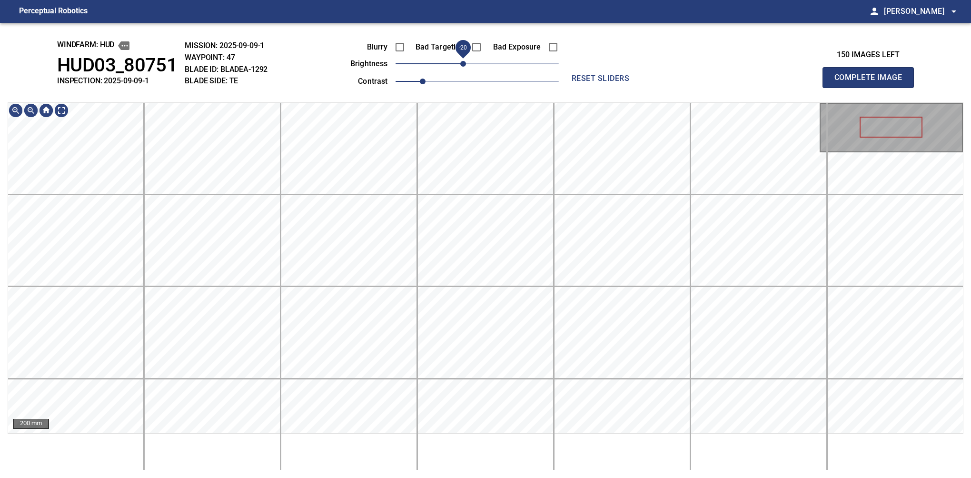
click at [466, 63] on span "-20" at bounding box center [463, 64] width 6 height 6
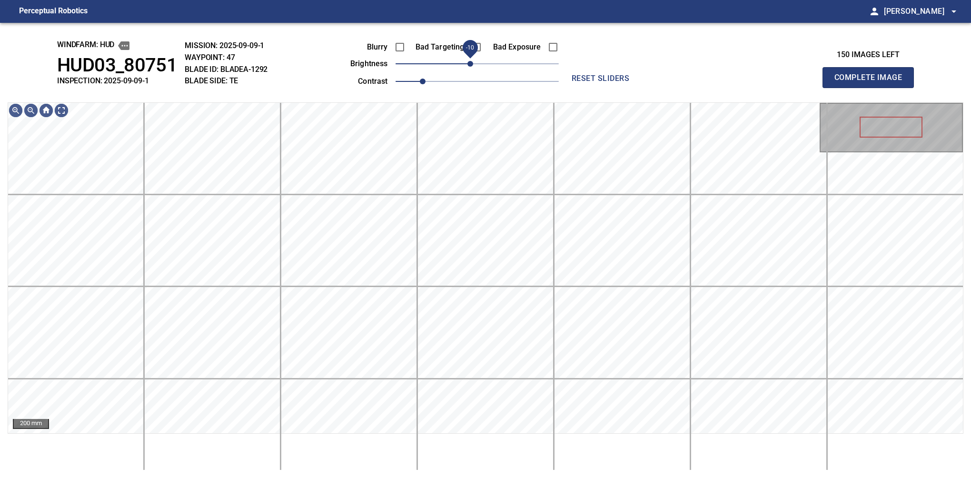
click at [469, 67] on span "-10" at bounding box center [471, 64] width 6 height 6
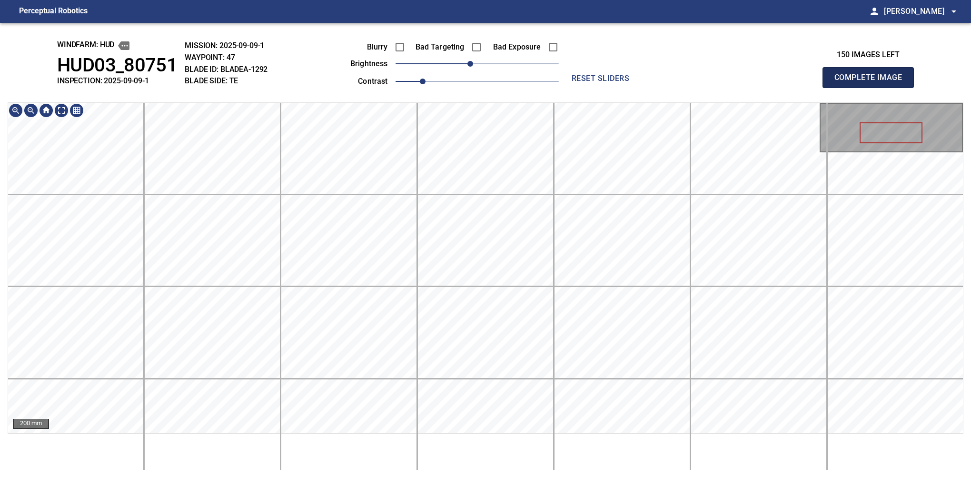
click at [872, 88] on button "Complete Image" at bounding box center [868, 77] width 91 height 21
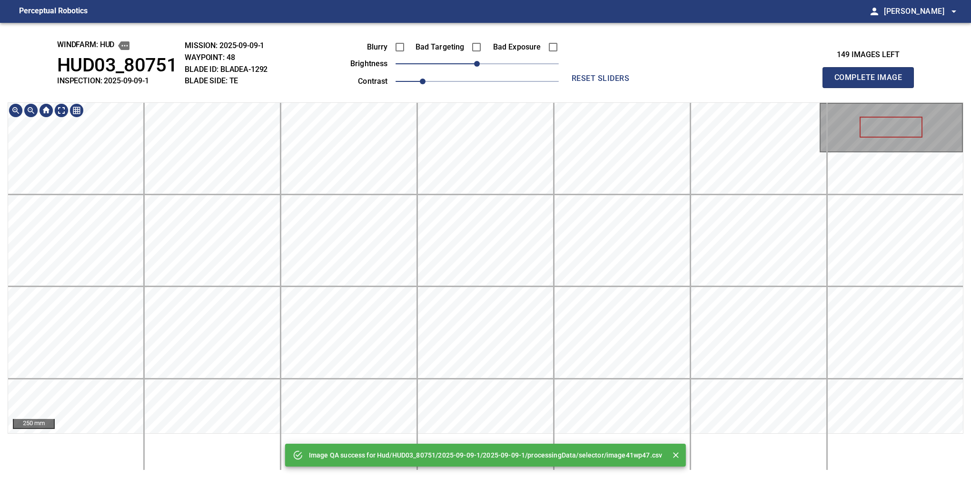
click at [436, 11] on main "Perceptual Robotics person Alex Semenov arrow_drop_down Image QA success for Hu…" at bounding box center [485, 239] width 971 height 478
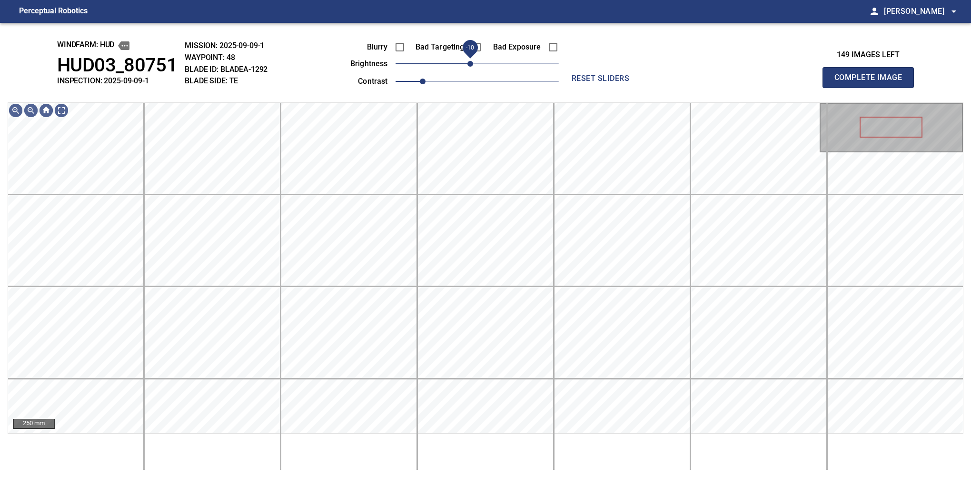
click at [471, 65] on span "-10" at bounding box center [471, 64] width 6 height 6
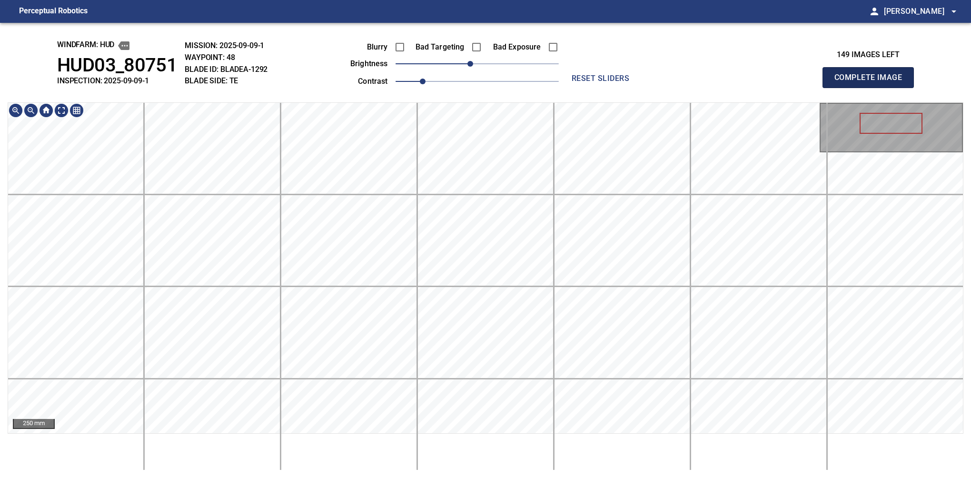
click at [872, 88] on button "Complete Image" at bounding box center [868, 77] width 91 height 21
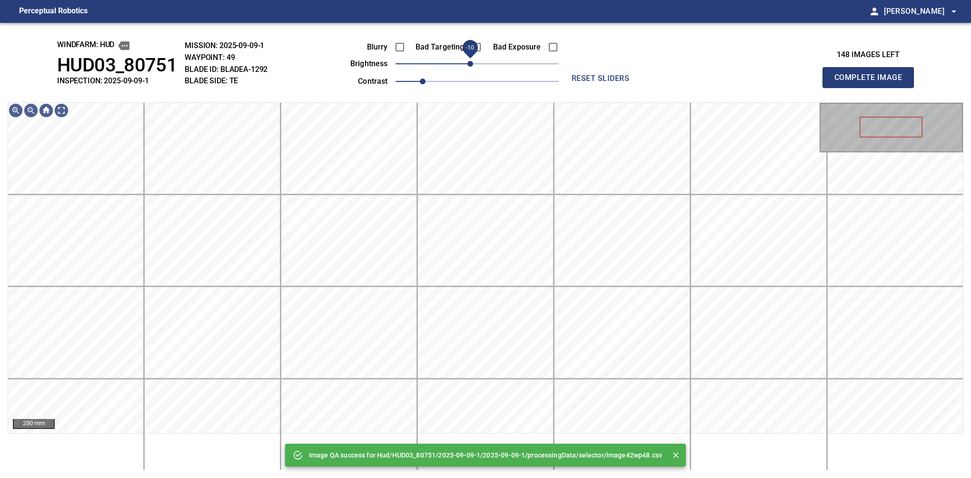
drag, startPoint x: 476, startPoint y: 66, endPoint x: 471, endPoint y: 67, distance: 5.0
click at [471, 67] on span "-10" at bounding box center [471, 64] width 6 height 6
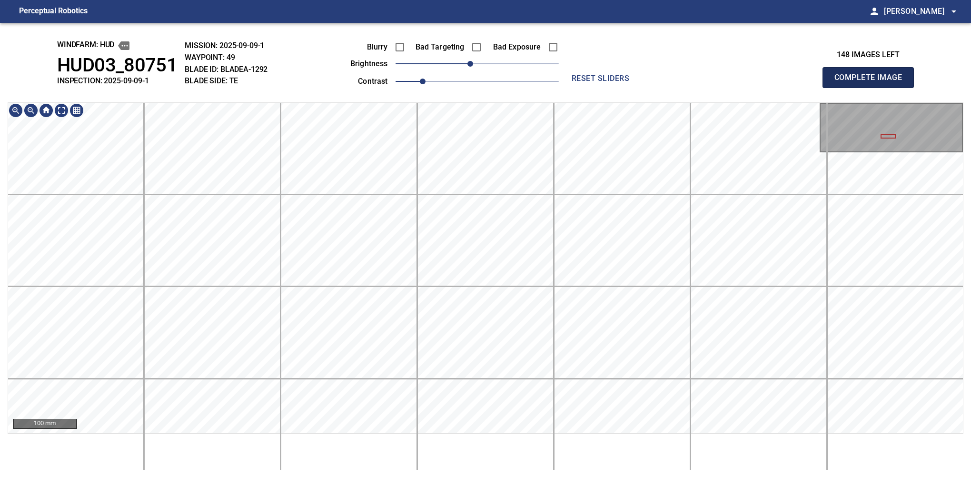
click at [872, 88] on button "Complete Image" at bounding box center [868, 77] width 91 height 21
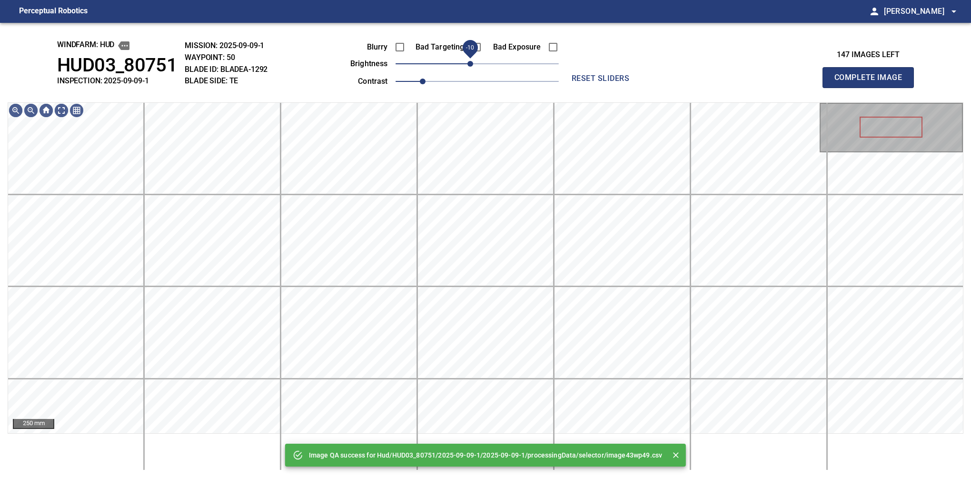
click at [473, 65] on span "-10" at bounding box center [471, 64] width 6 height 6
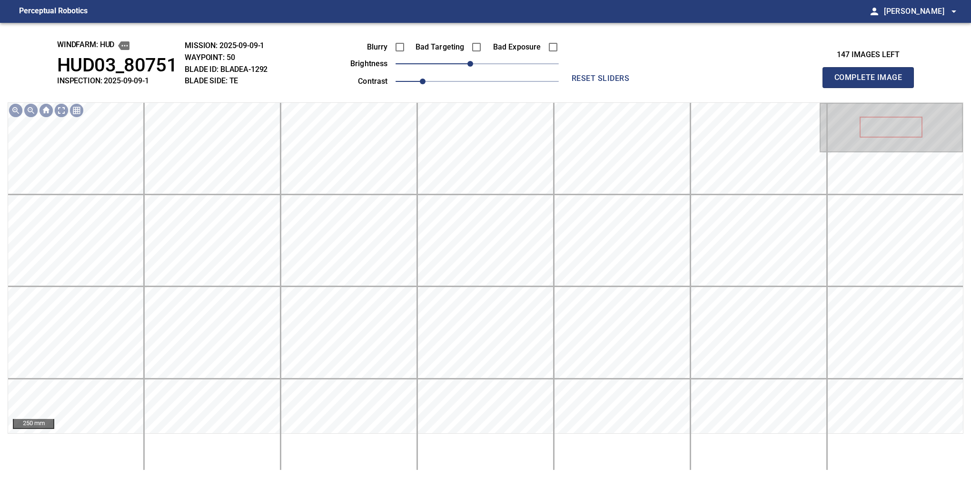
click at [872, 88] on button "Complete Image" at bounding box center [868, 77] width 91 height 21
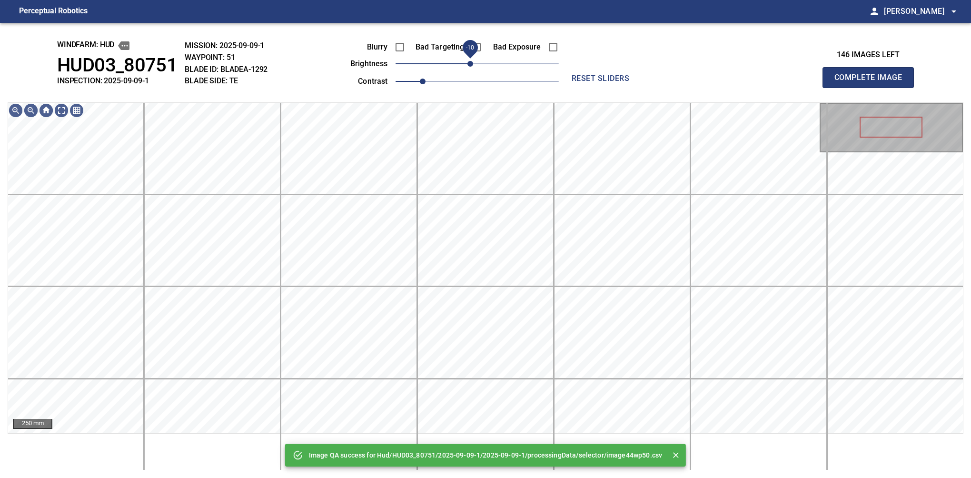
click at [468, 63] on span "-10" at bounding box center [471, 64] width 6 height 6
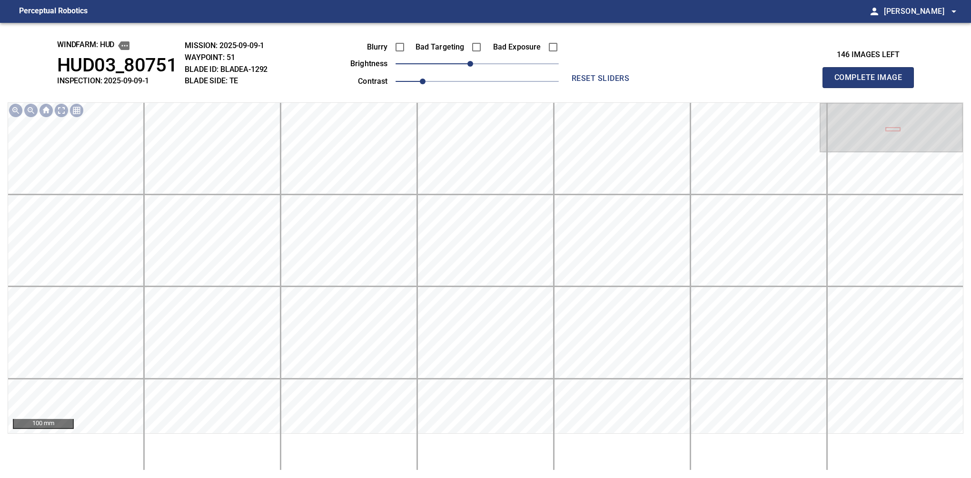
click at [872, 88] on button "Complete Image" at bounding box center [868, 77] width 91 height 21
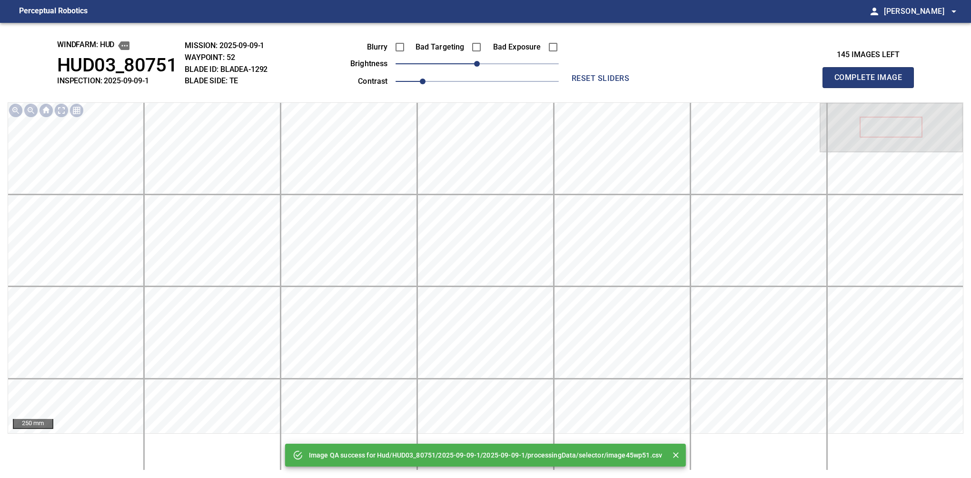
click at [872, 88] on button "Complete Image" at bounding box center [868, 77] width 91 height 21
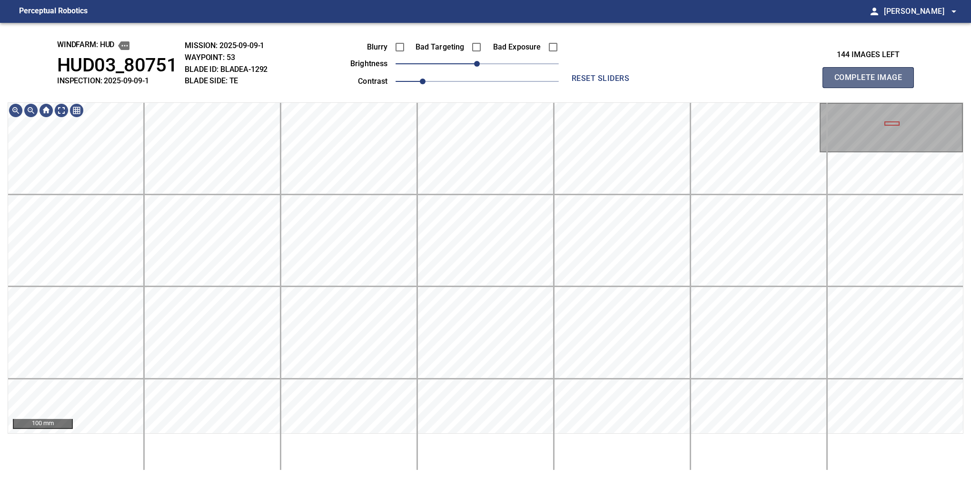
click at [872, 88] on button "Complete Image" at bounding box center [868, 77] width 91 height 21
click at [517, 97] on div "windfarm: Hud HUD03_80751 INSPECTION: 2025-09-09-1 MISSION: 2025-09-09-1 WAYPOI…" at bounding box center [485, 250] width 971 height 455
click at [497, 75] on div "windfarm: Hud HUD03_80751 INSPECTION: 2025-09-09-1 MISSION: 2025-09-09-1 WAYPOI…" at bounding box center [485, 250] width 971 height 455
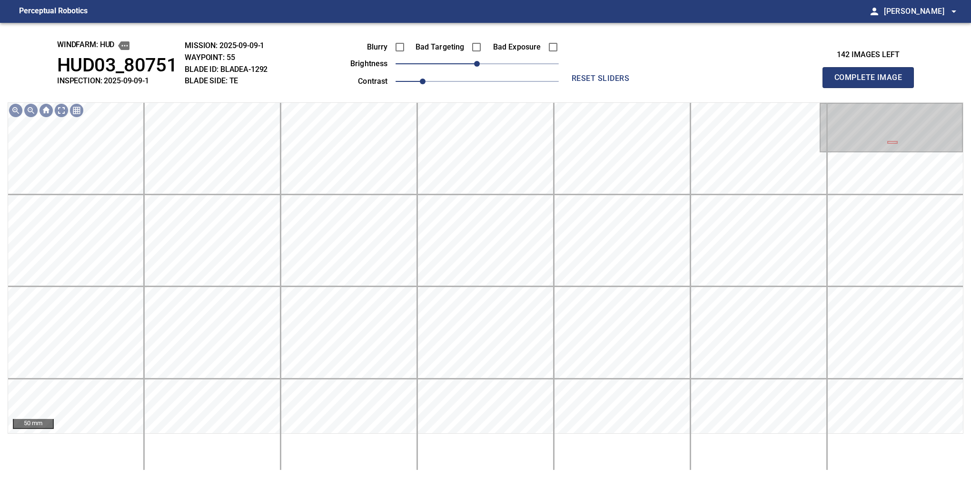
click at [703, 67] on div "windfarm: Hud HUD03_80751 INSPECTION: 2025-09-09-1 MISSION: 2025-09-09-1 WAYPOI…" at bounding box center [485, 250] width 971 height 455
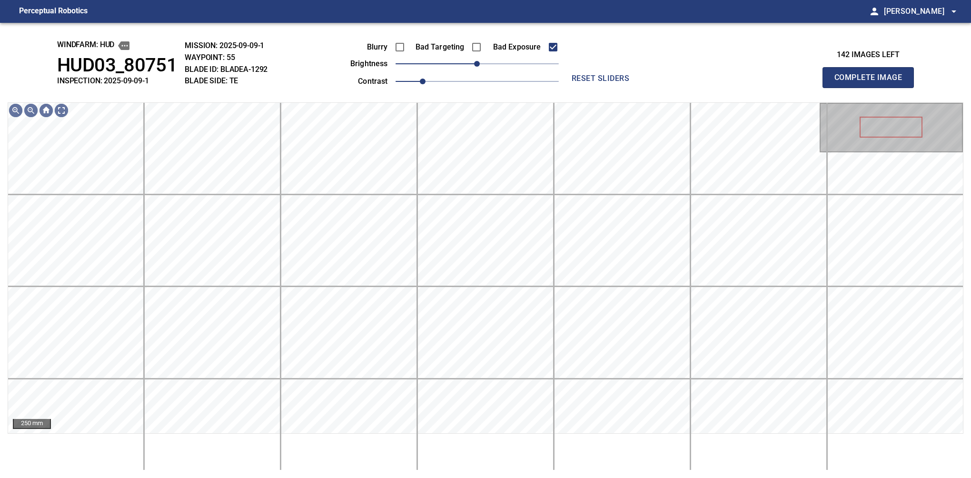
click at [872, 88] on button "Complete Image" at bounding box center [868, 77] width 91 height 21
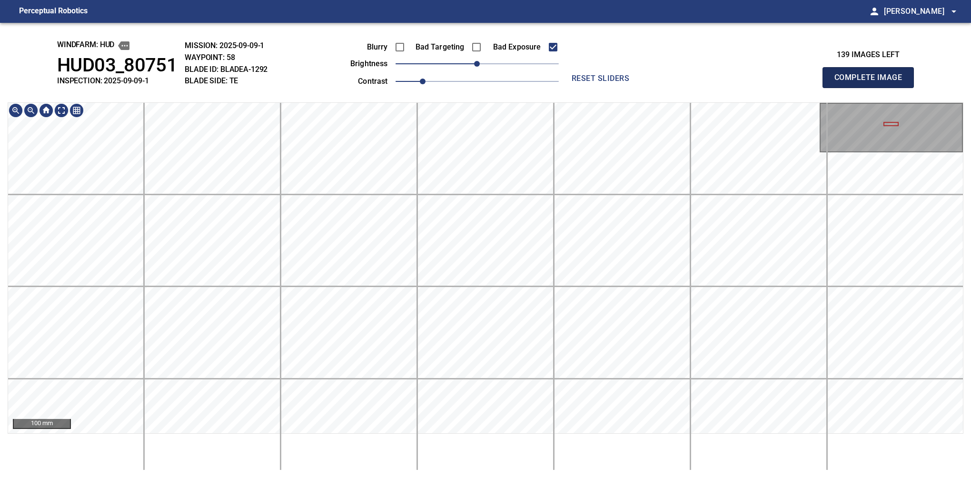
click at [872, 88] on button "Complete Image" at bounding box center [868, 77] width 91 height 21
click at [437, 85] on div "windfarm: Hud HUD03_80751 INSPECTION: 2025-09-09-1 MISSION: 2025-09-09-1 WAYPOI…" at bounding box center [485, 250] width 971 height 455
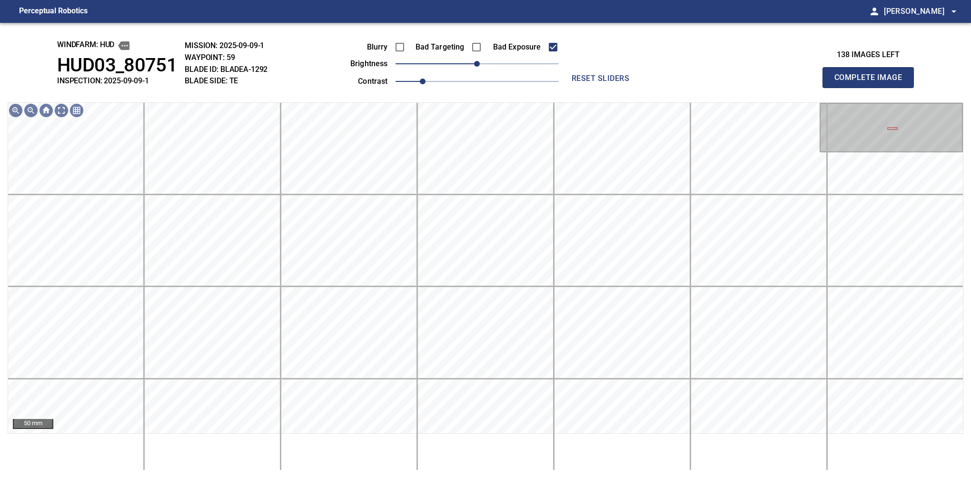
click at [872, 88] on button "Complete Image" at bounding box center [868, 77] width 91 height 21
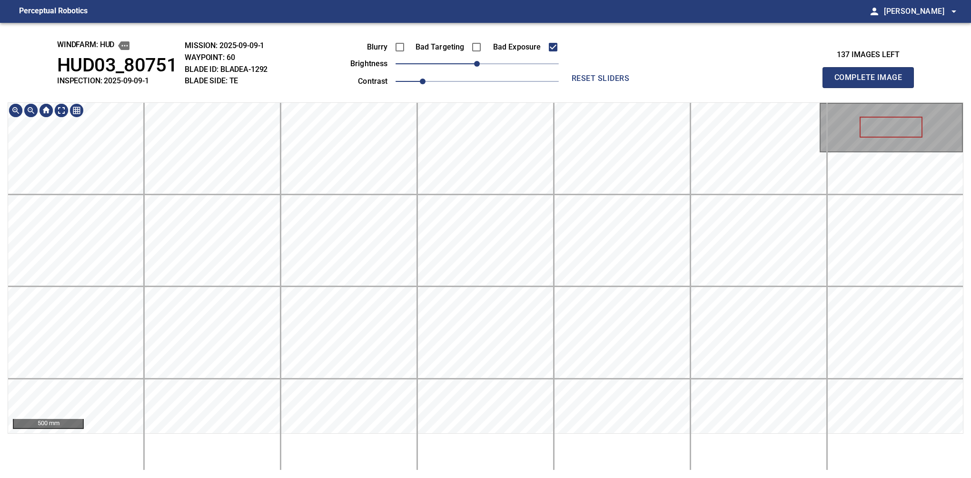
click at [464, 0] on html "Perceptual Robotics person Alex Semenov arrow_drop_down windfarm: Hud HUD03_807…" at bounding box center [485, 239] width 971 height 478
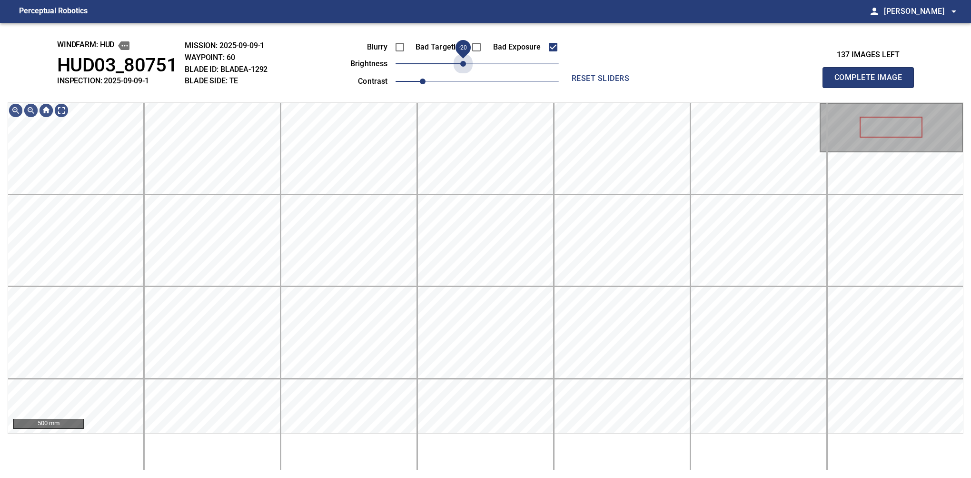
drag, startPoint x: 474, startPoint y: 67, endPoint x: 466, endPoint y: 73, distance: 10.9
click at [466, 67] on span "-20" at bounding box center [463, 64] width 6 height 6
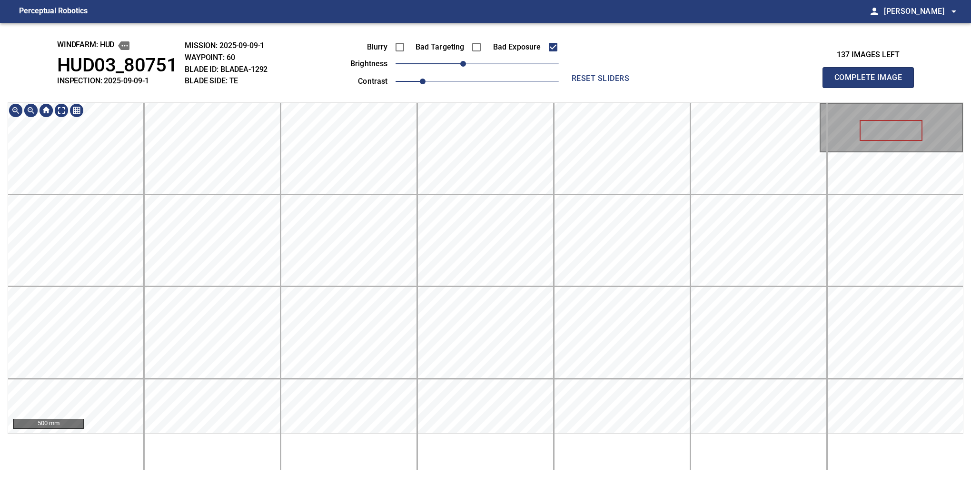
click at [474, 7] on main "Perceptual Robotics person Alex Semenov arrow_drop_down windfarm: Hud HUD03_807…" at bounding box center [485, 239] width 971 height 478
click at [484, 433] on div "100 mm" at bounding box center [486, 267] width 956 height 331
click at [498, 451] on div "100 mm" at bounding box center [486, 286] width 956 height 368
click at [872, 88] on button "Complete Image" at bounding box center [868, 77] width 91 height 21
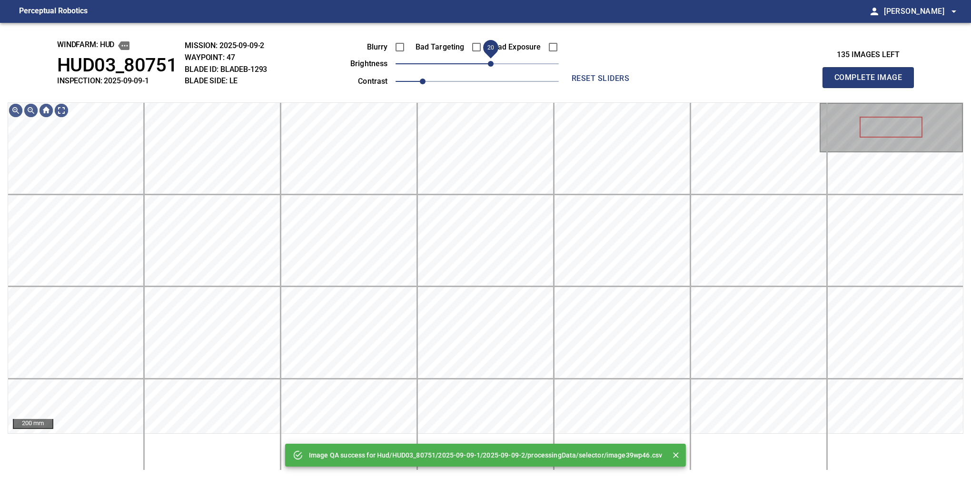
drag, startPoint x: 484, startPoint y: 61, endPoint x: 490, endPoint y: 61, distance: 6.7
click at [490, 61] on span "20" at bounding box center [491, 64] width 6 height 6
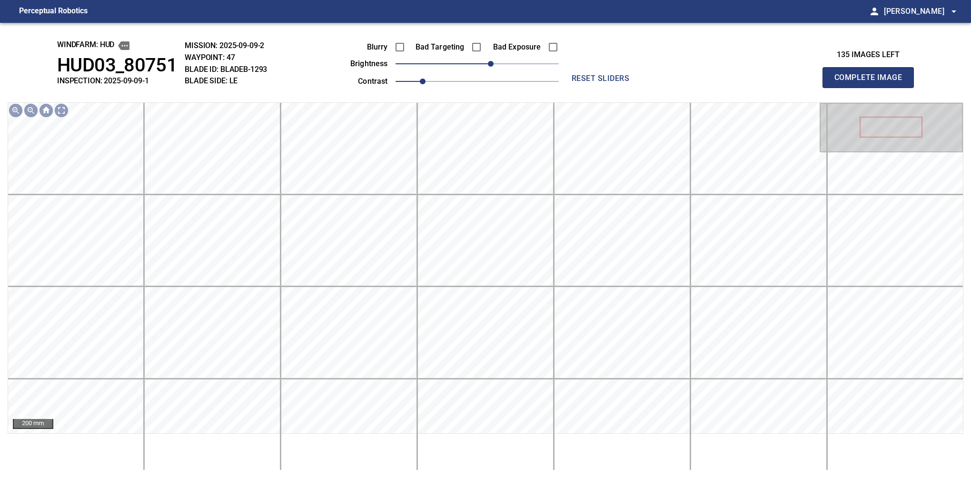
click at [872, 88] on button "Complete Image" at bounding box center [868, 77] width 91 height 21
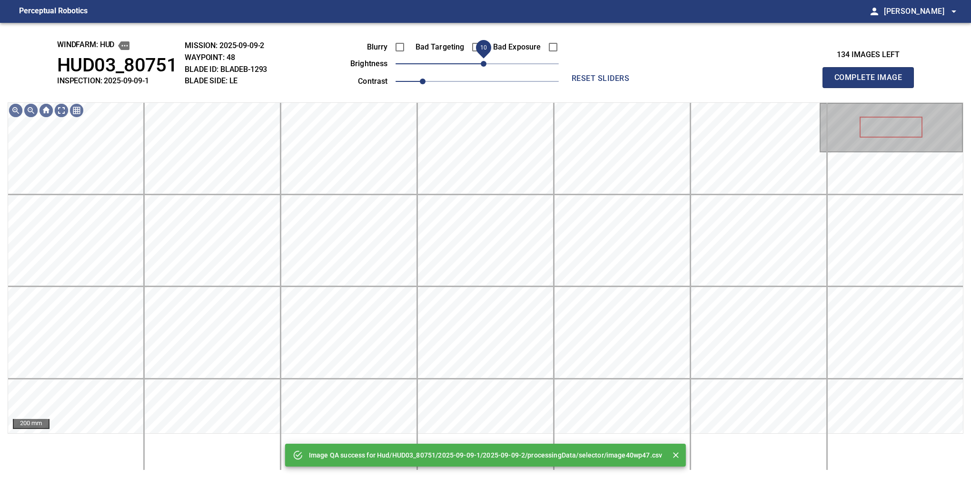
click at [485, 62] on span "10" at bounding box center [477, 63] width 163 height 13
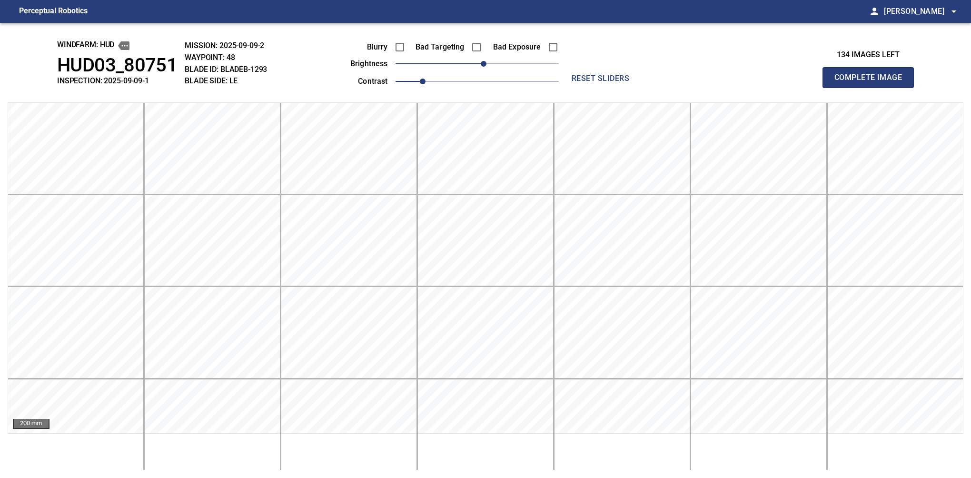
click at [872, 88] on button "Complete Image" at bounding box center [868, 77] width 91 height 21
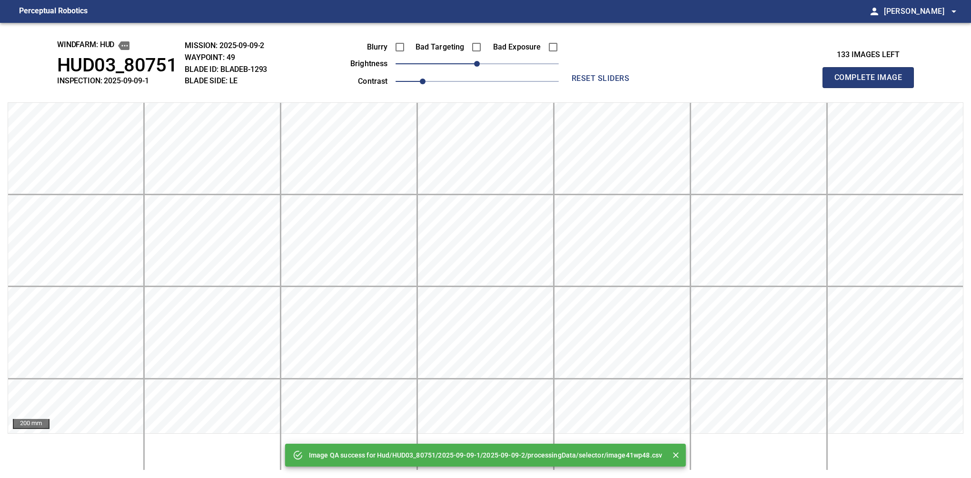
click at [872, 88] on button "Complete Image" at bounding box center [868, 77] width 91 height 21
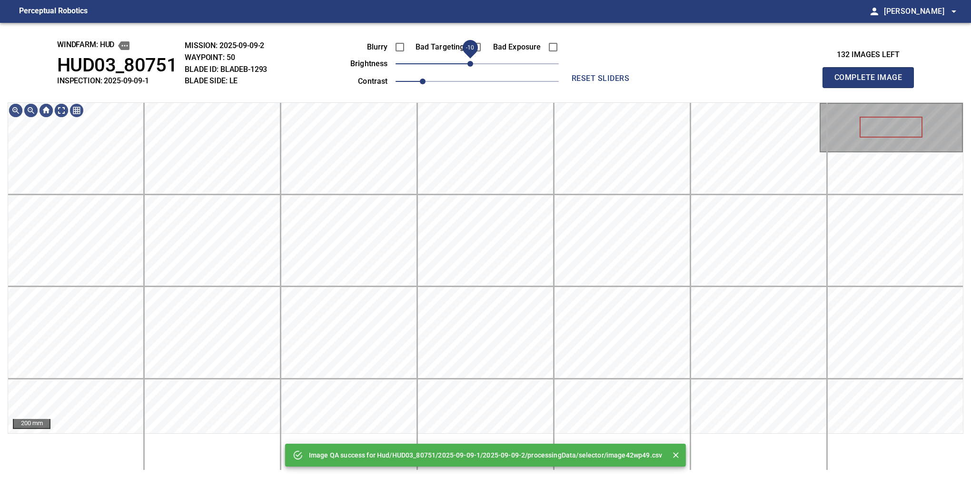
drag, startPoint x: 478, startPoint y: 62, endPoint x: 472, endPoint y: 64, distance: 6.4
click at [472, 64] on span "-10" at bounding box center [471, 64] width 6 height 6
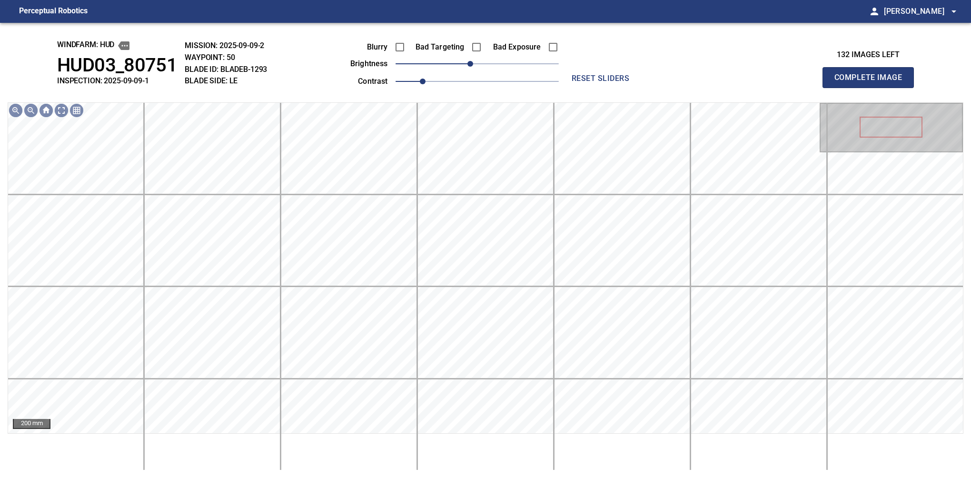
click at [872, 88] on button "Complete Image" at bounding box center [868, 77] width 91 height 21
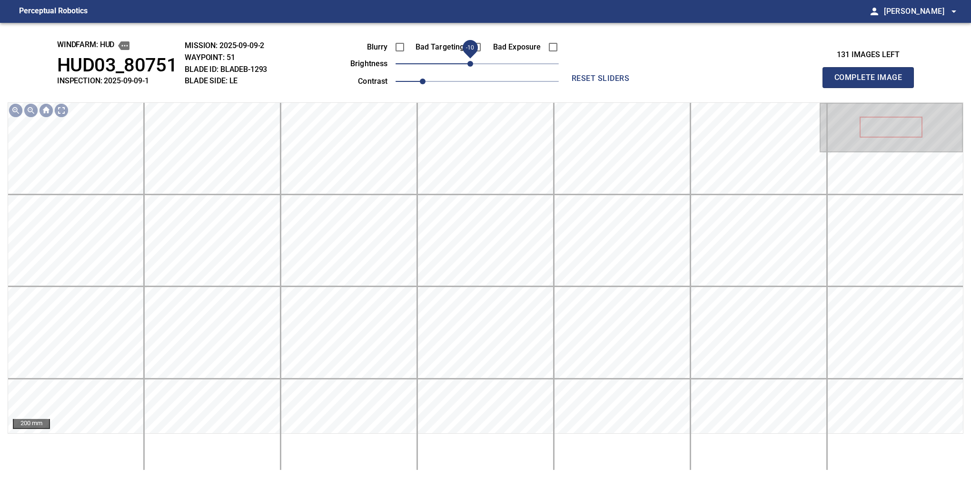
click at [470, 67] on span "-10" at bounding box center [471, 64] width 6 height 6
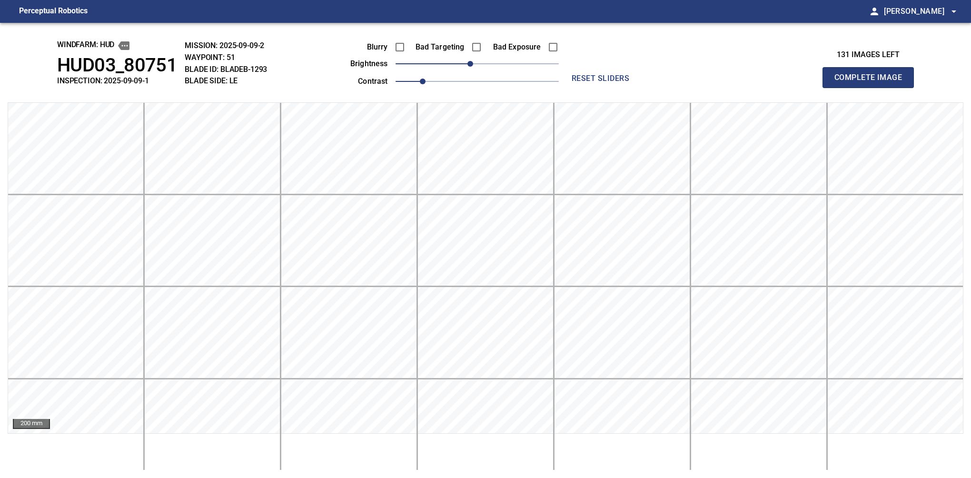
click at [872, 88] on button "Complete Image" at bounding box center [868, 77] width 91 height 21
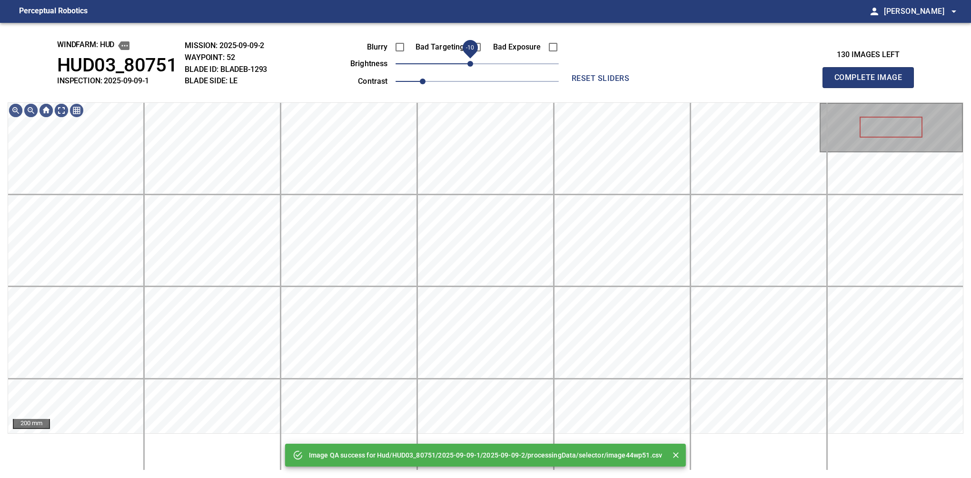
click at [470, 67] on span "-10" at bounding box center [471, 64] width 6 height 6
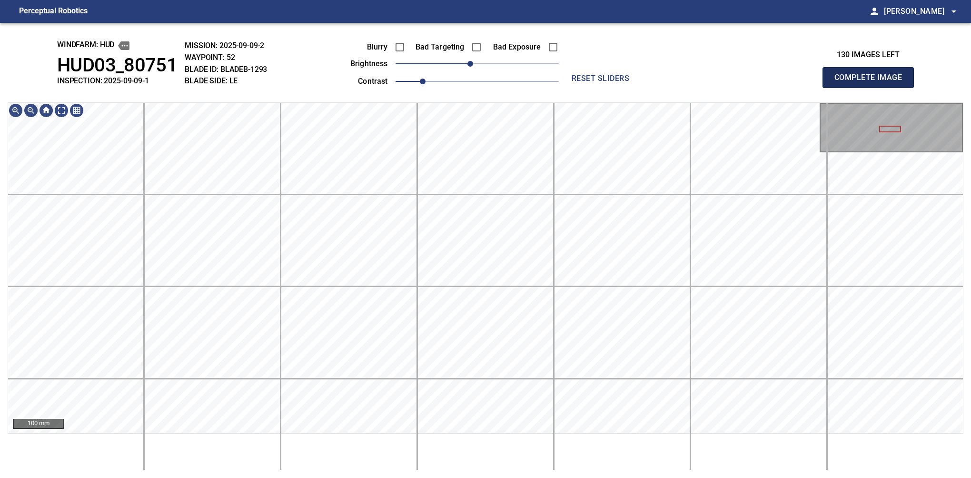
click at [872, 88] on button "Complete Image" at bounding box center [868, 77] width 91 height 21
click at [472, 62] on span "-10" at bounding box center [471, 64] width 6 height 6
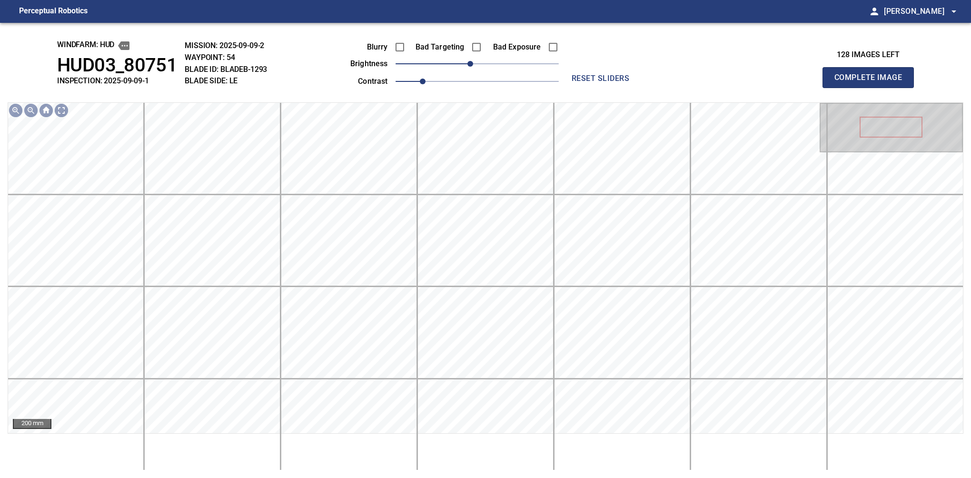
click at [872, 88] on button "Complete Image" at bounding box center [868, 77] width 91 height 21
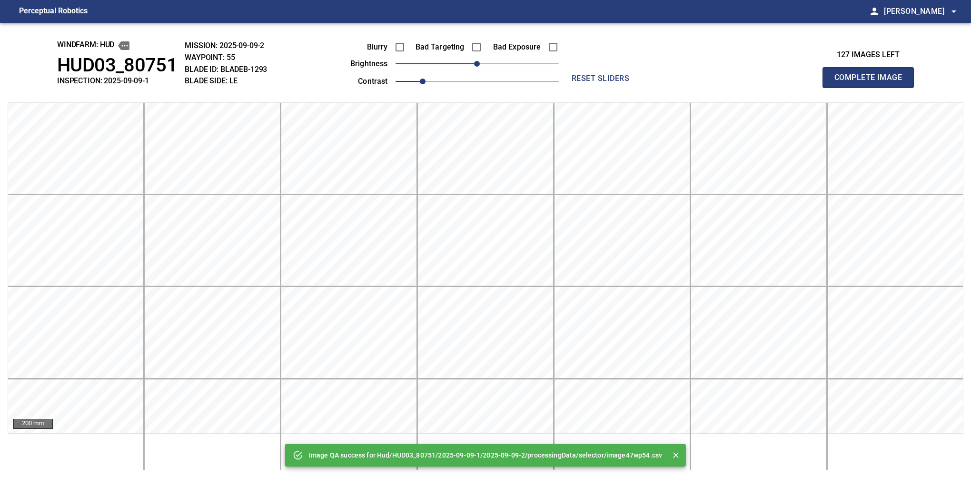
click at [872, 88] on button "Complete Image" at bounding box center [868, 77] width 91 height 21
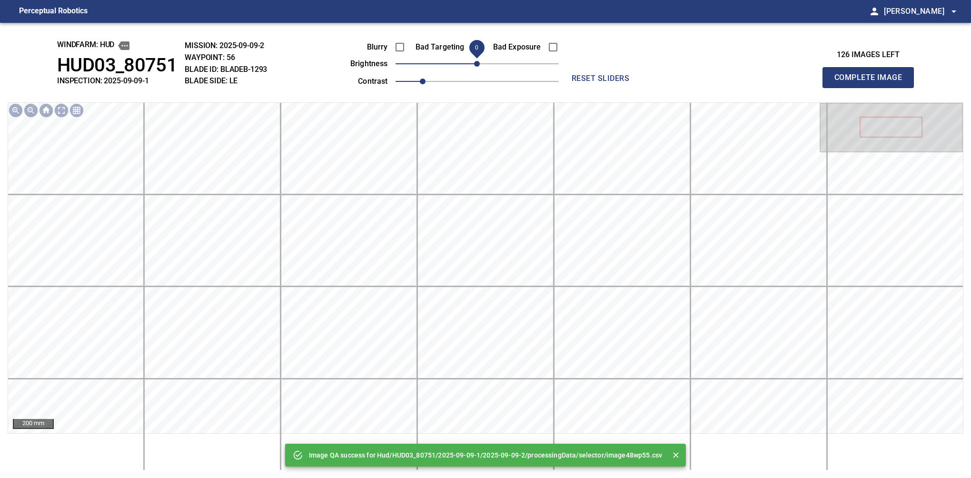
click at [872, 88] on button "Complete Image" at bounding box center [868, 77] width 91 height 21
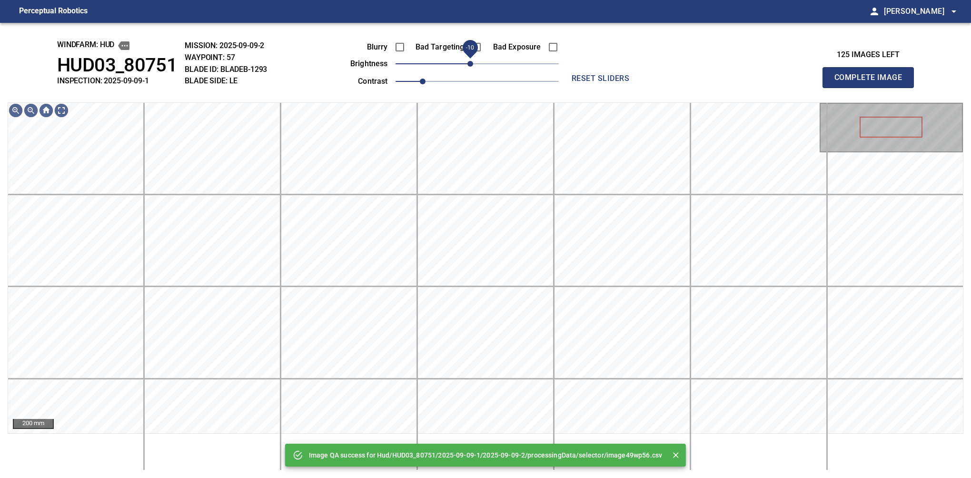
click at [472, 67] on span "-10" at bounding box center [471, 64] width 6 height 6
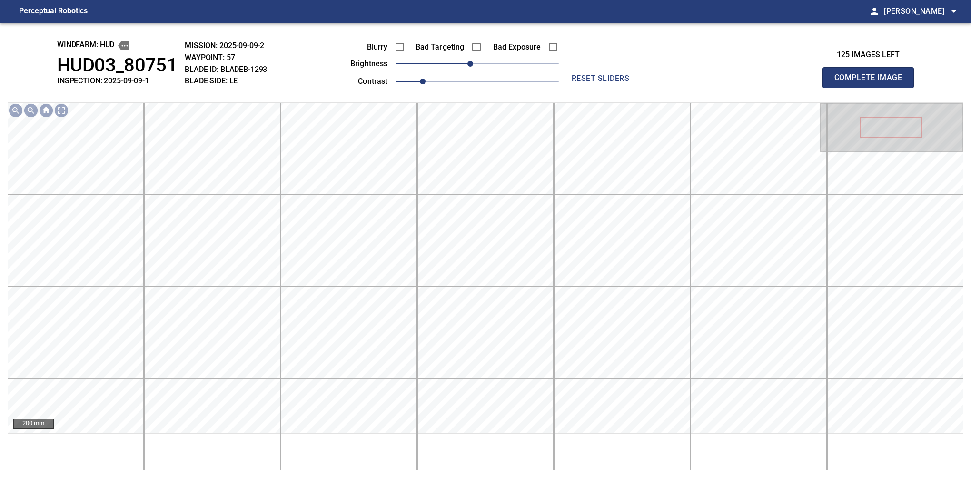
click at [872, 88] on button "Complete Image" at bounding box center [868, 77] width 91 height 21
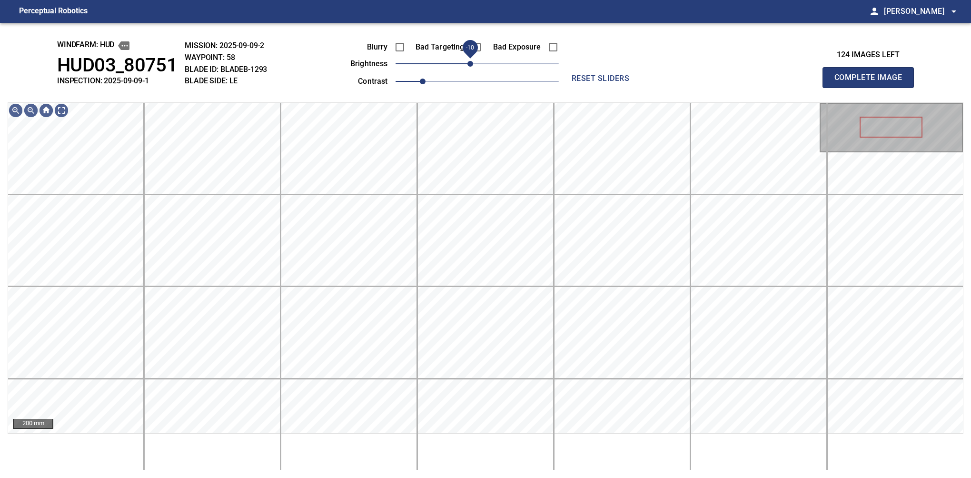
click at [472, 67] on span "-10" at bounding box center [471, 64] width 6 height 6
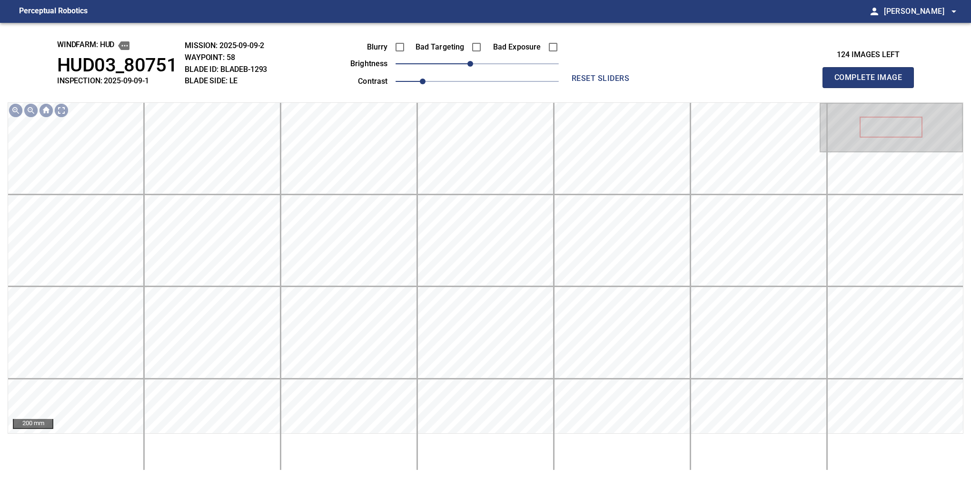
click at [872, 88] on button "Complete Image" at bounding box center [868, 77] width 91 height 21
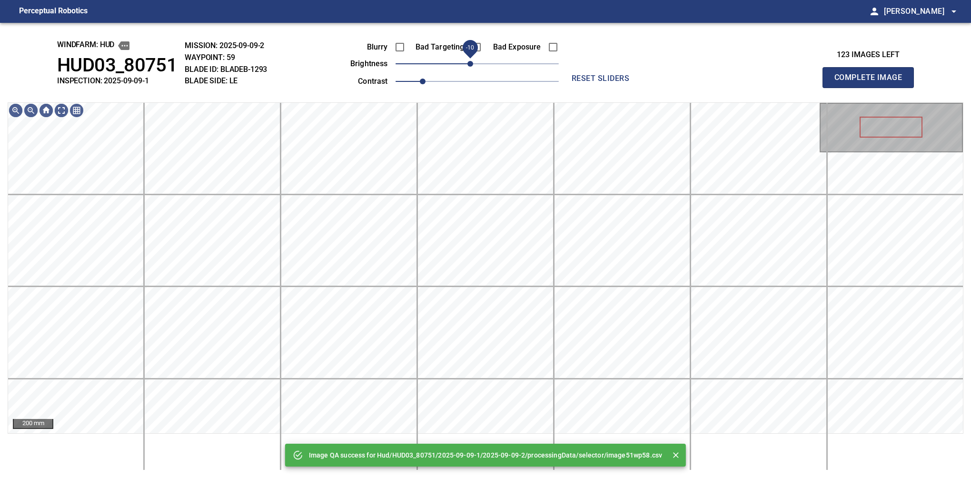
drag, startPoint x: 476, startPoint y: 64, endPoint x: 470, endPoint y: 65, distance: 5.3
click at [470, 65] on span "-10" at bounding box center [471, 64] width 6 height 6
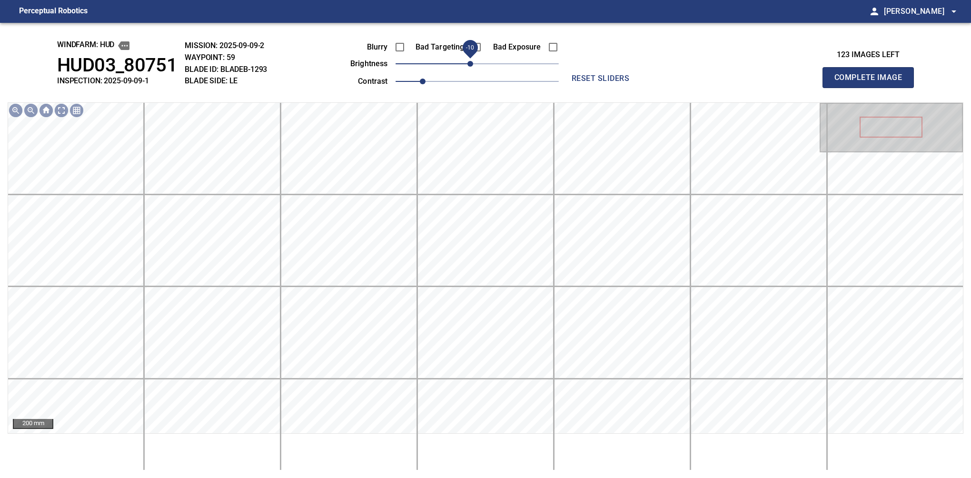
click at [872, 88] on button "Complete Image" at bounding box center [868, 77] width 91 height 21
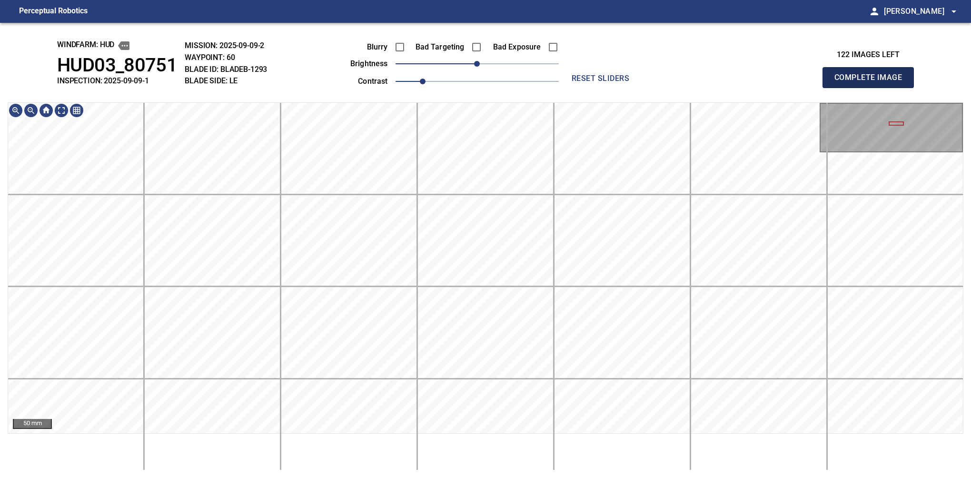
click at [872, 88] on button "Complete Image" at bounding box center [868, 77] width 91 height 21
click at [472, 67] on span "-10" at bounding box center [471, 64] width 6 height 6
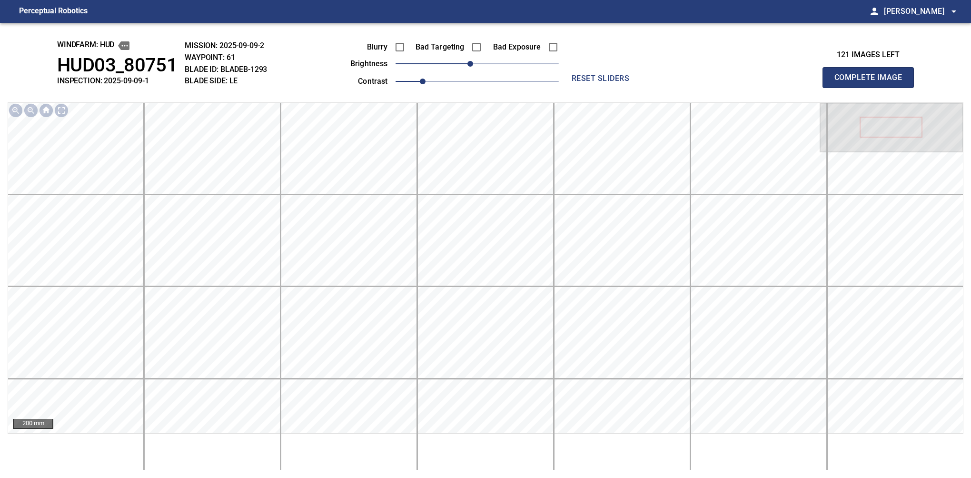
click at [872, 88] on button "Complete Image" at bounding box center [868, 77] width 91 height 21
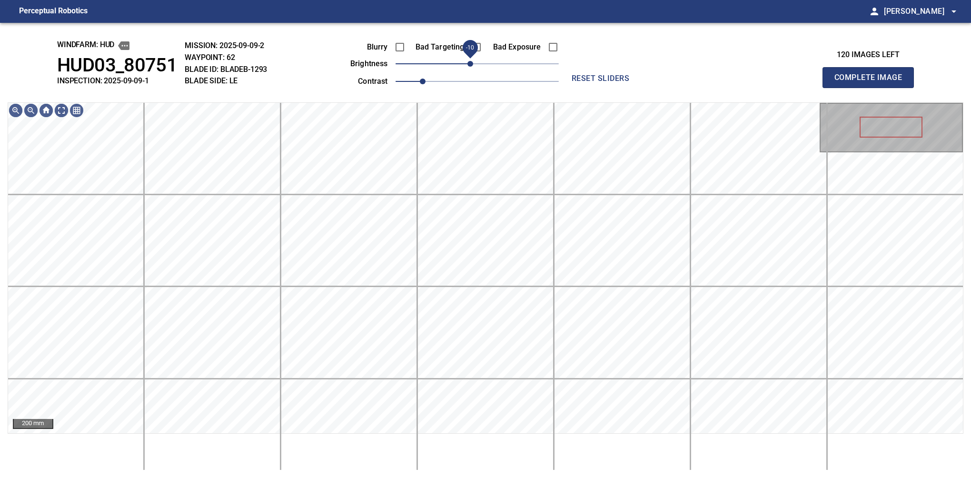
drag, startPoint x: 479, startPoint y: 67, endPoint x: 470, endPoint y: 67, distance: 8.6
click at [470, 67] on span "-10" at bounding box center [471, 64] width 6 height 6
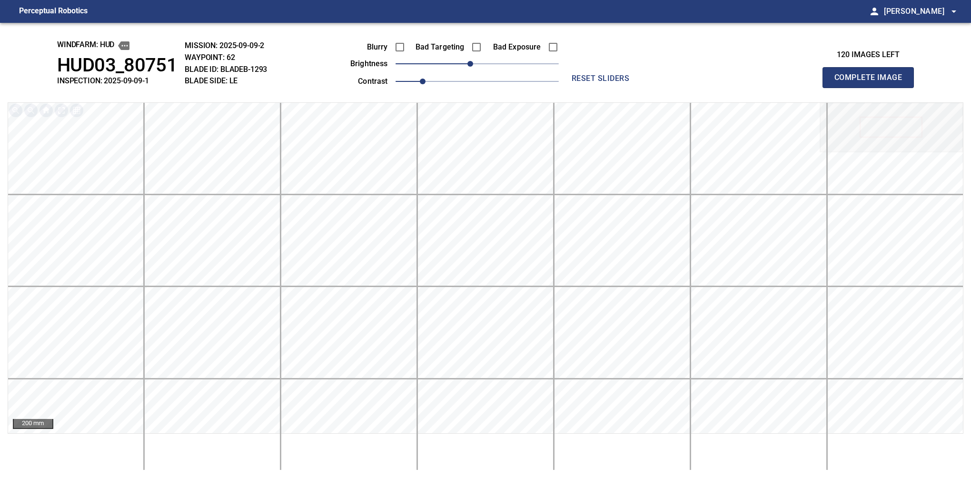
click at [872, 88] on button "Complete Image" at bounding box center [868, 77] width 91 height 21
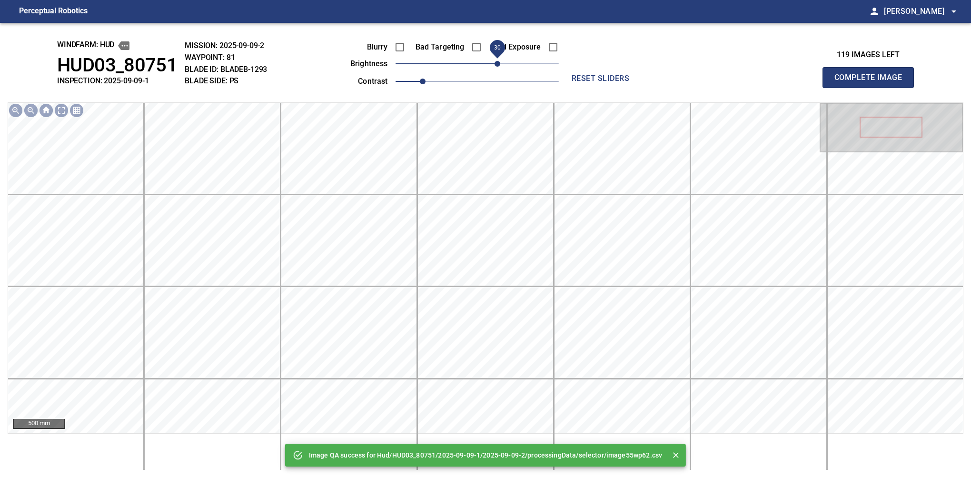
drag, startPoint x: 477, startPoint y: 62, endPoint x: 497, endPoint y: 62, distance: 20.0
click at [497, 62] on span "30" at bounding box center [498, 64] width 6 height 6
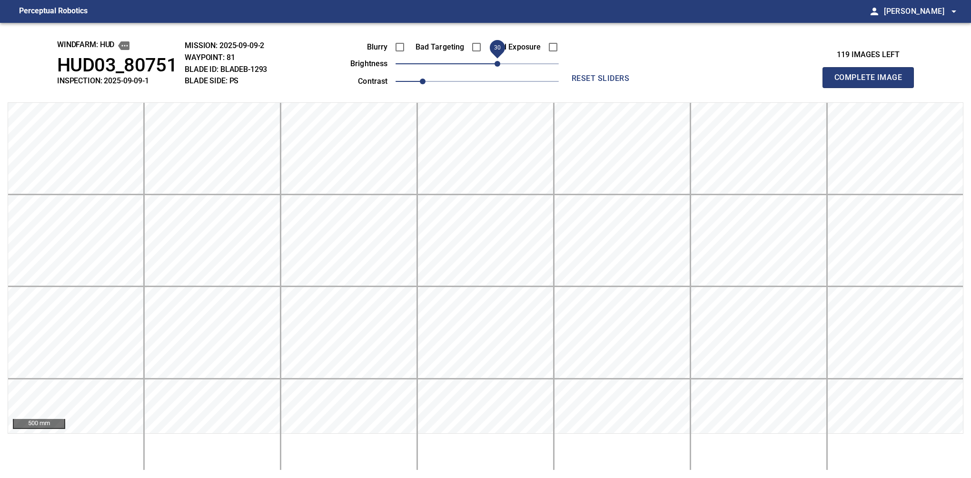
click at [872, 88] on button "Complete Image" at bounding box center [868, 77] width 91 height 21
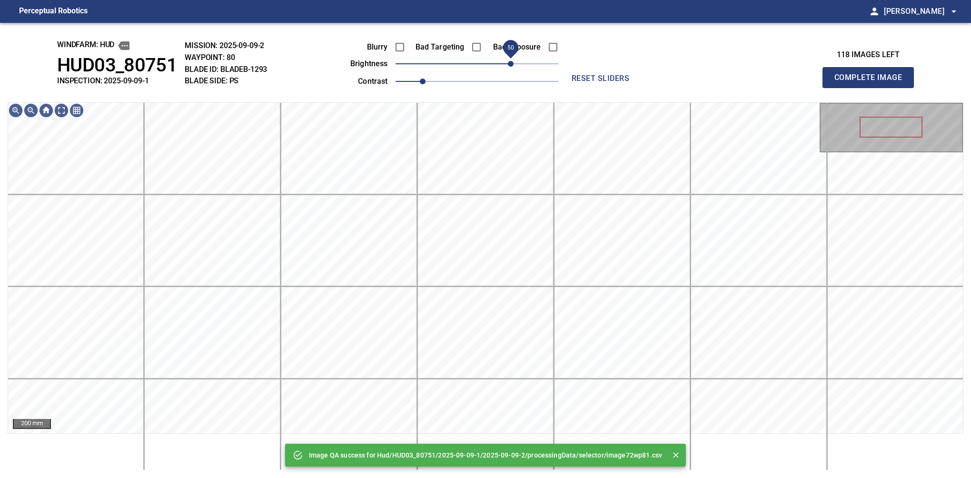
drag, startPoint x: 484, startPoint y: 67, endPoint x: 508, endPoint y: 59, distance: 26.0
click at [508, 61] on span "50" at bounding box center [511, 64] width 6 height 6
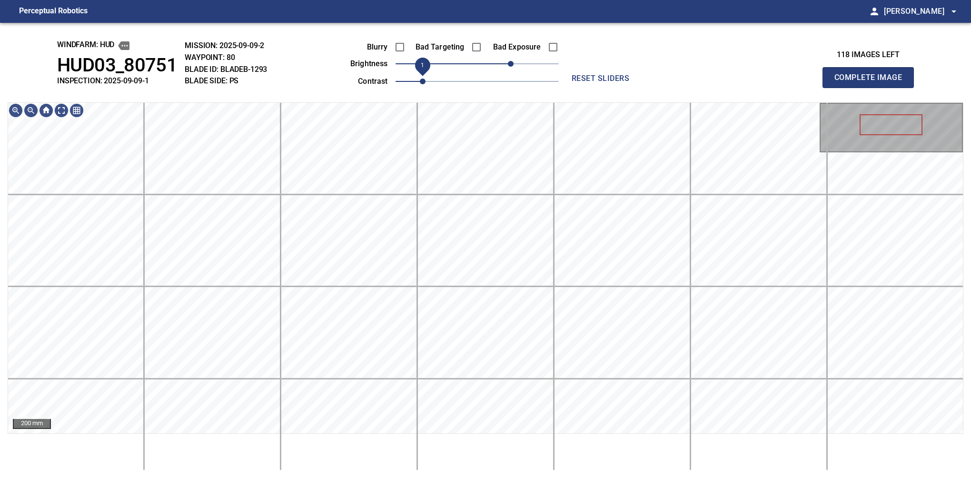
drag, startPoint x: 427, startPoint y: 80, endPoint x: 432, endPoint y: 77, distance: 6.0
click at [426, 79] on span "1" at bounding box center [423, 82] width 6 height 6
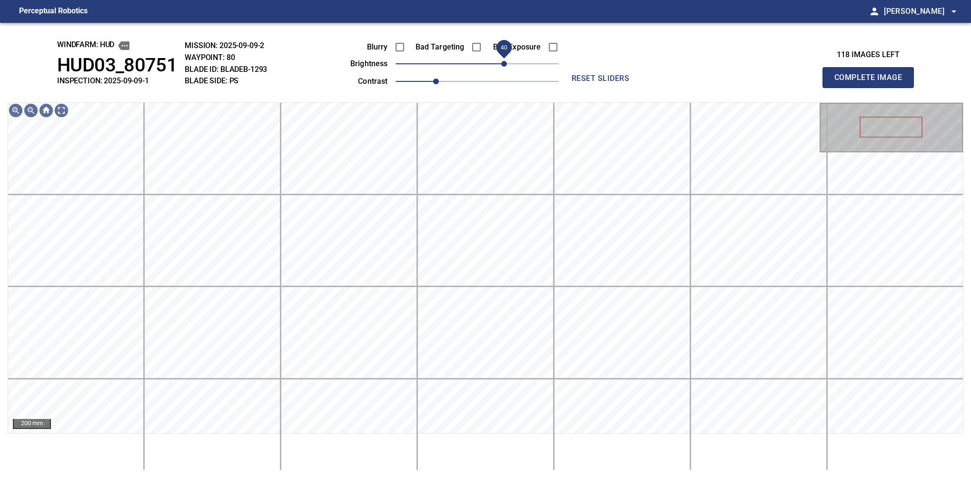
drag, startPoint x: 508, startPoint y: 69, endPoint x: 503, endPoint y: 67, distance: 5.6
click at [503, 67] on span "40" at bounding box center [504, 64] width 6 height 6
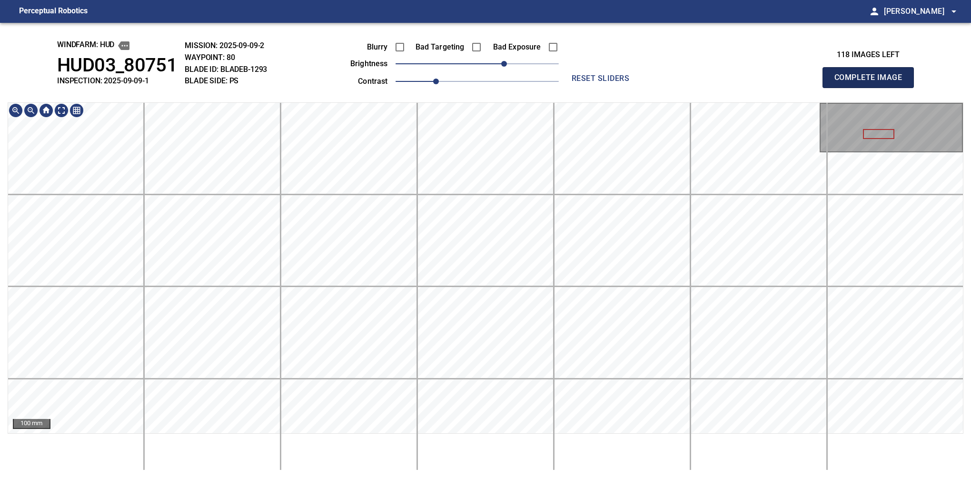
click at [872, 88] on button "Complete Image" at bounding box center [868, 77] width 91 height 21
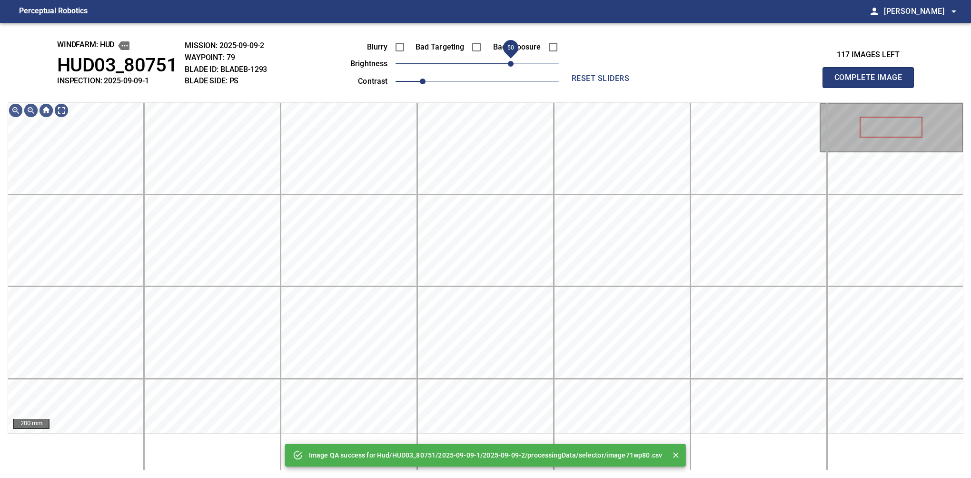
drag, startPoint x: 495, startPoint y: 63, endPoint x: 510, endPoint y: 57, distance: 16.4
click at [510, 61] on span "50" at bounding box center [511, 64] width 6 height 6
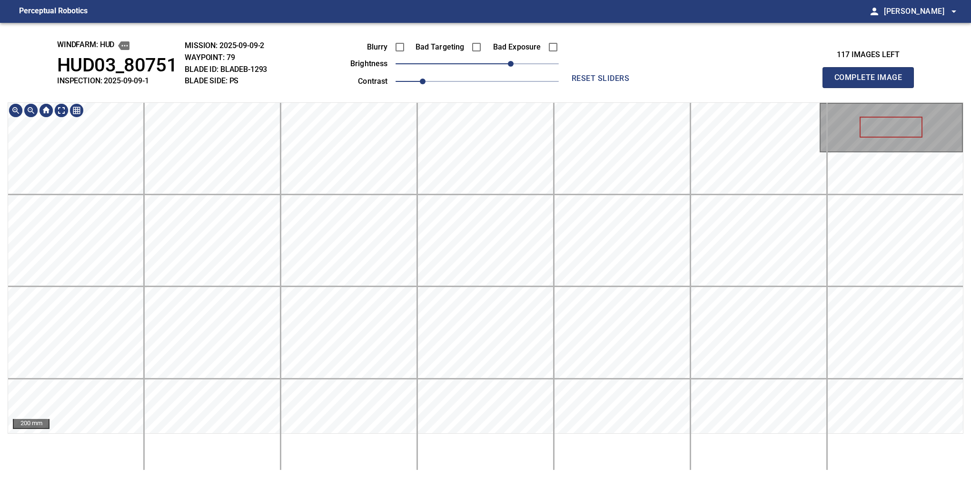
click at [483, 62] on div "windfarm: Hud HUD03_80751 INSPECTION: 2025-09-09-1 MISSION: 2025-09-09-2 WAYPOI…" at bounding box center [485, 250] width 971 height 455
click at [872, 88] on button "Complete Image" at bounding box center [868, 77] width 91 height 21
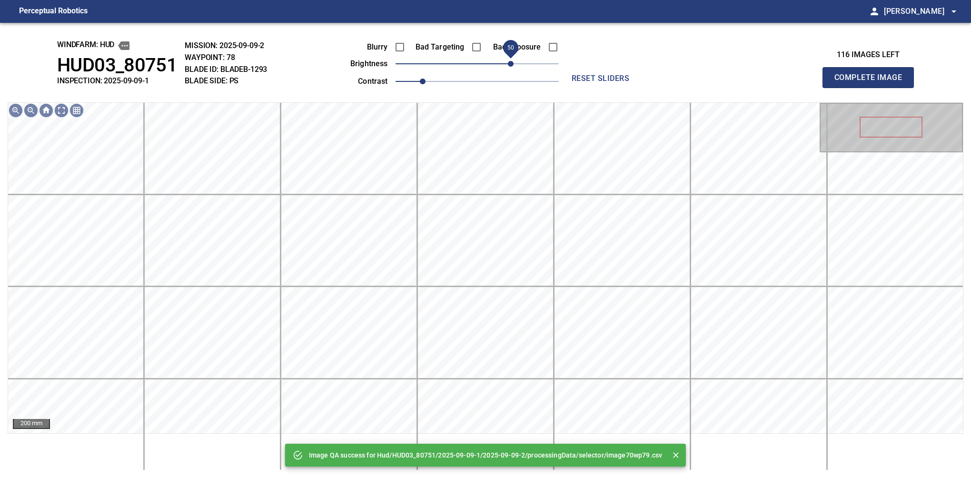
drag, startPoint x: 493, startPoint y: 63, endPoint x: 511, endPoint y: 55, distance: 19.8
click at [511, 61] on span "50" at bounding box center [511, 64] width 6 height 6
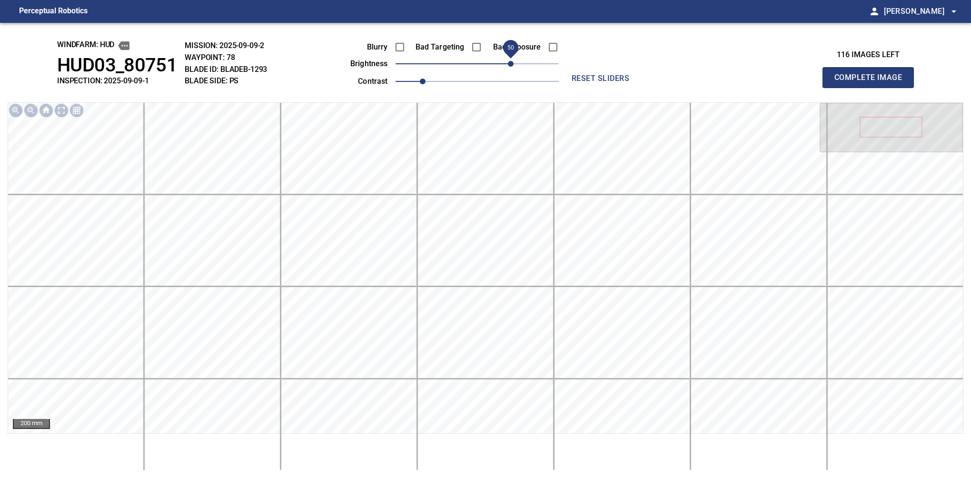
click at [872, 88] on button "Complete Image" at bounding box center [868, 77] width 91 height 21
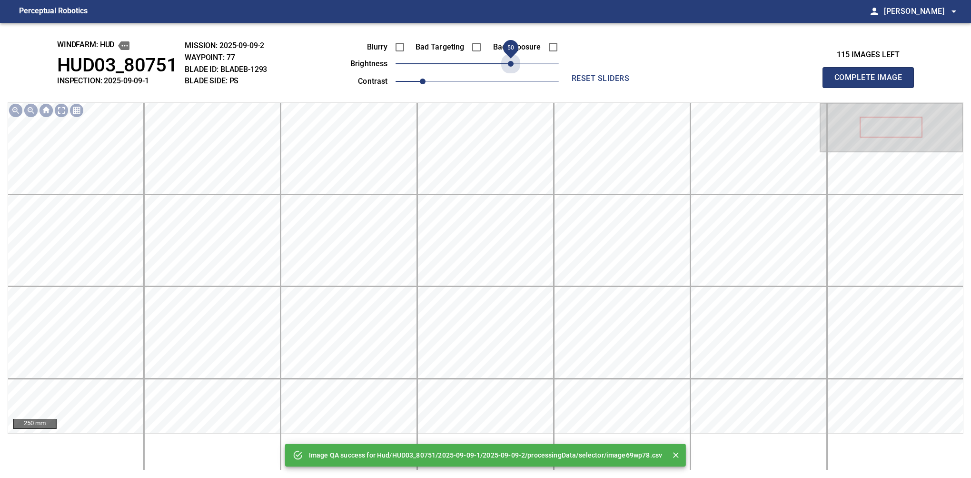
click at [511, 59] on span "50" at bounding box center [477, 63] width 163 height 13
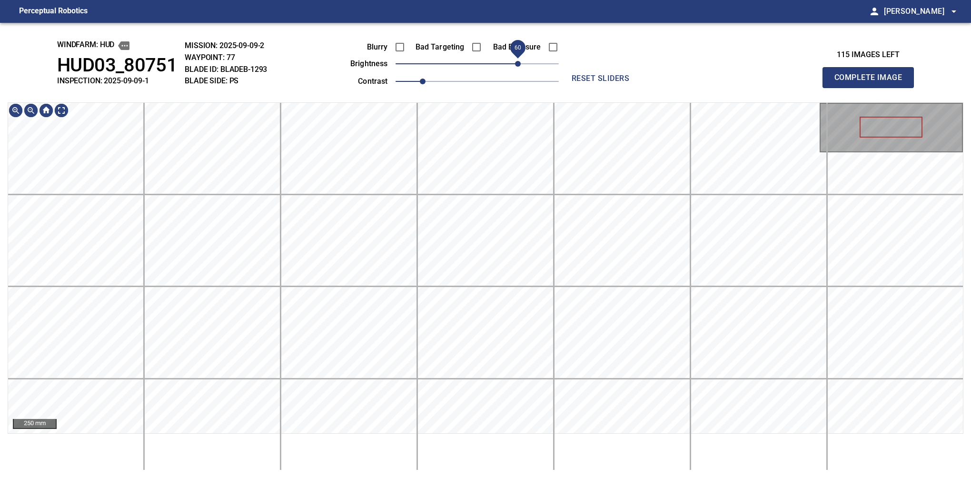
click at [519, 61] on span "60" at bounding box center [518, 64] width 6 height 6
click at [872, 88] on button "Complete Image" at bounding box center [868, 77] width 91 height 21
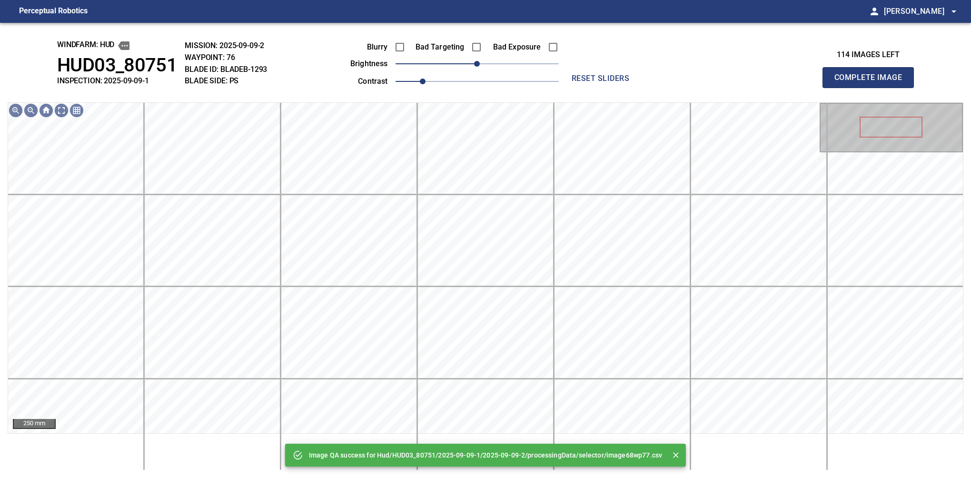
click at [524, 70] on div "Blurry Bad Targeting Bad Exposure brightness 0 contrast 1" at bounding box center [444, 62] width 230 height 51
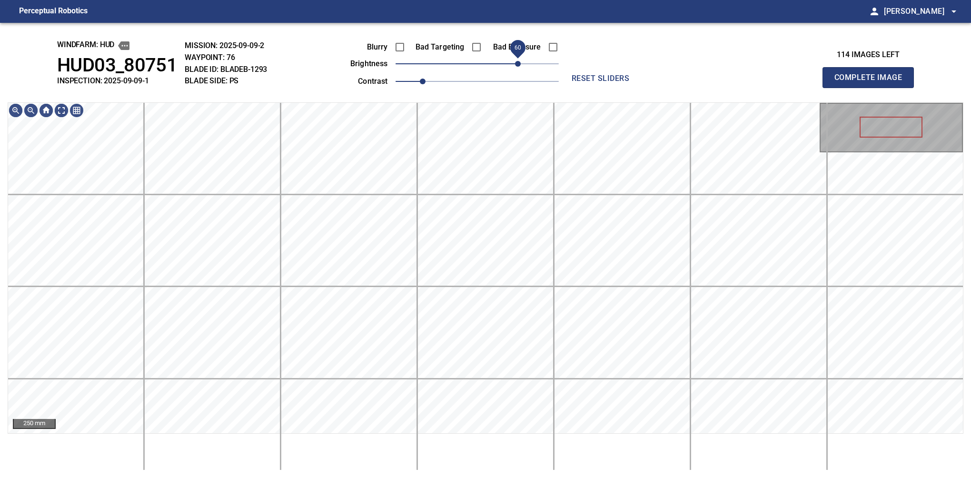
drag, startPoint x: 524, startPoint y: 66, endPoint x: 520, endPoint y: 61, distance: 6.4
click at [520, 61] on span "60" at bounding box center [477, 63] width 163 height 13
click at [872, 88] on button "Complete Image" at bounding box center [868, 77] width 91 height 21
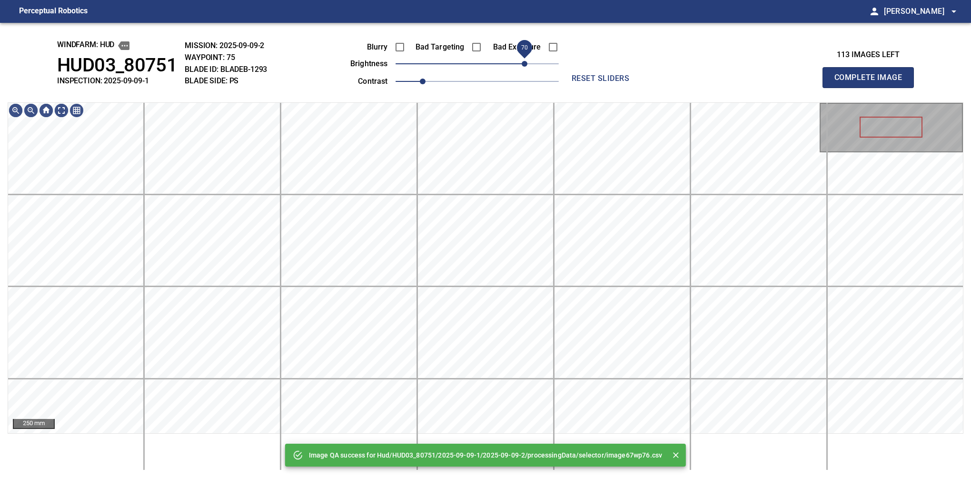
drag, startPoint x: 518, startPoint y: 59, endPoint x: 523, endPoint y: 58, distance: 5.0
click at [523, 58] on span "70" at bounding box center [477, 63] width 163 height 13
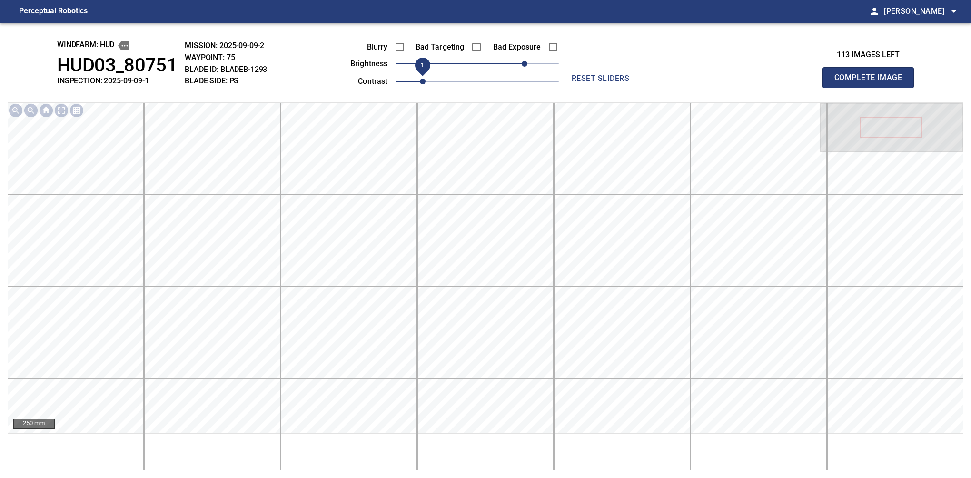
drag, startPoint x: 425, startPoint y: 79, endPoint x: 433, endPoint y: 76, distance: 8.6
click at [426, 79] on span "1" at bounding box center [423, 82] width 6 height 6
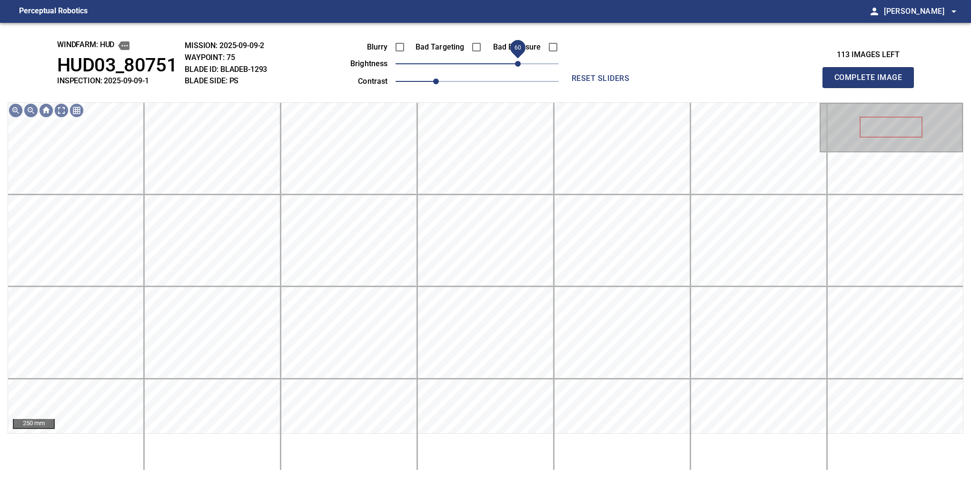
click at [520, 61] on span "60" at bounding box center [518, 64] width 6 height 6
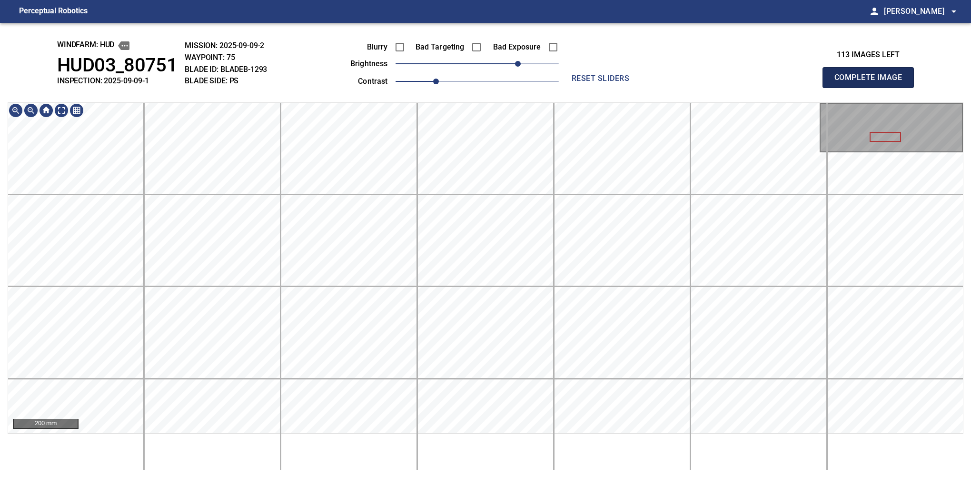
click at [872, 88] on button "Complete Image" at bounding box center [868, 77] width 91 height 21
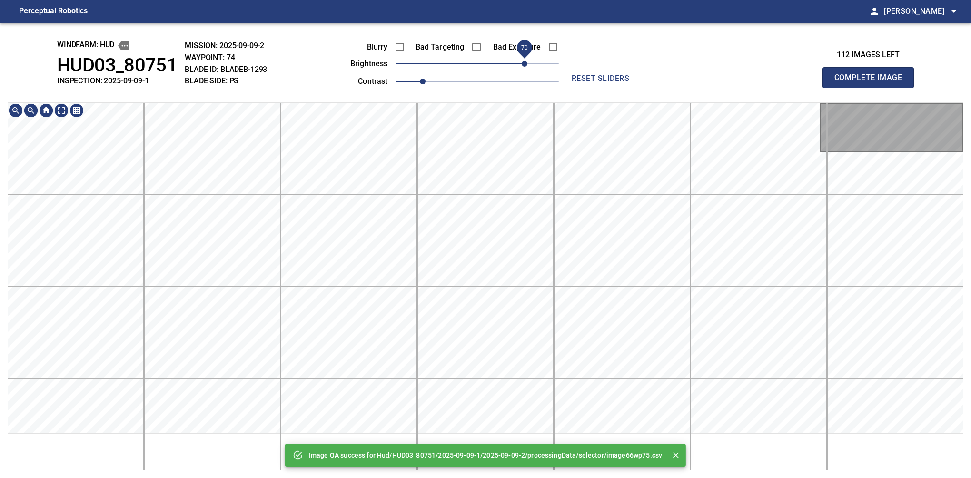
drag, startPoint x: 503, startPoint y: 68, endPoint x: 521, endPoint y: 65, distance: 18.8
click at [522, 65] on span "70" at bounding box center [525, 64] width 6 height 6
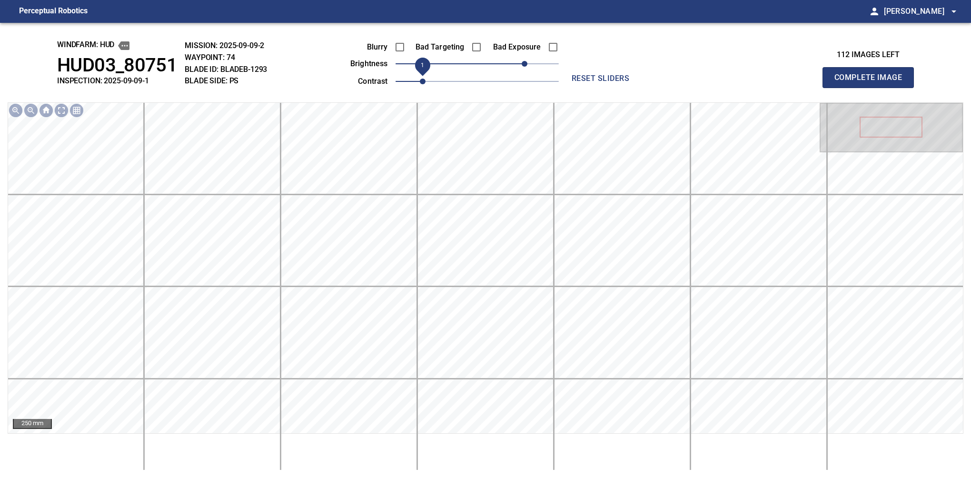
click at [426, 81] on span "1" at bounding box center [423, 82] width 6 height 6
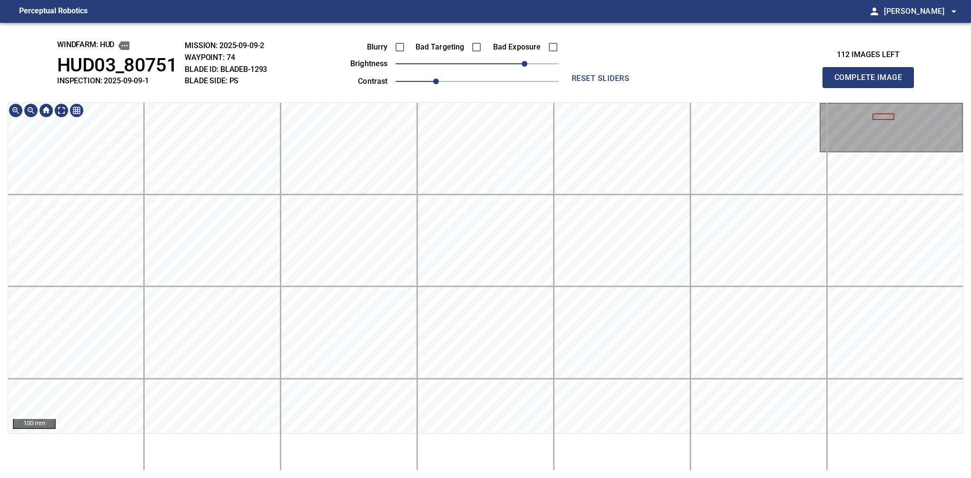
drag, startPoint x: 877, startPoint y: 97, endPoint x: 882, endPoint y: 107, distance: 11.1
click at [872, 88] on button "Complete Image" at bounding box center [868, 77] width 91 height 21
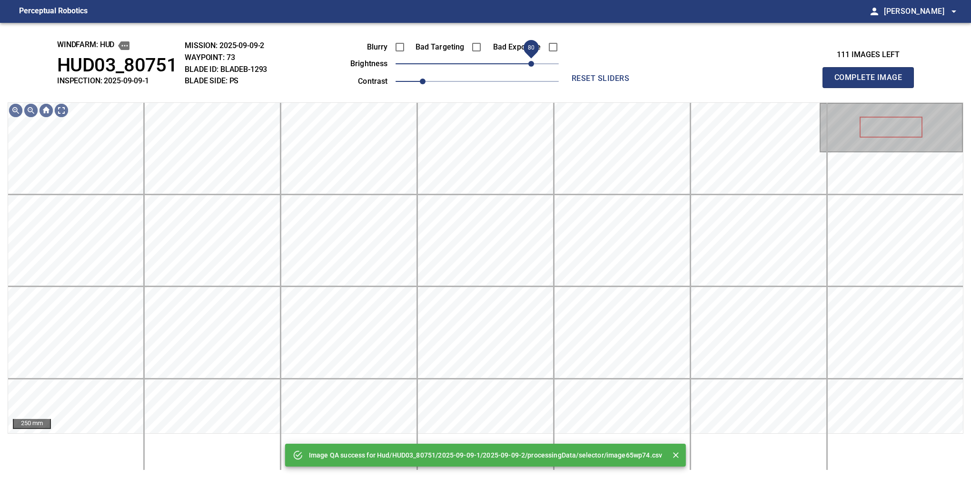
drag, startPoint x: 490, startPoint y: 63, endPoint x: 529, endPoint y: 56, distance: 40.1
click at [529, 57] on span "80" at bounding box center [477, 63] width 163 height 13
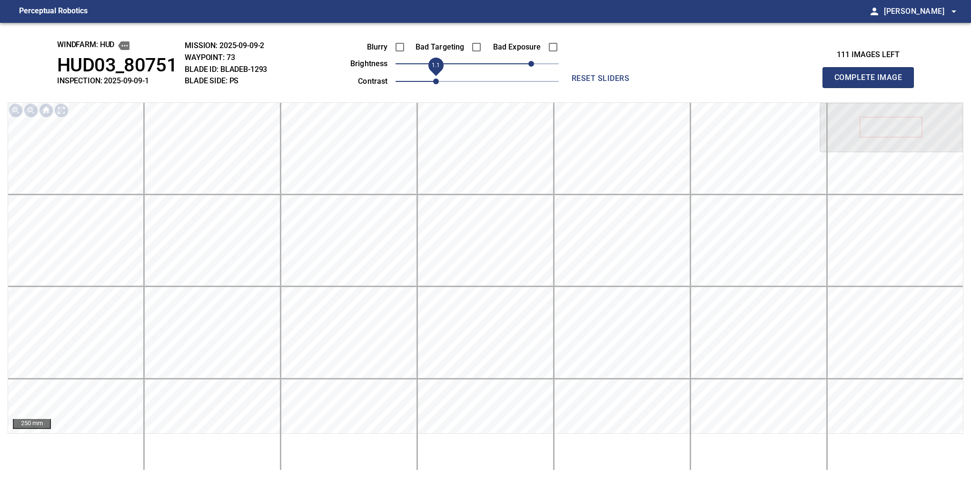
drag, startPoint x: 428, startPoint y: 83, endPoint x: 441, endPoint y: 74, distance: 15.4
click at [439, 79] on span "1.1" at bounding box center [436, 82] width 6 height 6
click at [872, 88] on button "Complete Image" at bounding box center [868, 77] width 91 height 21
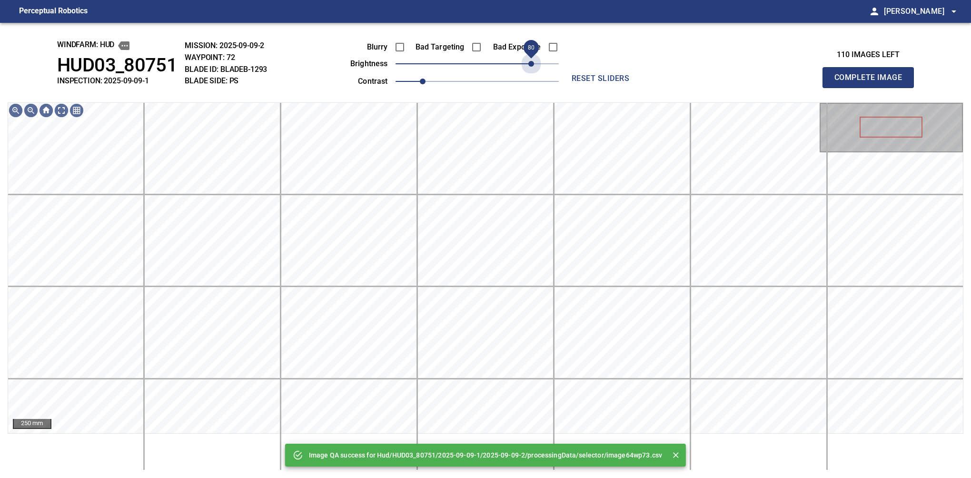
click at [533, 64] on span "80" at bounding box center [477, 63] width 163 height 13
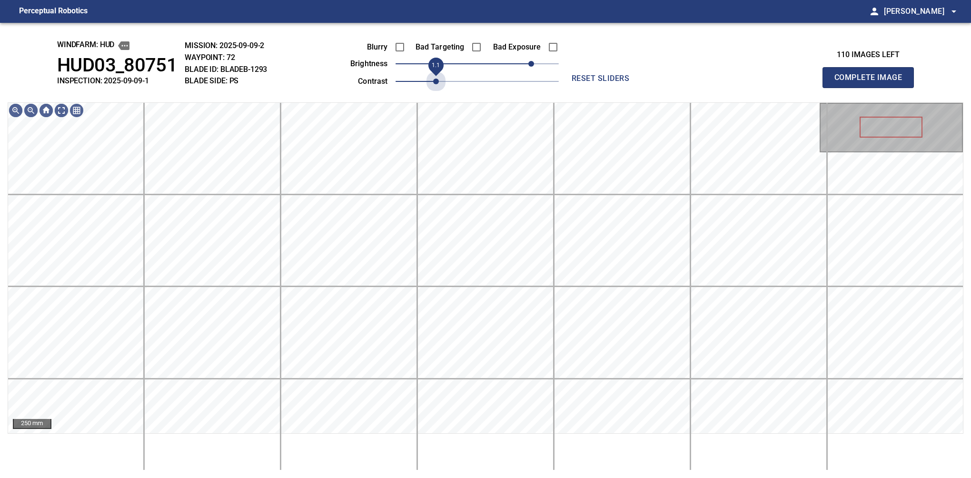
drag, startPoint x: 426, startPoint y: 76, endPoint x: 431, endPoint y: 71, distance: 7.1
click at [433, 79] on span "1.1" at bounding box center [436, 82] width 6 height 6
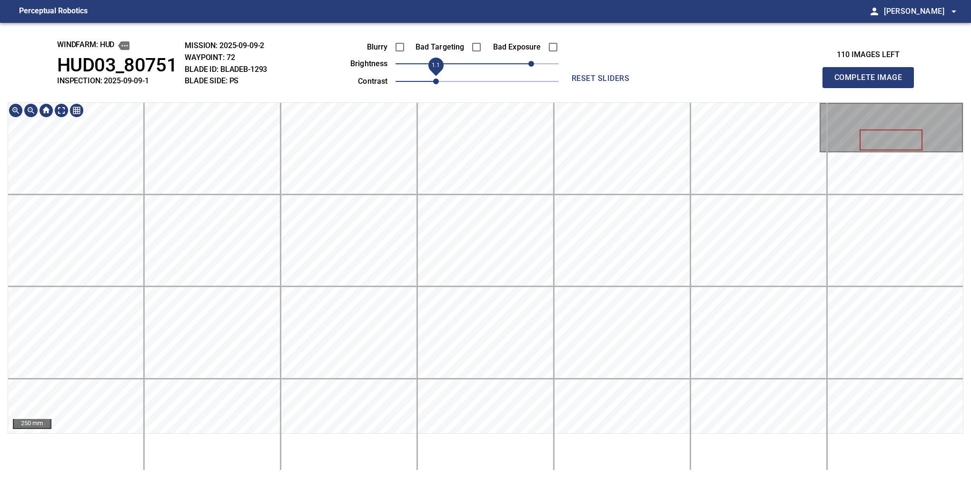
click at [441, 84] on div "windfarm: Hud HUD03_80751 INSPECTION: 2025-09-09-1 MISSION: 2025-09-09-2 WAYPOI…" at bounding box center [485, 250] width 971 height 455
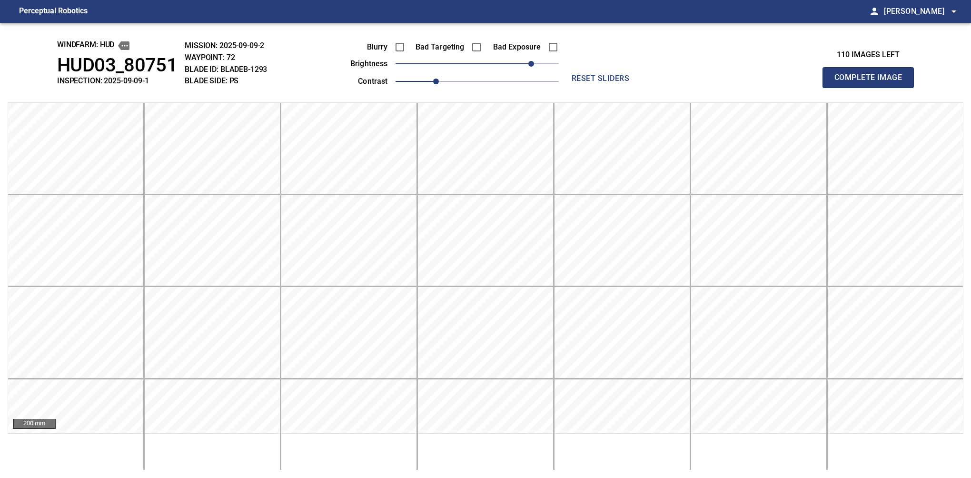
click at [872, 88] on button "Complete Image" at bounding box center [868, 77] width 91 height 21
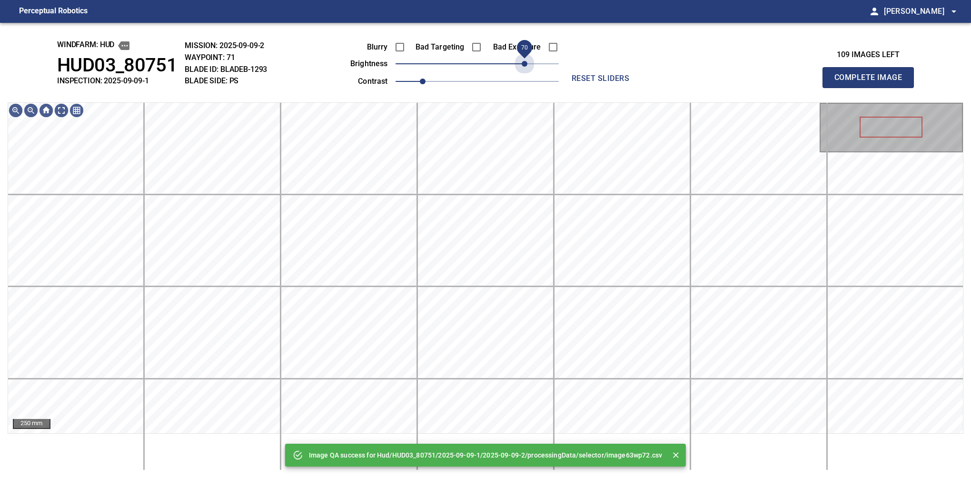
click at [526, 63] on span "70" at bounding box center [477, 63] width 163 height 13
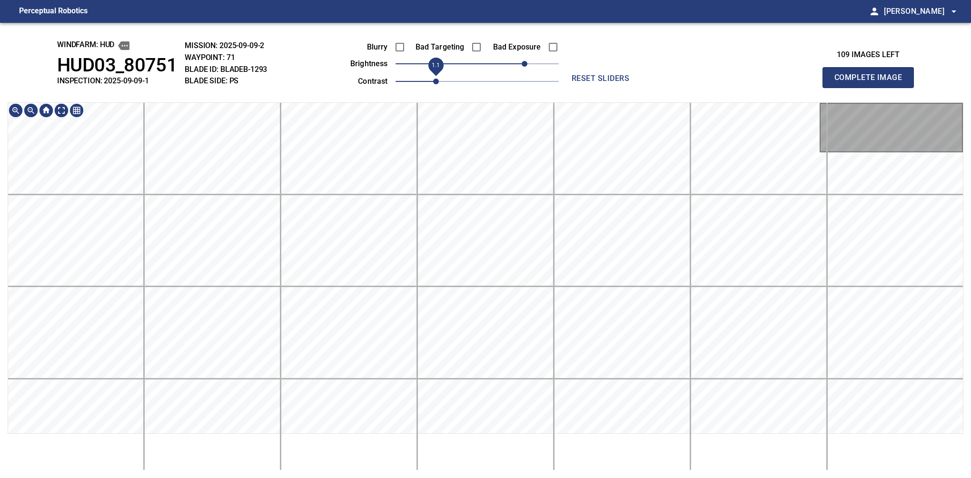
click at [433, 80] on span "1.1" at bounding box center [436, 82] width 6 height 6
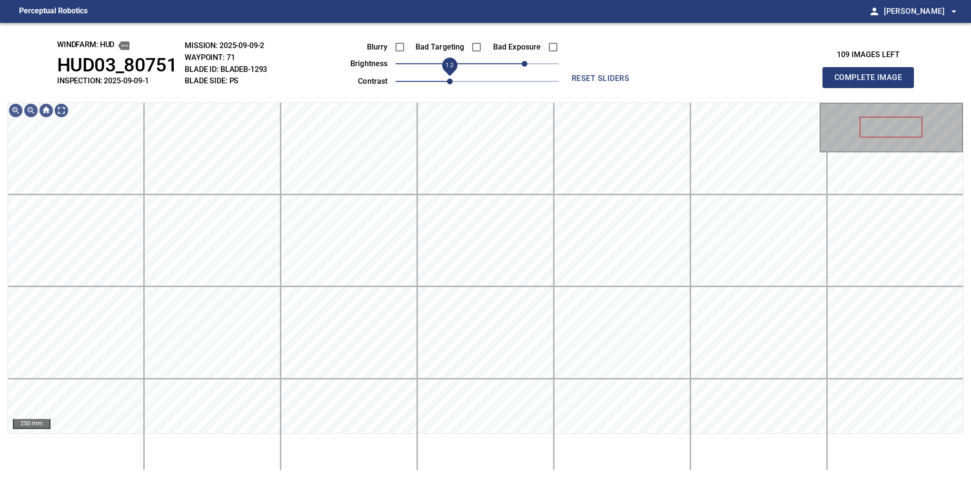
drag, startPoint x: 440, startPoint y: 78, endPoint x: 446, endPoint y: 74, distance: 6.5
click at [447, 79] on span "1.2" at bounding box center [450, 82] width 6 height 6
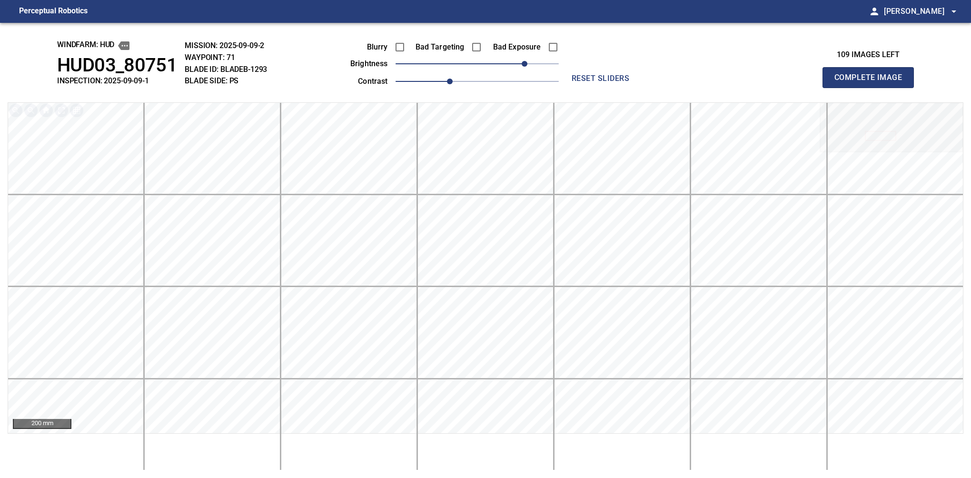
click at [872, 88] on button "Complete Image" at bounding box center [868, 77] width 91 height 21
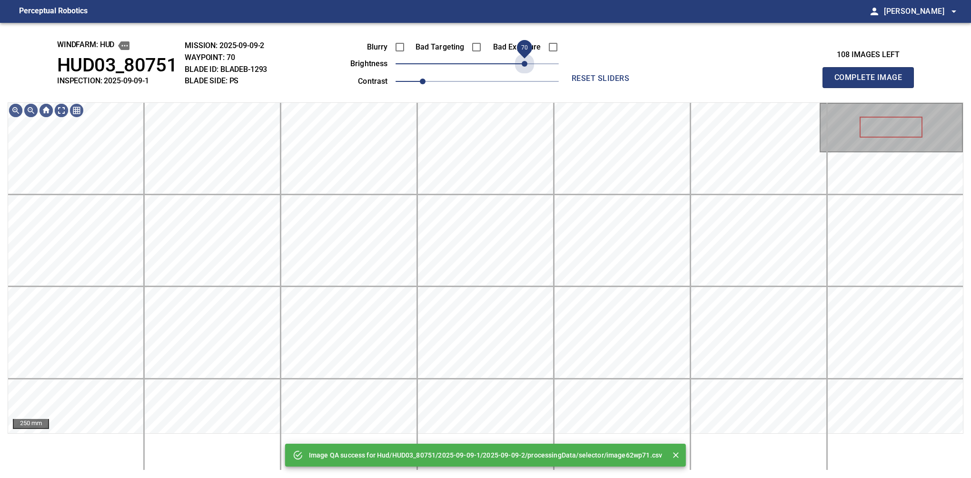
click at [522, 65] on span "70" at bounding box center [477, 63] width 163 height 13
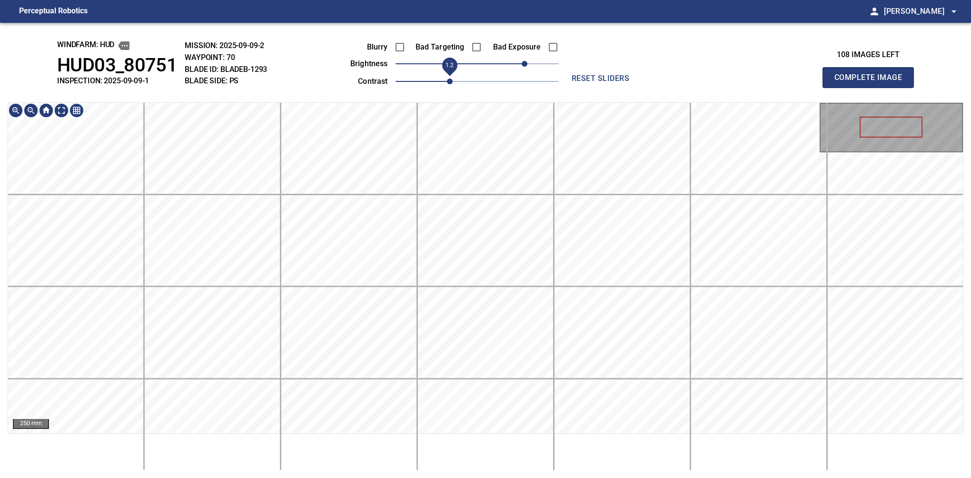
drag, startPoint x: 429, startPoint y: 83, endPoint x: 446, endPoint y: 78, distance: 17.3
click at [447, 79] on span "1.2" at bounding box center [450, 82] width 6 height 6
click at [377, 95] on div "windfarm: Hud HUD03_80751 INSPECTION: 2025-09-09-1 MISSION: 2025-09-09-2 WAYPOI…" at bounding box center [485, 250] width 971 height 455
click at [872, 88] on button "Complete Image" at bounding box center [868, 77] width 91 height 21
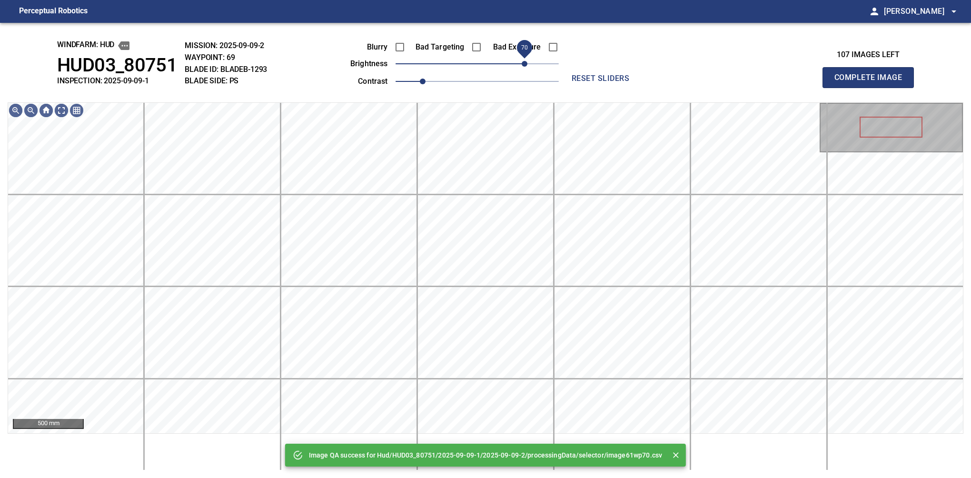
drag, startPoint x: 507, startPoint y: 65, endPoint x: 528, endPoint y: 60, distance: 22.4
click at [528, 61] on span "70" at bounding box center [525, 64] width 6 height 6
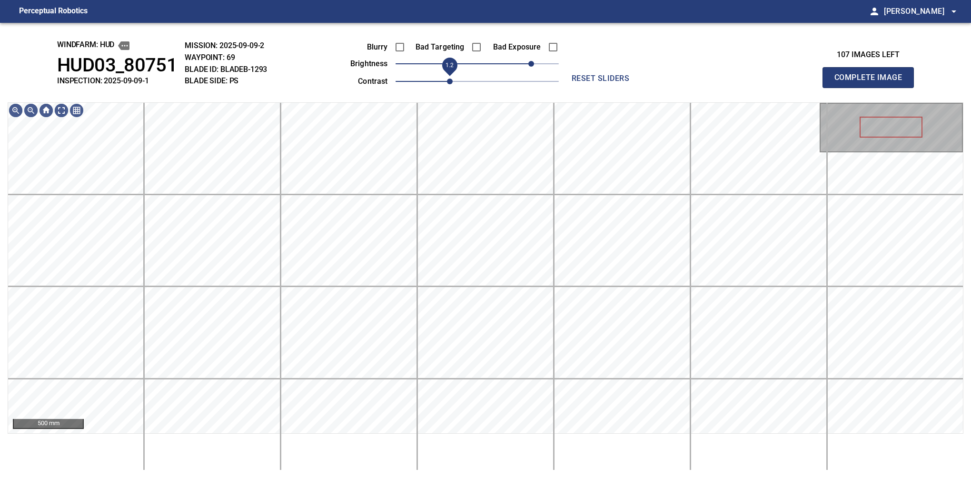
drag, startPoint x: 427, startPoint y: 78, endPoint x: 444, endPoint y: 69, distance: 19.2
click at [447, 79] on span "1.2" at bounding box center [450, 82] width 6 height 6
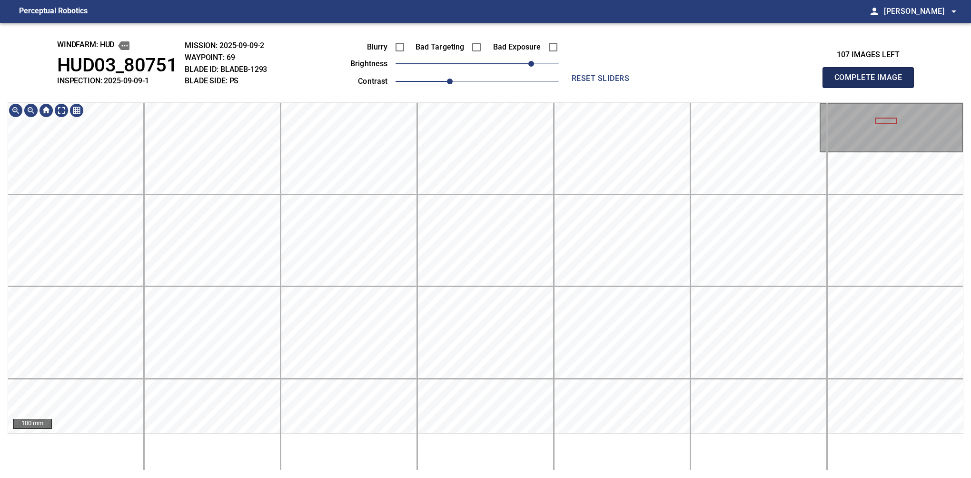
click at [872, 88] on button "Complete Image" at bounding box center [868, 77] width 91 height 21
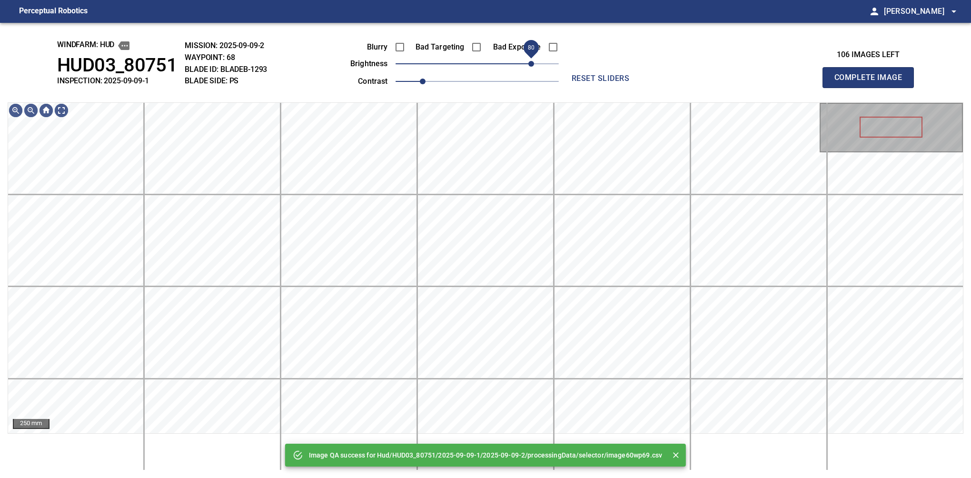
drag, startPoint x: 479, startPoint y: 64, endPoint x: 531, endPoint y: 55, distance: 52.6
click at [531, 61] on span "80" at bounding box center [531, 64] width 6 height 6
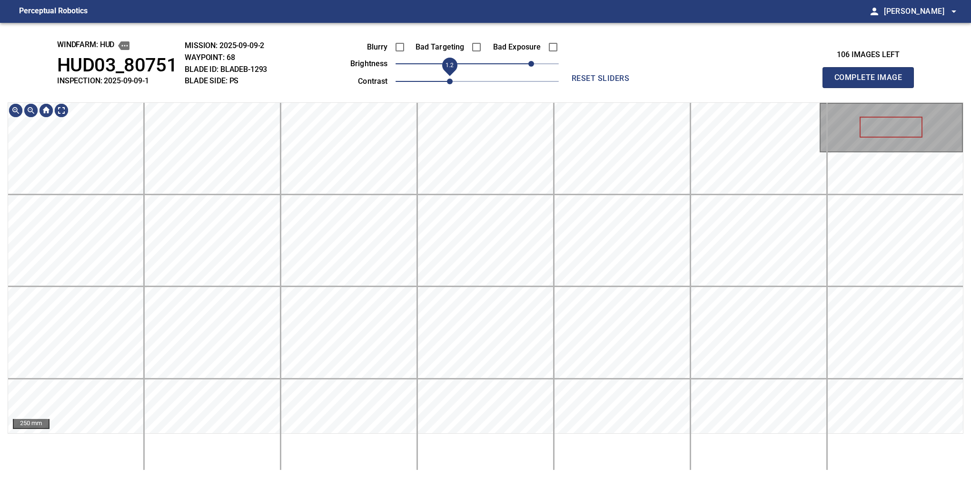
drag, startPoint x: 429, startPoint y: 86, endPoint x: 446, endPoint y: 74, distance: 20.1
click at [447, 79] on span "1.2" at bounding box center [450, 82] width 6 height 6
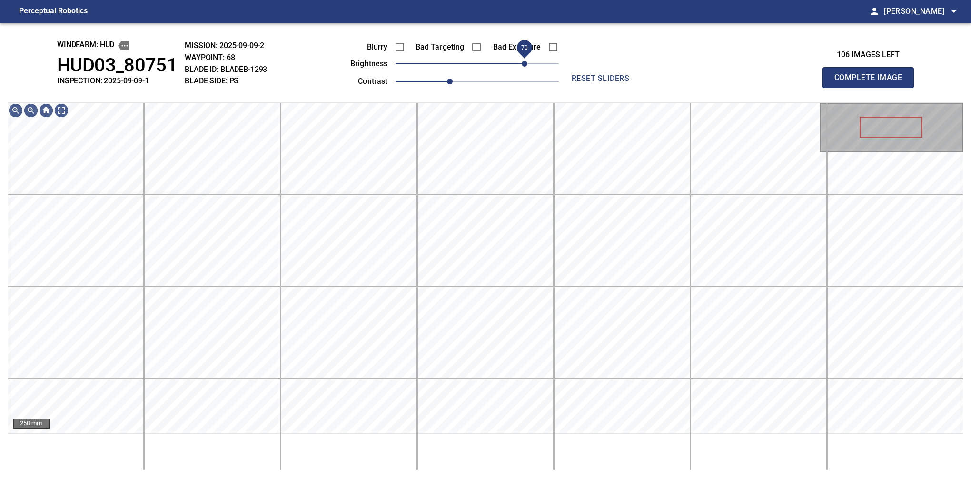
click at [526, 63] on span "70" at bounding box center [525, 64] width 6 height 6
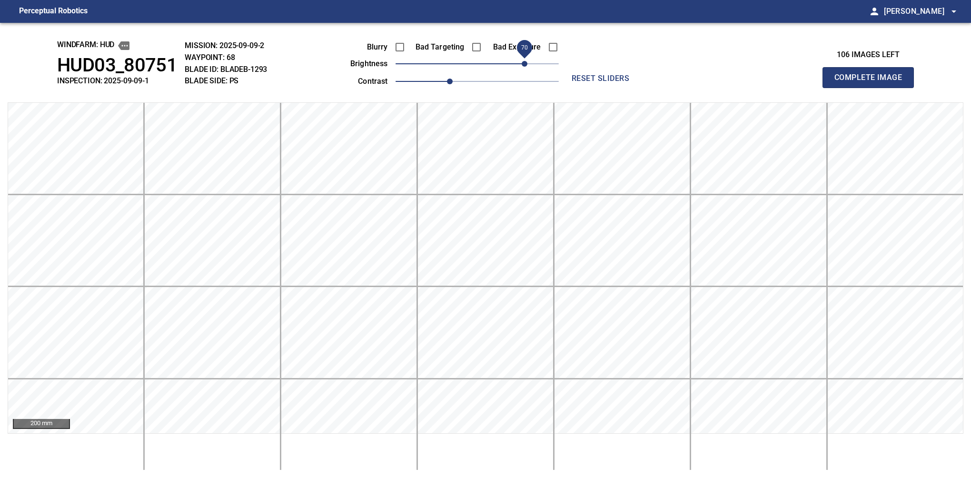
click at [872, 88] on button "Complete Image" at bounding box center [868, 77] width 91 height 21
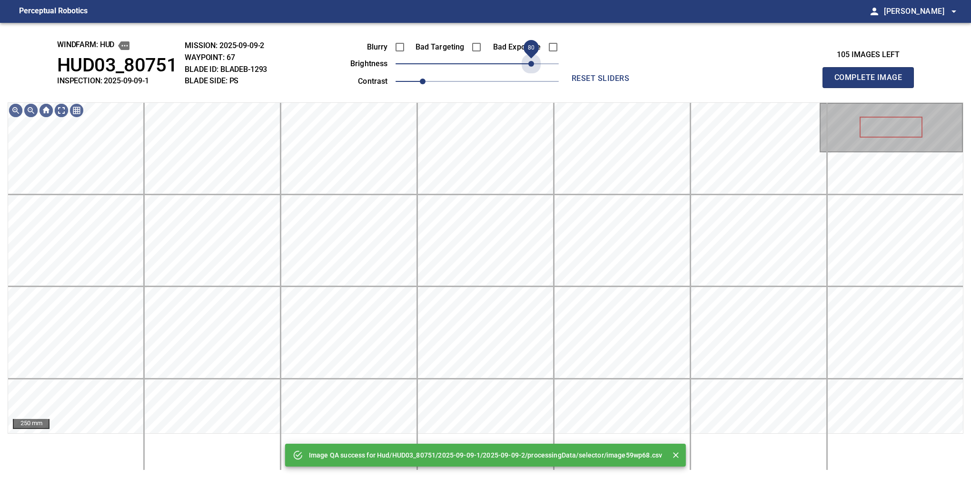
click at [532, 64] on span "80" at bounding box center [477, 63] width 163 height 13
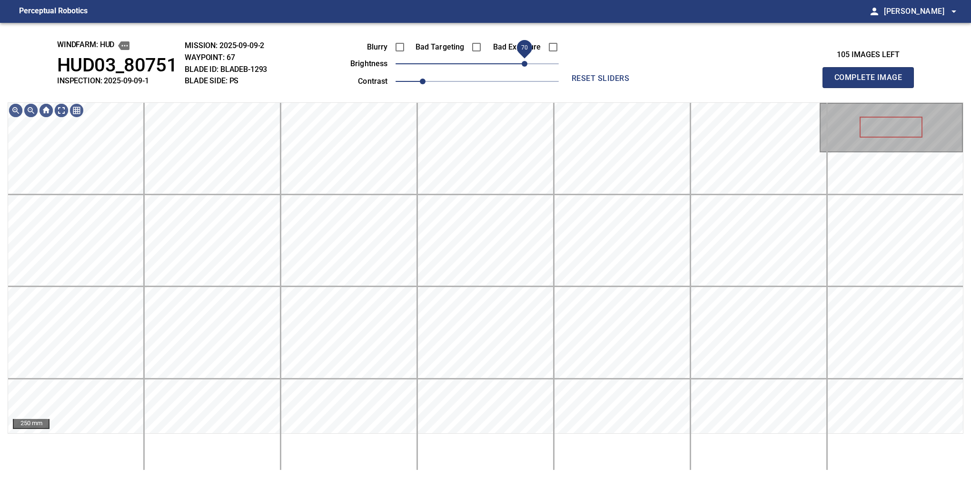
click at [524, 66] on span "70" at bounding box center [525, 64] width 6 height 6
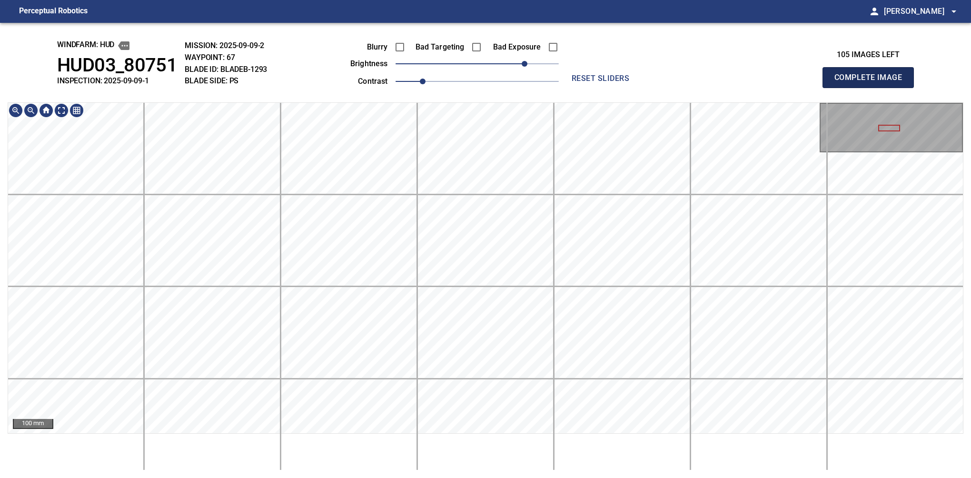
click at [872, 88] on button "Complete Image" at bounding box center [868, 77] width 91 height 21
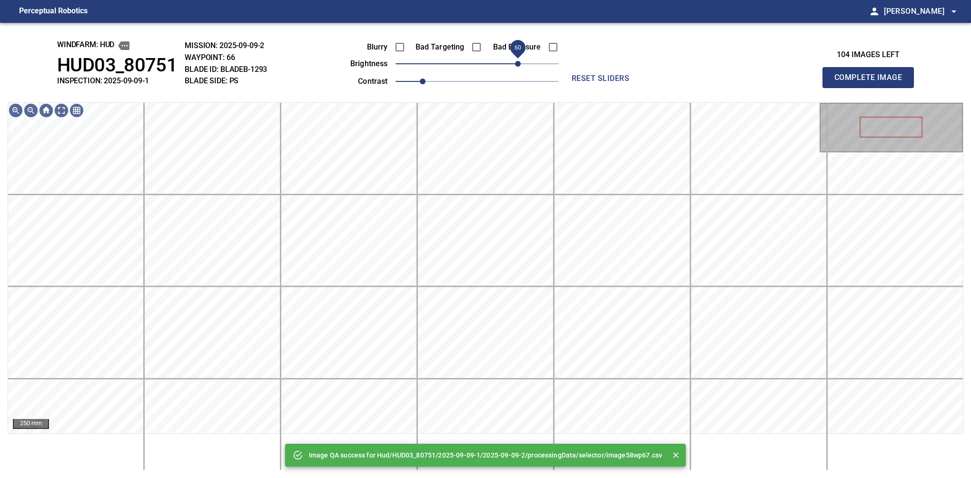
drag, startPoint x: 499, startPoint y: 59, endPoint x: 520, endPoint y: 57, distance: 21.5
click at [520, 57] on span "60" at bounding box center [477, 63] width 163 height 13
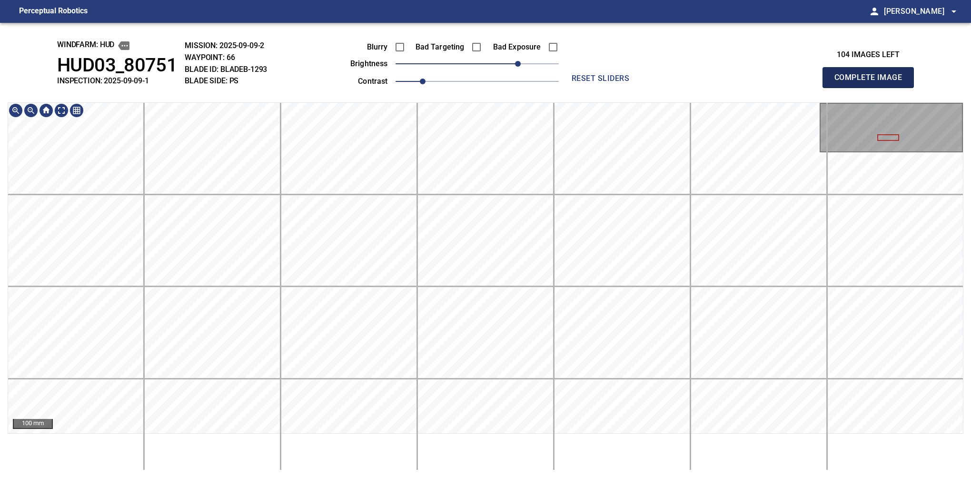
click at [872, 88] on button "Complete Image" at bounding box center [868, 77] width 91 height 21
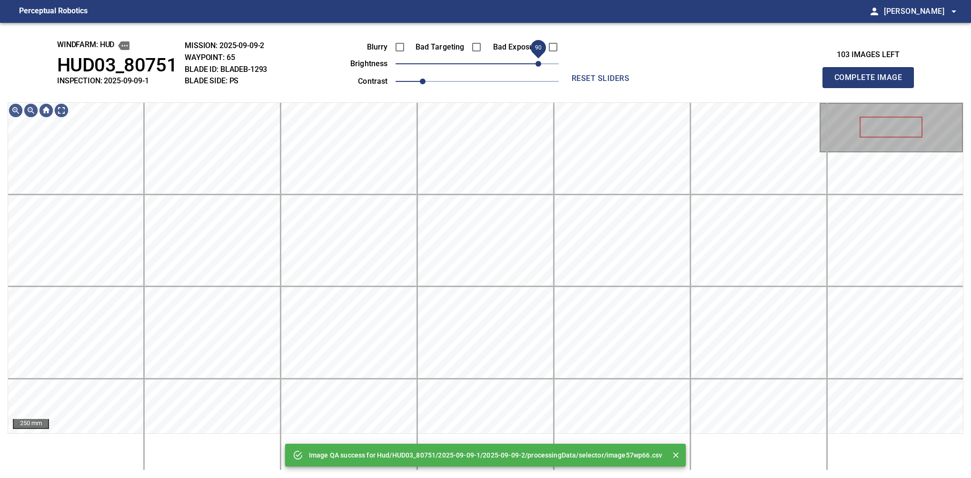
drag, startPoint x: 508, startPoint y: 63, endPoint x: 537, endPoint y: 58, distance: 30.0
click at [537, 58] on span "90" at bounding box center [477, 63] width 163 height 13
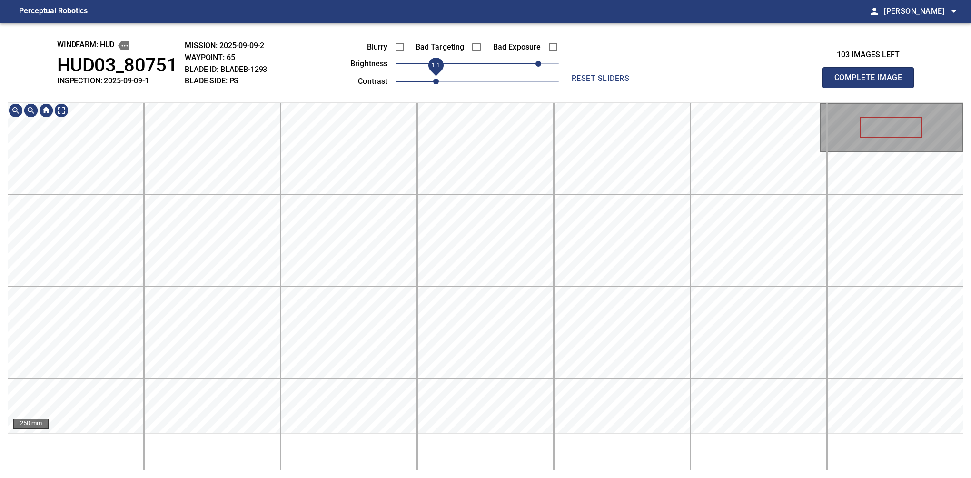
click at [433, 83] on span "1.1" at bounding box center [436, 82] width 6 height 6
click at [872, 88] on button "Complete Image" at bounding box center [868, 77] width 91 height 21
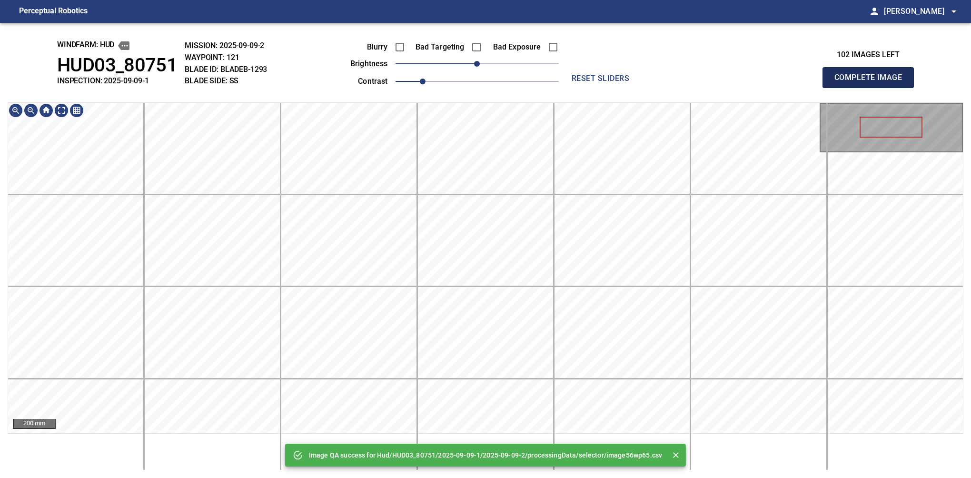
click at [872, 88] on button "Complete Image" at bounding box center [868, 77] width 91 height 21
click at [484, 62] on span "10" at bounding box center [484, 64] width 6 height 6
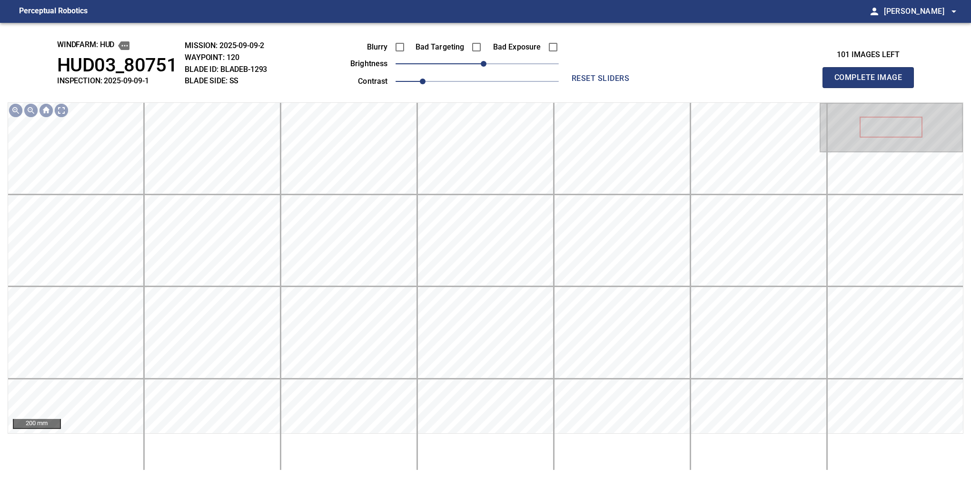
click at [872, 88] on button "Complete Image" at bounding box center [868, 77] width 91 height 21
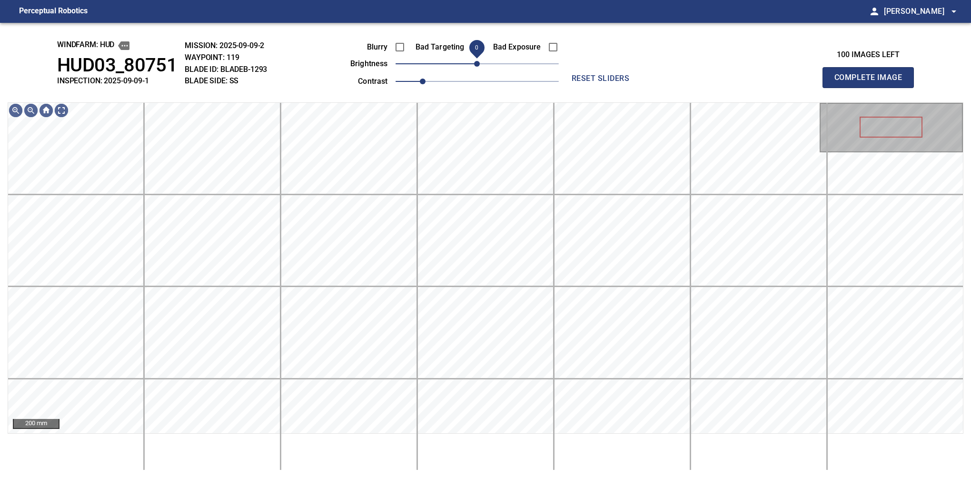
click at [474, 59] on div "Blurry Bad Targeting Bad Exposure brightness 0 contrast 1" at bounding box center [444, 62] width 230 height 51
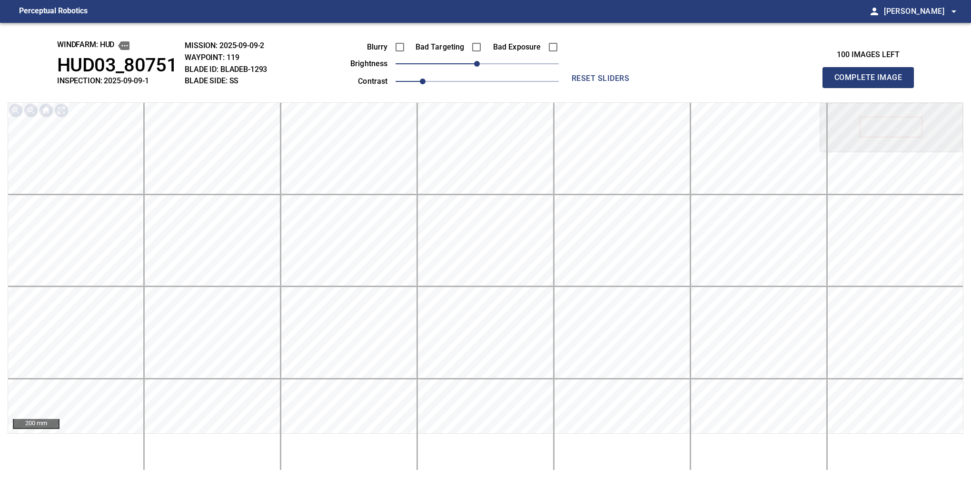
click at [872, 88] on button "Complete Image" at bounding box center [868, 77] width 91 height 21
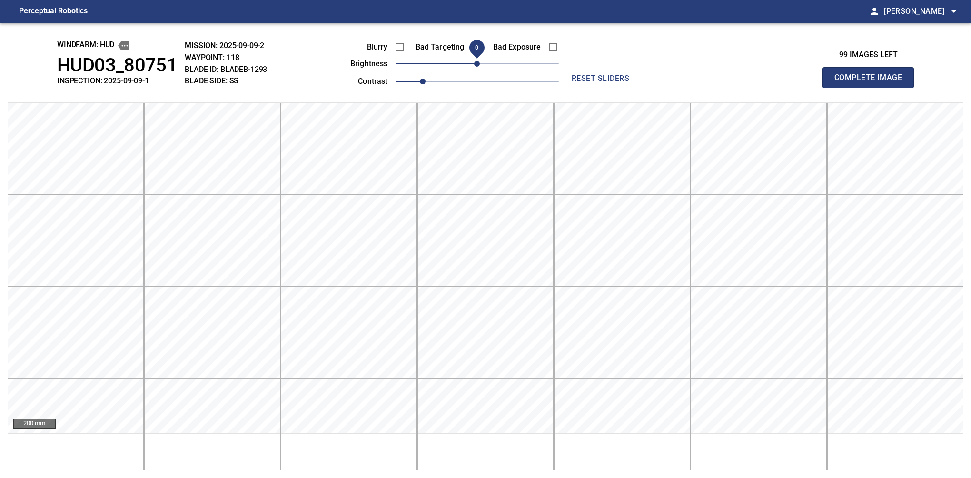
click at [872, 88] on button "Complete Image" at bounding box center [868, 77] width 91 height 21
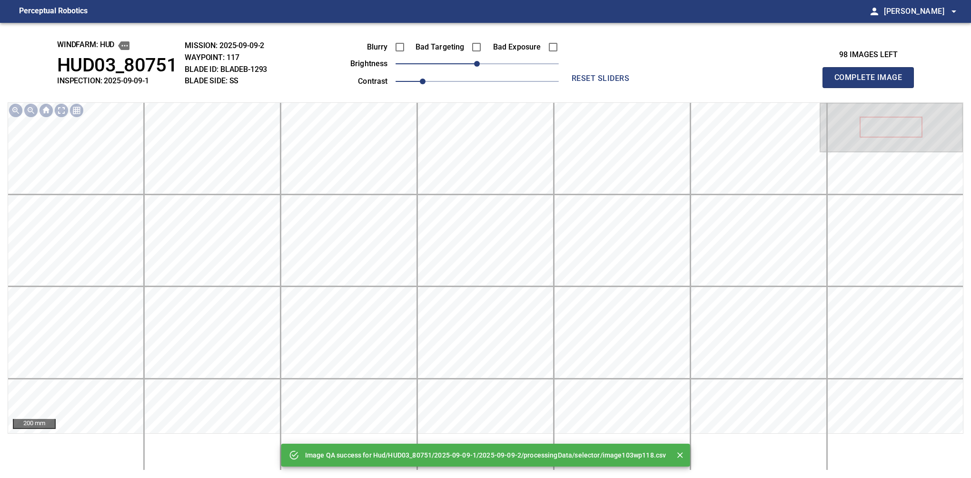
click at [872, 88] on button "Complete Image" at bounding box center [868, 77] width 91 height 21
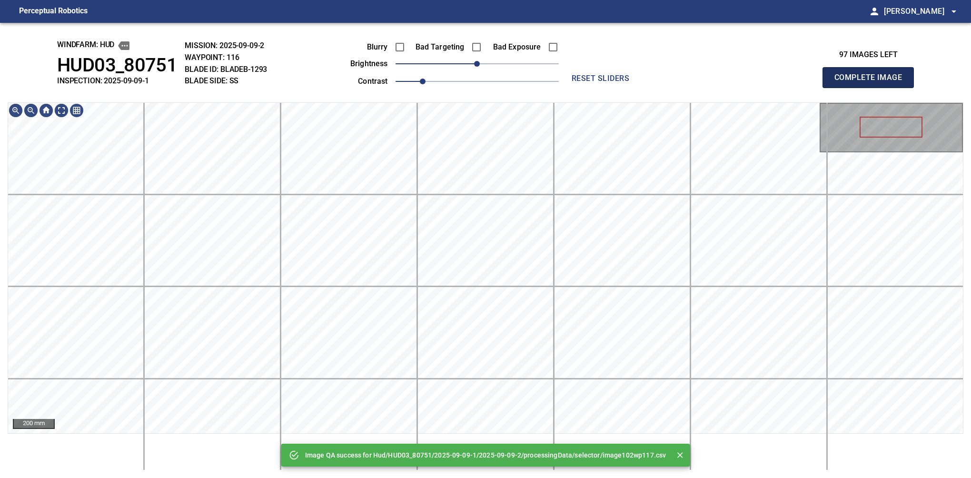
click at [872, 88] on button "Complete Image" at bounding box center [868, 77] width 91 height 21
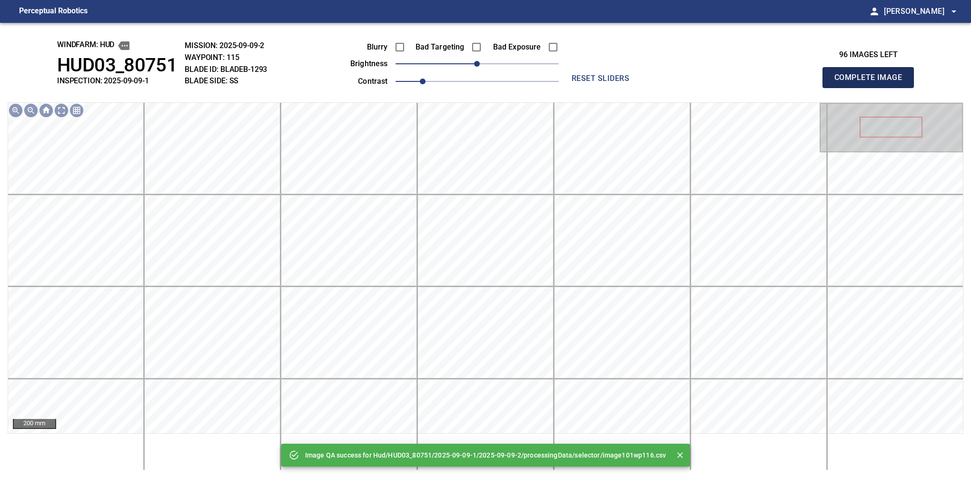
click at [872, 88] on button "Complete Image" at bounding box center [868, 77] width 91 height 21
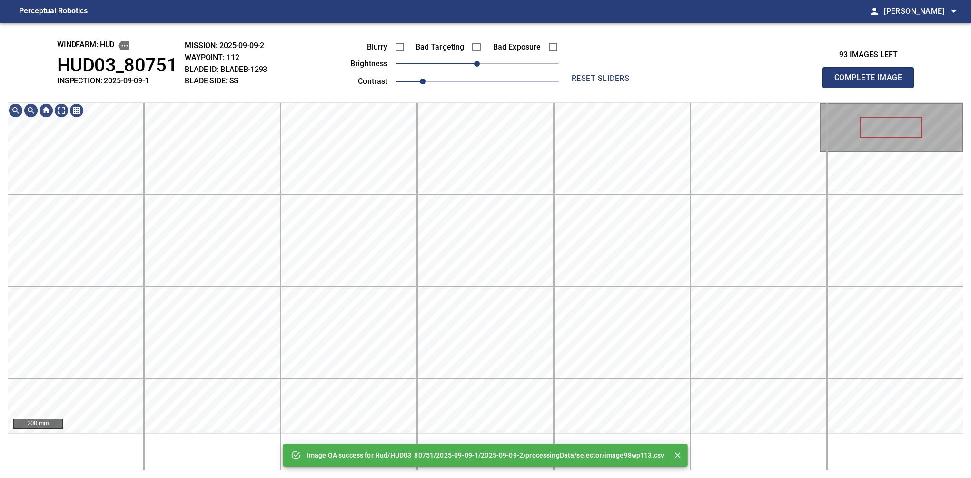
drag, startPoint x: 872, startPoint y: 99, endPoint x: 867, endPoint y: 109, distance: 10.9
click at [872, 88] on button "Complete Image" at bounding box center [868, 77] width 91 height 21
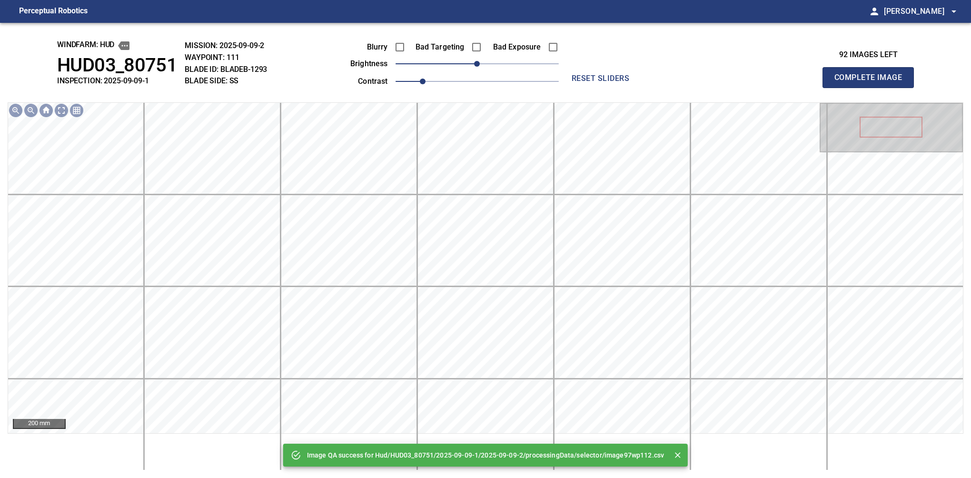
click at [872, 88] on button "Complete Image" at bounding box center [868, 77] width 91 height 21
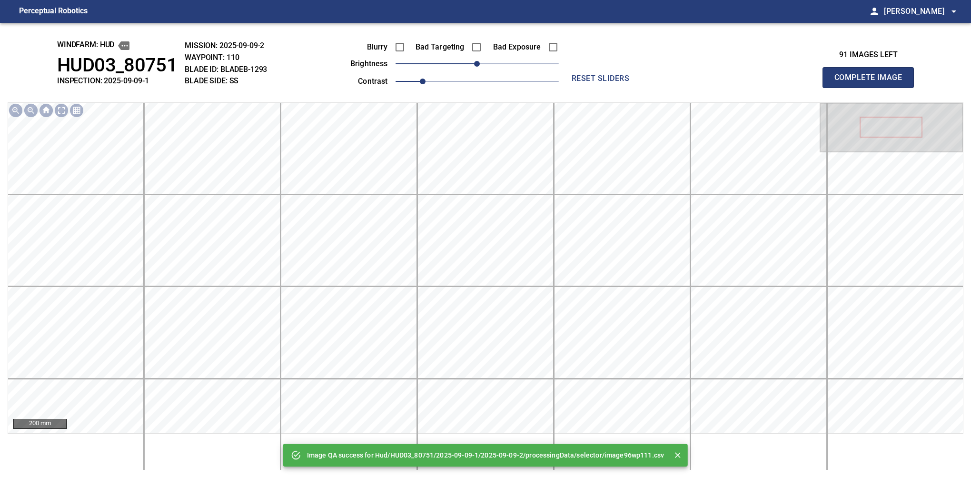
click at [872, 88] on button "Complete Image" at bounding box center [868, 77] width 91 height 21
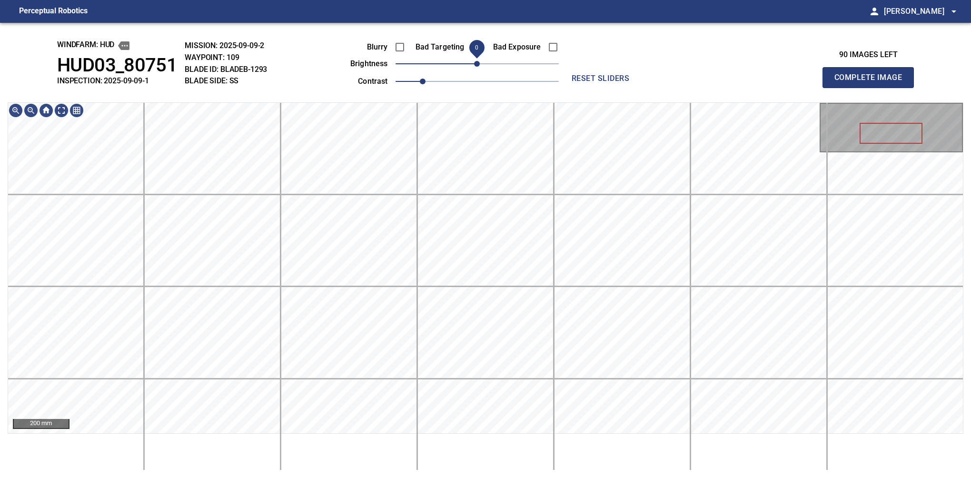
click at [474, 67] on span "0" at bounding box center [477, 64] width 6 height 6
click at [872, 88] on button "Complete Image" at bounding box center [868, 77] width 91 height 21
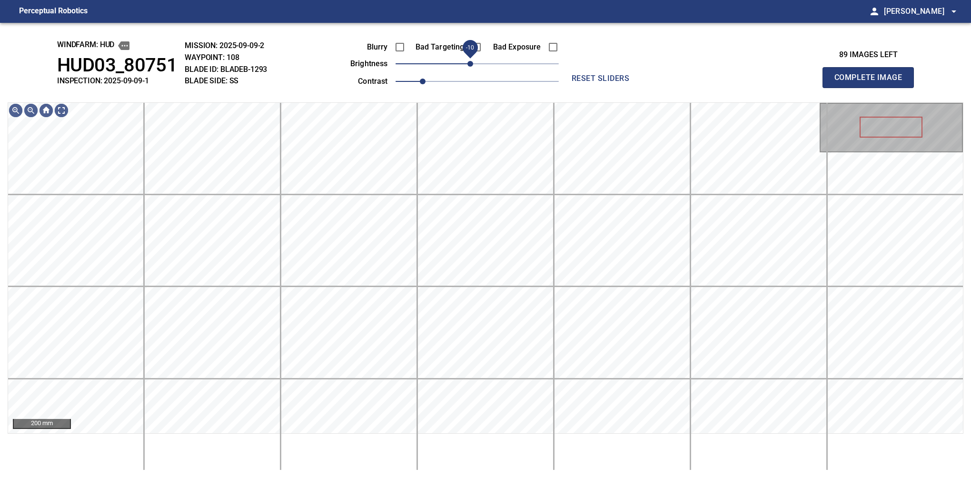
drag, startPoint x: 475, startPoint y: 67, endPoint x: 470, endPoint y: 65, distance: 5.0
click at [470, 65] on span "-10" at bounding box center [471, 64] width 6 height 6
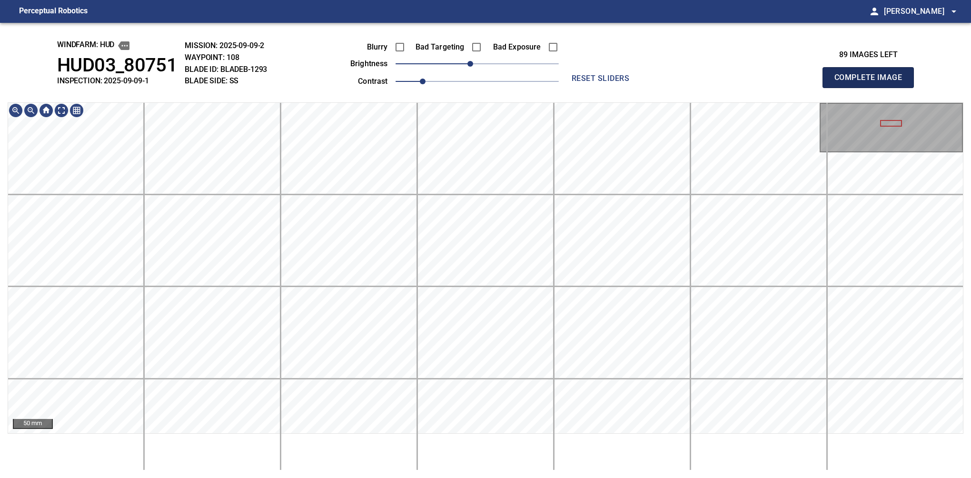
click at [872, 88] on button "Complete Image" at bounding box center [868, 77] width 91 height 21
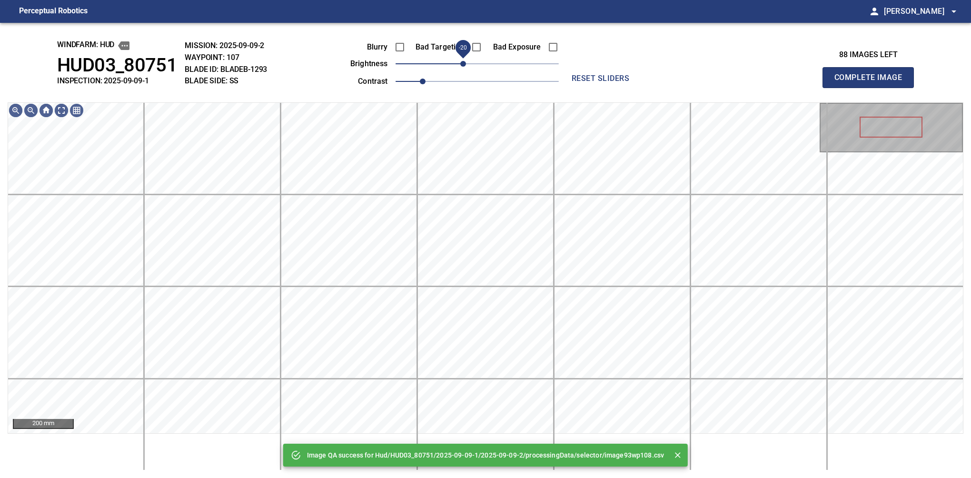
drag, startPoint x: 476, startPoint y: 65, endPoint x: 465, endPoint y: 65, distance: 11.4
click at [465, 65] on span "-20" at bounding box center [463, 64] width 6 height 6
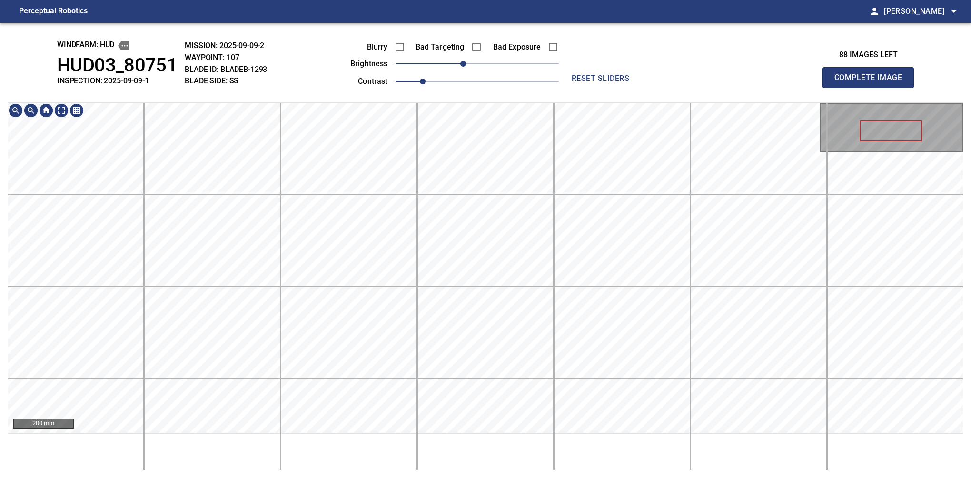
click at [483, 94] on div "windfarm: Hud HUD03_80751 INSPECTION: 2025-09-09-1 MISSION: 2025-09-09-2 WAYPOI…" at bounding box center [485, 250] width 971 height 455
click at [872, 88] on button "Complete Image" at bounding box center [868, 77] width 91 height 21
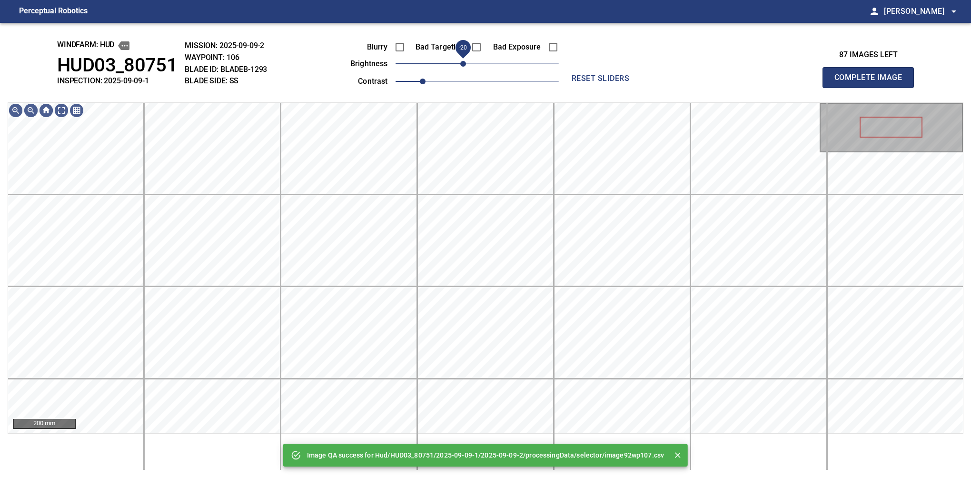
drag, startPoint x: 473, startPoint y: 66, endPoint x: 465, endPoint y: 65, distance: 8.1
click at [465, 65] on span "-20" at bounding box center [463, 64] width 6 height 6
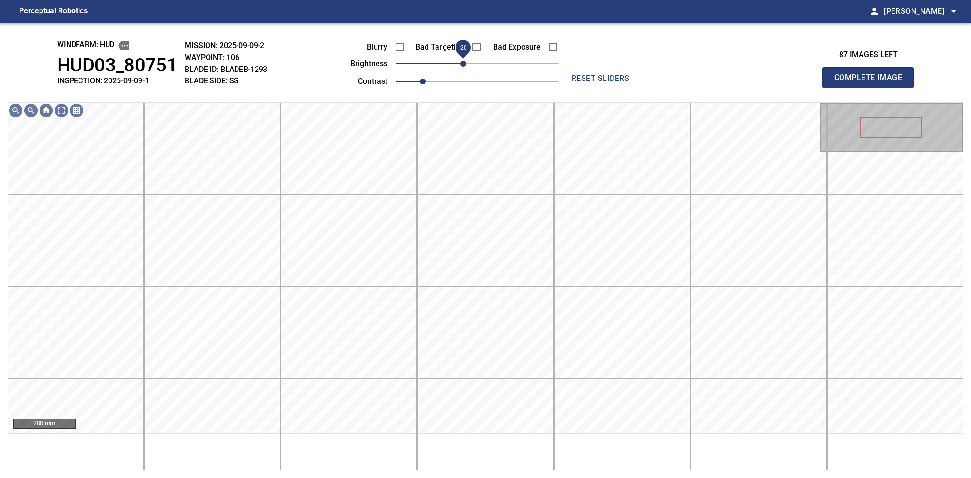
click at [872, 88] on button "Complete Image" at bounding box center [868, 77] width 91 height 21
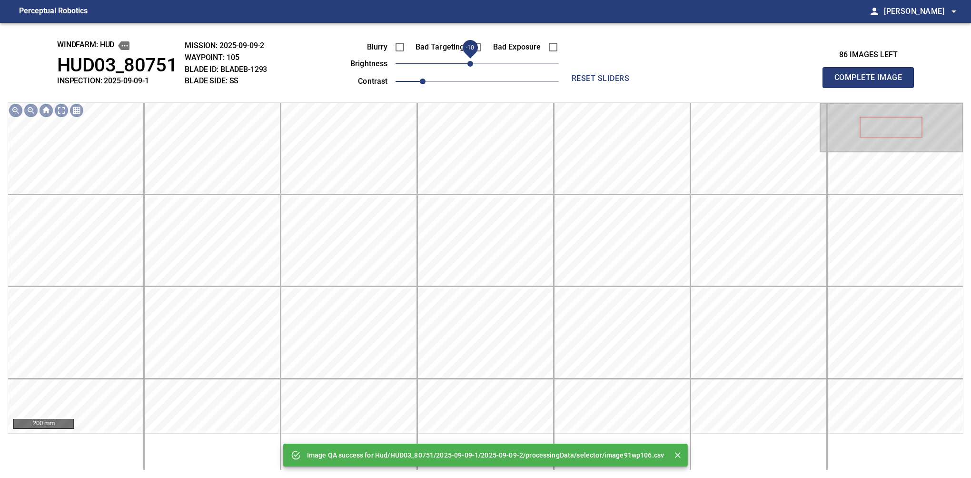
drag, startPoint x: 472, startPoint y: 63, endPoint x: 467, endPoint y: 67, distance: 6.6
click at [468, 67] on span "-10" at bounding box center [471, 64] width 6 height 6
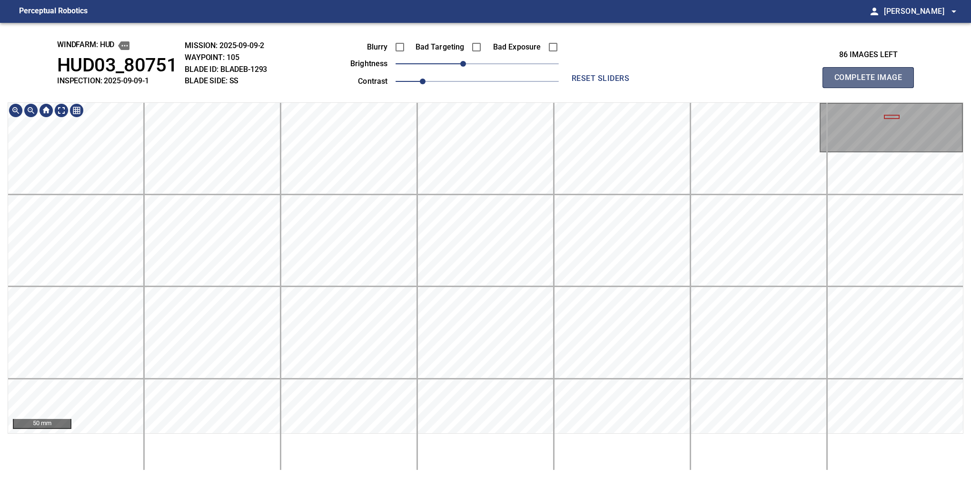
click at [872, 88] on button "Complete Image" at bounding box center [868, 77] width 91 height 21
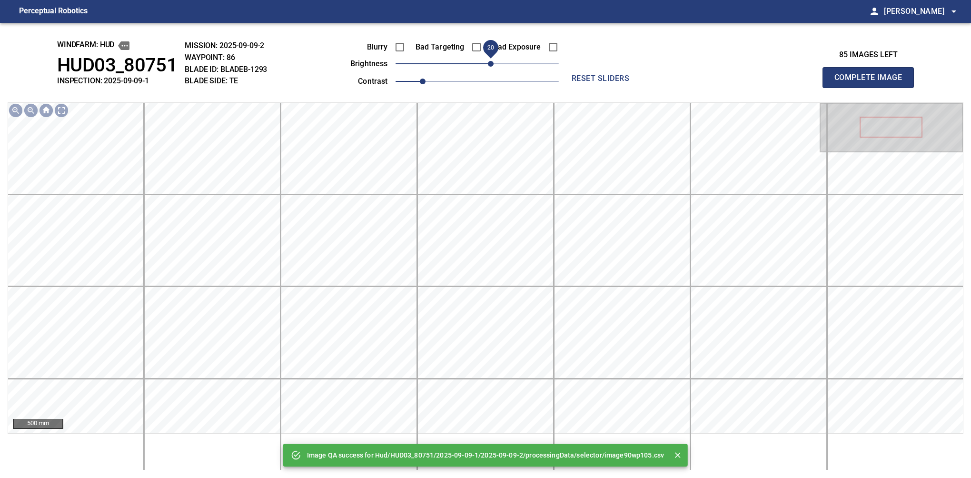
click at [488, 64] on span "20" at bounding box center [491, 64] width 6 height 6
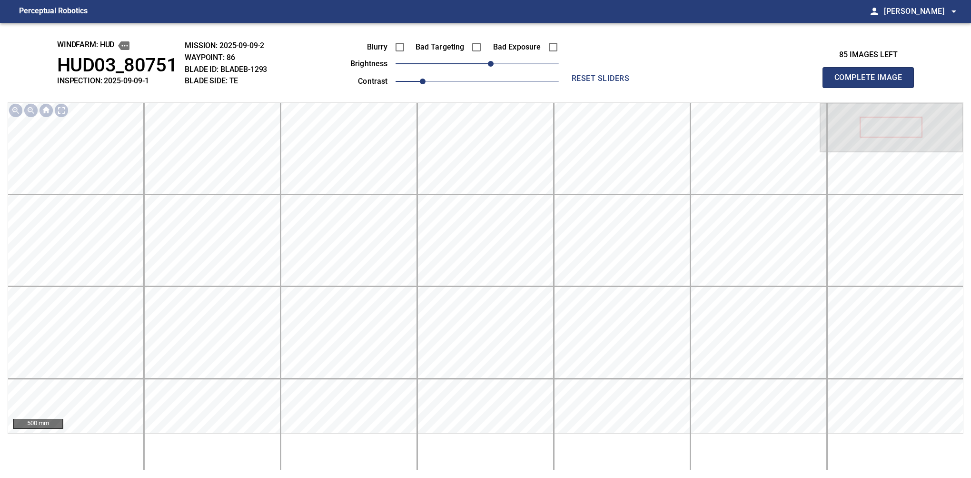
click at [872, 88] on button "Complete Image" at bounding box center [868, 77] width 91 height 21
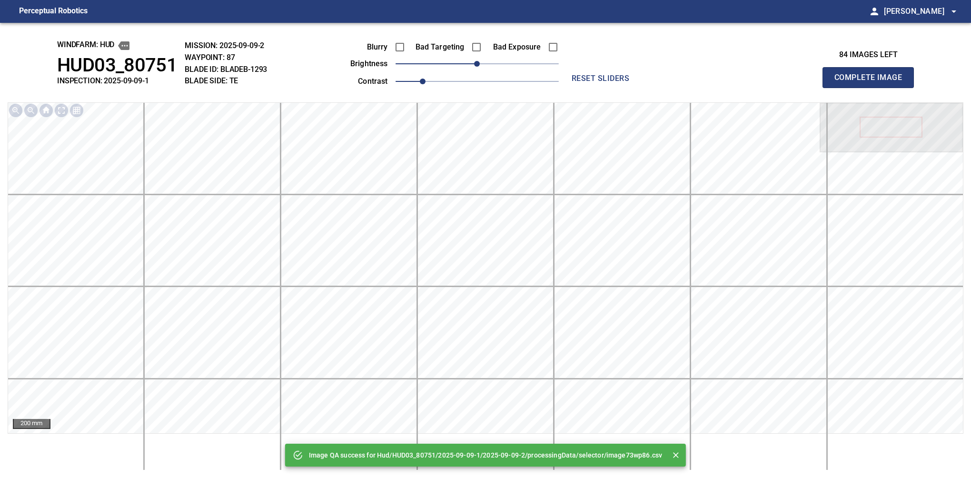
click at [872, 88] on button "Complete Image" at bounding box center [868, 77] width 91 height 21
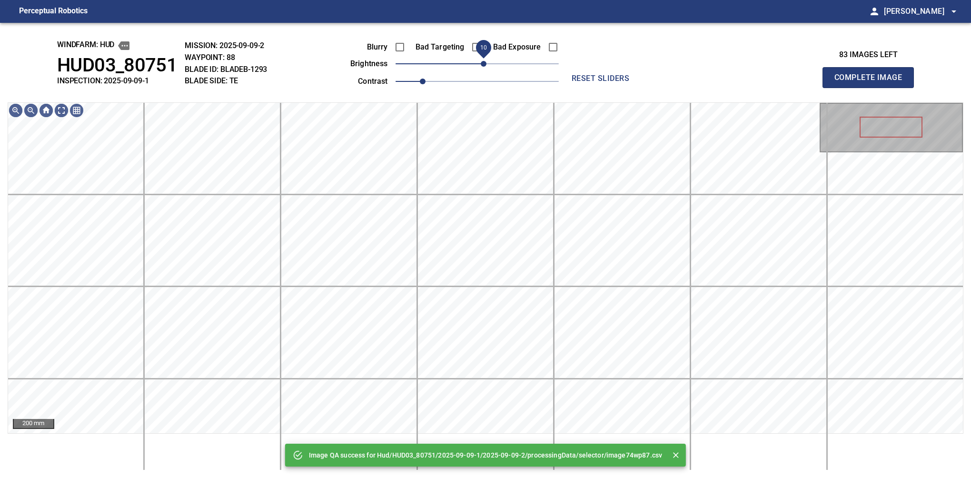
click at [485, 62] on span "10" at bounding box center [484, 64] width 6 height 6
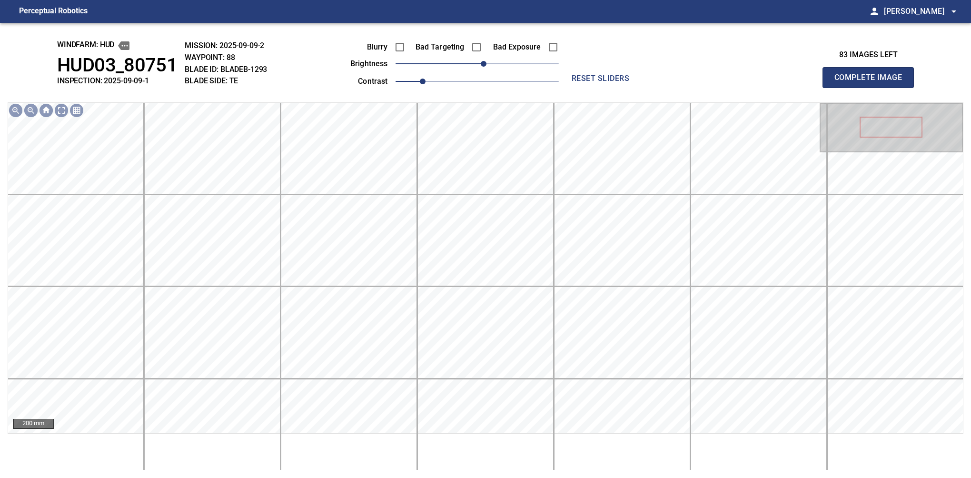
click at [872, 88] on button "Complete Image" at bounding box center [868, 77] width 91 height 21
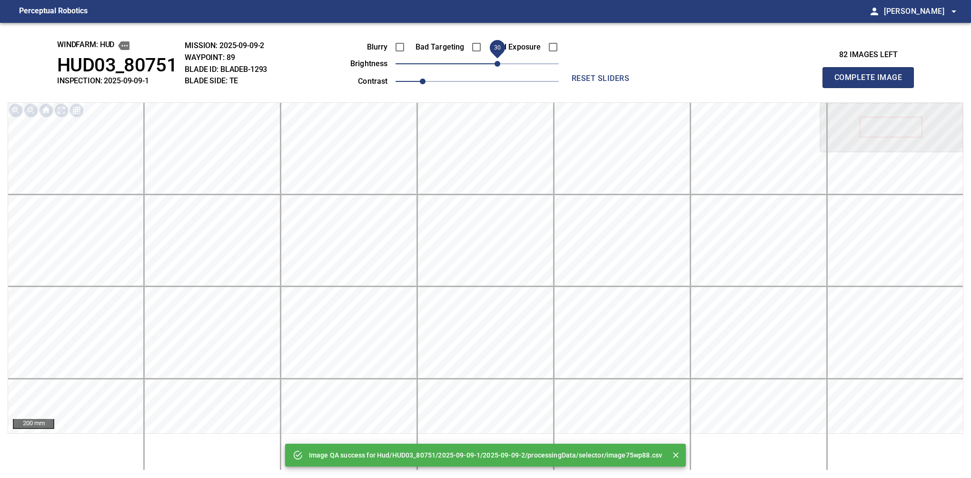
drag, startPoint x: 485, startPoint y: 62, endPoint x: 498, endPoint y: 59, distance: 13.7
click at [498, 61] on span "30" at bounding box center [498, 64] width 6 height 6
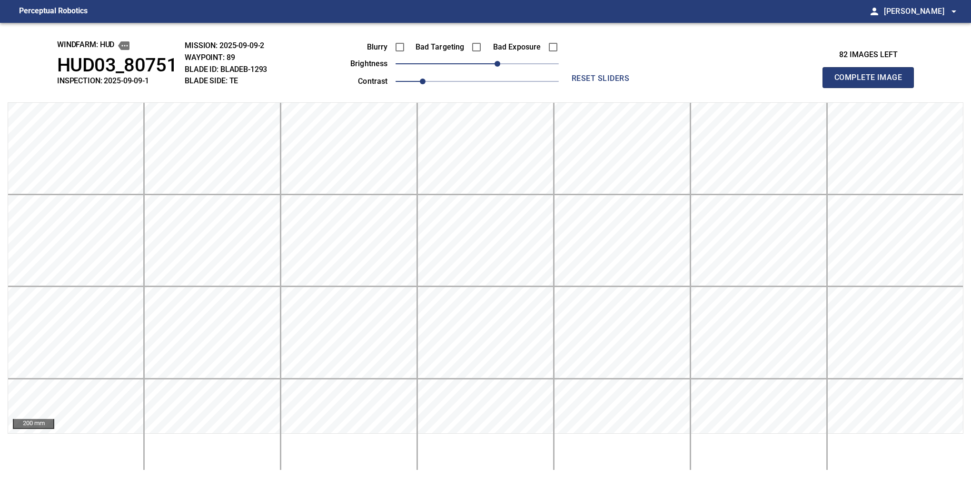
click at [872, 88] on button "Complete Image" at bounding box center [868, 77] width 91 height 21
click at [510, 64] on span "50" at bounding box center [477, 63] width 163 height 13
click at [872, 88] on button "Complete Image" at bounding box center [868, 77] width 91 height 21
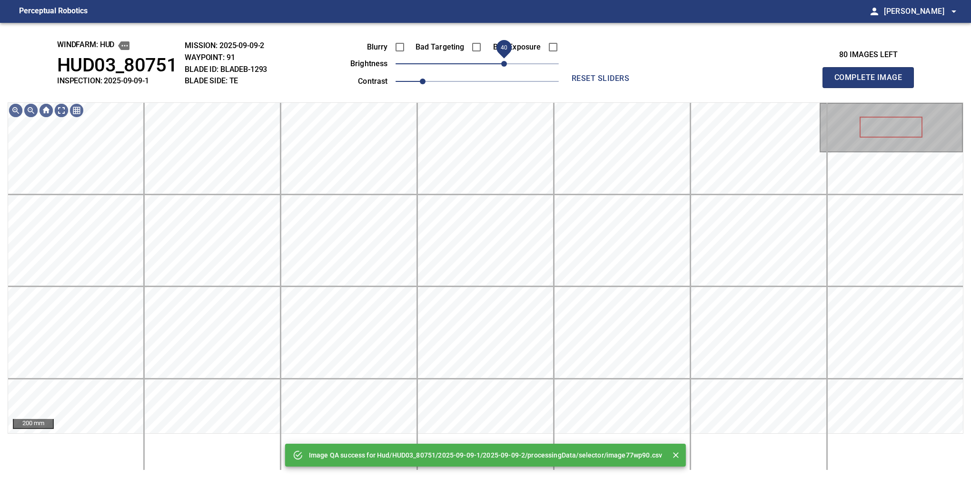
click at [507, 66] on span "40" at bounding box center [477, 63] width 163 height 13
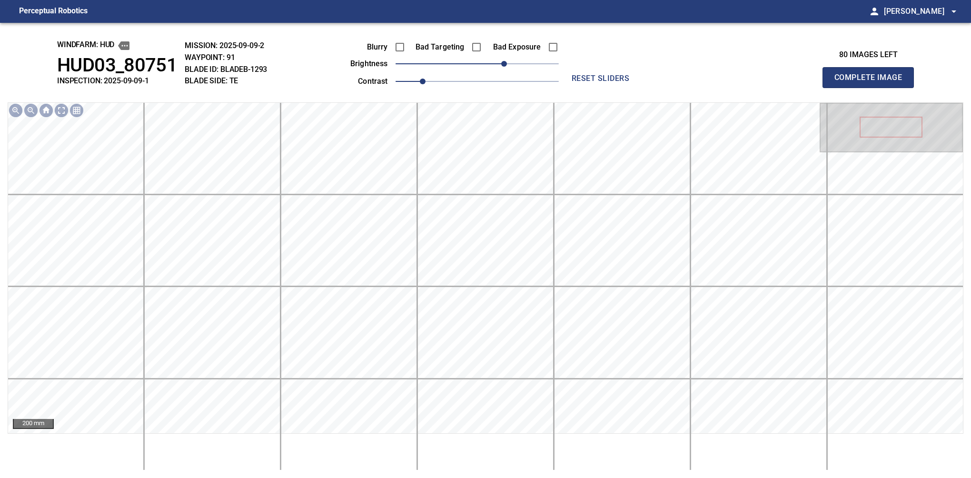
click at [872, 88] on button "Complete Image" at bounding box center [868, 77] width 91 height 21
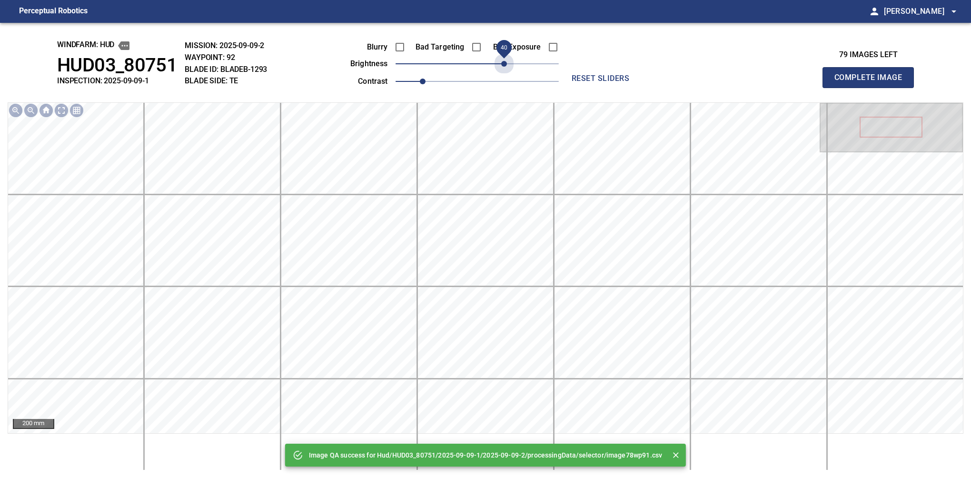
click at [507, 66] on span "40" at bounding box center [477, 63] width 163 height 13
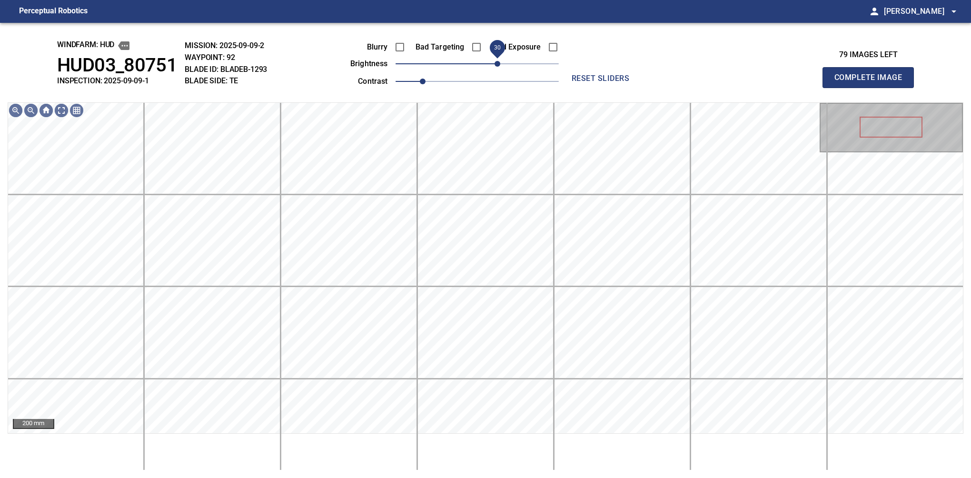
drag, startPoint x: 507, startPoint y: 66, endPoint x: 499, endPoint y: 70, distance: 9.0
click at [499, 67] on span "30" at bounding box center [498, 64] width 6 height 6
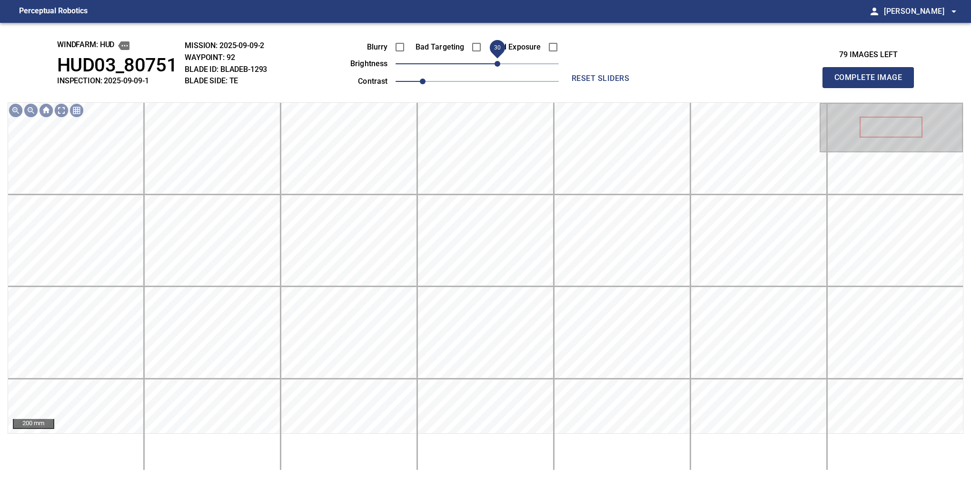
click at [872, 88] on button "Complete Image" at bounding box center [868, 77] width 91 height 21
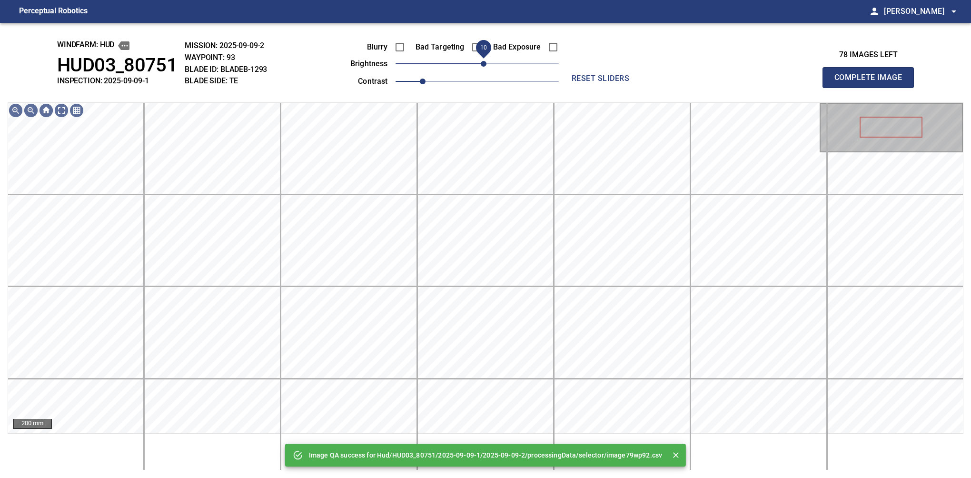
drag, startPoint x: 499, startPoint y: 66, endPoint x: 484, endPoint y: 70, distance: 16.0
click at [484, 70] on span "10" at bounding box center [477, 63] width 163 height 13
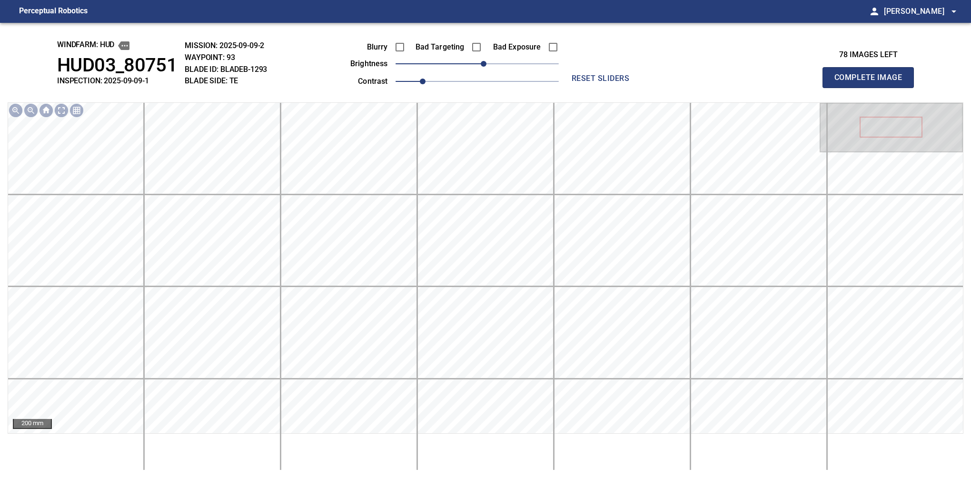
click at [872, 88] on button "Complete Image" at bounding box center [868, 77] width 91 height 21
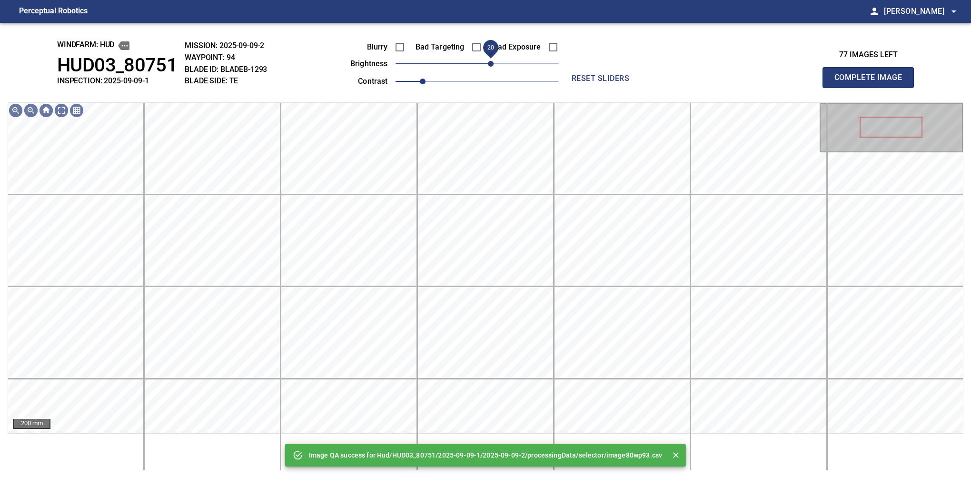
click at [490, 68] on span "20" at bounding box center [477, 63] width 163 height 13
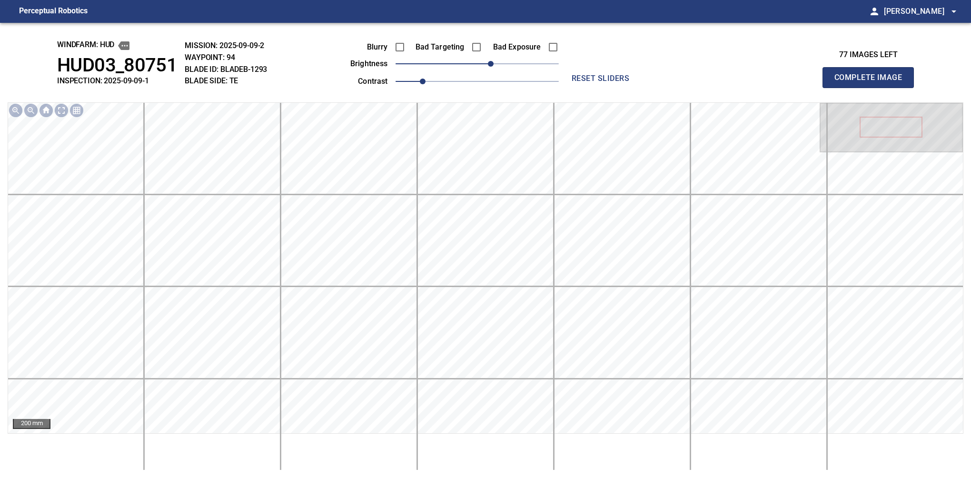
click at [872, 88] on button "Complete Image" at bounding box center [868, 77] width 91 height 21
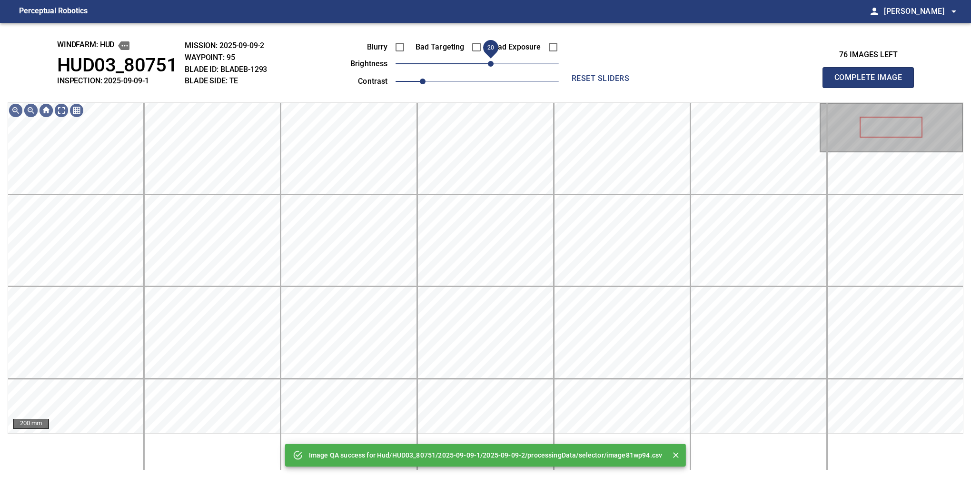
click at [494, 64] on span "20" at bounding box center [477, 63] width 163 height 13
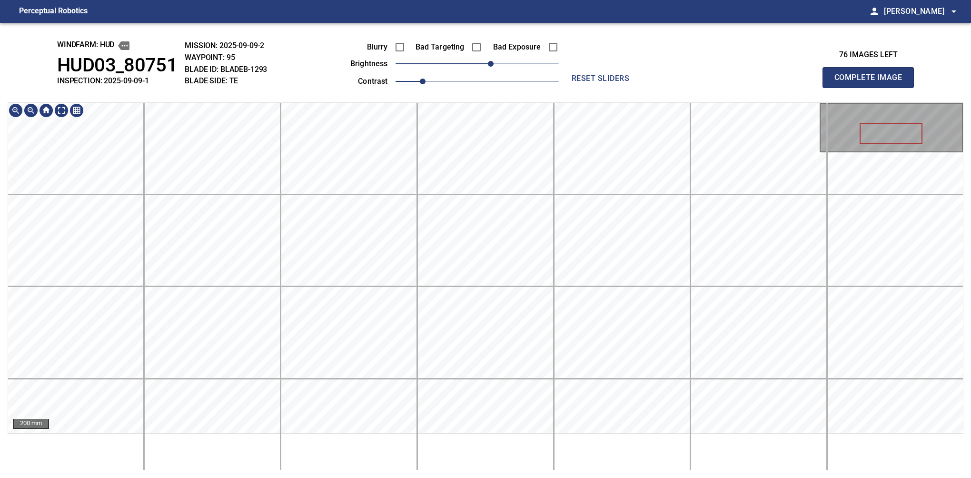
click at [872, 88] on button "Complete Image" at bounding box center [868, 77] width 91 height 21
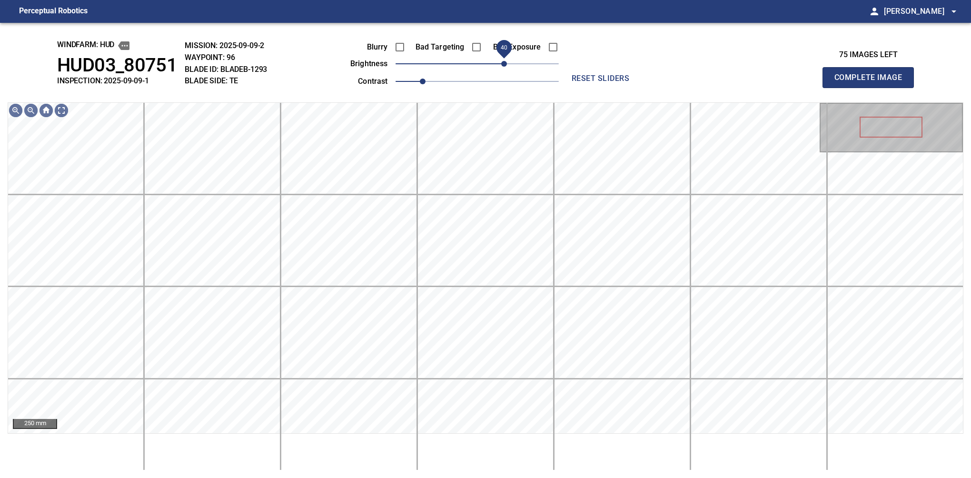
drag, startPoint x: 482, startPoint y: 64, endPoint x: 504, endPoint y: 64, distance: 21.9
click at [504, 64] on span "40" at bounding box center [504, 64] width 6 height 6
click at [499, 66] on span "30" at bounding box center [498, 64] width 6 height 6
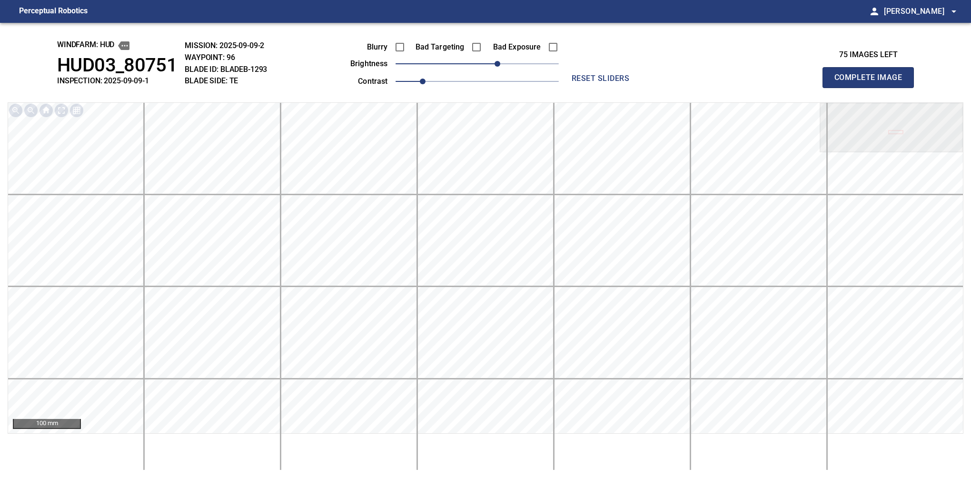
click at [872, 88] on button "Complete Image" at bounding box center [868, 77] width 91 height 21
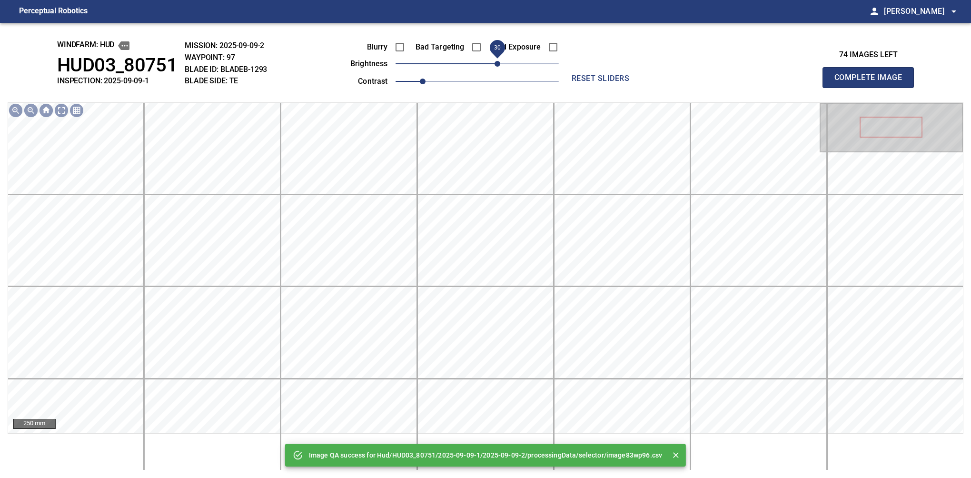
click at [494, 66] on span "30" at bounding box center [477, 63] width 163 height 13
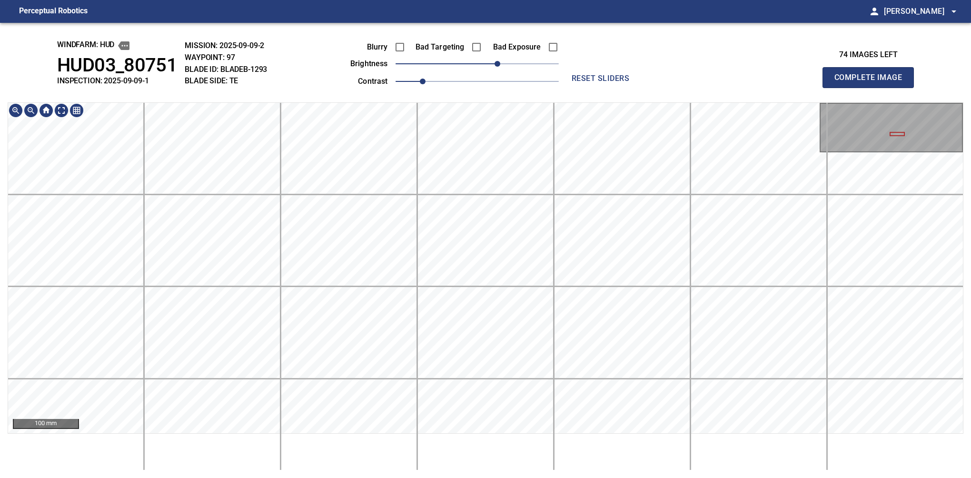
click at [412, 95] on div "windfarm: Hud HUD03_80751 INSPECTION: 2025-09-09-1 MISSION: 2025-09-09-2 WAYPOI…" at bounding box center [485, 250] width 971 height 455
drag, startPoint x: 497, startPoint y: 67, endPoint x: 489, endPoint y: 70, distance: 8.5
click at [489, 67] on span "20" at bounding box center [491, 64] width 6 height 6
click at [872, 88] on button "Complete Image" at bounding box center [868, 77] width 91 height 21
drag, startPoint x: 480, startPoint y: 62, endPoint x: 484, endPoint y: 69, distance: 7.3
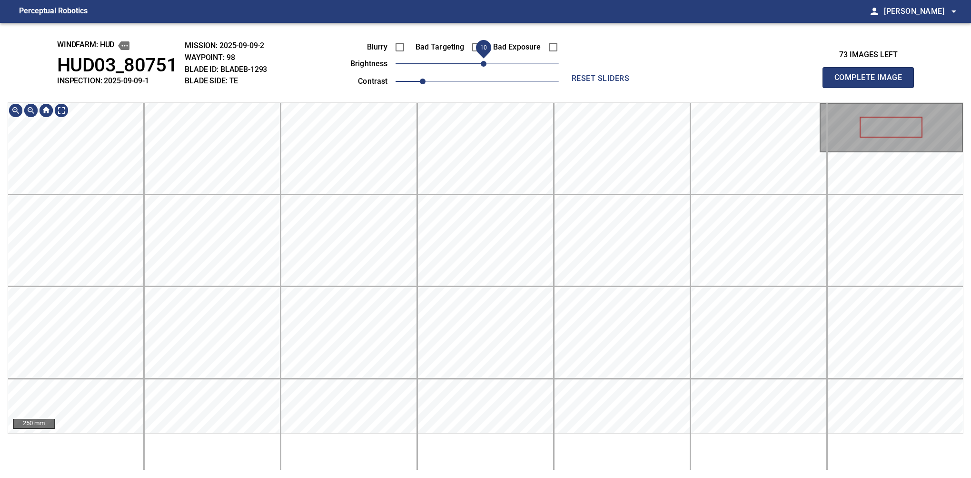
click at [484, 67] on span "10" at bounding box center [484, 64] width 6 height 6
click at [872, 88] on button "Complete Image" at bounding box center [868, 77] width 91 height 21
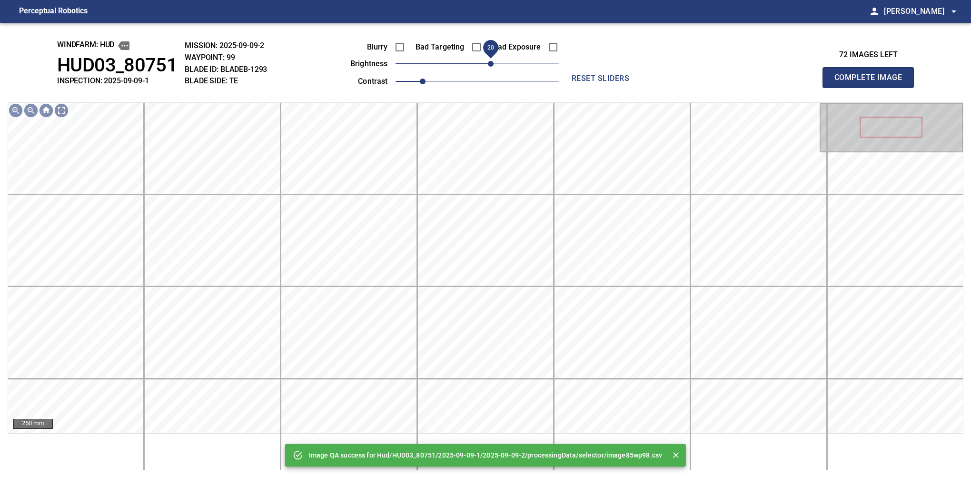
click at [490, 63] on span "20" at bounding box center [477, 63] width 163 height 13
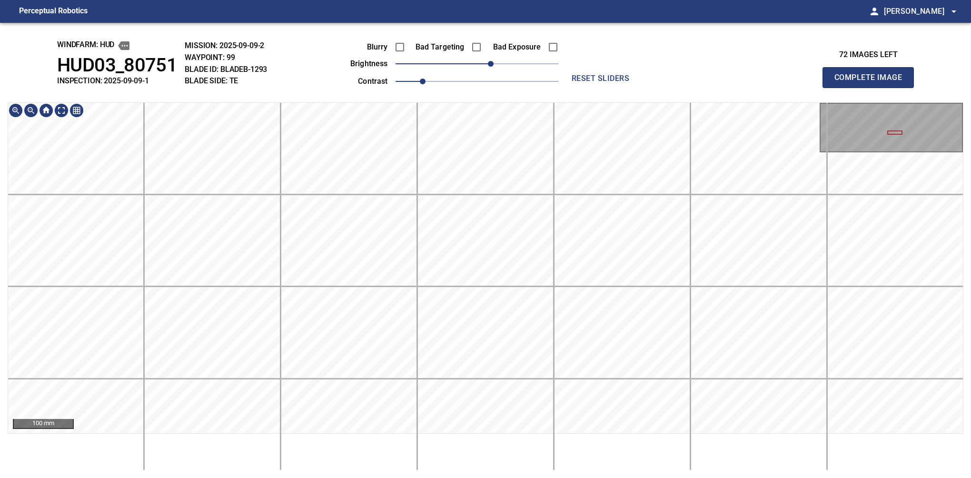
click at [346, 0] on html "Perceptual Robotics person Alex Semenov arrow_drop_down windfarm: Hud HUD03_807…" at bounding box center [485, 239] width 971 height 478
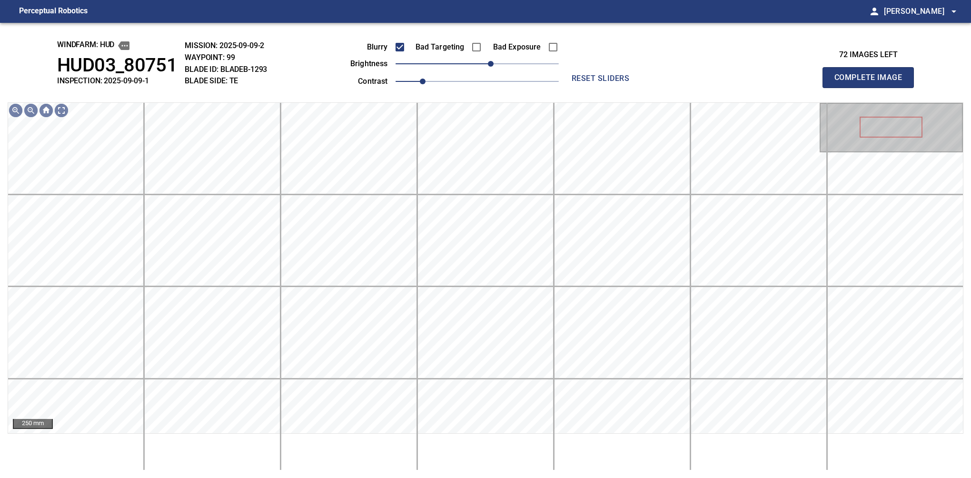
click at [872, 88] on button "Complete Image" at bounding box center [868, 77] width 91 height 21
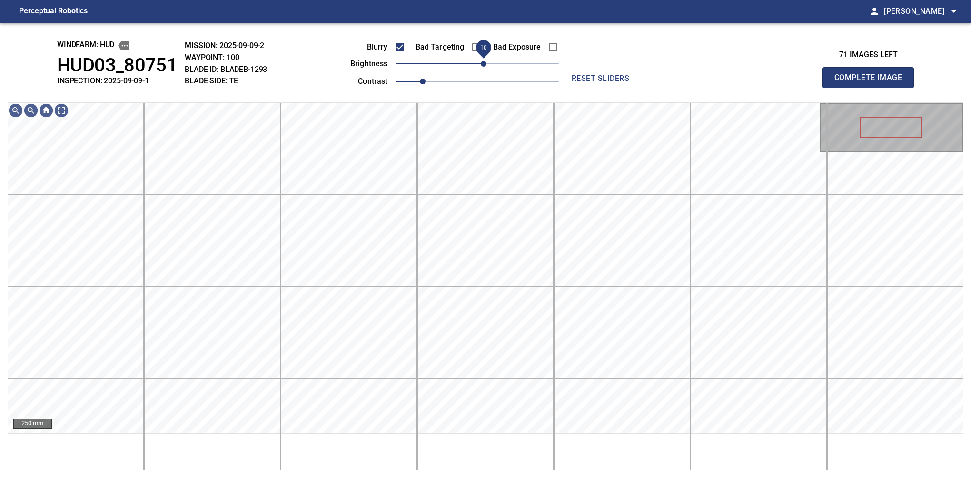
click at [486, 67] on span "10" at bounding box center [484, 64] width 6 height 6
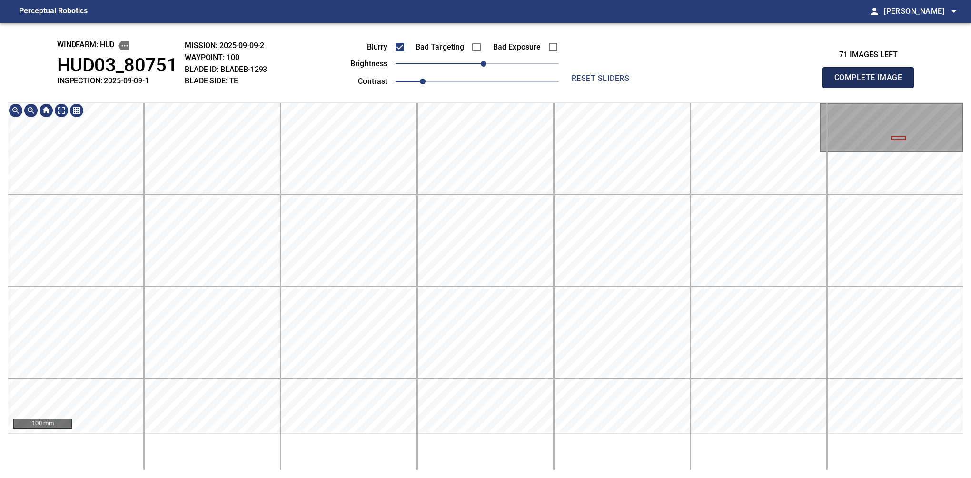
click at [872, 88] on button "Complete Image" at bounding box center [868, 77] width 91 height 21
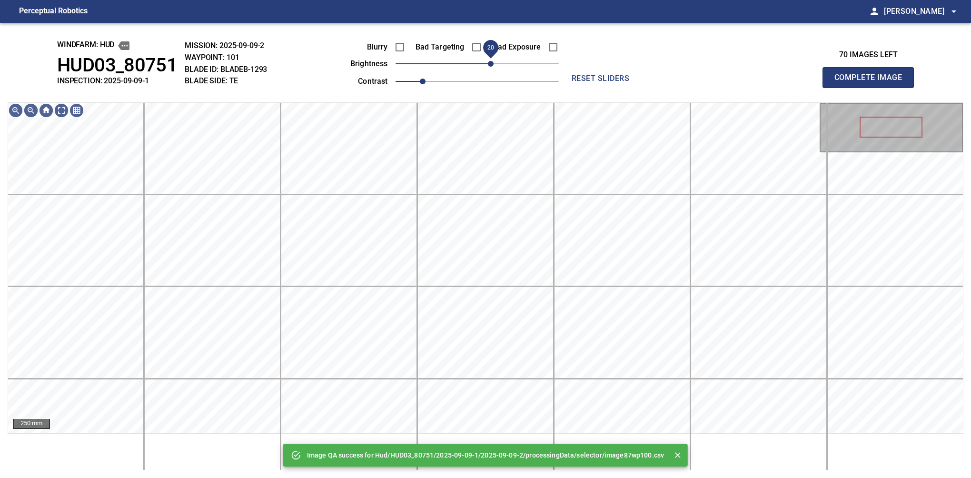
drag, startPoint x: 484, startPoint y: 62, endPoint x: 489, endPoint y: 62, distance: 5.2
click at [489, 62] on span "20" at bounding box center [491, 64] width 6 height 6
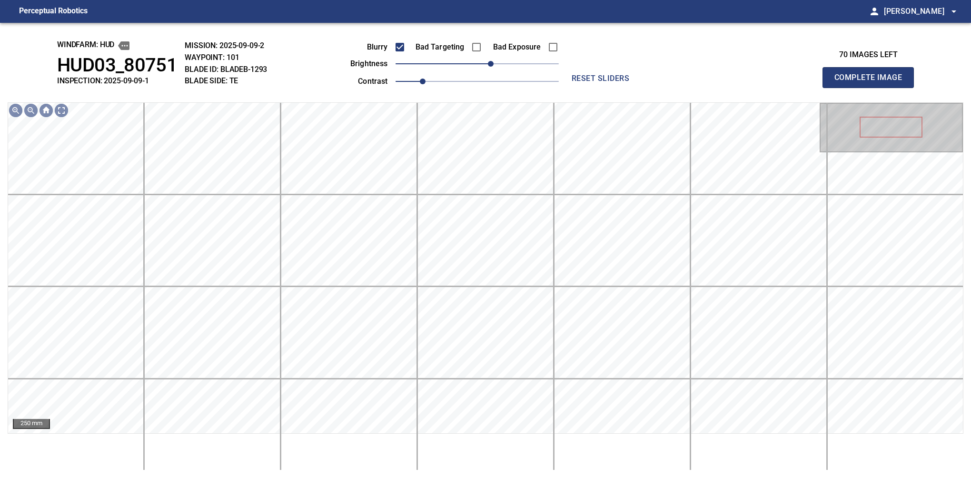
click at [872, 88] on button "Complete Image" at bounding box center [868, 77] width 91 height 21
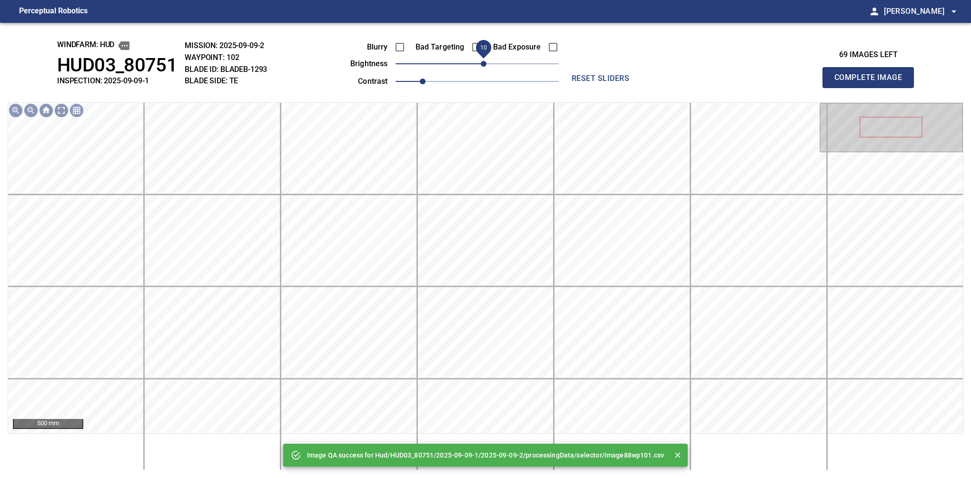
click at [483, 62] on span "10" at bounding box center [484, 64] width 6 height 6
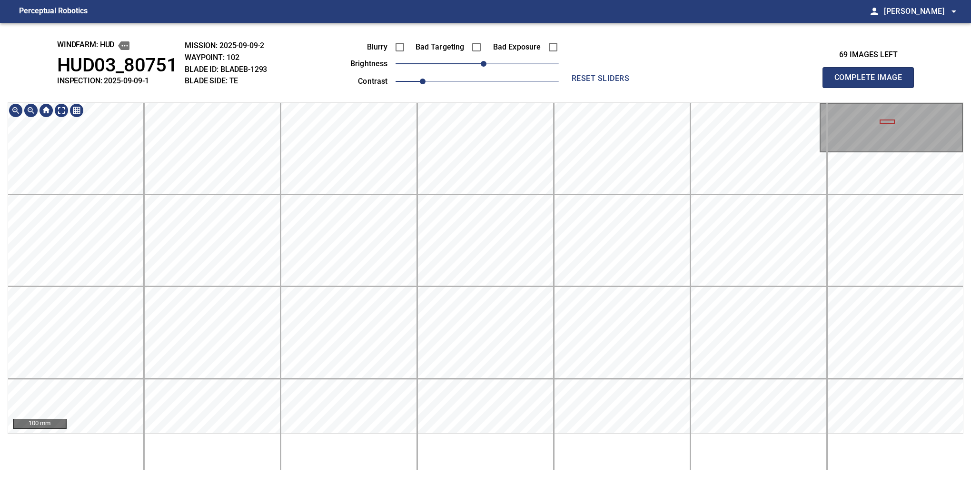
click at [539, 101] on div "windfarm: Hud HUD03_80751 INSPECTION: 2025-09-09-1 MISSION: 2025-09-09-2 WAYPOI…" at bounding box center [485, 250] width 971 height 455
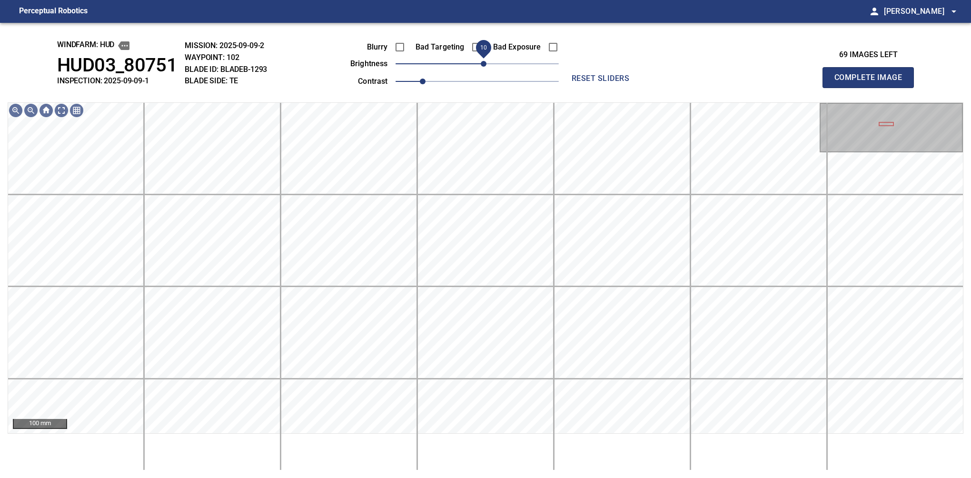
drag, startPoint x: 486, startPoint y: 64, endPoint x: 491, endPoint y: 64, distance: 5.2
click at [487, 64] on span "10" at bounding box center [484, 64] width 6 height 6
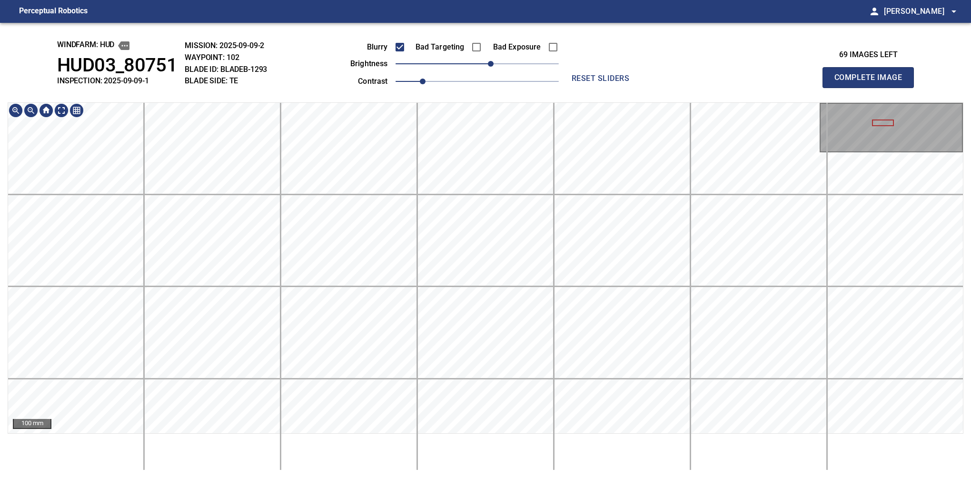
click at [724, 478] on html "Perceptual Robotics person Alex Semenov arrow_drop_down windfarm: Hud HUD03_807…" at bounding box center [485, 239] width 971 height 478
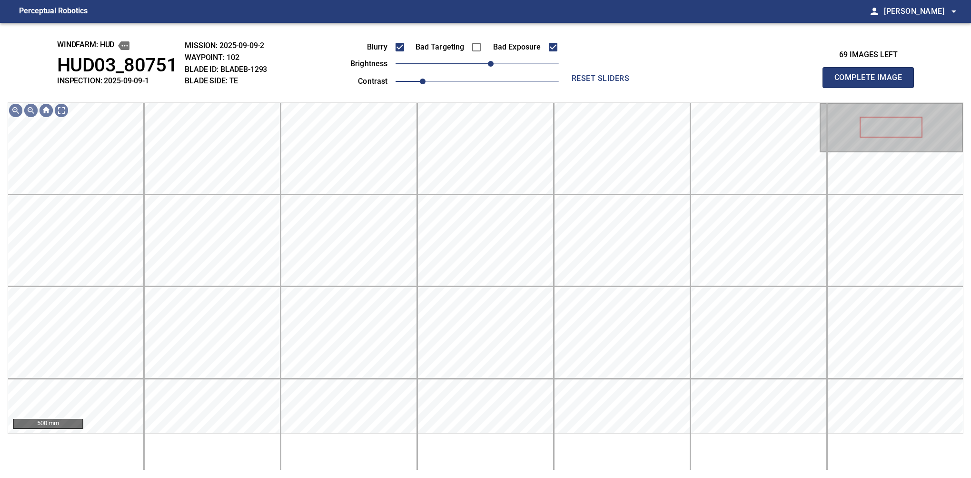
click at [872, 88] on button "Complete Image" at bounding box center [868, 77] width 91 height 21
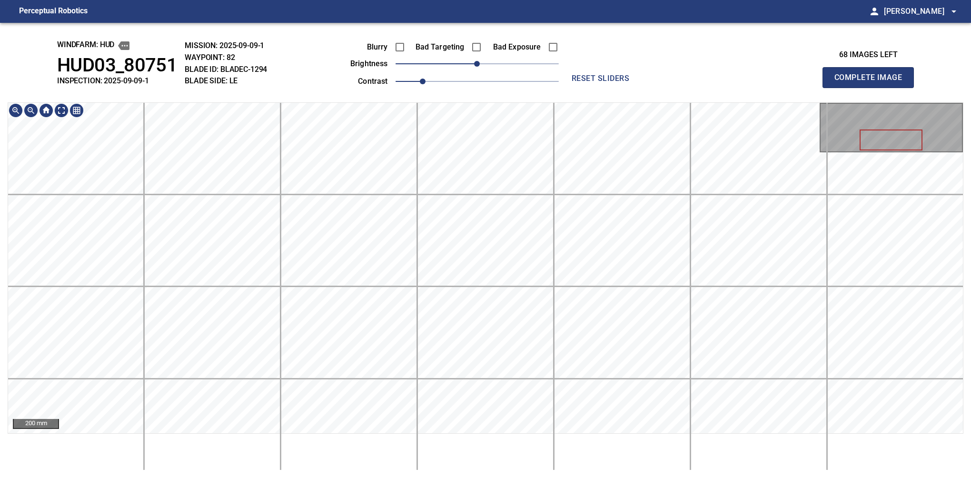
drag, startPoint x: 888, startPoint y: 101, endPoint x: 884, endPoint y: 97, distance: 6.1
click at [872, 88] on button "Complete Image" at bounding box center [868, 77] width 91 height 21
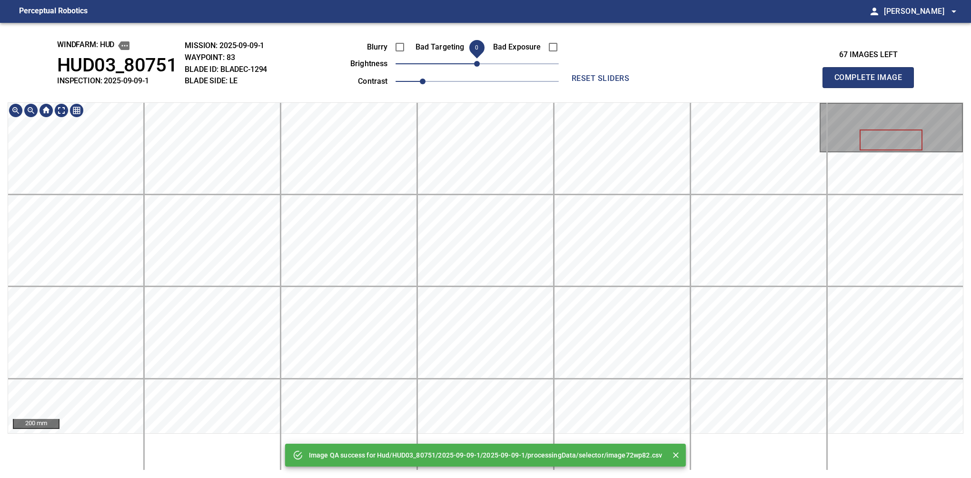
click at [481, 70] on div "Image QA success for Hud/HUD03_80751/2025-09-09-1/2025-09-09-1/processingData/s…" at bounding box center [485, 250] width 971 height 455
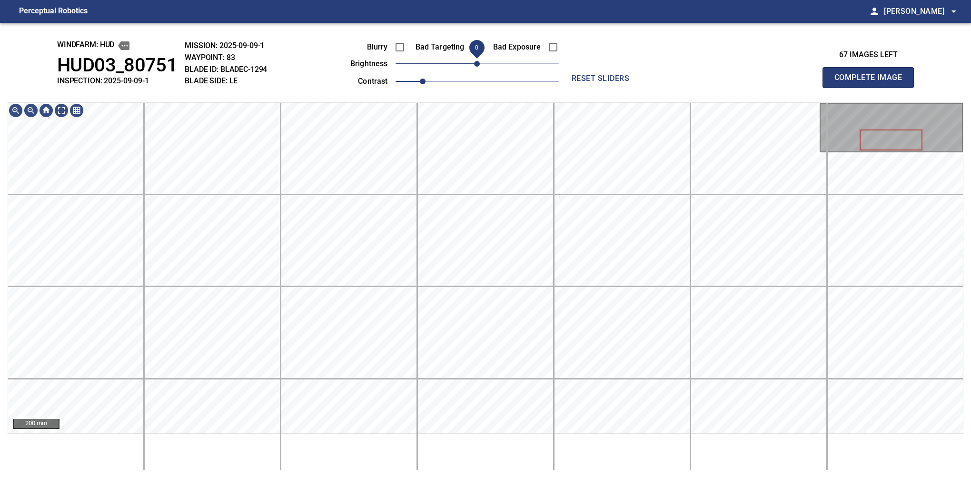
click at [872, 88] on button "Complete Image" at bounding box center [868, 77] width 91 height 21
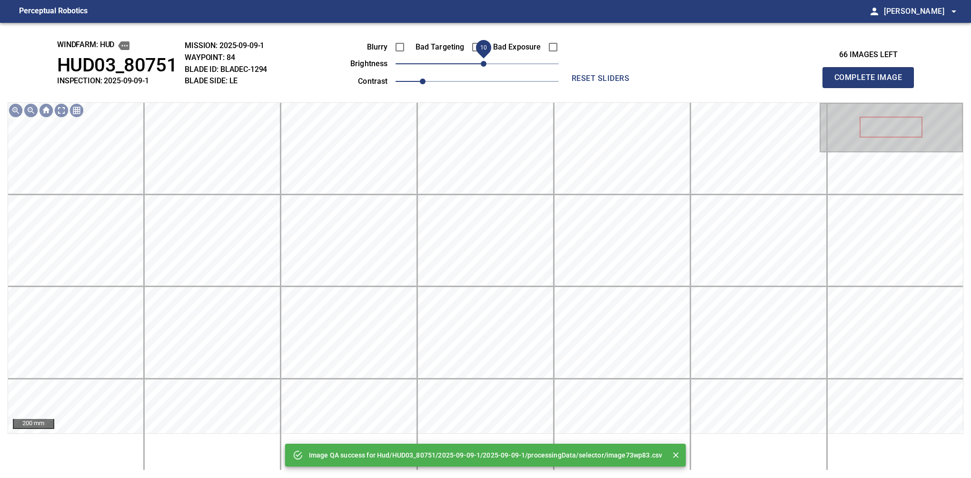
click at [483, 67] on span "10" at bounding box center [484, 64] width 6 height 6
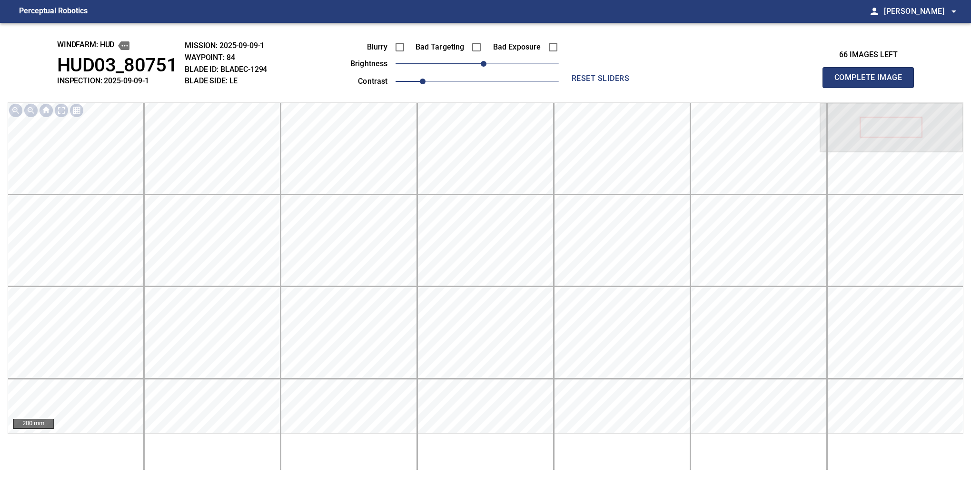
click at [872, 88] on button "Complete Image" at bounding box center [868, 77] width 91 height 21
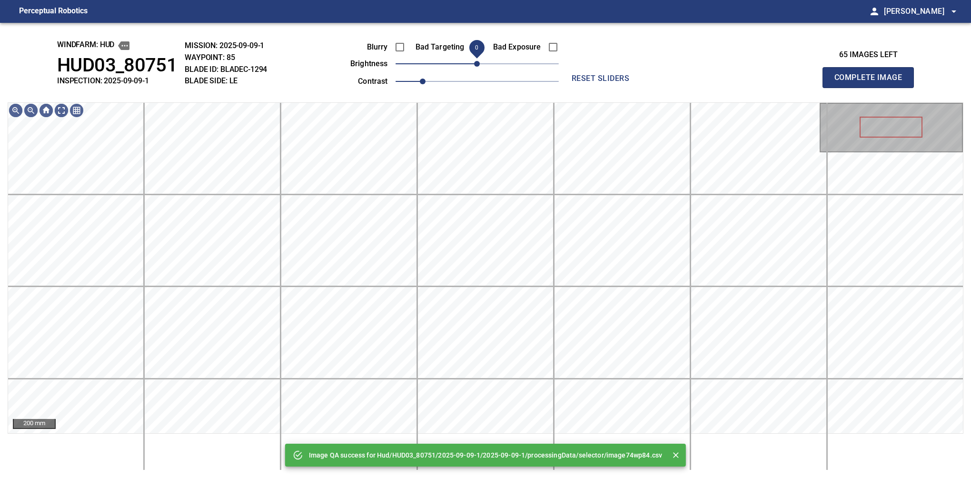
click at [477, 67] on span "0" at bounding box center [477, 64] width 6 height 6
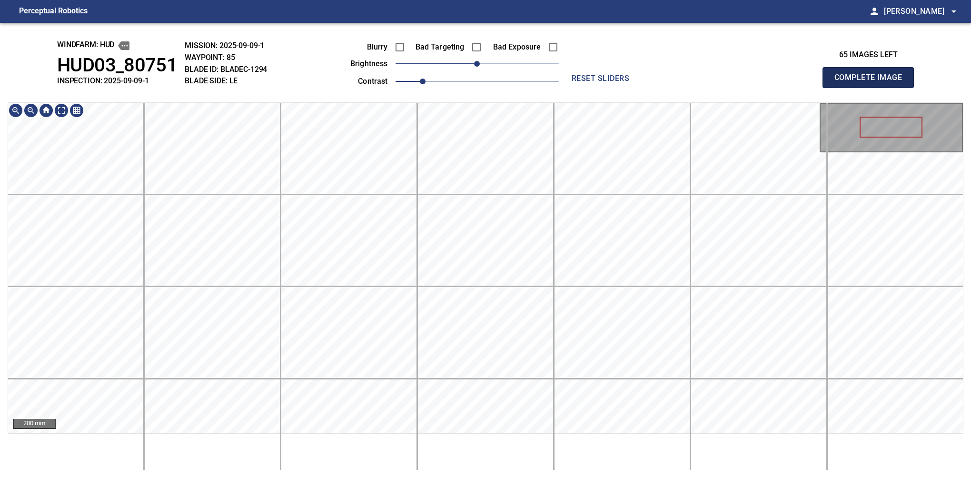
click at [872, 88] on button "Complete Image" at bounding box center [868, 77] width 91 height 21
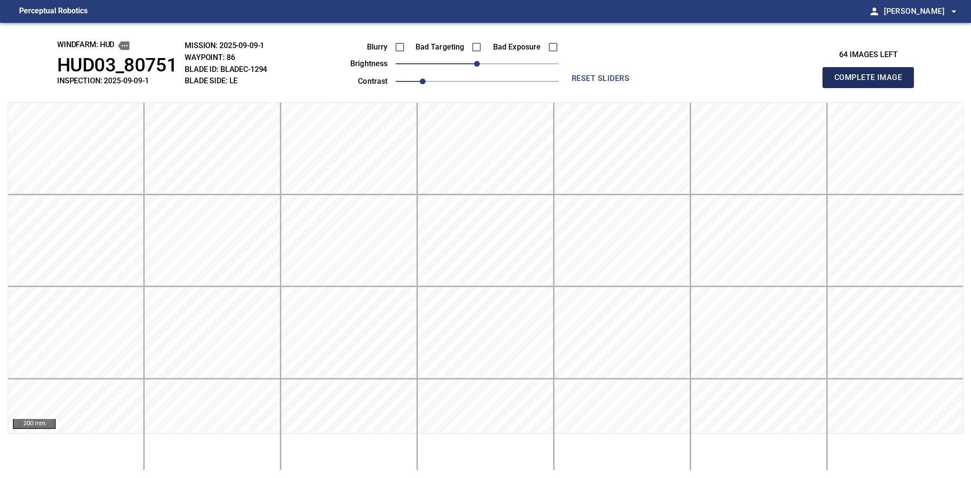
click at [872, 88] on button "Complete Image" at bounding box center [868, 77] width 91 height 21
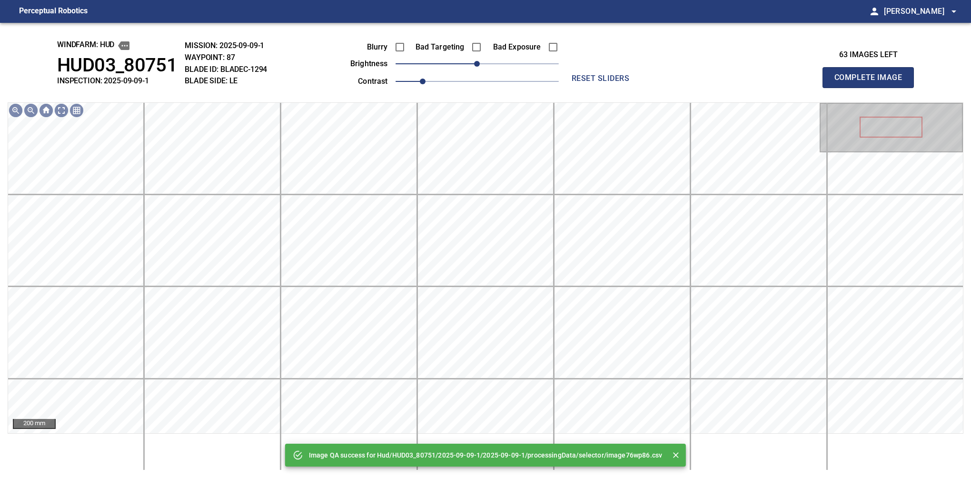
click at [872, 88] on button "Complete Image" at bounding box center [868, 77] width 91 height 21
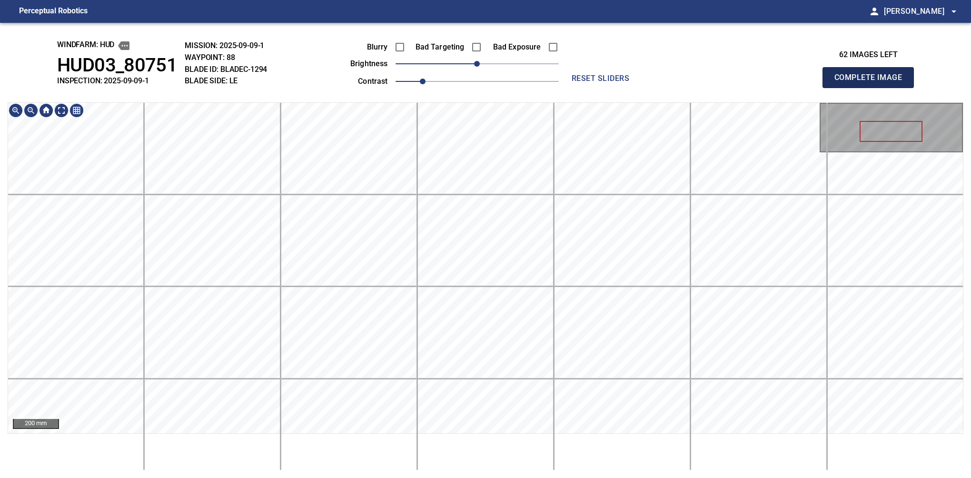
click at [872, 88] on button "Complete Image" at bounding box center [868, 77] width 91 height 21
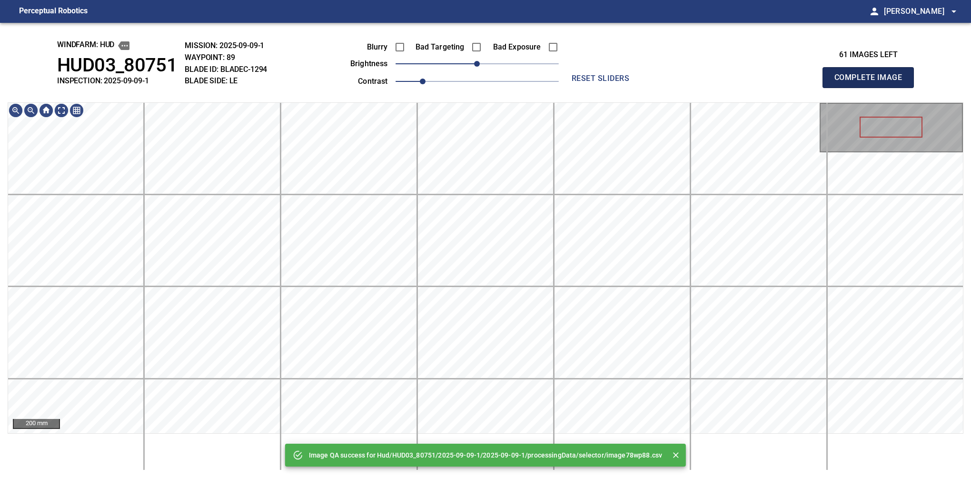
click at [872, 88] on button "Complete Image" at bounding box center [868, 77] width 91 height 21
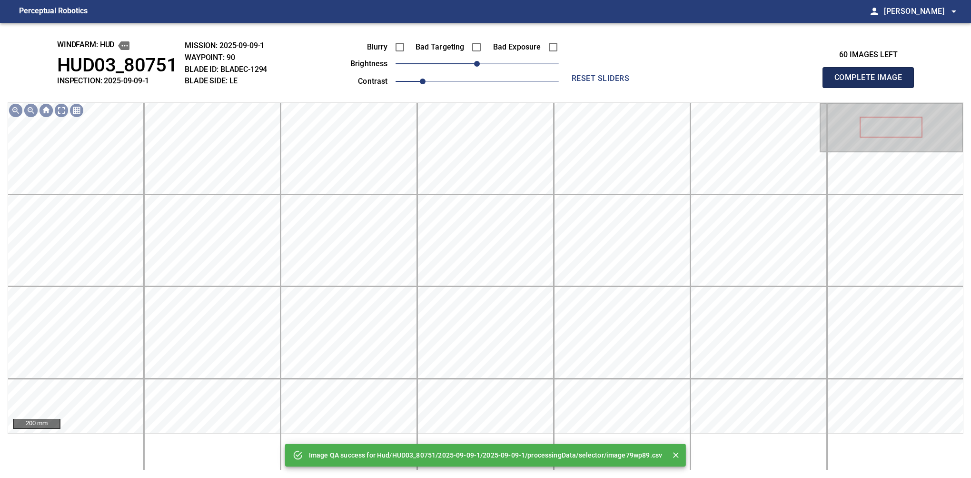
click at [872, 88] on button "Complete Image" at bounding box center [868, 77] width 91 height 21
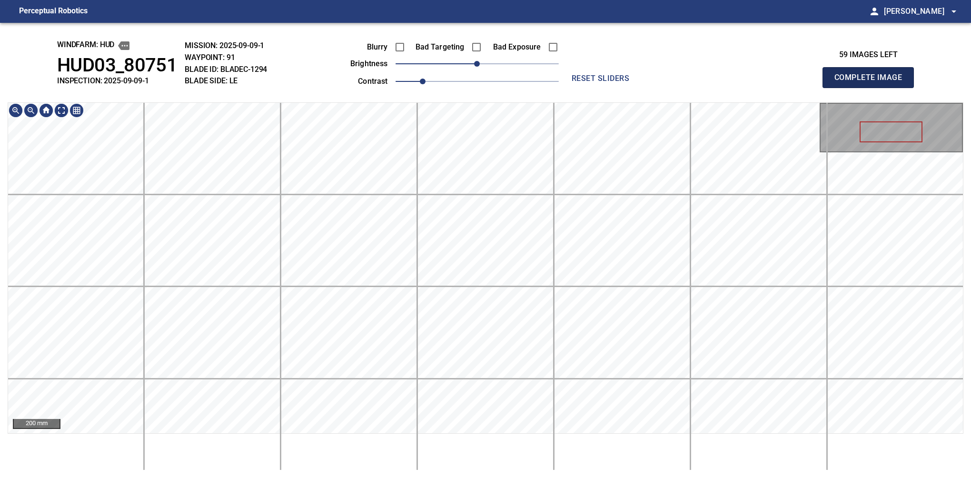
click at [872, 88] on button "Complete Image" at bounding box center [868, 77] width 91 height 21
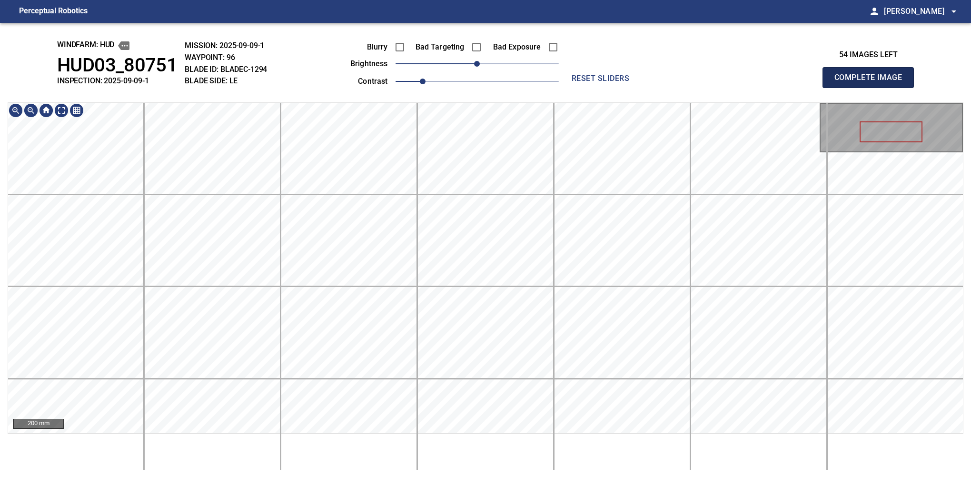
click at [872, 88] on button "Complete Image" at bounding box center [868, 77] width 91 height 21
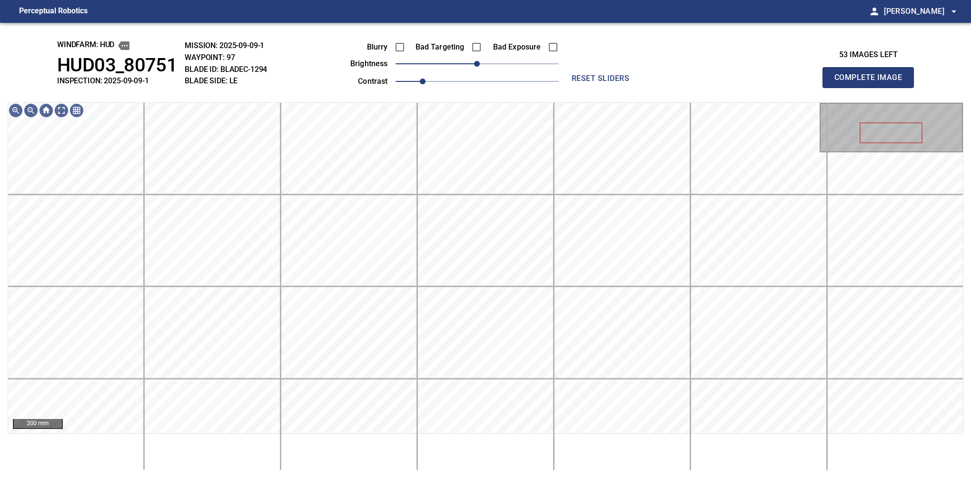
click at [872, 88] on button "Complete Image" at bounding box center [868, 77] width 91 height 21
drag, startPoint x: 476, startPoint y: 63, endPoint x: 482, endPoint y: 62, distance: 6.4
click at [482, 62] on span "10" at bounding box center [484, 64] width 6 height 6
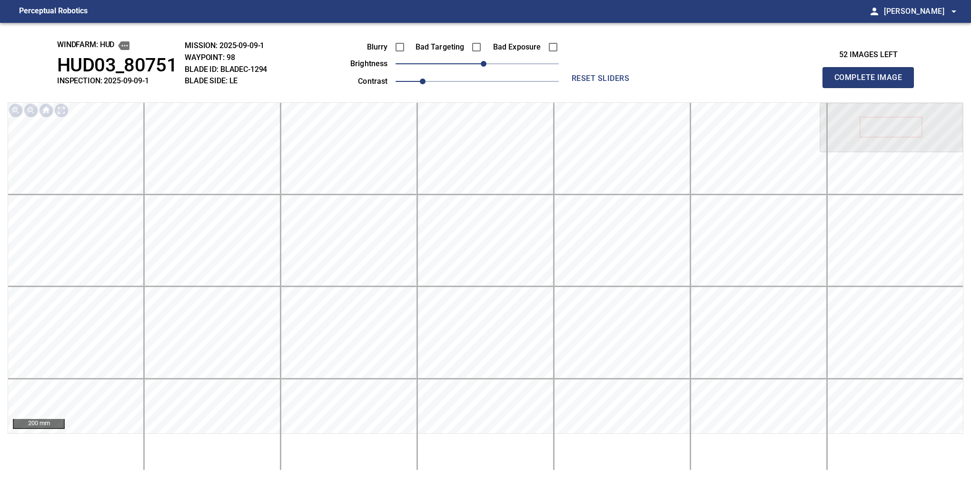
click at [872, 88] on button "Complete Image" at bounding box center [868, 77] width 91 height 21
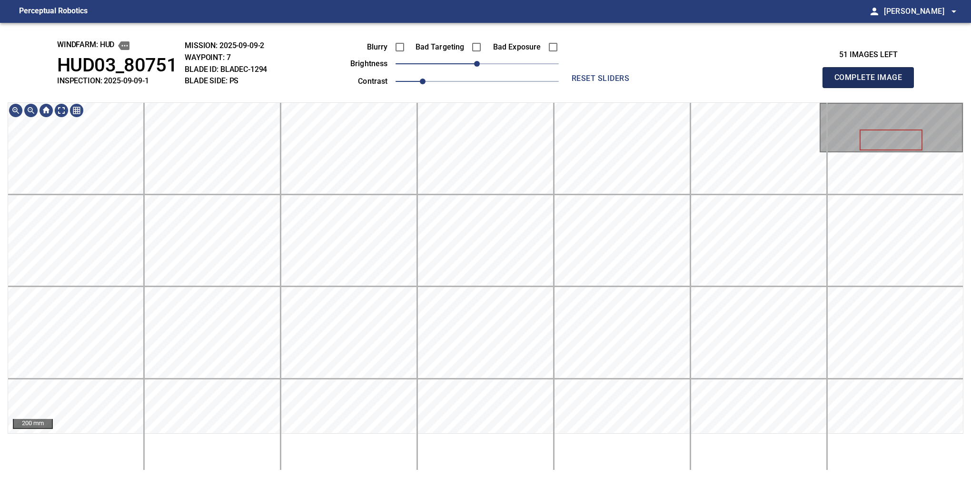
click at [872, 88] on button "Complete Image" at bounding box center [868, 77] width 91 height 21
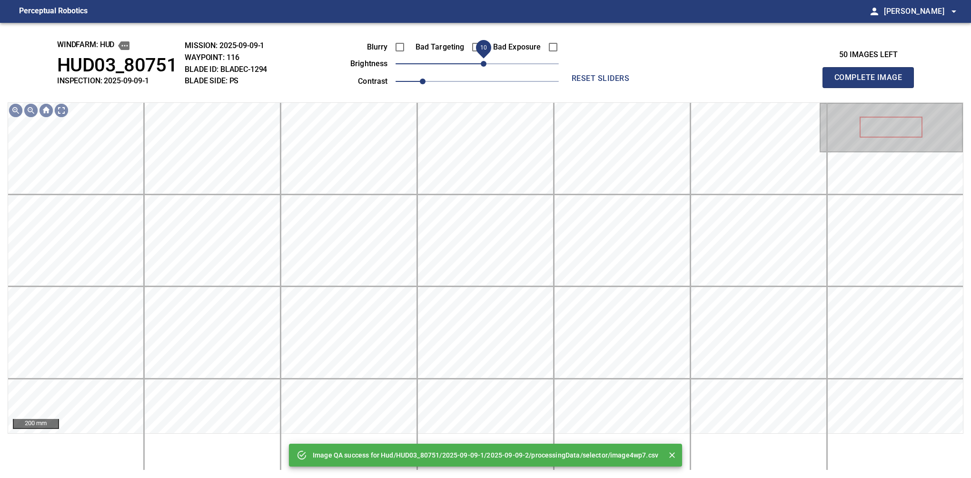
drag, startPoint x: 479, startPoint y: 64, endPoint x: 486, endPoint y: 62, distance: 6.8
click at [486, 62] on span "10" at bounding box center [484, 64] width 6 height 6
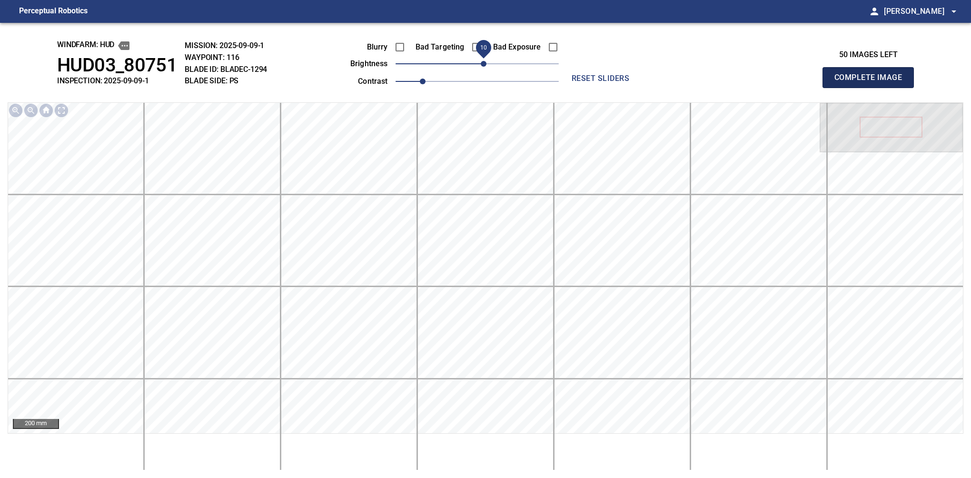
click at [872, 88] on button "Complete Image" at bounding box center [868, 77] width 91 height 21
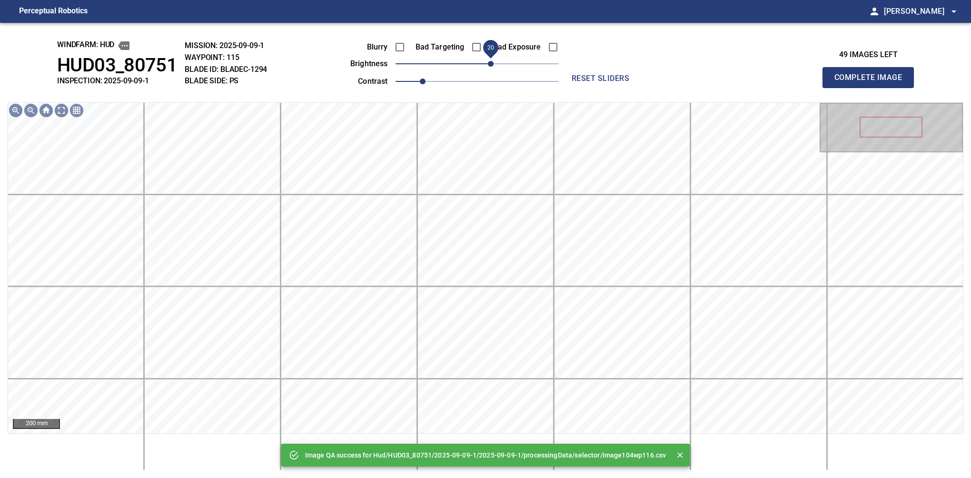
drag, startPoint x: 475, startPoint y: 66, endPoint x: 492, endPoint y: 61, distance: 17.3
click at [492, 61] on span "20" at bounding box center [491, 64] width 6 height 6
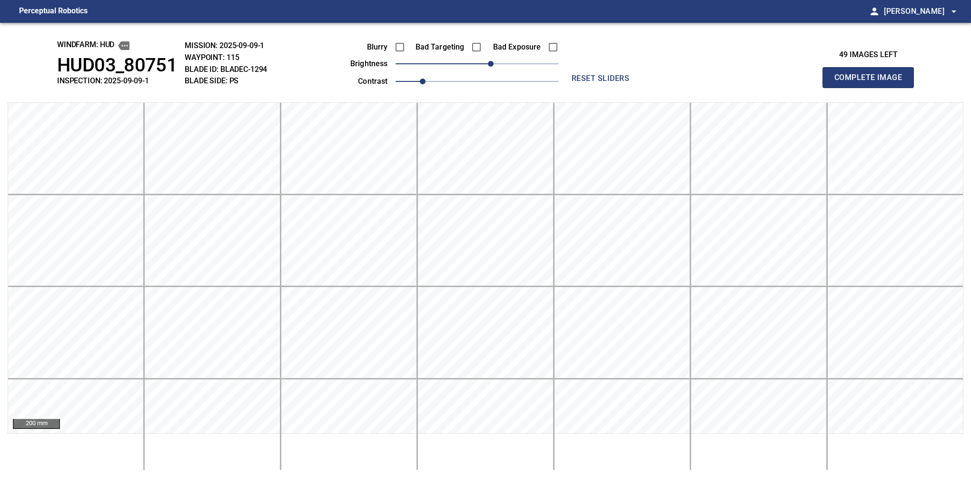
click at [872, 88] on button "Complete Image" at bounding box center [868, 77] width 91 height 21
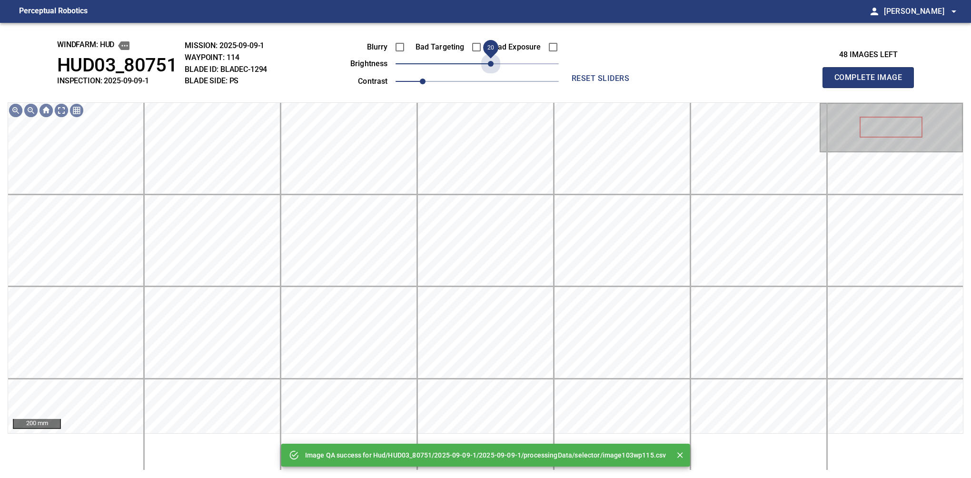
click at [492, 61] on span "20" at bounding box center [477, 63] width 163 height 13
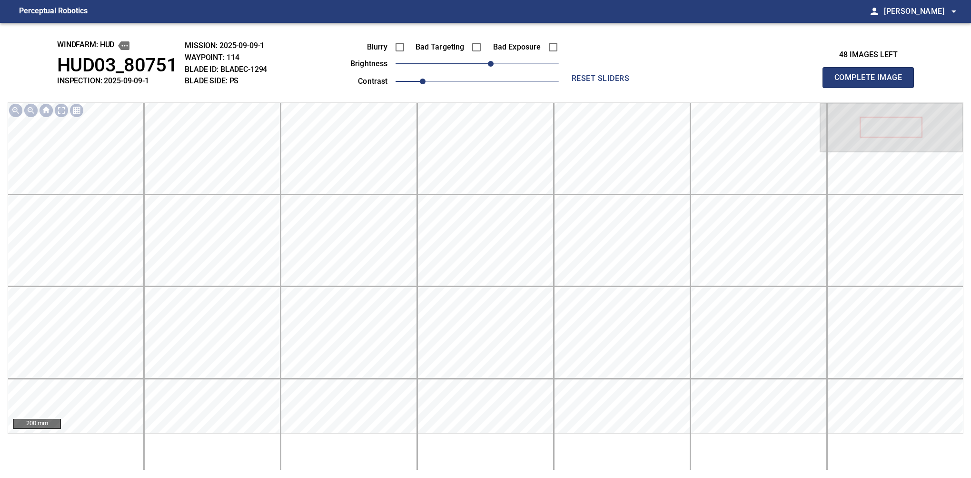
click at [872, 88] on button "Complete Image" at bounding box center [868, 77] width 91 height 21
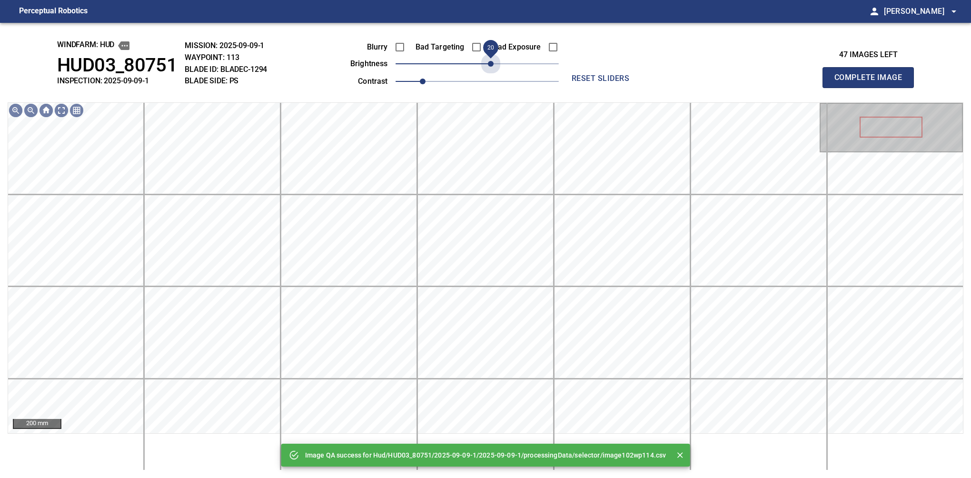
click at [492, 61] on span "20" at bounding box center [477, 63] width 163 height 13
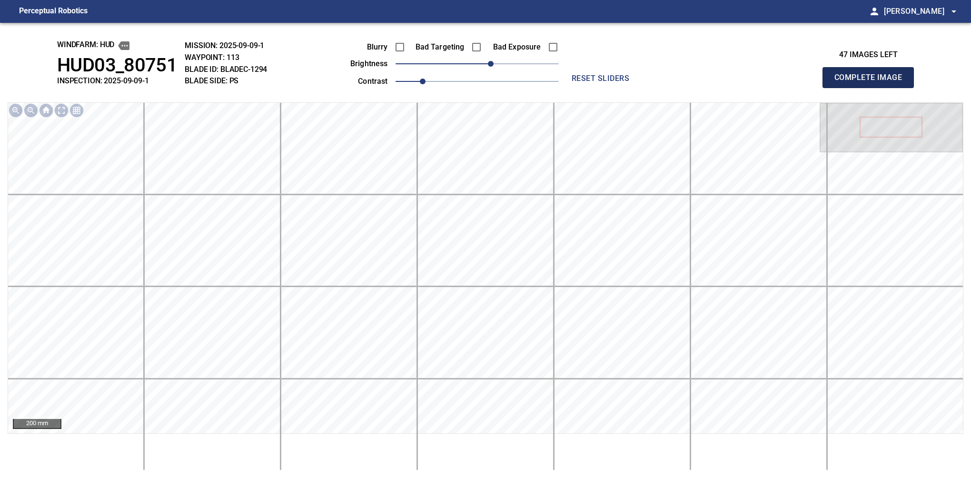
click at [872, 88] on button "Complete Image" at bounding box center [868, 77] width 91 height 21
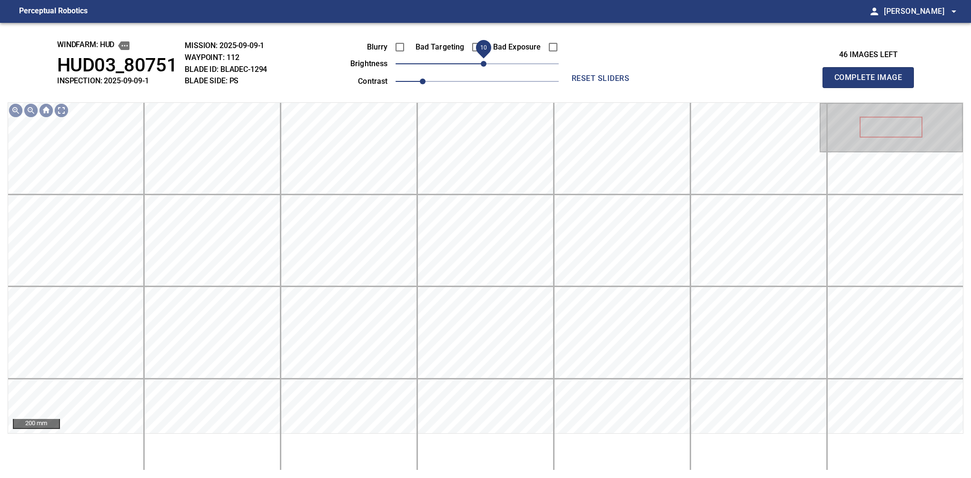
drag, startPoint x: 478, startPoint y: 67, endPoint x: 484, endPoint y: 62, distance: 7.1
click at [484, 62] on span "10" at bounding box center [484, 64] width 6 height 6
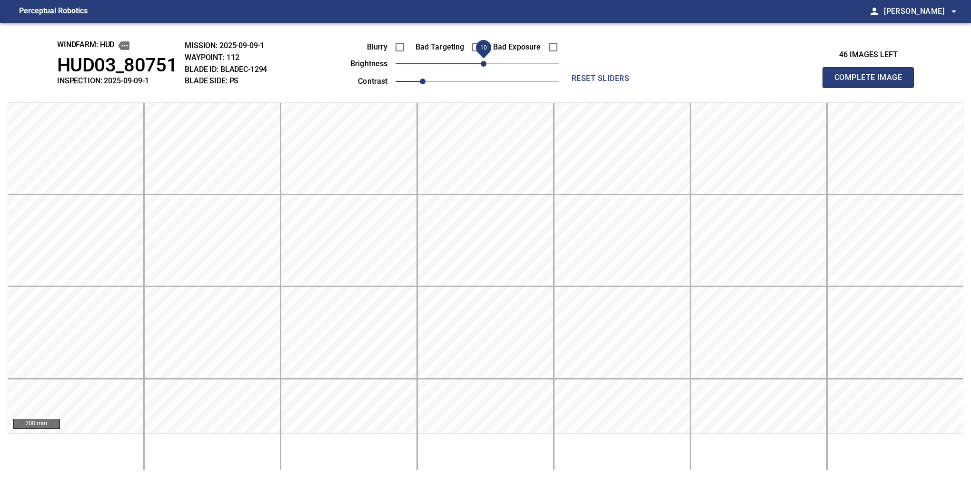
click at [872, 88] on button "Complete Image" at bounding box center [868, 77] width 91 height 21
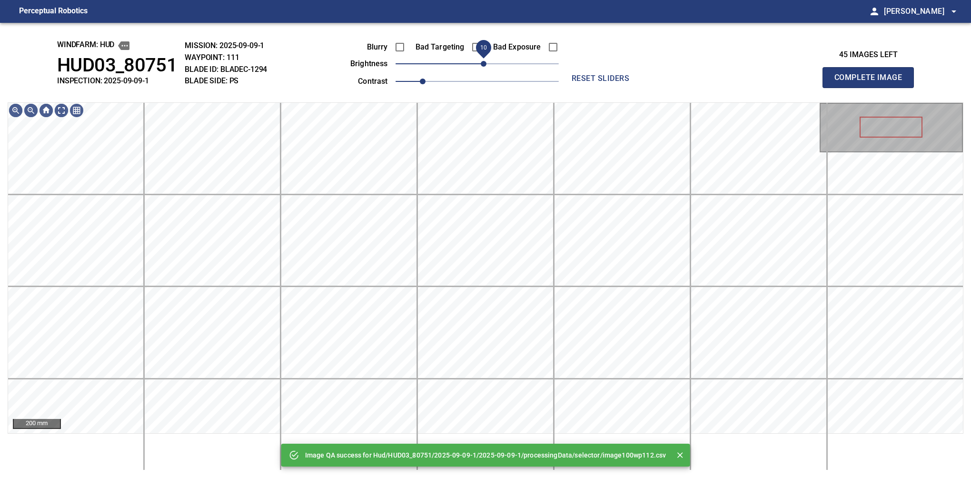
click at [487, 65] on span "10" at bounding box center [484, 64] width 6 height 6
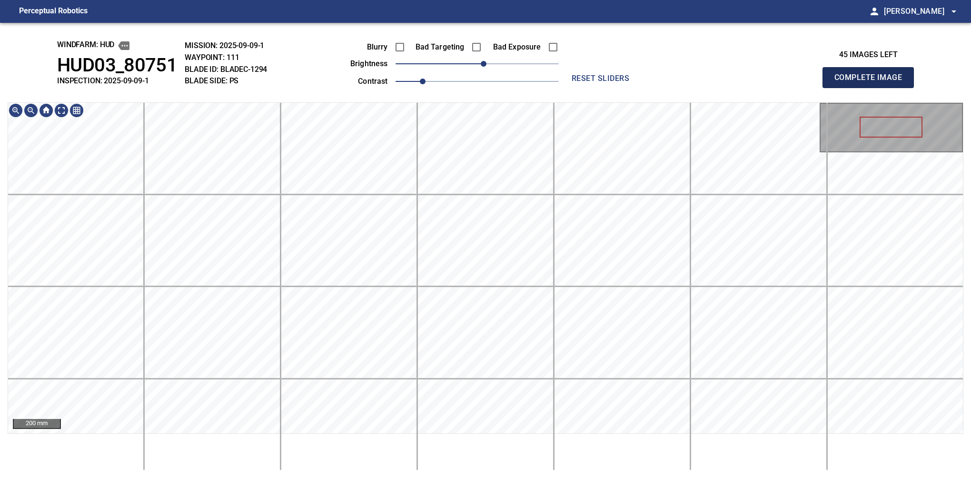
click at [872, 88] on button "Complete Image" at bounding box center [868, 77] width 91 height 21
drag, startPoint x: 483, startPoint y: 70, endPoint x: 477, endPoint y: 76, distance: 9.1
click at [477, 76] on div "Blurry Bad Targeting Bad Exposure brightness 0 contrast 1" at bounding box center [444, 62] width 230 height 51
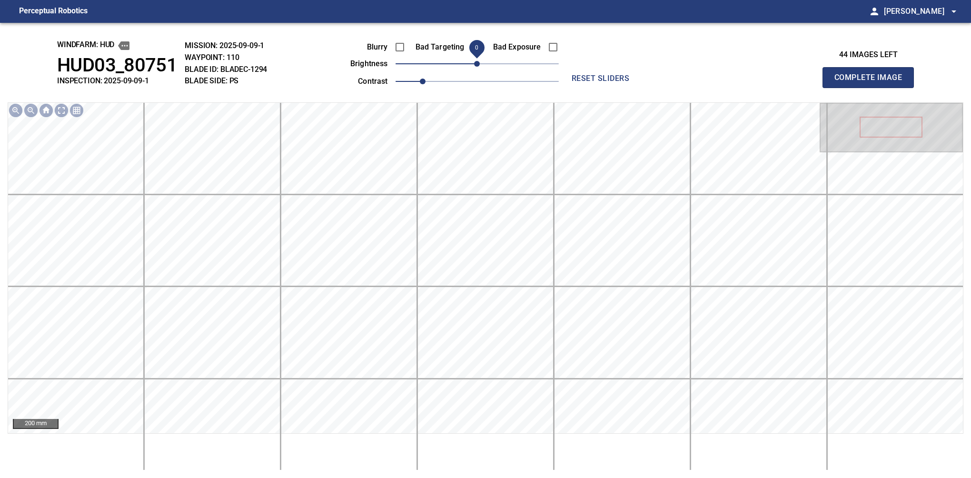
click at [872, 88] on button "Complete Image" at bounding box center [868, 77] width 91 height 21
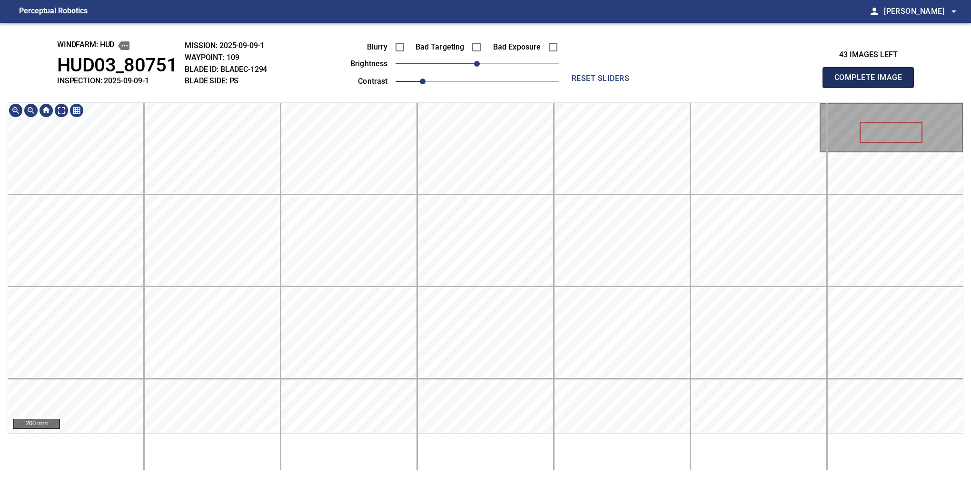
click at [872, 88] on button "Complete Image" at bounding box center [868, 77] width 91 height 21
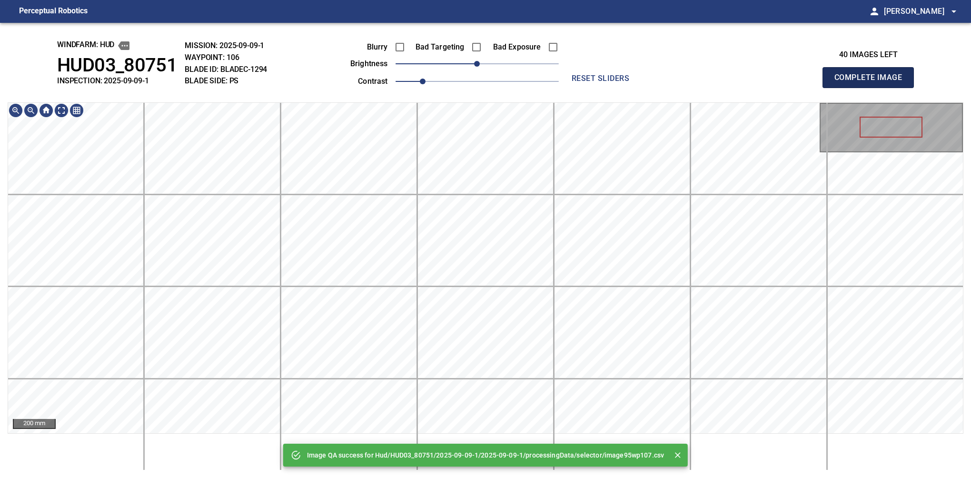
click at [872, 88] on button "Complete Image" at bounding box center [868, 77] width 91 height 21
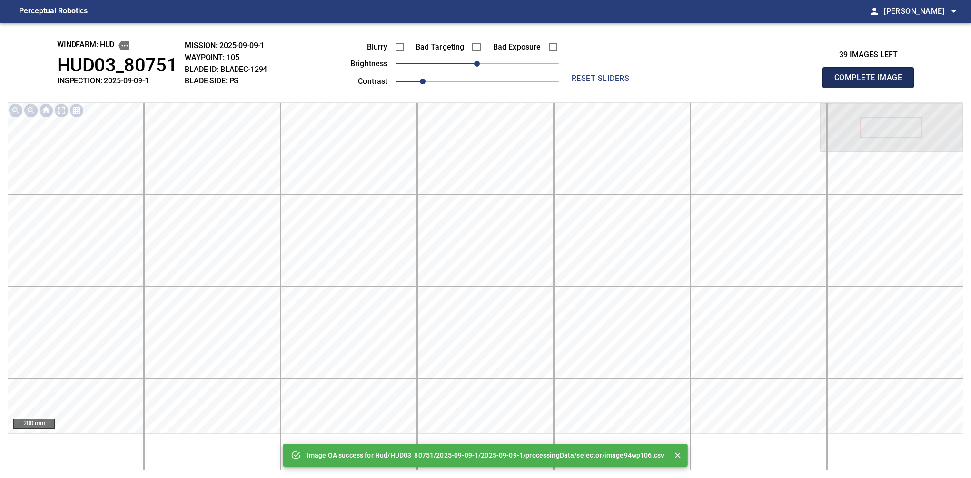
click at [872, 88] on button "Complete Image" at bounding box center [868, 77] width 91 height 21
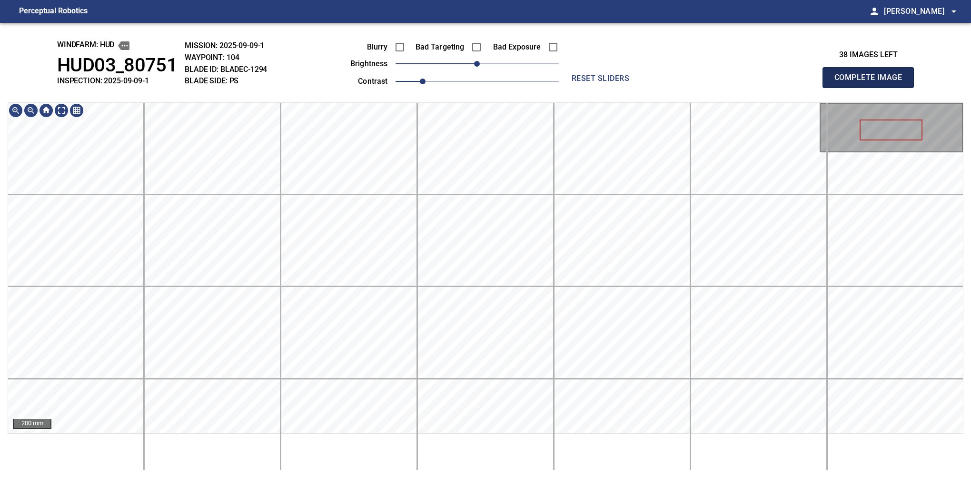
click at [872, 88] on button "Complete Image" at bounding box center [868, 77] width 91 height 21
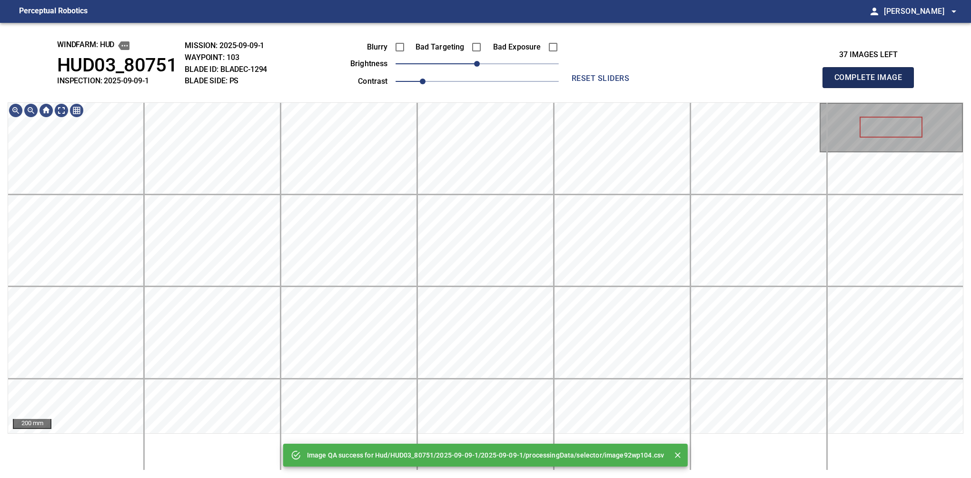
click at [872, 88] on button "Complete Image" at bounding box center [868, 77] width 91 height 21
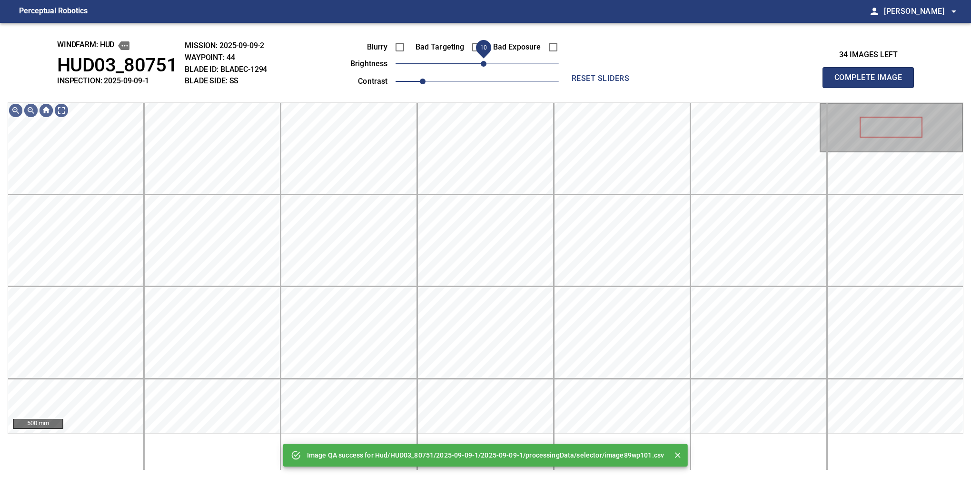
drag, startPoint x: 477, startPoint y: 65, endPoint x: 486, endPoint y: 60, distance: 9.8
click at [486, 61] on span "10" at bounding box center [484, 64] width 6 height 6
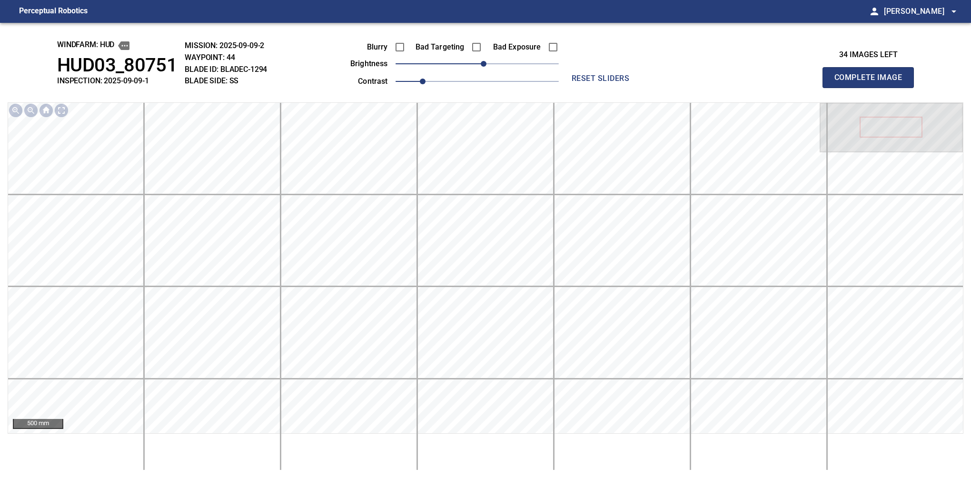
click at [872, 88] on button "Complete Image" at bounding box center [868, 77] width 91 height 21
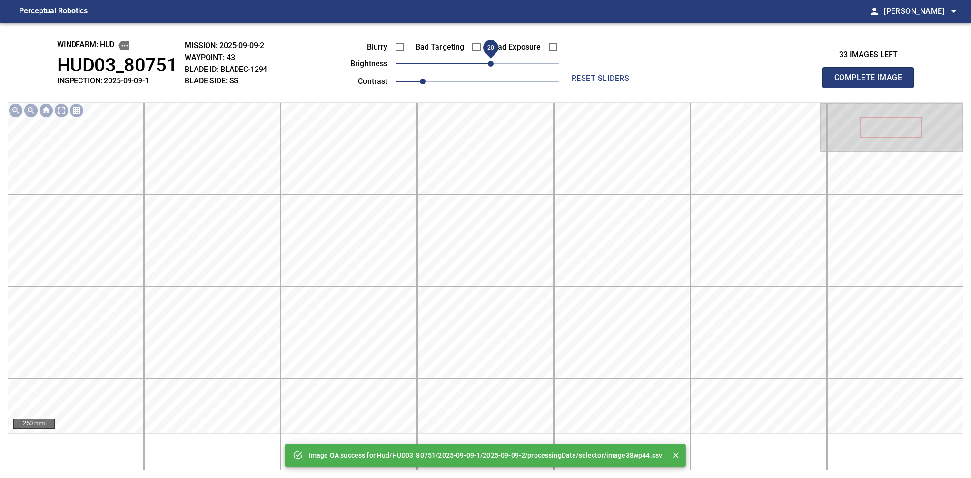
drag, startPoint x: 480, startPoint y: 62, endPoint x: 492, endPoint y: 67, distance: 13.3
click at [492, 67] on span "20" at bounding box center [491, 64] width 6 height 6
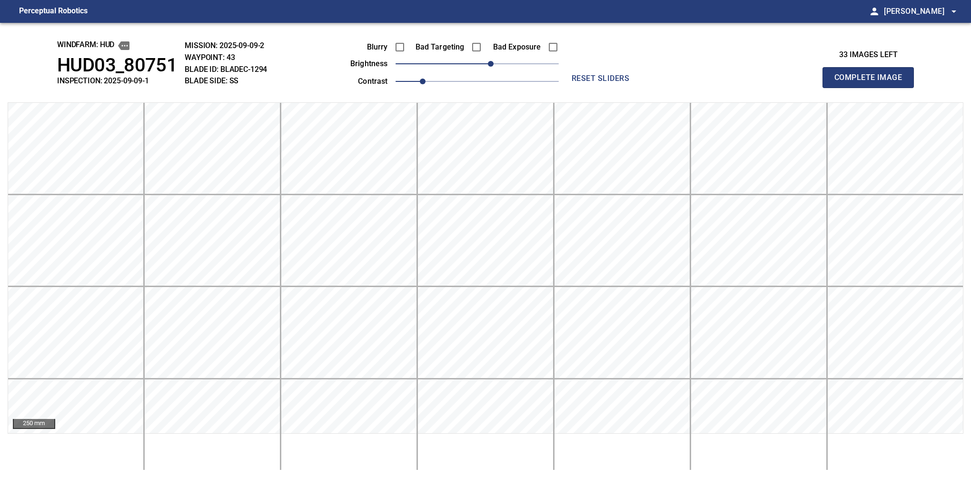
click at [872, 88] on button "Complete Image" at bounding box center [868, 77] width 91 height 21
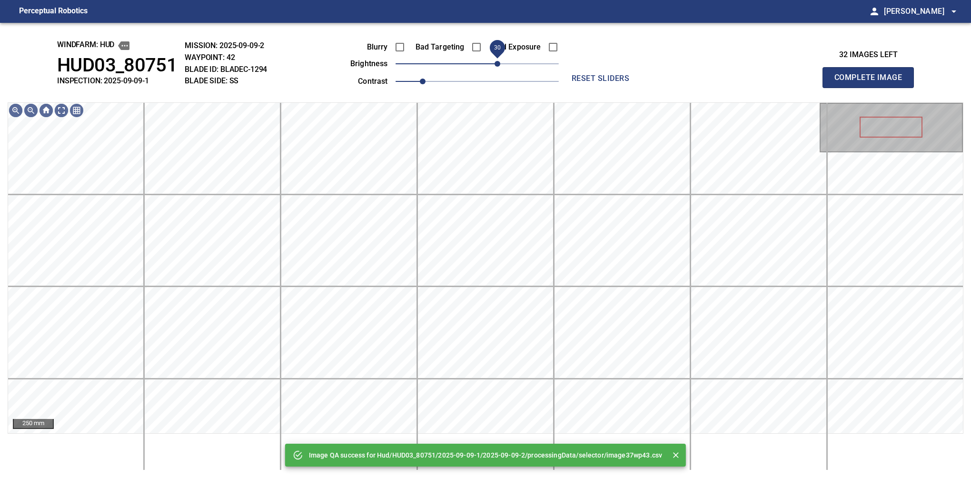
click at [498, 61] on span "30" at bounding box center [498, 64] width 6 height 6
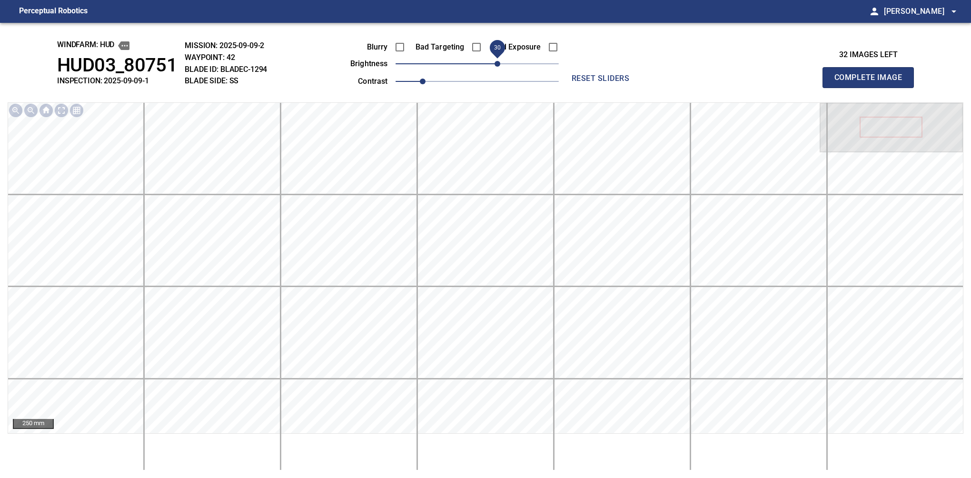
click at [872, 88] on button "Complete Image" at bounding box center [868, 77] width 91 height 21
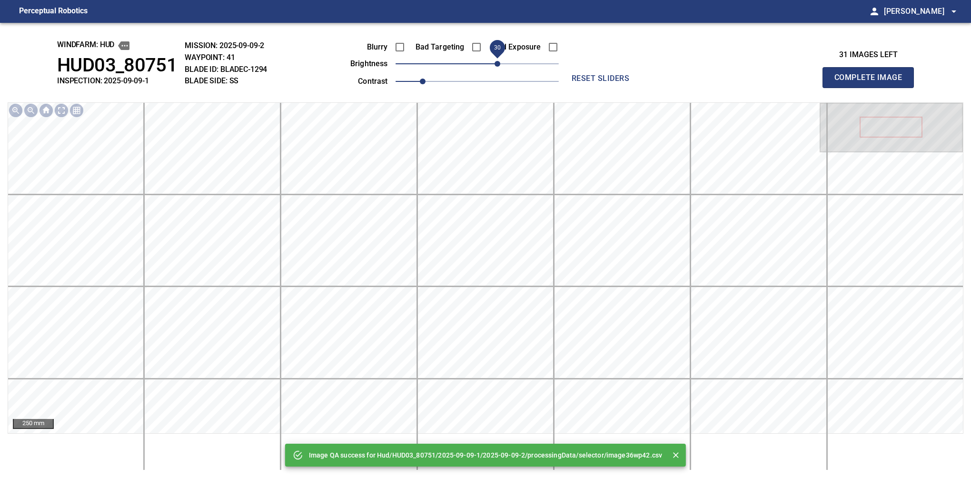
drag, startPoint x: 489, startPoint y: 60, endPoint x: 499, endPoint y: 59, distance: 9.6
click at [499, 59] on span "30" at bounding box center [477, 63] width 163 height 13
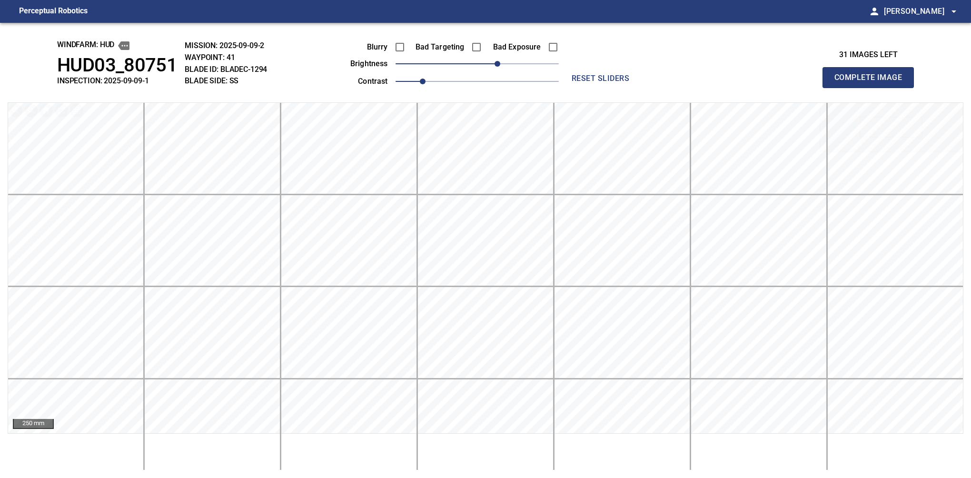
click at [872, 88] on button "Complete Image" at bounding box center [868, 77] width 91 height 21
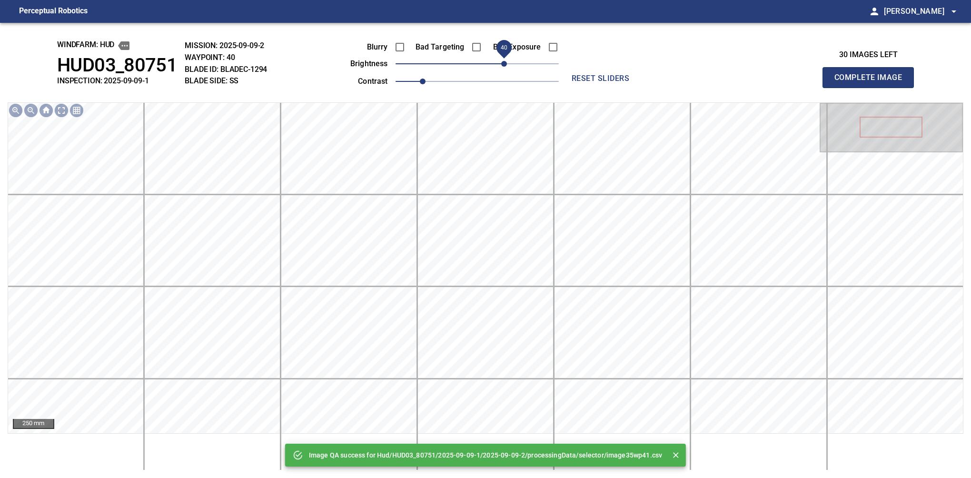
click at [508, 65] on span "40" at bounding box center [477, 63] width 163 height 13
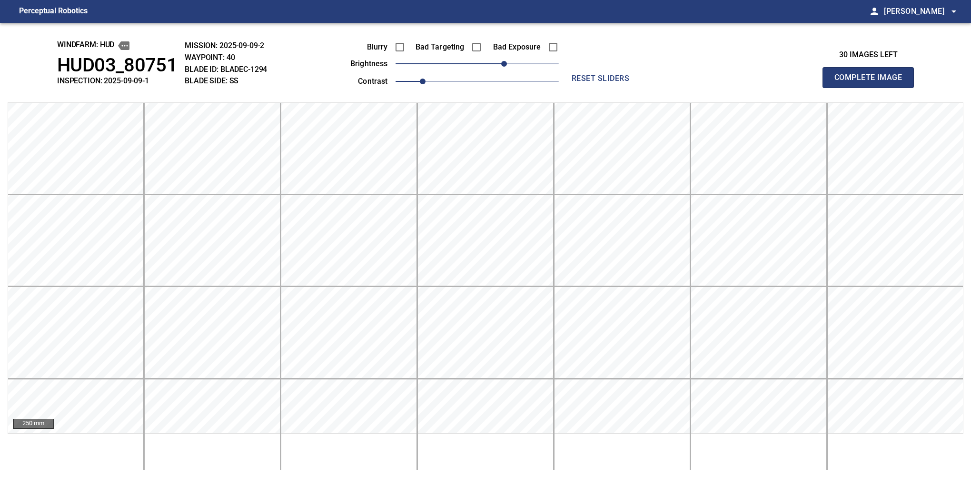
click at [872, 88] on button "Complete Image" at bounding box center [868, 77] width 91 height 21
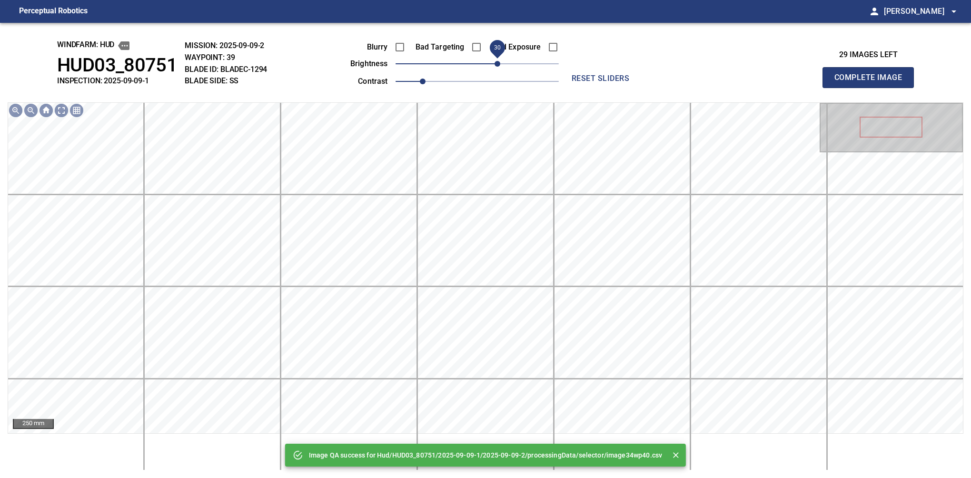
drag, startPoint x: 486, startPoint y: 67, endPoint x: 501, endPoint y: 69, distance: 14.8
click at [500, 67] on span "30" at bounding box center [498, 64] width 6 height 6
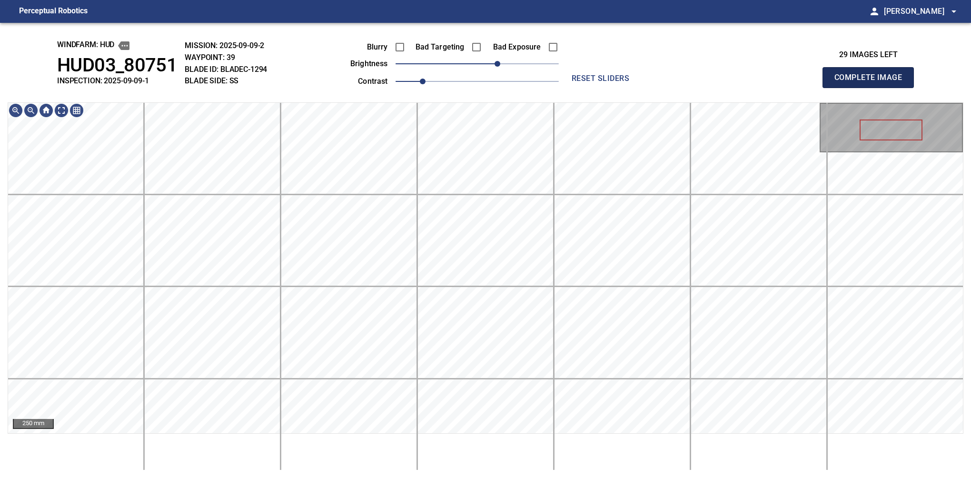
click at [872, 88] on button "Complete Image" at bounding box center [868, 77] width 91 height 21
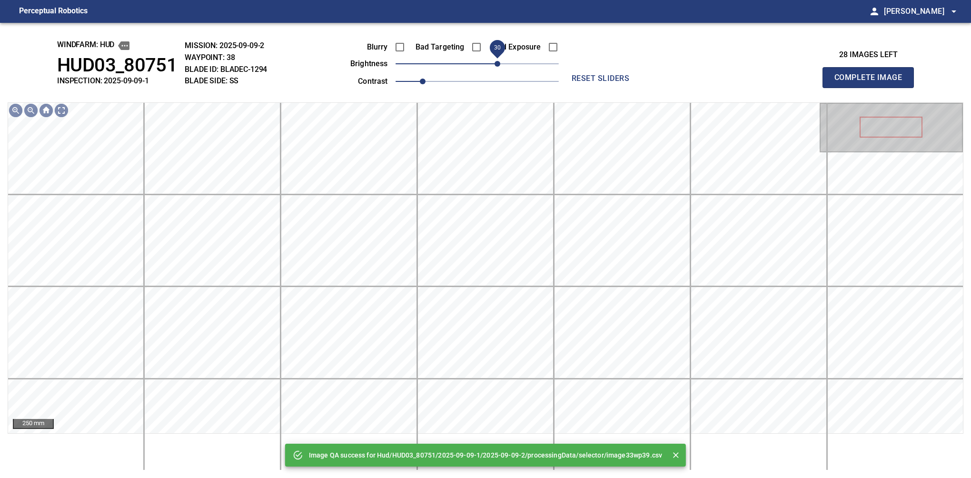
drag, startPoint x: 486, startPoint y: 62, endPoint x: 496, endPoint y: 62, distance: 10.0
click at [496, 62] on span "30" at bounding box center [498, 64] width 6 height 6
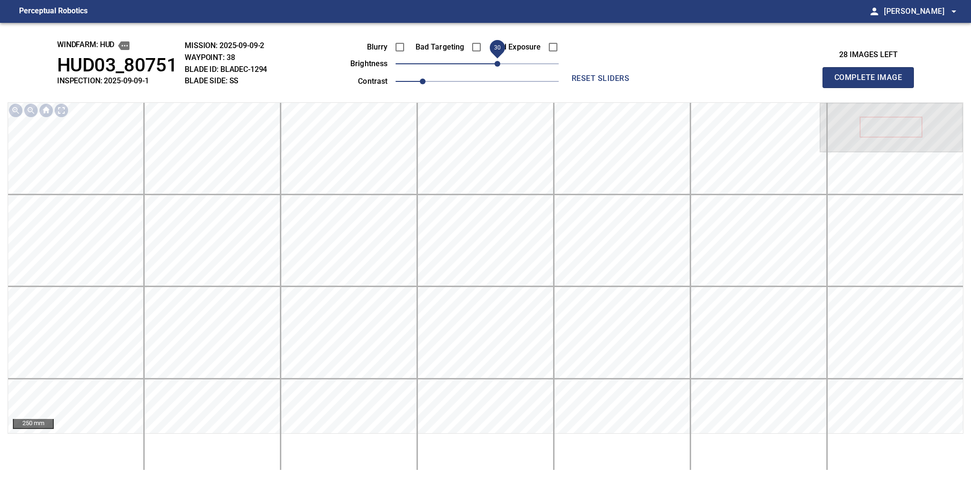
click at [872, 88] on button "Complete Image" at bounding box center [868, 77] width 91 height 21
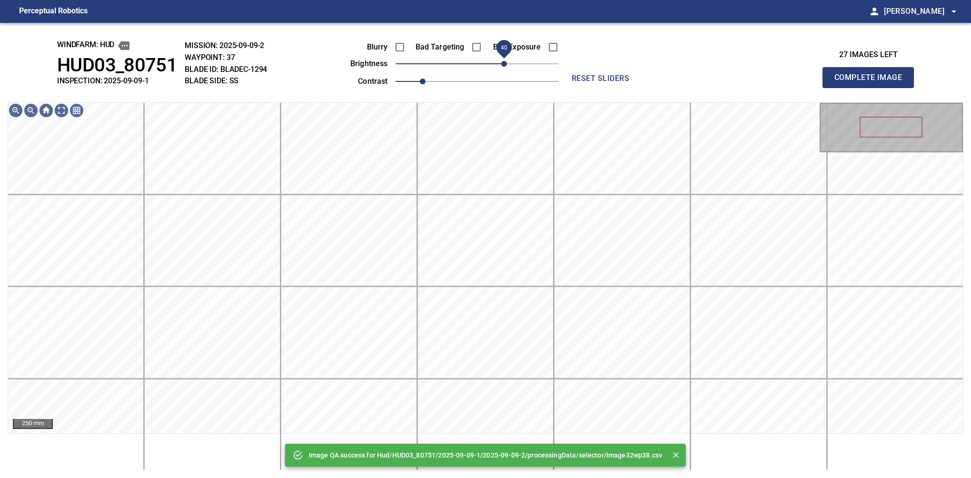
drag, startPoint x: 489, startPoint y: 64, endPoint x: 504, endPoint y: 61, distance: 15.0
click at [504, 61] on span "40" at bounding box center [477, 63] width 163 height 13
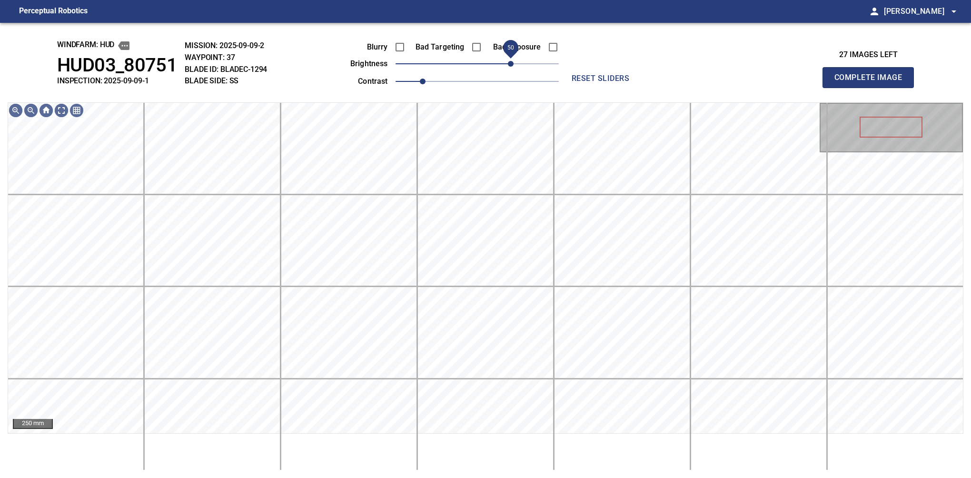
drag, startPoint x: 504, startPoint y: 61, endPoint x: 514, endPoint y: 61, distance: 10.5
click at [514, 61] on span "50" at bounding box center [511, 64] width 6 height 6
click at [517, 61] on span "60" at bounding box center [518, 64] width 6 height 6
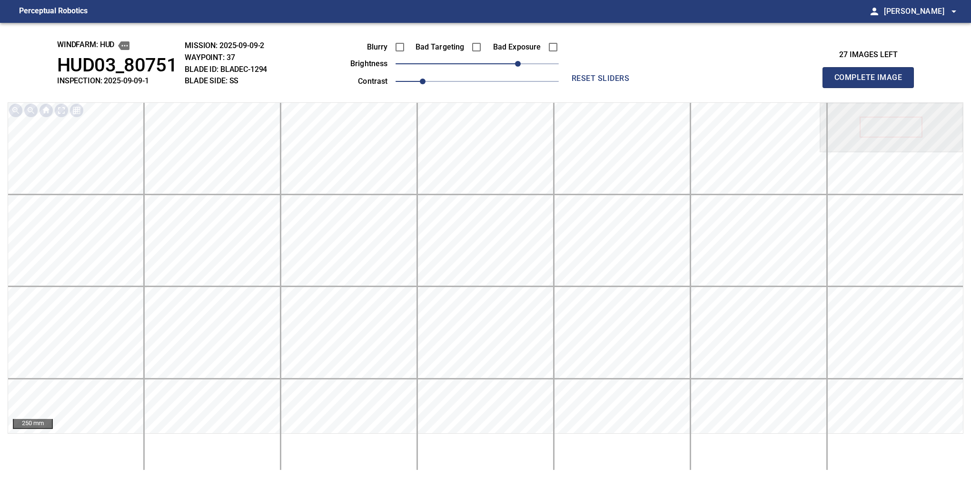
click at [872, 88] on button "Complete Image" at bounding box center [868, 77] width 91 height 21
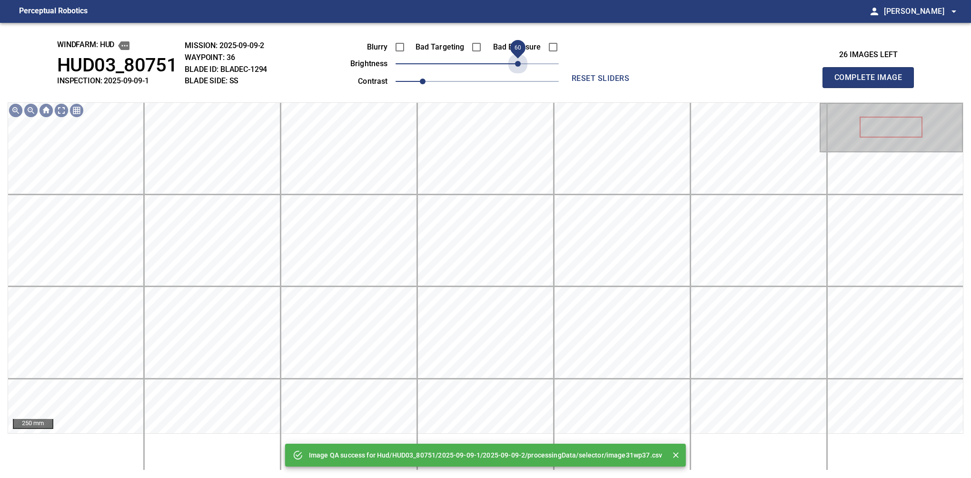
click at [517, 57] on span "60" at bounding box center [477, 63] width 163 height 13
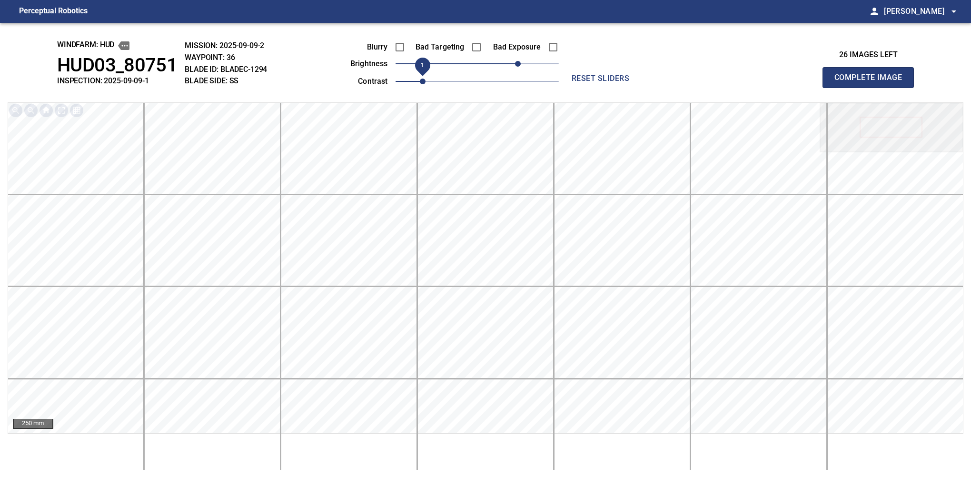
drag, startPoint x: 425, startPoint y: 84, endPoint x: 432, endPoint y: 81, distance: 7.3
click at [426, 81] on span "1" at bounding box center [423, 82] width 6 height 6
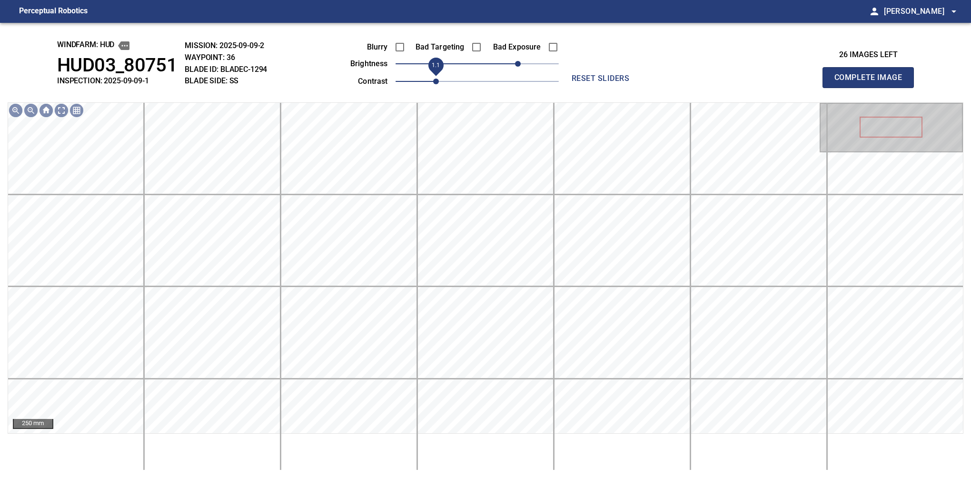
click at [433, 81] on span "1.1" at bounding box center [436, 82] width 6 height 6
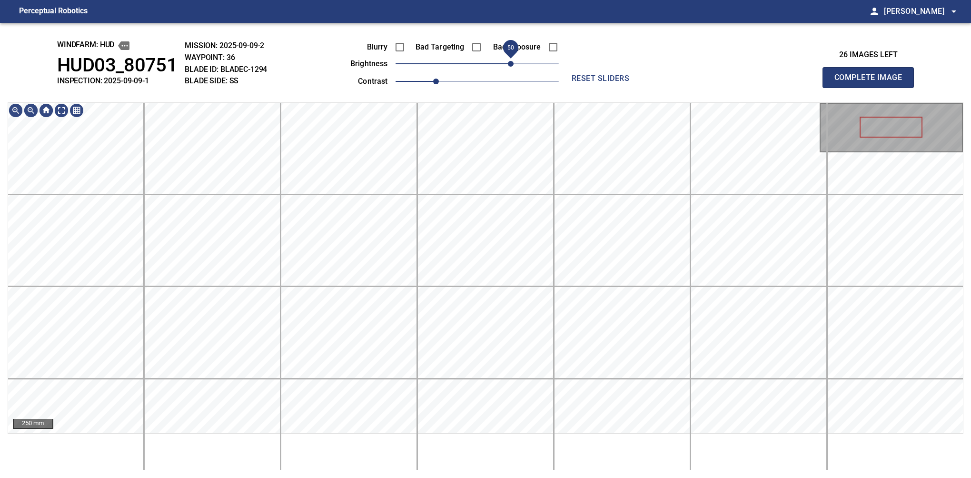
click at [510, 61] on span "50" at bounding box center [511, 64] width 6 height 6
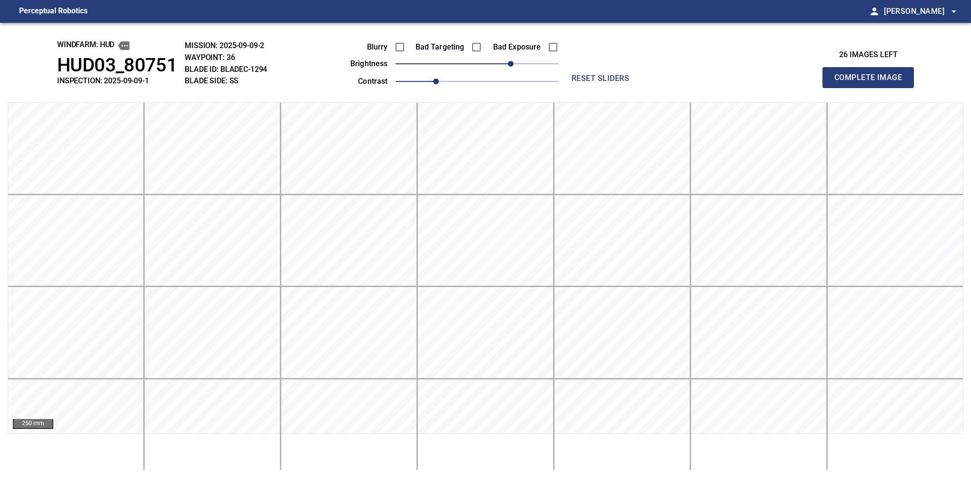
click at [872, 88] on button "Complete Image" at bounding box center [868, 77] width 91 height 21
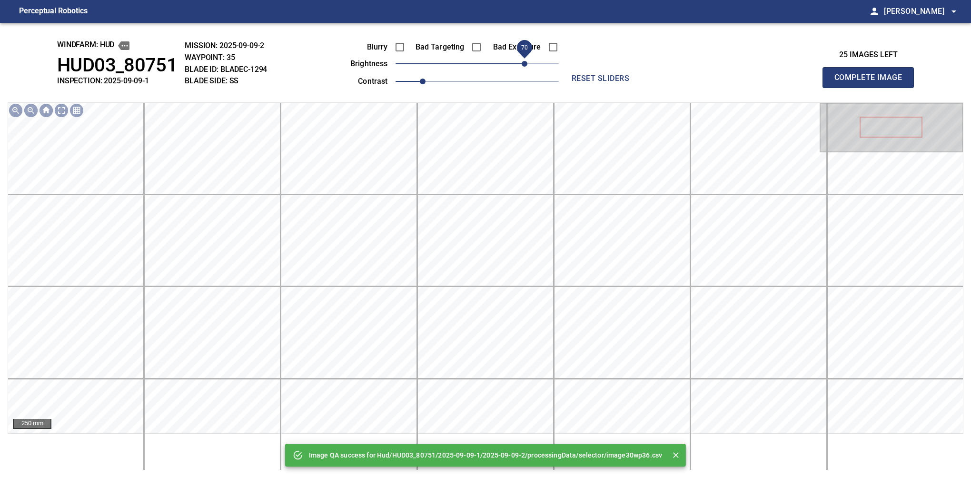
drag, startPoint x: 507, startPoint y: 67, endPoint x: 524, endPoint y: 67, distance: 17.1
click at [524, 67] on span "70" at bounding box center [477, 63] width 163 height 13
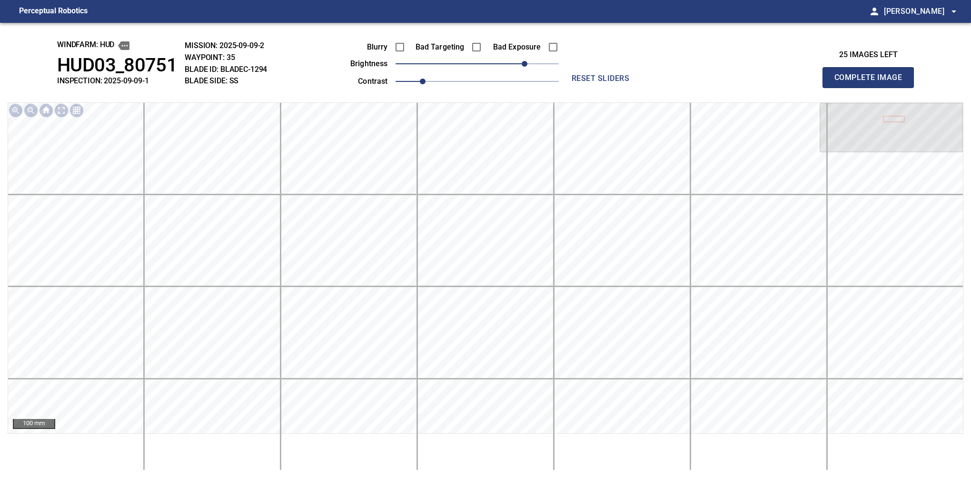
click at [872, 88] on button "Complete Image" at bounding box center [868, 77] width 91 height 21
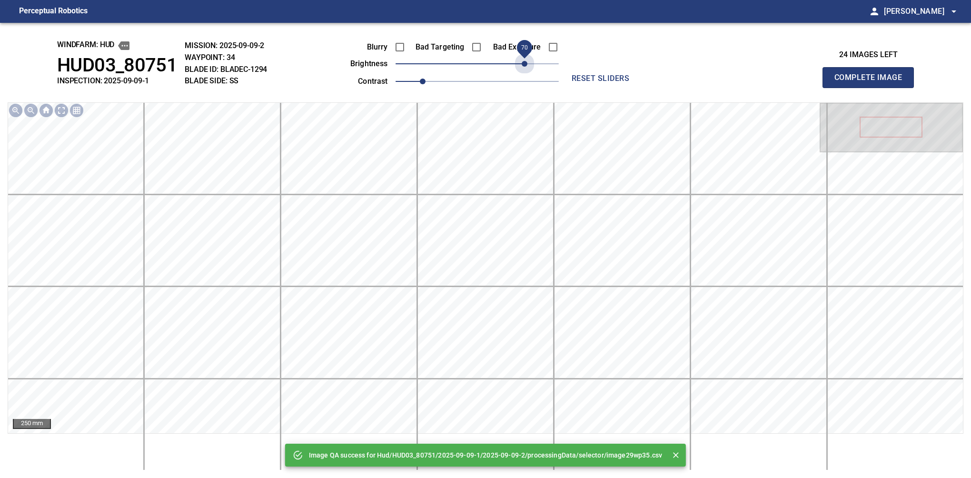
click at [524, 62] on span "70" at bounding box center [477, 63] width 163 height 13
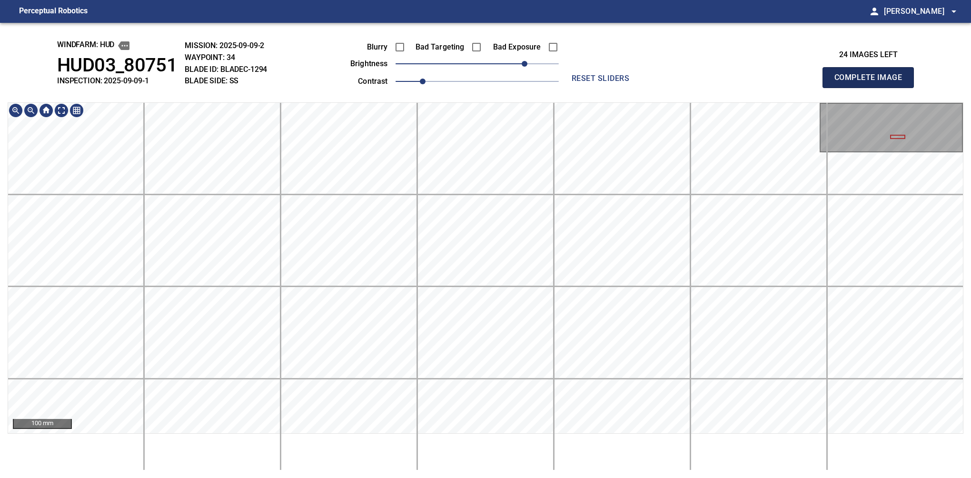
click at [872, 88] on button "Complete Image" at bounding box center [868, 77] width 91 height 21
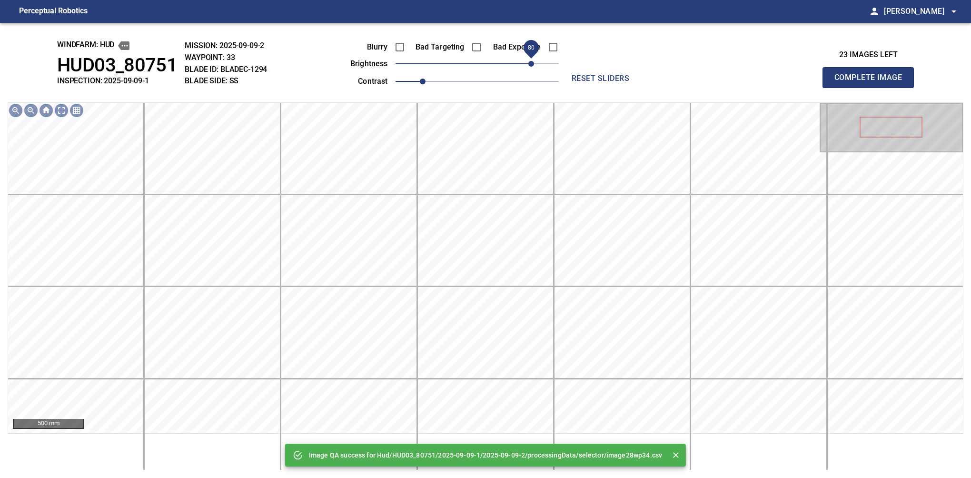
drag, startPoint x: 524, startPoint y: 65, endPoint x: 531, endPoint y: 65, distance: 7.1
click at [531, 65] on span "80" at bounding box center [477, 63] width 163 height 13
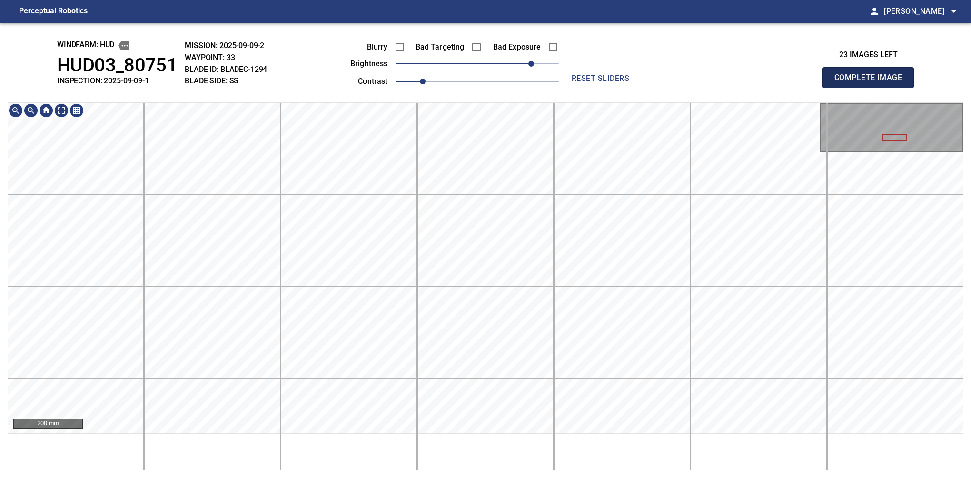
click at [872, 88] on button "Complete Image" at bounding box center [868, 77] width 91 height 21
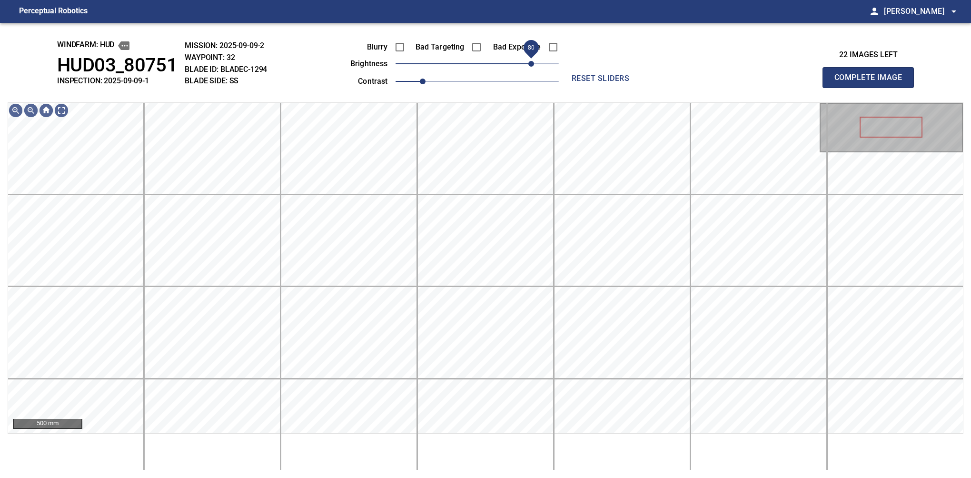
drag, startPoint x: 485, startPoint y: 64, endPoint x: 531, endPoint y: 70, distance: 46.7
click at [531, 67] on span "80" at bounding box center [531, 64] width 6 height 6
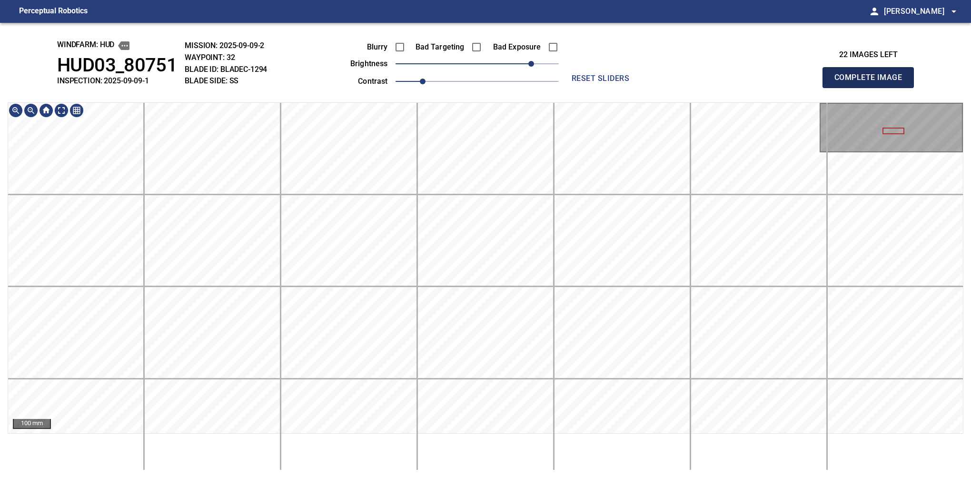
click at [872, 88] on button "Complete Image" at bounding box center [868, 77] width 91 height 21
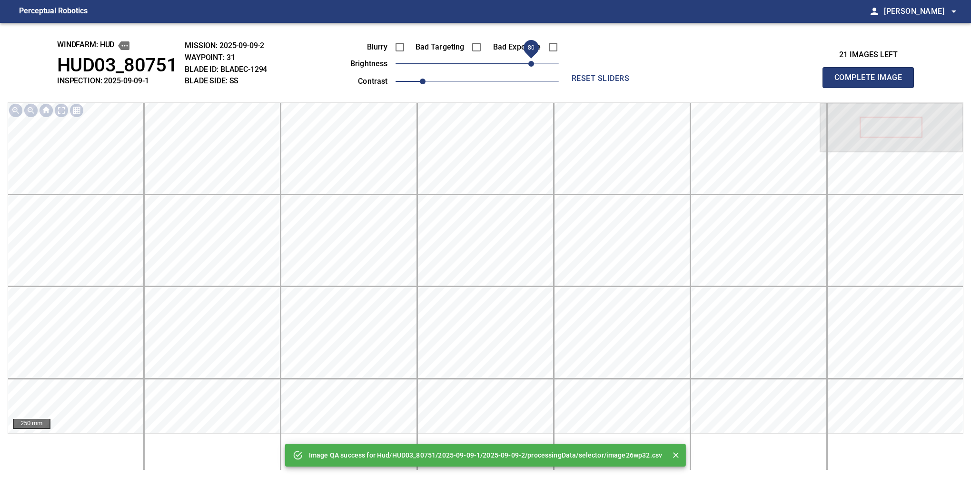
click at [534, 64] on span "80" at bounding box center [477, 63] width 163 height 13
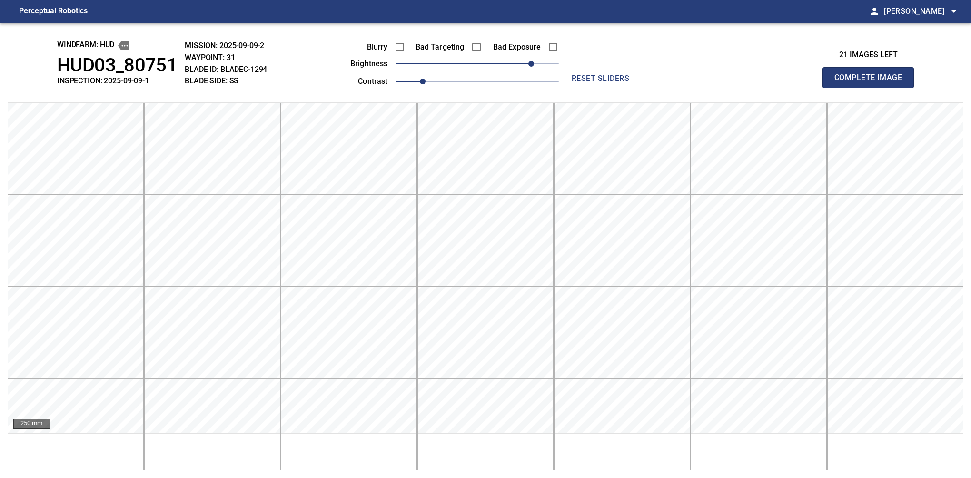
click at [872, 88] on button "Complete Image" at bounding box center [868, 77] width 91 height 21
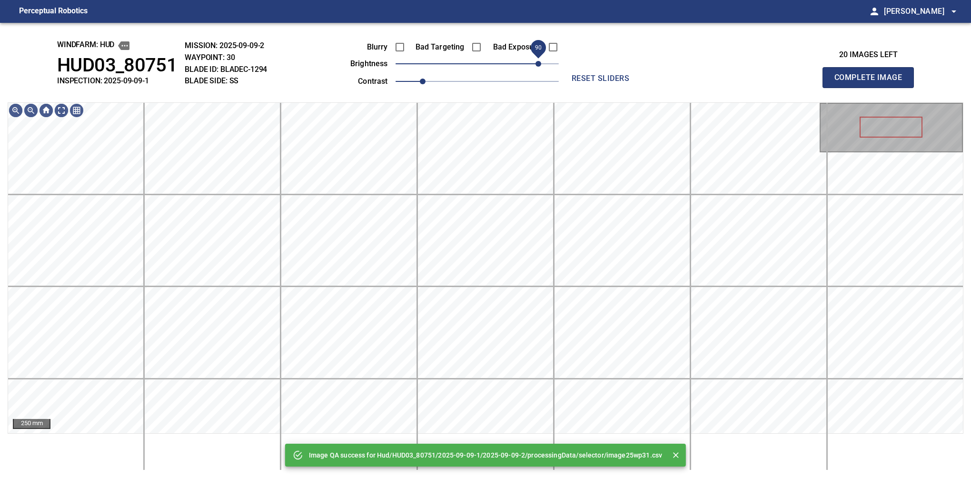
drag, startPoint x: 534, startPoint y: 64, endPoint x: 541, endPoint y: 62, distance: 6.8
click at [541, 62] on span "90" at bounding box center [477, 63] width 163 height 13
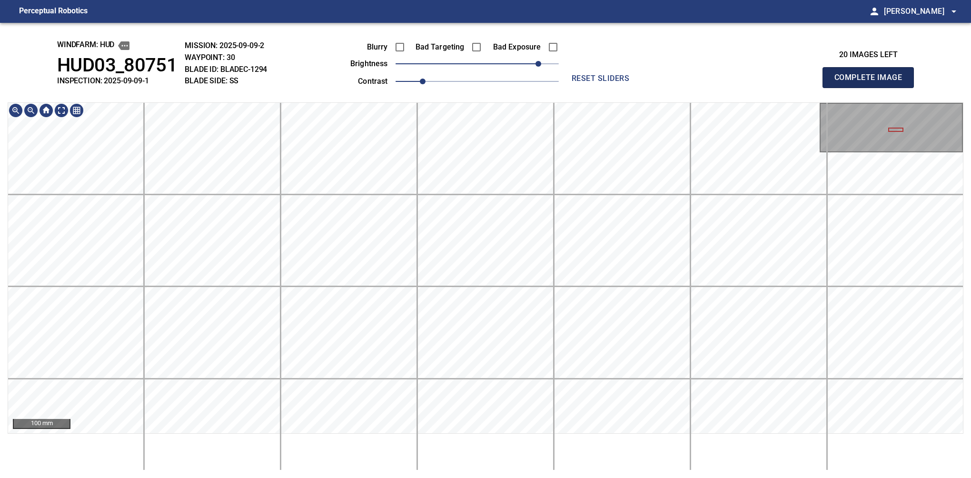
click at [872, 88] on button "Complete Image" at bounding box center [868, 77] width 91 height 21
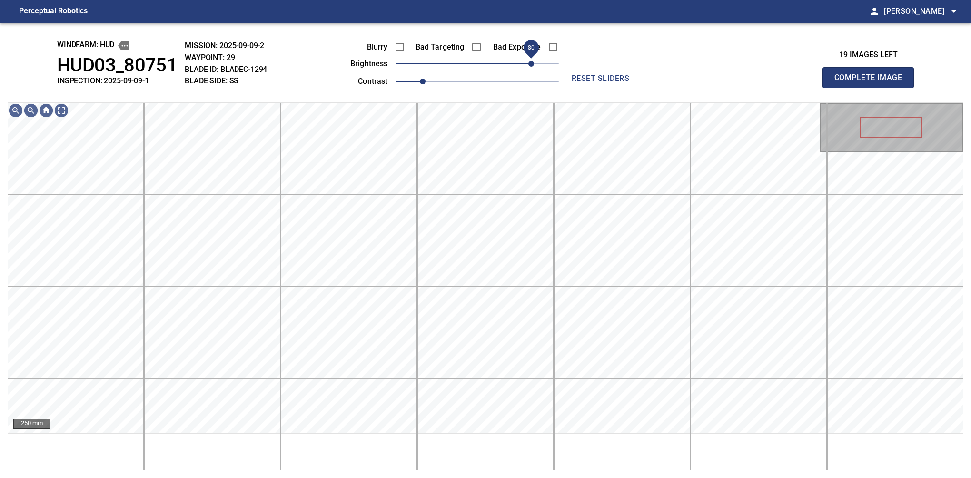
drag, startPoint x: 491, startPoint y: 67, endPoint x: 531, endPoint y: 63, distance: 40.2
click at [531, 63] on span "80" at bounding box center [477, 63] width 163 height 13
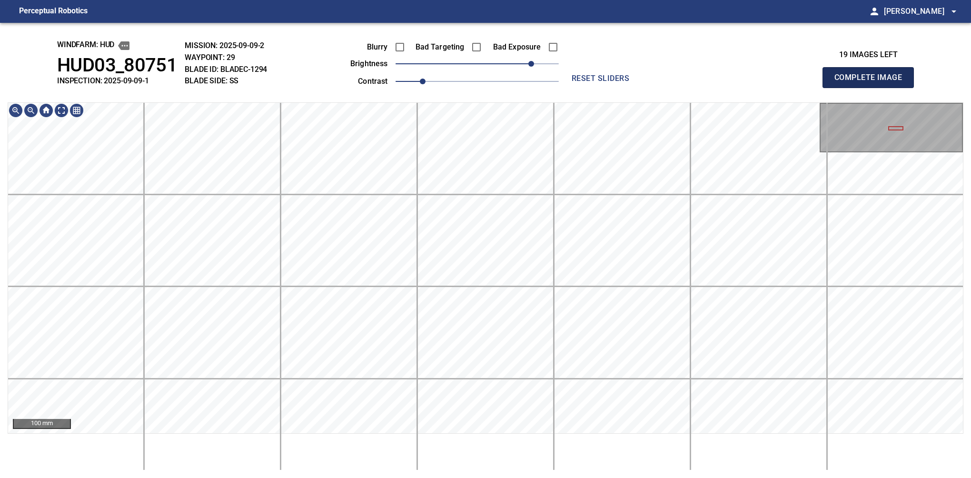
click at [872, 88] on button "Complete Image" at bounding box center [868, 77] width 91 height 21
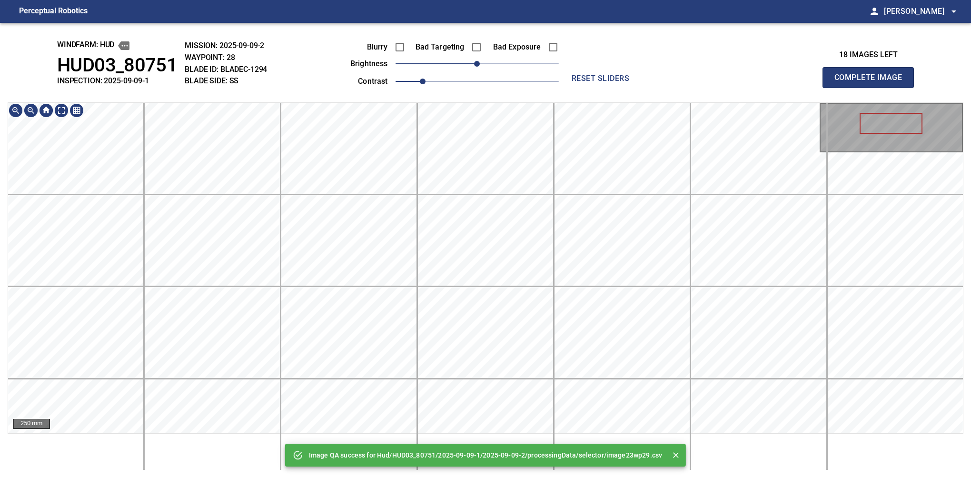
click at [627, 478] on html "Perceptual Robotics person Alex Semenov arrow_drop_down Image QA success for Hu…" at bounding box center [485, 239] width 971 height 478
drag, startPoint x: 522, startPoint y: 65, endPoint x: 539, endPoint y: 69, distance: 17.5
click at [539, 69] on span "90" at bounding box center [477, 63] width 163 height 13
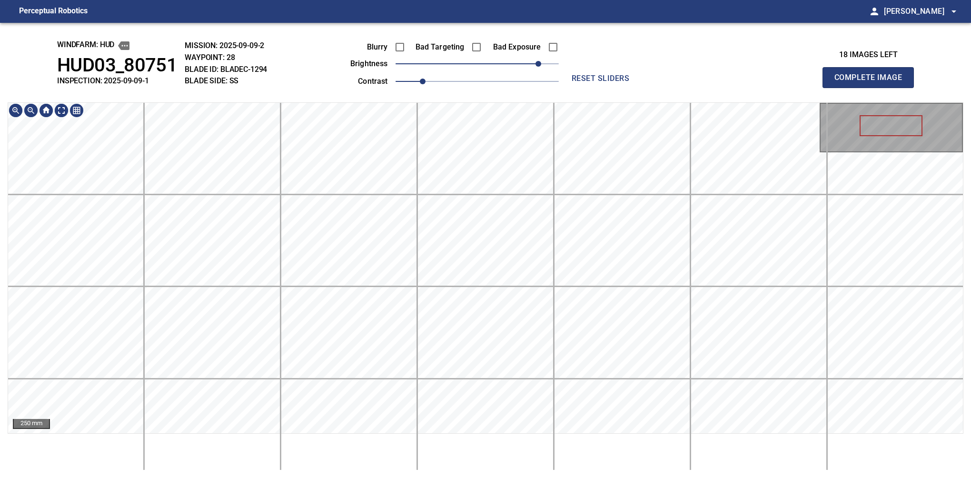
click at [564, 475] on div "windfarm: Hud HUD03_80751 INSPECTION: 2025-09-09-1 MISSION: 2025-09-09-2 WAYPOI…" at bounding box center [485, 250] width 971 height 455
drag, startPoint x: 540, startPoint y: 66, endPoint x: 545, endPoint y: 64, distance: 5.1
click at [541, 64] on span "90" at bounding box center [539, 64] width 6 height 6
click at [534, 470] on div "windfarm: Hud HUD03_80751 INSPECTION: 2025-09-09-1 MISSION: 2025-09-09-2 WAYPOI…" at bounding box center [485, 250] width 971 height 455
click at [872, 88] on button "Complete Image" at bounding box center [868, 77] width 91 height 21
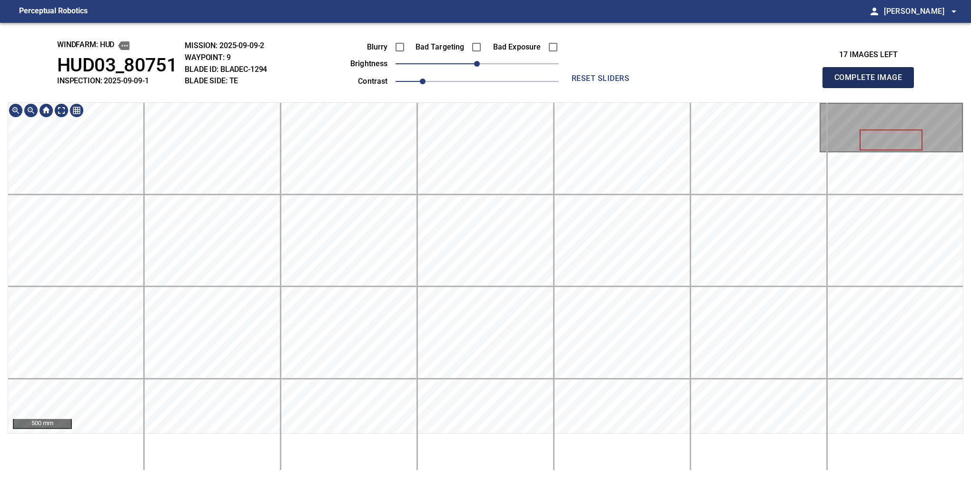
click at [872, 88] on button "Complete Image" at bounding box center [868, 77] width 91 height 21
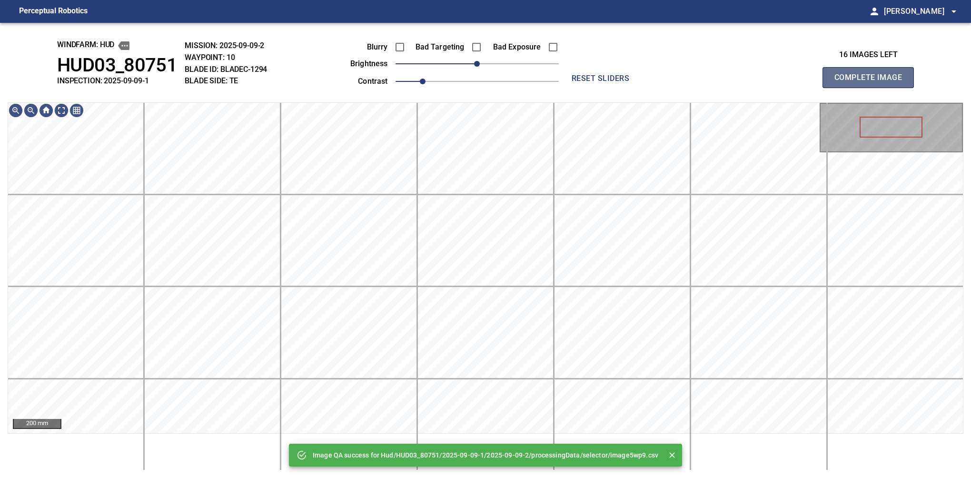
click at [872, 88] on button "Complete Image" at bounding box center [868, 77] width 91 height 21
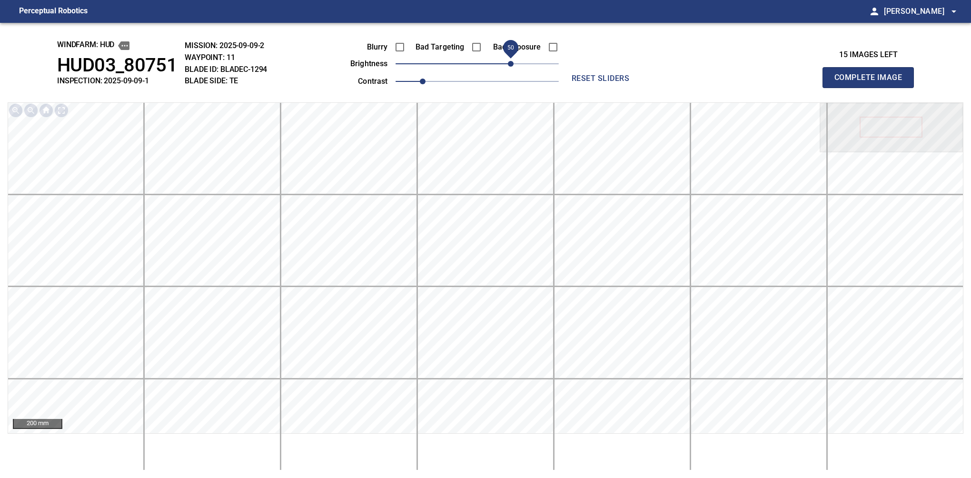
drag, startPoint x: 486, startPoint y: 64, endPoint x: 512, endPoint y: 64, distance: 26.7
click at [512, 64] on span "50" at bounding box center [511, 64] width 6 height 6
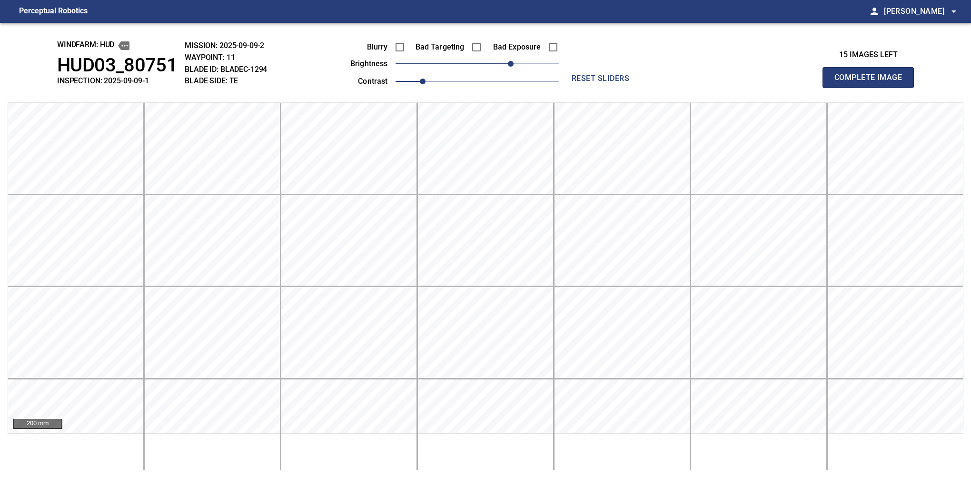
click at [872, 88] on button "Complete Image" at bounding box center [868, 77] width 91 height 21
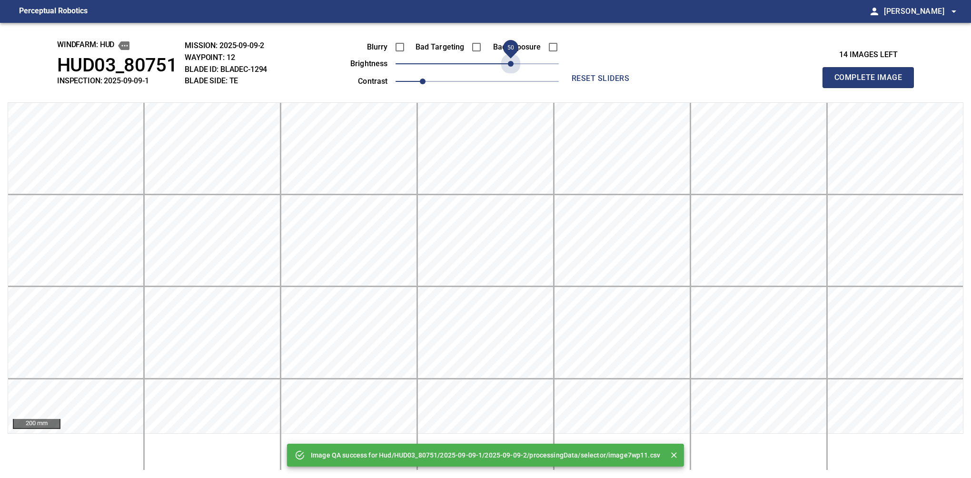
click at [512, 64] on span "50" at bounding box center [477, 63] width 163 height 13
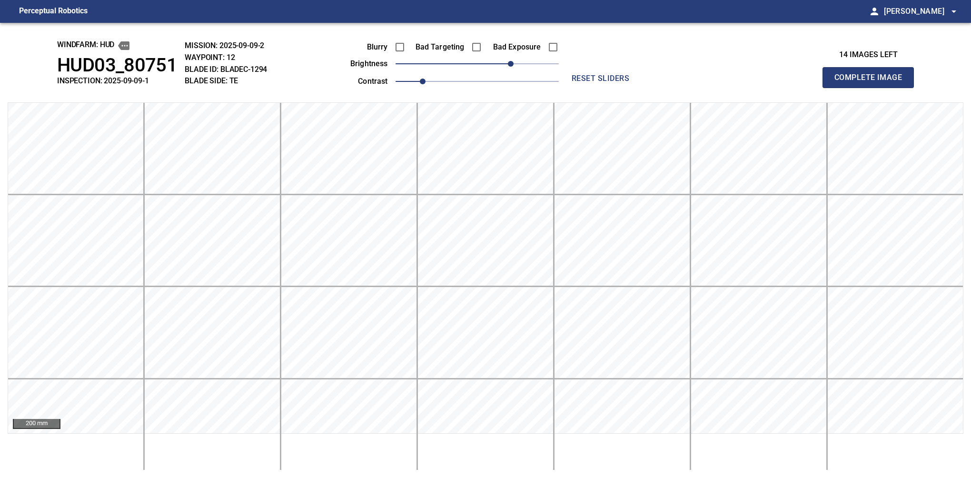
click at [872, 88] on button "Complete Image" at bounding box center [868, 77] width 91 height 21
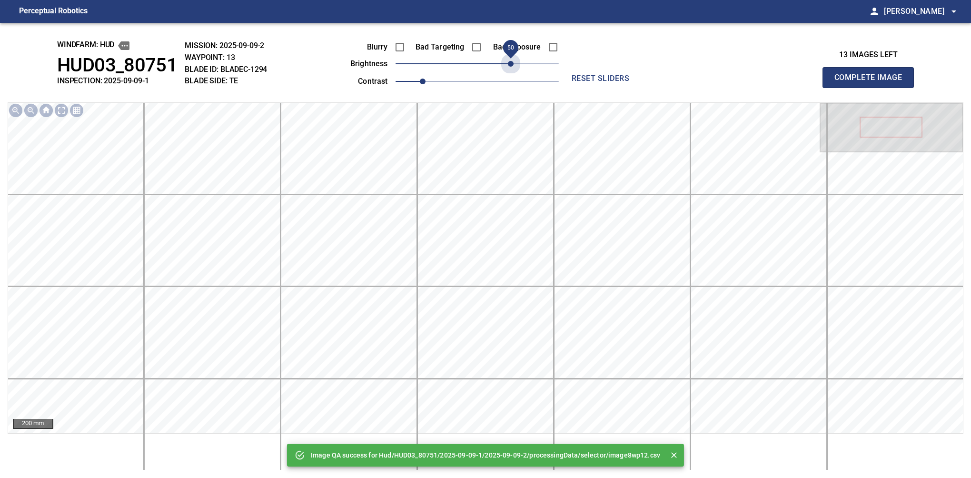
click at [512, 64] on span "50" at bounding box center [477, 63] width 163 height 13
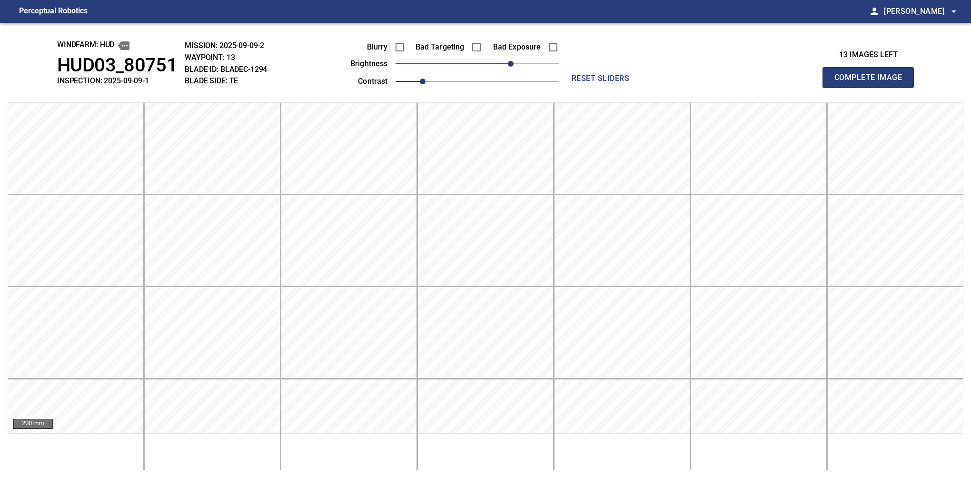
click at [872, 88] on button "Complete Image" at bounding box center [868, 77] width 91 height 21
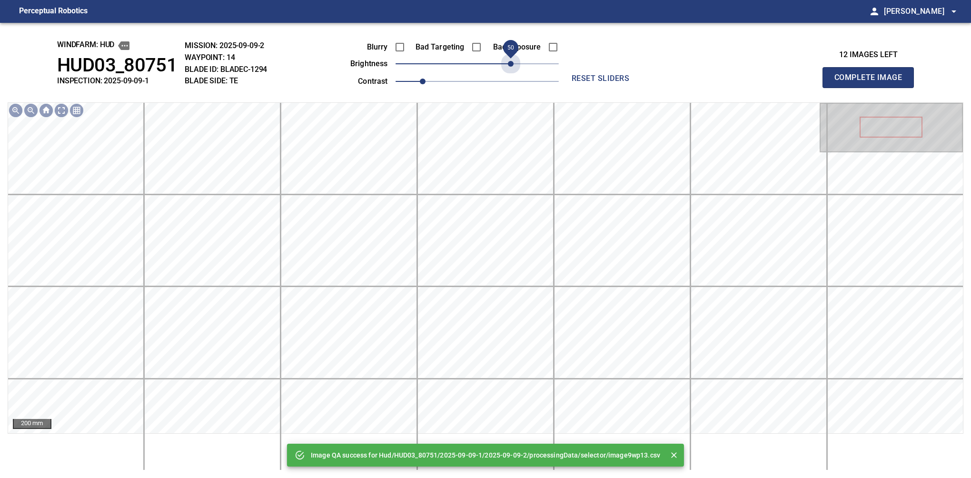
click at [512, 64] on span "50" at bounding box center [477, 63] width 163 height 13
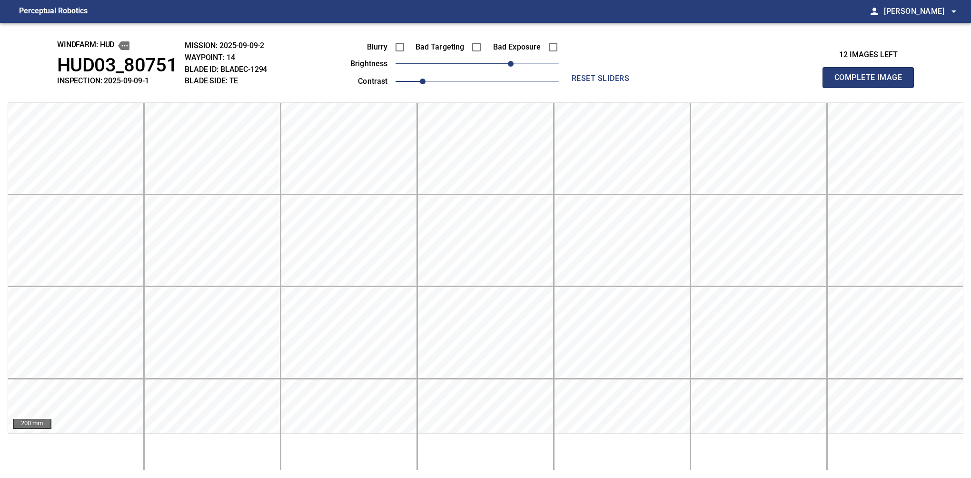
click at [872, 88] on button "Complete Image" at bounding box center [868, 77] width 91 height 21
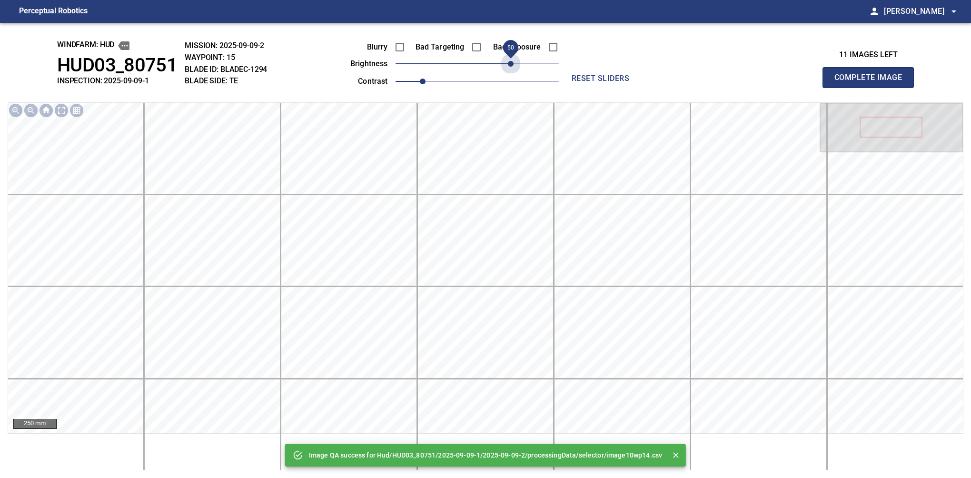
click at [512, 64] on span "50" at bounding box center [477, 63] width 163 height 13
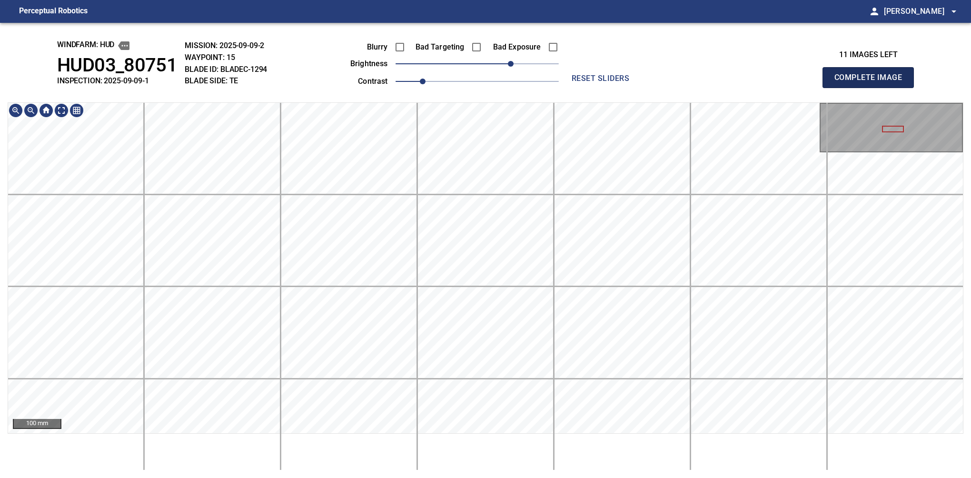
click at [872, 88] on button "Complete Image" at bounding box center [868, 77] width 91 height 21
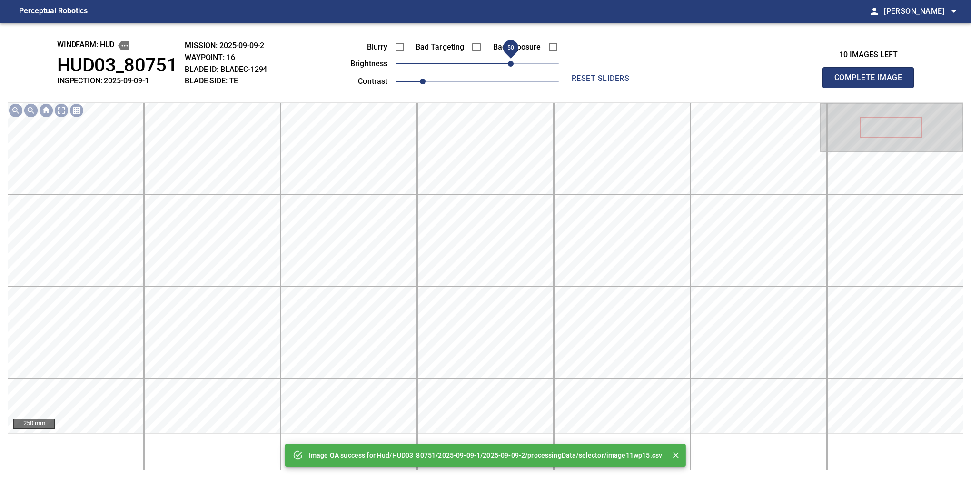
click at [512, 65] on span "50" at bounding box center [477, 63] width 163 height 13
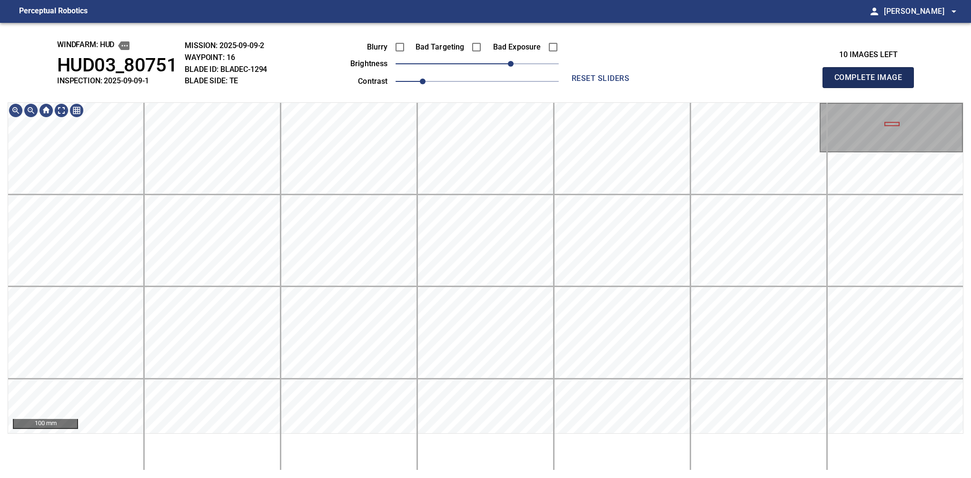
click at [872, 88] on button "Complete Image" at bounding box center [868, 77] width 91 height 21
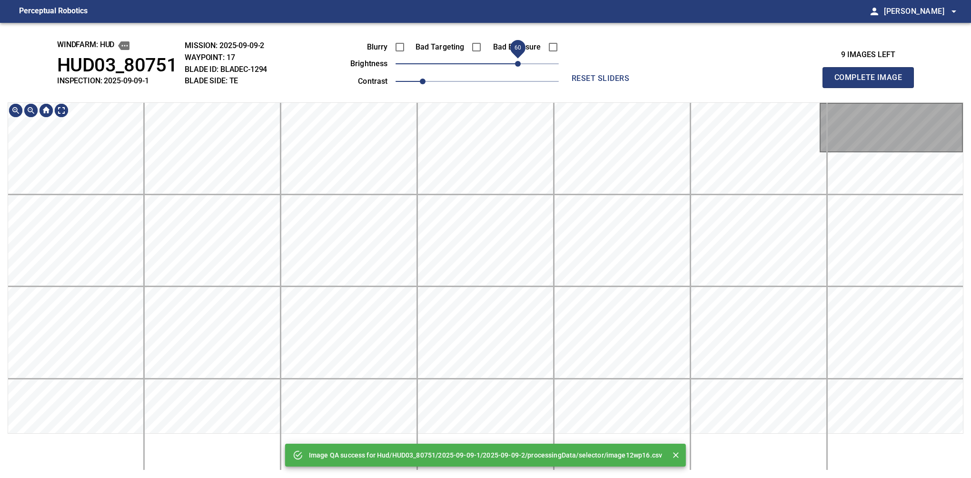
drag, startPoint x: 499, startPoint y: 66, endPoint x: 516, endPoint y: 64, distance: 16.7
click at [516, 64] on span "60" at bounding box center [518, 64] width 6 height 6
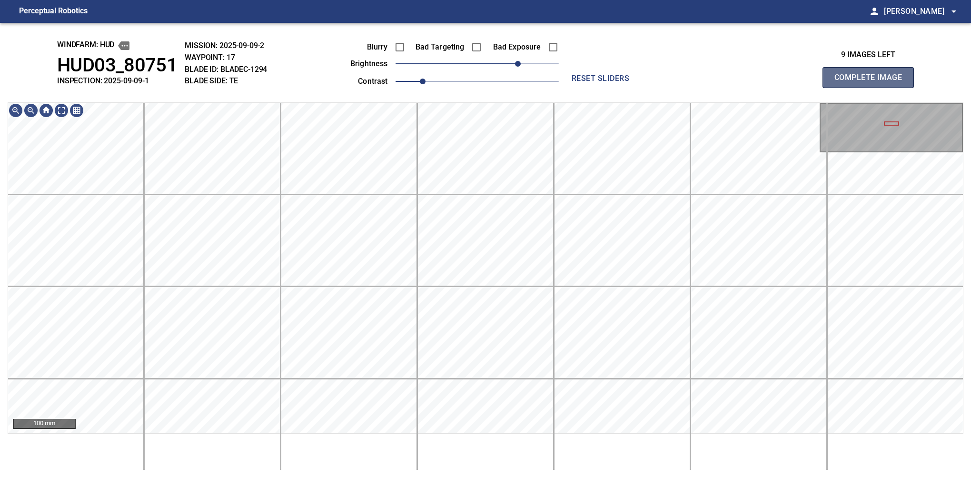
click at [872, 88] on button "Complete Image" at bounding box center [868, 77] width 91 height 21
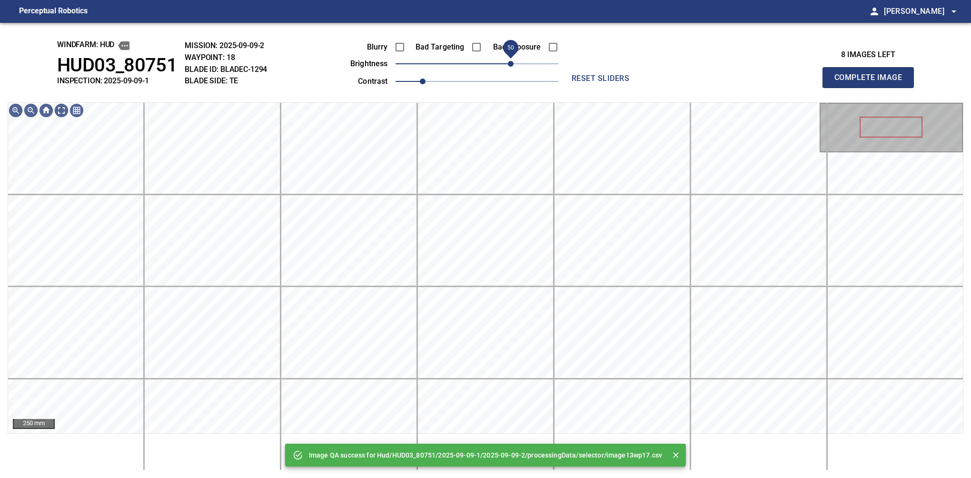
drag, startPoint x: 500, startPoint y: 66, endPoint x: 514, endPoint y: 72, distance: 15.3
click at [514, 70] on span "50" at bounding box center [477, 63] width 163 height 13
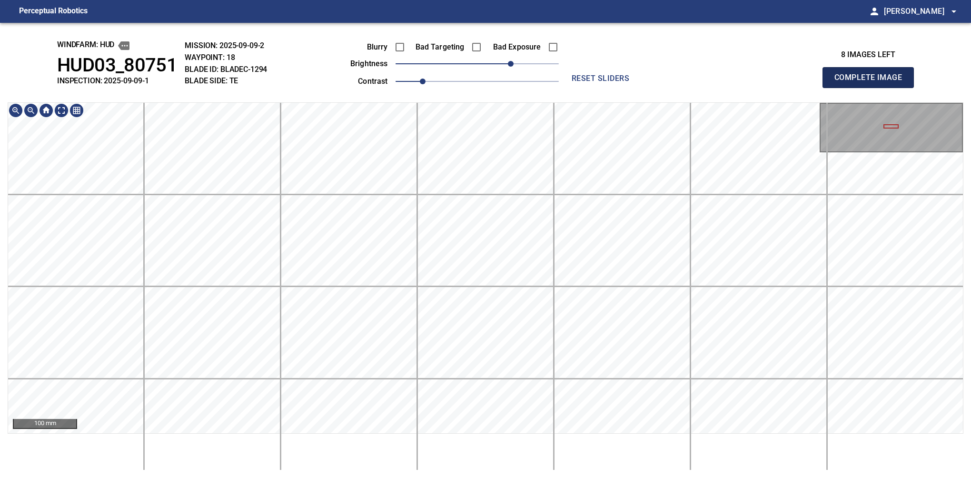
click at [872, 88] on button "Complete Image" at bounding box center [868, 77] width 91 height 21
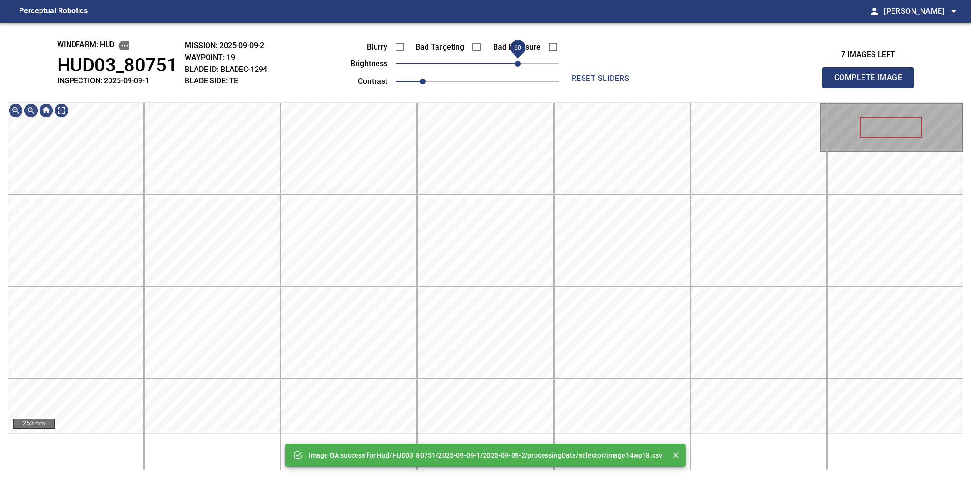
drag, startPoint x: 510, startPoint y: 65, endPoint x: 518, endPoint y: 63, distance: 8.3
click at [518, 63] on span "60" at bounding box center [477, 63] width 163 height 13
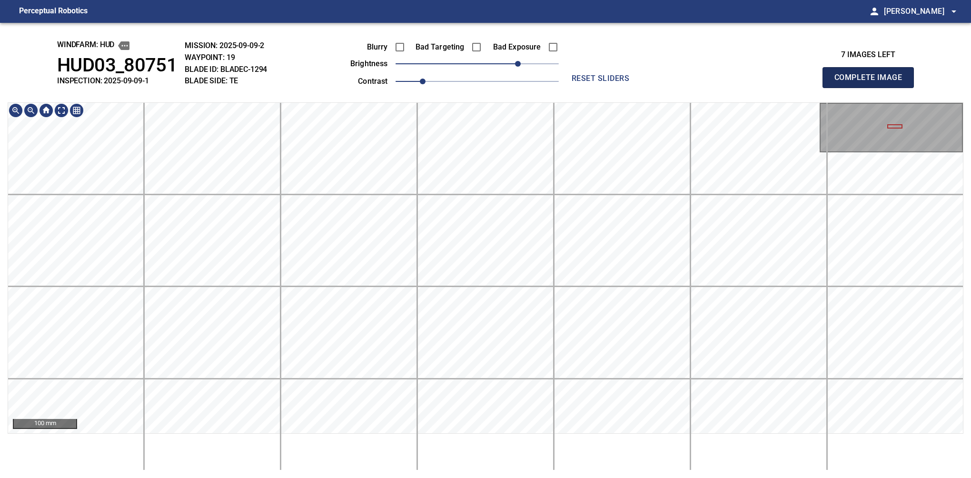
click at [872, 88] on button "Complete Image" at bounding box center [868, 77] width 91 height 21
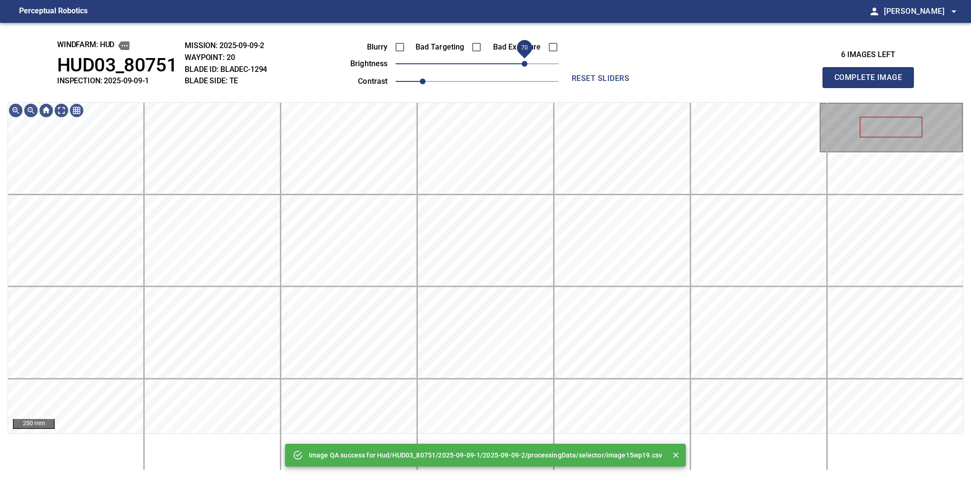
drag, startPoint x: 517, startPoint y: 68, endPoint x: 522, endPoint y: 66, distance: 5.1
click at [522, 66] on span "70" at bounding box center [477, 63] width 163 height 13
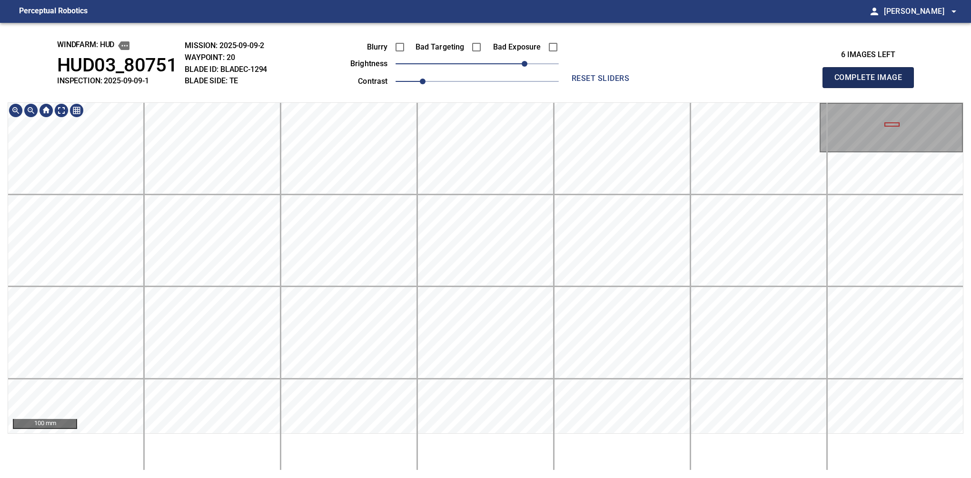
click at [872, 88] on button "Complete Image" at bounding box center [868, 77] width 91 height 21
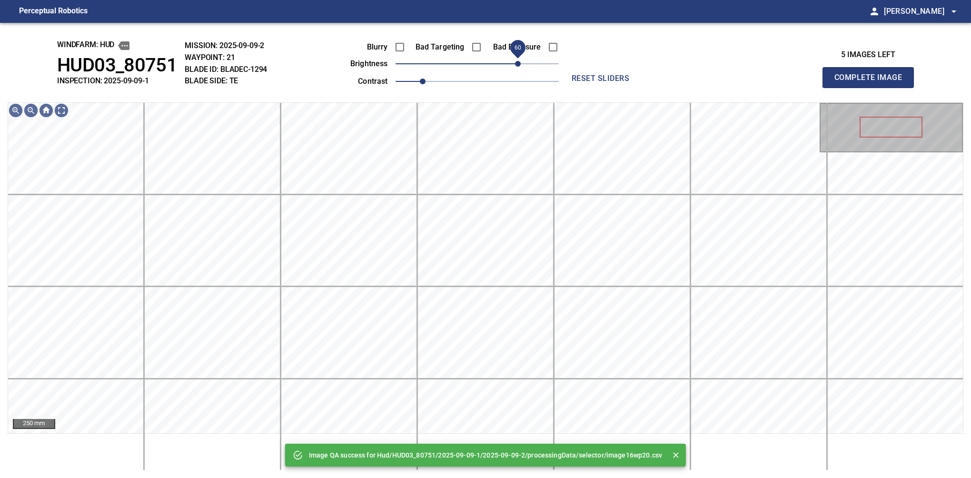
click at [524, 60] on span "60" at bounding box center [477, 63] width 163 height 13
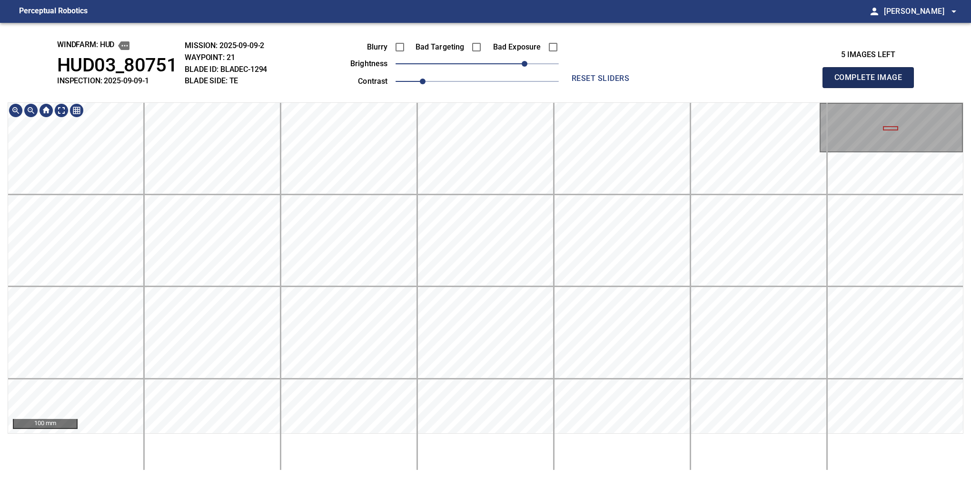
click at [872, 88] on button "Complete Image" at bounding box center [868, 77] width 91 height 21
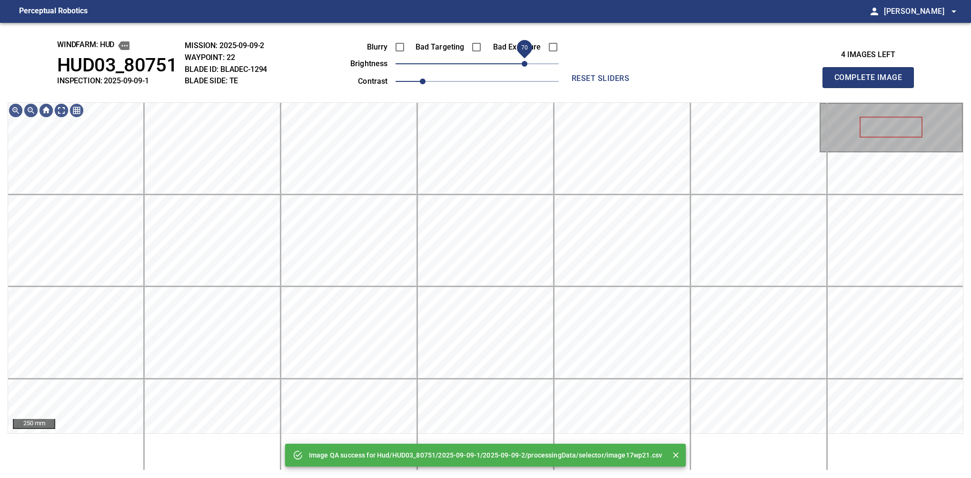
drag, startPoint x: 530, startPoint y: 65, endPoint x: 522, endPoint y: 65, distance: 8.1
click at [522, 65] on span "70" at bounding box center [477, 63] width 163 height 13
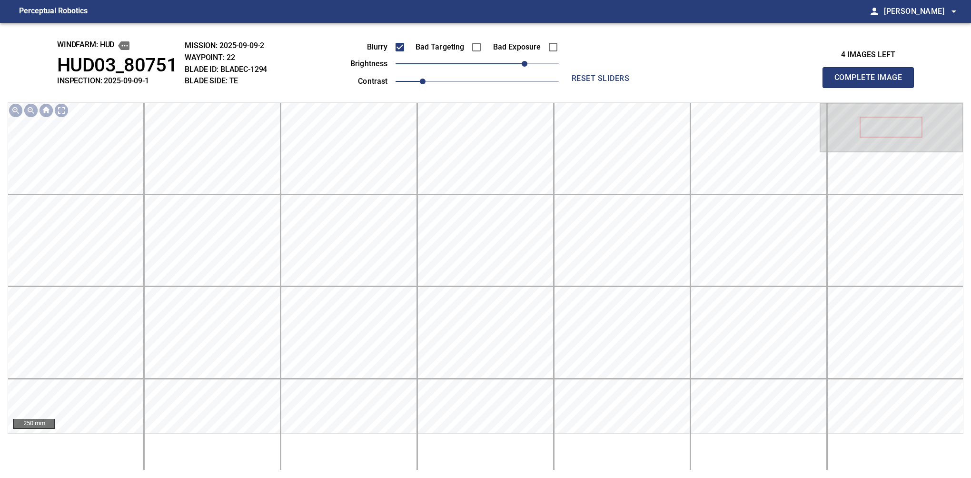
click at [872, 88] on button "Complete Image" at bounding box center [868, 77] width 91 height 21
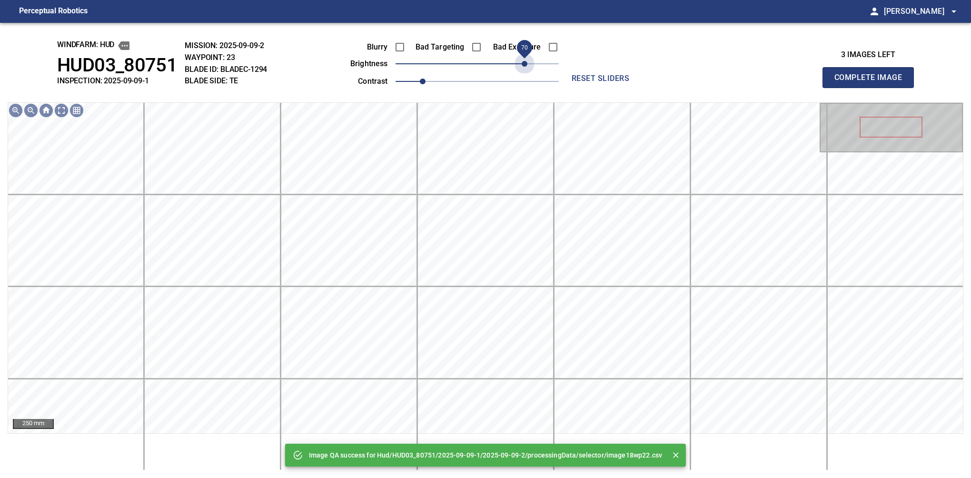
click at [522, 66] on span "70" at bounding box center [477, 63] width 163 height 13
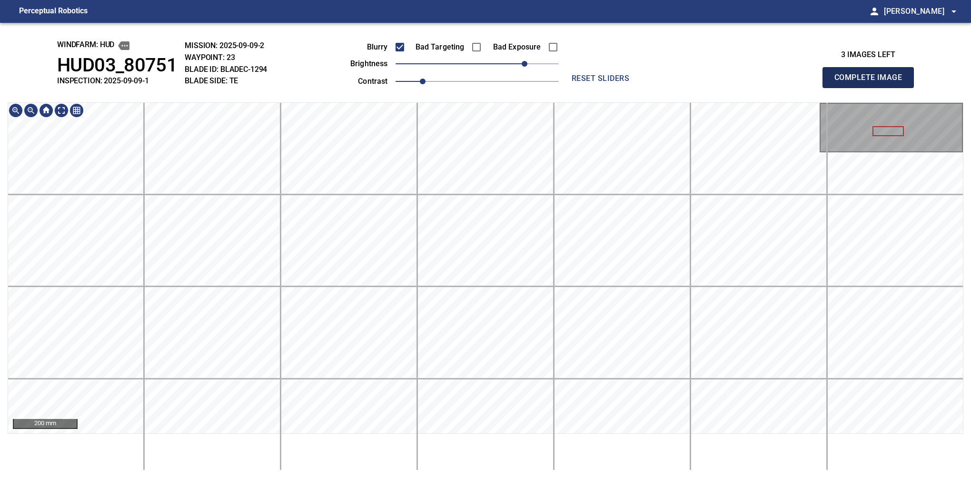
click at [872, 88] on button "Complete Image" at bounding box center [868, 77] width 91 height 21
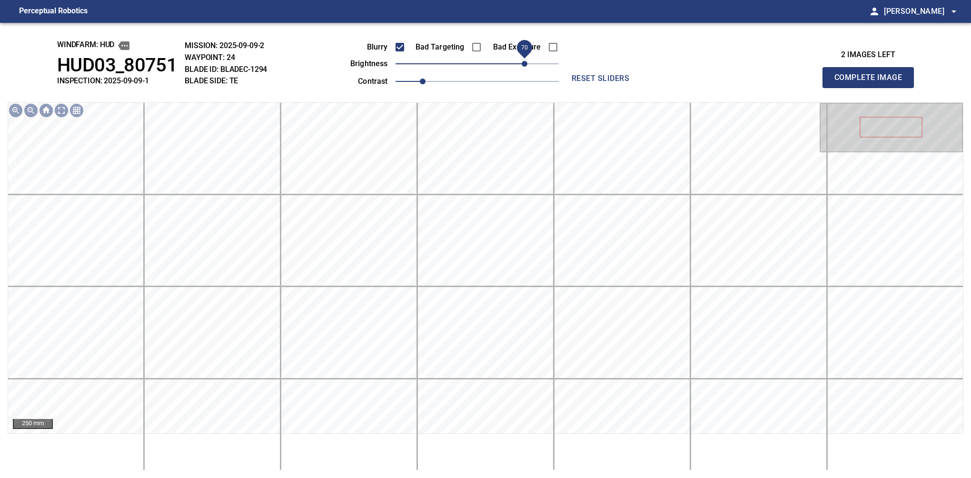
drag, startPoint x: 494, startPoint y: 63, endPoint x: 524, endPoint y: 60, distance: 30.1
click at [524, 60] on span "70" at bounding box center [477, 63] width 163 height 13
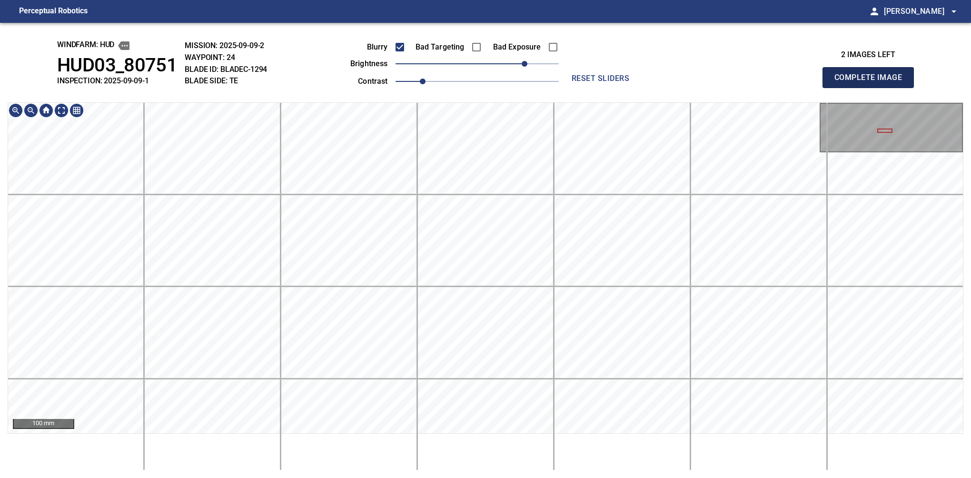
click at [872, 88] on button "Complete Image" at bounding box center [868, 77] width 91 height 21
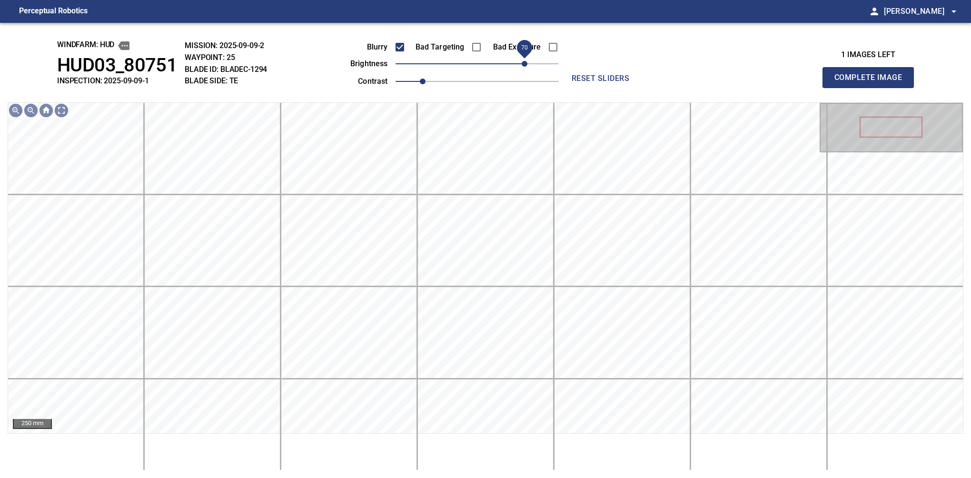
drag, startPoint x: 499, startPoint y: 67, endPoint x: 526, endPoint y: 63, distance: 26.9
click at [526, 63] on span "70" at bounding box center [477, 63] width 163 height 13
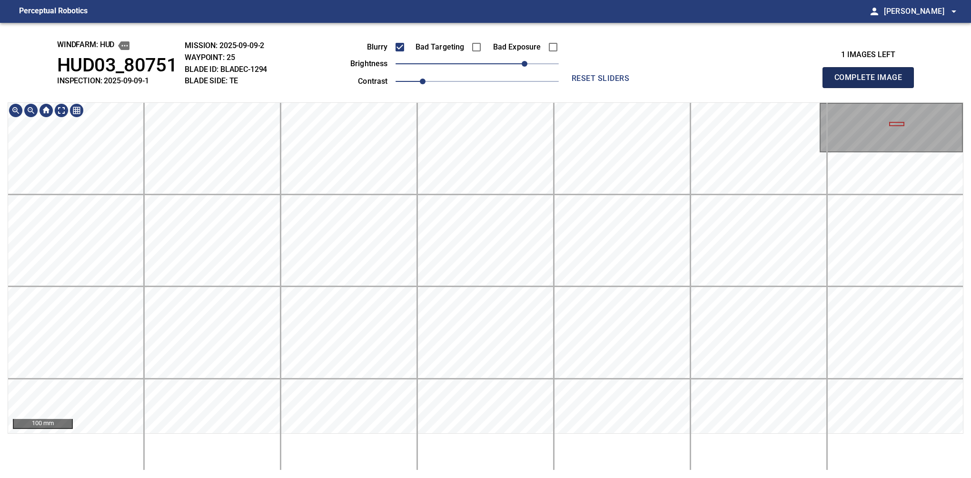
click at [872, 88] on button "Complete Image" at bounding box center [868, 77] width 91 height 21
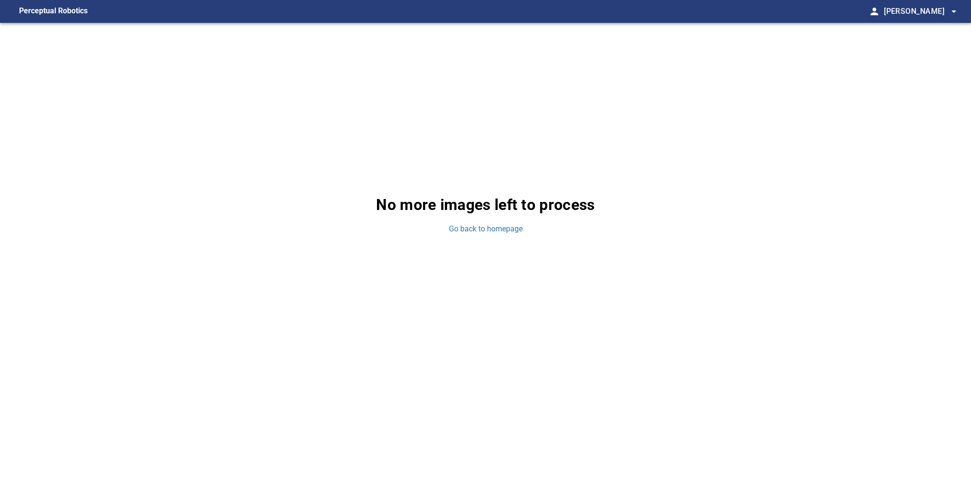
click at [912, 280] on div "No more images left to process Go back to homepage" at bounding box center [485, 214] width 971 height 382
click at [81, 13] on figcaption "Perceptual Robotics" at bounding box center [53, 11] width 69 height 15
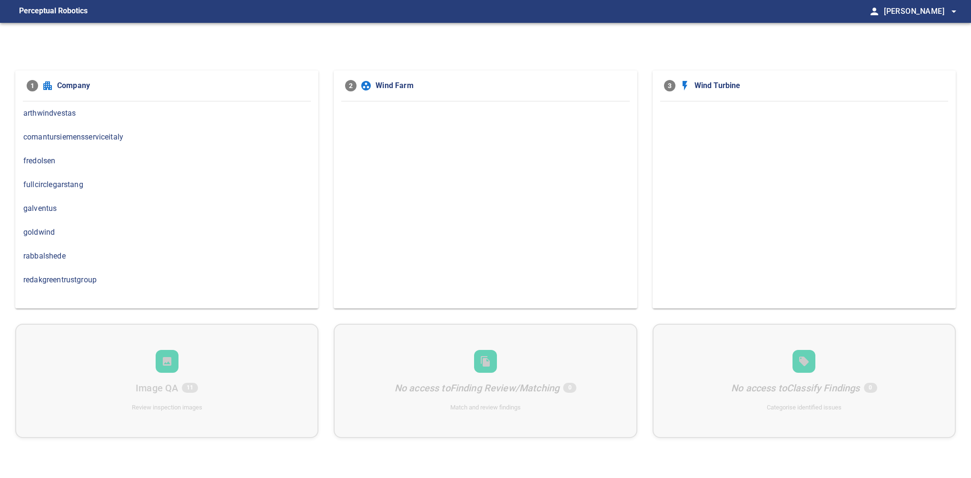
click at [54, 253] on span "rabbalshede" at bounding box center [166, 255] width 287 height 11
